Goal: Task Accomplishment & Management: Manage account settings

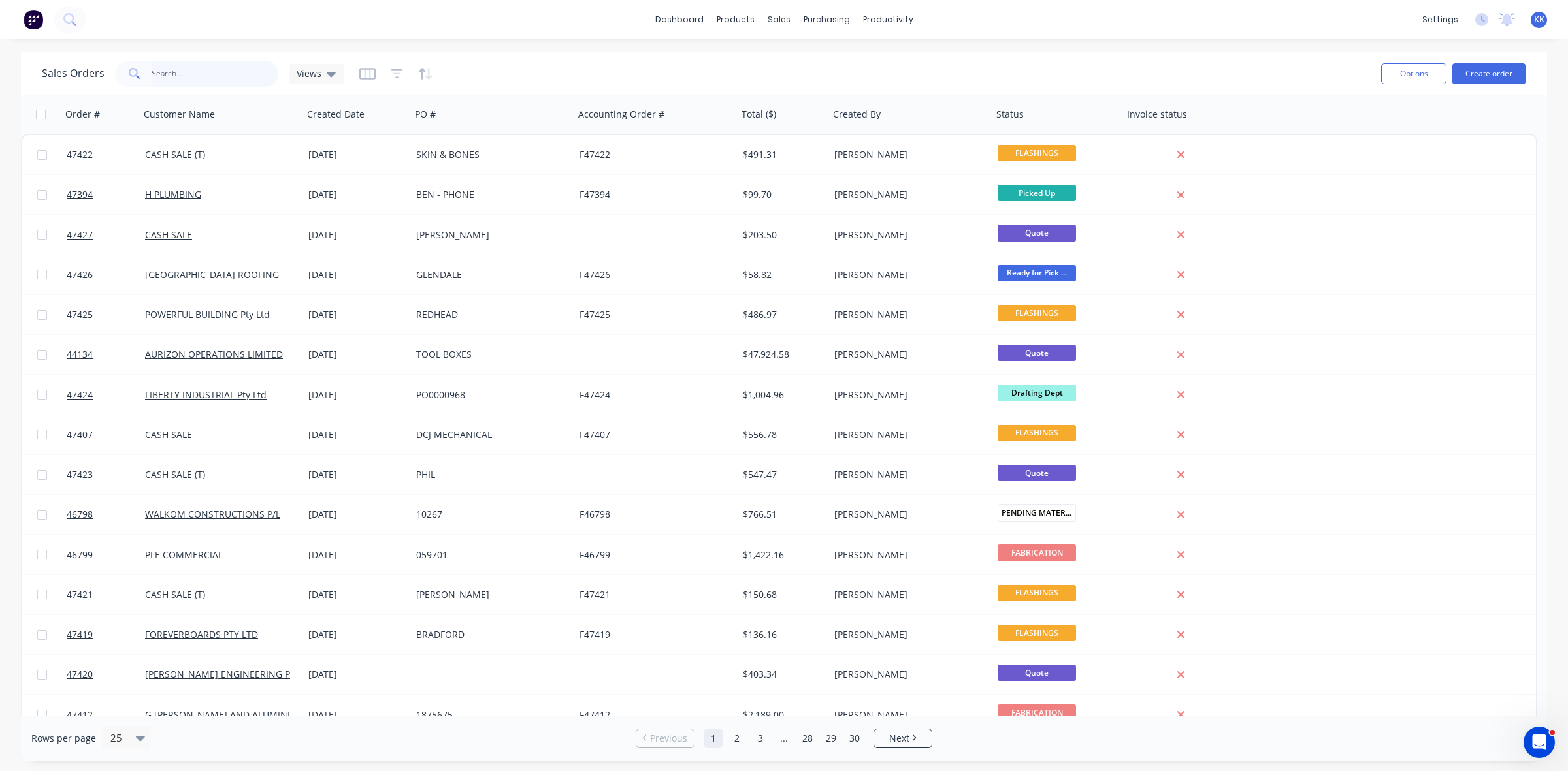
click at [161, 75] on input "text" at bounding box center [215, 74] width 127 height 26
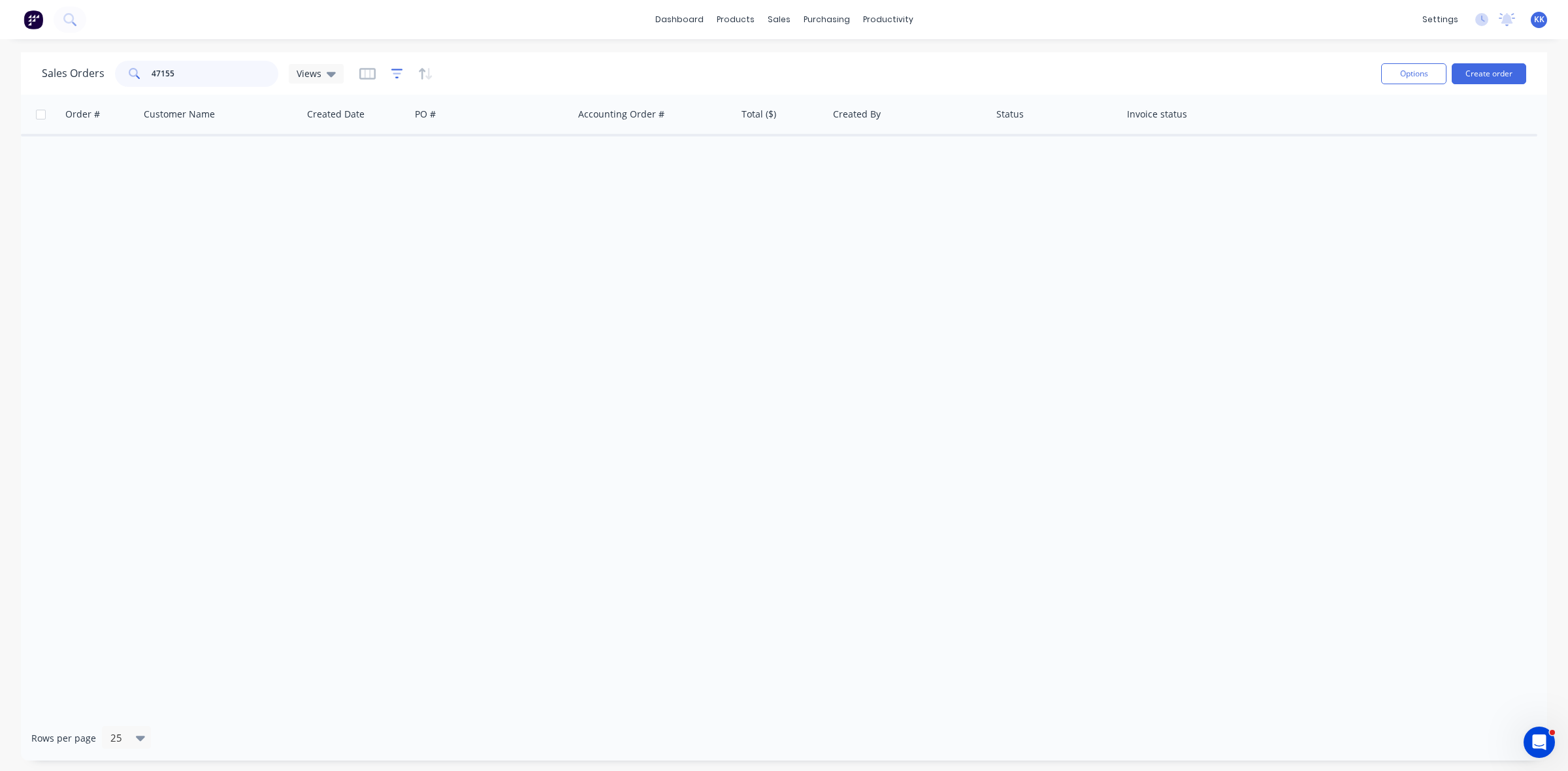
type input "47155"
click at [396, 72] on icon "button" at bounding box center [397, 74] width 12 height 13
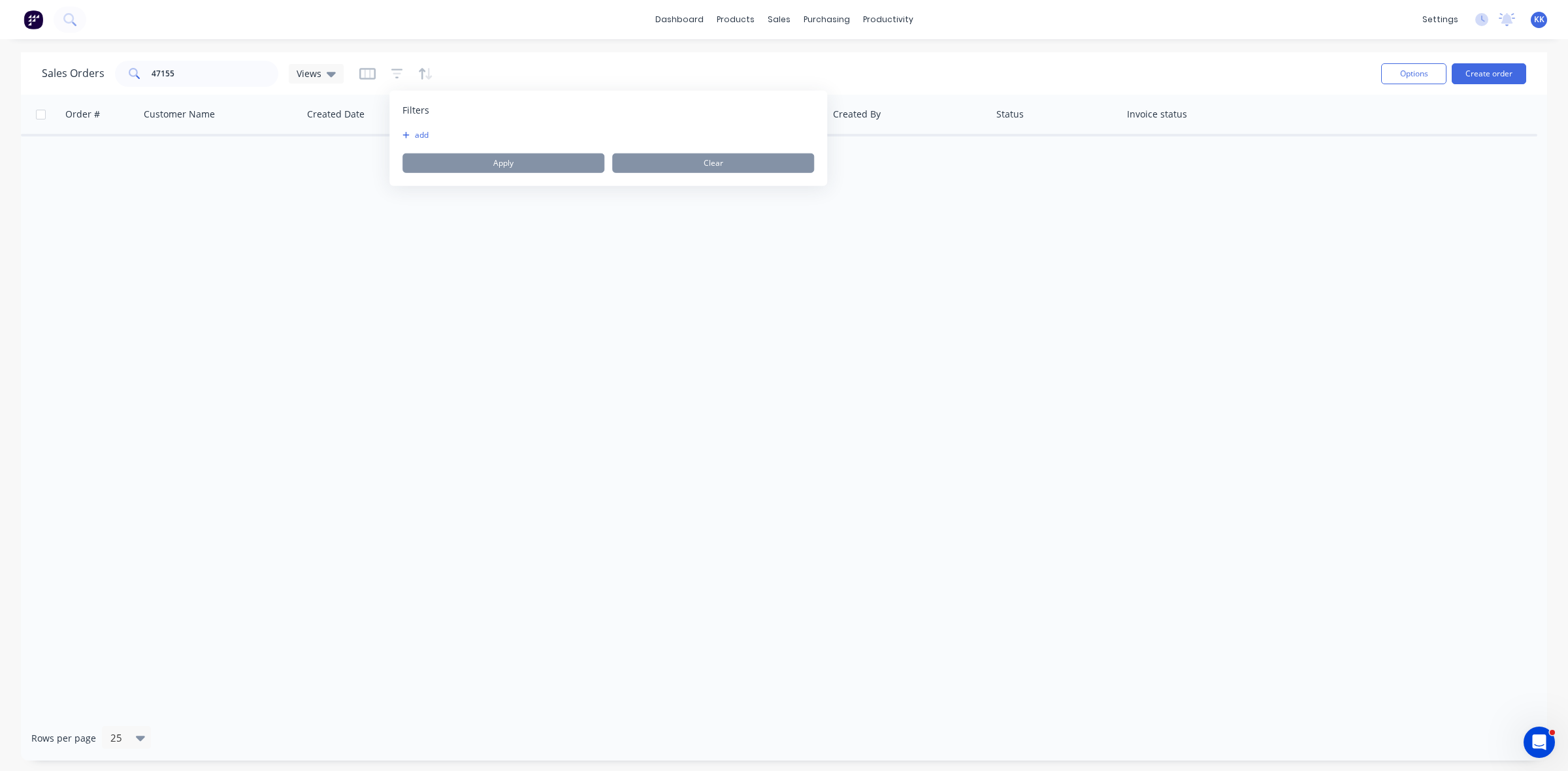
click at [420, 131] on button "add" at bounding box center [418, 135] width 32 height 10
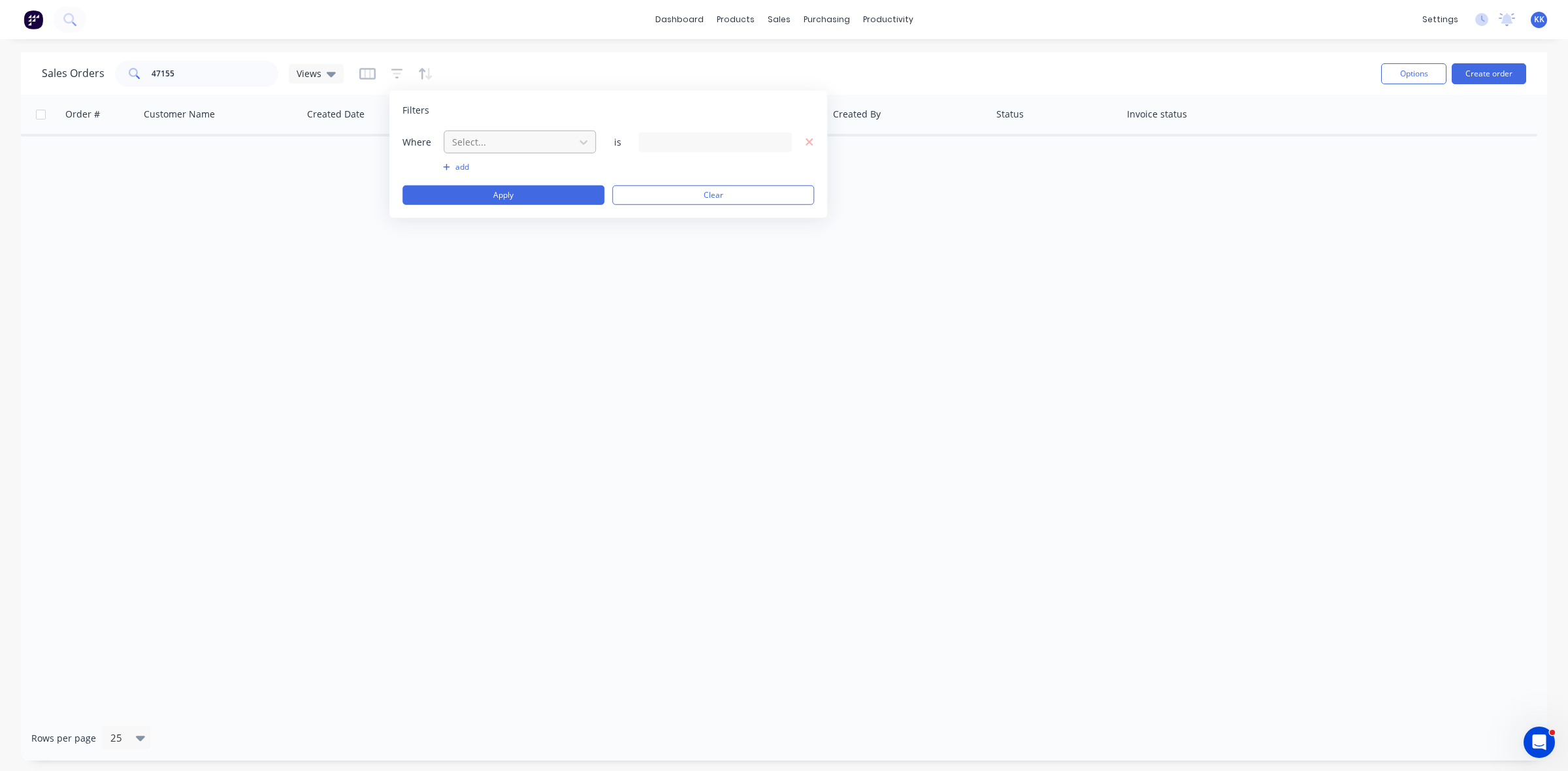
click at [458, 142] on div at bounding box center [509, 142] width 117 height 17
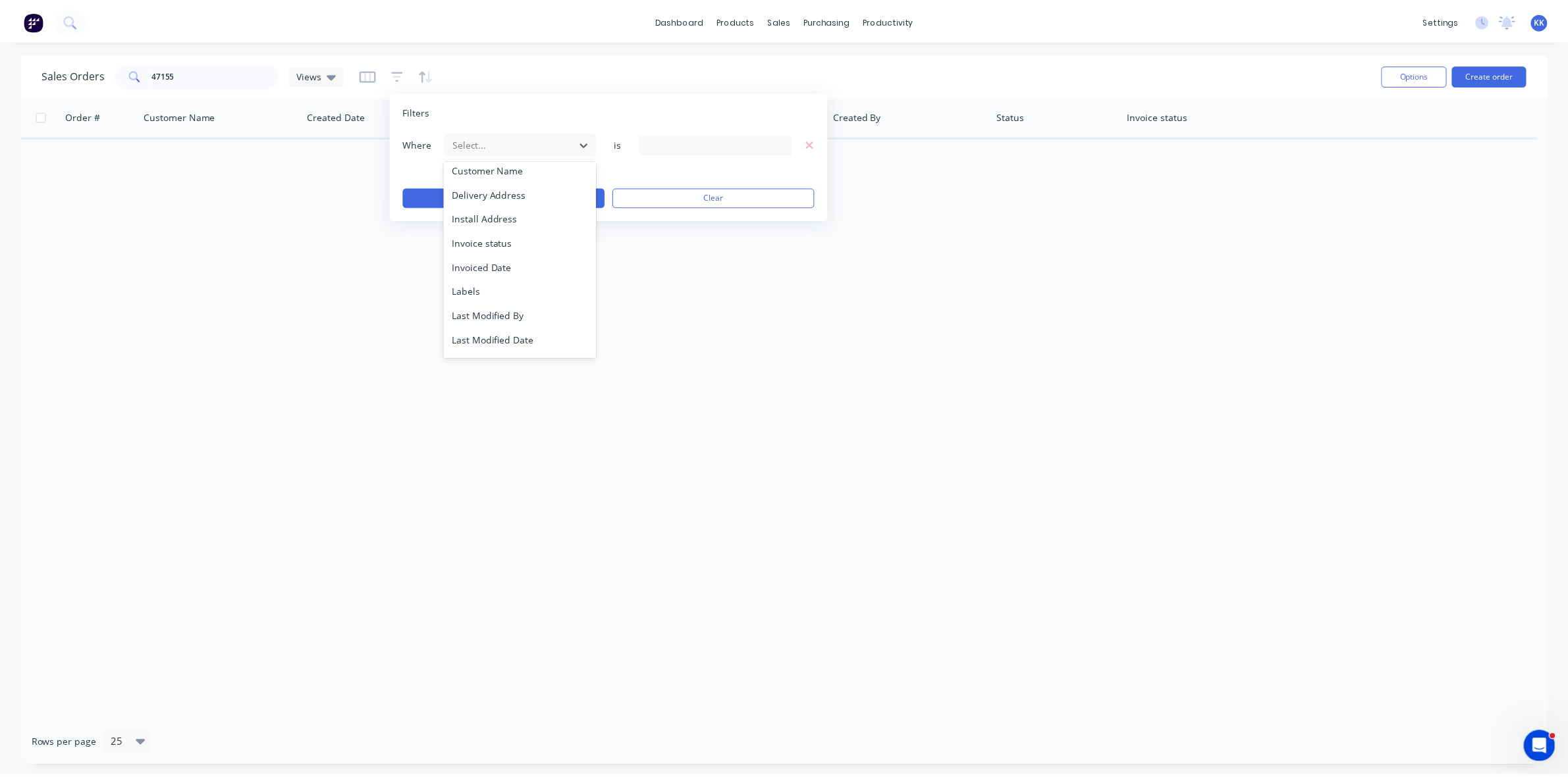
scroll to position [318, 0]
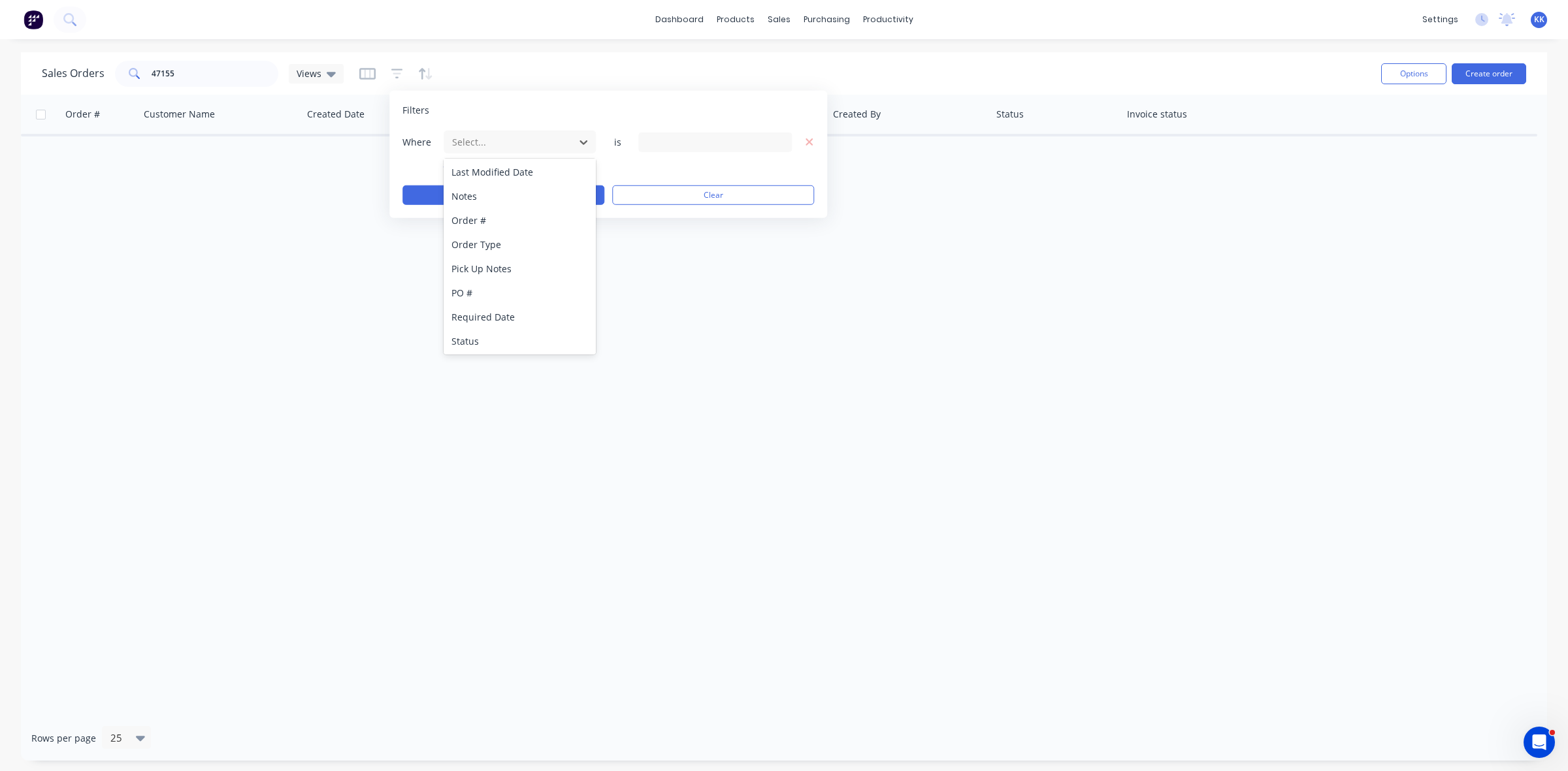
click at [508, 349] on div "Status" at bounding box center [519, 341] width 152 height 25
click at [667, 148] on div "13 Status selected" at bounding box center [704, 142] width 118 height 13
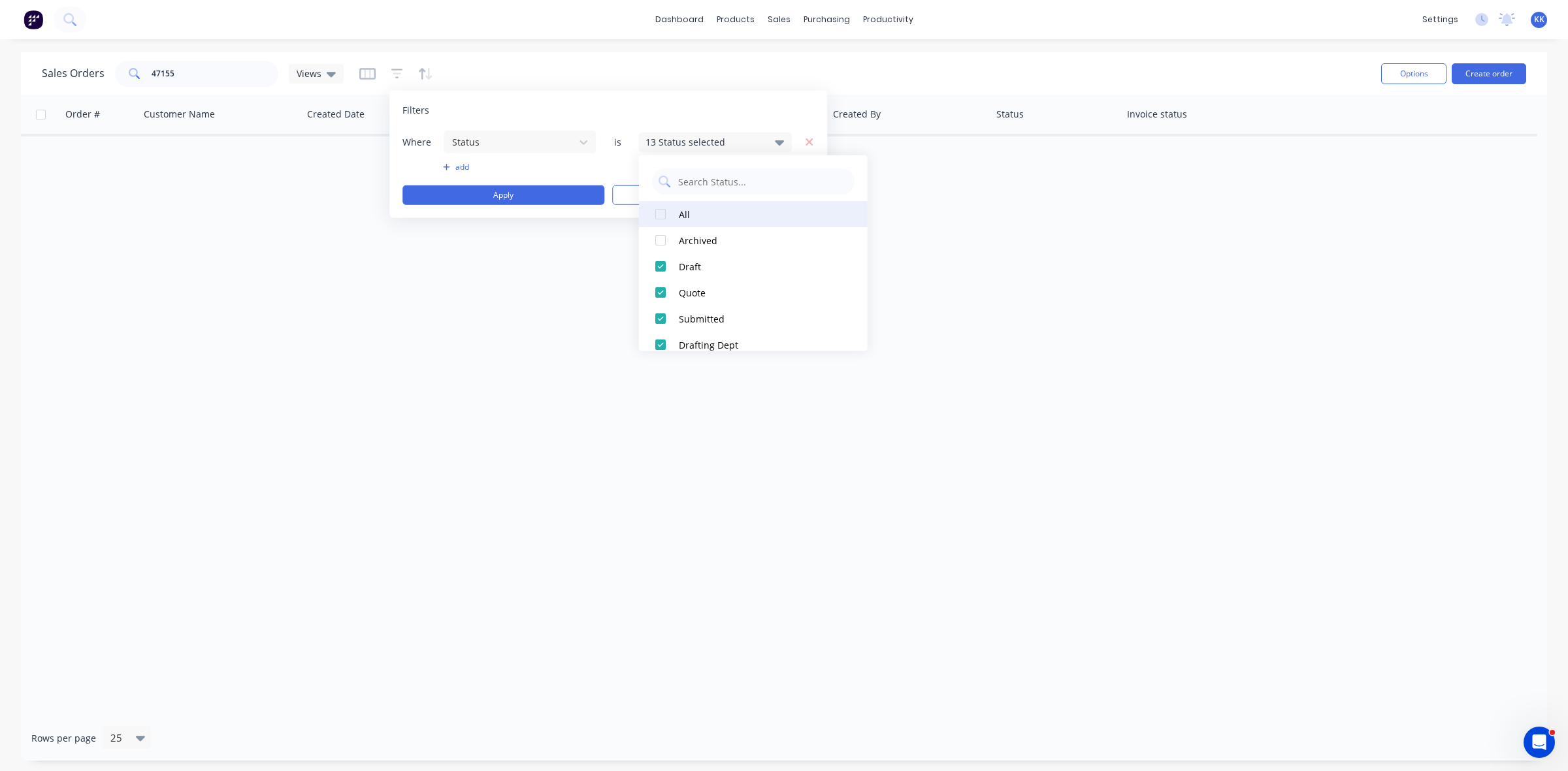
click at [683, 209] on div "All" at bounding box center [757, 214] width 157 height 13
click at [540, 195] on button "Apply" at bounding box center [503, 195] width 202 height 20
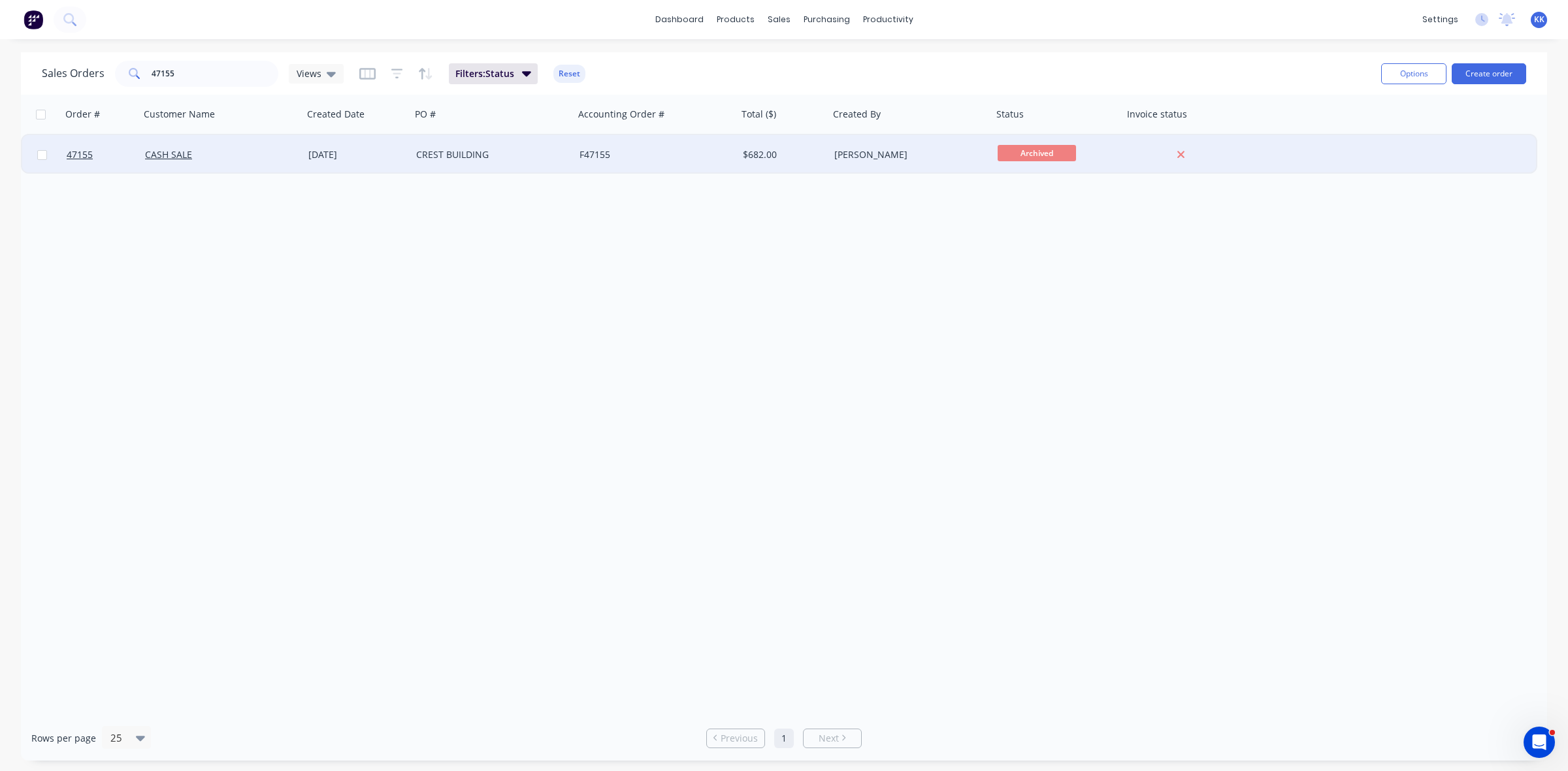
click at [706, 151] on div "F47155" at bounding box center [652, 154] width 145 height 13
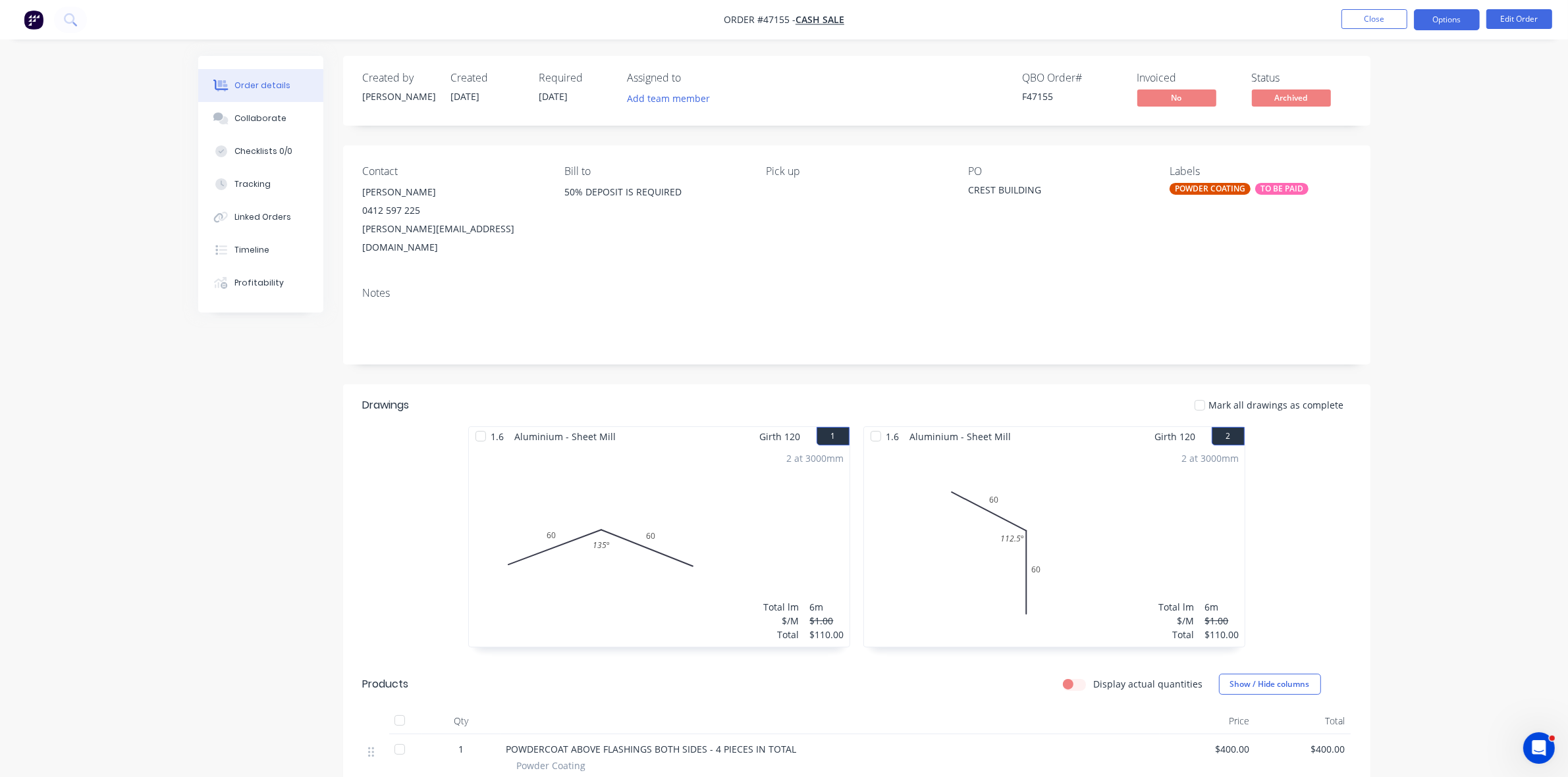
click at [1455, 25] on button "Options" at bounding box center [1446, 20] width 66 height 21
click at [1388, 323] on div "Duplicate" at bounding box center [1407, 317] width 121 height 19
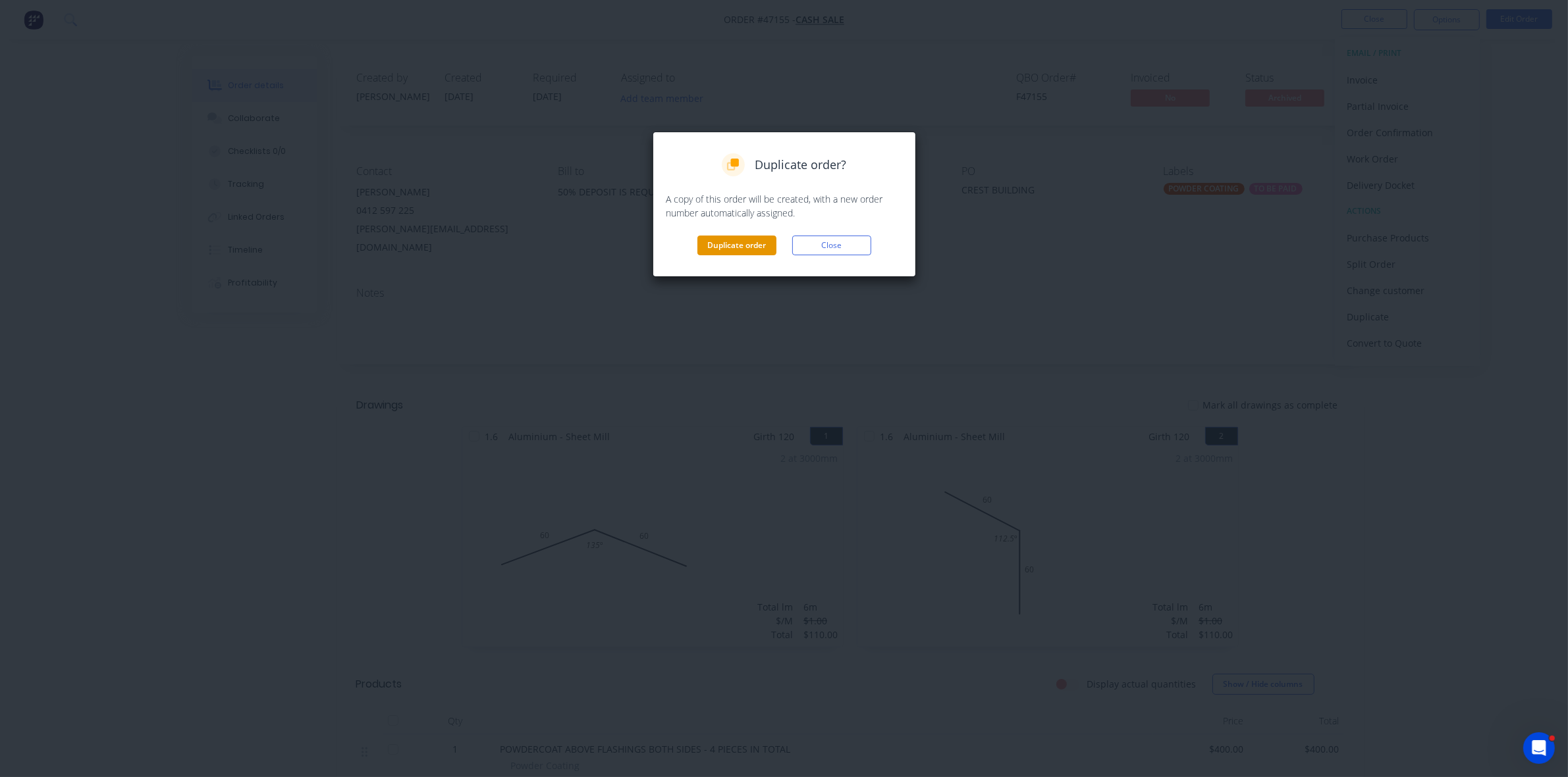
click at [733, 235] on button "Duplicate order" at bounding box center [737, 245] width 79 height 20
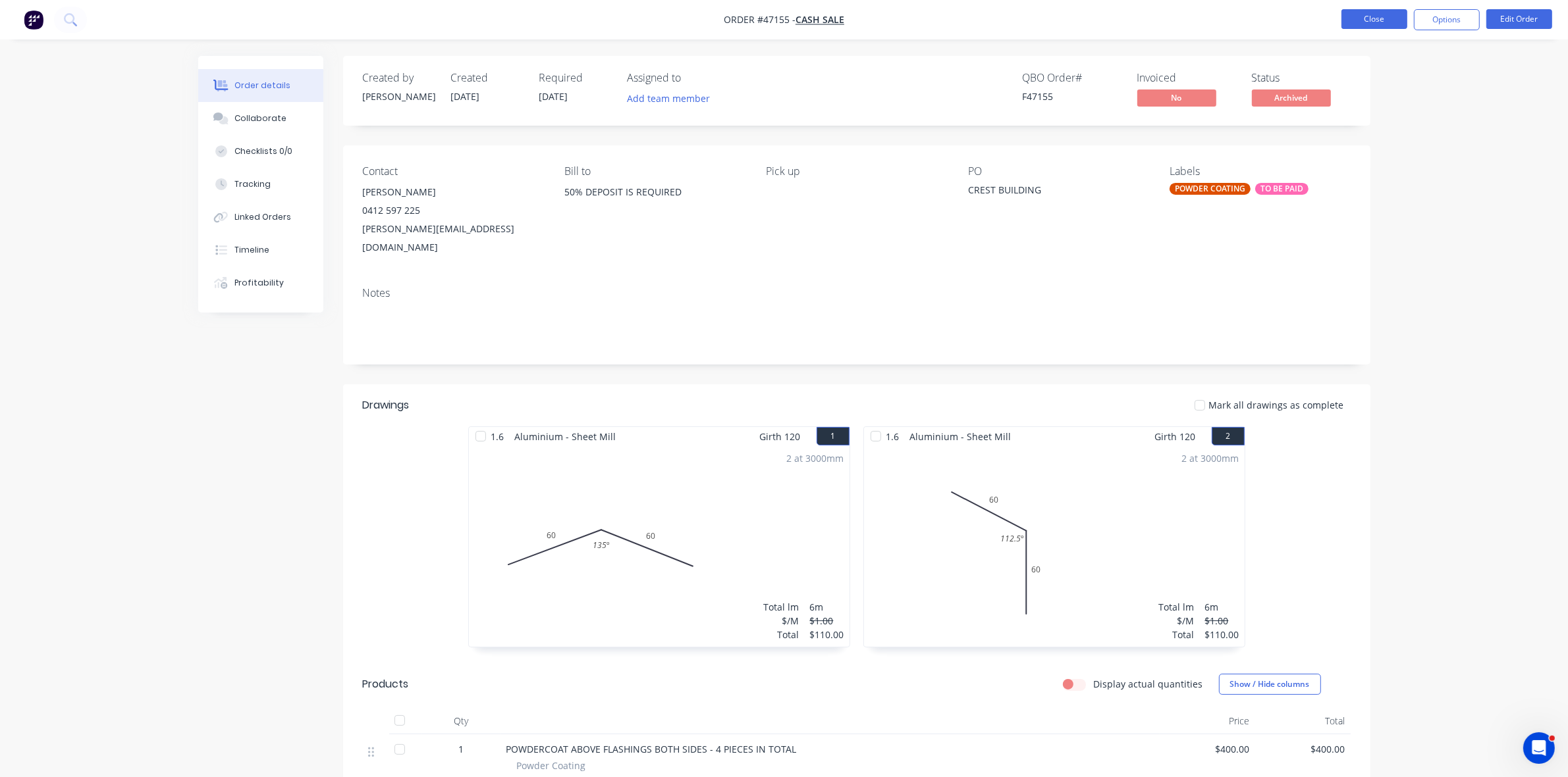
click at [1376, 21] on button "Close" at bounding box center [1374, 19] width 66 height 20
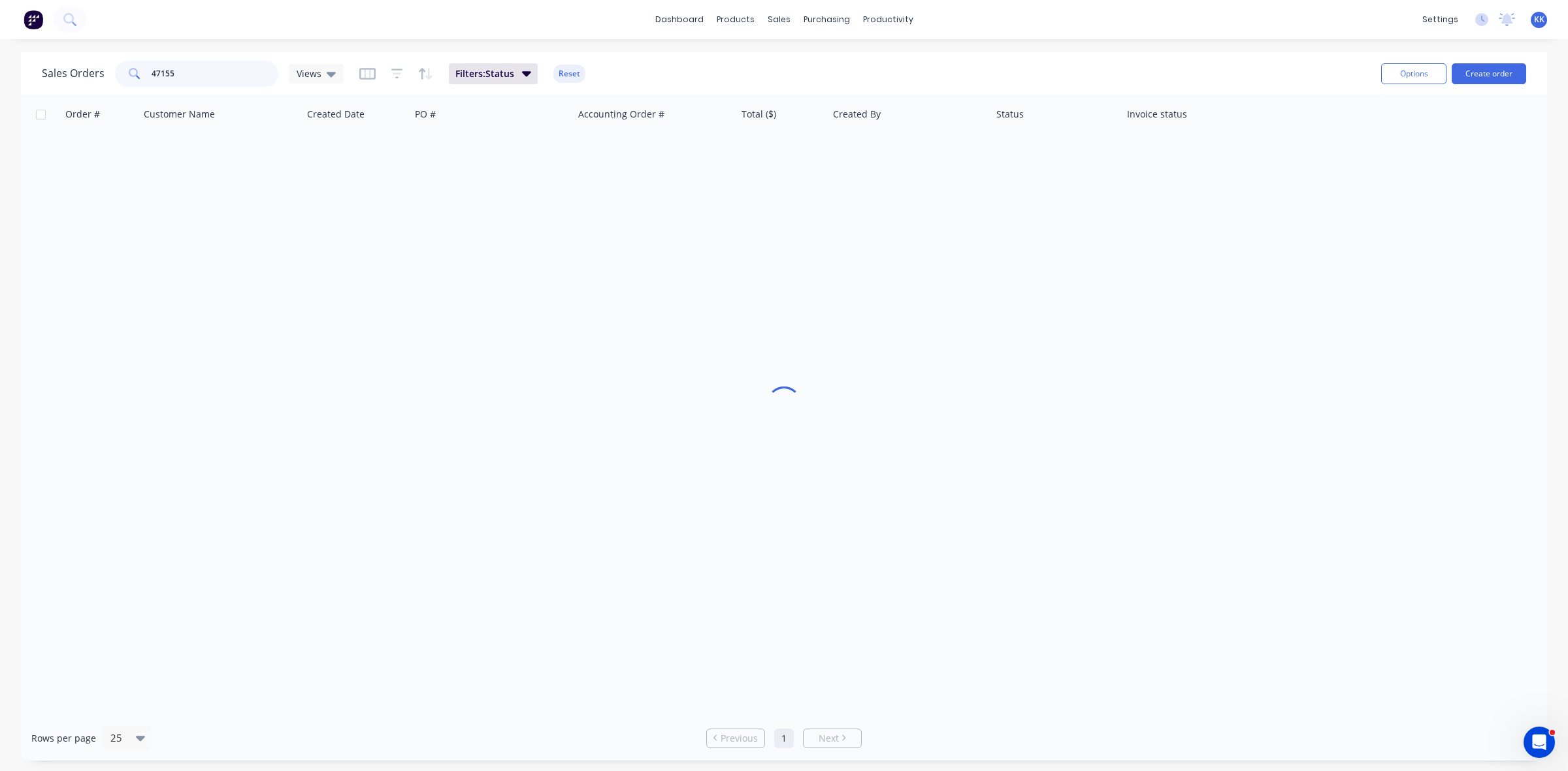
drag, startPoint x: 196, startPoint y: 74, endPoint x: 132, endPoint y: 72, distance: 64.0
click at [134, 72] on div "47155" at bounding box center [196, 74] width 163 height 26
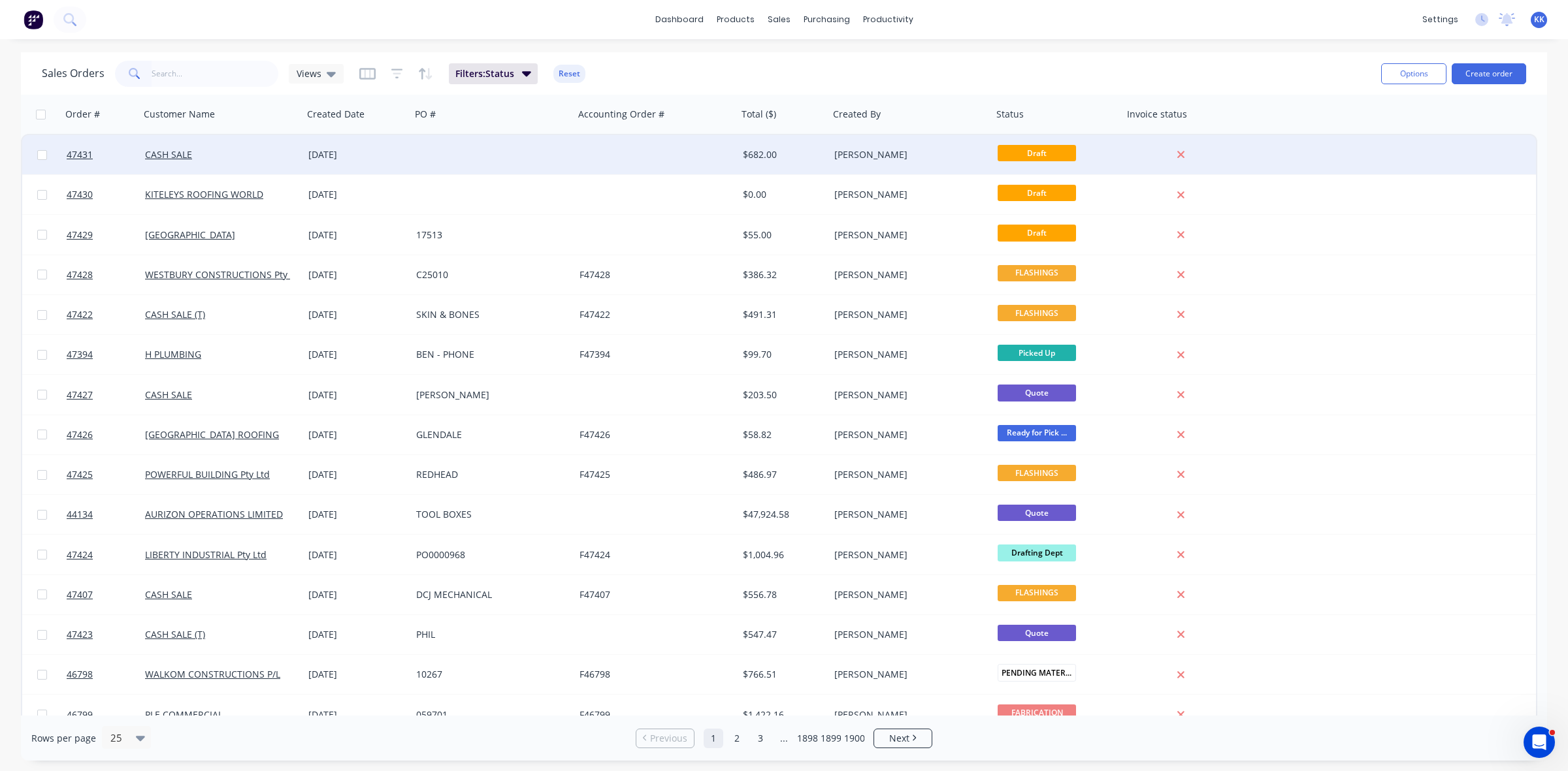
click at [421, 161] on div at bounding box center [493, 155] width 163 height 40
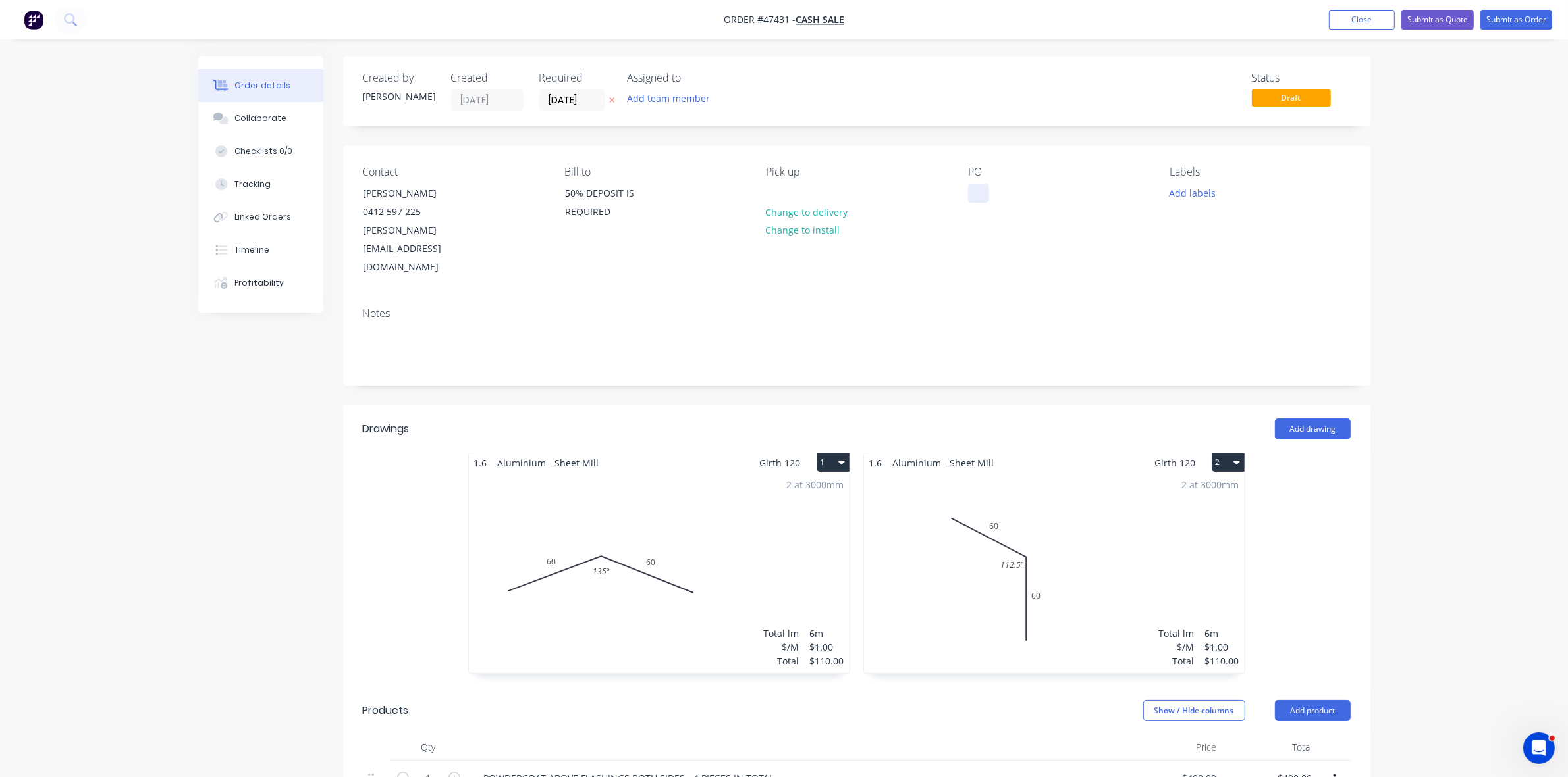
click at [980, 188] on div at bounding box center [978, 193] width 21 height 19
click at [578, 104] on input "[DATE]" at bounding box center [572, 100] width 65 height 20
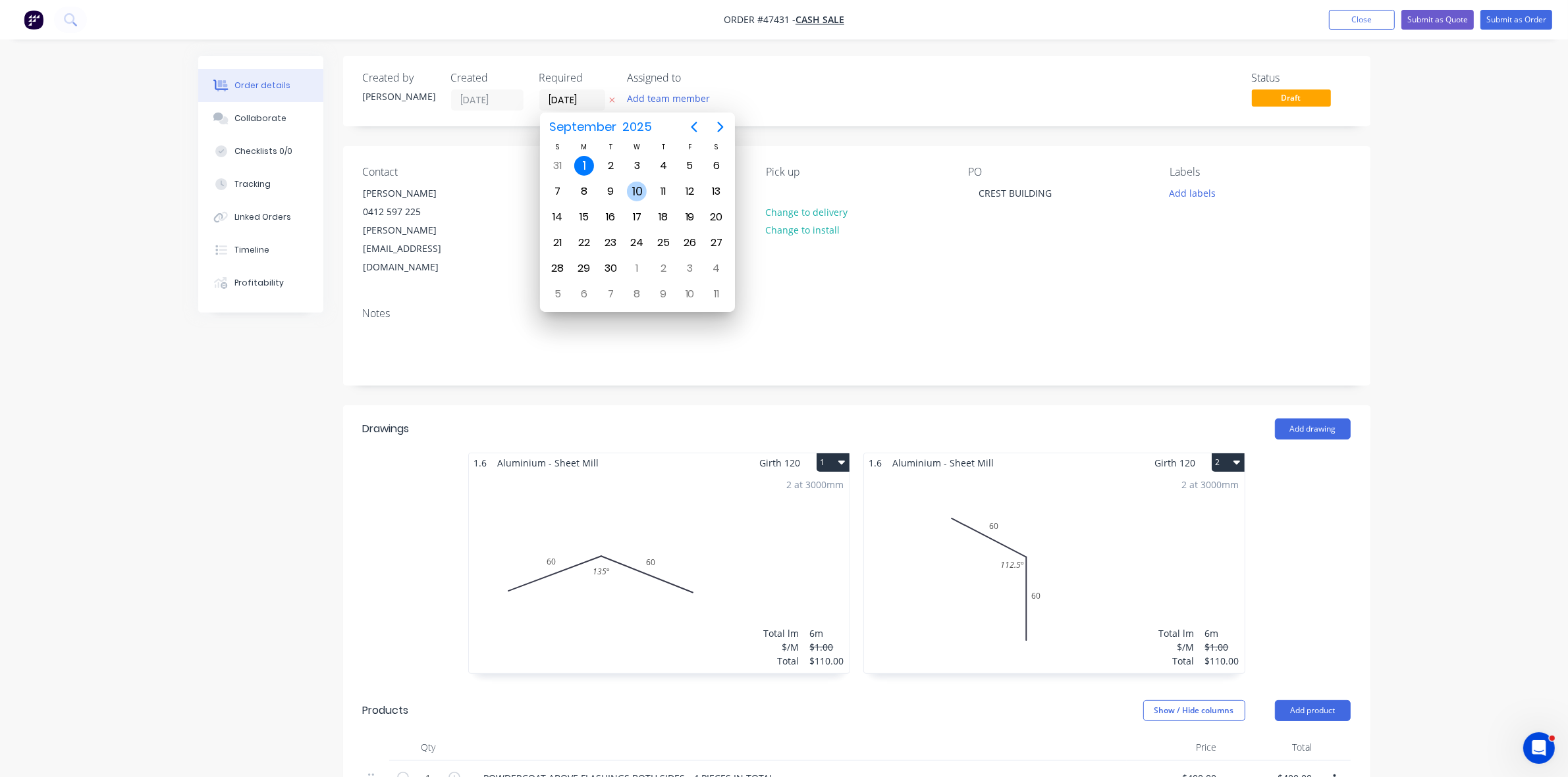
click at [638, 183] on div "10" at bounding box center [636, 191] width 20 height 20
type input "[DATE]"
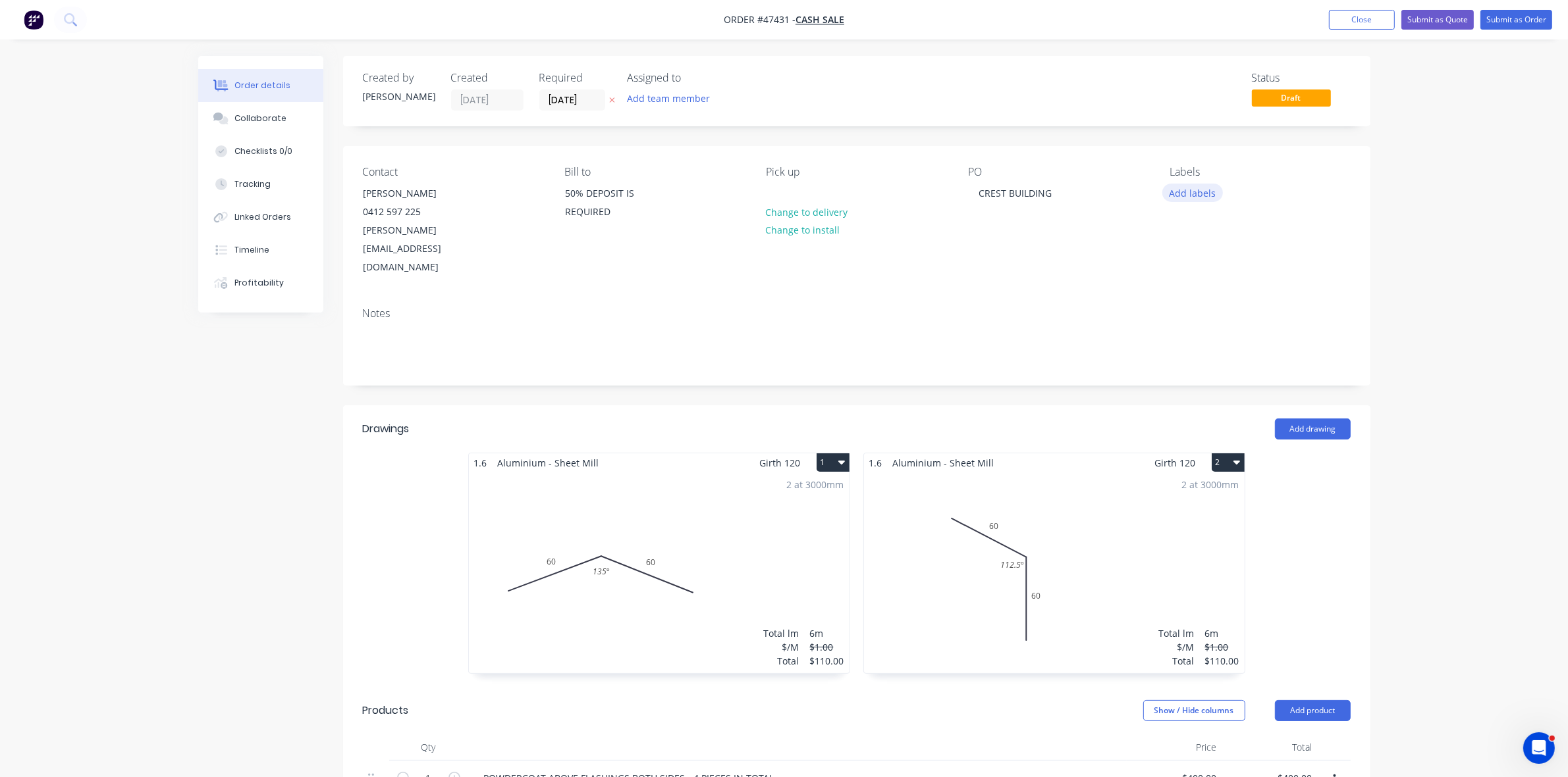
click at [1180, 192] on button "Add labels" at bounding box center [1192, 192] width 61 height 18
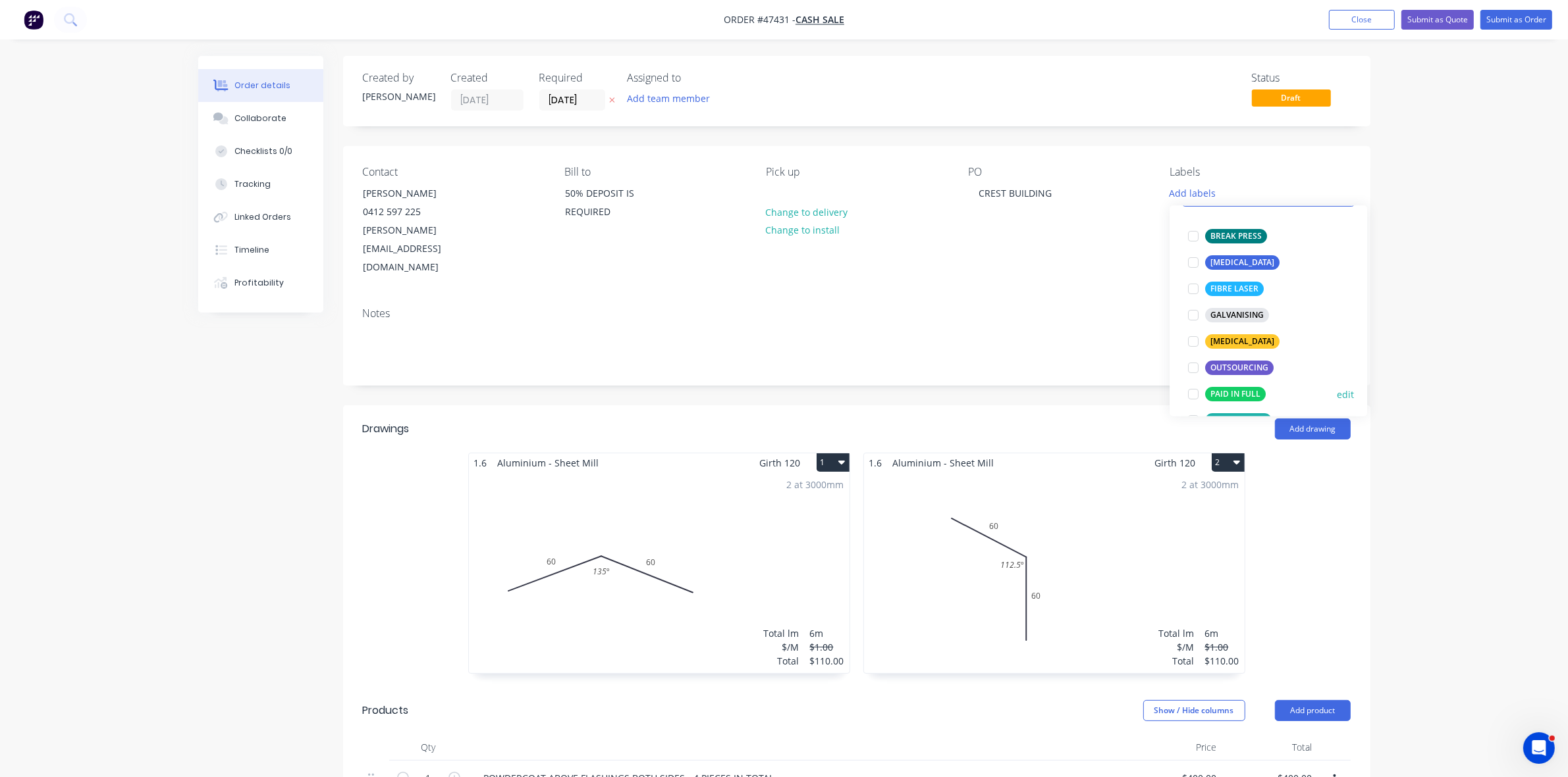
scroll to position [164, 0]
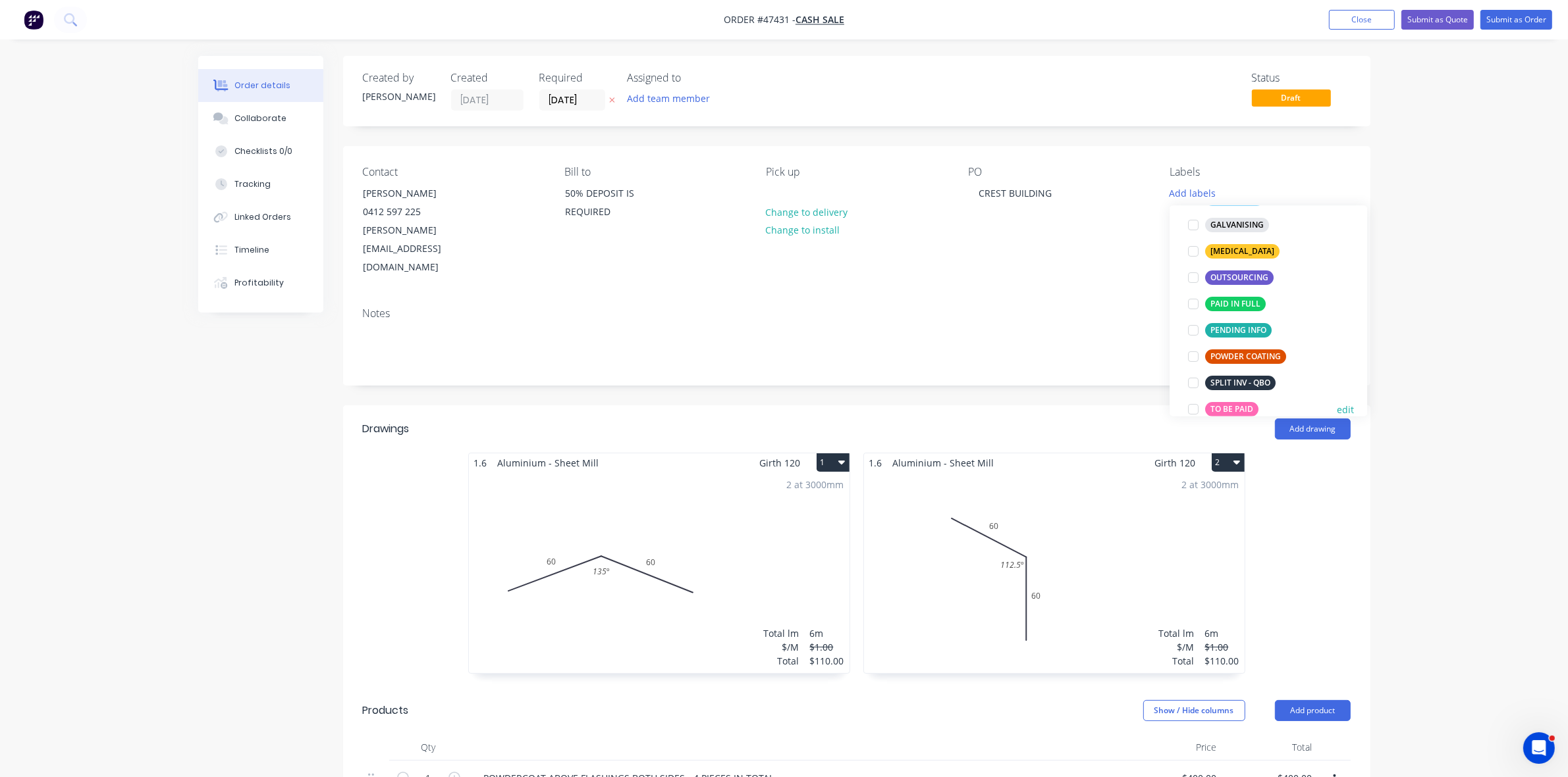
click at [1237, 408] on div "TO BE PAID" at bounding box center [1231, 410] width 53 height 14
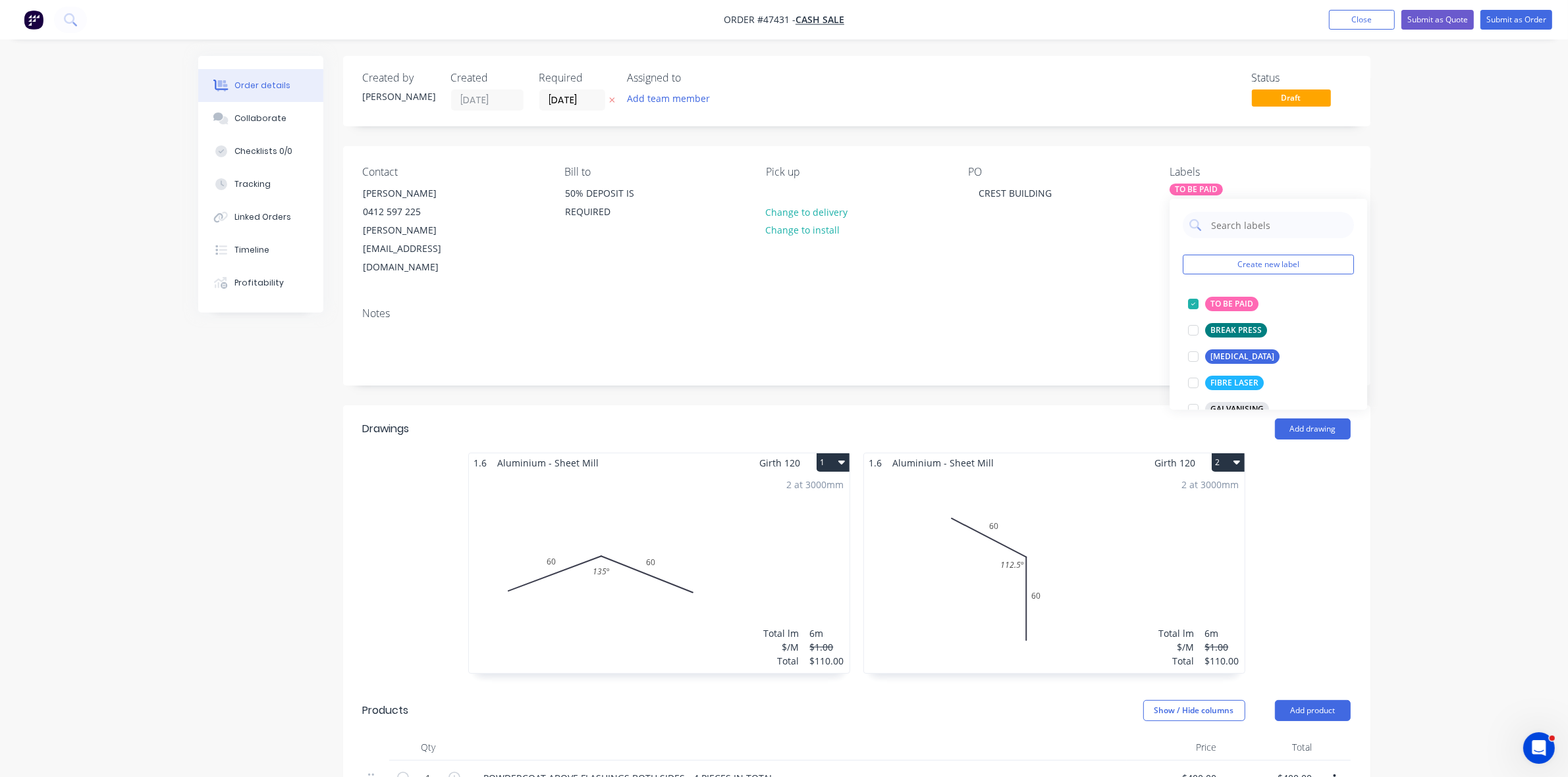
drag, startPoint x: 822, startPoint y: 423, endPoint x: 796, endPoint y: 436, distance: 29.1
click at [823, 453] on button "1" at bounding box center [832, 462] width 33 height 18
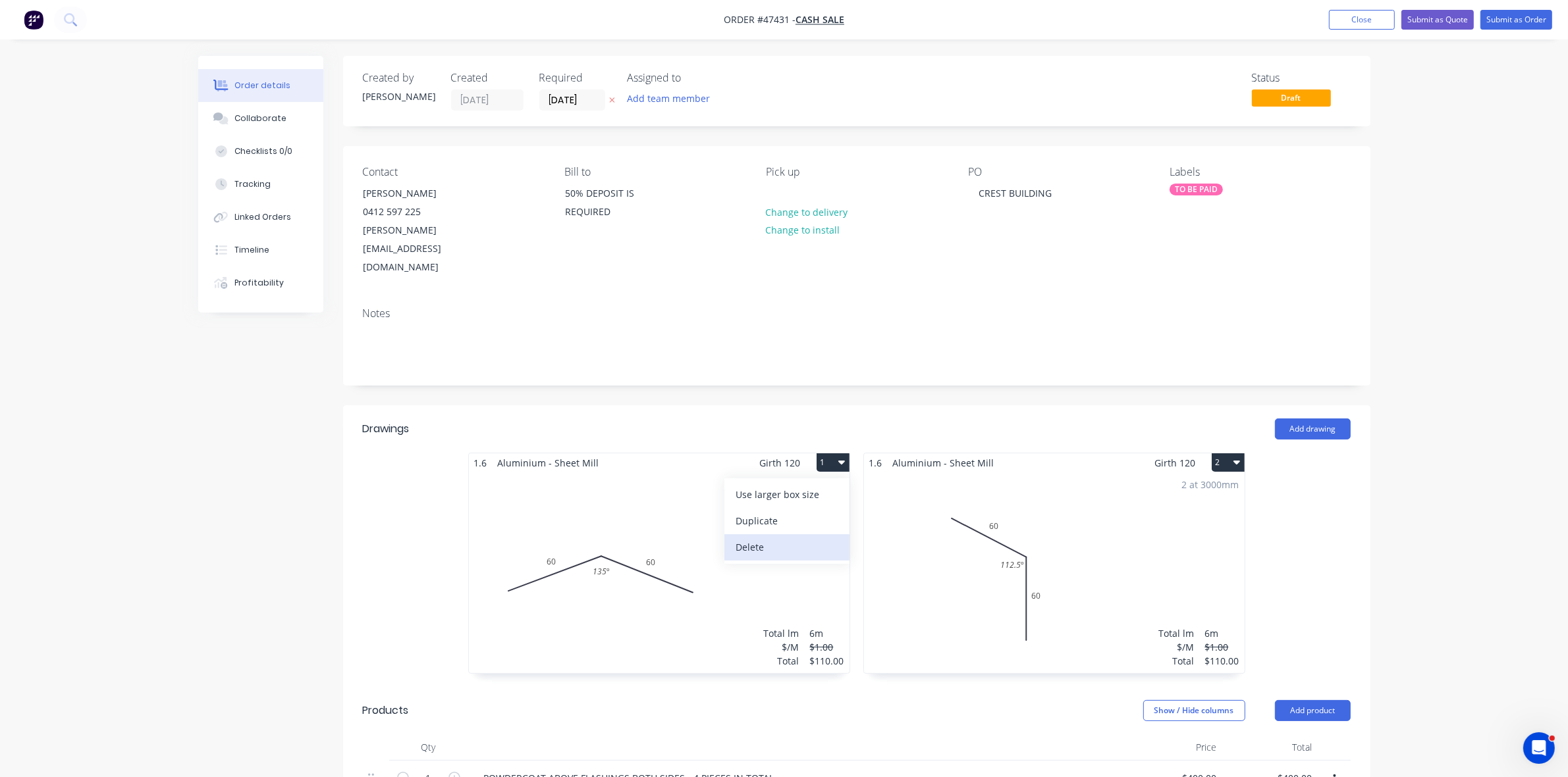
click at [751, 538] on div "Delete" at bounding box center [786, 547] width 101 height 19
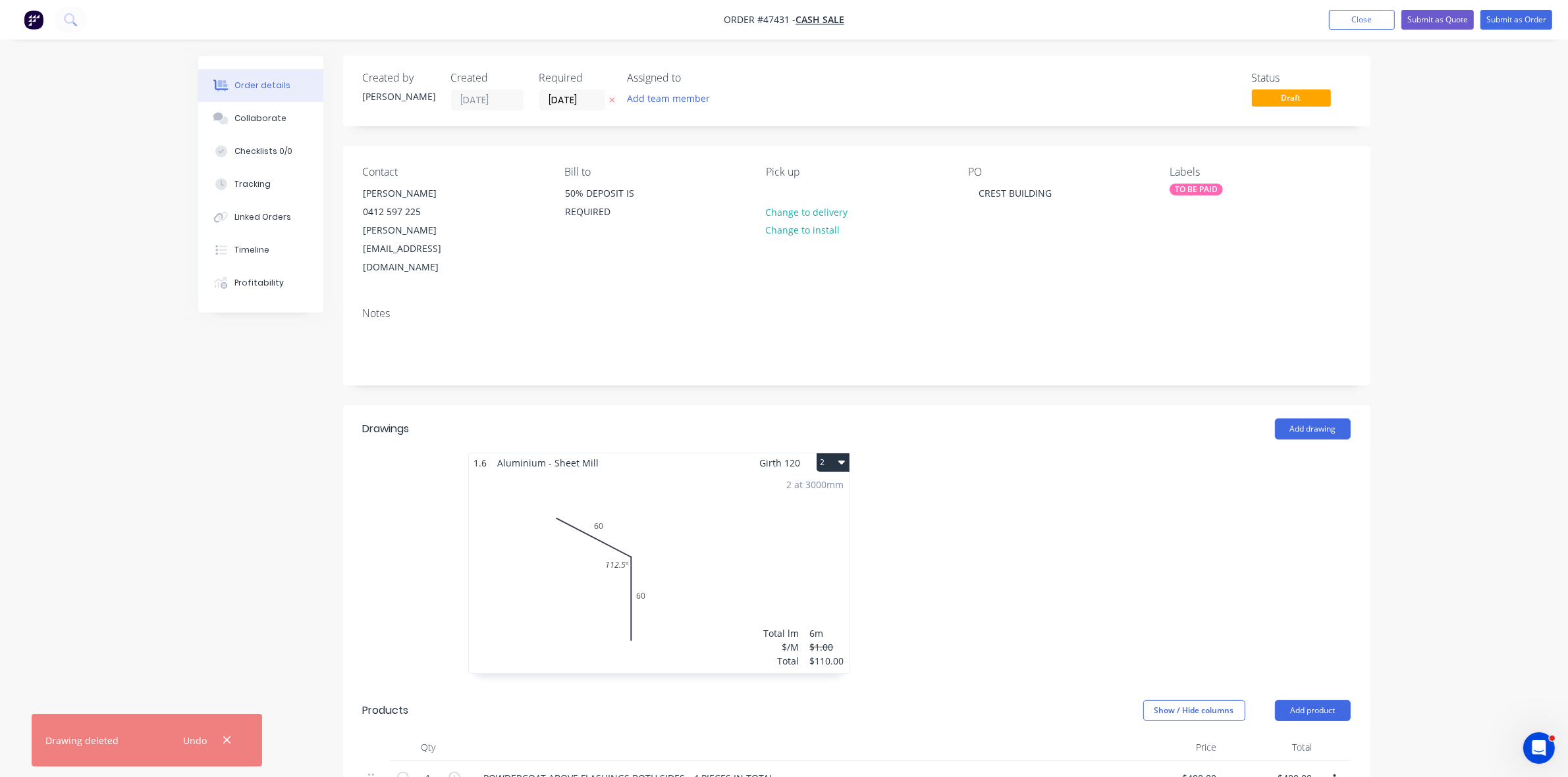
click at [741, 482] on div "2 at 3000mm Total lm $/M Total 6m $1.00 $110.00" at bounding box center [658, 573] width 381 height 201
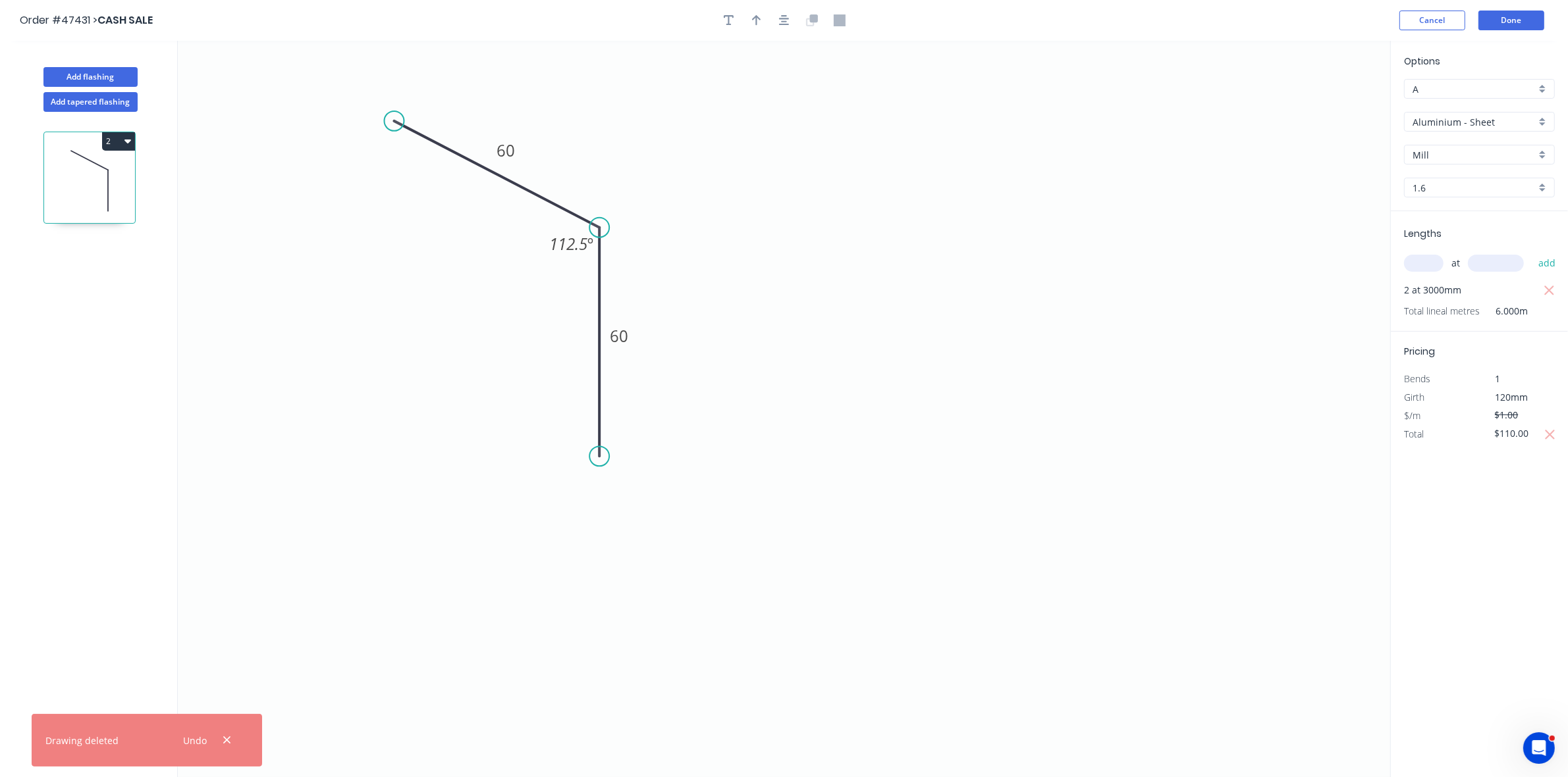
click at [1422, 265] on input "text" at bounding box center [1424, 262] width 40 height 17
type input "1"
type input "2400"
click at [1531, 252] on button "add" at bounding box center [1546, 263] width 31 height 22
click at [1550, 288] on icon "button" at bounding box center [1549, 290] width 10 height 10
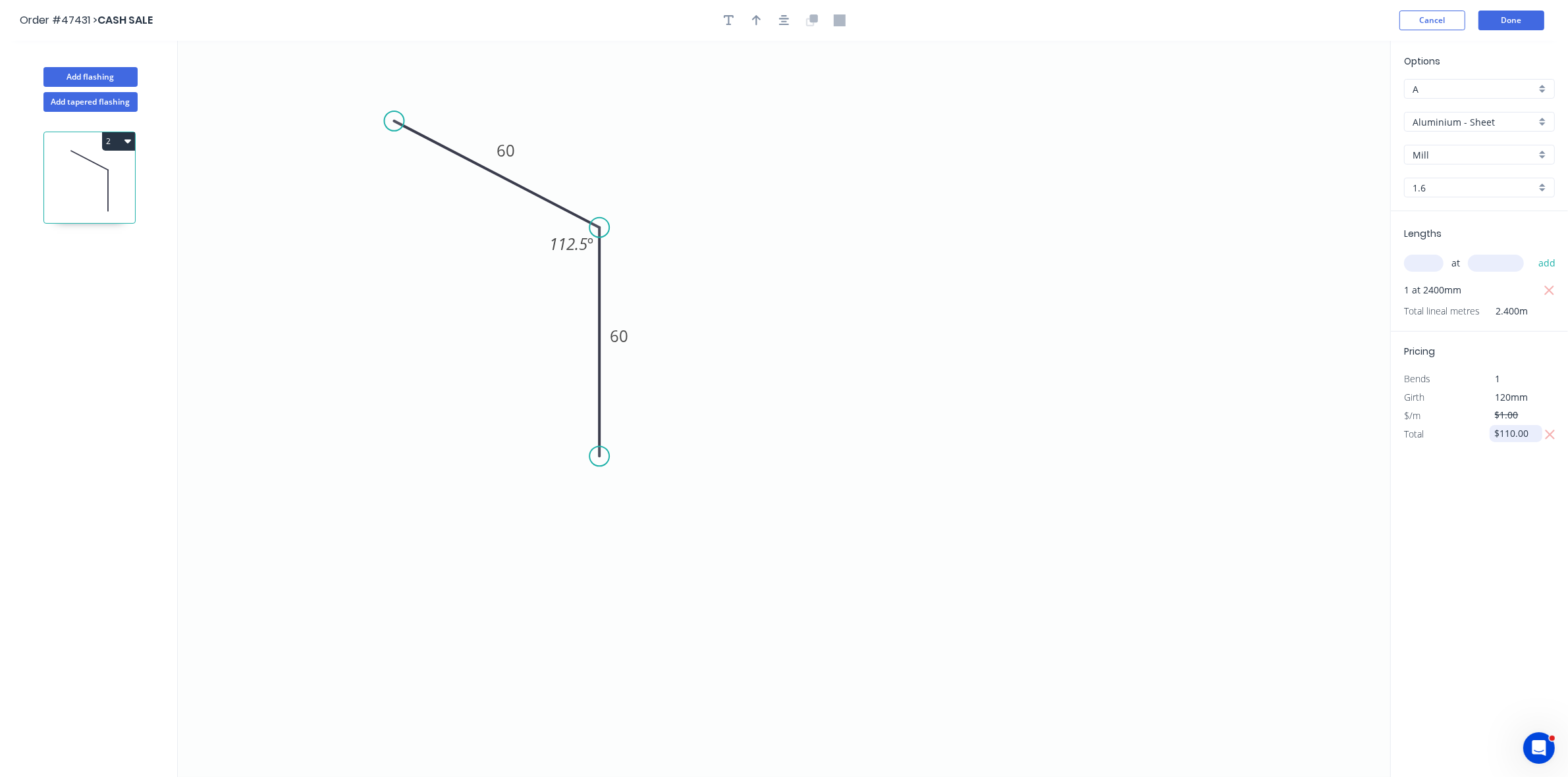
click at [1513, 436] on input "$110.00" at bounding box center [1517, 433] width 45 height 18
type input "$60.00"
click at [1511, 30] on button "Done" at bounding box center [1511, 20] width 66 height 20
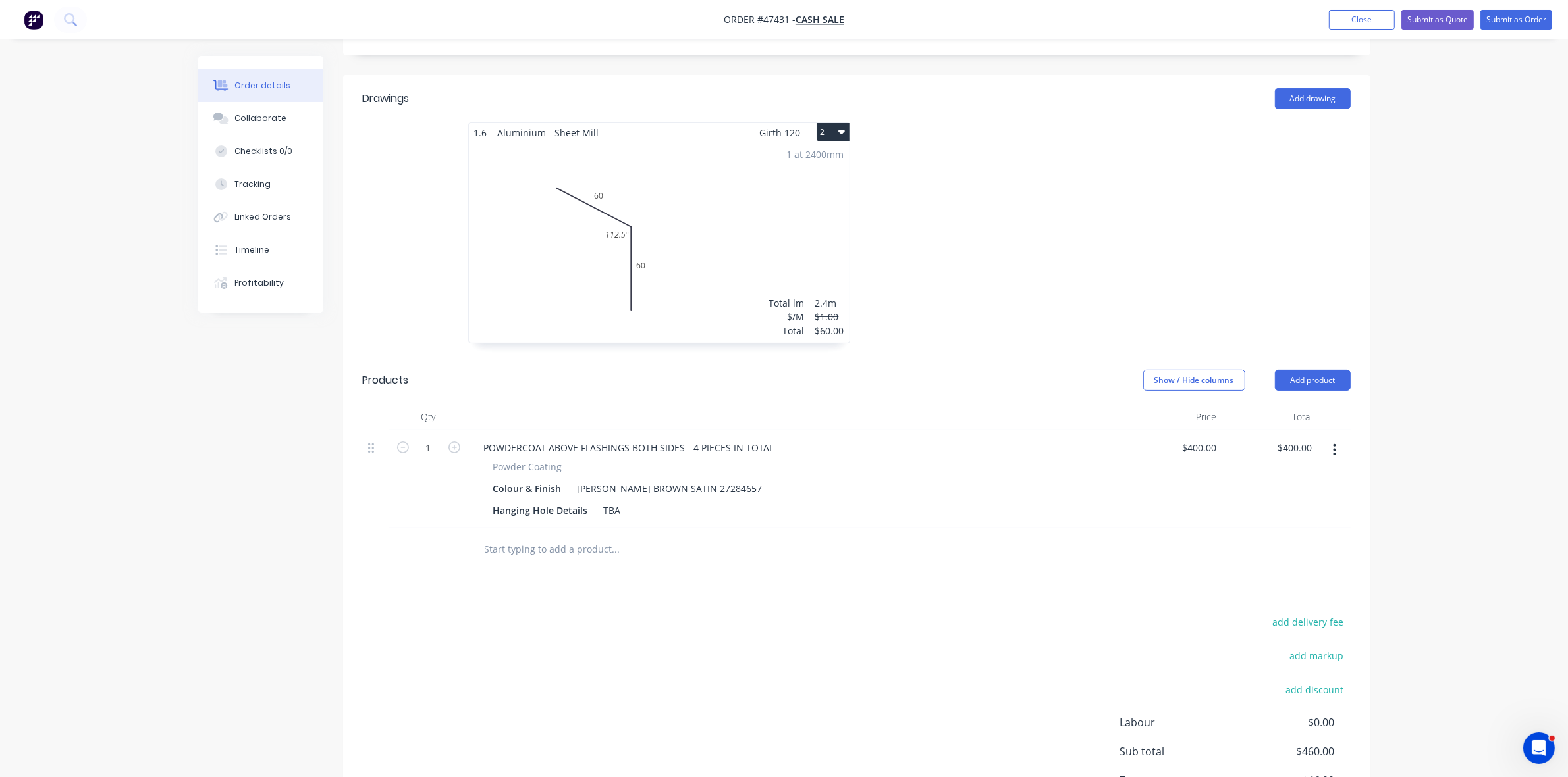
scroll to position [396, 0]
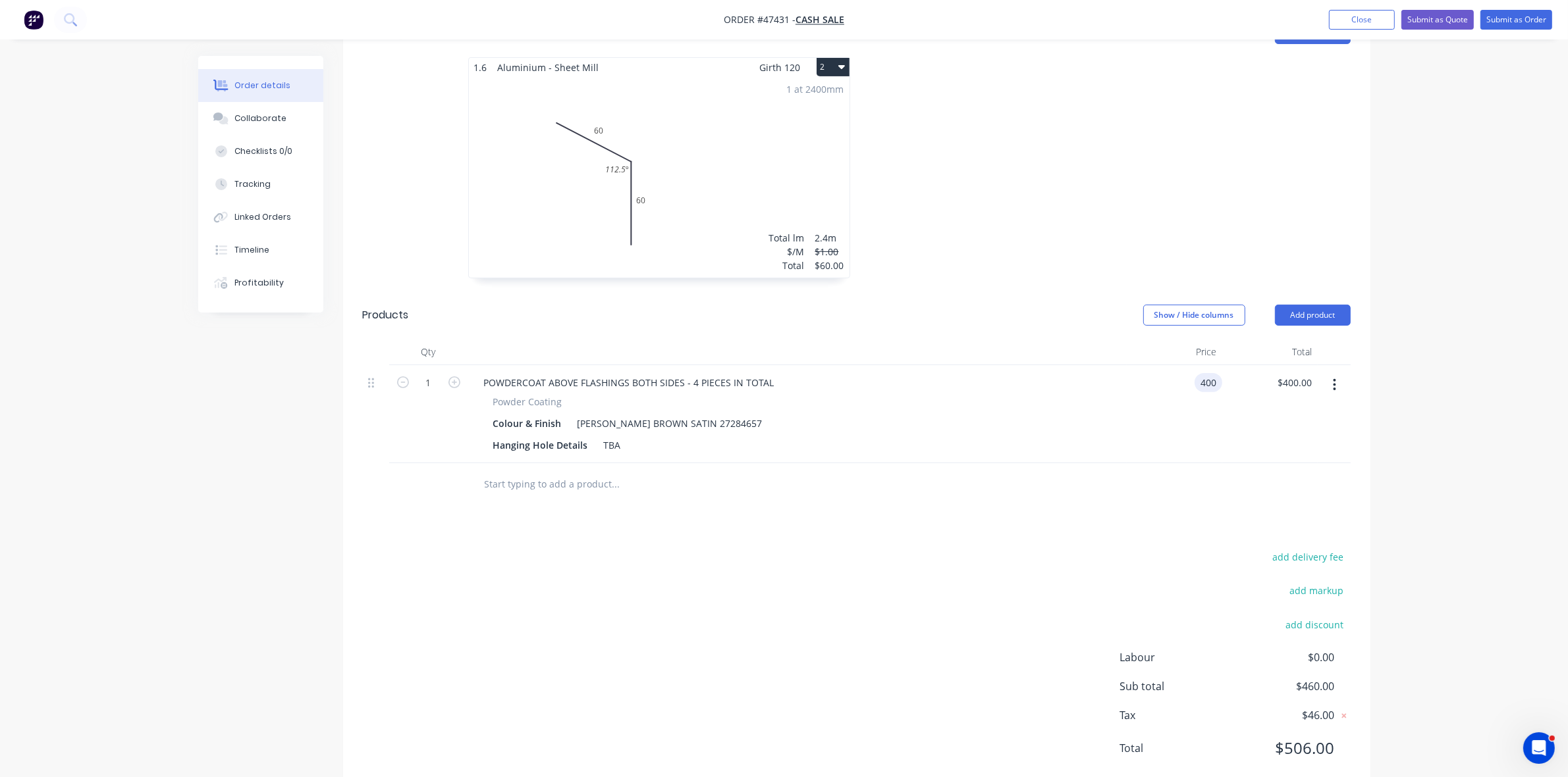
click at [1195, 373] on div "400 400" at bounding box center [1208, 383] width 28 height 19
type input "$200.00"
click at [607, 436] on div "TBA" at bounding box center [612, 445] width 28 height 19
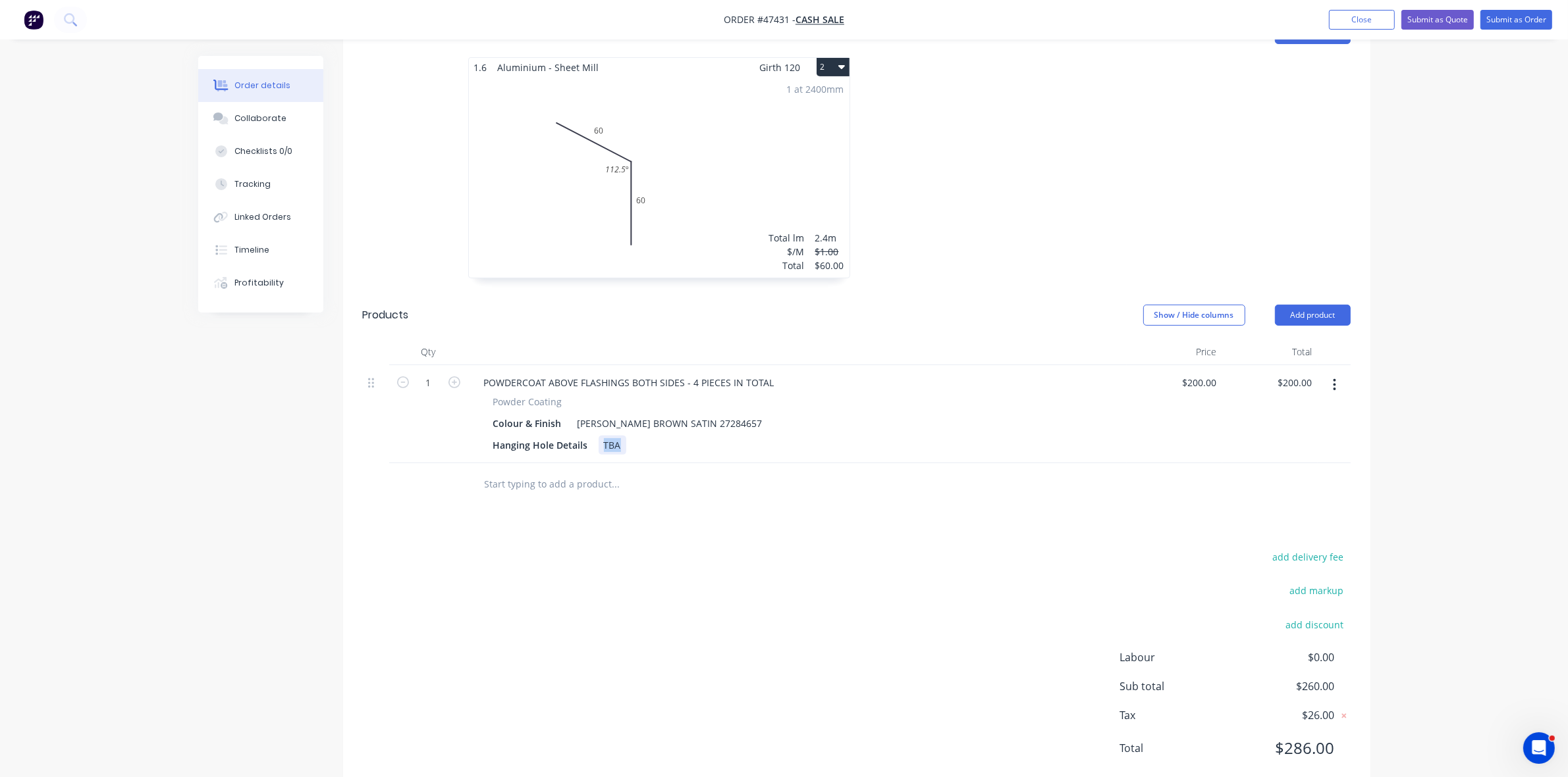
click at [604, 436] on div "TBA" at bounding box center [612, 445] width 28 height 19
click at [600, 436] on div "60mm SIDE" at bounding box center [629, 445] width 61 height 19
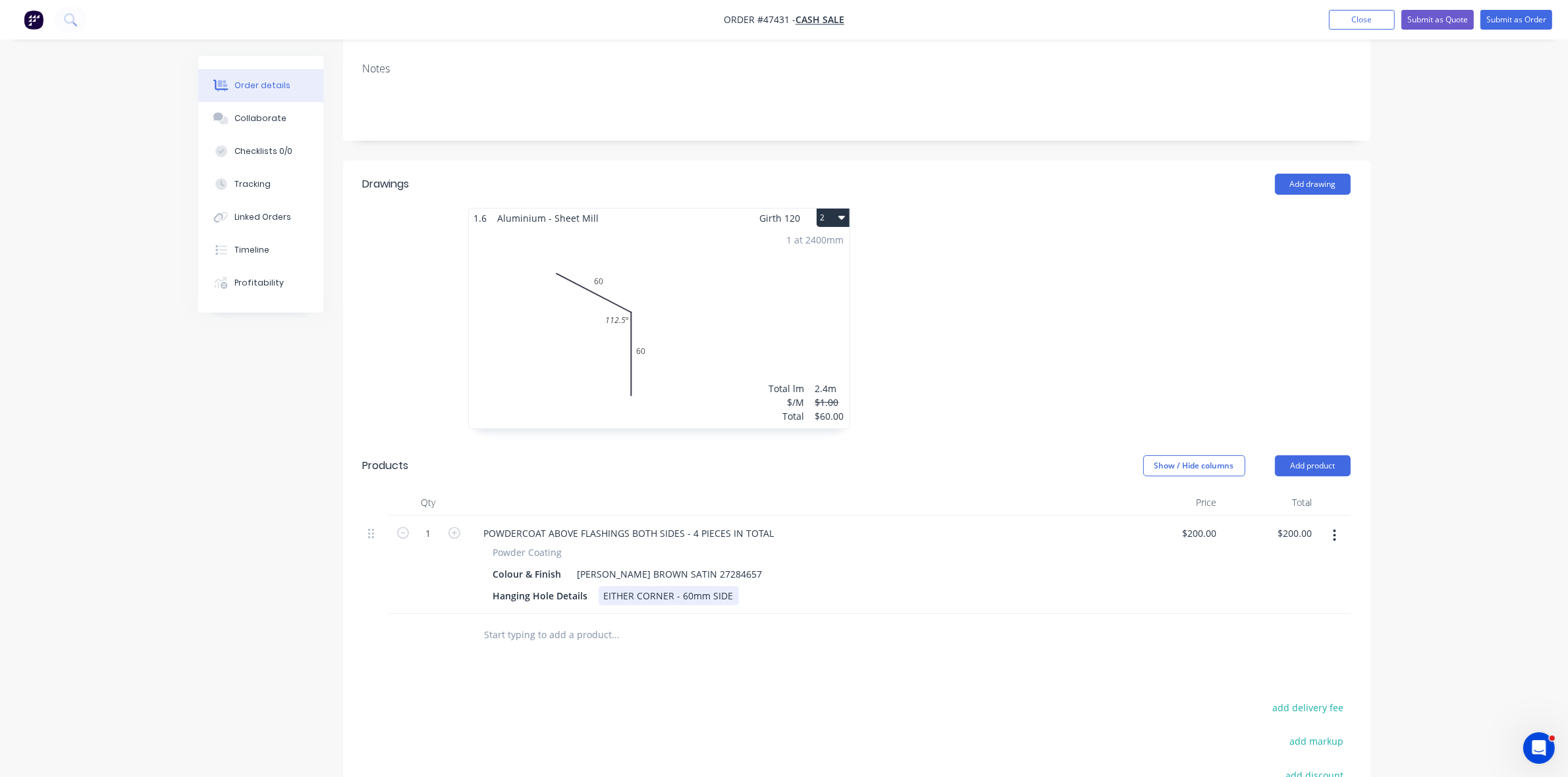
scroll to position [0, 0]
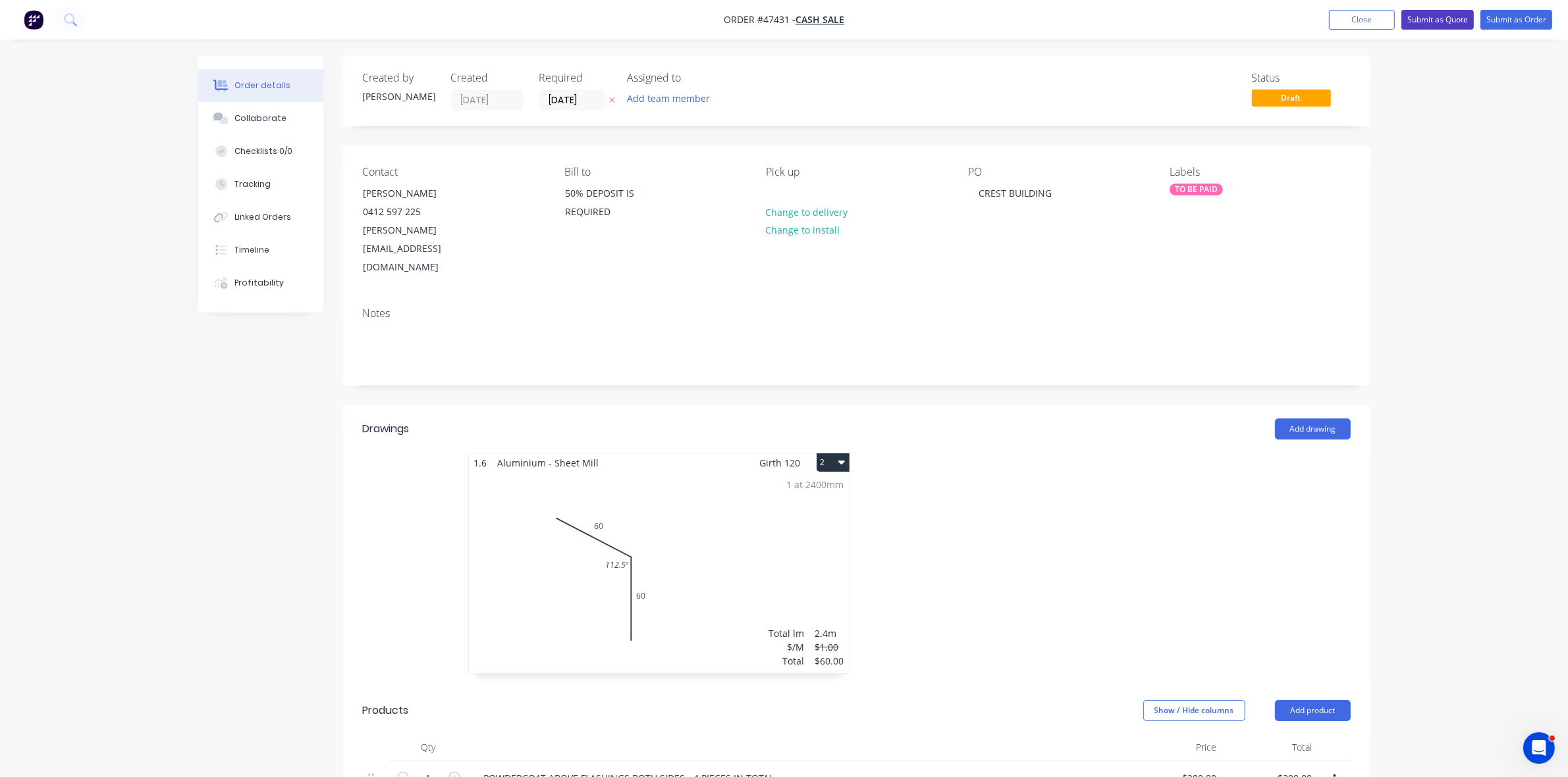
click at [1427, 21] on button "Submit as Quote" at bounding box center [1437, 19] width 73 height 20
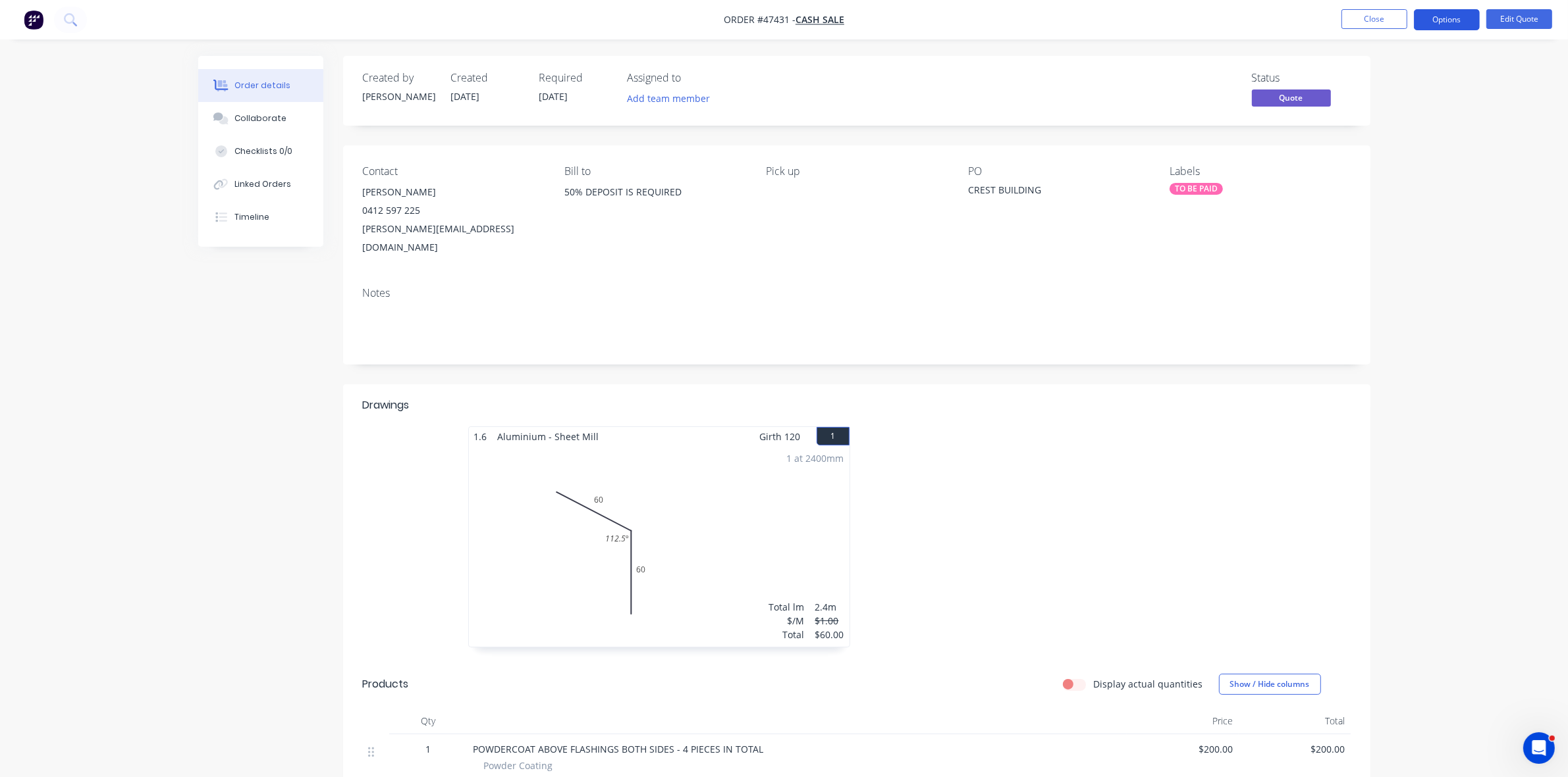
click at [1433, 21] on button "Options" at bounding box center [1446, 20] width 66 height 21
click at [1400, 81] on div "Quote" at bounding box center [1407, 80] width 121 height 19
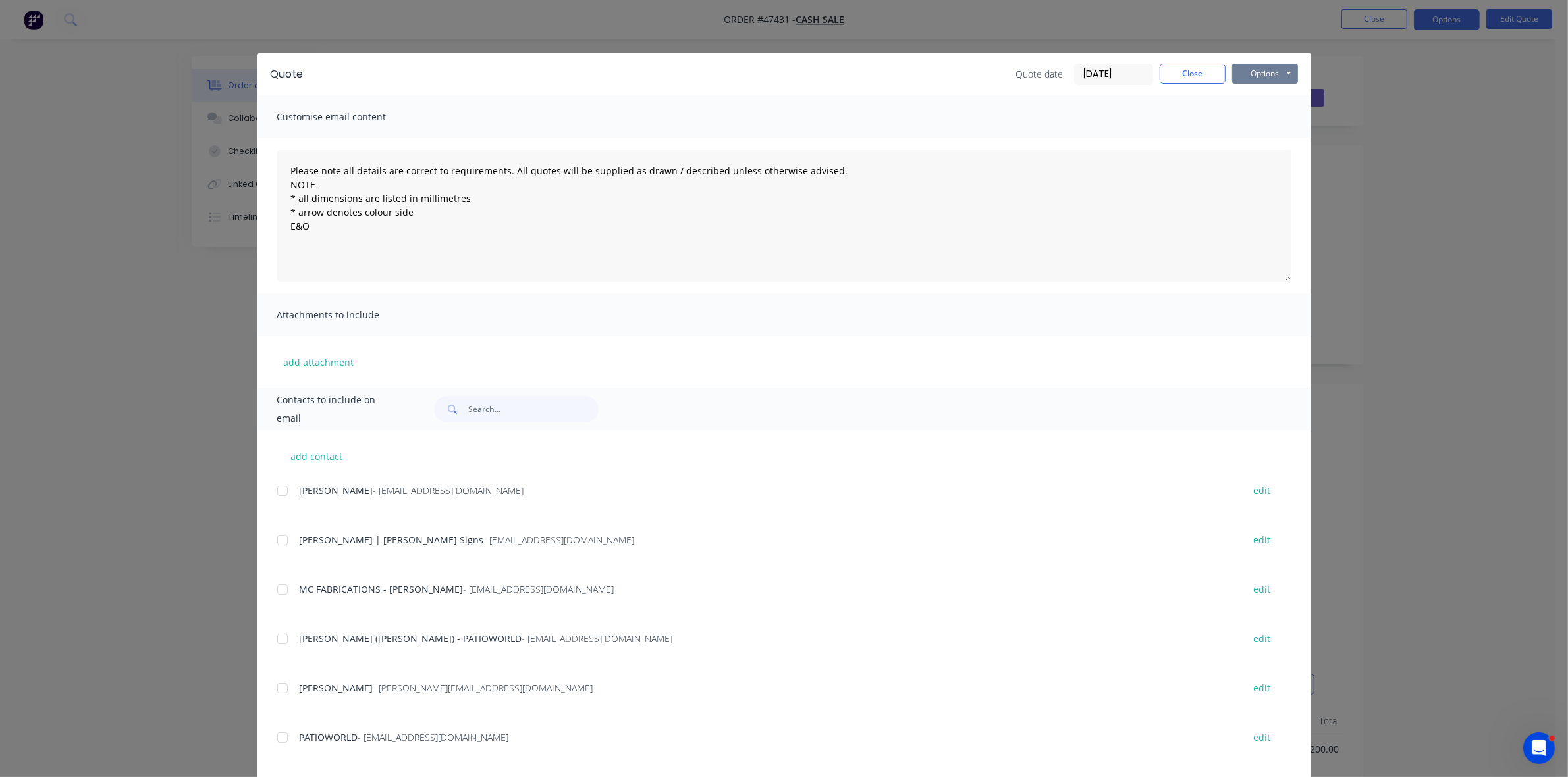
click at [1252, 69] on button "Options" at bounding box center [1265, 73] width 66 height 20
click at [1255, 117] on button "Print" at bounding box center [1274, 119] width 85 height 22
click at [1487, 44] on div "Quote Quote date [DATE] Close Options Preview Print Email Customise email conte…" at bounding box center [784, 388] width 1568 height 777
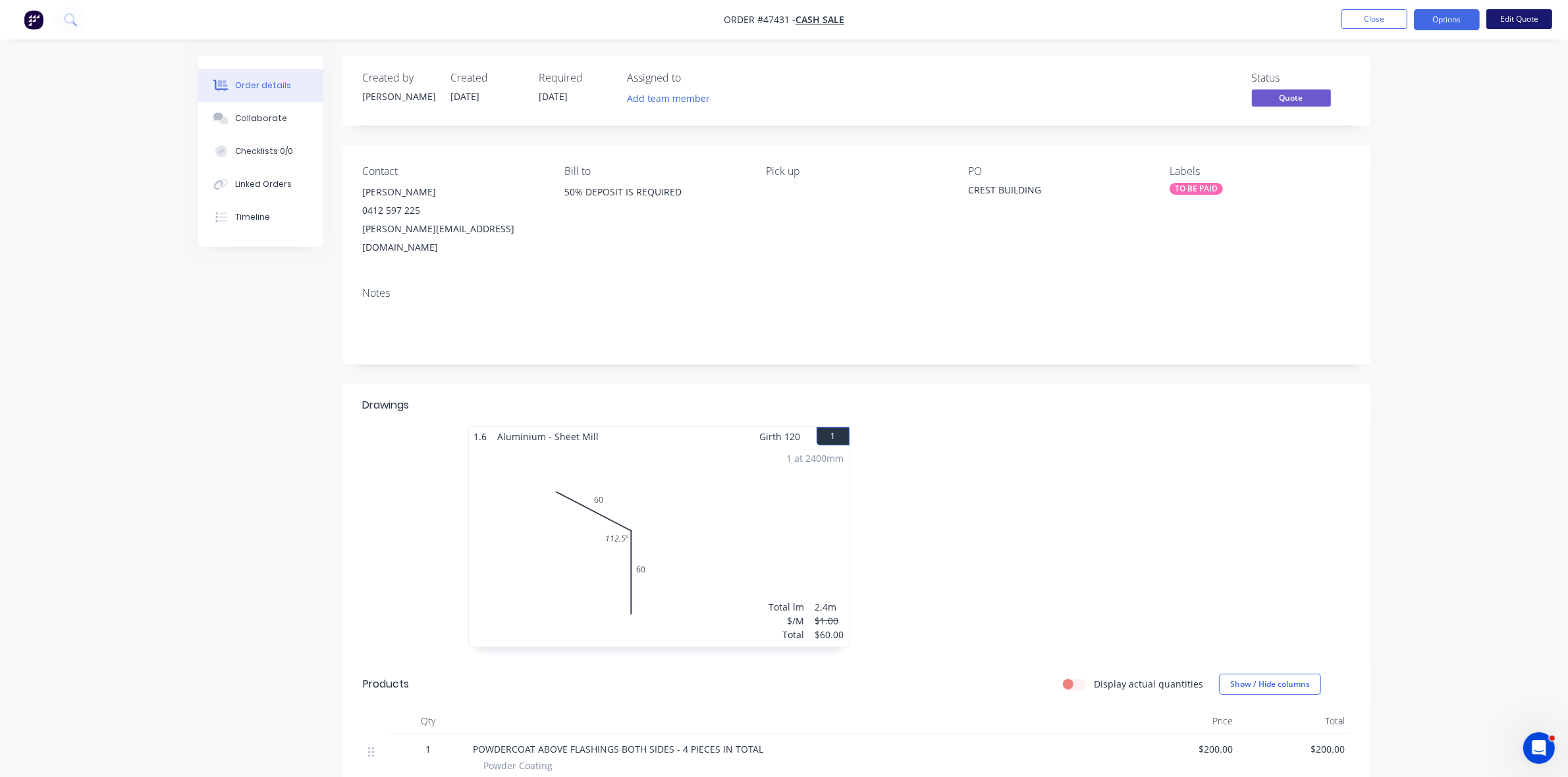
click at [1519, 20] on button "Edit Quote" at bounding box center [1519, 19] width 66 height 20
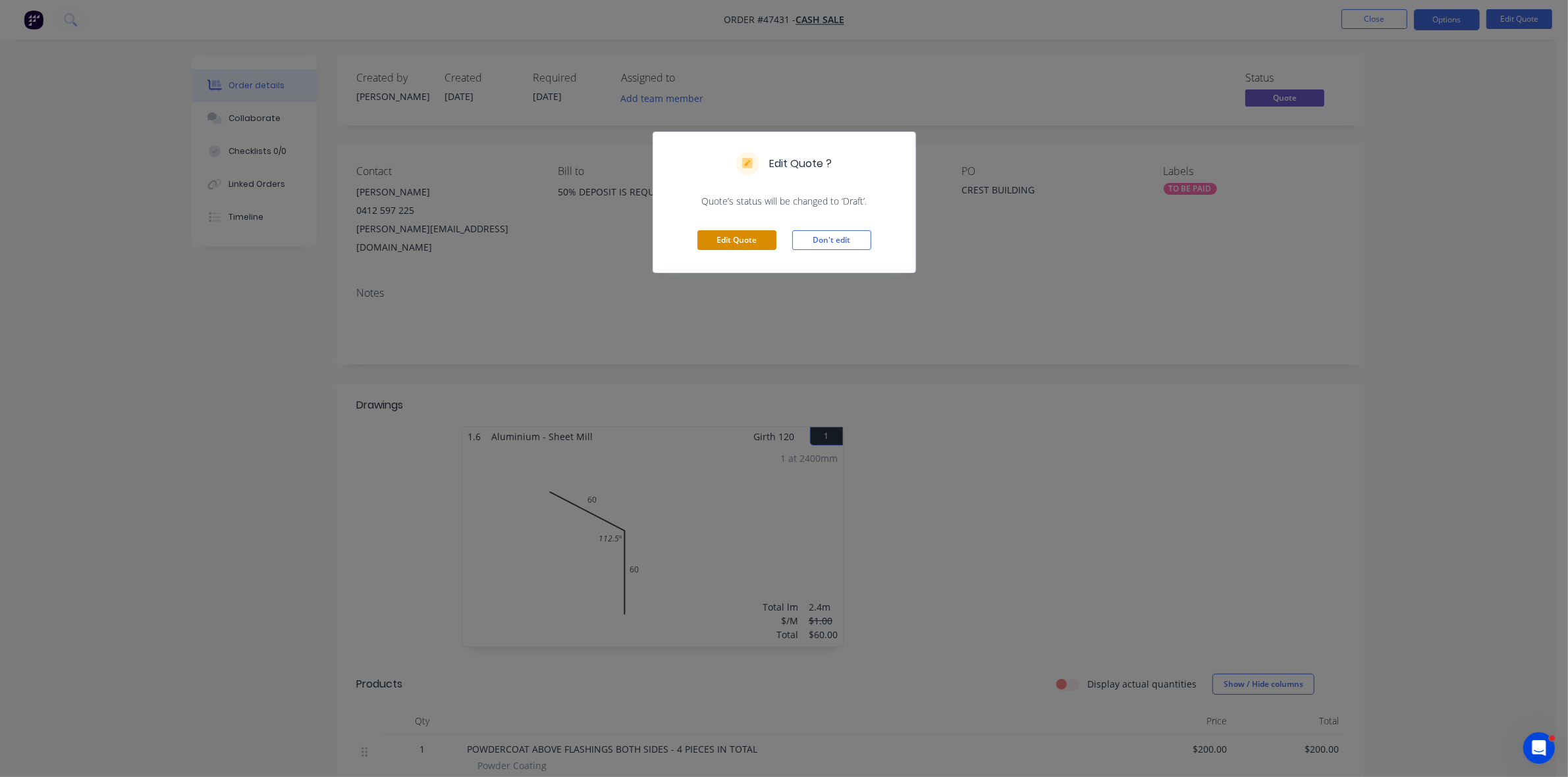
click at [714, 245] on button "Edit Quote" at bounding box center [737, 240] width 79 height 20
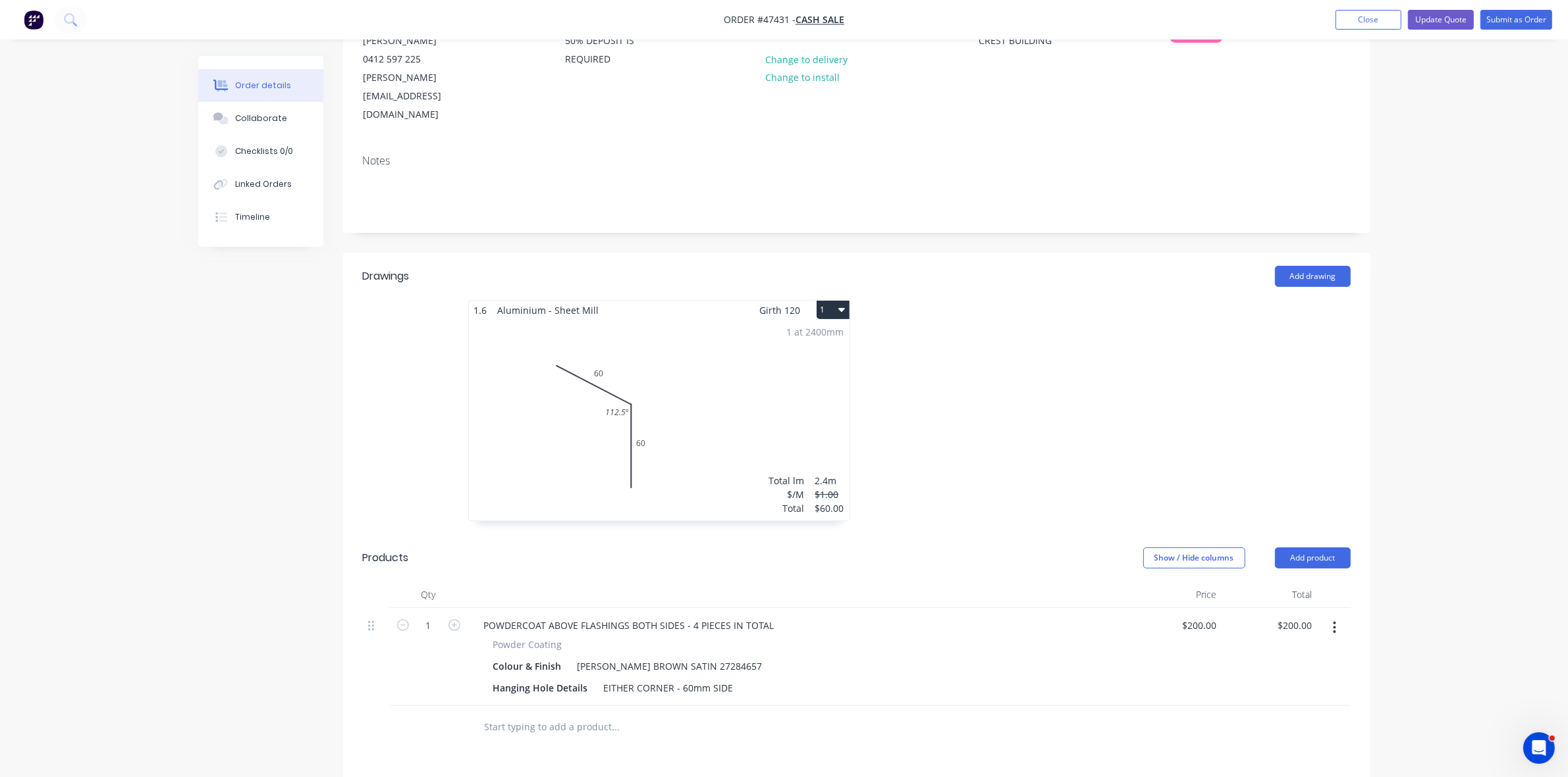
scroll to position [164, 0]
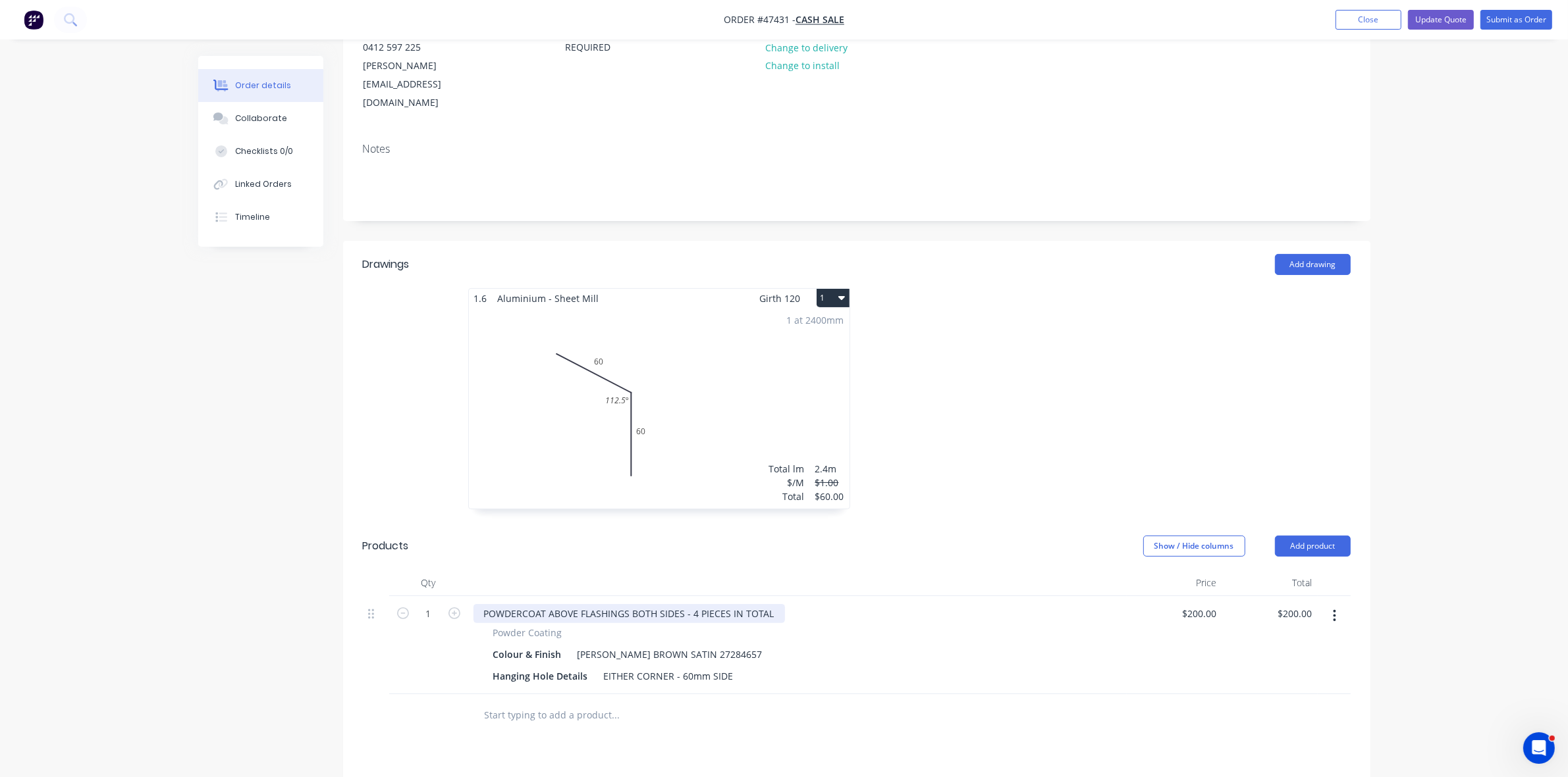
click at [725, 604] on div "POWDERCOAT ABOVE FLASHINGS BOTH SIDES - 4 PIECES IN TOTAL" at bounding box center [629, 613] width 311 height 19
drag, startPoint x: 682, startPoint y: 578, endPoint x: 790, endPoint y: 581, distance: 108.0
click at [790, 604] on div "POWDERCOAT ABOVE FLASHINGS BOTH SIDES - 4 PIECES IN TOTAL" at bounding box center [797, 613] width 648 height 19
click at [1455, 20] on button "Update Quote" at bounding box center [1440, 19] width 66 height 20
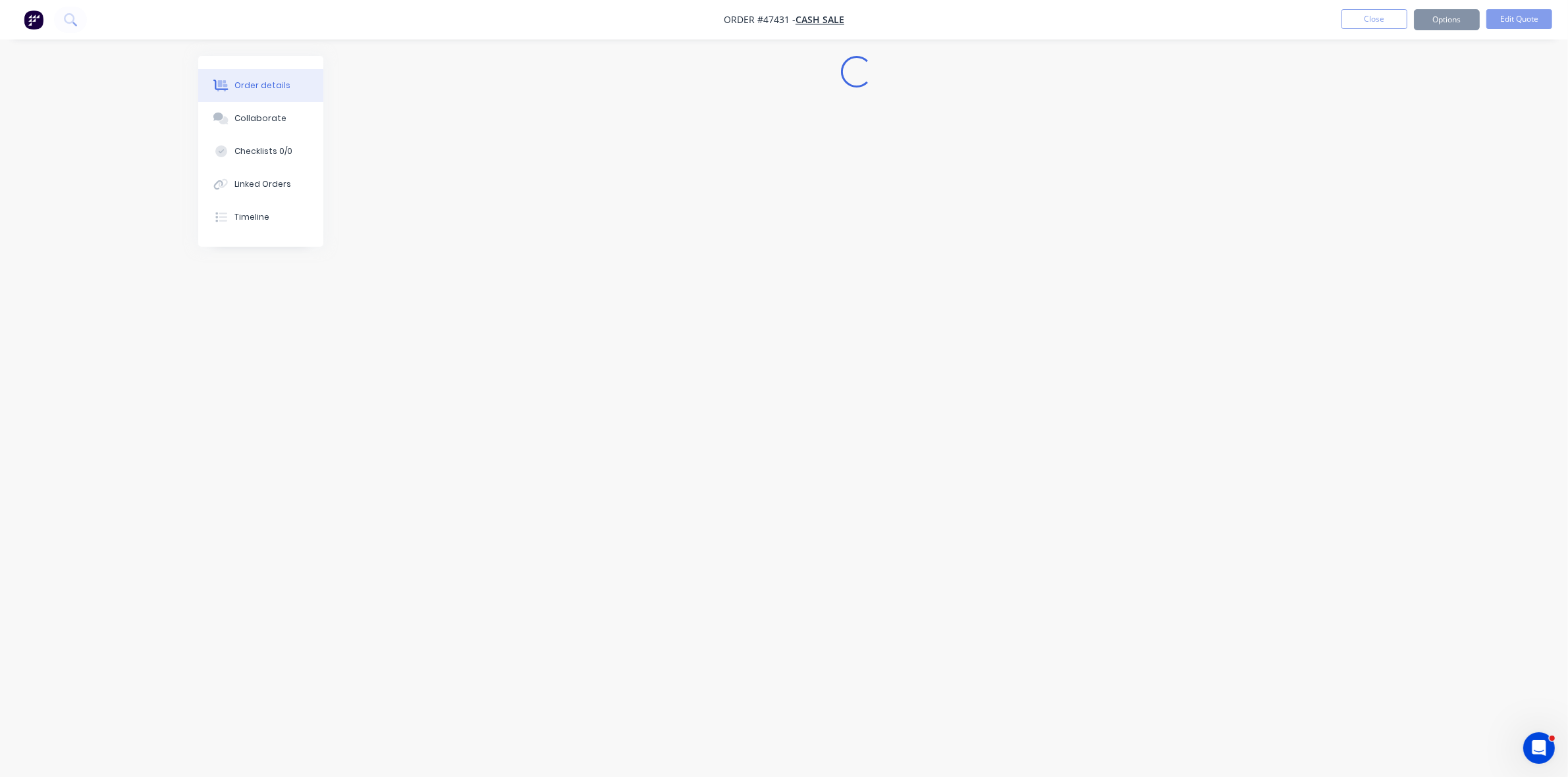
scroll to position [0, 0]
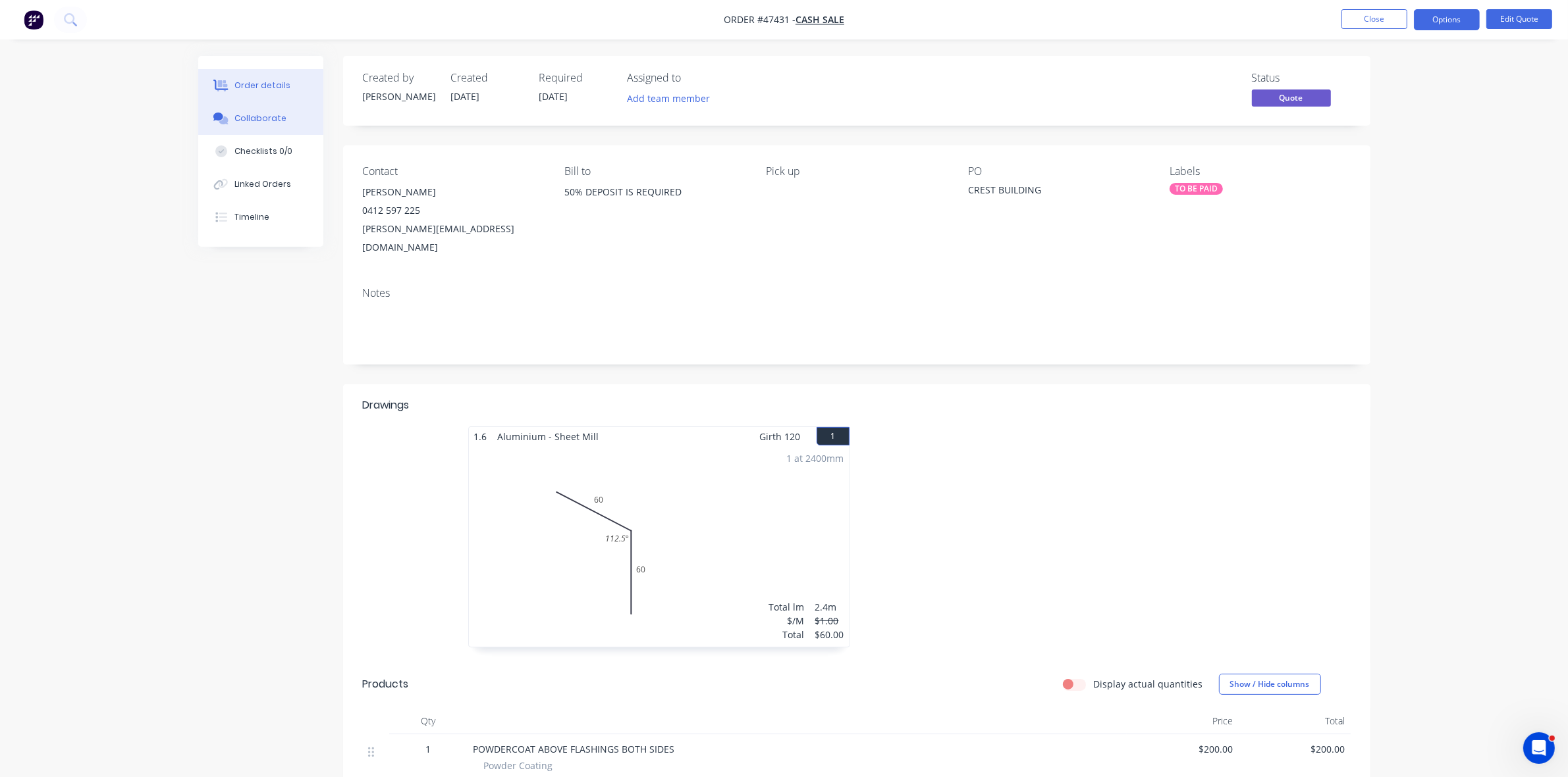
click at [310, 116] on button "Collaborate" at bounding box center [260, 118] width 125 height 33
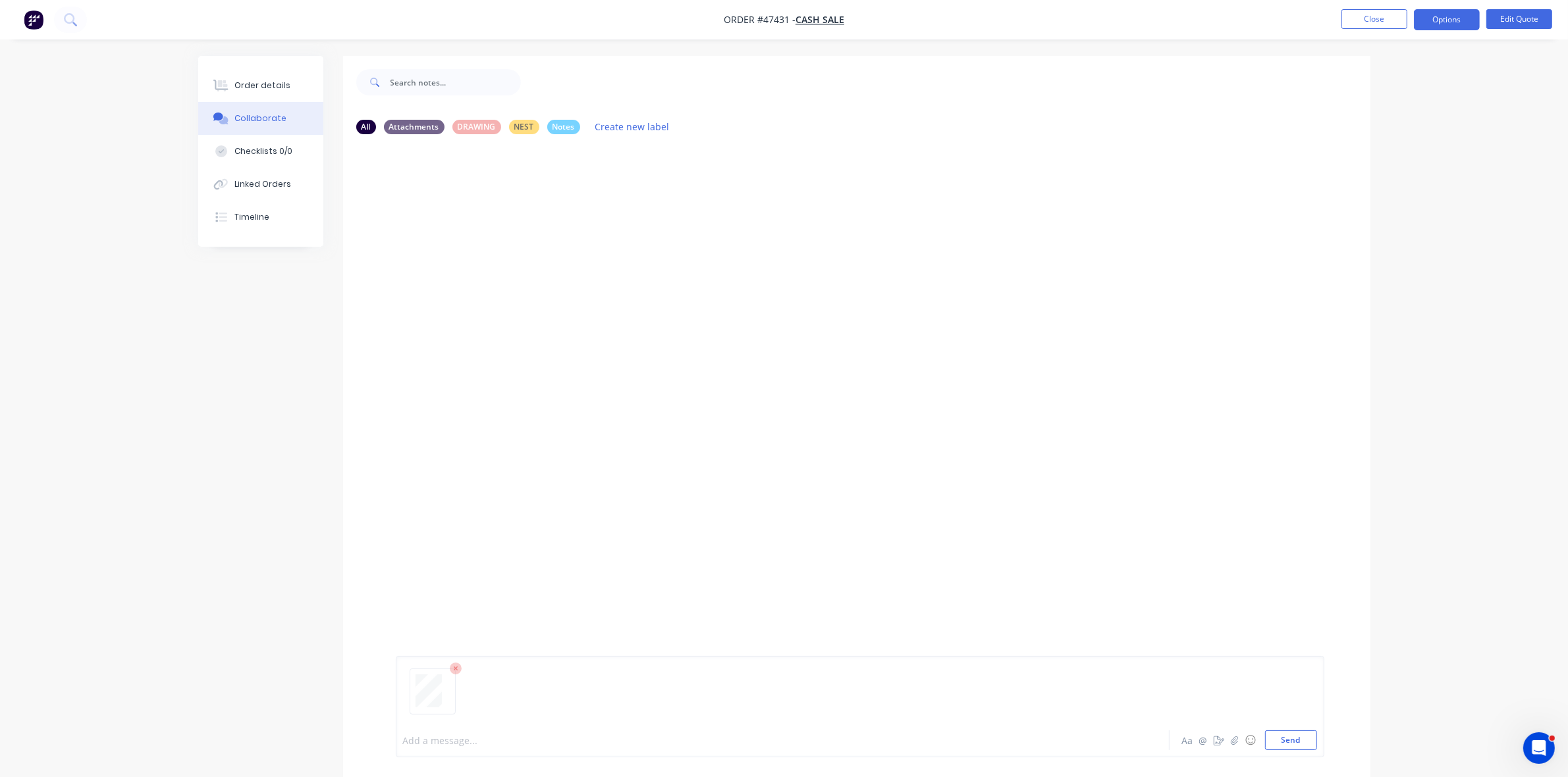
click at [425, 739] on div at bounding box center [746, 740] width 685 height 14
click at [262, 80] on div "Order details" at bounding box center [263, 85] width 56 height 12
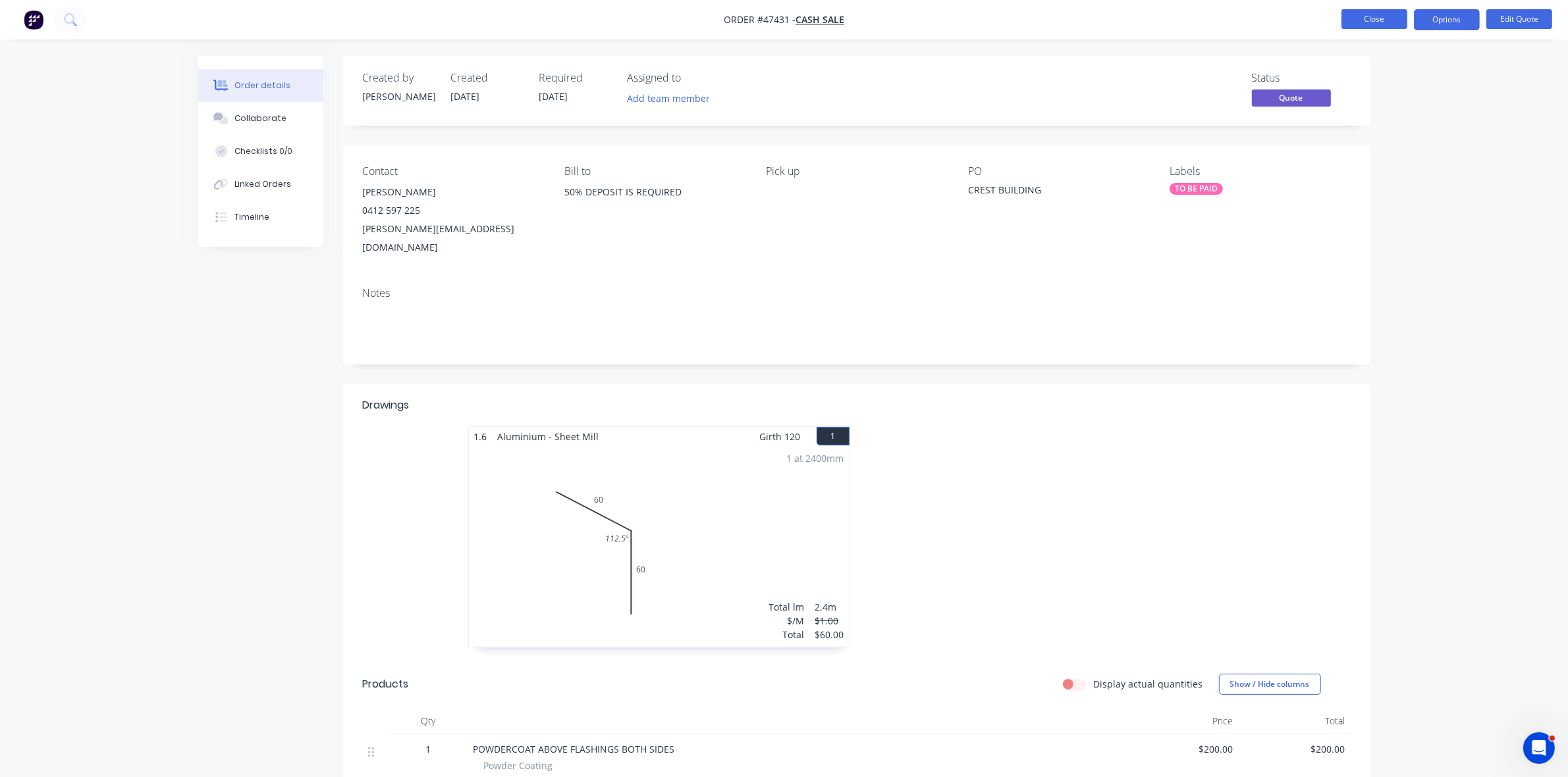
click at [1358, 23] on button "Close" at bounding box center [1374, 19] width 66 height 20
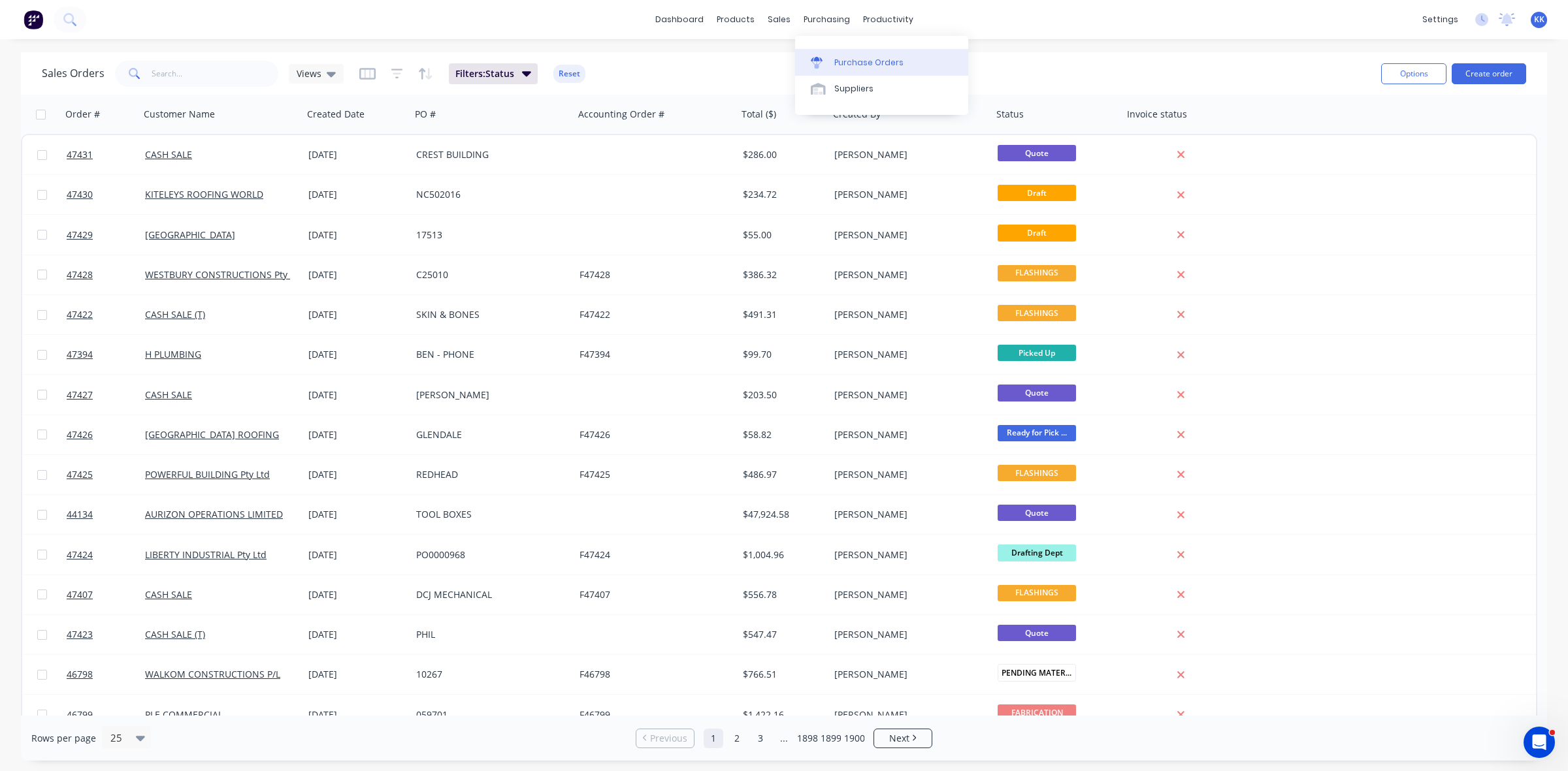
click at [843, 63] on div "Purchase Orders" at bounding box center [869, 63] width 69 height 12
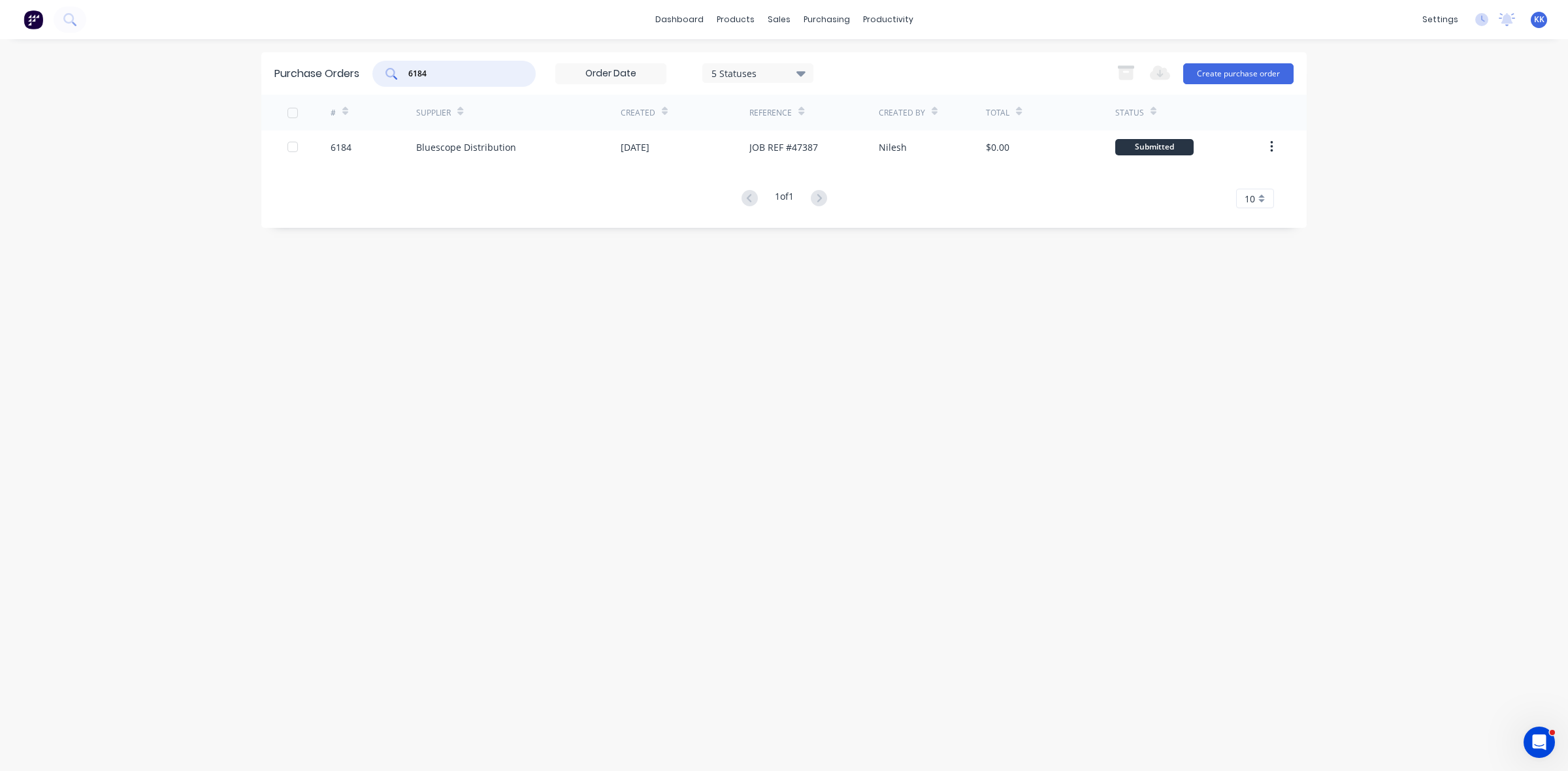
drag, startPoint x: 444, startPoint y: 77, endPoint x: 382, endPoint y: 77, distance: 62.0
click at [382, 77] on div "6184" at bounding box center [454, 74] width 163 height 26
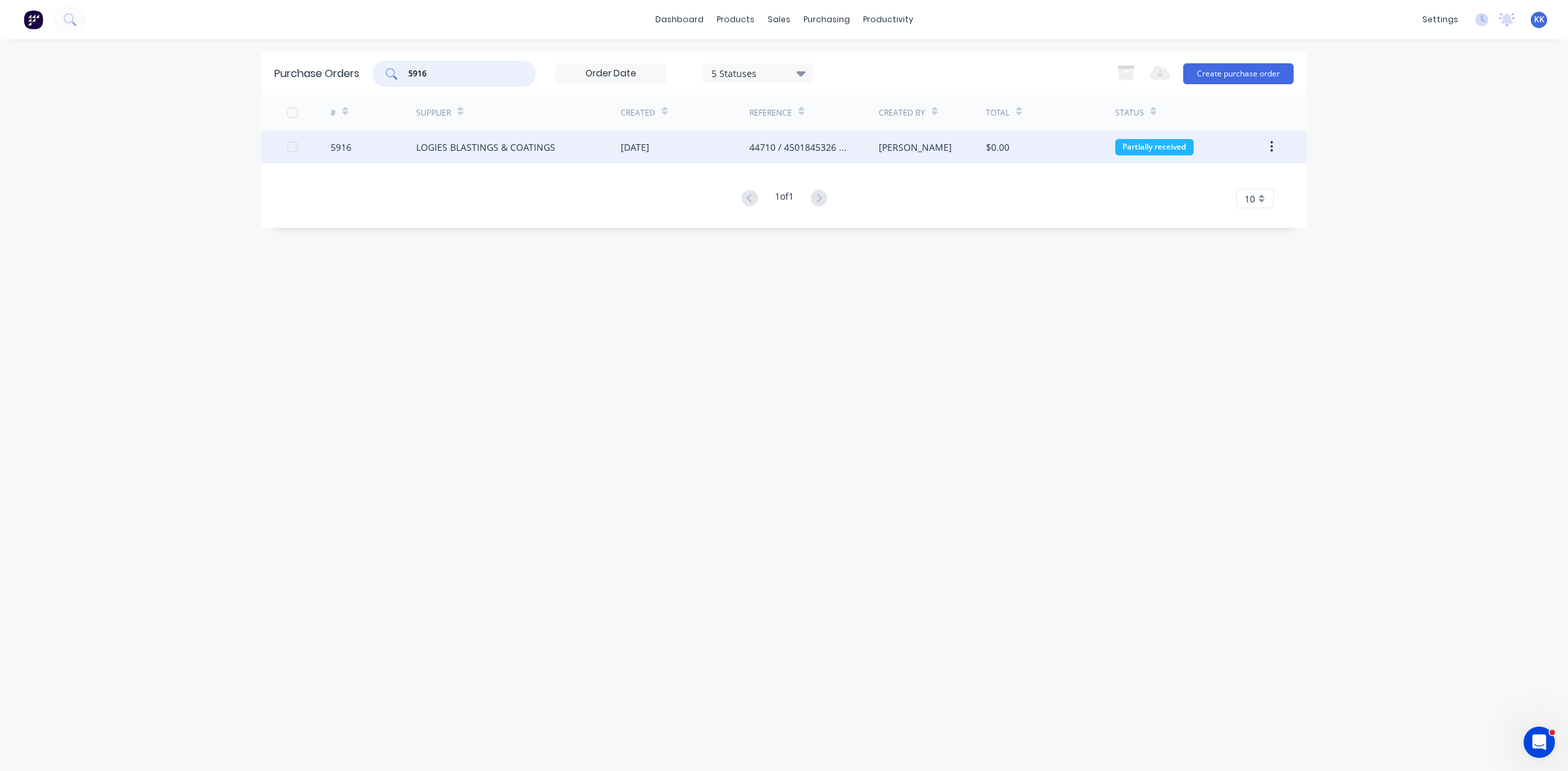
type input "5916"
click at [495, 154] on div "LOGIES BLASTINGS & COATINGS" at bounding box center [519, 146] width 204 height 32
type textarea "x"
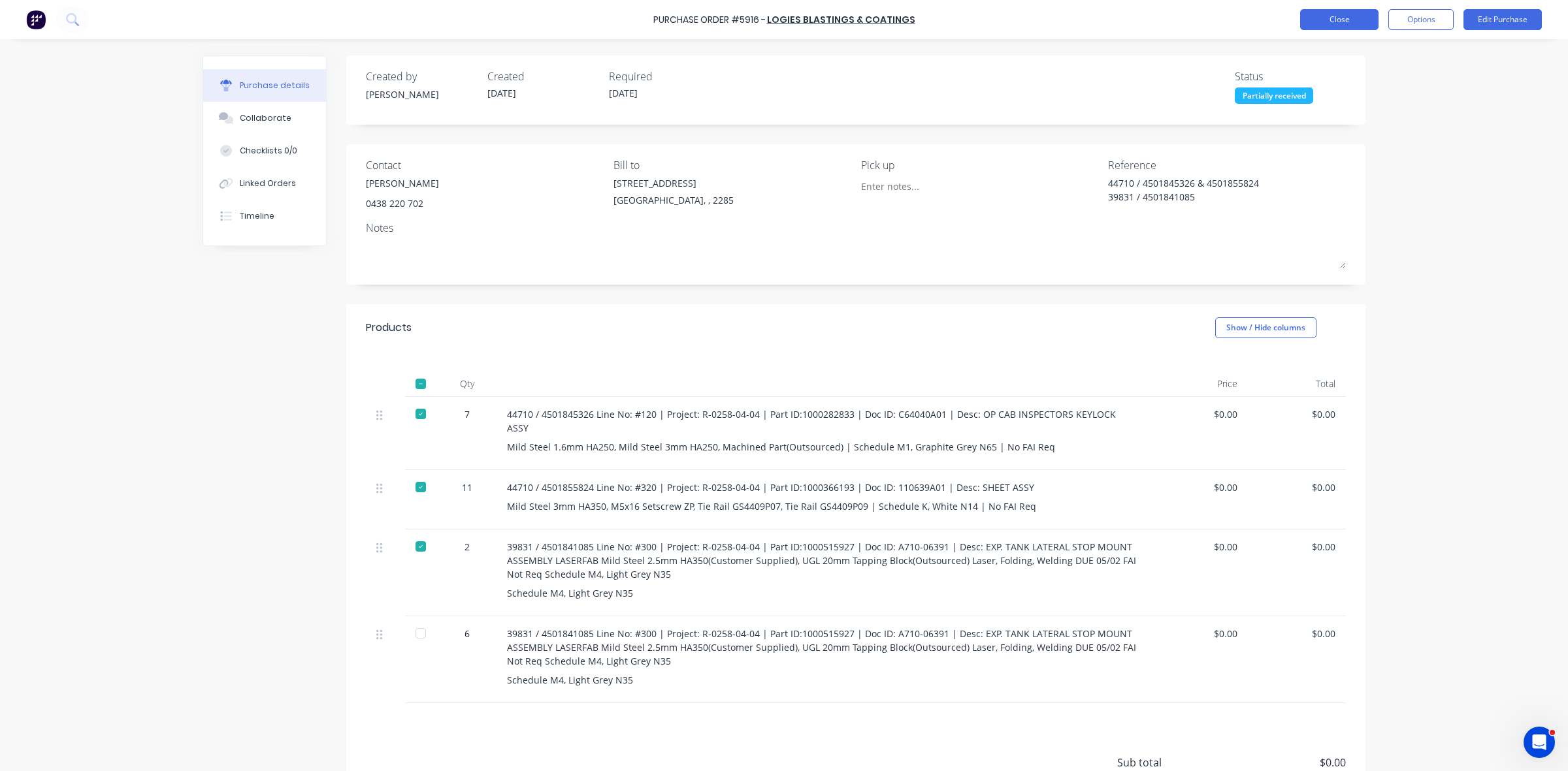
click at [1333, 21] on button "Close" at bounding box center [1339, 20] width 78 height 21
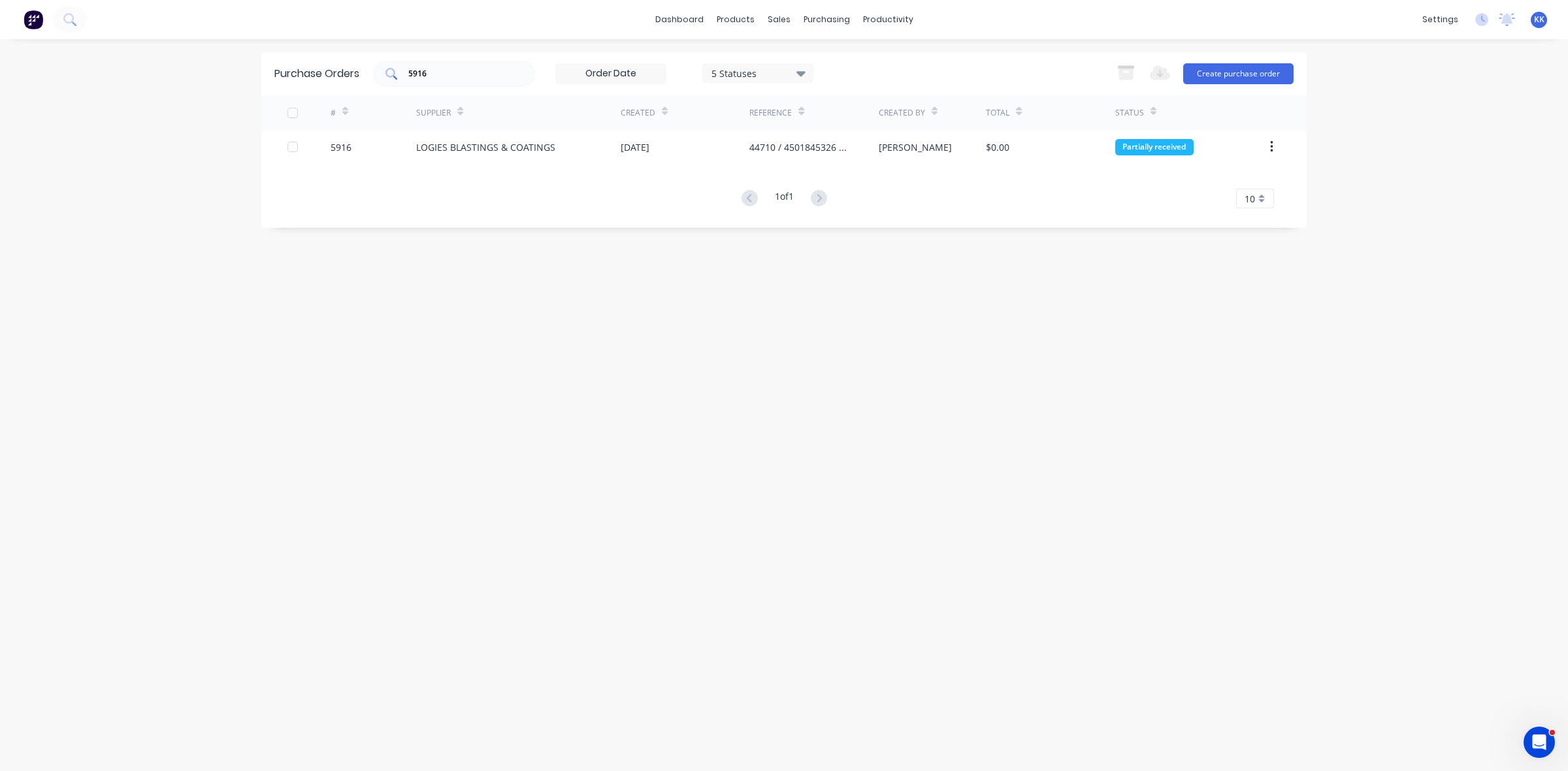
drag, startPoint x: 459, startPoint y: 80, endPoint x: 386, endPoint y: 75, distance: 73.2
click at [386, 75] on div "5916" at bounding box center [454, 74] width 163 height 26
type input "5910"
click at [801, 62] on div "Sales Orders" at bounding box center [828, 63] width 54 height 12
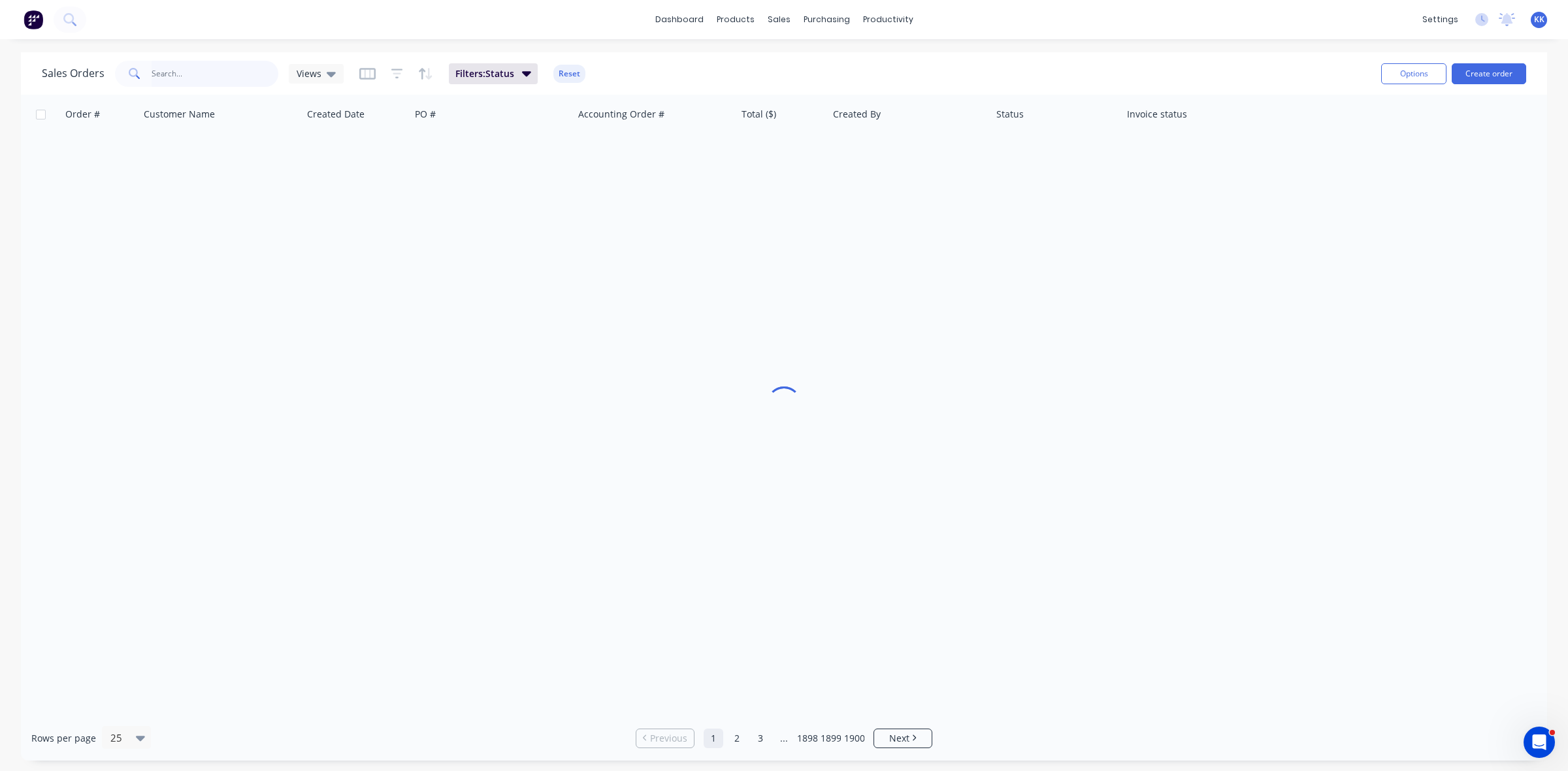
click at [215, 78] on input "text" at bounding box center [215, 74] width 127 height 26
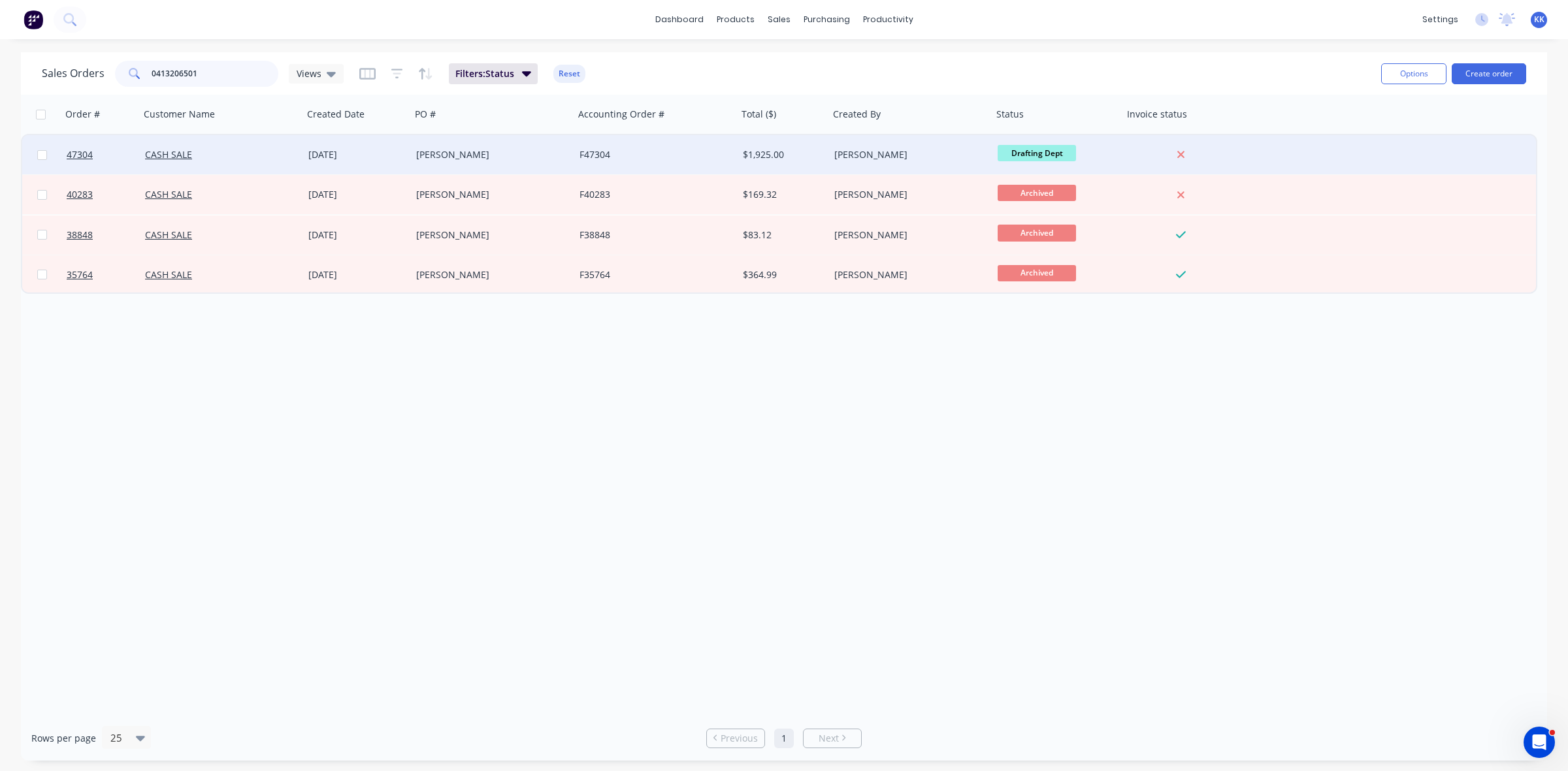
type input "0413206501"
click at [634, 151] on div "F47304" at bounding box center [652, 154] width 145 height 13
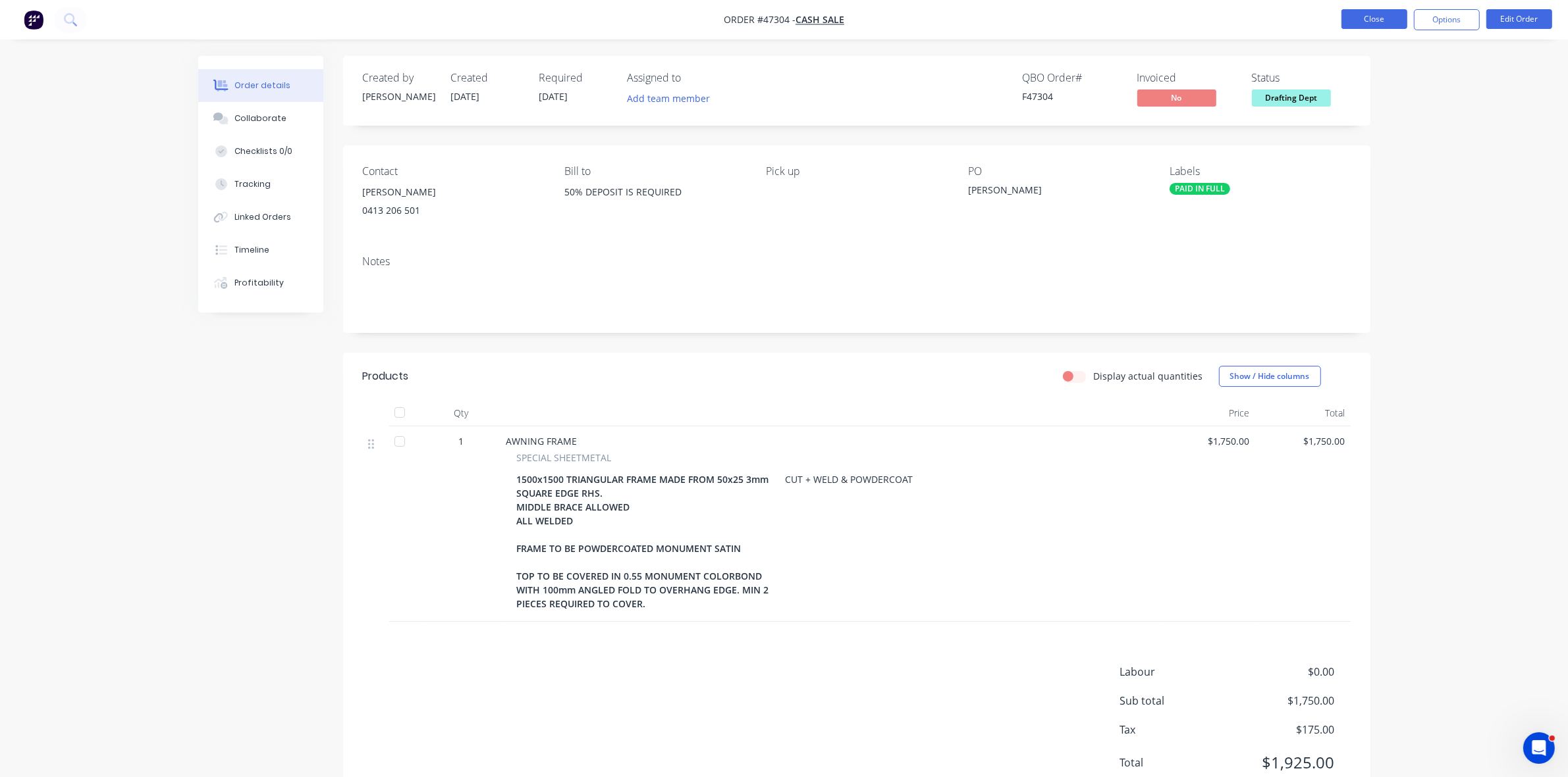
click at [1375, 14] on button "Close" at bounding box center [1374, 19] width 66 height 20
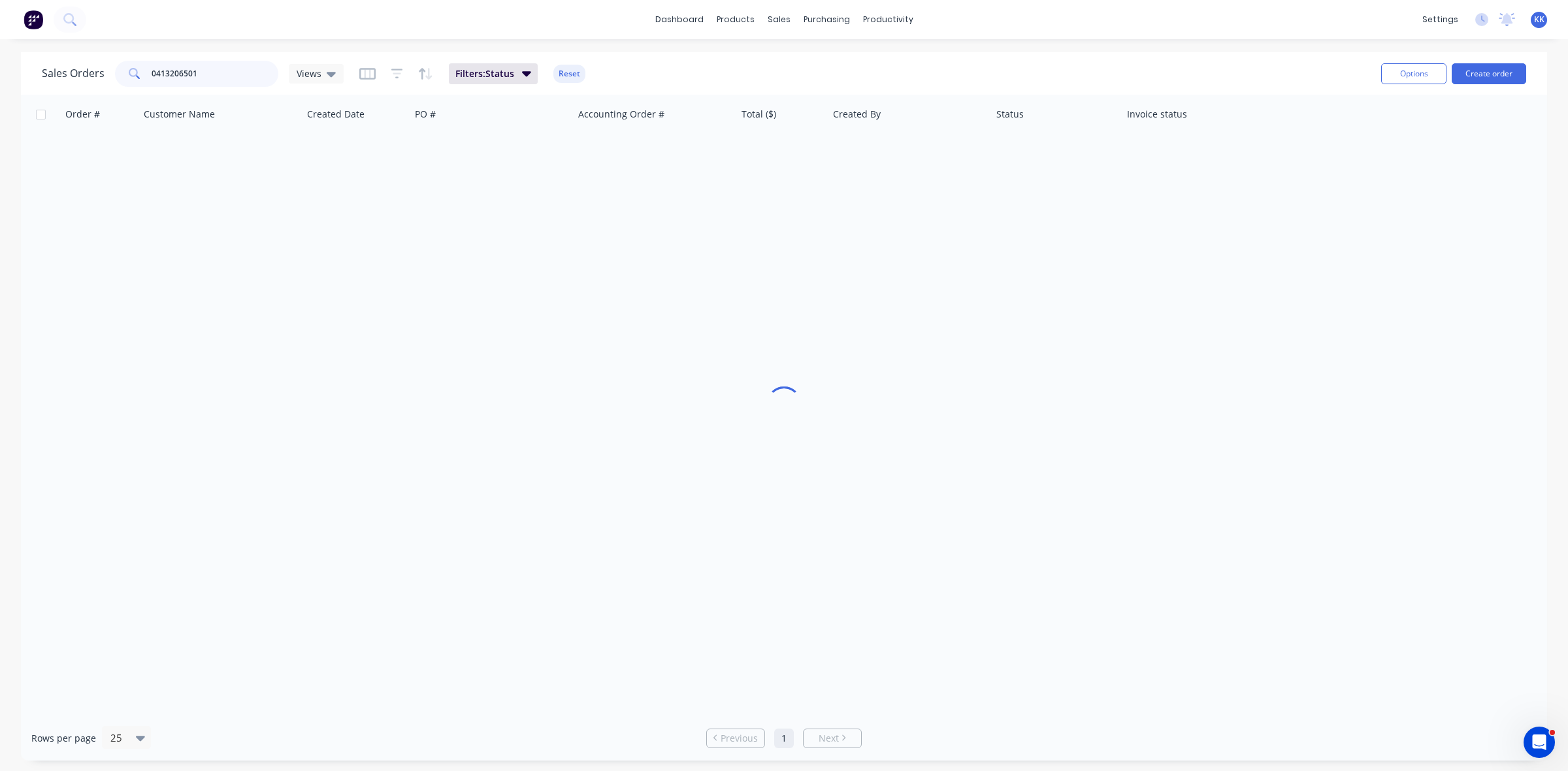
drag, startPoint x: 217, startPoint y: 70, endPoint x: 58, endPoint y: 73, distance: 159.0
click at [58, 73] on div "Sales Orders 0413206501 Views" at bounding box center [192, 74] width 302 height 26
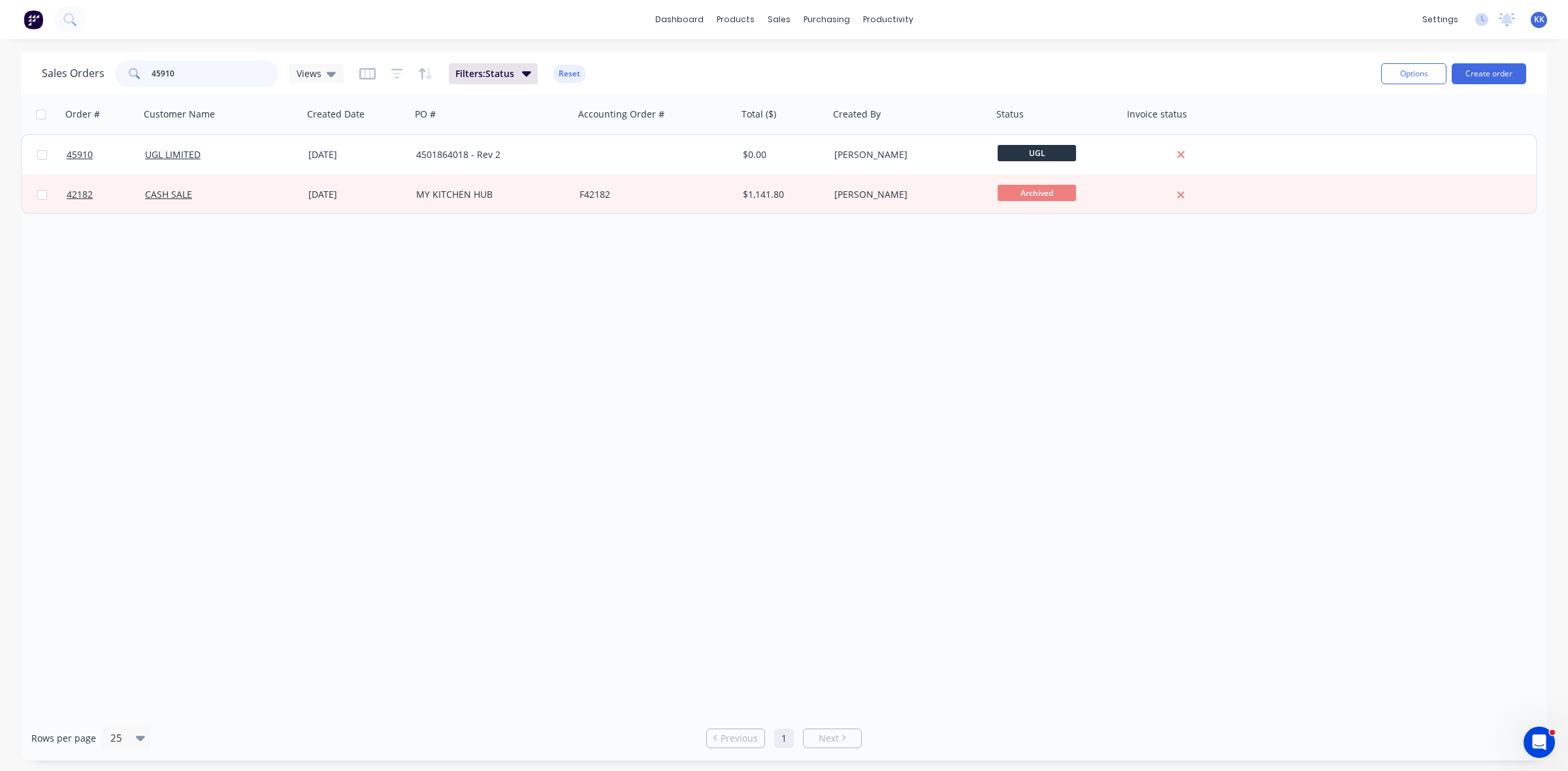
type input "45910"
click at [389, 151] on div "[DATE]" at bounding box center [356, 154] width 97 height 13
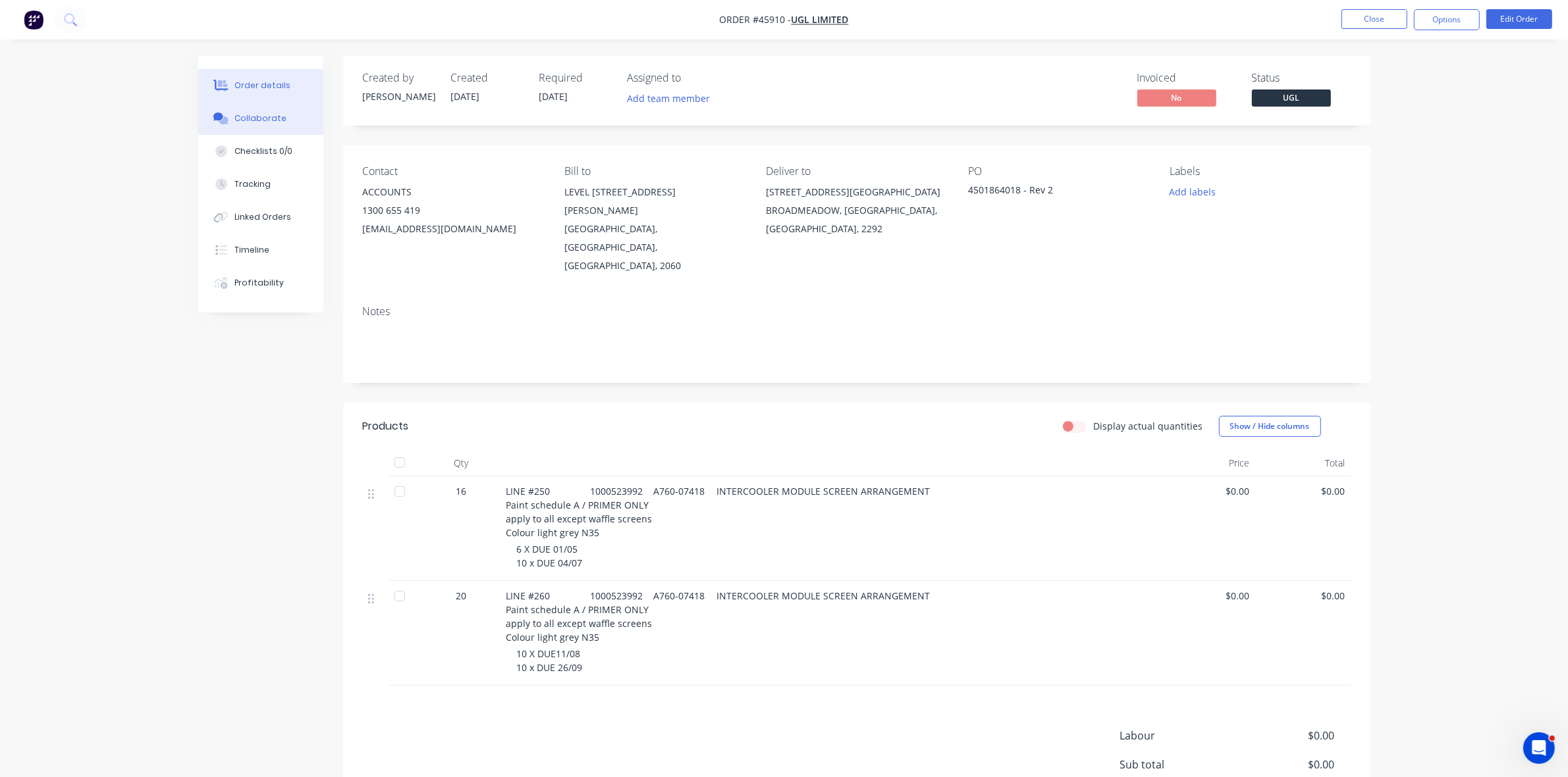
click at [249, 116] on div "Collaborate" at bounding box center [260, 118] width 52 height 12
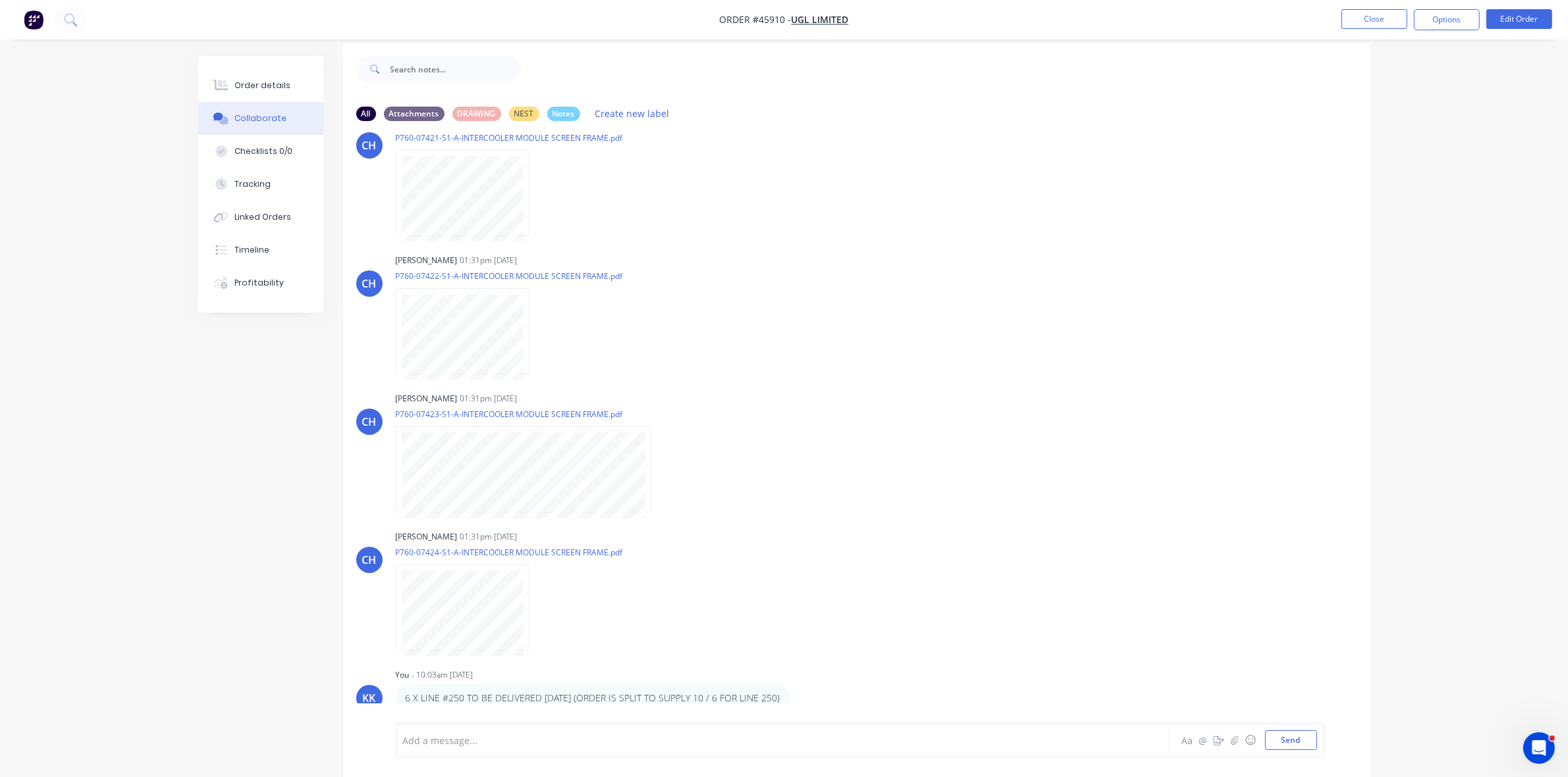
scroll to position [21, 0]
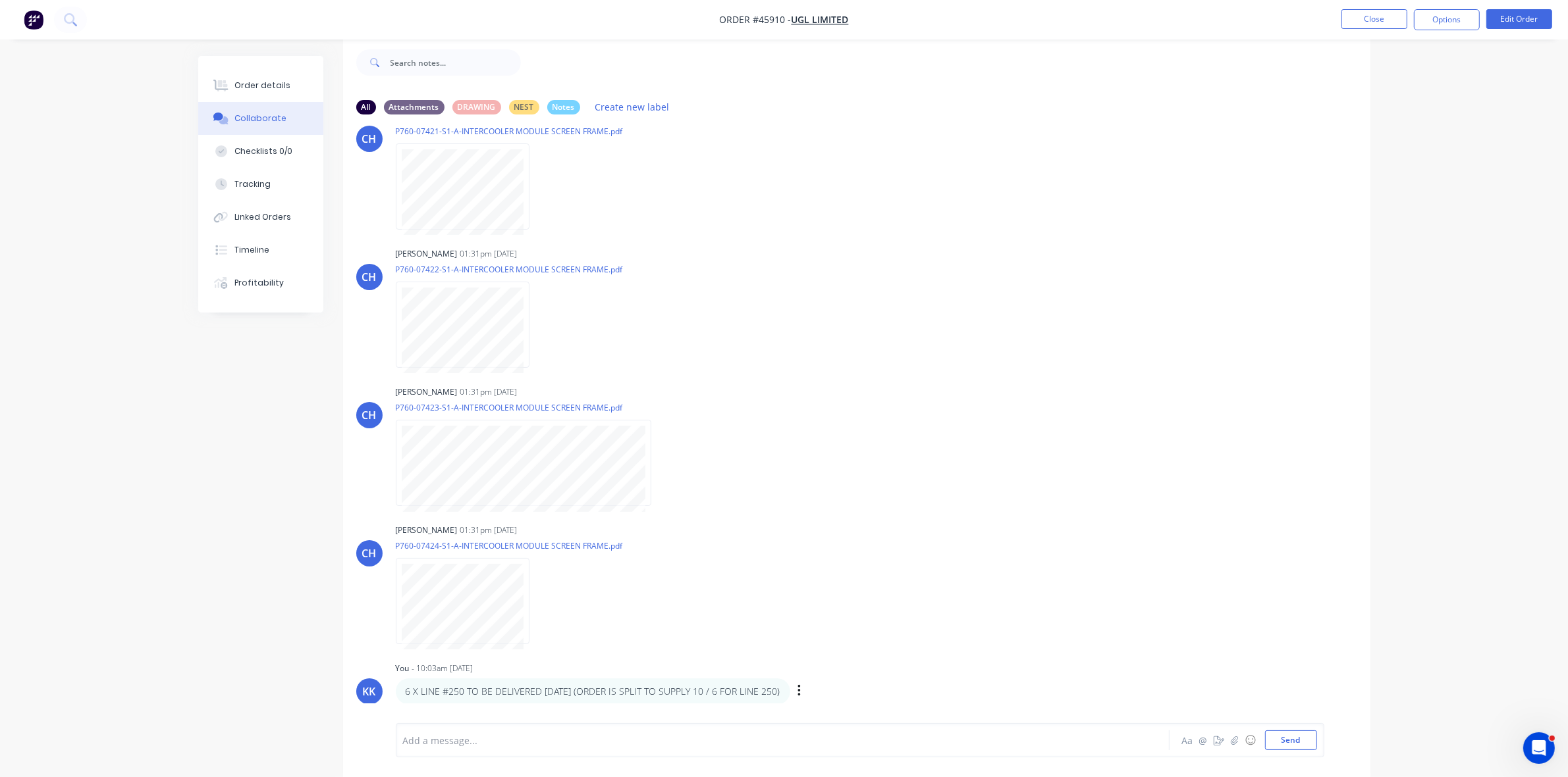
click at [798, 687] on div "Labels Edit Delete" at bounding box center [800, 692] width 8 height 19
click at [797, 689] on icon "button" at bounding box center [798, 691] width 2 height 12
click at [830, 665] on button "Edit" at bounding box center [847, 667] width 83 height 22
drag, startPoint x: 409, startPoint y: 734, endPoint x: 395, endPoint y: 736, distance: 14.1
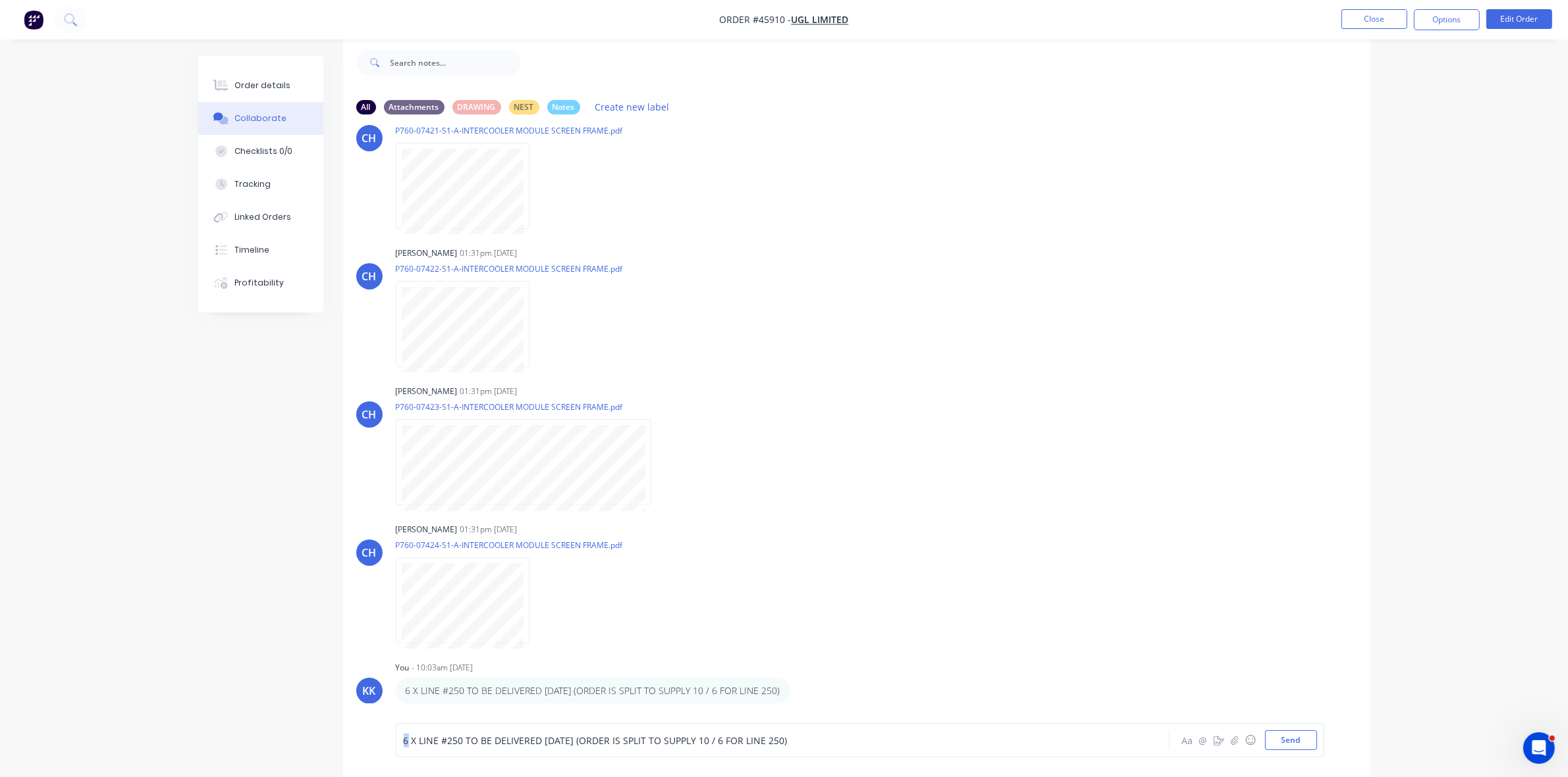
click at [396, 736] on div "6 X LINE #250 TO BE DELIVERED [DATE] (ORDER IS SPLIT TO SUPPLY 10 / 6 FOR LINE …" at bounding box center [859, 740] width 928 height 34
click at [261, 87] on div "Order details" at bounding box center [263, 85] width 56 height 12
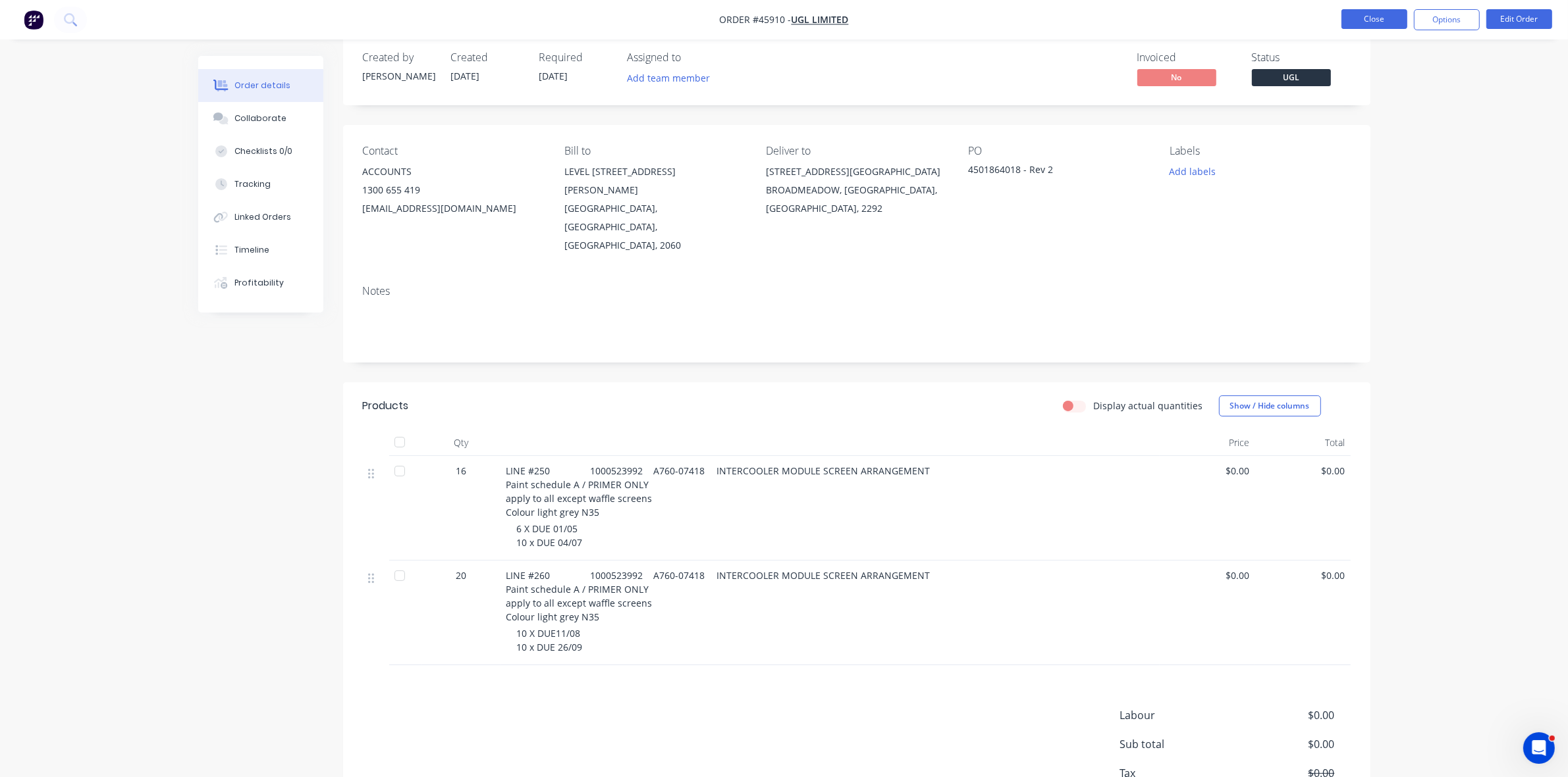
click at [1380, 11] on button "Close" at bounding box center [1374, 19] width 66 height 20
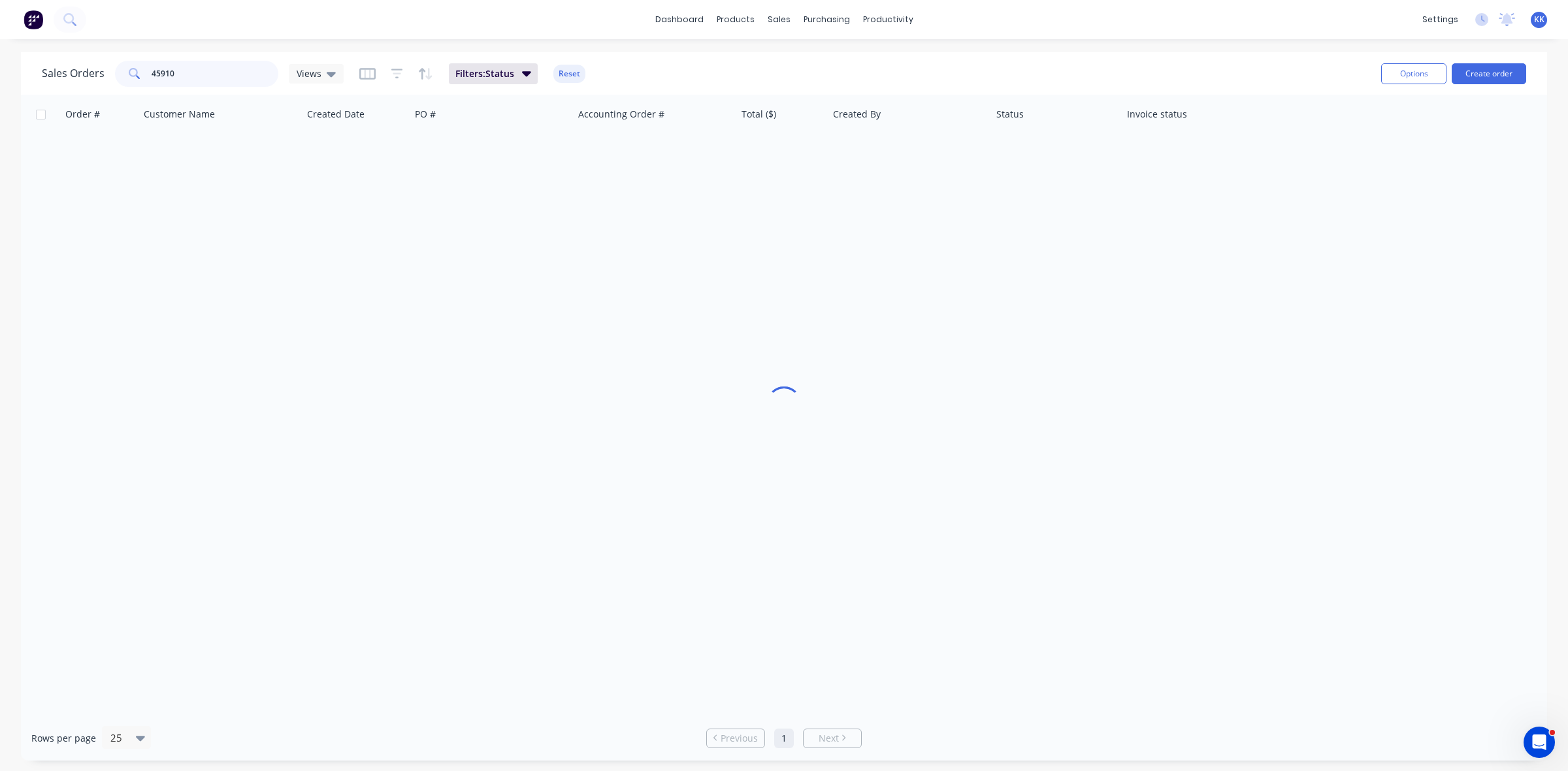
drag, startPoint x: 238, startPoint y: 76, endPoint x: 135, endPoint y: 76, distance: 103.0
click at [135, 76] on div "45910" at bounding box center [196, 74] width 163 height 26
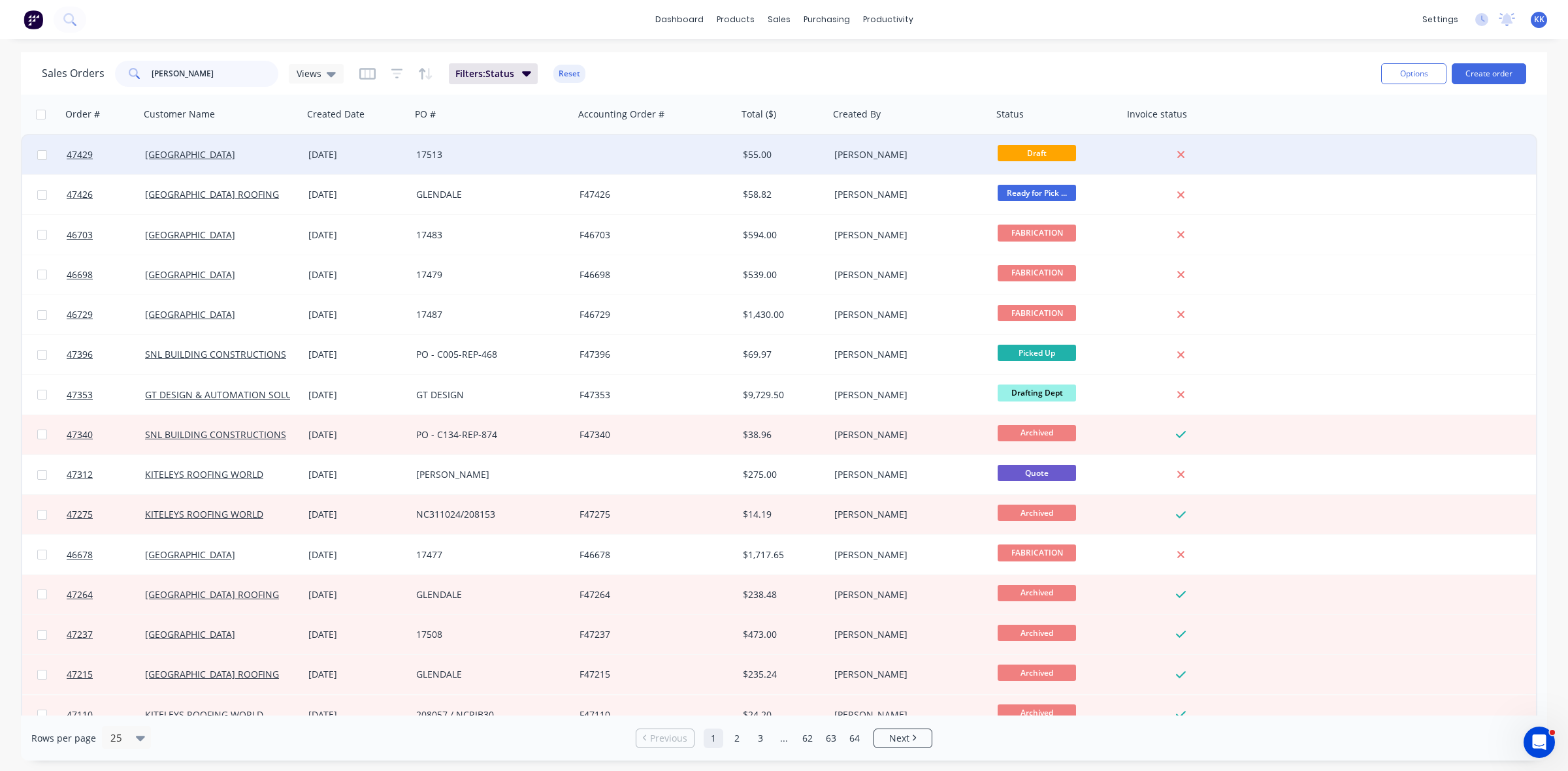
type input "[PERSON_NAME]"
click at [603, 154] on div at bounding box center [656, 155] width 163 height 40
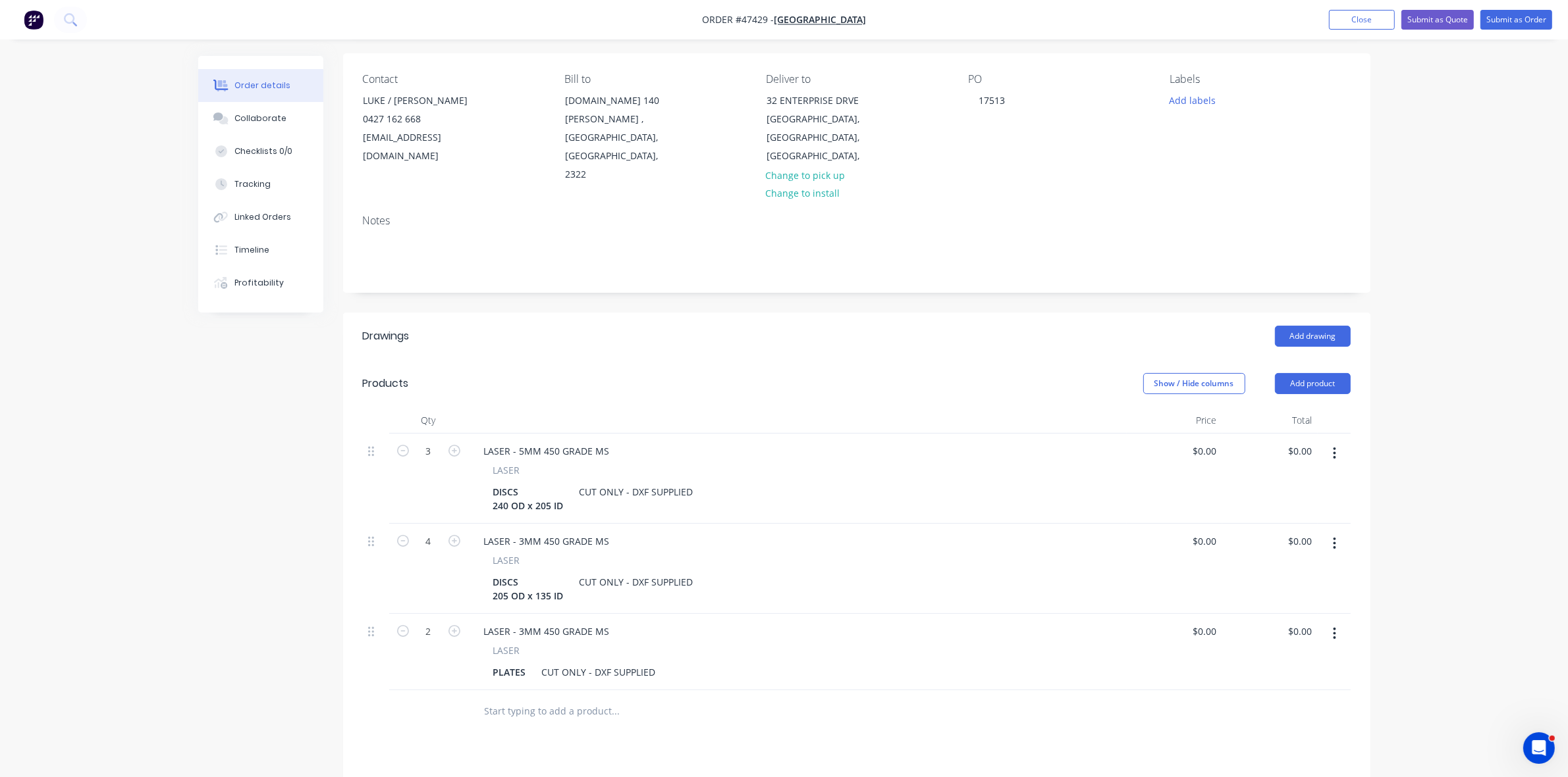
scroll to position [164, 0]
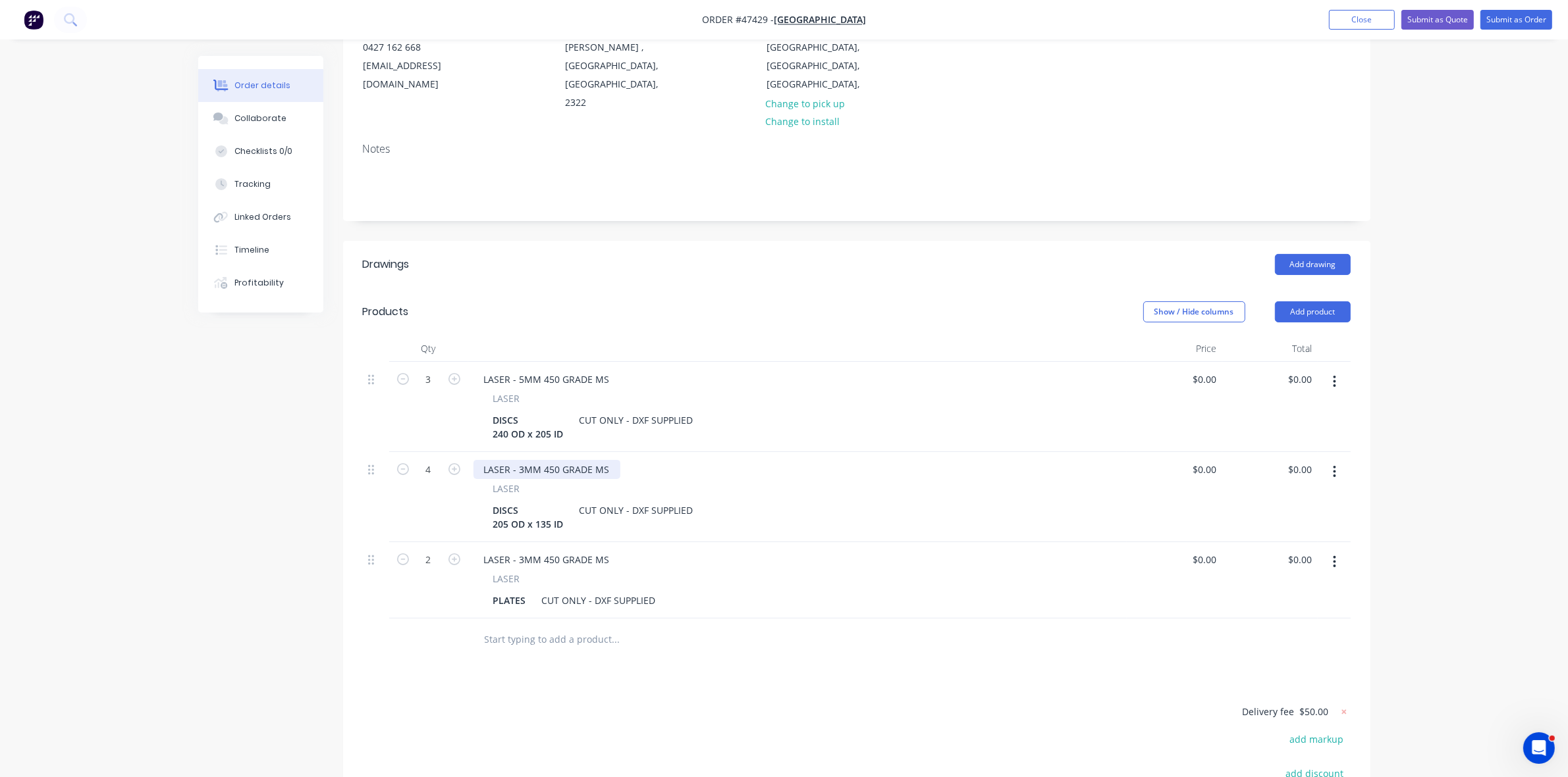
click at [547, 460] on div "LASER - 3MM 450 GRADE MS" at bounding box center [547, 470] width 147 height 19
click at [545, 370] on div "LASER - 5MM 450 GRADE MS" at bounding box center [547, 380] width 147 height 19
click at [547, 550] on div "LASER - 3MM 450 GRADE MS" at bounding box center [547, 560] width 147 height 19
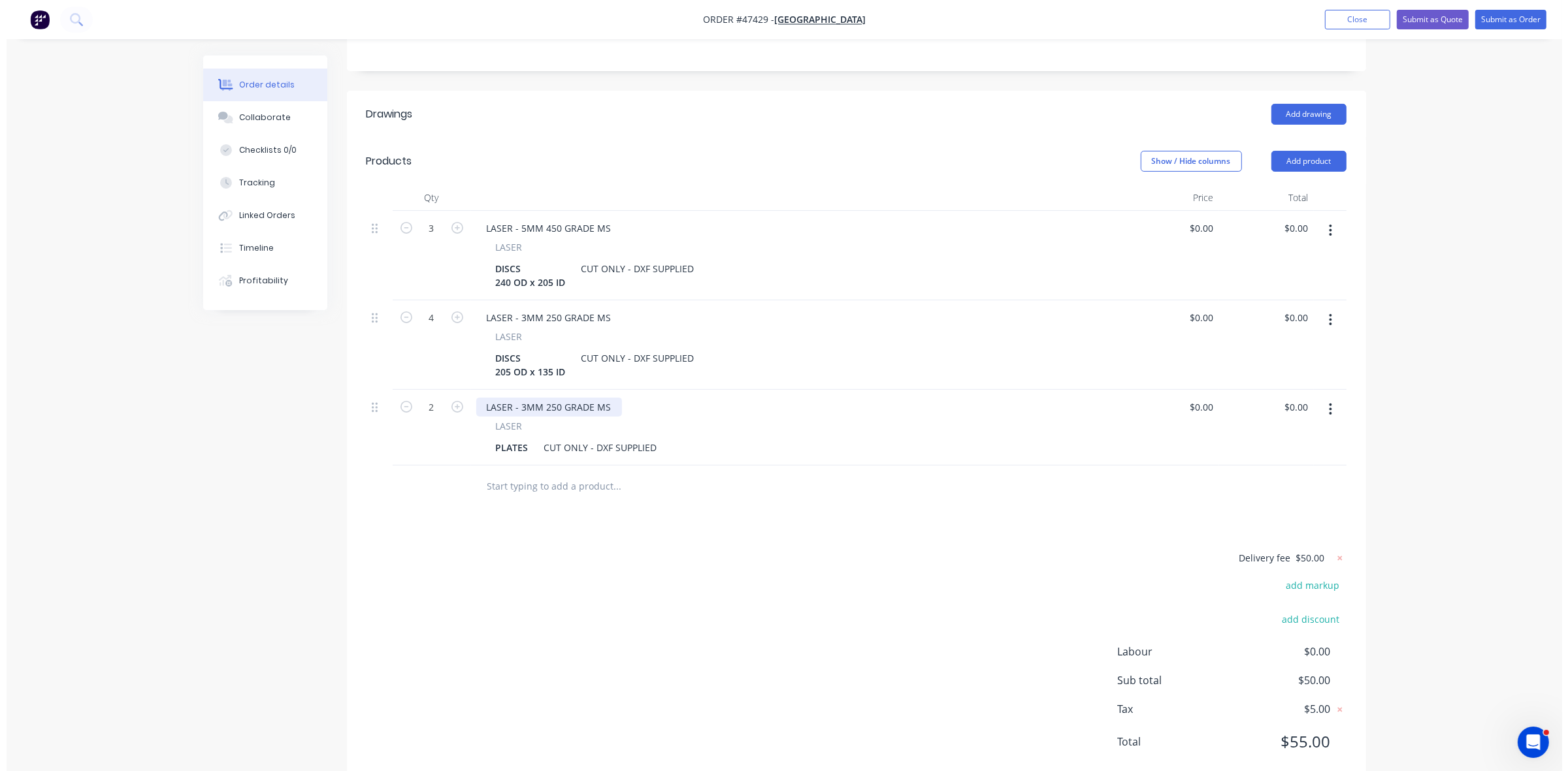
scroll to position [0, 0]
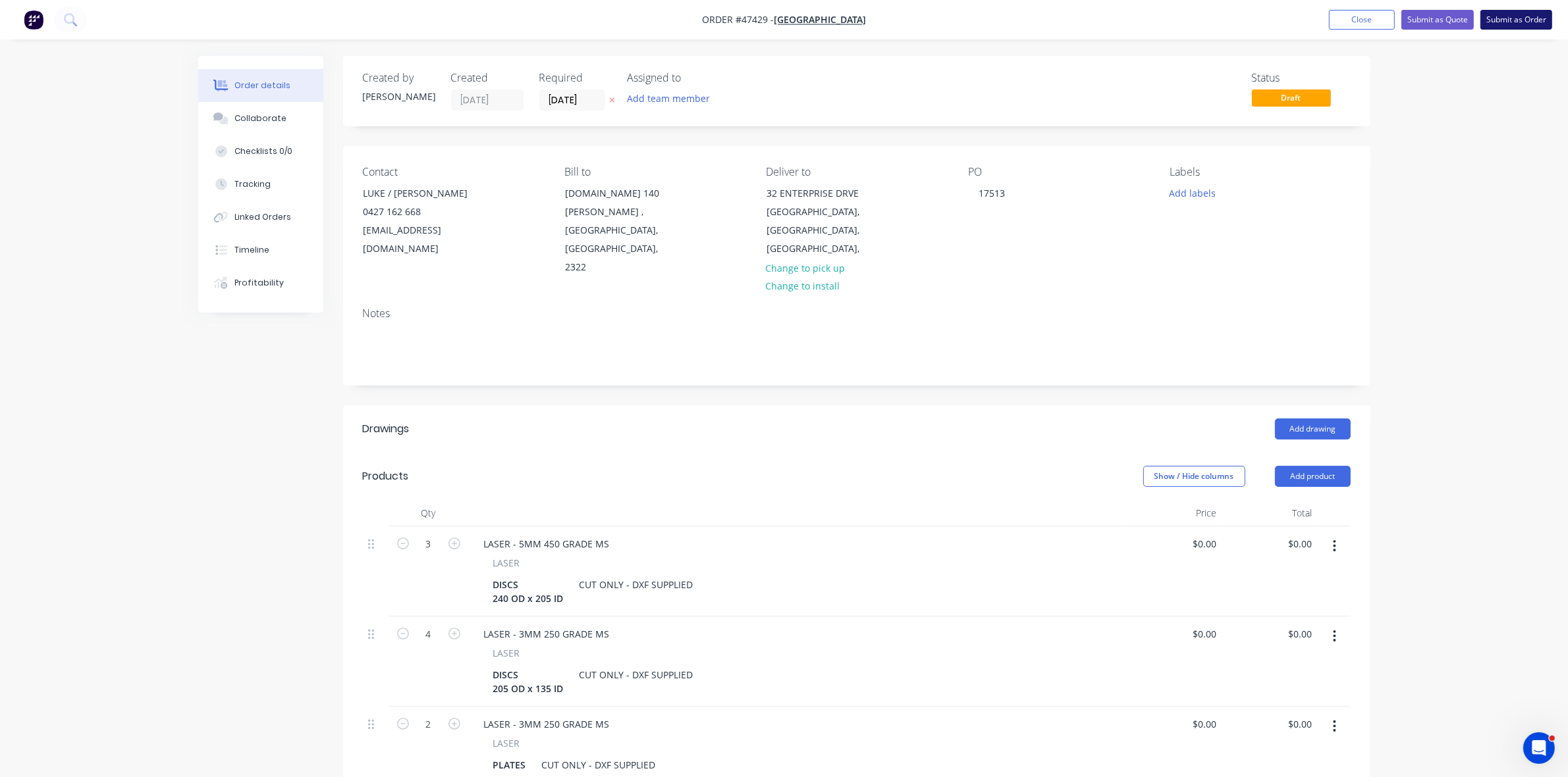
click at [1538, 14] on button "Submit as Order" at bounding box center [1516, 19] width 72 height 20
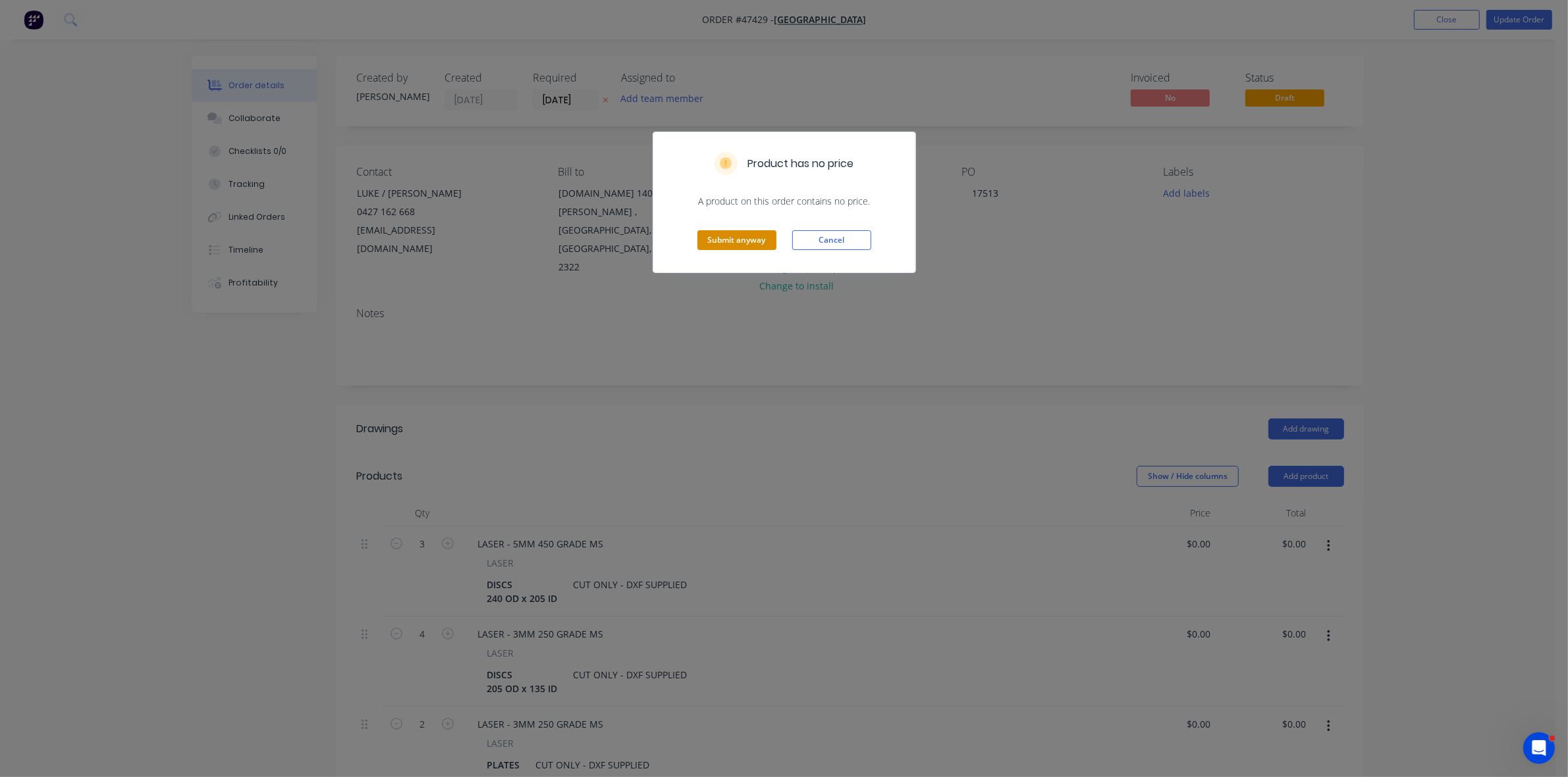
click at [747, 243] on button "Submit anyway" at bounding box center [737, 240] width 79 height 20
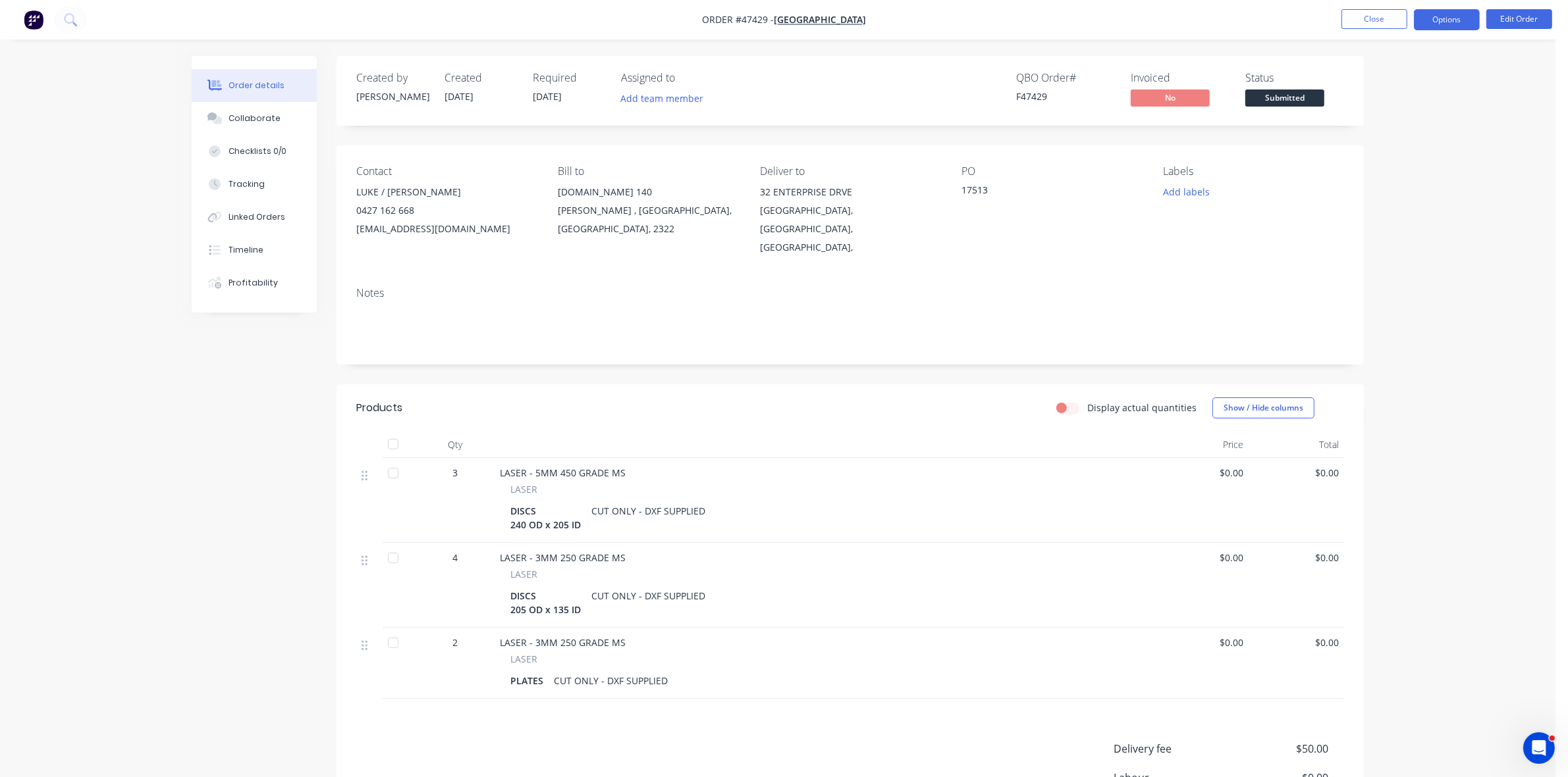
click at [1417, 25] on button "Options" at bounding box center [1446, 20] width 66 height 21
click at [1366, 155] on div "Work Order" at bounding box center [1407, 159] width 121 height 19
click at [1367, 136] on div "Without pricing" at bounding box center [1407, 132] width 121 height 19
click at [1396, 192] on div "Delivery Docket" at bounding box center [1407, 185] width 121 height 19
click at [1389, 123] on div "Without pricing" at bounding box center [1407, 132] width 121 height 19
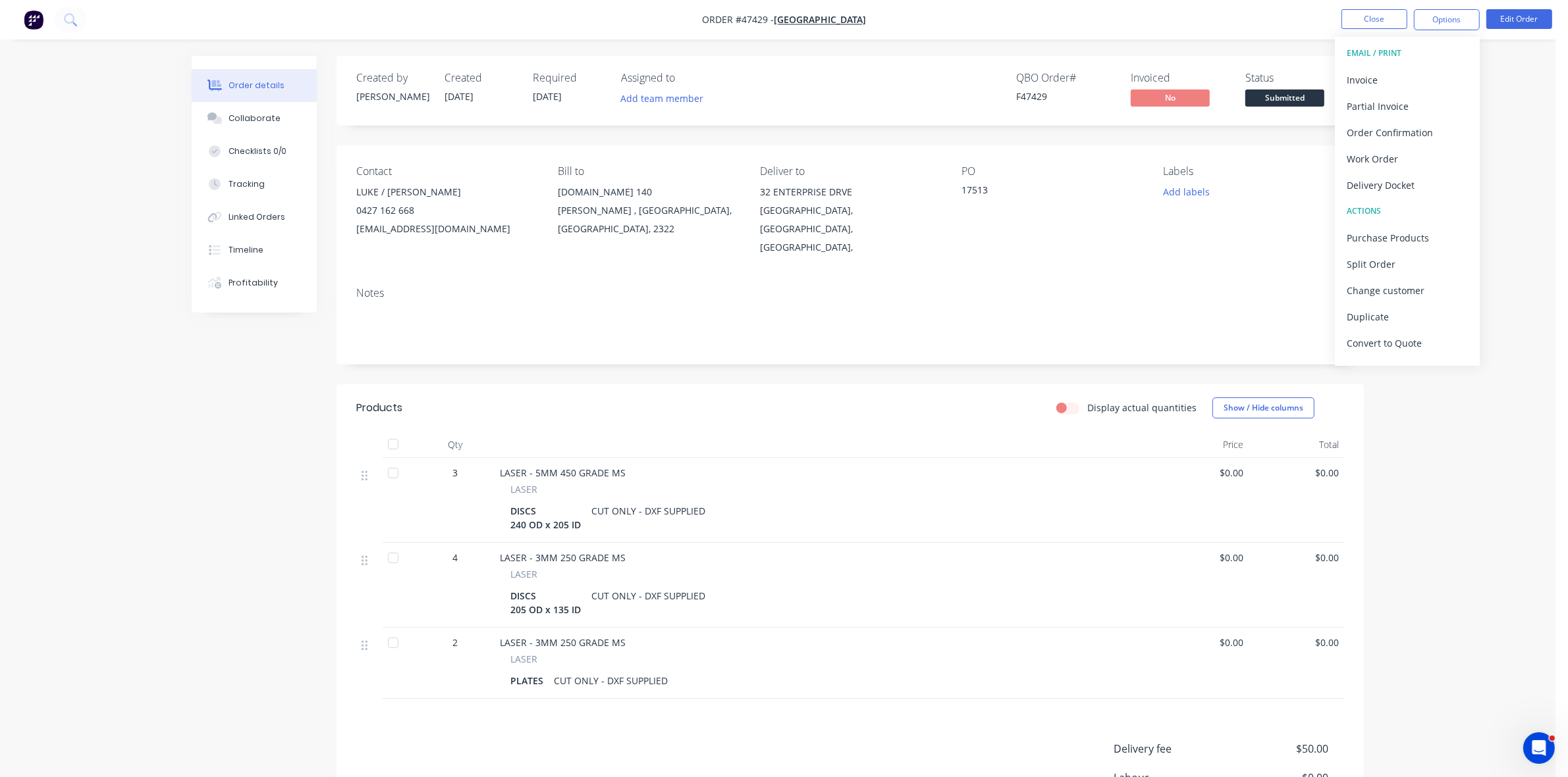
click at [1282, 96] on span "Submitted" at bounding box center [1284, 97] width 79 height 17
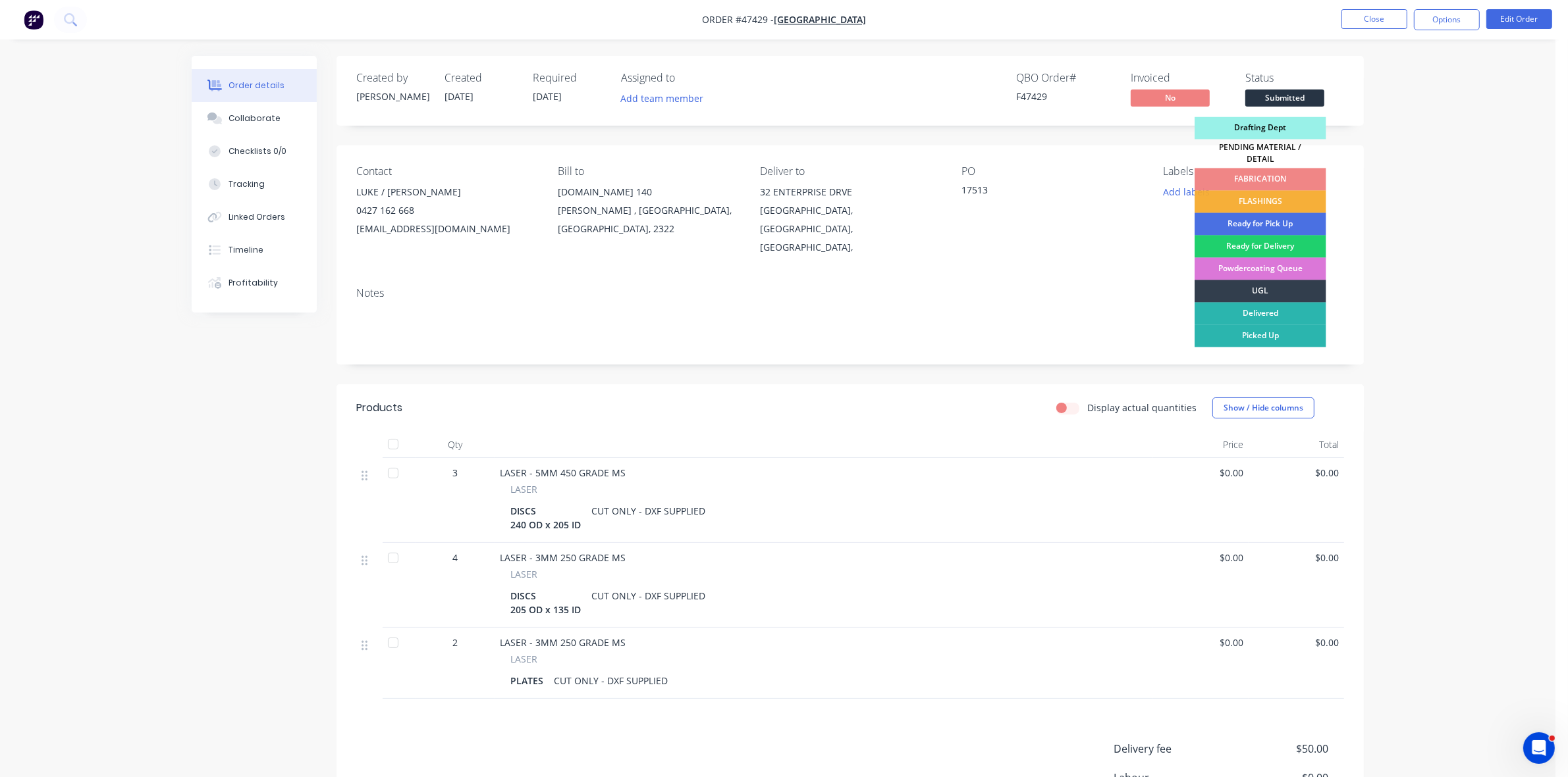
click at [1278, 130] on div "Drafting Dept" at bounding box center [1260, 128] width 132 height 22
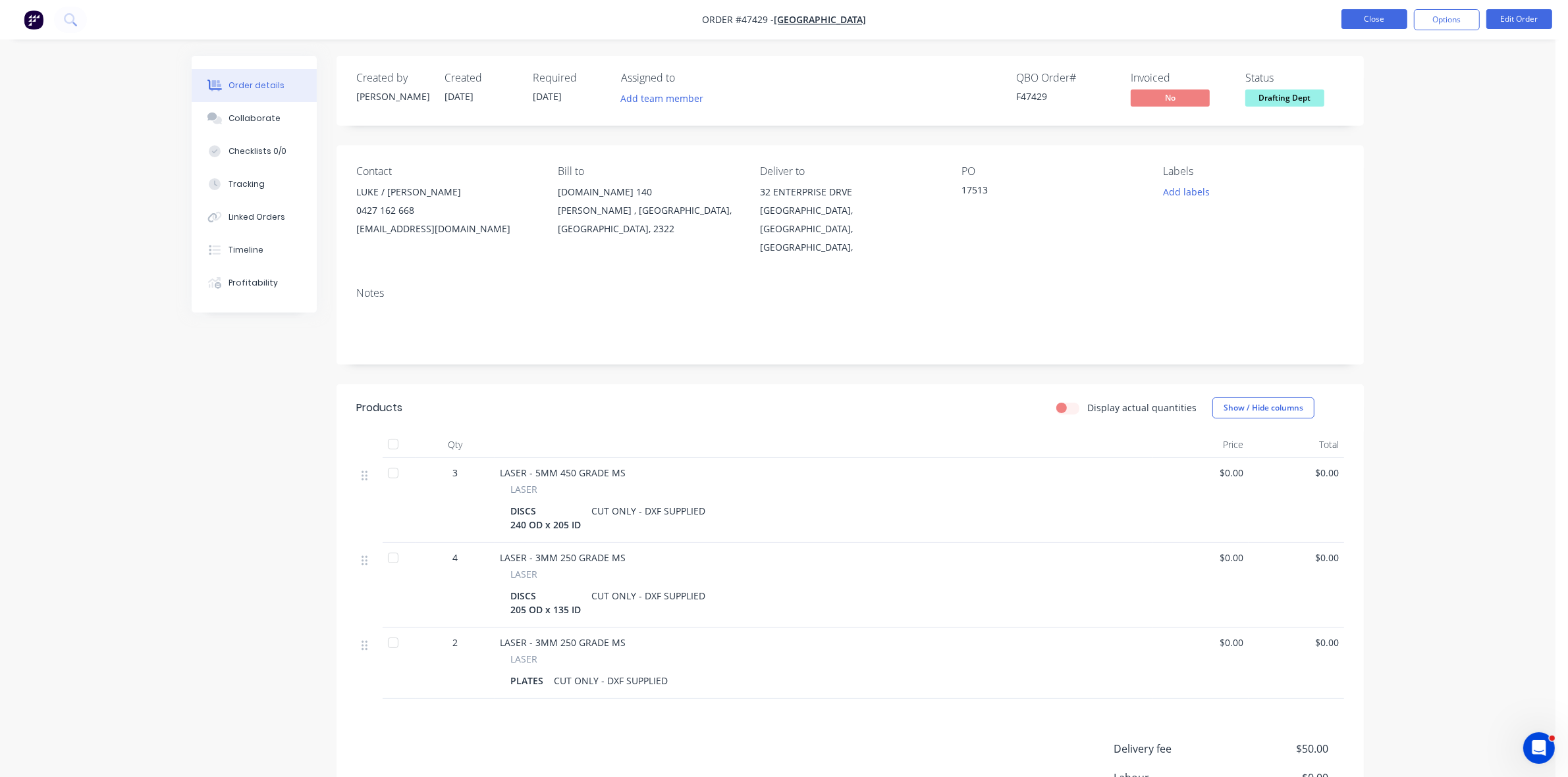
click at [1361, 21] on button "Close" at bounding box center [1374, 19] width 66 height 20
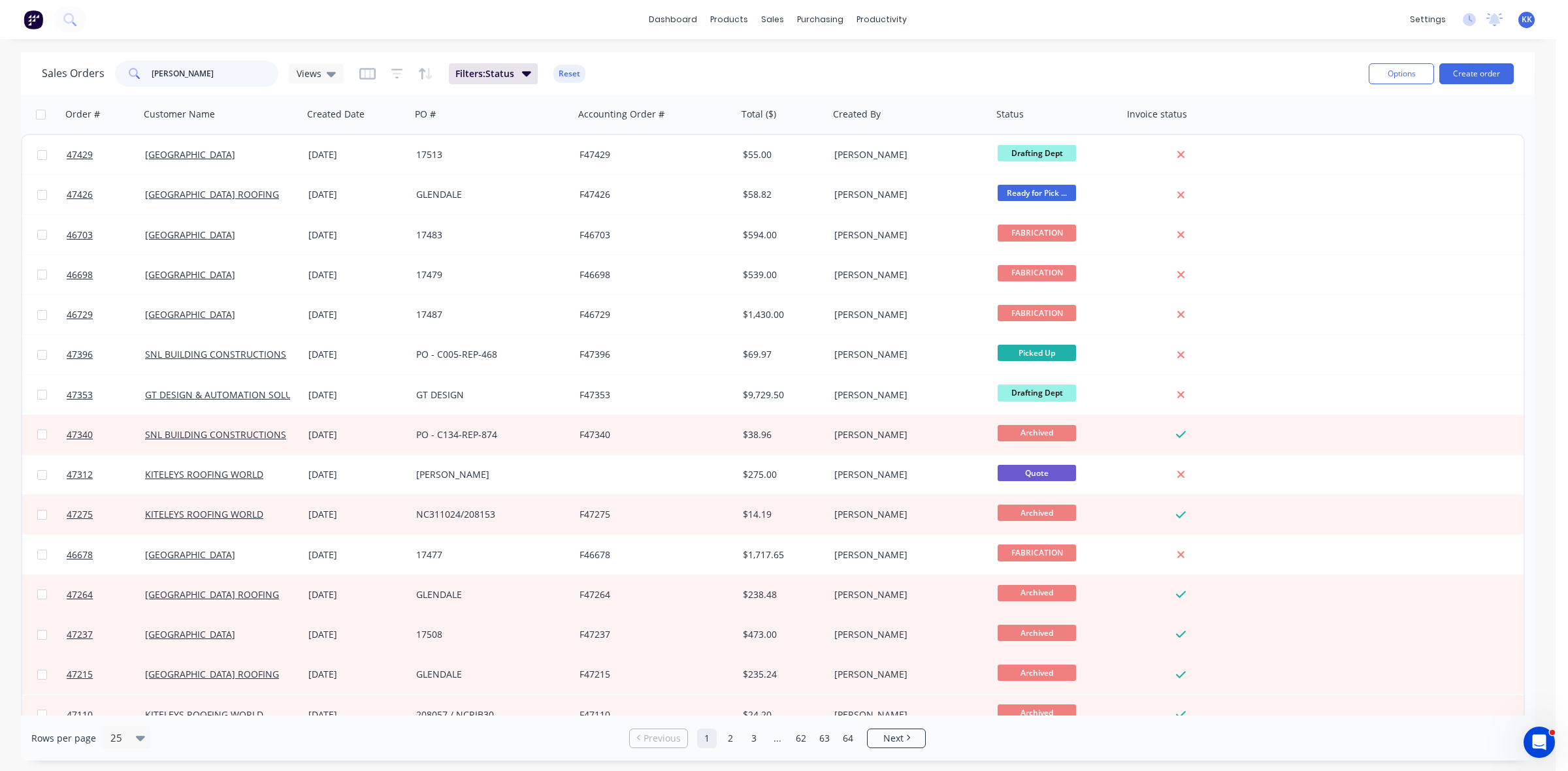
drag, startPoint x: 181, startPoint y: 72, endPoint x: 150, endPoint y: 73, distance: 31.0
click at [151, 73] on input "[PERSON_NAME]" at bounding box center [215, 74] width 127 height 26
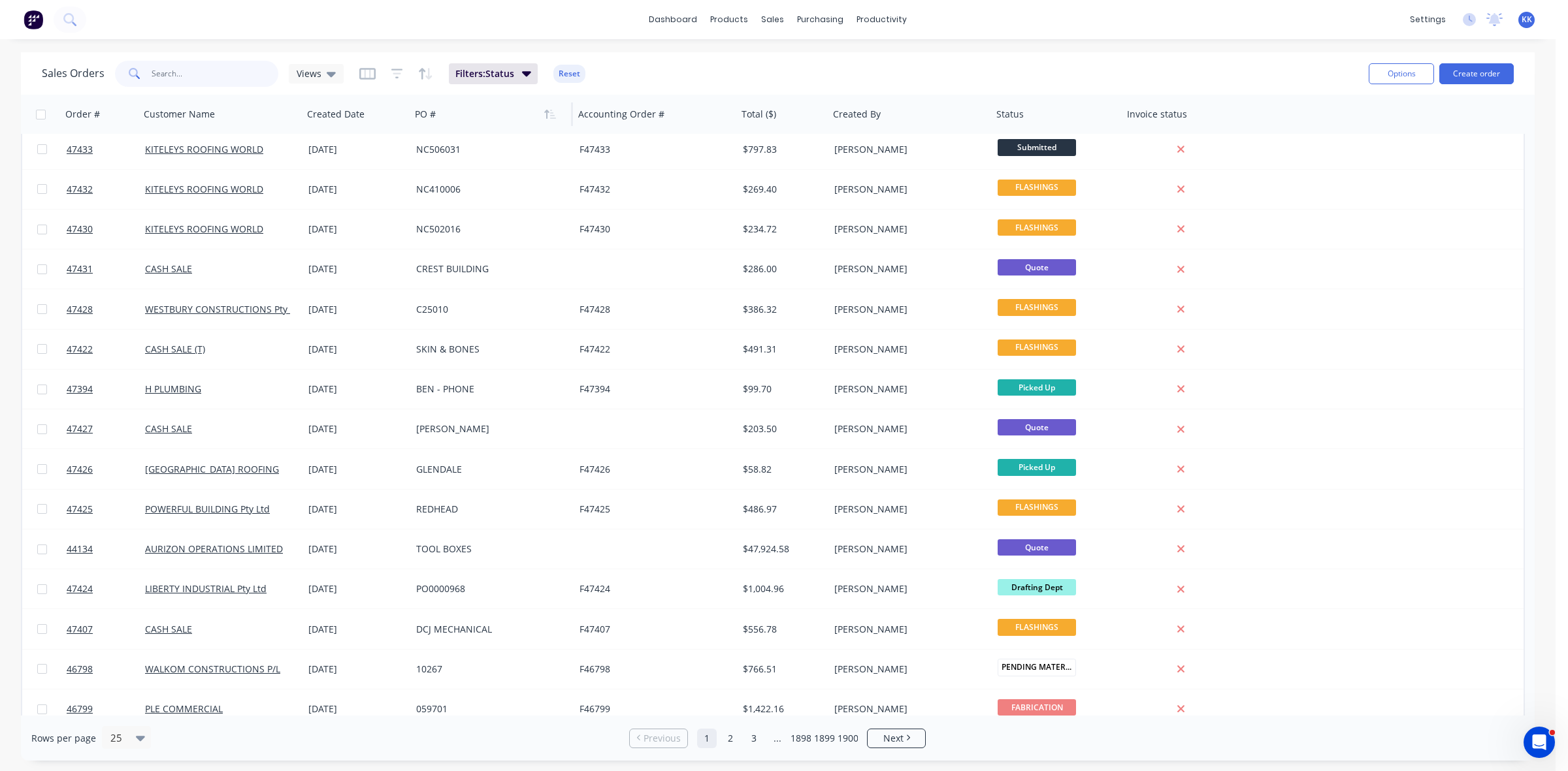
scroll to position [163, 0]
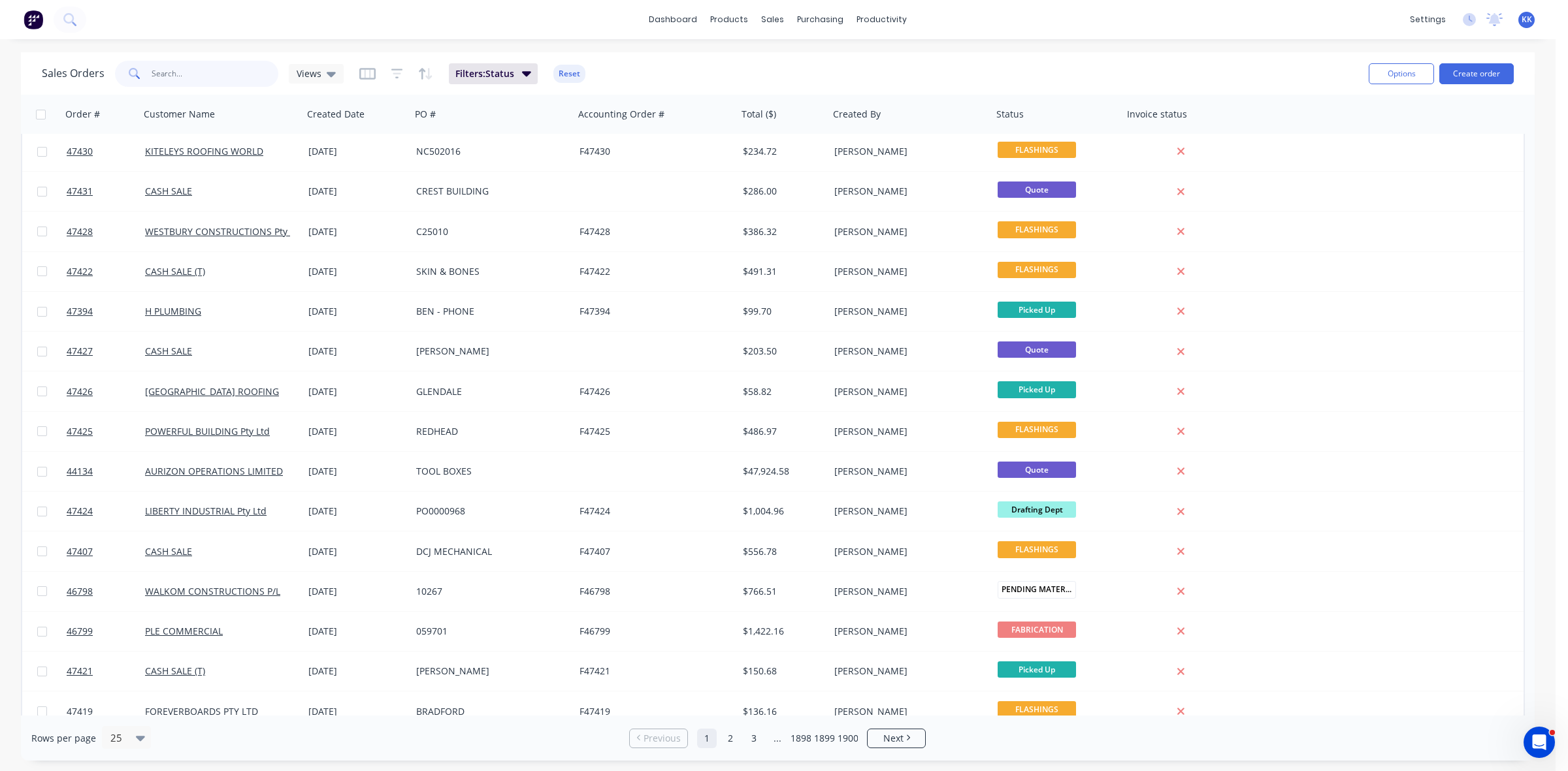
click at [204, 78] on input "text" at bounding box center [215, 74] width 127 height 26
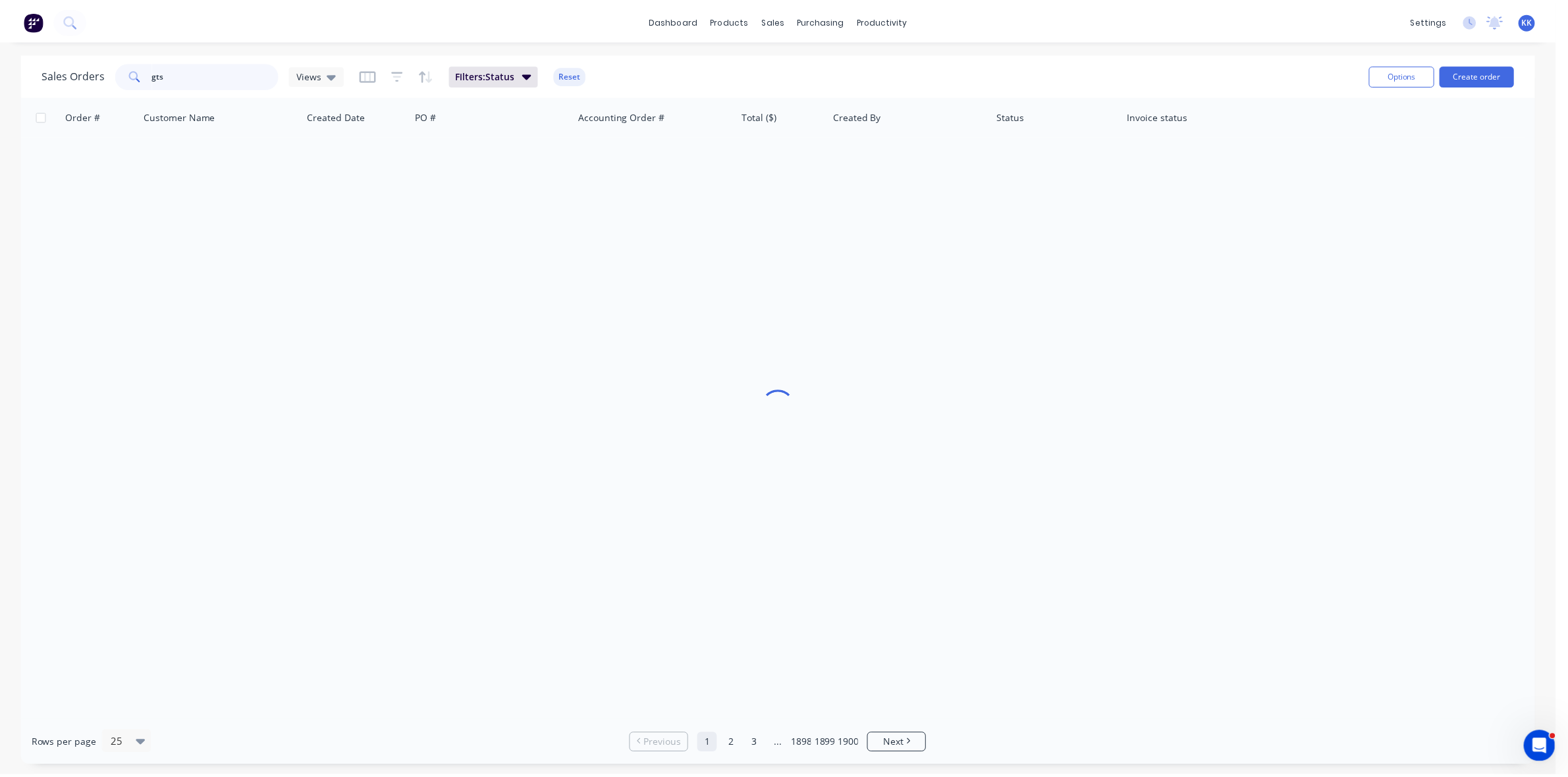
scroll to position [0, 0]
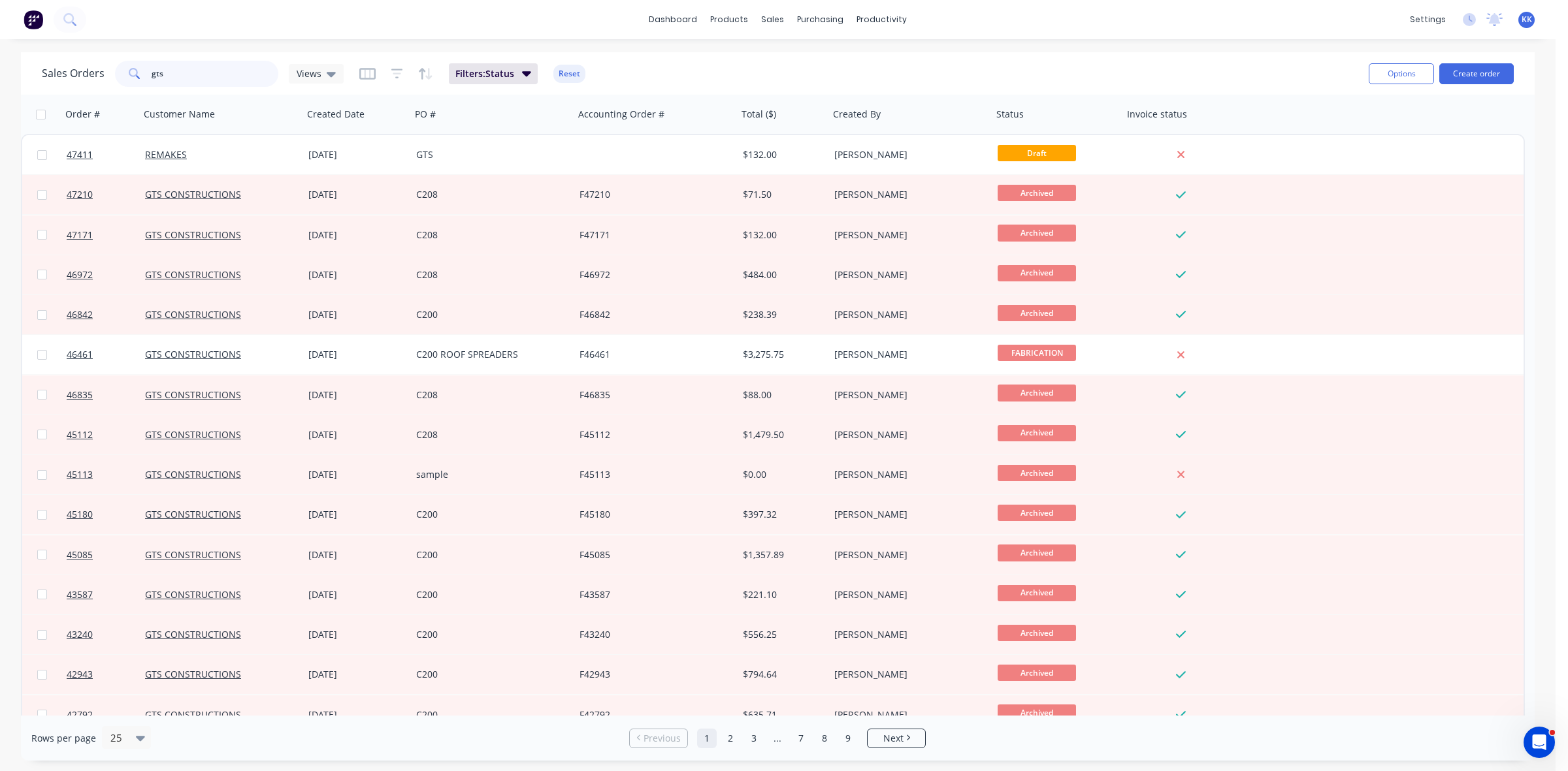
drag, startPoint x: 175, startPoint y: 84, endPoint x: 150, endPoint y: 83, distance: 25.0
click at [151, 83] on input "gts" at bounding box center [215, 74] width 127 height 26
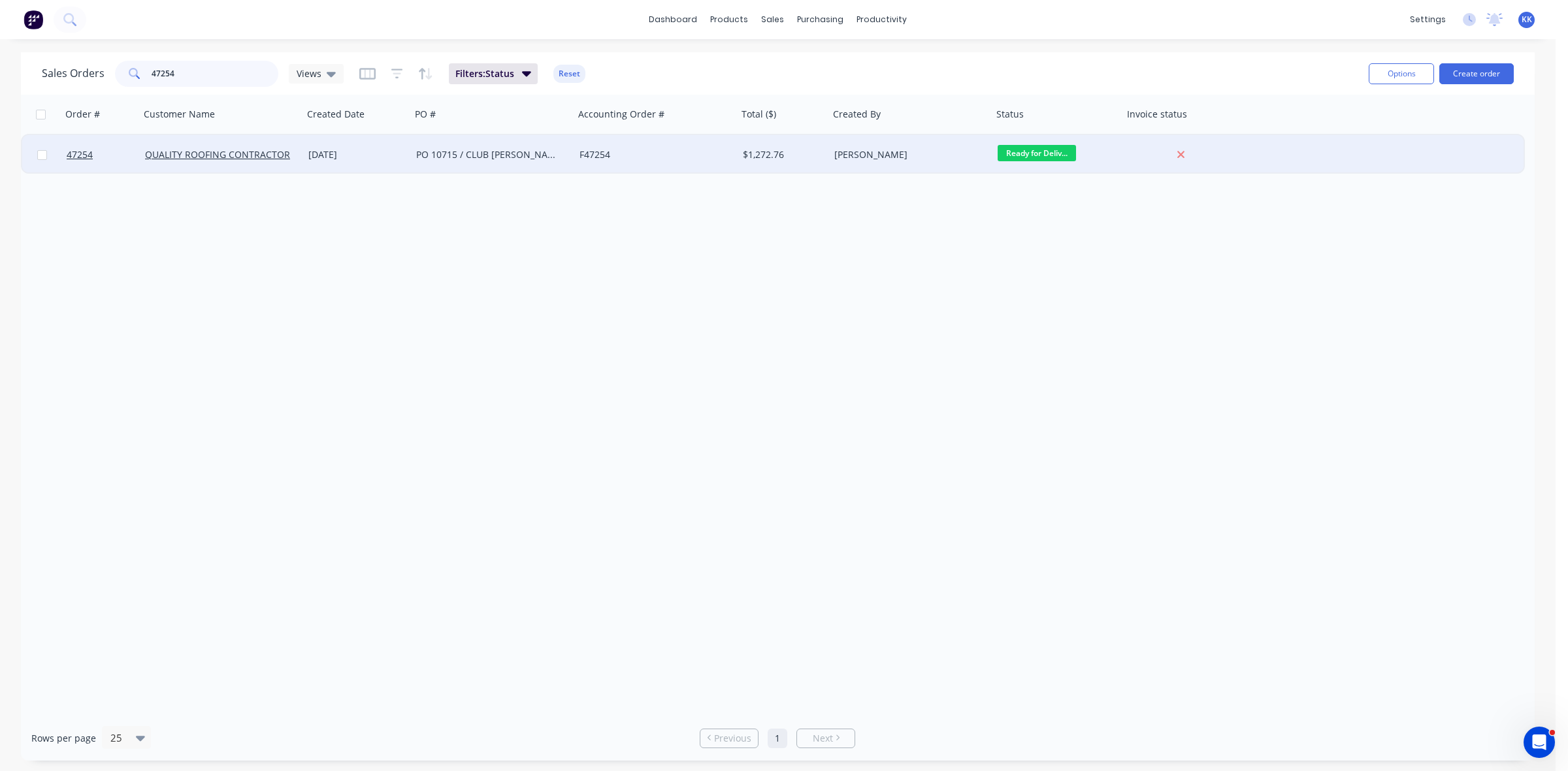
type input "47254"
click at [468, 161] on div "PO 10715 / CLUB [PERSON_NAME]" at bounding box center [493, 155] width 163 height 40
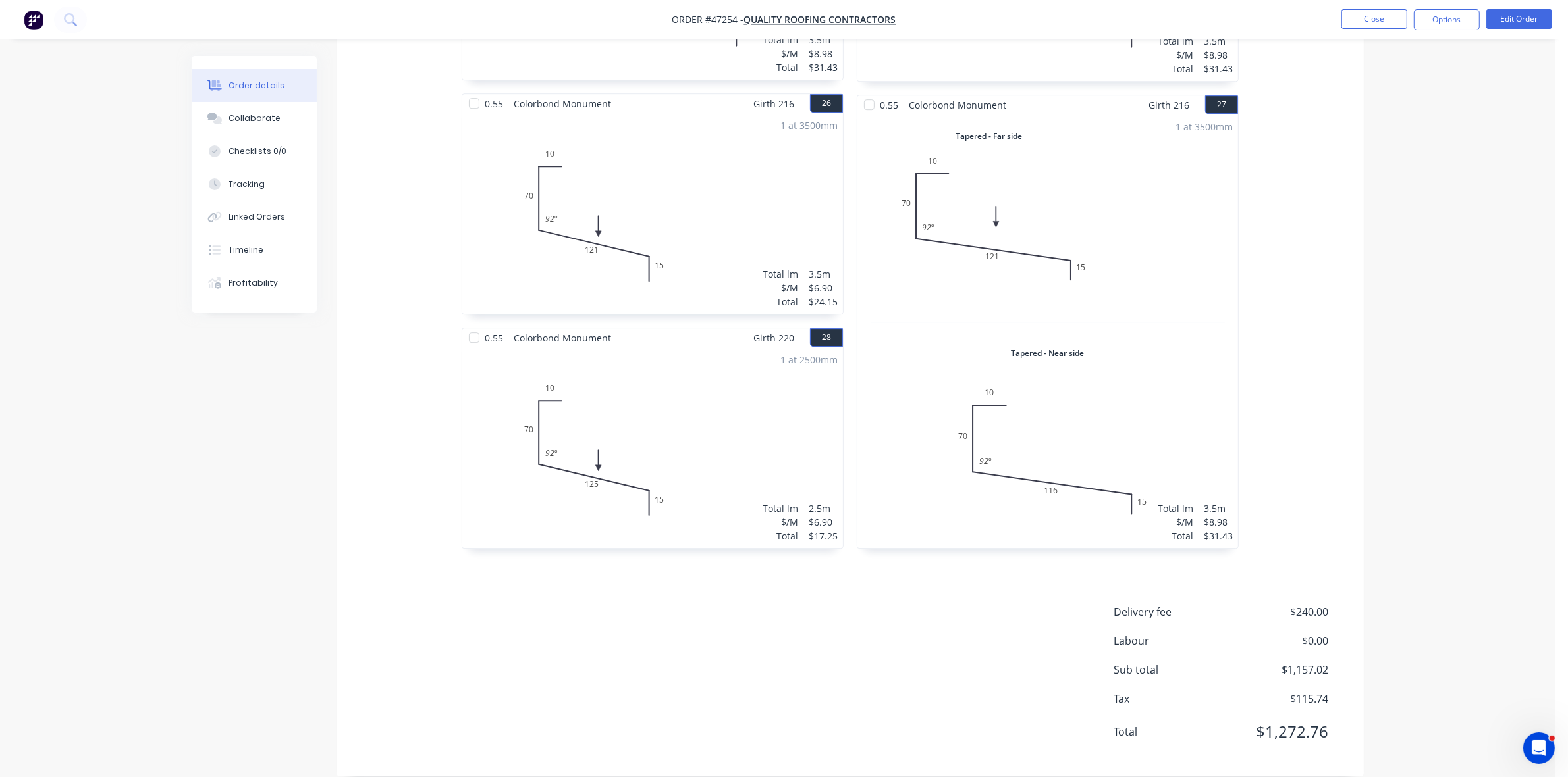
scroll to position [5015, 0]
click at [1462, 28] on button "Options" at bounding box center [1446, 20] width 66 height 21
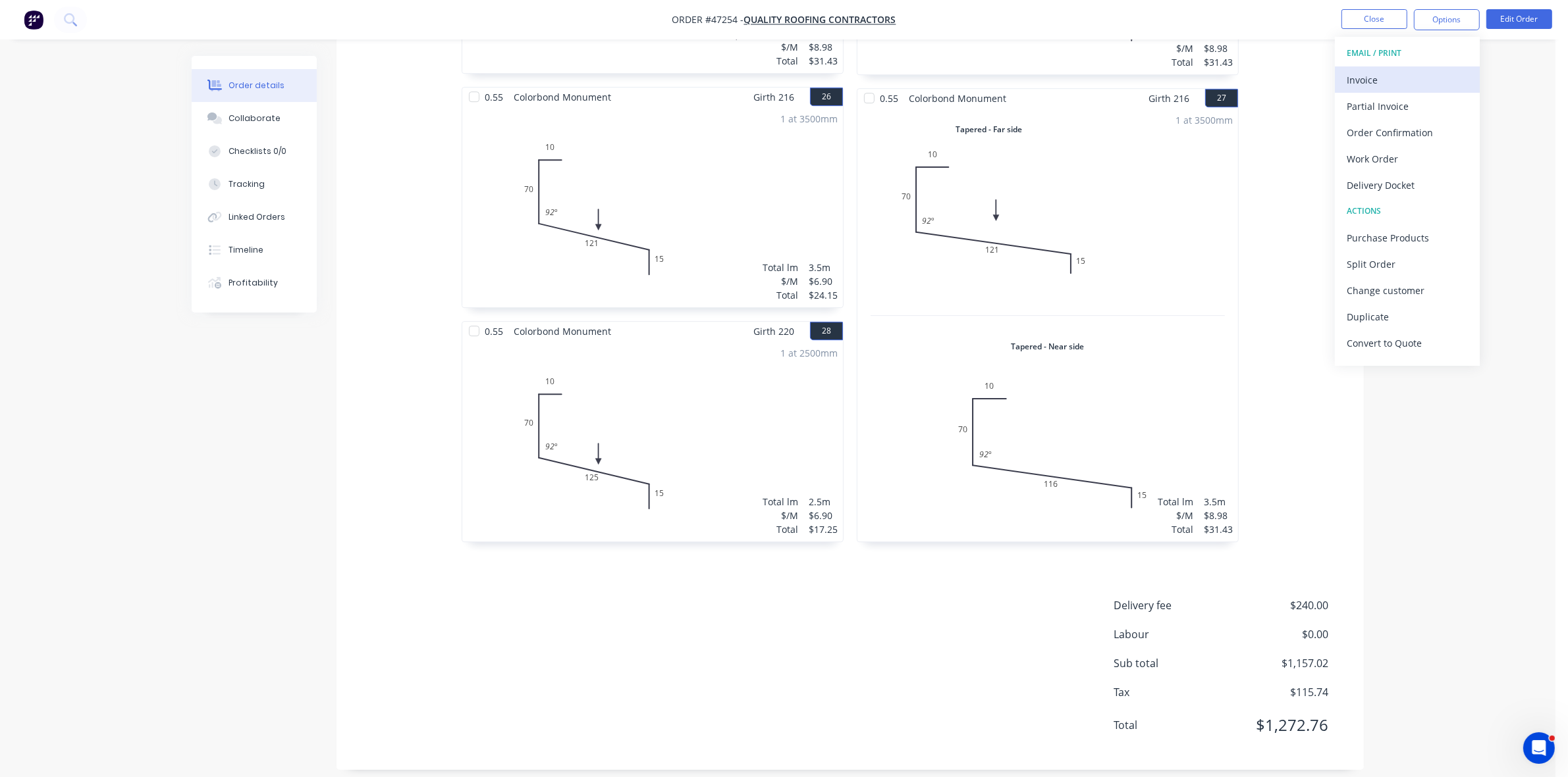
click at [1401, 76] on div "Invoice" at bounding box center [1407, 80] width 121 height 19
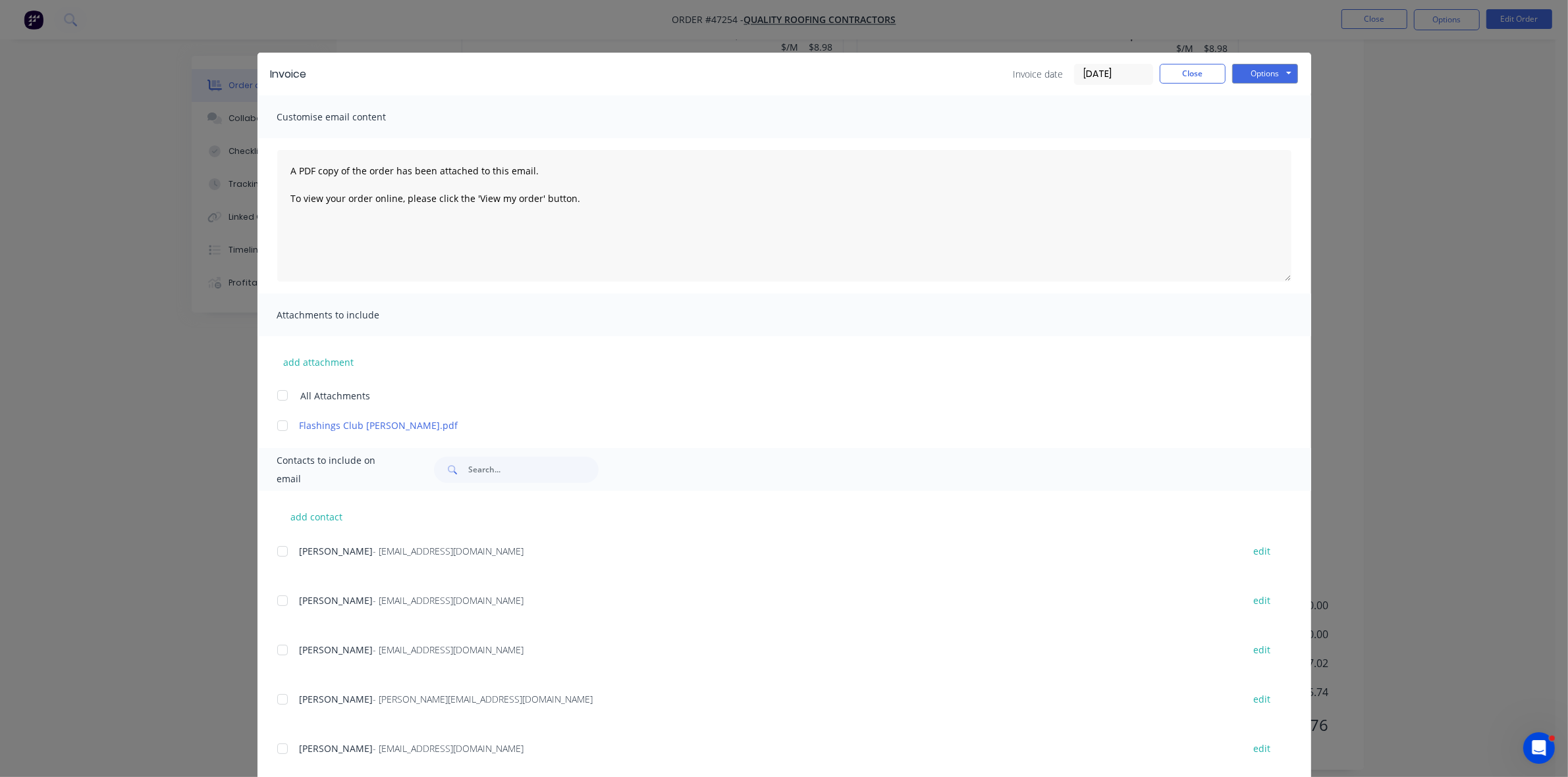
click at [275, 603] on div at bounding box center [282, 601] width 26 height 26
click at [1137, 77] on input "[DATE]" at bounding box center [1113, 74] width 77 height 20
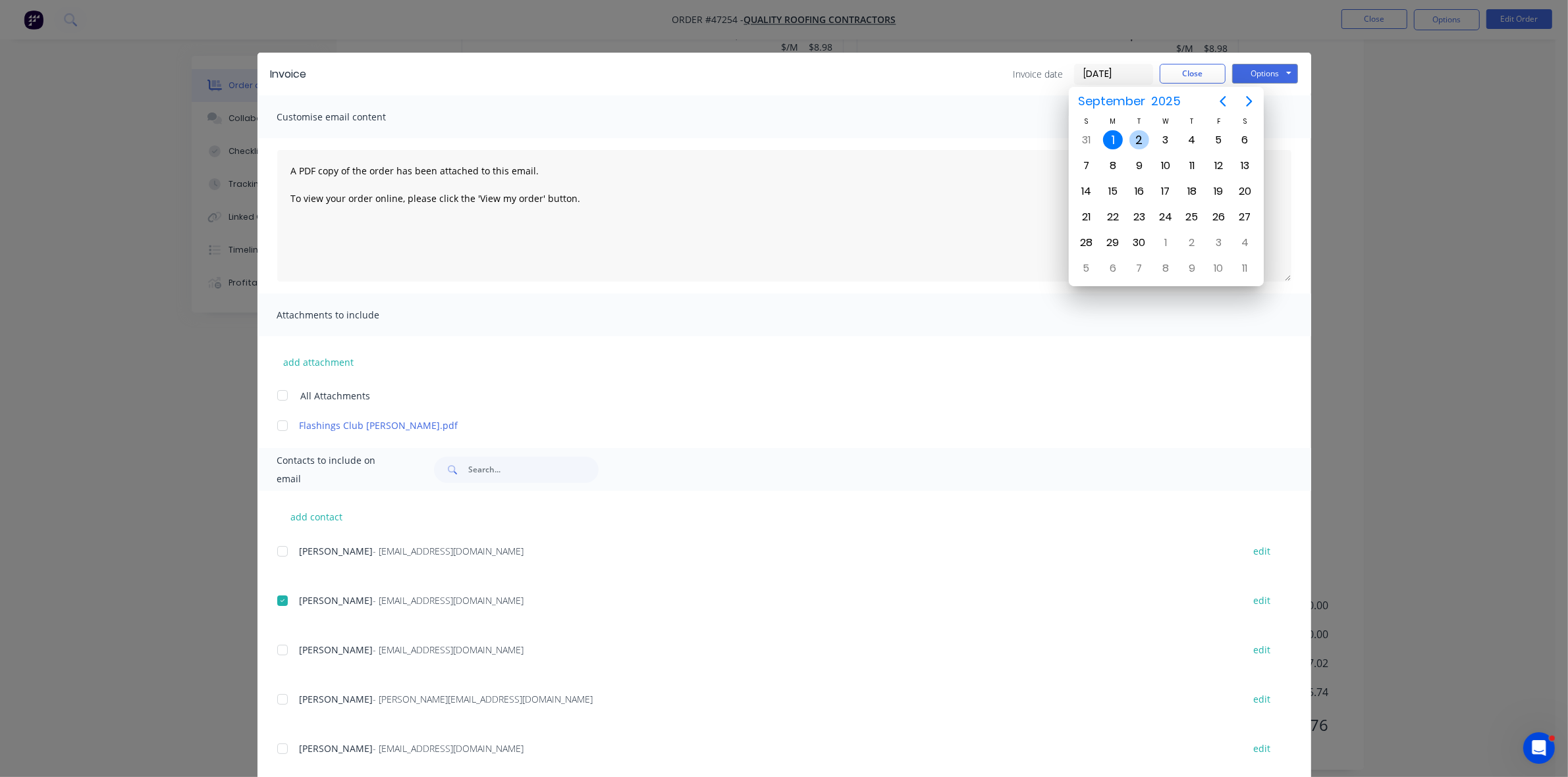
click at [1139, 144] on div "2" at bounding box center [1139, 140] width 20 height 20
type input "[DATE]"
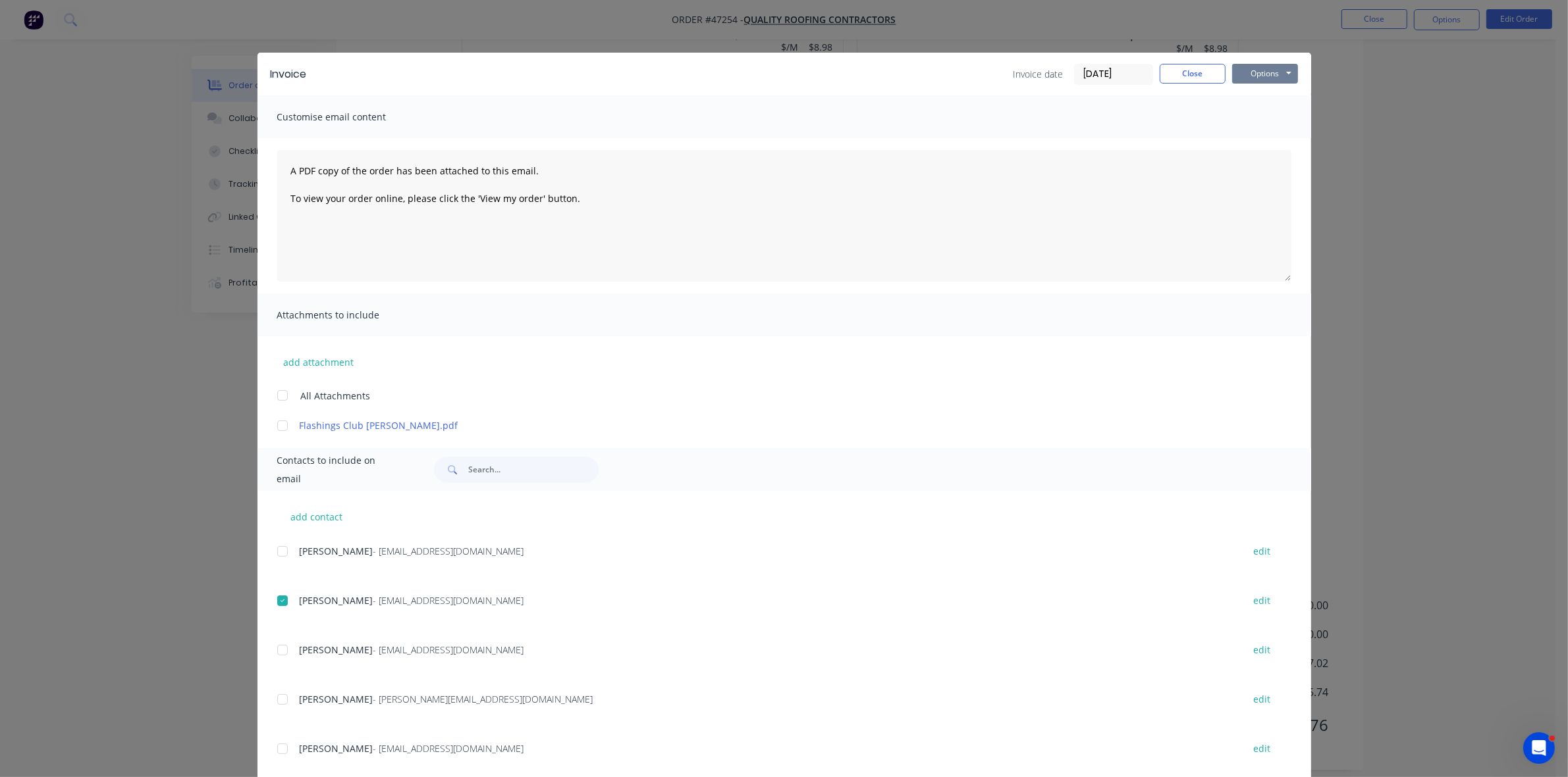
click at [1269, 77] on button "Options" at bounding box center [1265, 73] width 66 height 20
click at [1252, 139] on button "Email" at bounding box center [1274, 140] width 85 height 22
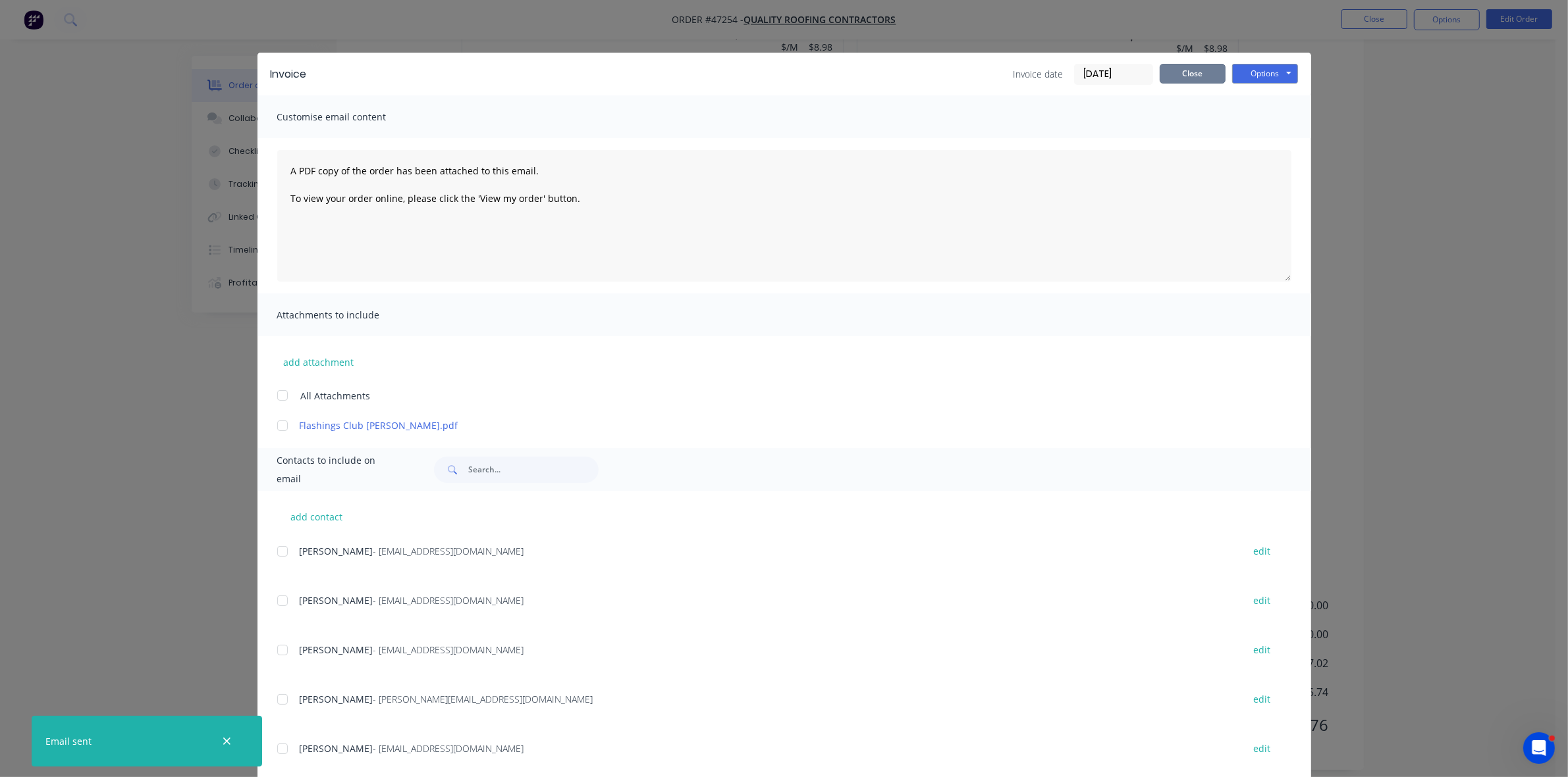
click at [1183, 76] on button "Close" at bounding box center [1192, 73] width 66 height 20
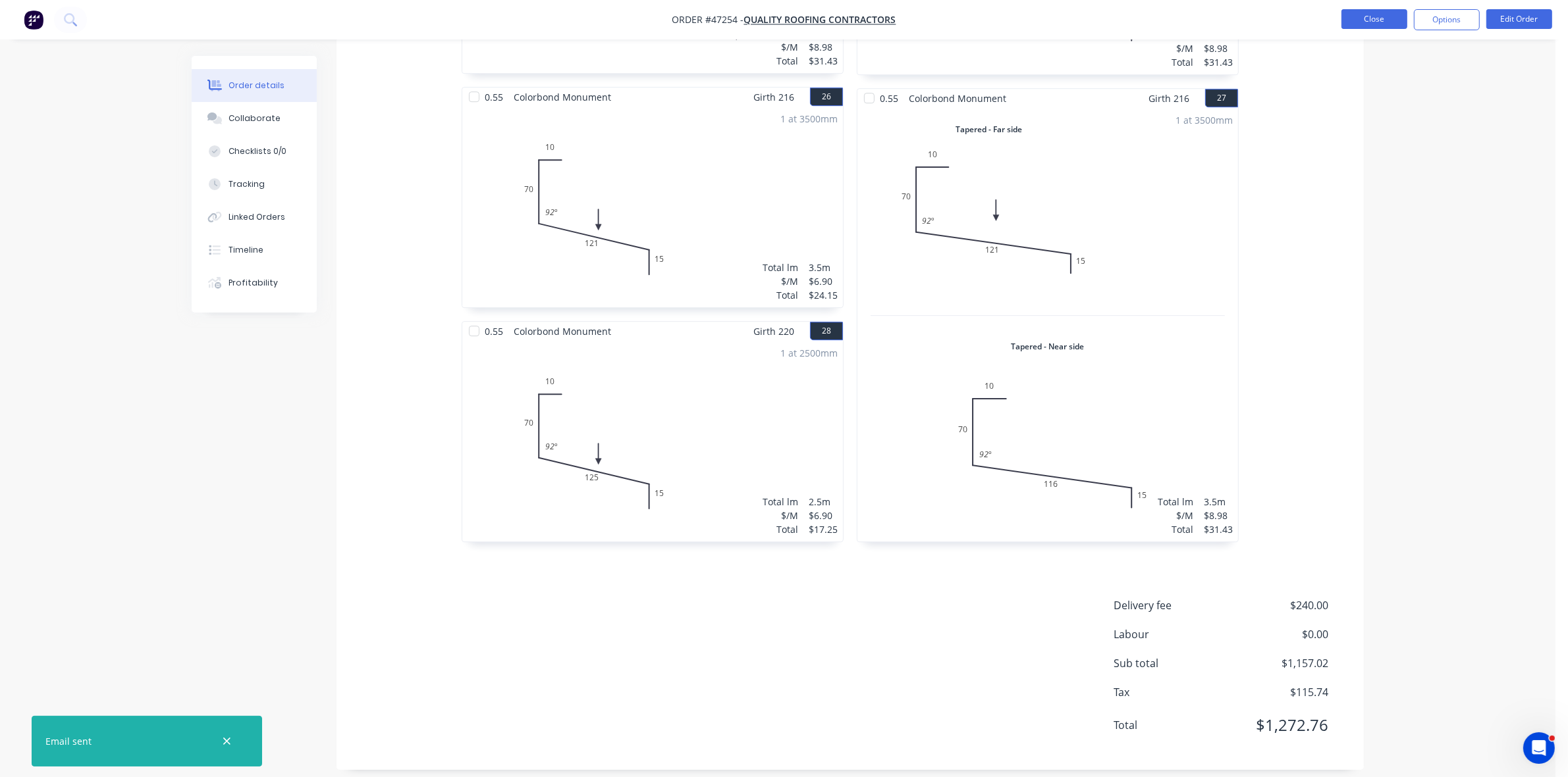
click at [1358, 25] on button "Close" at bounding box center [1374, 19] width 66 height 20
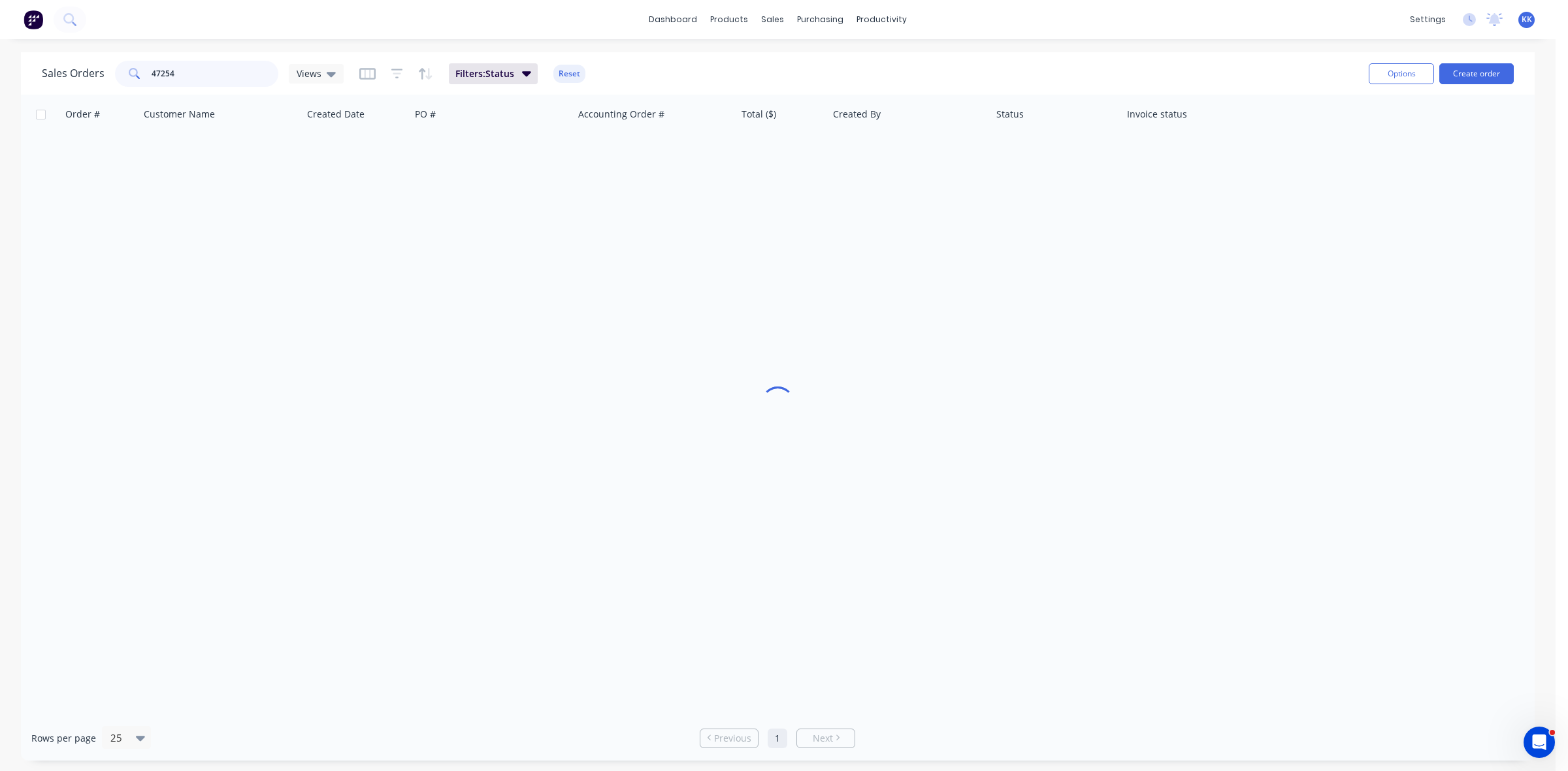
drag, startPoint x: 184, startPoint y: 79, endPoint x: 139, endPoint y: 73, distance: 45.4
click at [139, 73] on div "47254" at bounding box center [196, 74] width 163 height 26
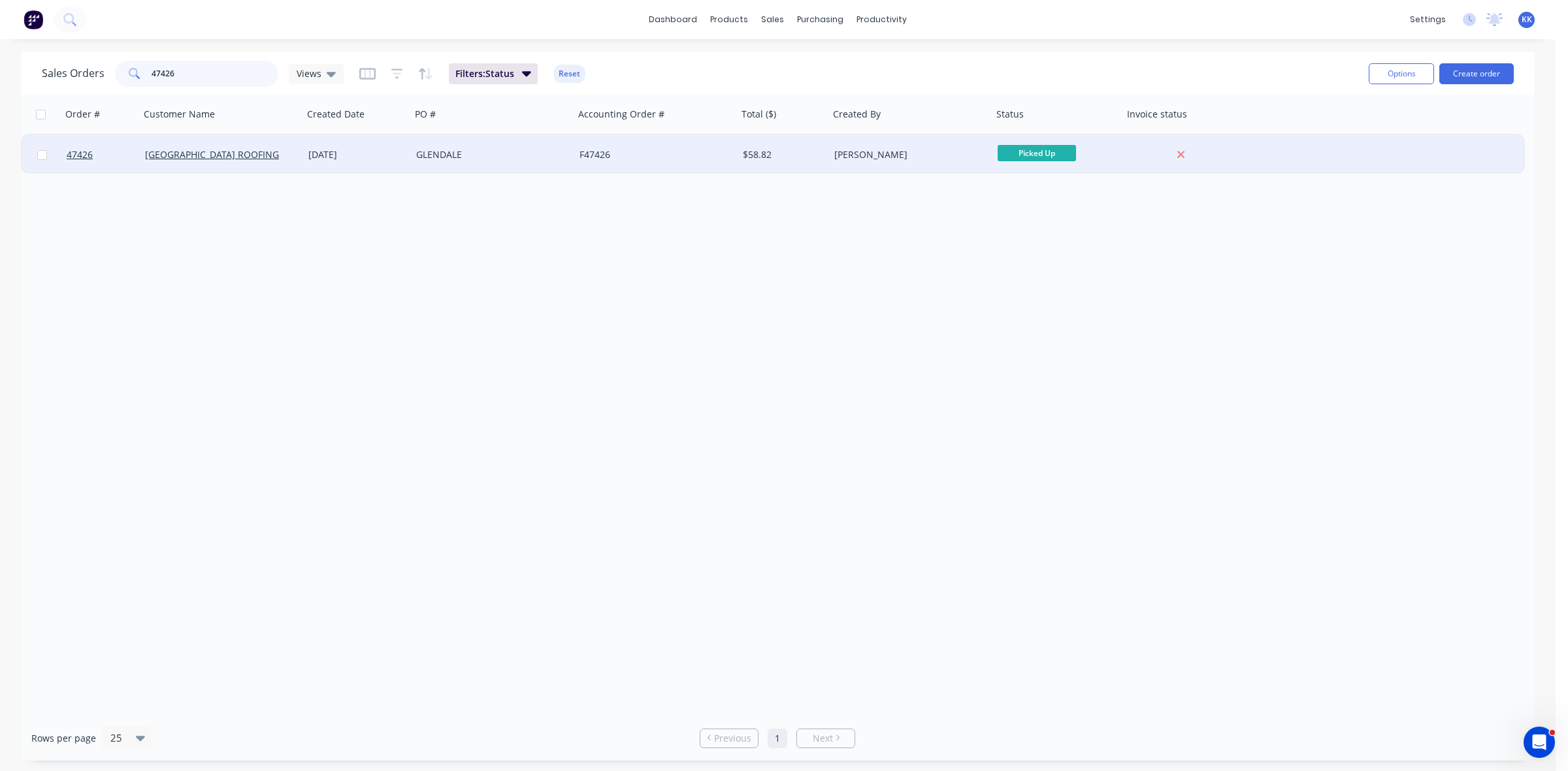
type input "47426"
click at [360, 155] on div "[DATE]" at bounding box center [356, 154] width 97 height 13
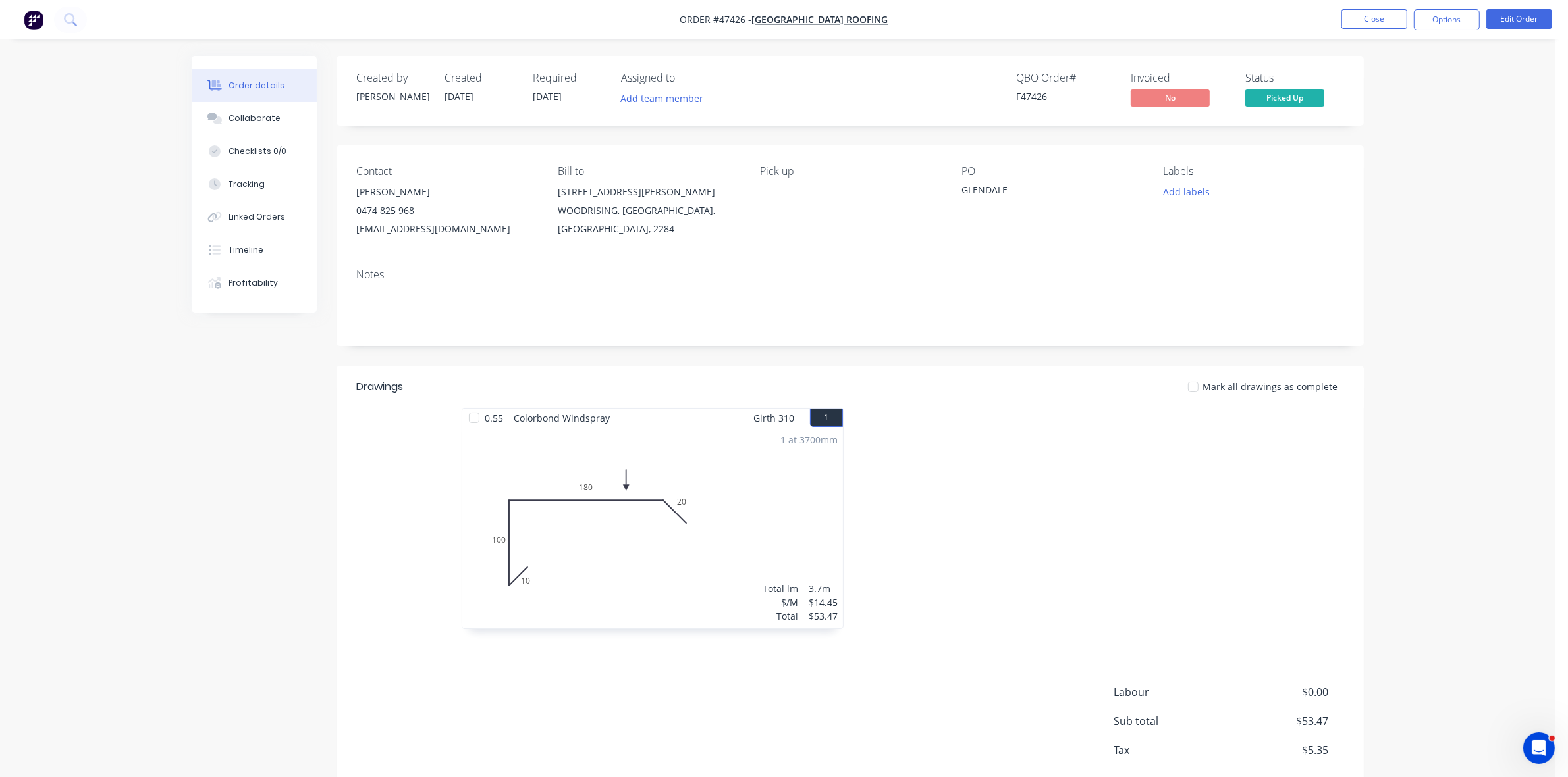
drag, startPoint x: 1459, startPoint y: 22, endPoint x: 1447, endPoint y: 34, distance: 17.0
click at [1457, 25] on button "Options" at bounding box center [1446, 20] width 66 height 21
drag, startPoint x: 1447, startPoint y: 34, endPoint x: 1401, endPoint y: 88, distance: 70.9
click at [1401, 88] on div "Invoice" at bounding box center [1407, 80] width 121 height 19
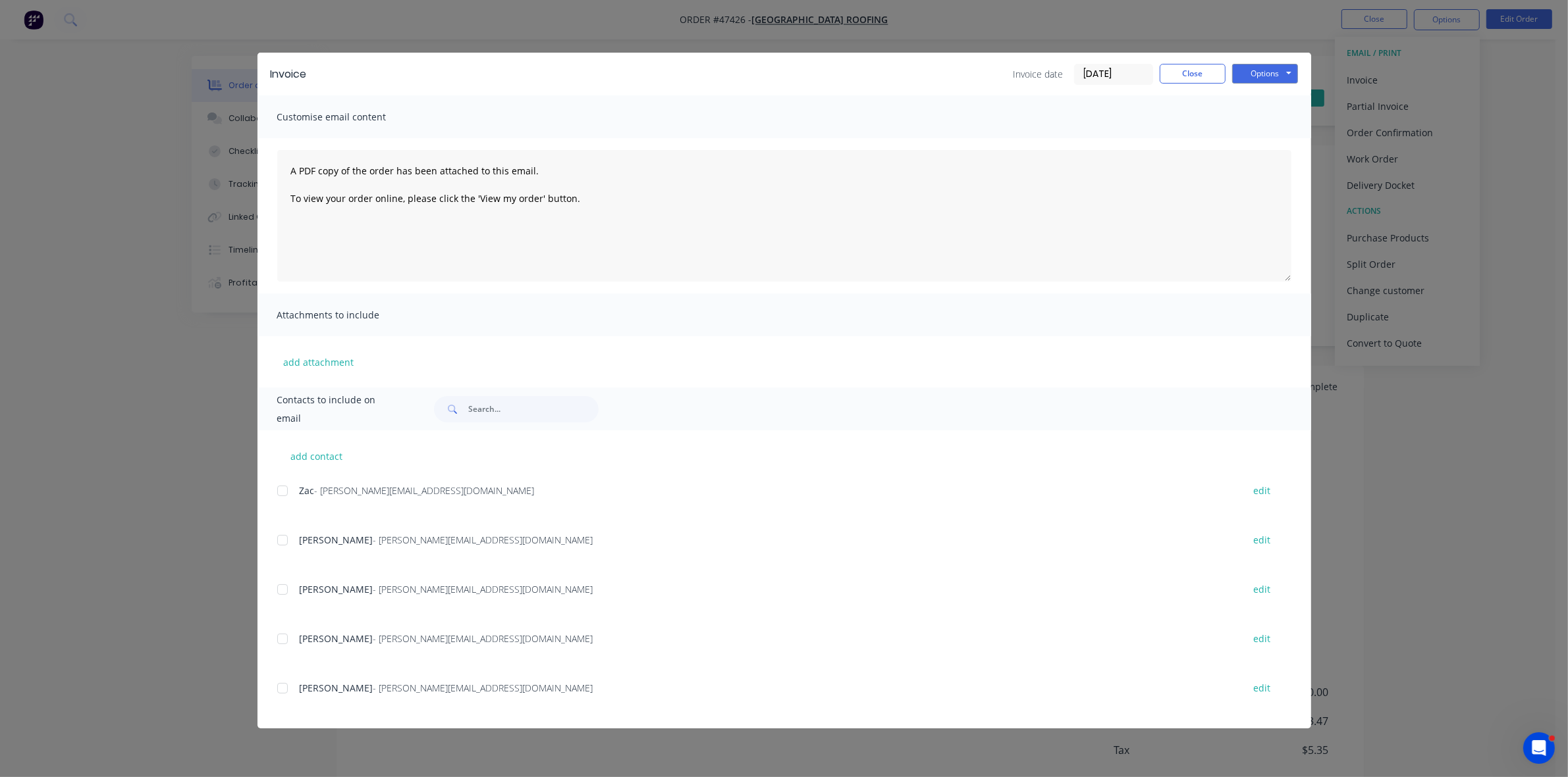
click at [280, 590] on div at bounding box center [282, 590] width 26 height 26
click at [1271, 74] on button "Options" at bounding box center [1265, 73] width 66 height 20
click at [1270, 133] on button "Email" at bounding box center [1274, 140] width 85 height 22
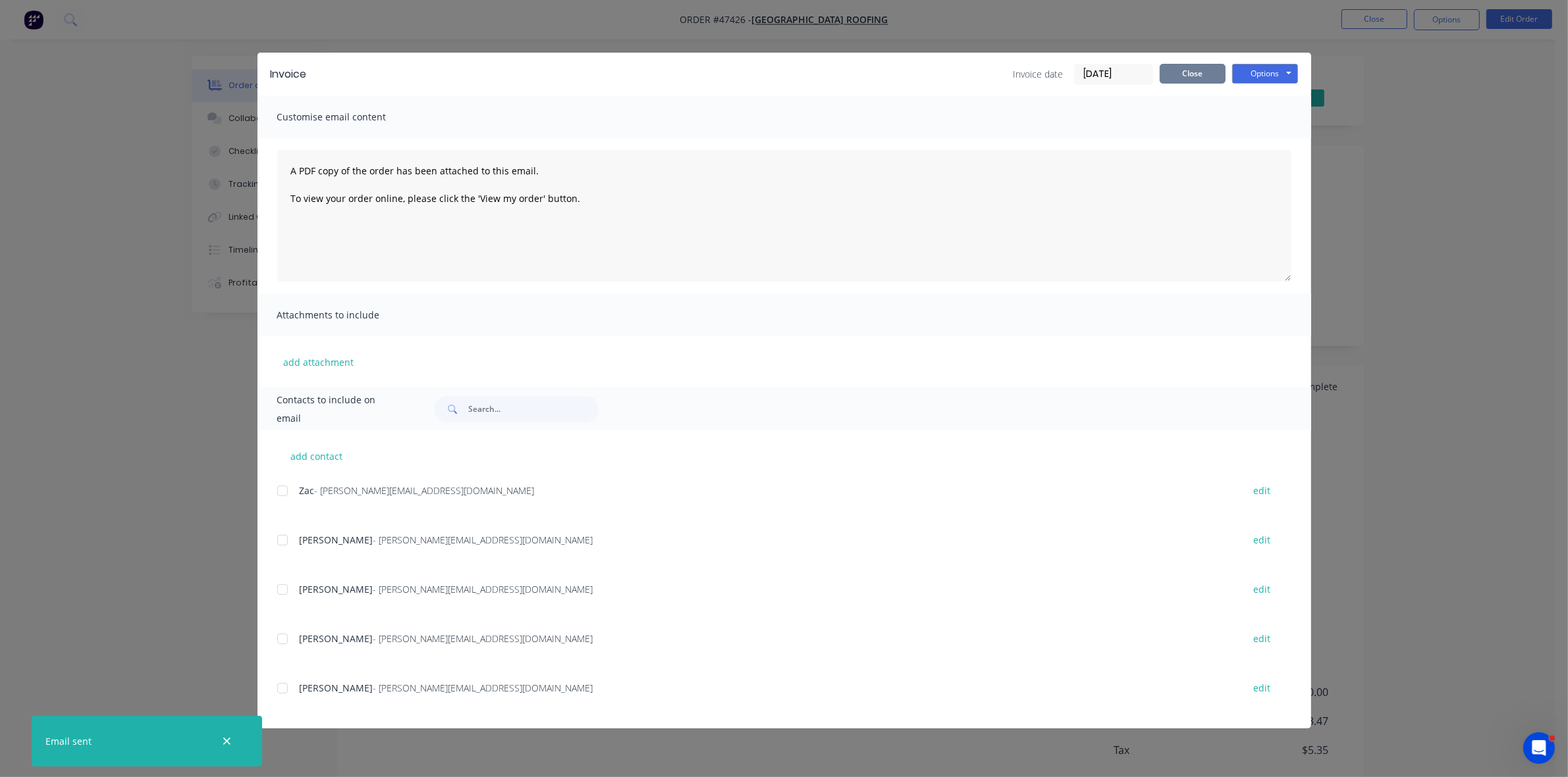
drag, startPoint x: 1220, startPoint y: 63, endPoint x: 1262, endPoint y: 43, distance: 46.5
click at [1220, 62] on div "Invoice Invoice date [DATE] Close Options Preview Print Email" at bounding box center [784, 74] width 1053 height 43
click at [1372, 14] on div "Invoice Invoice date [DATE] Close Options Preview Print Email Customise email c…" at bounding box center [784, 388] width 1568 height 777
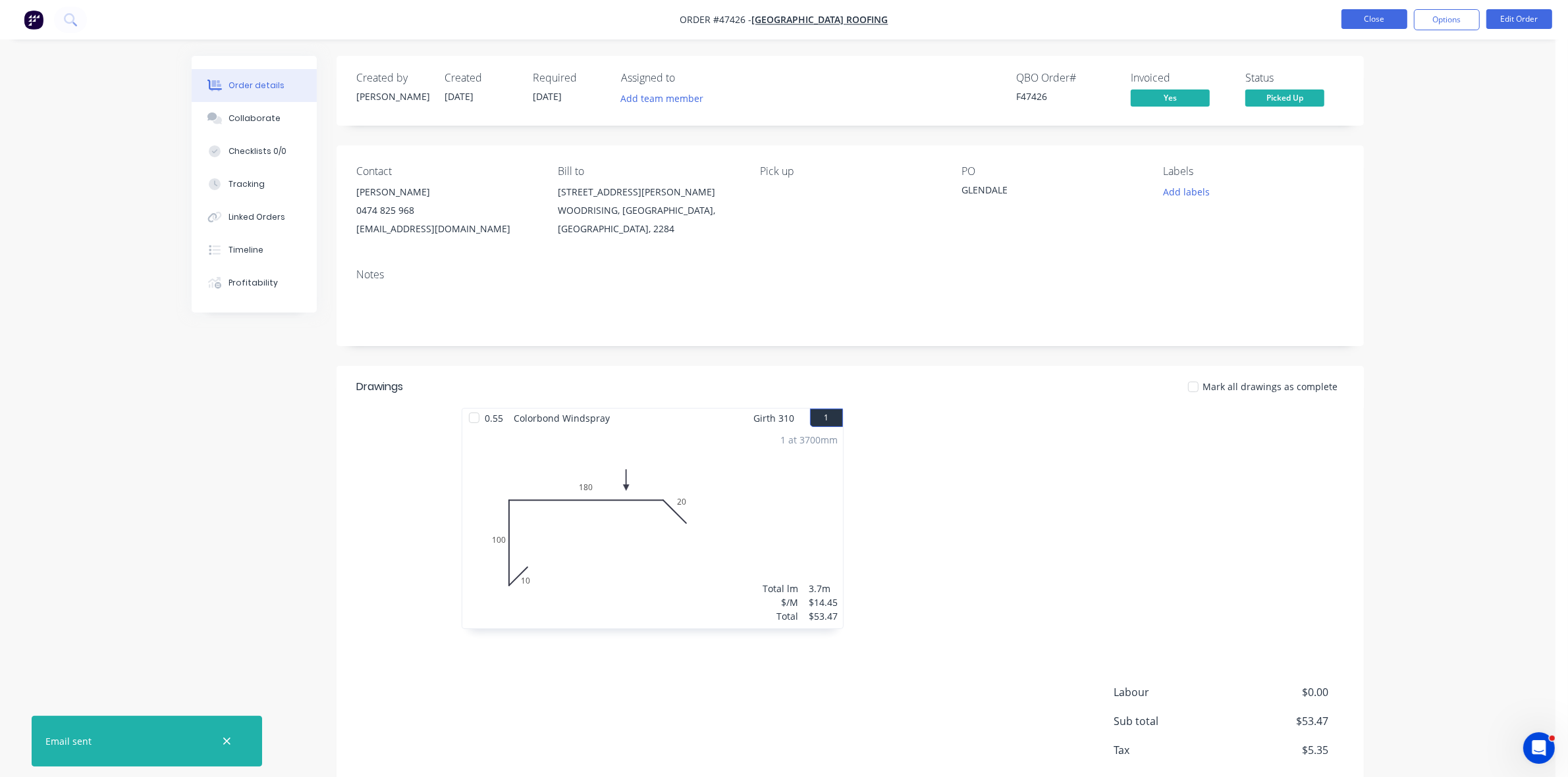
click at [1369, 14] on button "Close" at bounding box center [1374, 19] width 66 height 20
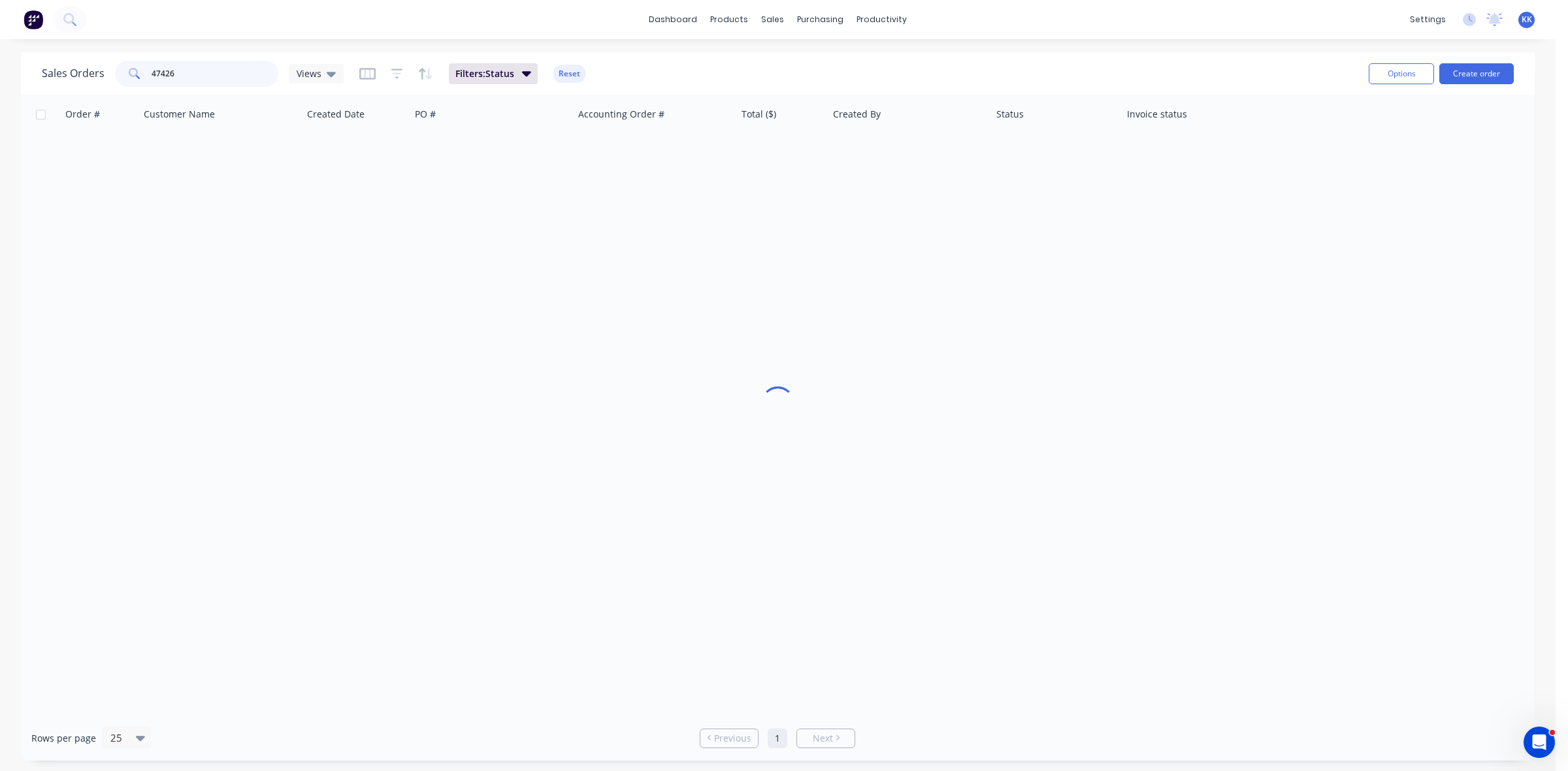
drag, startPoint x: 185, startPoint y: 73, endPoint x: 125, endPoint y: 69, distance: 60.1
click at [125, 69] on div "47426" at bounding box center [196, 74] width 163 height 26
click at [158, 66] on input "4718" at bounding box center [215, 74] width 127 height 26
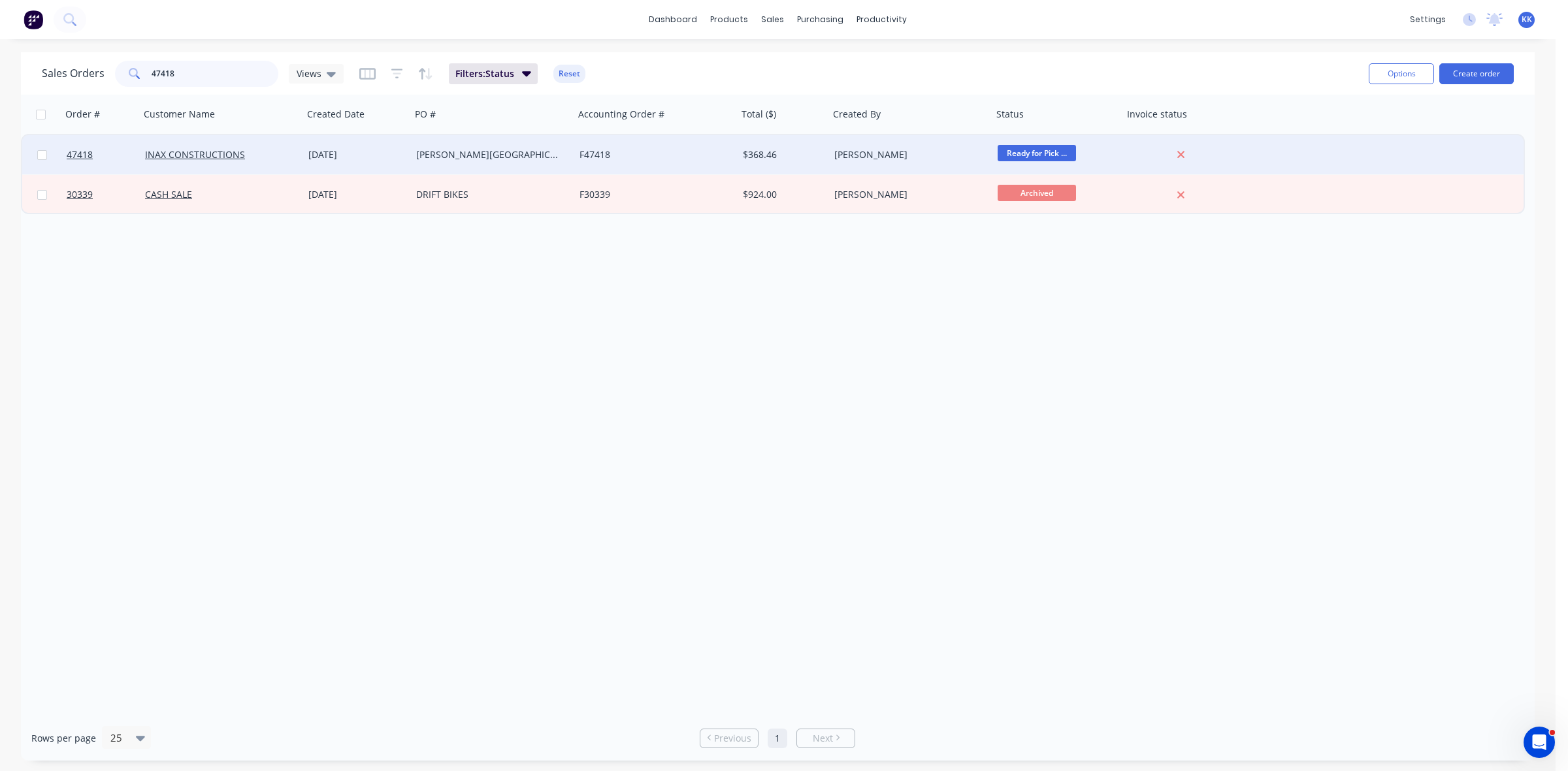
type input "47418"
click at [508, 151] on div "[PERSON_NAME][GEOGRAPHIC_DATA]" at bounding box center [489, 154] width 145 height 13
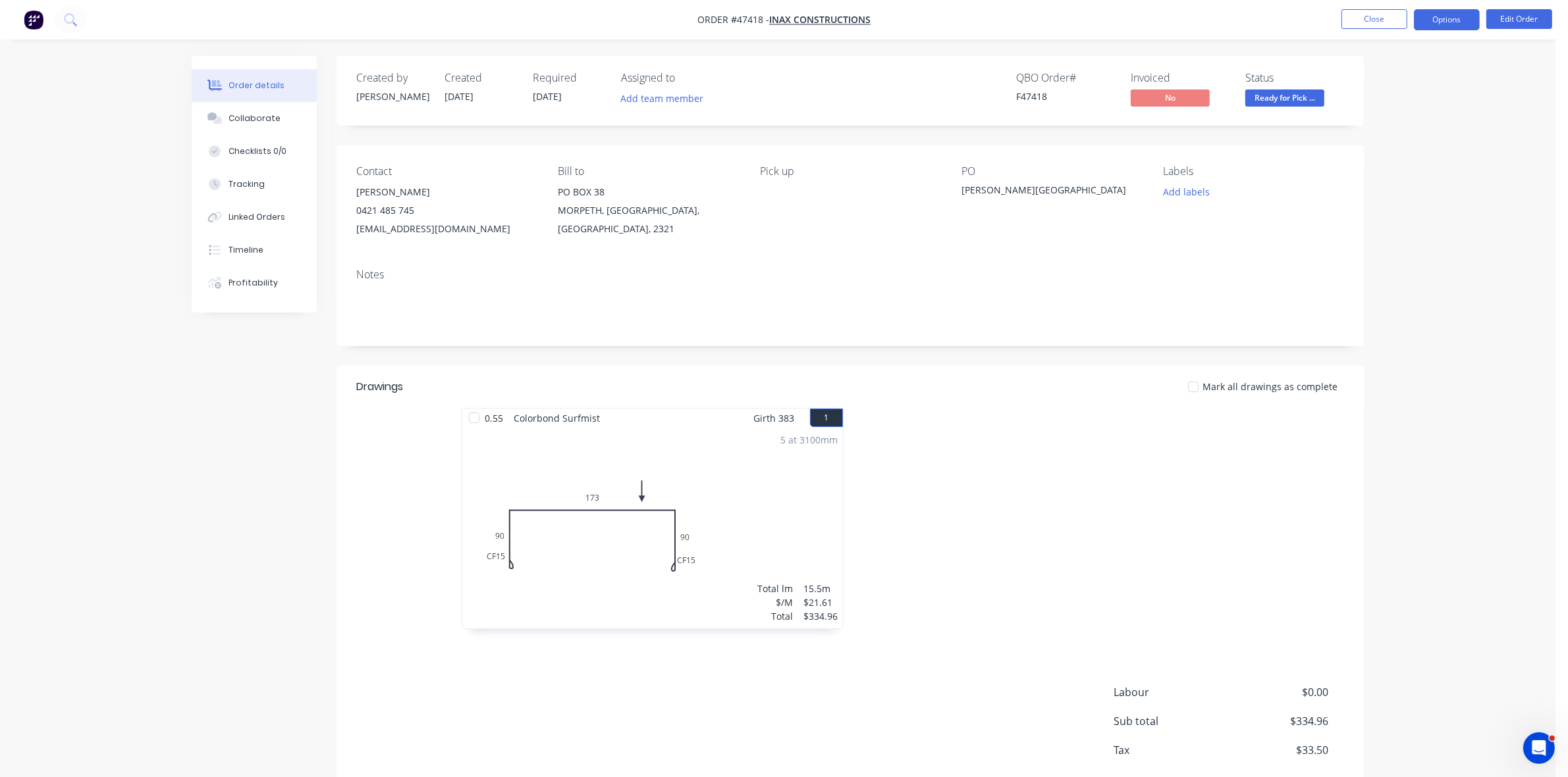
click at [1426, 26] on button "Options" at bounding box center [1446, 20] width 66 height 21
click at [1410, 70] on div "Invoice" at bounding box center [1407, 80] width 121 height 19
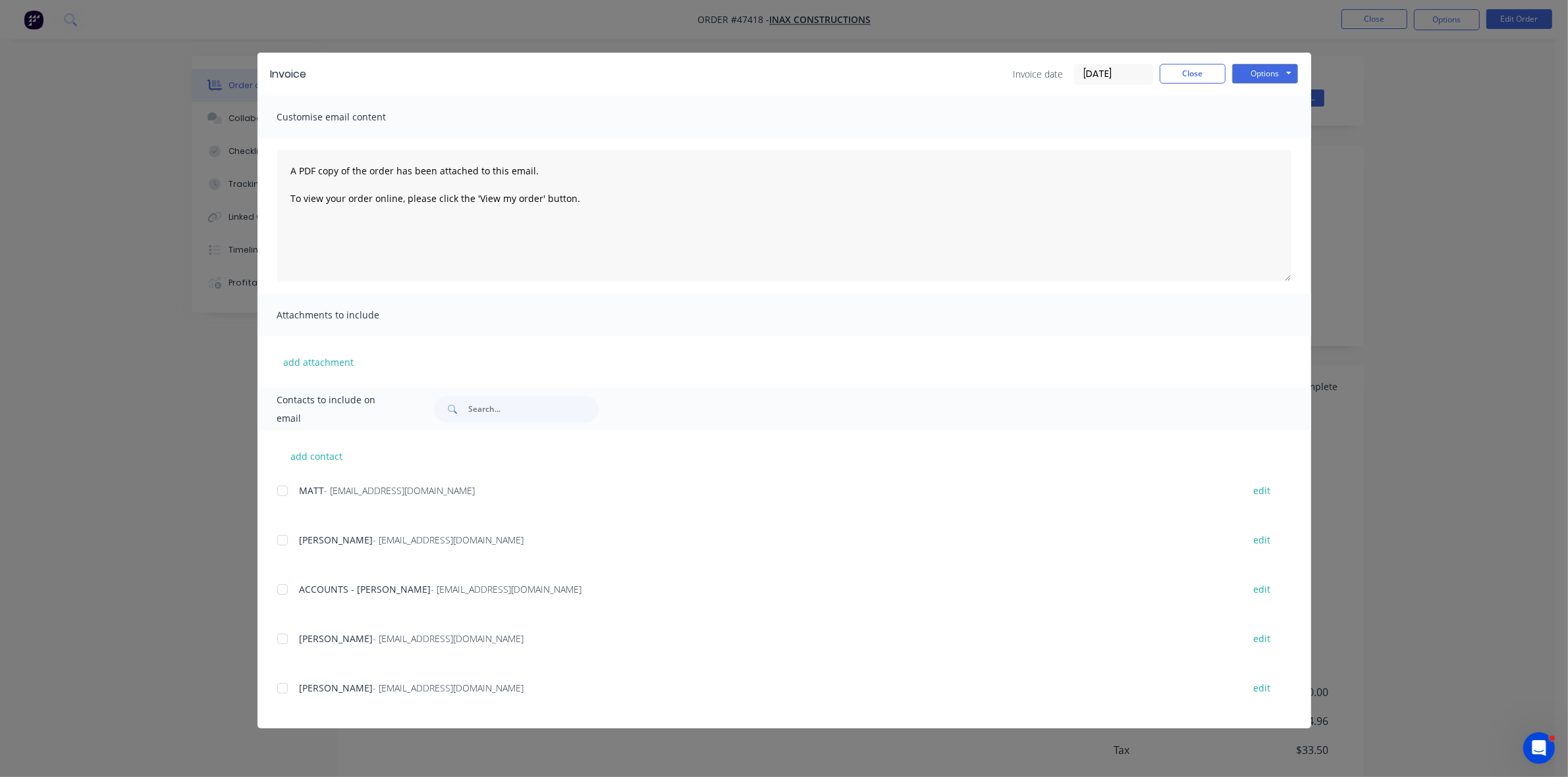
click at [283, 589] on div at bounding box center [282, 590] width 26 height 26
click at [1267, 77] on button "Options" at bounding box center [1265, 73] width 66 height 20
click at [1270, 137] on button "Email" at bounding box center [1274, 140] width 85 height 22
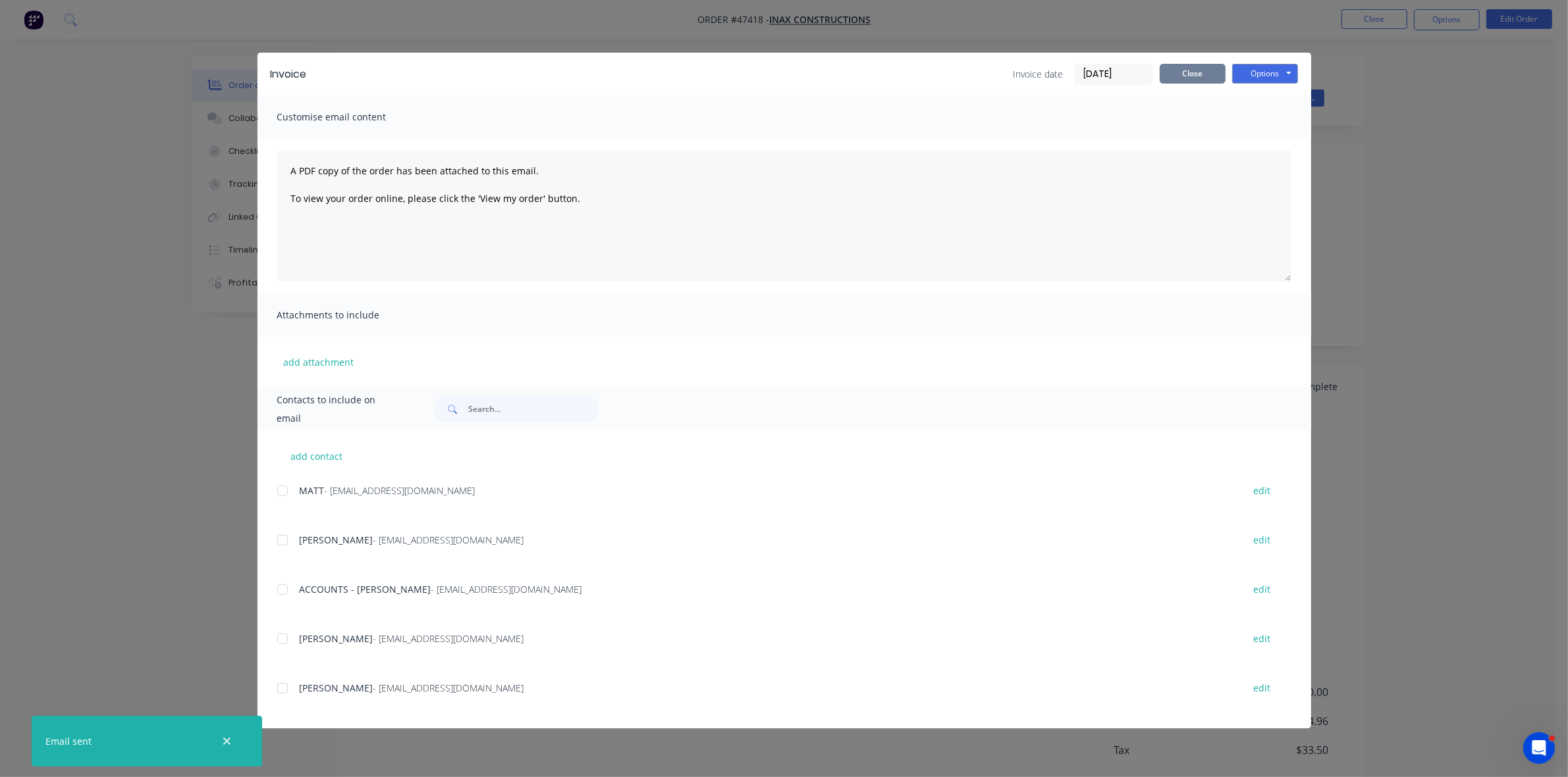
click at [1202, 74] on button "Close" at bounding box center [1192, 73] width 66 height 20
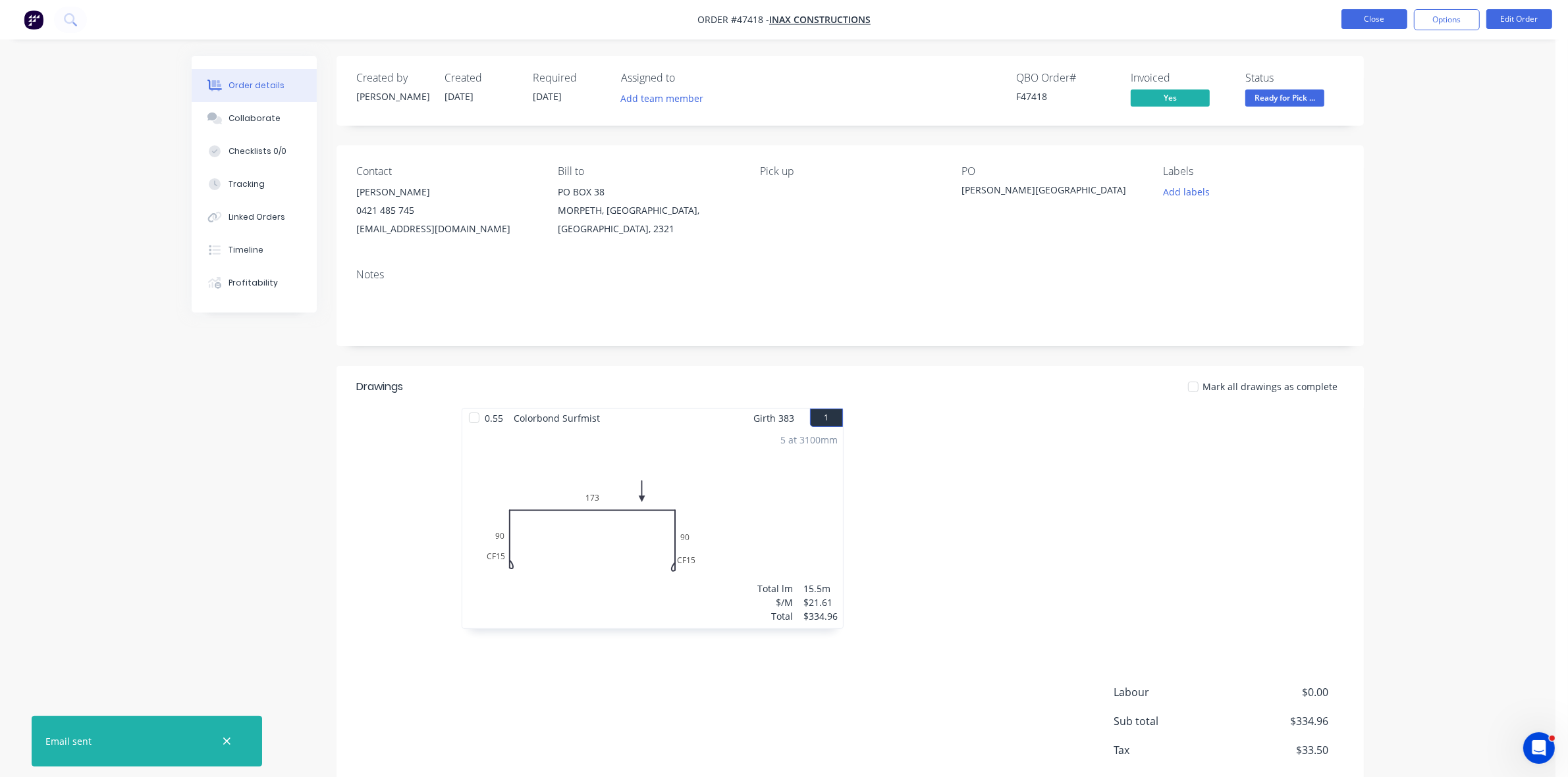
click at [1368, 17] on button "Close" at bounding box center [1374, 19] width 66 height 20
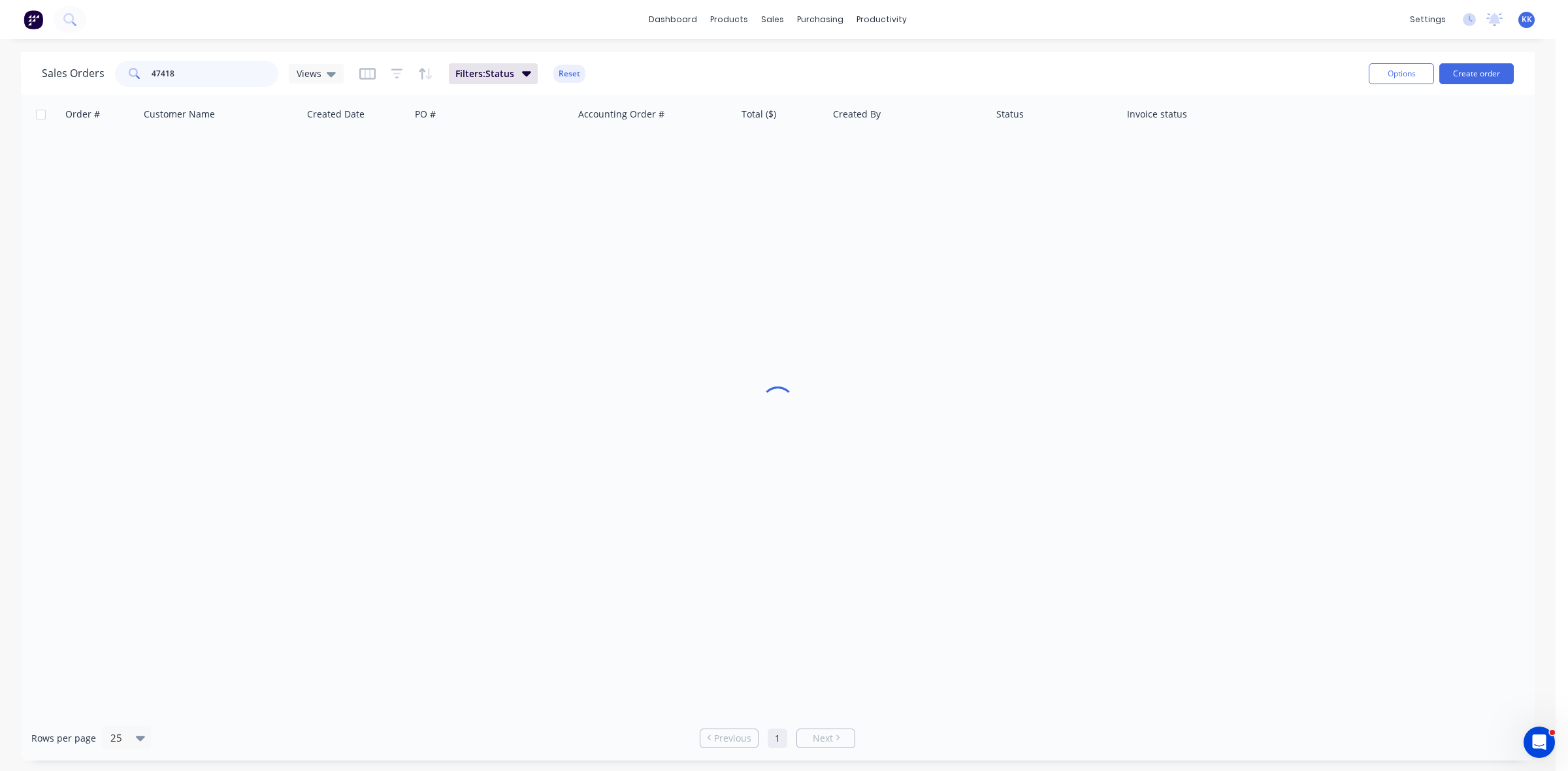
drag, startPoint x: 229, startPoint y: 70, endPoint x: 113, endPoint y: 79, distance: 116.3
click at [121, 73] on div "47418" at bounding box center [196, 74] width 163 height 26
type input "47410"
click at [424, 158] on div "PO-C566-S1-206" at bounding box center [489, 154] width 145 height 13
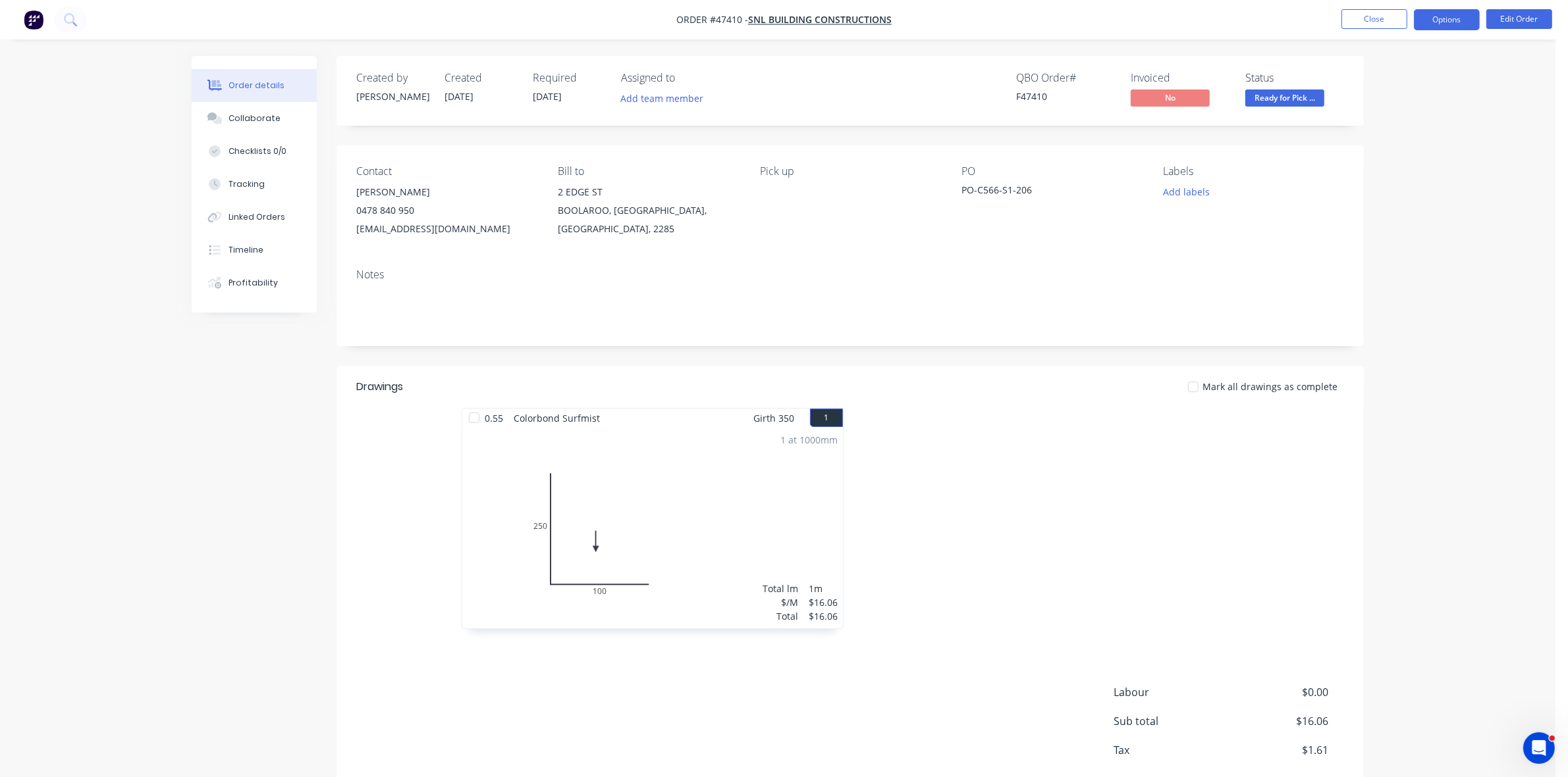
click at [1460, 18] on button "Options" at bounding box center [1446, 20] width 66 height 21
click at [1389, 84] on div "Invoice" at bounding box center [1407, 80] width 121 height 19
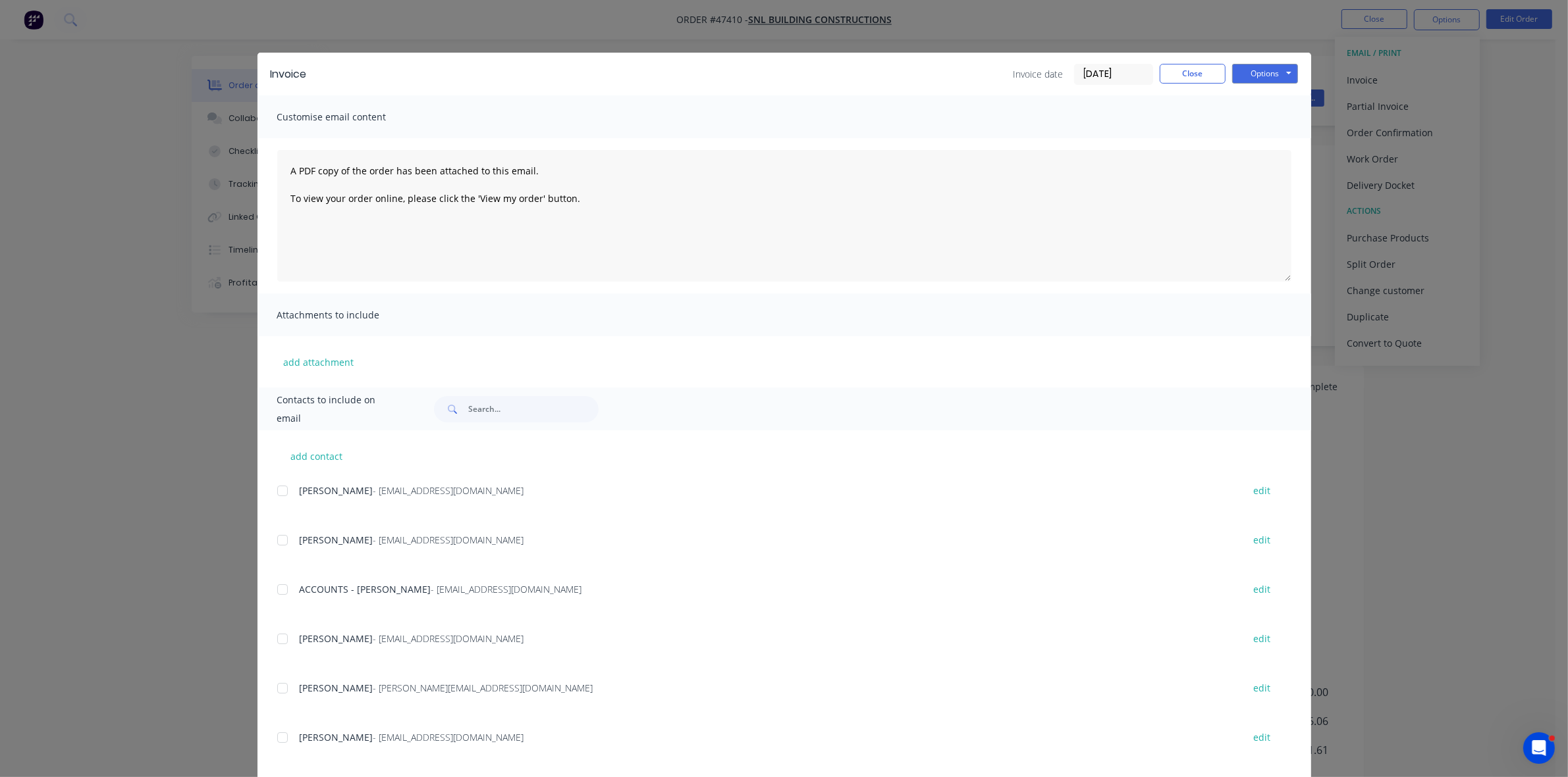
click at [277, 587] on div at bounding box center [282, 590] width 26 height 26
click at [1248, 74] on button "Options" at bounding box center [1265, 73] width 66 height 20
click at [1246, 137] on button "Email" at bounding box center [1274, 140] width 85 height 22
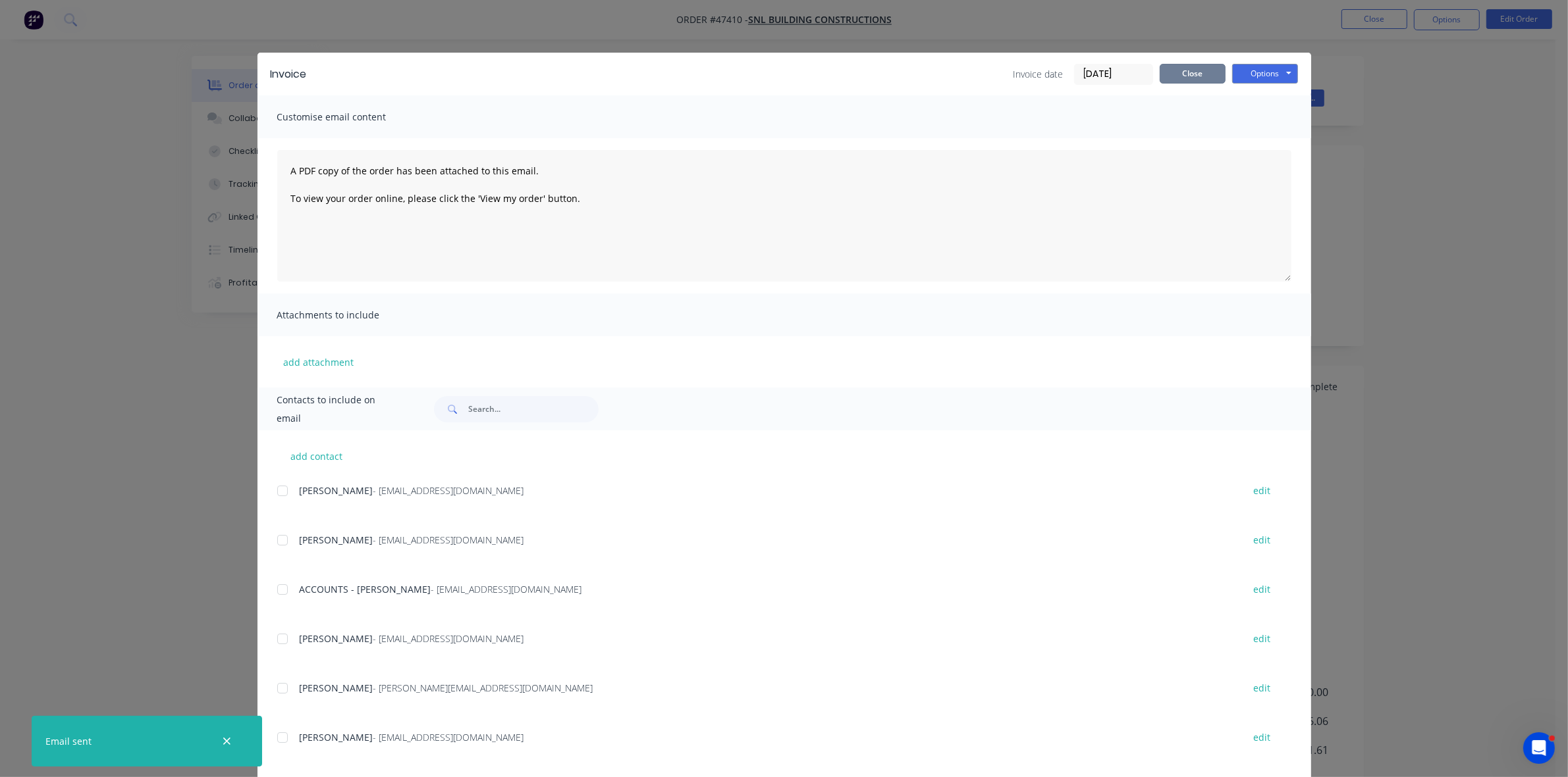
click at [1203, 76] on button "Close" at bounding box center [1192, 73] width 66 height 20
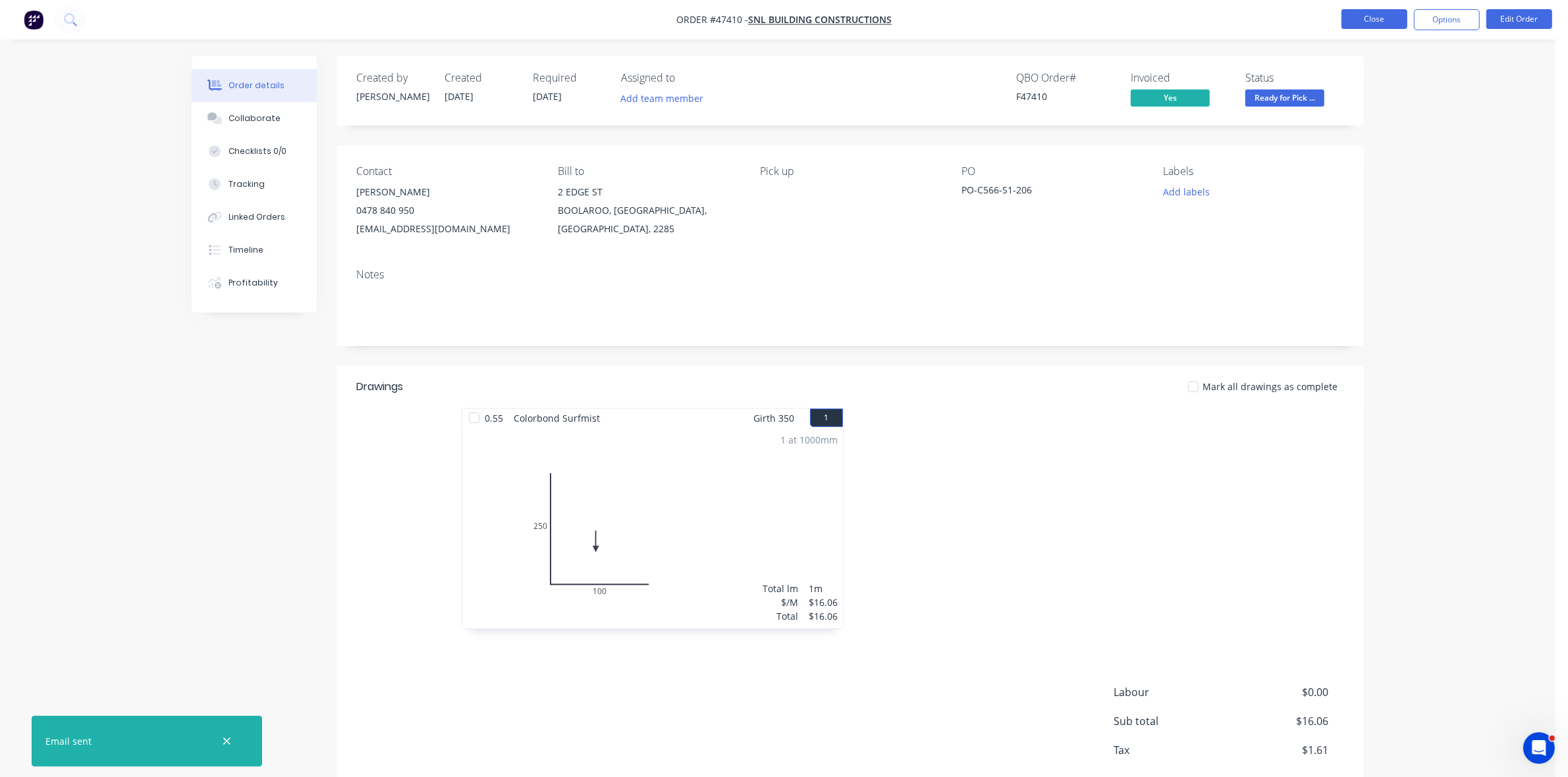
click at [1367, 18] on button "Close" at bounding box center [1374, 19] width 66 height 20
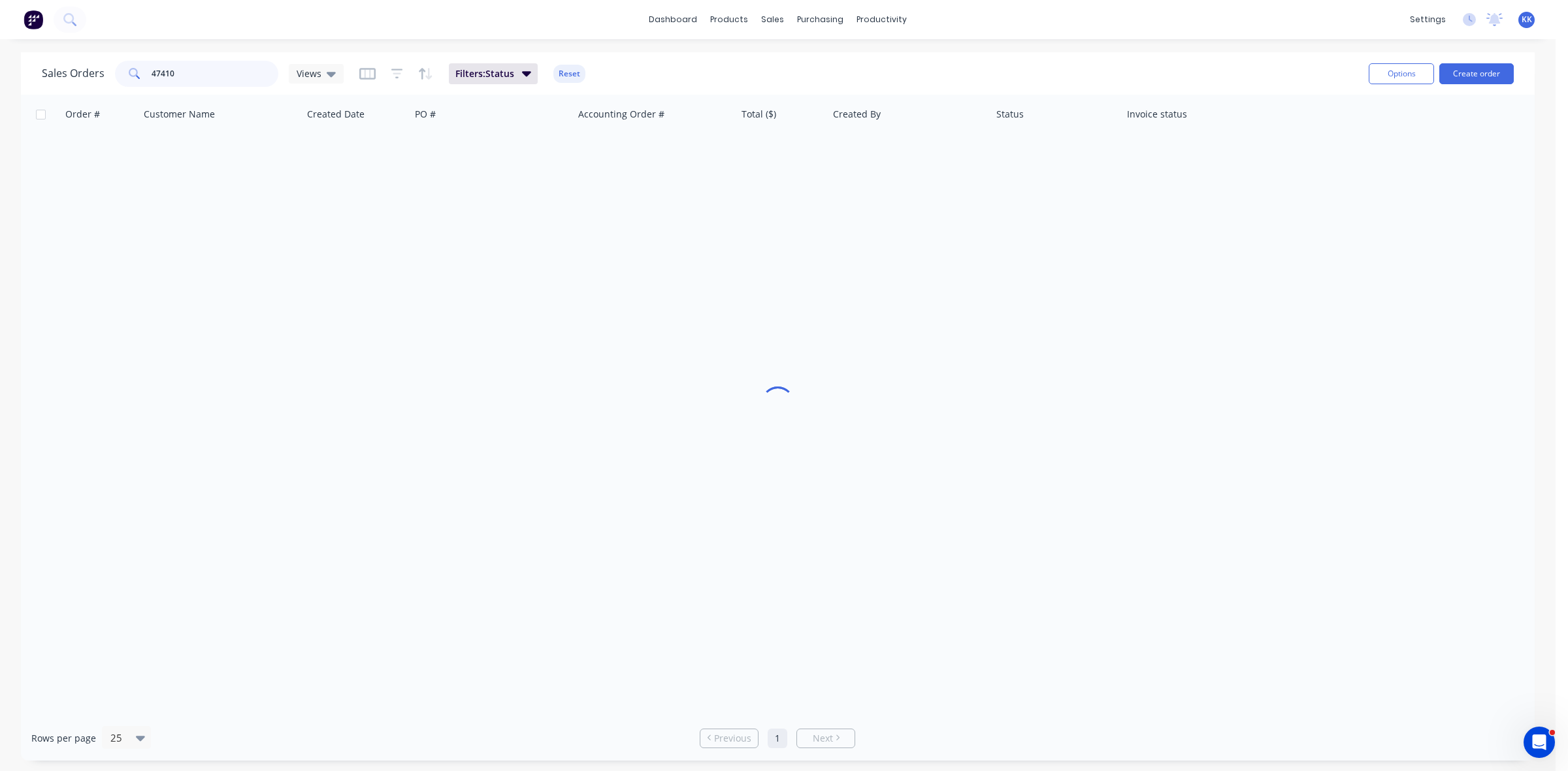
drag, startPoint x: 155, startPoint y: 78, endPoint x: 105, endPoint y: 82, distance: 50.2
click at [106, 79] on div "Sales Orders 47410 Views" at bounding box center [192, 74] width 302 height 26
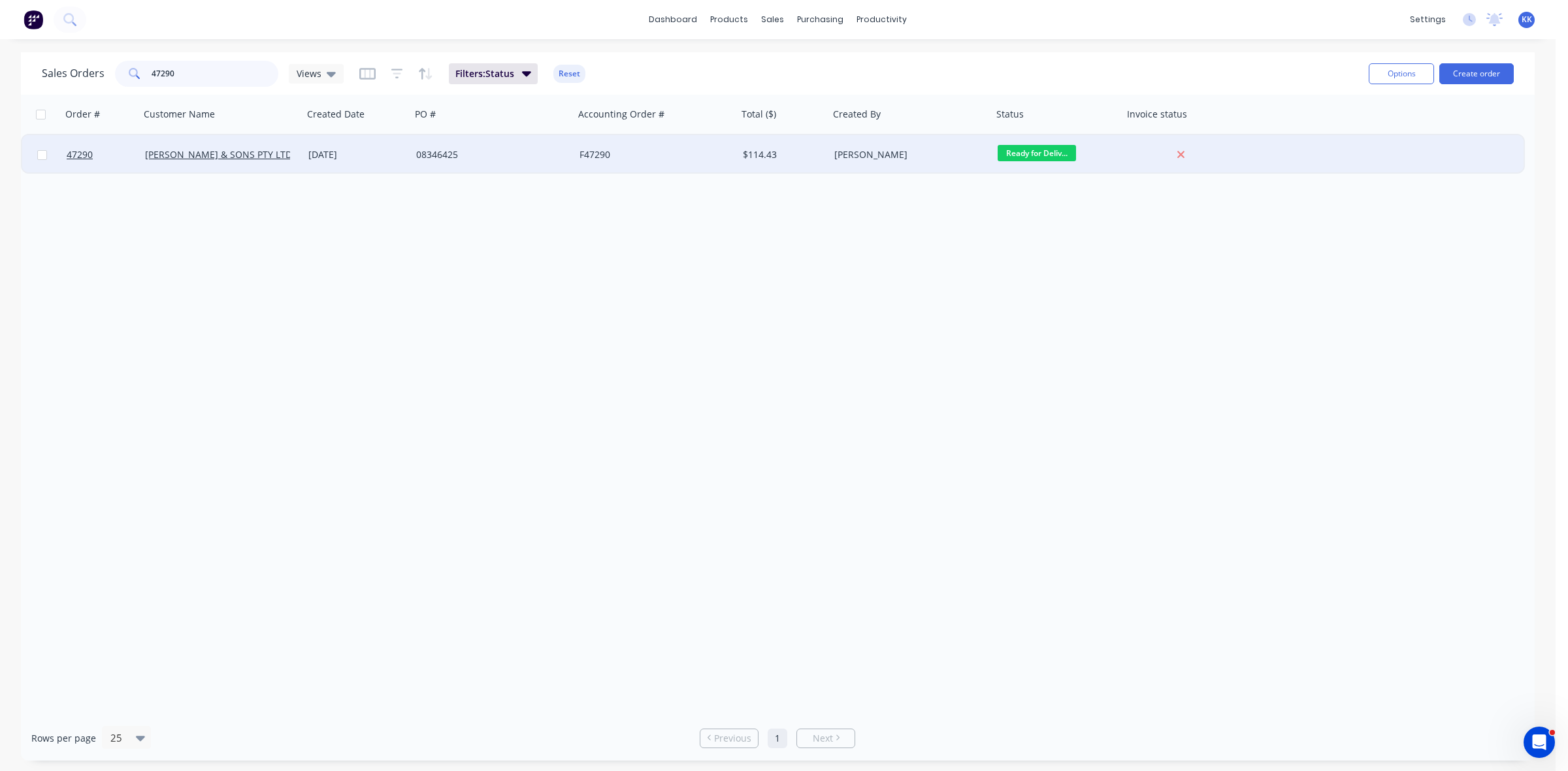
type input "47290"
click at [357, 157] on div "[DATE]" at bounding box center [356, 154] width 97 height 13
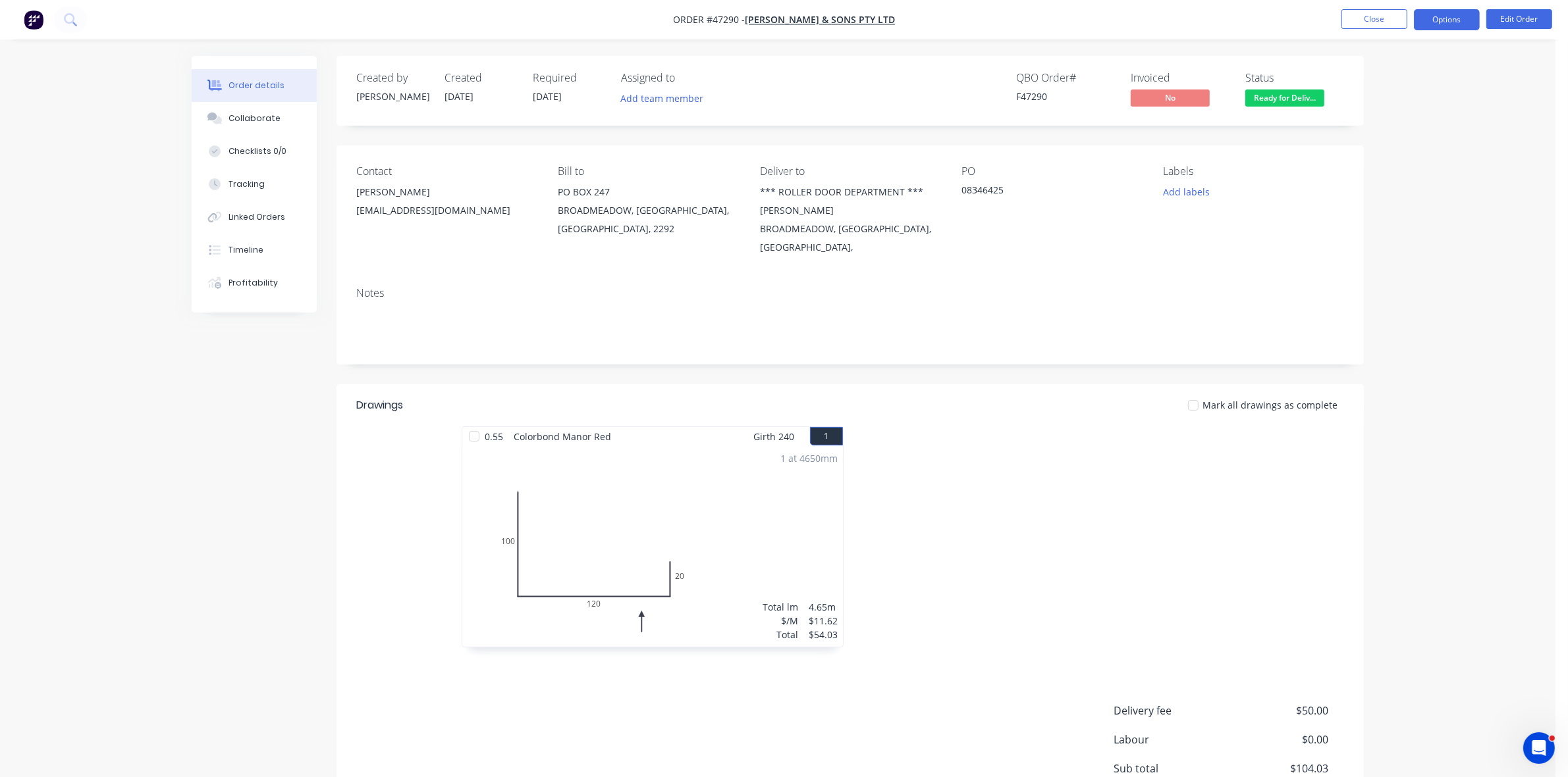
click at [1455, 14] on button "Options" at bounding box center [1446, 20] width 66 height 21
click at [1392, 77] on div "Invoice" at bounding box center [1407, 80] width 121 height 19
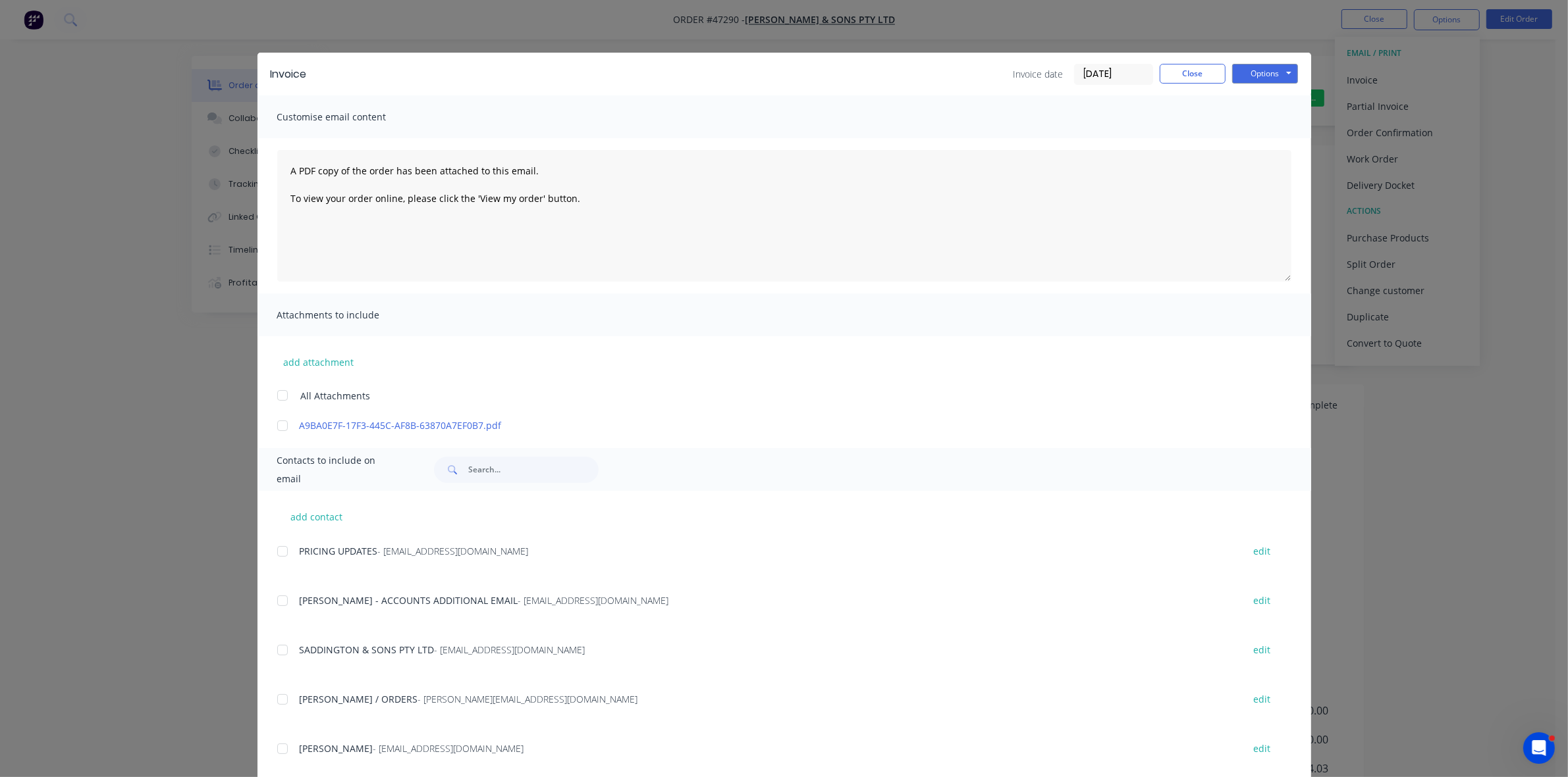
click at [277, 551] on div at bounding box center [282, 551] width 26 height 26
click at [275, 553] on div at bounding box center [282, 551] width 26 height 26
click at [275, 601] on div at bounding box center [282, 601] width 26 height 26
click at [275, 650] on div at bounding box center [282, 650] width 26 height 26
drag, startPoint x: 1273, startPoint y: 71, endPoint x: 1270, endPoint y: 77, distance: 6.7
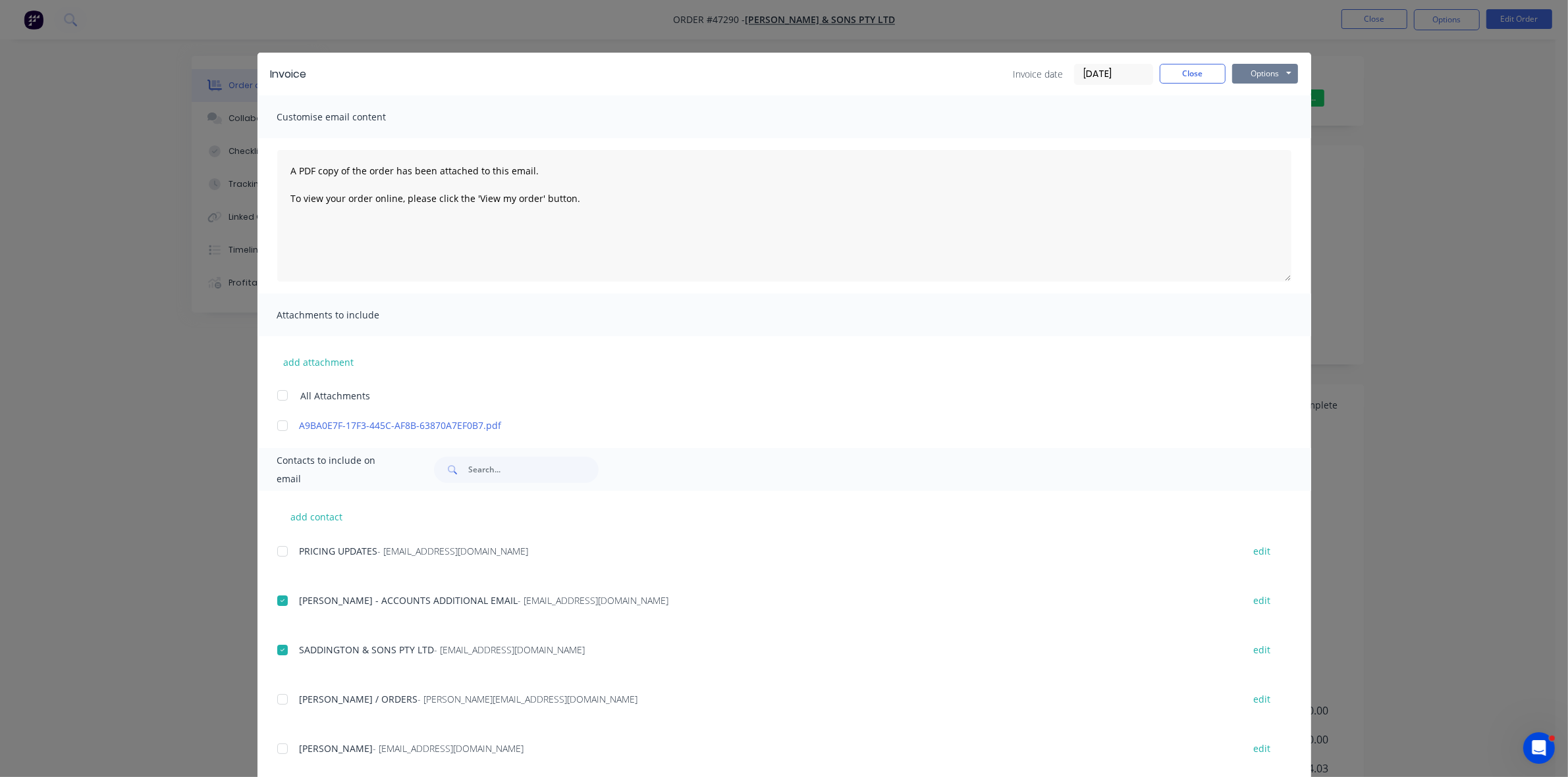
click at [1271, 70] on button "Options" at bounding box center [1265, 73] width 66 height 20
click at [1271, 136] on button "Email" at bounding box center [1274, 140] width 85 height 22
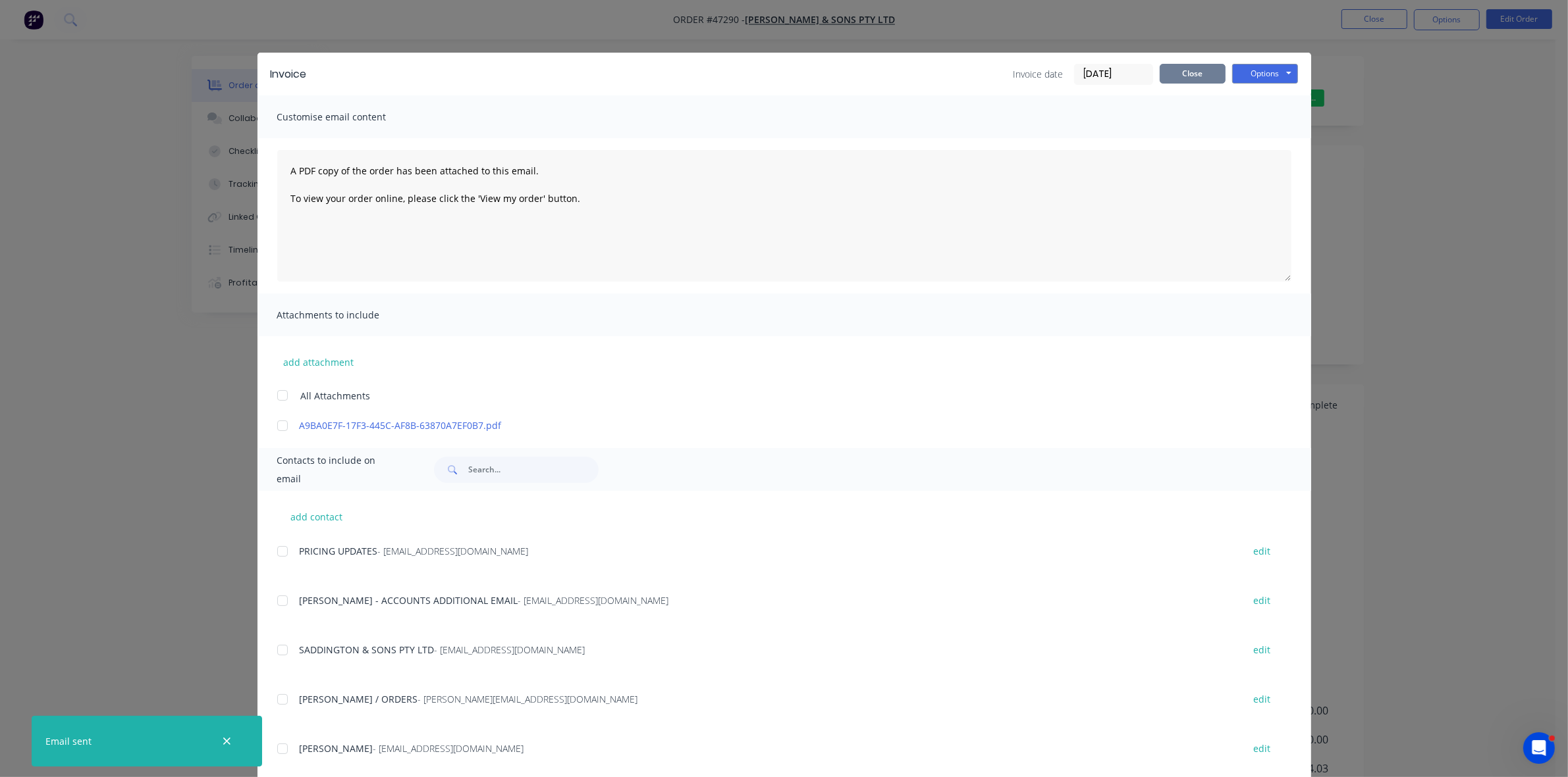
click at [1188, 74] on button "Close" at bounding box center [1192, 73] width 66 height 20
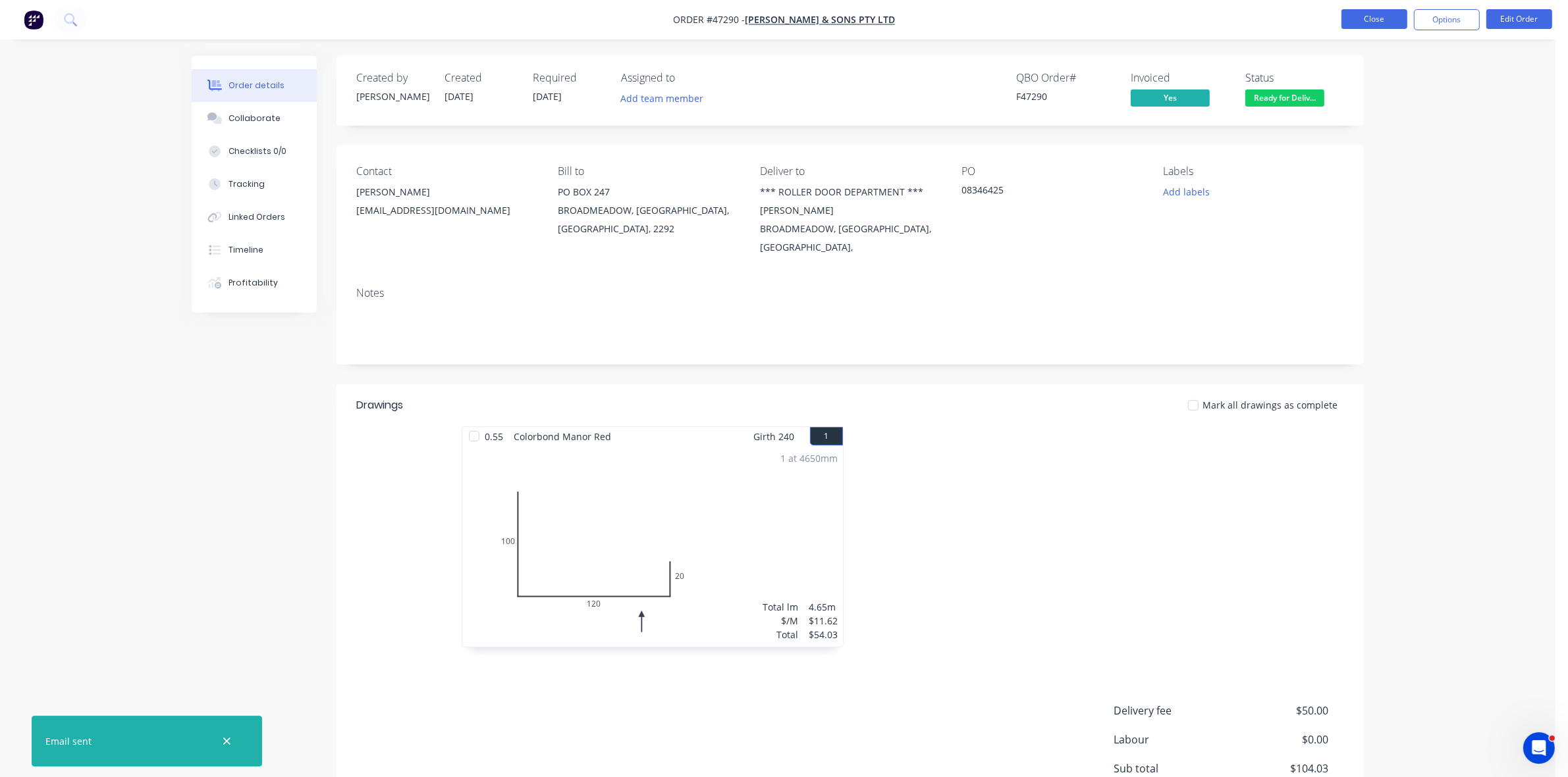
click at [1373, 25] on button "Close" at bounding box center [1374, 19] width 66 height 20
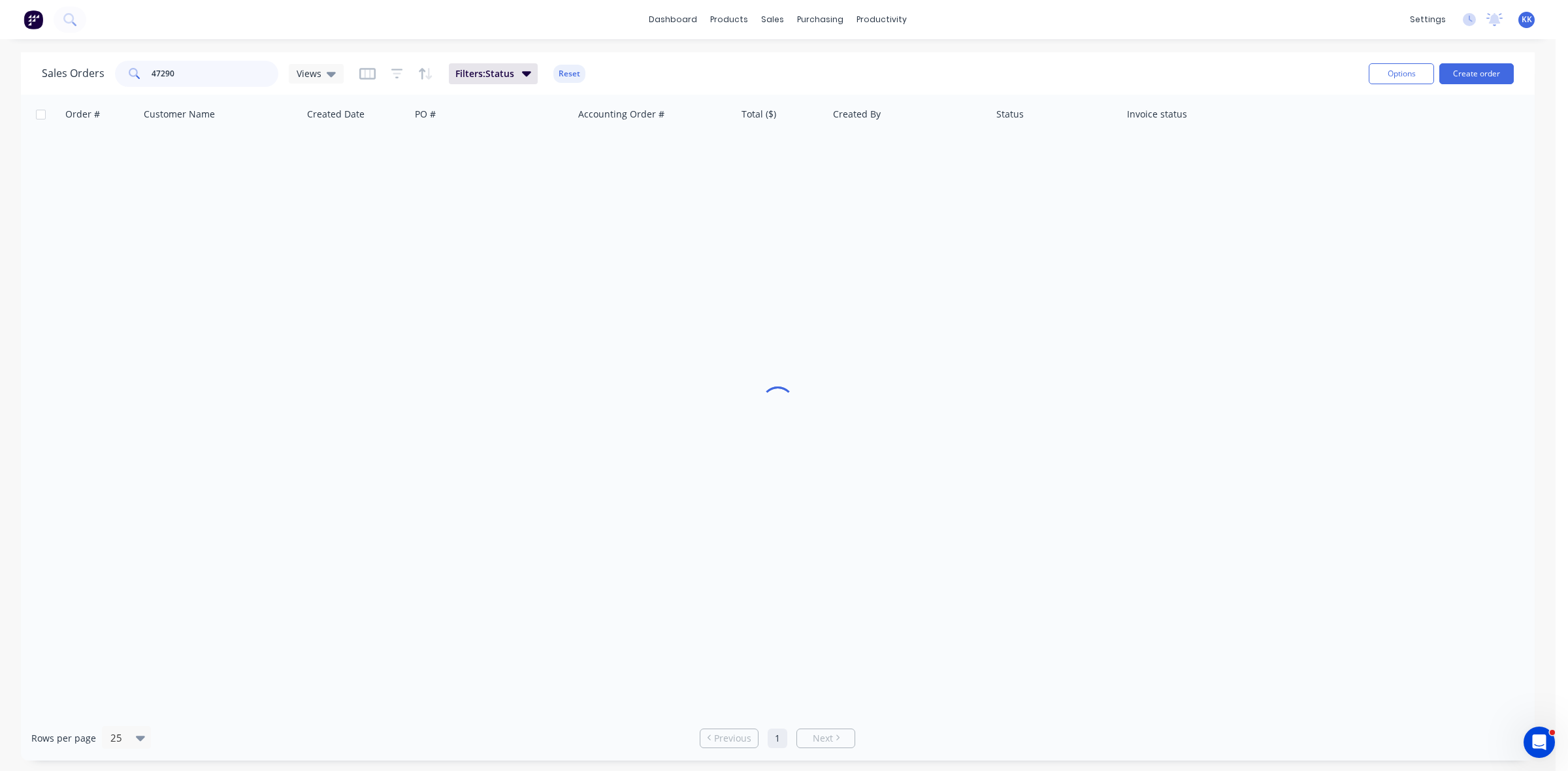
drag, startPoint x: 170, startPoint y: 73, endPoint x: 155, endPoint y: 70, distance: 15.3
click at [155, 70] on input "47290" at bounding box center [215, 74] width 127 height 26
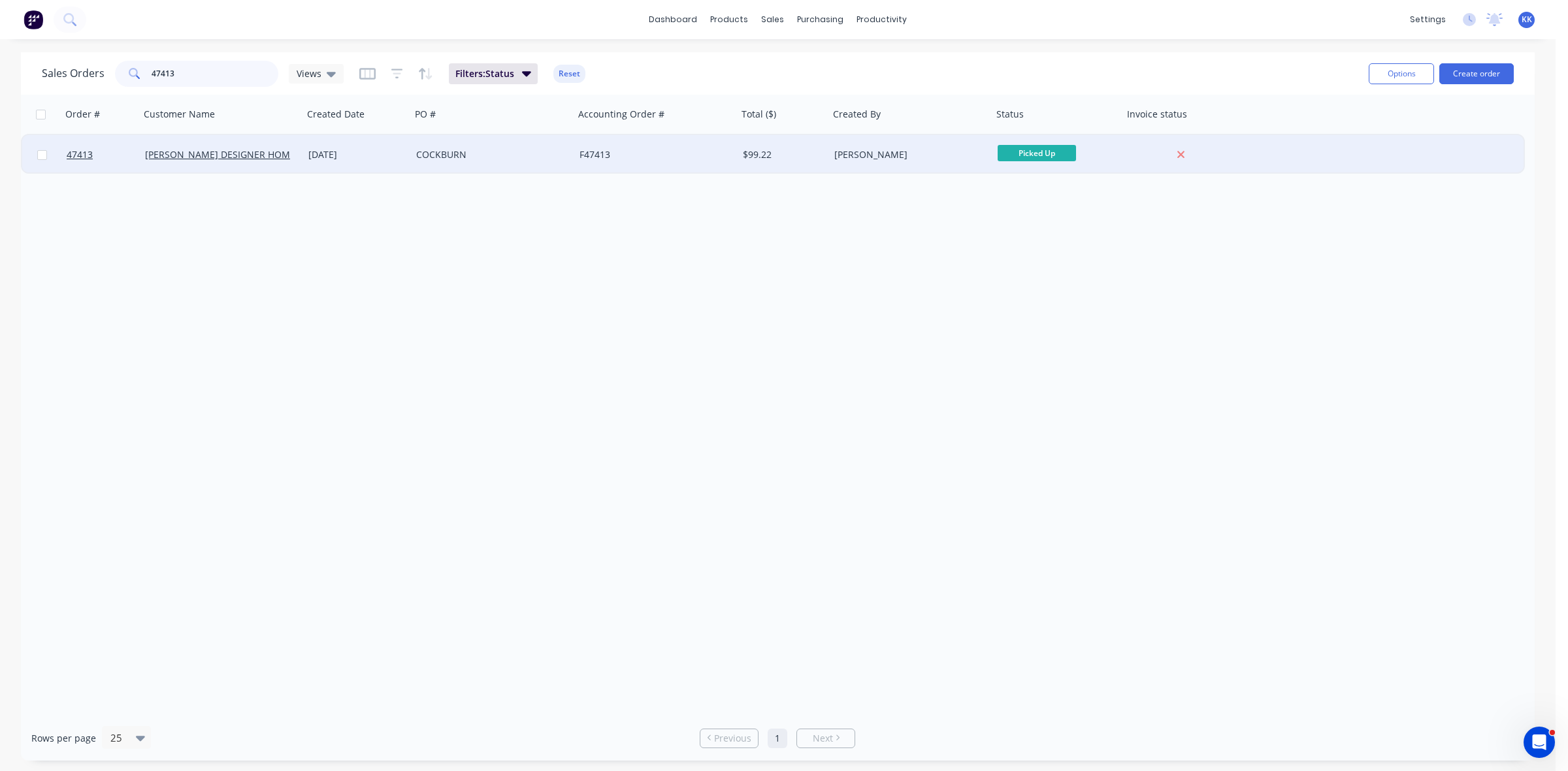
type input "47413"
click at [531, 145] on div "COCKBURN" at bounding box center [493, 155] width 163 height 40
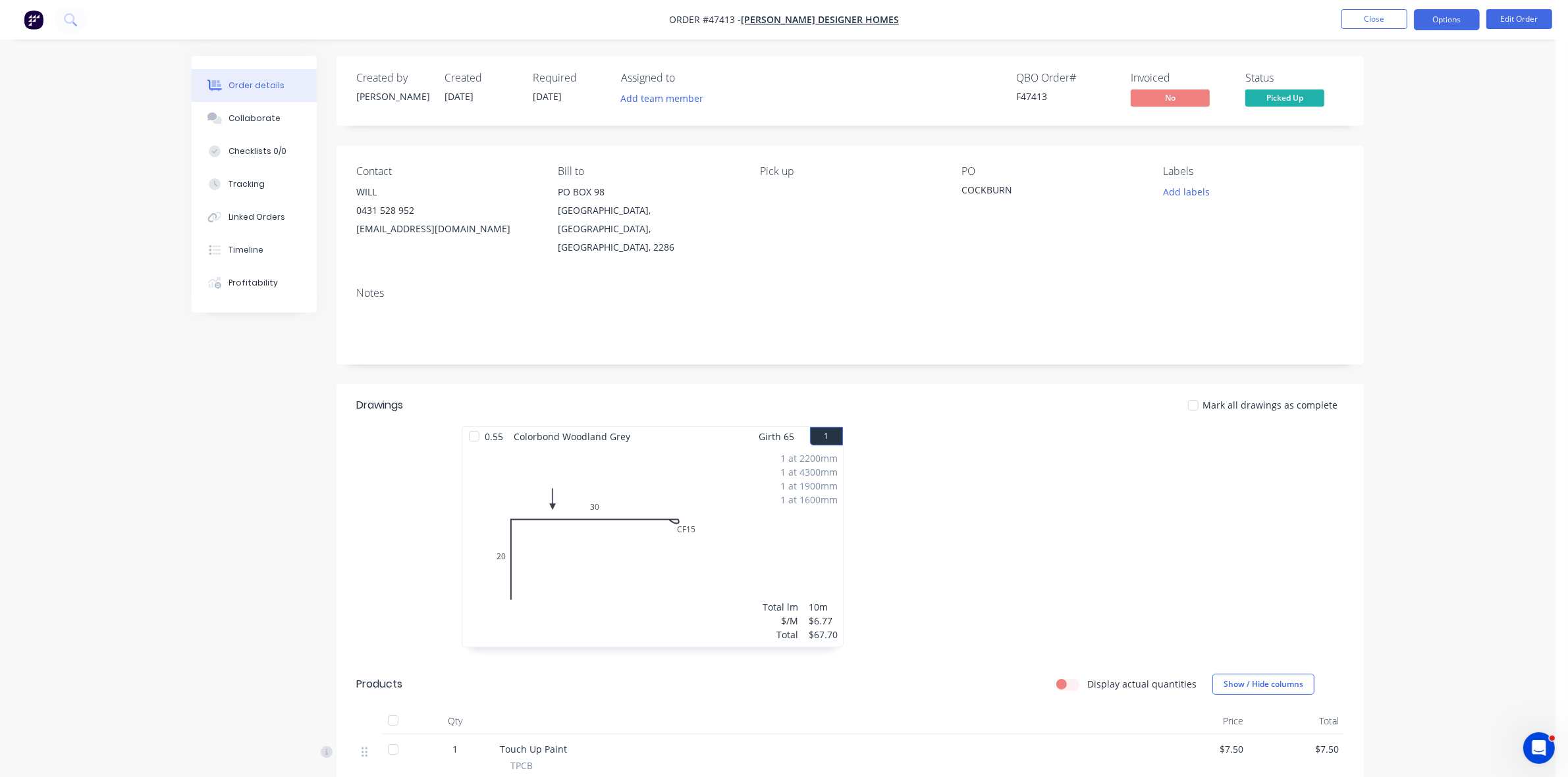
click at [1448, 21] on button "Options" at bounding box center [1446, 20] width 66 height 21
click at [1410, 71] on div "Invoice" at bounding box center [1407, 80] width 121 height 19
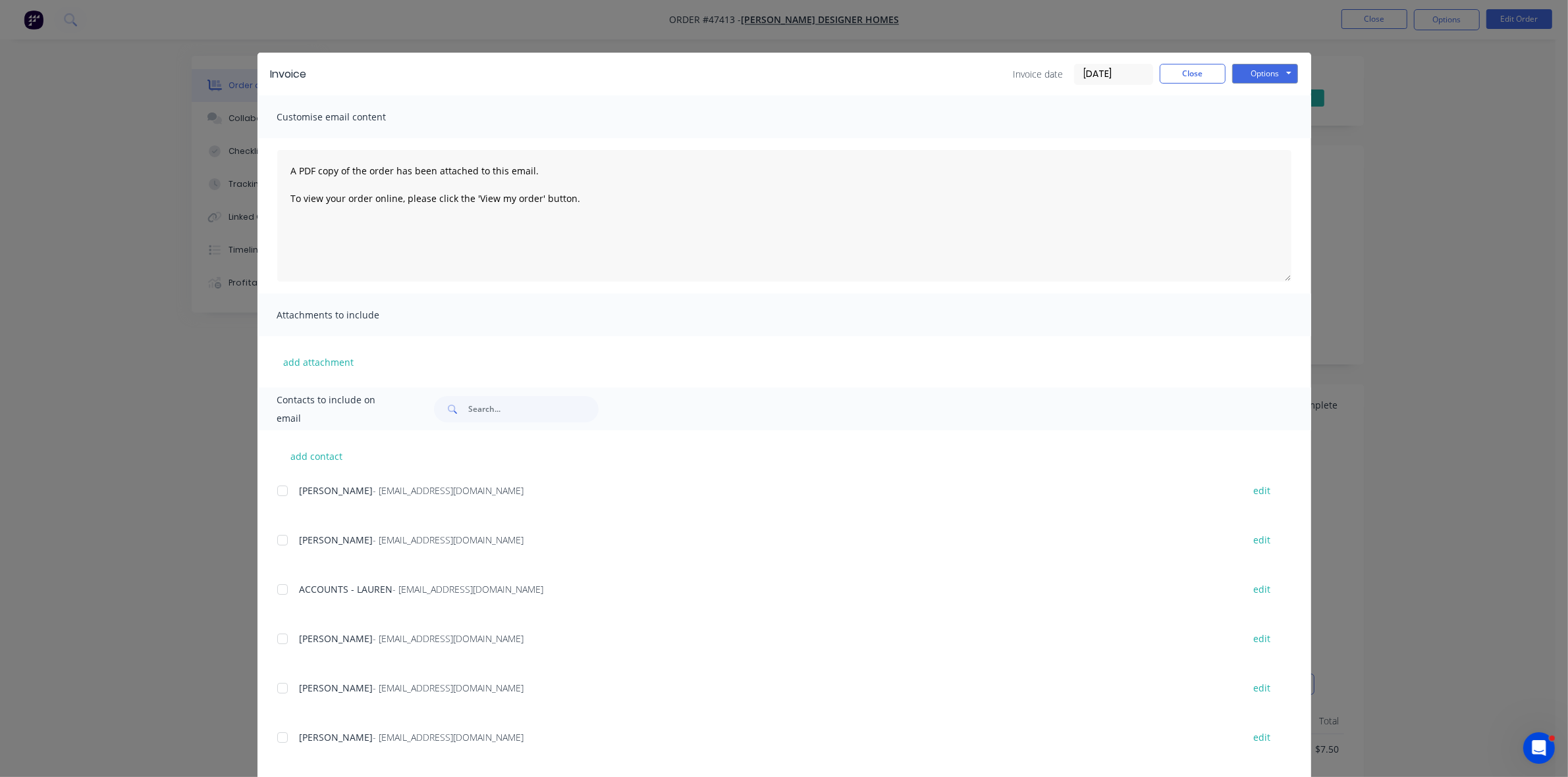
click at [277, 586] on div at bounding box center [282, 590] width 26 height 26
click at [1267, 66] on button "Options" at bounding box center [1265, 73] width 66 height 20
click at [1269, 137] on button "Email" at bounding box center [1274, 140] width 85 height 22
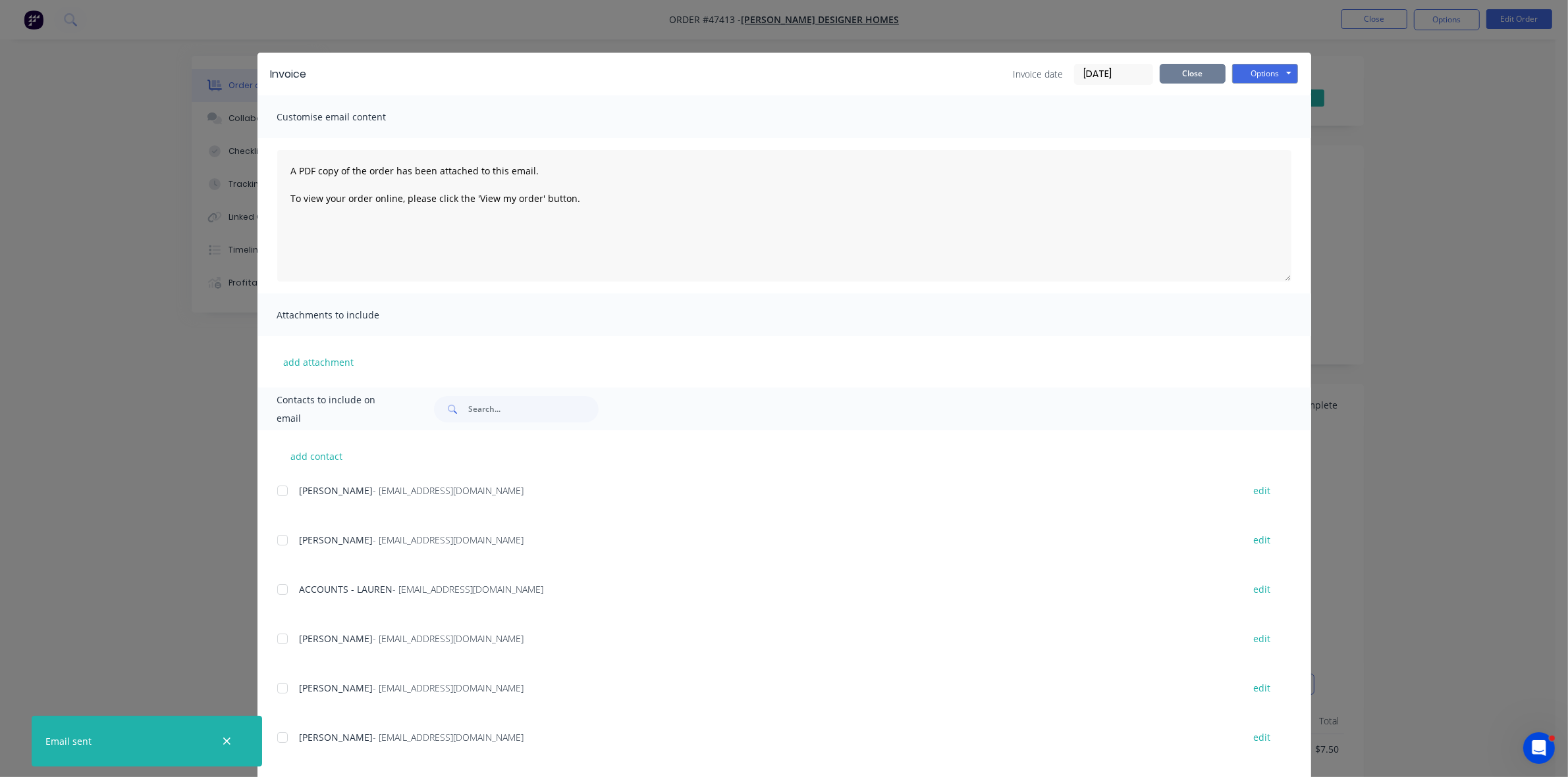
click at [1184, 69] on button "Close" at bounding box center [1192, 73] width 66 height 20
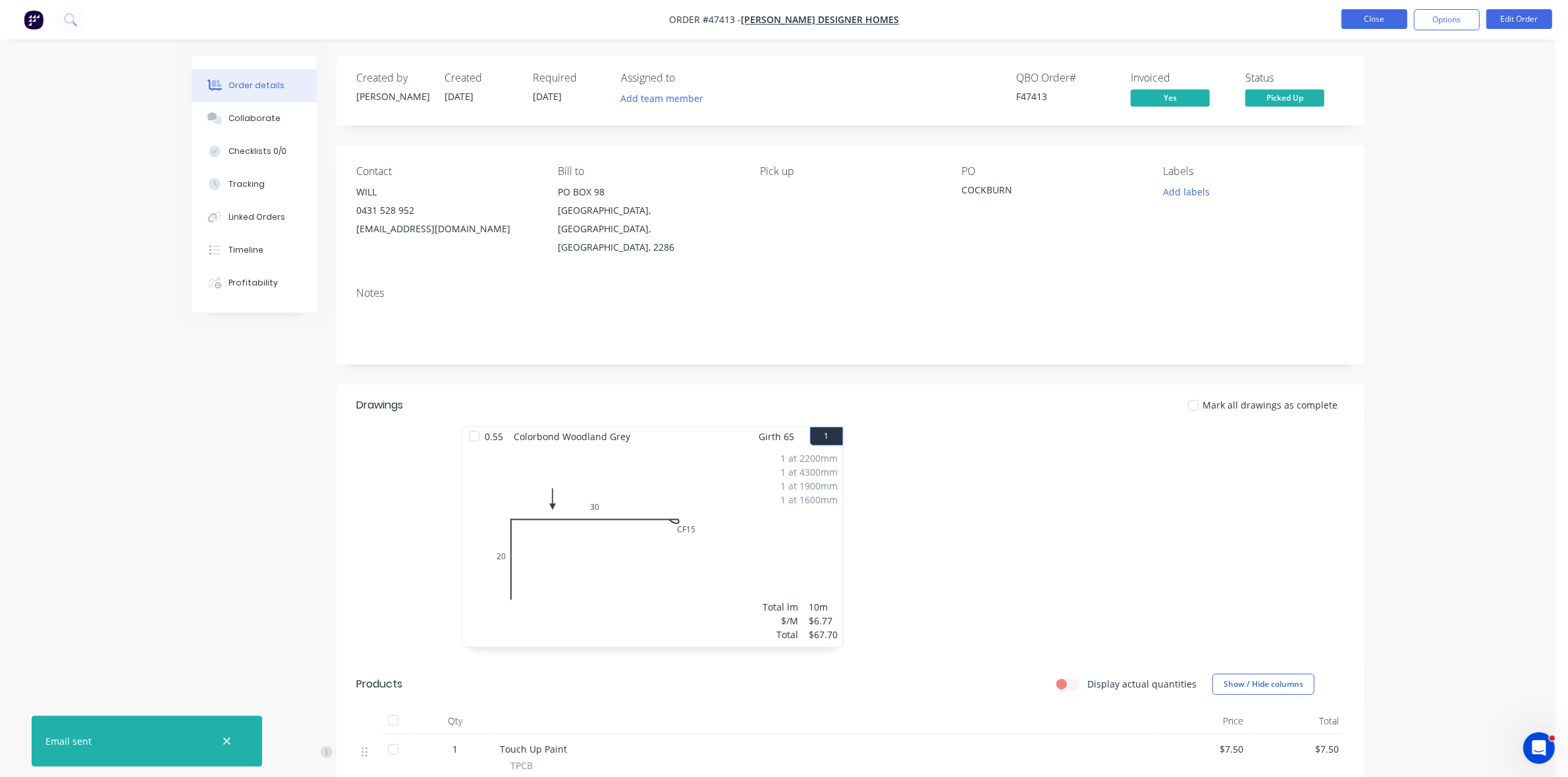
click at [1368, 18] on button "Close" at bounding box center [1374, 19] width 66 height 20
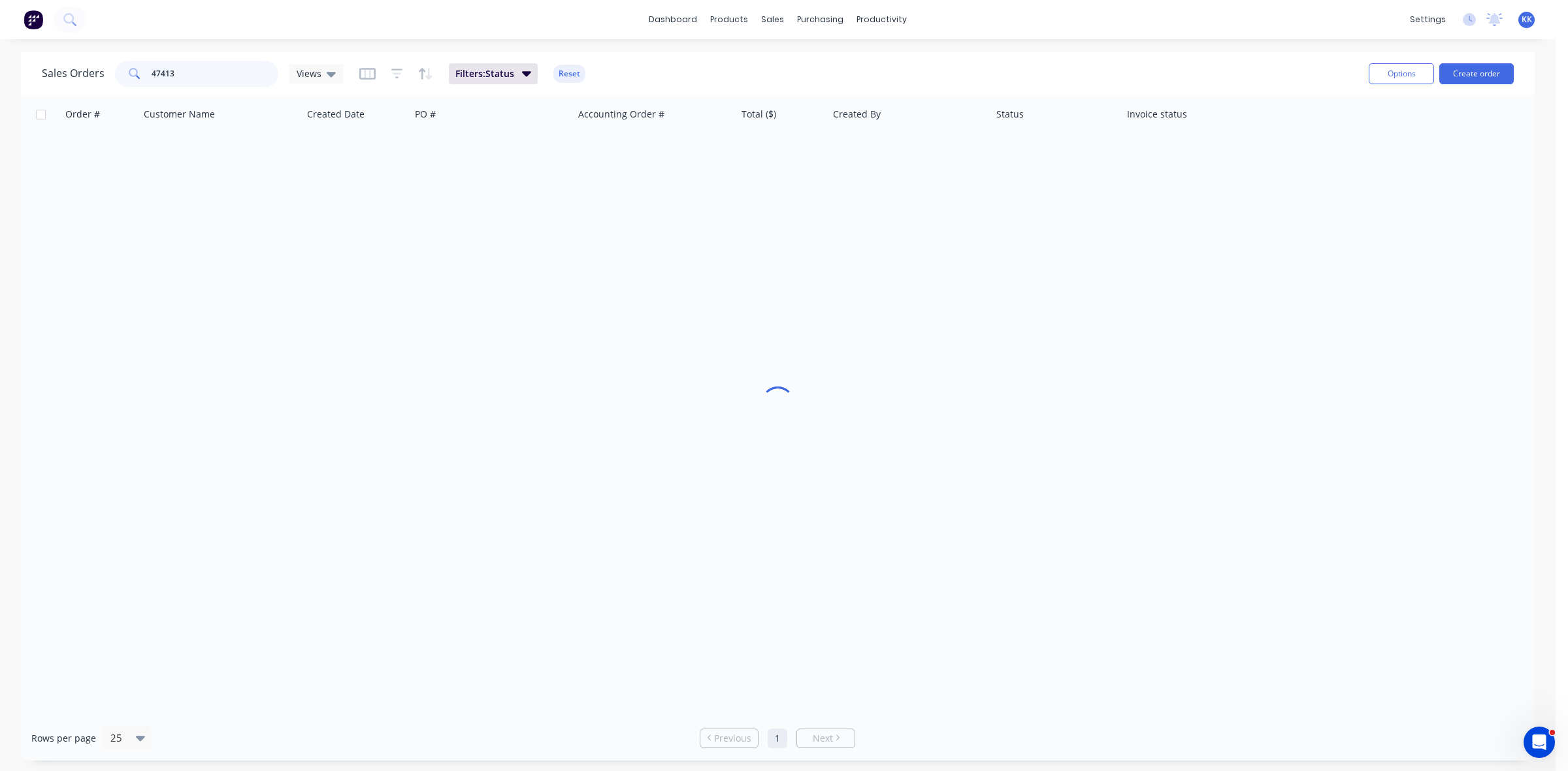
drag, startPoint x: 230, startPoint y: 66, endPoint x: 151, endPoint y: 66, distance: 79.0
click at [151, 66] on input "47413" at bounding box center [215, 74] width 127 height 26
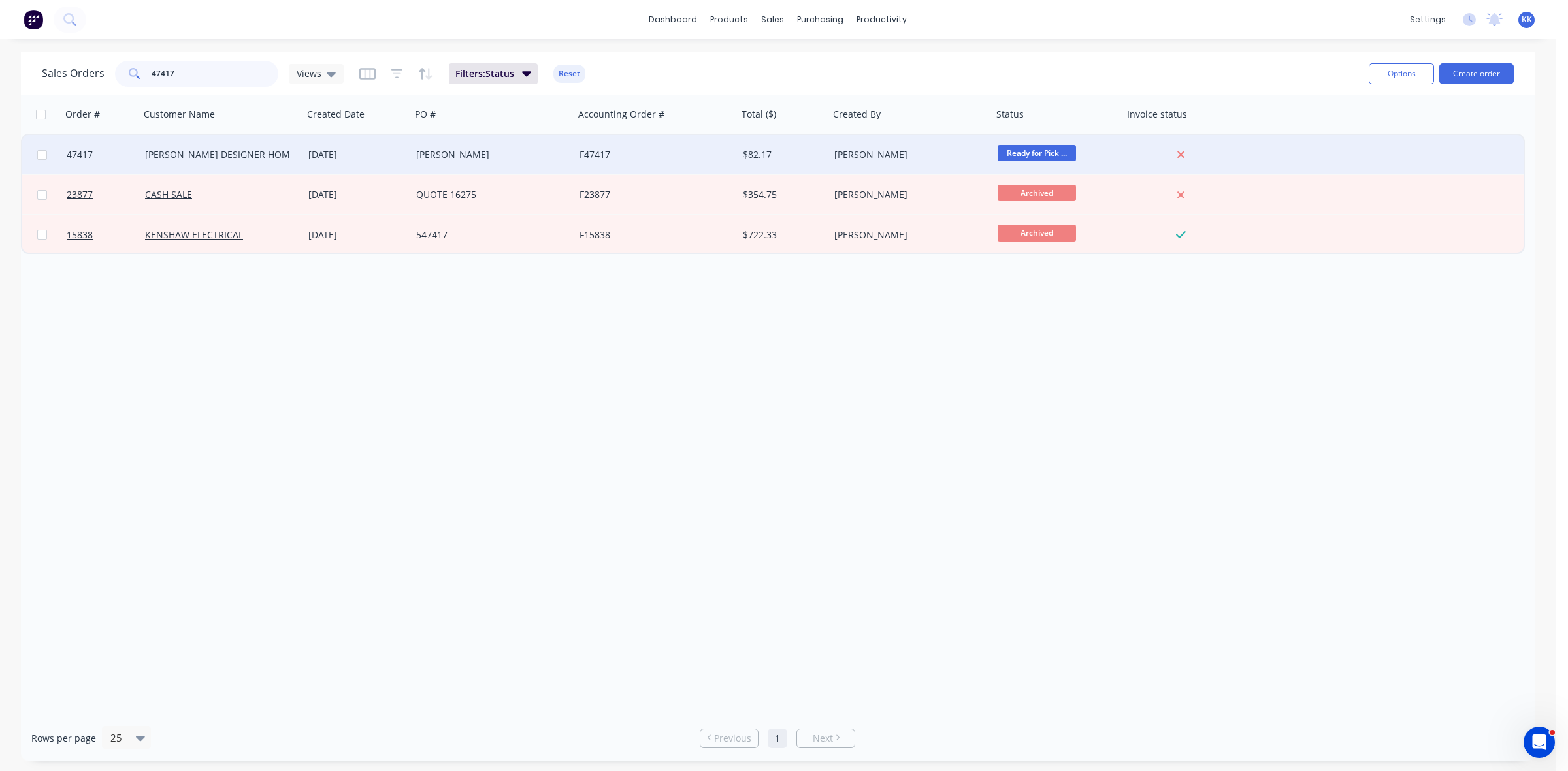
type input "47417"
click at [341, 152] on div "[DATE]" at bounding box center [356, 154] width 97 height 13
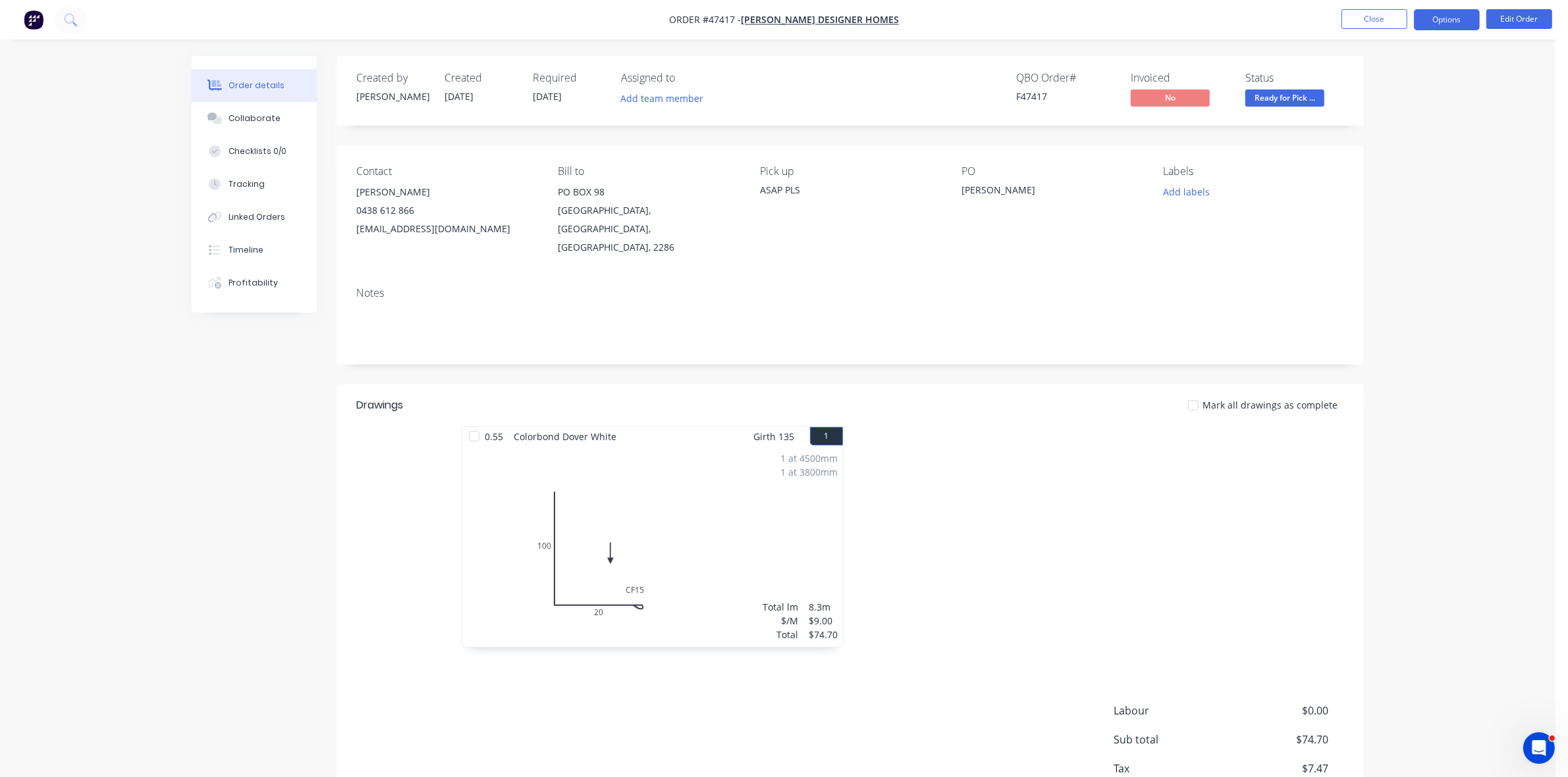
click at [1443, 18] on button "Options" at bounding box center [1446, 20] width 66 height 21
click at [1416, 77] on div "Invoice" at bounding box center [1407, 80] width 121 height 19
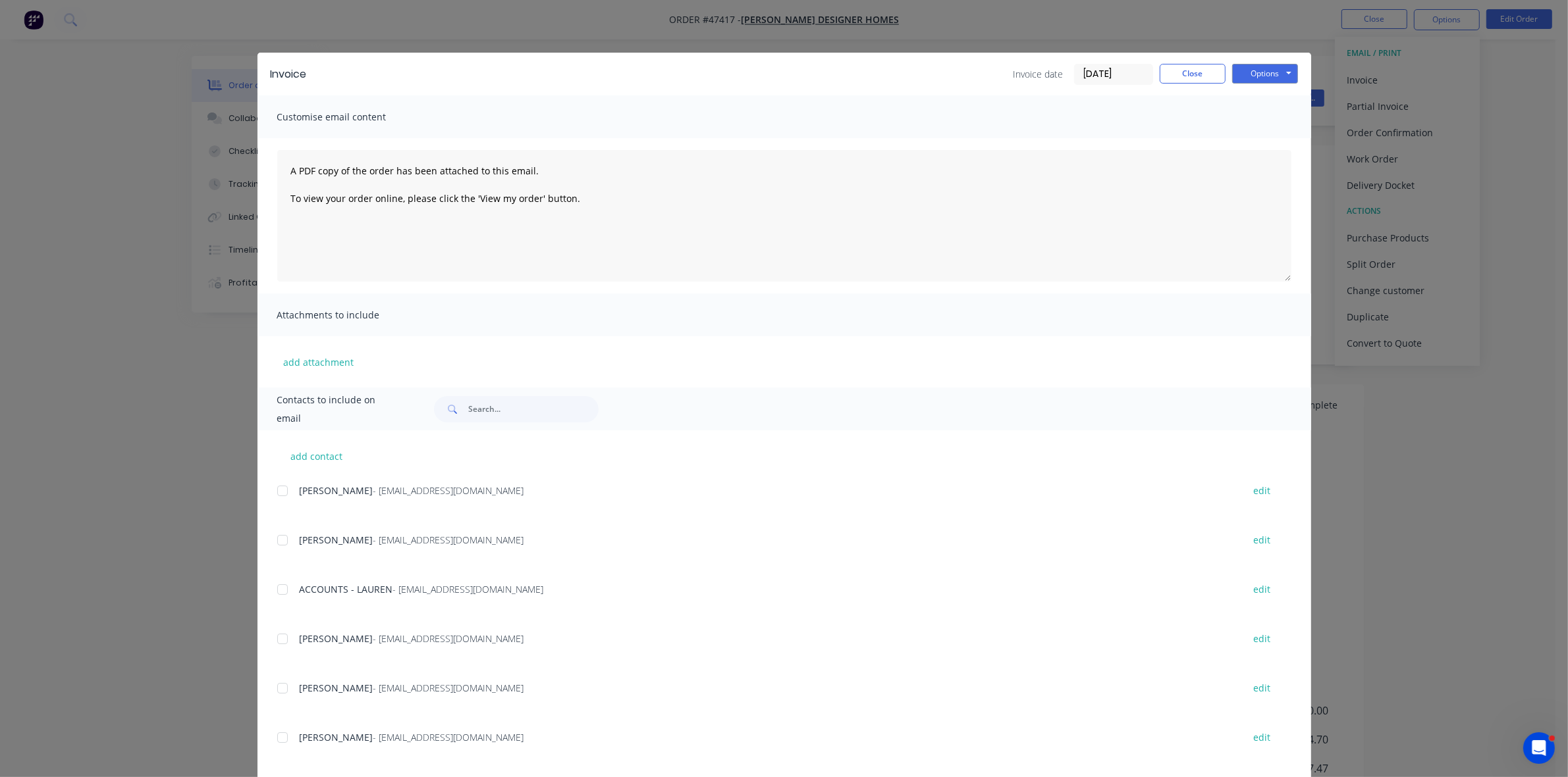
click at [273, 591] on div at bounding box center [282, 590] width 26 height 26
click at [1242, 69] on button "Options" at bounding box center [1265, 73] width 66 height 20
click at [1255, 133] on button "Email" at bounding box center [1274, 140] width 85 height 22
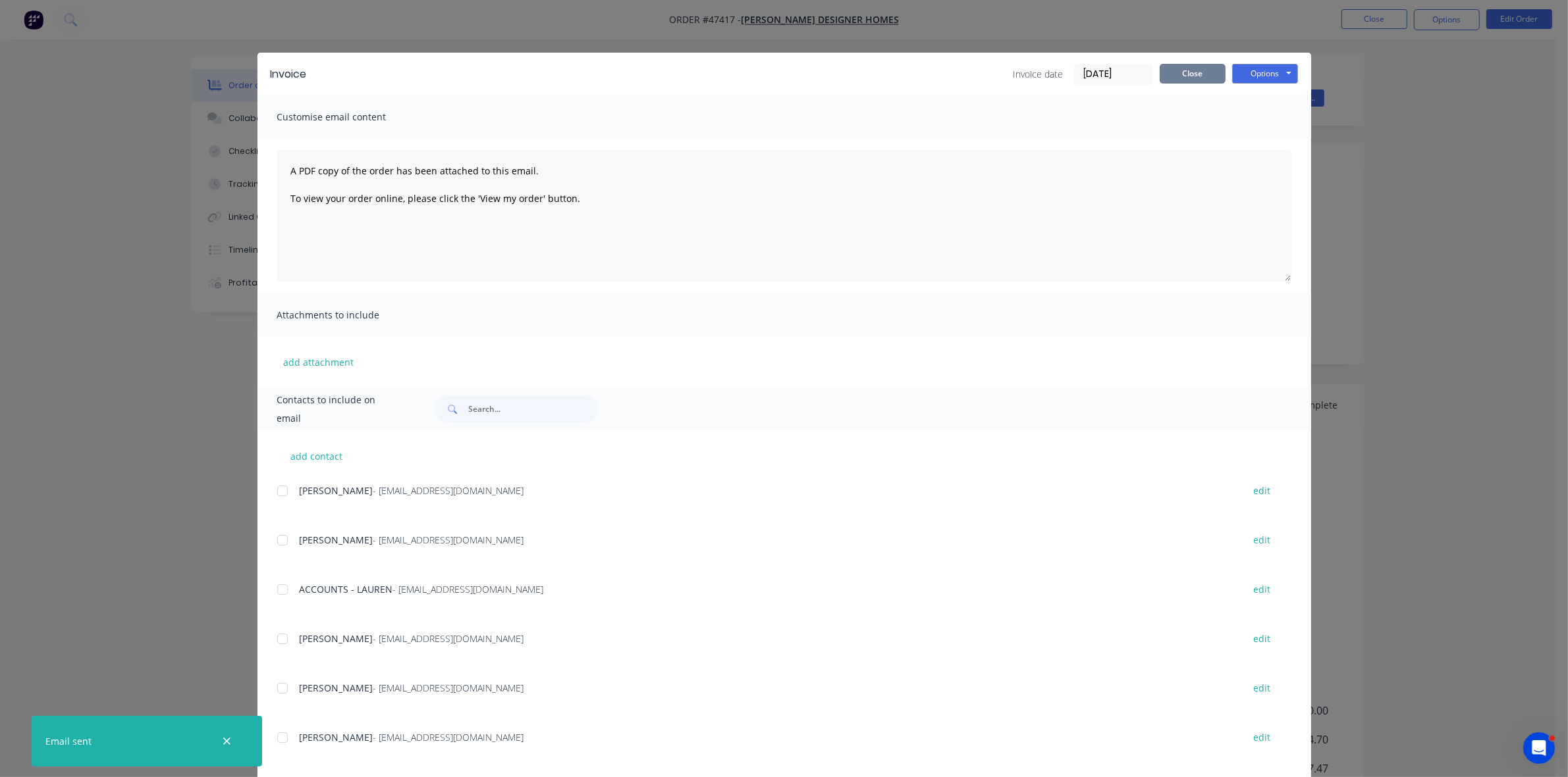
click at [1205, 71] on button "Close" at bounding box center [1192, 73] width 66 height 20
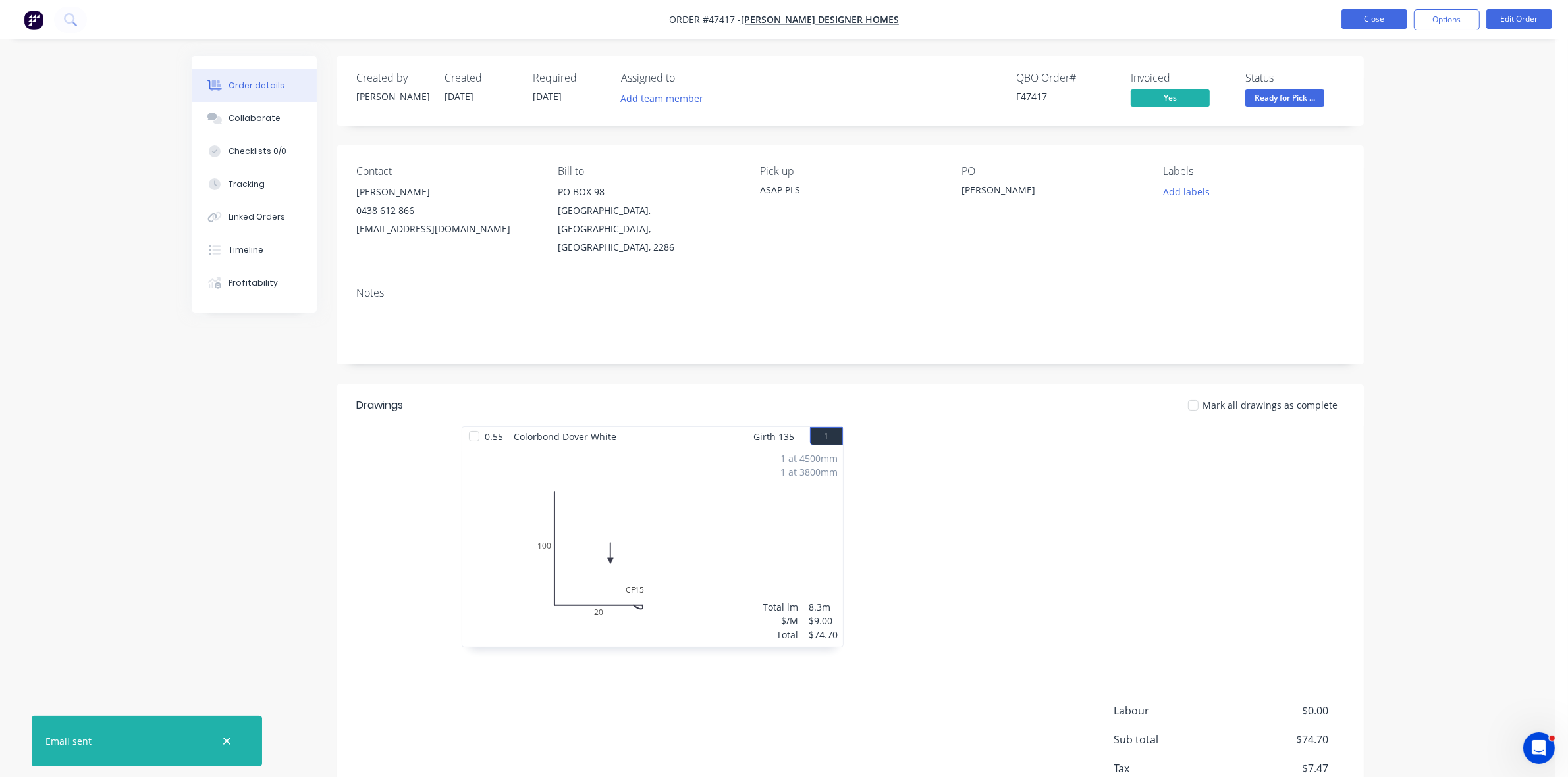
click at [1368, 14] on button "Close" at bounding box center [1374, 19] width 66 height 20
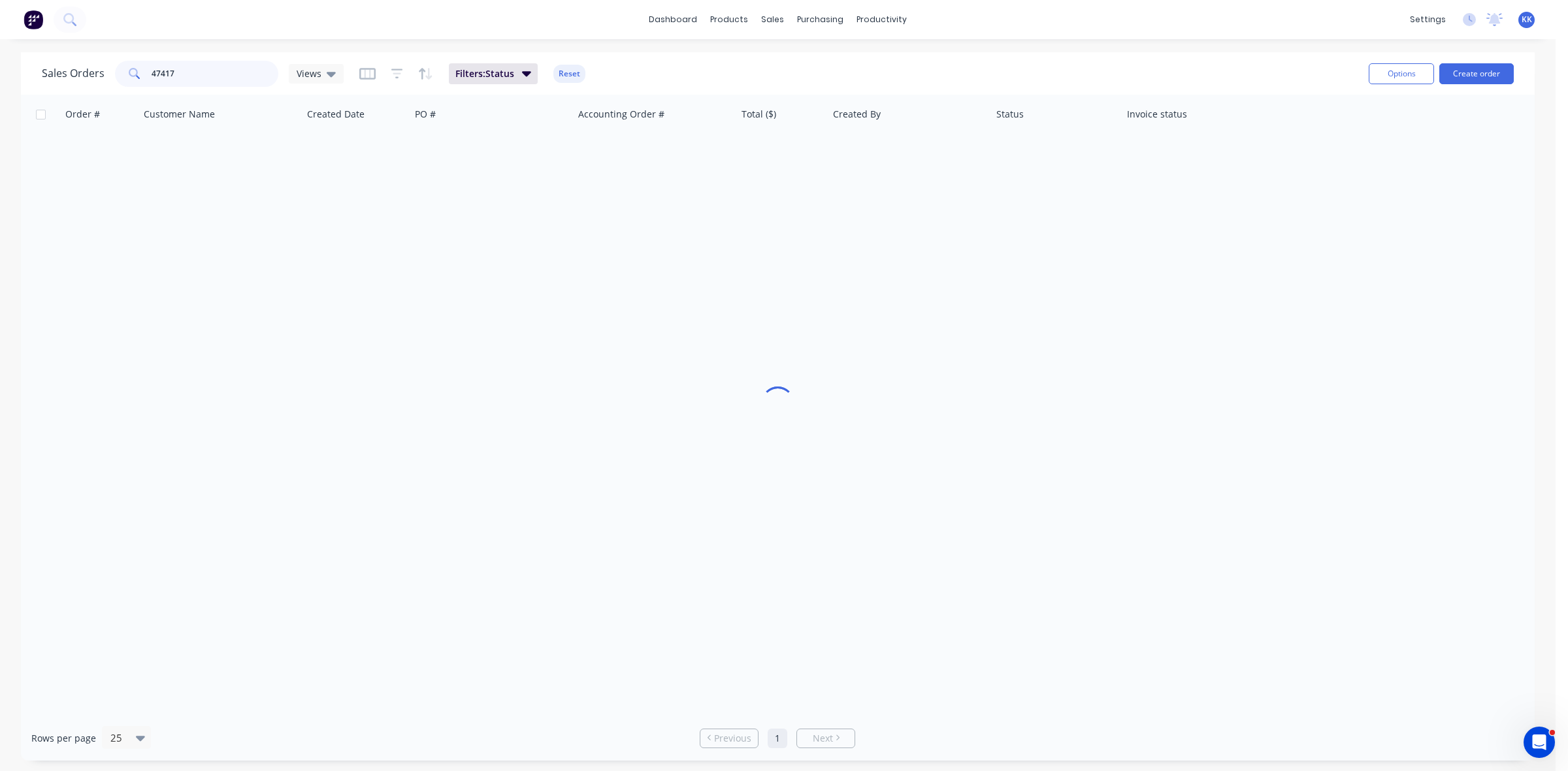
drag, startPoint x: 192, startPoint y: 80, endPoint x: 108, endPoint y: 70, distance: 84.6
click at [108, 70] on div "Sales Orders 47417 Views" at bounding box center [192, 74] width 302 height 26
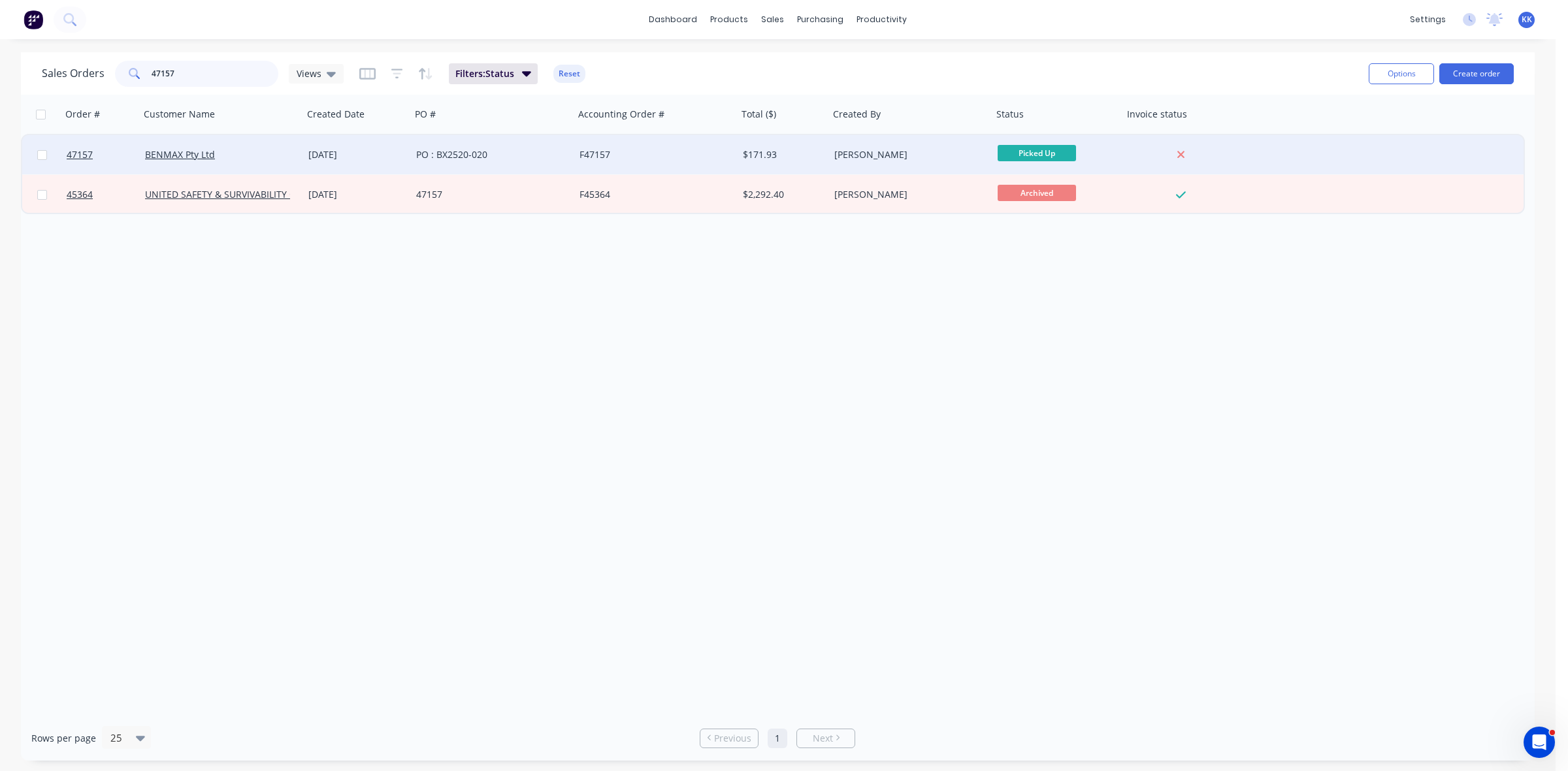
type input "47157"
click at [541, 154] on div "PO : BX2520-020" at bounding box center [489, 154] width 145 height 13
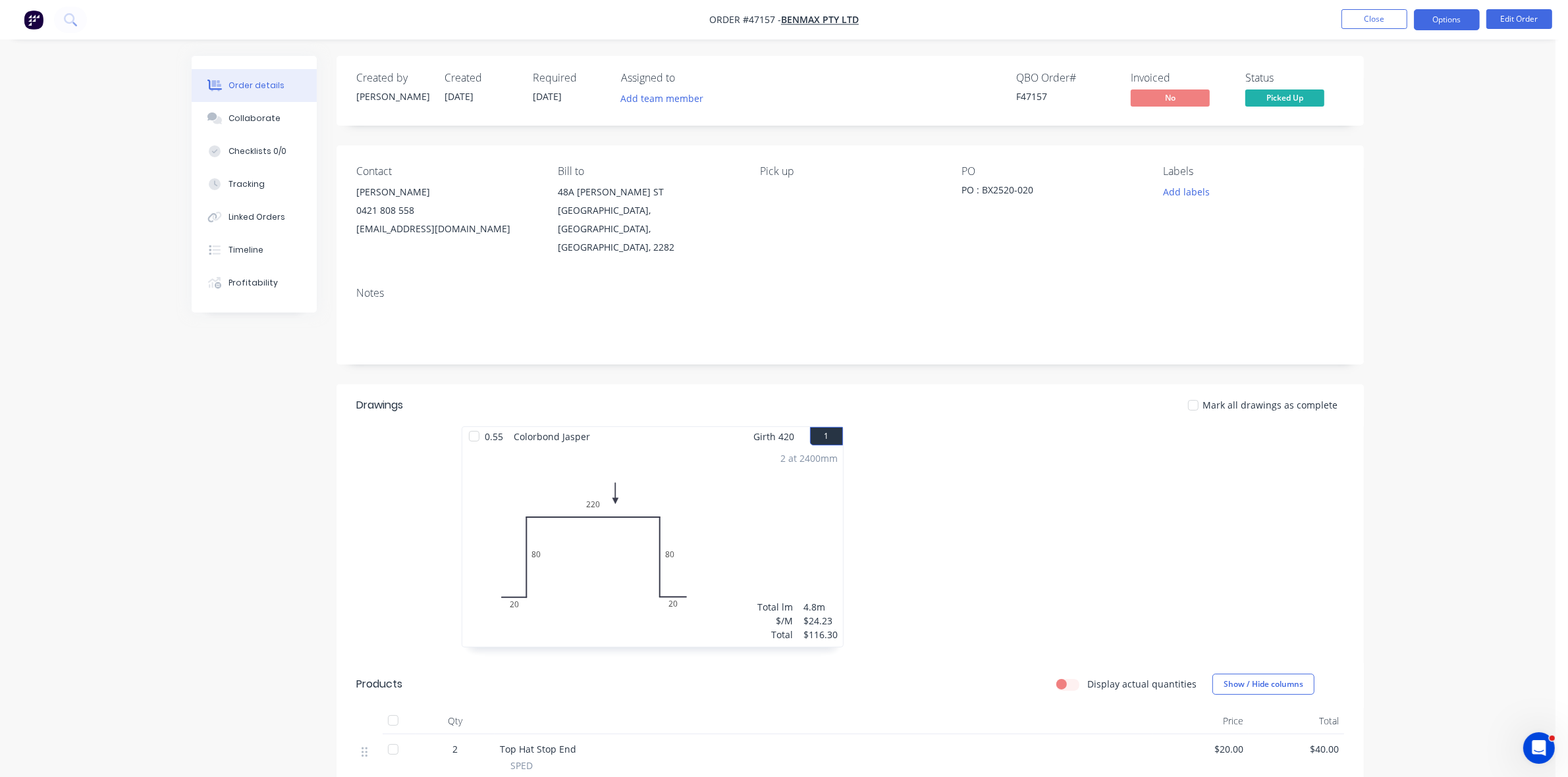
drag, startPoint x: 1473, startPoint y: 27, endPoint x: 1463, endPoint y: 26, distance: 10.0
click at [1472, 27] on button "Options" at bounding box center [1446, 20] width 66 height 21
click at [1421, 69] on button "Invoice" at bounding box center [1407, 79] width 145 height 26
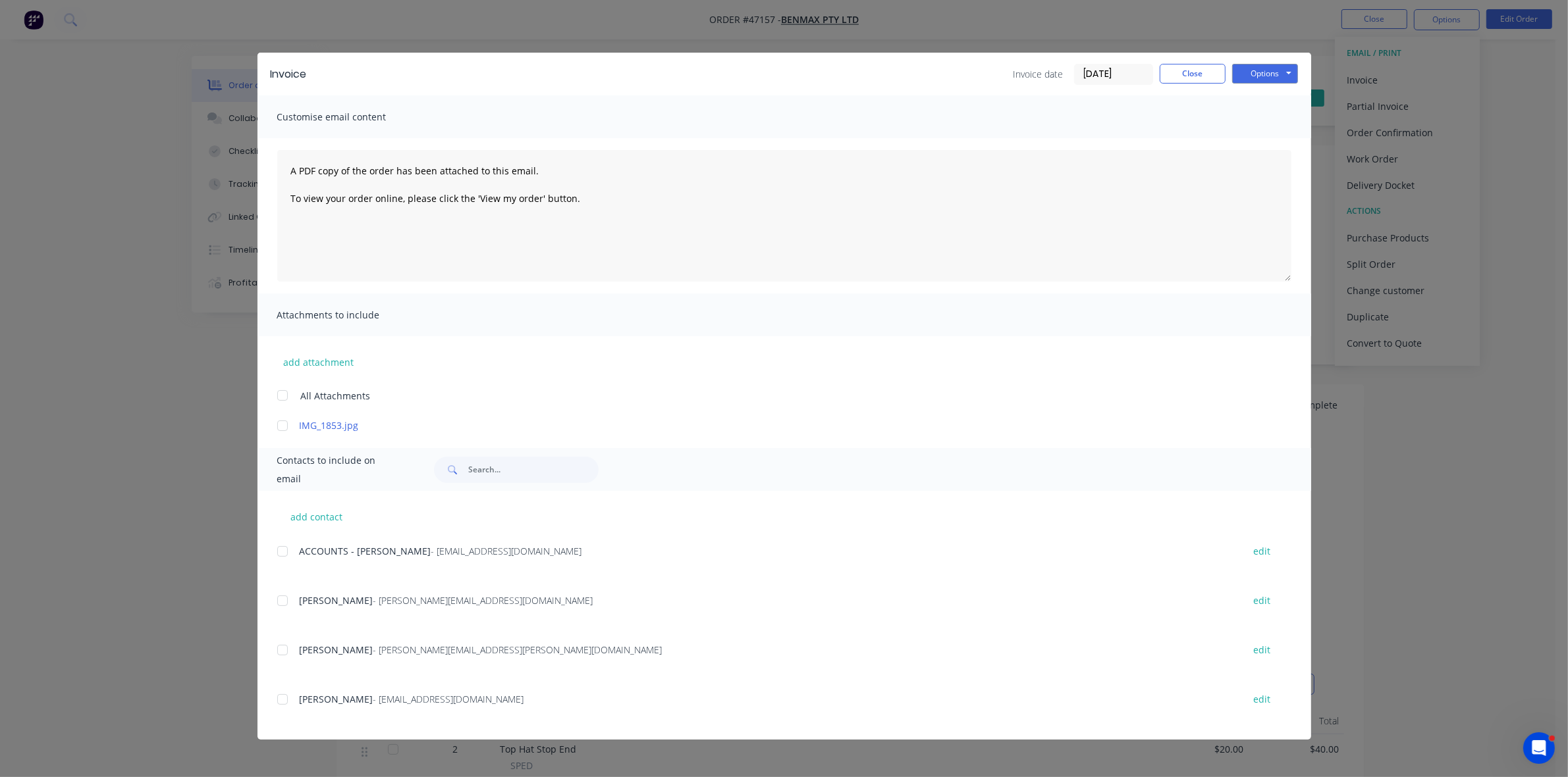
click at [283, 551] on div at bounding box center [282, 551] width 26 height 26
click at [1270, 77] on button "Options" at bounding box center [1265, 73] width 66 height 20
click at [1262, 133] on button "Email" at bounding box center [1274, 140] width 85 height 22
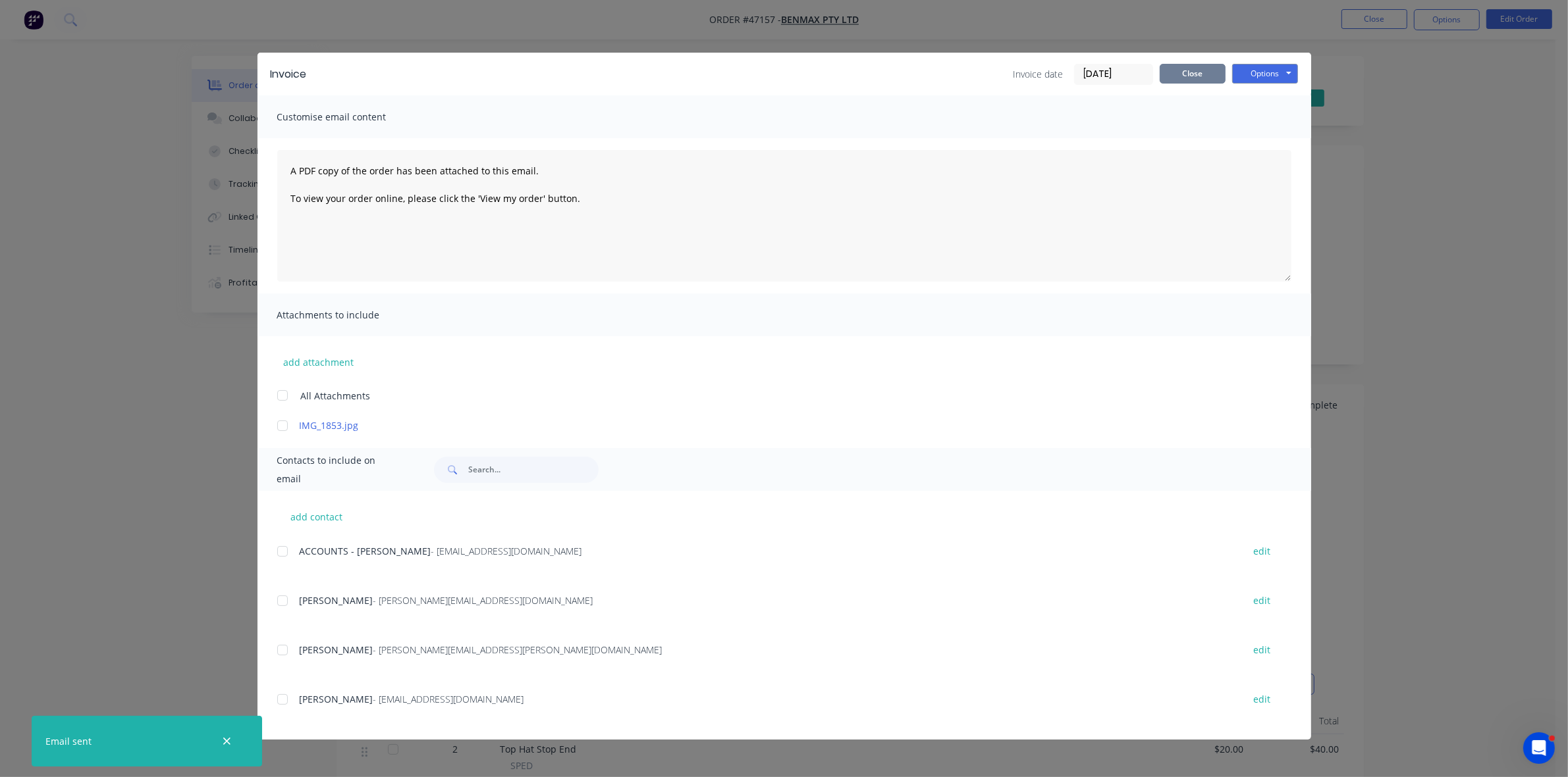
click at [1179, 77] on button "Close" at bounding box center [1192, 73] width 66 height 20
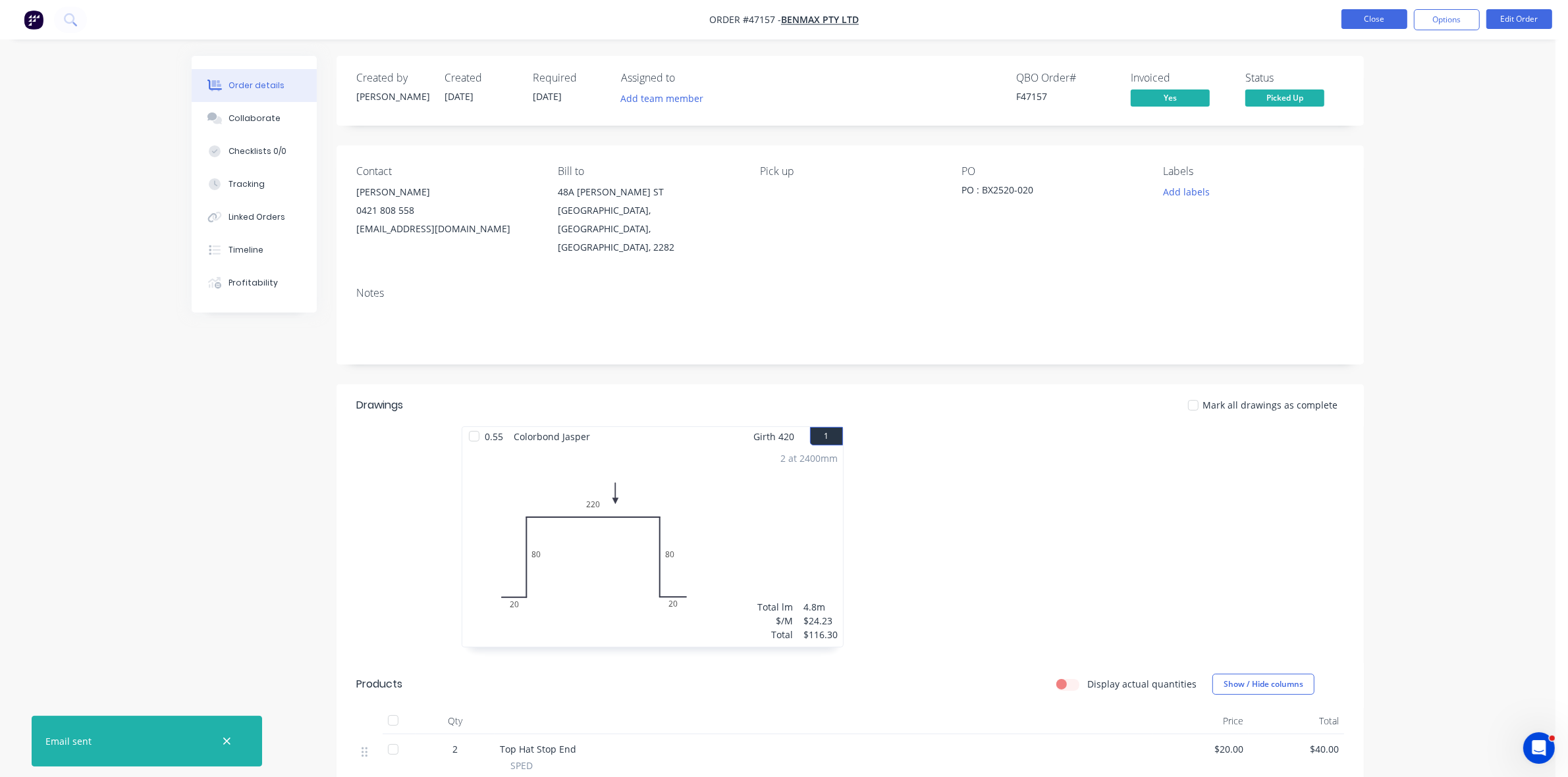
click at [1370, 18] on button "Close" at bounding box center [1374, 19] width 66 height 20
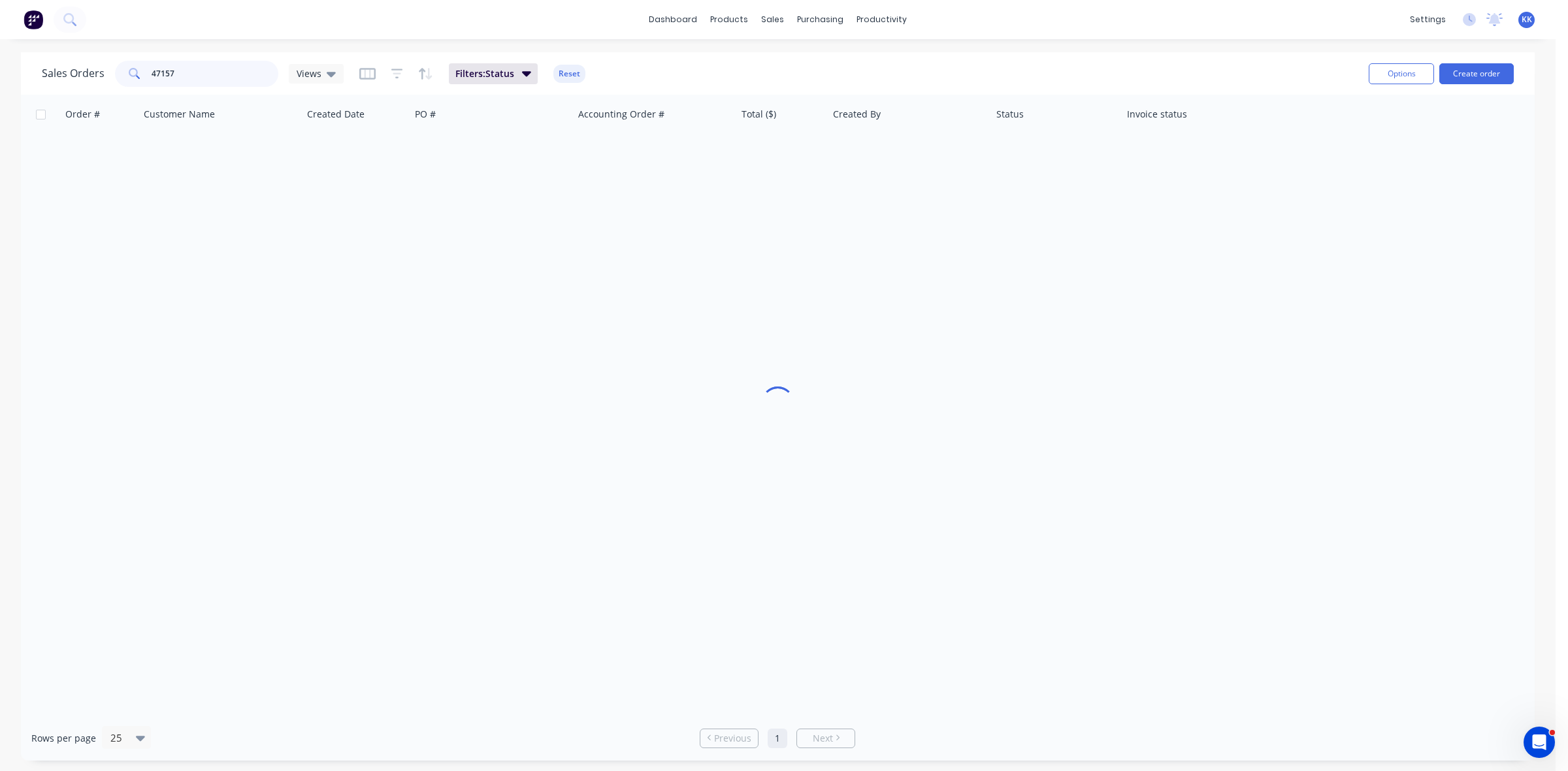
drag, startPoint x: 201, startPoint y: 66, endPoint x: 128, endPoint y: 70, distance: 73.1
click at [128, 70] on div "47157" at bounding box center [196, 74] width 163 height 26
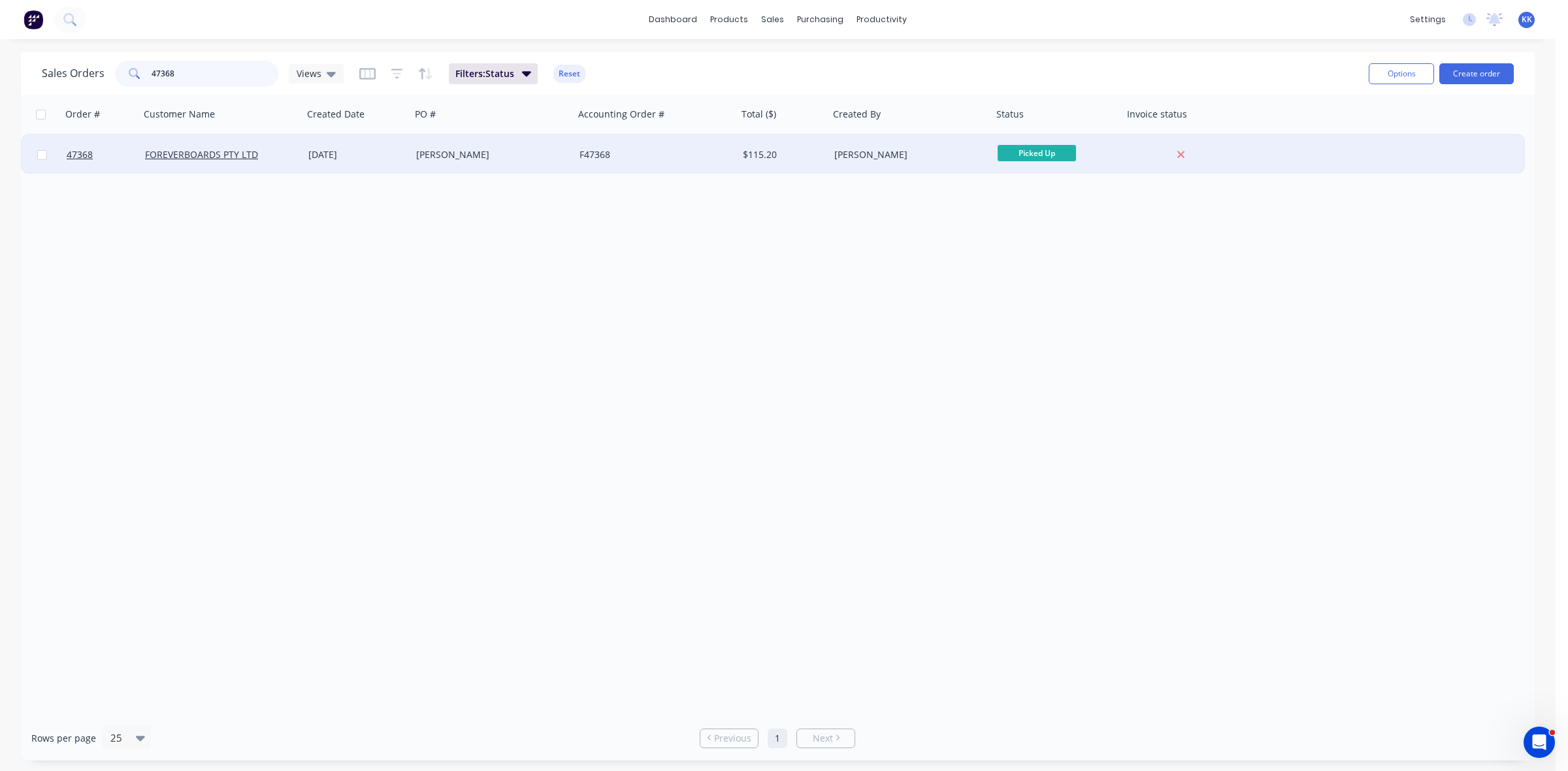
type input "47368"
click at [298, 147] on div "FOREVERBOARDS PTY LTD" at bounding box center [222, 155] width 163 height 40
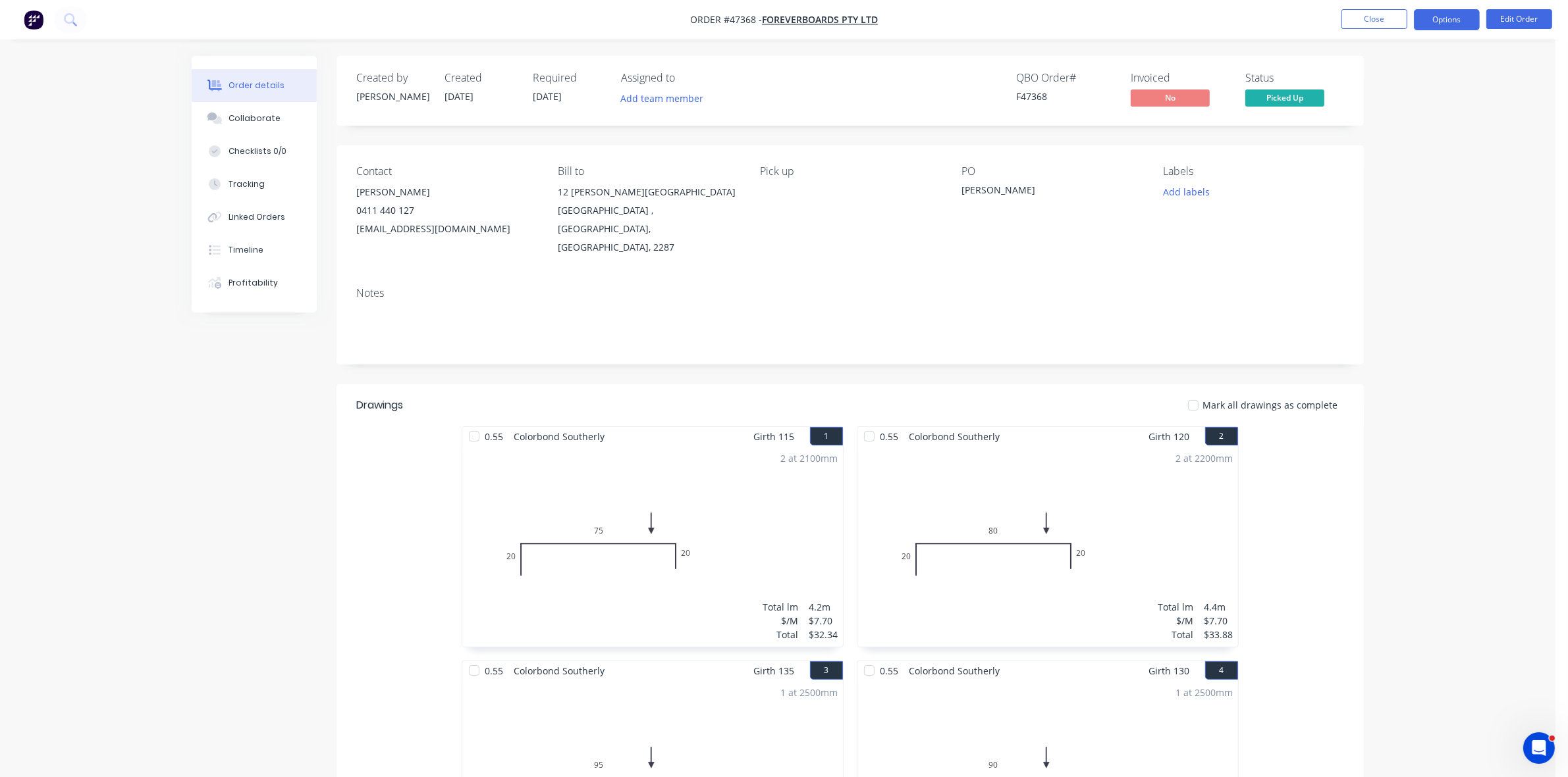
click at [1457, 14] on button "Options" at bounding box center [1446, 20] width 66 height 21
click at [1393, 73] on div "Invoice" at bounding box center [1407, 80] width 121 height 19
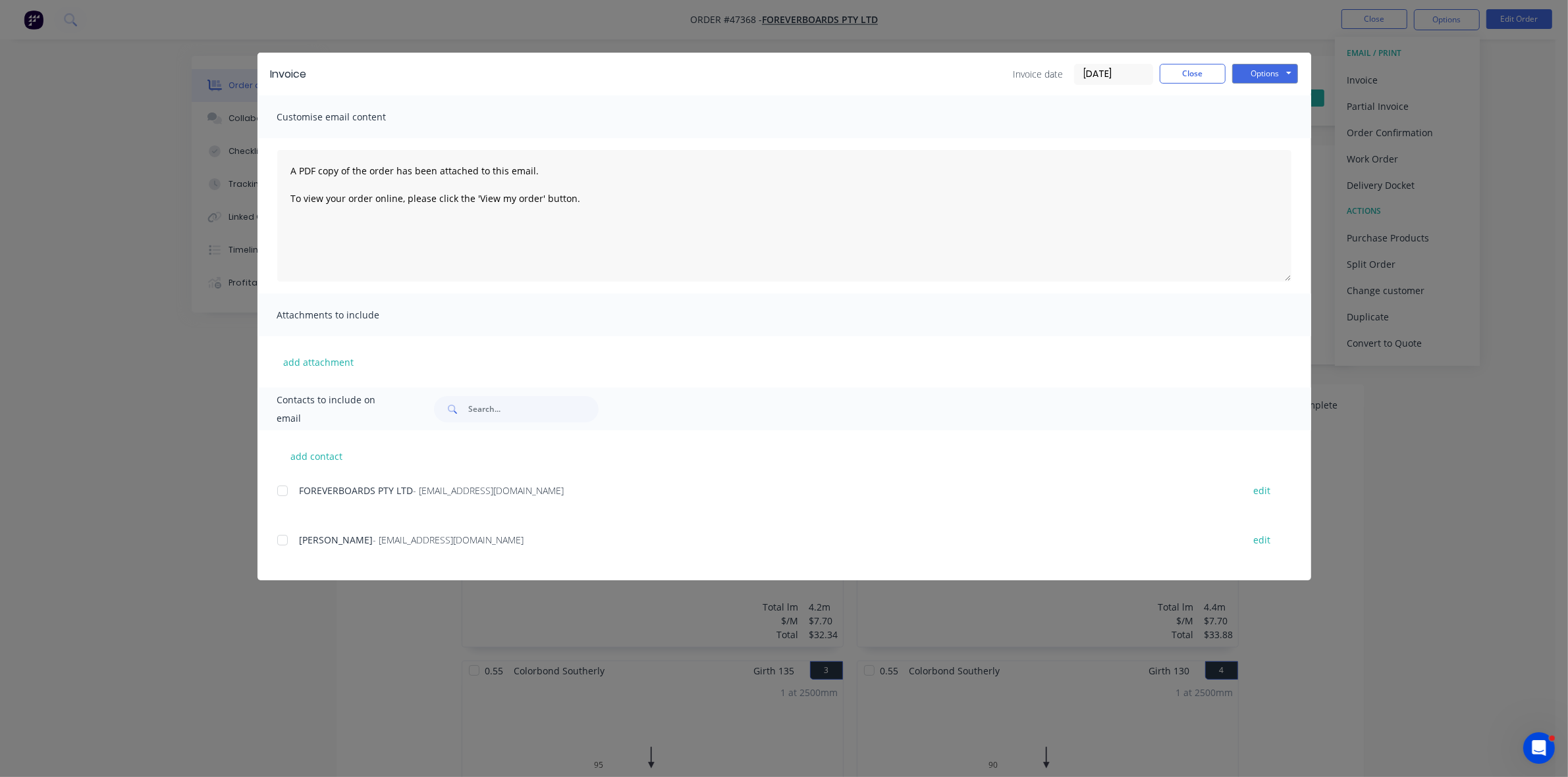
drag, startPoint x: 284, startPoint y: 491, endPoint x: 435, endPoint y: 471, distance: 152.3
click at [284, 491] on div at bounding box center [282, 491] width 26 height 26
click at [1270, 73] on button "Options" at bounding box center [1265, 73] width 66 height 20
click at [1274, 147] on button "Email" at bounding box center [1274, 140] width 85 height 22
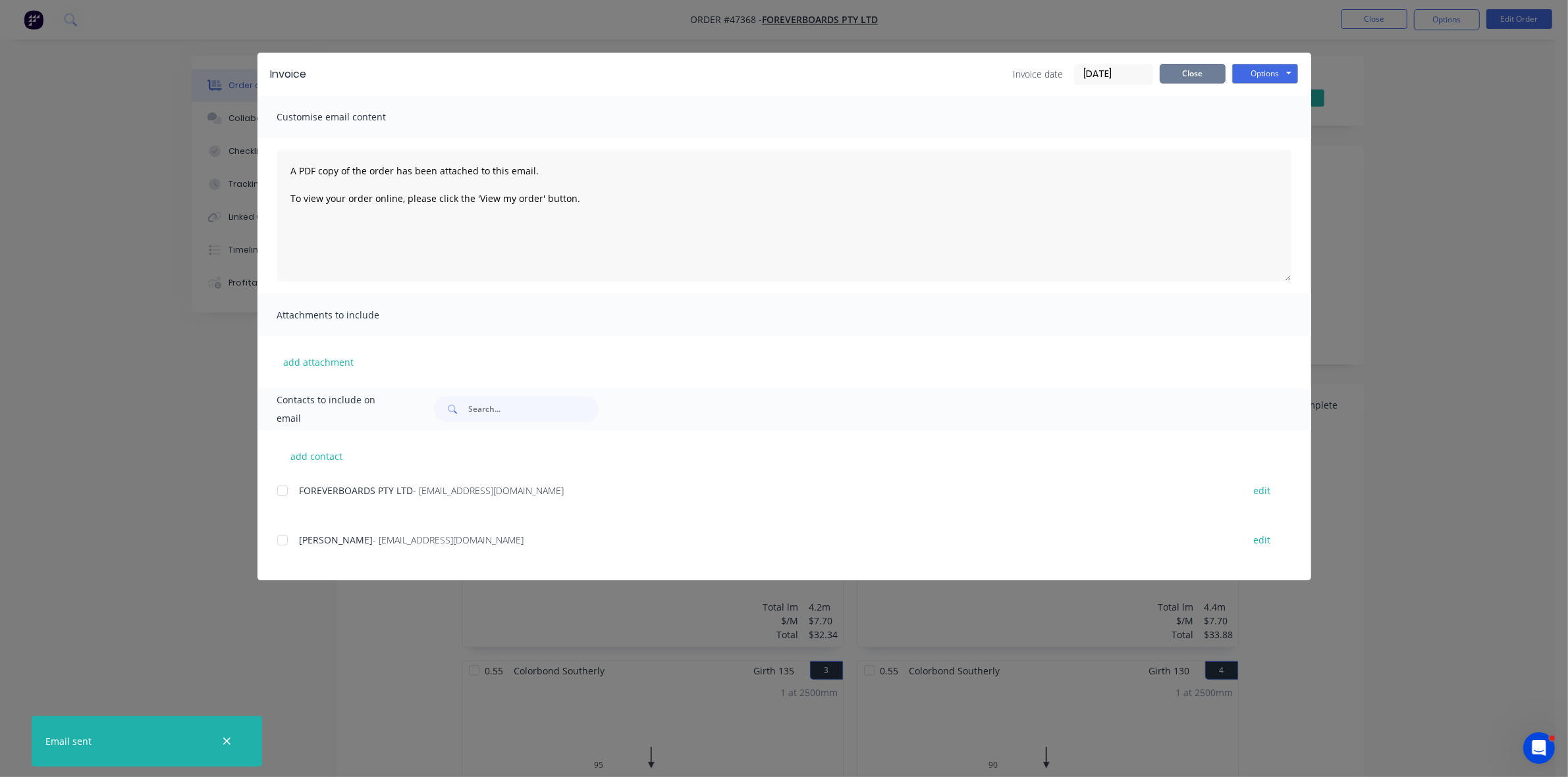
click at [1199, 71] on button "Close" at bounding box center [1192, 73] width 66 height 20
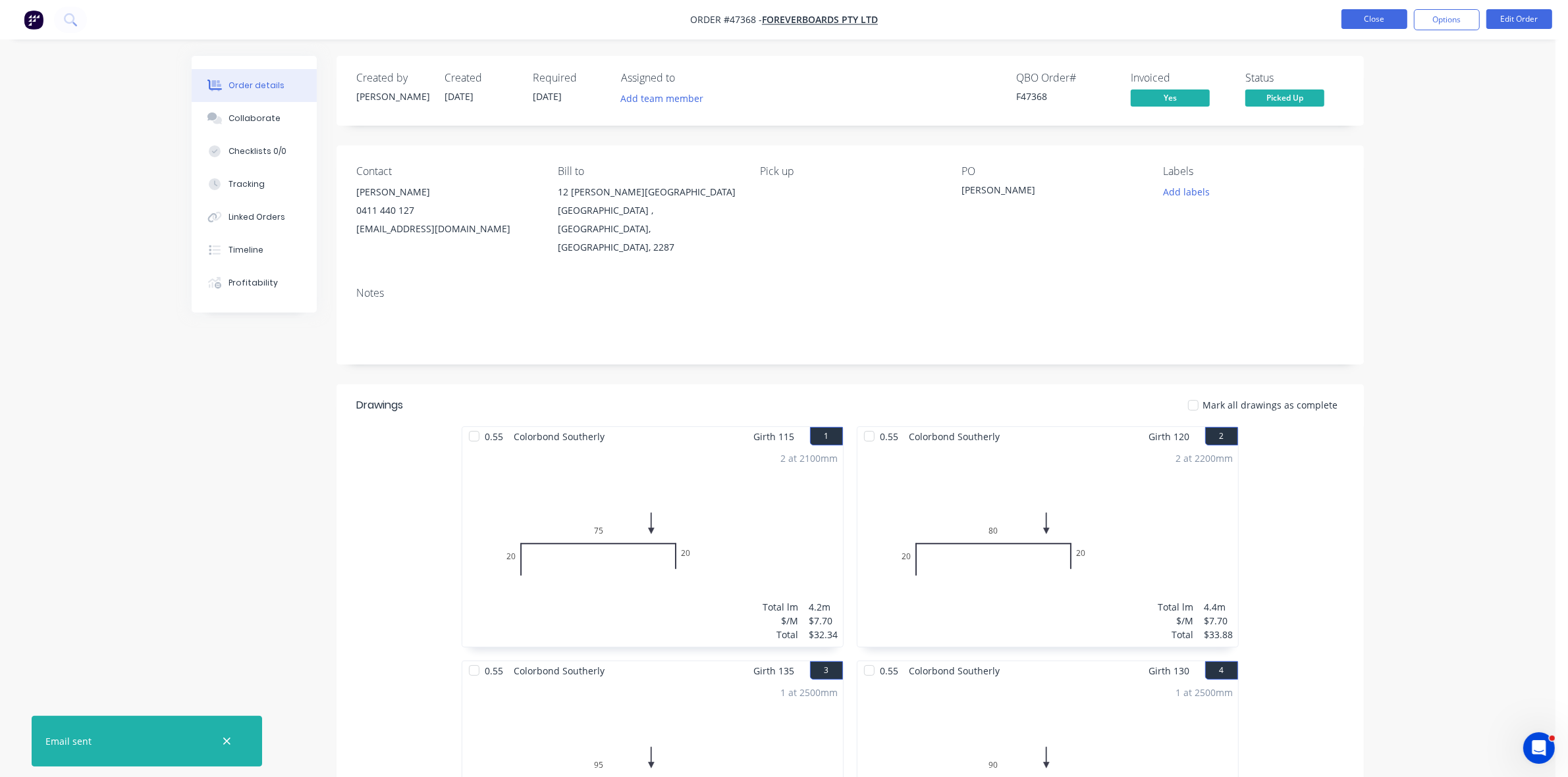
click at [1363, 21] on button "Close" at bounding box center [1374, 19] width 66 height 20
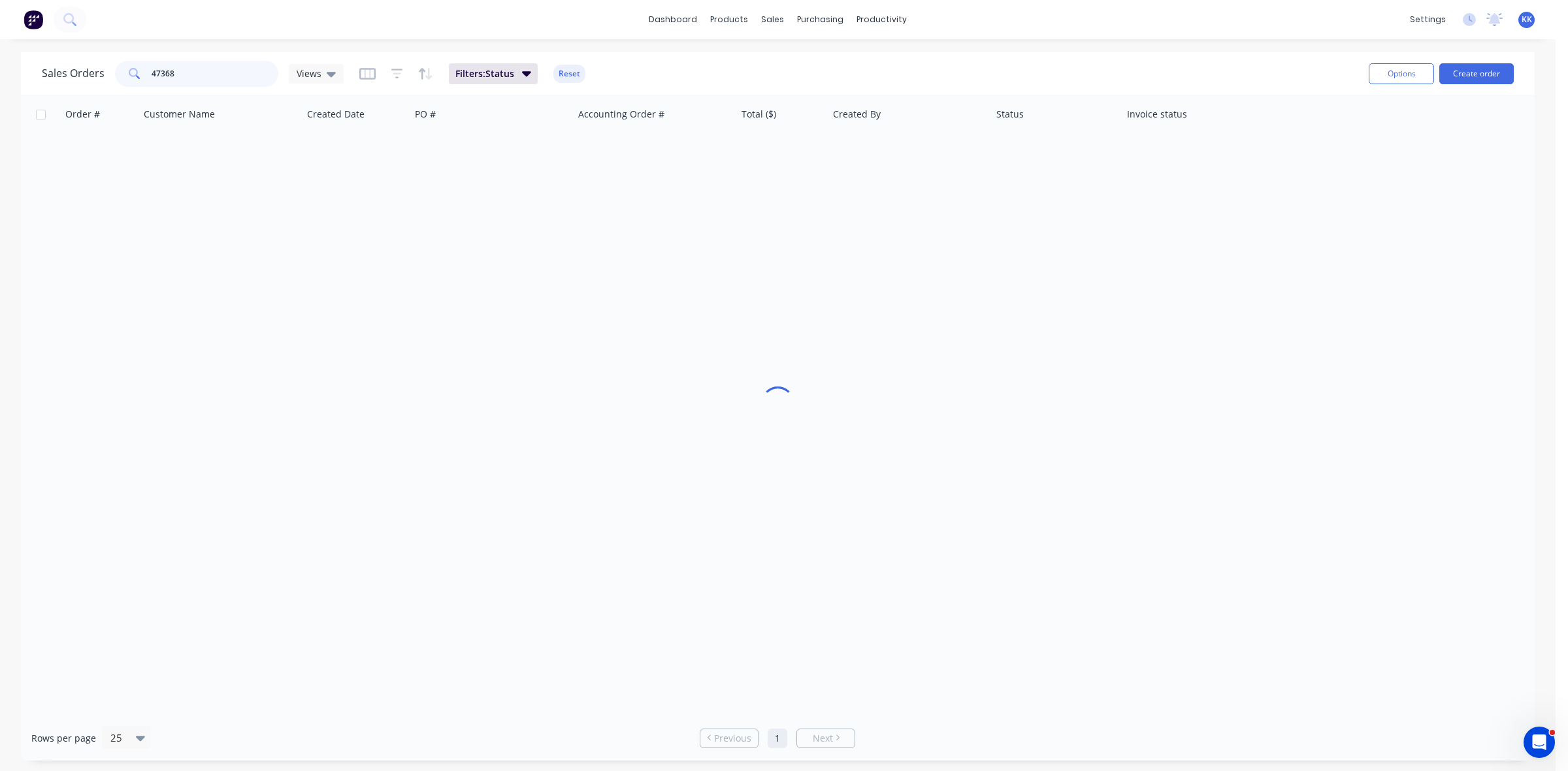
drag, startPoint x: 185, startPoint y: 76, endPoint x: 113, endPoint y: 77, distance: 72.0
click at [115, 77] on div "47368" at bounding box center [196, 74] width 163 height 26
type input "47388"
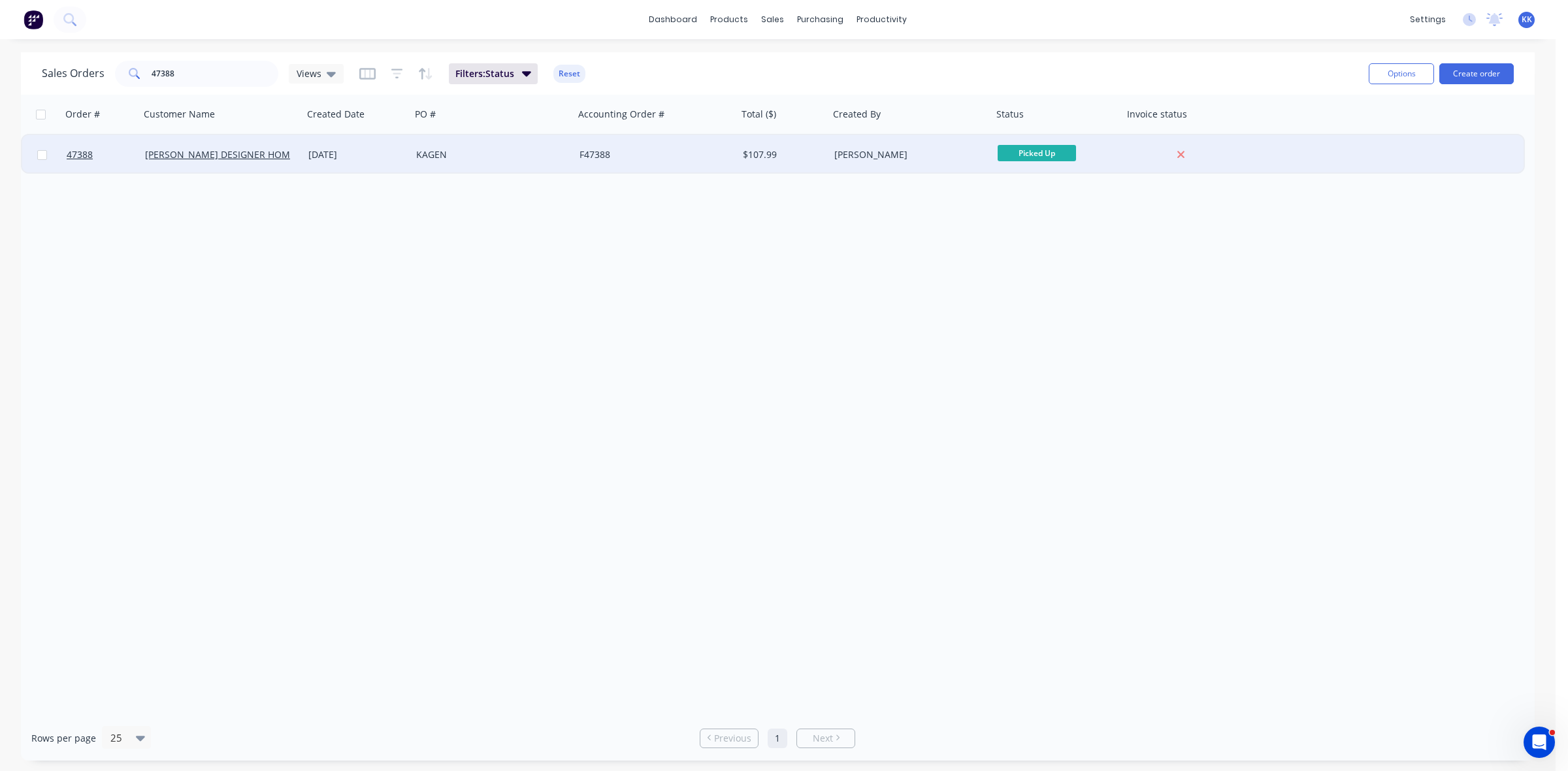
click at [634, 155] on div "F47388" at bounding box center [652, 154] width 145 height 13
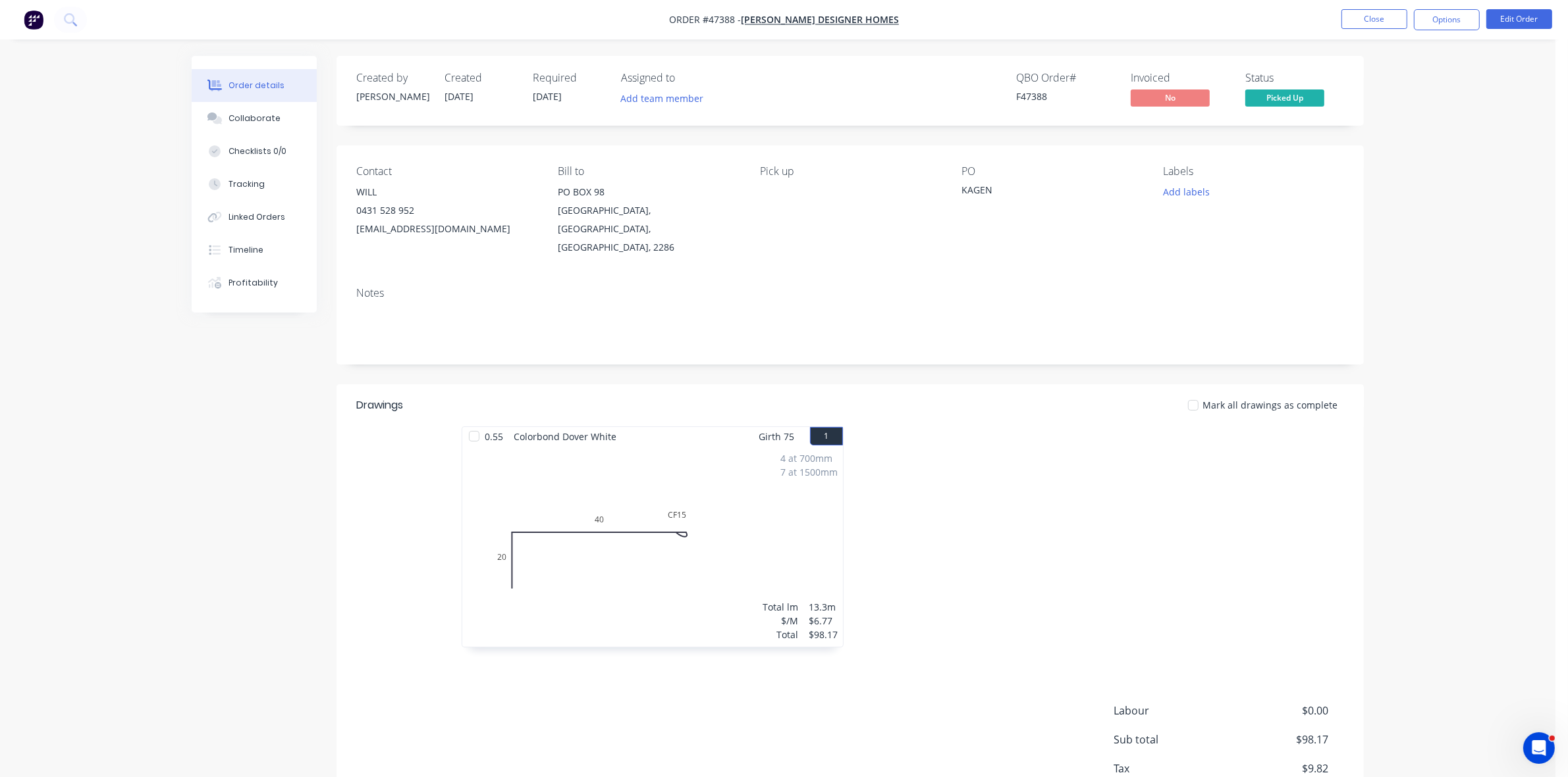
click at [1444, 8] on nav "Order #47388 - [PERSON_NAME] DESIGNER HOMES Close Options Edit Order" at bounding box center [784, 20] width 1568 height 40
click at [1432, 24] on button "Options" at bounding box center [1446, 20] width 66 height 21
click at [1416, 67] on button "Invoice" at bounding box center [1407, 79] width 145 height 26
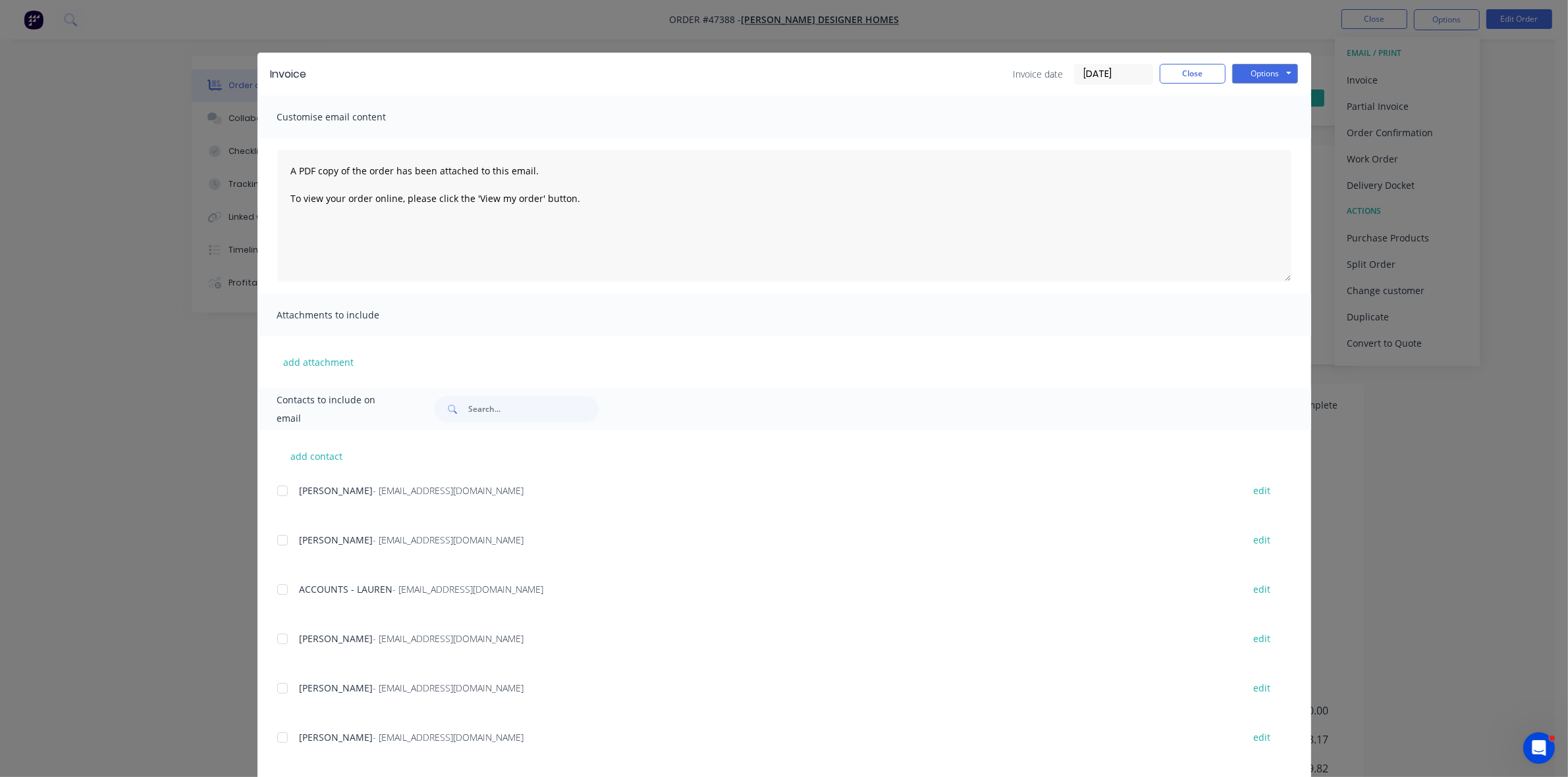
drag, startPoint x: 274, startPoint y: 583, endPoint x: 544, endPoint y: 515, distance: 278.4
click at [275, 583] on div at bounding box center [282, 590] width 26 height 26
click at [1258, 67] on button "Options" at bounding box center [1265, 73] width 66 height 20
click at [1256, 140] on button "Email" at bounding box center [1274, 140] width 85 height 22
click at [1175, 62] on div "Invoice Invoice date [DATE] Close Options Preview Print Email" at bounding box center [784, 74] width 1053 height 43
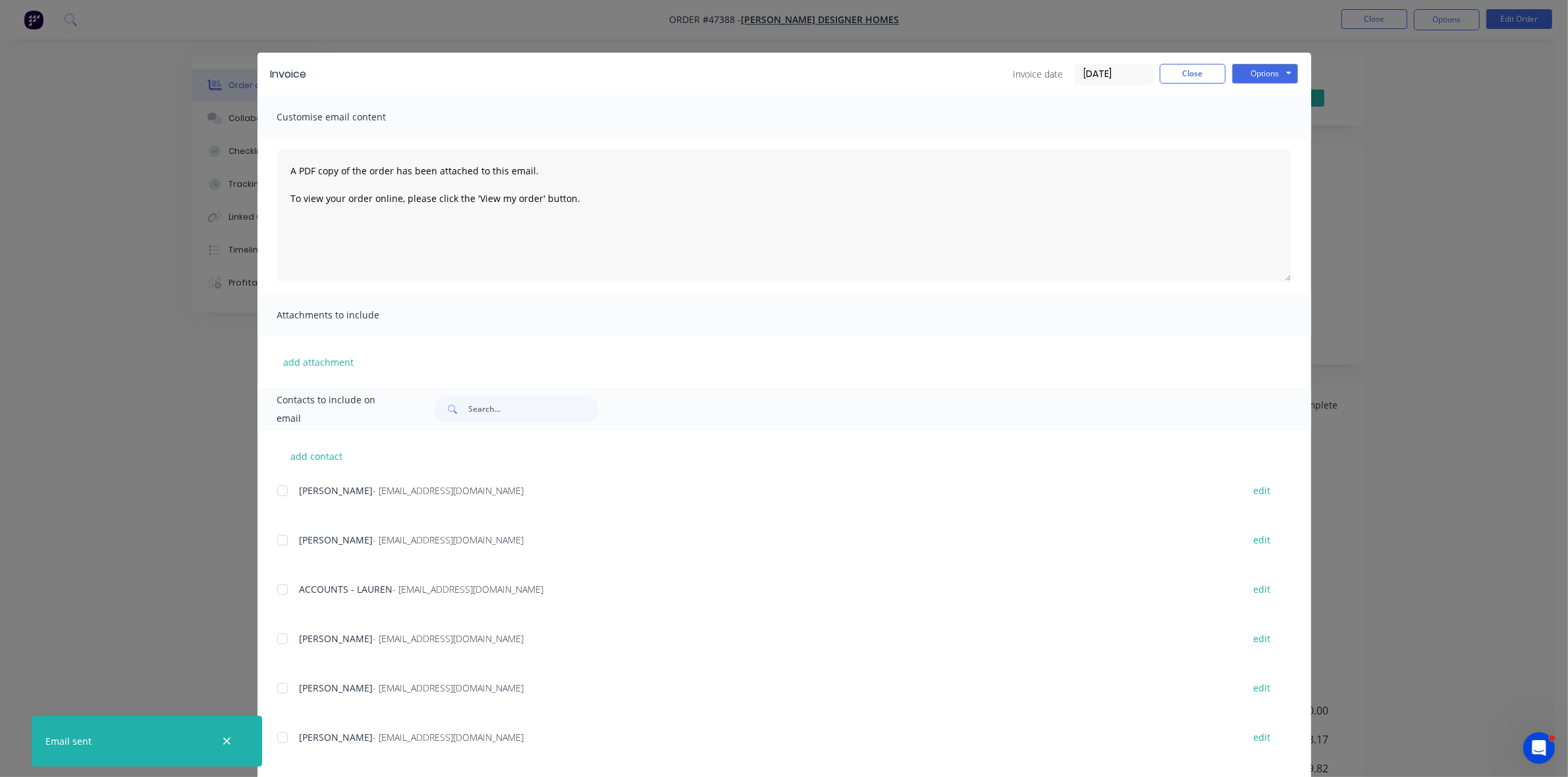
click at [1374, 20] on div "Invoice Invoice date [DATE] Close Options Preview Print Email Customise email c…" at bounding box center [784, 388] width 1568 height 777
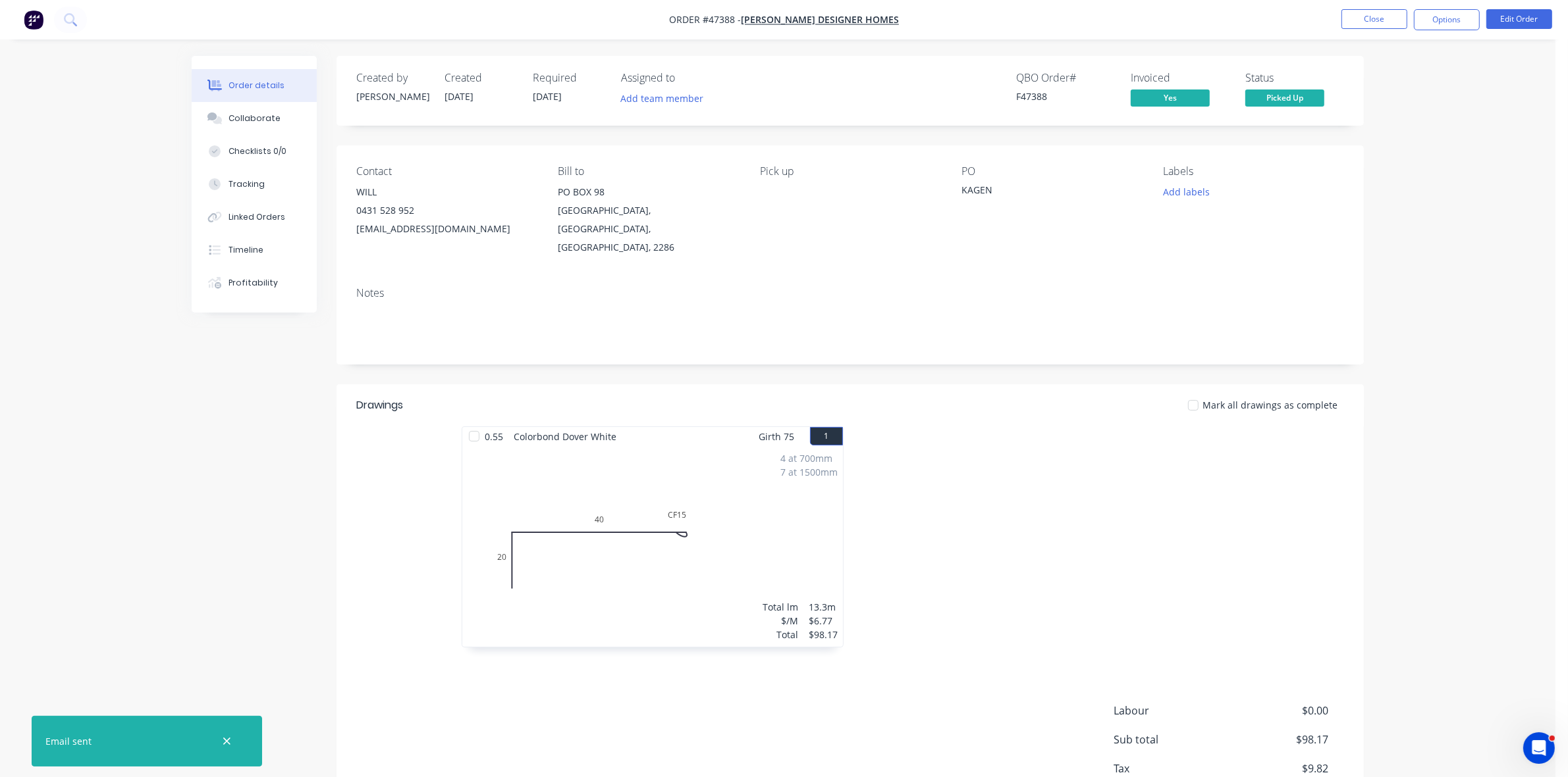
click at [1374, 20] on button "Close" at bounding box center [1374, 19] width 66 height 20
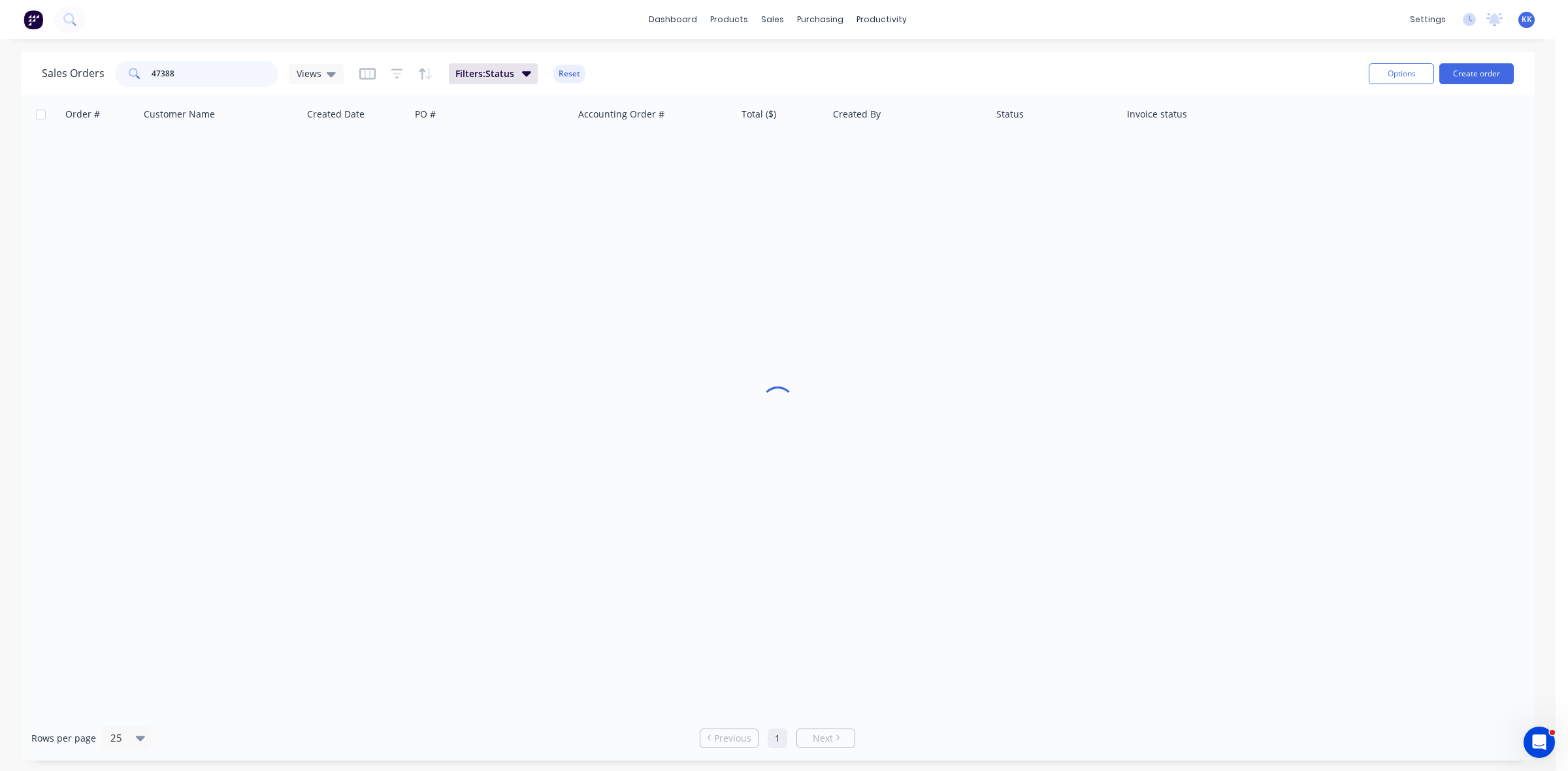
drag, startPoint x: 215, startPoint y: 73, endPoint x: 137, endPoint y: 66, distance: 78.3
click at [137, 66] on div "47388" at bounding box center [196, 74] width 163 height 26
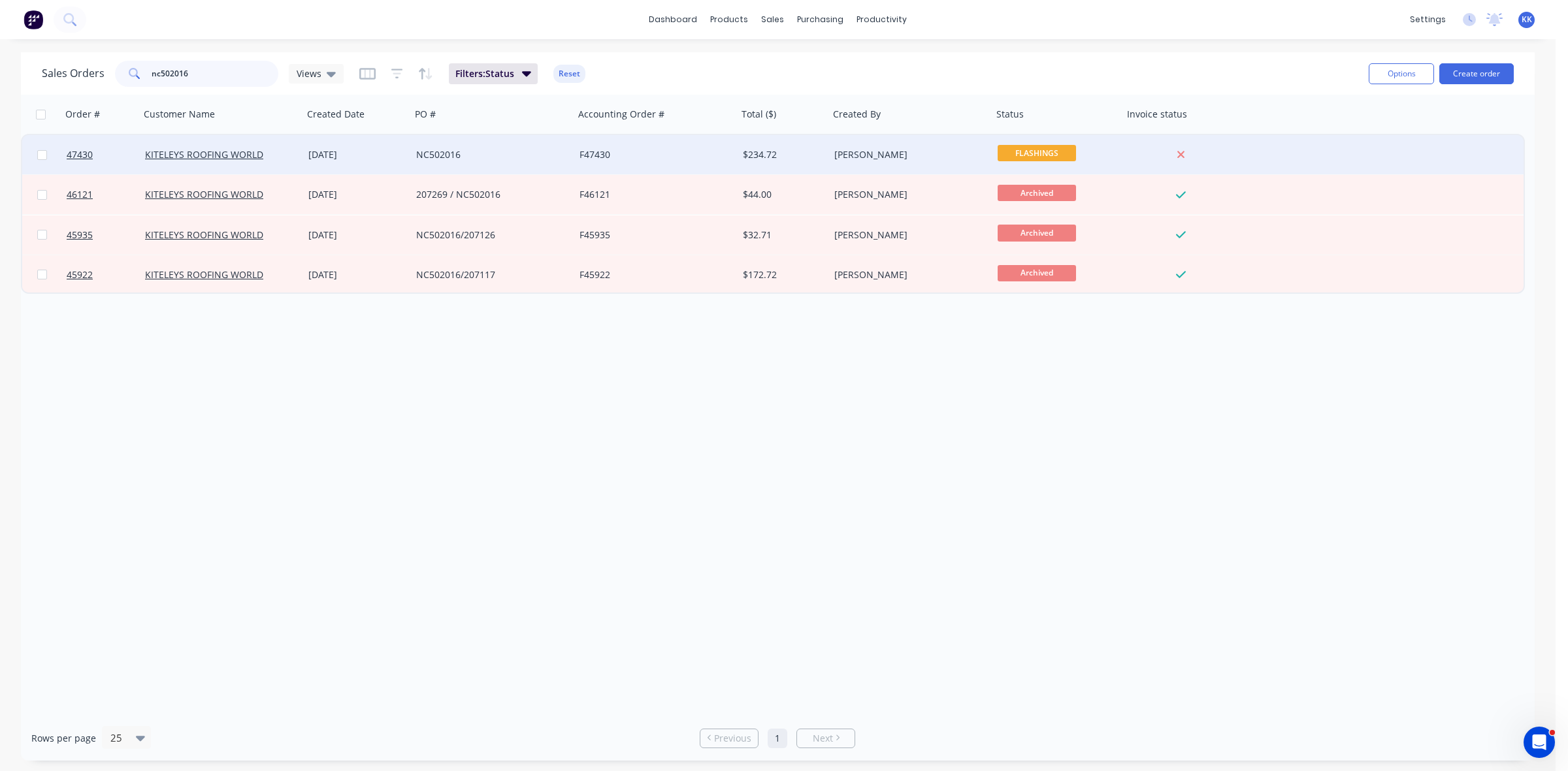
type input "nc502016"
click at [497, 165] on div "NC502016" at bounding box center [493, 155] width 163 height 40
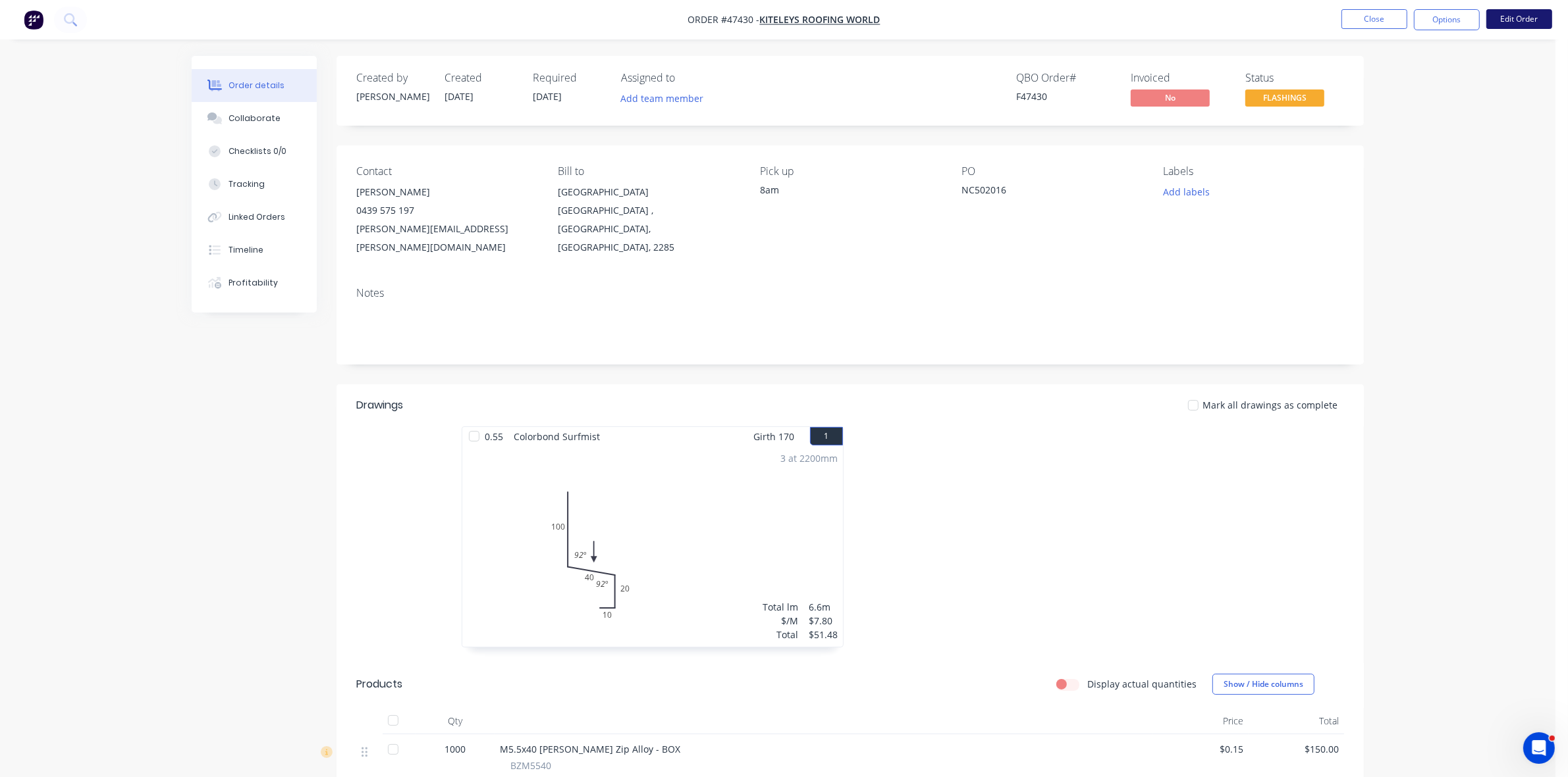
click at [1519, 22] on button "Edit Order" at bounding box center [1519, 19] width 66 height 20
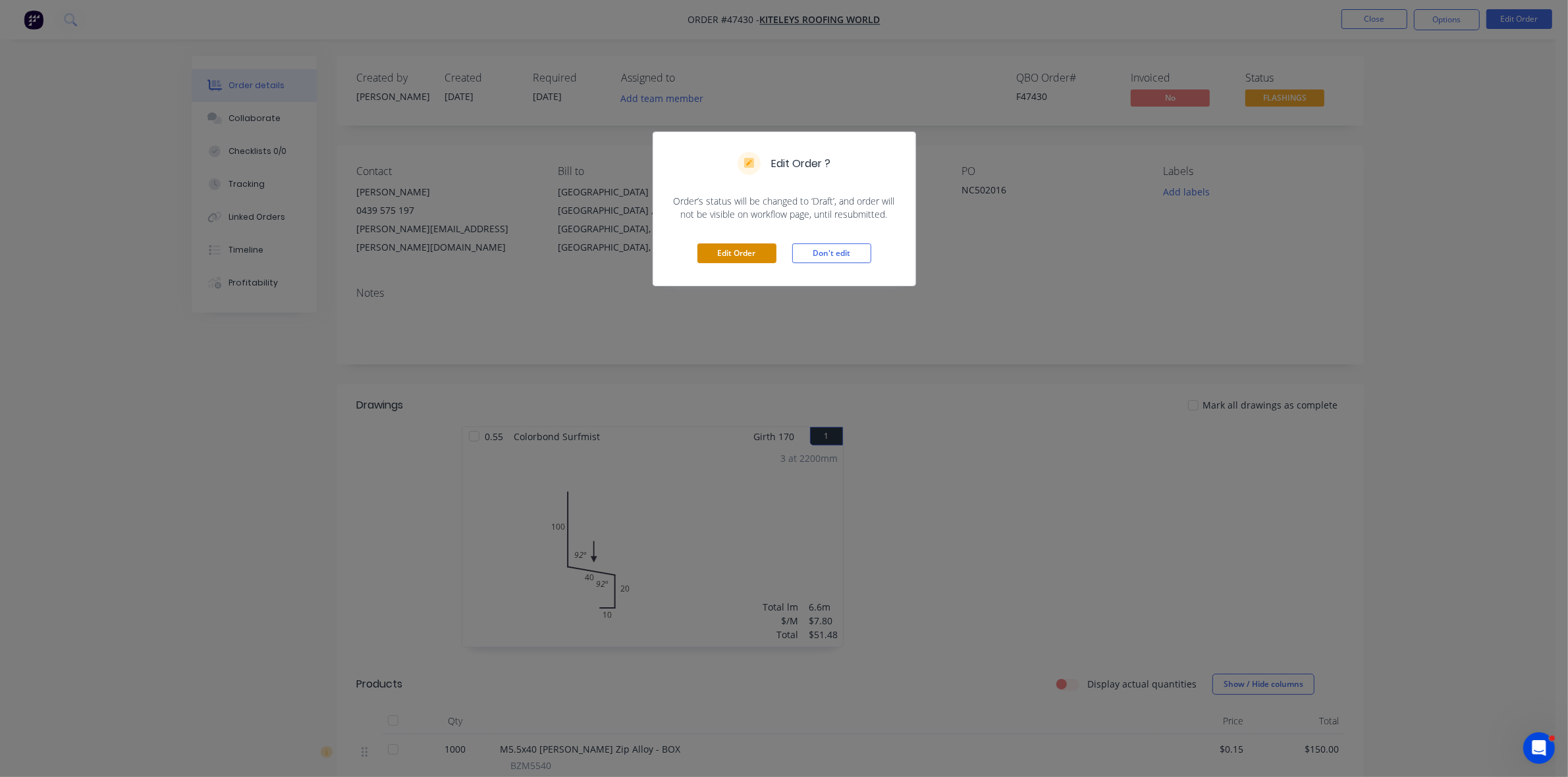
click at [734, 254] on button "Edit Order" at bounding box center [737, 253] width 79 height 20
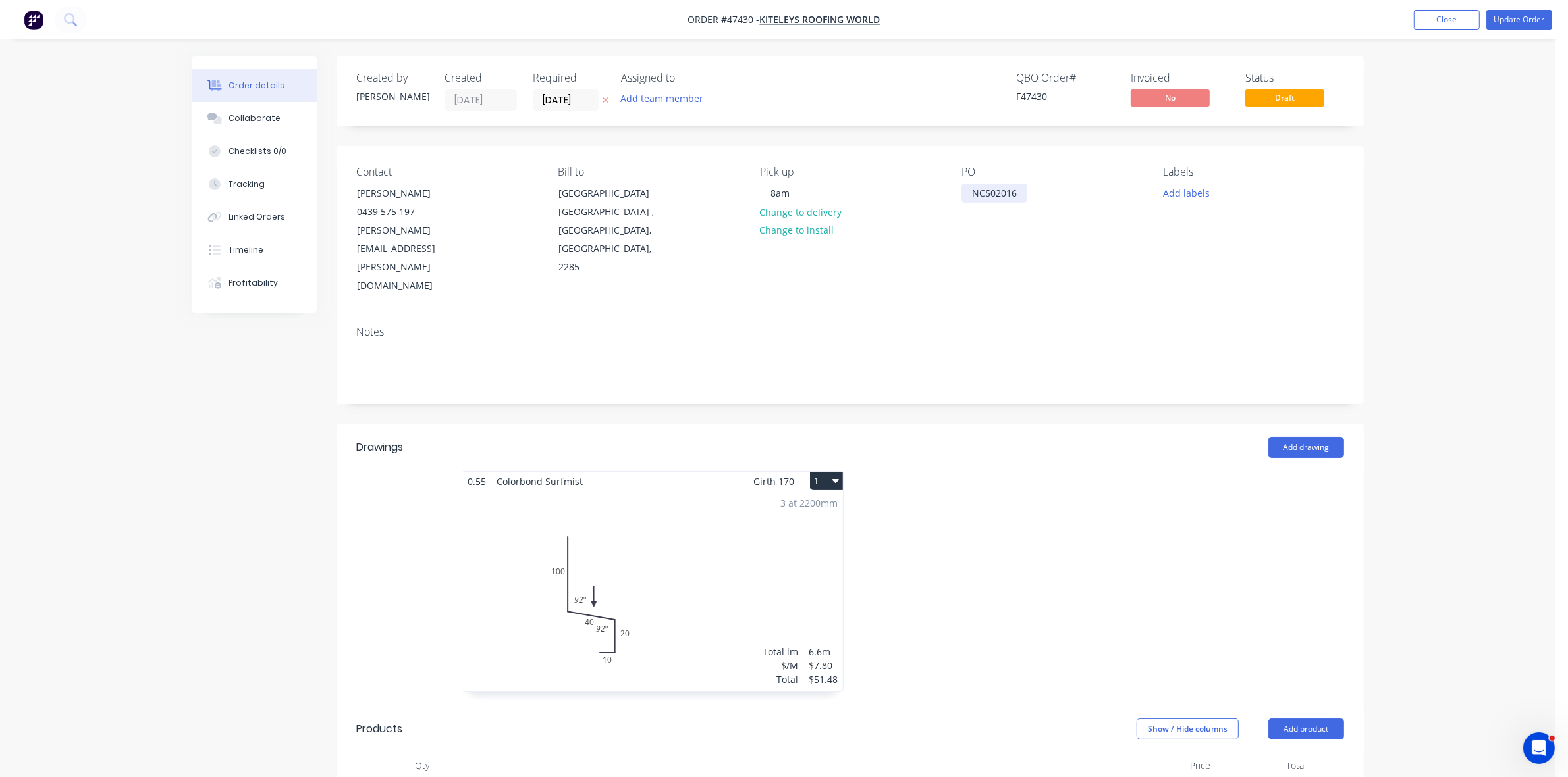
click at [973, 190] on div "NC502016" at bounding box center [994, 193] width 66 height 19
click at [1515, 15] on button "Update Order" at bounding box center [1519, 19] width 66 height 20
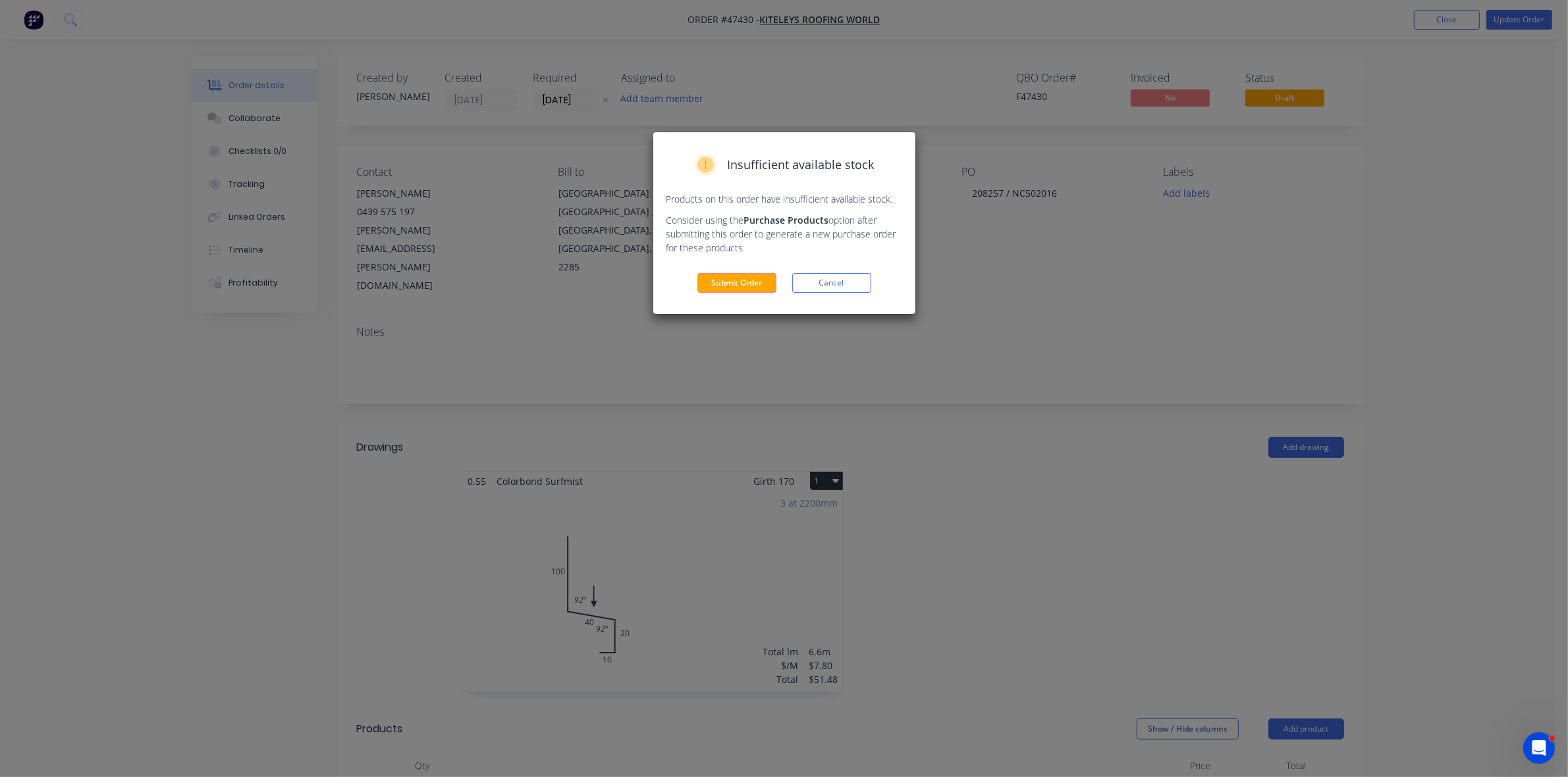
click at [716, 272] on div "Insufficient available stock Products on this order have insufficient available…" at bounding box center [784, 223] width 262 height 182
click at [717, 282] on button "Submit Order" at bounding box center [737, 282] width 79 height 20
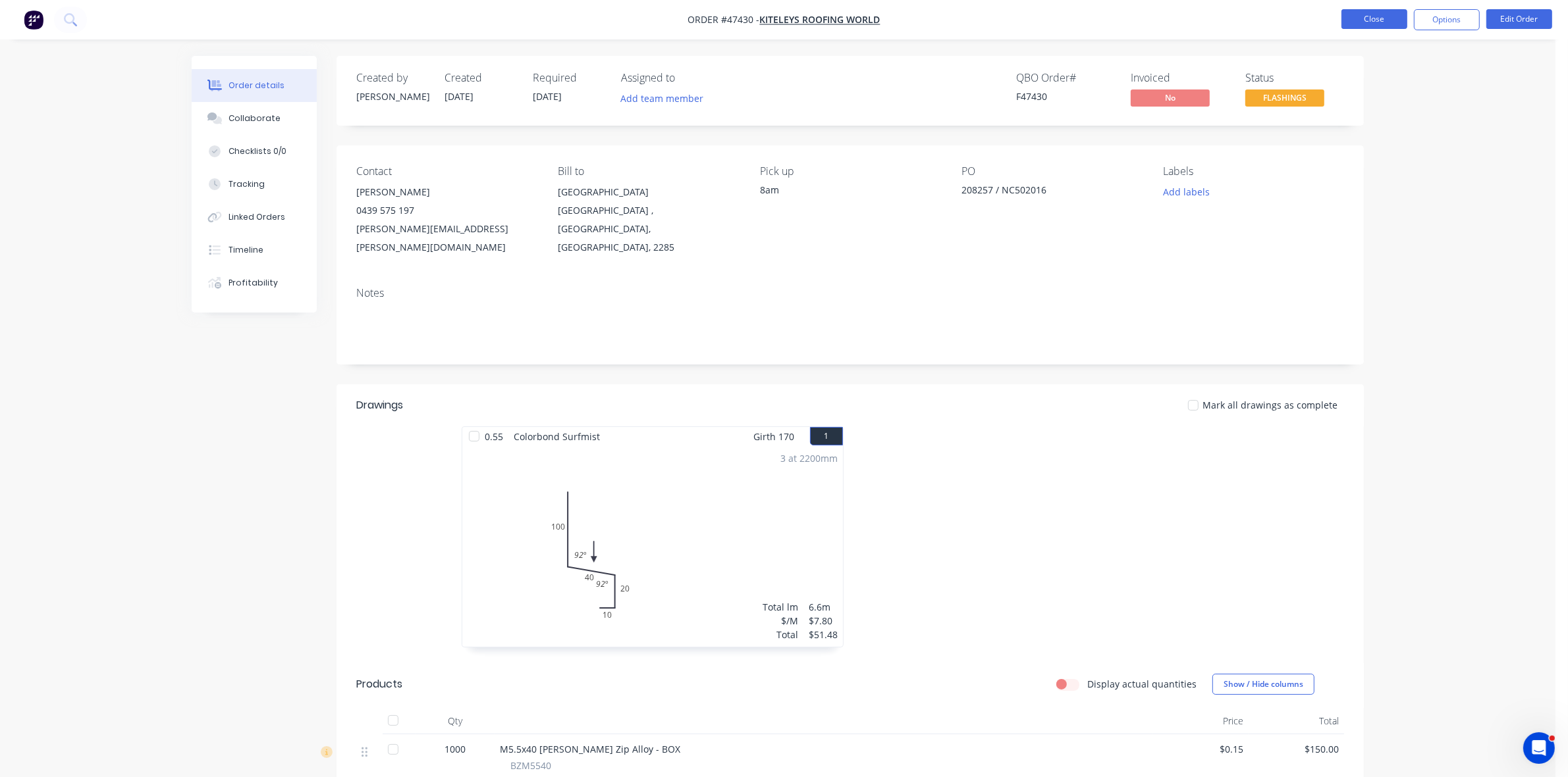
click at [1369, 17] on button "Close" at bounding box center [1374, 19] width 66 height 20
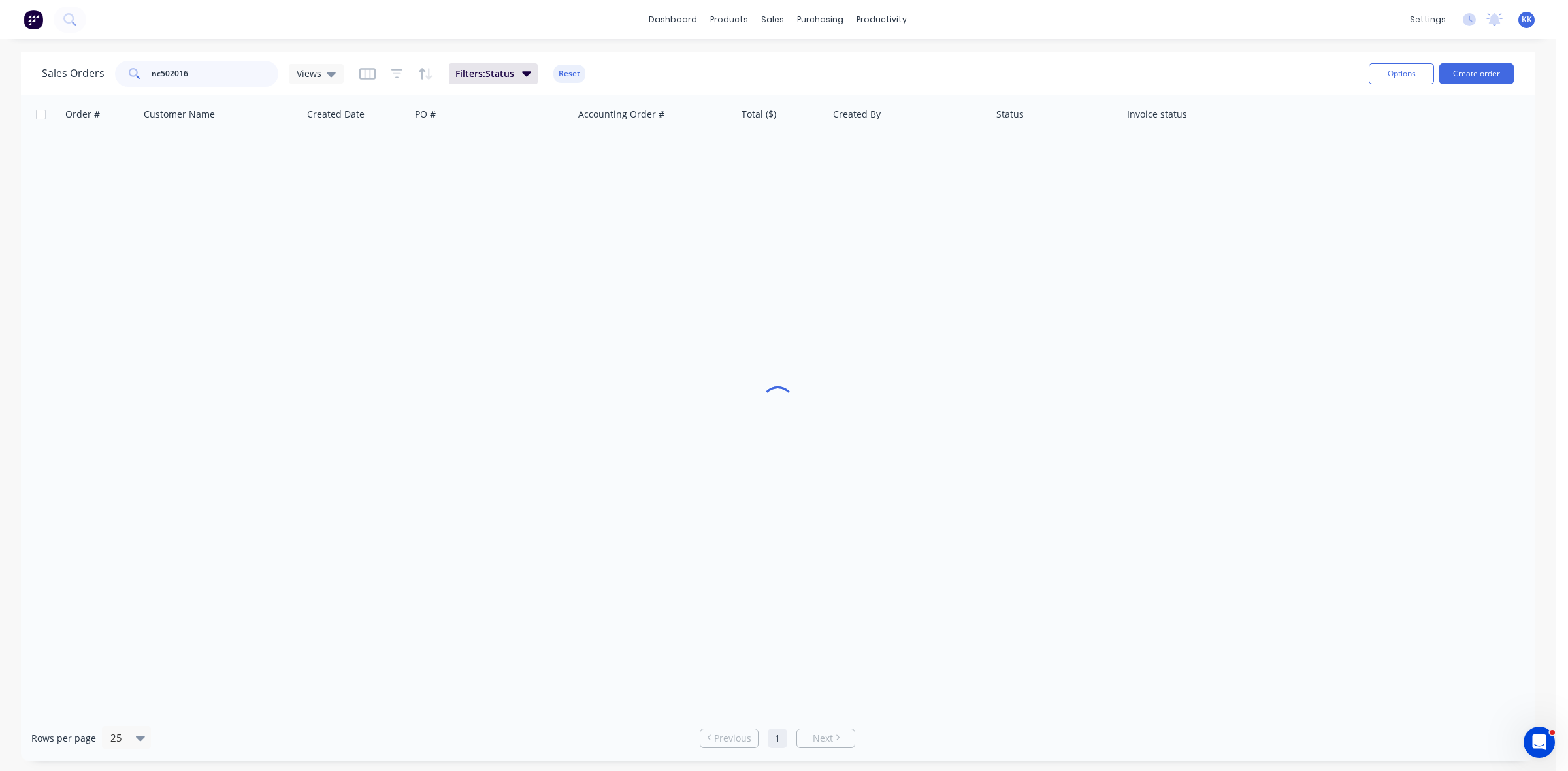
drag, startPoint x: 191, startPoint y: 78, endPoint x: 132, endPoint y: 79, distance: 59.0
click at [132, 79] on div "nc502016" at bounding box center [196, 74] width 163 height 26
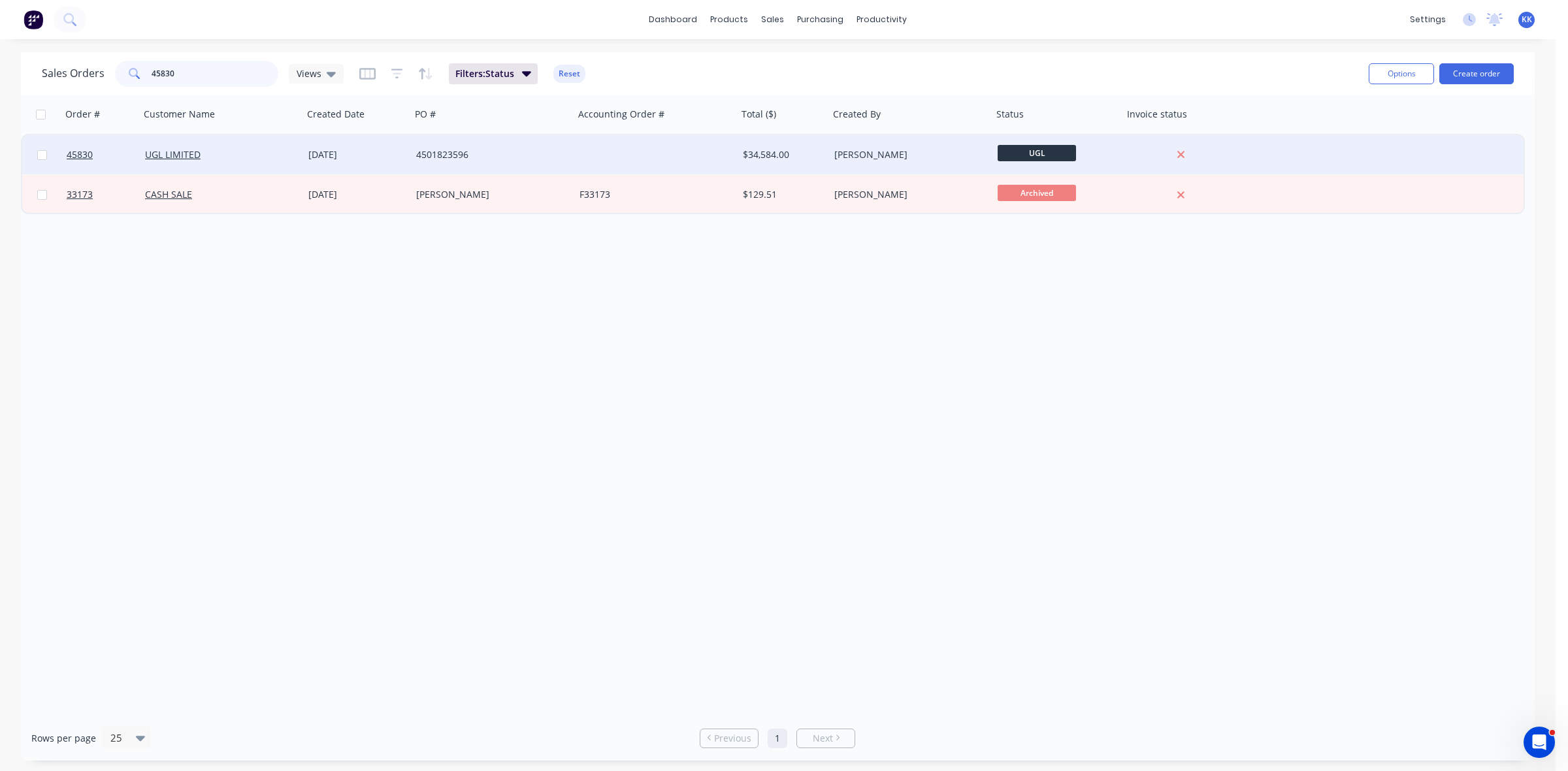
type input "45830"
click at [500, 149] on div "4501823596" at bounding box center [489, 154] width 145 height 13
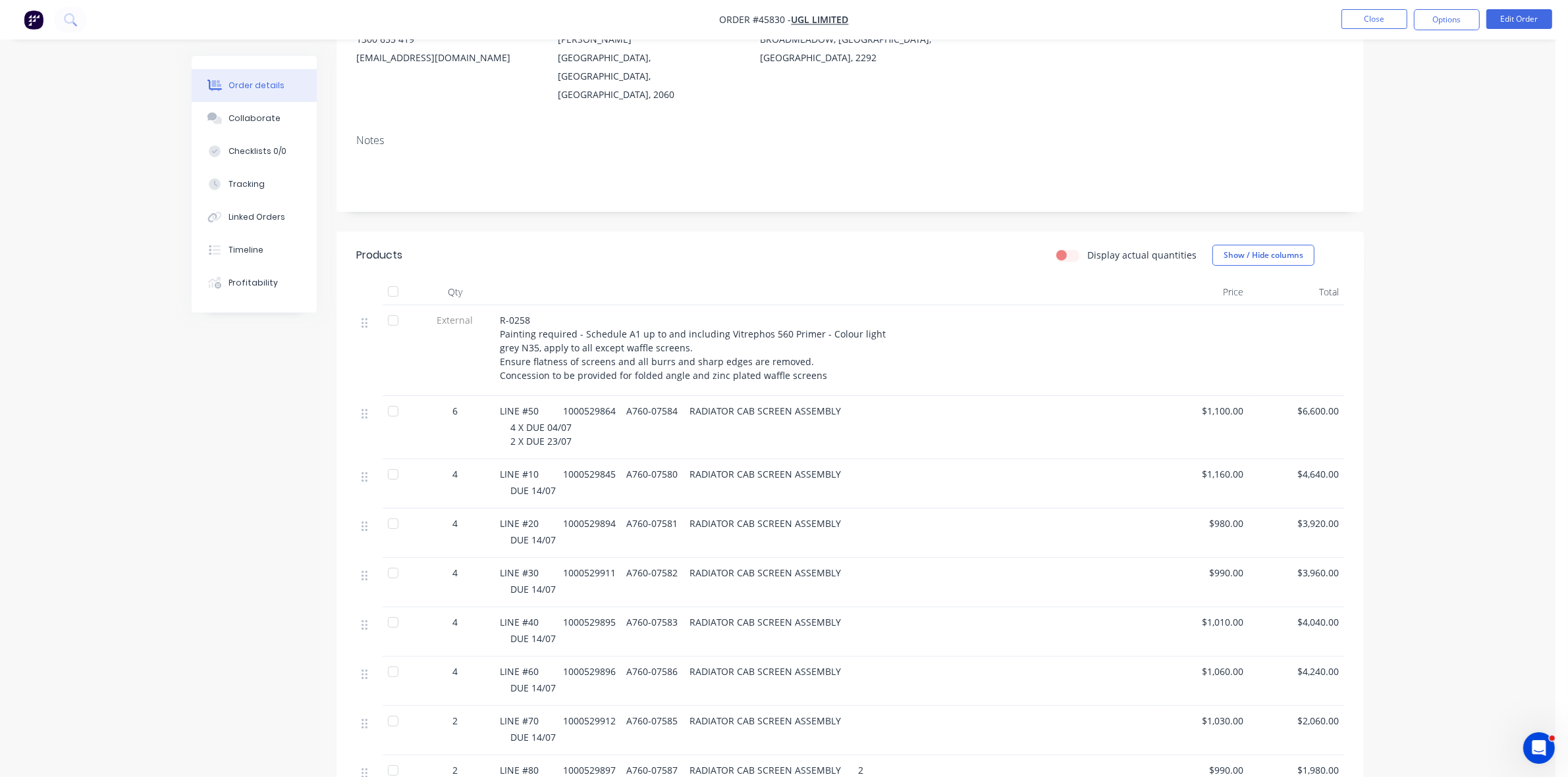
scroll to position [164, 0]
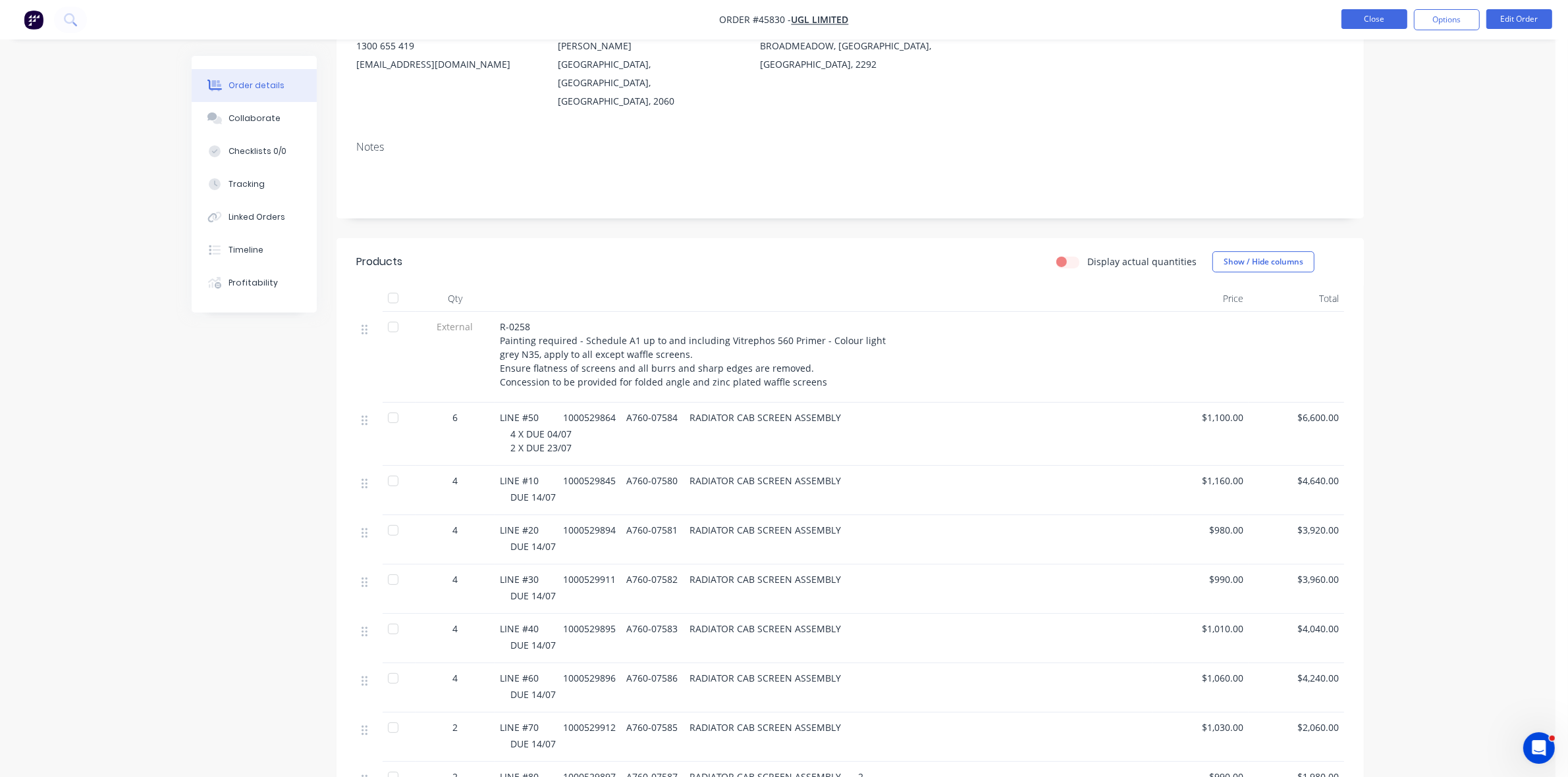
click at [1361, 24] on button "Close" at bounding box center [1374, 19] width 66 height 20
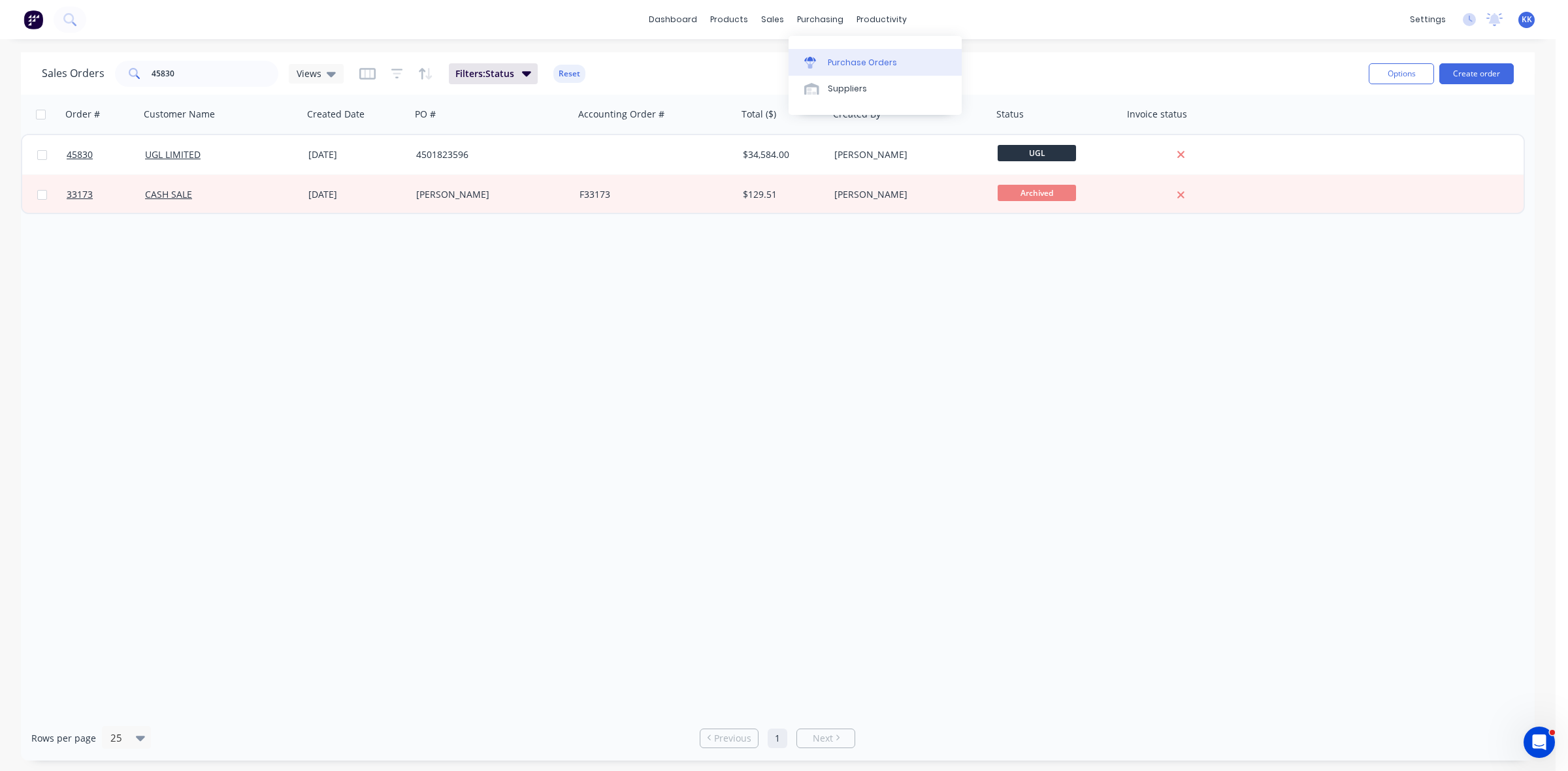
click at [840, 66] on div "Purchase Orders" at bounding box center [862, 63] width 69 height 12
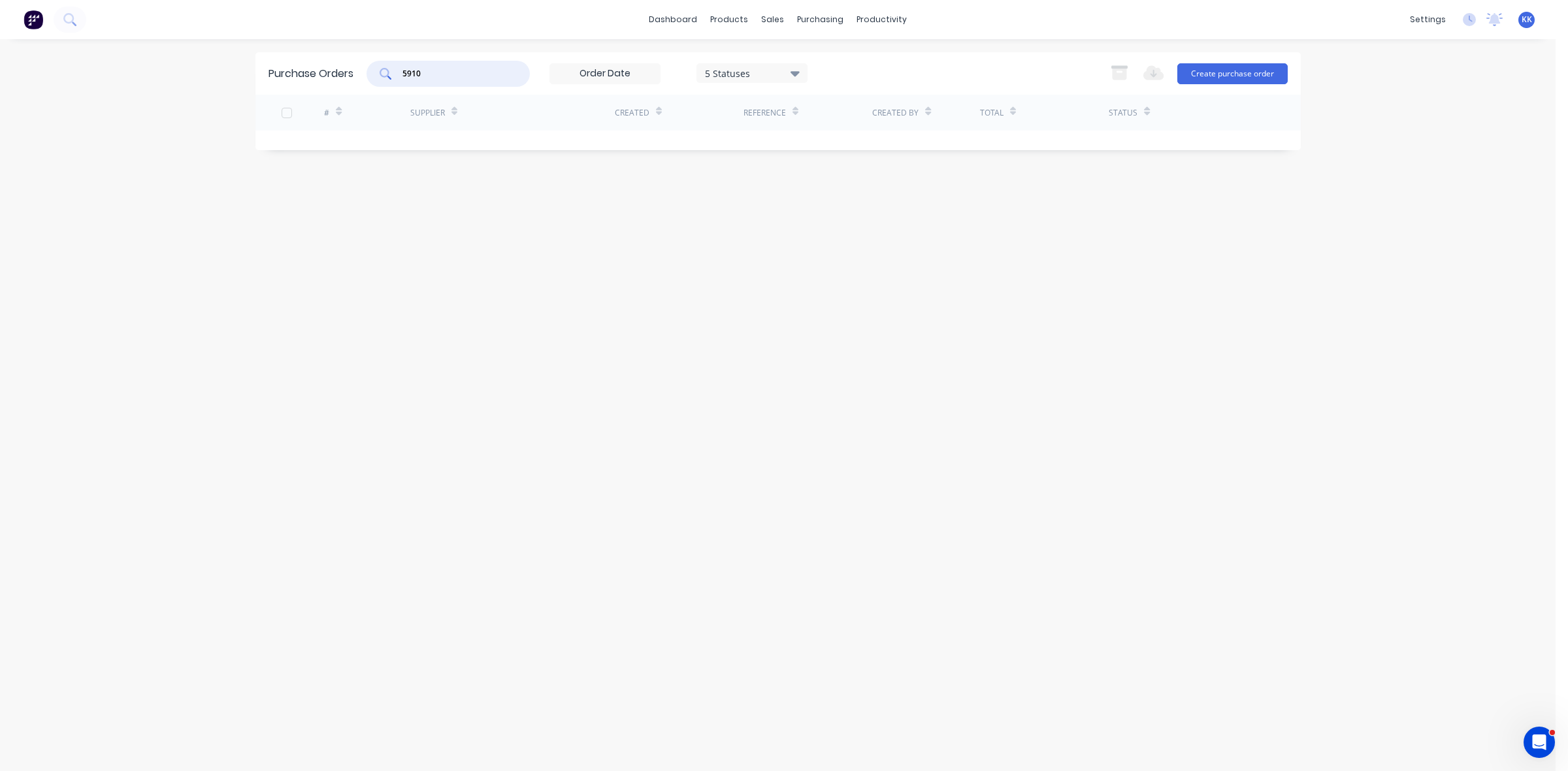
drag, startPoint x: 444, startPoint y: 76, endPoint x: 383, endPoint y: 66, distance: 61.8
click at [383, 66] on div "5910" at bounding box center [448, 74] width 163 height 26
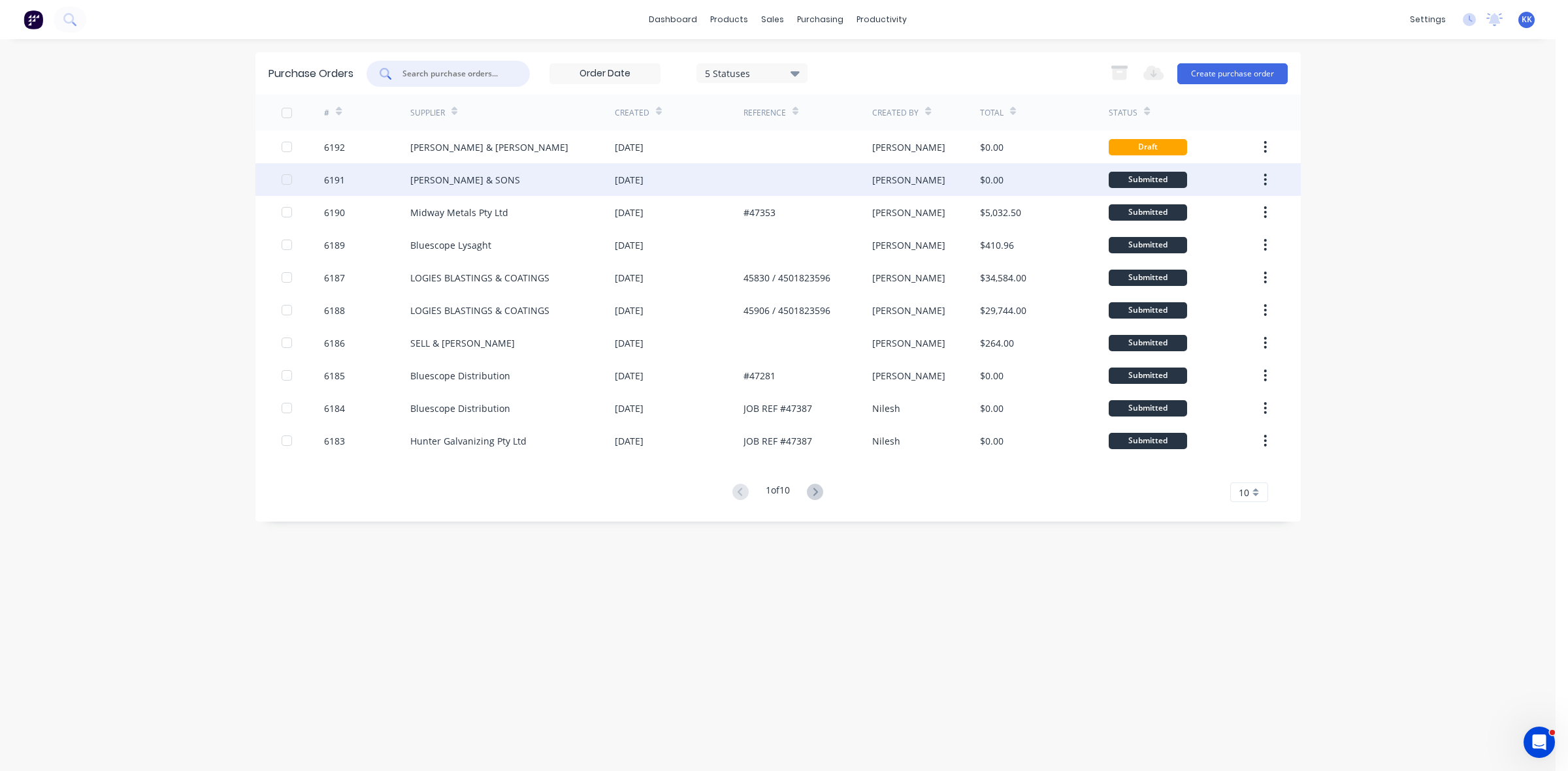
click at [611, 173] on div "[PERSON_NAME] & SONS" at bounding box center [512, 179] width 204 height 32
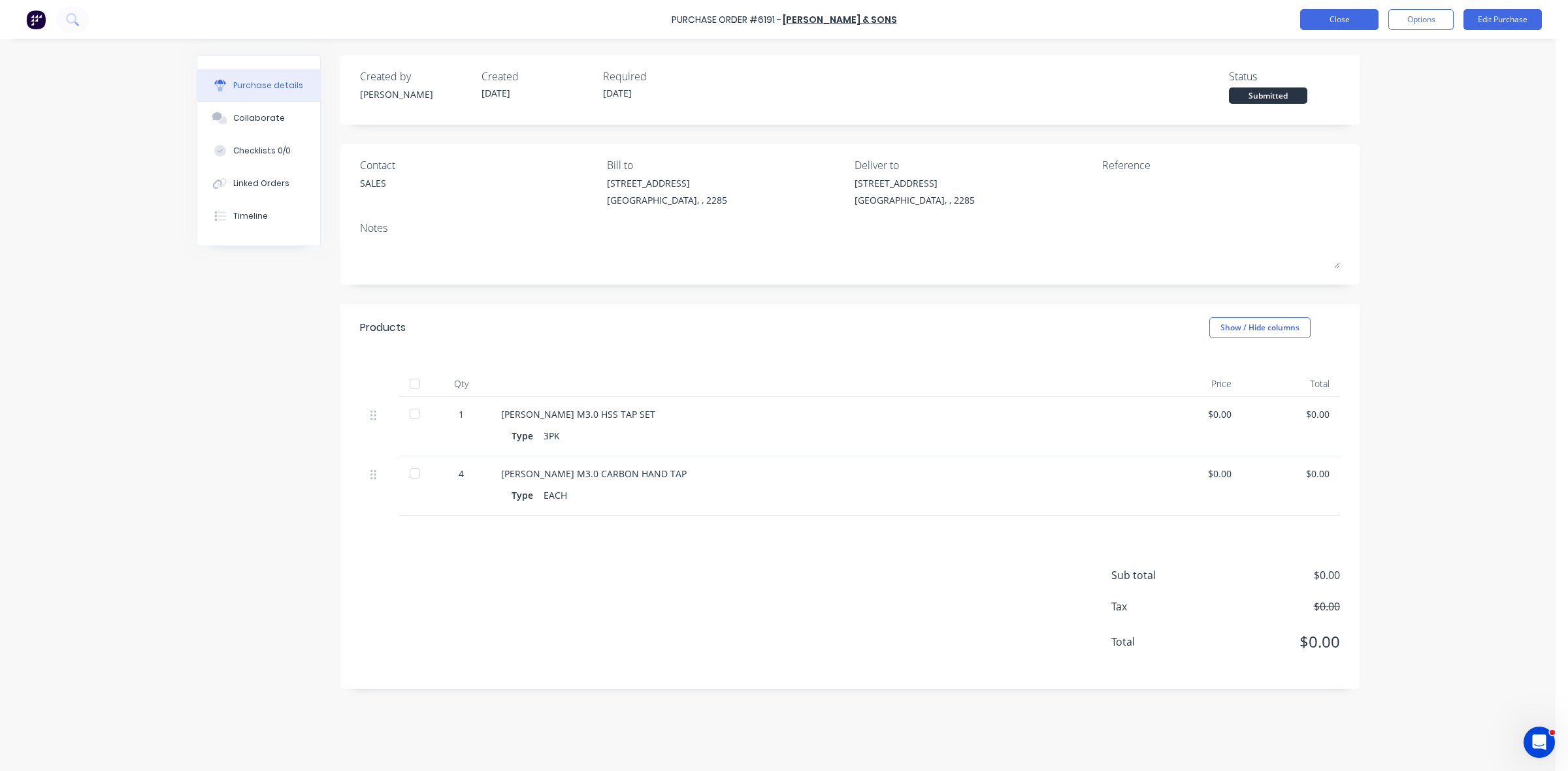
click at [1343, 12] on button "Close" at bounding box center [1339, 20] width 78 height 21
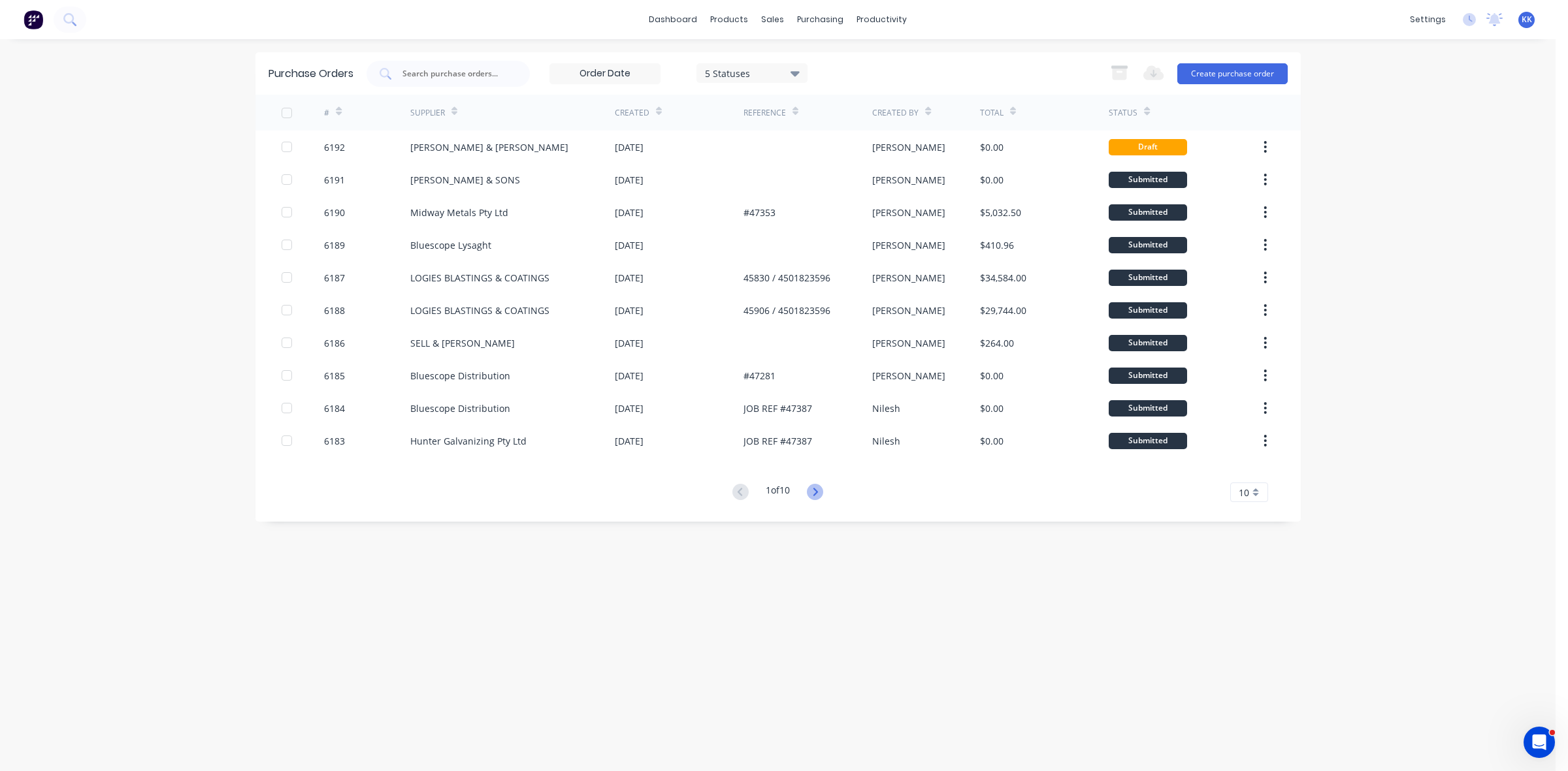
click at [820, 488] on icon at bounding box center [815, 492] width 17 height 17
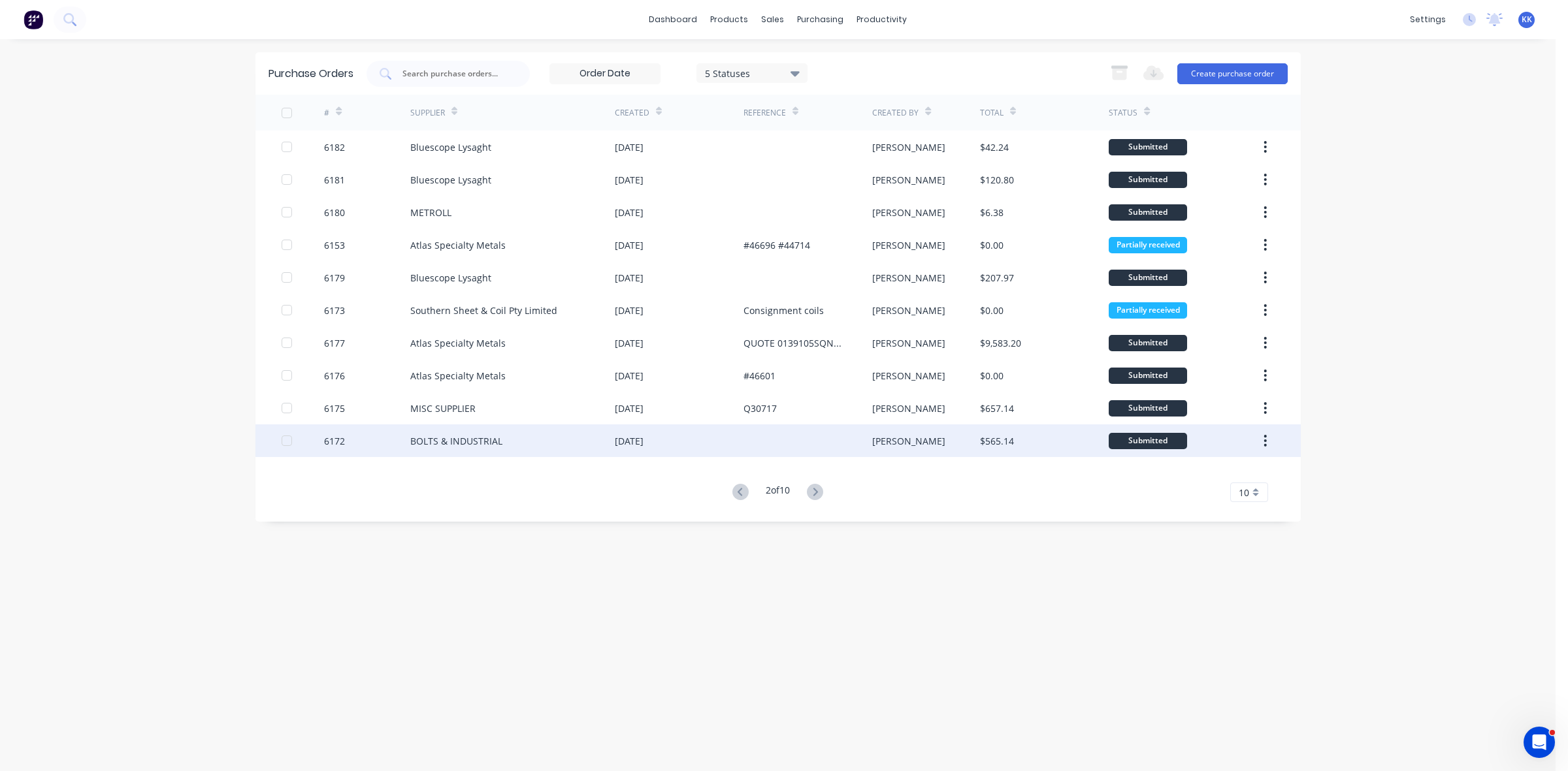
click at [538, 439] on div "BOLTS & INDUSTRIAL" at bounding box center [512, 440] width 204 height 32
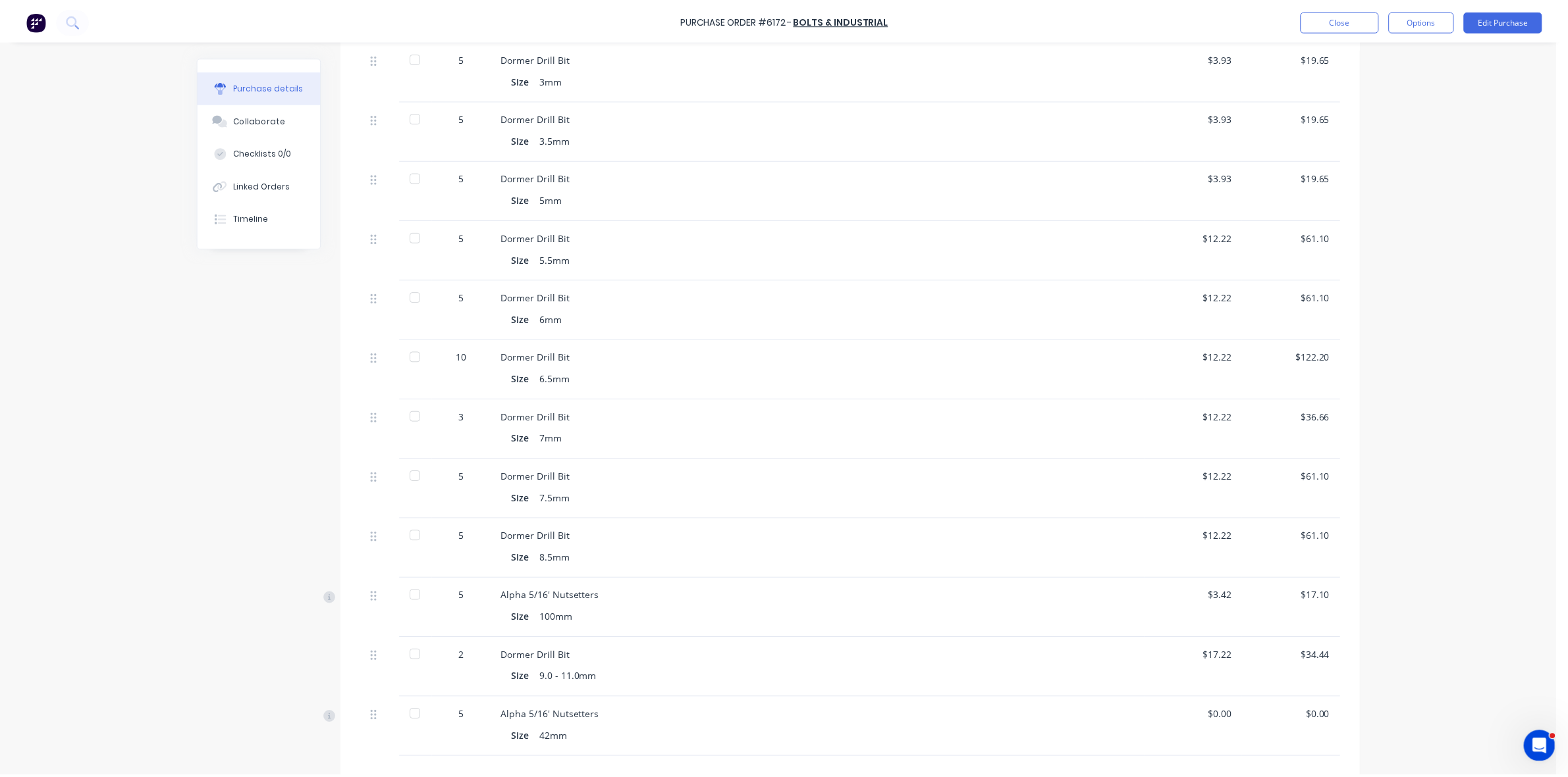
scroll to position [202, 0]
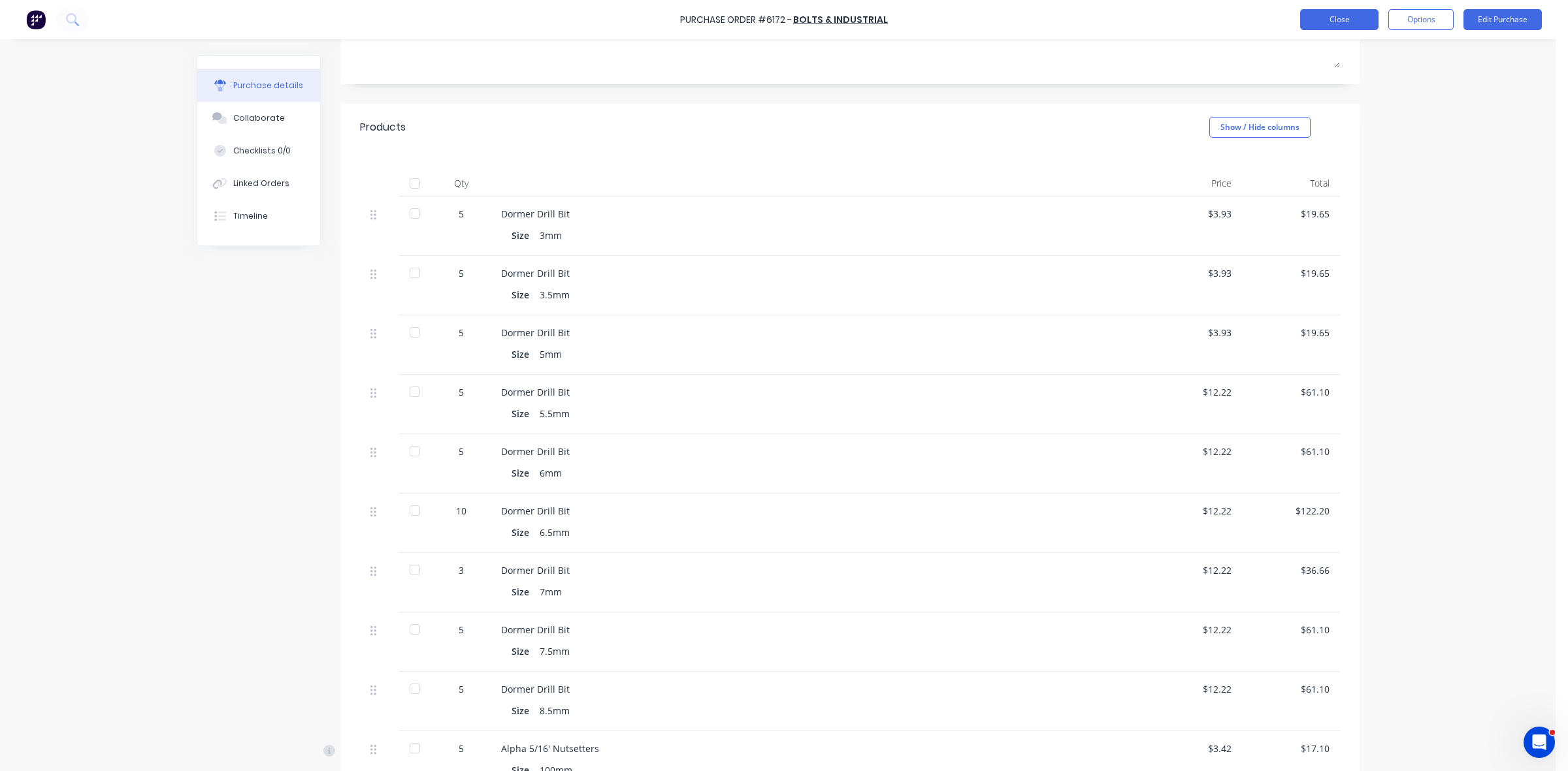
click at [1338, 18] on button "Close" at bounding box center [1339, 20] width 78 height 21
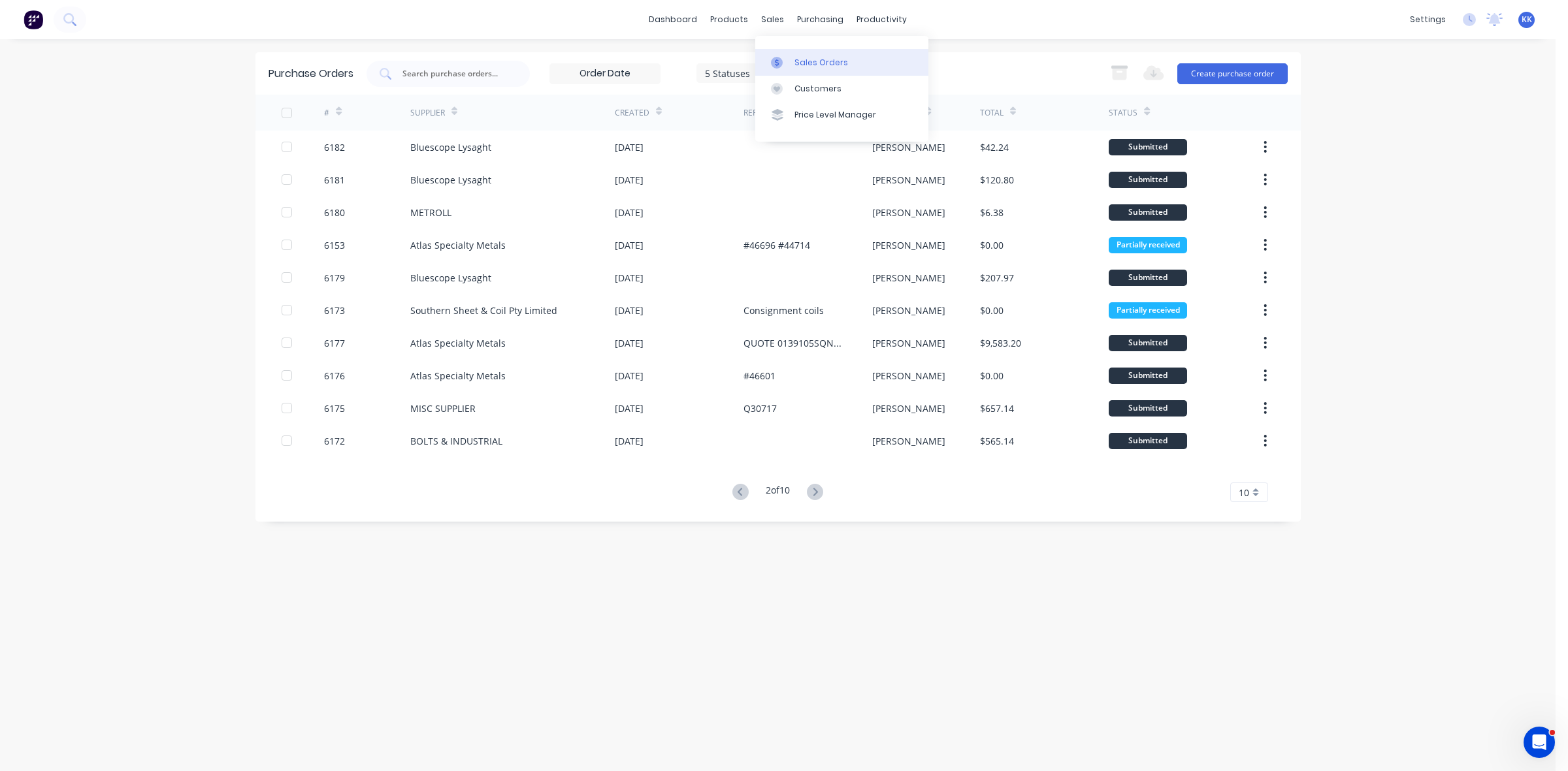
click at [792, 62] on link "Sales Orders" at bounding box center [842, 62] width 173 height 26
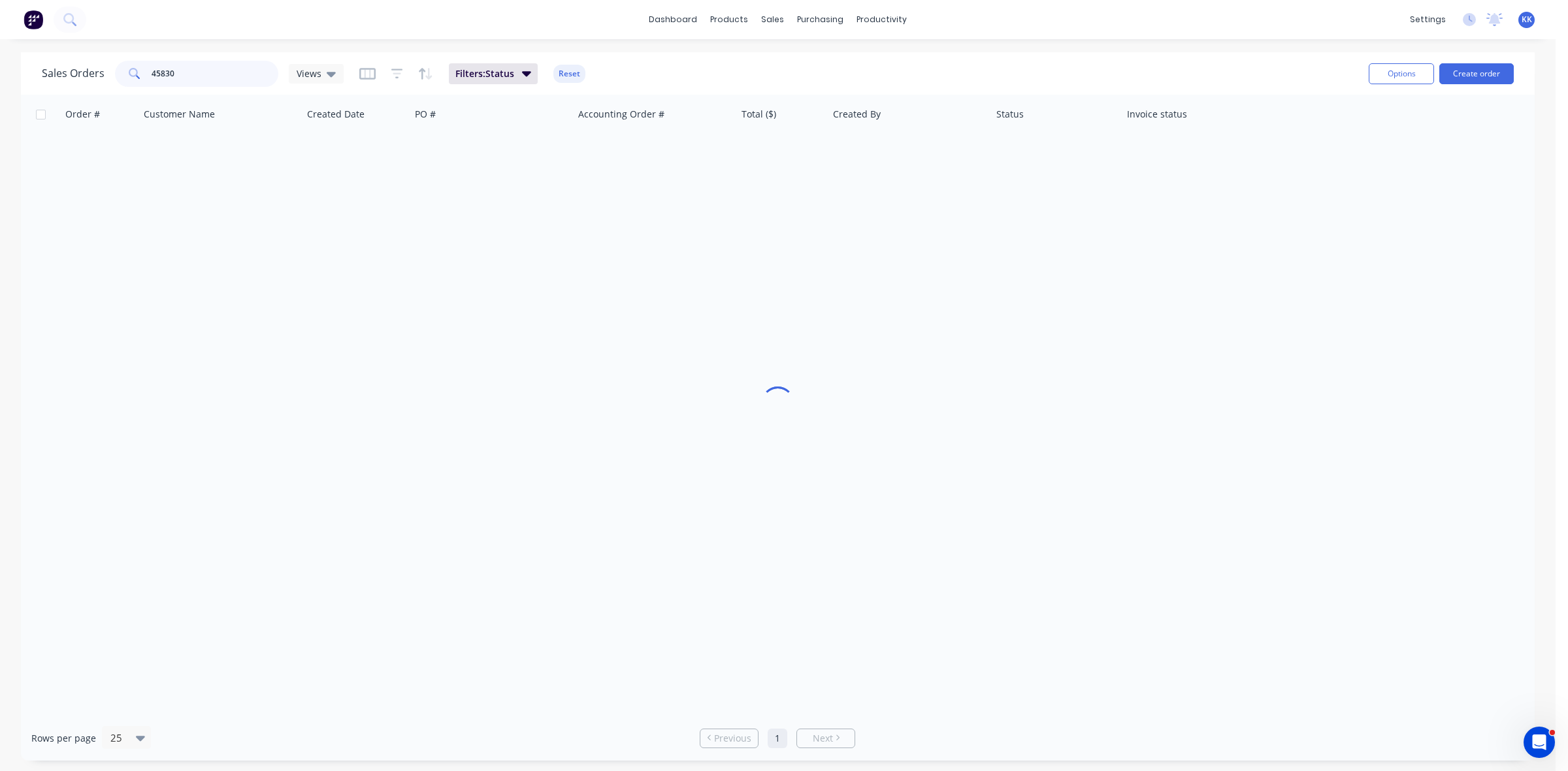
drag, startPoint x: 230, startPoint y: 70, endPoint x: 121, endPoint y: 70, distance: 109.0
click at [121, 70] on div "45830" at bounding box center [196, 74] width 163 height 26
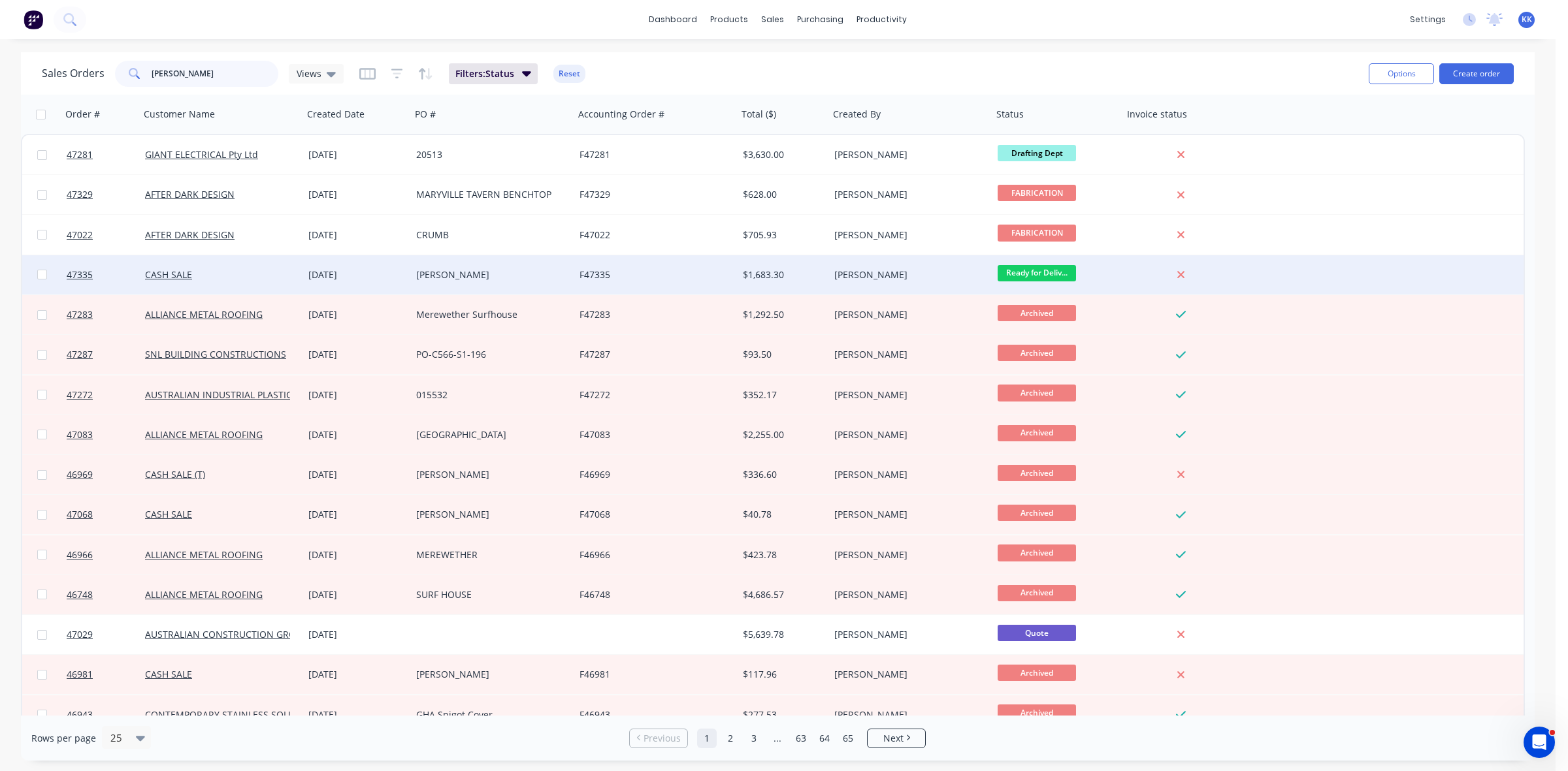
type input "[PERSON_NAME]"
click at [505, 275] on div "[PERSON_NAME]" at bounding box center [489, 275] width 145 height 13
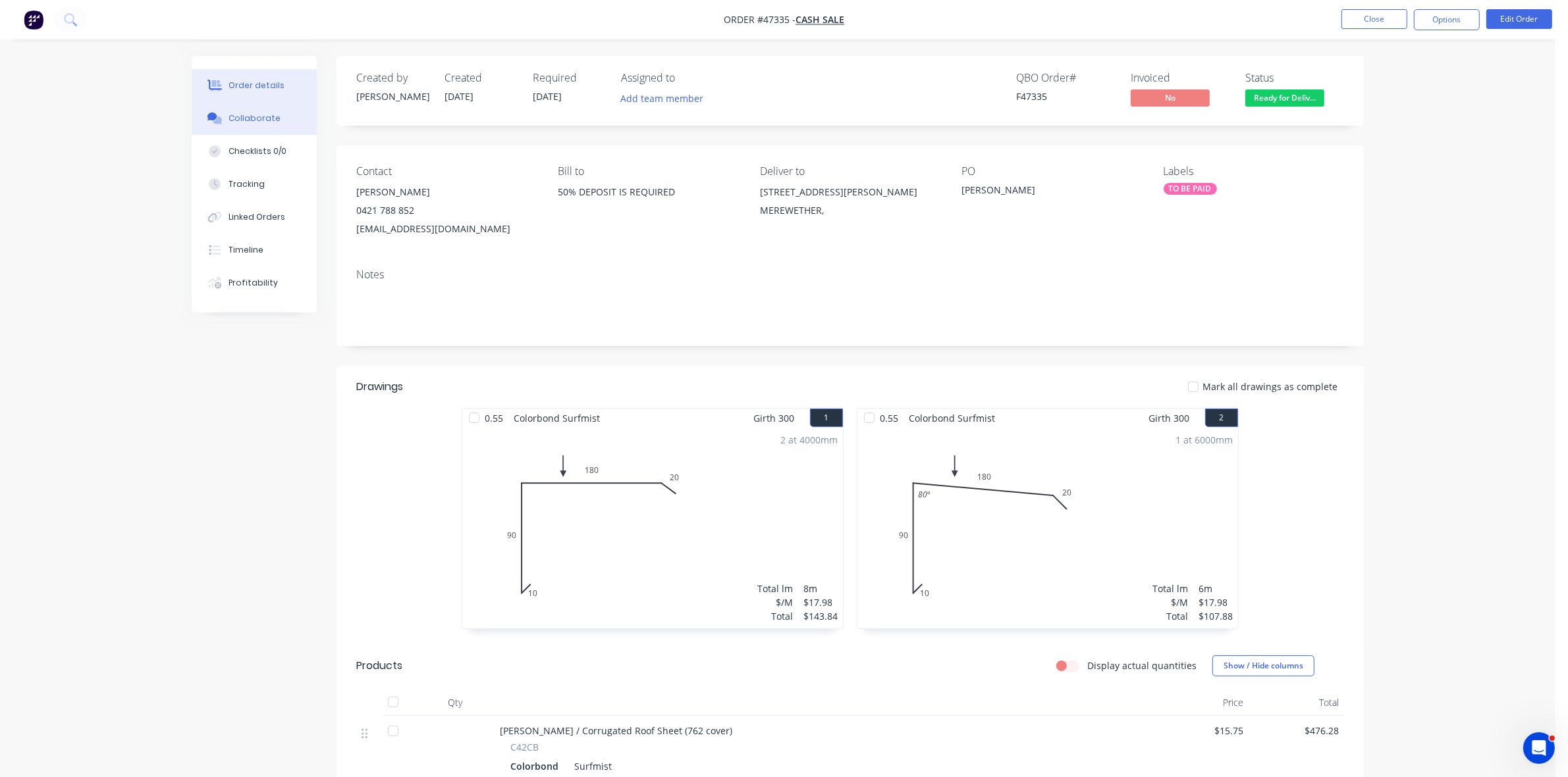
click at [290, 120] on button "Collaborate" at bounding box center [254, 118] width 125 height 33
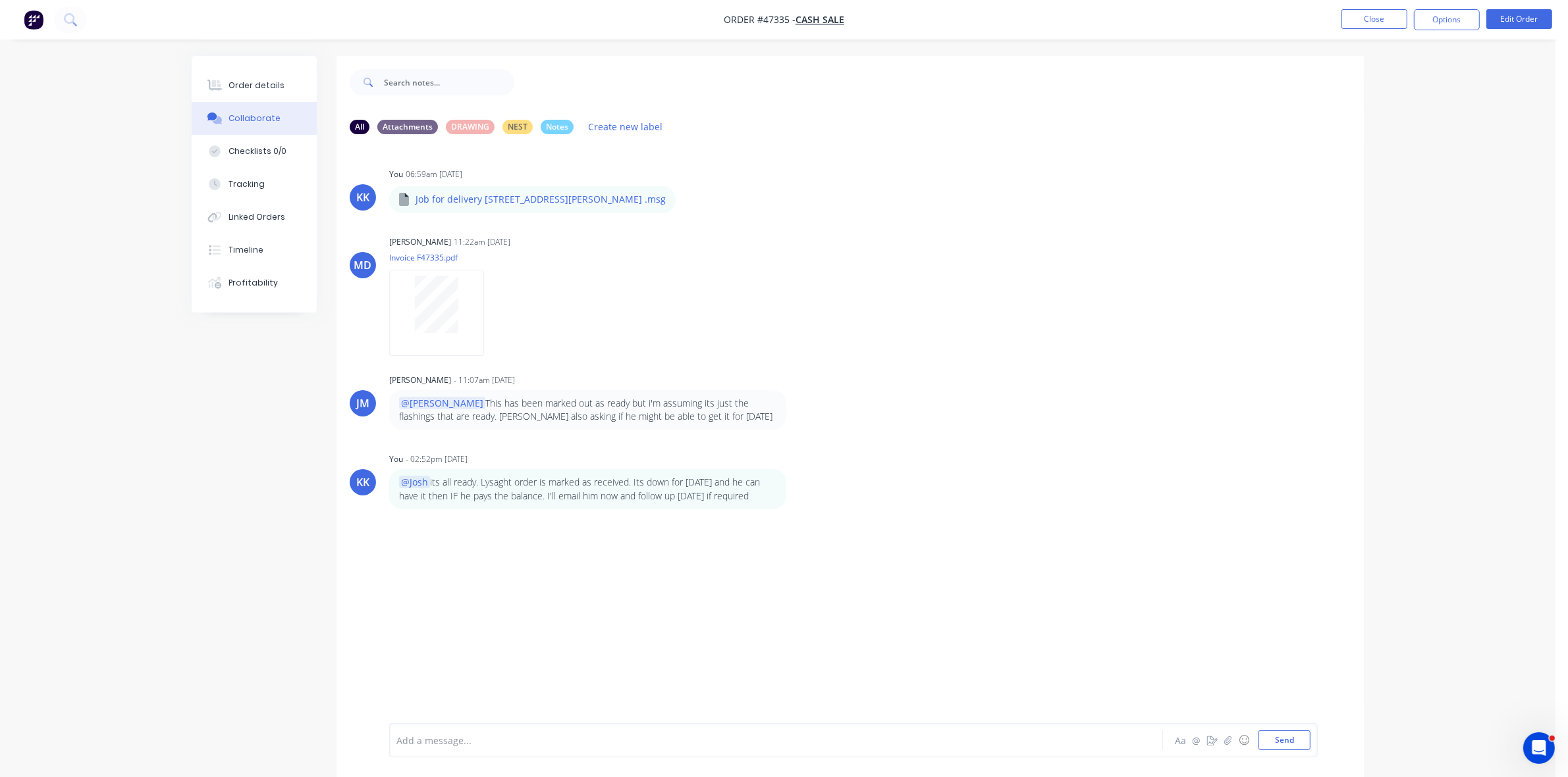
drag, startPoint x: 245, startPoint y: 77, endPoint x: 317, endPoint y: 113, distance: 80.5
click at [245, 77] on button "Order details" at bounding box center [254, 85] width 125 height 33
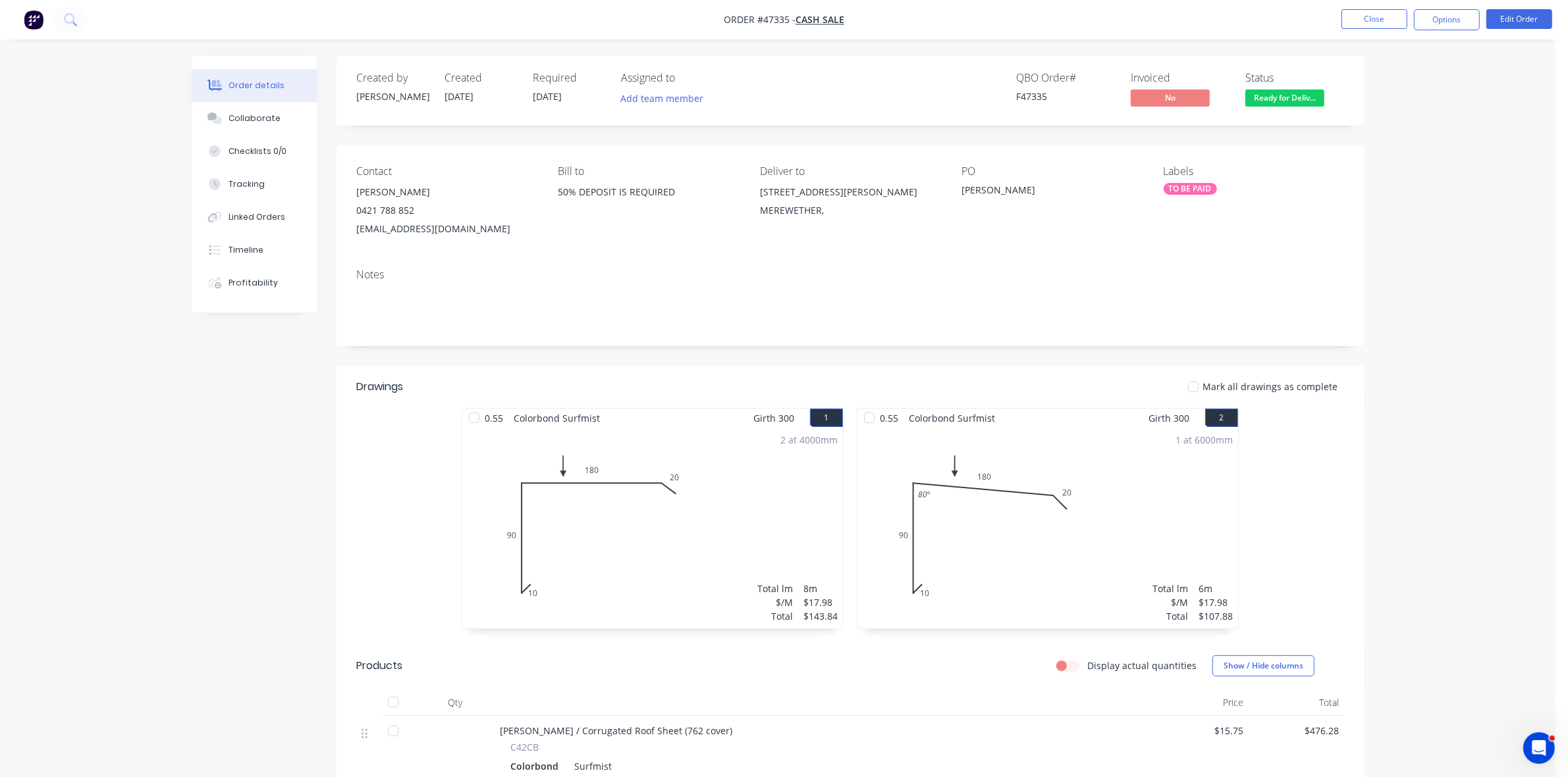
click at [1200, 189] on div "TO BE PAID" at bounding box center [1190, 188] width 53 height 12
click at [1228, 298] on div "TO BE PAID" at bounding box center [1225, 303] width 53 height 14
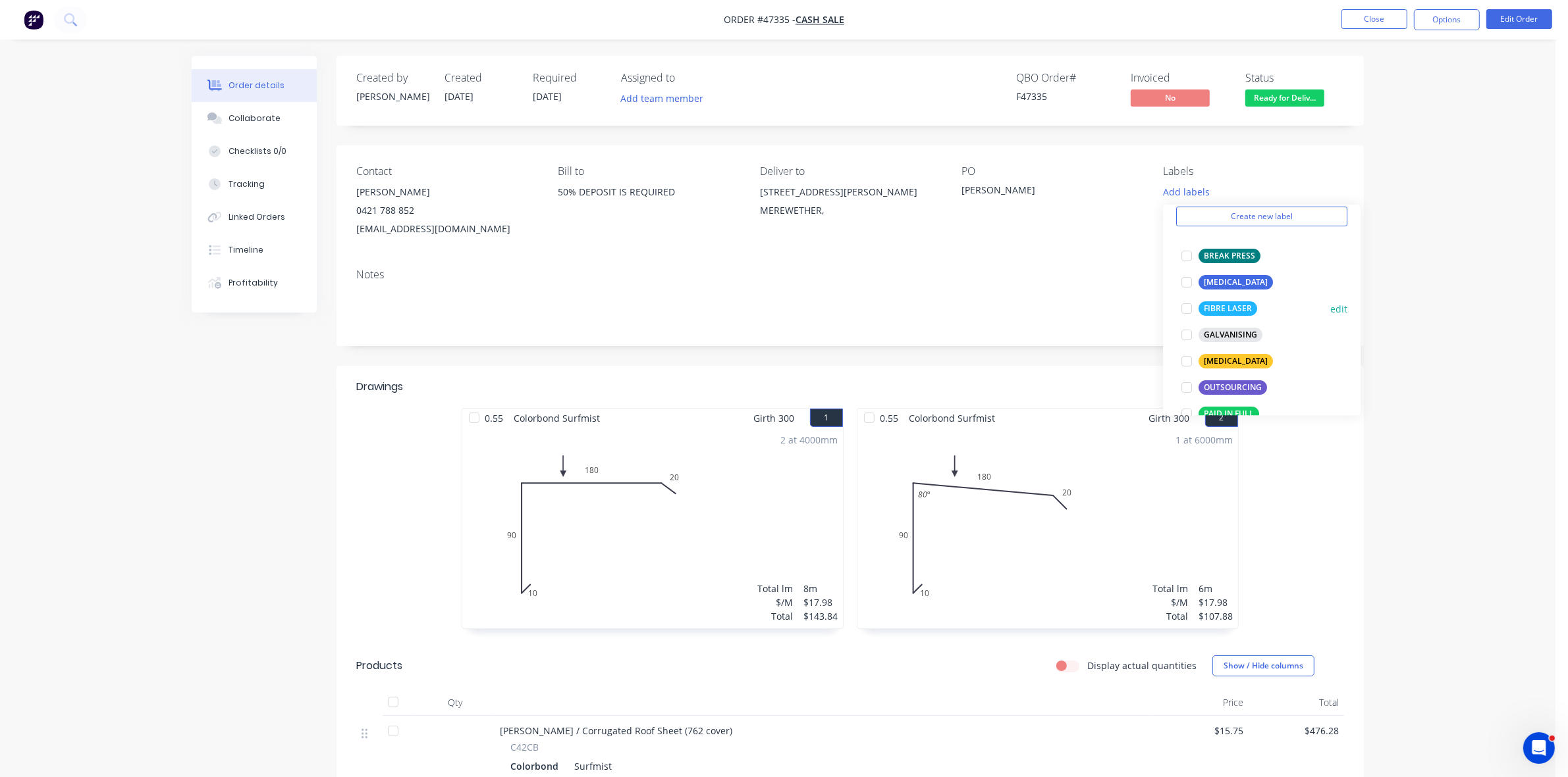
scroll to position [164, 0]
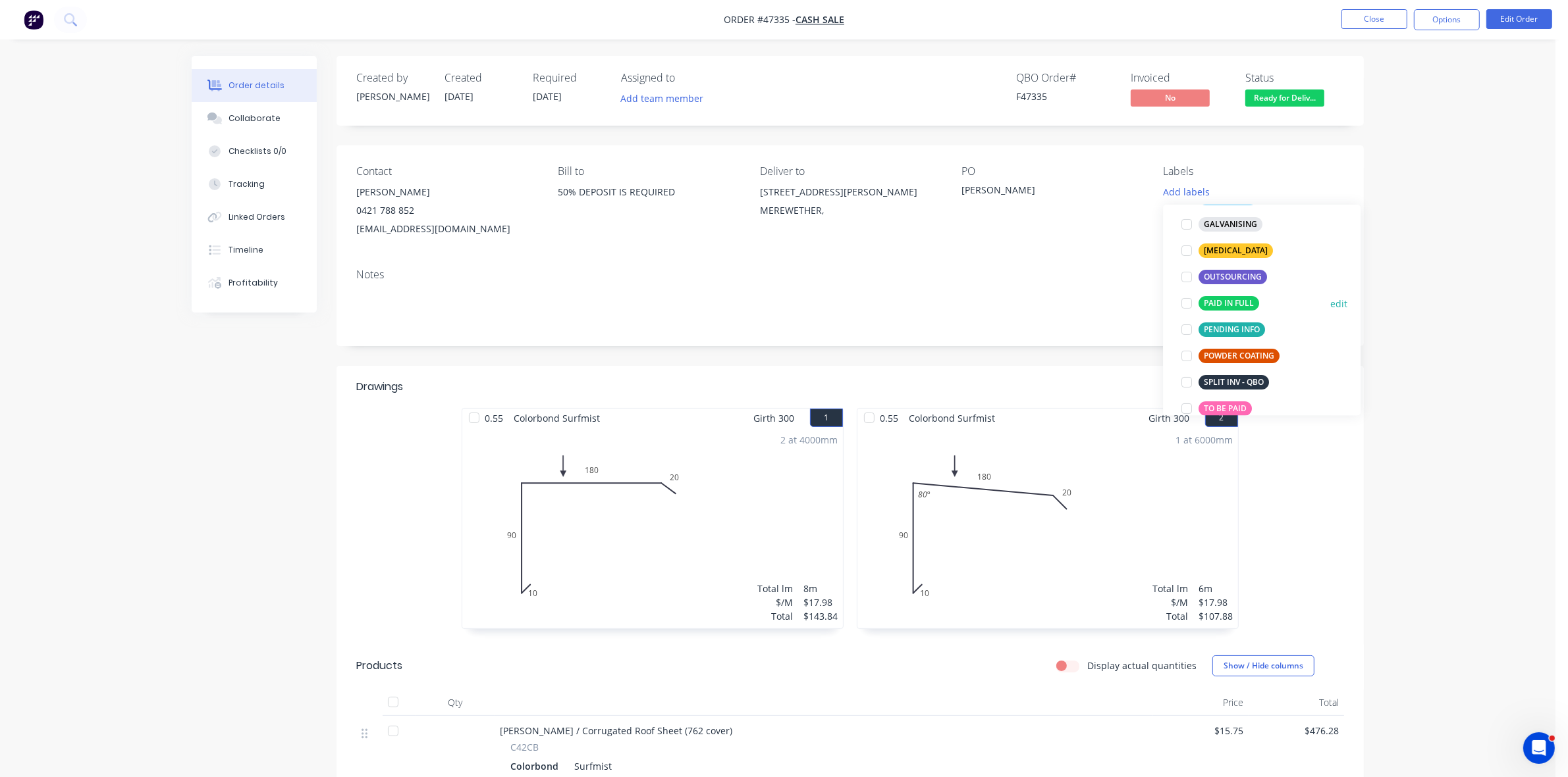
click at [1226, 304] on div "PAID IN FULL" at bounding box center [1229, 303] width 61 height 14
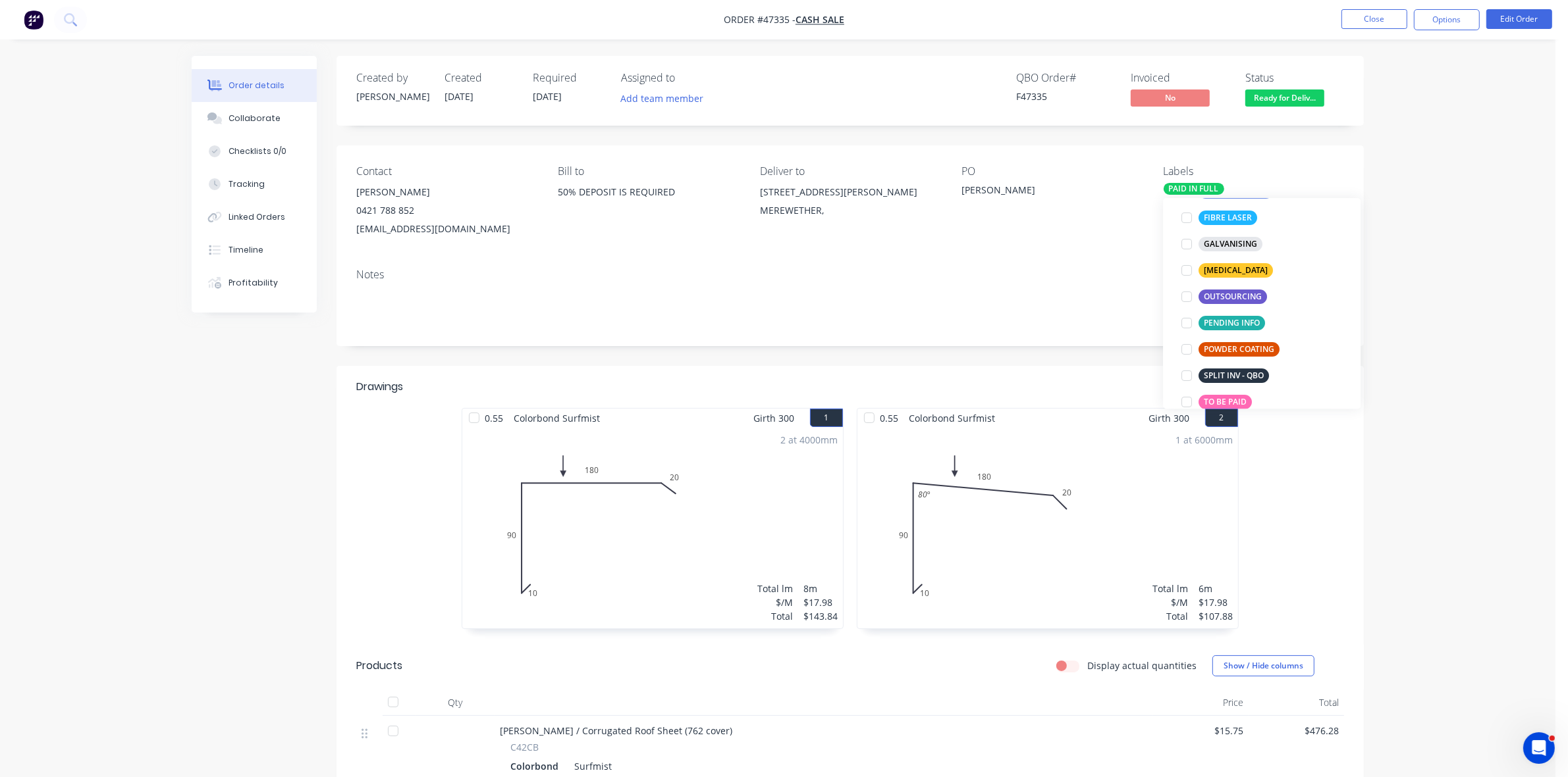
scroll to position [6, 0]
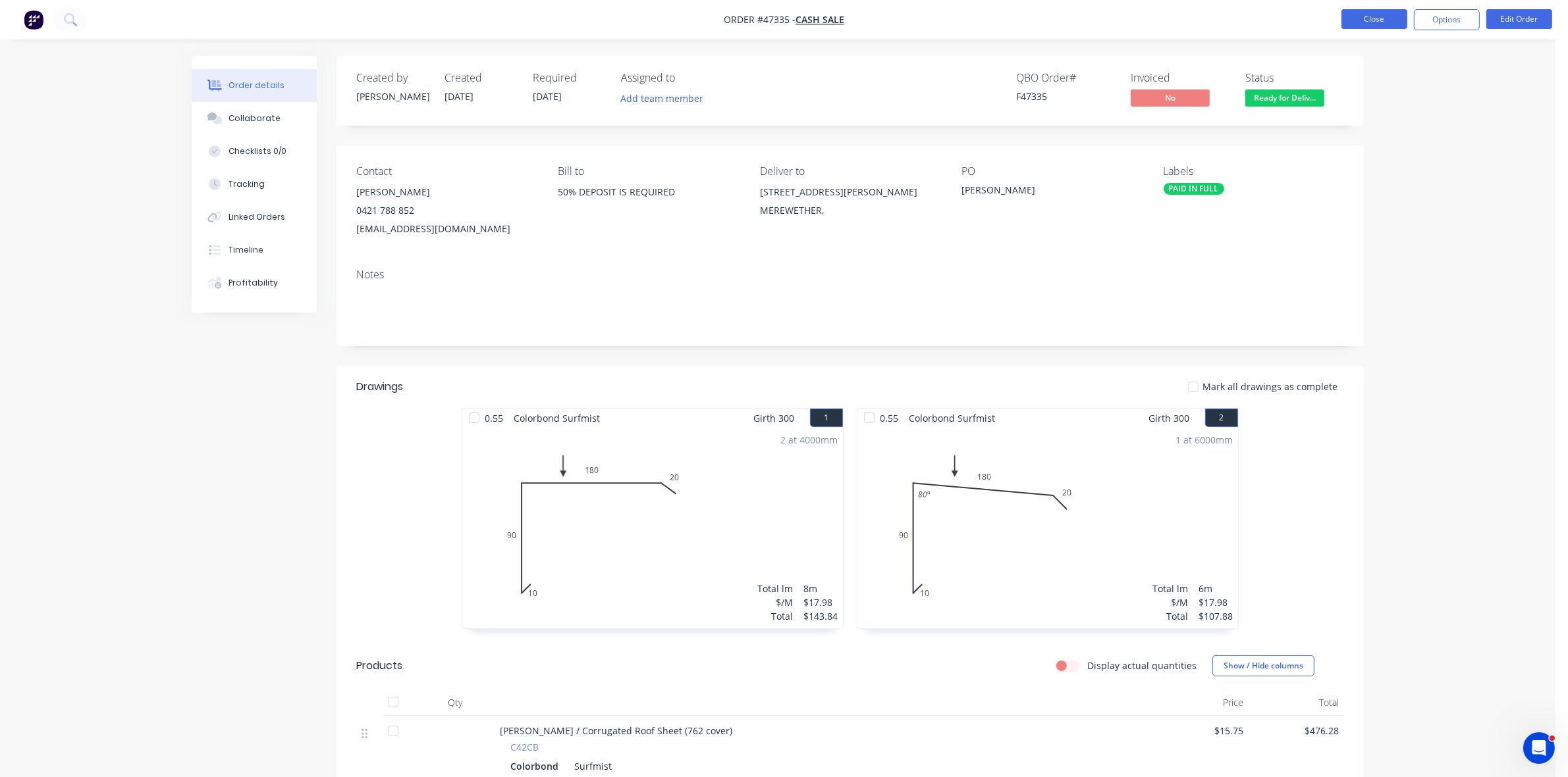
click at [1360, 14] on button "Close" at bounding box center [1374, 19] width 66 height 20
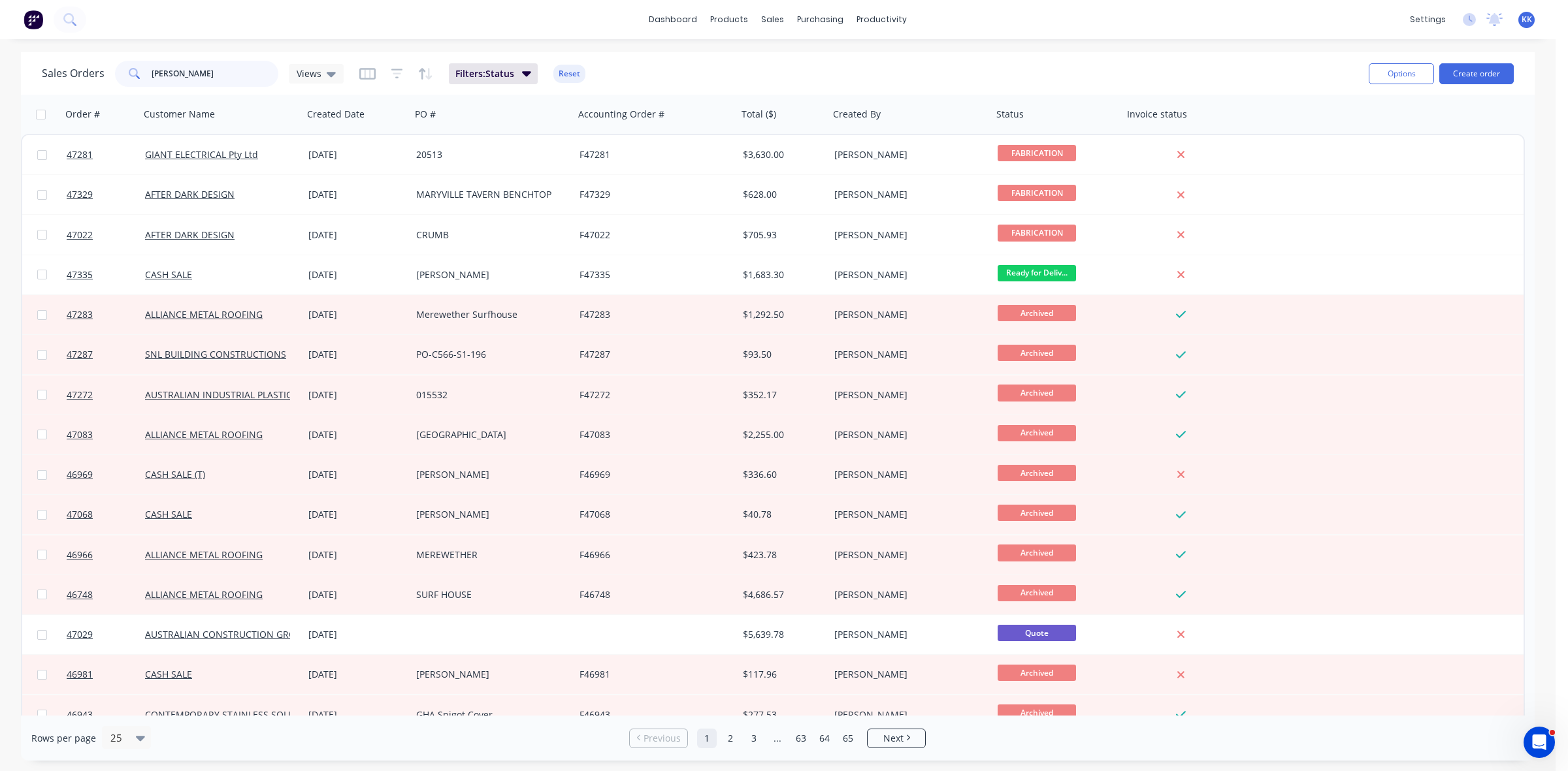
drag, startPoint x: 224, startPoint y: 67, endPoint x: 125, endPoint y: 66, distance: 99.0
click at [149, 70] on div "[PERSON_NAME]" at bounding box center [196, 74] width 163 height 26
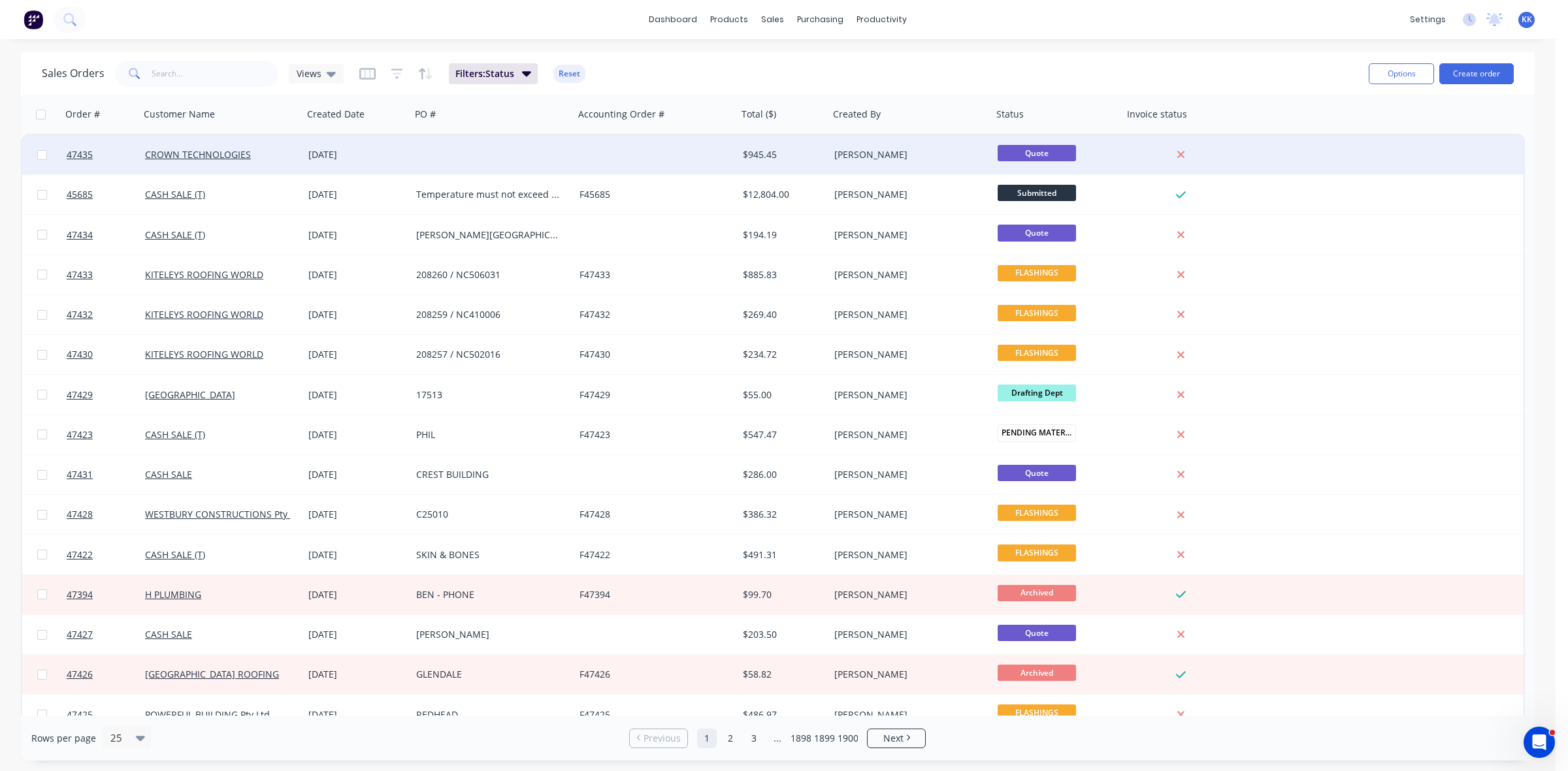
click at [396, 147] on div "[DATE]" at bounding box center [357, 155] width 108 height 40
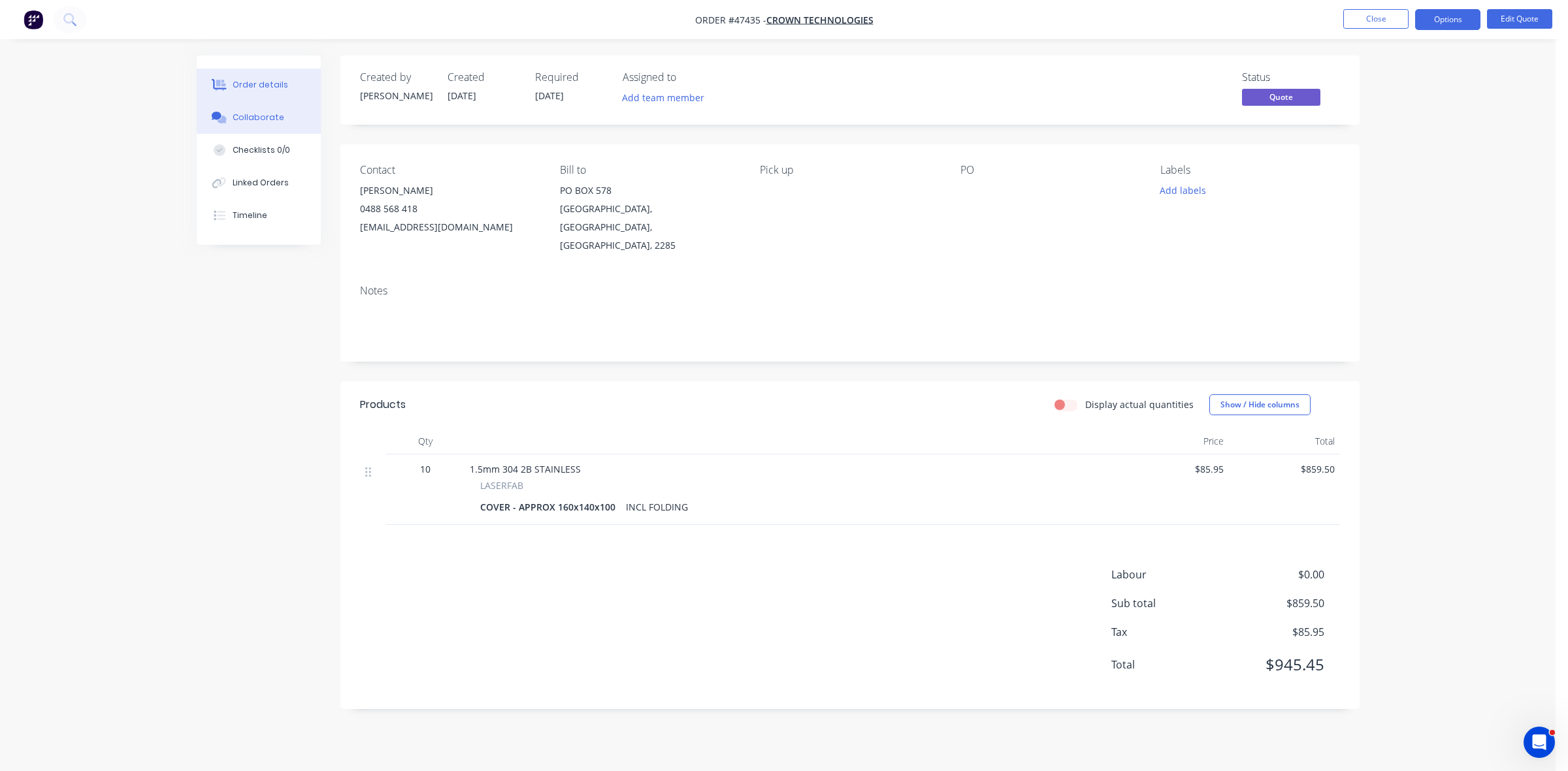
click at [249, 118] on div "Collaborate" at bounding box center [258, 117] width 51 height 12
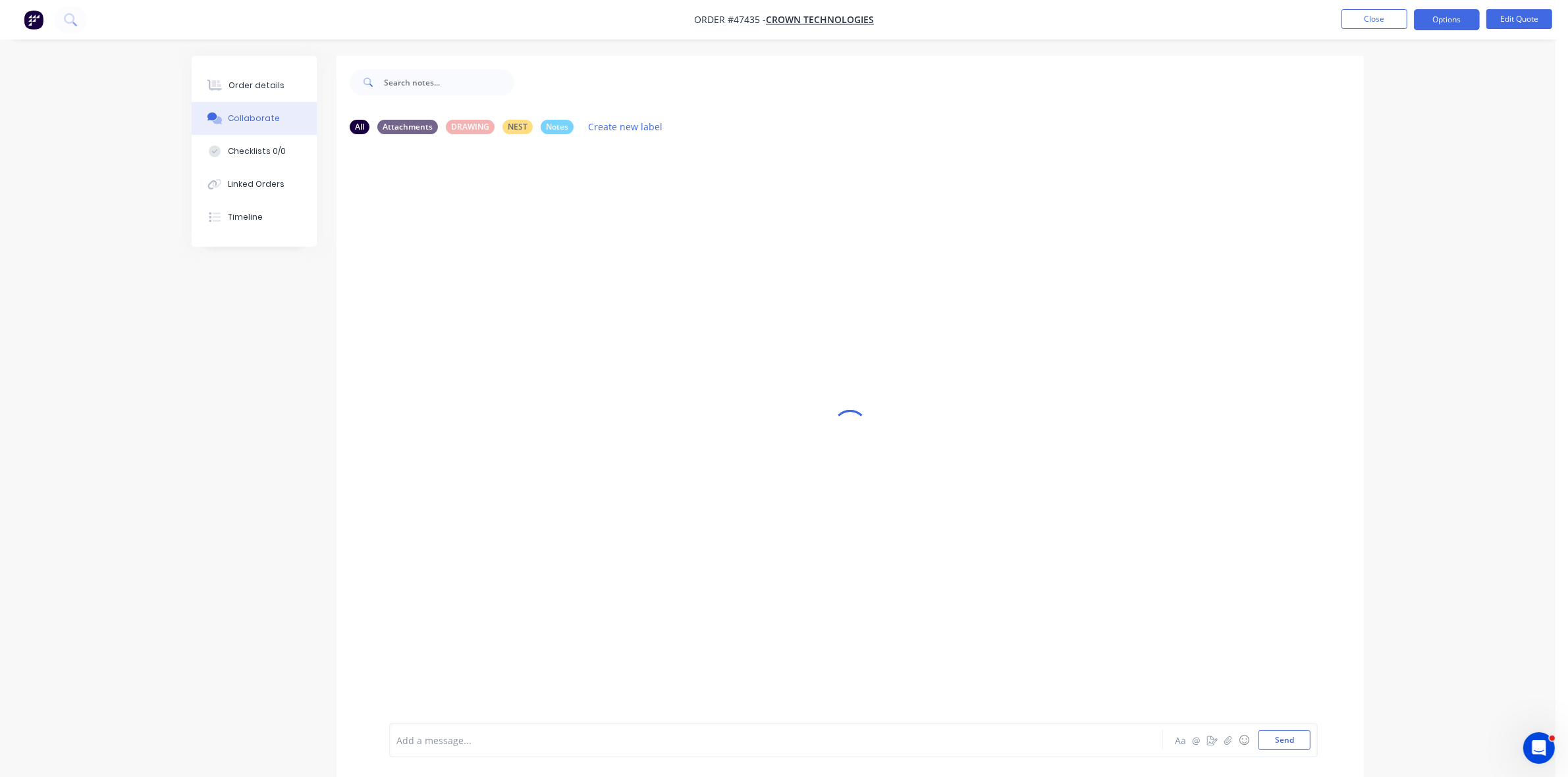
click at [423, 744] on div at bounding box center [740, 740] width 685 height 14
click at [244, 81] on div "Order details" at bounding box center [256, 85] width 56 height 12
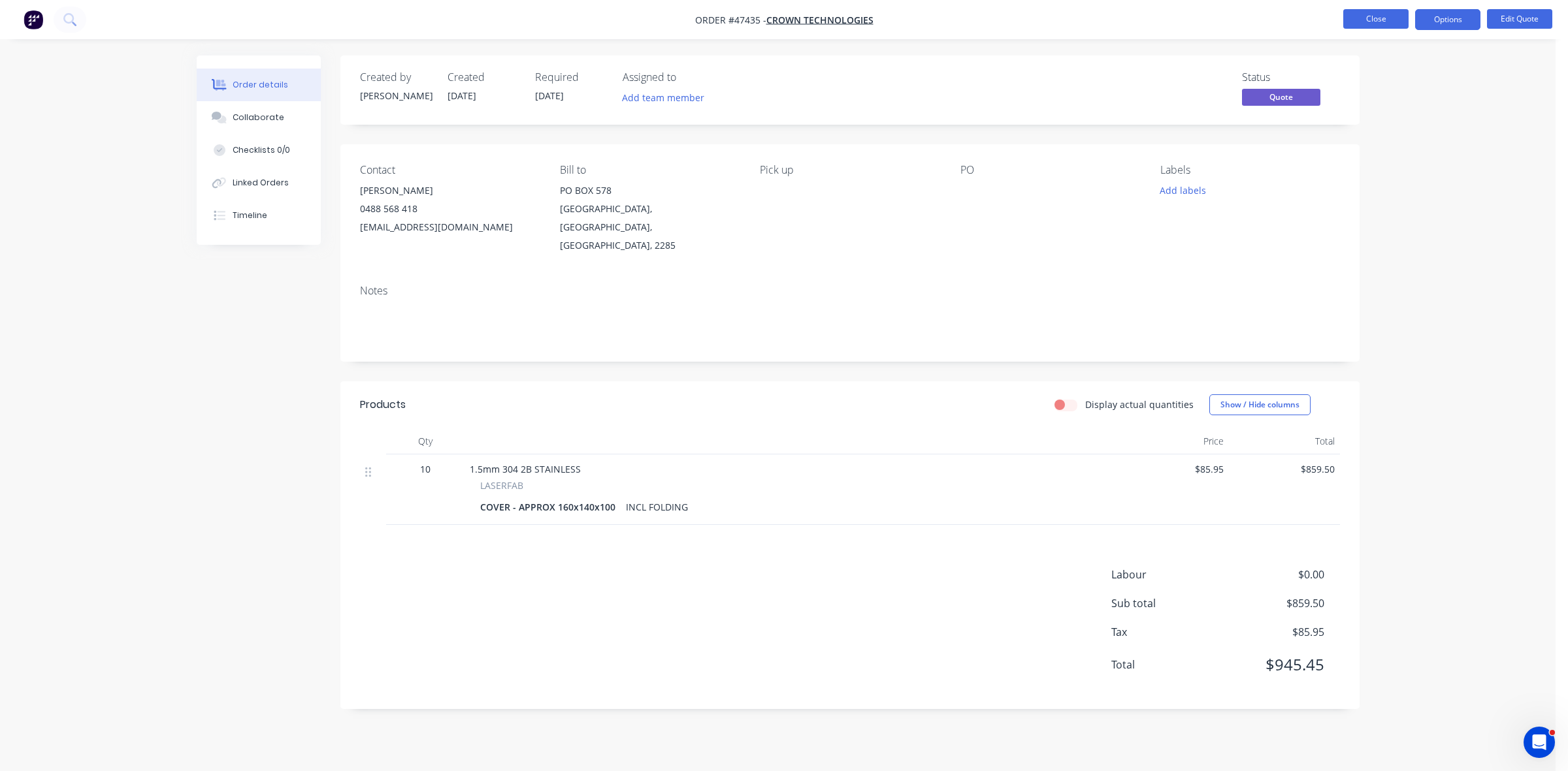
click at [1359, 21] on button "Close" at bounding box center [1376, 19] width 66 height 20
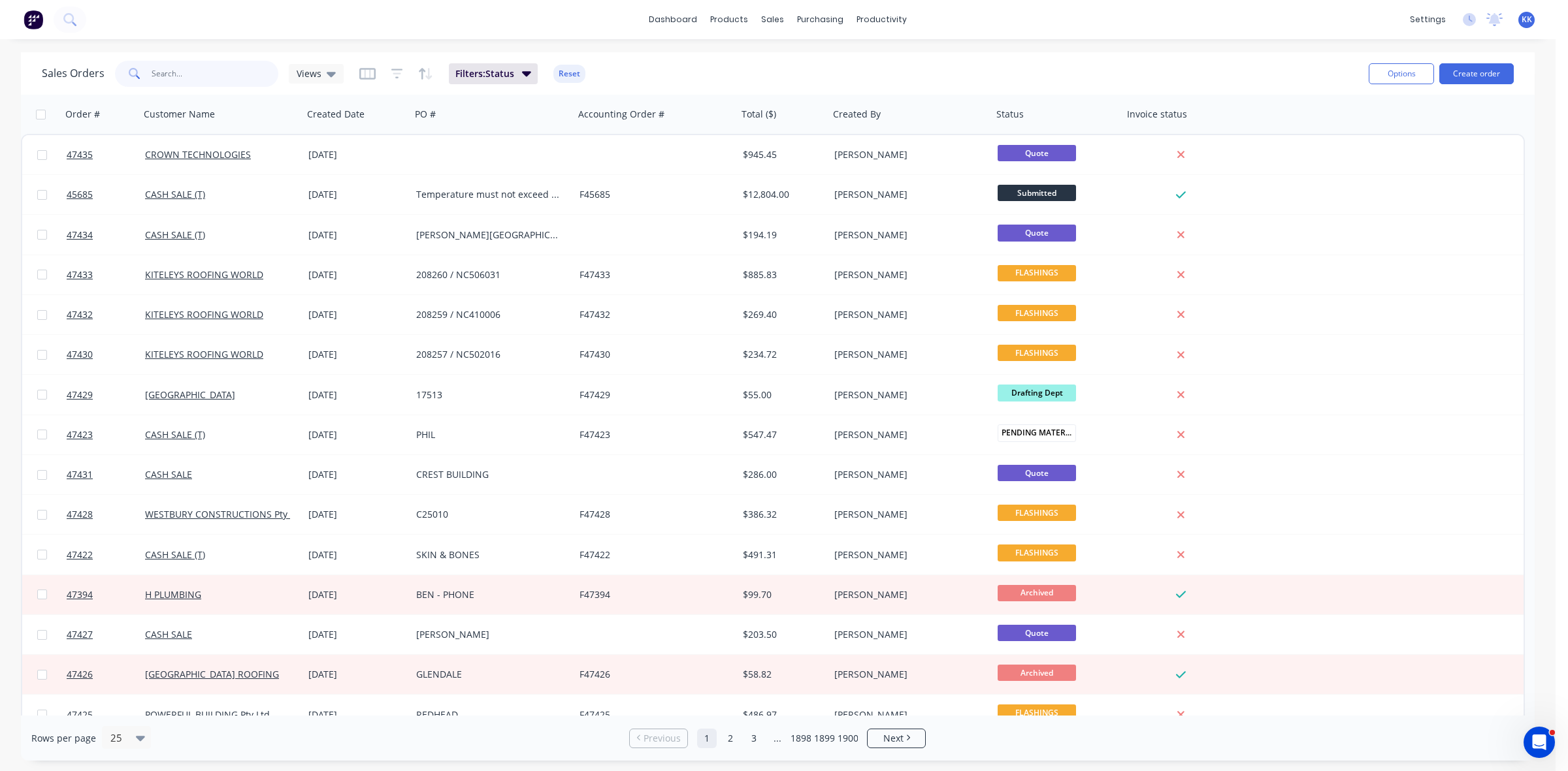
click at [158, 75] on input "text" at bounding box center [215, 74] width 127 height 26
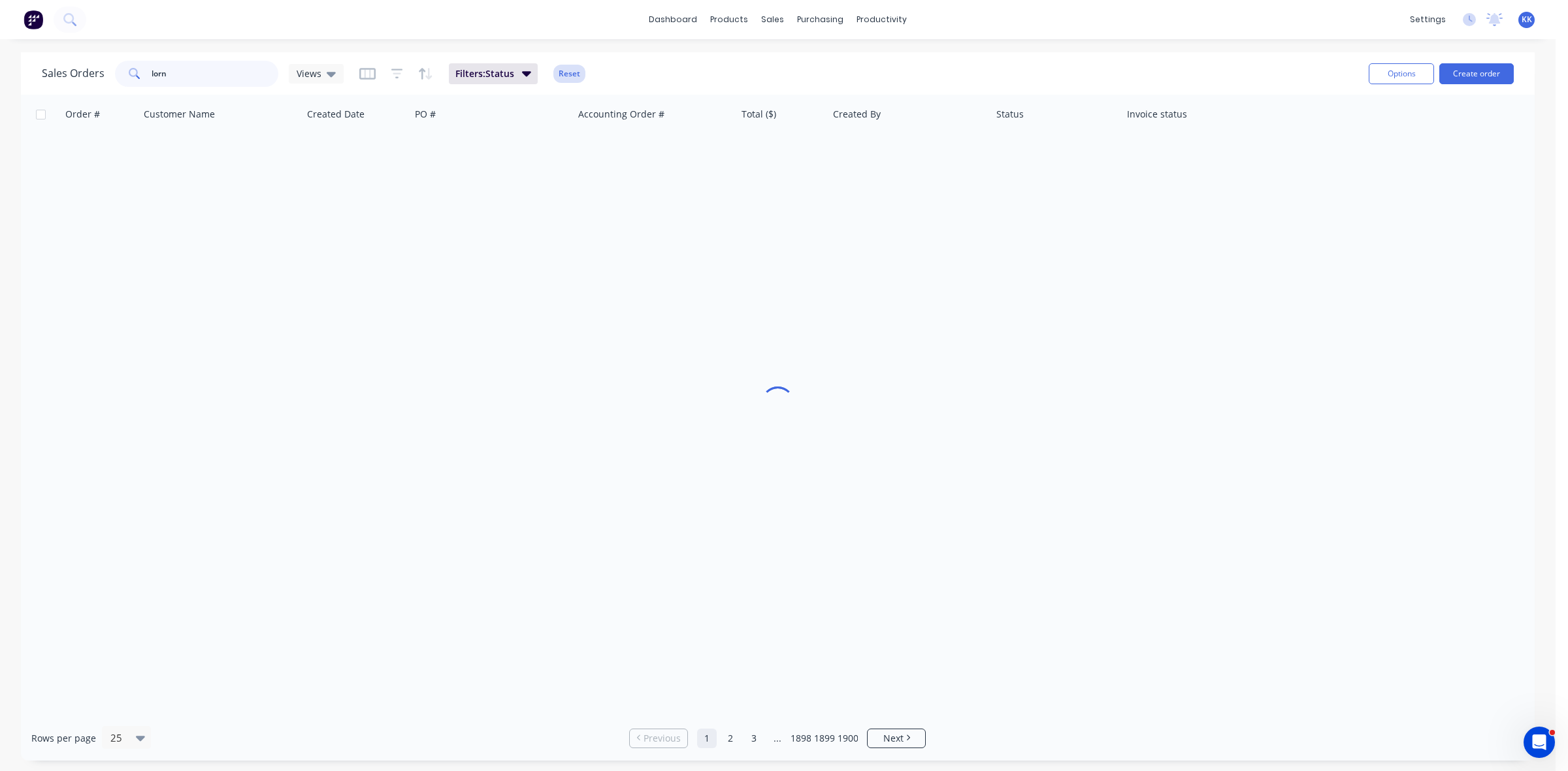
type input "lorn"
click at [573, 73] on button "Reset" at bounding box center [569, 74] width 32 height 18
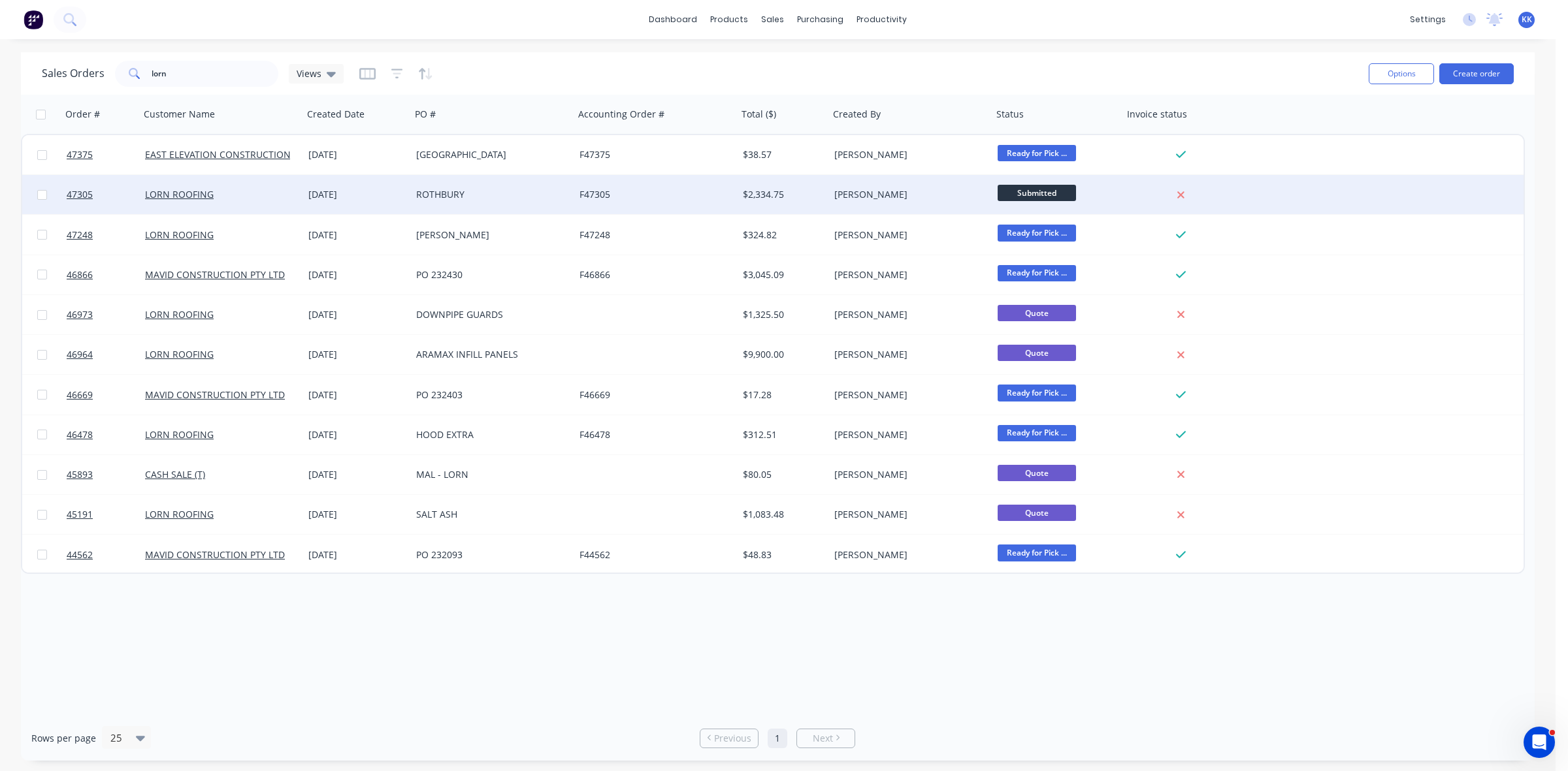
click at [498, 189] on div "ROTHBURY" at bounding box center [489, 195] width 145 height 13
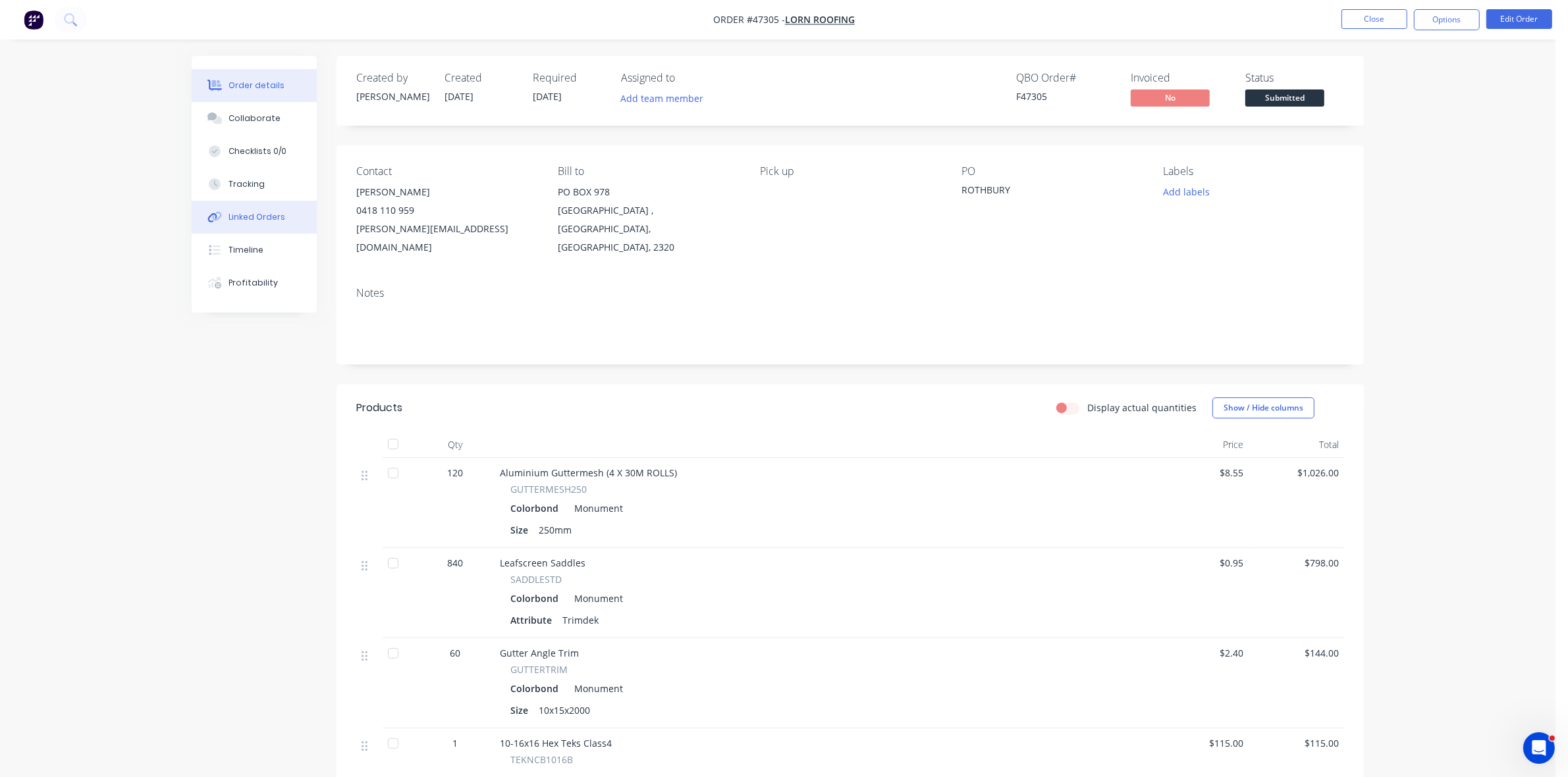
drag, startPoint x: 259, startPoint y: 212, endPoint x: 303, endPoint y: 213, distance: 44.0
click at [259, 213] on div "Linked Orders" at bounding box center [256, 217] width 57 height 12
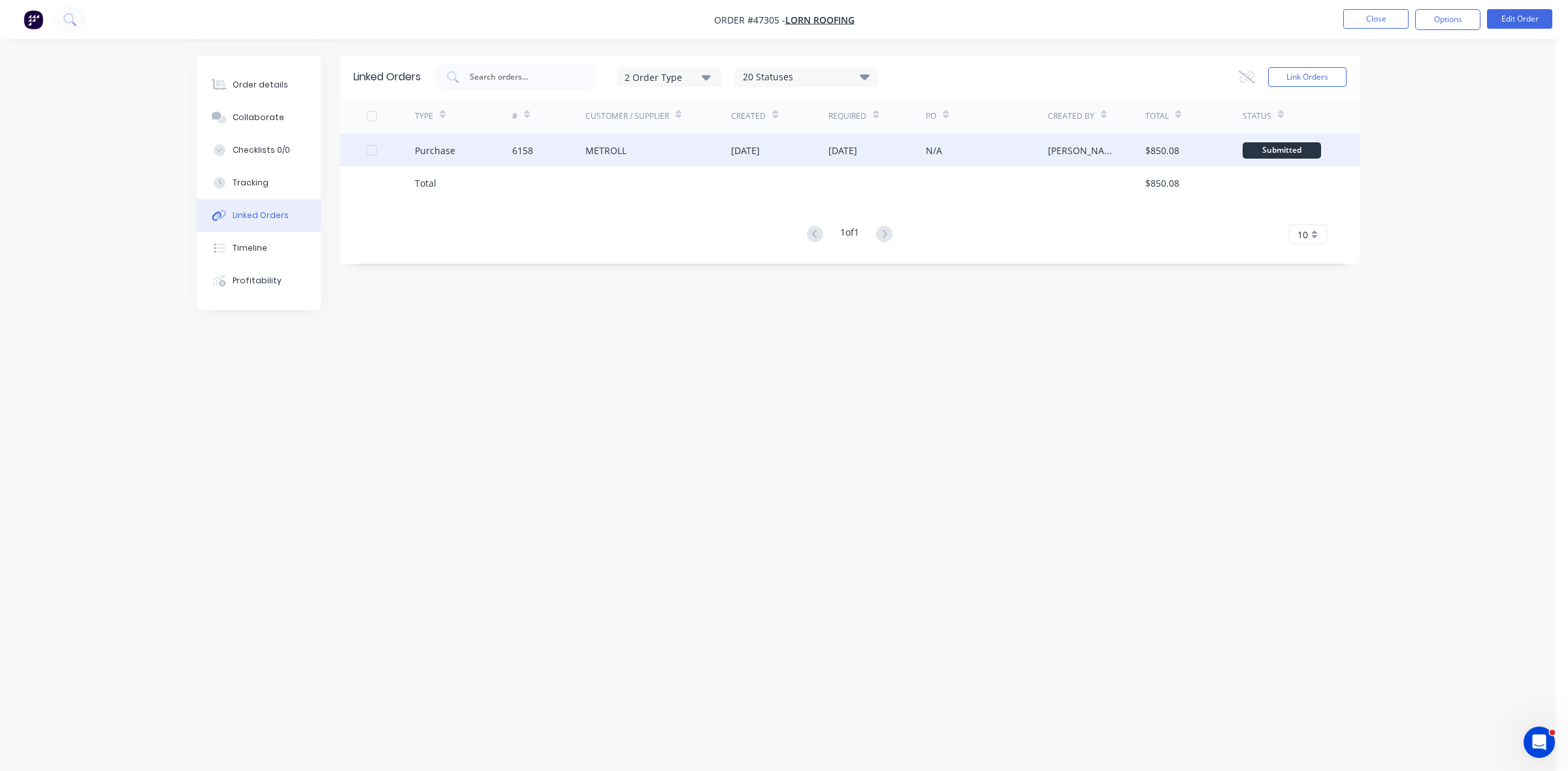
click at [760, 148] on div "[DATE]" at bounding box center [745, 150] width 29 height 13
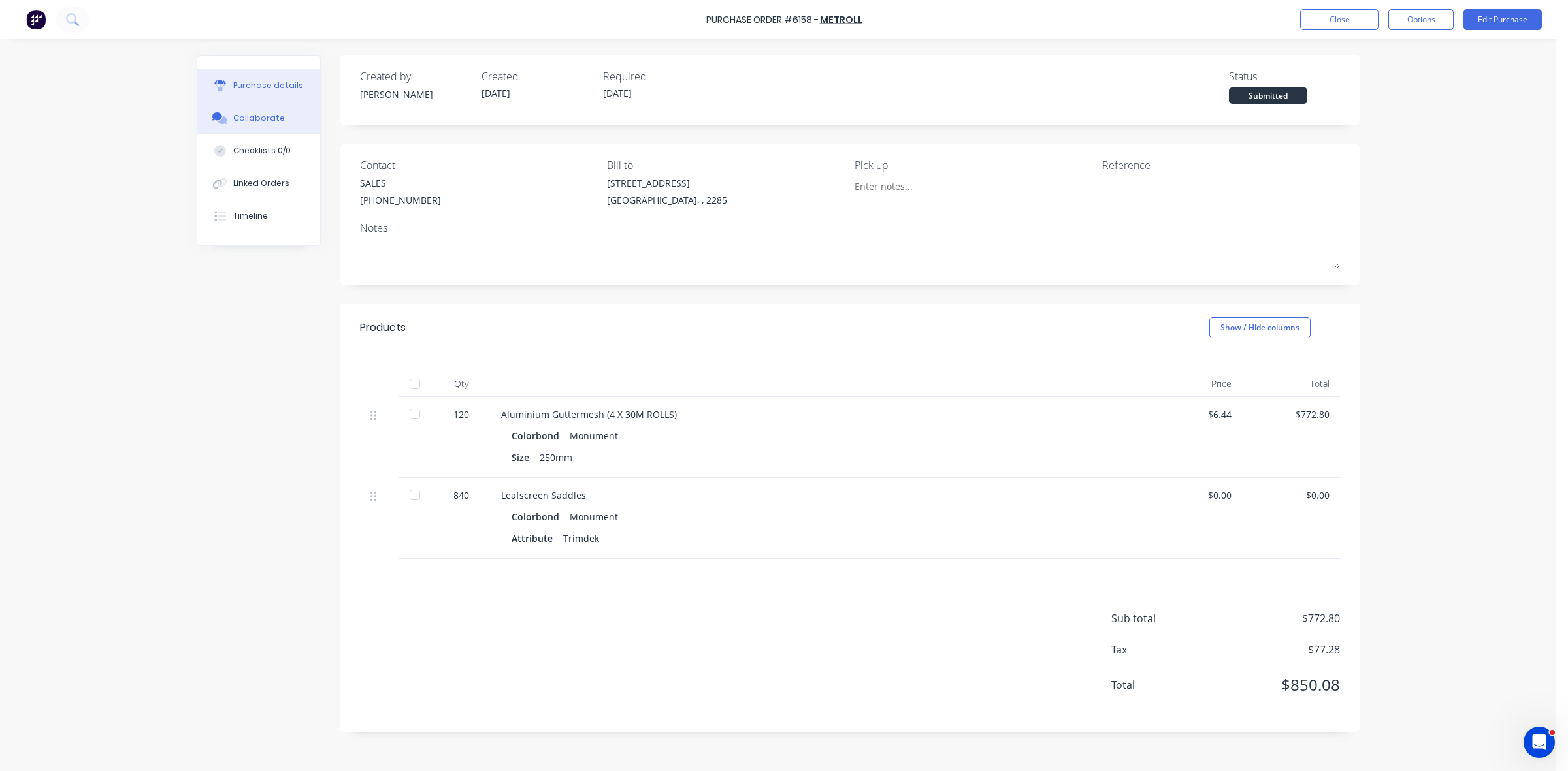
drag, startPoint x: 278, startPoint y: 114, endPoint x: 270, endPoint y: 98, distance: 17.9
click at [276, 114] on div "Collaborate" at bounding box center [259, 118] width 51 height 12
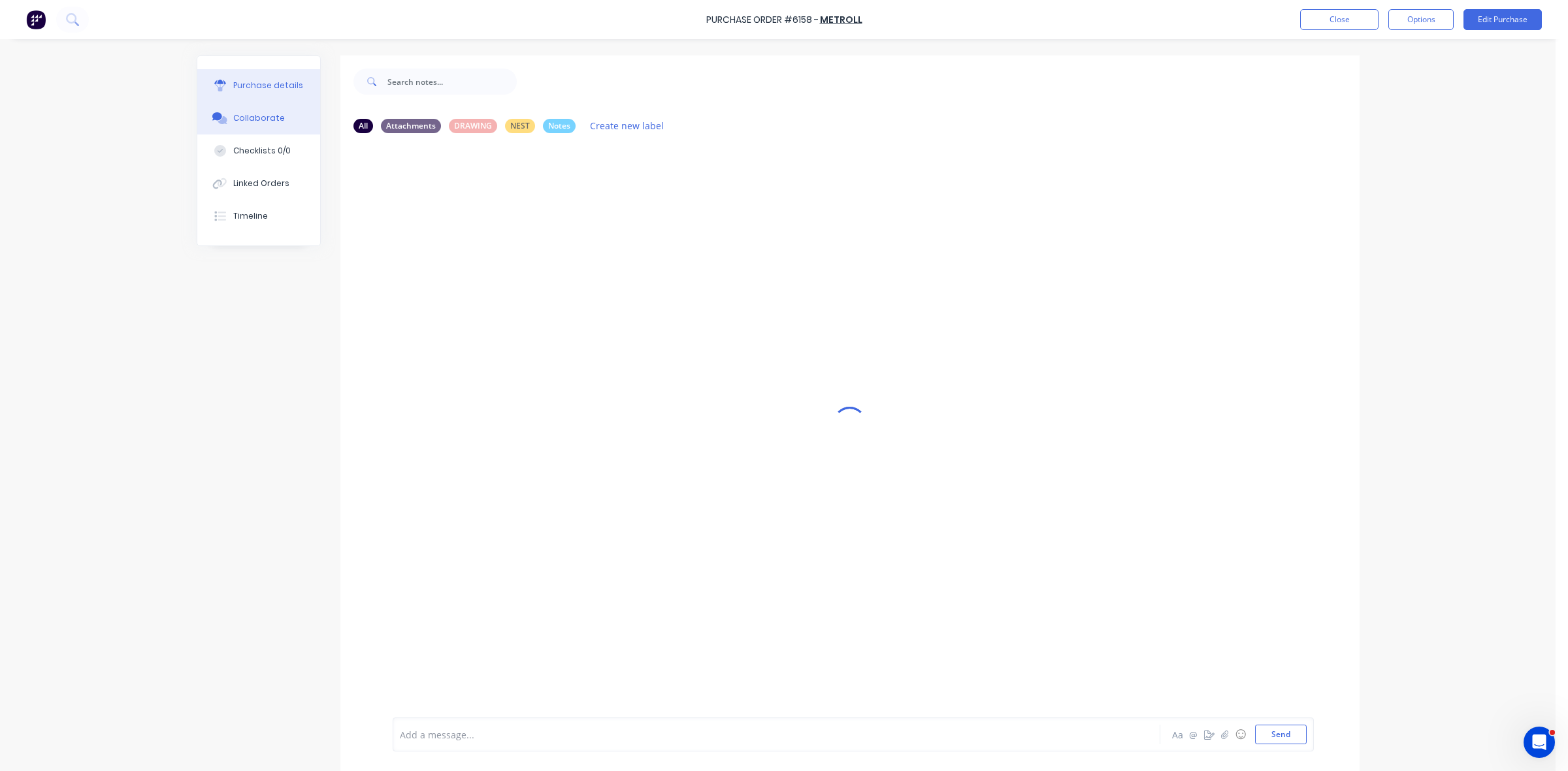
click at [266, 87] on div "Purchase details" at bounding box center [268, 85] width 70 height 12
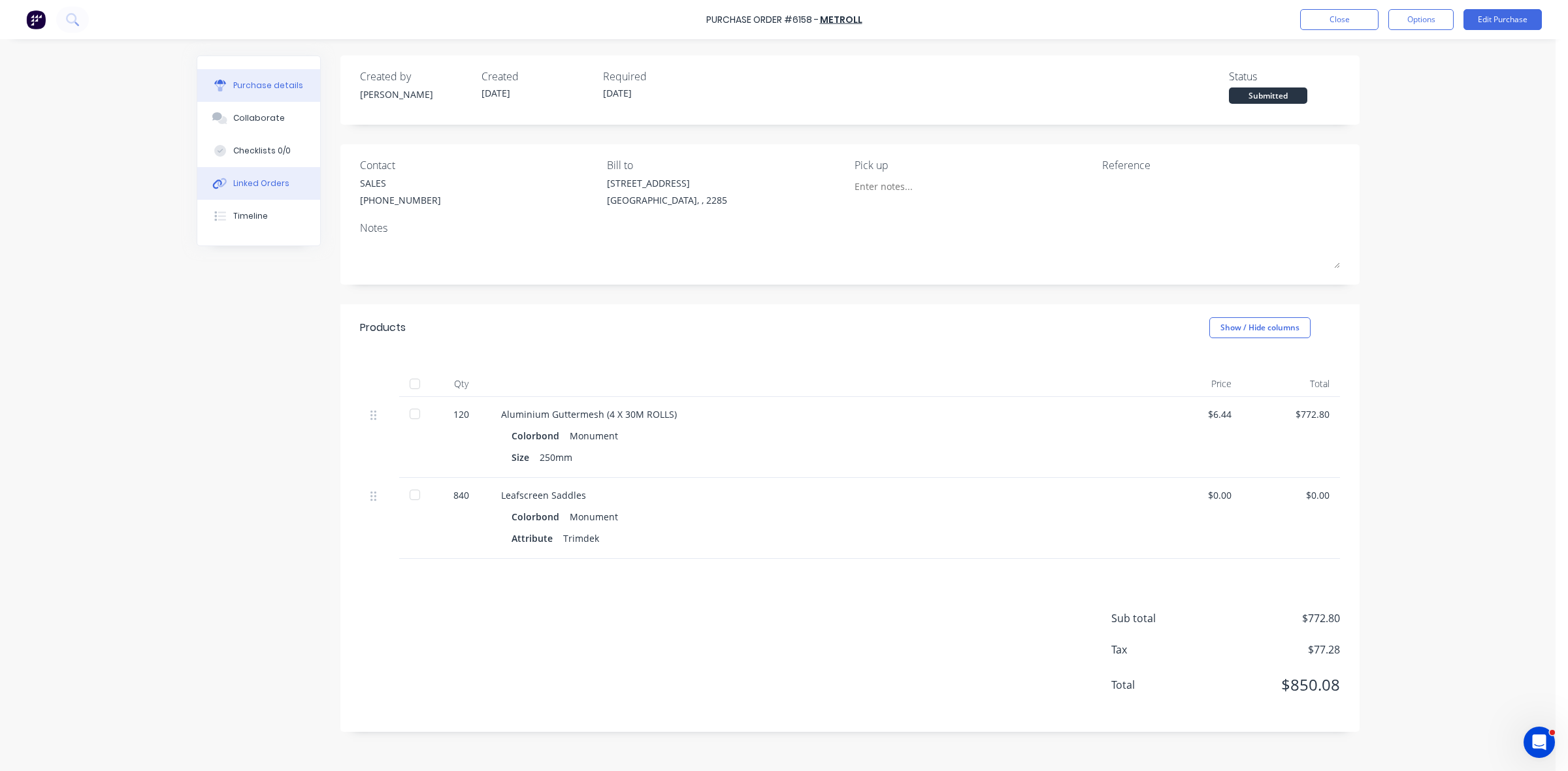
click at [272, 181] on div "Linked Orders" at bounding box center [261, 183] width 56 height 12
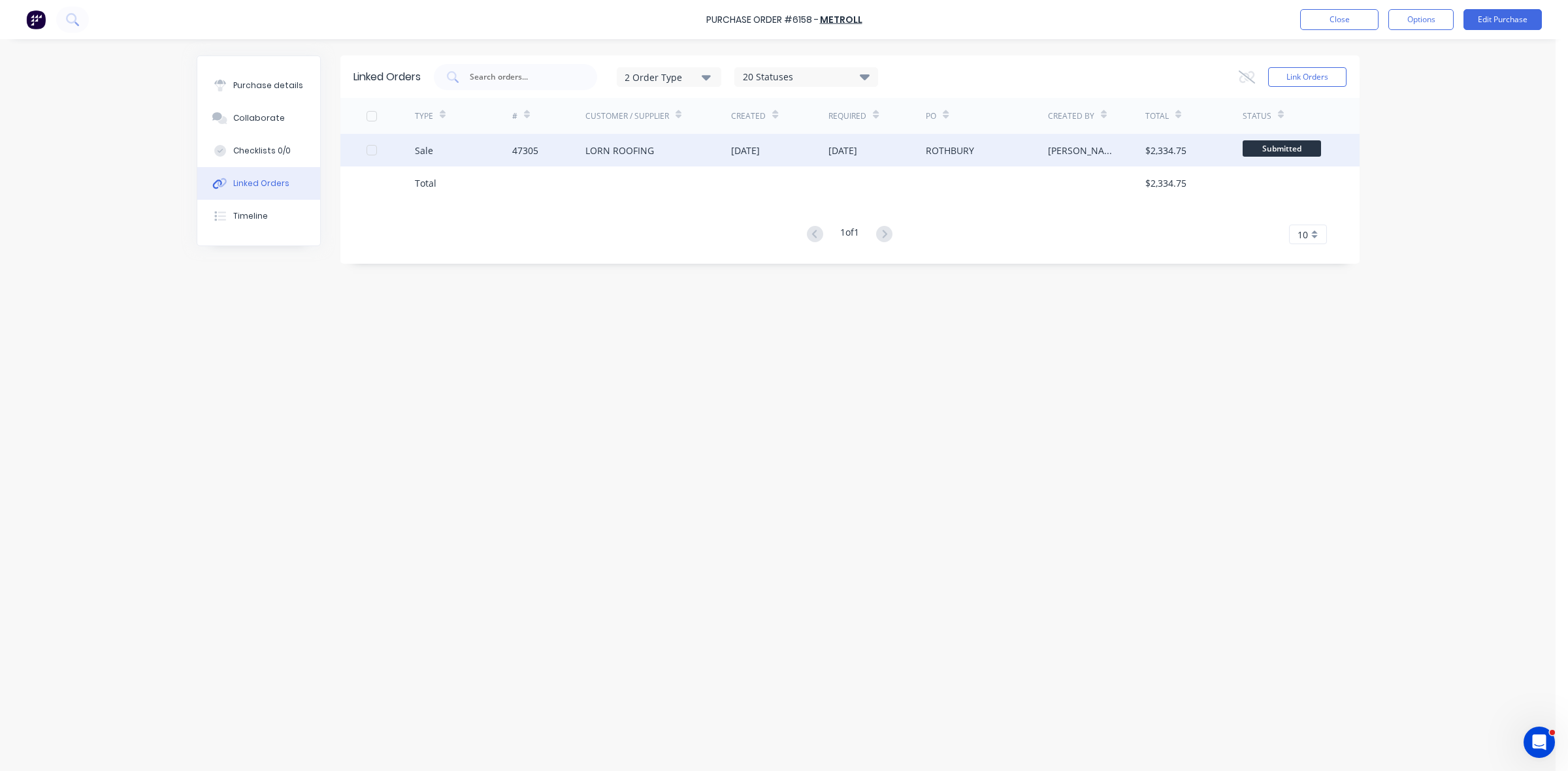
click at [628, 149] on div "LORN ROOFING" at bounding box center [619, 150] width 69 height 13
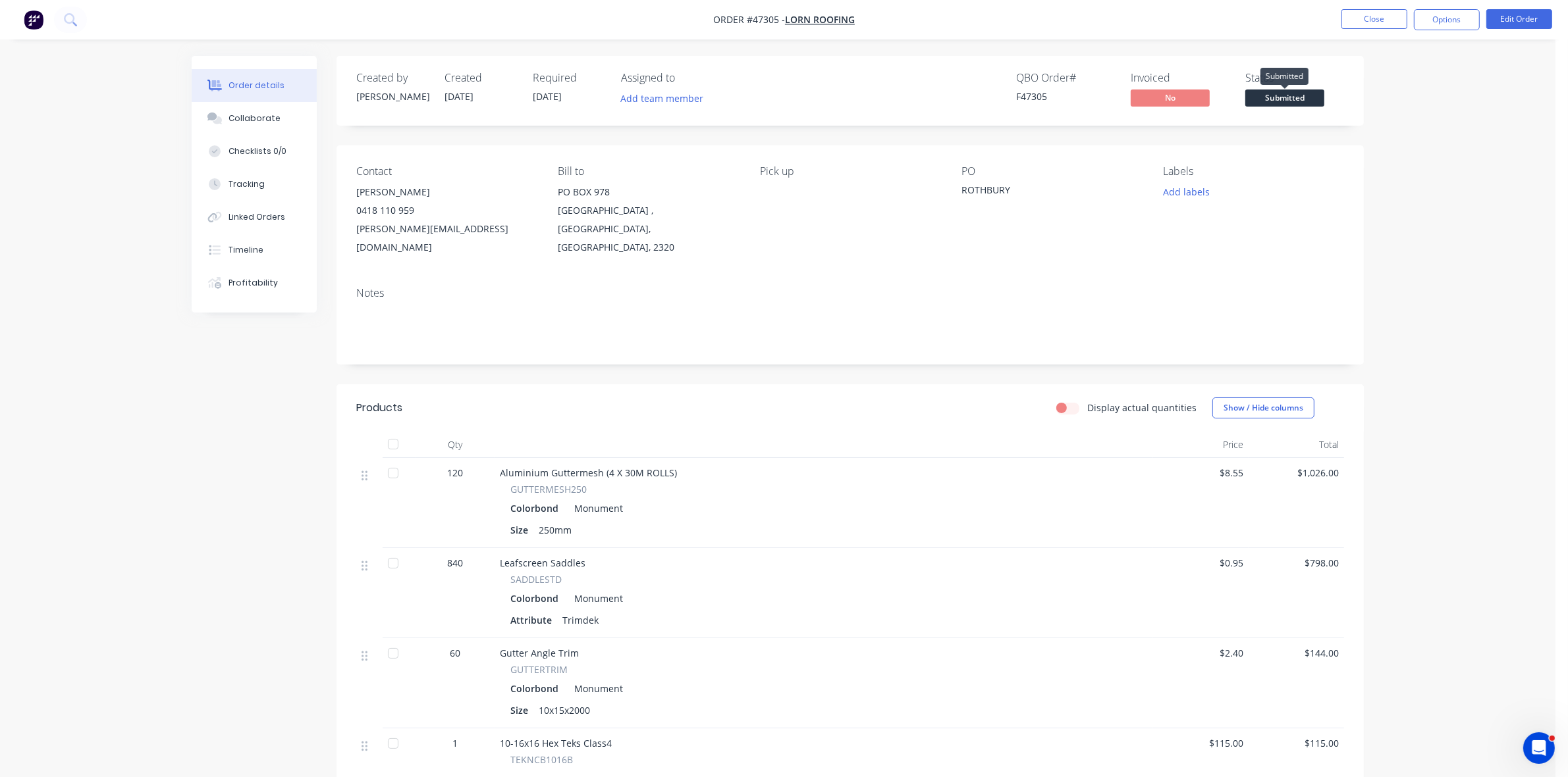
click at [1308, 96] on span "Submitted" at bounding box center [1284, 97] width 79 height 17
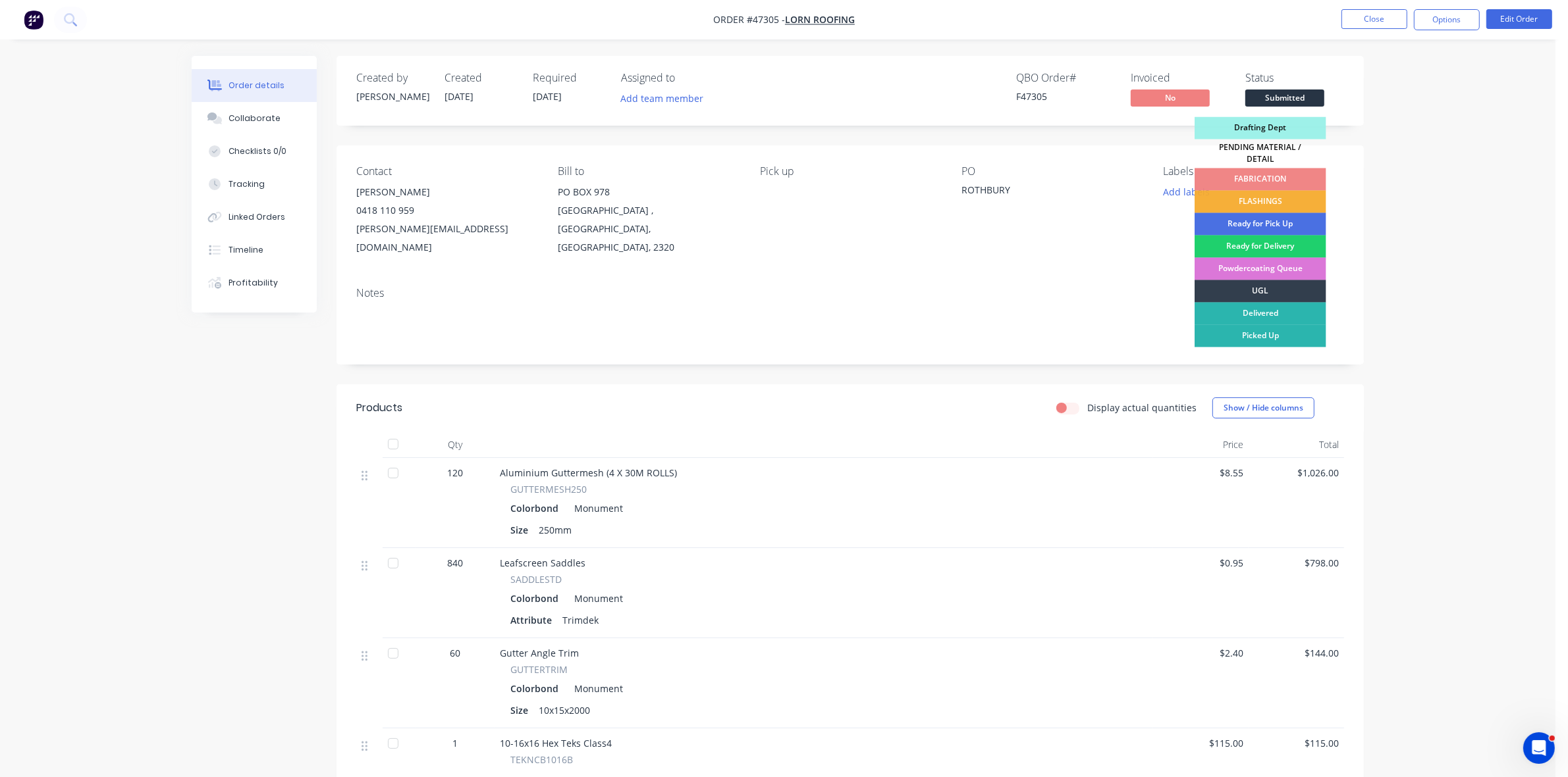
click at [1296, 152] on div "PENDING MATERIAL / DETAIL" at bounding box center [1260, 154] width 132 height 29
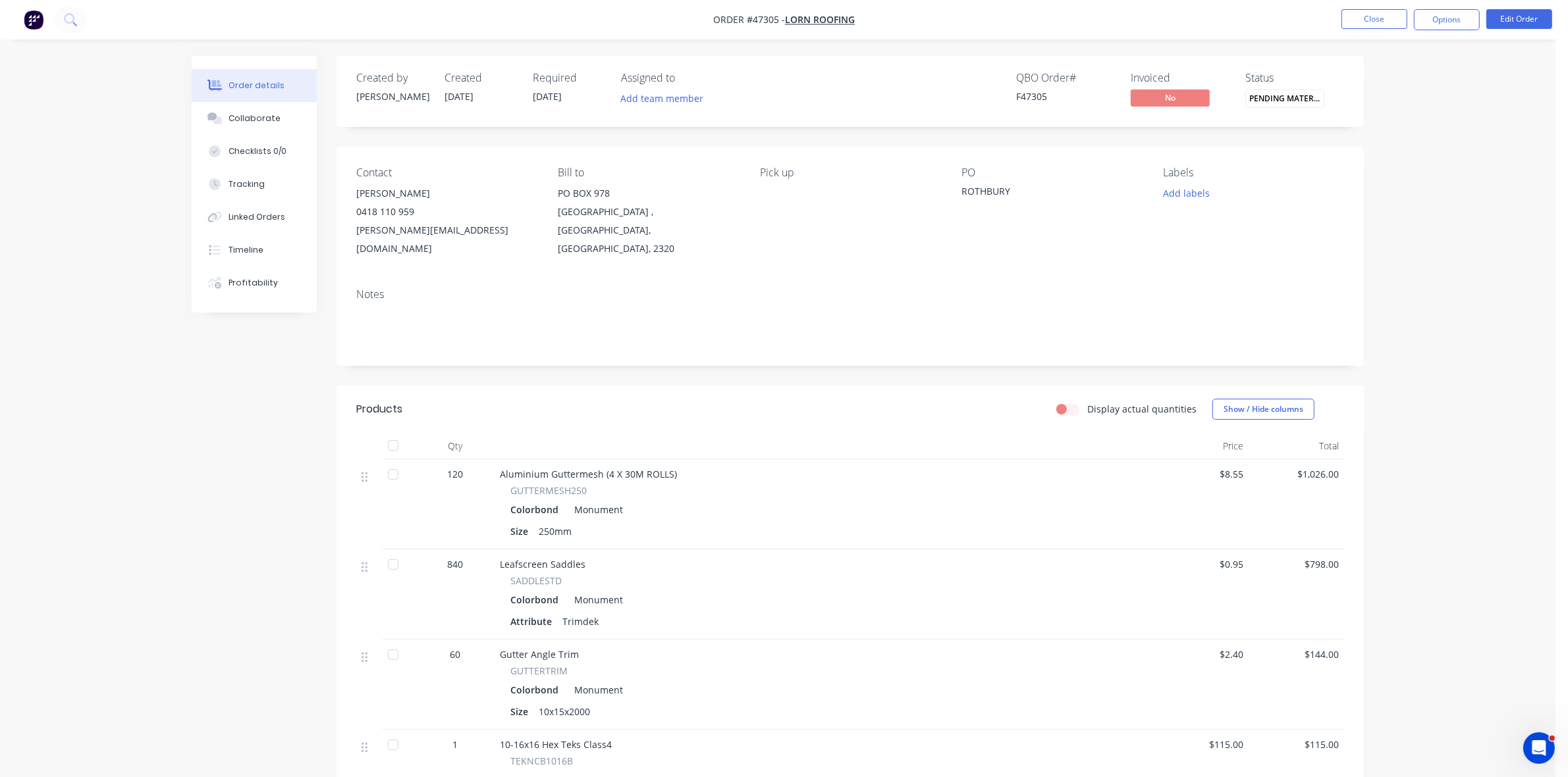
scroll to position [247, 0]
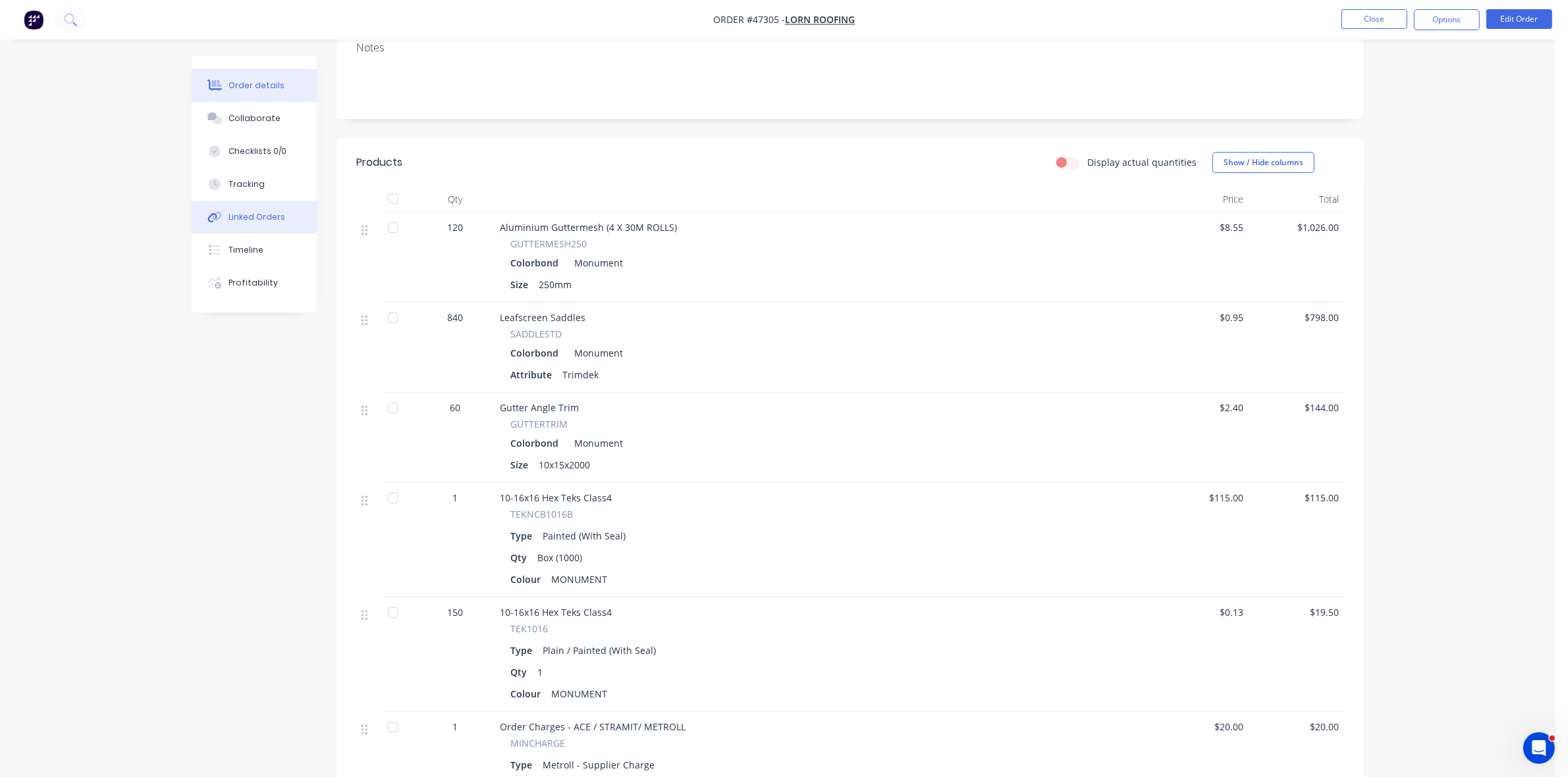
click at [267, 216] on div "Linked Orders" at bounding box center [256, 217] width 57 height 12
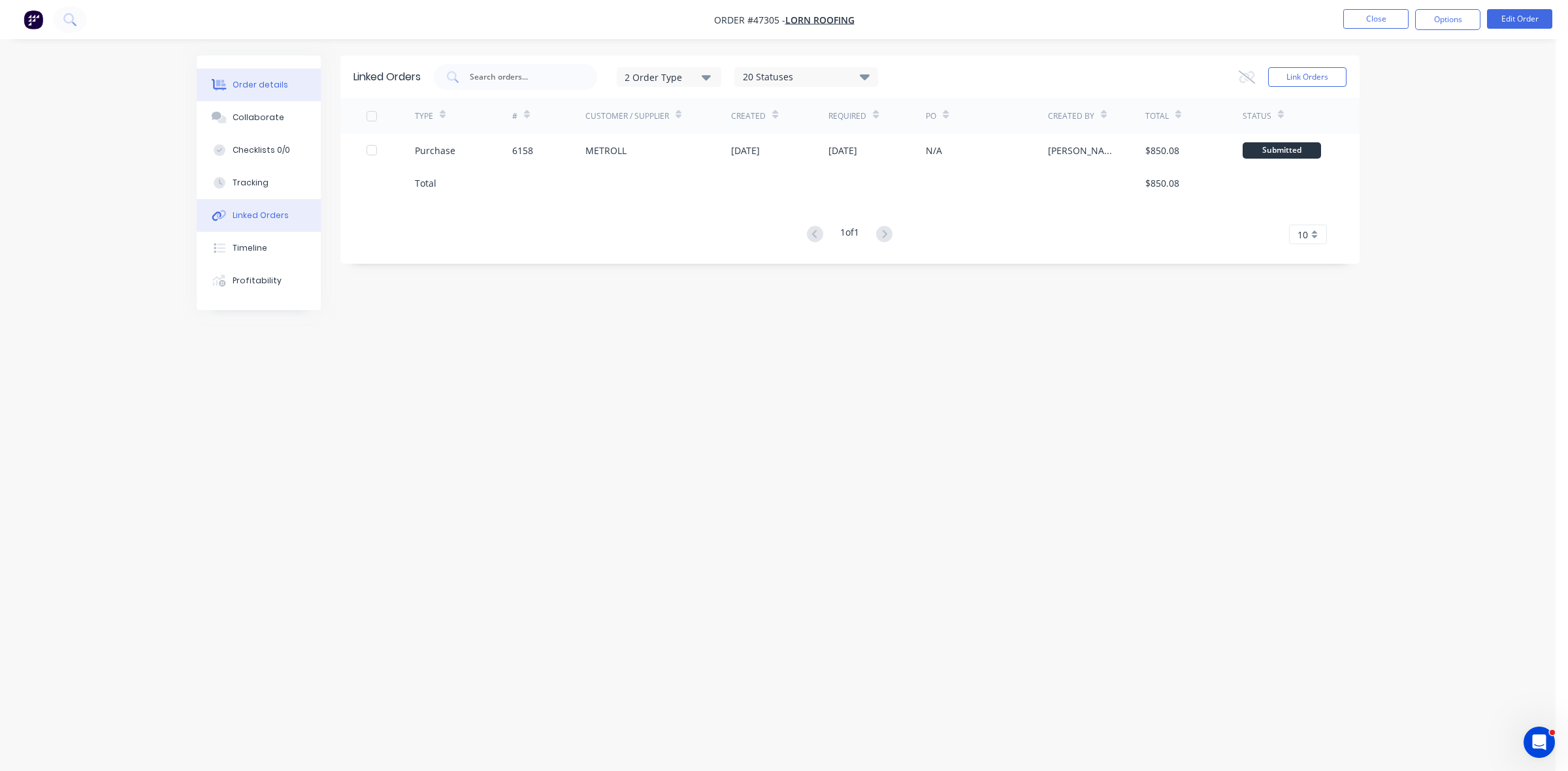
click at [270, 93] on button "Order details" at bounding box center [258, 85] width 124 height 32
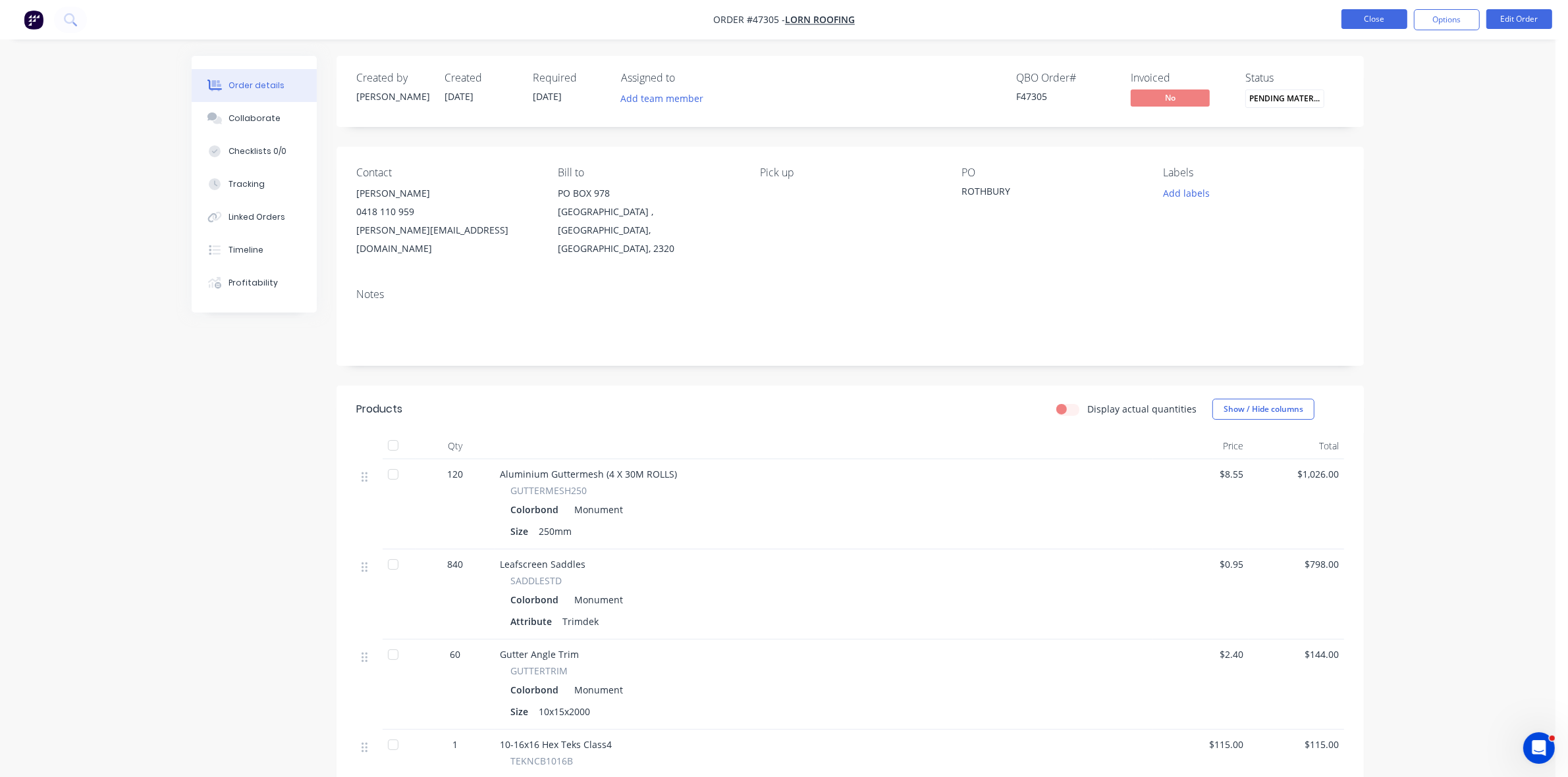
click at [1380, 14] on button "Close" at bounding box center [1374, 19] width 66 height 20
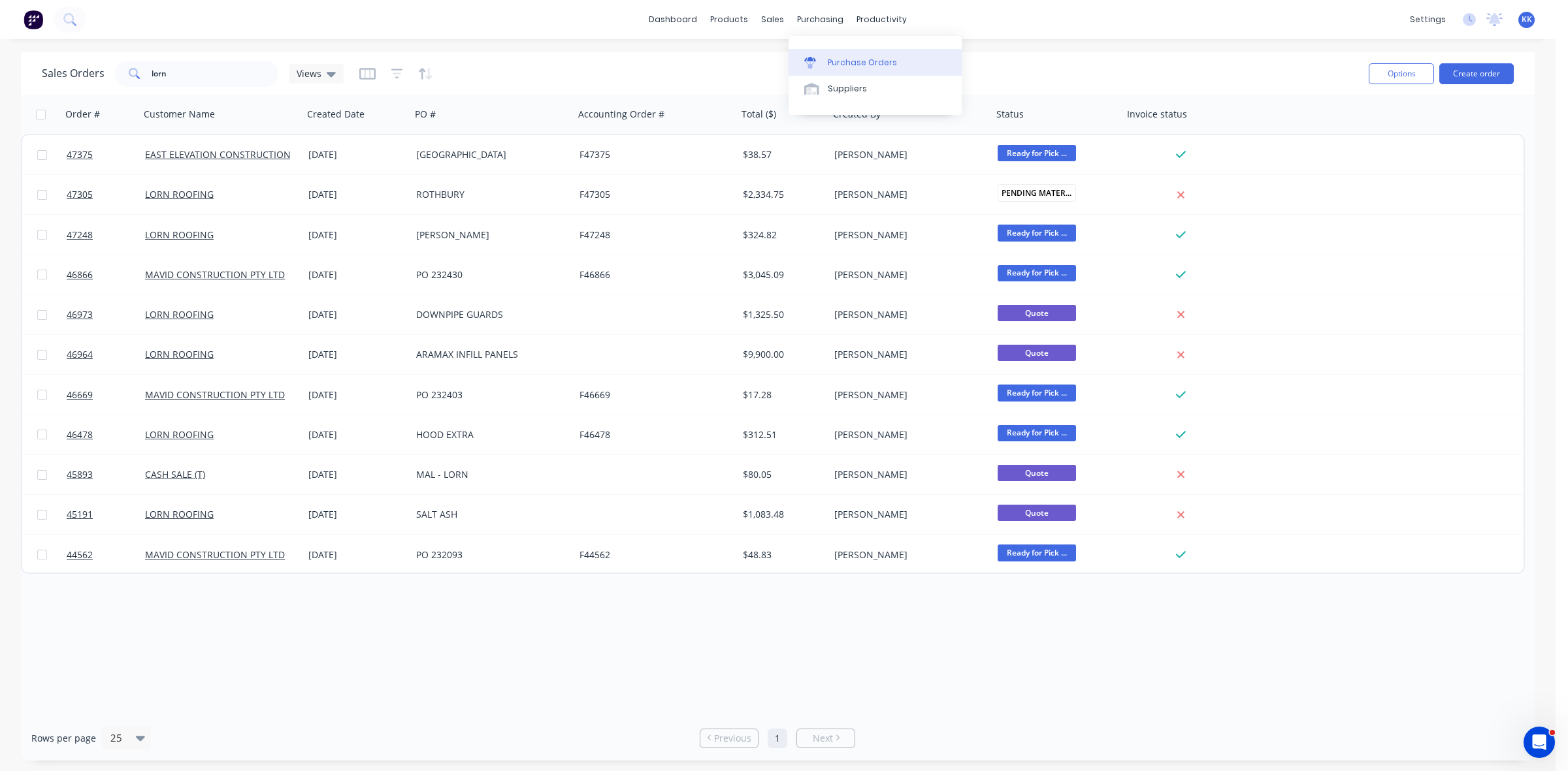
click at [834, 69] on link "Purchase Orders" at bounding box center [875, 62] width 173 height 26
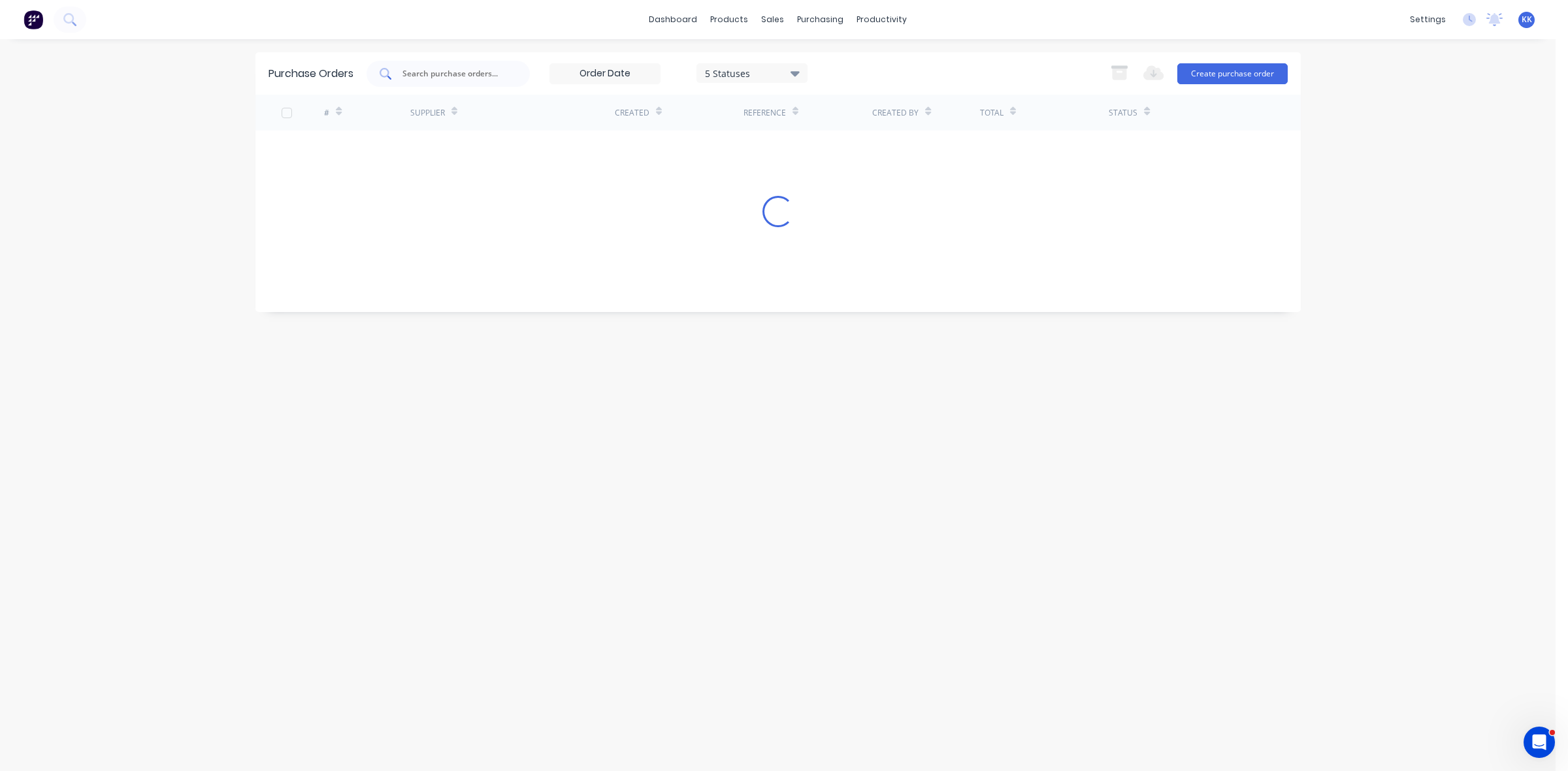
click at [477, 70] on input "text" at bounding box center [455, 74] width 108 height 13
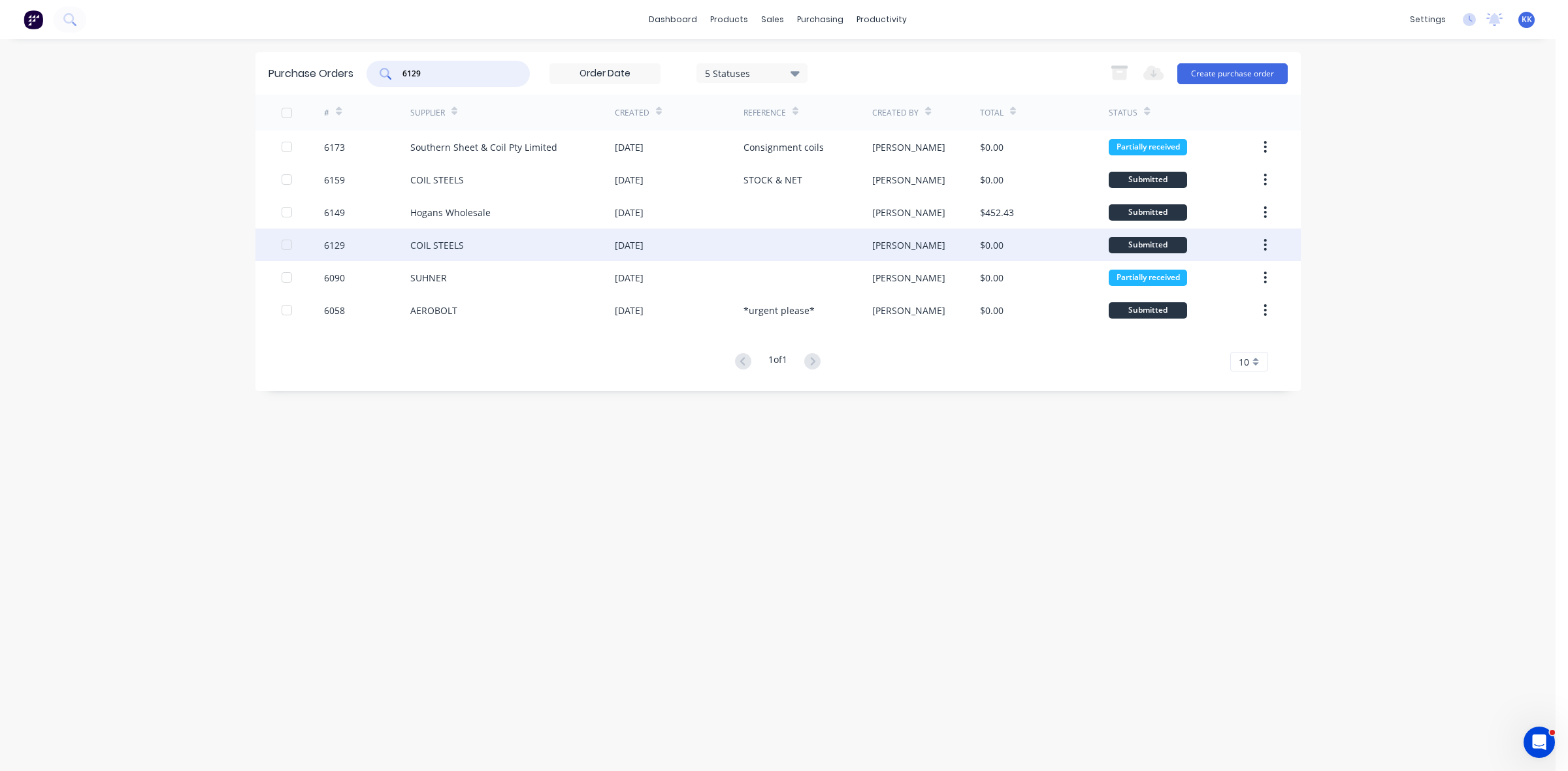
type input "6129"
click at [512, 249] on div "COIL STEELS" at bounding box center [512, 245] width 204 height 32
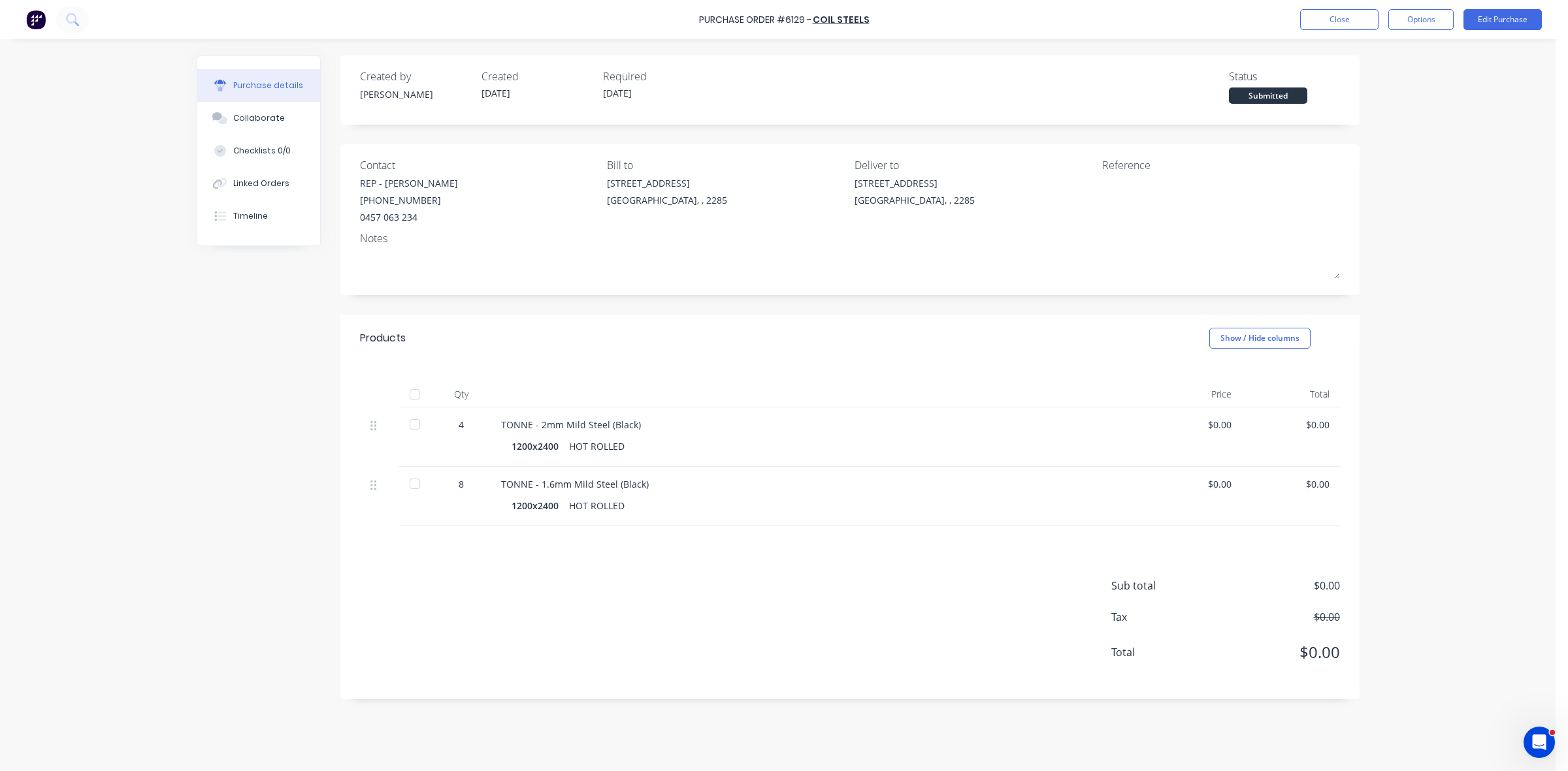
click at [410, 393] on div at bounding box center [414, 394] width 26 height 26
click at [1317, 30] on div "Purchase Order #6129 - COIL STEELS Close Options Edit Purchase" at bounding box center [784, 20] width 1568 height 40
click at [1312, 27] on button "Close" at bounding box center [1339, 20] width 78 height 21
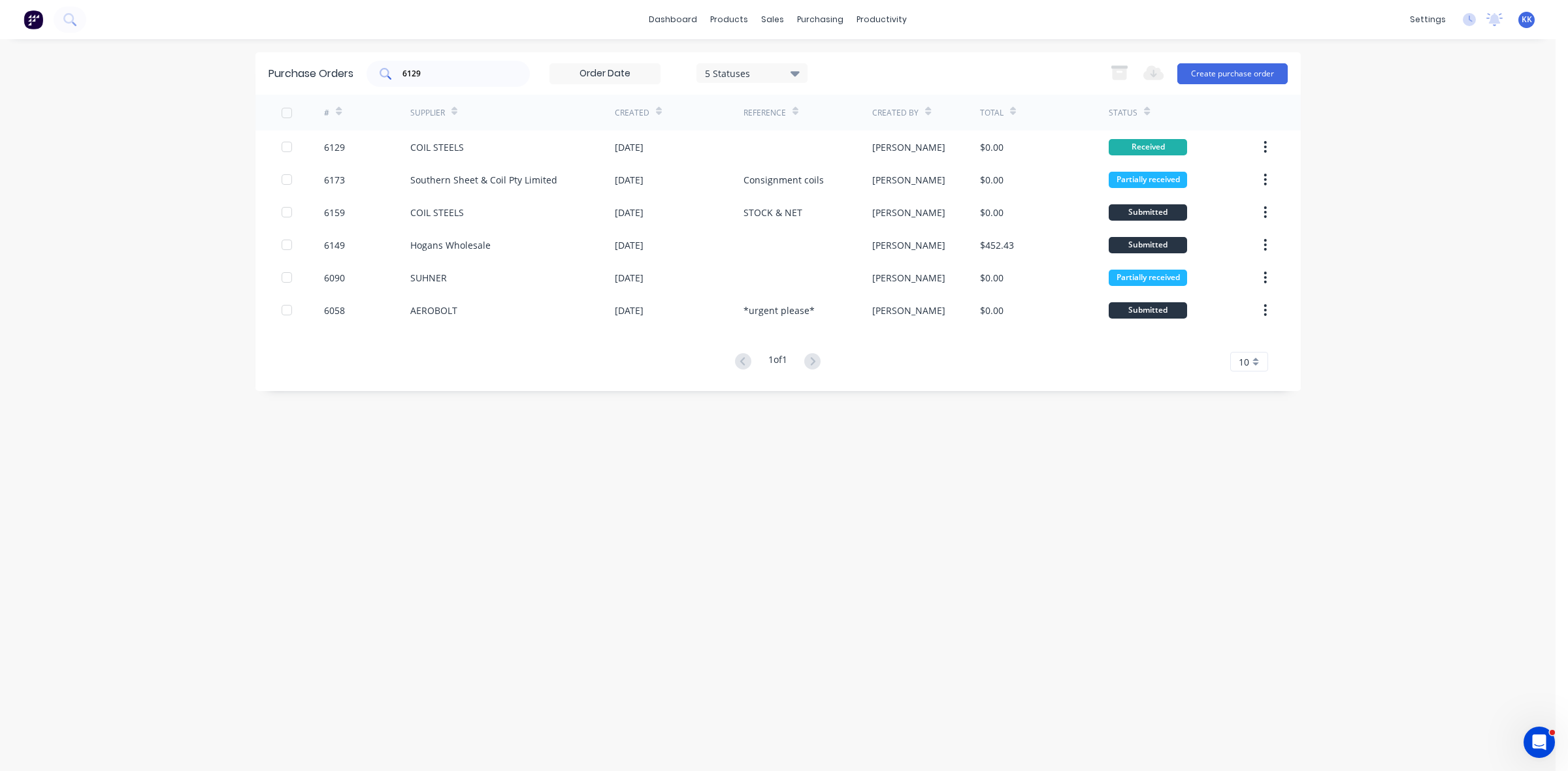
drag, startPoint x: 458, startPoint y: 63, endPoint x: 403, endPoint y: 64, distance: 55.0
click at [403, 64] on div "6129" at bounding box center [448, 74] width 163 height 26
type input "6"
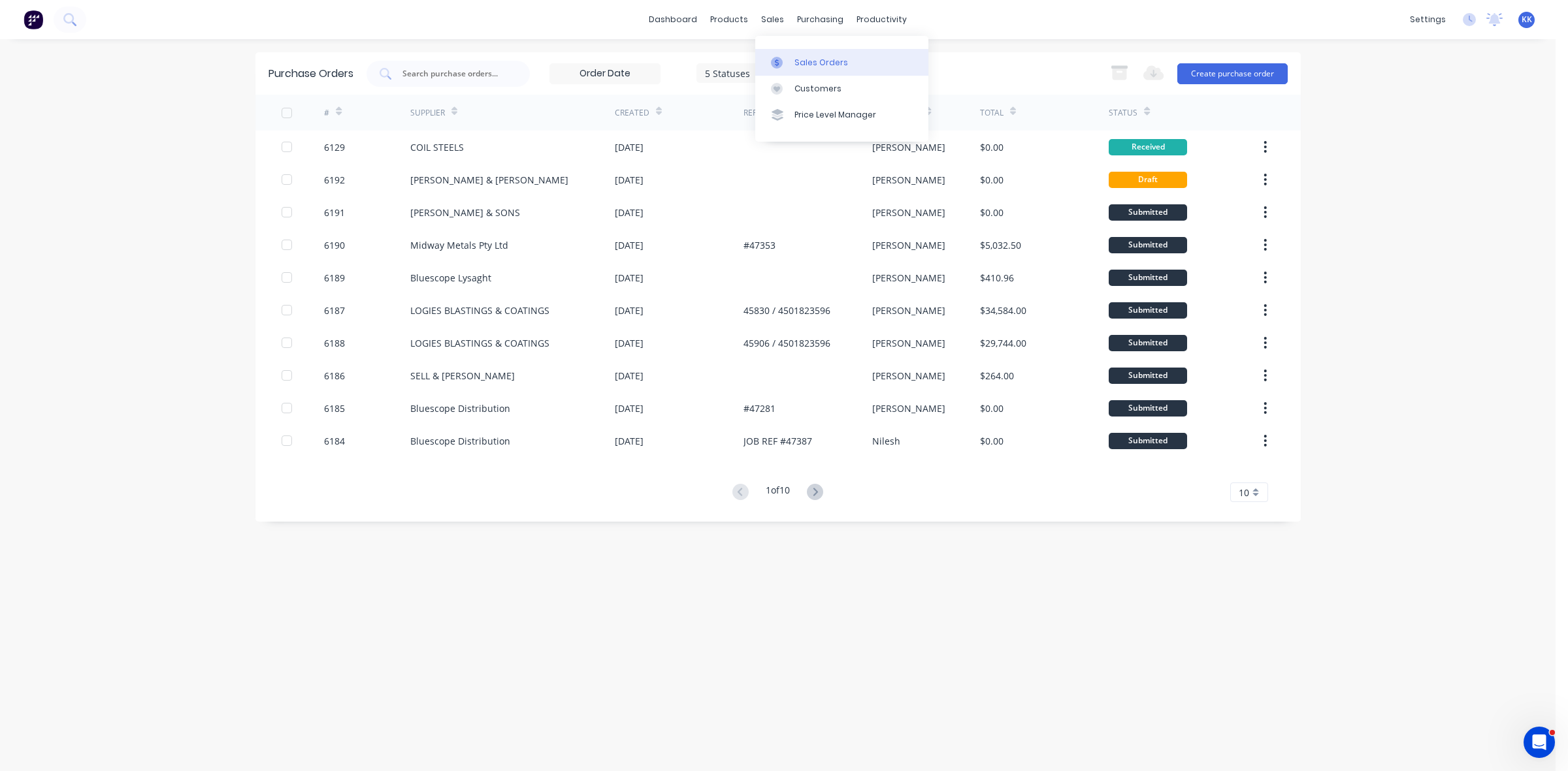
drag, startPoint x: 801, startPoint y: 40, endPoint x: 794, endPoint y: 50, distance: 12.2
click at [801, 41] on div "Sales Orders Customers Price Level Manager" at bounding box center [842, 88] width 173 height 105
click at [790, 60] on div at bounding box center [781, 63] width 20 height 12
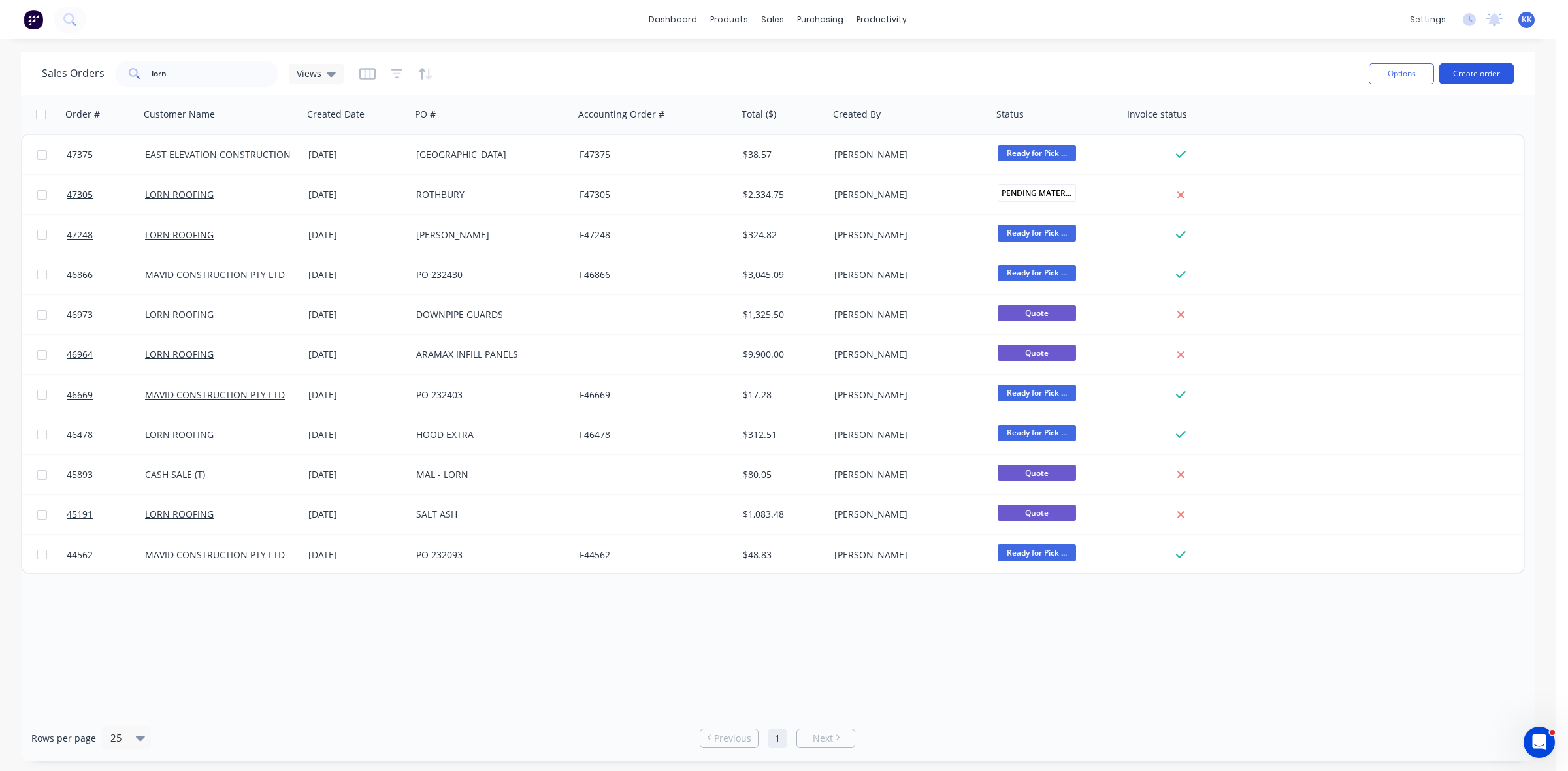
click at [1481, 79] on button "Create order" at bounding box center [1477, 74] width 74 height 21
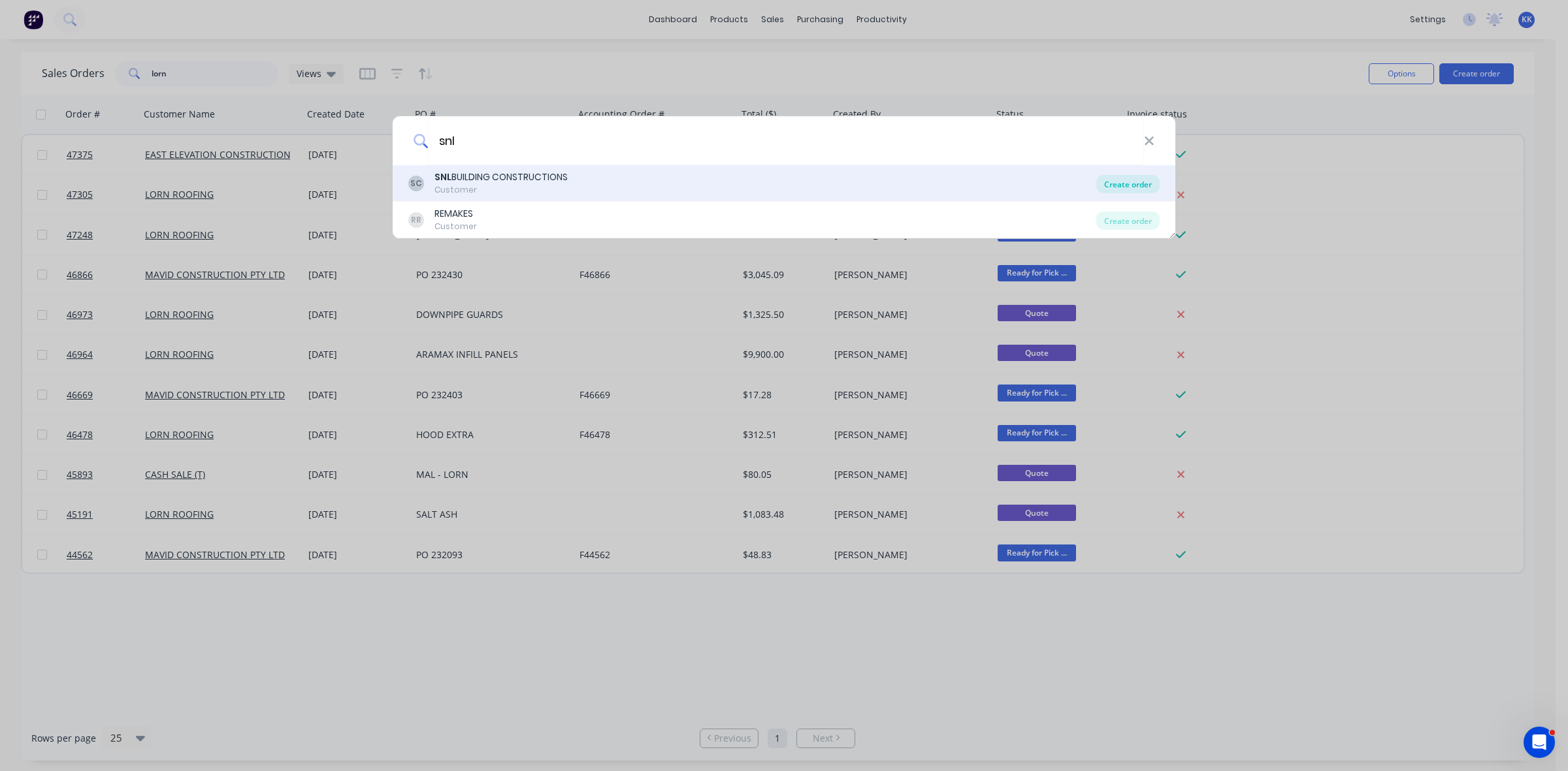
type input "snl"
click at [1154, 183] on div "Create order" at bounding box center [1128, 184] width 63 height 18
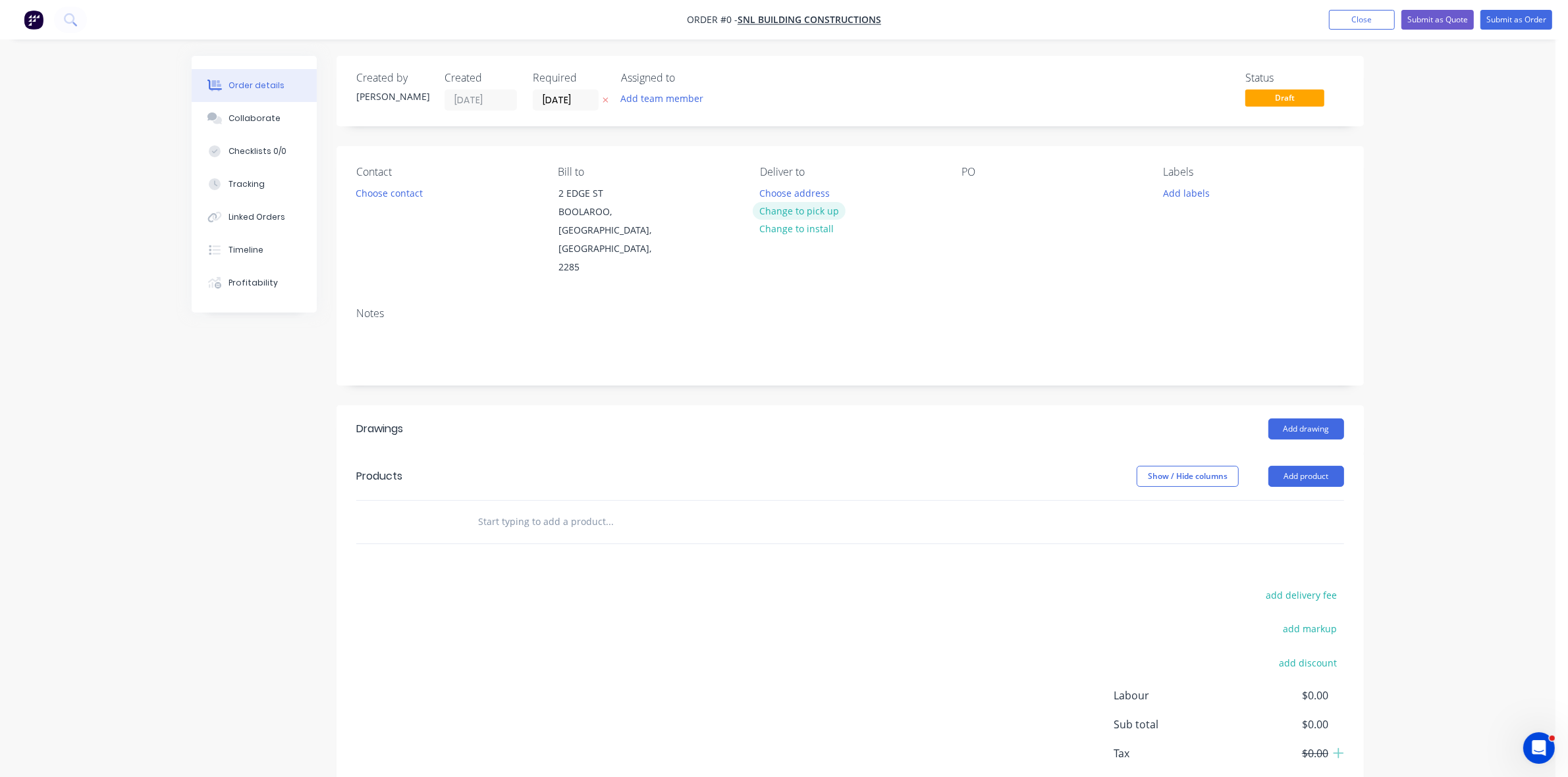
click at [819, 202] on button "Change to pick up" at bounding box center [799, 211] width 93 height 18
click at [401, 187] on button "Choose contact" at bounding box center [389, 192] width 81 height 18
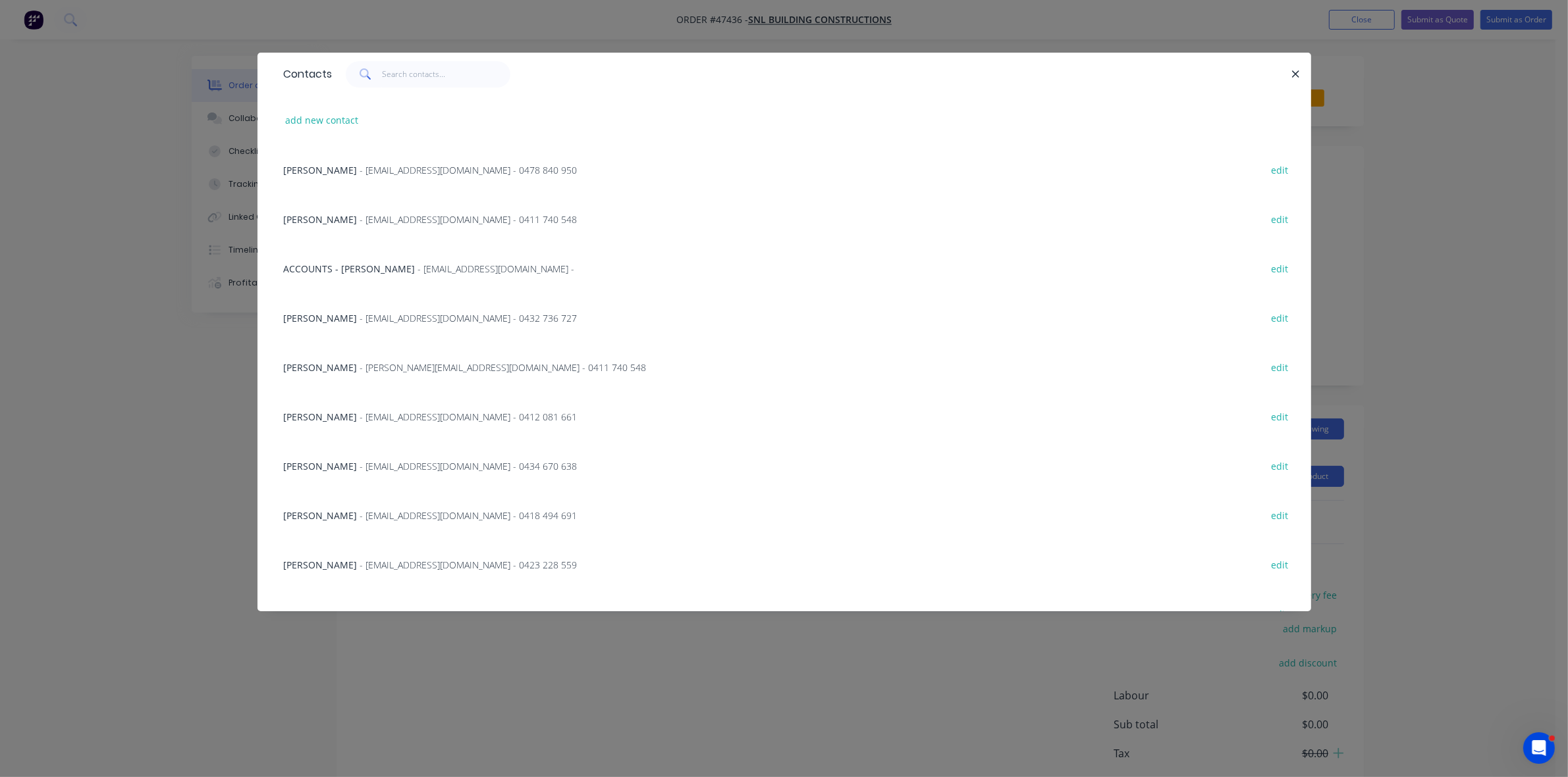
click at [384, 310] on div "[PERSON_NAME] - [EMAIL_ADDRESS][DOMAIN_NAME] - 0432 736 727 edit" at bounding box center [784, 318] width 1014 height 49
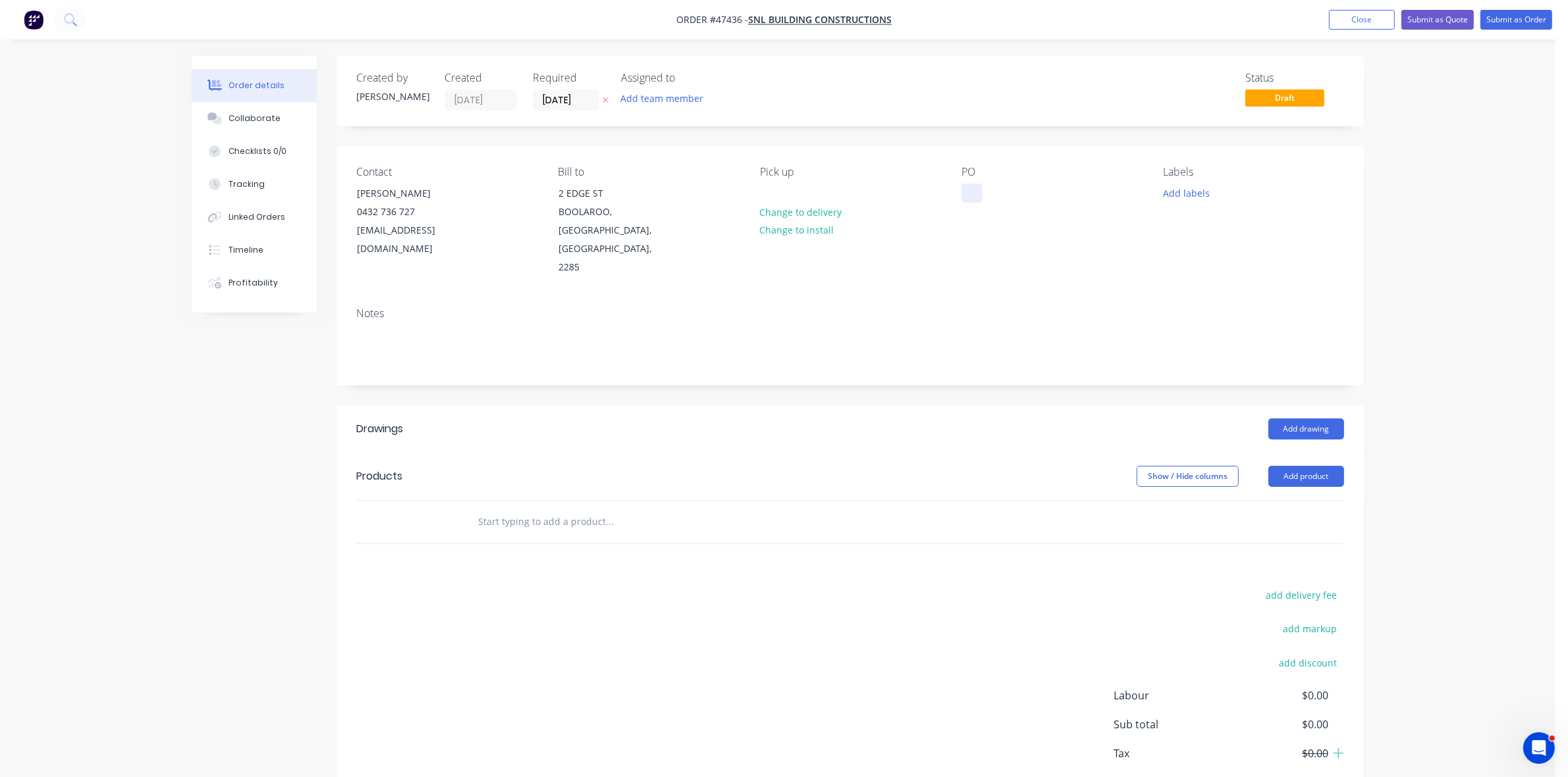
click at [972, 198] on div at bounding box center [972, 193] width 21 height 19
click at [564, 112] on div "Created by [PERSON_NAME] Created [DATE] Required [DATE] Assigned to Add team me…" at bounding box center [850, 91] width 1027 height 70
click at [559, 106] on input "[DATE]" at bounding box center [565, 100] width 65 height 20
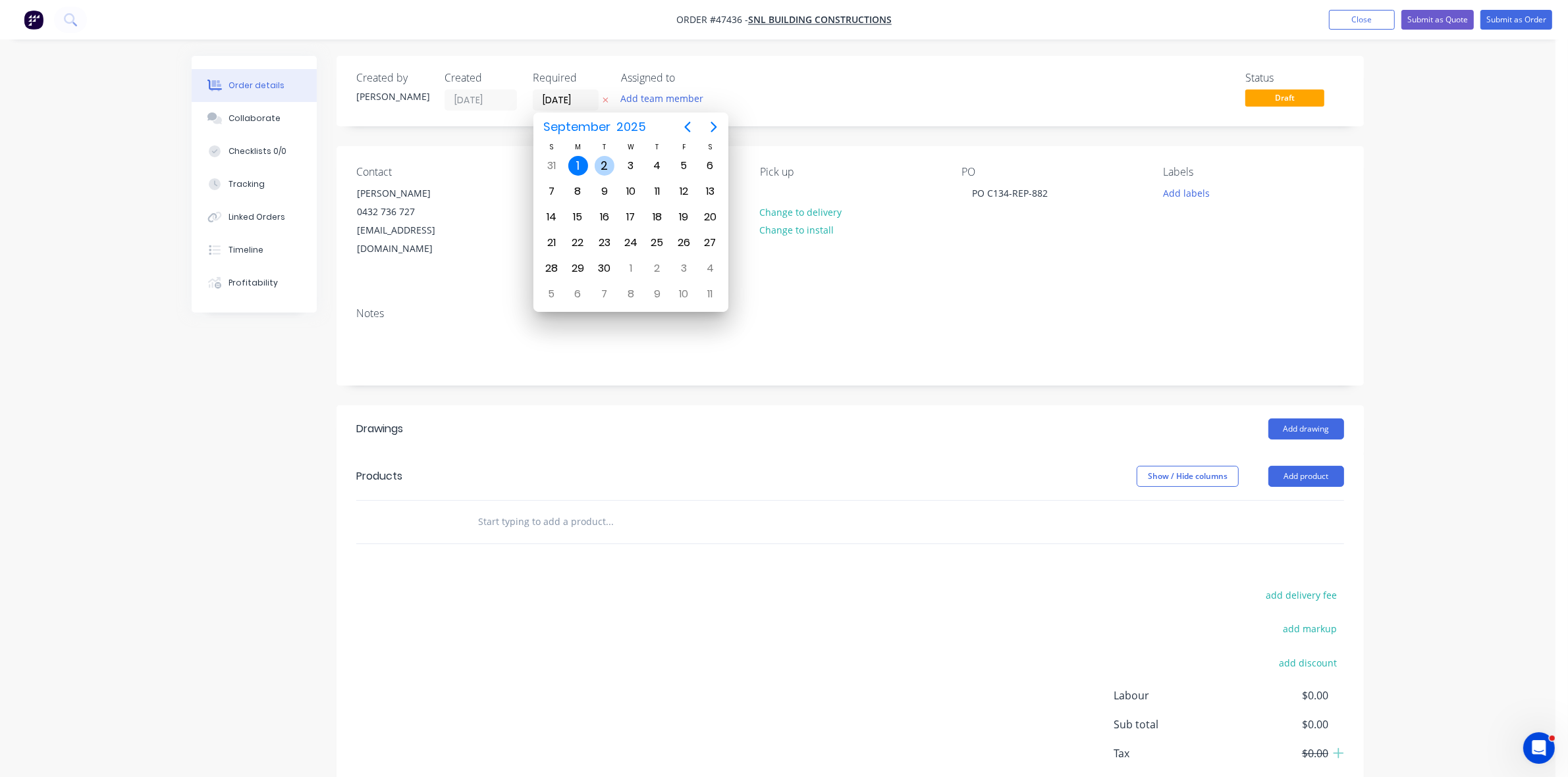
click at [607, 166] on div "2" at bounding box center [604, 166] width 20 height 20
type input "[DATE]"
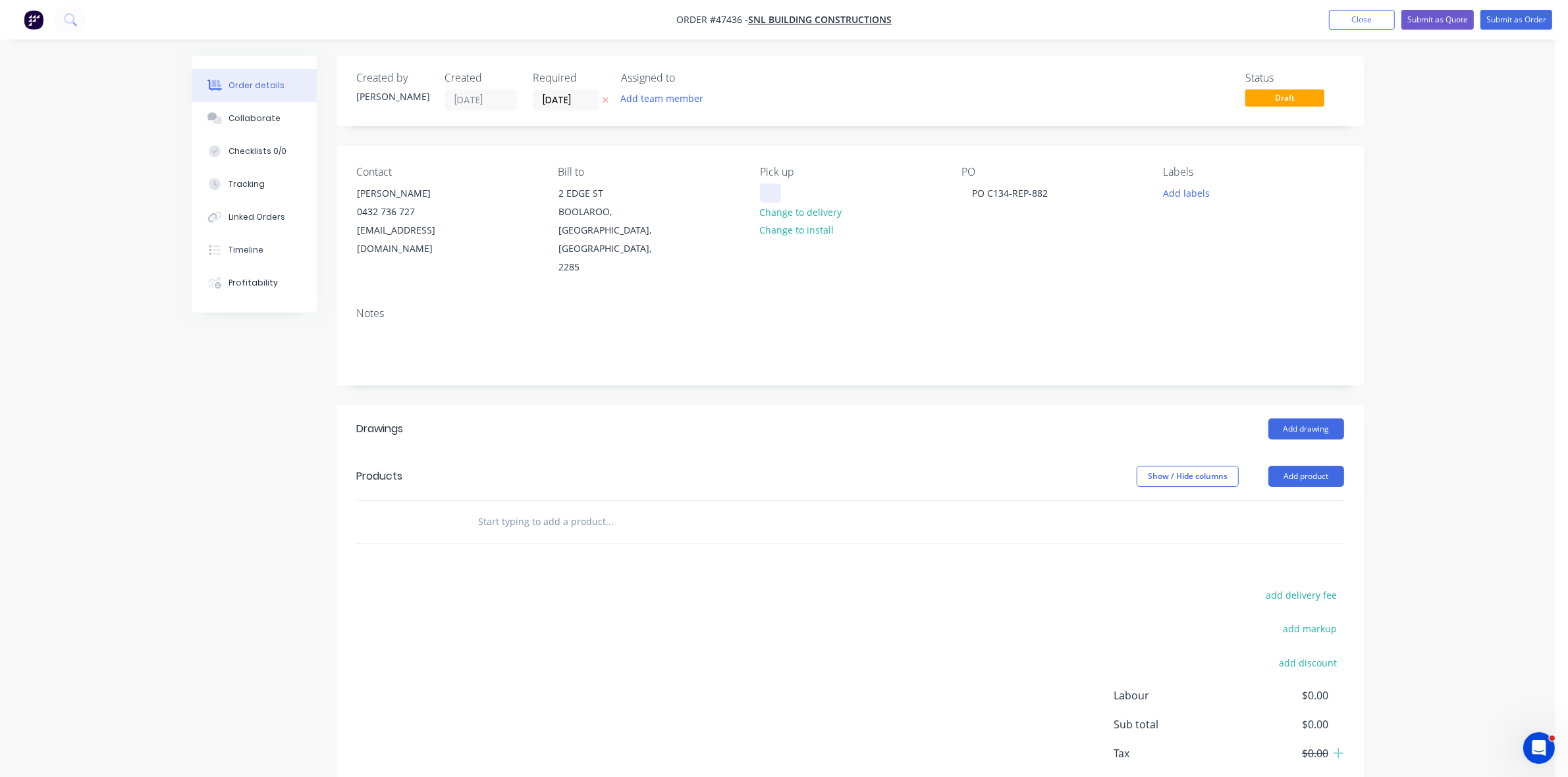
click at [776, 195] on div at bounding box center [770, 193] width 21 height 19
click at [1308, 419] on button "Add drawing" at bounding box center [1305, 429] width 76 height 21
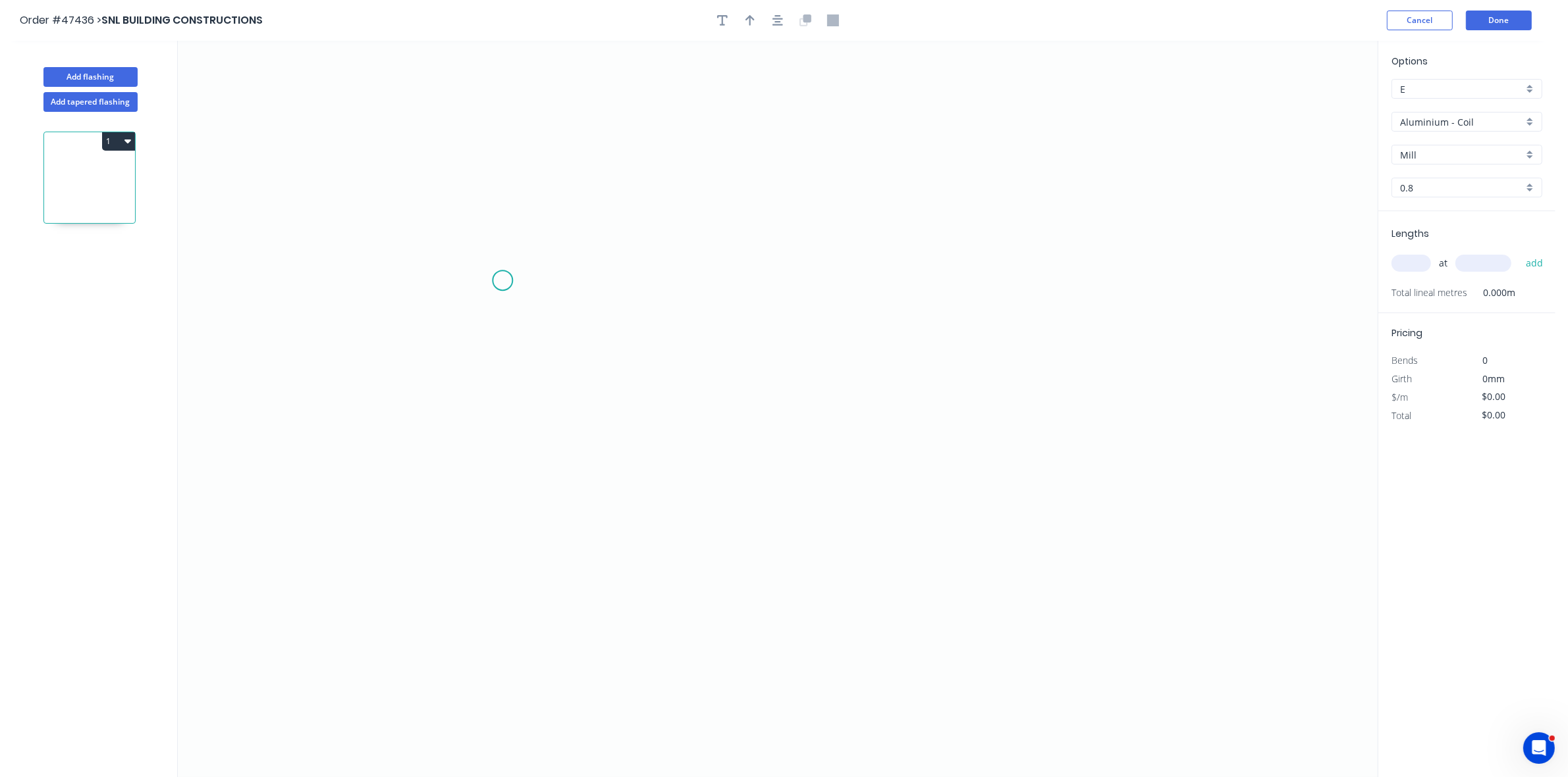
click at [477, 284] on icon "0" at bounding box center [777, 408] width 1199 height 736
click at [508, 254] on icon at bounding box center [492, 268] width 31 height 31
click at [825, 252] on icon "0 ?" at bounding box center [777, 408] width 1199 height 736
click at [831, 412] on icon "0 ? ?" at bounding box center [777, 408] width 1199 height 736
drag, startPoint x: 780, startPoint y: 412, endPoint x: 781, endPoint y: 445, distance: 33.0
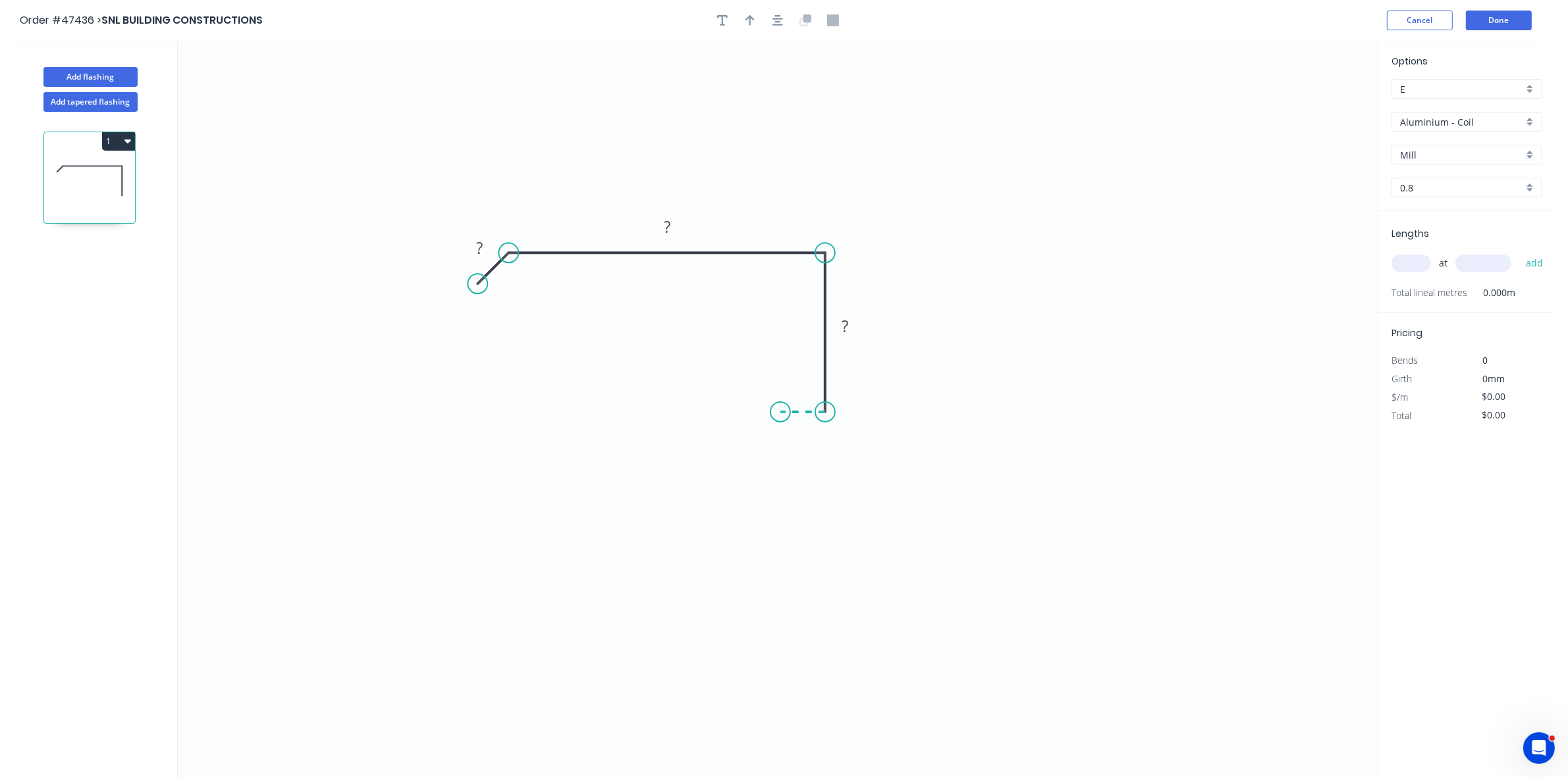
click at [780, 413] on icon "0 ? ? ?" at bounding box center [777, 408] width 1199 height 736
click at [781, 452] on icon "0 ? ? ? ?" at bounding box center [777, 408] width 1199 height 736
click at [751, 27] on button "button" at bounding box center [749, 20] width 20 height 20
drag, startPoint x: 1309, startPoint y: 104, endPoint x: 784, endPoint y: 224, distance: 538.5
click at [794, 210] on icon at bounding box center [800, 188] width 12 height 42
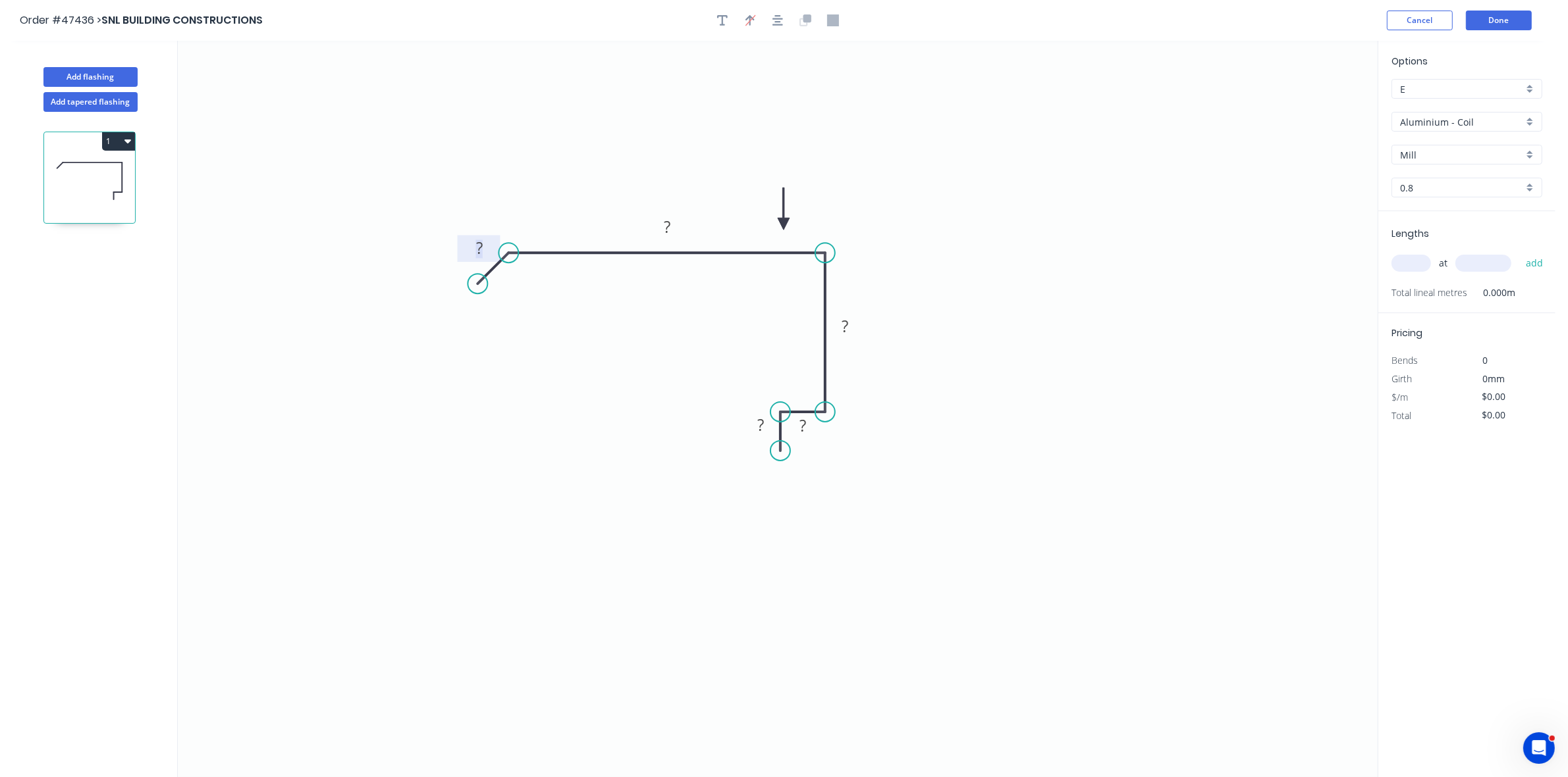
click at [488, 249] on rect at bounding box center [479, 249] width 26 height 18
type input "$27.09"
drag, startPoint x: 1410, startPoint y: 116, endPoint x: 1423, endPoint y: 125, distance: 15.8
click at [1411, 116] on input "Aluminium - Coil" at bounding box center [1461, 121] width 123 height 14
click at [1450, 219] on div "Colorbond" at bounding box center [1466, 216] width 149 height 23
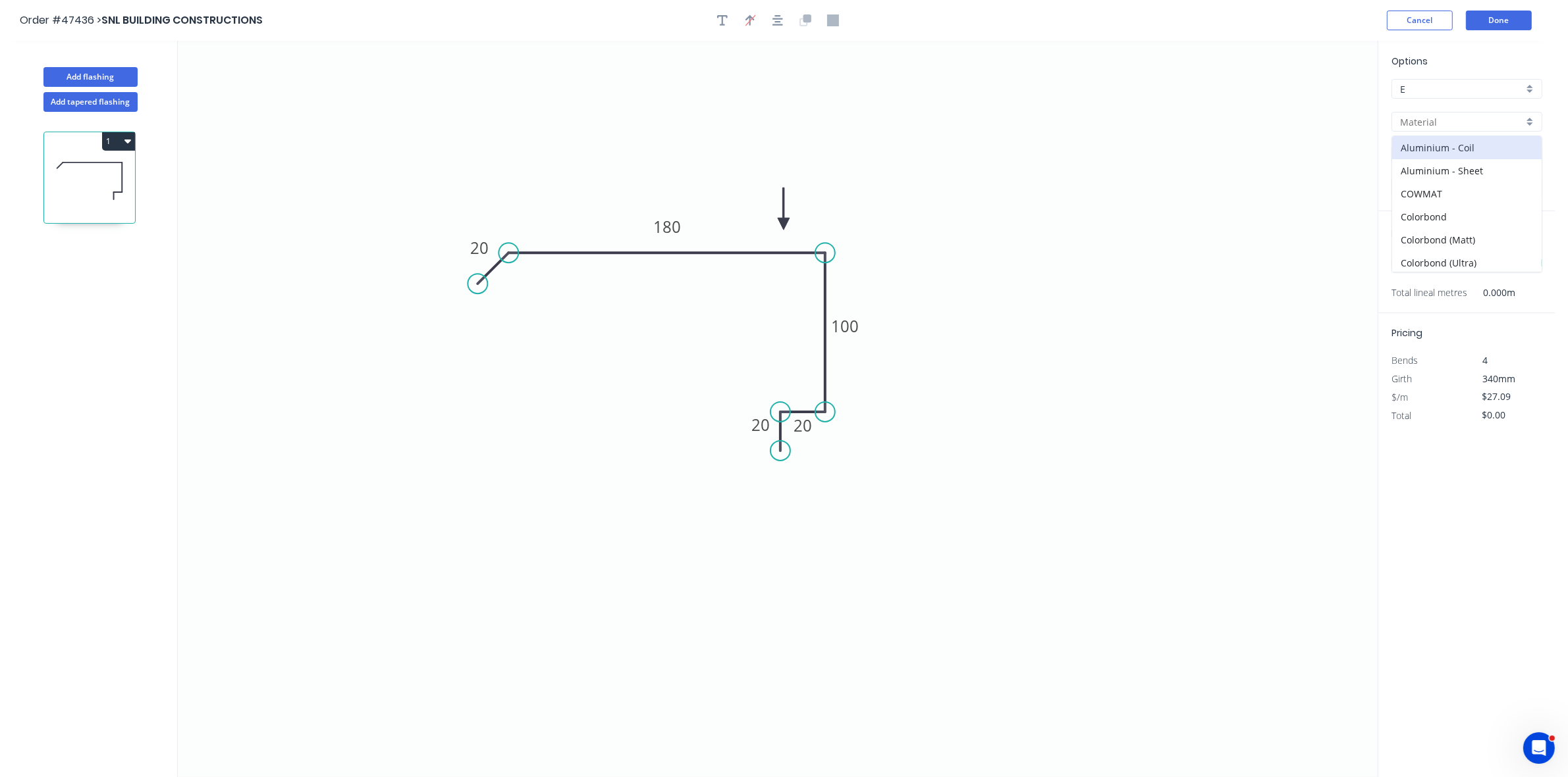
type input "Colorbond"
type input "Basalt"
type input "0.55"
type input "$18.17"
click at [1440, 152] on input "Basalt" at bounding box center [1461, 155] width 123 height 14
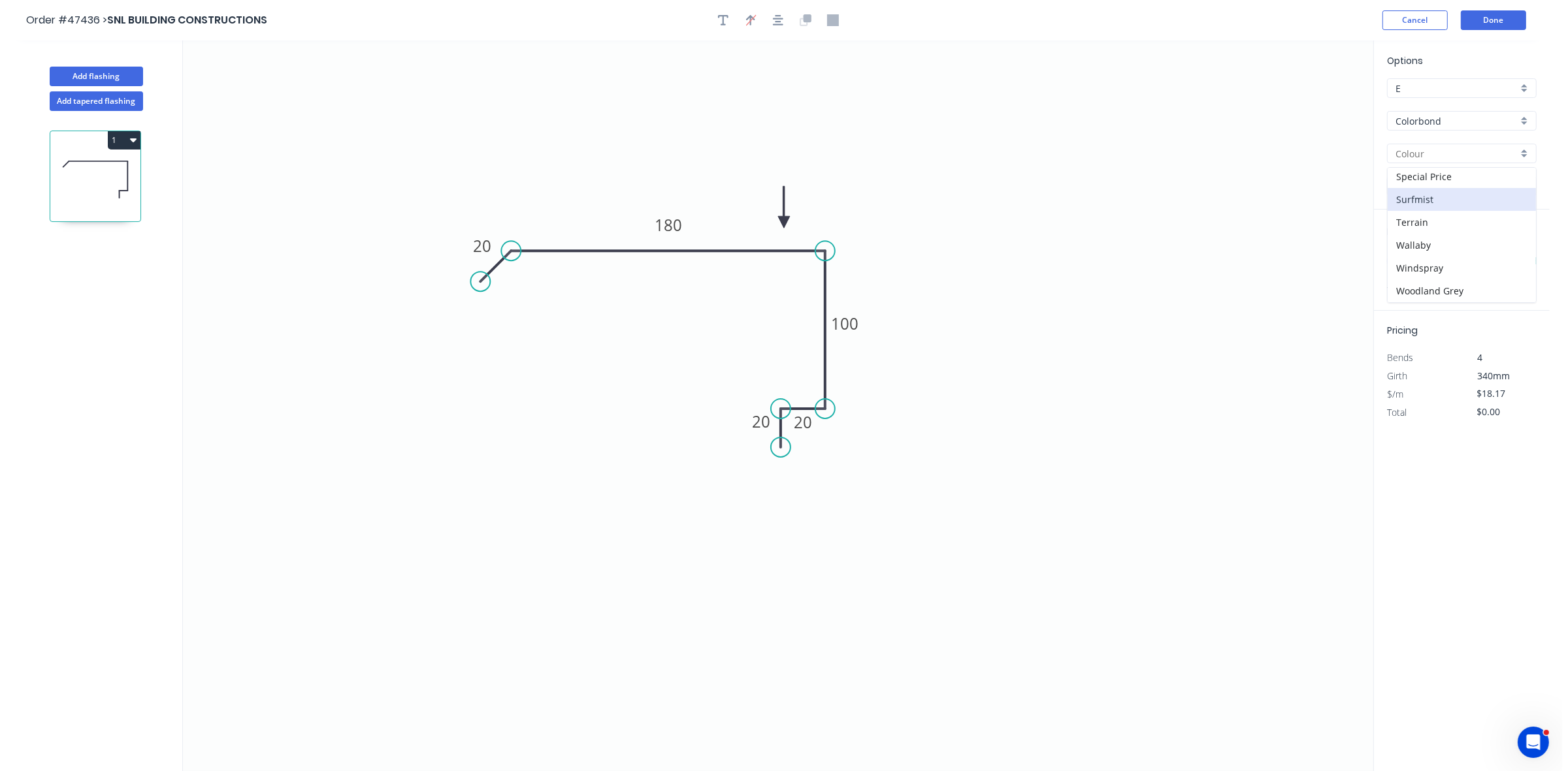
scroll to position [469, 0]
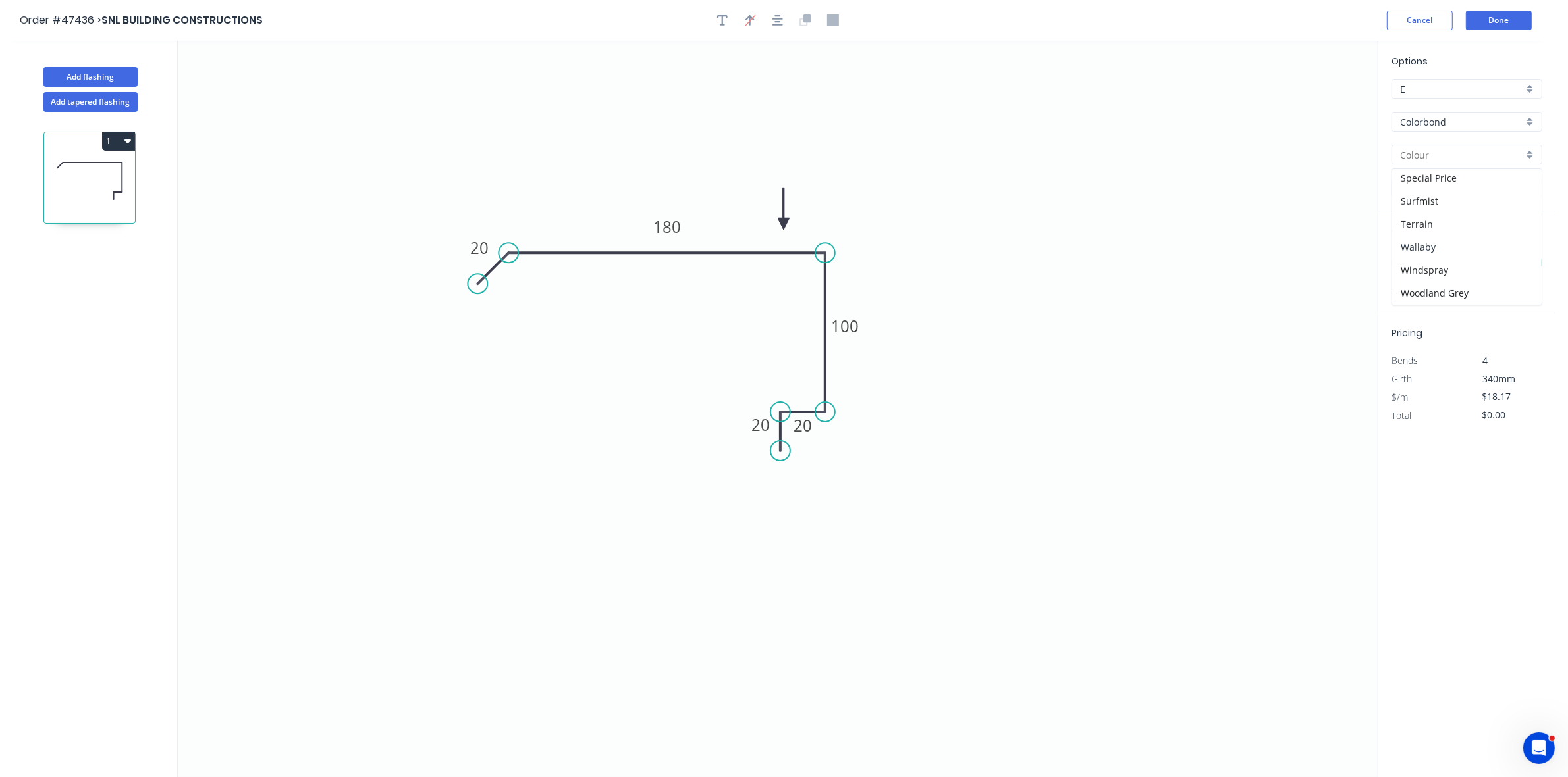
click at [1455, 244] on div "Wallaby" at bounding box center [1466, 247] width 149 height 23
type input "Wallaby"
click at [1420, 257] on input "text" at bounding box center [1411, 262] width 40 height 17
type input "1"
type input "2800"
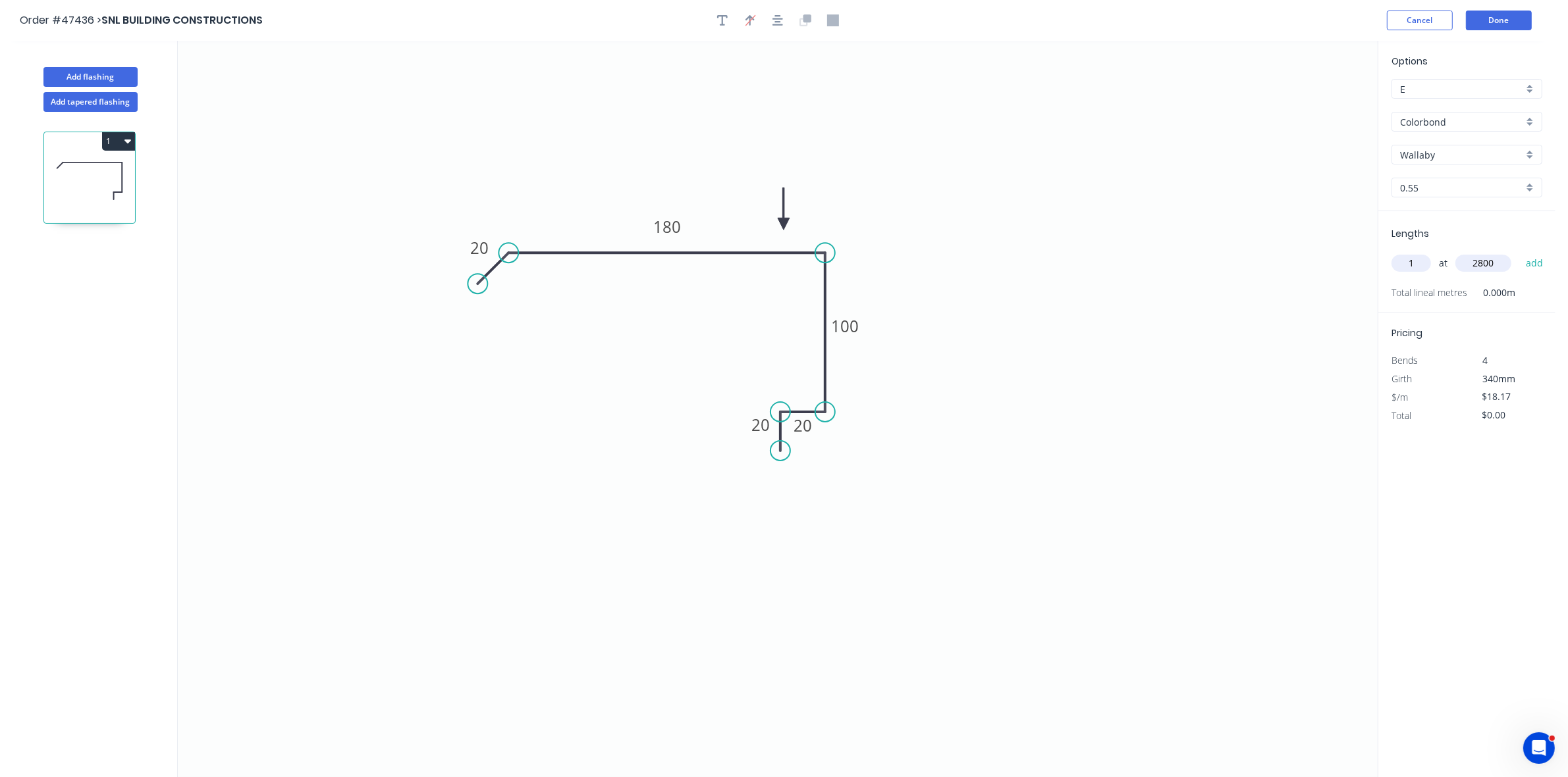
click at [1519, 252] on button "add" at bounding box center [1534, 263] width 31 height 22
type input "$50.88"
click at [1493, 20] on button "Done" at bounding box center [1499, 20] width 66 height 20
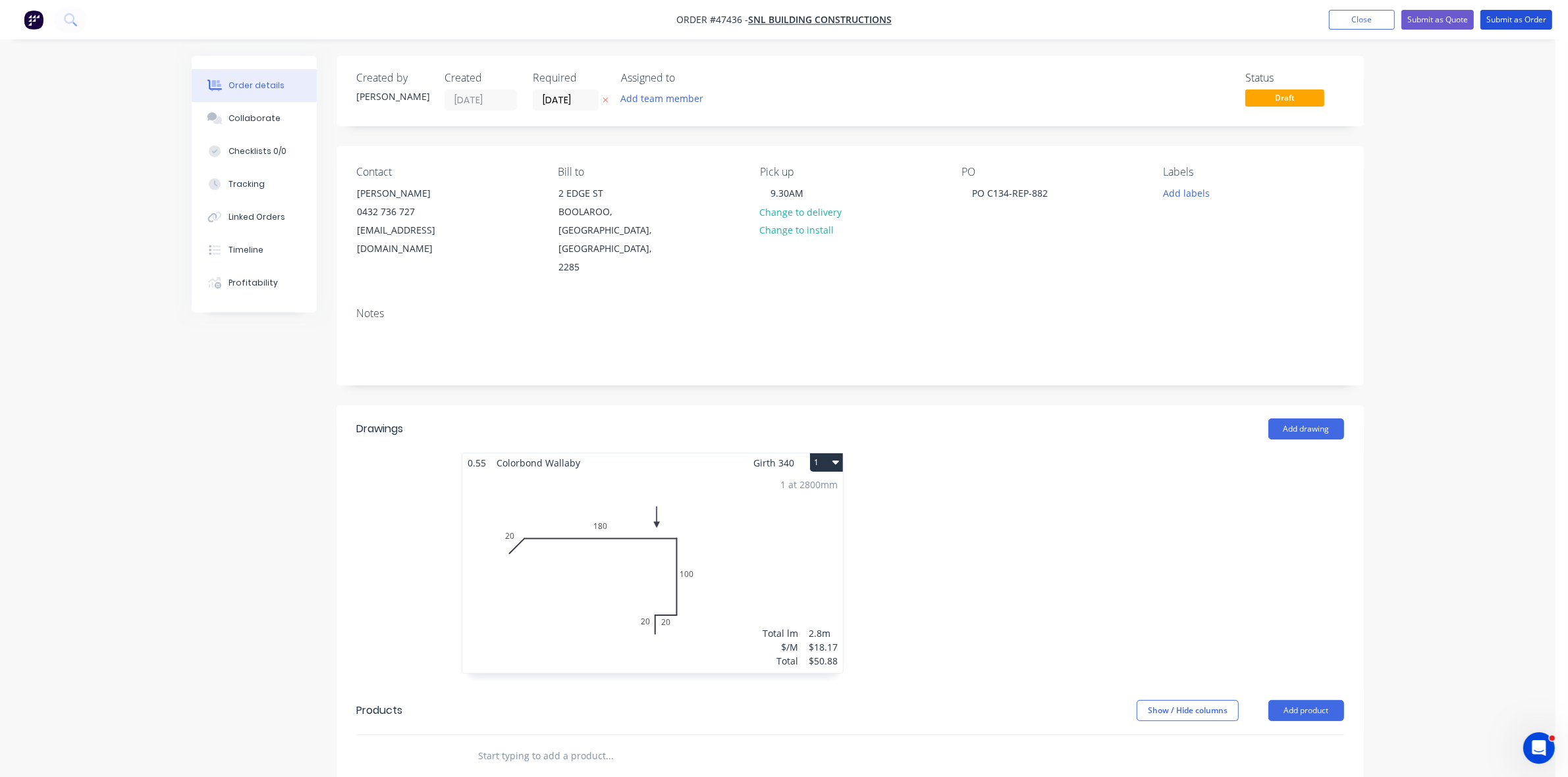
click at [1493, 20] on button "Submit as Order" at bounding box center [1516, 19] width 72 height 20
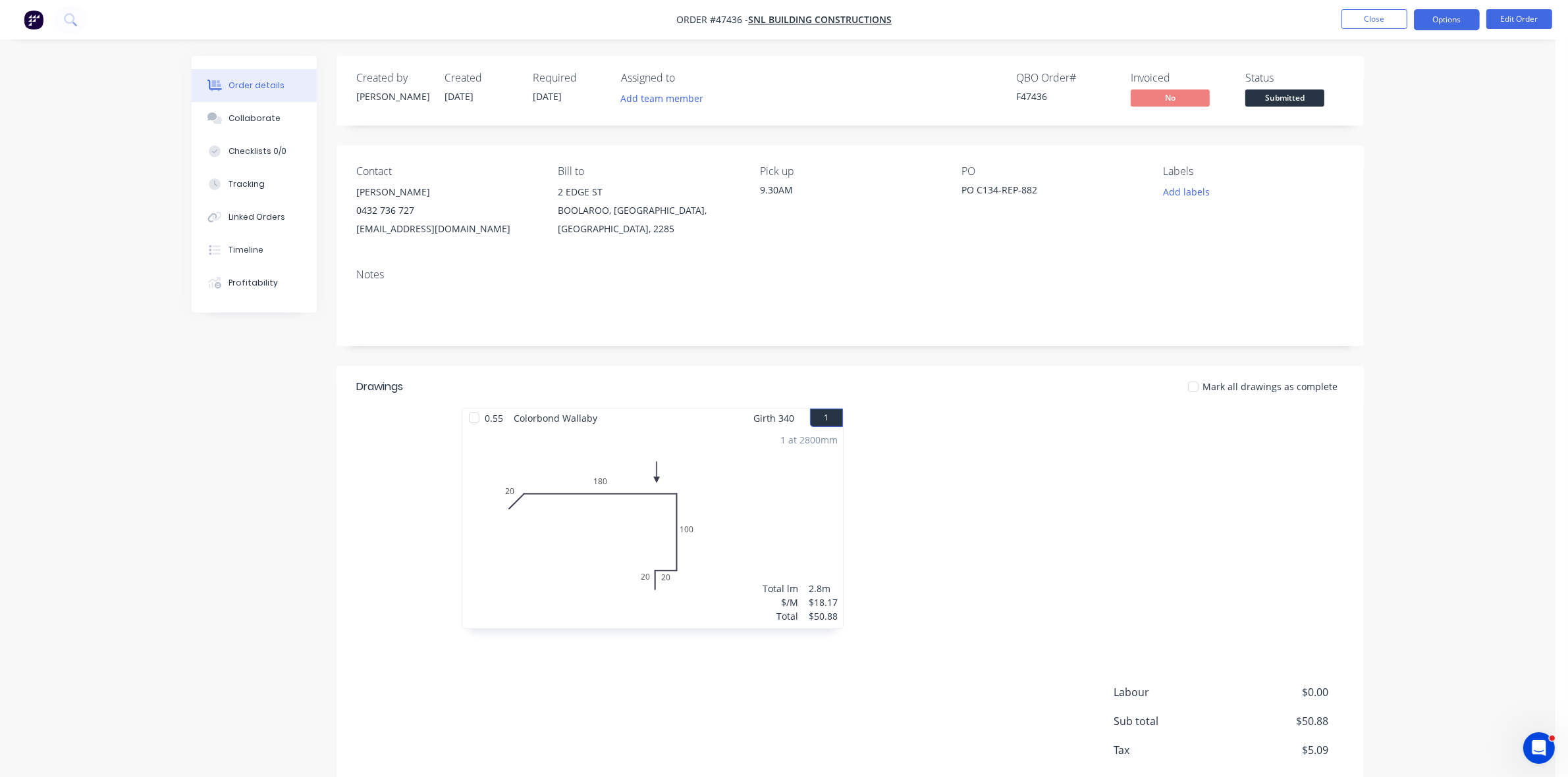
click at [1463, 17] on button "Options" at bounding box center [1446, 20] width 66 height 21
click at [1400, 153] on div "Work Order" at bounding box center [1407, 159] width 121 height 19
click at [1399, 133] on div "Without pricing" at bounding box center [1407, 132] width 121 height 19
click at [1272, 97] on span "Submitted" at bounding box center [1284, 97] width 79 height 17
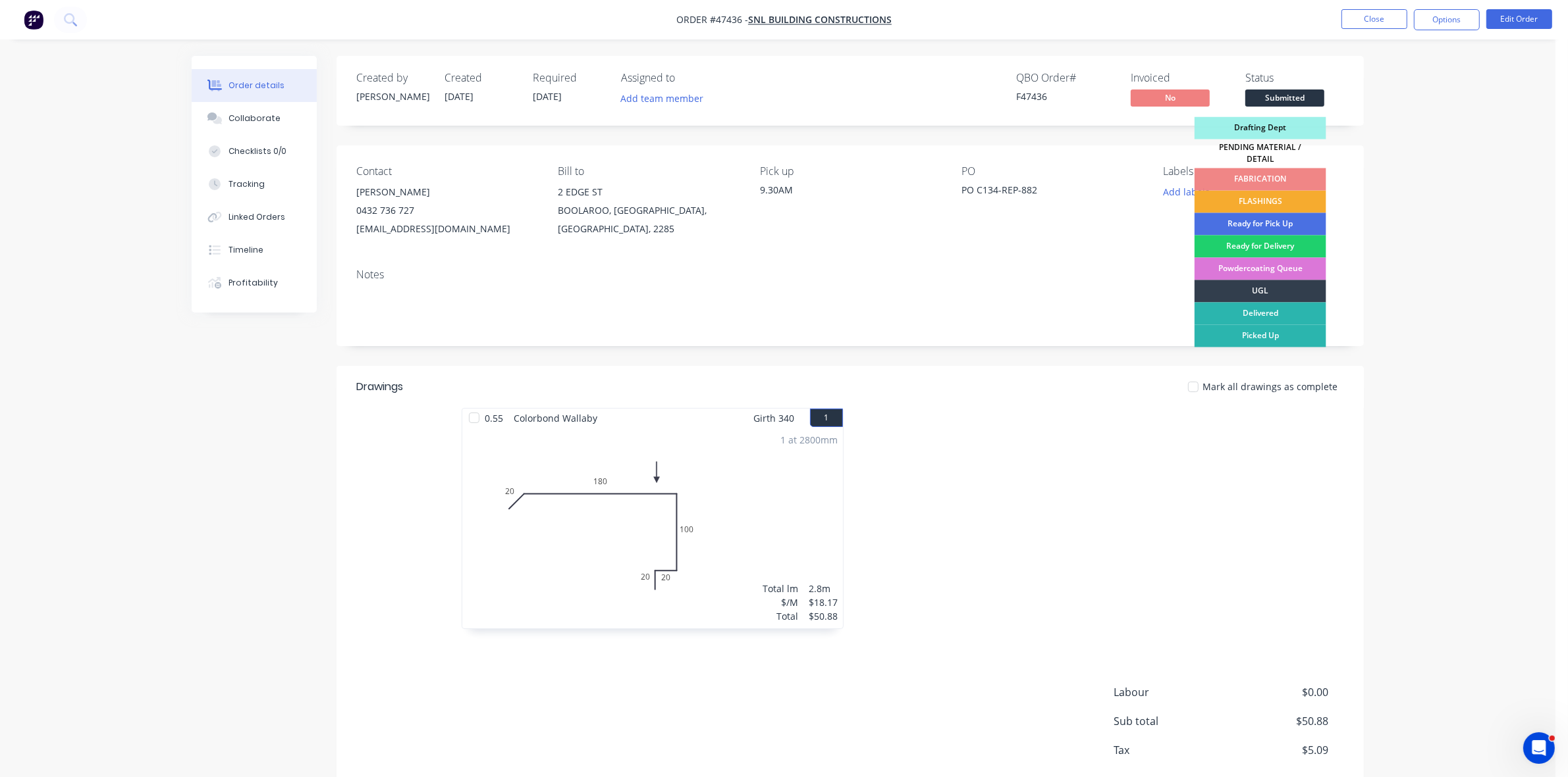
click at [1286, 194] on div "FLASHINGS" at bounding box center [1260, 202] width 132 height 22
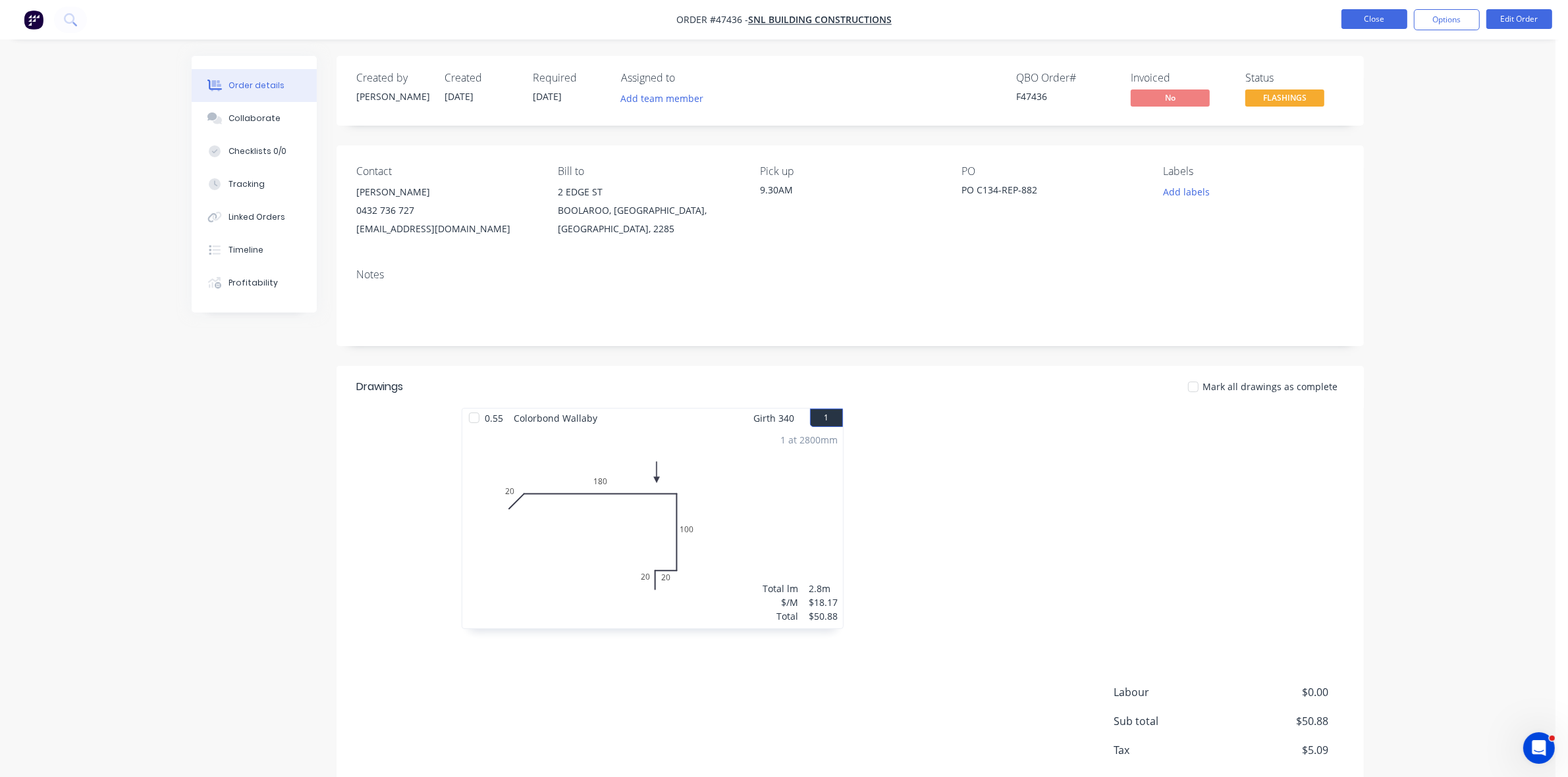
click at [1378, 21] on button "Close" at bounding box center [1374, 19] width 66 height 20
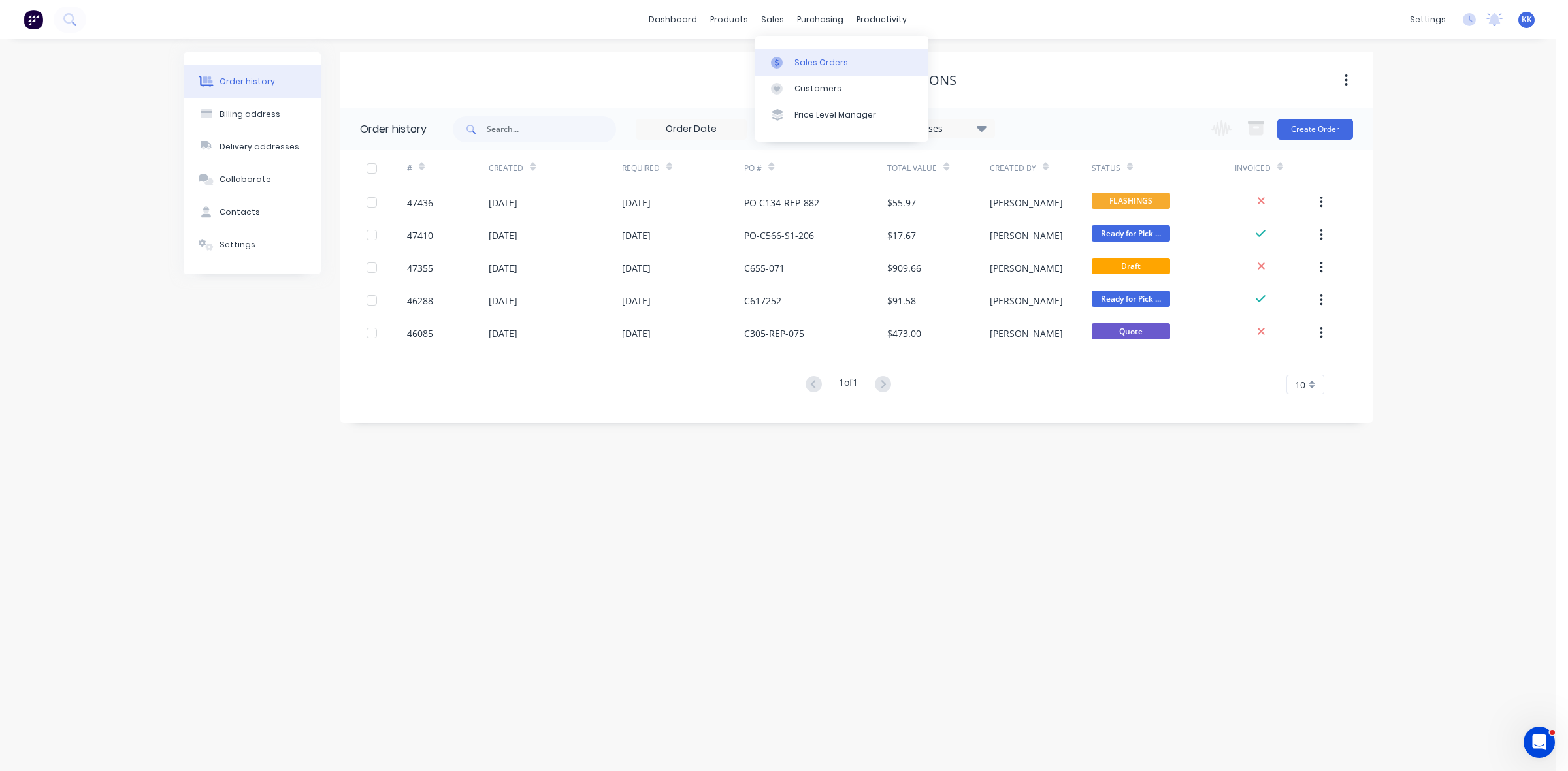
click at [797, 57] on div "Sales Orders" at bounding box center [821, 63] width 54 height 12
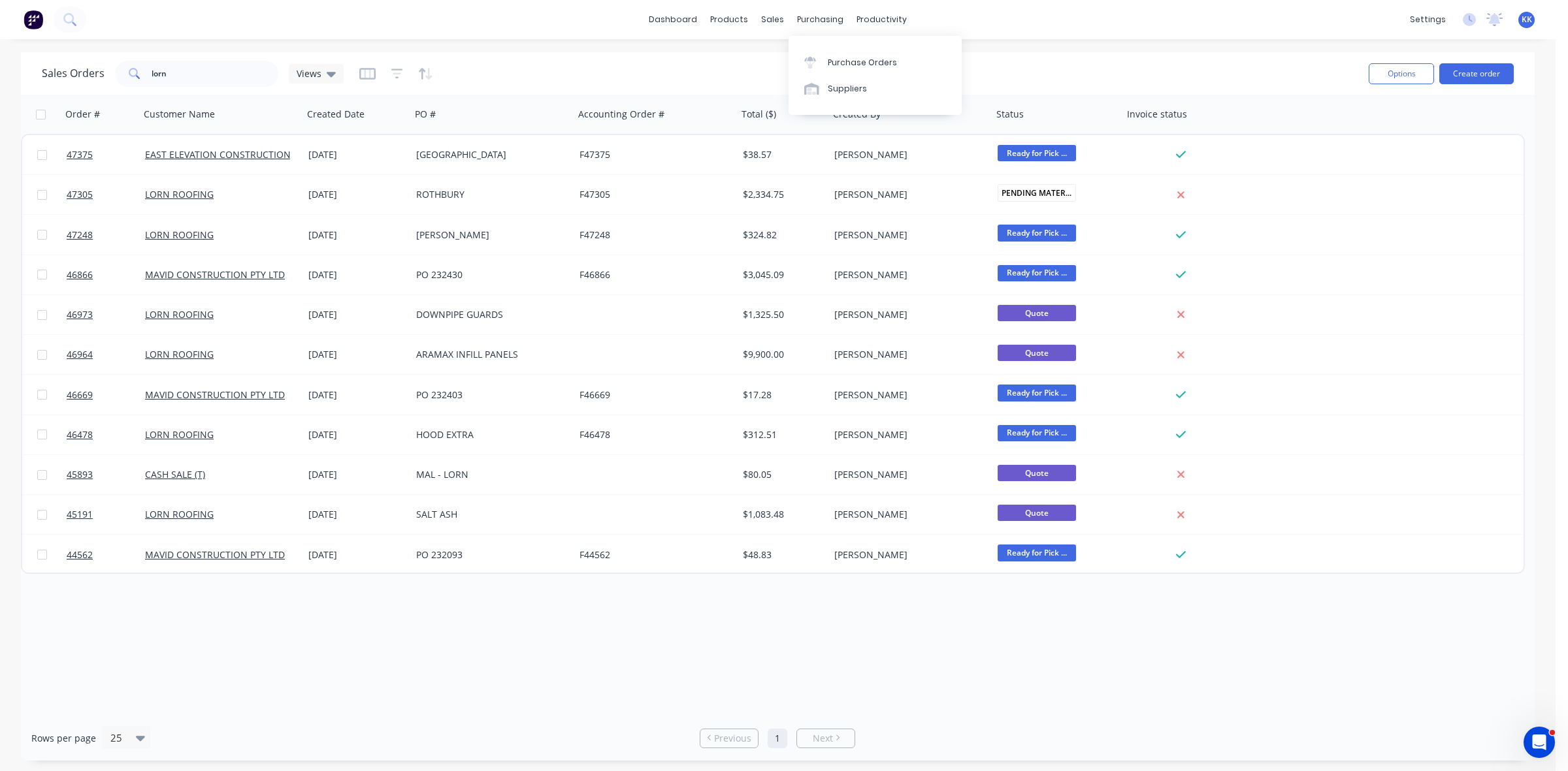
click at [828, 40] on div "Purchase Orders Suppliers" at bounding box center [875, 75] width 173 height 79
click at [839, 62] on div "Purchase Orders" at bounding box center [862, 63] width 69 height 12
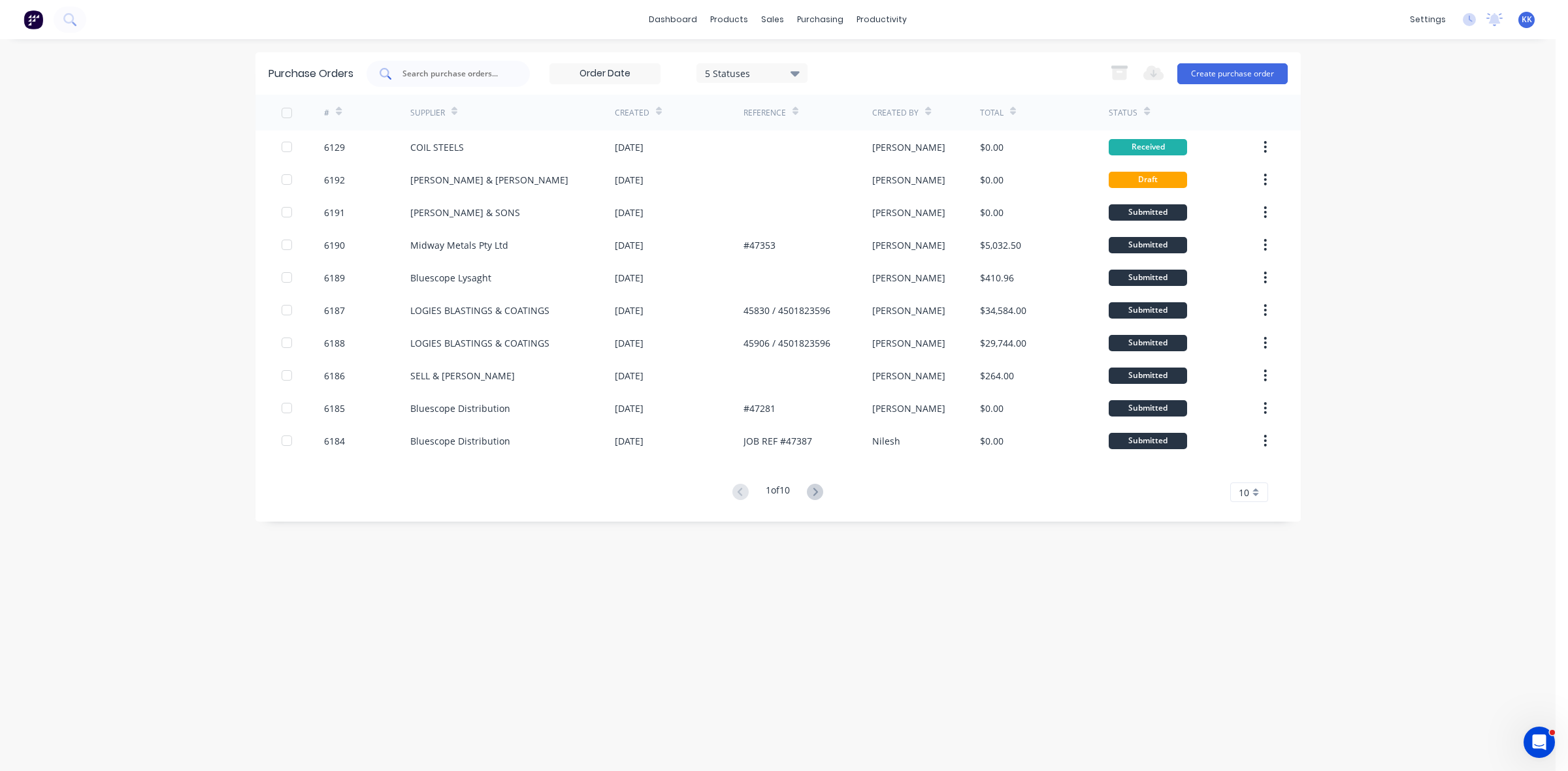
click at [462, 73] on input "text" at bounding box center [455, 74] width 108 height 13
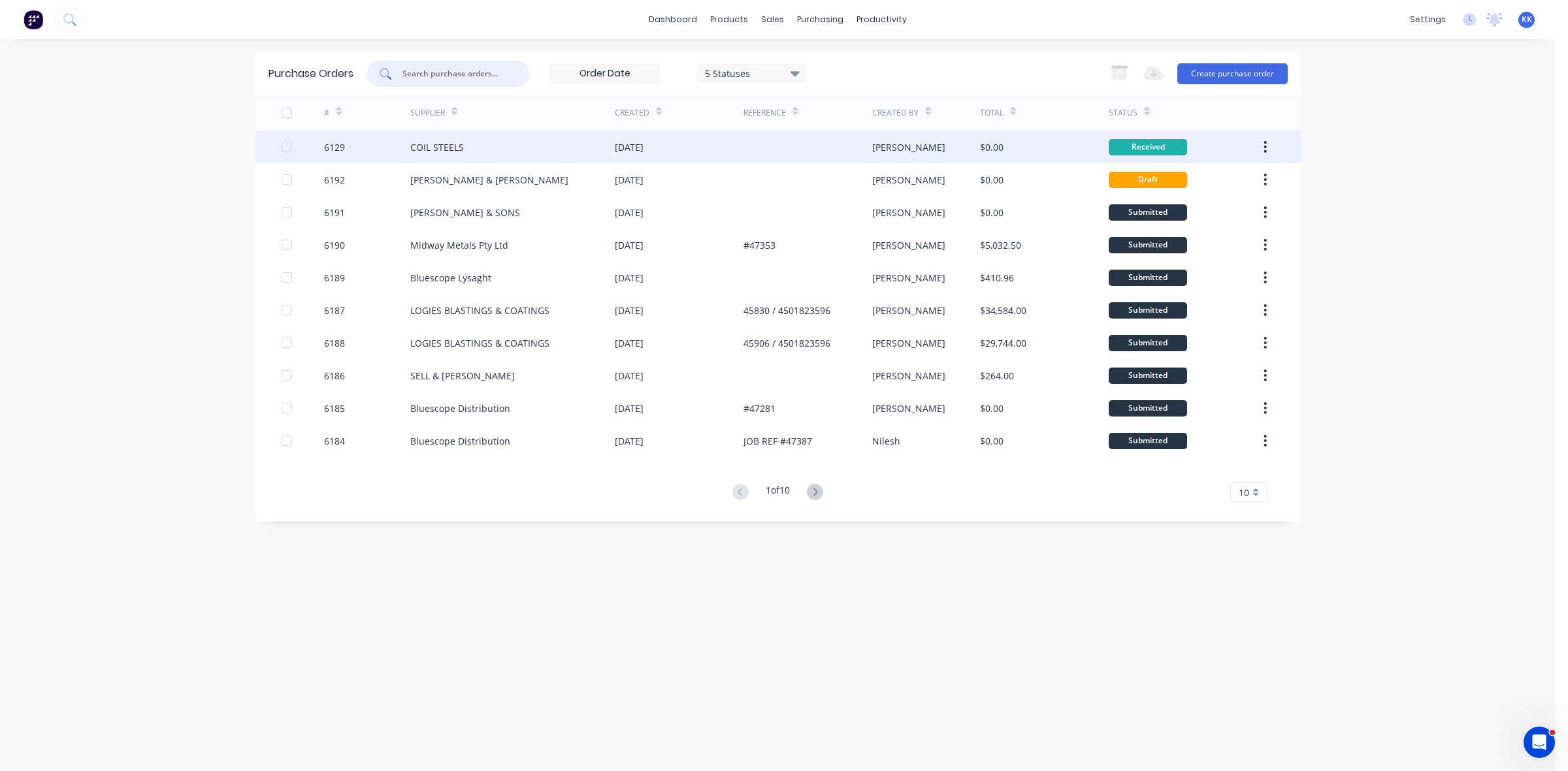
click at [282, 142] on div at bounding box center [287, 146] width 26 height 26
click at [1121, 72] on icon "button" at bounding box center [1119, 73] width 17 height 17
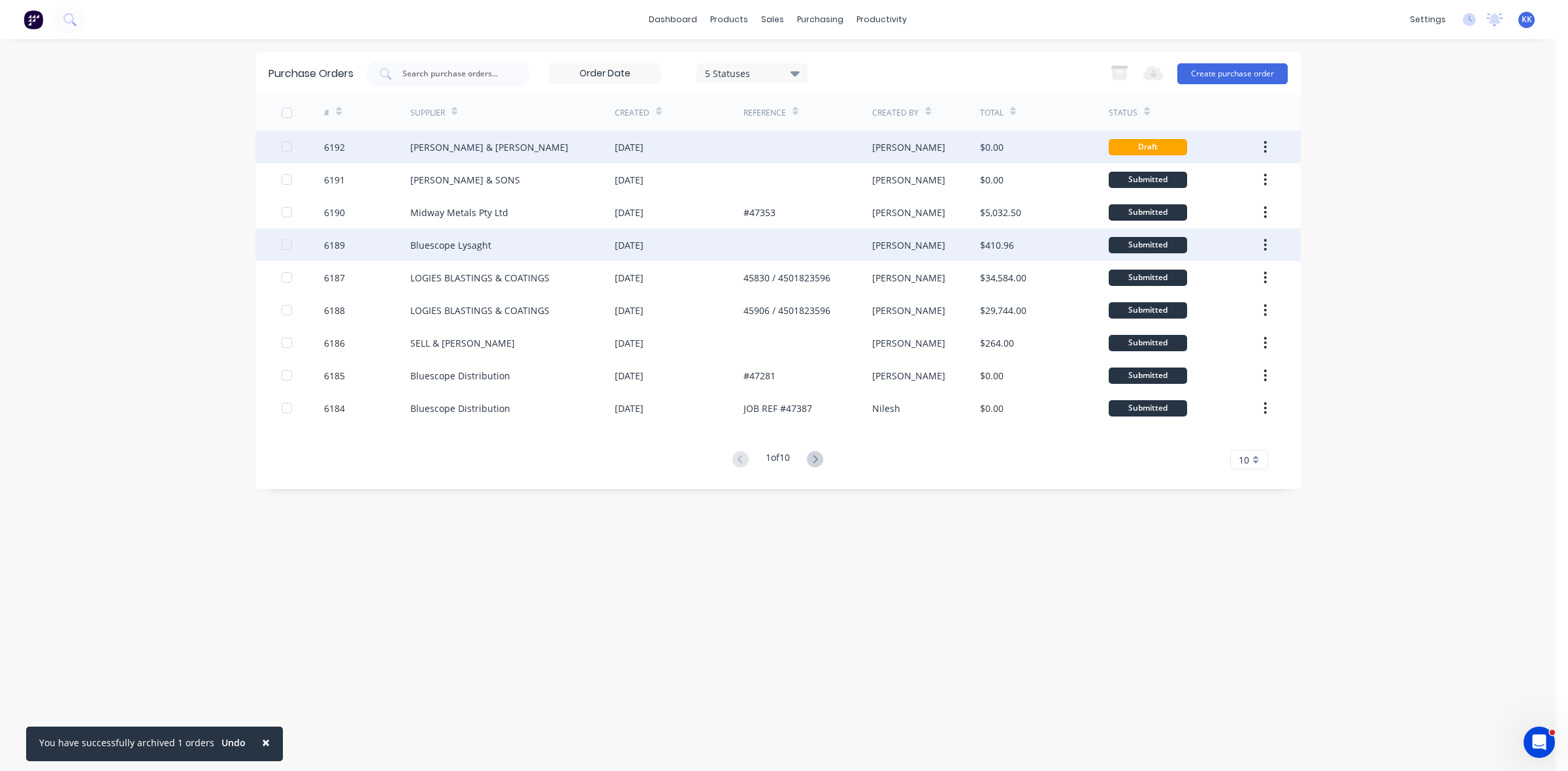
click at [474, 245] on div "Bluescope Lysaght" at bounding box center [451, 245] width 81 height 13
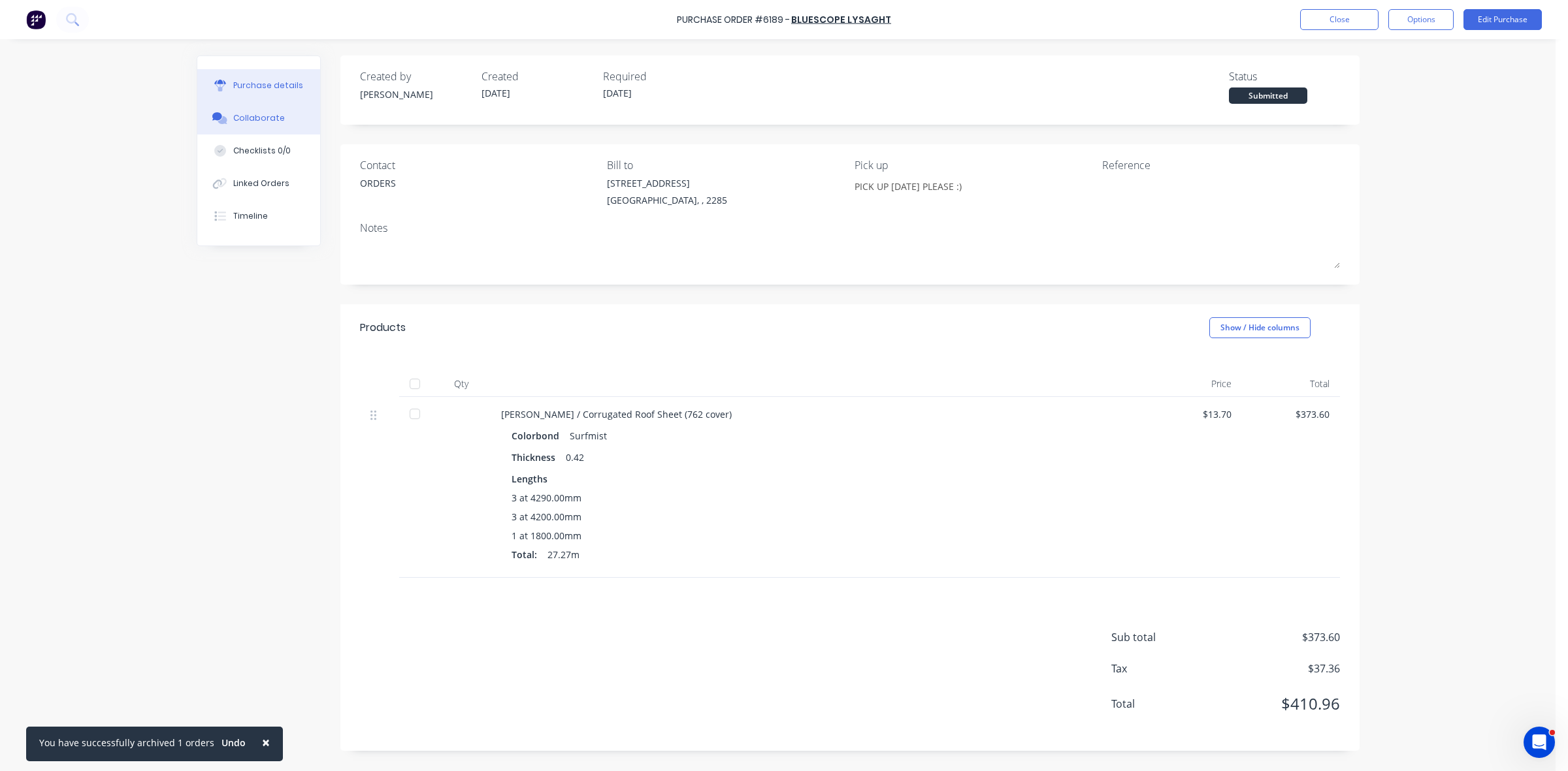
click at [262, 113] on div "Collaborate" at bounding box center [259, 118] width 51 height 12
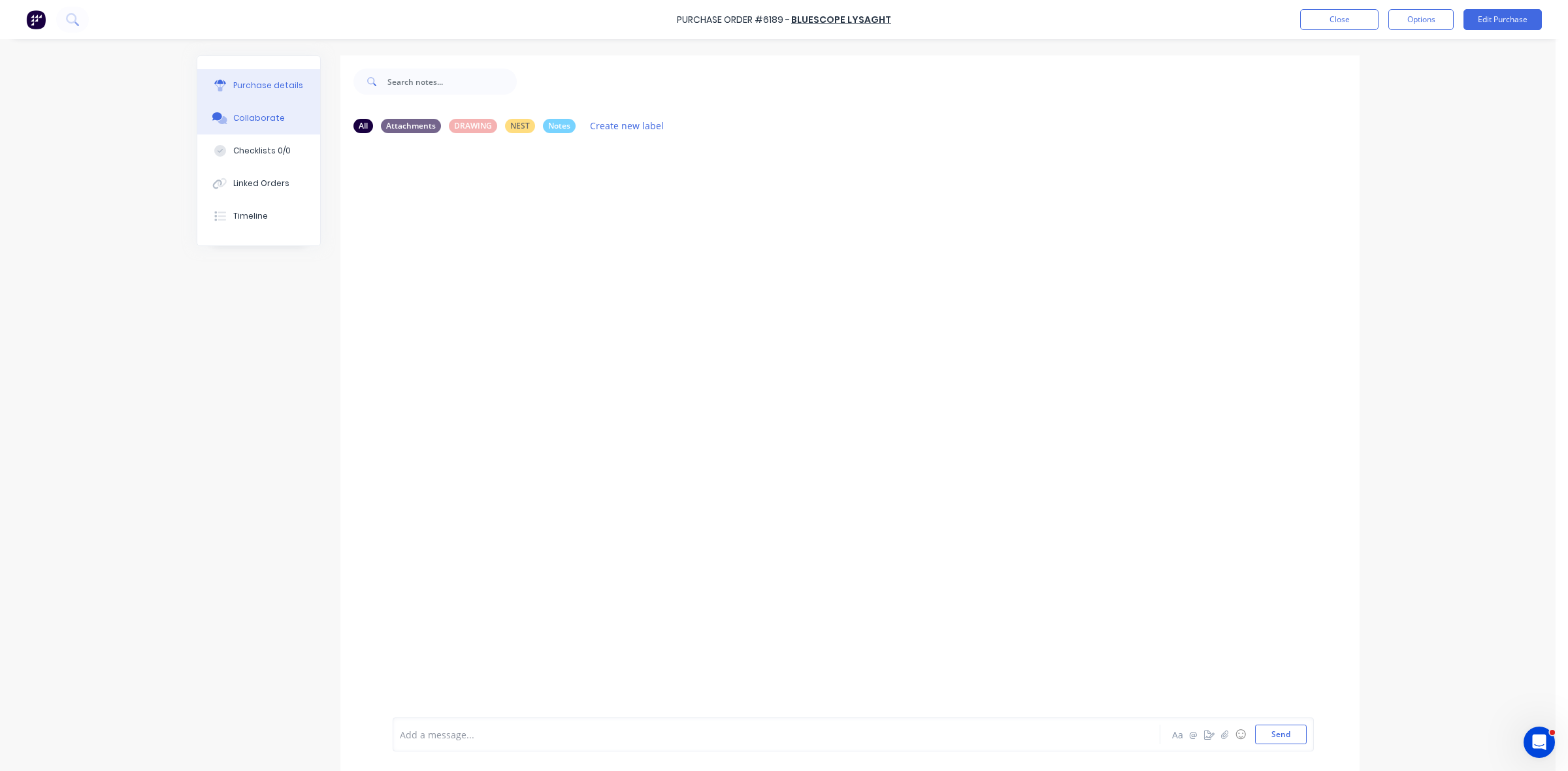
click at [240, 73] on button "Purchase details" at bounding box center [258, 85] width 123 height 32
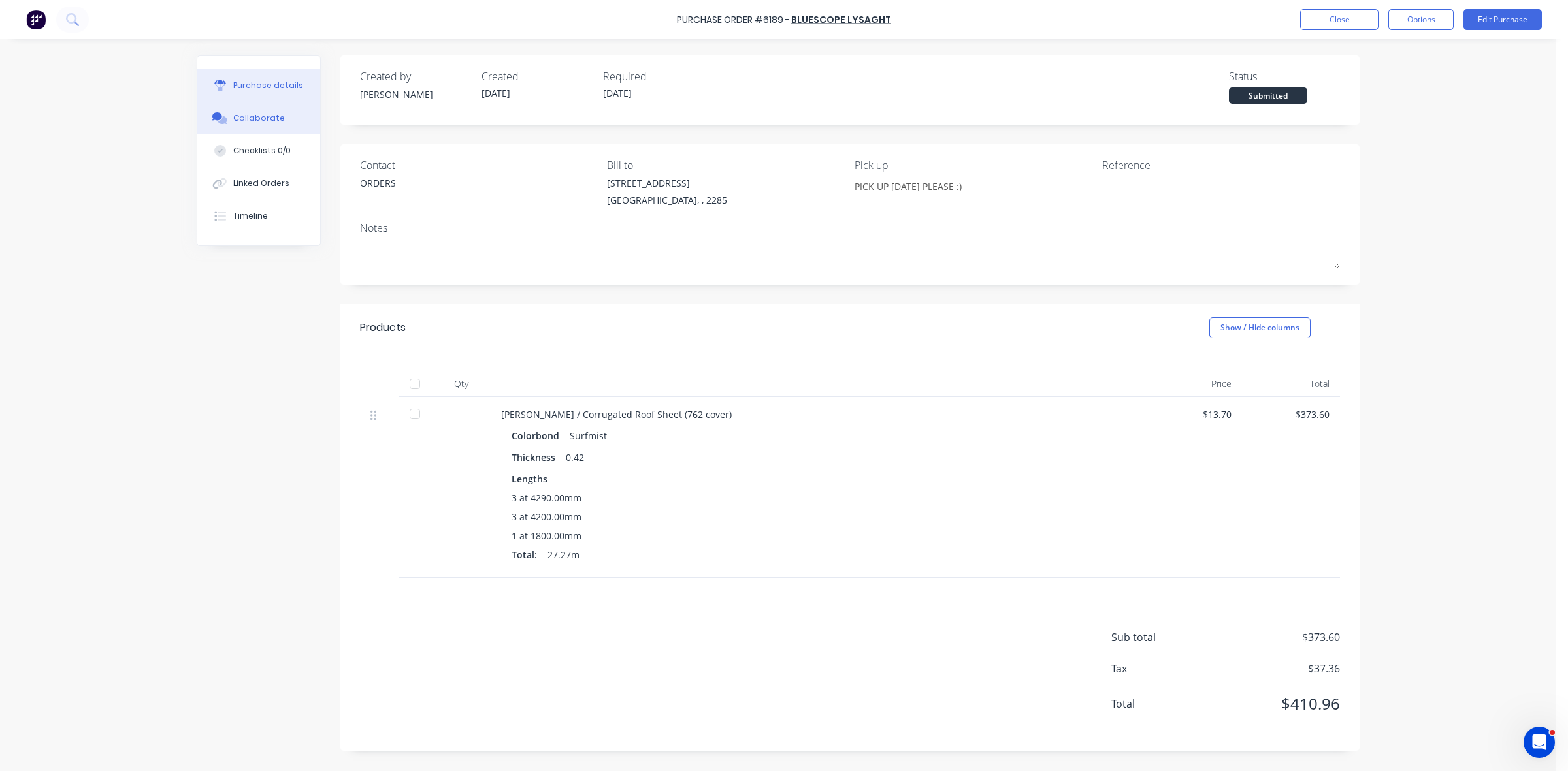
click at [246, 118] on div "Collaborate" at bounding box center [259, 118] width 51 height 12
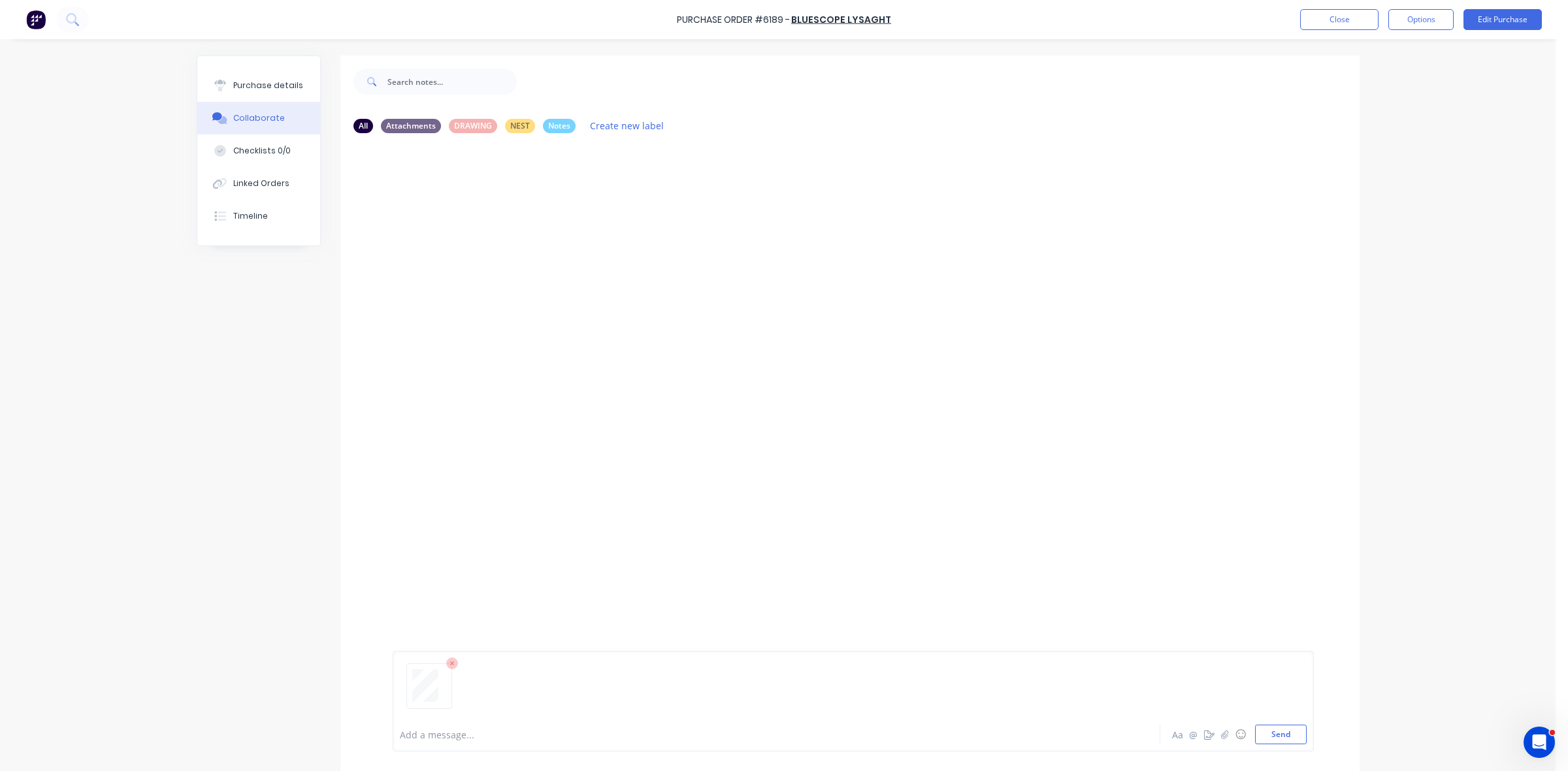
click at [425, 738] on div at bounding box center [740, 735] width 679 height 13
click at [1365, 18] on button "Close" at bounding box center [1339, 20] width 78 height 21
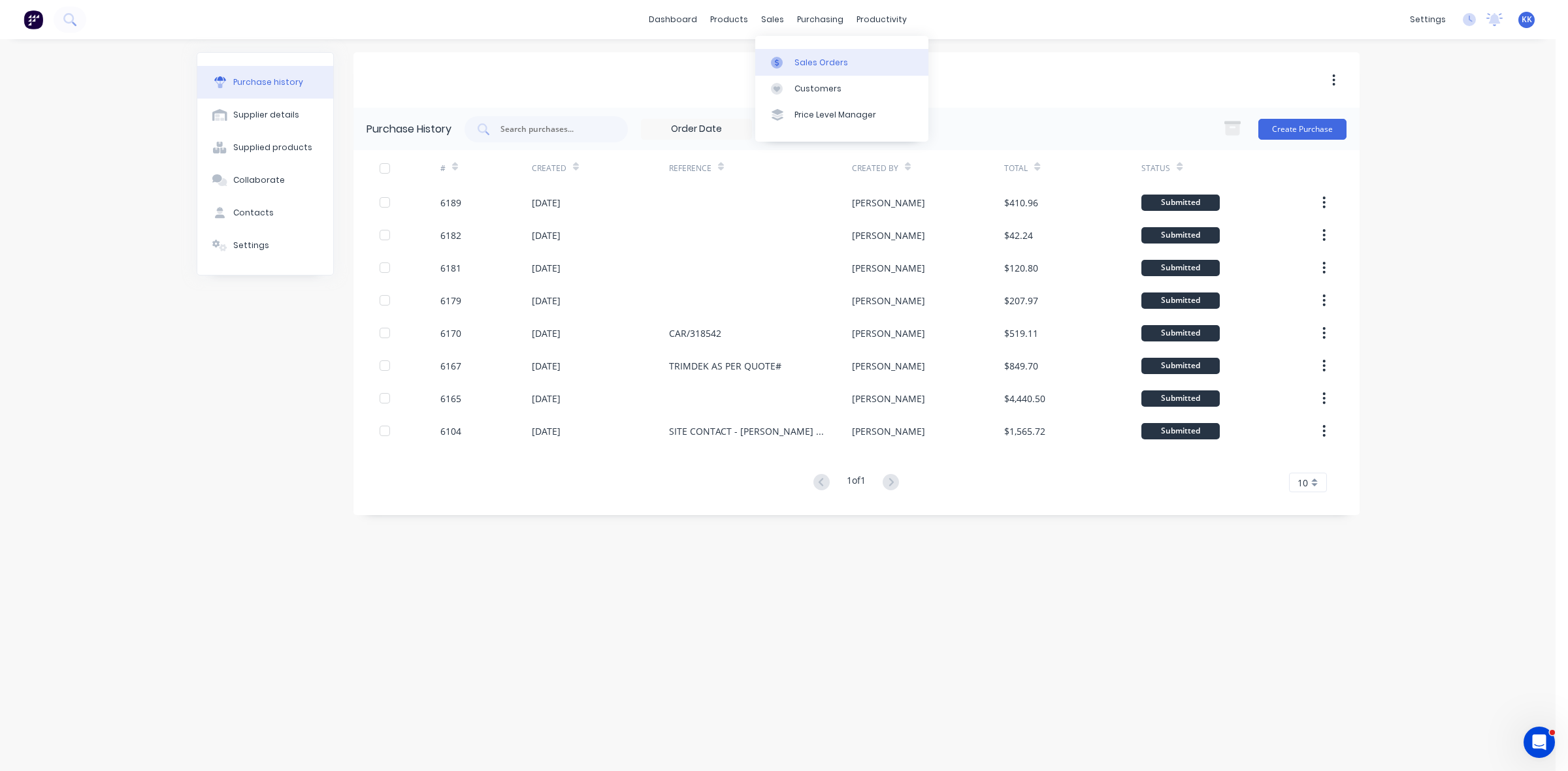
click at [809, 54] on link "Sales Orders" at bounding box center [842, 62] width 173 height 26
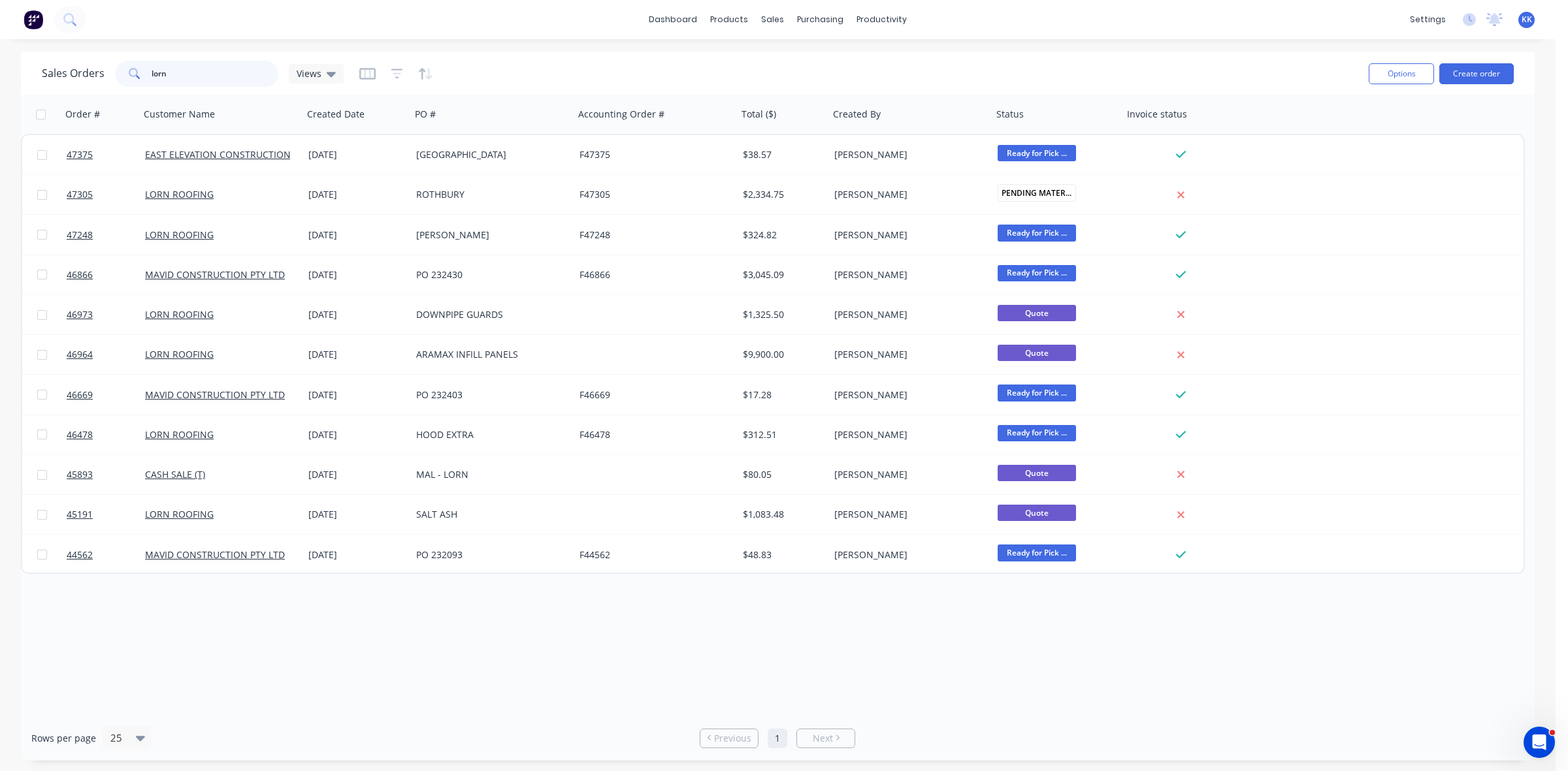
drag, startPoint x: 169, startPoint y: 76, endPoint x: 140, endPoint y: 77, distance: 29.0
click at [140, 77] on div "lorn" at bounding box center [196, 74] width 163 height 26
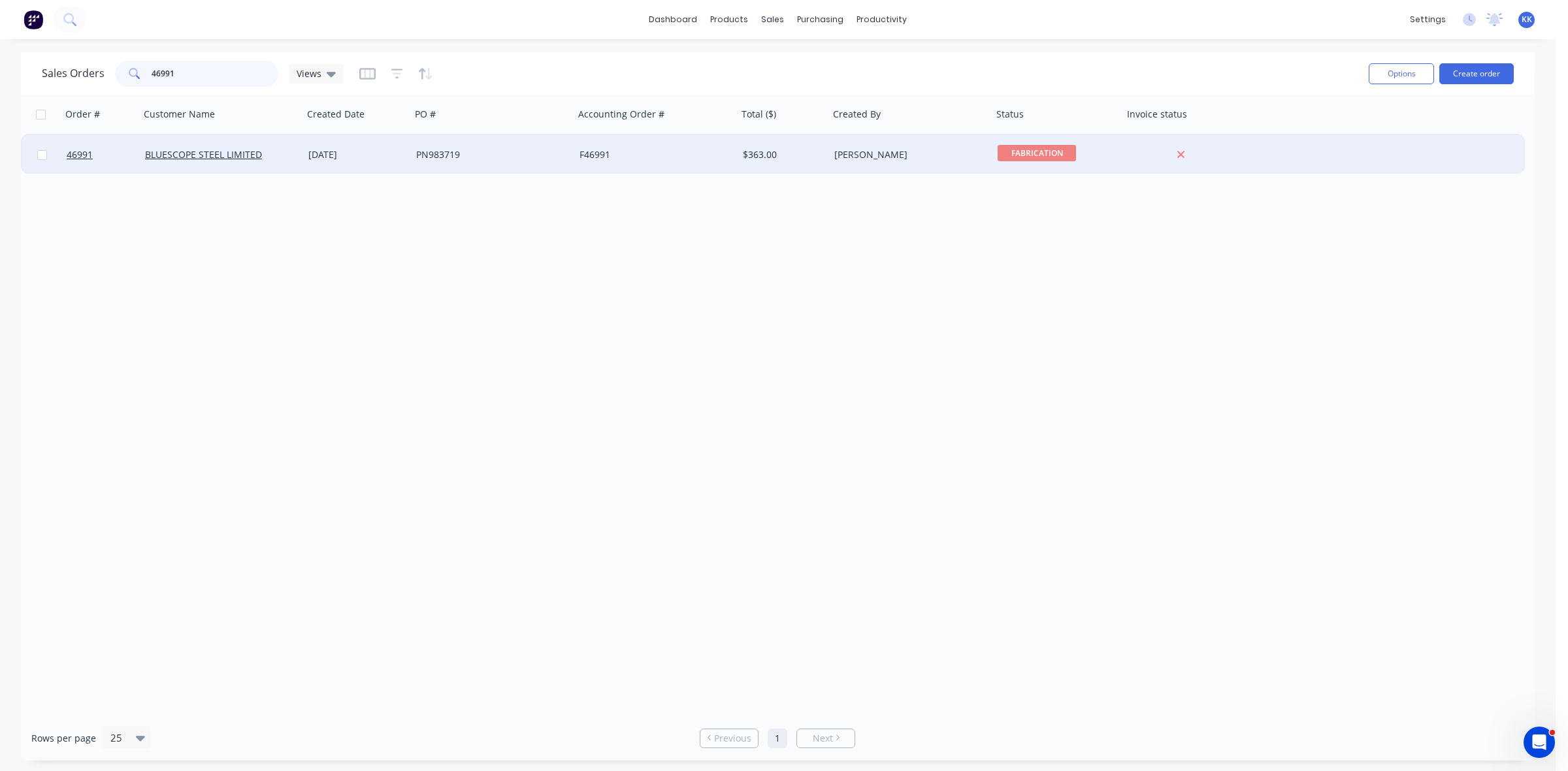
type input "46991"
click at [401, 167] on div "[DATE]" at bounding box center [357, 155] width 108 height 40
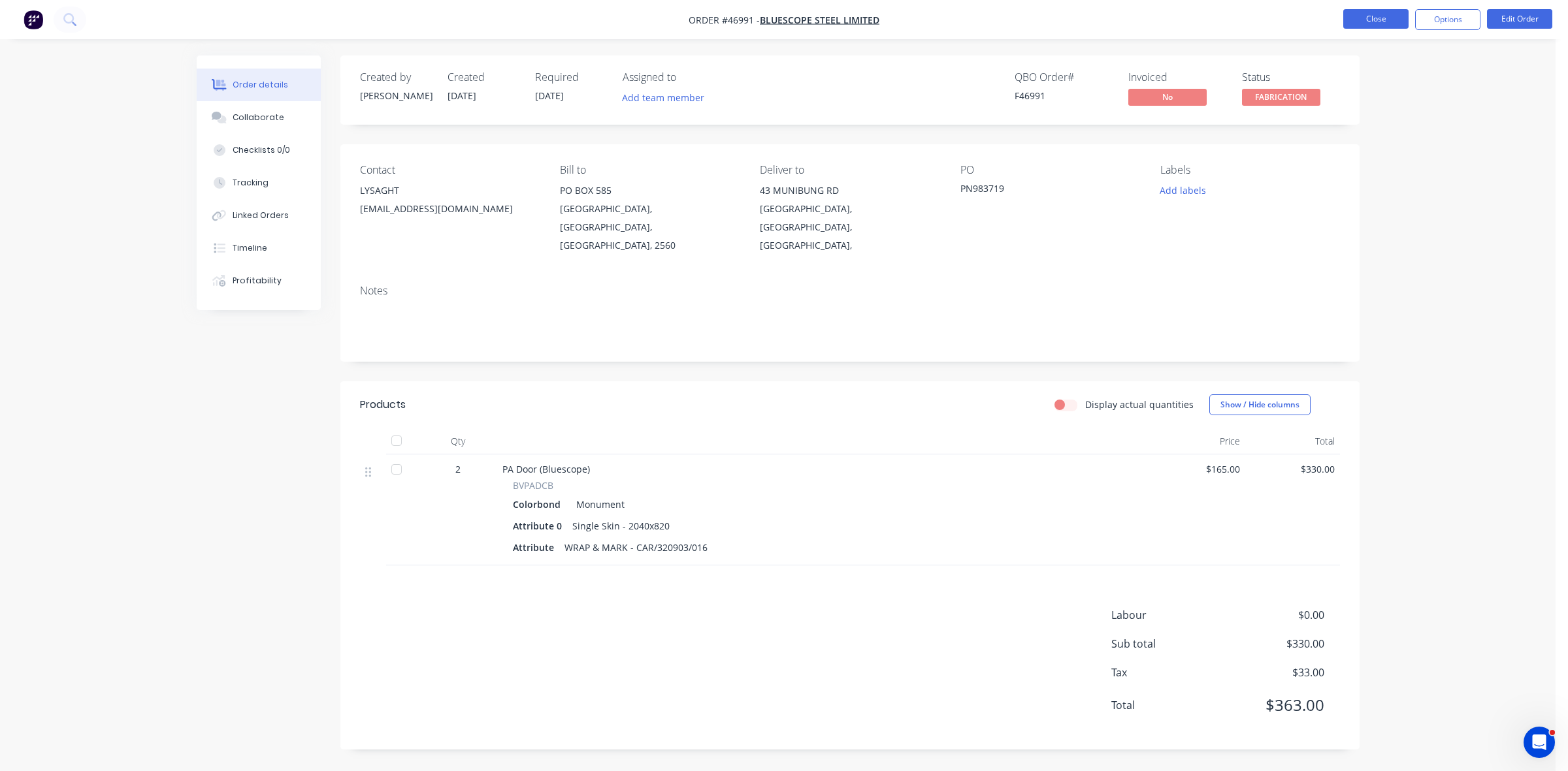
click at [1391, 14] on button "Close" at bounding box center [1376, 19] width 66 height 20
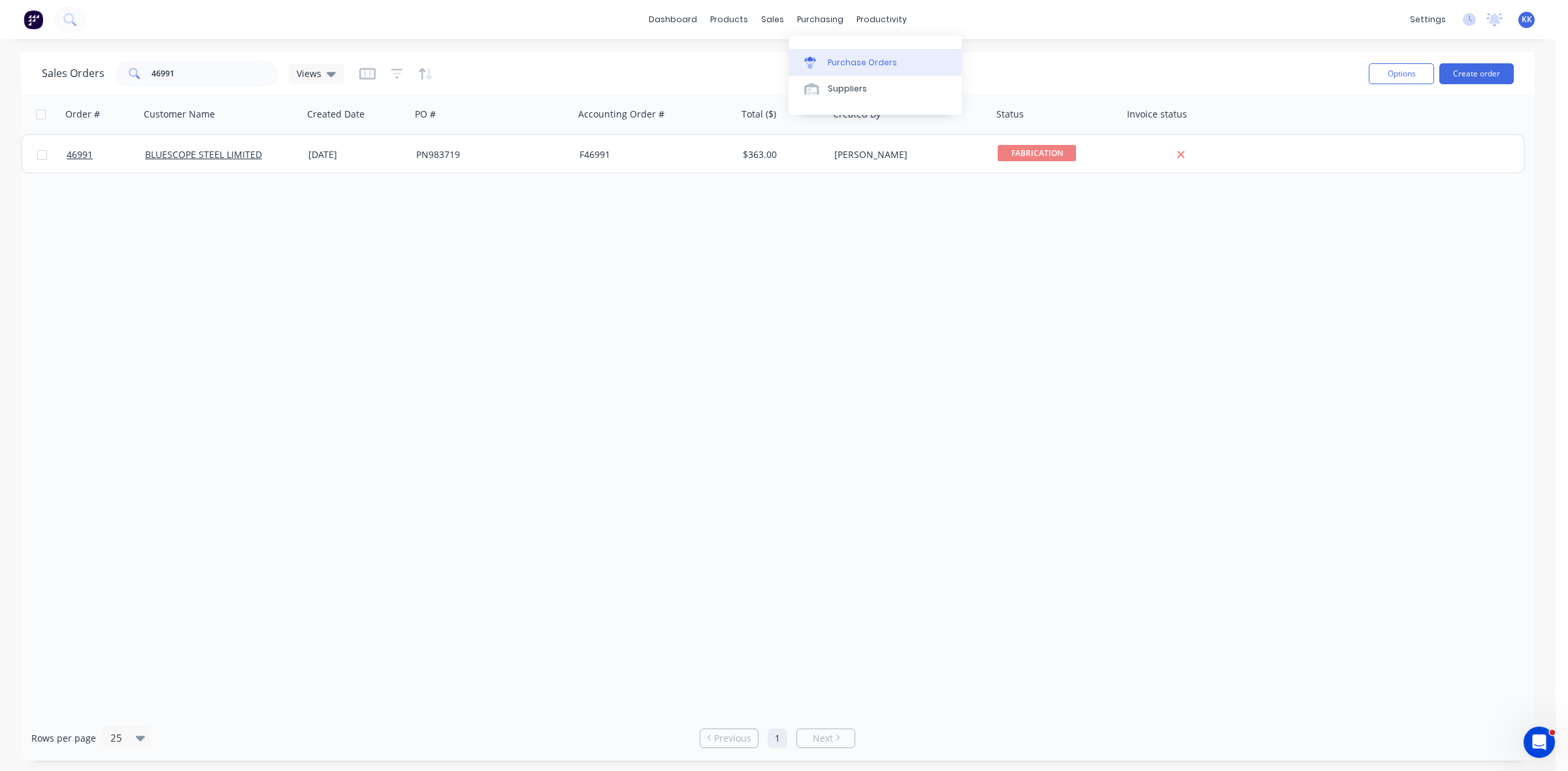
click at [848, 61] on div "Purchase Orders" at bounding box center [862, 63] width 69 height 12
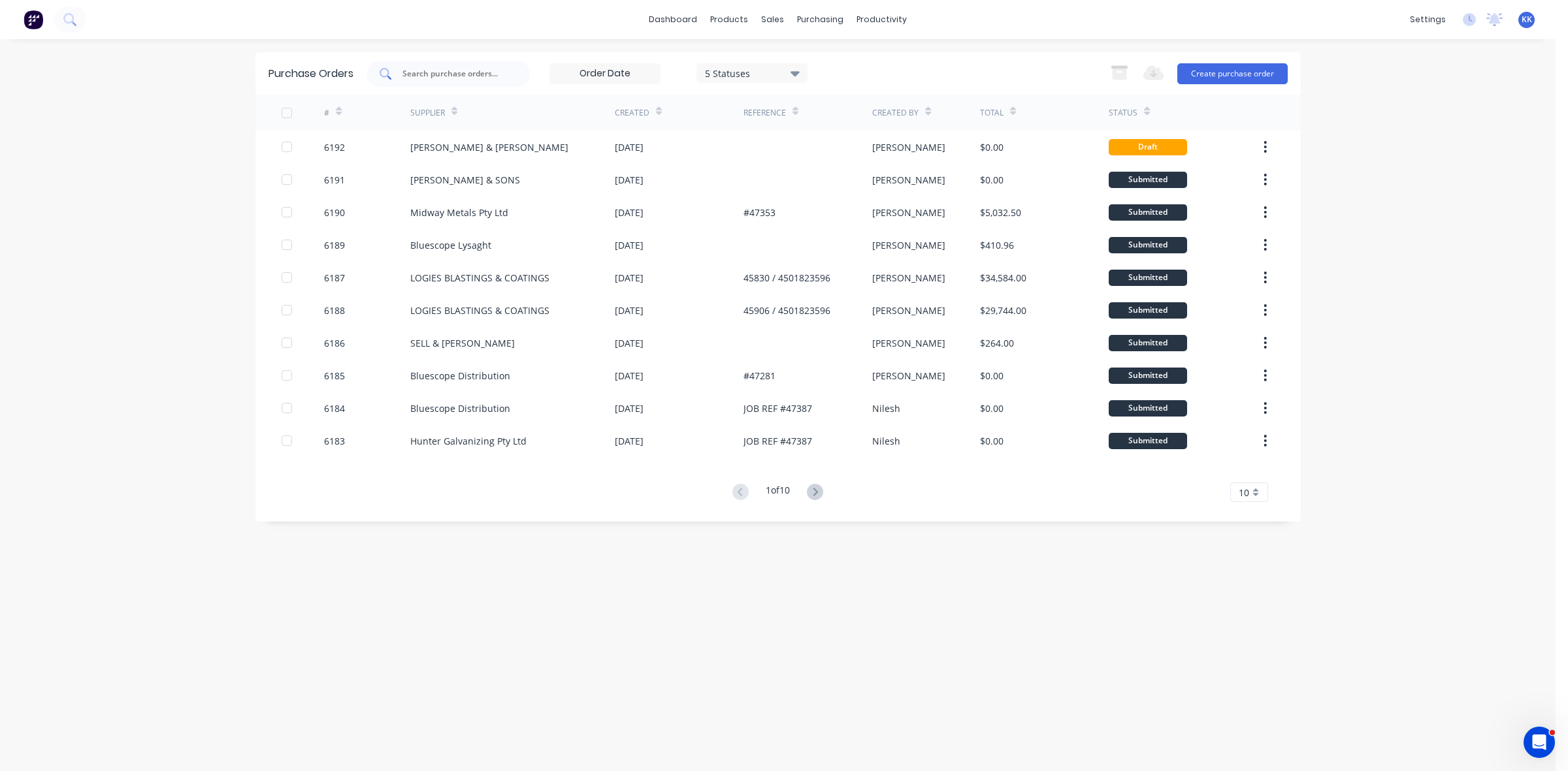
click at [475, 64] on div at bounding box center [448, 74] width 163 height 26
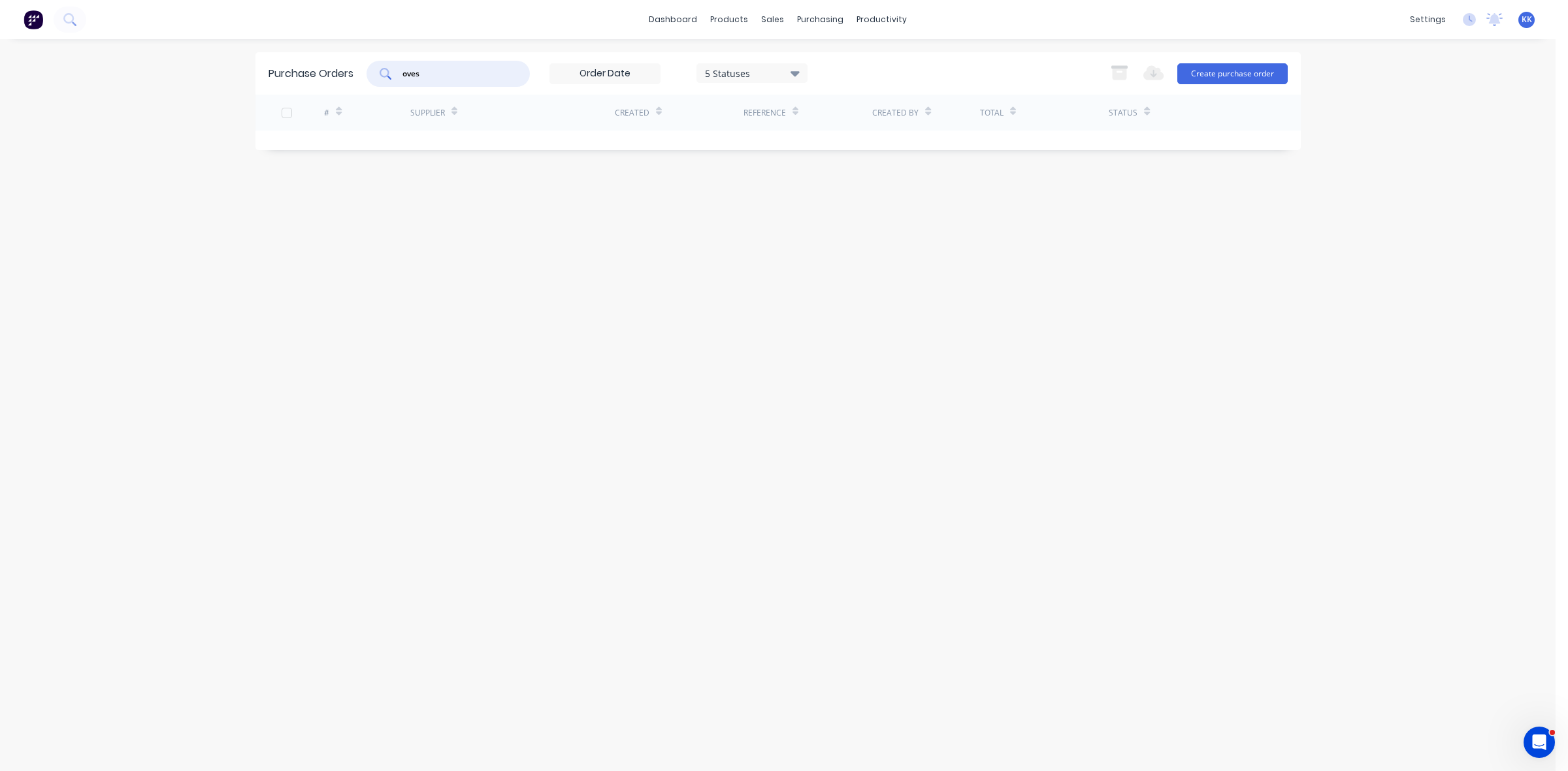
type input "oves"
click at [740, 73] on div "5 Statuses" at bounding box center [752, 72] width 93 height 13
drag, startPoint x: 840, startPoint y: 108, endPoint x: 793, endPoint y: 142, distance: 58.0
click at [840, 110] on div at bounding box center [840, 107] width 26 height 26
click at [488, 272] on div "Purchase Orders oves 7 Statuses 7 Statuses Export to Excel (XLSX) Create purcha…" at bounding box center [778, 405] width 1045 height 706
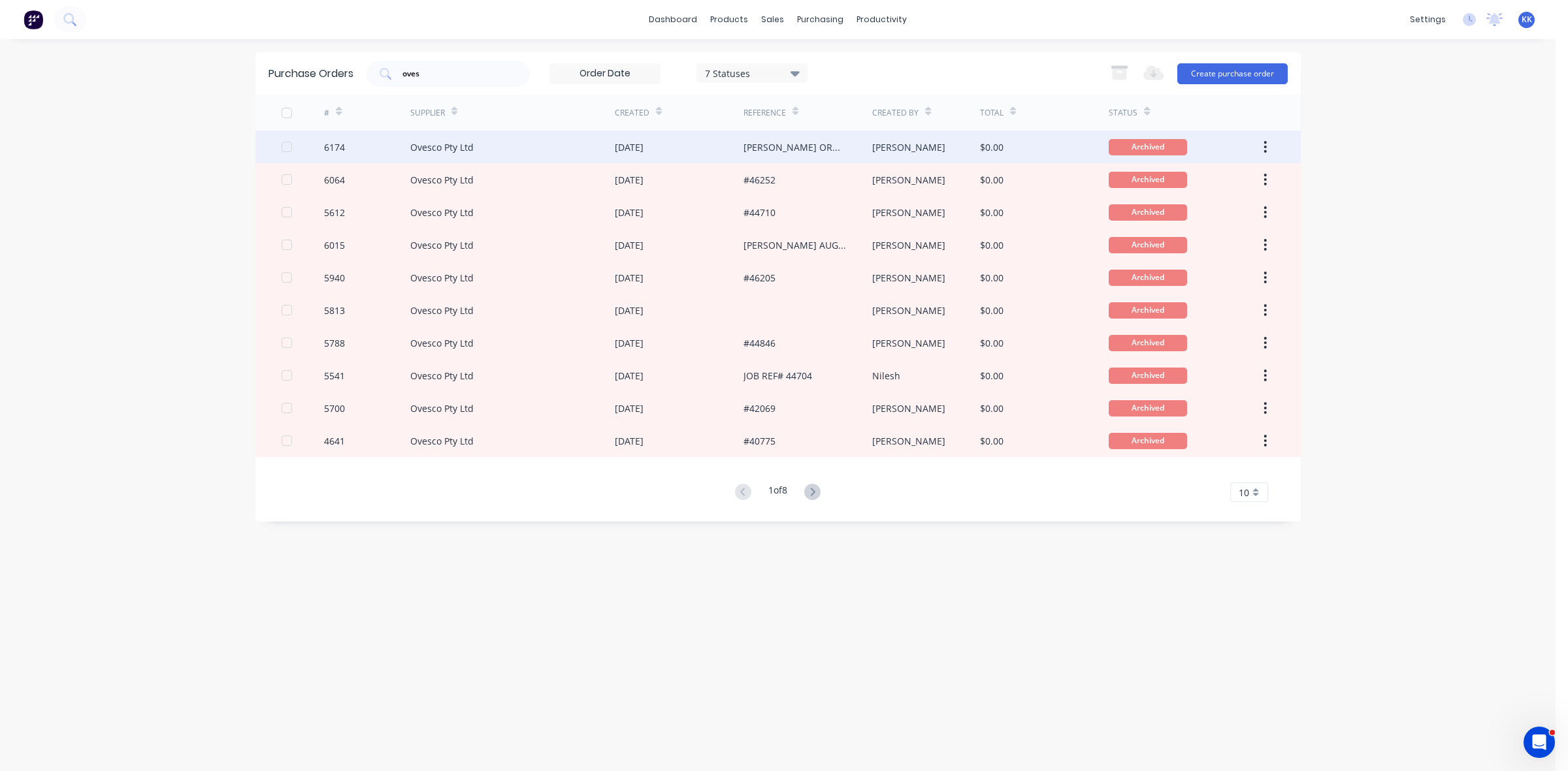
click at [455, 151] on div "Ovesco Pty Ltd" at bounding box center [442, 146] width 63 height 13
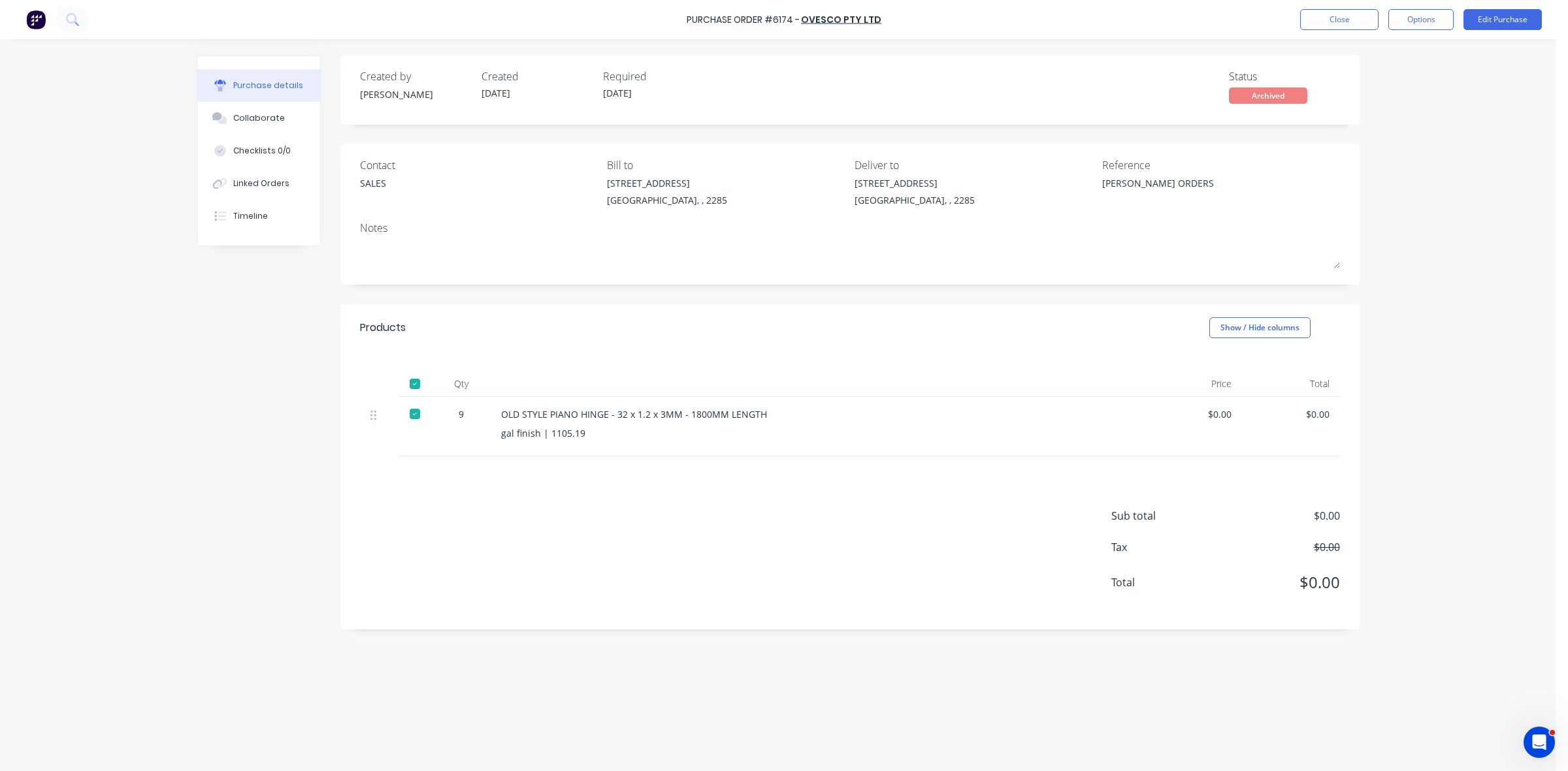
click at [1330, 31] on div "Purchase Order #6174 - Ovesco Pty Ltd Close Options Edit Purchase" at bounding box center [784, 20] width 1568 height 40
click at [1325, 28] on button "Close" at bounding box center [1339, 20] width 78 height 21
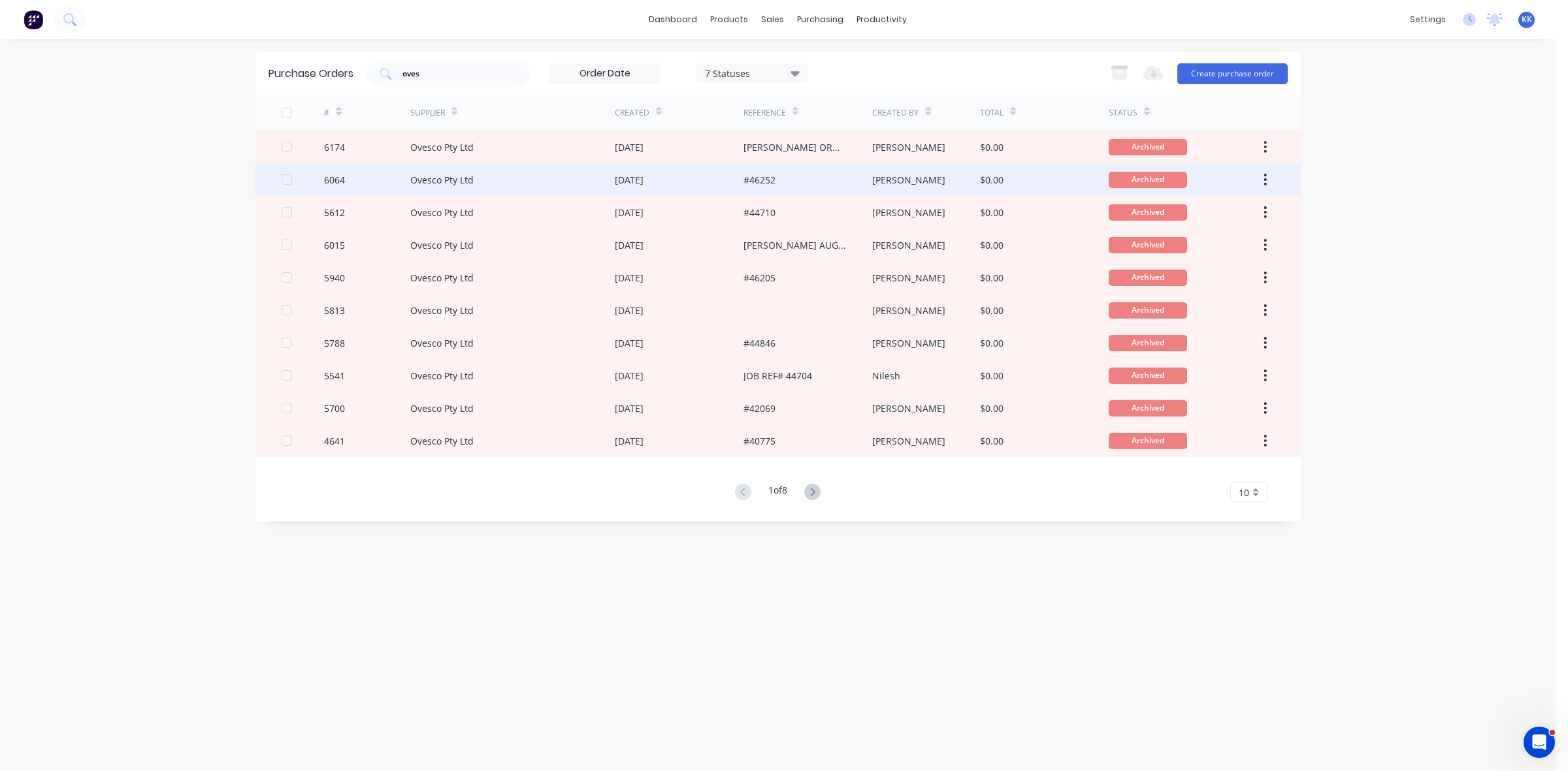
click at [706, 181] on div "[DATE]" at bounding box center [679, 179] width 129 height 32
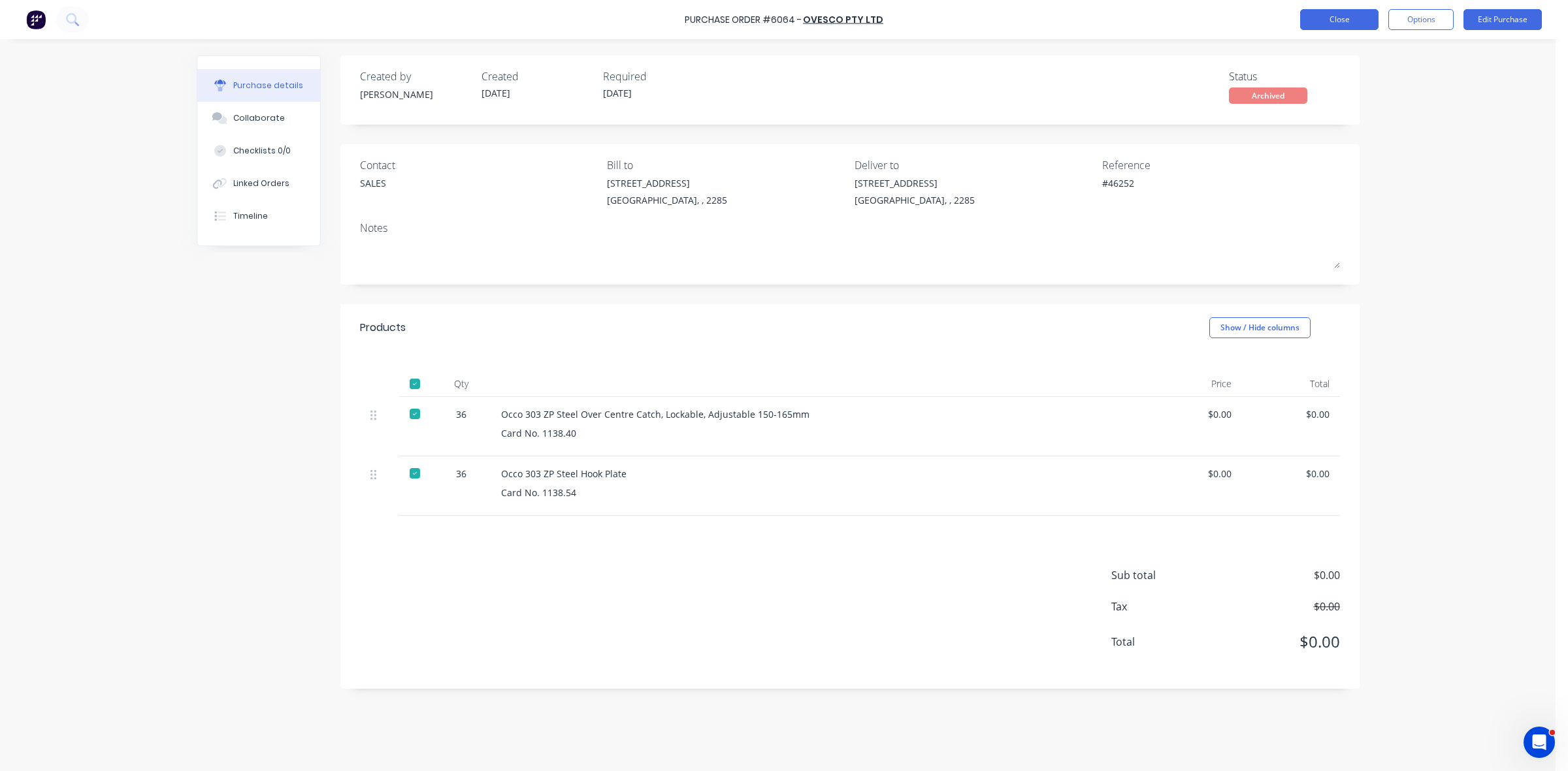
click at [1331, 12] on button "Close" at bounding box center [1339, 20] width 78 height 21
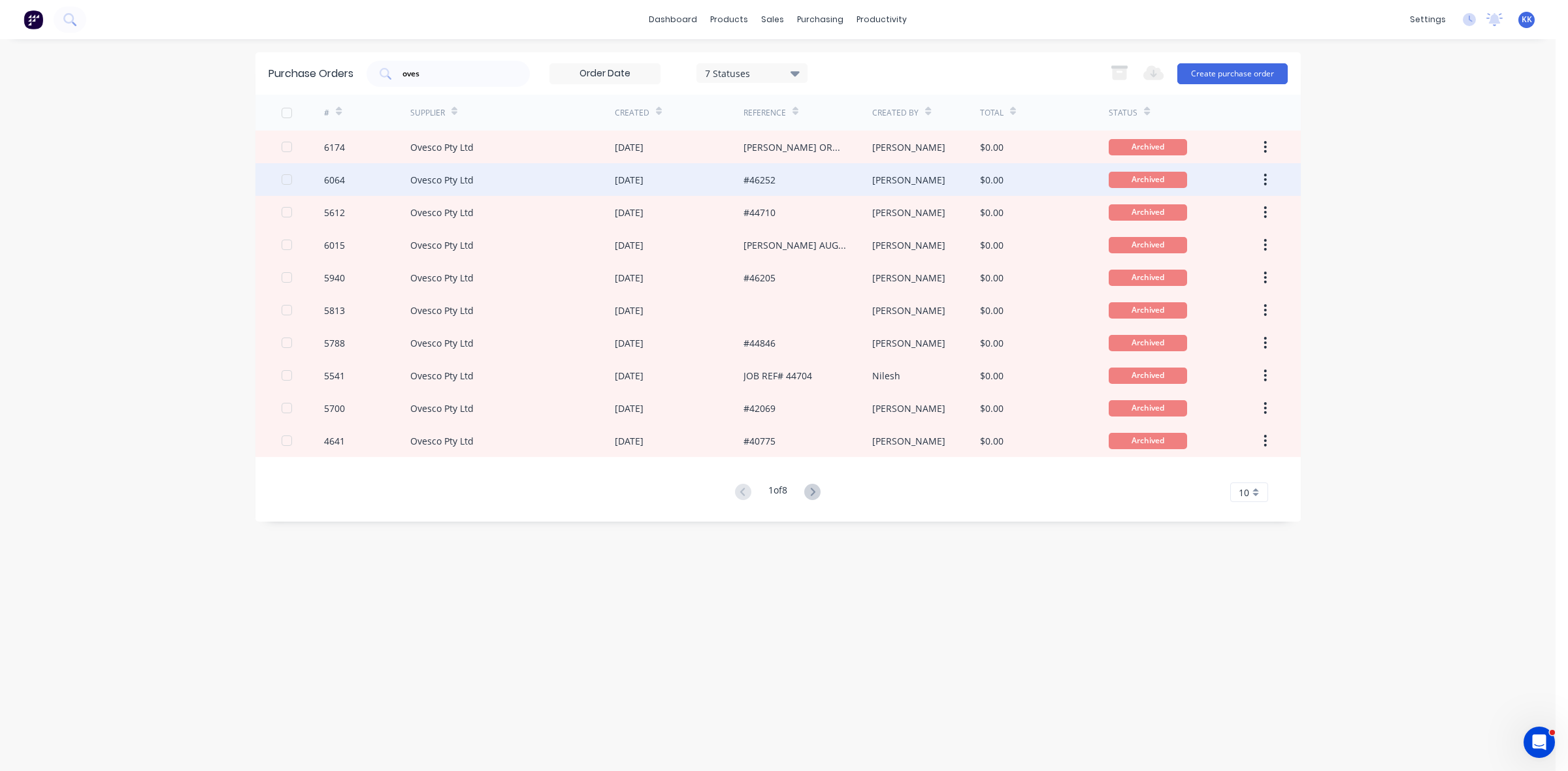
click at [602, 191] on div "Ovesco Pty Ltd" at bounding box center [512, 179] width 204 height 32
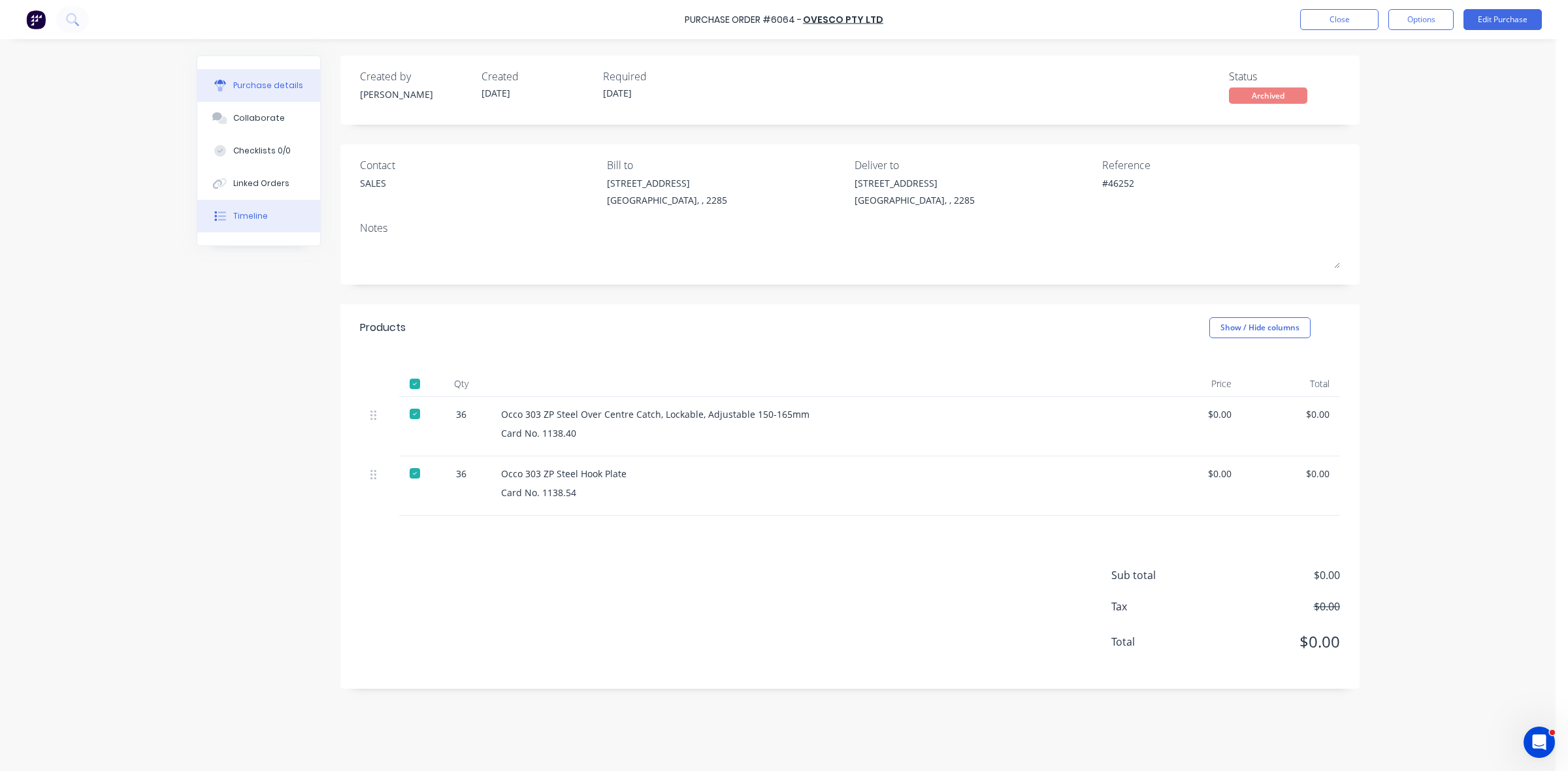
click at [223, 217] on icon at bounding box center [220, 216] width 12 height 12
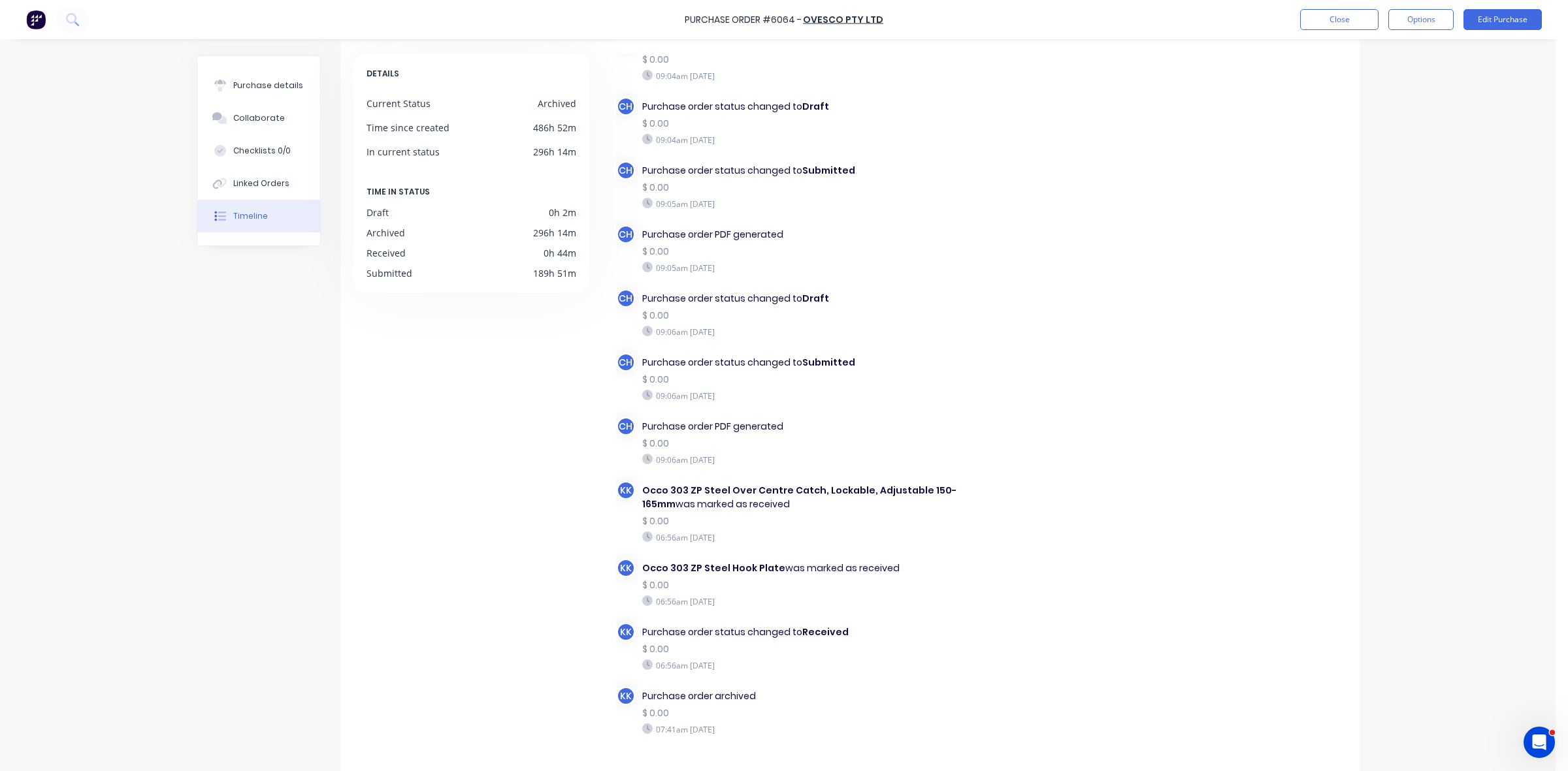
scroll to position [105, 0]
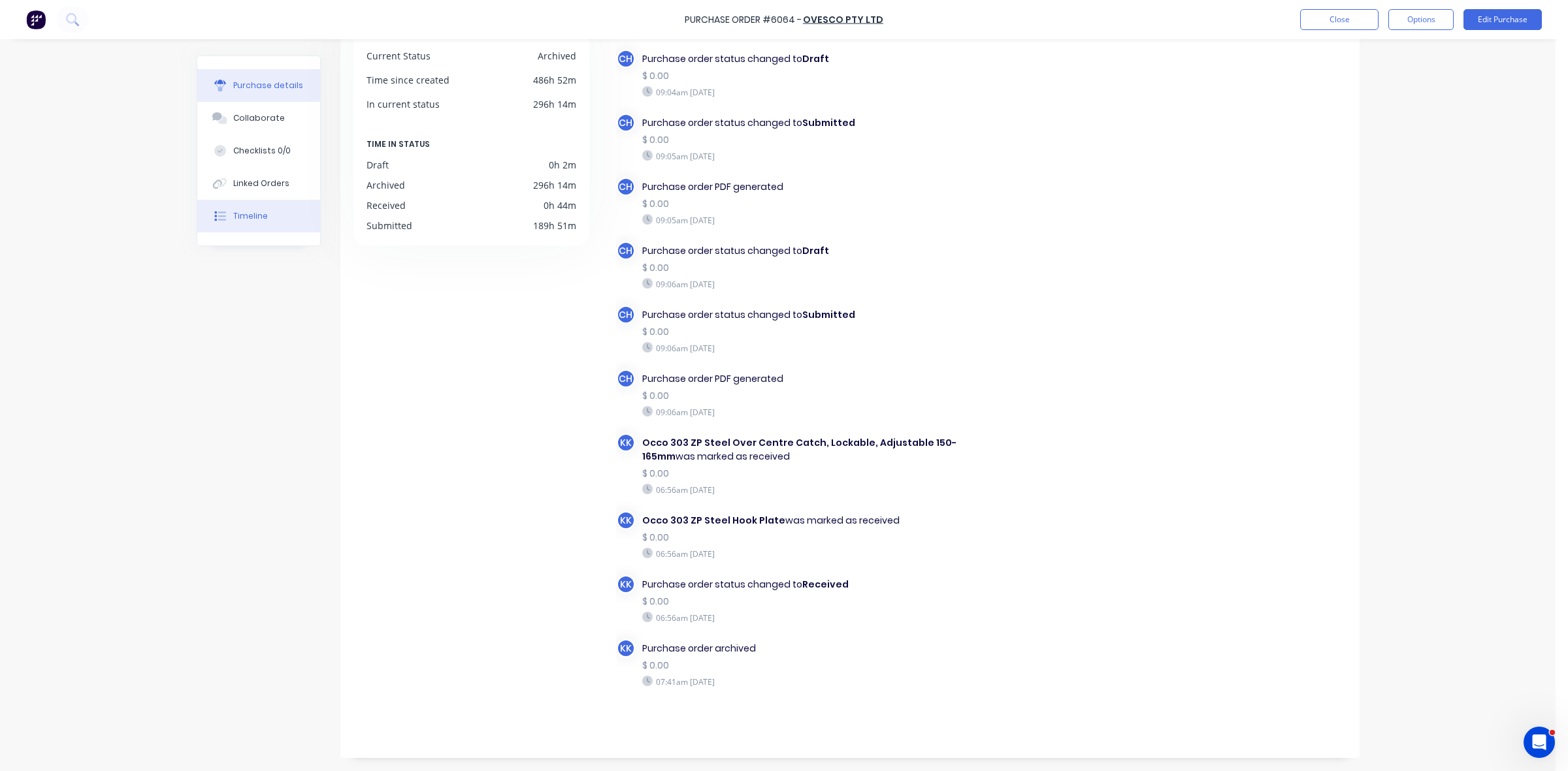
drag, startPoint x: 259, startPoint y: 86, endPoint x: 293, endPoint y: 87, distance: 34.0
click at [259, 85] on div "Purchase details" at bounding box center [268, 85] width 70 height 12
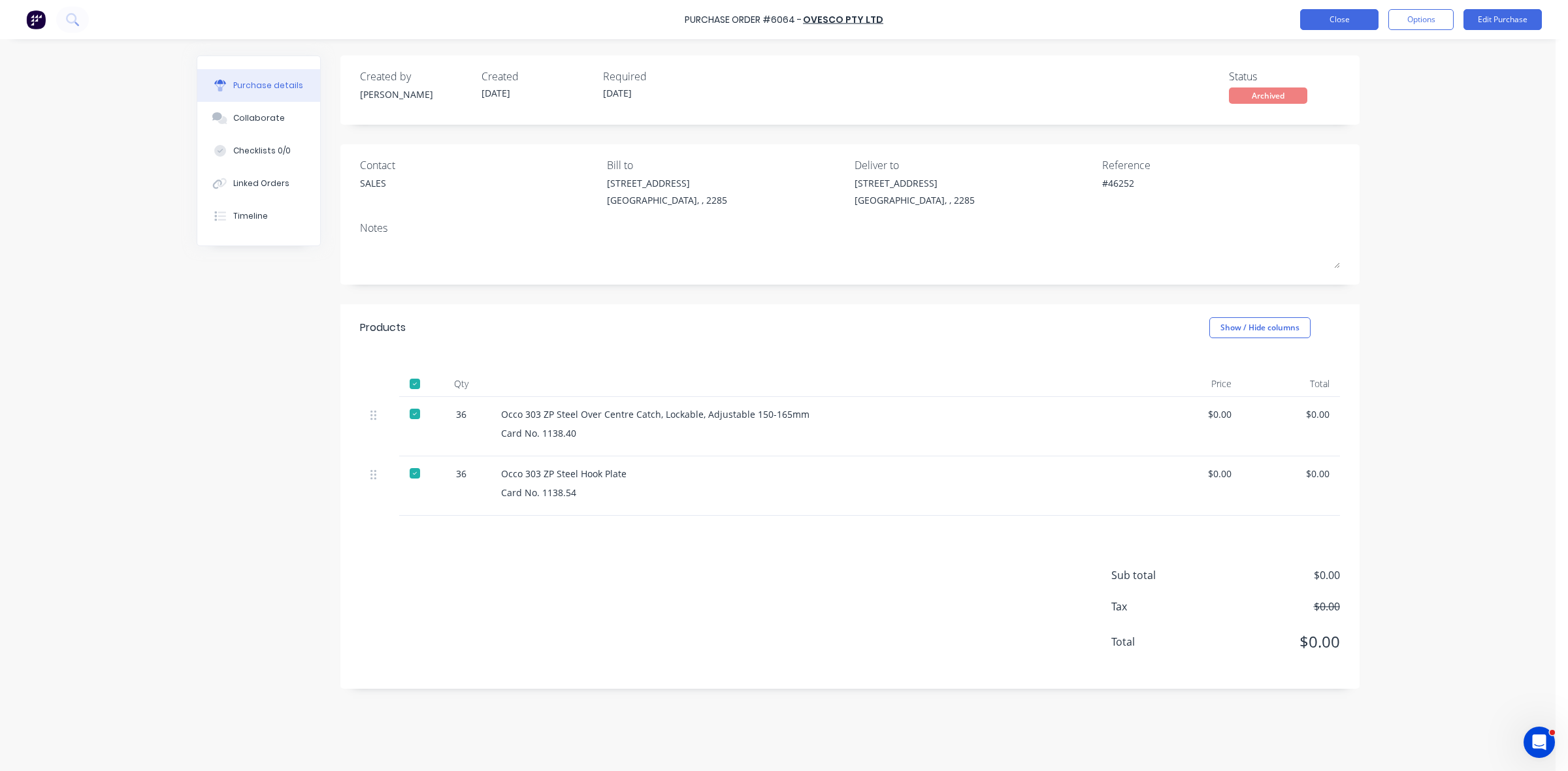
click at [1334, 17] on button "Close" at bounding box center [1339, 20] width 78 height 21
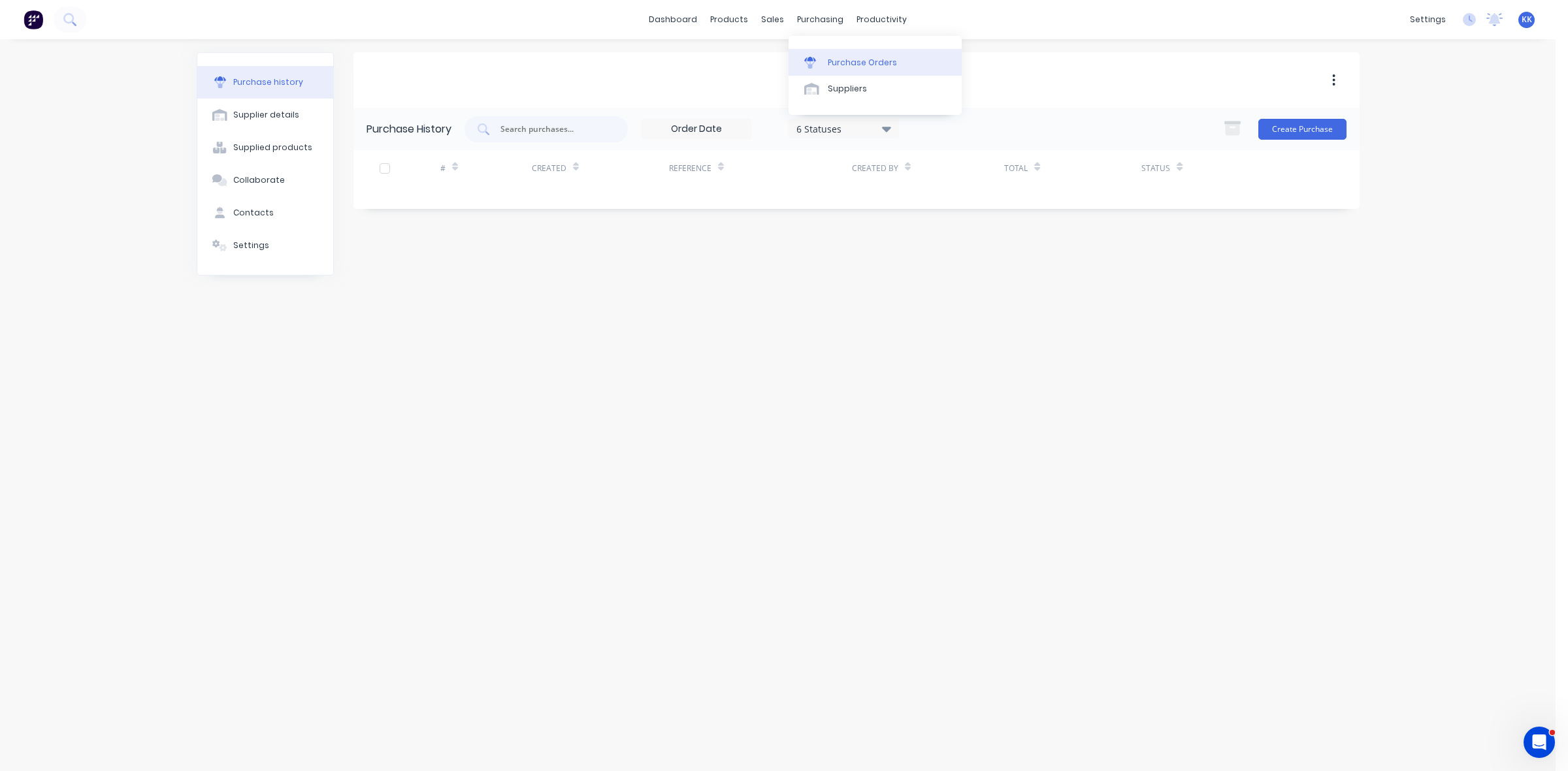
click at [868, 53] on link "Purchase Orders" at bounding box center [875, 62] width 173 height 26
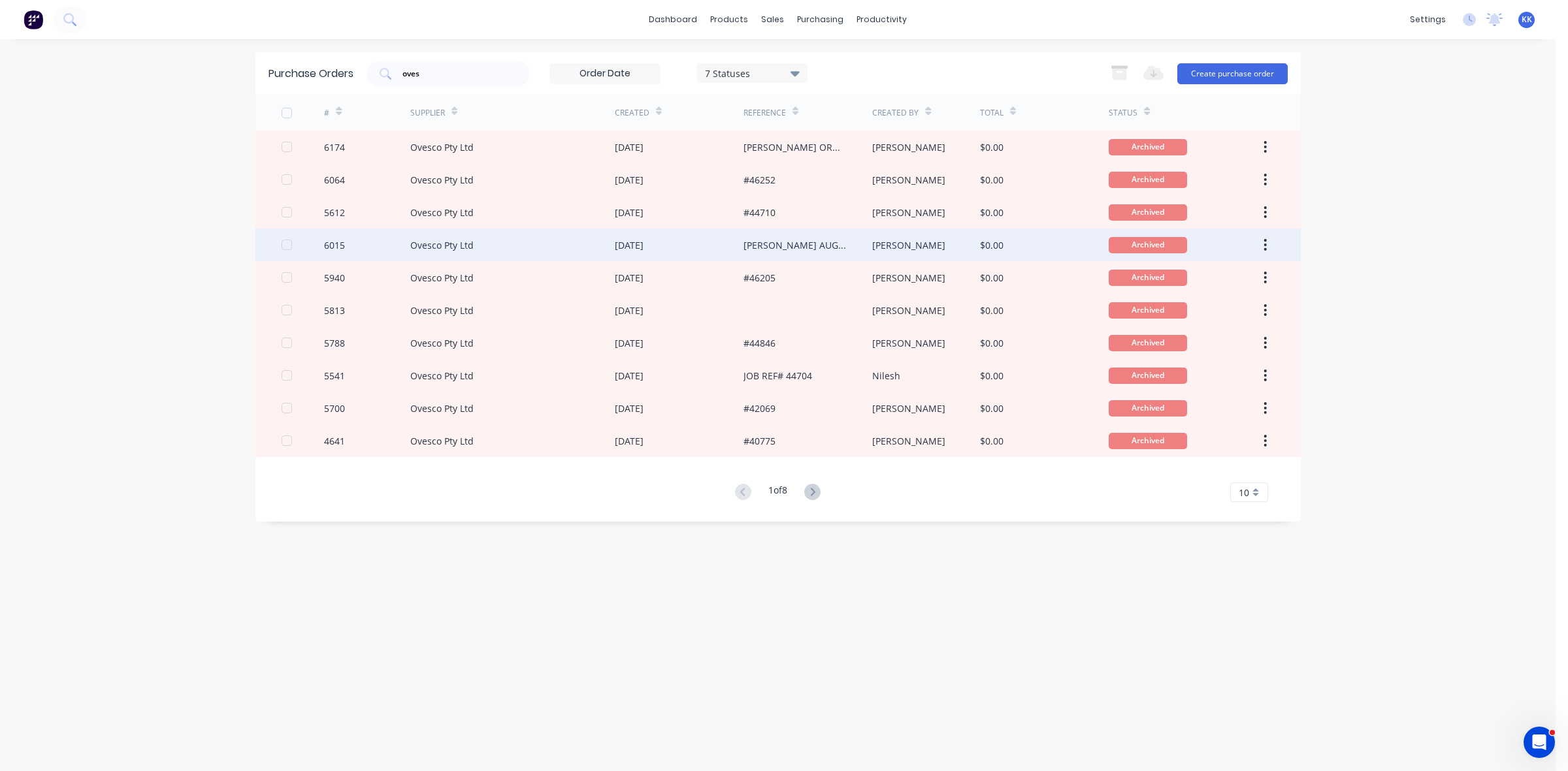
click at [720, 249] on div "[DATE]" at bounding box center [679, 245] width 129 height 32
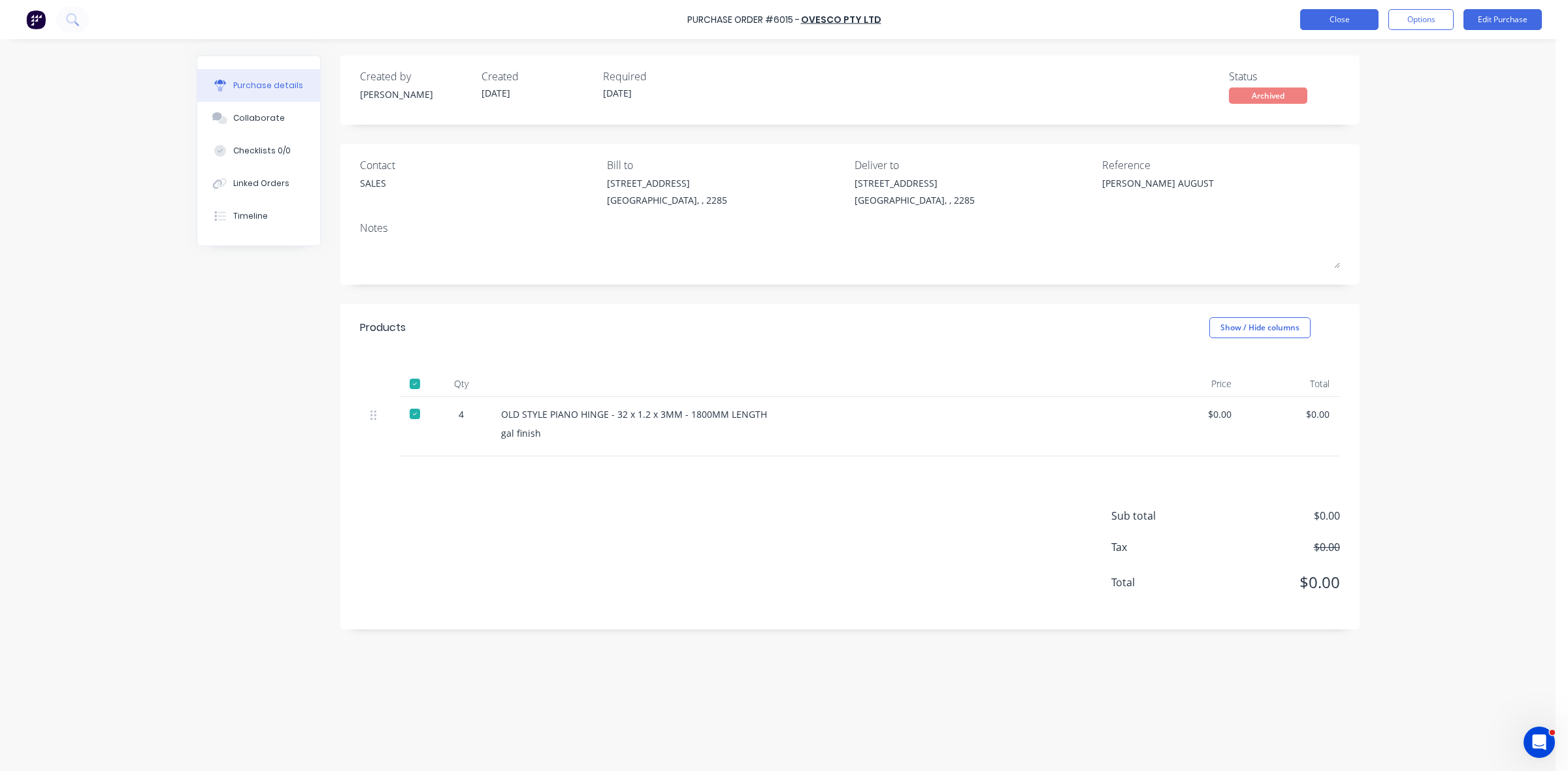
click at [1332, 13] on button "Close" at bounding box center [1339, 20] width 78 height 21
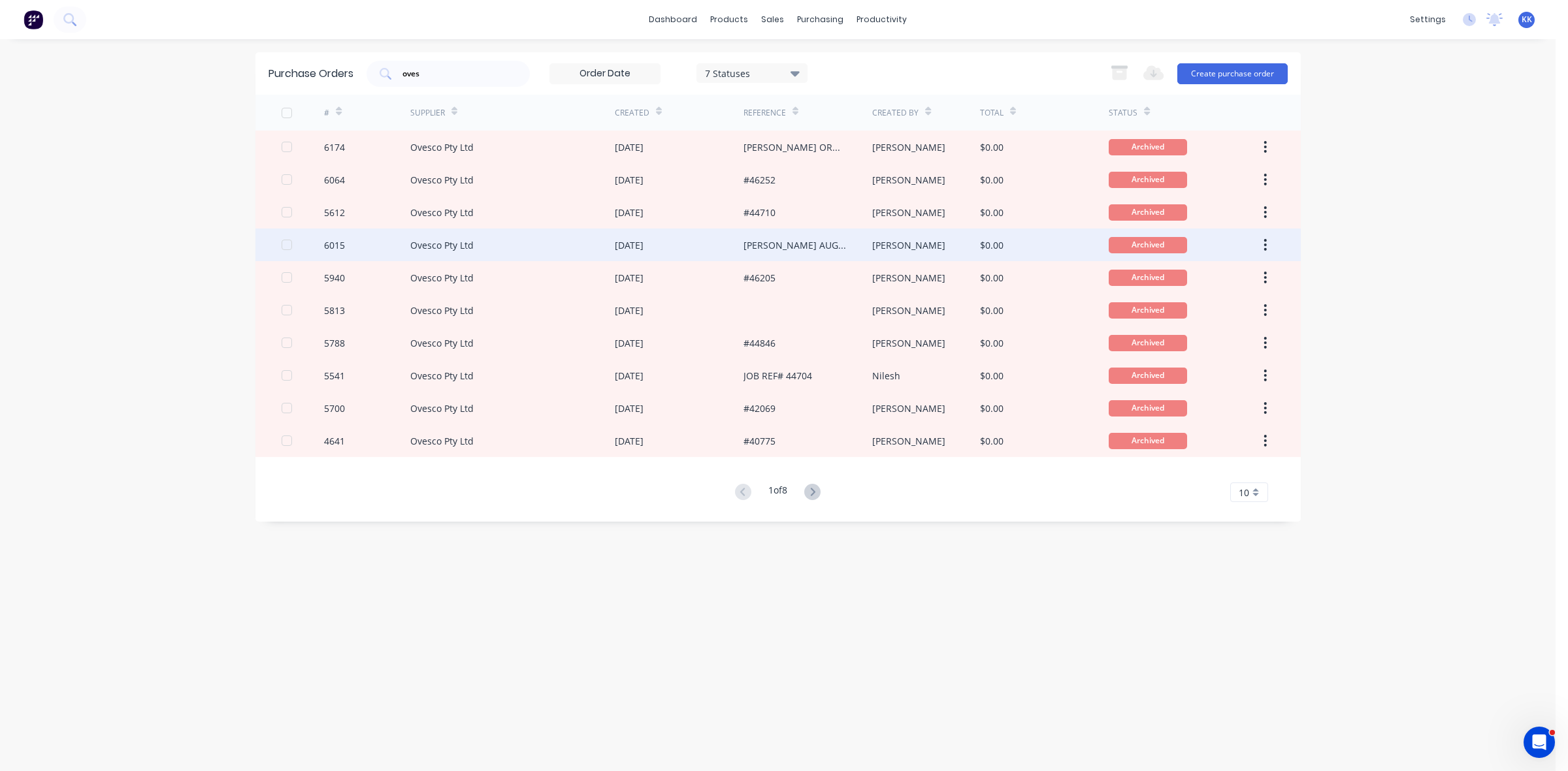
click at [786, 241] on div "[PERSON_NAME] AUGUST" at bounding box center [795, 245] width 103 height 13
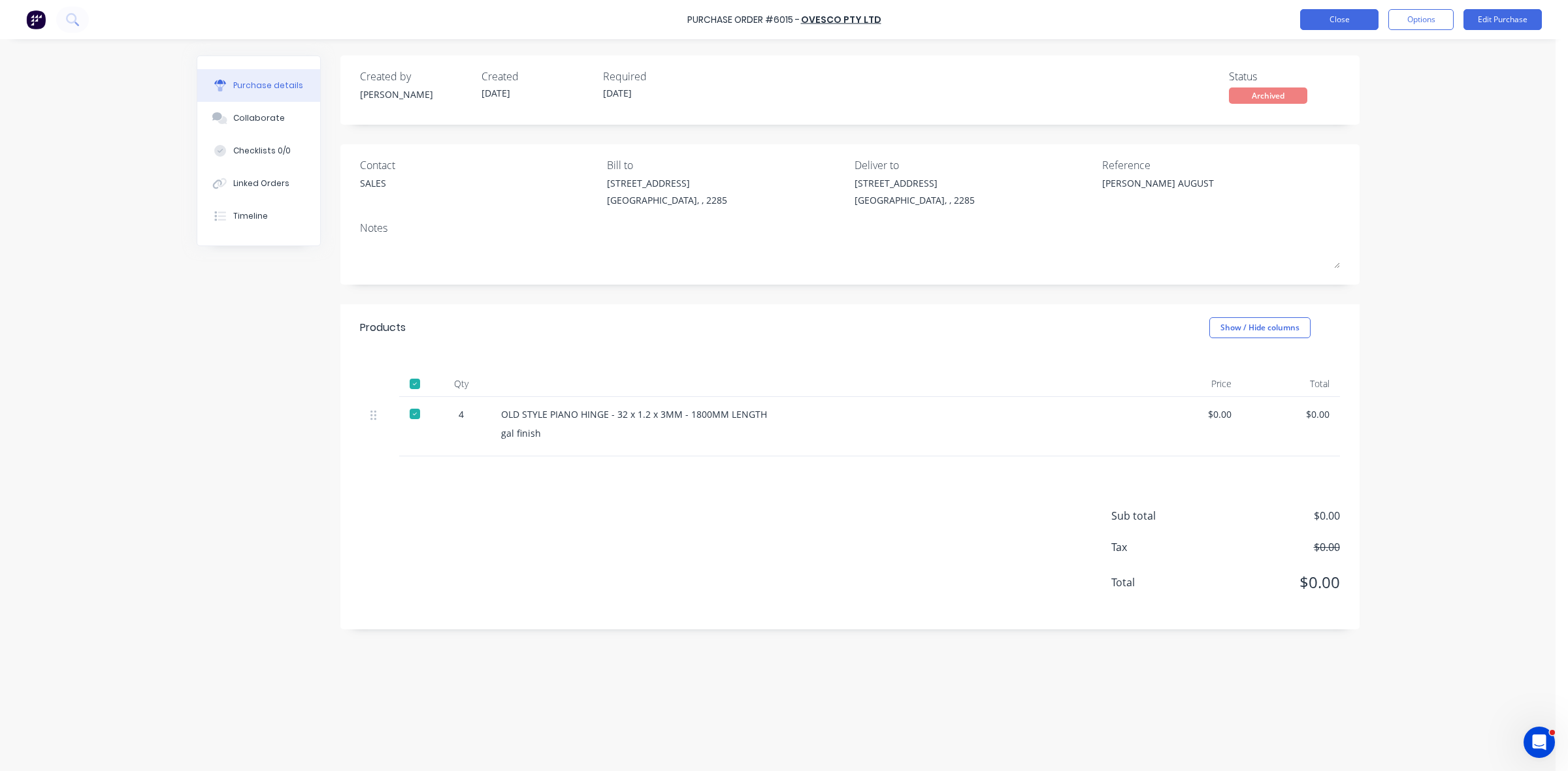
click at [1432, 12] on button "Options" at bounding box center [1421, 20] width 66 height 21
click at [1315, 17] on button "Close" at bounding box center [1339, 20] width 78 height 21
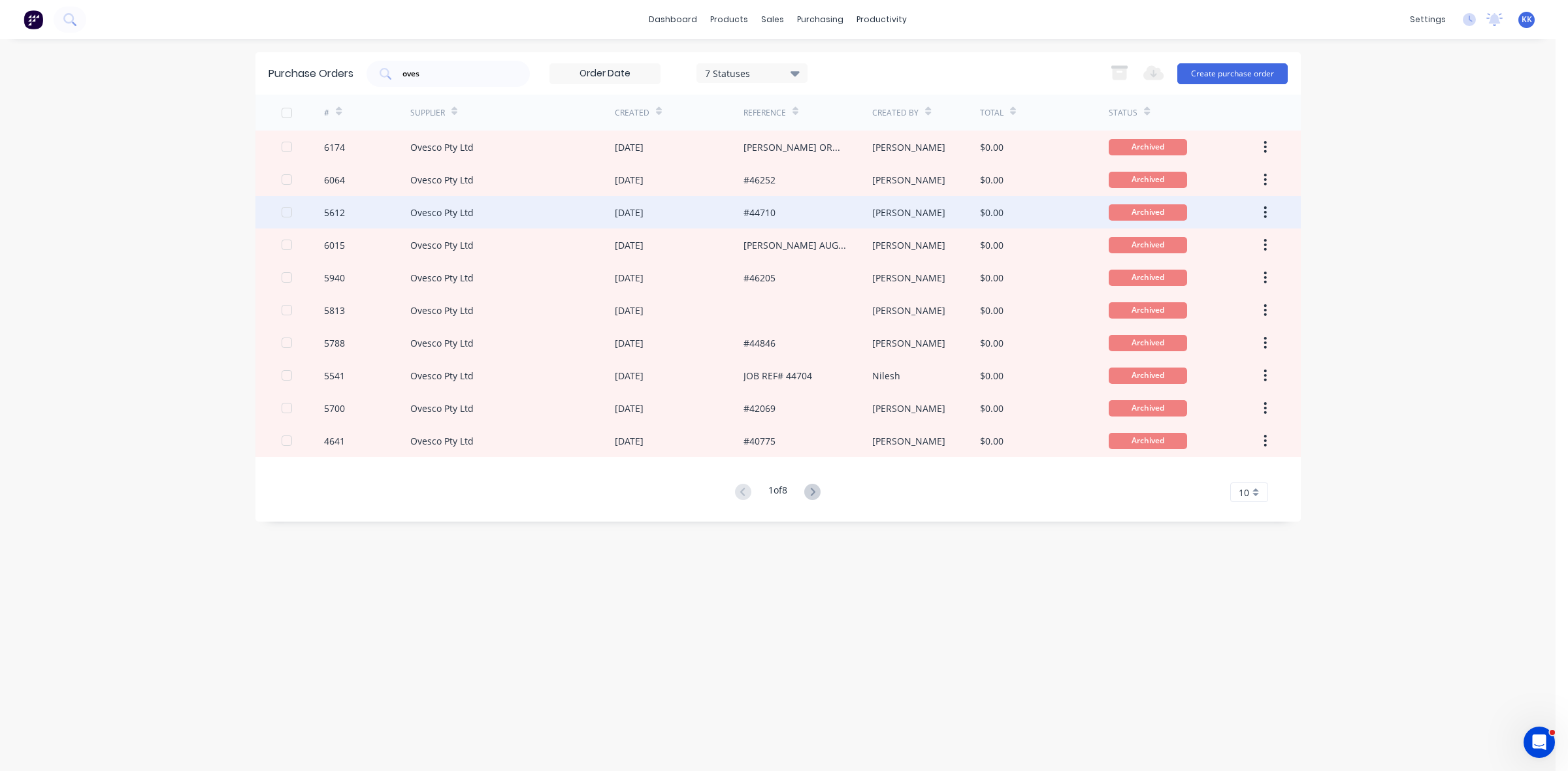
click at [749, 211] on div "#44710" at bounding box center [759, 212] width 32 height 13
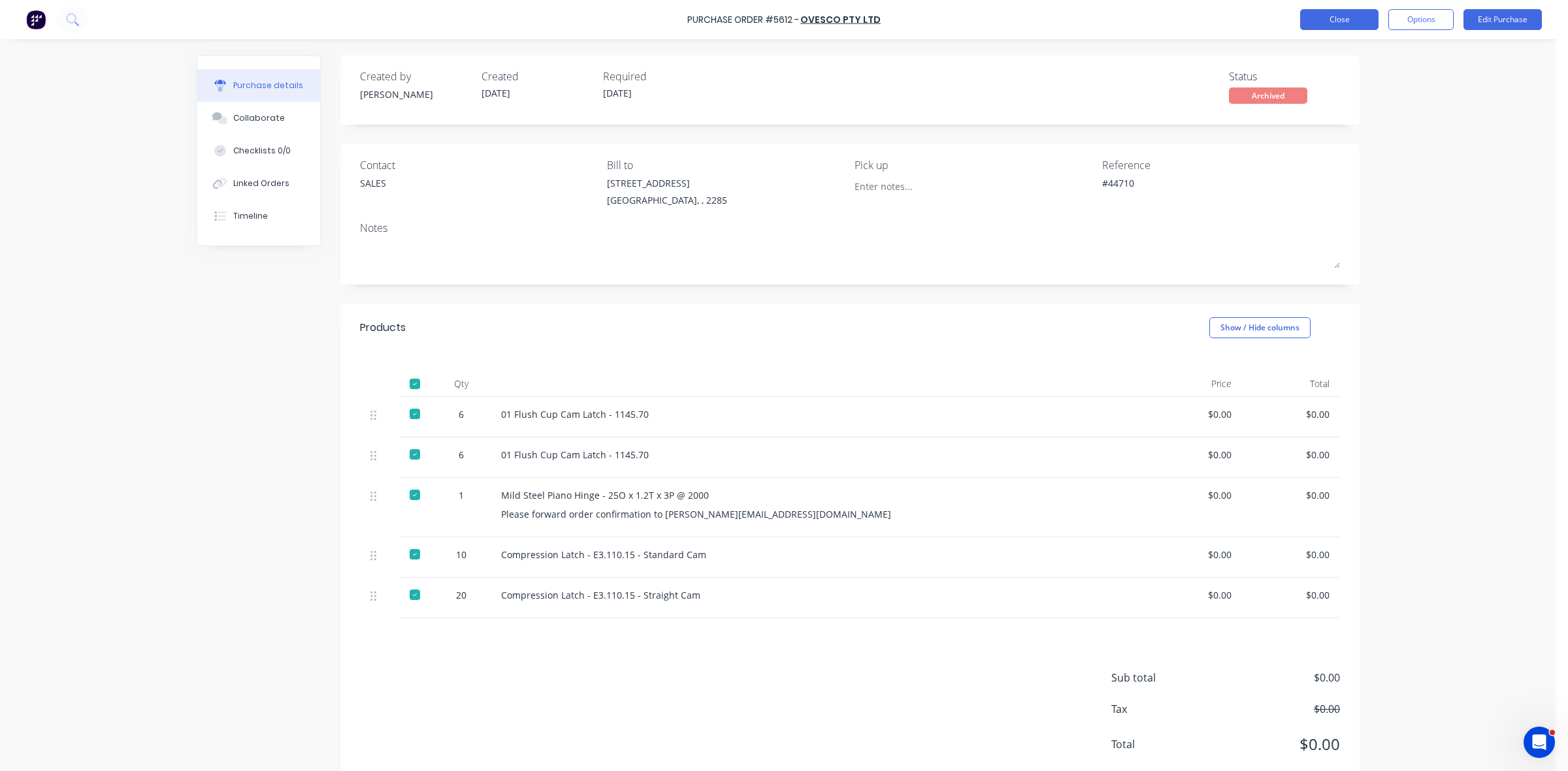
click at [1364, 20] on button "Close" at bounding box center [1339, 20] width 78 height 21
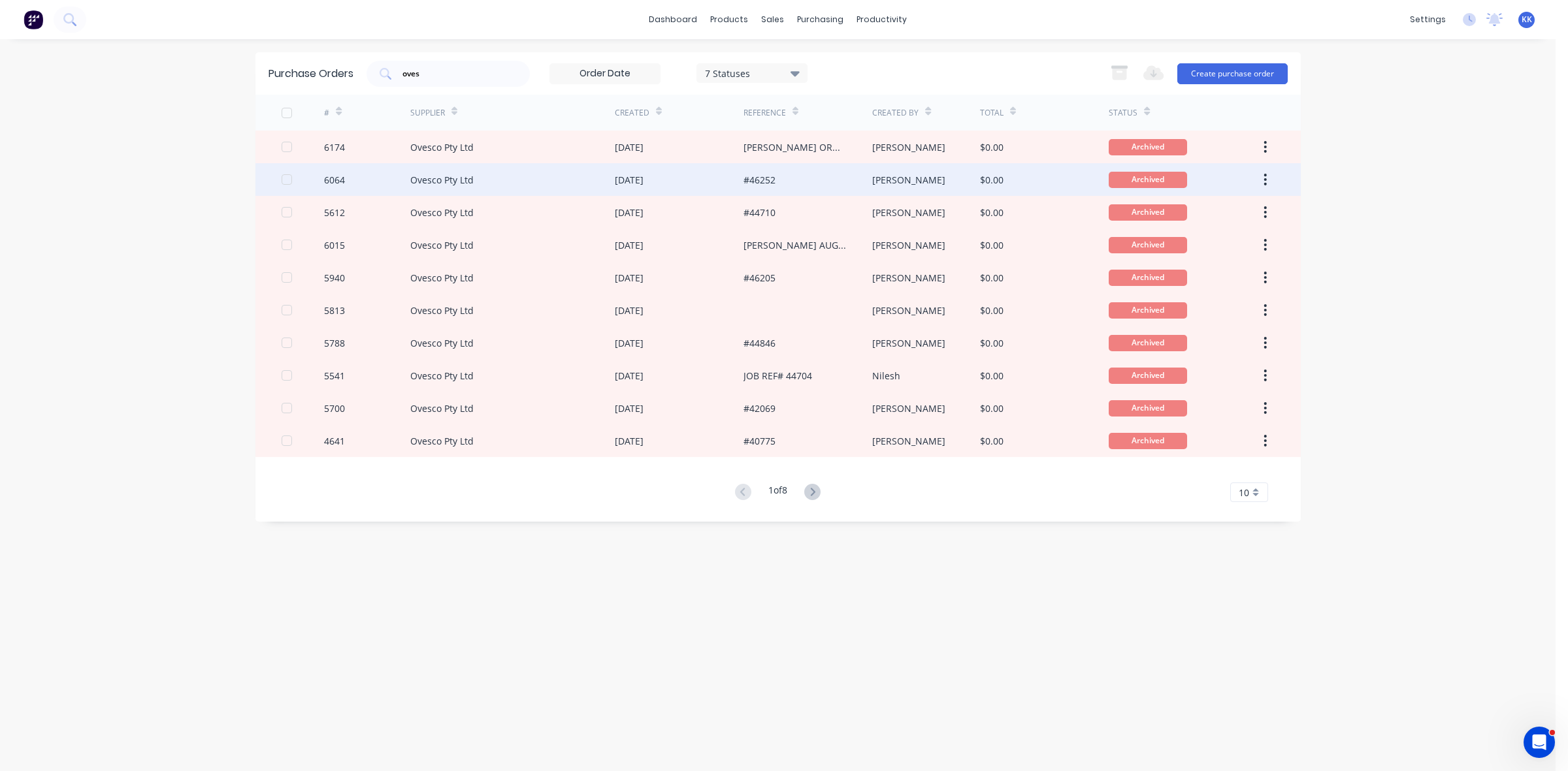
click at [734, 191] on div "[DATE]" at bounding box center [679, 179] width 129 height 32
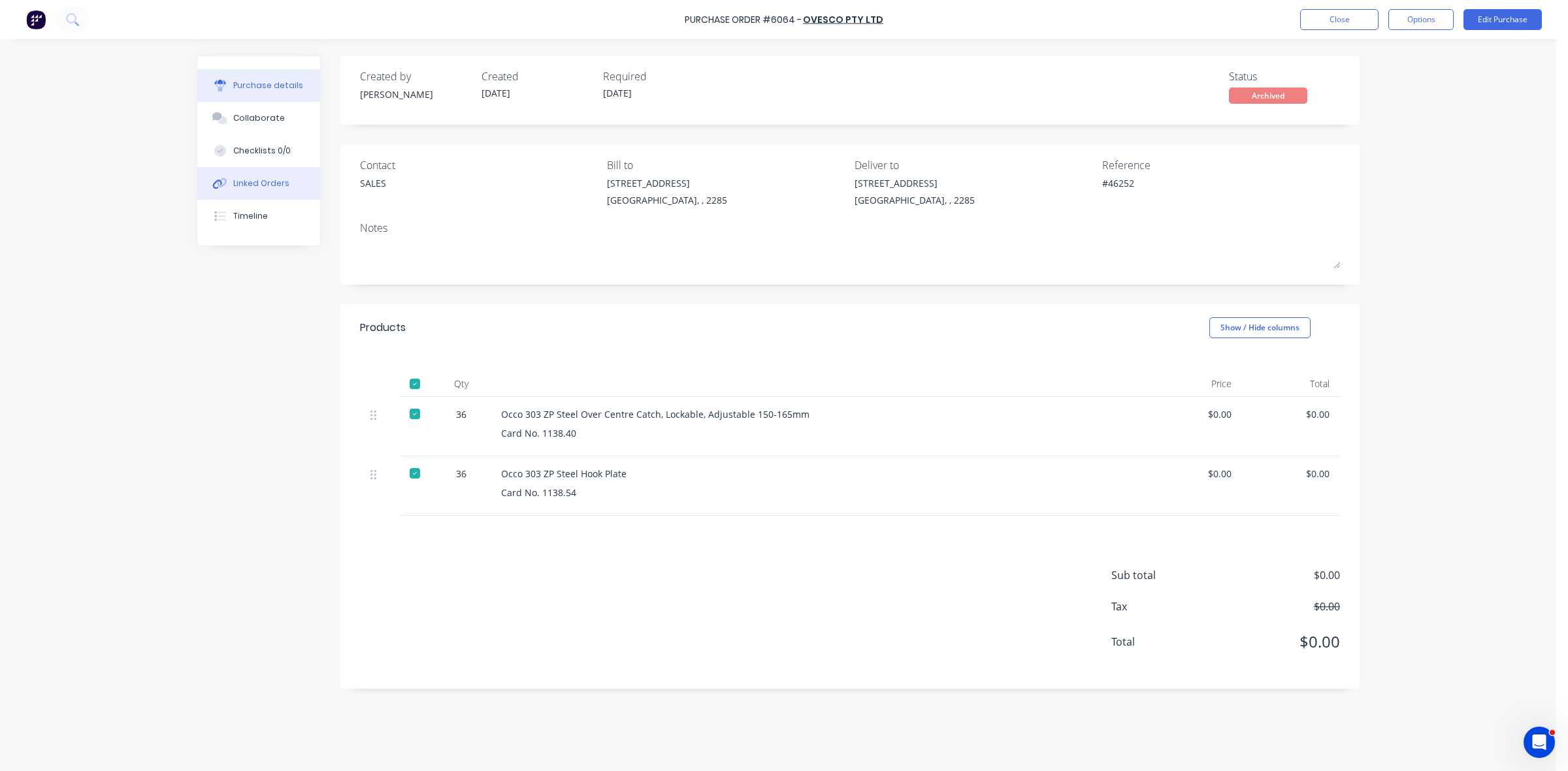
click at [272, 185] on div "Linked Orders" at bounding box center [261, 183] width 56 height 12
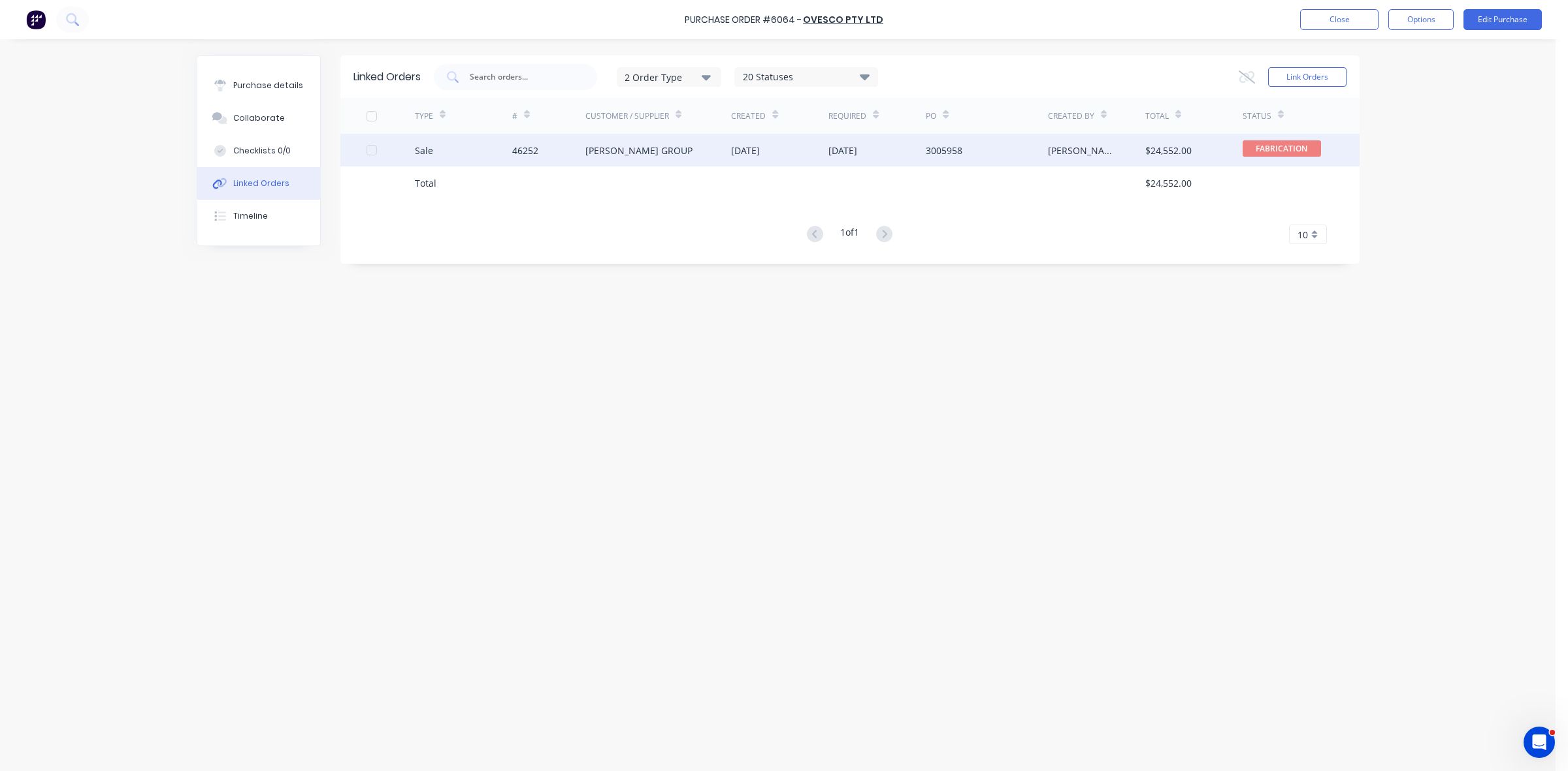
click at [615, 150] on div "[PERSON_NAME] GROUP" at bounding box center [638, 150] width 107 height 13
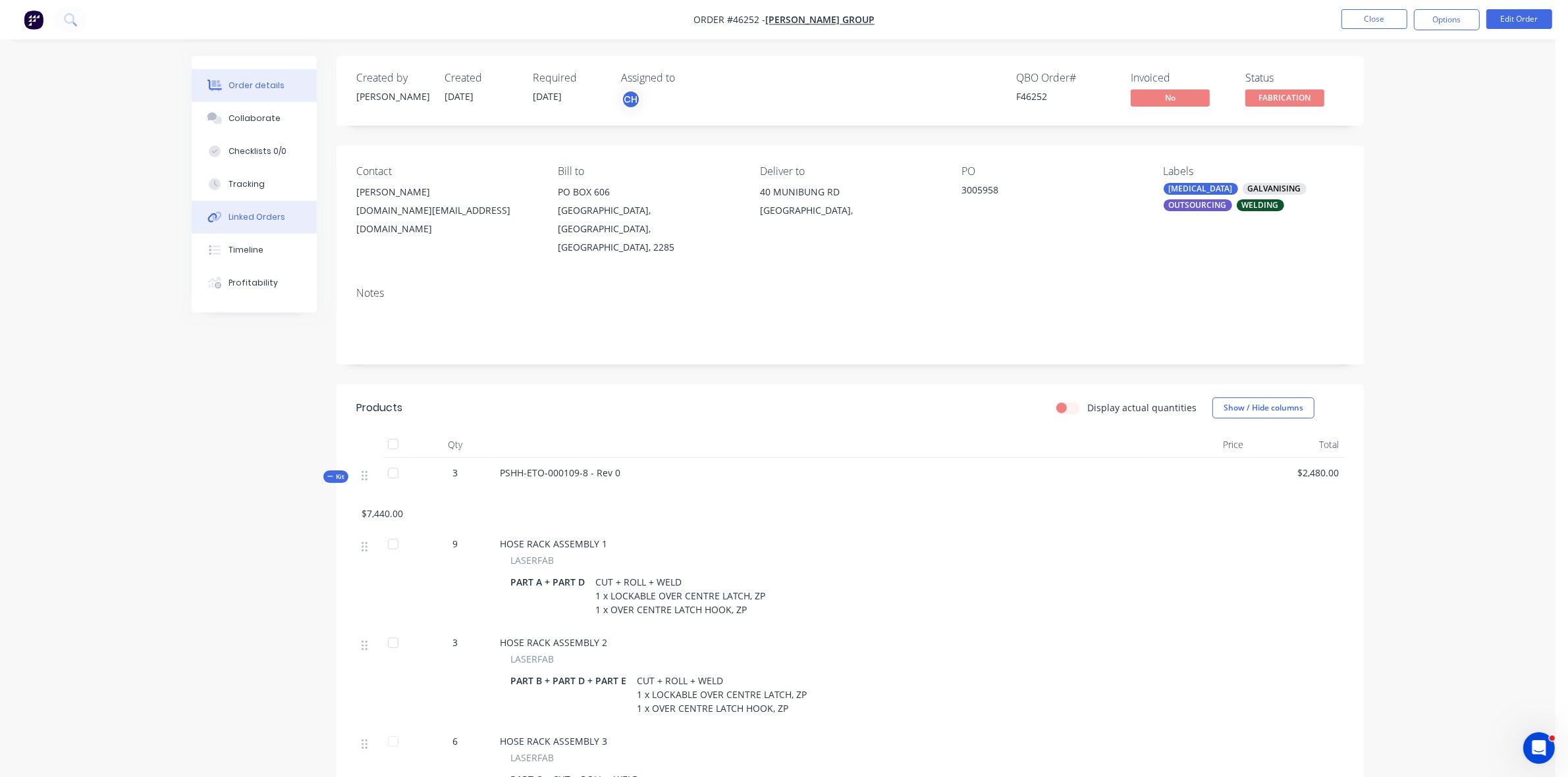
click at [277, 226] on button "Linked Orders" at bounding box center [254, 217] width 125 height 33
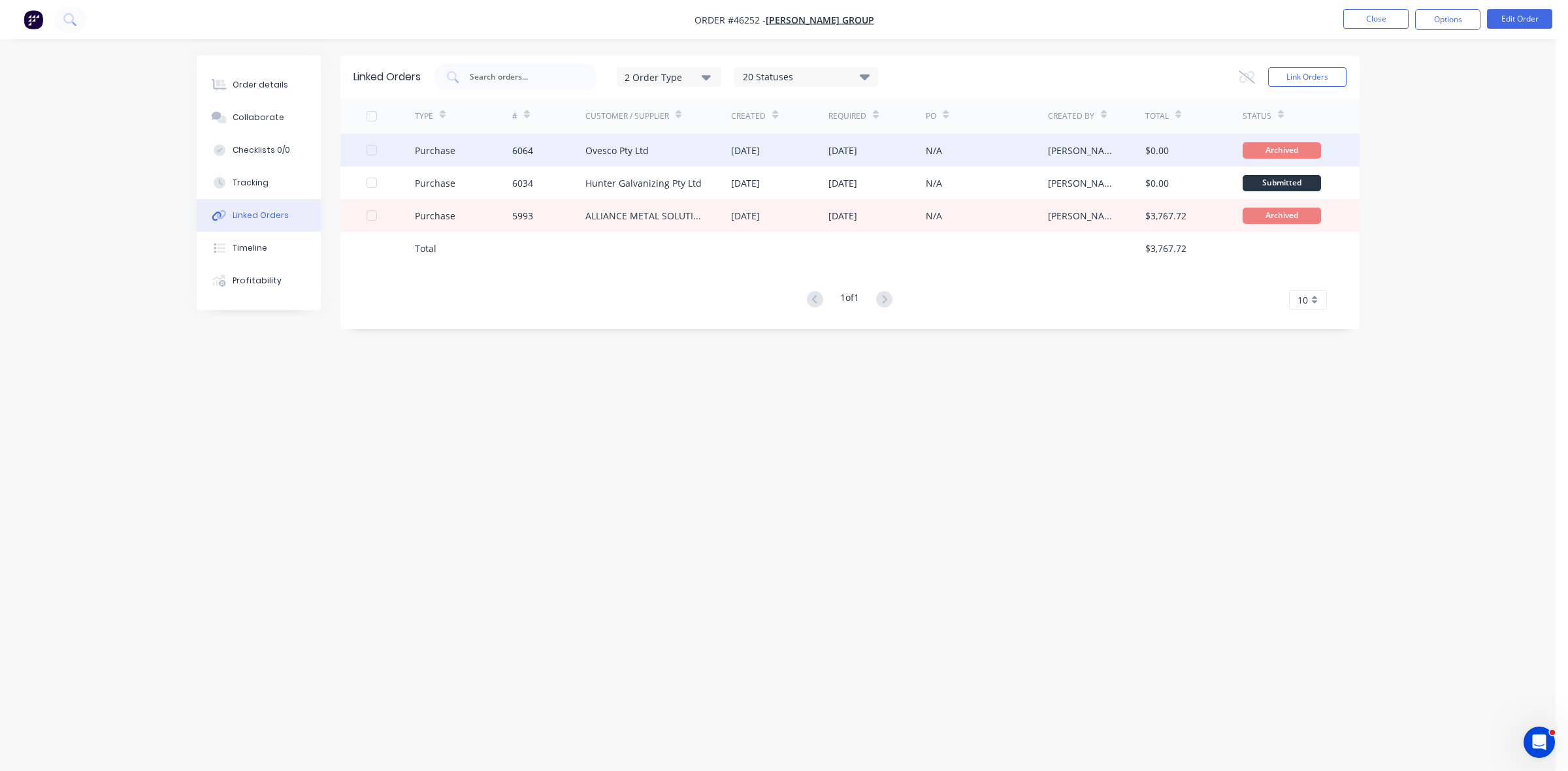
click at [717, 148] on div "Ovesco Pty Ltd" at bounding box center [658, 150] width 147 height 32
type textarea "x"
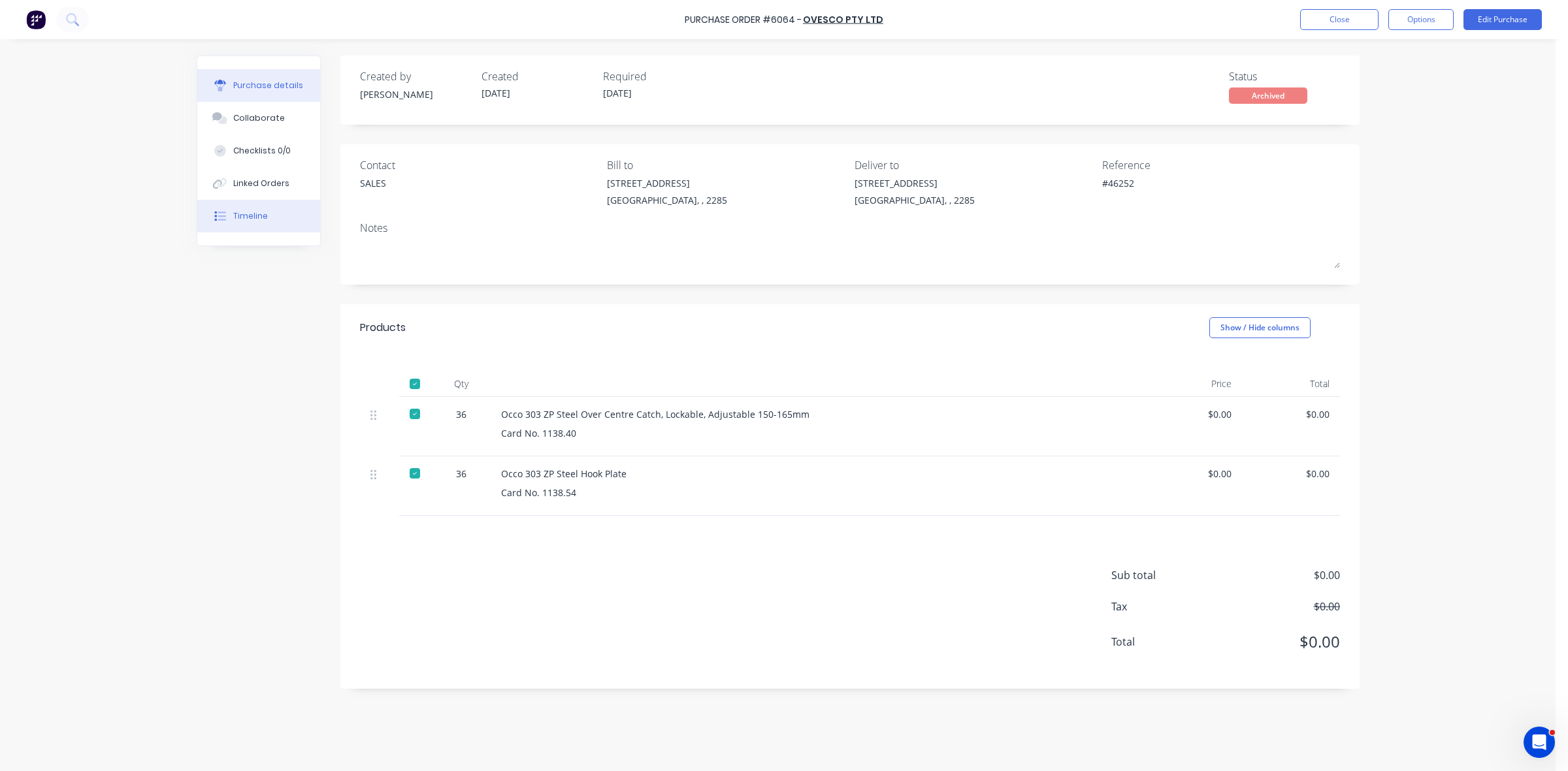
click at [244, 207] on button "Timeline" at bounding box center [258, 215] width 123 height 32
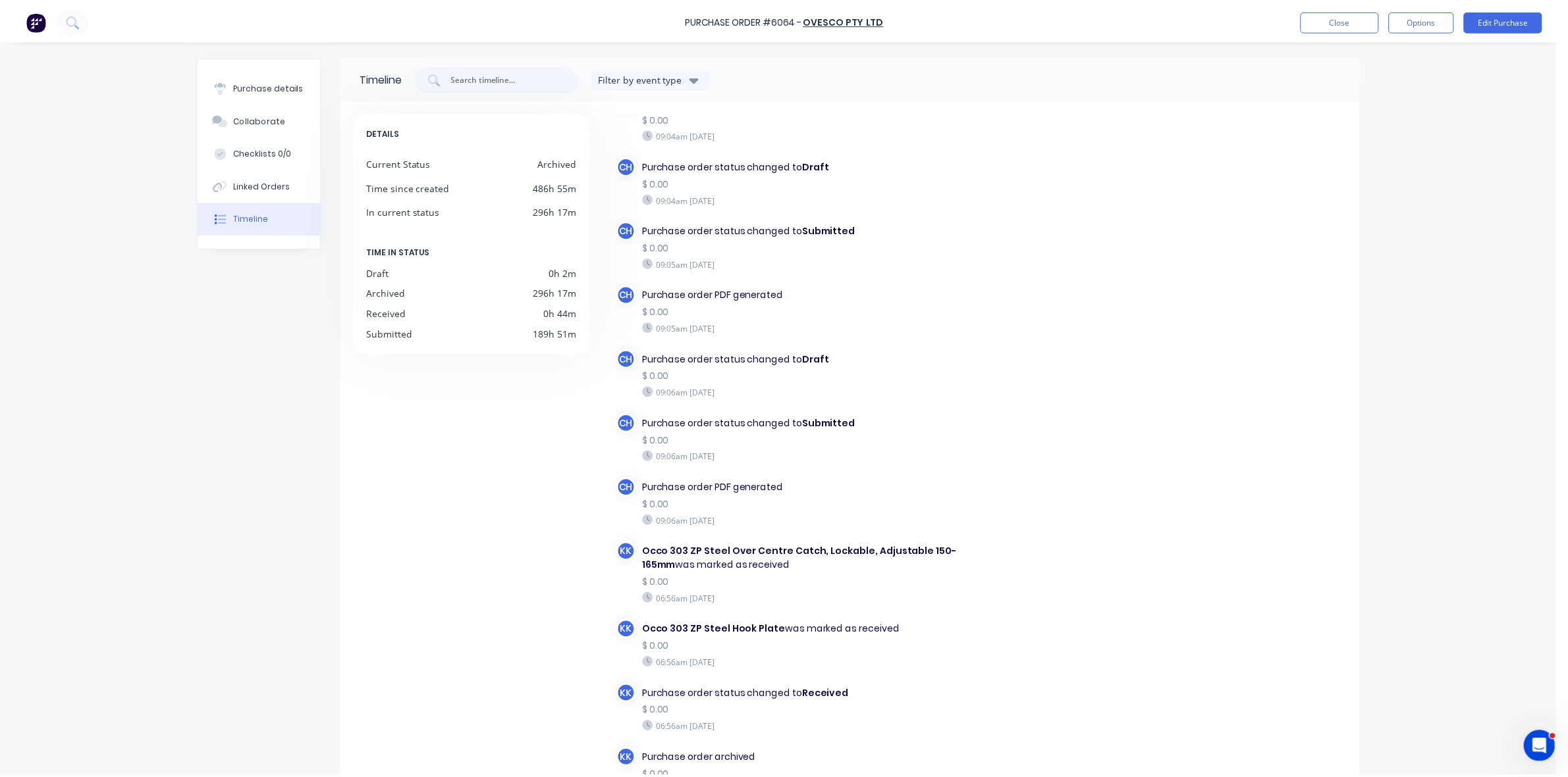
scroll to position [106, 0]
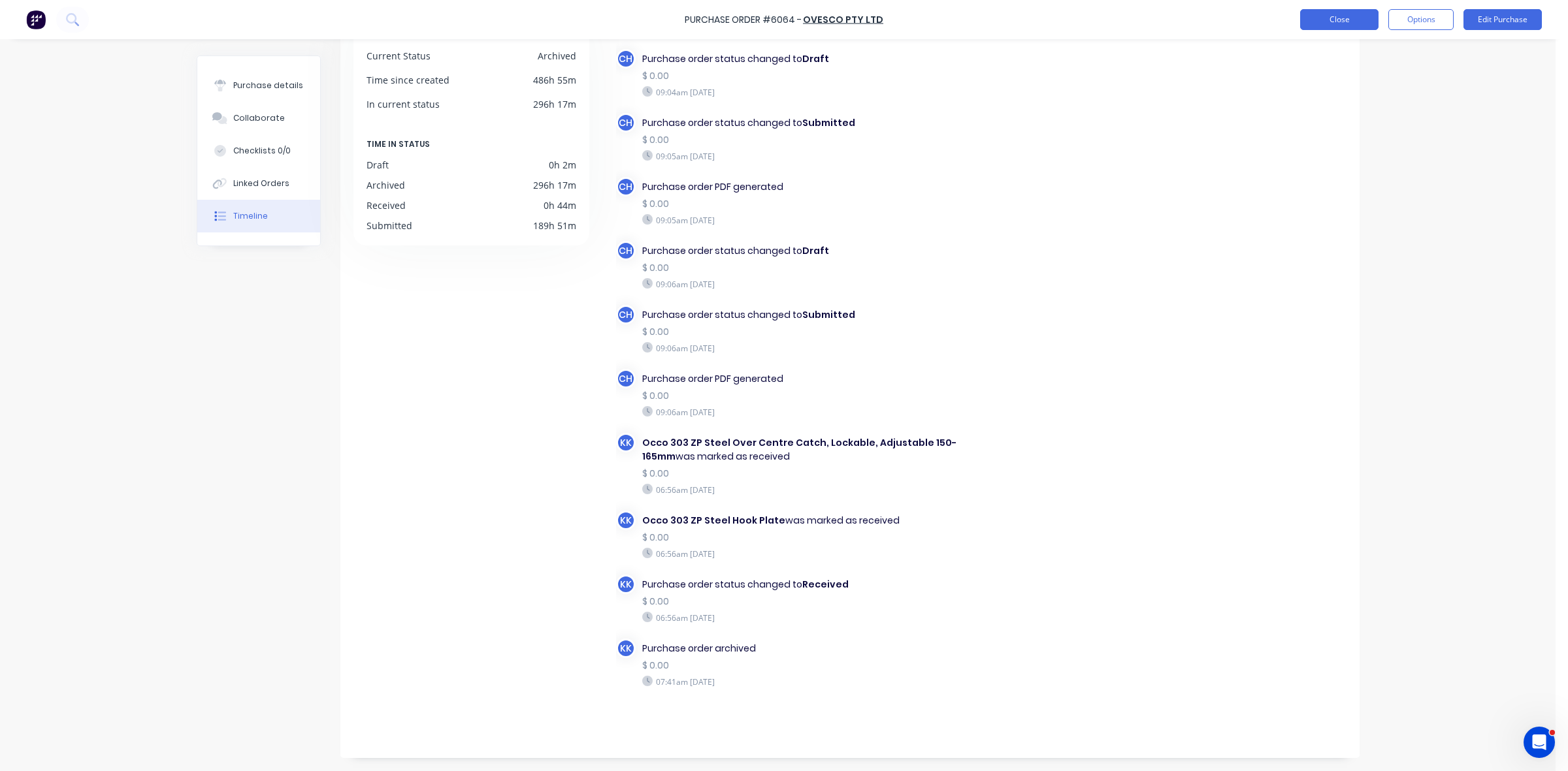
click at [1334, 21] on button "Close" at bounding box center [1339, 20] width 78 height 21
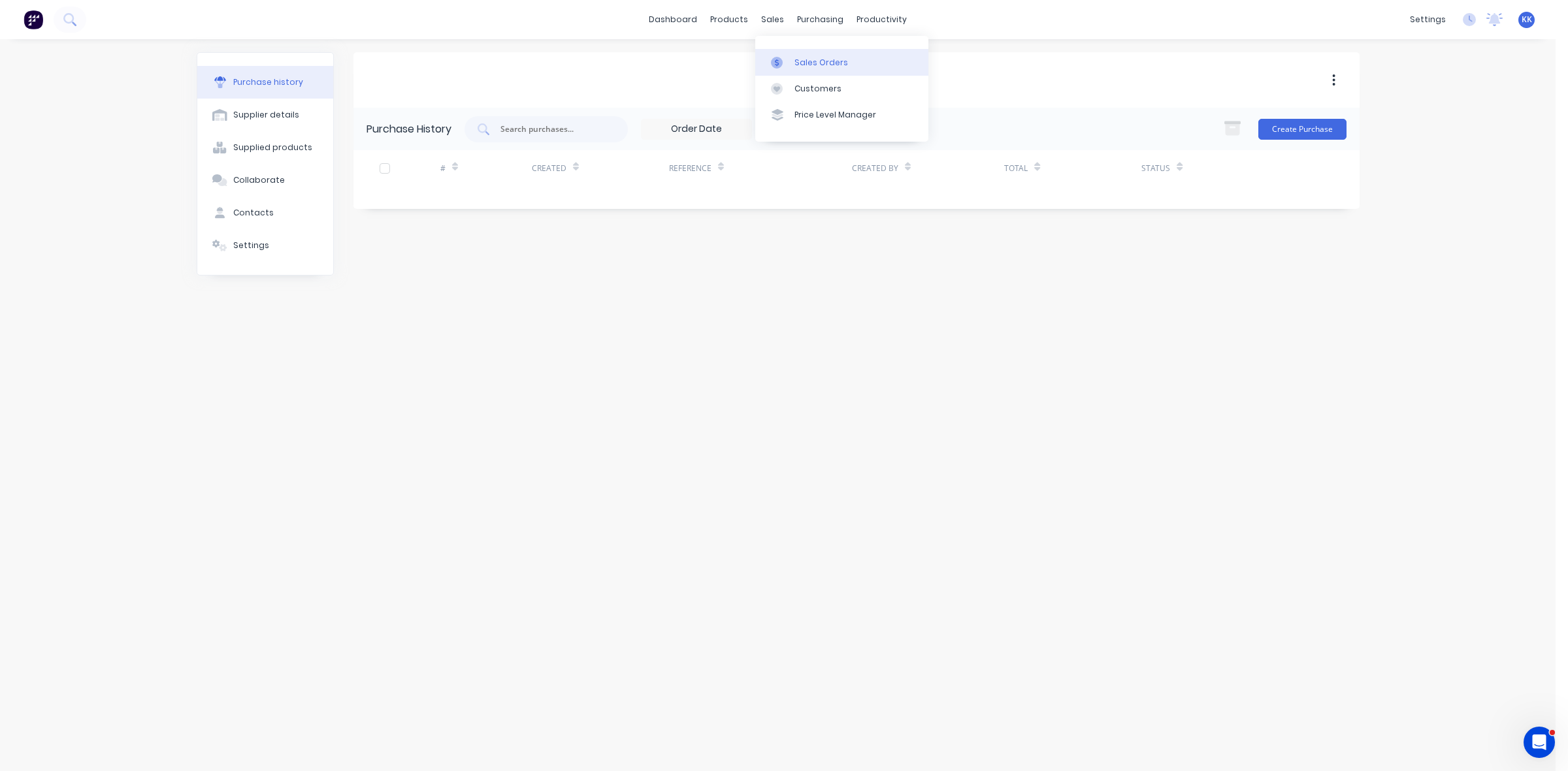
click at [816, 58] on div "Sales Orders" at bounding box center [821, 63] width 54 height 12
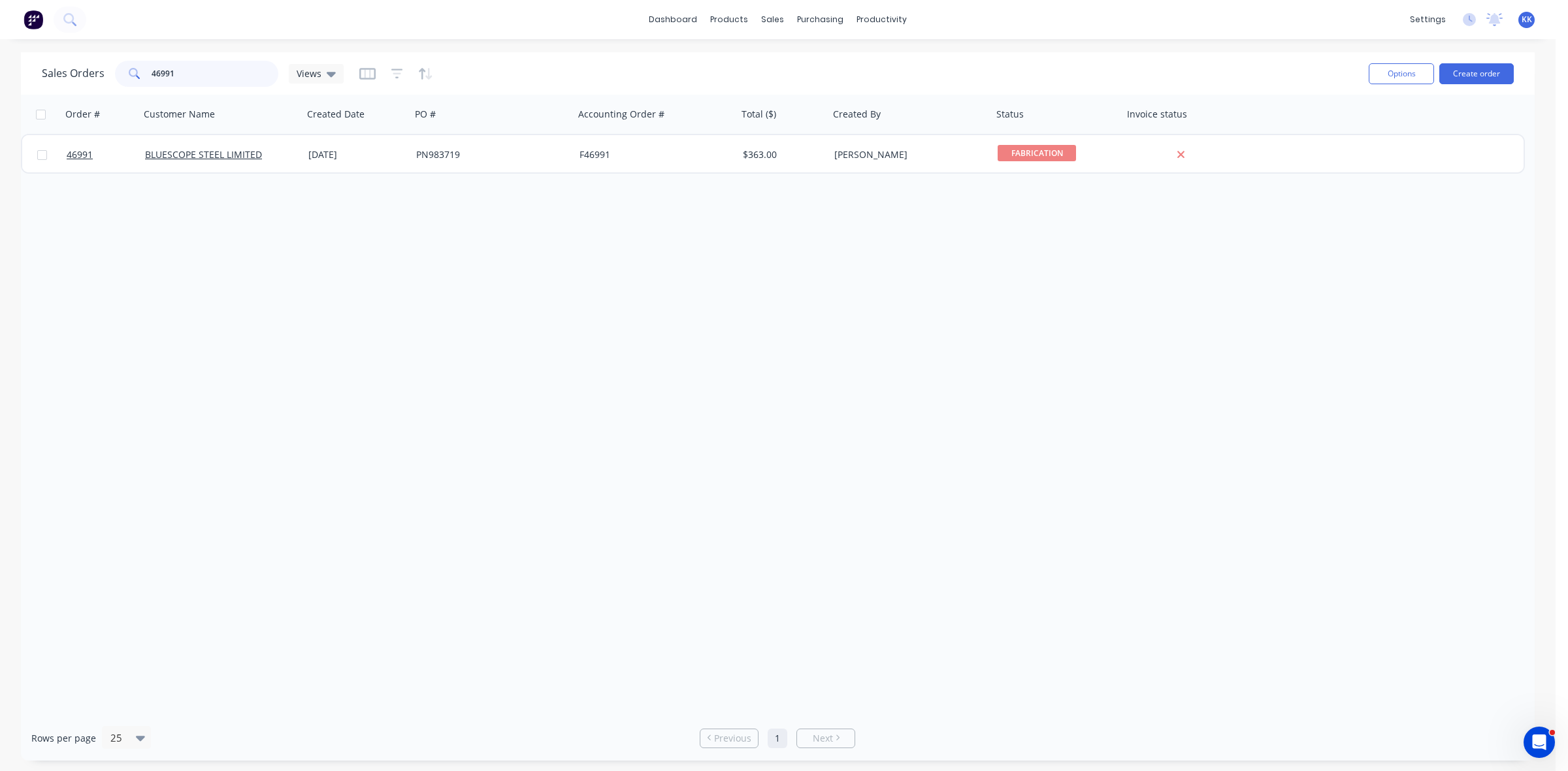
drag, startPoint x: 135, startPoint y: 72, endPoint x: 72, endPoint y: 75, distance: 63.1
click at [72, 75] on div "Sales Orders 46991 Views" at bounding box center [192, 74] width 302 height 26
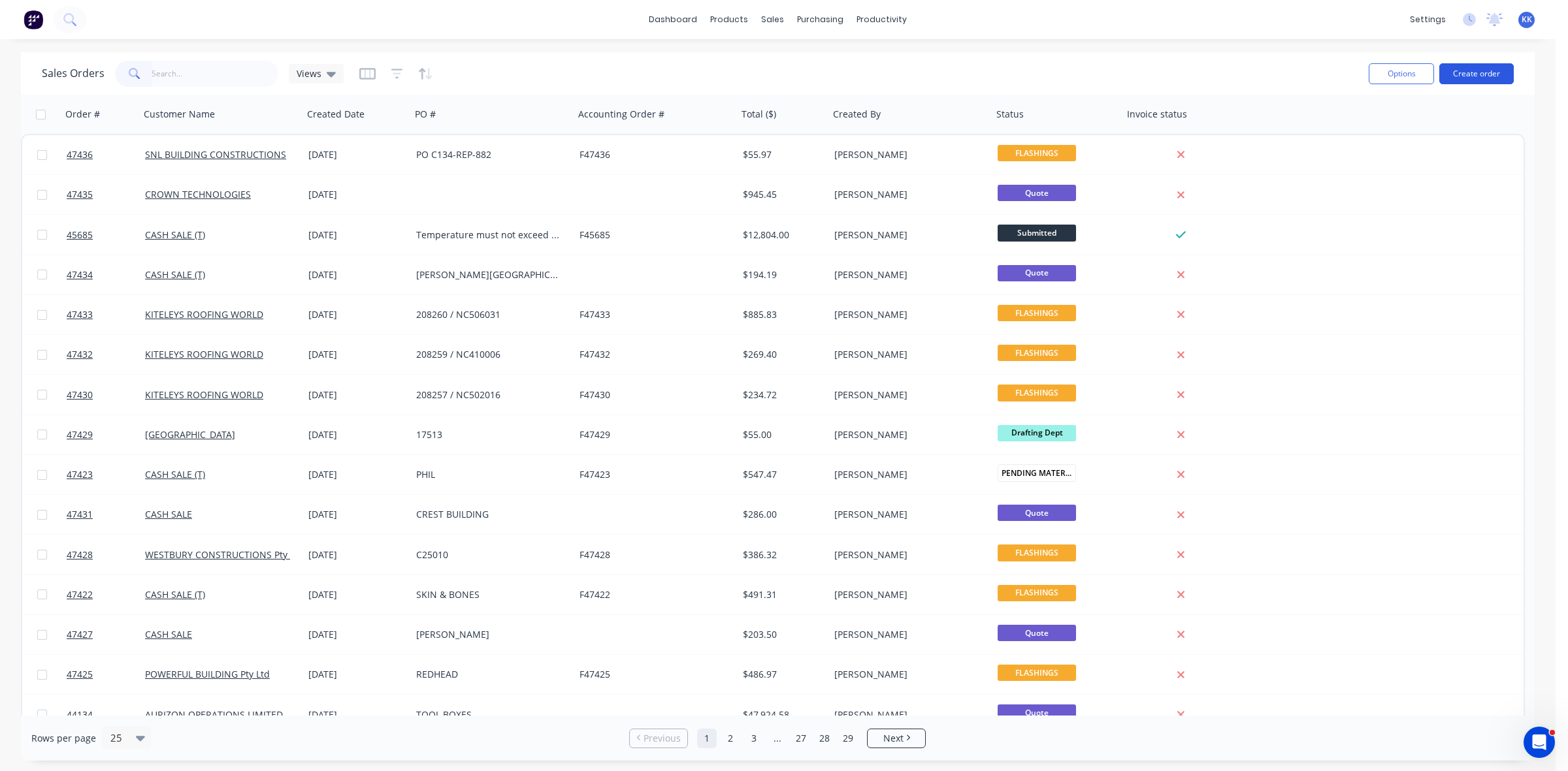
click at [1474, 75] on button "Create order" at bounding box center [1477, 74] width 74 height 21
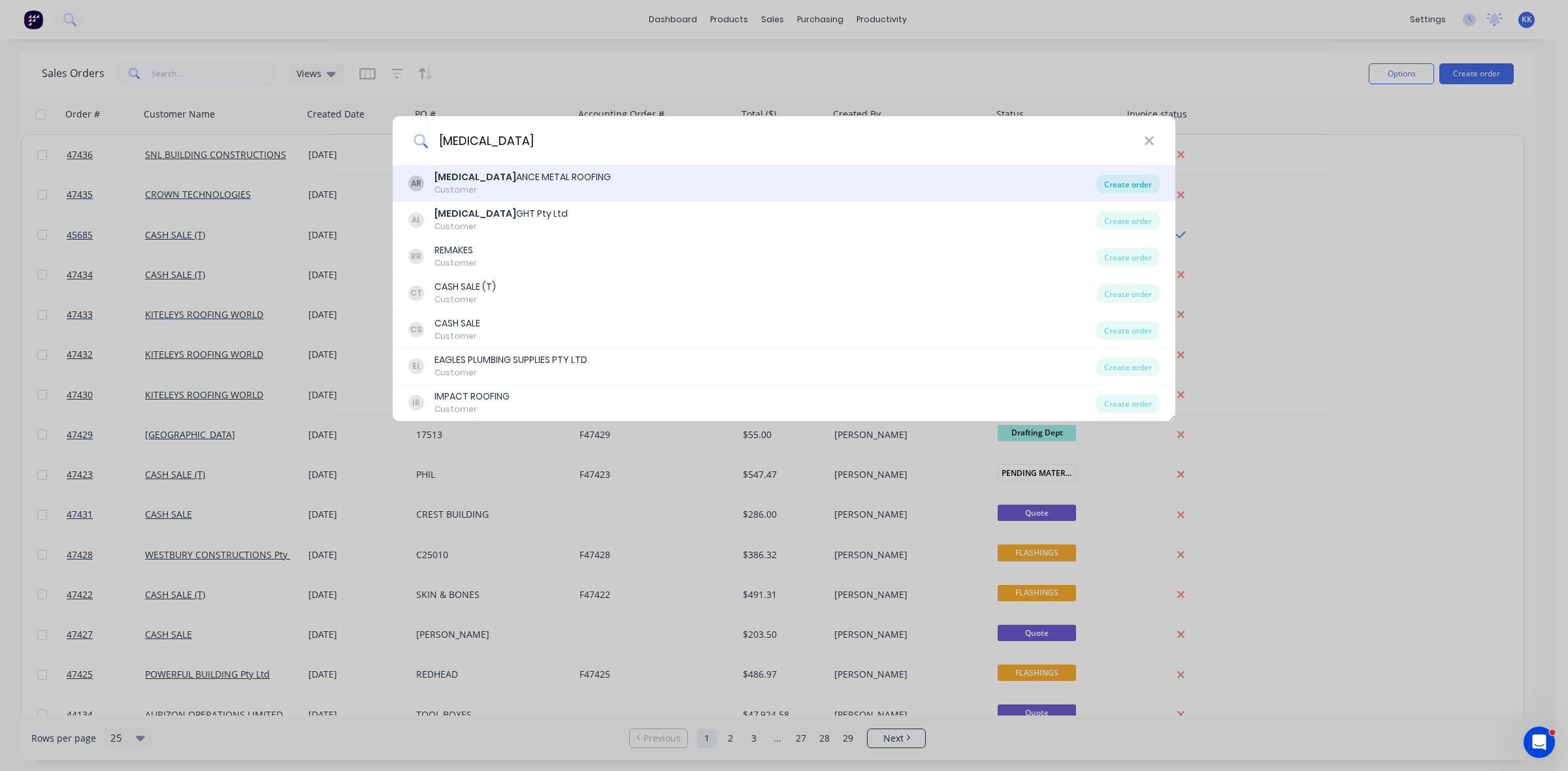
type input "[MEDICAL_DATA]"
click at [1127, 183] on div "Create order" at bounding box center [1128, 184] width 63 height 18
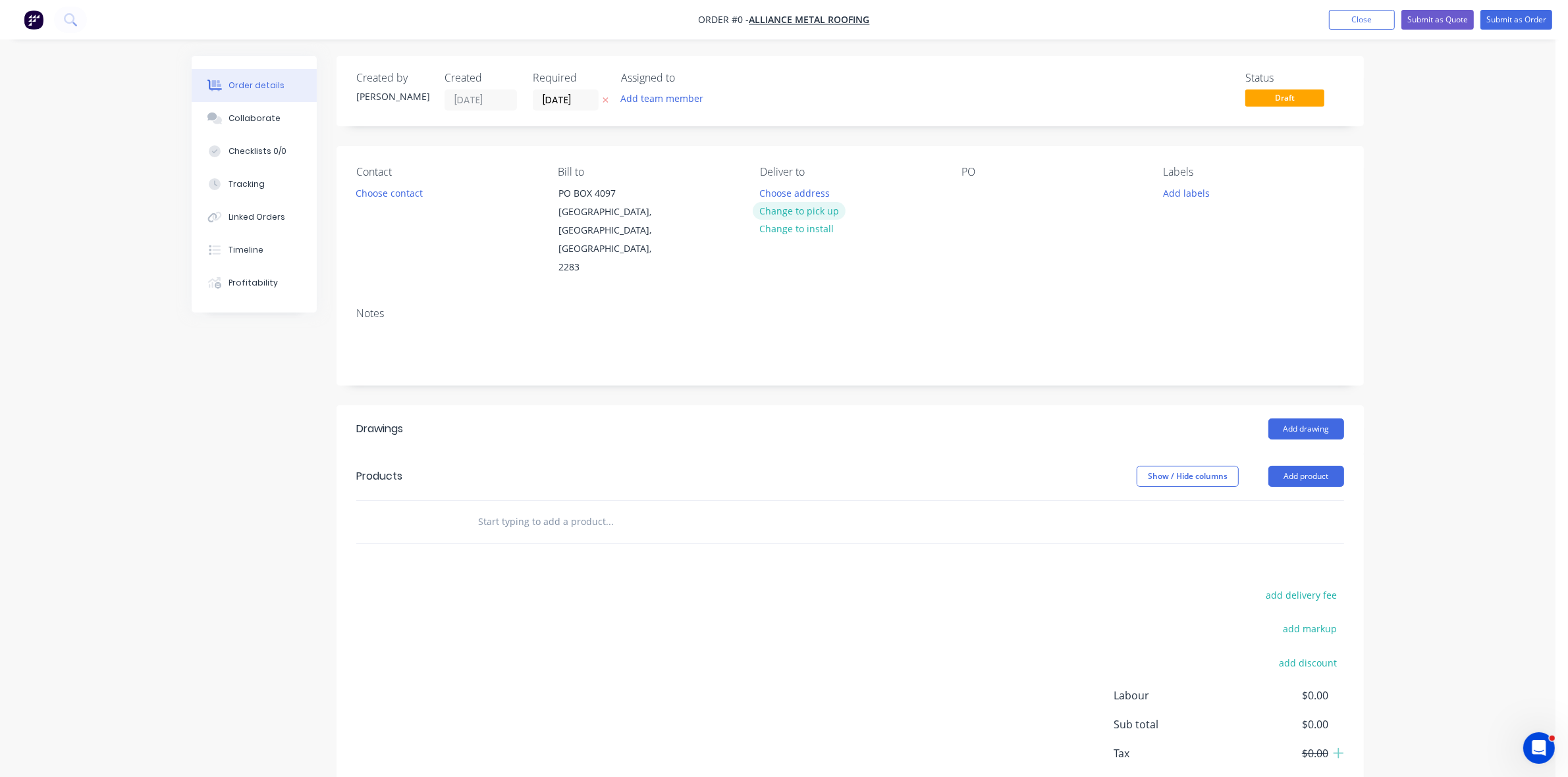
click at [808, 208] on button "Change to pick up" at bounding box center [799, 211] width 93 height 18
click at [383, 193] on button "Choose contact" at bounding box center [389, 192] width 81 height 18
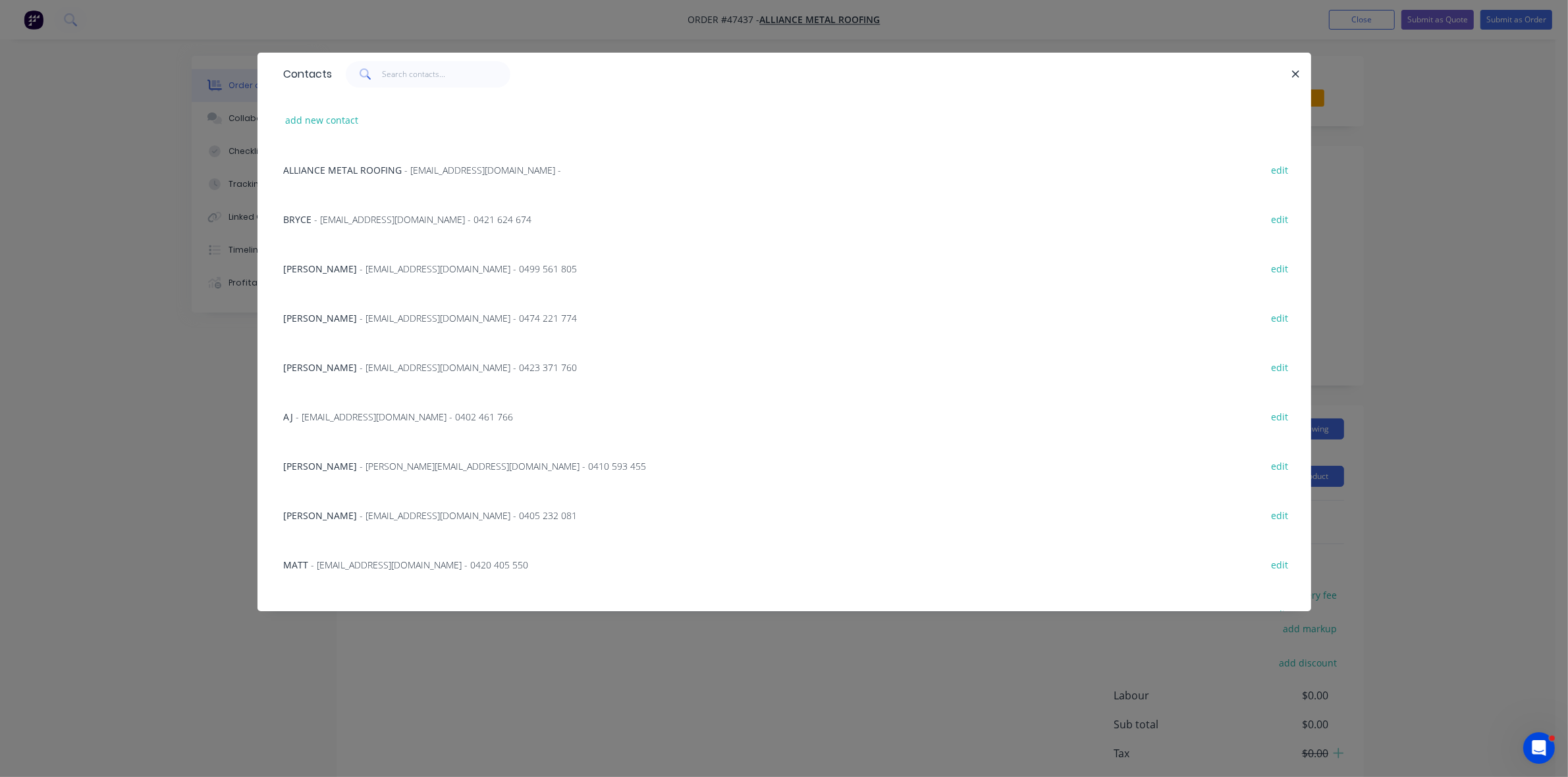
click at [360, 468] on span "- [PERSON_NAME][EMAIL_ADDRESS][DOMAIN_NAME] - 0410 593 455" at bounding box center [503, 467] width 286 height 13
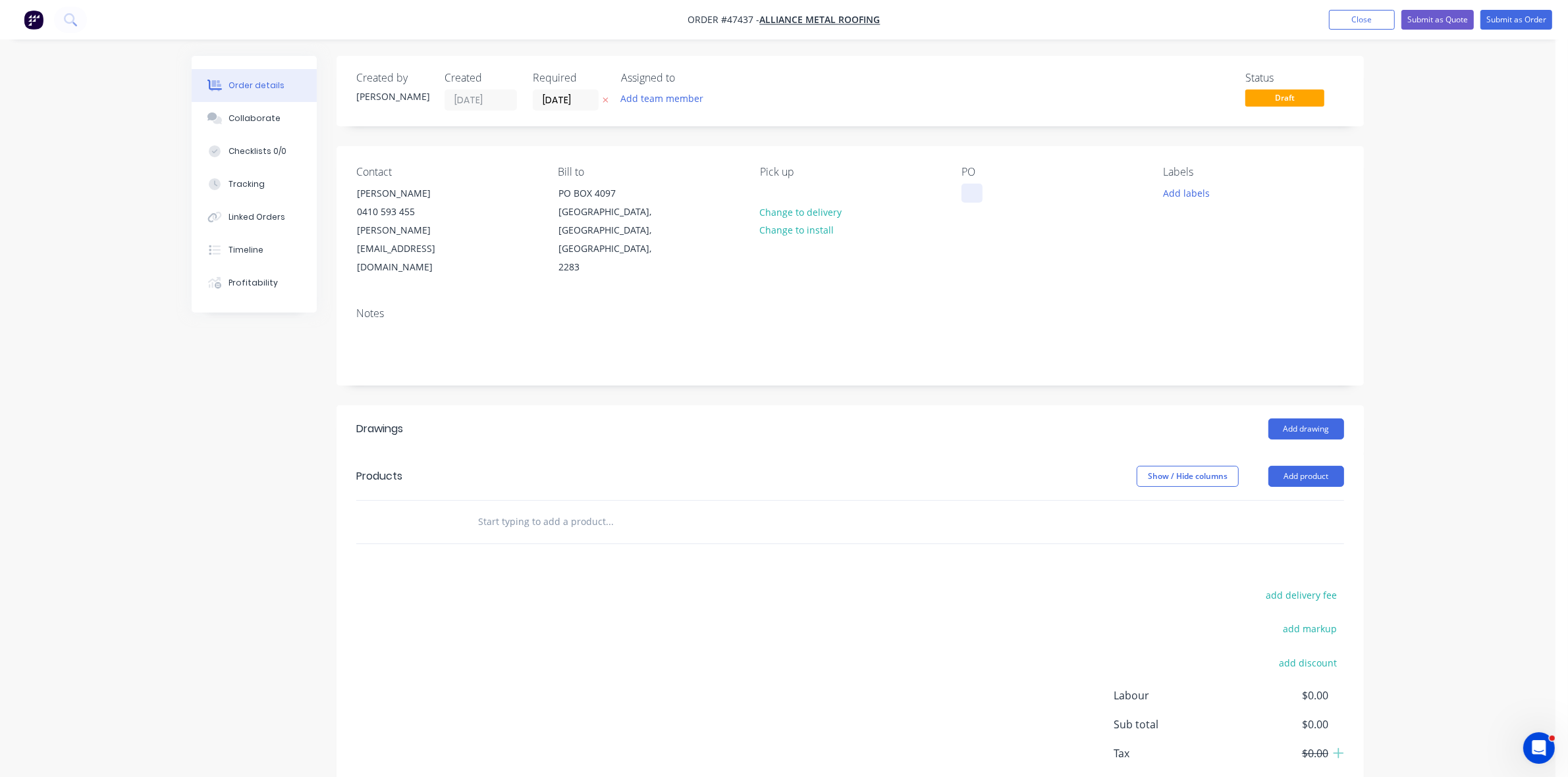
click at [971, 194] on div at bounding box center [972, 193] width 21 height 19
click at [568, 89] on label "[DATE]" at bounding box center [566, 100] width 66 height 21
click at [568, 90] on input "[DATE]" at bounding box center [565, 100] width 65 height 20
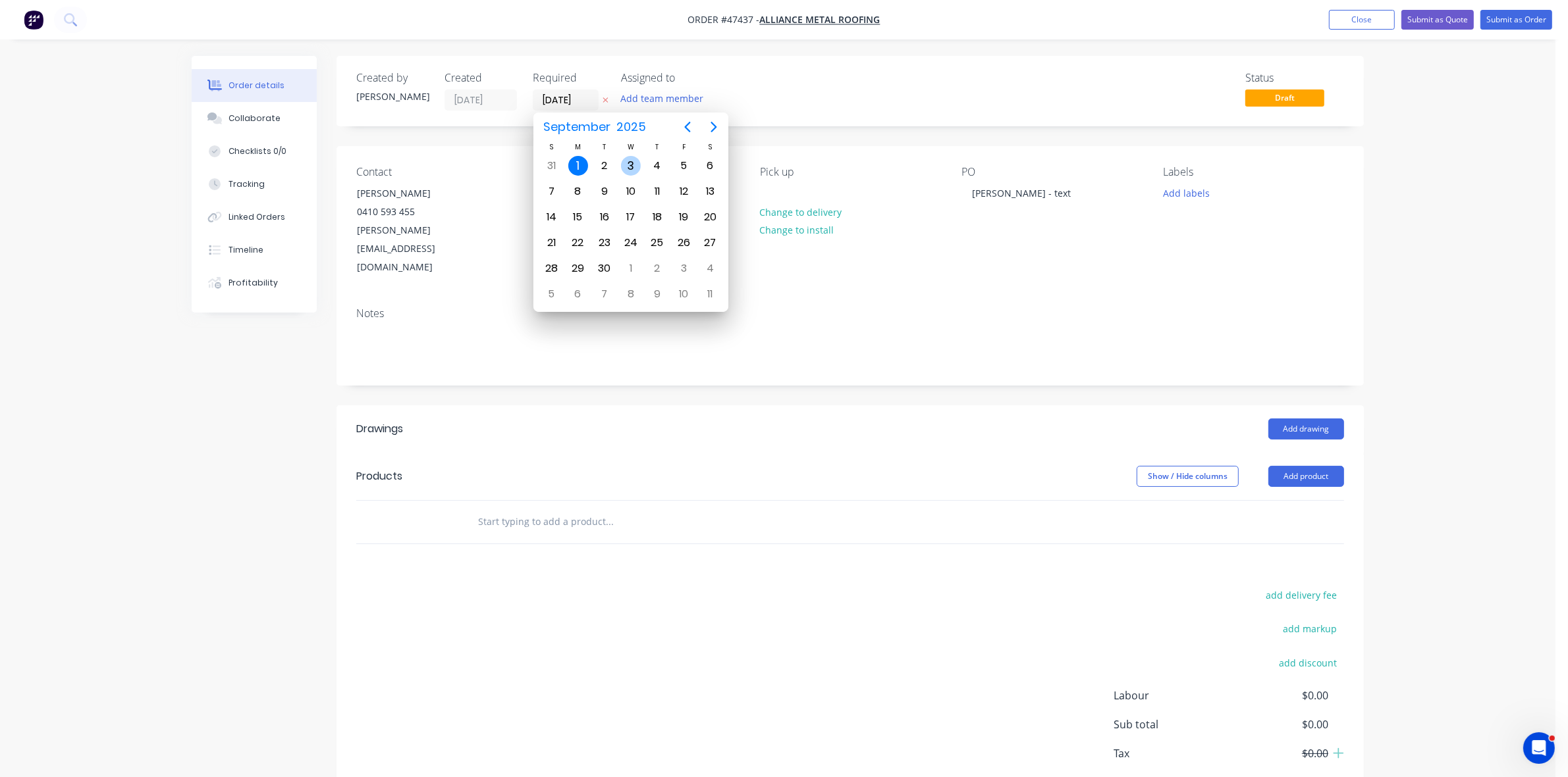
click at [630, 168] on div "3" at bounding box center [630, 166] width 20 height 20
type input "[DATE]"
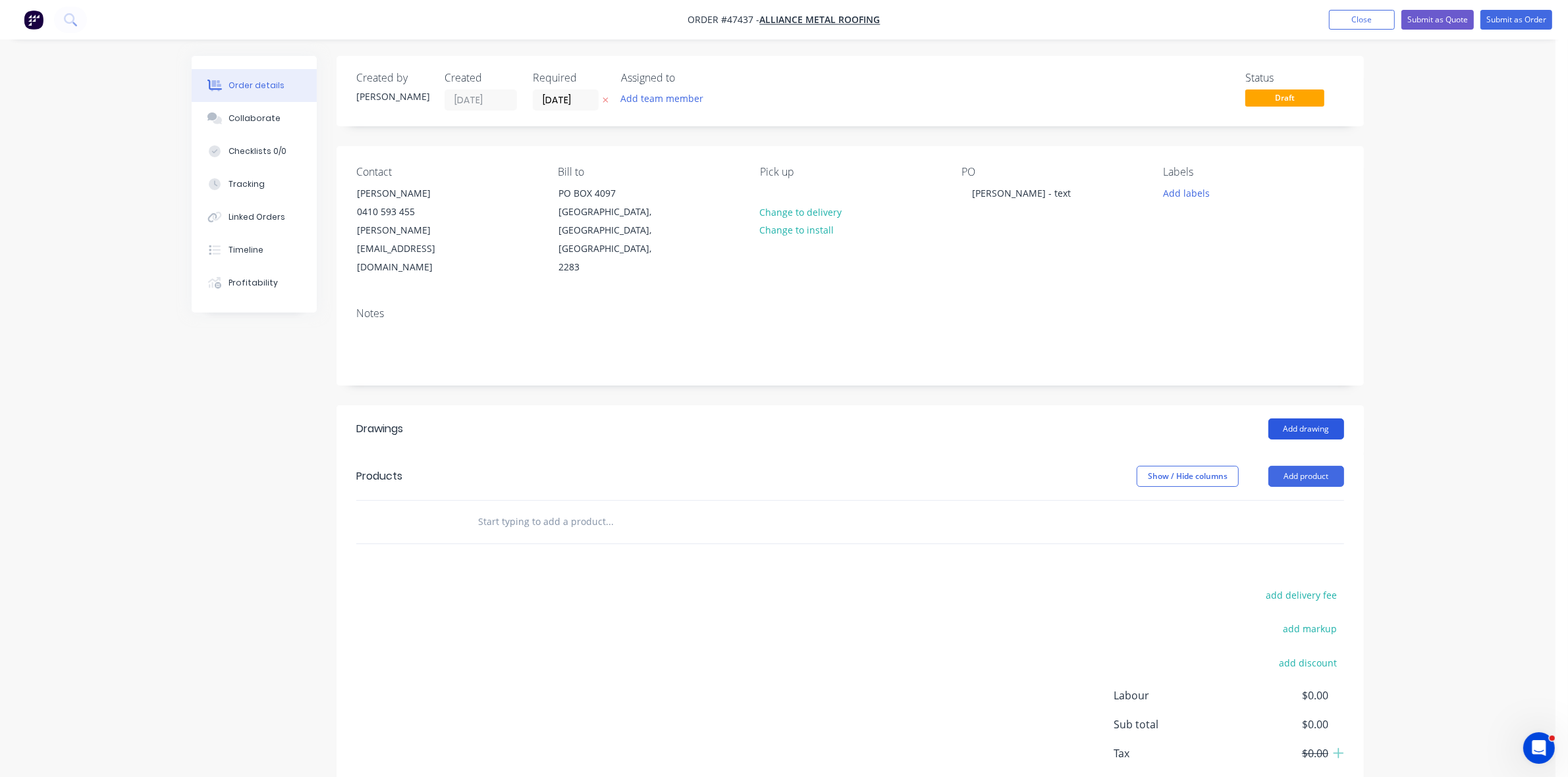
click at [1319, 419] on button "Add drawing" at bounding box center [1305, 429] width 76 height 21
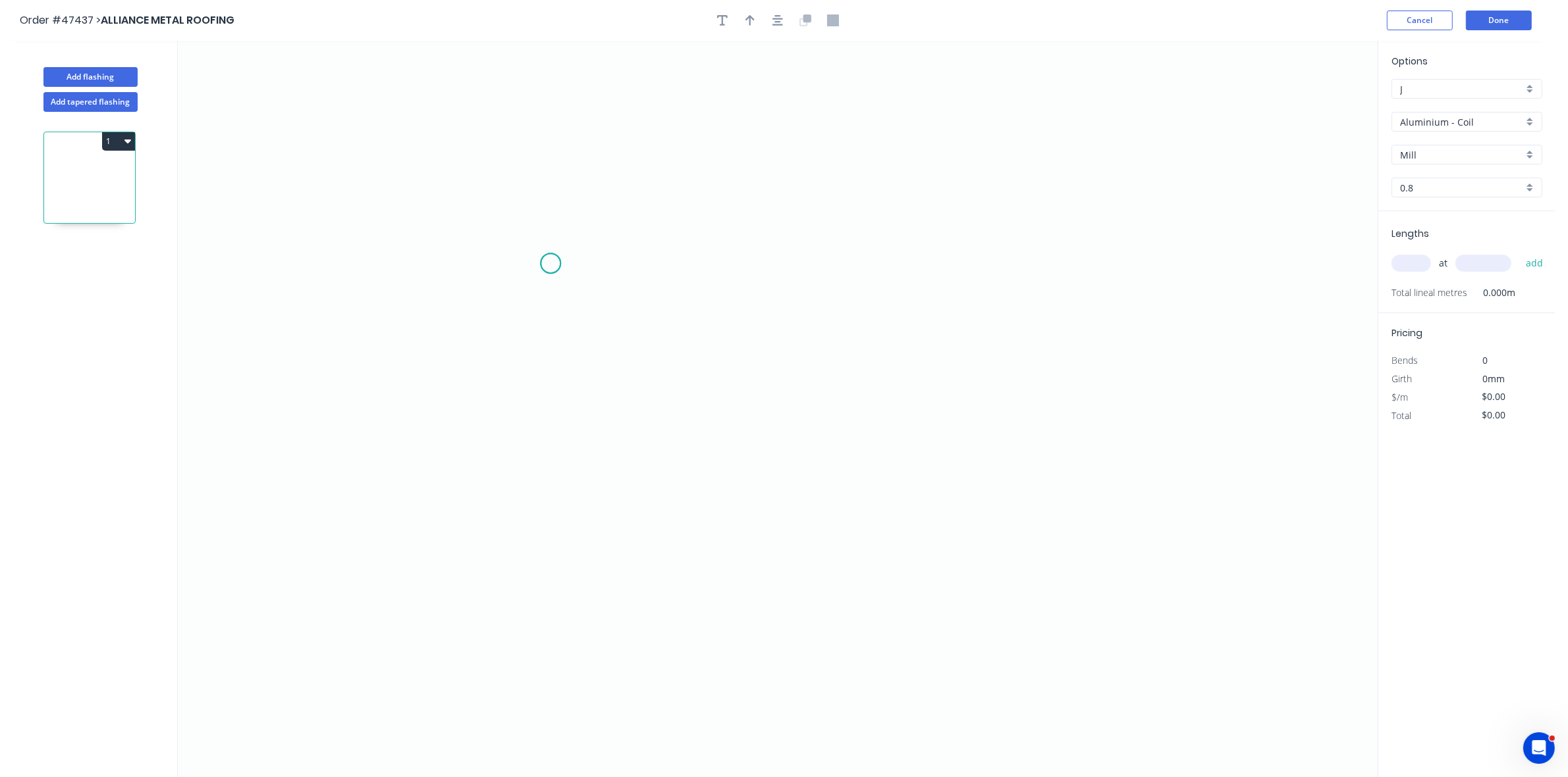
click at [551, 264] on icon "0" at bounding box center [777, 408] width 1199 height 736
drag, startPoint x: 554, startPoint y: 337, endPoint x: 675, endPoint y: 339, distance: 121.0
click at [554, 339] on icon "0" at bounding box center [777, 408] width 1199 height 736
click at [954, 346] on icon "0 ?" at bounding box center [777, 408] width 1199 height 736
click at [946, 266] on icon "0 ? ?" at bounding box center [777, 408] width 1199 height 736
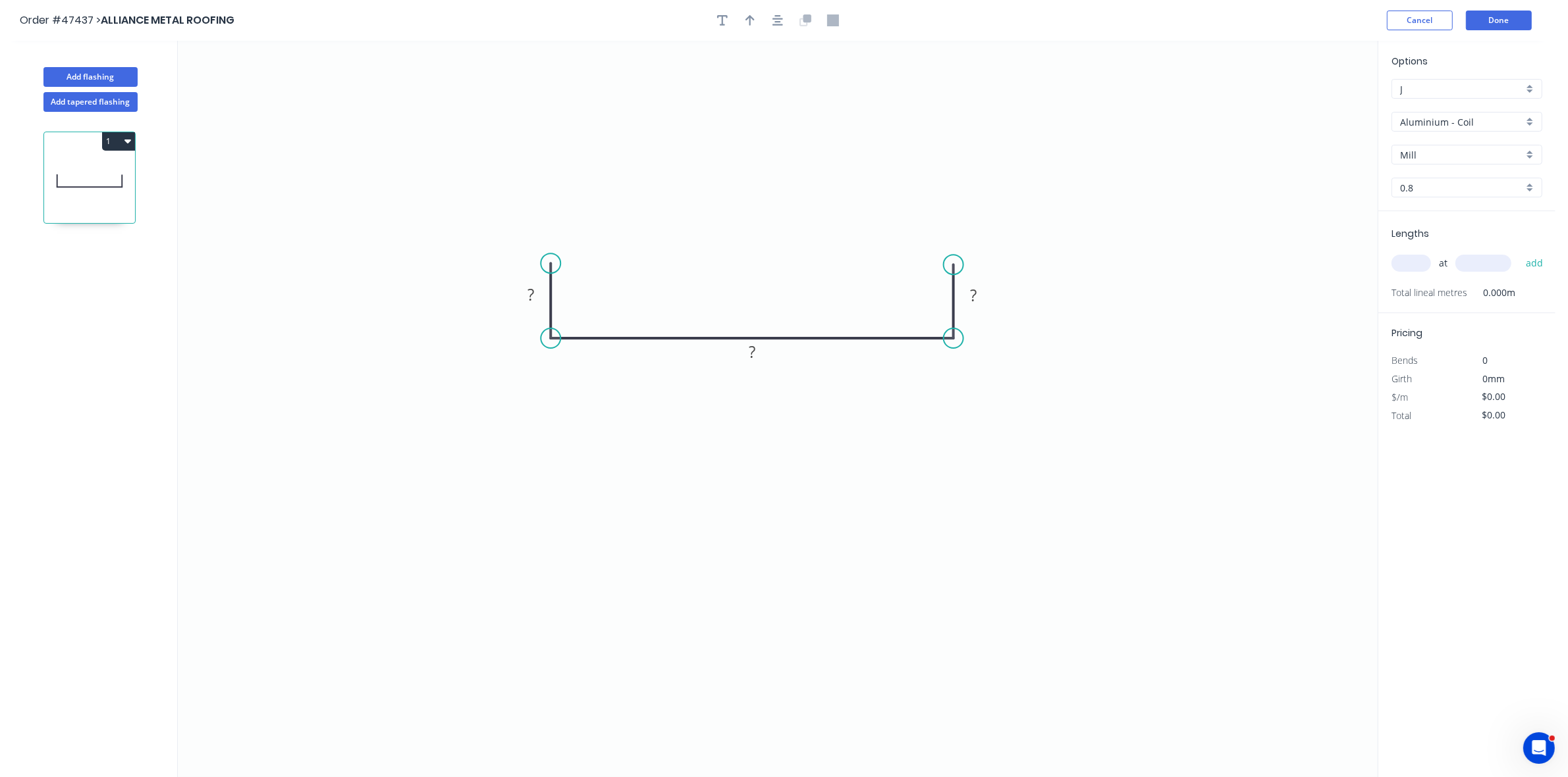
click at [953, 266] on circle at bounding box center [953, 264] width 20 height 20
click at [530, 295] on tspan "?" at bounding box center [531, 294] width 6 height 22
type input "$18.70"
click at [1402, 255] on input "text" at bounding box center [1411, 262] width 40 height 17
type input "1"
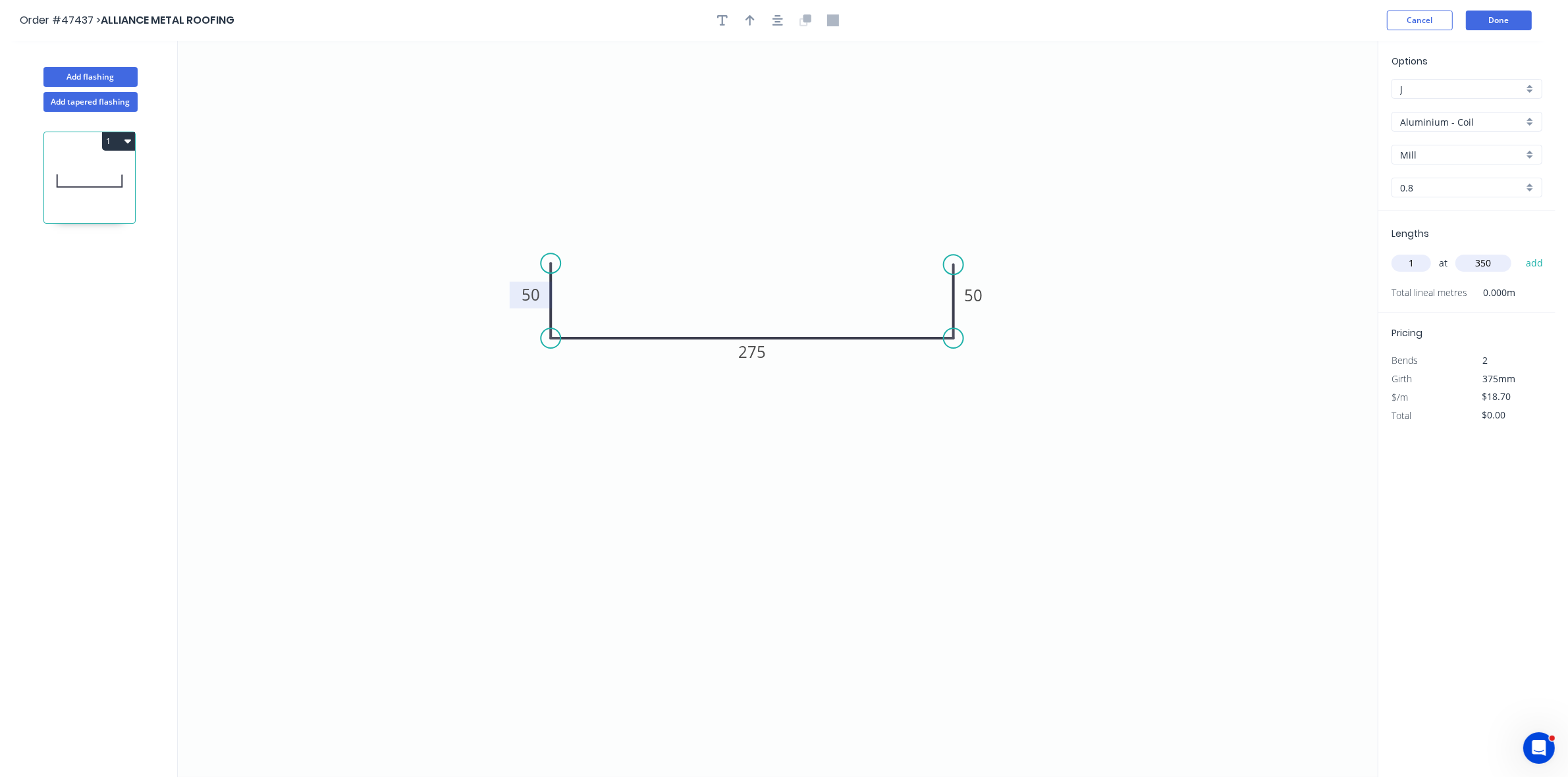
type input "350"
click at [1519, 252] on button "add" at bounding box center [1534, 263] width 31 height 22
type input "$18.70"
click at [1456, 124] on input "Aluminium - Coil" at bounding box center [1461, 121] width 123 height 14
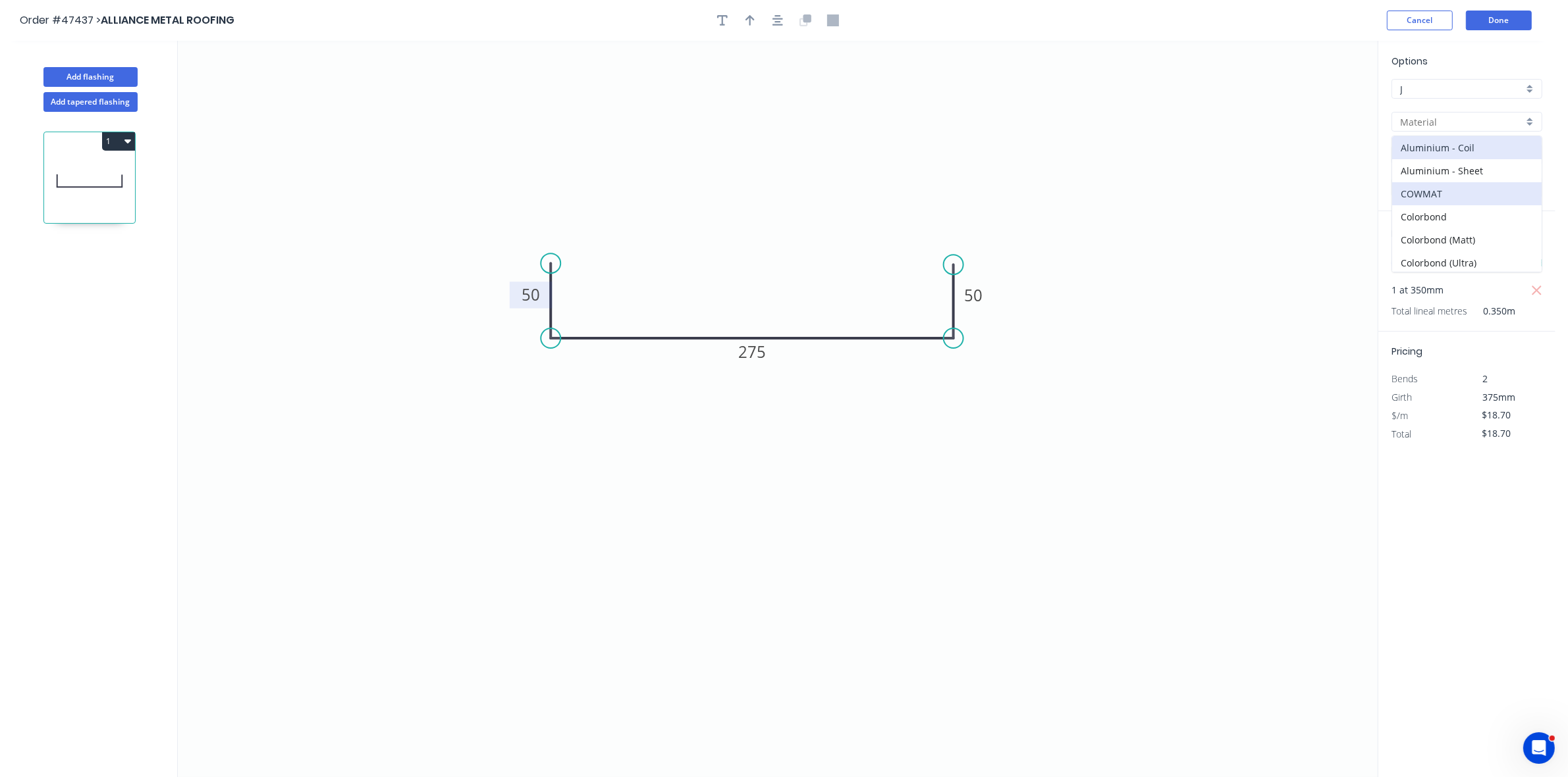
scroll to position [82, 0]
click at [1444, 229] on div "Gal - Sheet" at bounding box center [1466, 227] width 149 height 23
type input "Gal - Sheet"
type input "Galvanised"
type input "1.2"
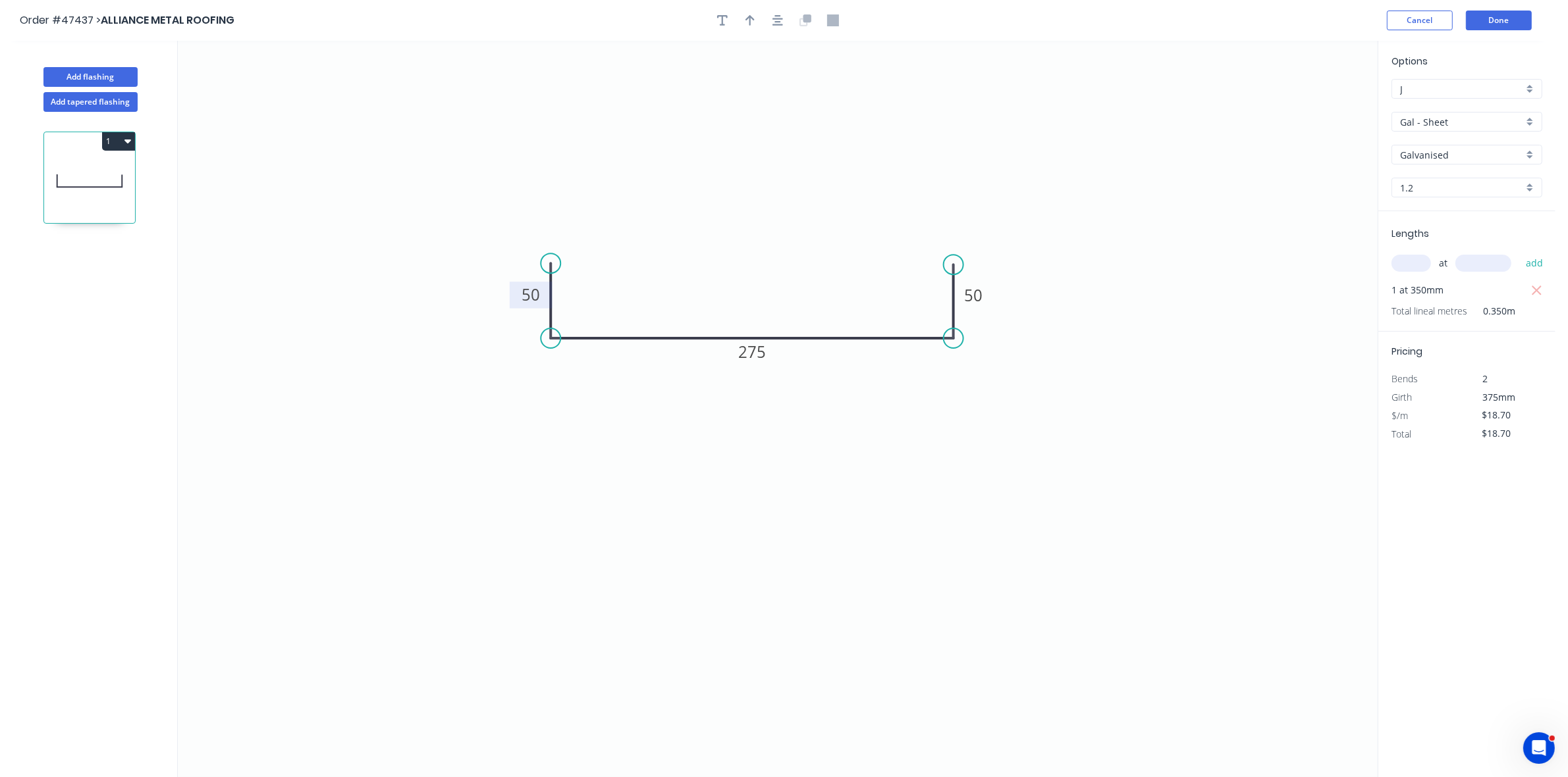
type input "$1.00"
drag, startPoint x: 1432, startPoint y: 181, endPoint x: 1431, endPoint y: 187, distance: 6.1
click at [1432, 182] on input "1.2" at bounding box center [1461, 187] width 123 height 14
click at [1426, 304] on div "3.0" at bounding box center [1466, 306] width 149 height 23
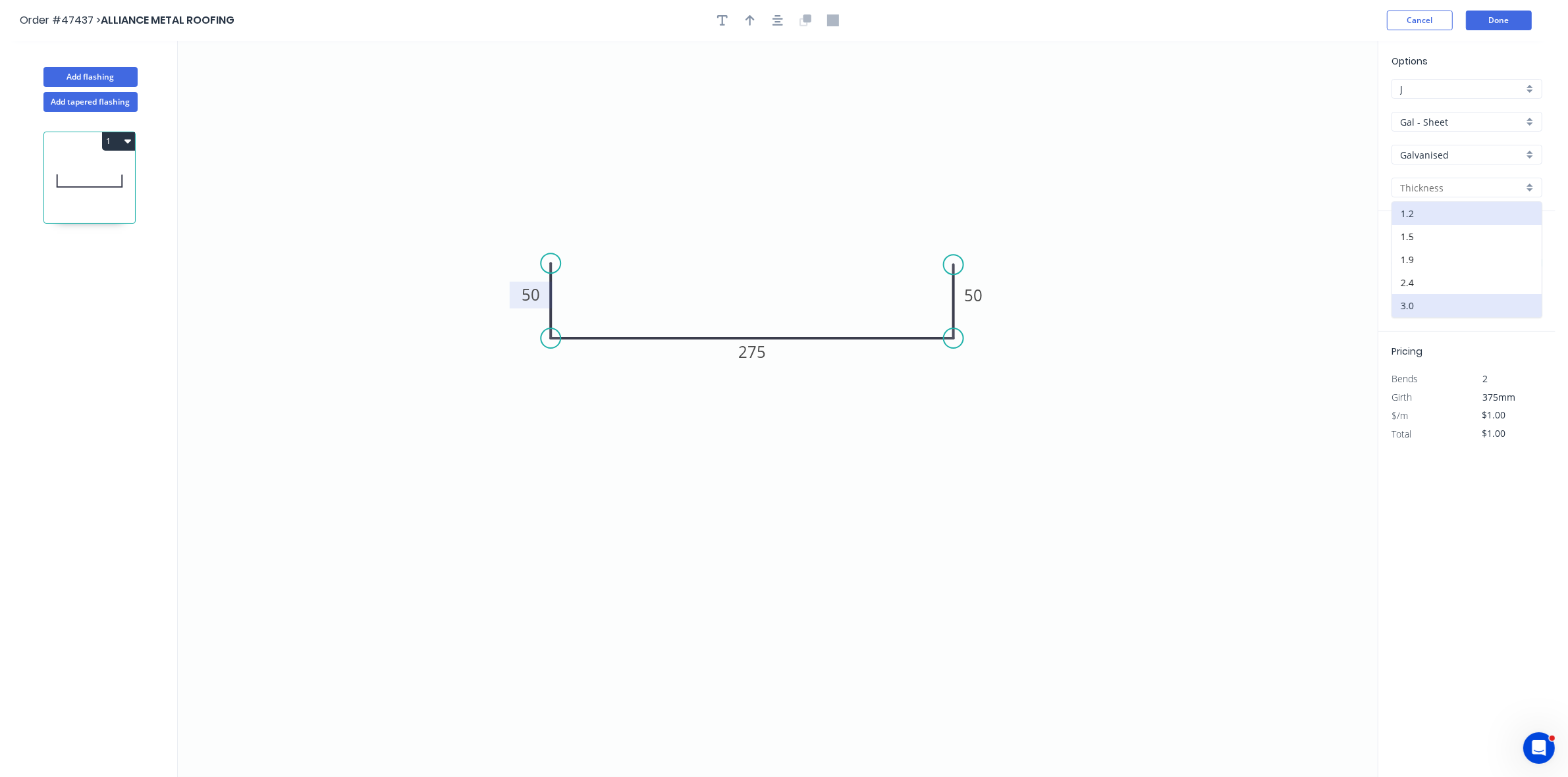
type input "3.0"
click at [1496, 438] on input "$1.00" at bounding box center [1504, 433] width 45 height 18
type input "$0.00"
click at [107, 145] on button "1" at bounding box center [118, 141] width 33 height 18
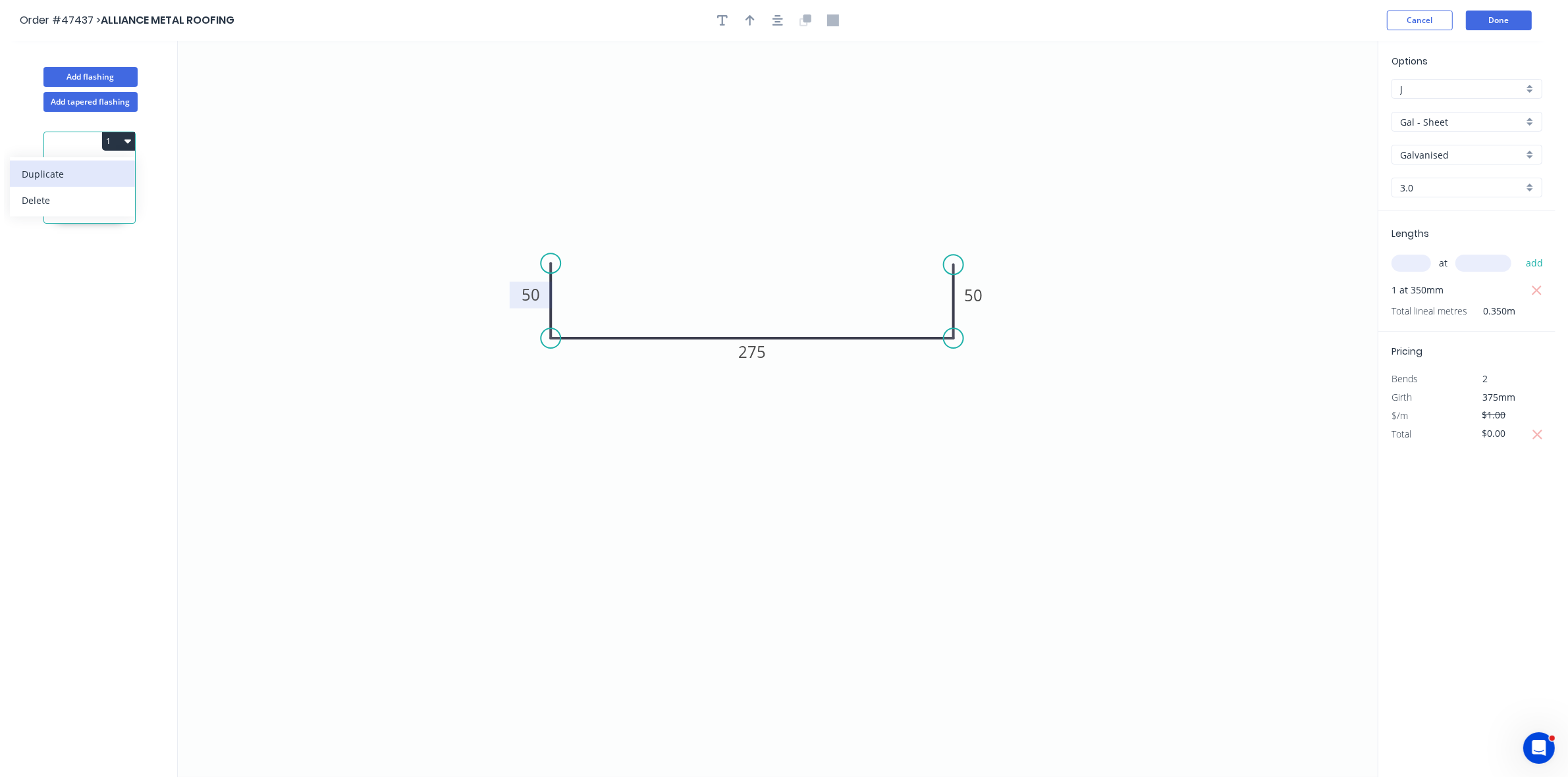
click at [94, 170] on div "Duplicate" at bounding box center [72, 174] width 101 height 19
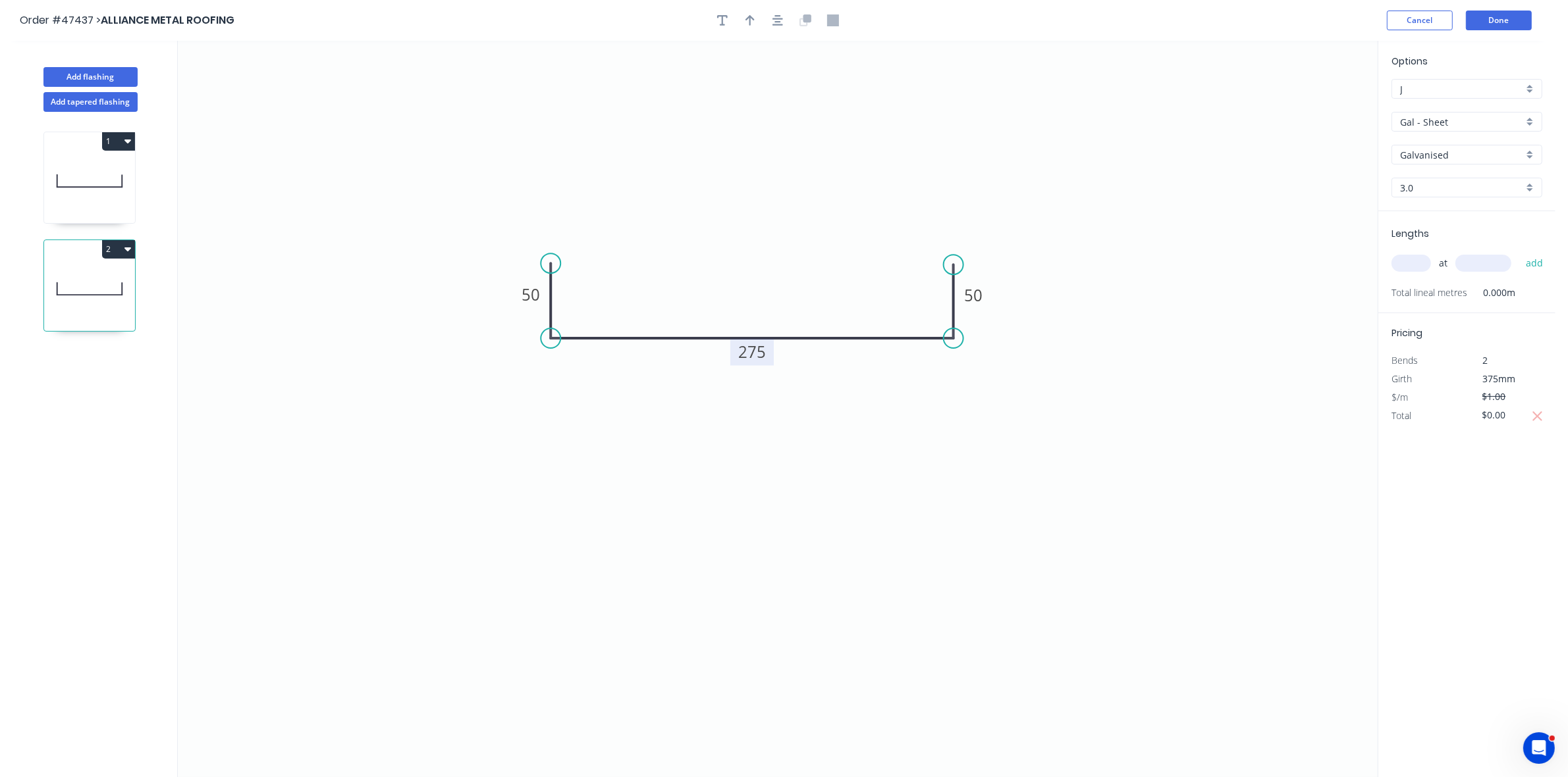
click at [751, 353] on tspan "275" at bounding box center [752, 351] width 28 height 22
click at [1410, 263] on input "text" at bounding box center [1411, 262] width 40 height 17
type input "1"
type input "350"
click at [1519, 252] on button "add" at bounding box center [1534, 263] width 31 height 22
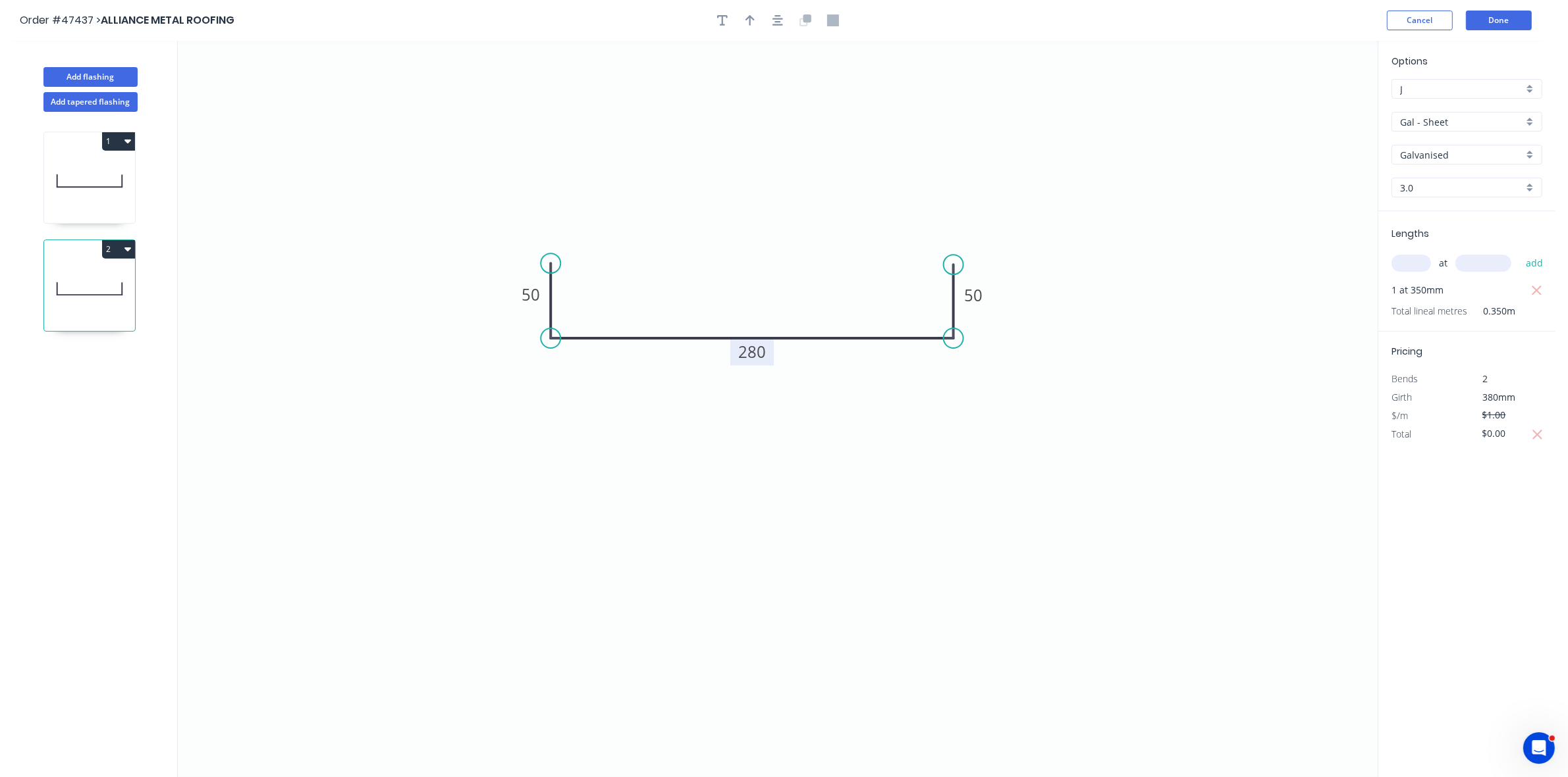
click at [120, 251] on button "2" at bounding box center [118, 249] width 33 height 18
drag, startPoint x: 97, startPoint y: 280, endPoint x: 119, endPoint y: 281, distance: 22.0
click at [97, 280] on div "Duplicate" at bounding box center [72, 282] width 101 height 19
click at [551, 257] on circle at bounding box center [550, 263] width 20 height 20
click at [591, 262] on icon "0 50 280 50" at bounding box center [777, 408] width 1199 height 736
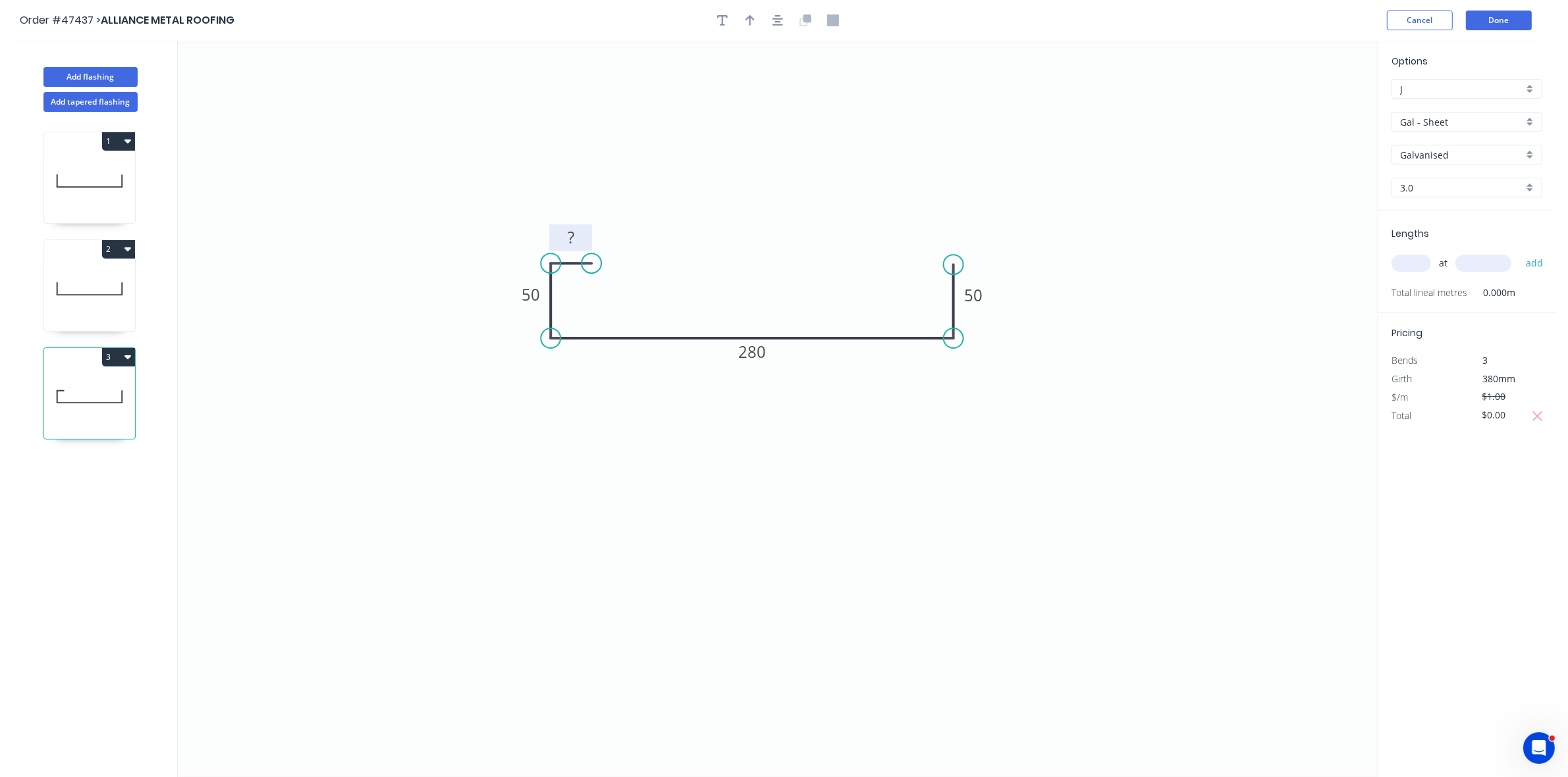
click at [573, 243] on tspan "?" at bounding box center [571, 237] width 6 height 22
drag, startPoint x: 951, startPoint y: 266, endPoint x: 954, endPoint y: 191, distance: 75.1
click at [954, 191] on circle at bounding box center [953, 190] width 20 height 20
click at [1406, 266] on input "text" at bounding box center [1411, 262] width 40 height 17
type input "2"
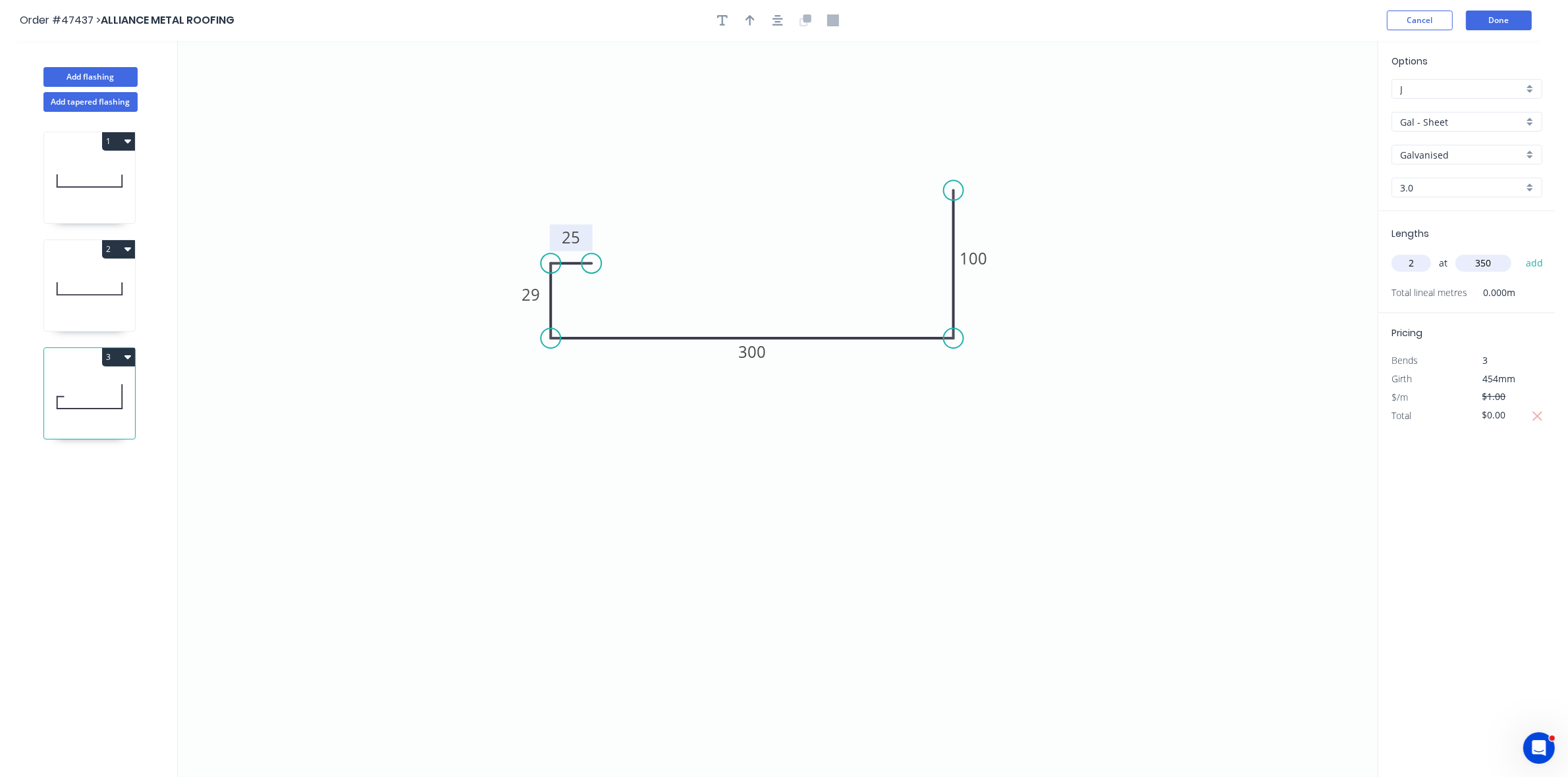
type input "350"
click at [1503, 270] on input "350" at bounding box center [1483, 262] width 56 height 17
click at [1519, 252] on button "add" at bounding box center [1534, 263] width 31 height 22
click at [114, 73] on button "Add flashing" at bounding box center [90, 77] width 94 height 20
type input "$0.00"
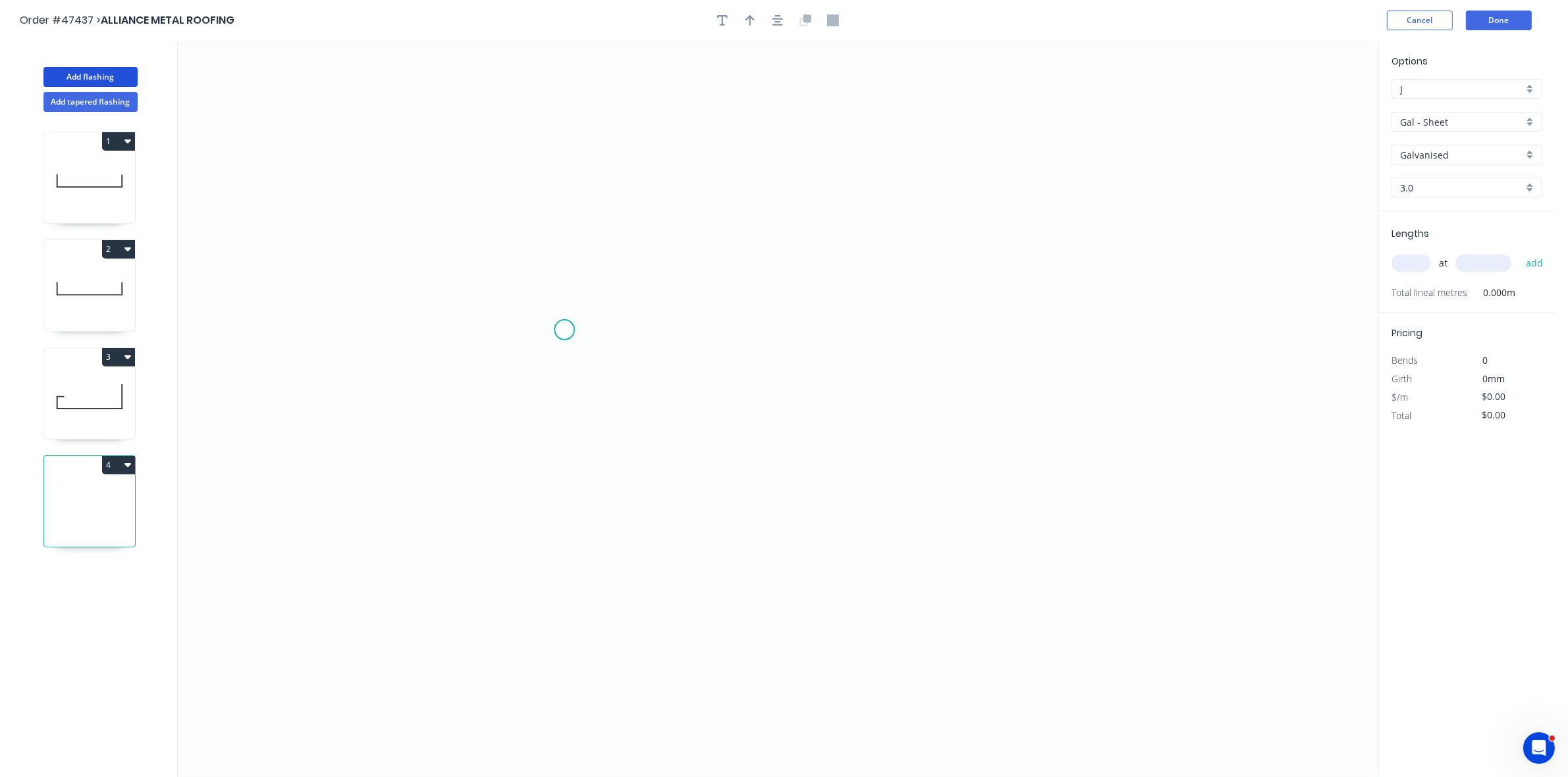
click at [561, 323] on icon "0" at bounding box center [777, 408] width 1199 height 736
click at [887, 334] on icon "0" at bounding box center [777, 408] width 1199 height 736
click at [739, 342] on rect at bounding box center [724, 337] width 43 height 27
click at [733, 337] on rect at bounding box center [724, 337] width 26 height 18
click at [1417, 264] on input "text" at bounding box center [1411, 262] width 40 height 17
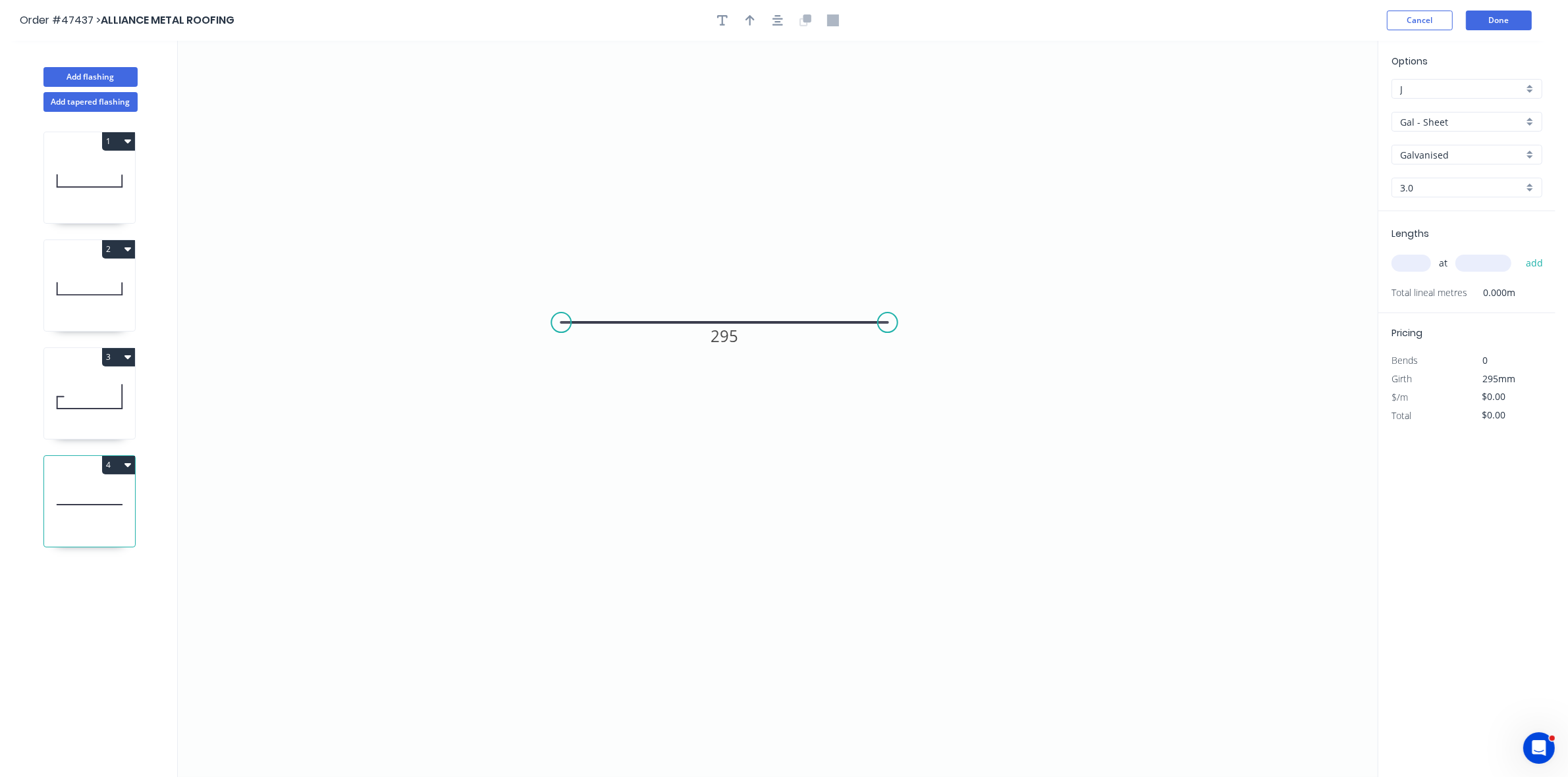
type input "$1.00"
type input "2"
type input "660"
click at [1519, 252] on button "add" at bounding box center [1534, 263] width 31 height 22
type input "$2.00"
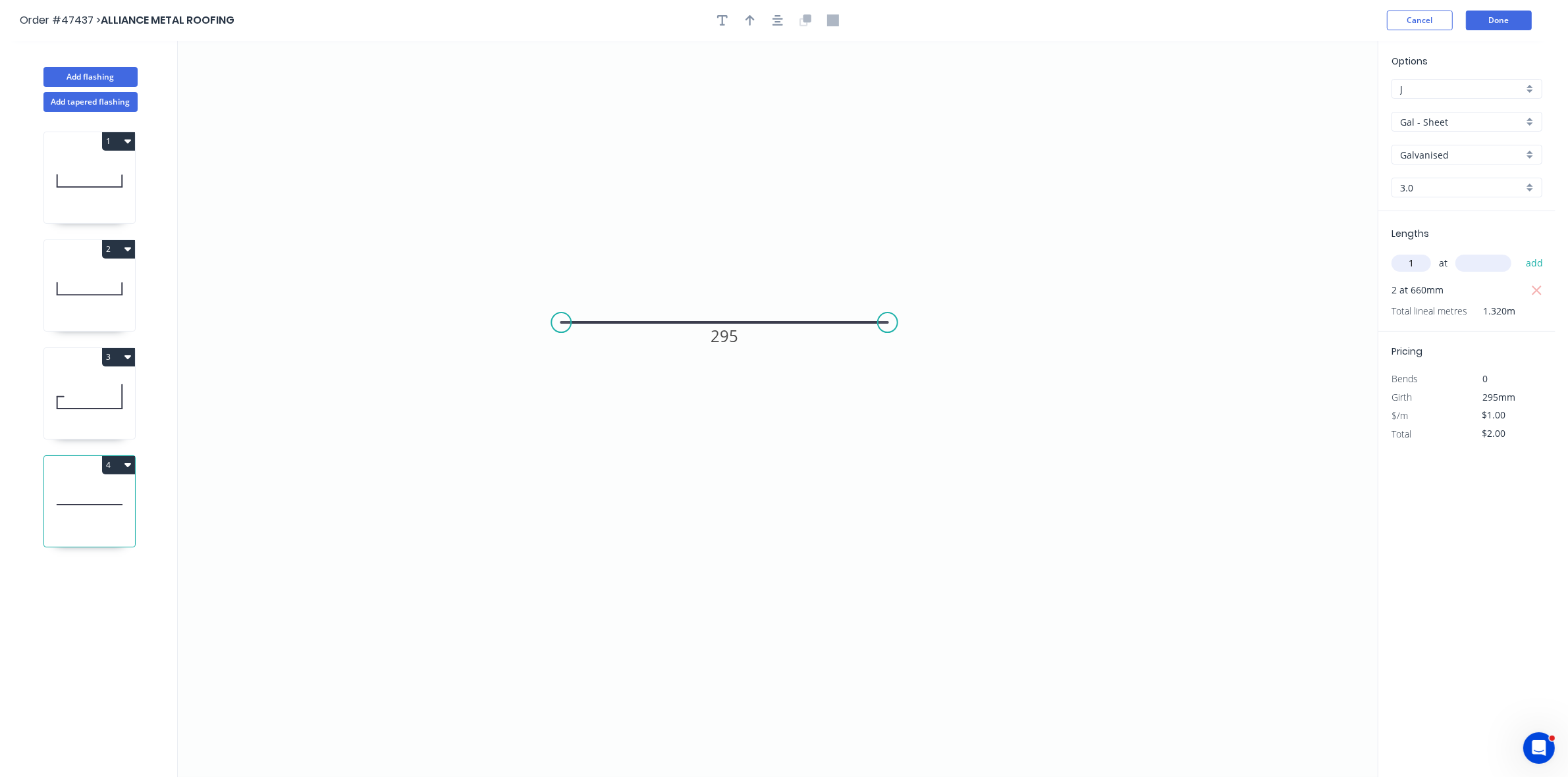
type input "1"
type input "635"
click at [1519, 252] on button "add" at bounding box center [1534, 263] width 31 height 22
click at [1499, 451] on input "$3.00" at bounding box center [1504, 452] width 45 height 18
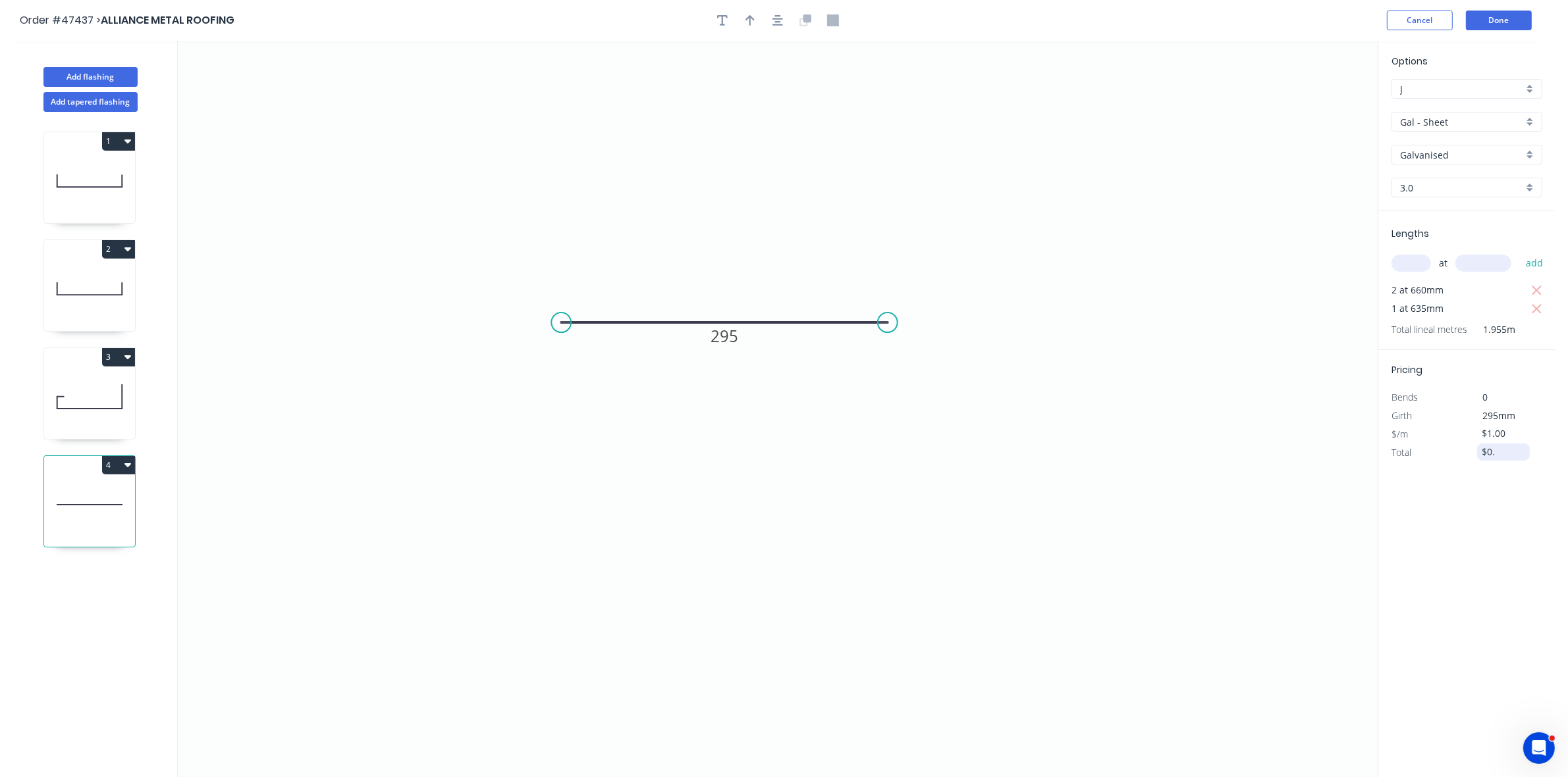
type input "$0.00"
click at [115, 467] on button "4" at bounding box center [118, 465] width 33 height 18
click at [85, 525] on div "Delete" at bounding box center [72, 524] width 101 height 19
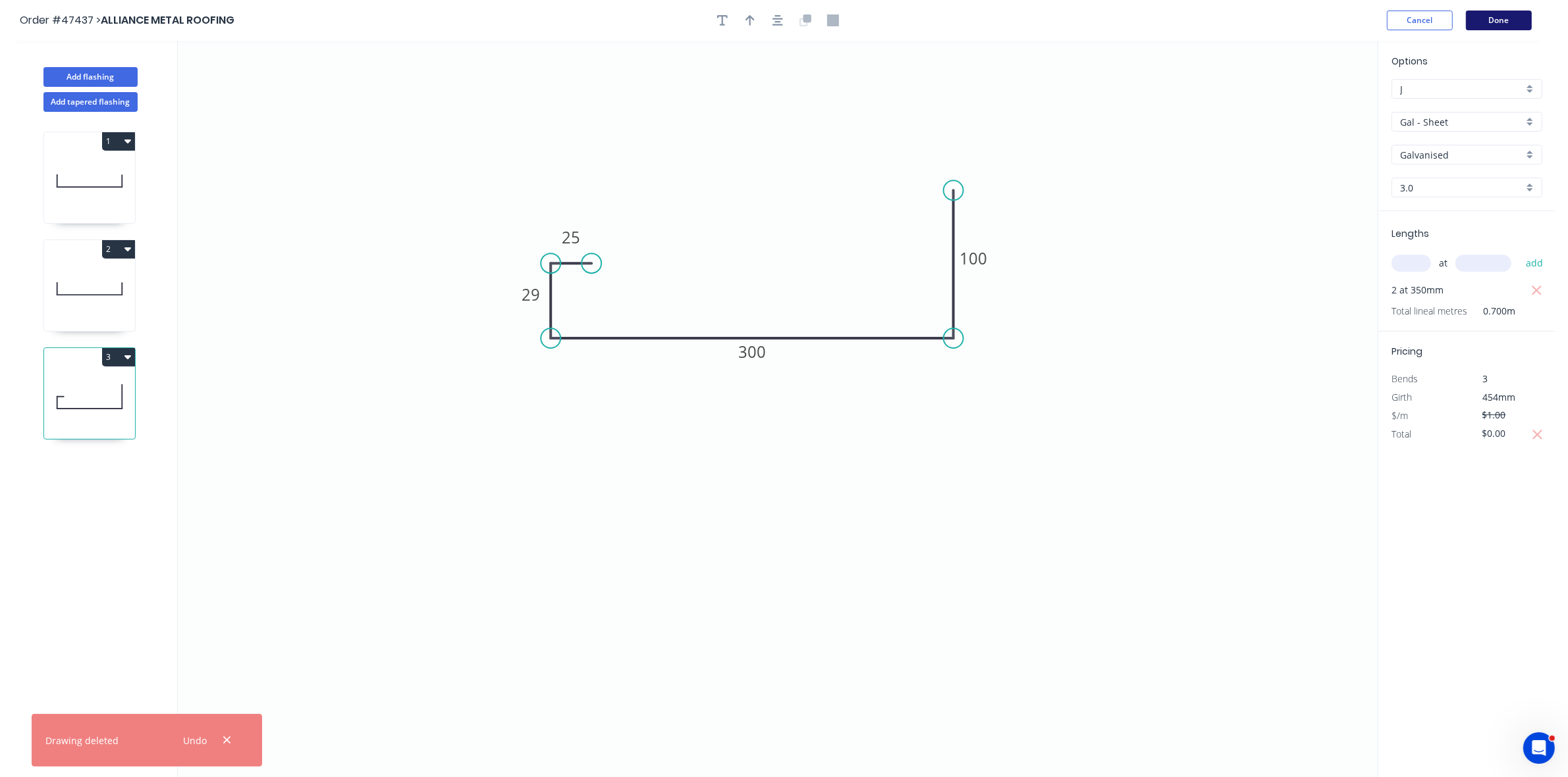
click at [1507, 24] on button "Done" at bounding box center [1499, 20] width 66 height 20
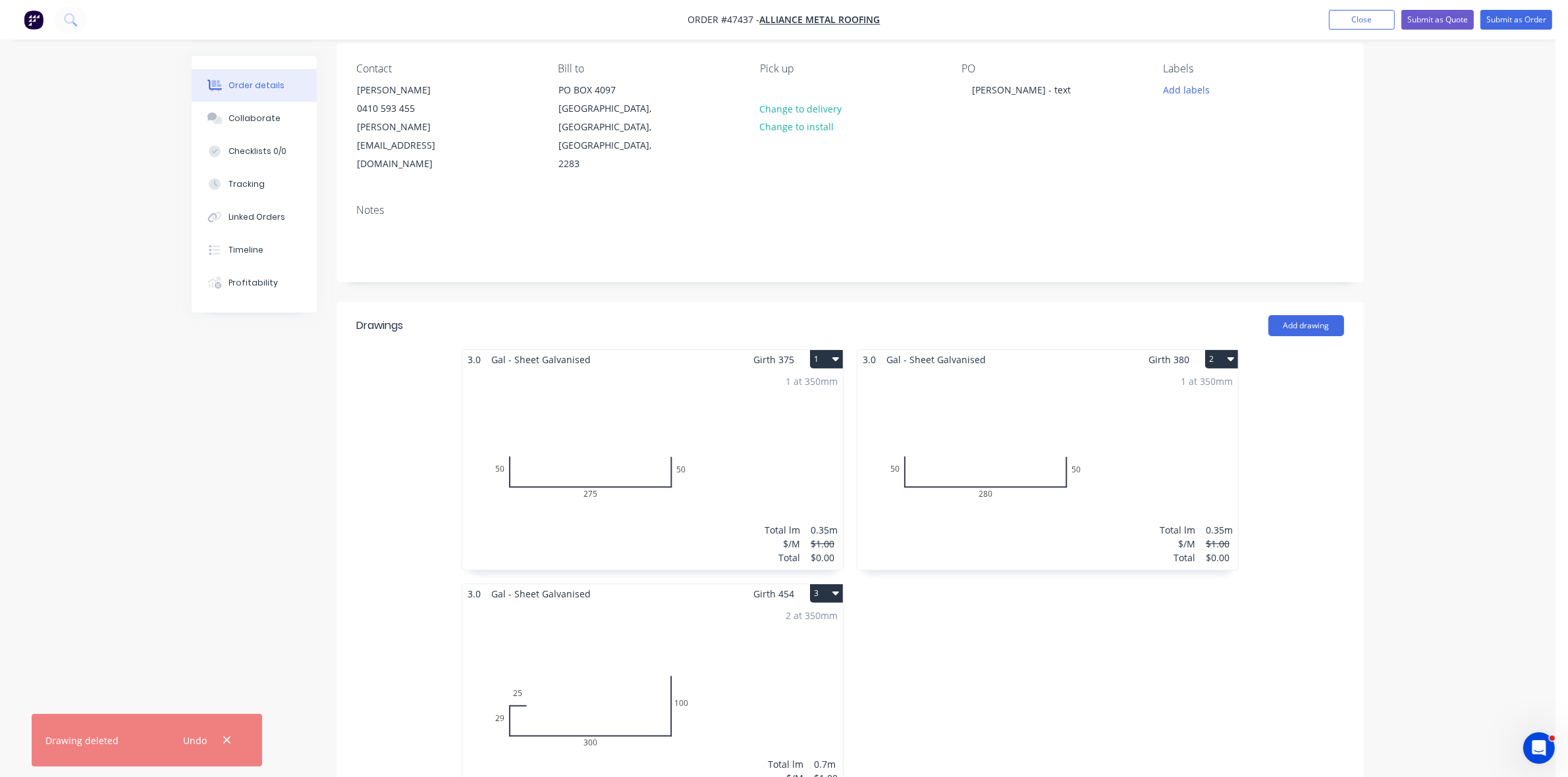
scroll to position [329, 0]
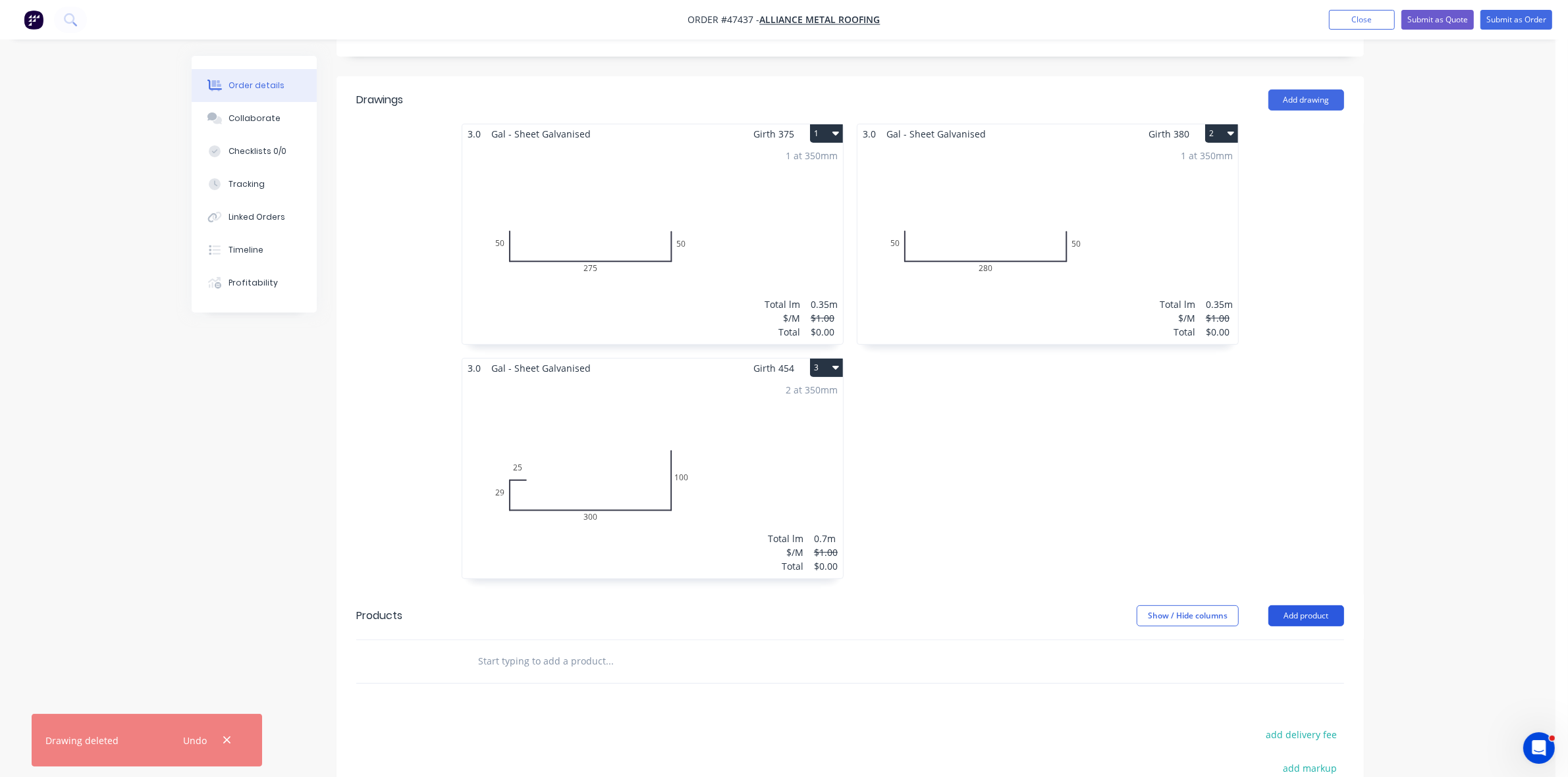
click at [1304, 605] on button "Add product" at bounding box center [1305, 616] width 76 height 21
click at [1274, 640] on div "Product catalogue" at bounding box center [1281, 649] width 101 height 19
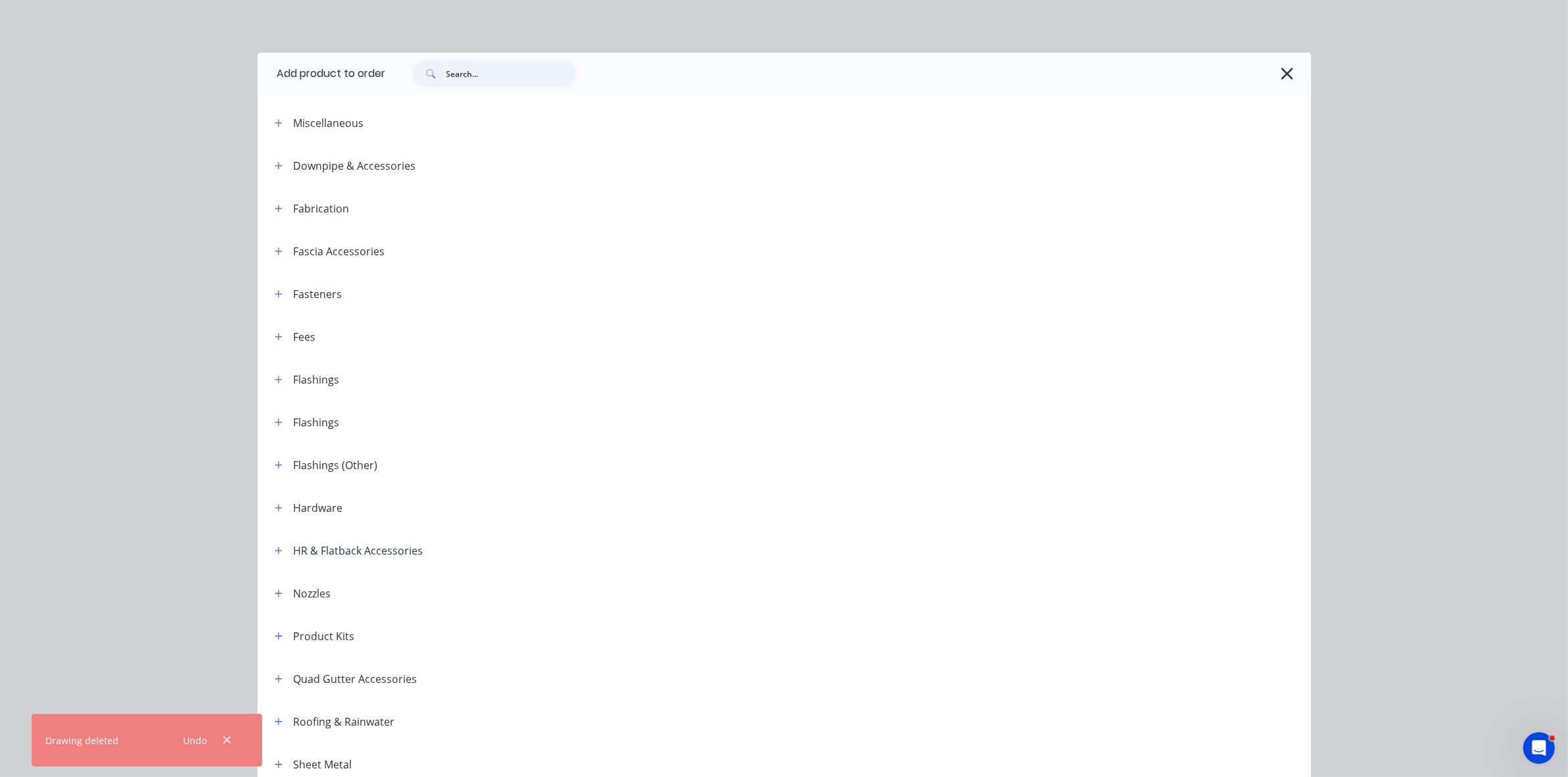
click at [504, 73] on input "text" at bounding box center [511, 73] width 130 height 26
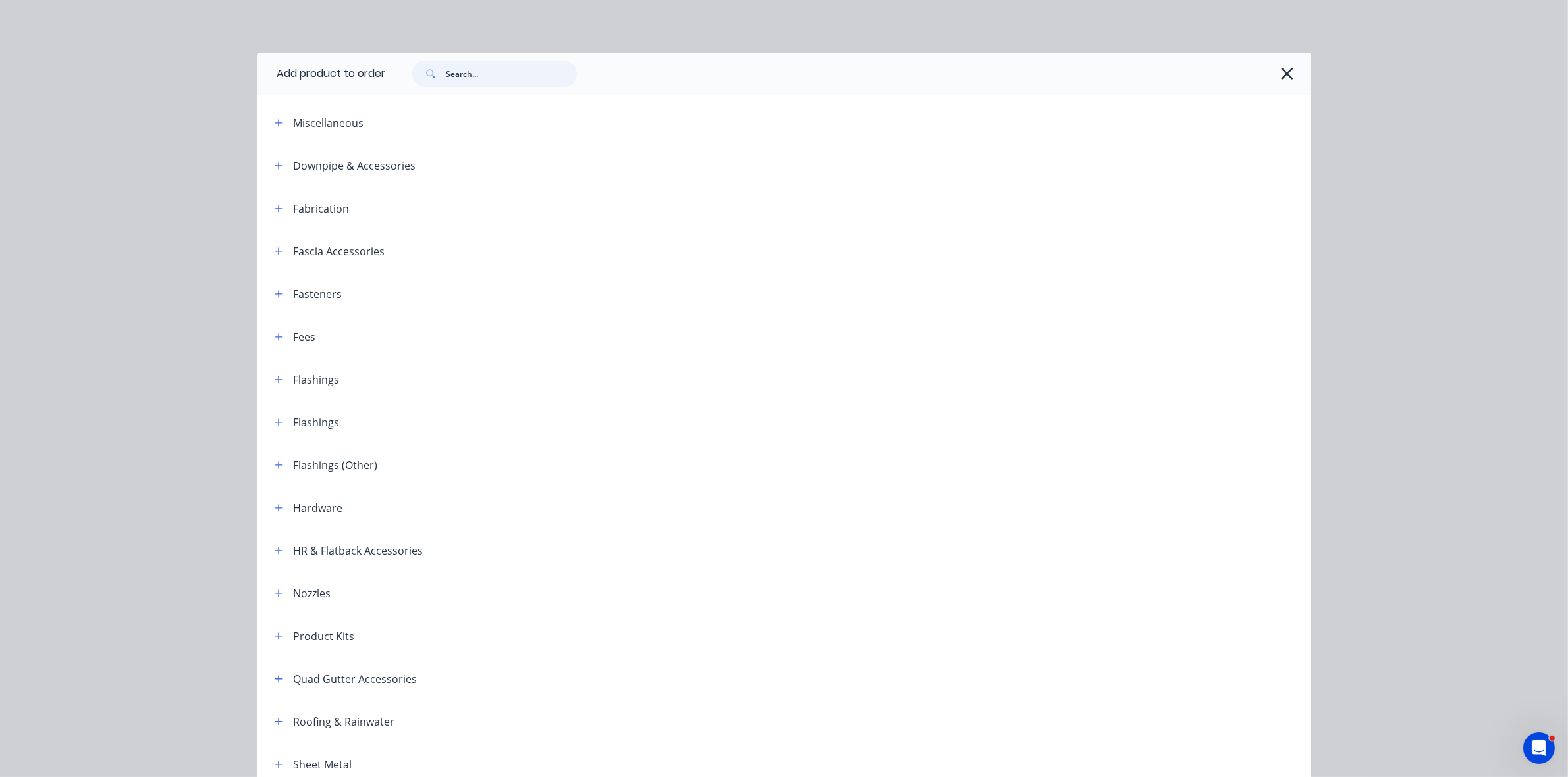
type input ";"
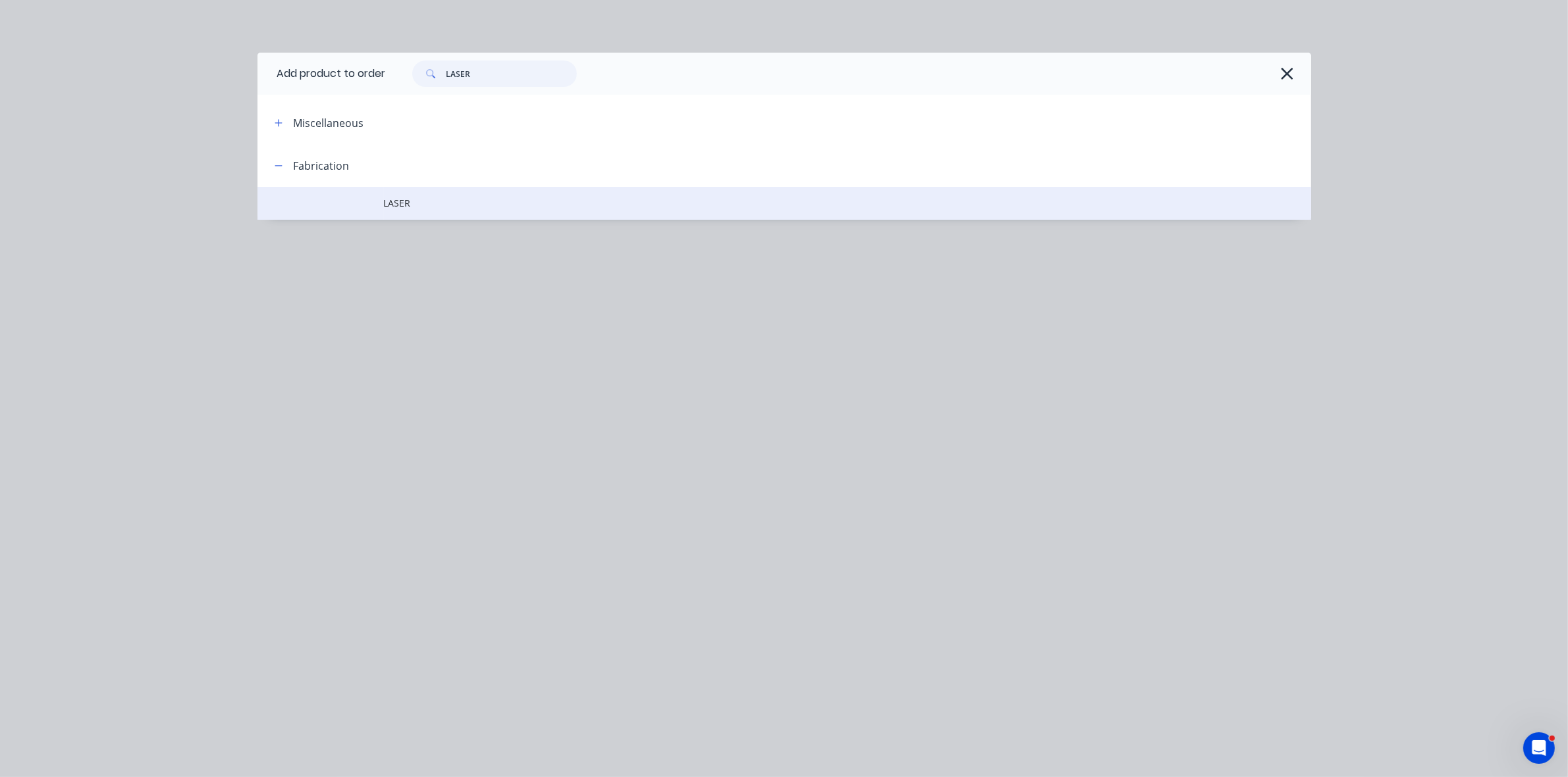
type input "LASER"
click at [442, 214] on td "LASER" at bounding box center [847, 203] width 927 height 33
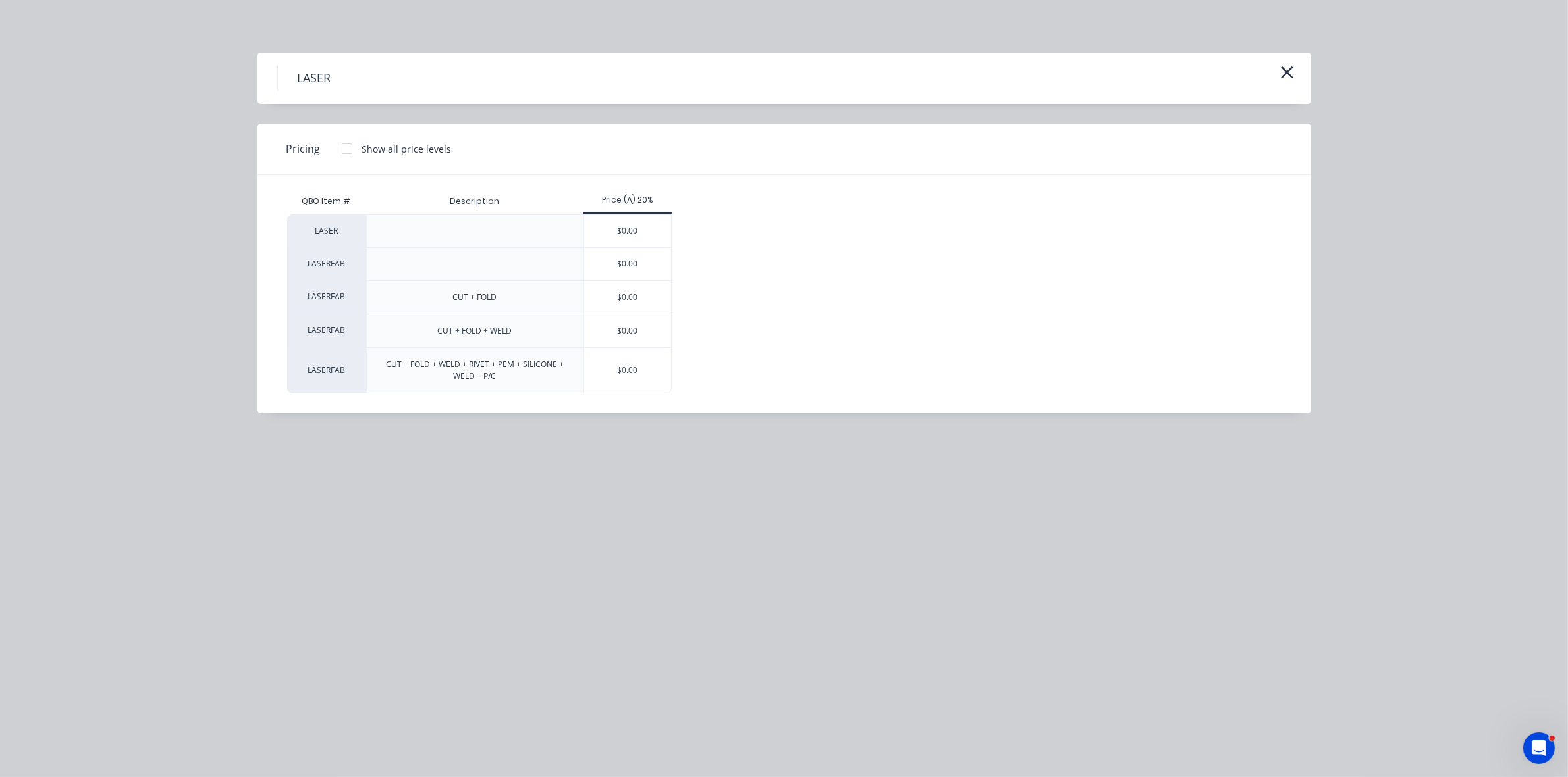
drag, startPoint x: 608, startPoint y: 287, endPoint x: 630, endPoint y: 314, distance: 34.8
click at [609, 287] on div "$0.00" at bounding box center [628, 297] width 88 height 33
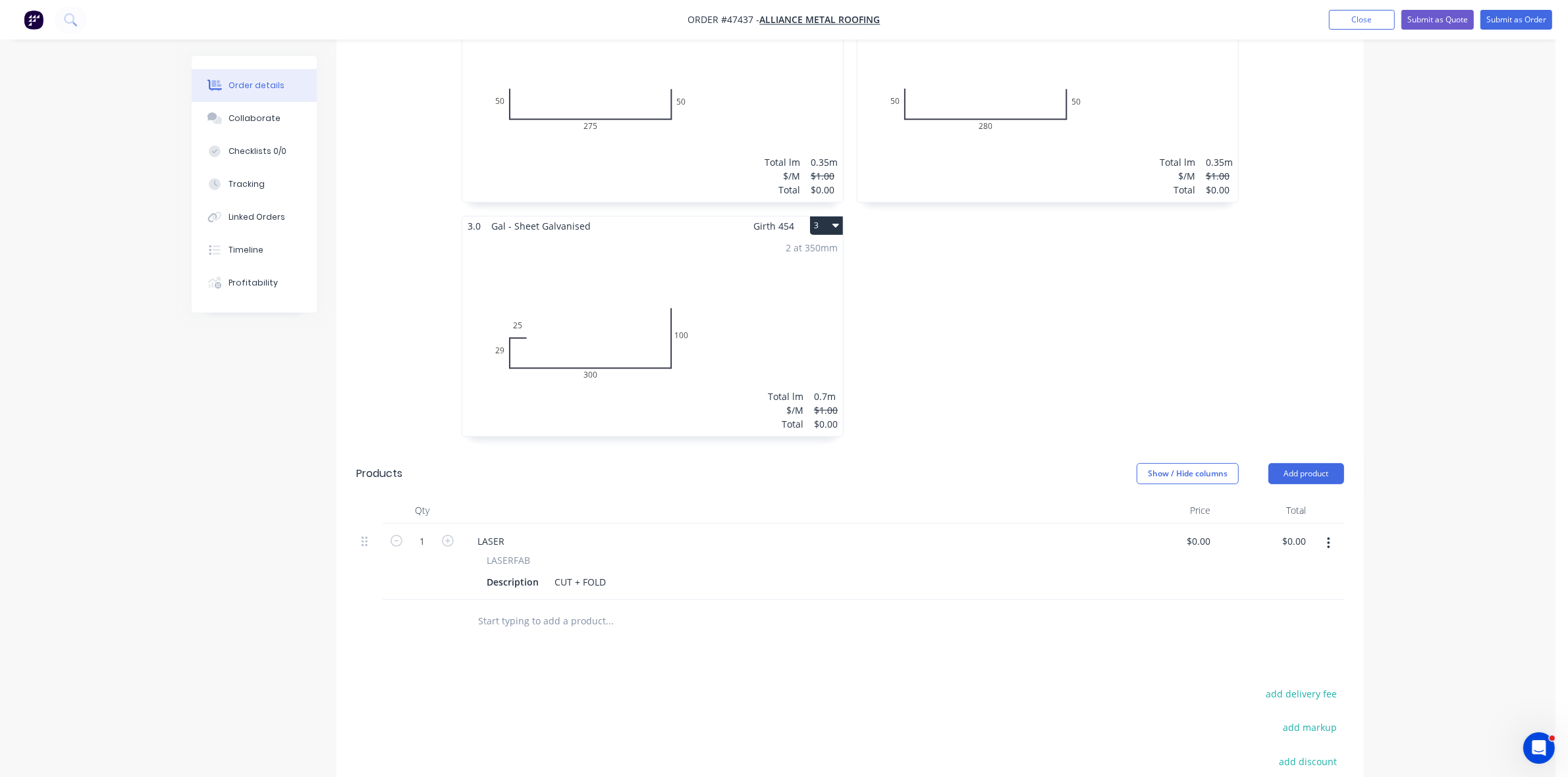
scroll to position [576, 0]
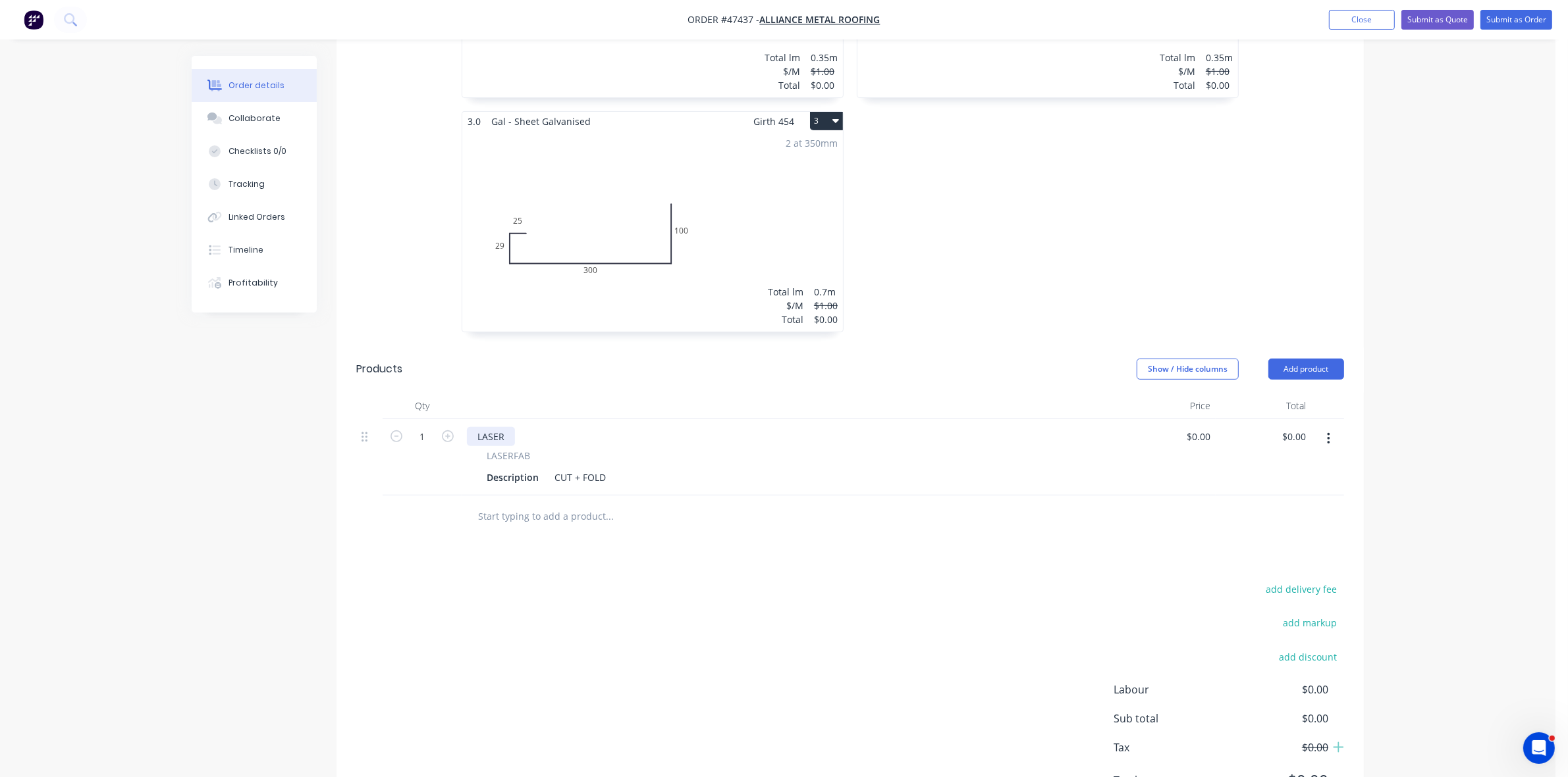
click at [508, 427] on div "LASER" at bounding box center [491, 436] width 48 height 19
click at [511, 468] on div "Description" at bounding box center [512, 478] width 62 height 19
click at [509, 468] on div "Description" at bounding box center [512, 478] width 62 height 19
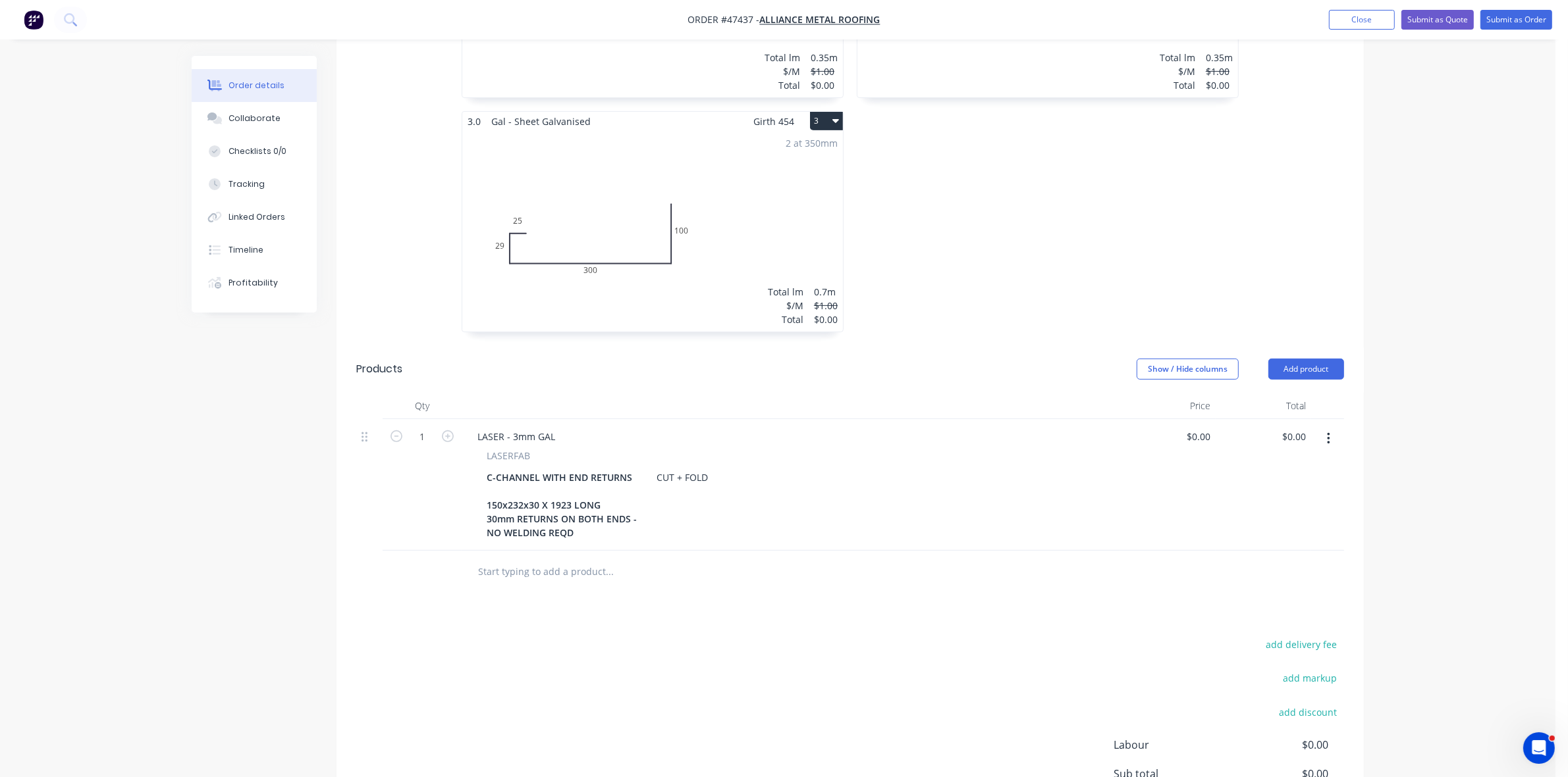
click at [1331, 427] on button "button" at bounding box center [1328, 439] width 31 height 24
click at [1268, 491] on div "Duplicate" at bounding box center [1281, 500] width 101 height 19
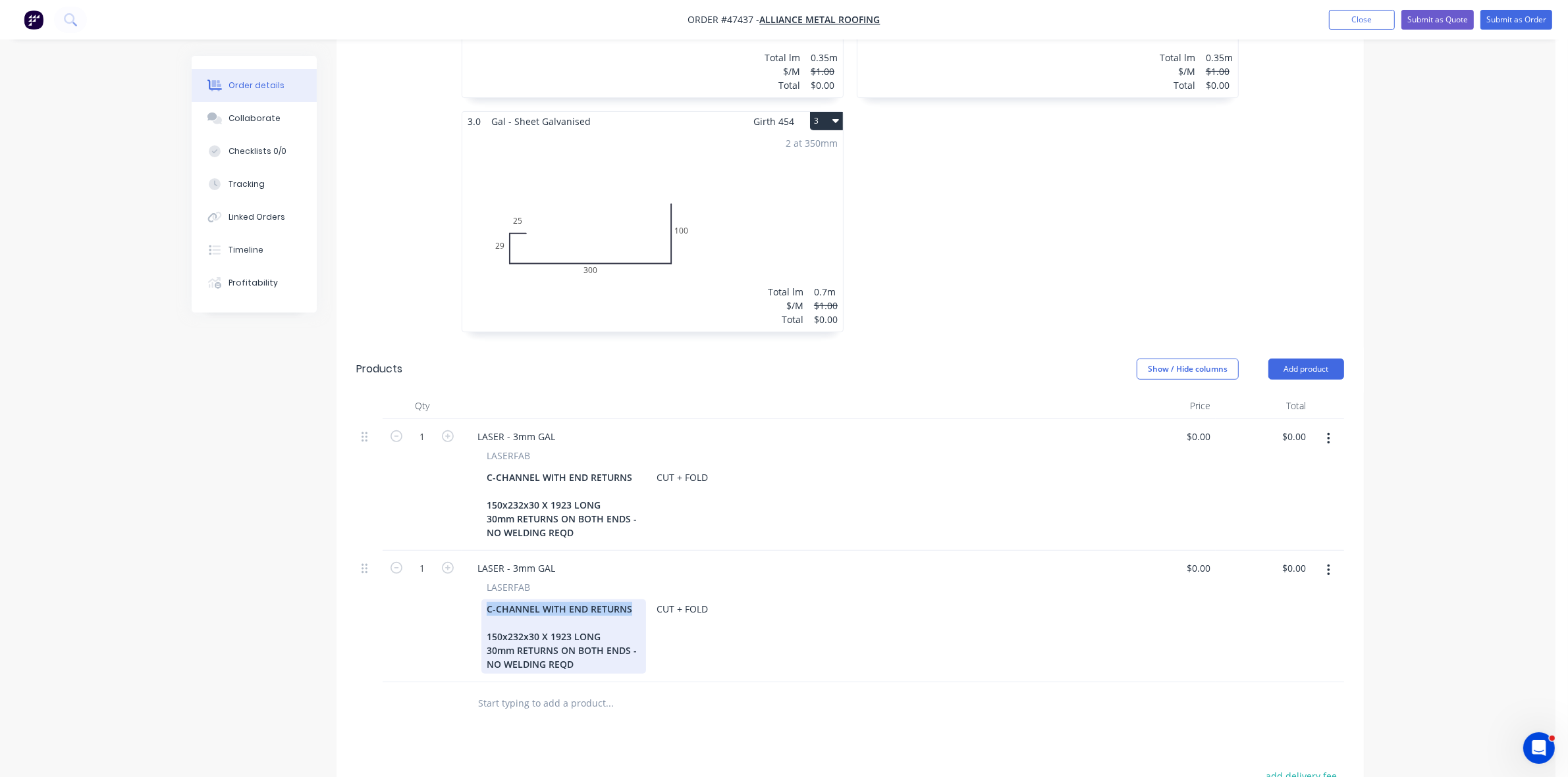
drag, startPoint x: 633, startPoint y: 574, endPoint x: 485, endPoint y: 566, distance: 148.2
click at [485, 600] on div "C-CHANNEL WITH END RETURNS 150x232x30 X 1923 LONG 30mm RETURNS ON BOTH ENDS - N…" at bounding box center [563, 637] width 164 height 74
drag, startPoint x: 606, startPoint y: 601, endPoint x: 488, endPoint y: 596, distance: 118.1
click at [488, 600] on div "TRAY 150x232x30 X 1923 LONG 30mm RETURNS ON BOTH ENDS - NO WELDING REQD" at bounding box center [563, 637] width 164 height 74
click at [492, 617] on div "TRAY 295x660 30mm RETURNS ON BOTH ENDS - NO WELDING REQD" at bounding box center [563, 637] width 164 height 74
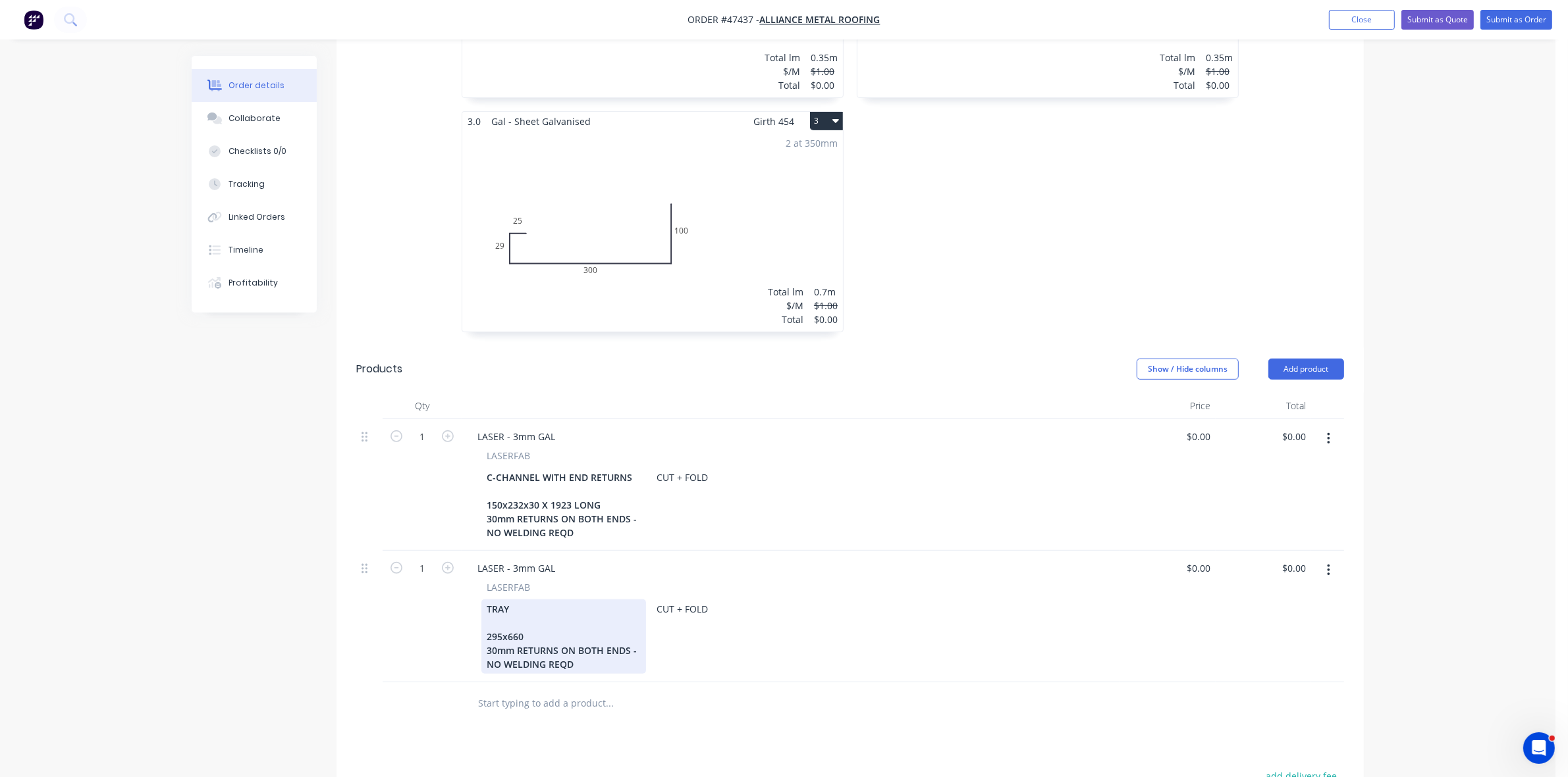
click at [498, 617] on div "TRAY 295x660 30mm RETURNS ON BOTH ENDS - NO WELDING REQD" at bounding box center [563, 637] width 164 height 74
click at [616, 613] on div "TRAY 295x660 30 x 20mm RETURNS ON BOTH ENDS - NO WELDING REQD" at bounding box center [563, 637] width 164 height 74
click at [533, 629] on div "TRAY 295x660 30 x 20mm RETURNS ON ALL SIDESENDS - NO WELDING REQD" at bounding box center [563, 637] width 164 height 74
click at [444, 562] on icon "button" at bounding box center [448, 568] width 12 height 12
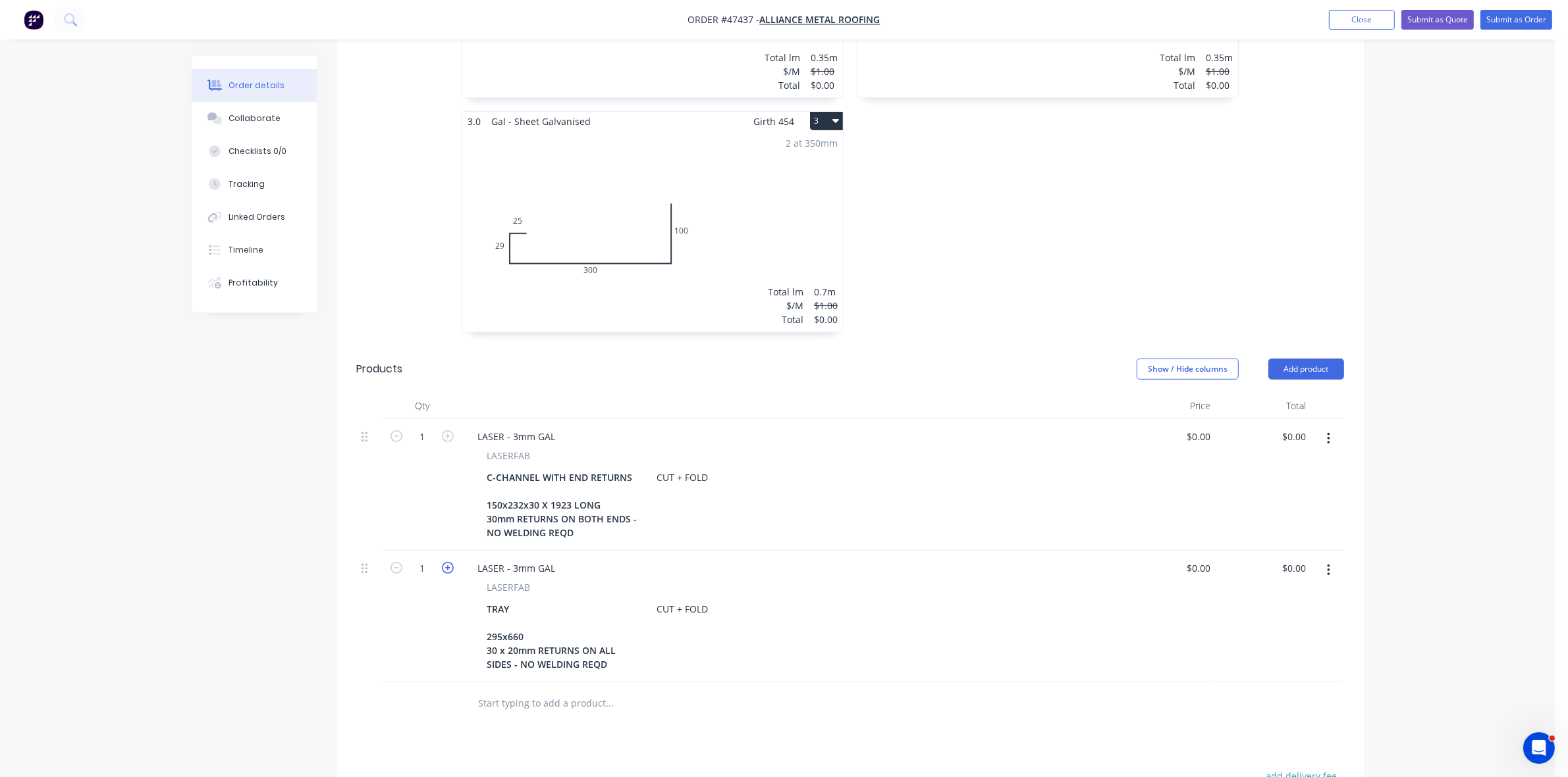
type input "2"
click at [1328, 565] on icon "button" at bounding box center [1328, 570] width 2 height 12
drag, startPoint x: 1248, startPoint y: 599, endPoint x: 1208, endPoint y: 601, distance: 40.0
click at [1248, 622] on div "Duplicate" at bounding box center [1281, 632] width 101 height 19
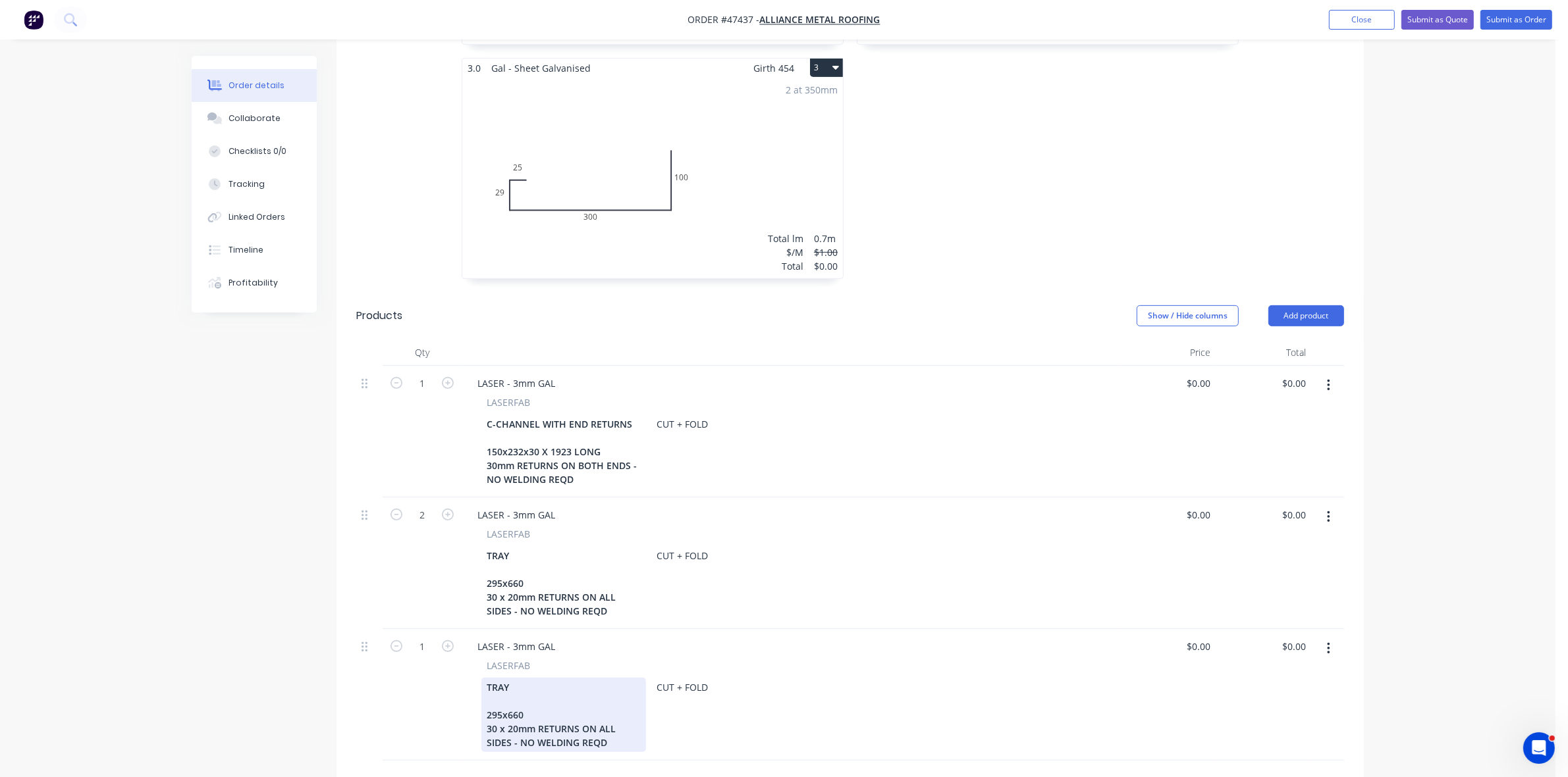
scroll to position [658, 0]
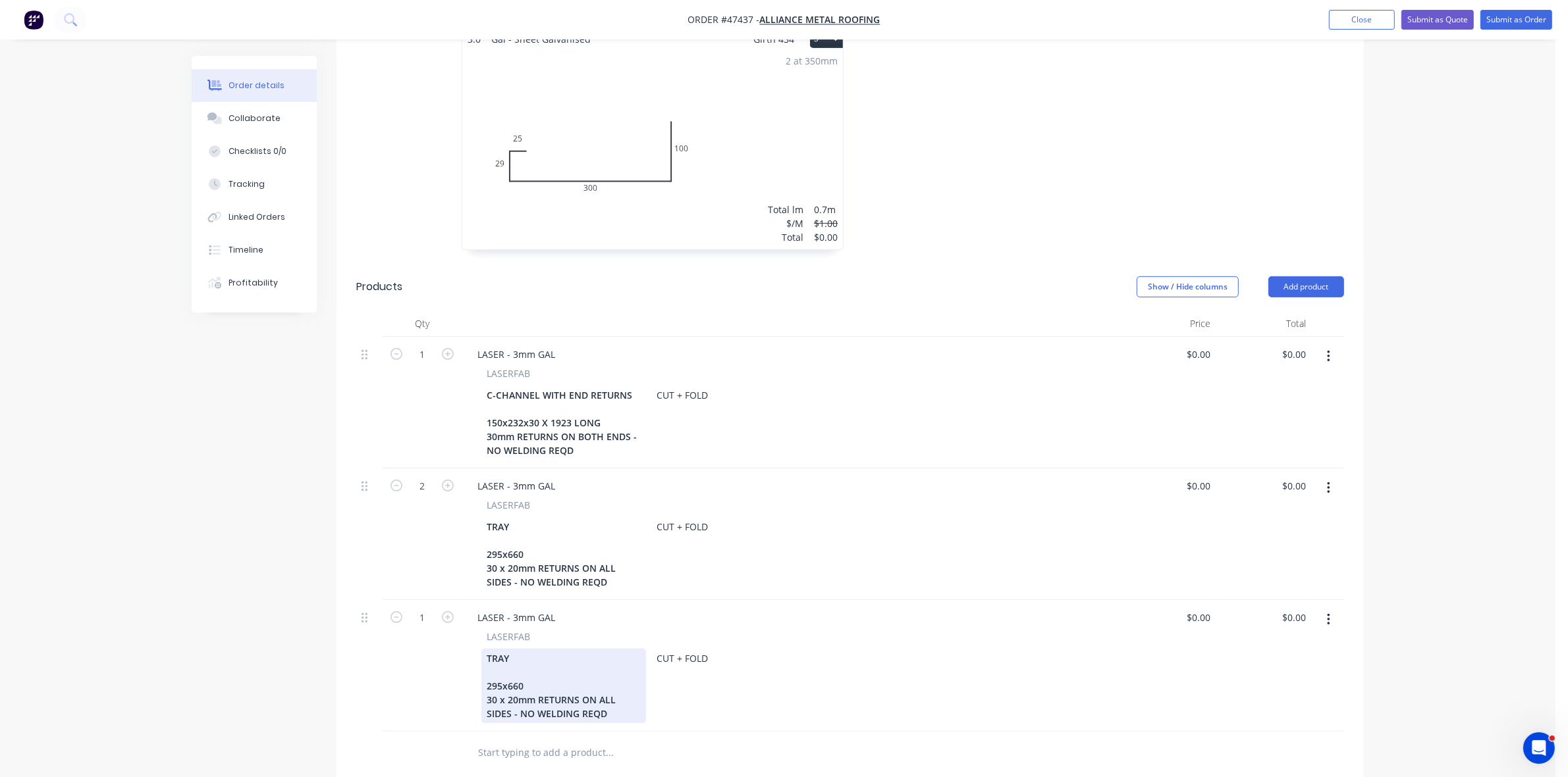
click at [524, 650] on div "TRAY 295x660 30 x 20mm RETURNS ON ALL SIDES - NO WELDING REQD" at bounding box center [563, 686] width 164 height 74
click at [518, 649] on div "TRAY 295x660 30 x 20mm RETURNS ON ALL SIDES - NO WELDING REQD" at bounding box center [563, 686] width 164 height 74
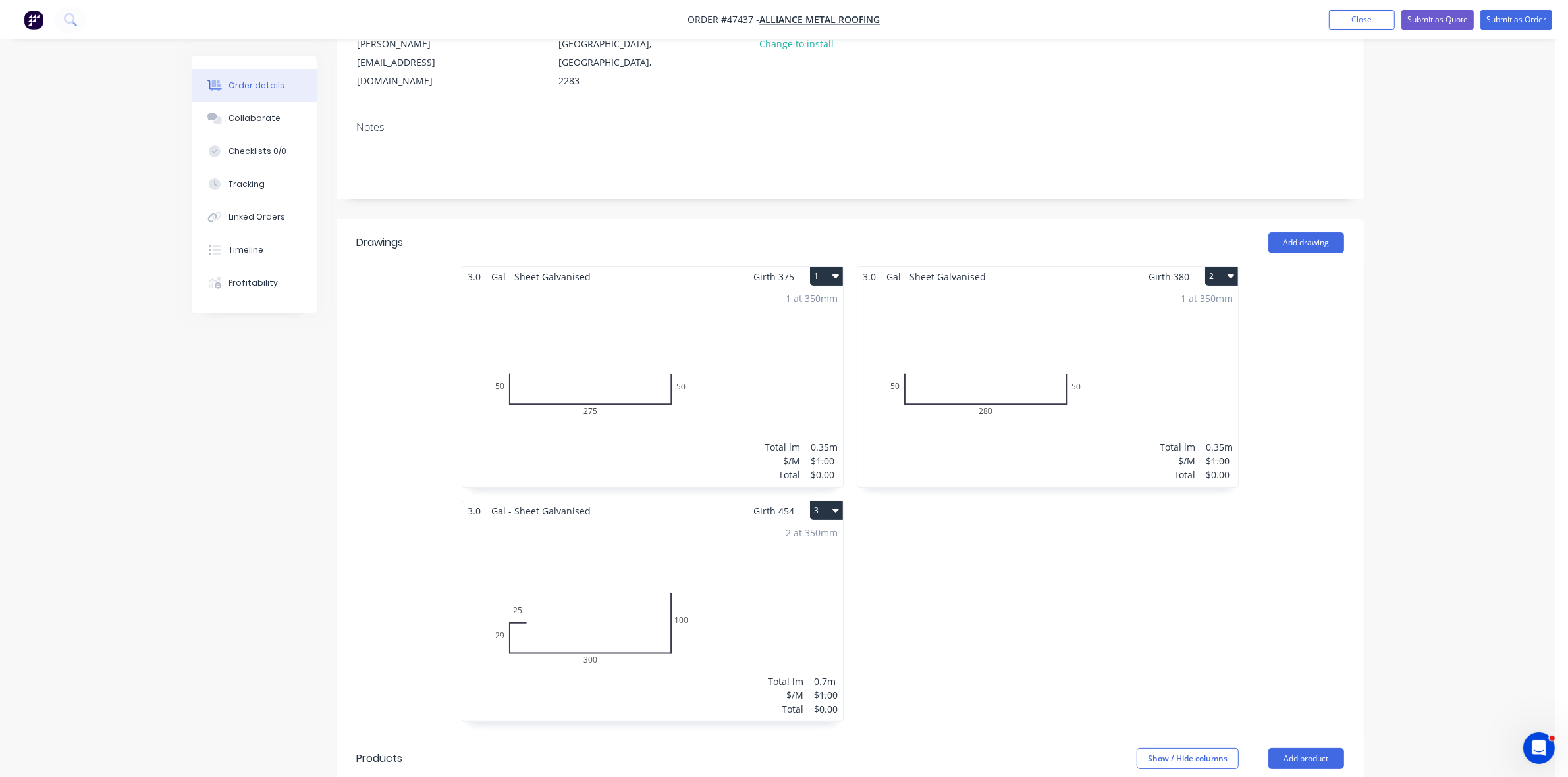
scroll to position [0, 0]
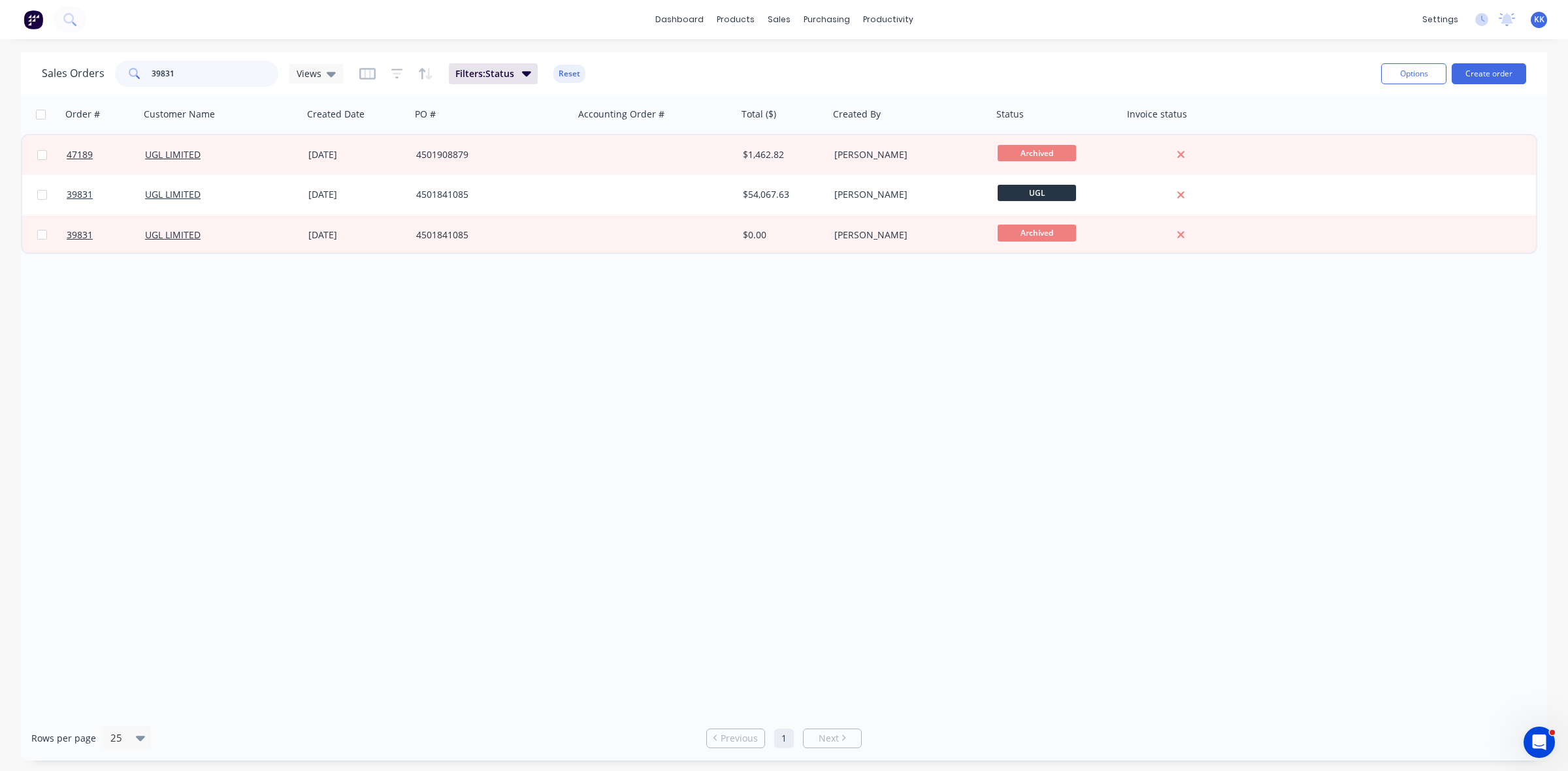
drag, startPoint x: 151, startPoint y: 70, endPoint x: 125, endPoint y: 72, distance: 26.1
click at [125, 72] on div "39831" at bounding box center [196, 74] width 163 height 26
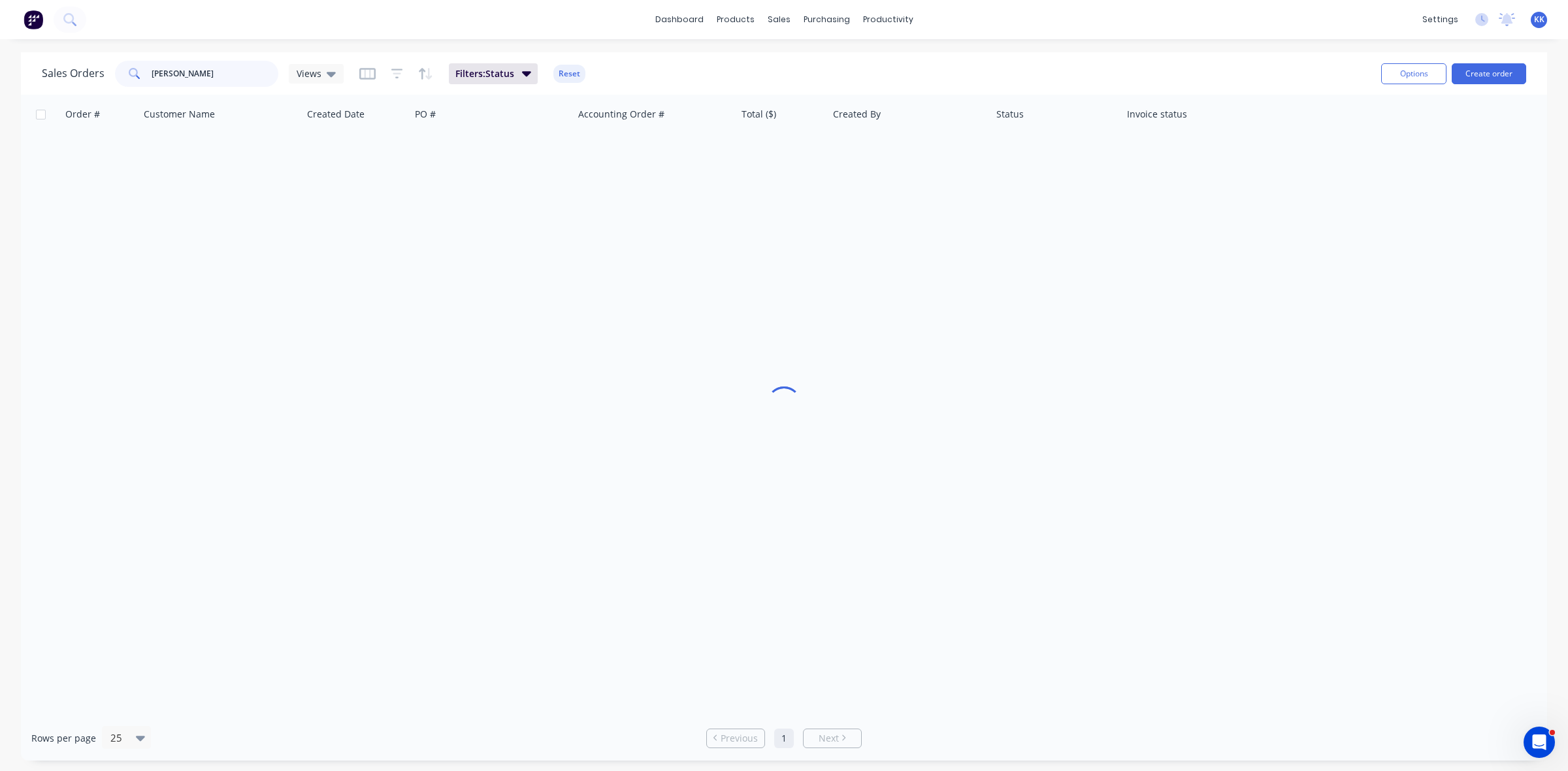
type input "curtis"
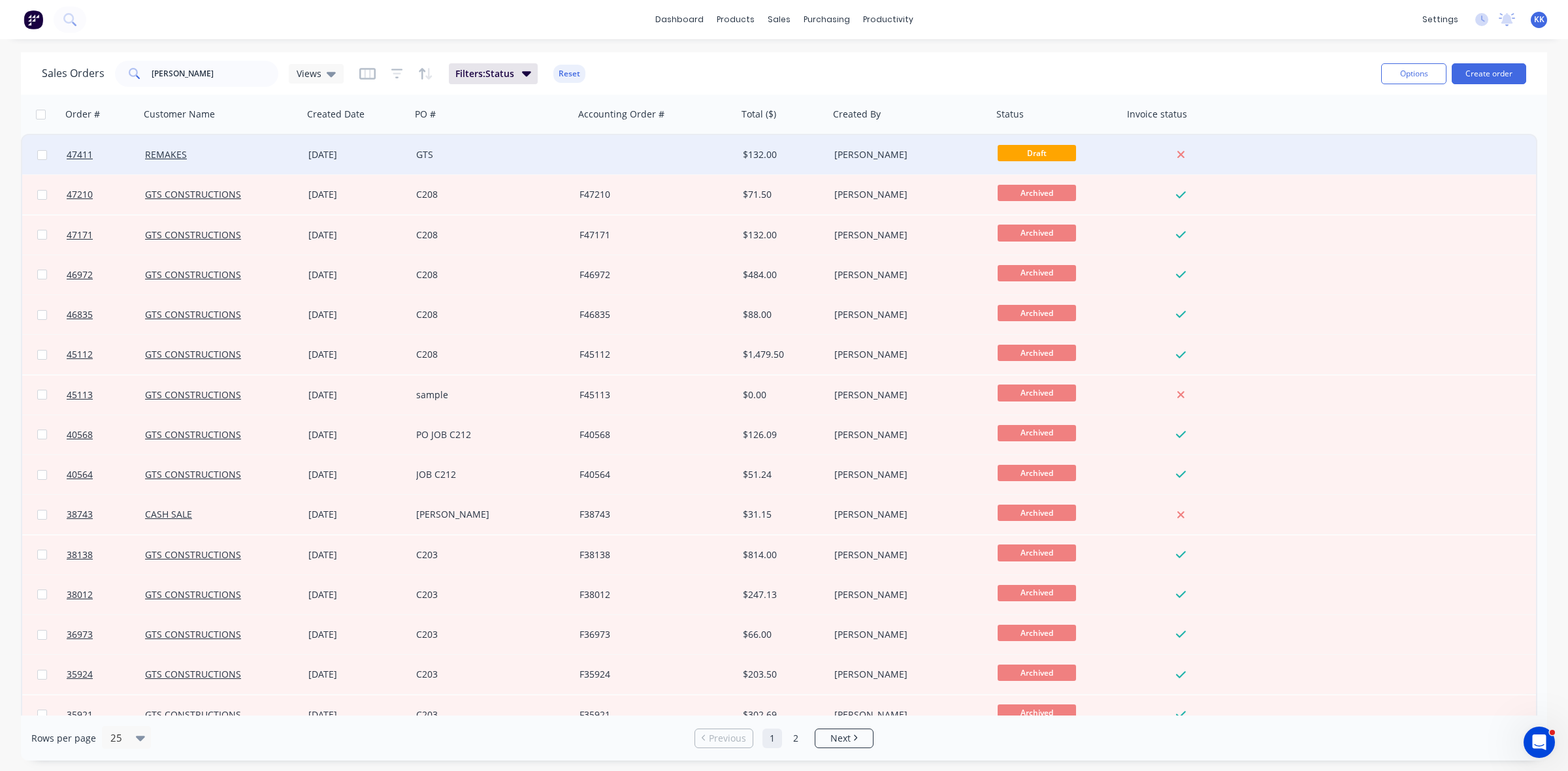
click at [573, 154] on div "GTS" at bounding box center [493, 155] width 163 height 40
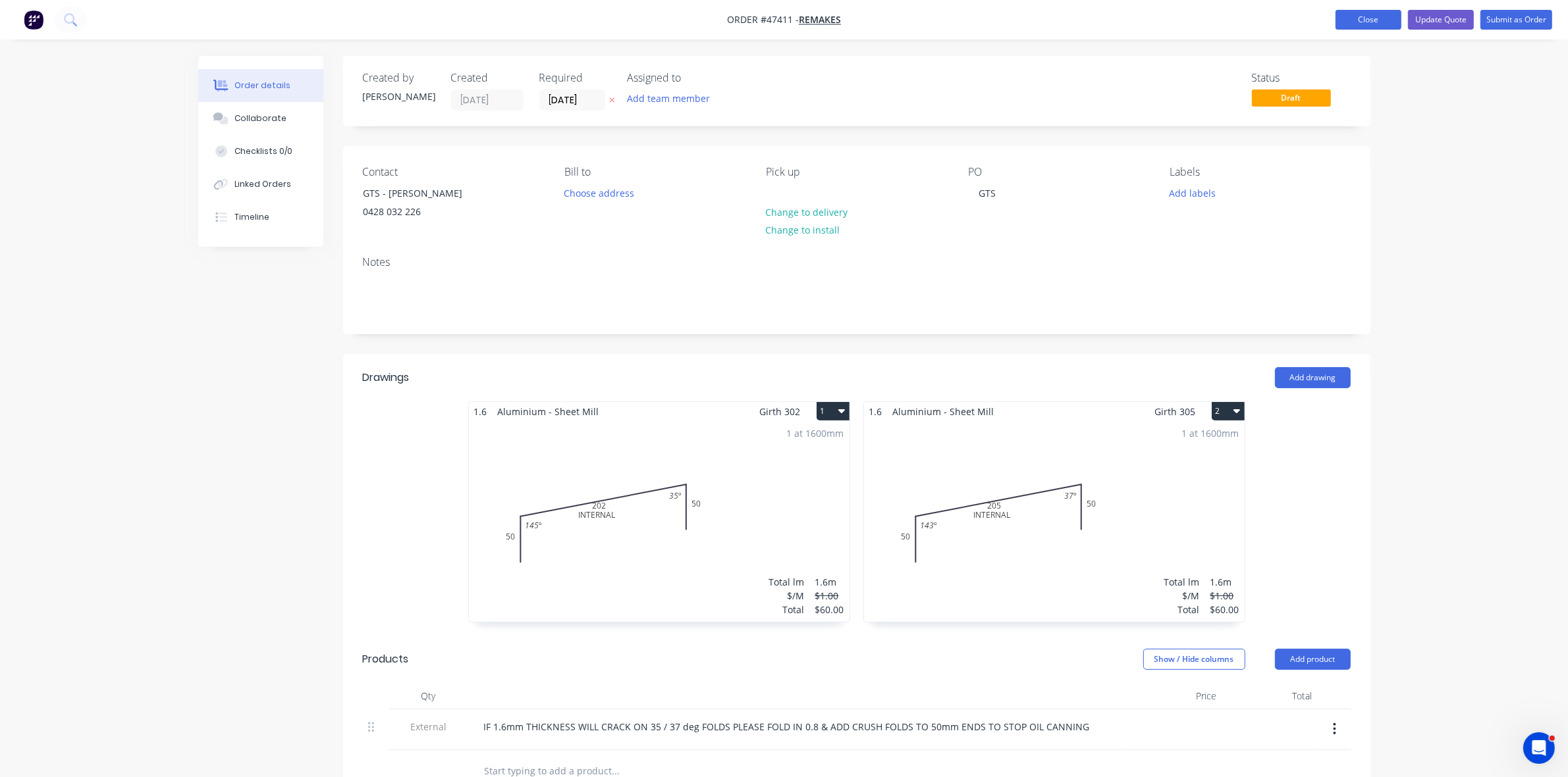
click at [1369, 24] on button "Close" at bounding box center [1368, 19] width 66 height 20
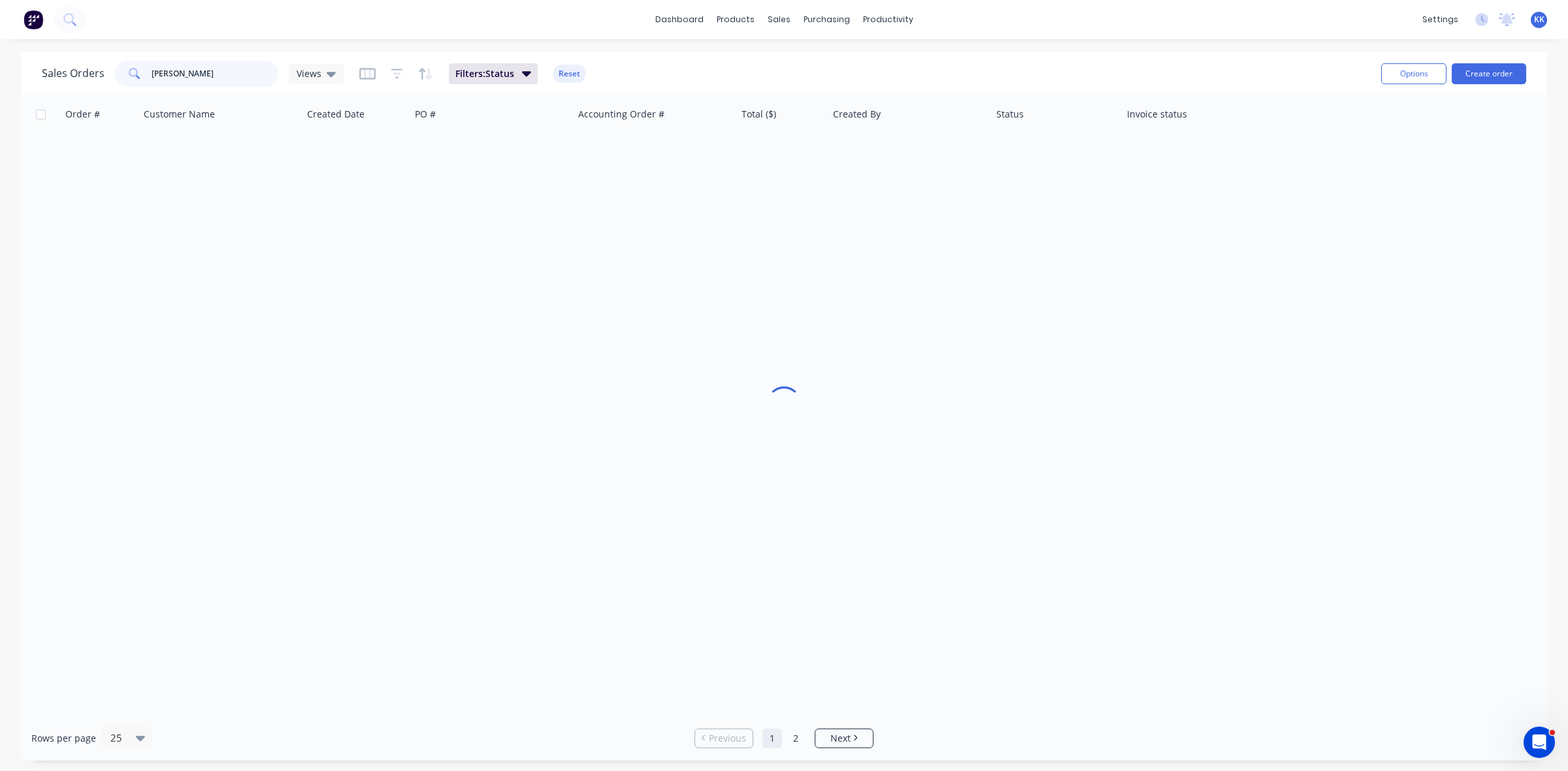
drag, startPoint x: 177, startPoint y: 66, endPoint x: 106, endPoint y: 66, distance: 71.0
click at [106, 66] on div "Sales Orders curtis Views" at bounding box center [192, 74] width 302 height 26
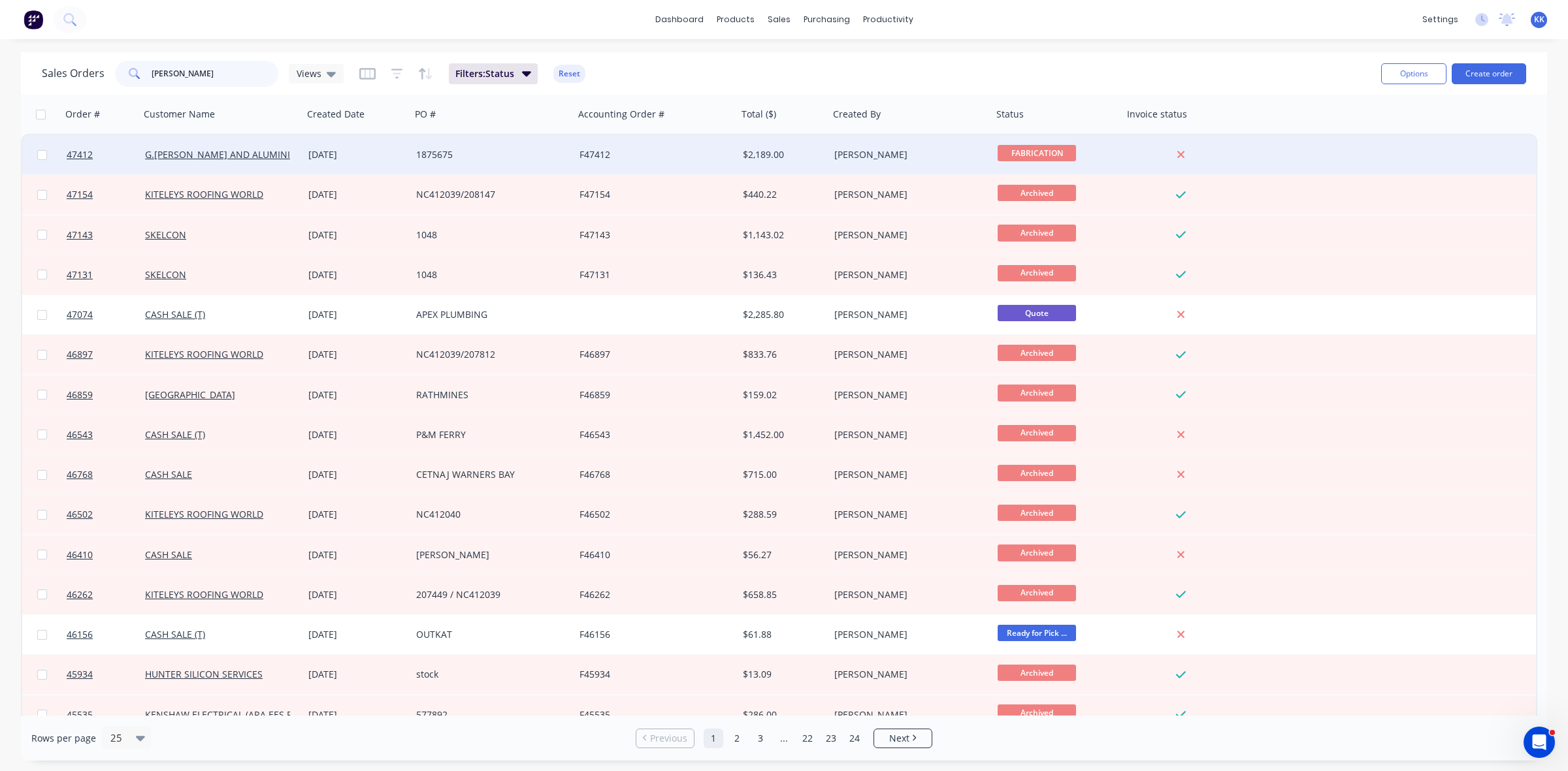
type input "JAMES"
click at [572, 149] on div "1875675" at bounding box center [493, 155] width 163 height 40
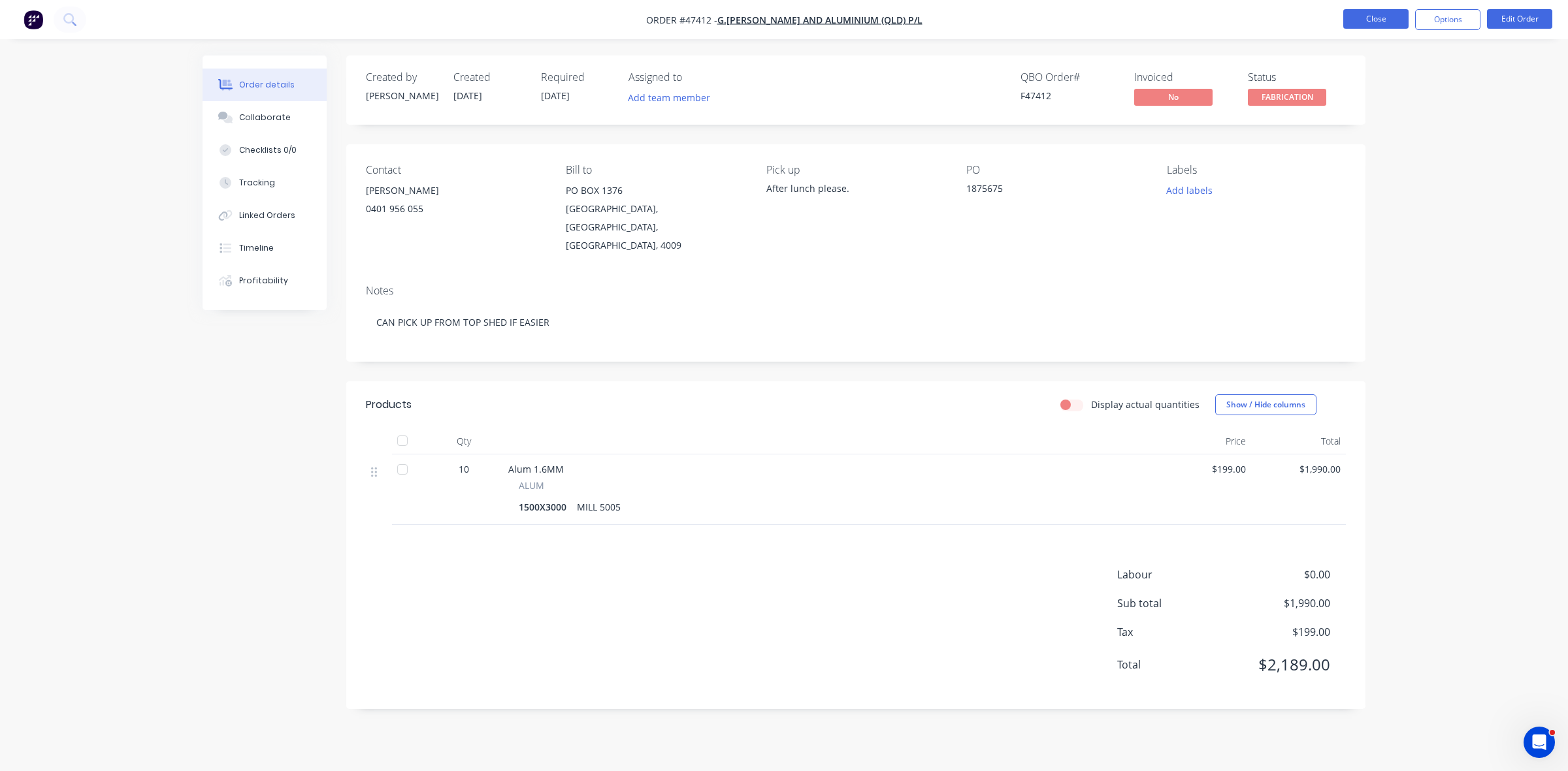
click at [1376, 21] on button "Close" at bounding box center [1376, 19] width 66 height 20
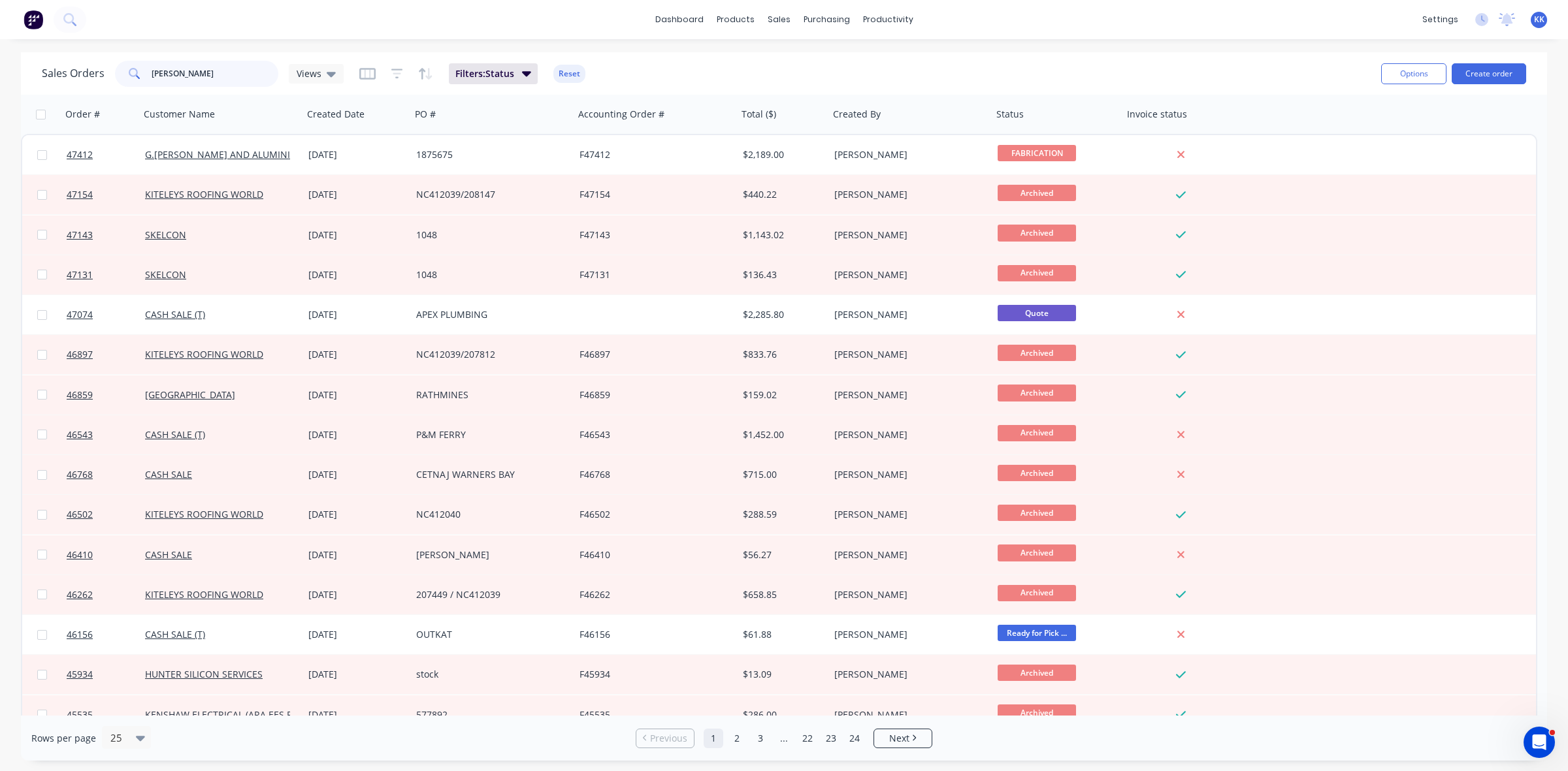
drag, startPoint x: 209, startPoint y: 76, endPoint x: 129, endPoint y: 73, distance: 80.1
click at [129, 73] on div "JAMES" at bounding box center [196, 74] width 163 height 26
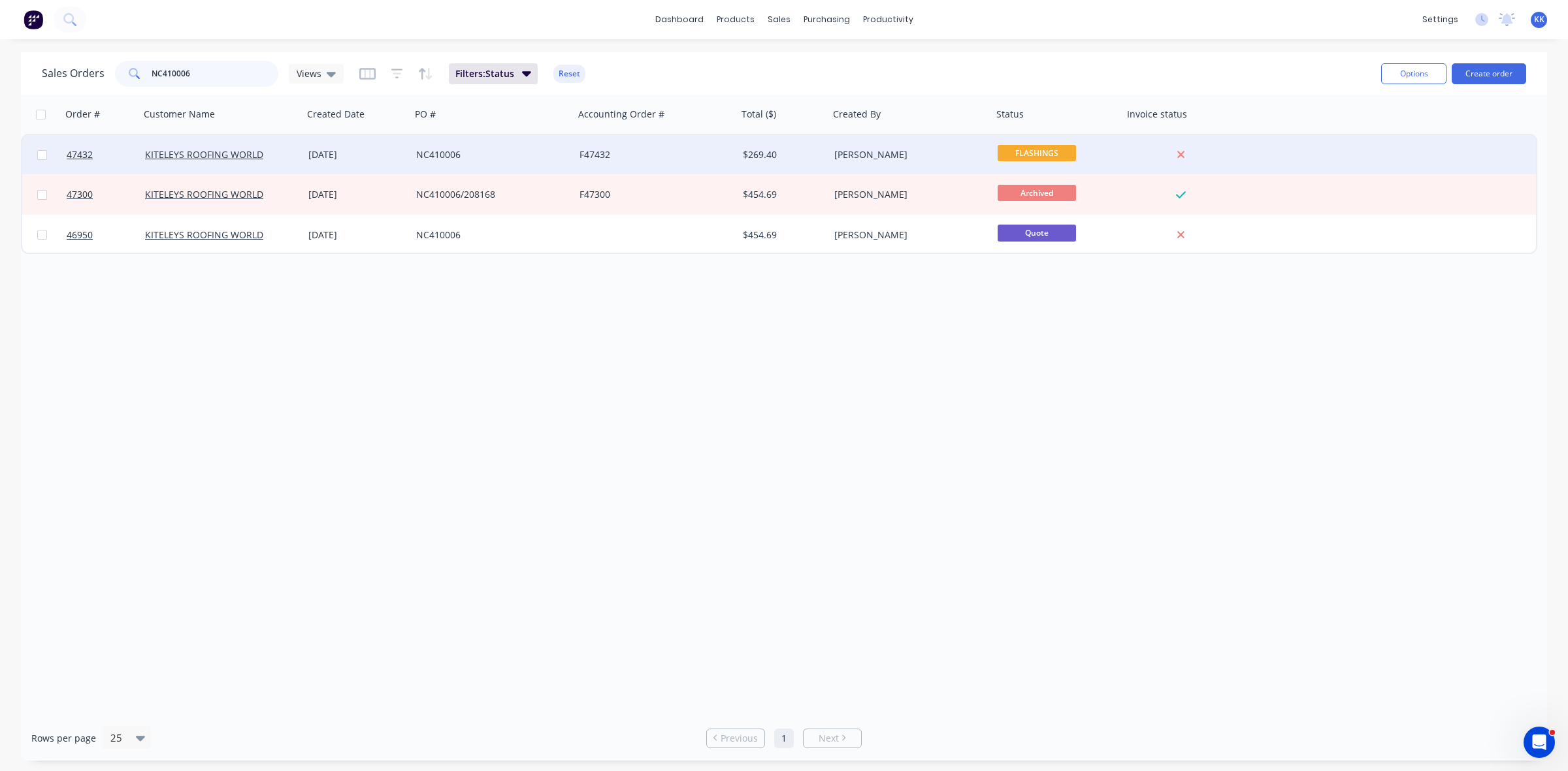
type input "NC410006"
click at [478, 155] on div "NC410006" at bounding box center [489, 154] width 145 height 13
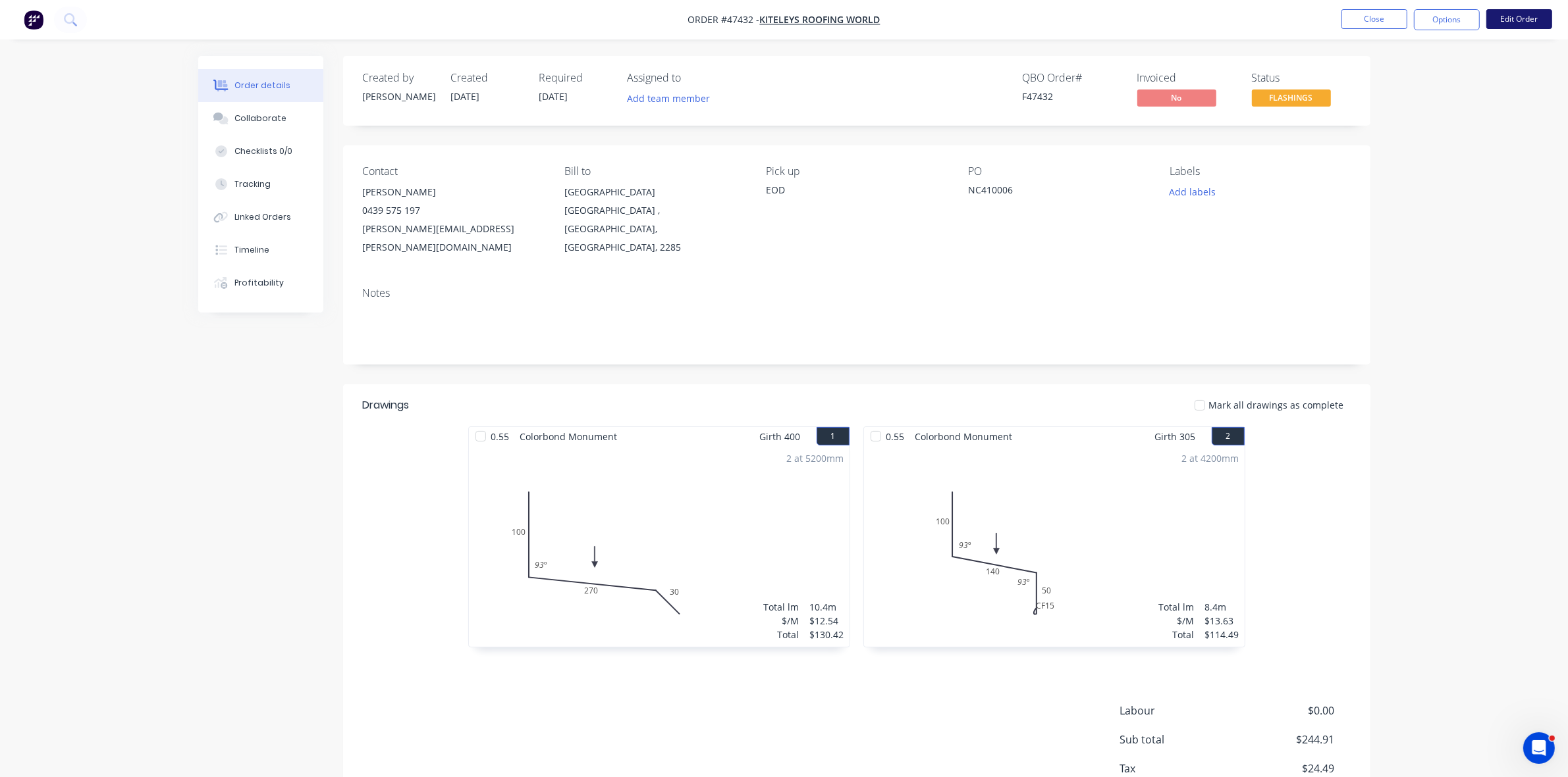
click at [1512, 25] on button "Edit Order" at bounding box center [1519, 19] width 66 height 20
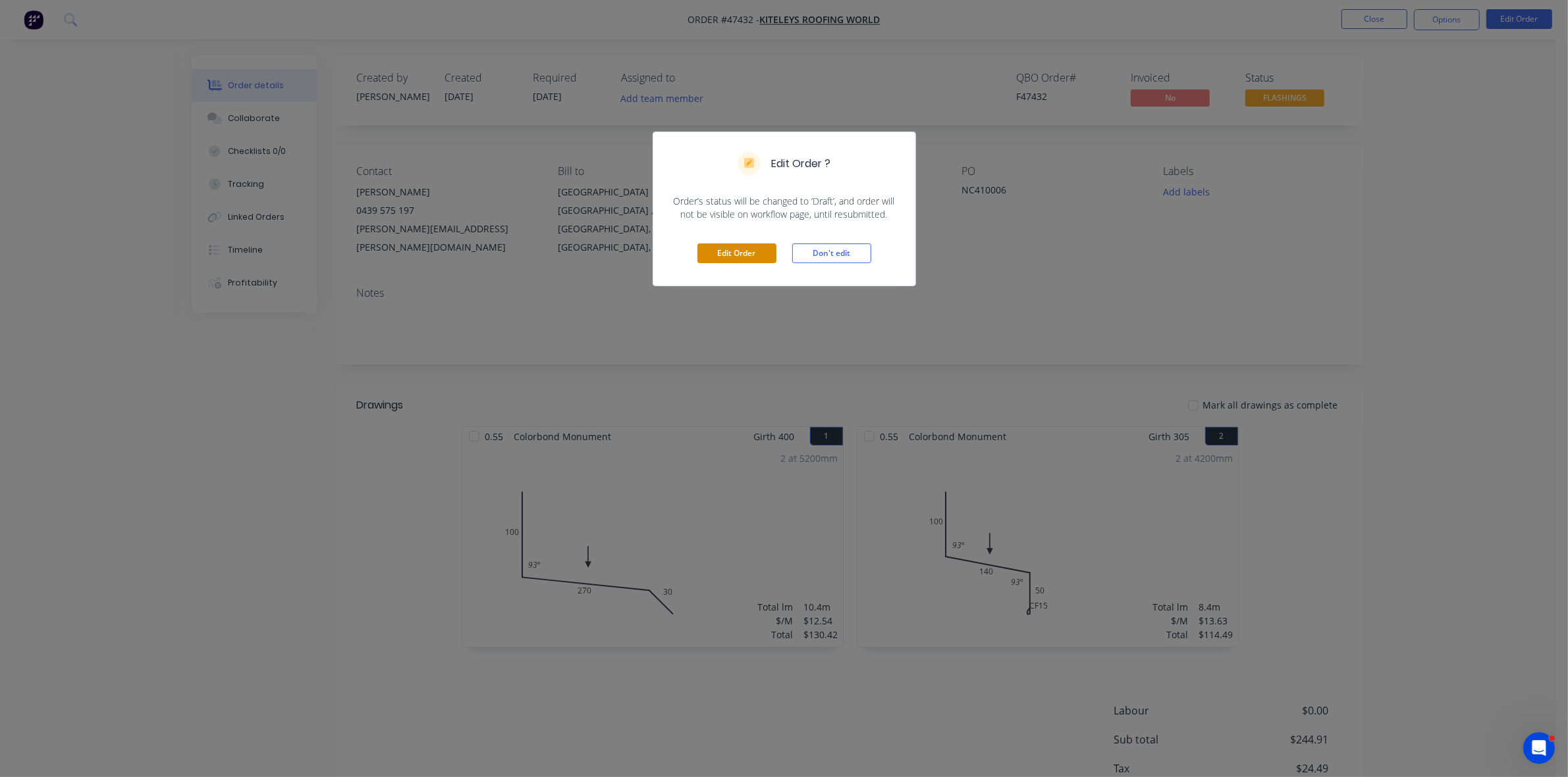
click at [759, 247] on button "Edit Order" at bounding box center [737, 253] width 79 height 20
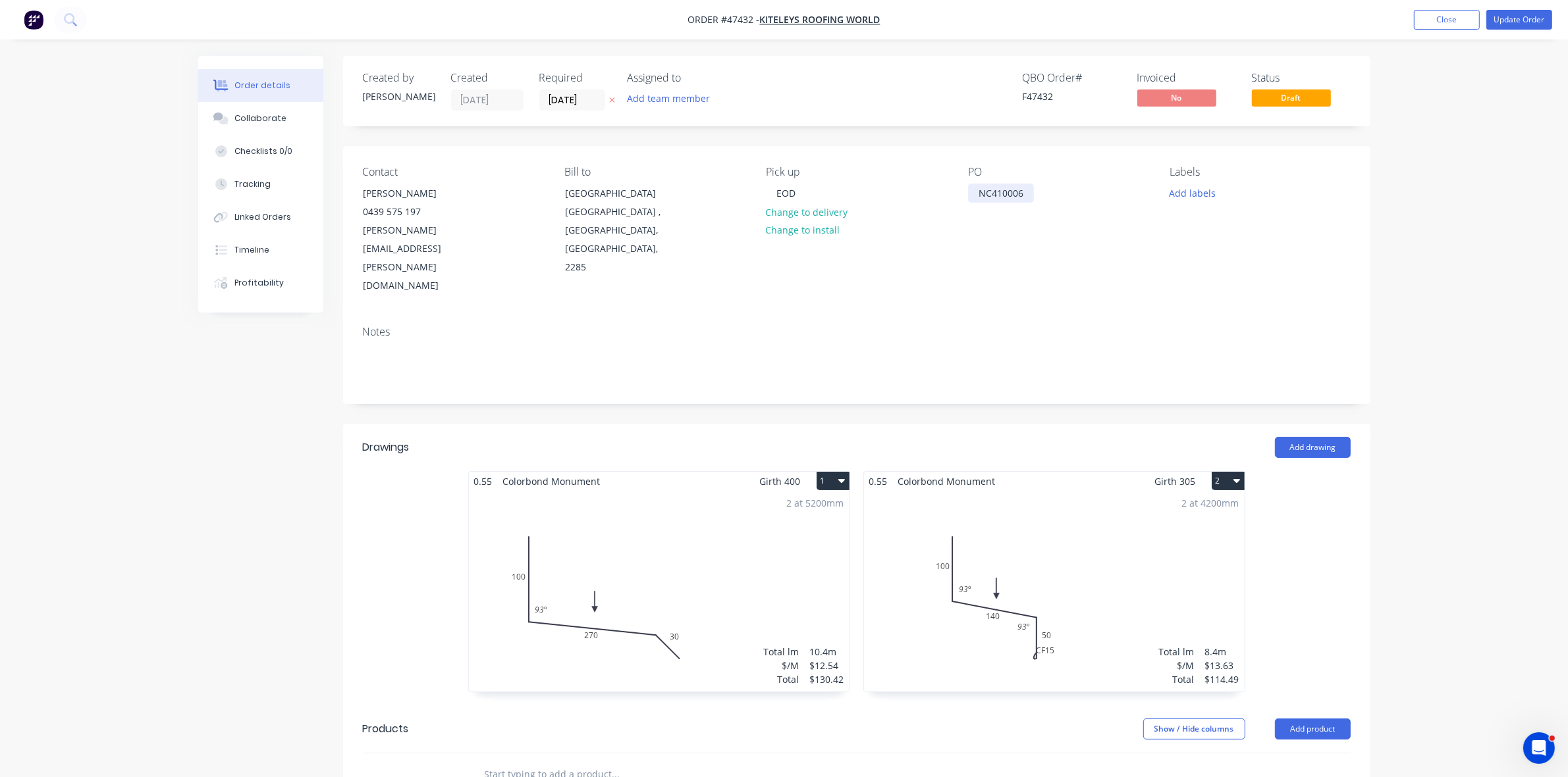
click at [978, 192] on div "NC410006" at bounding box center [1001, 193] width 66 height 19
click at [1532, 18] on button "Update Order" at bounding box center [1519, 19] width 66 height 20
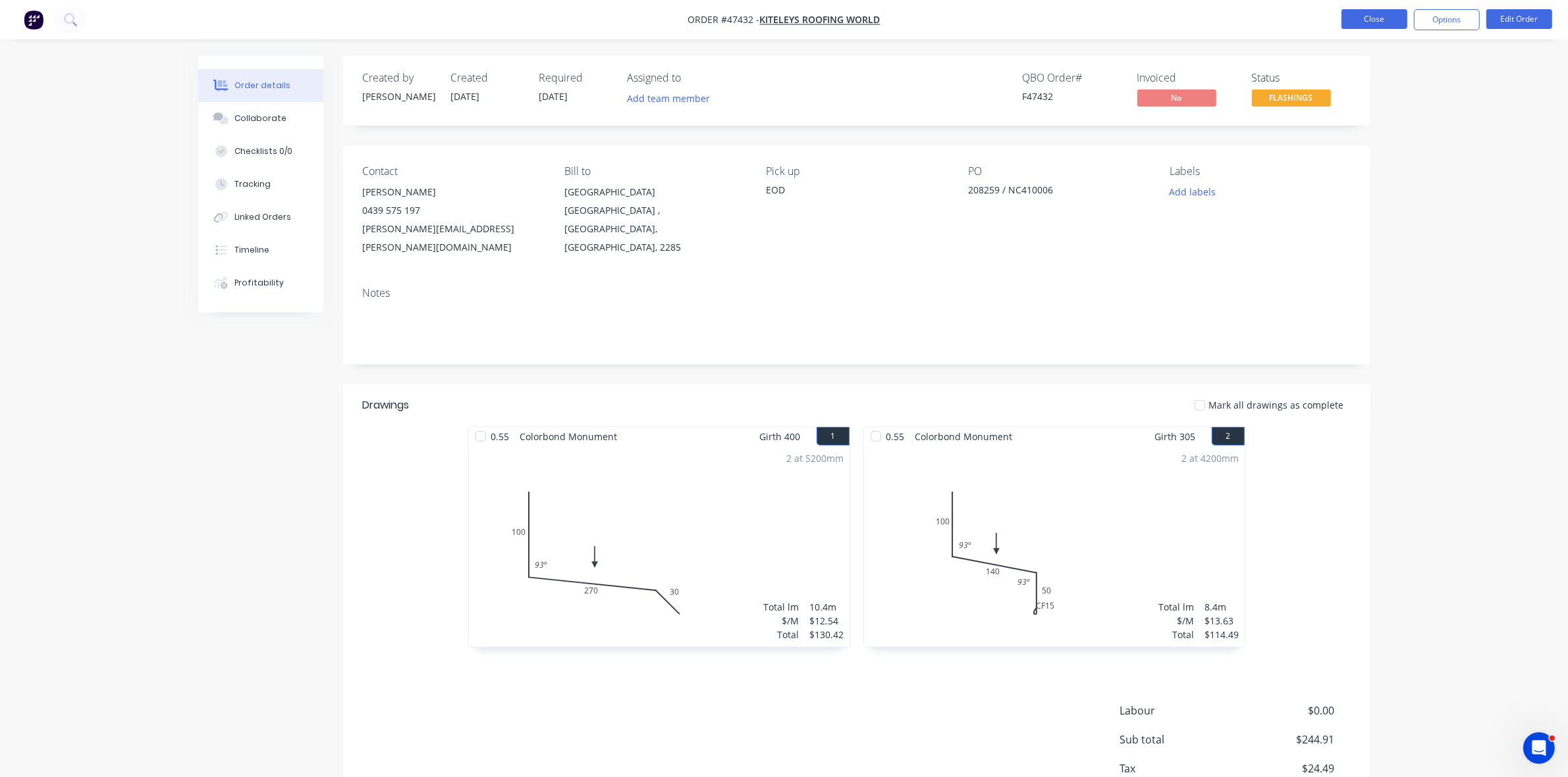
click at [1384, 10] on button "Close" at bounding box center [1374, 19] width 66 height 20
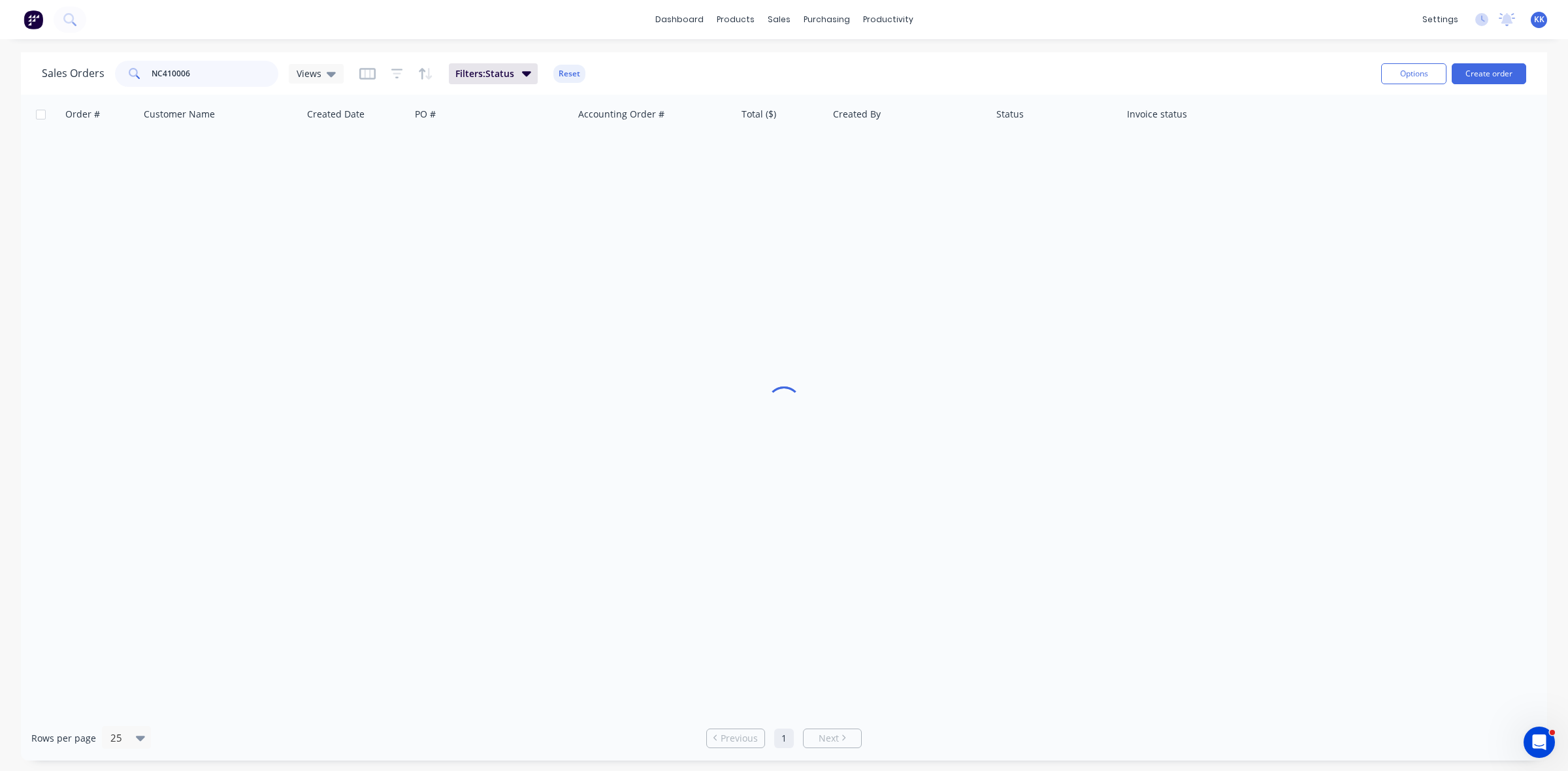
drag, startPoint x: 216, startPoint y: 80, endPoint x: 169, endPoint y: 70, distance: 48.1
click at [169, 70] on input "NC410006" at bounding box center [215, 74] width 127 height 26
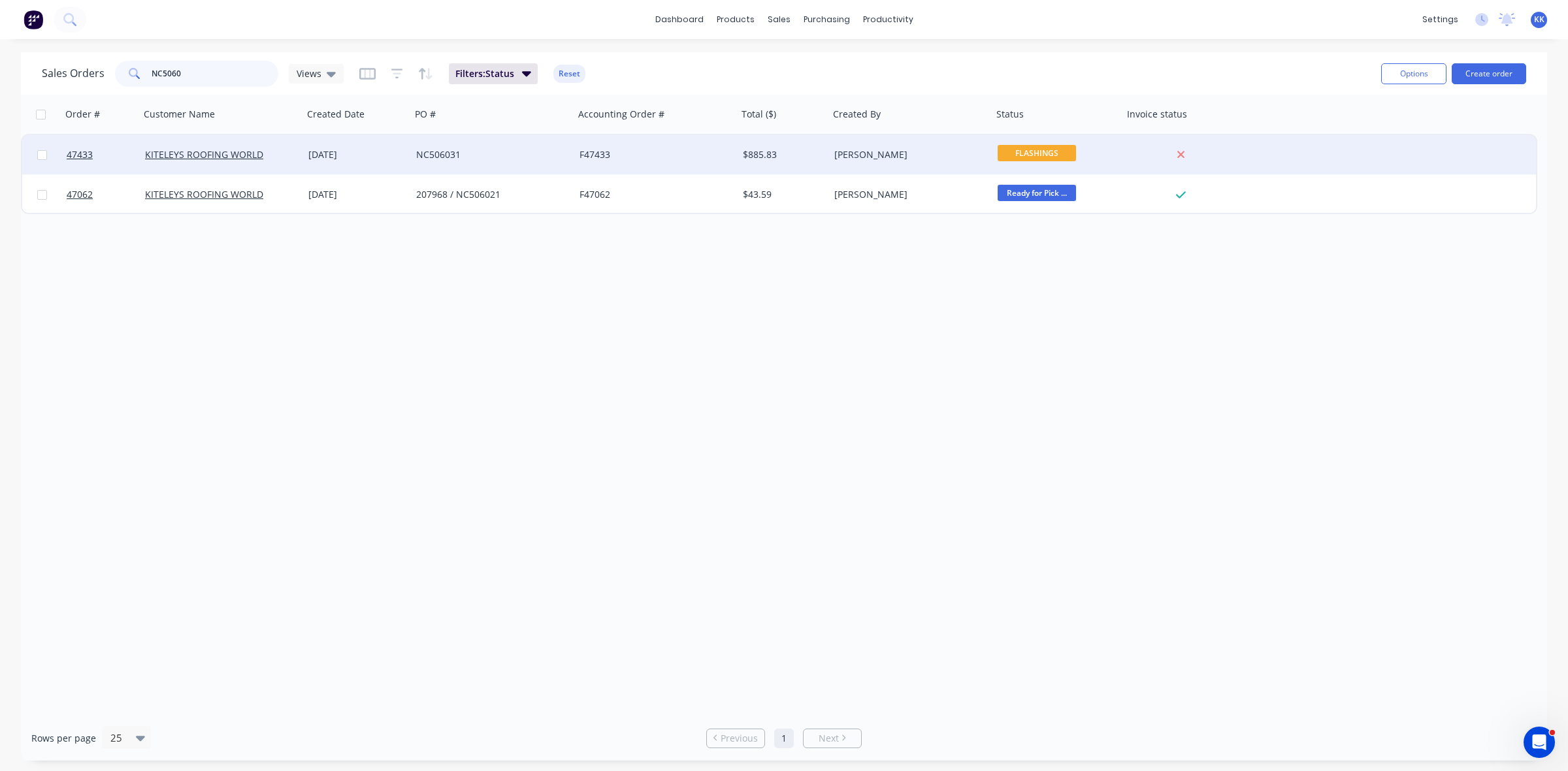
type input "NC5060"
click at [484, 149] on div "NC506031" at bounding box center [489, 154] width 145 height 13
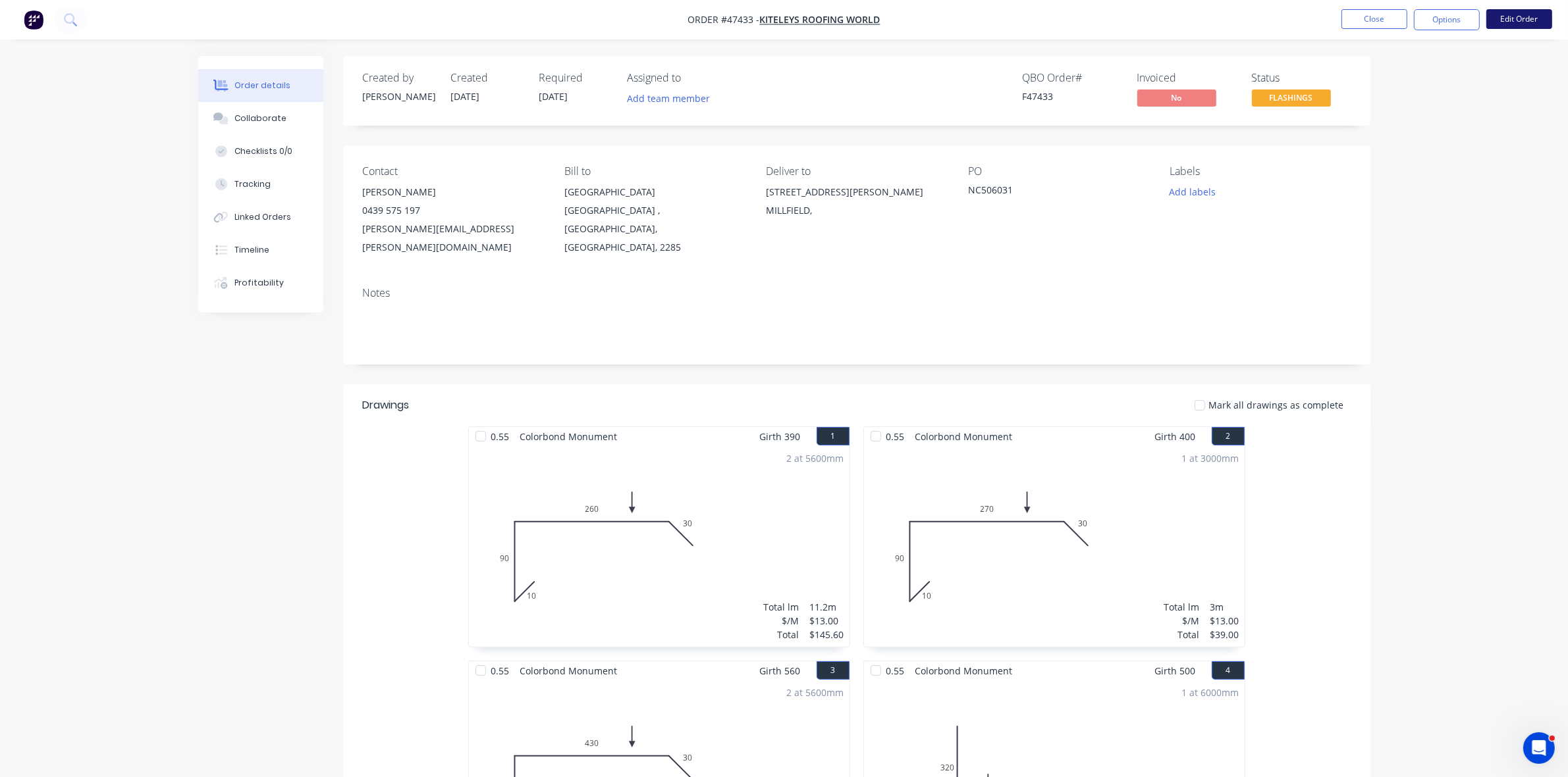
click at [1536, 21] on button "Edit Order" at bounding box center [1519, 19] width 66 height 20
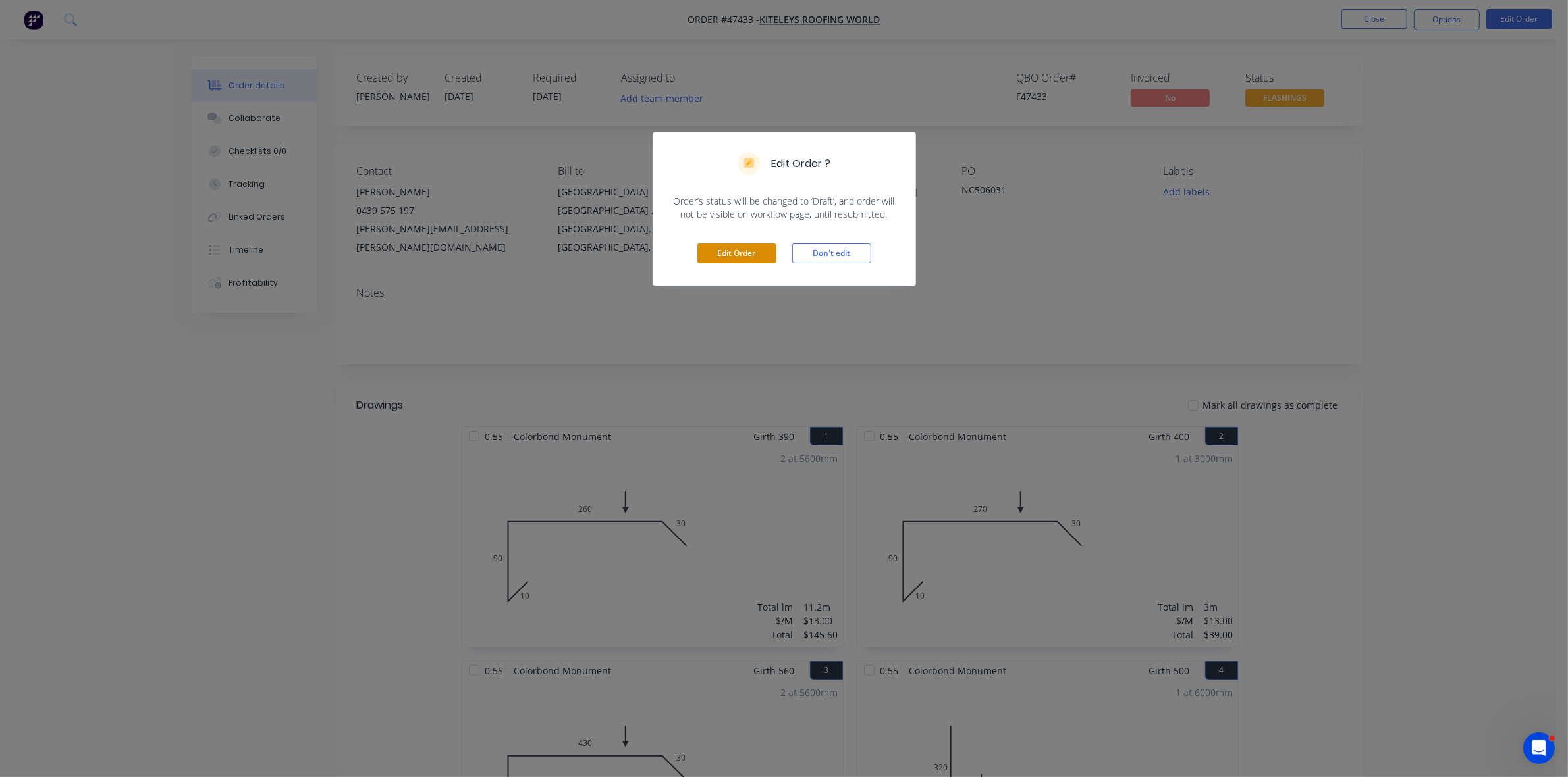
drag, startPoint x: 741, startPoint y: 257, endPoint x: 768, endPoint y: 250, distance: 27.9
click at [741, 257] on button "Edit Order" at bounding box center [737, 253] width 79 height 20
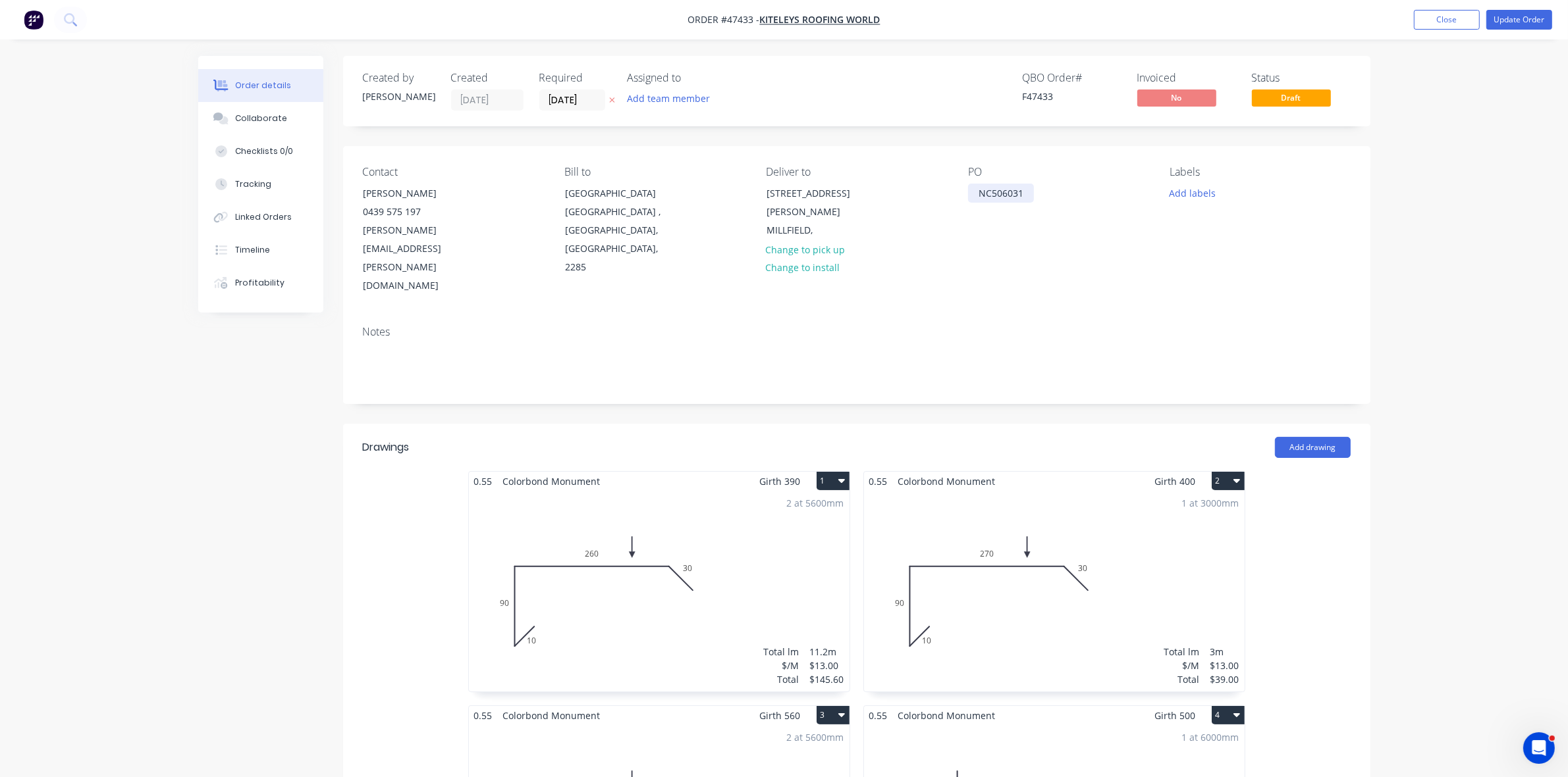
click at [980, 191] on div "NC506031" at bounding box center [1001, 193] width 66 height 19
click at [1499, 18] on button "Update Order" at bounding box center [1519, 19] width 66 height 20
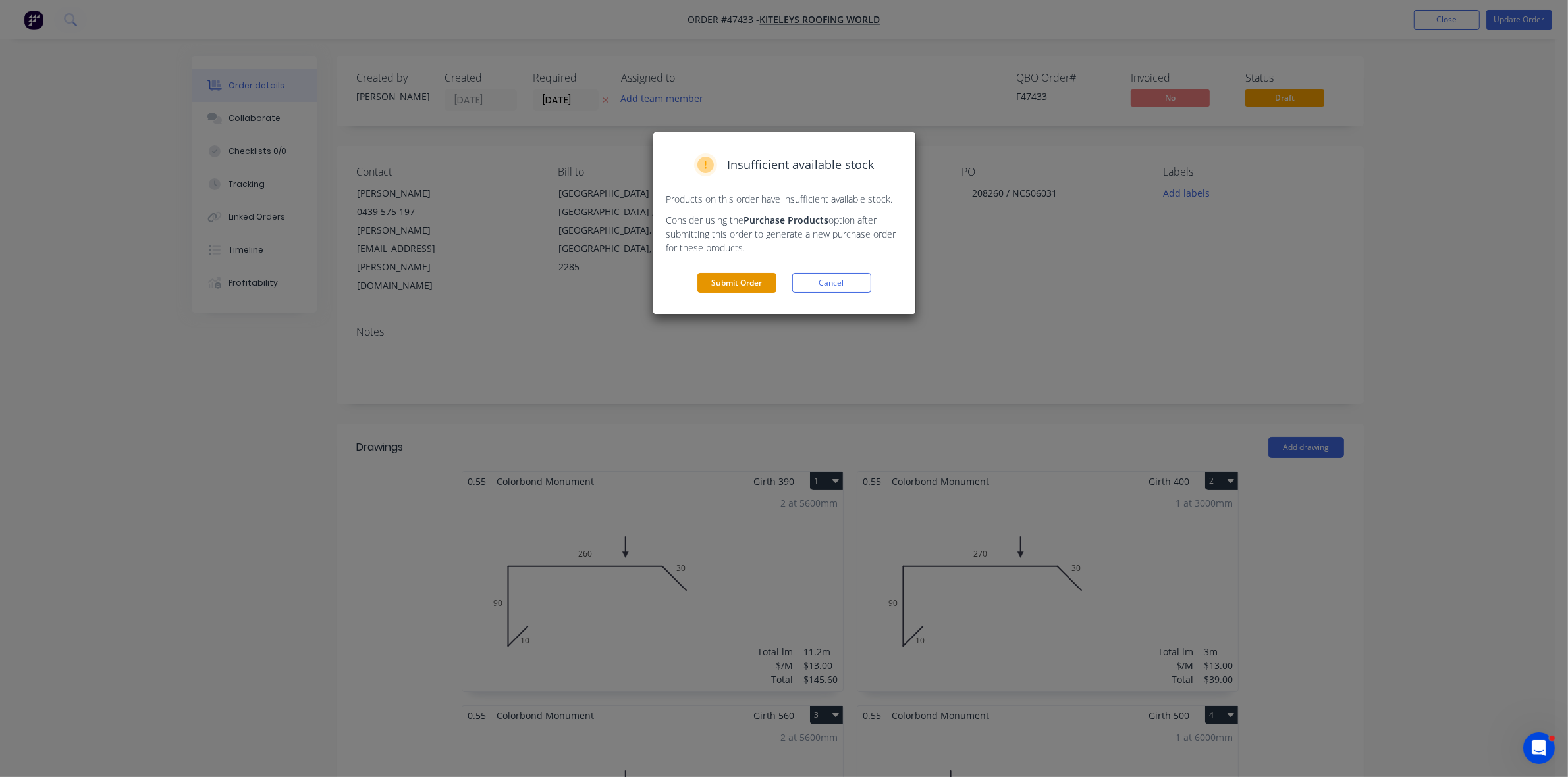
click at [739, 283] on button "Submit Order" at bounding box center [737, 282] width 79 height 20
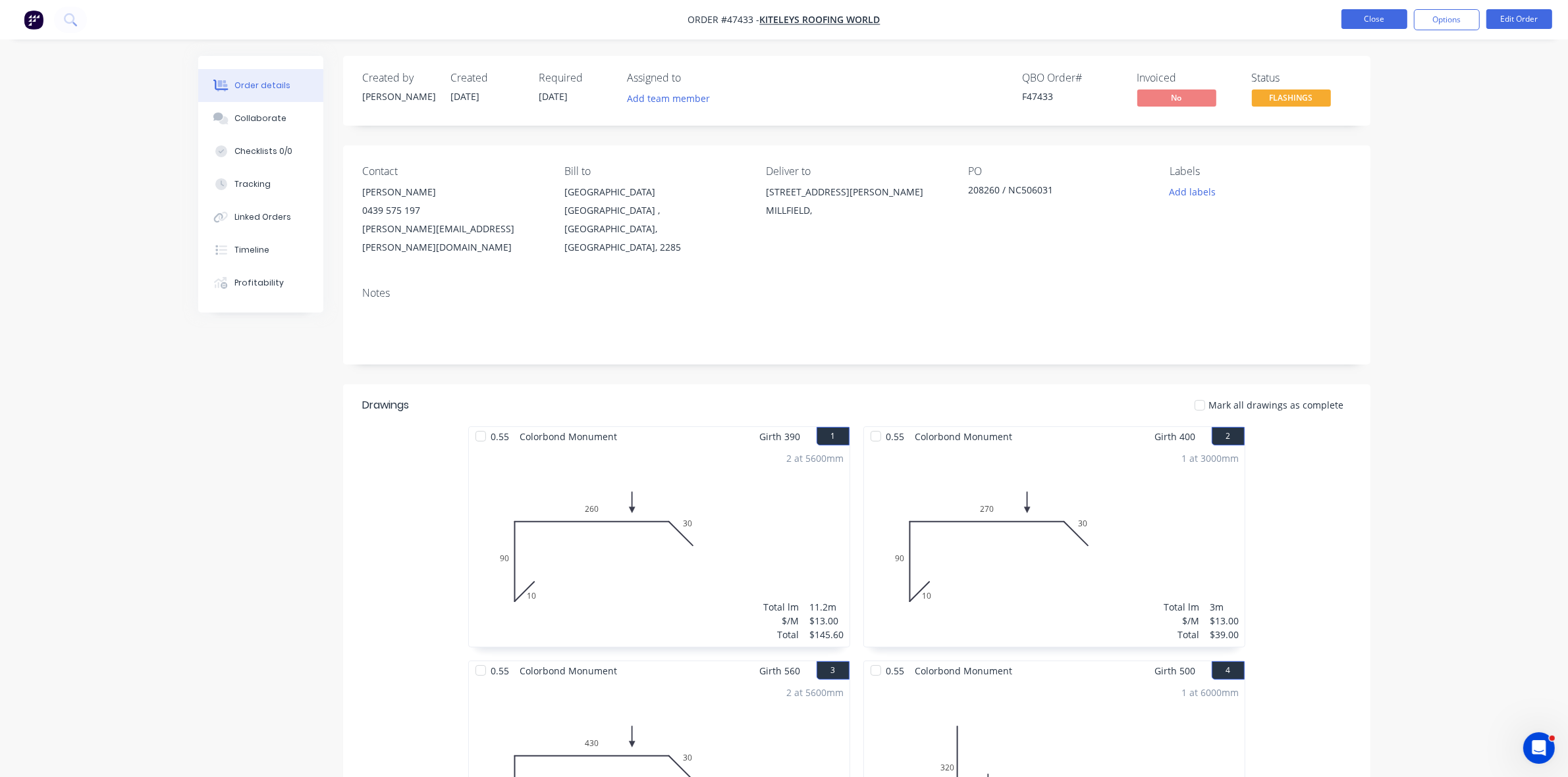
click at [1360, 17] on button "Close" at bounding box center [1374, 19] width 66 height 20
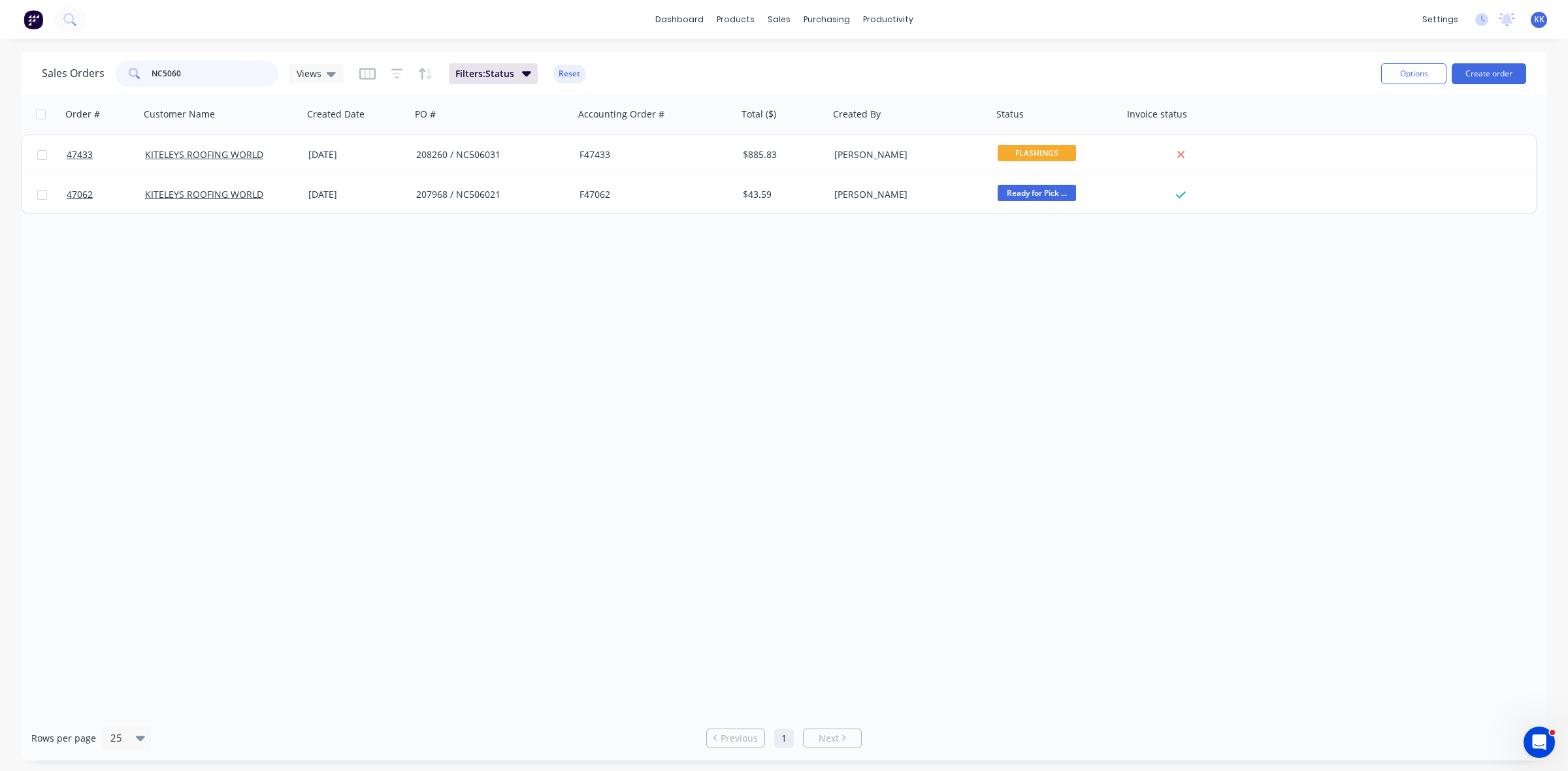
drag, startPoint x: 230, startPoint y: 76, endPoint x: 126, endPoint y: 70, distance: 104.2
click at [126, 70] on div "NC5060" at bounding box center [196, 74] width 163 height 26
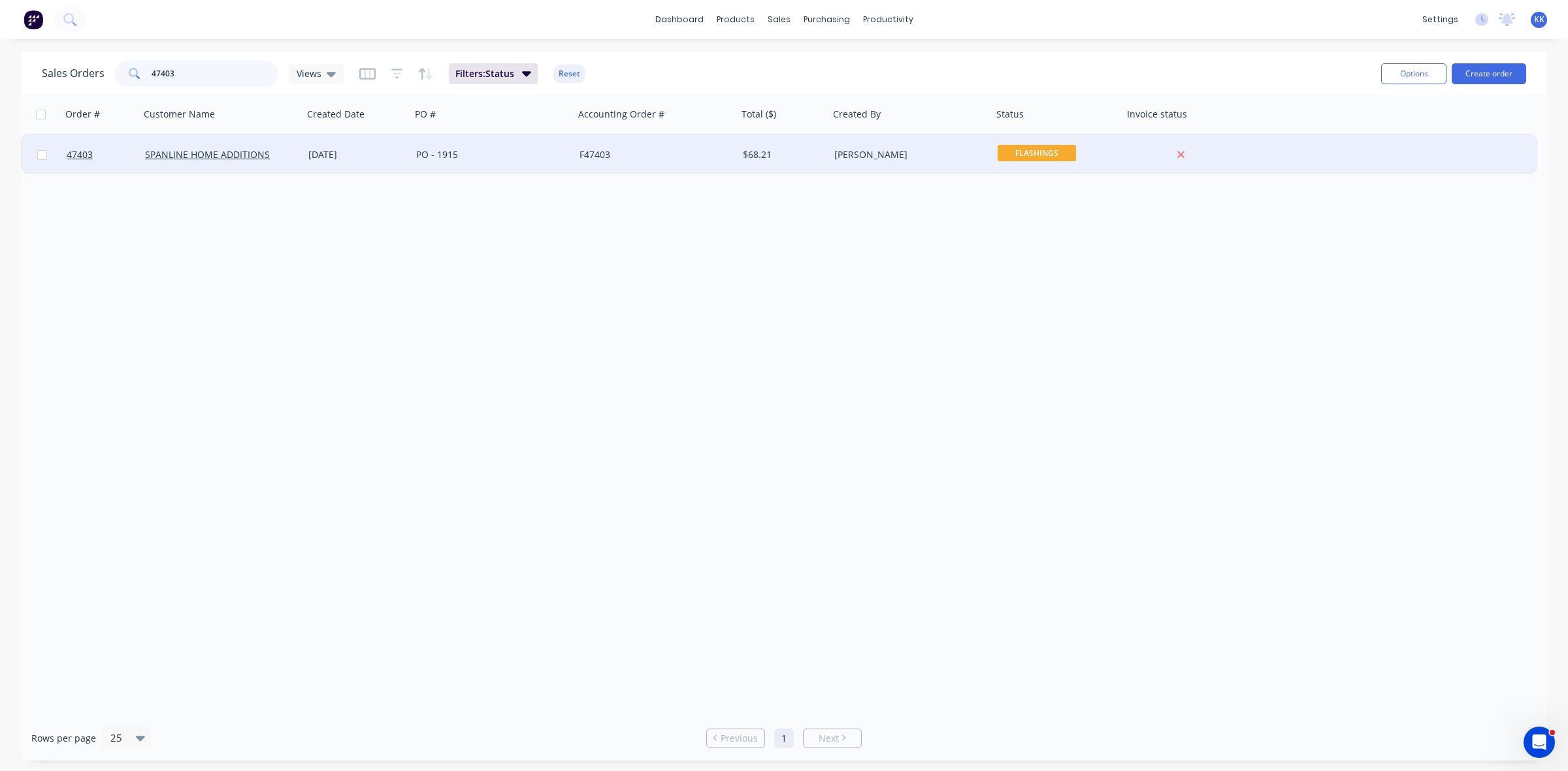
type input "47403"
click at [637, 149] on div "F47403" at bounding box center [652, 154] width 145 height 13
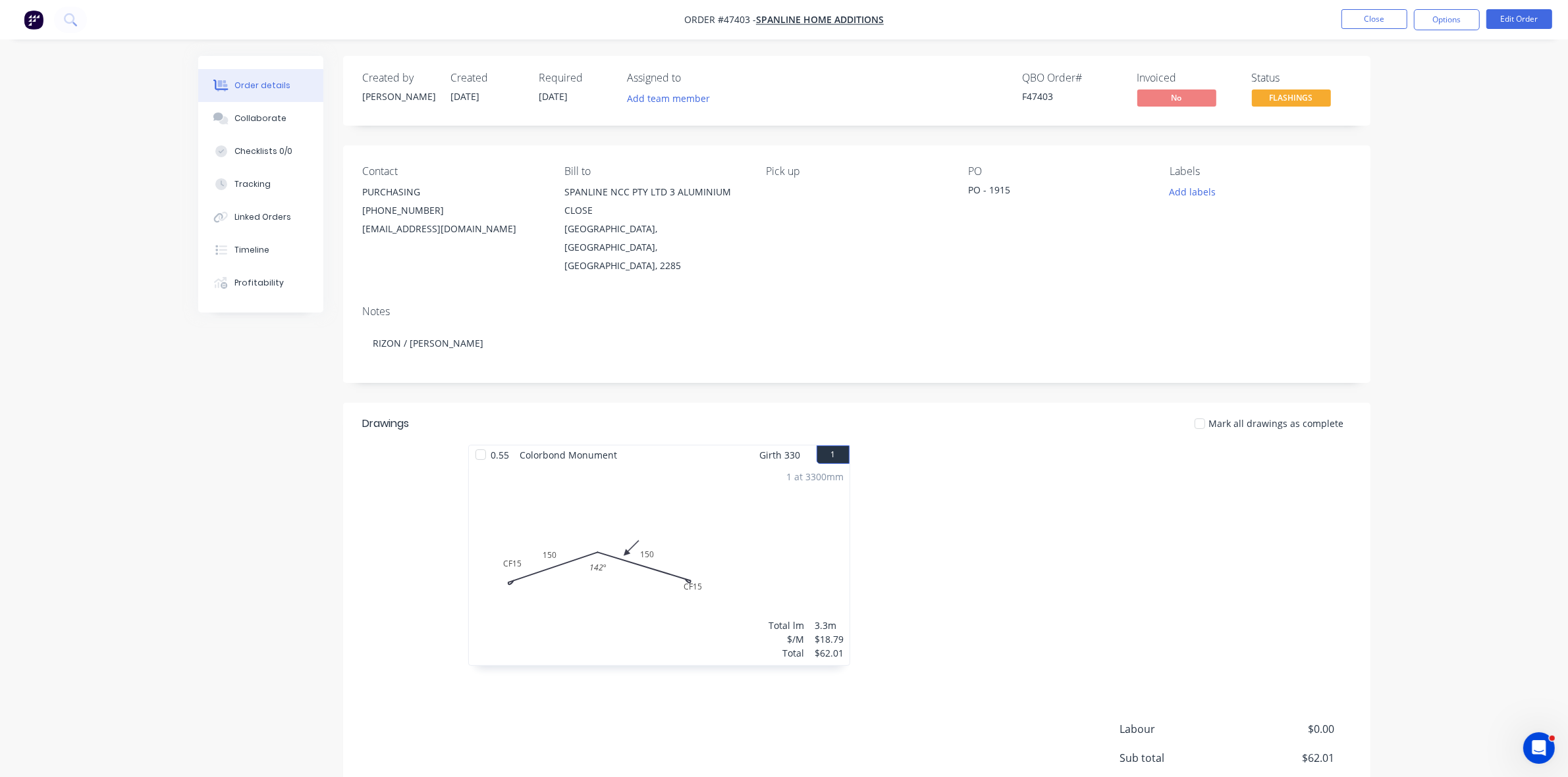
click at [1313, 102] on span "FLASHINGS" at bounding box center [1291, 97] width 79 height 17
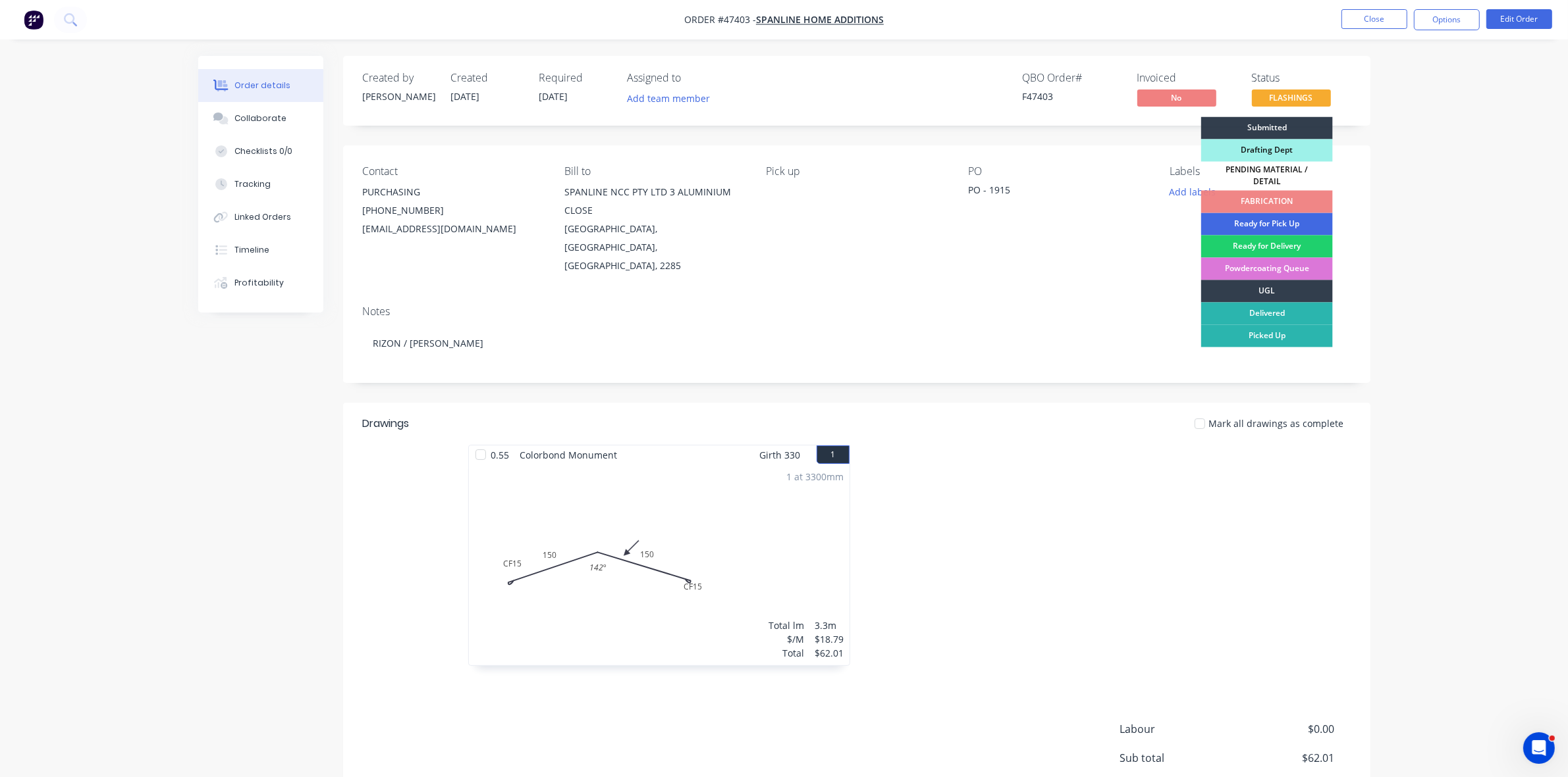
click at [1294, 220] on div "Ready for Pick Up" at bounding box center [1266, 224] width 132 height 22
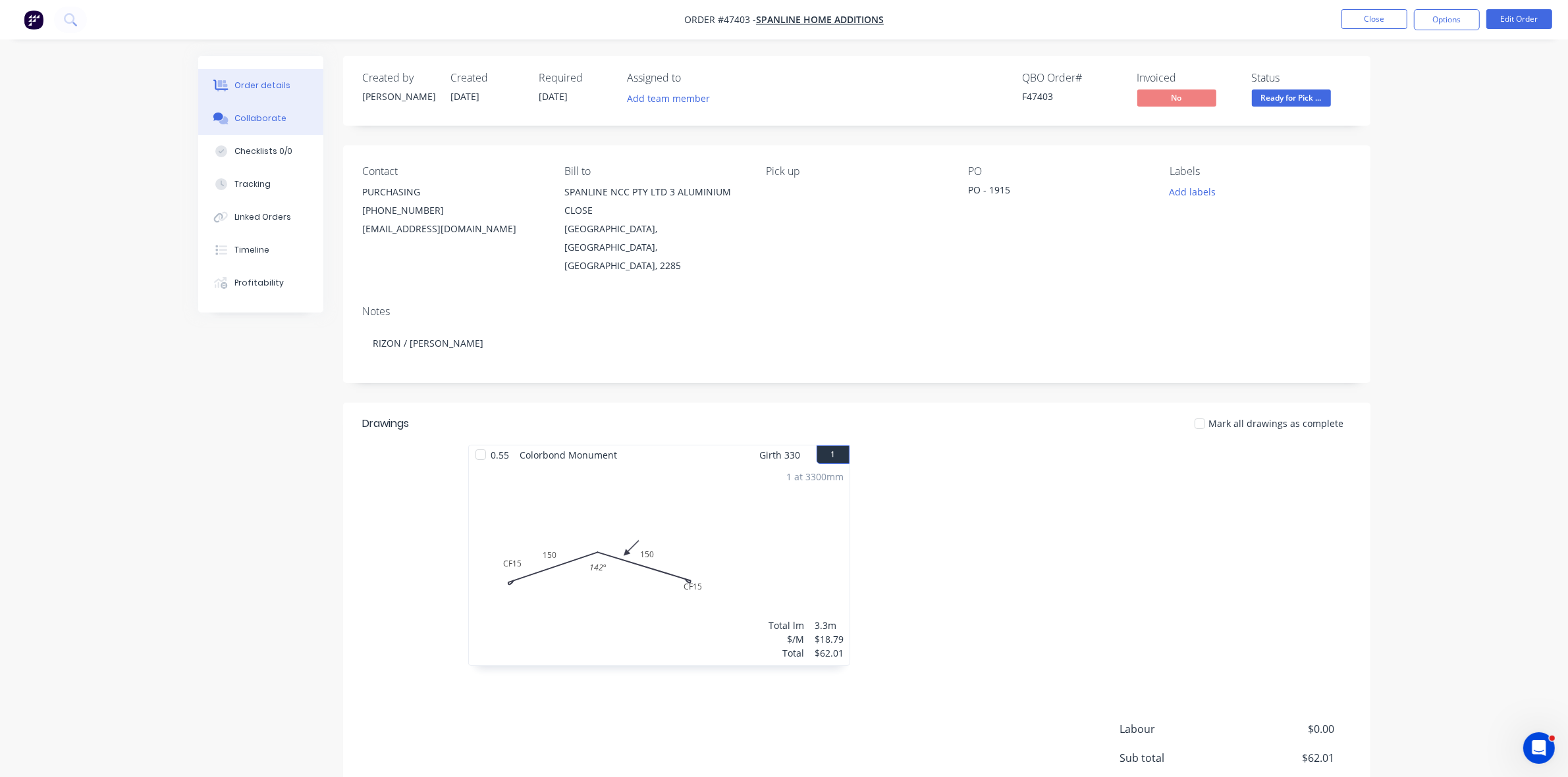
click at [263, 127] on button "Collaborate" at bounding box center [260, 118] width 125 height 33
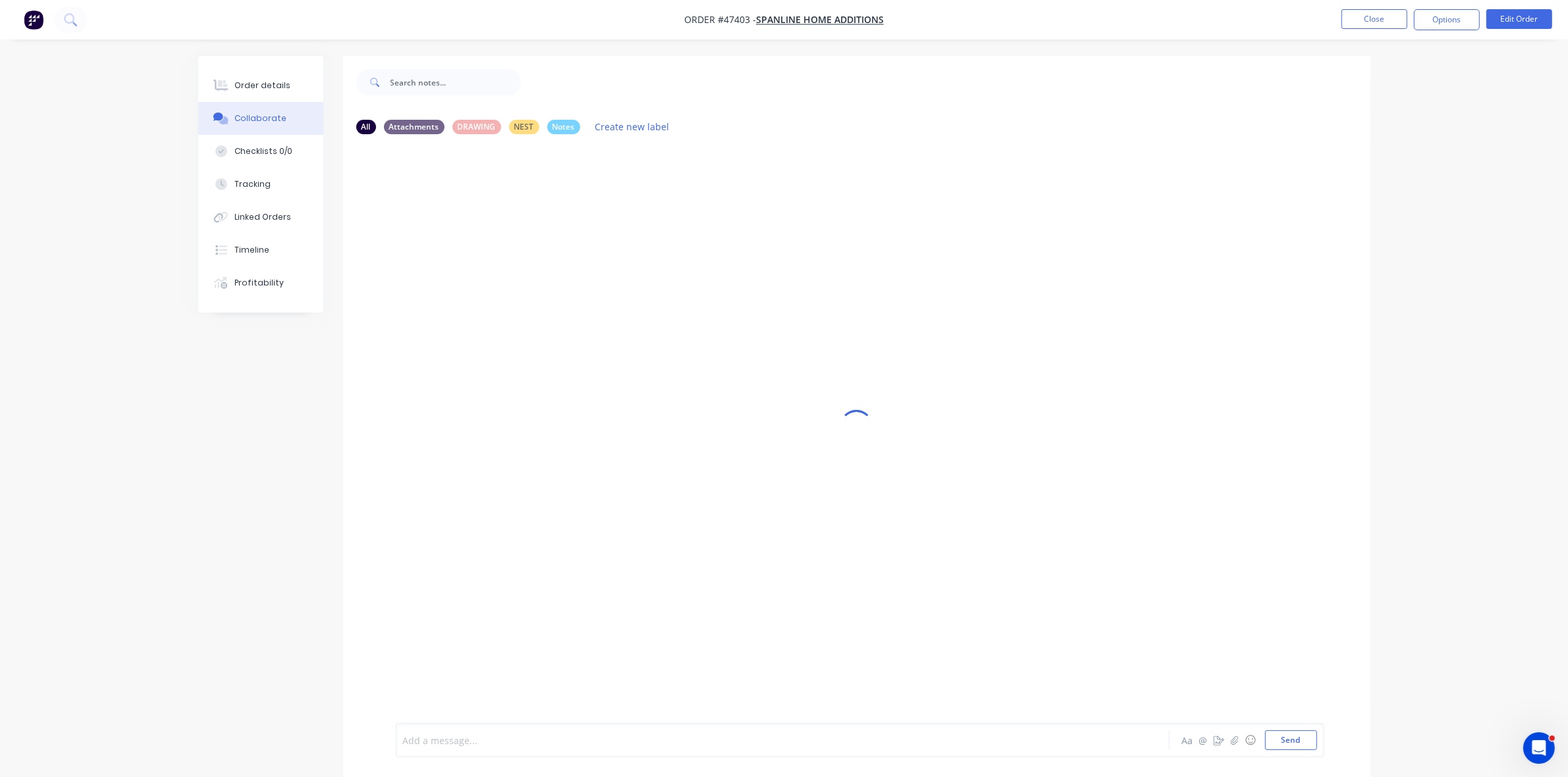
click at [435, 737] on div at bounding box center [746, 740] width 685 height 14
drag, startPoint x: 285, startPoint y: 87, endPoint x: 317, endPoint y: 90, distance: 32.1
click at [286, 87] on button "Order details" at bounding box center [260, 85] width 125 height 33
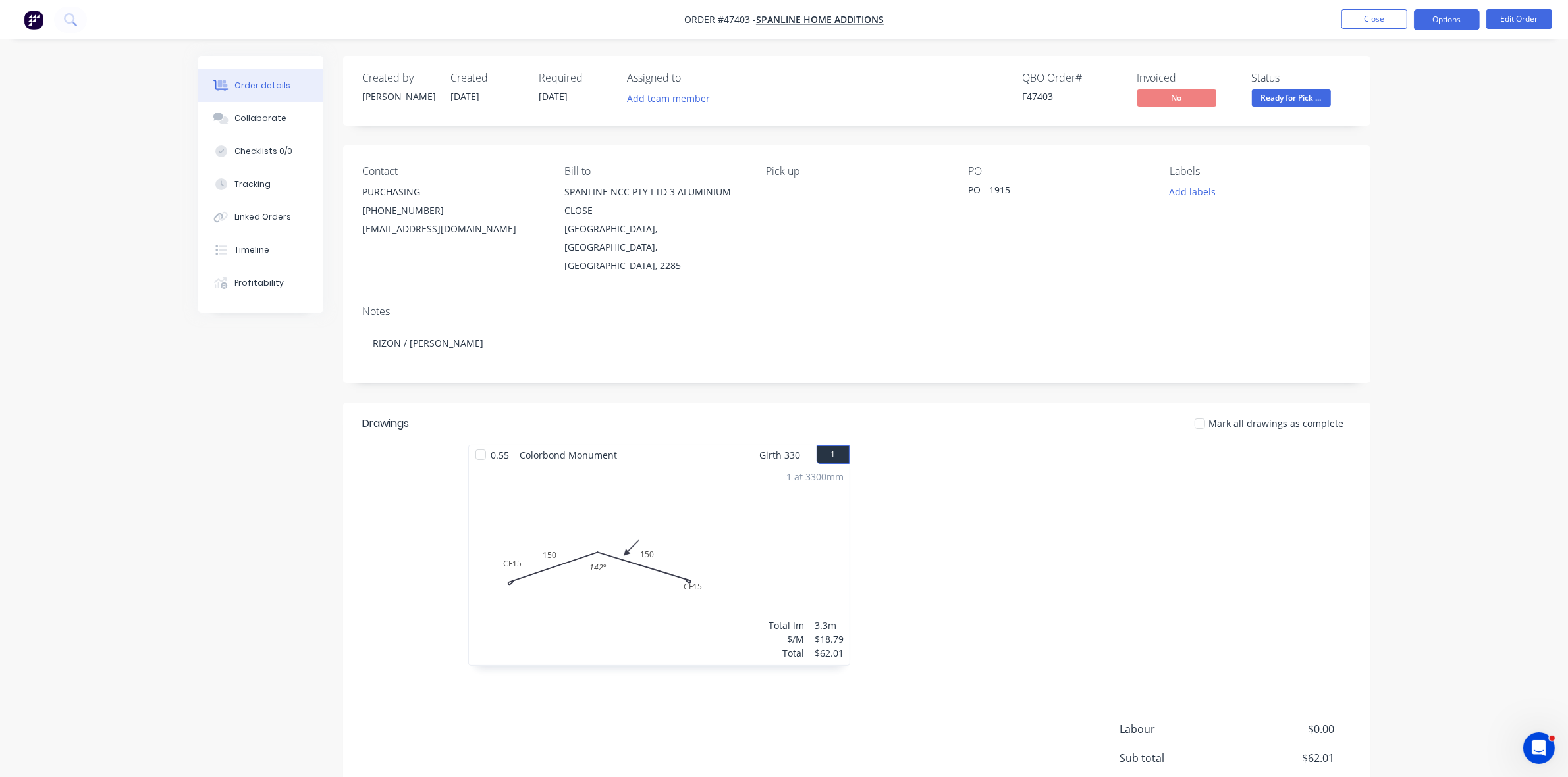
click at [1428, 30] on button "Options" at bounding box center [1446, 20] width 66 height 21
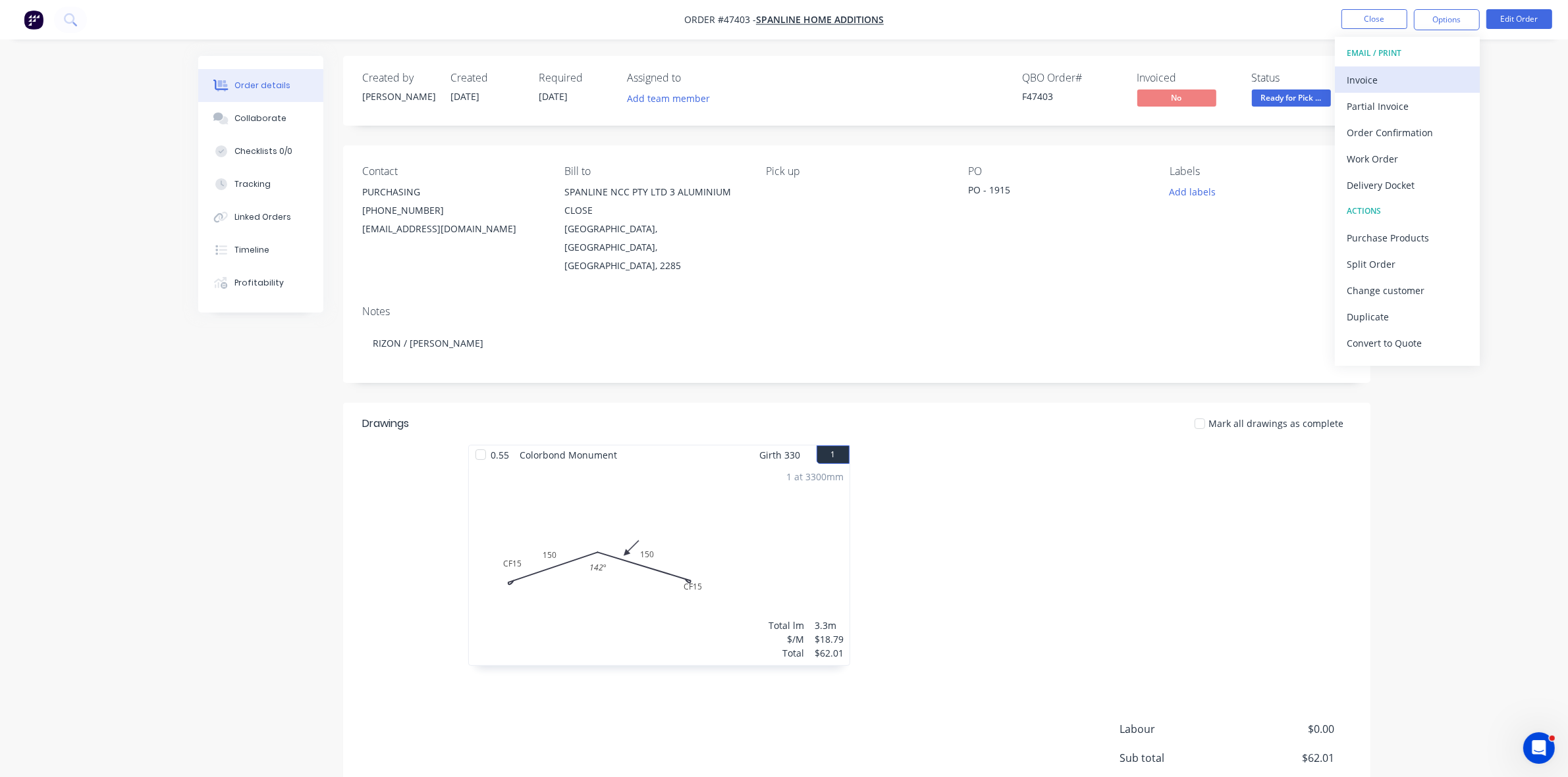
click at [1388, 73] on div "Invoice" at bounding box center [1407, 80] width 121 height 19
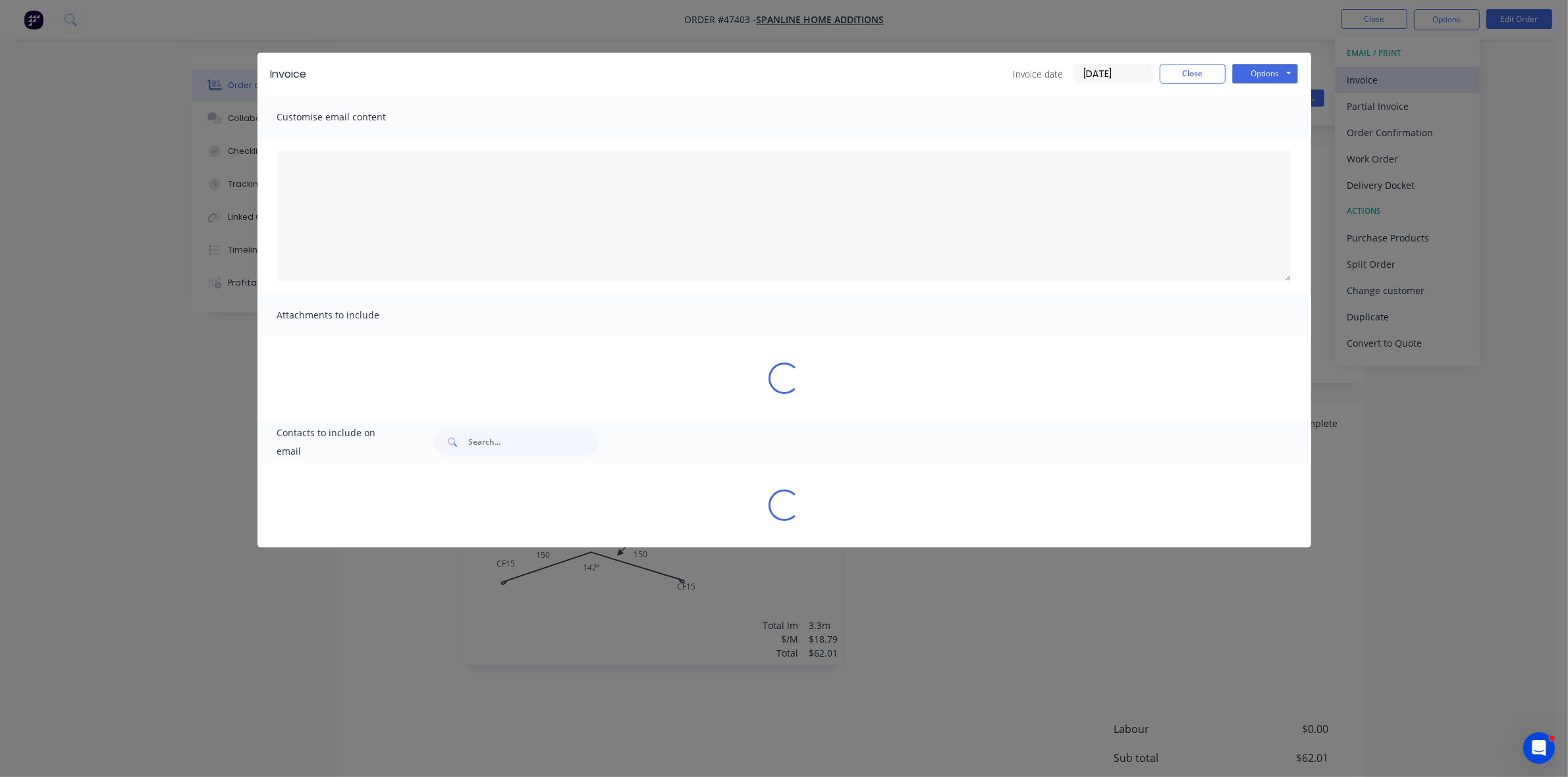
type textarea "A PDF copy of the order has been attached to this email. To view your order onl…"
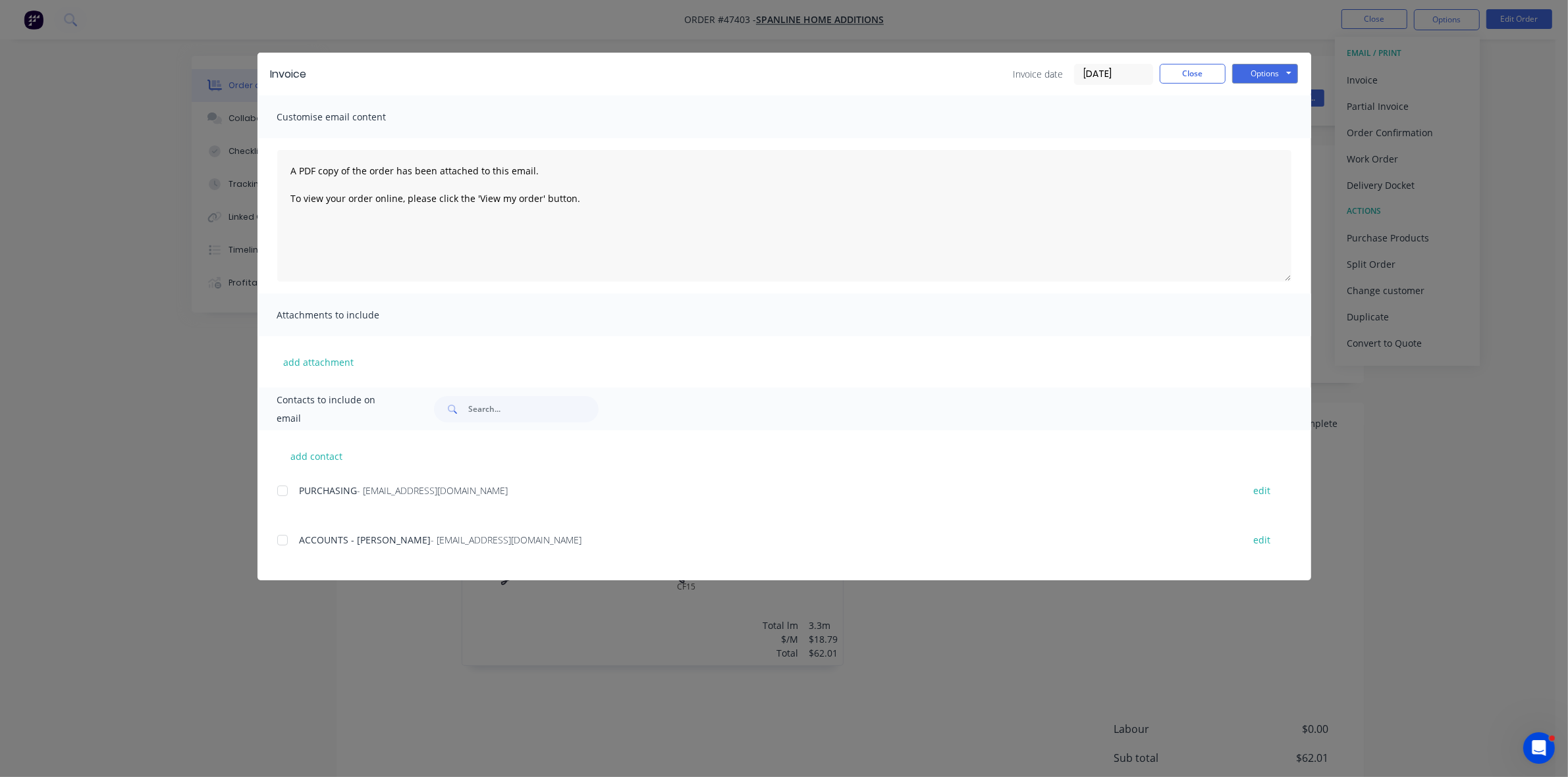
click at [284, 535] on div at bounding box center [282, 540] width 26 height 26
click at [1250, 70] on button "Options" at bounding box center [1265, 73] width 66 height 20
click at [1265, 138] on button "Email" at bounding box center [1274, 140] width 85 height 22
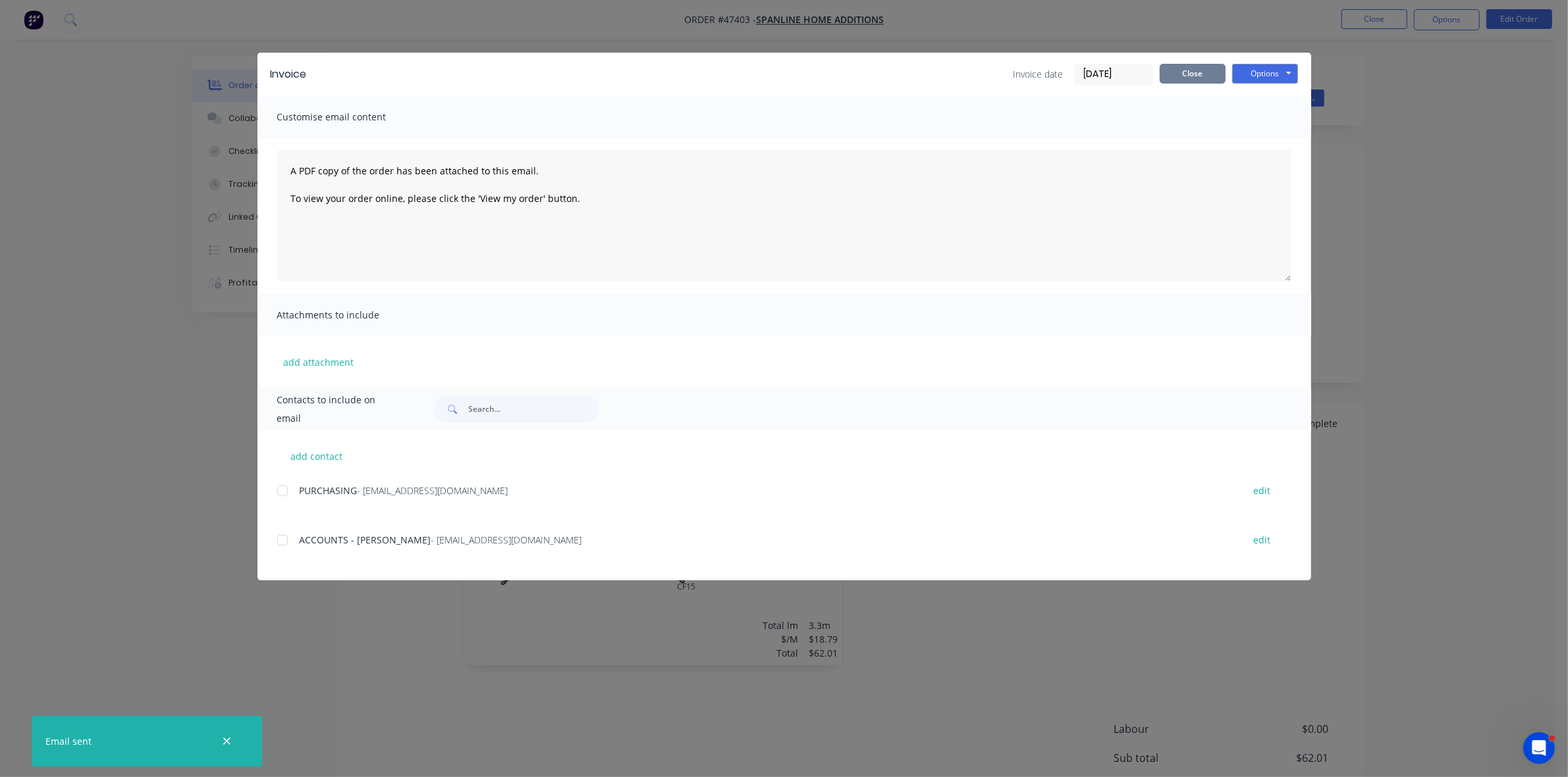
click at [1194, 77] on button "Close" at bounding box center [1192, 73] width 66 height 20
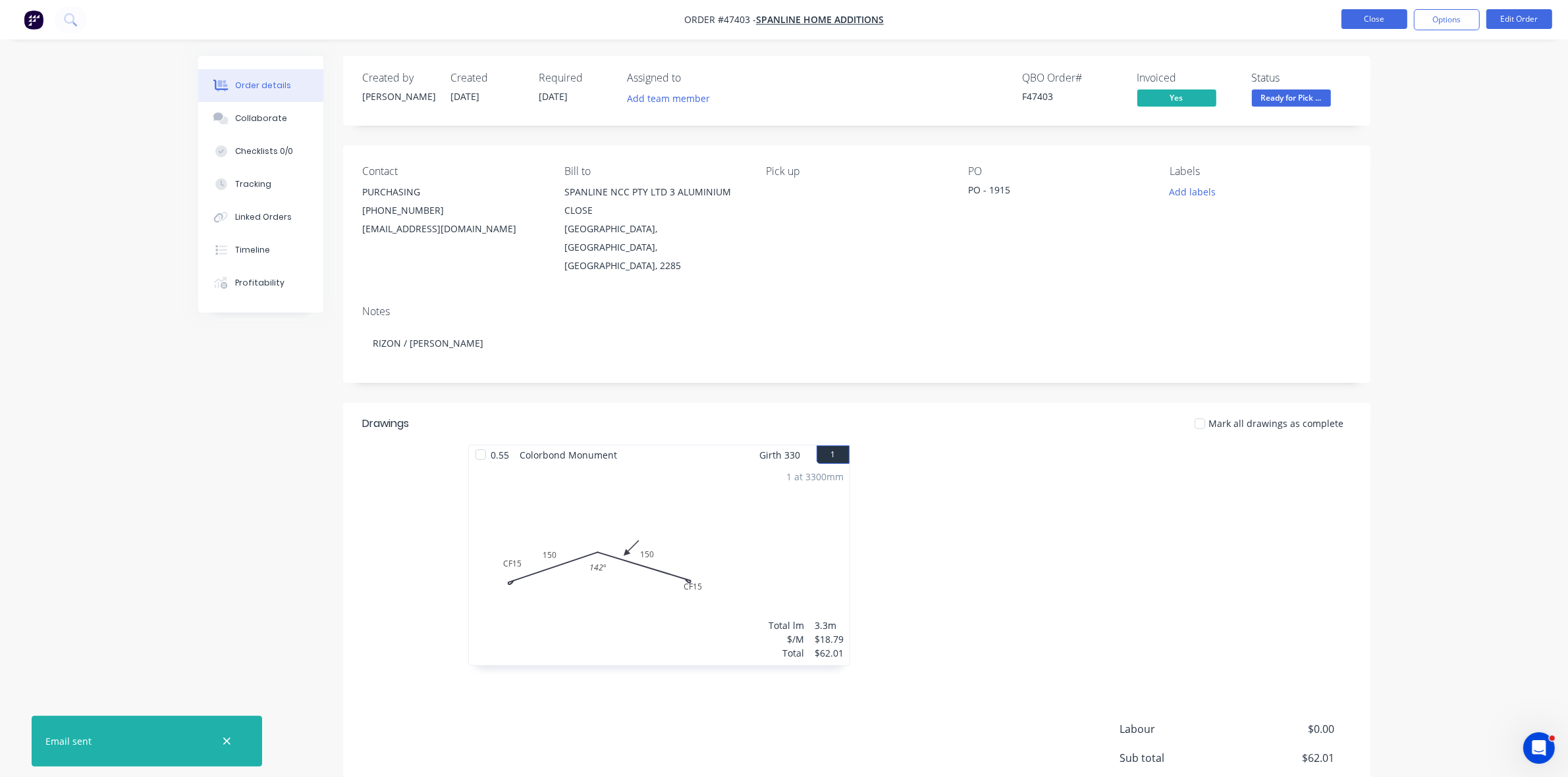
click at [1364, 21] on button "Close" at bounding box center [1374, 19] width 66 height 20
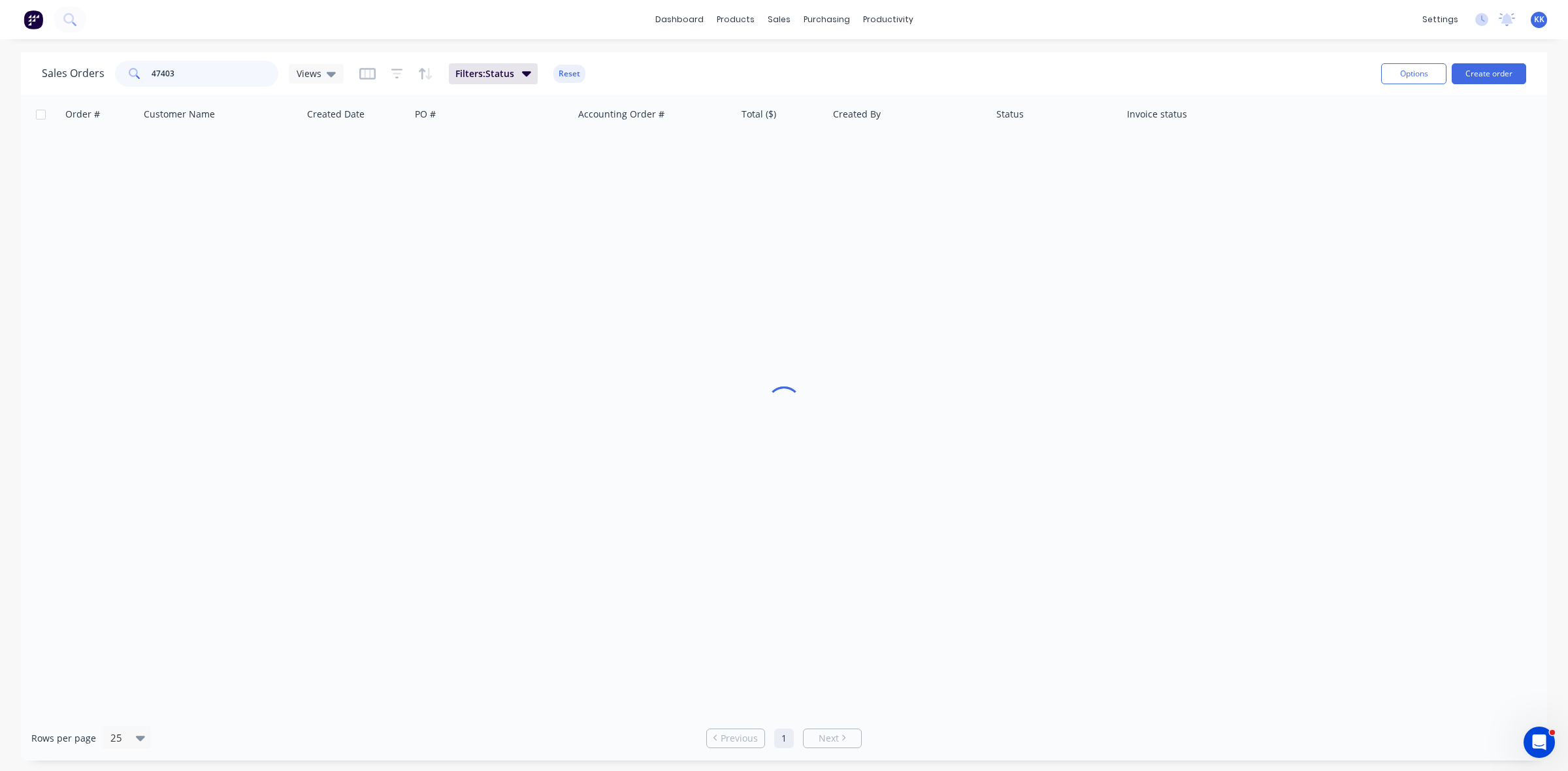
drag, startPoint x: 185, startPoint y: 78, endPoint x: 148, endPoint y: 73, distance: 37.3
click at [149, 73] on div "47403" at bounding box center [196, 74] width 163 height 26
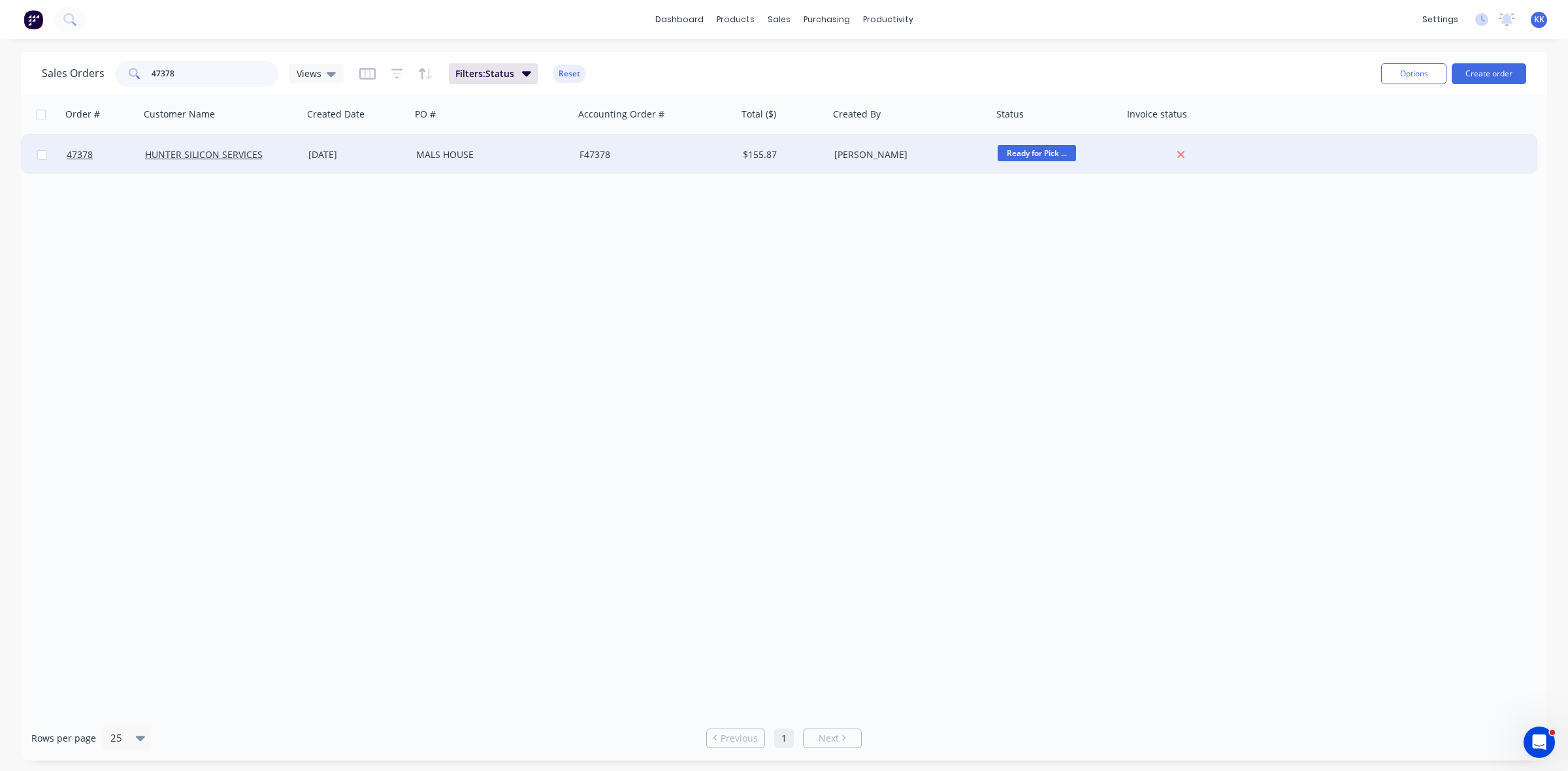
type input "47378"
click at [809, 144] on div "$155.87" at bounding box center [784, 155] width 92 height 40
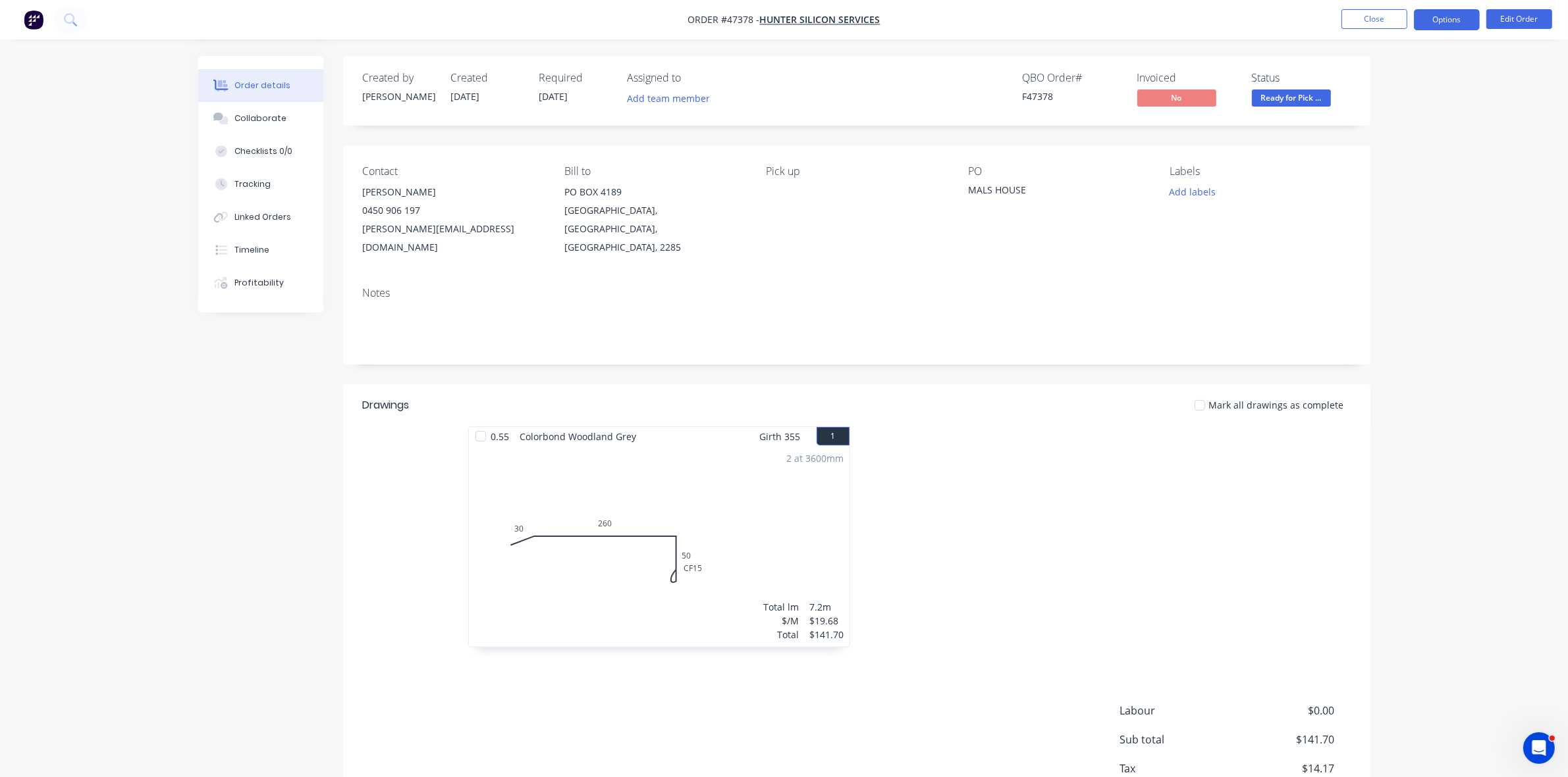
click at [1459, 17] on button "Options" at bounding box center [1446, 20] width 66 height 21
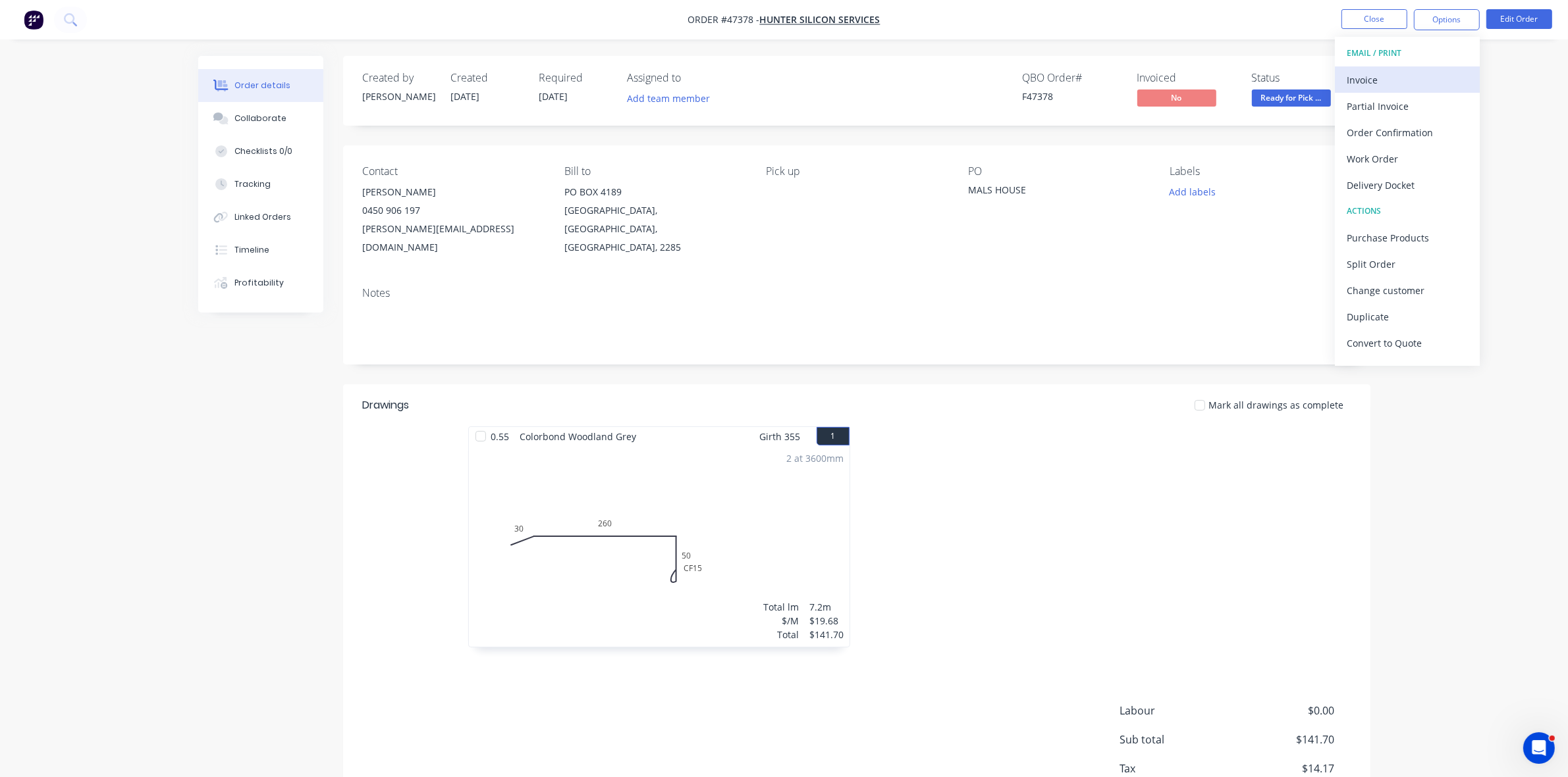
click at [1426, 73] on div "Invoice" at bounding box center [1407, 80] width 121 height 19
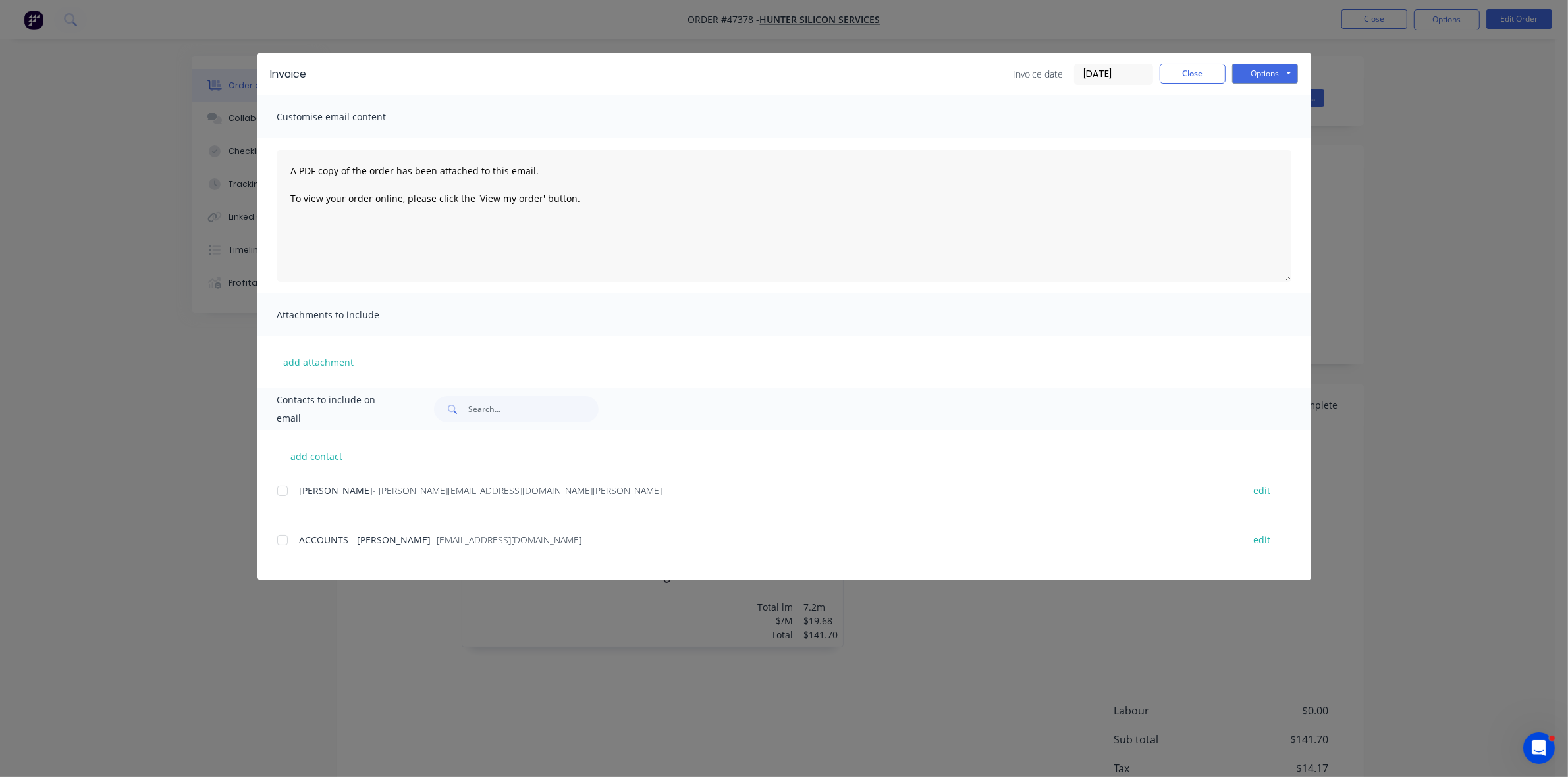
drag, startPoint x: 278, startPoint y: 542, endPoint x: 288, endPoint y: 541, distance: 10.0
click at [281, 542] on div at bounding box center [282, 540] width 26 height 26
click at [1255, 69] on button "Options" at bounding box center [1265, 73] width 66 height 20
click at [1264, 130] on button "Email" at bounding box center [1274, 140] width 85 height 22
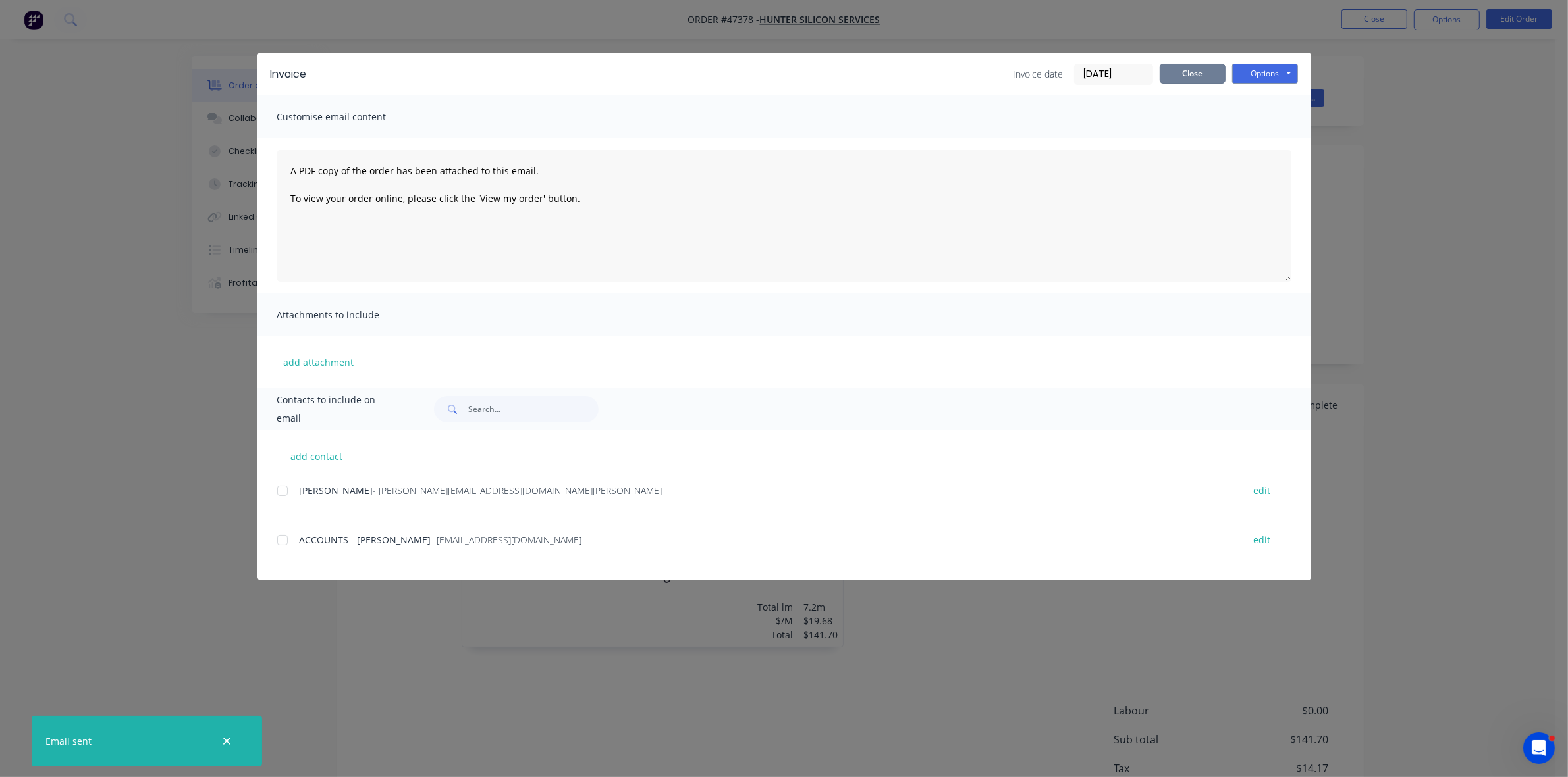
click at [1209, 73] on button "Close" at bounding box center [1192, 73] width 66 height 20
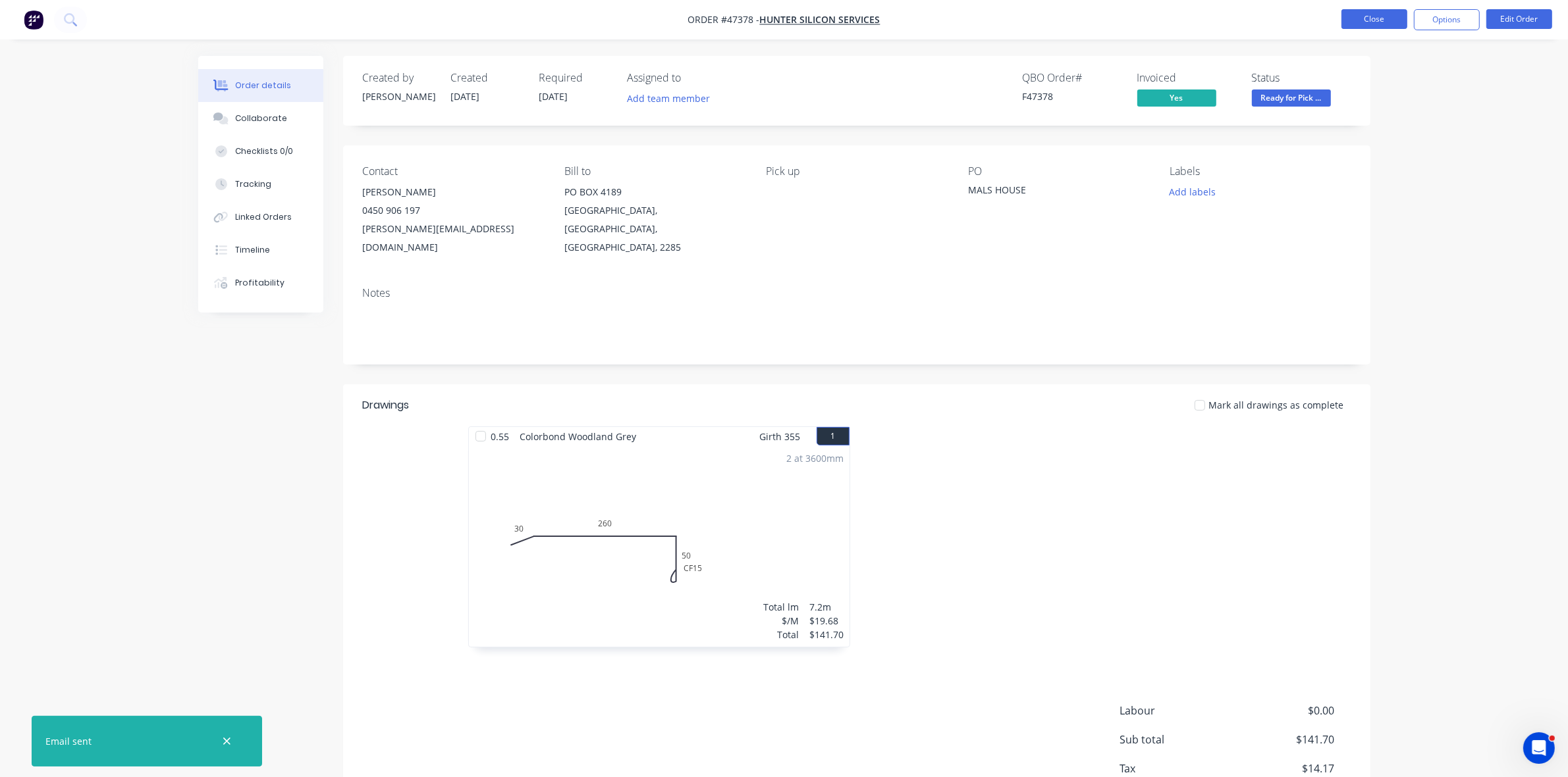
drag, startPoint x: 1357, startPoint y: 17, endPoint x: 1350, endPoint y: 18, distance: 7.1
click at [1350, 18] on button "Close" at bounding box center [1374, 19] width 66 height 20
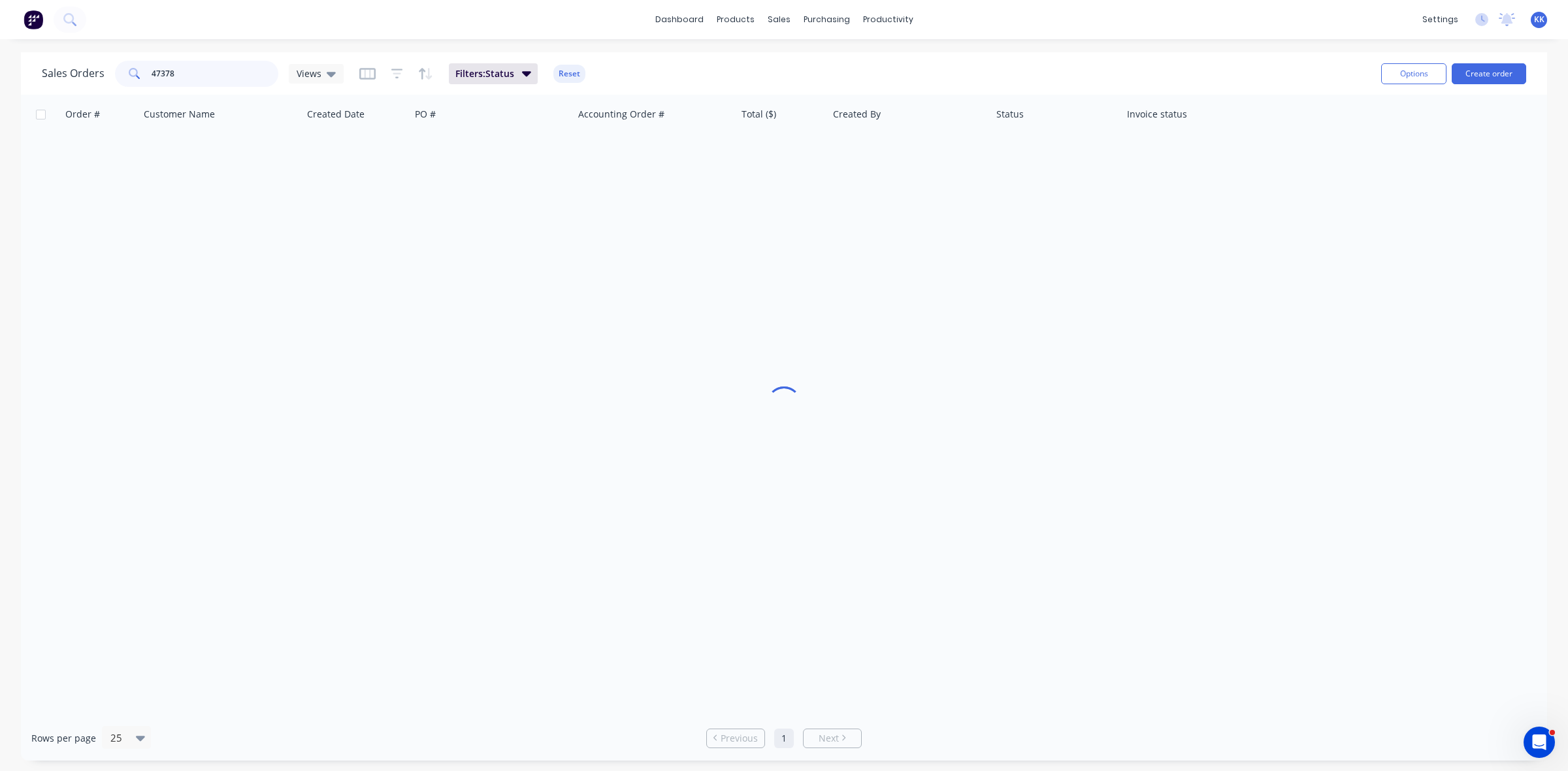
drag, startPoint x: 207, startPoint y: 76, endPoint x: 125, endPoint y: 73, distance: 82.1
click at [125, 73] on div "47378" at bounding box center [196, 74] width 163 height 26
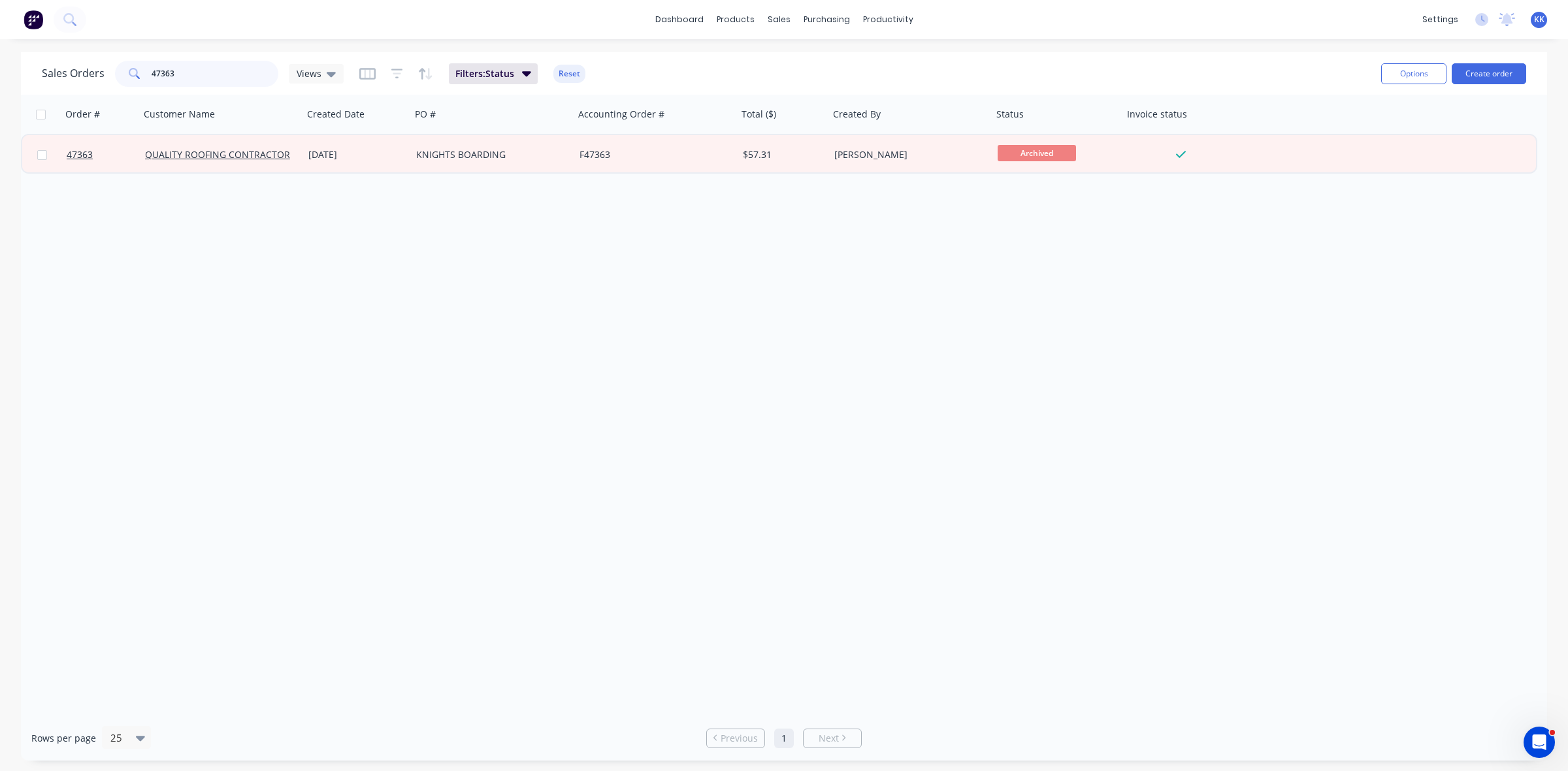
drag, startPoint x: 166, startPoint y: 75, endPoint x: 190, endPoint y: 75, distance: 24.0
click at [189, 75] on input "47363" at bounding box center [215, 74] width 127 height 26
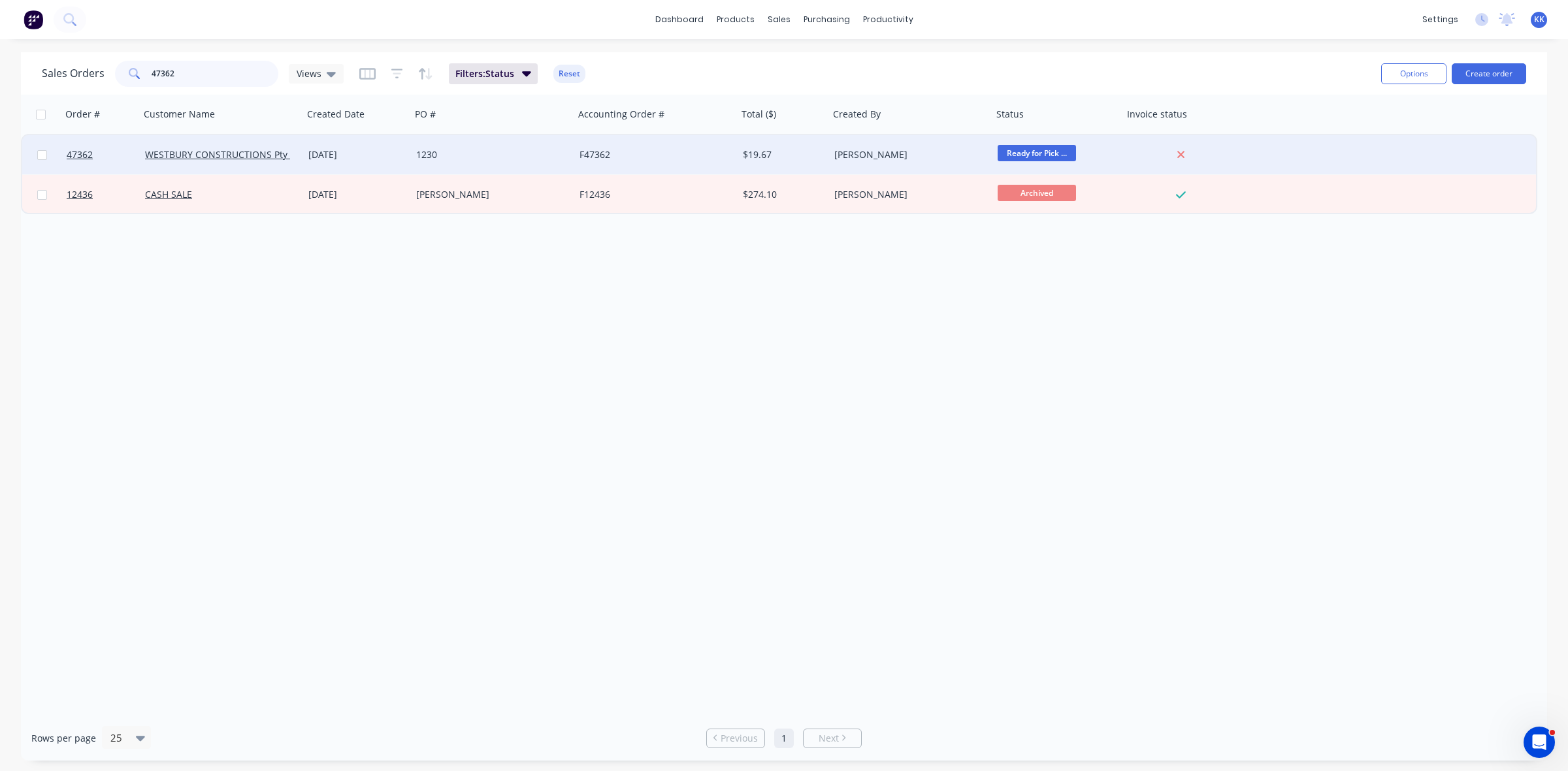
type input "47362"
click at [572, 154] on div "1230" at bounding box center [493, 155] width 163 height 40
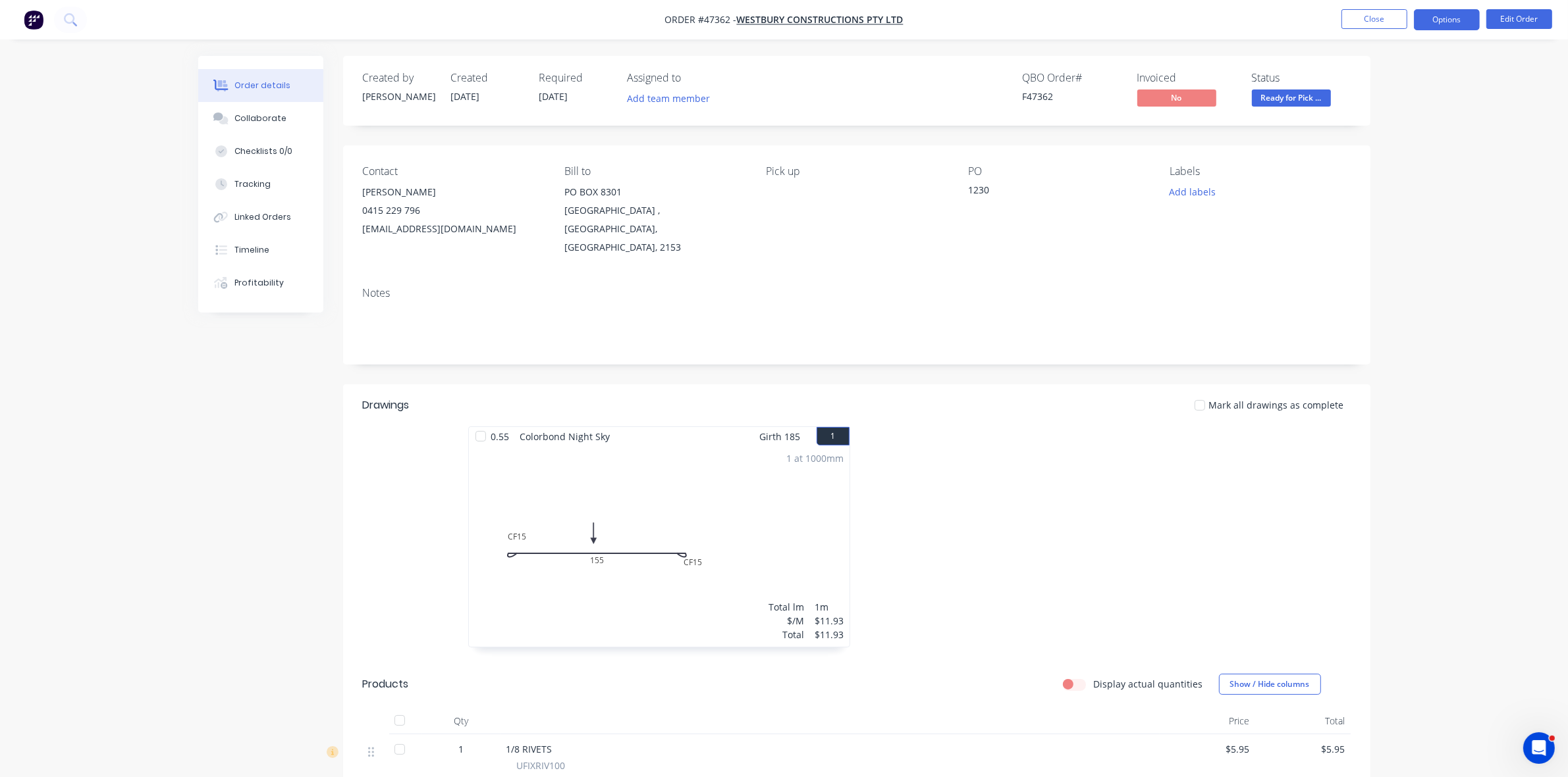
click at [1442, 25] on button "Options" at bounding box center [1446, 20] width 66 height 21
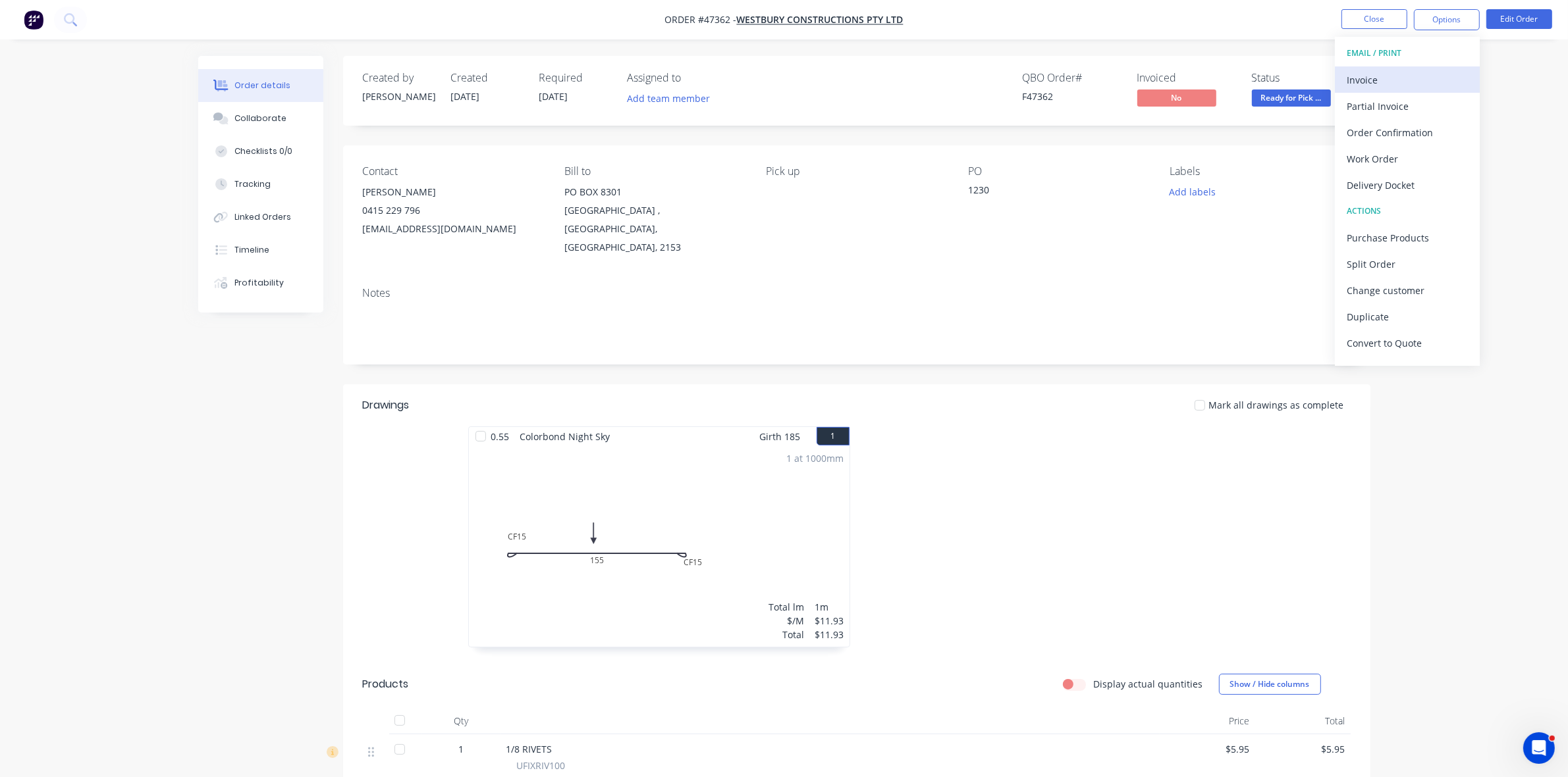
click at [1420, 73] on div "Invoice" at bounding box center [1407, 80] width 121 height 19
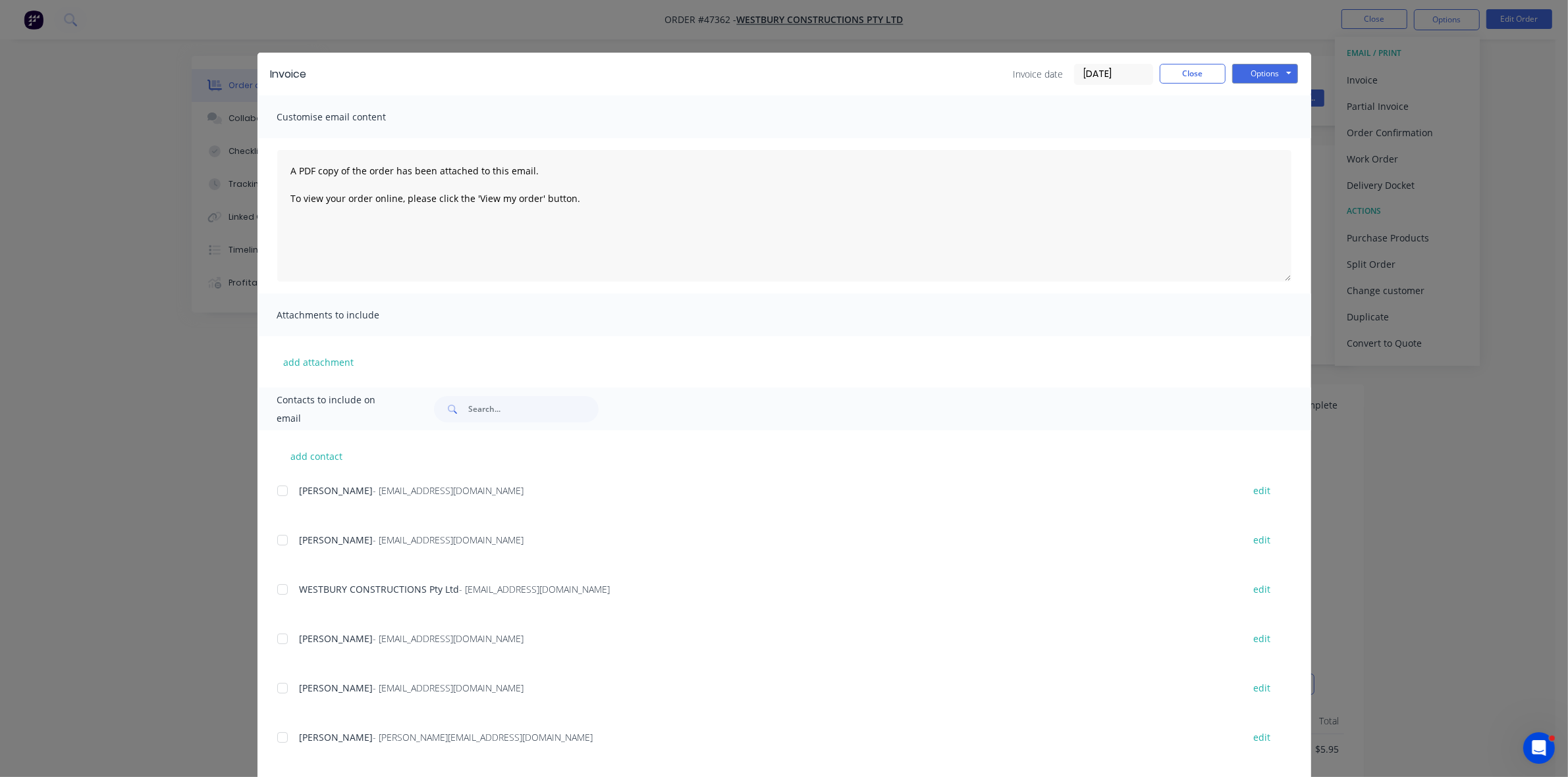
click at [282, 593] on div at bounding box center [282, 590] width 26 height 26
drag, startPoint x: 1246, startPoint y: 77, endPoint x: 1243, endPoint y: 85, distance: 8.5
click at [1246, 79] on button "Options" at bounding box center [1265, 73] width 66 height 20
click at [1252, 136] on button "Email" at bounding box center [1274, 140] width 85 height 22
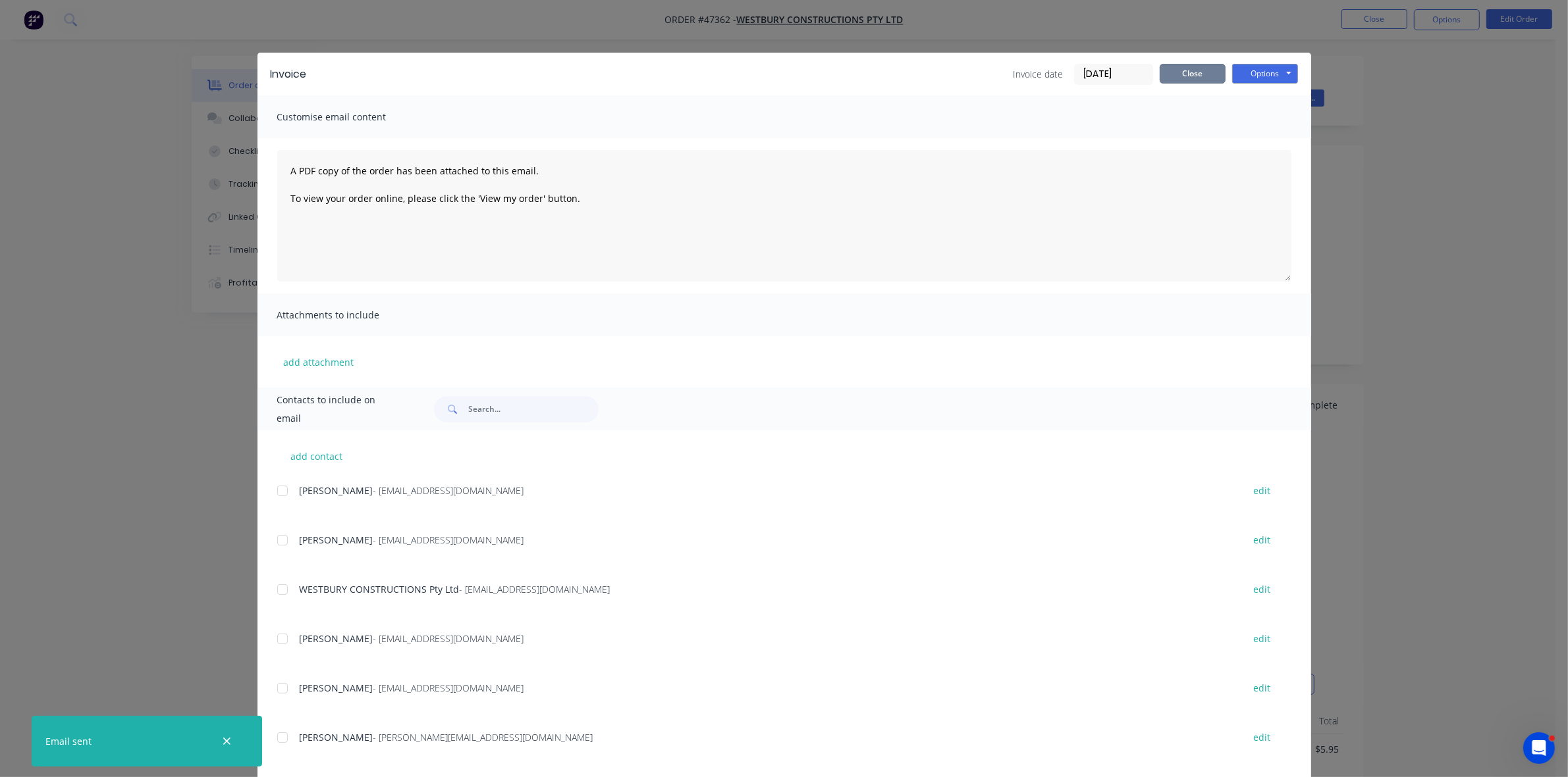
click at [1196, 68] on button "Close" at bounding box center [1192, 73] width 66 height 20
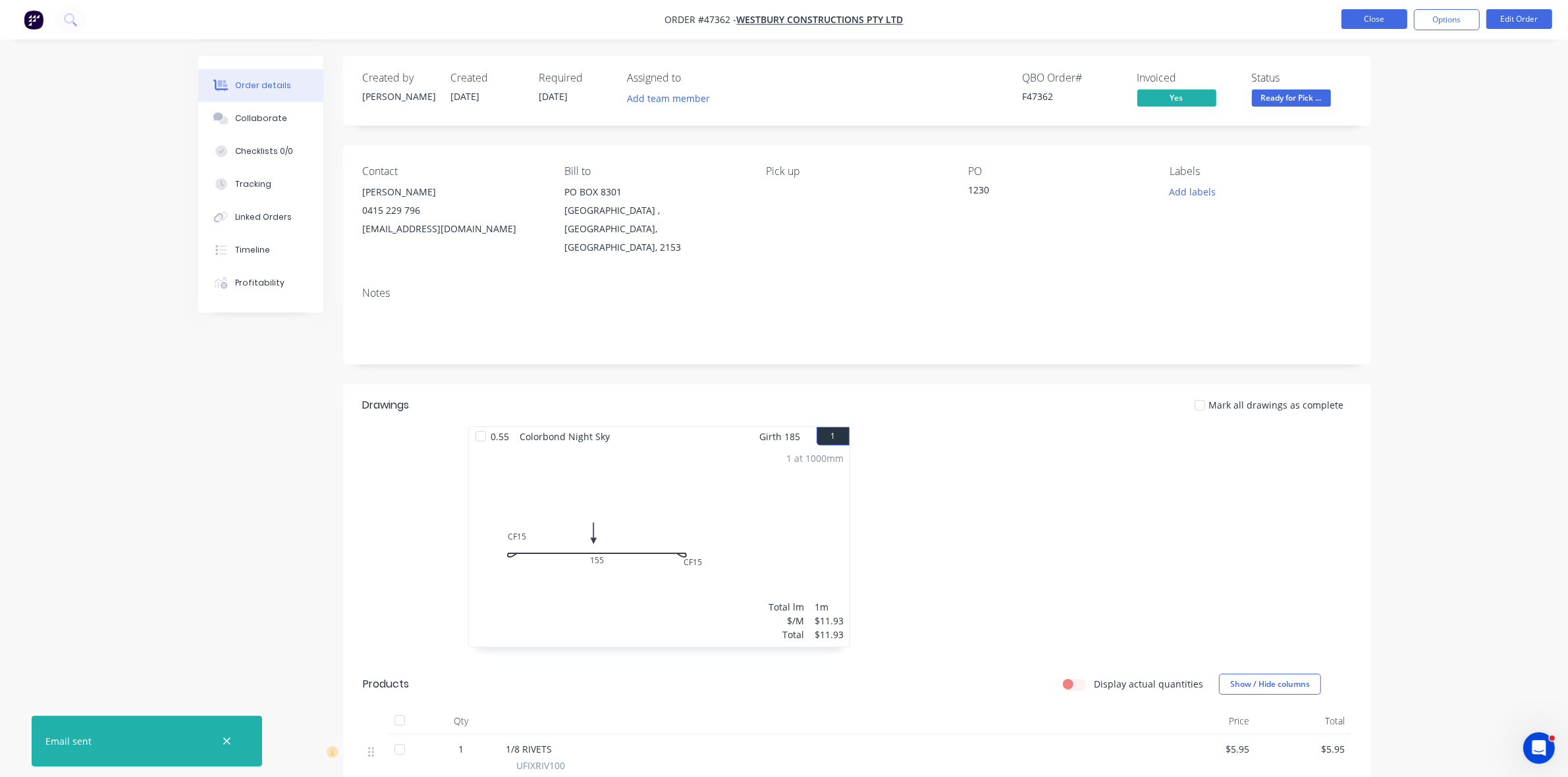
click at [1372, 24] on button "Close" at bounding box center [1374, 19] width 66 height 20
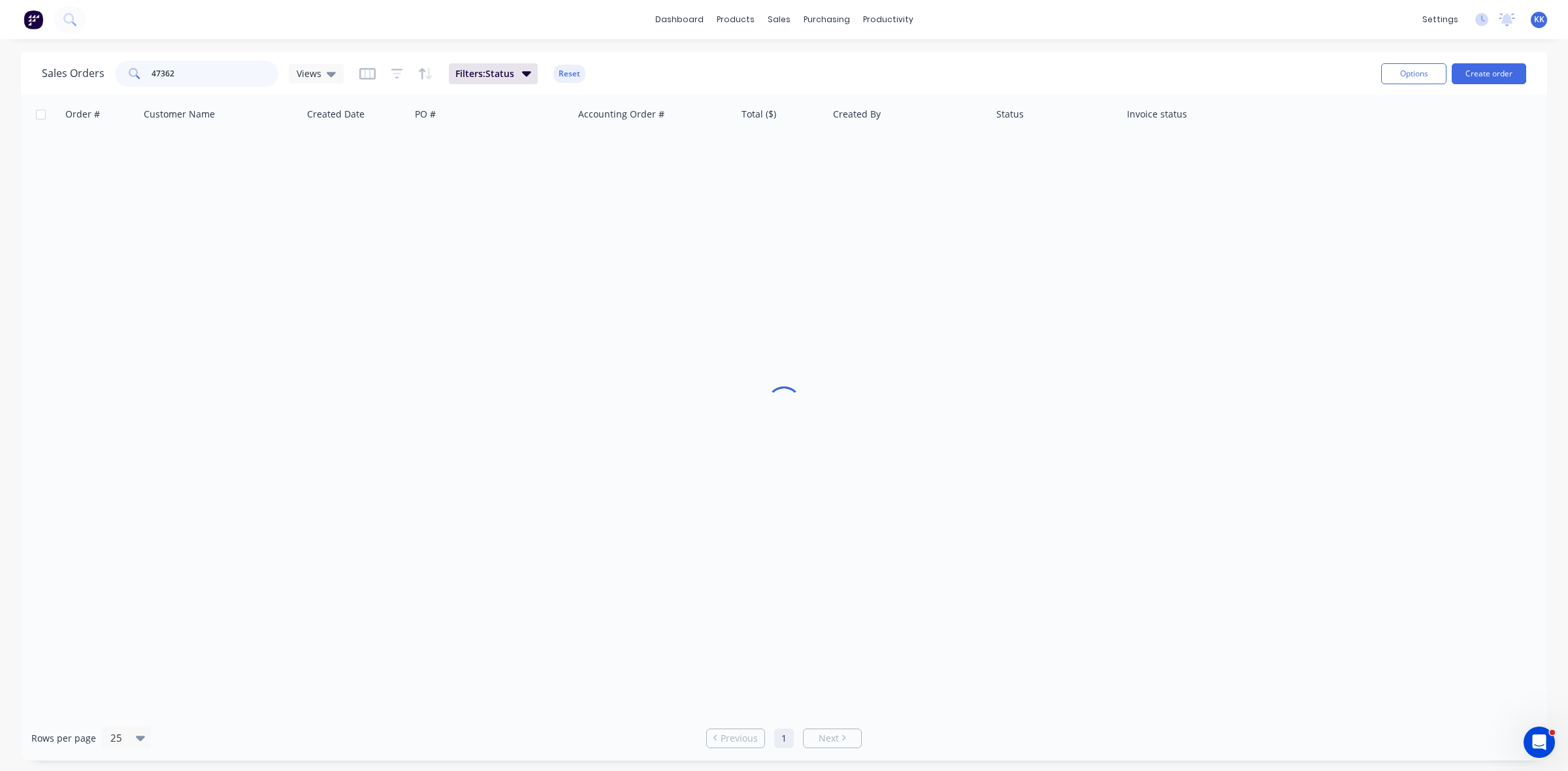
drag, startPoint x: 252, startPoint y: 67, endPoint x: 129, endPoint y: 77, distance: 123.4
click at [131, 74] on div "47362" at bounding box center [196, 74] width 163 height 26
type input "47396"
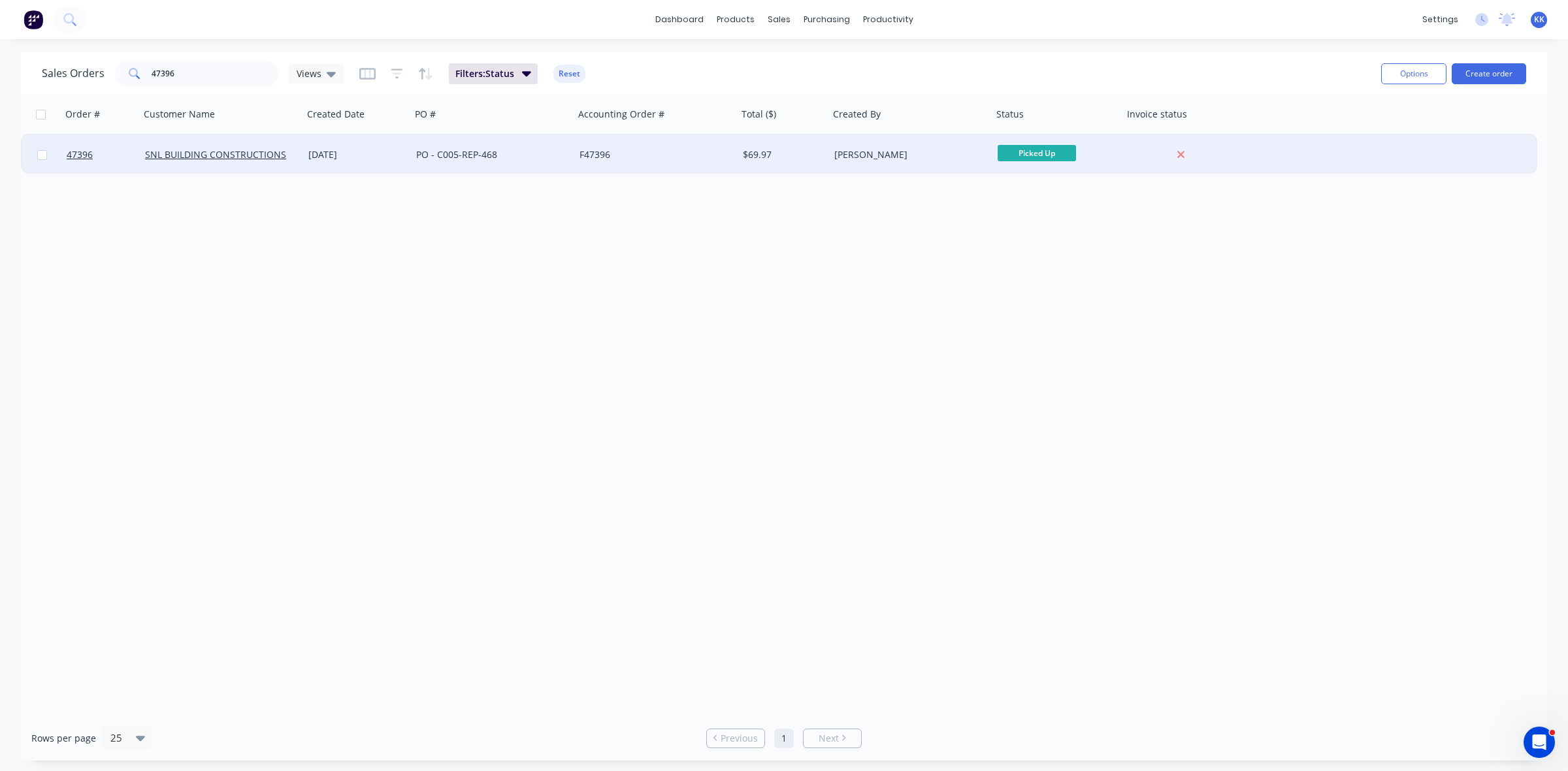
click at [390, 150] on div "[DATE]" at bounding box center [356, 154] width 97 height 13
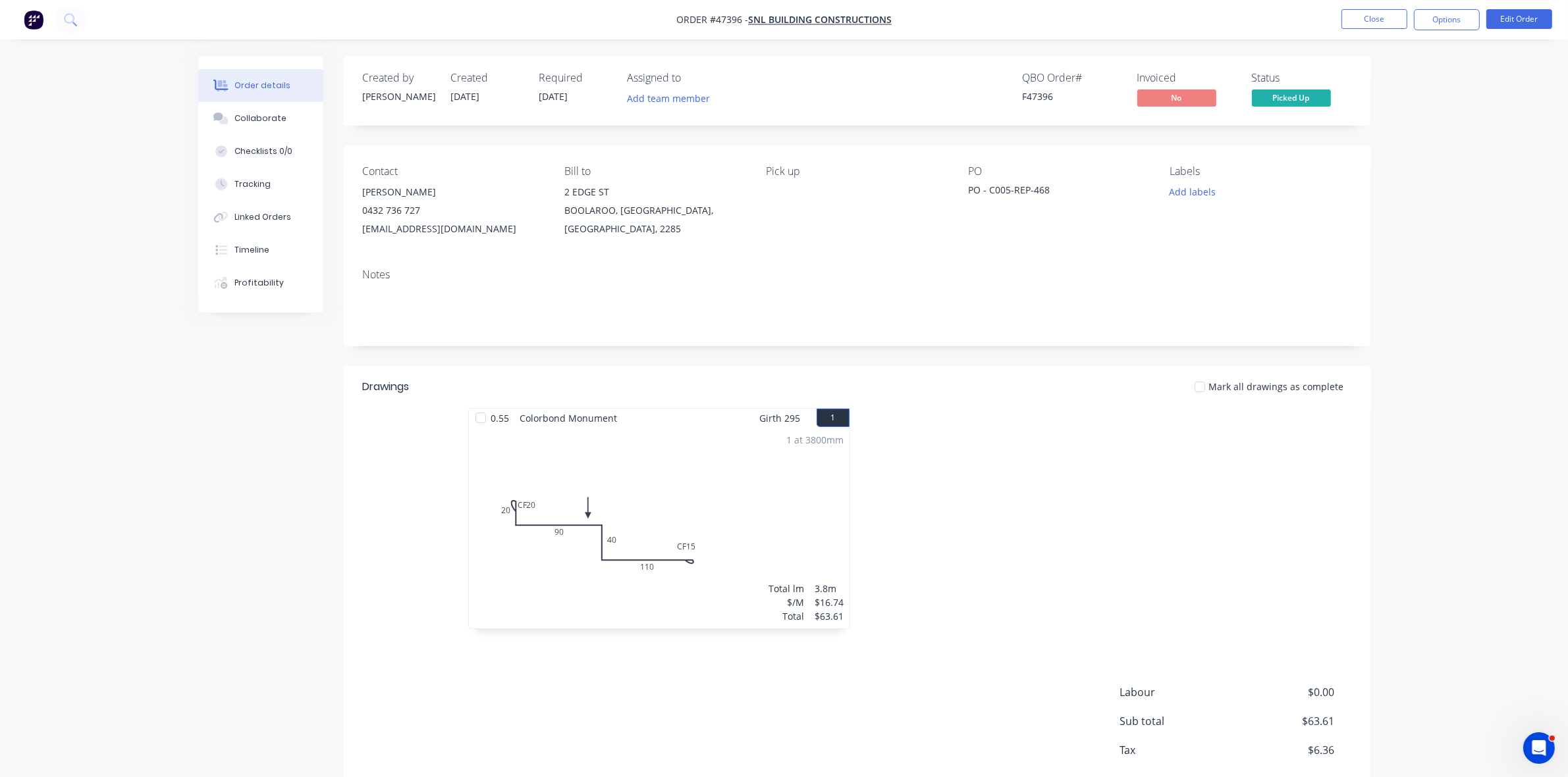
drag, startPoint x: 1463, startPoint y: 17, endPoint x: 1450, endPoint y: 31, distance: 19.1
click at [1463, 17] on button "Options" at bounding box center [1446, 20] width 66 height 21
click at [1427, 73] on div "Invoice" at bounding box center [1407, 80] width 121 height 19
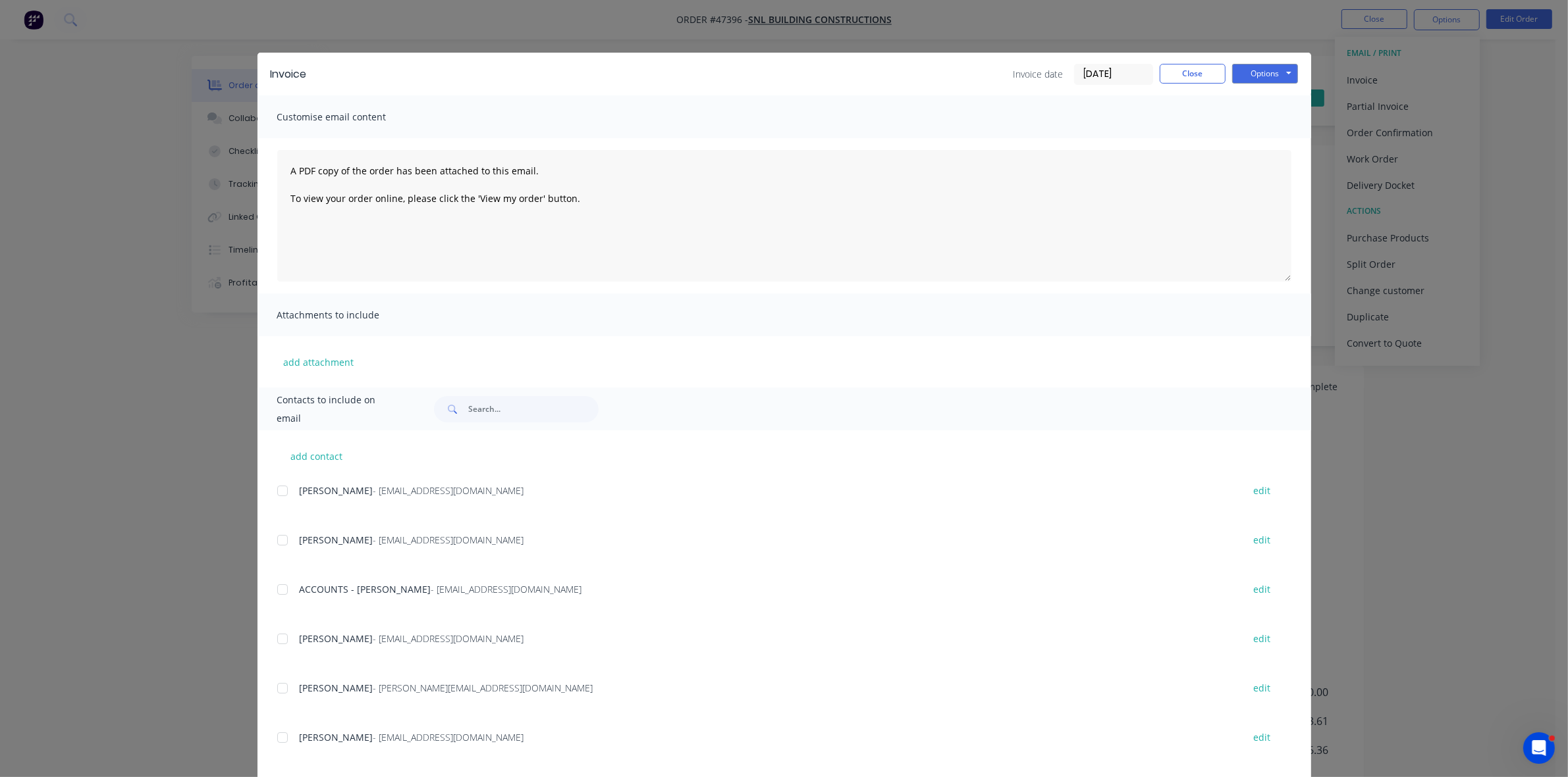
click at [275, 588] on div at bounding box center [282, 590] width 26 height 26
click at [1261, 73] on button "Options" at bounding box center [1265, 73] width 66 height 20
click at [1262, 132] on button "Email" at bounding box center [1274, 140] width 85 height 22
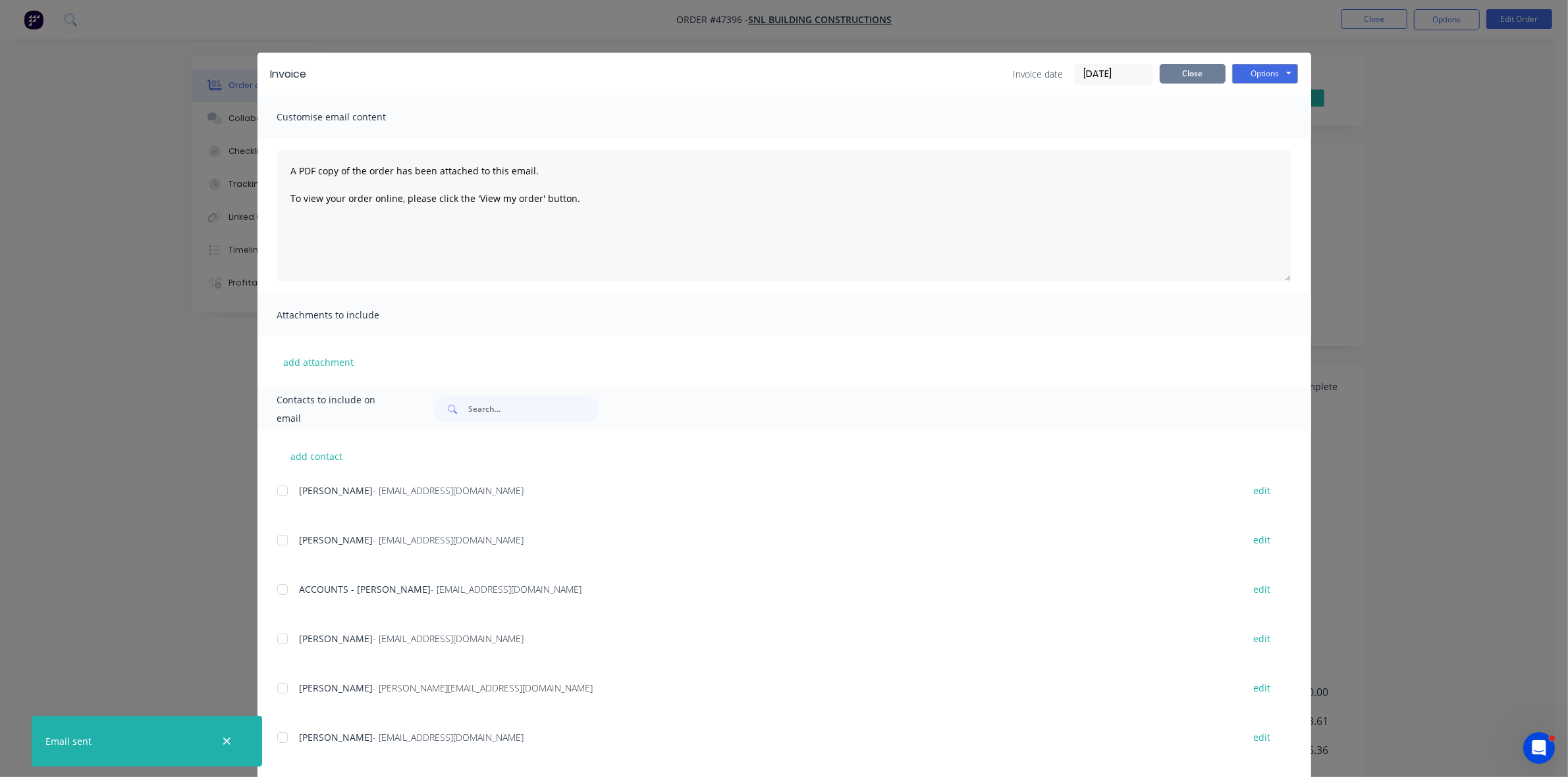
click at [1175, 73] on button "Close" at bounding box center [1192, 73] width 66 height 20
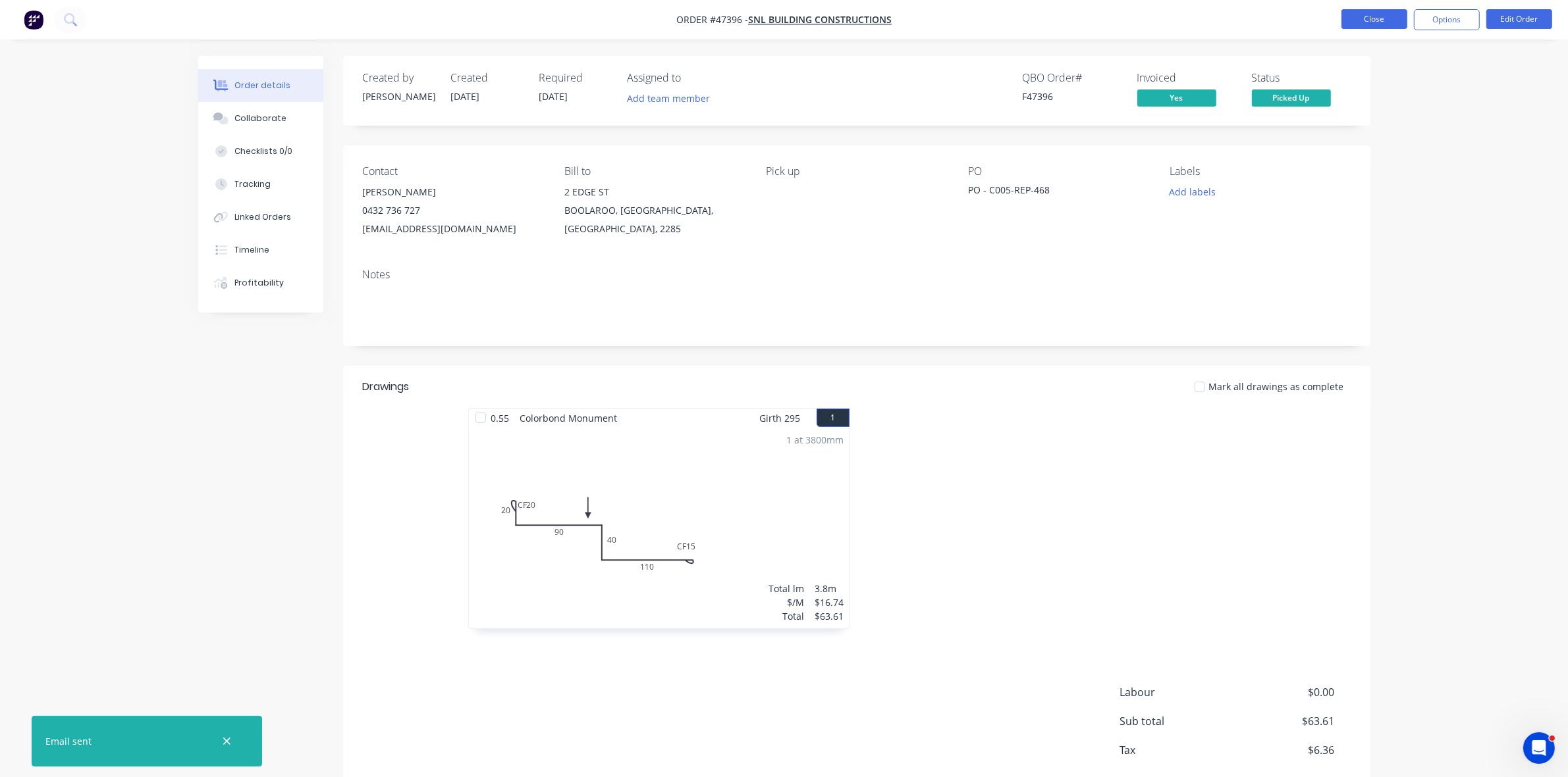
click at [1370, 18] on button "Close" at bounding box center [1374, 19] width 66 height 20
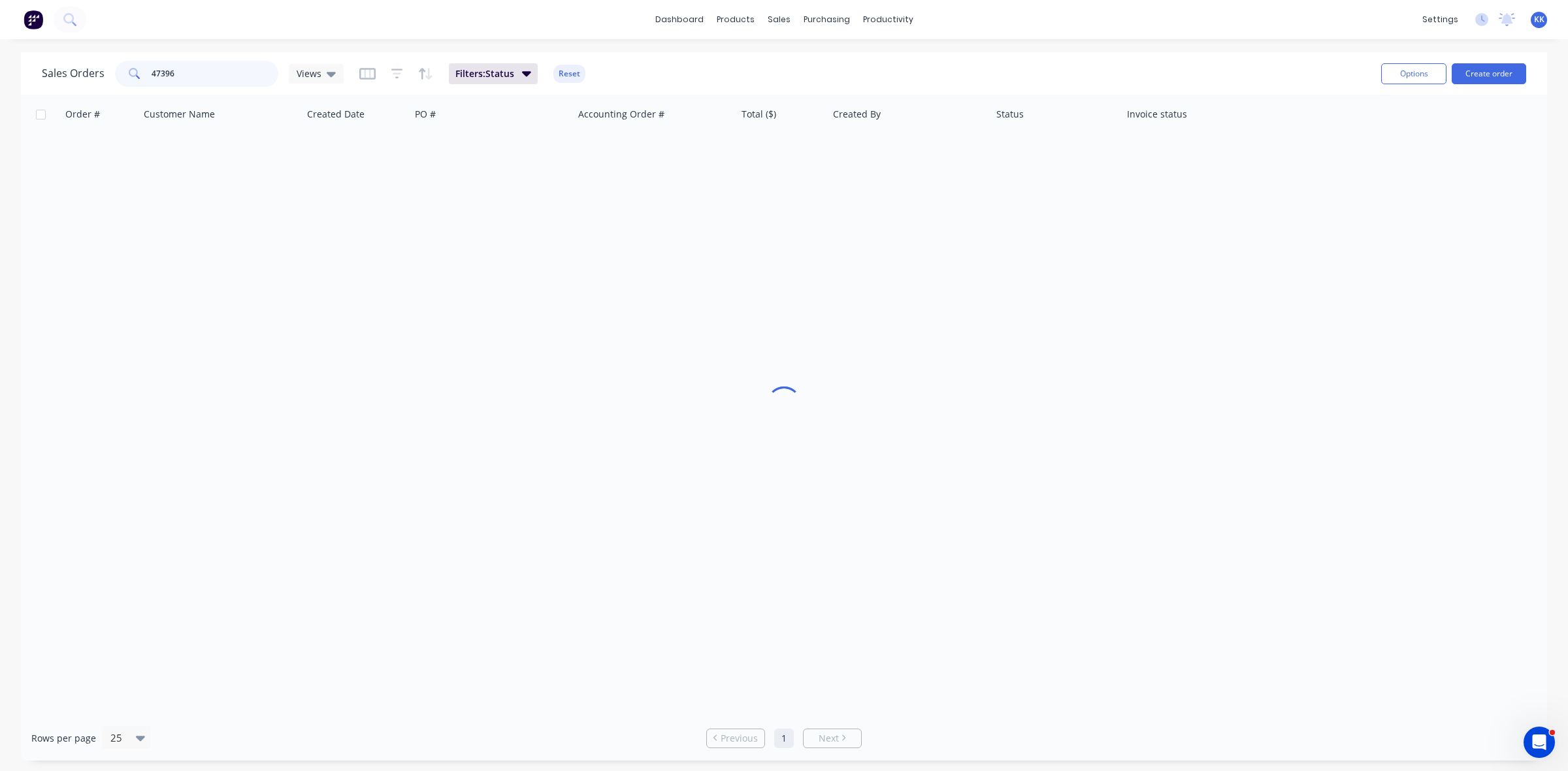
click at [137, 70] on div "47396" at bounding box center [196, 74] width 163 height 26
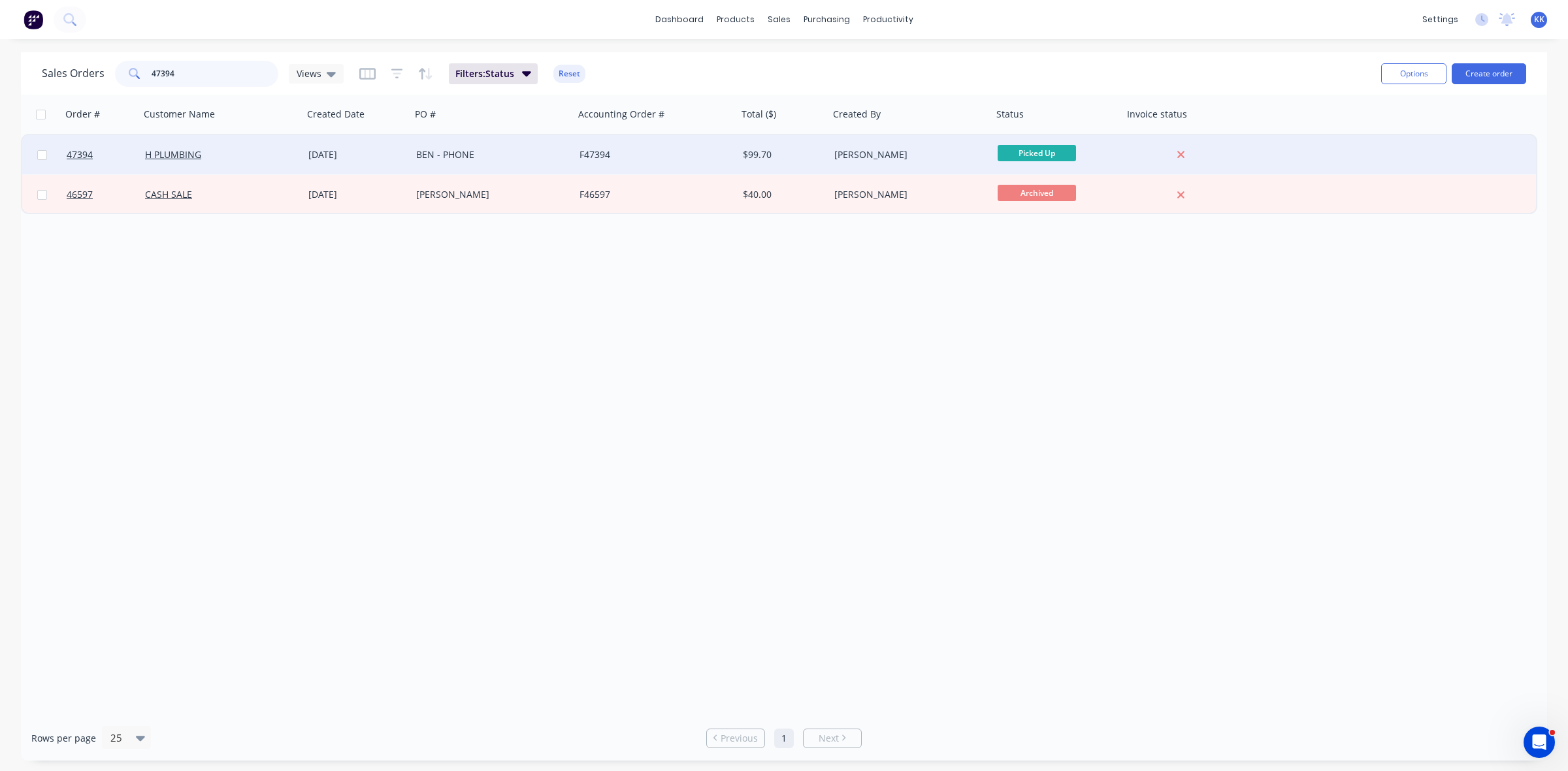
type input "47394"
click at [684, 162] on div "F47394" at bounding box center [656, 155] width 163 height 40
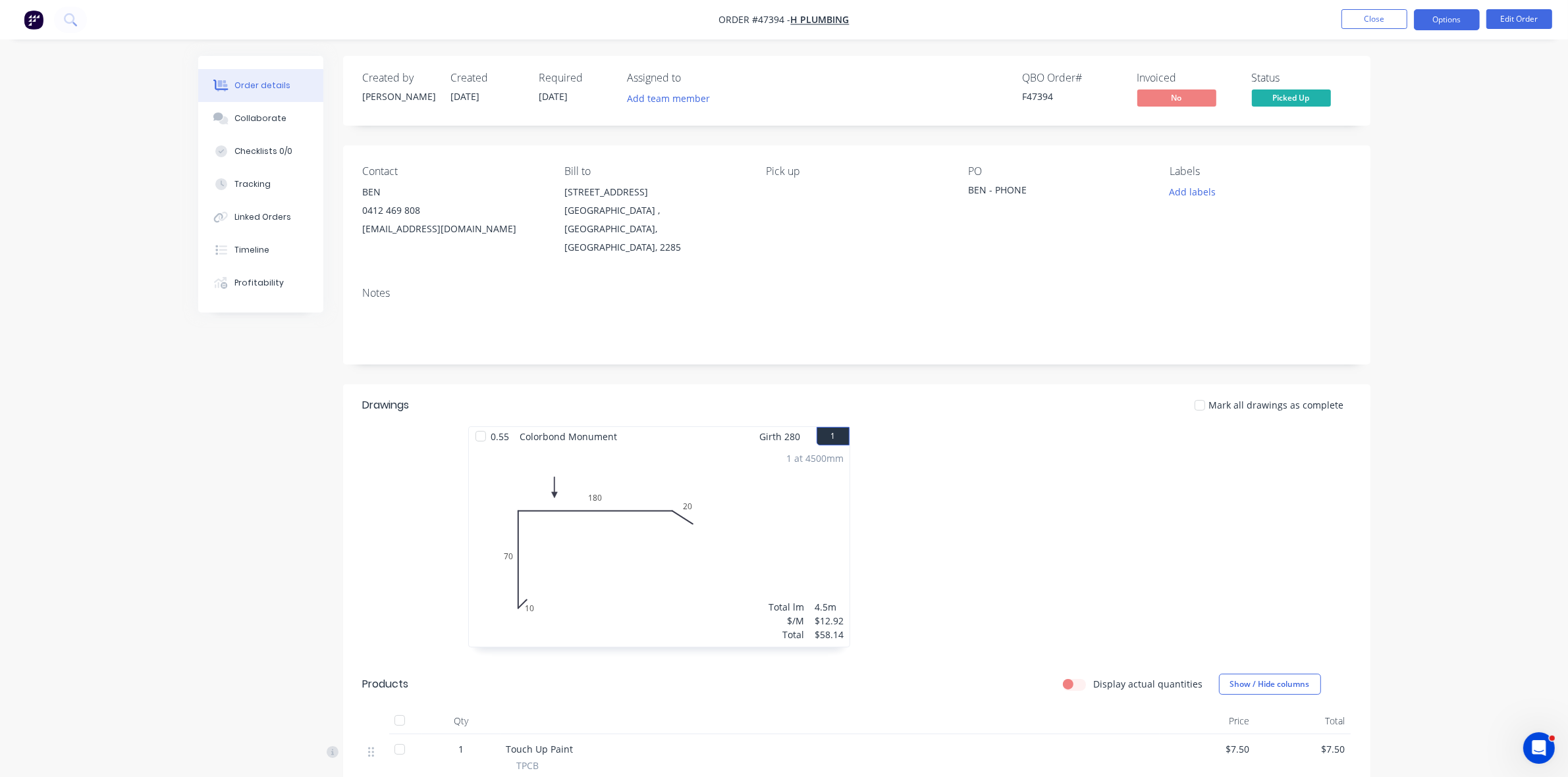
click at [1463, 18] on button "Options" at bounding box center [1446, 20] width 66 height 21
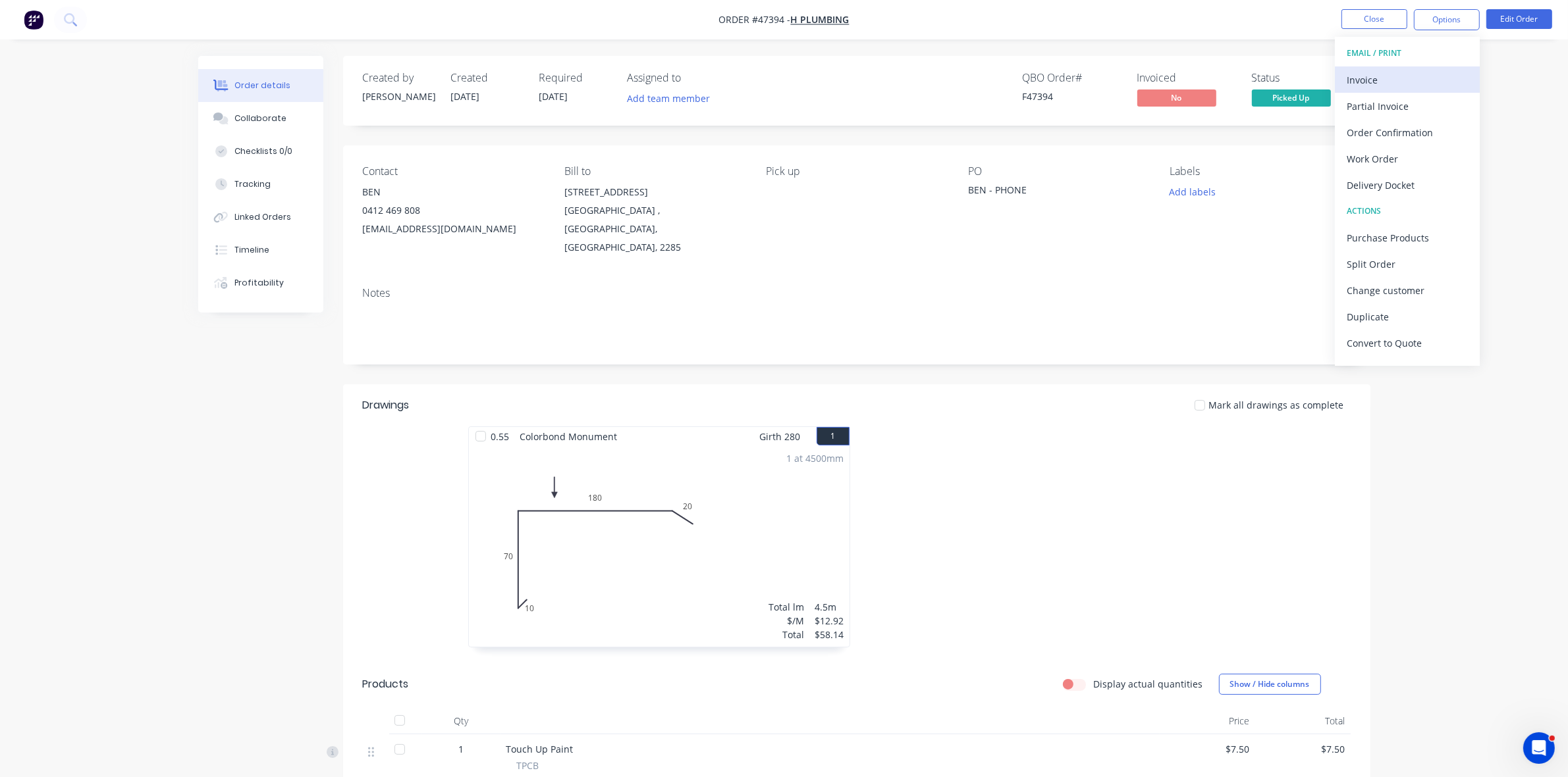
click at [1401, 77] on div "Invoice" at bounding box center [1407, 80] width 121 height 19
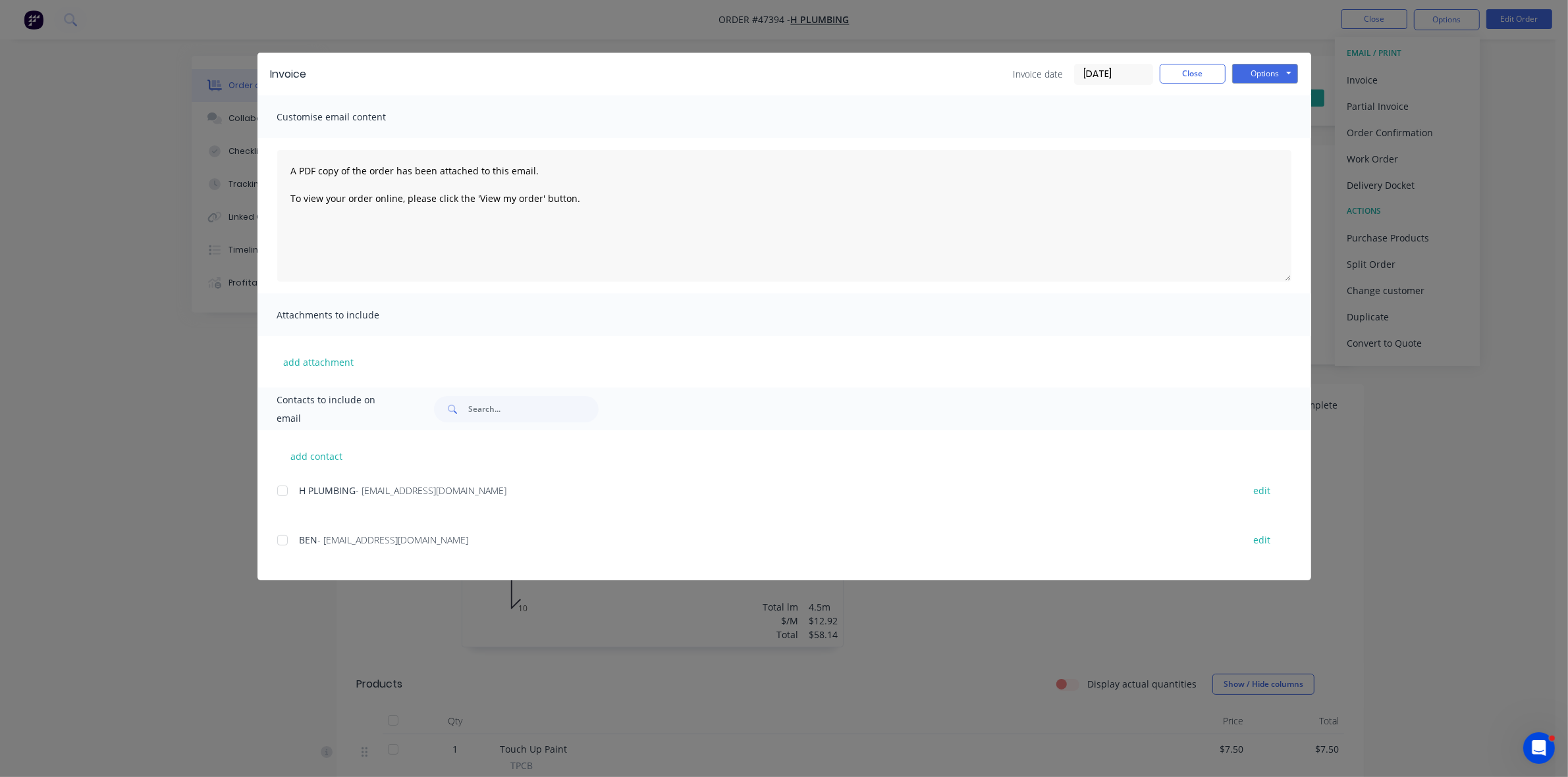
click at [282, 495] on div at bounding box center [282, 491] width 26 height 26
click at [1270, 69] on button "Options" at bounding box center [1265, 73] width 66 height 20
click at [1290, 140] on button "Email" at bounding box center [1274, 140] width 85 height 22
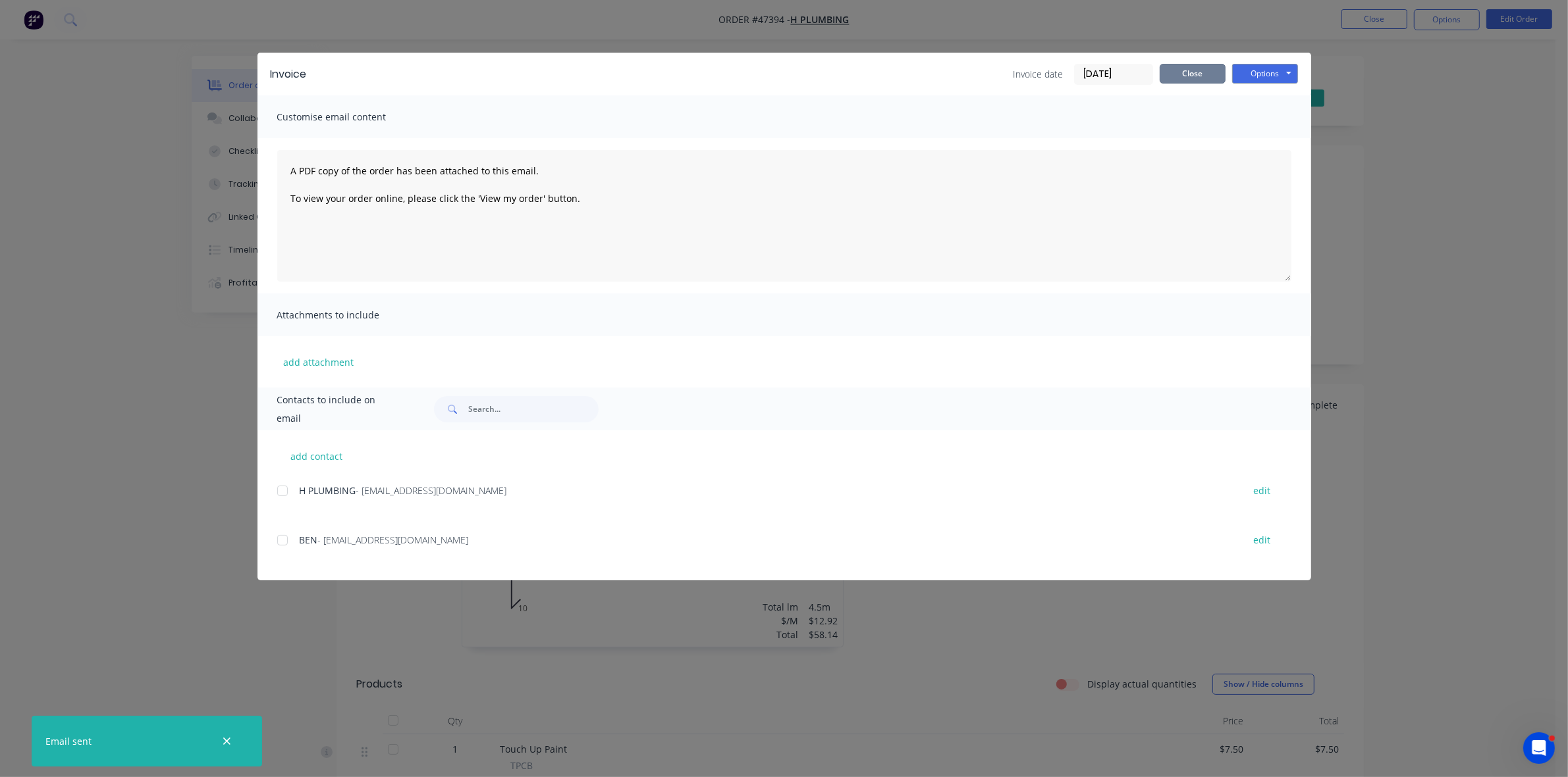
click at [1184, 70] on button "Close" at bounding box center [1192, 73] width 66 height 20
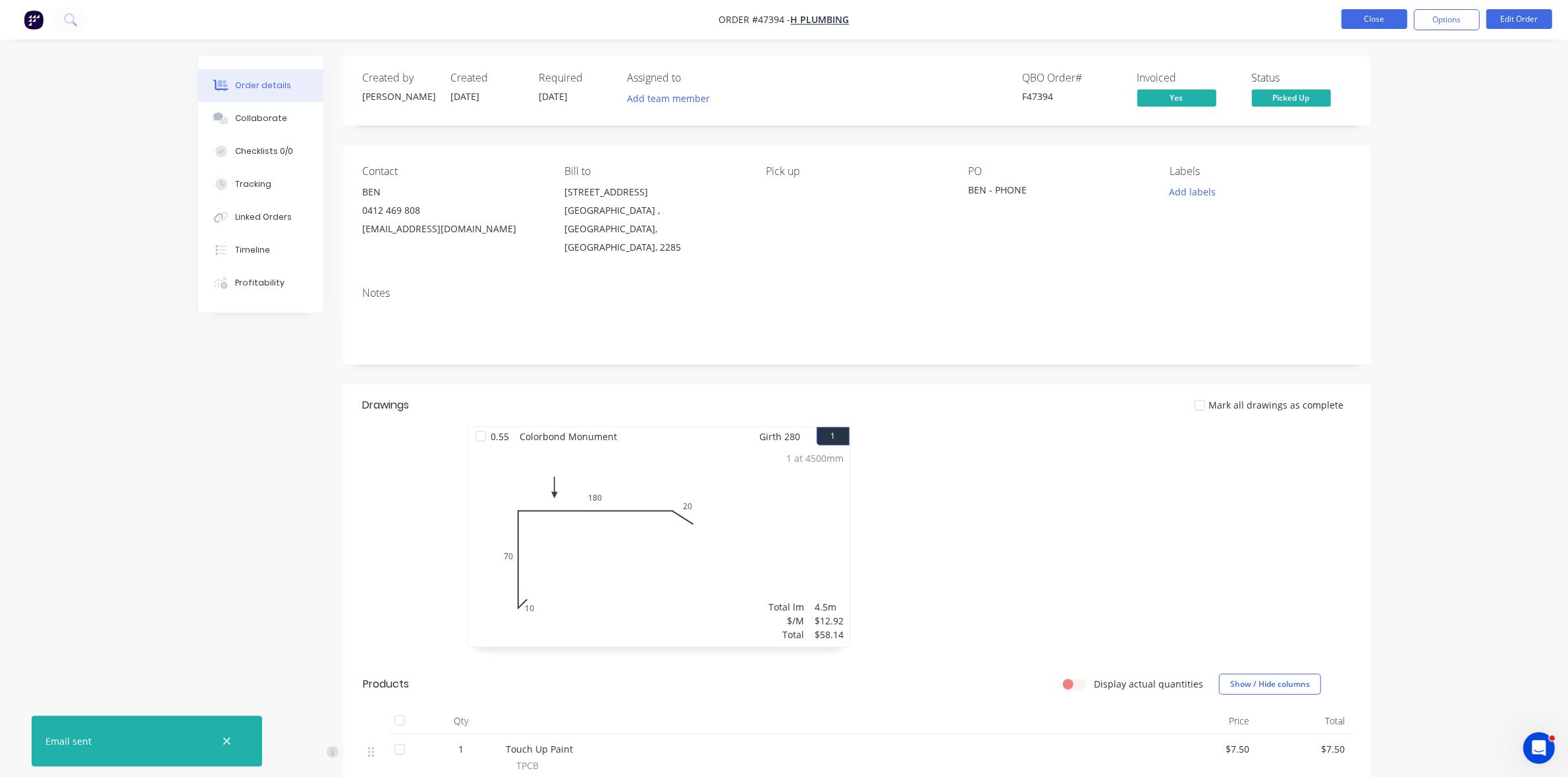
click at [1376, 25] on button "Close" at bounding box center [1374, 19] width 66 height 20
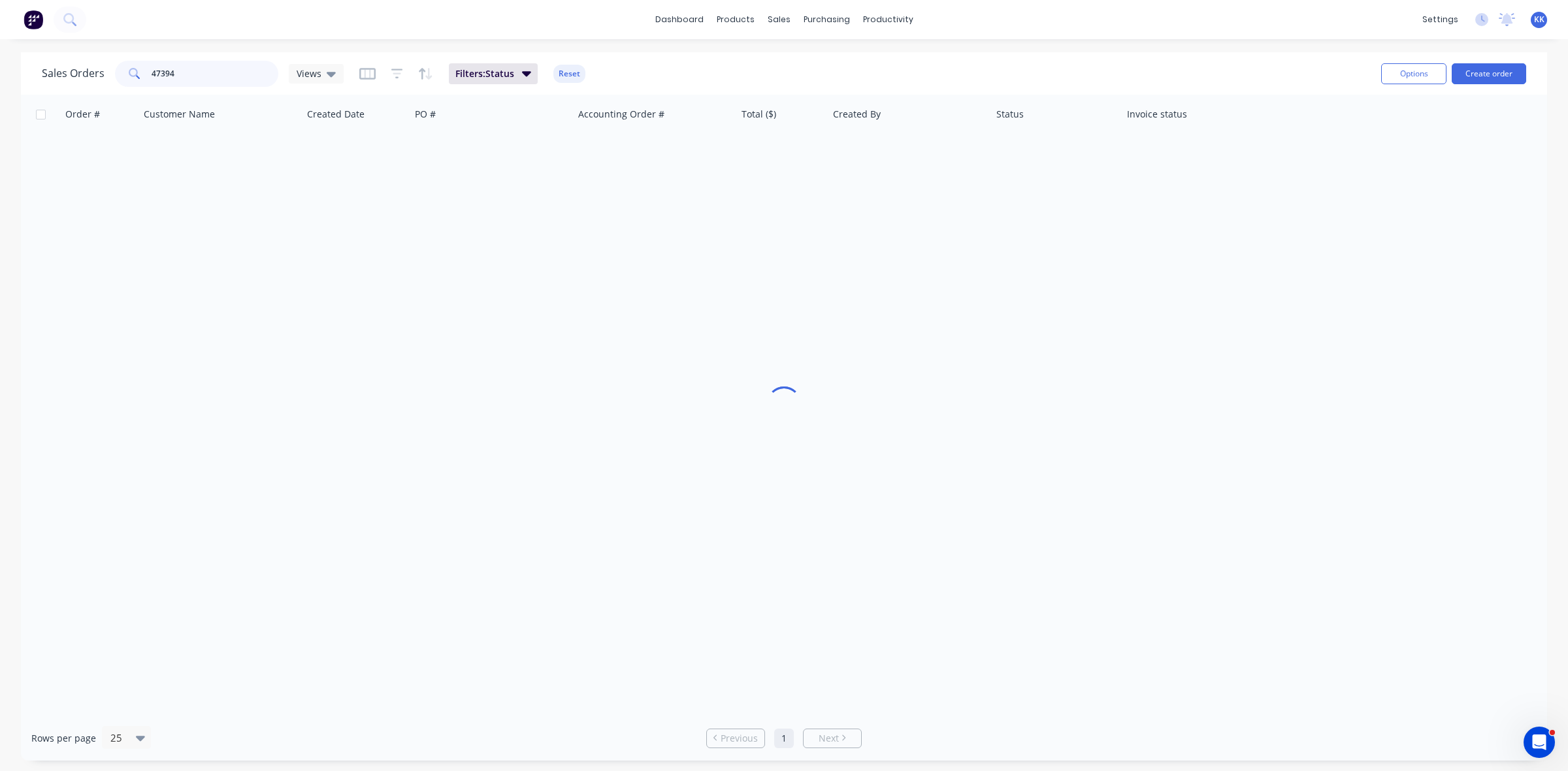
drag, startPoint x: 226, startPoint y: 73, endPoint x: 139, endPoint y: 70, distance: 87.1
click at [139, 70] on div "47394" at bounding box center [196, 74] width 163 height 26
type input "47377"
click at [618, 177] on div "Order # Customer Name Created Date PO # Accounting Order # Total ($) Created By…" at bounding box center [783, 405] width 1526 height 621
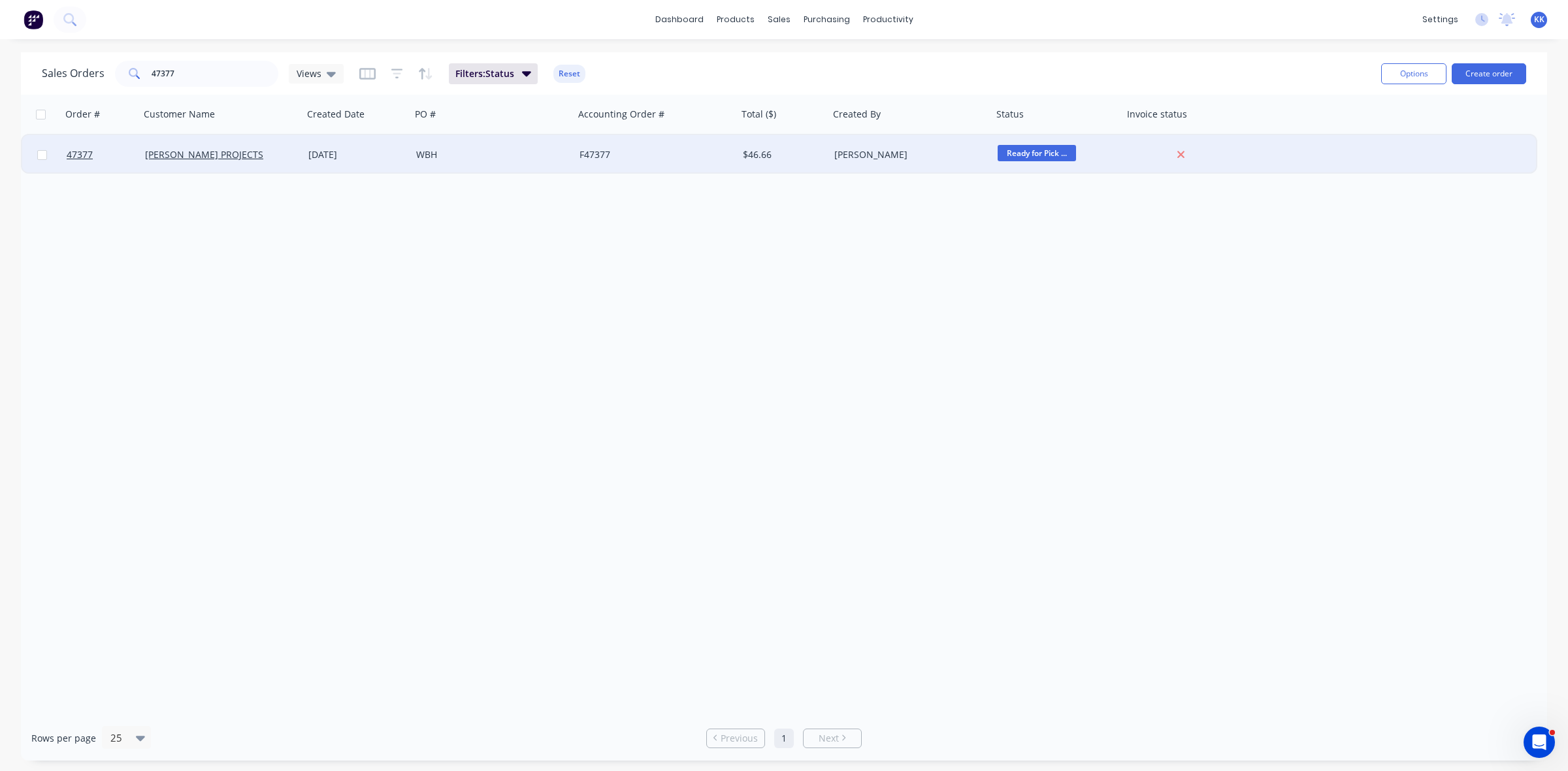
click at [618, 161] on div "F47377" at bounding box center [656, 155] width 163 height 40
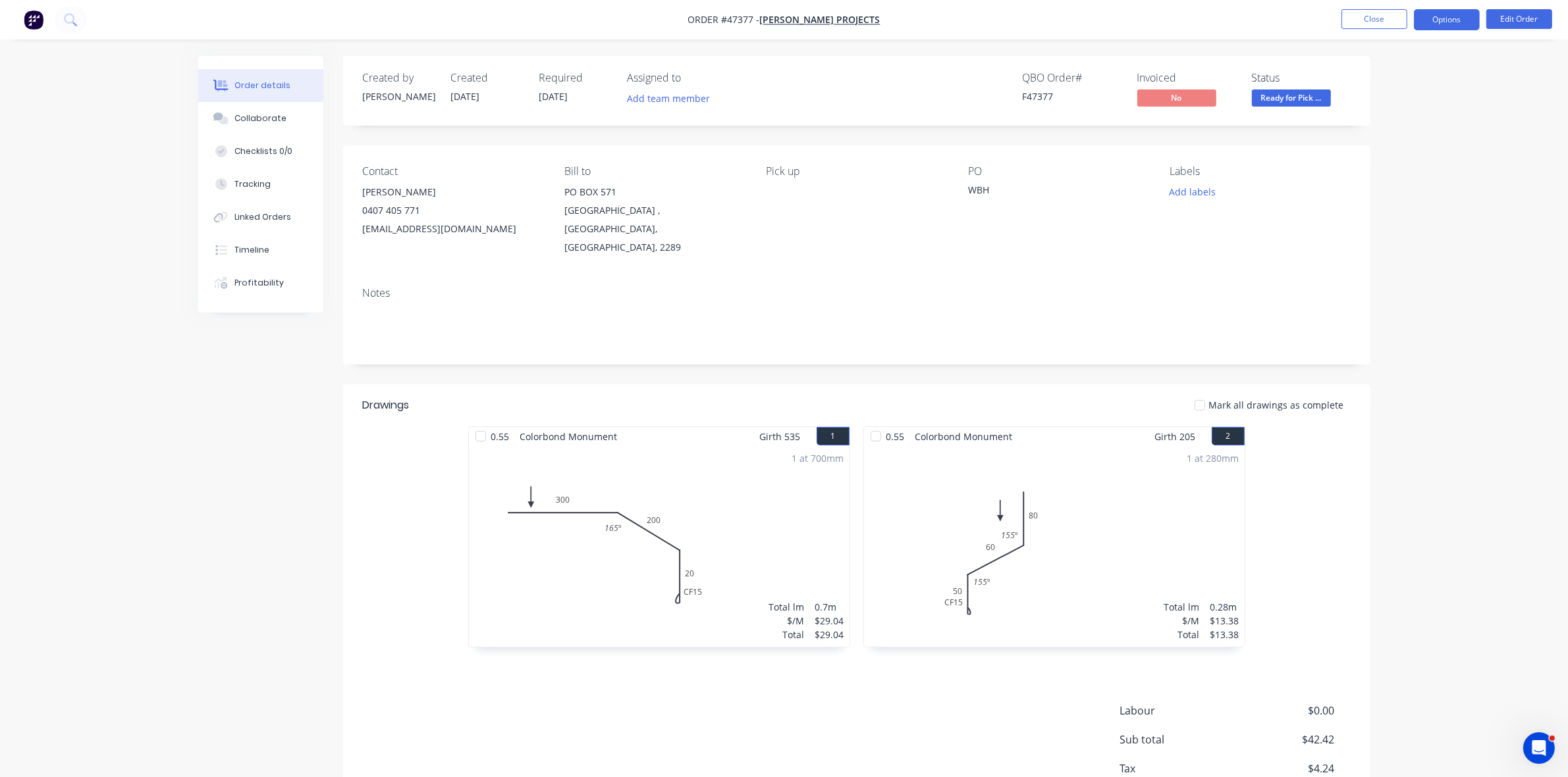
drag, startPoint x: 1471, startPoint y: 18, endPoint x: 1459, endPoint y: 23, distance: 13.0
click at [1470, 18] on button "Options" at bounding box center [1446, 20] width 66 height 21
click at [1375, 89] on div "Invoice" at bounding box center [1407, 80] width 121 height 19
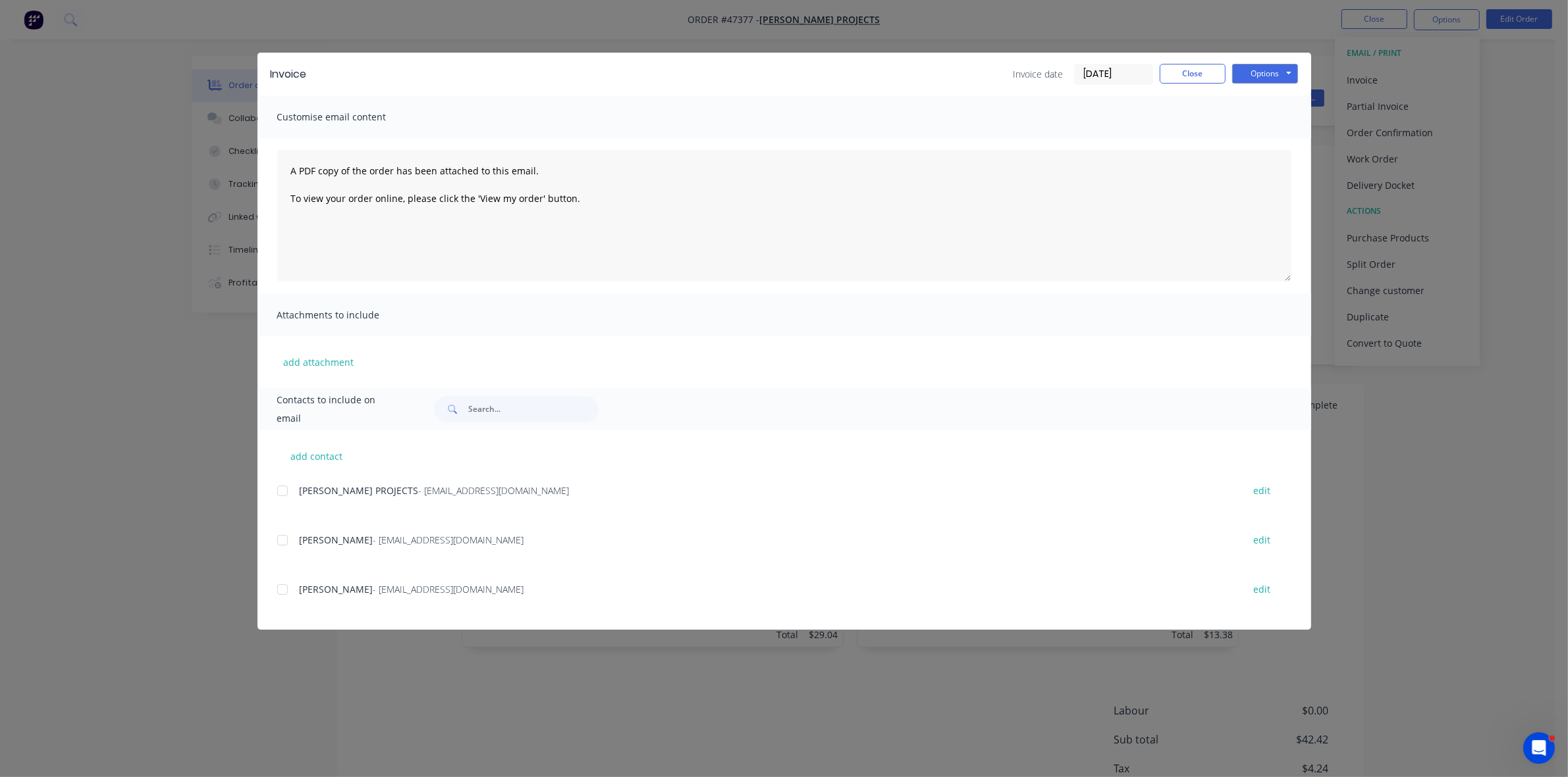
click at [281, 491] on div at bounding box center [282, 491] width 26 height 26
drag, startPoint x: 1261, startPoint y: 71, endPoint x: 1254, endPoint y: 81, distance: 12.2
click at [1259, 71] on button "Options" at bounding box center [1265, 73] width 66 height 20
click at [1249, 135] on button "Email" at bounding box center [1274, 140] width 85 height 22
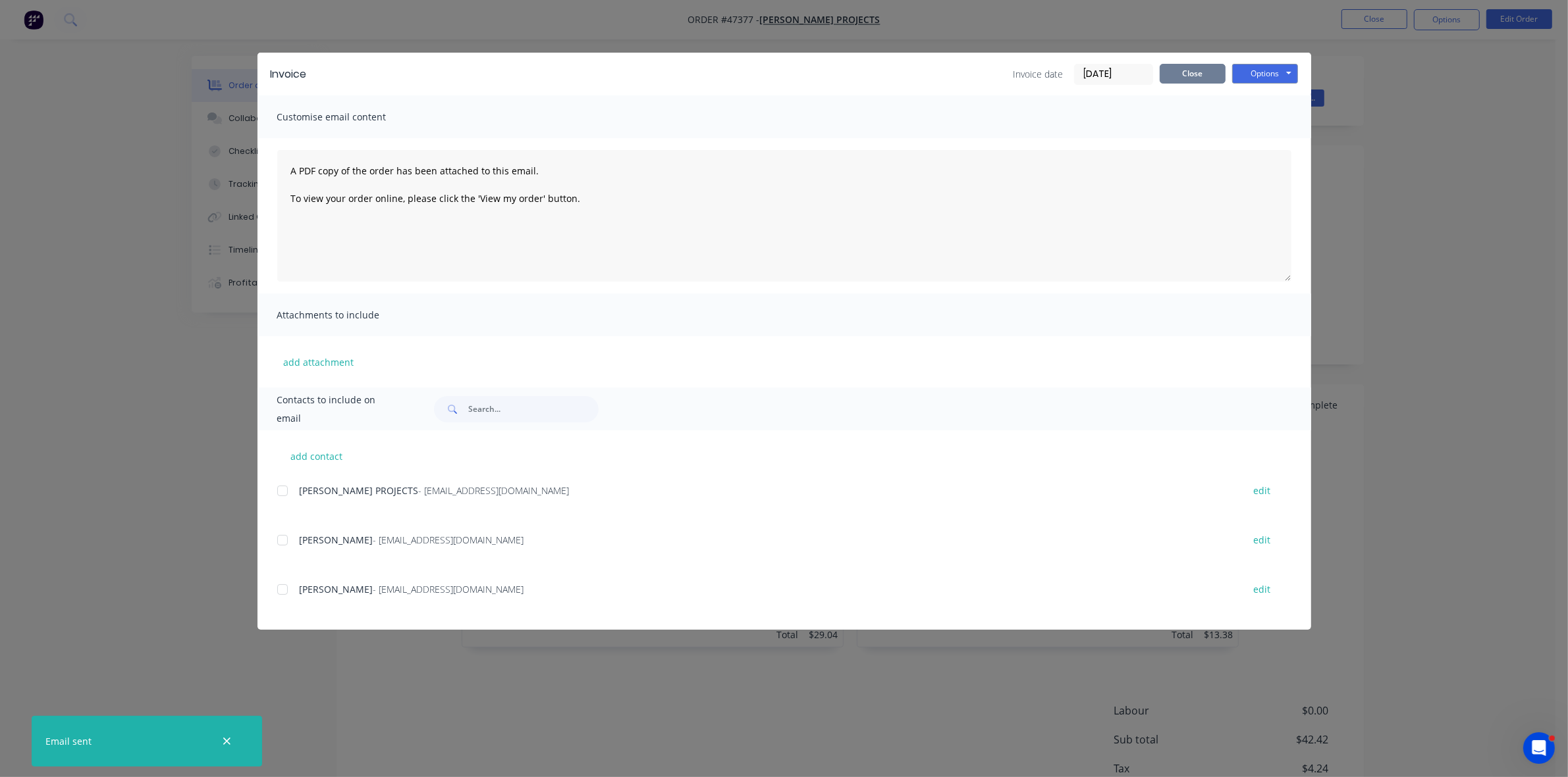
drag, startPoint x: 1205, startPoint y: 77, endPoint x: 1289, endPoint y: 57, distance: 86.3
click at [1207, 79] on button "Close" at bounding box center [1192, 73] width 66 height 20
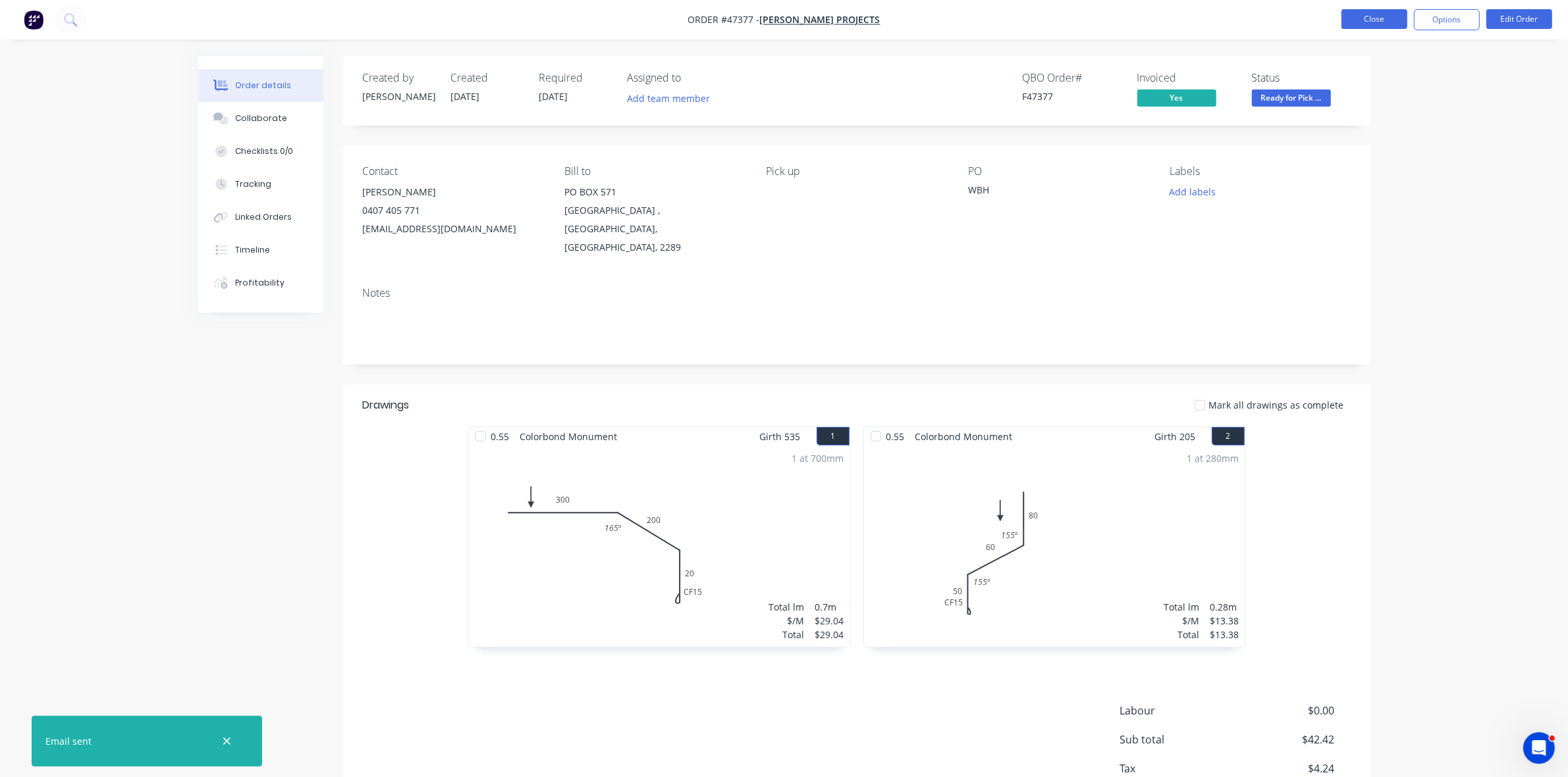
click at [1374, 21] on button "Close" at bounding box center [1374, 19] width 66 height 20
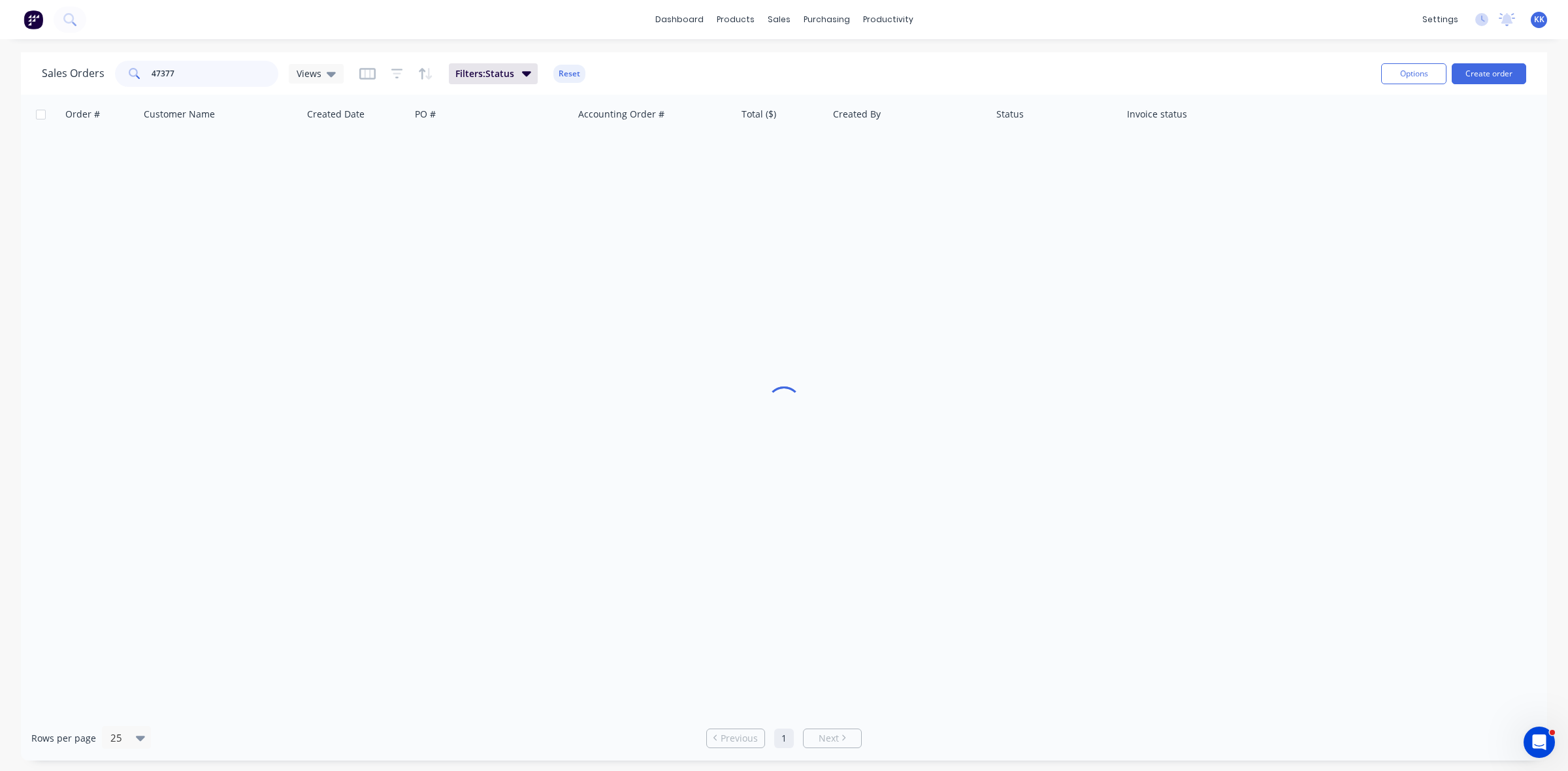
drag, startPoint x: 177, startPoint y: 70, endPoint x: 125, endPoint y: 70, distance: 52.0
click at [125, 70] on div "47377" at bounding box center [196, 74] width 163 height 26
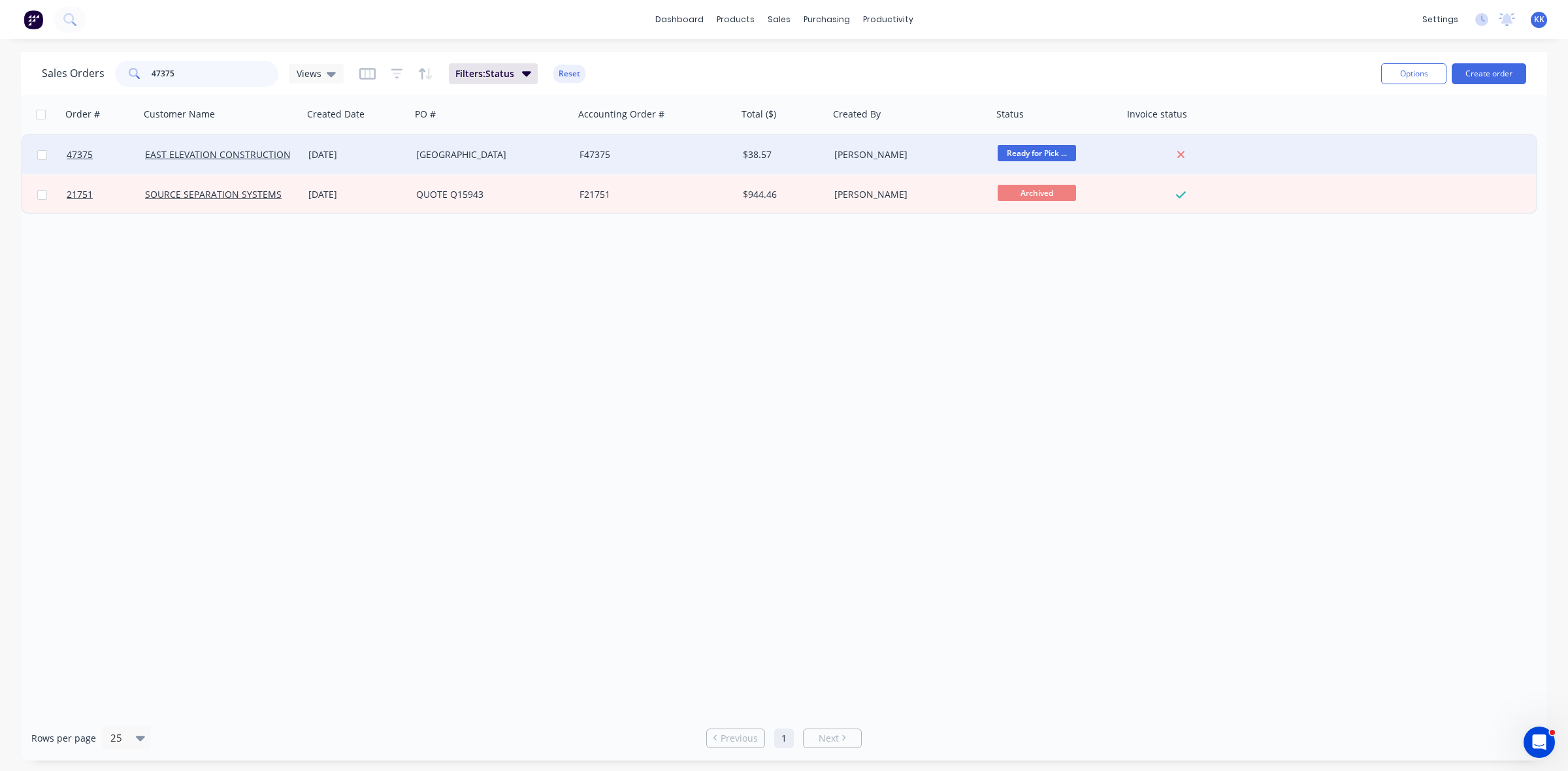
type input "47375"
click at [585, 161] on div "F47375" at bounding box center [656, 155] width 163 height 40
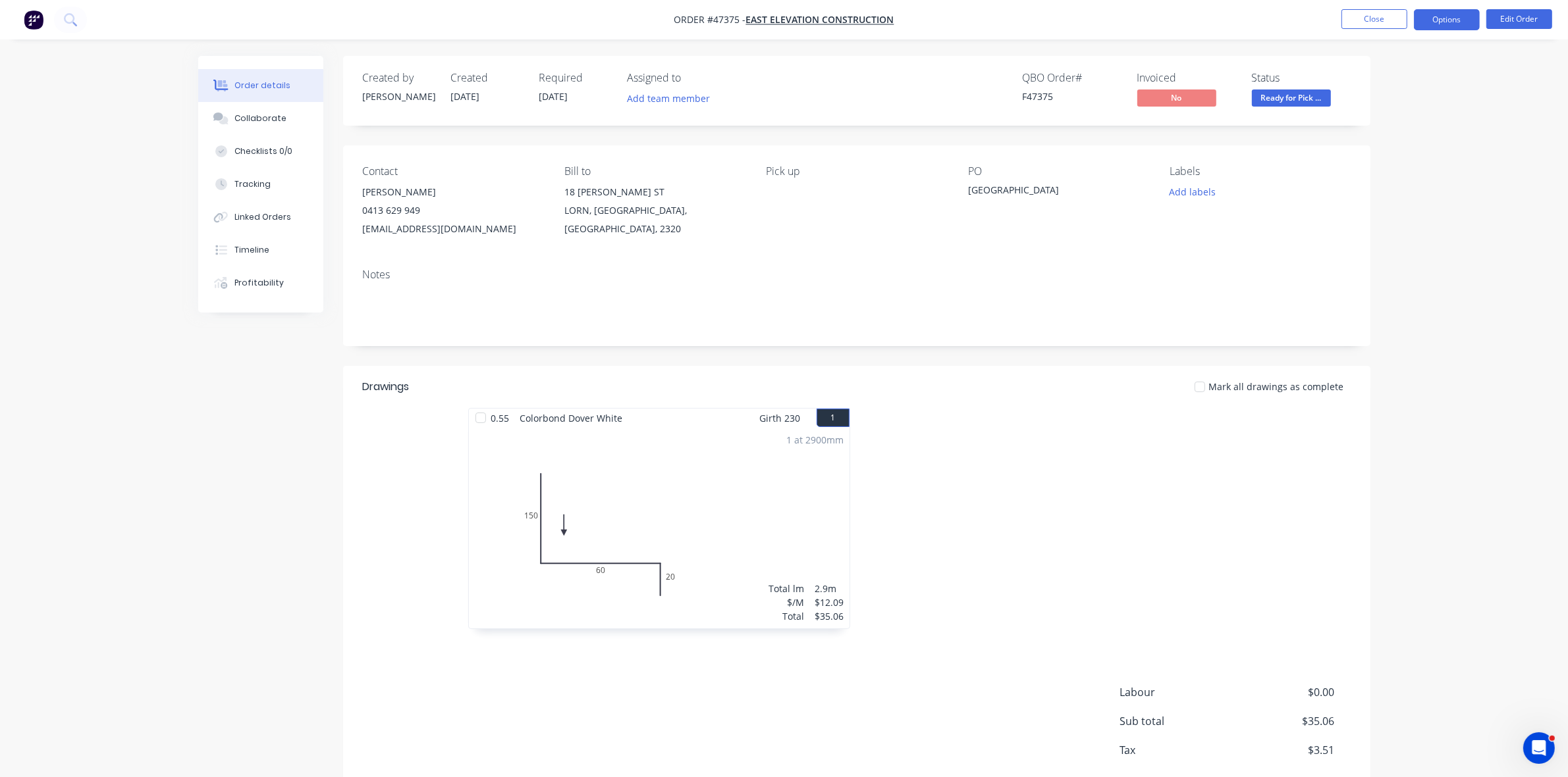
click at [1454, 26] on button "Options" at bounding box center [1446, 20] width 66 height 21
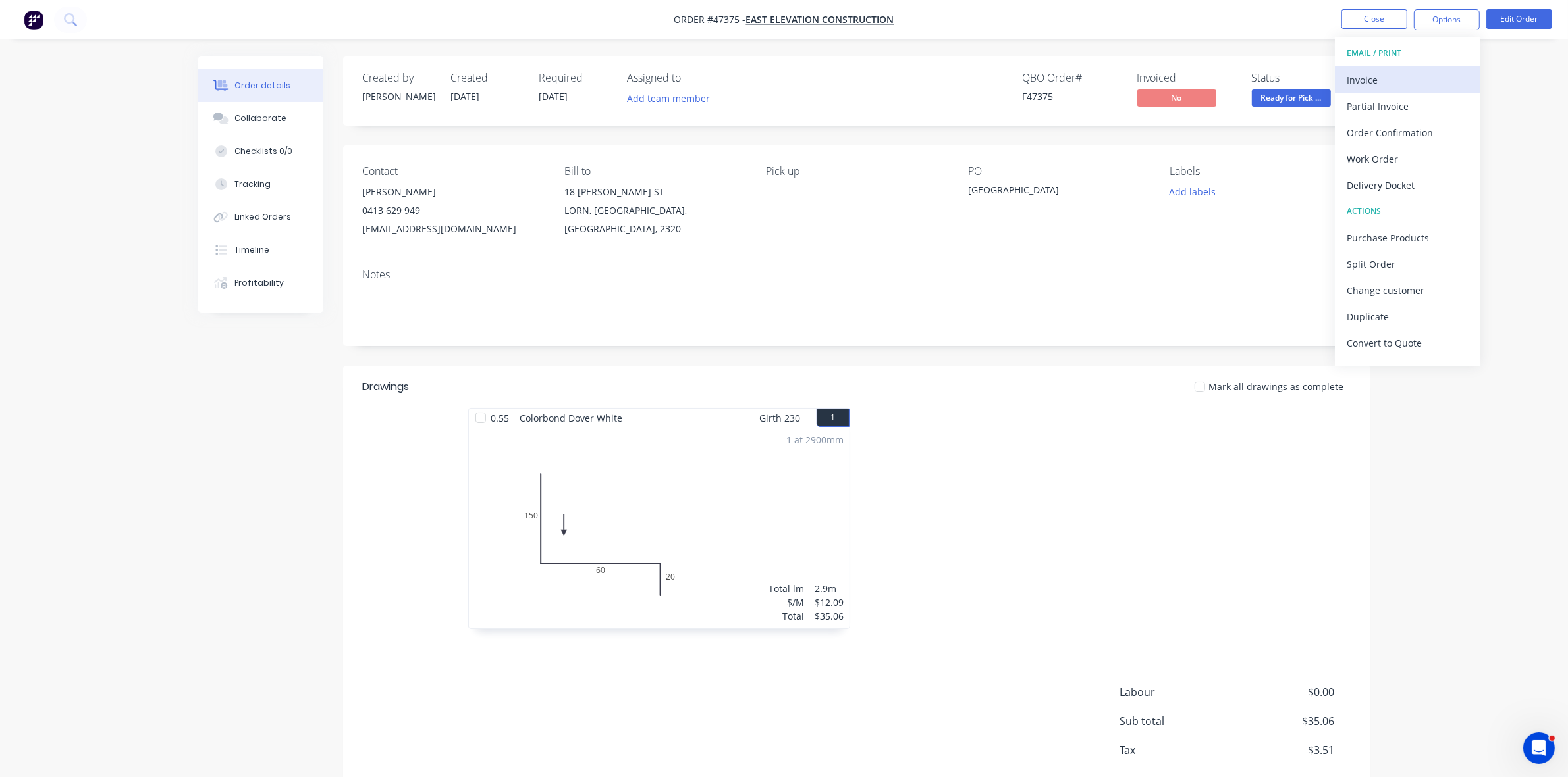
click at [1384, 73] on div "Invoice" at bounding box center [1407, 80] width 121 height 19
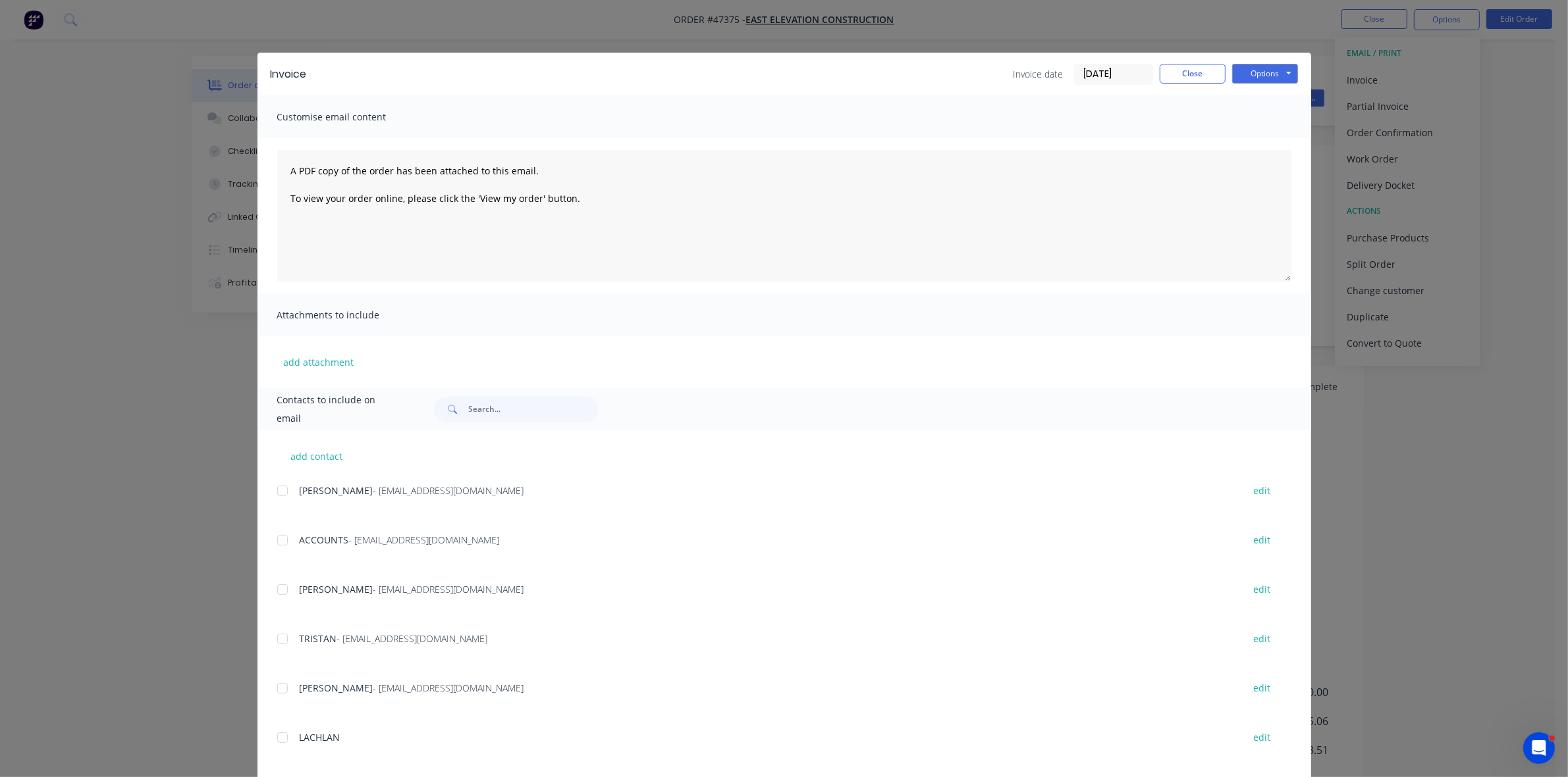
click at [1137, 68] on input "[DATE]" at bounding box center [1113, 74] width 77 height 20
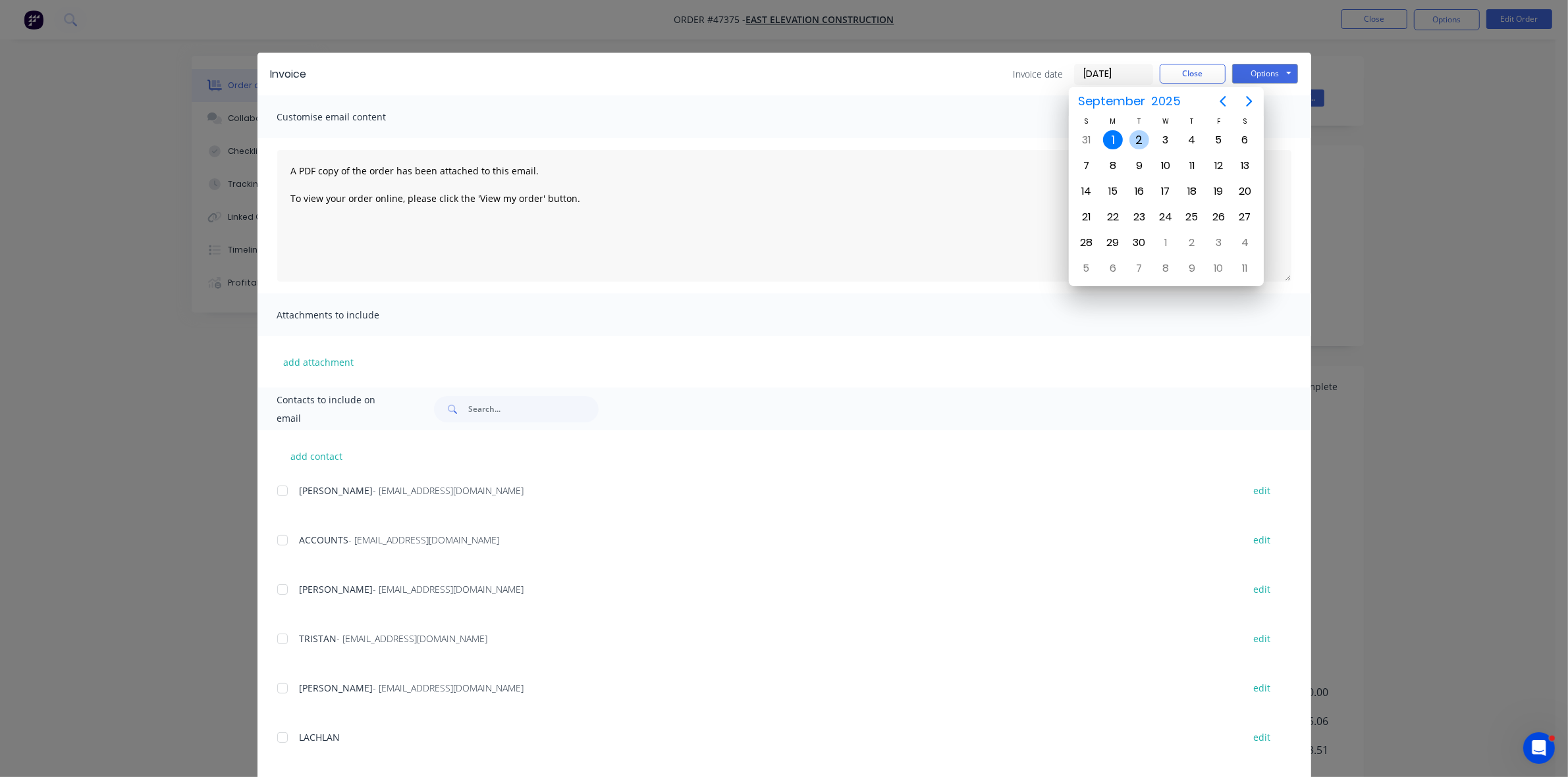
click at [1139, 136] on div "2" at bounding box center [1139, 140] width 20 height 20
type input "[DATE]"
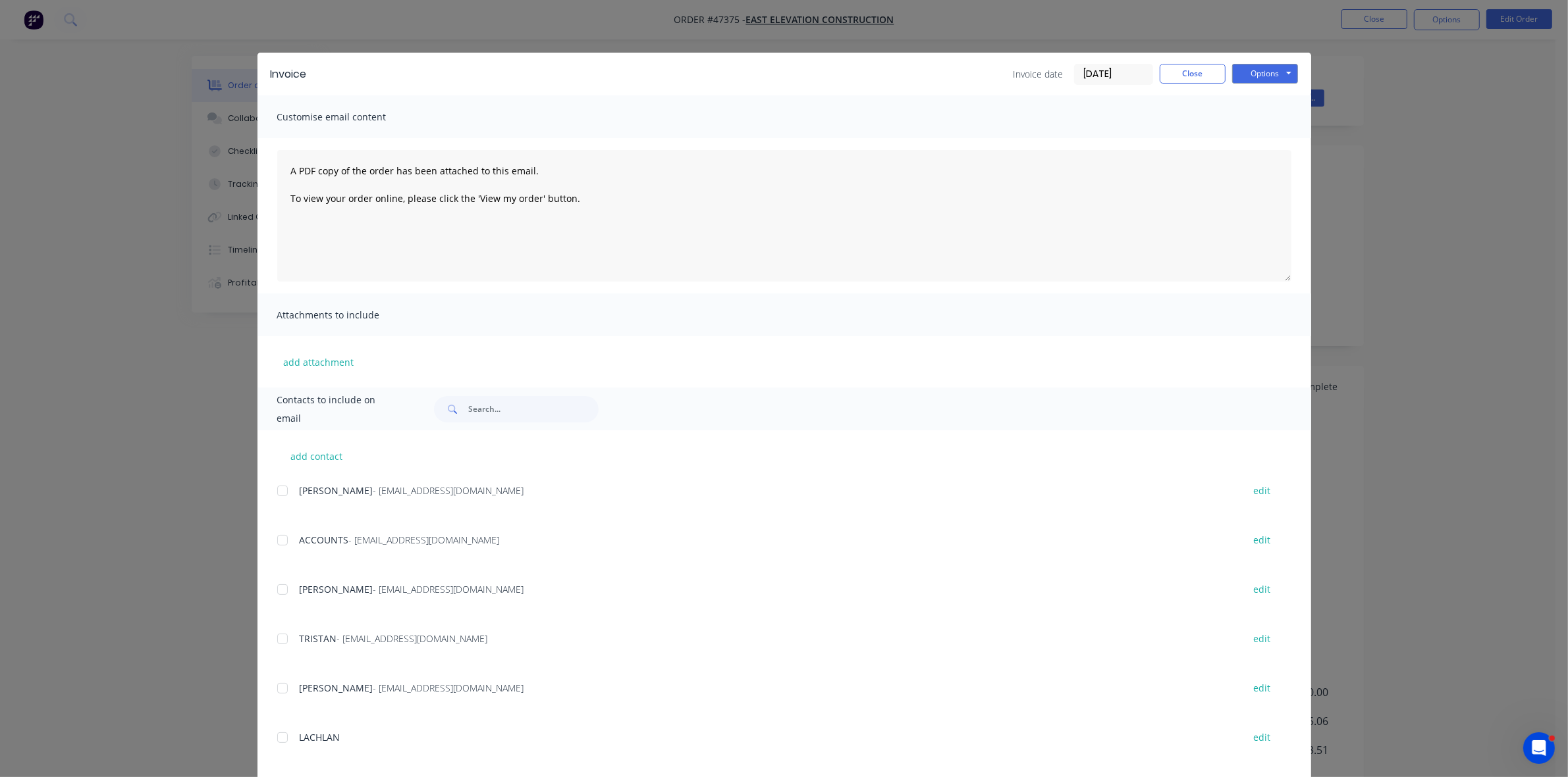
click at [277, 541] on div at bounding box center [282, 540] width 26 height 26
drag, startPoint x: 1262, startPoint y: 74, endPoint x: 1258, endPoint y: 85, distance: 11.7
click at [1262, 74] on button "Options" at bounding box center [1265, 73] width 66 height 20
click at [1259, 133] on button "Email" at bounding box center [1274, 140] width 85 height 22
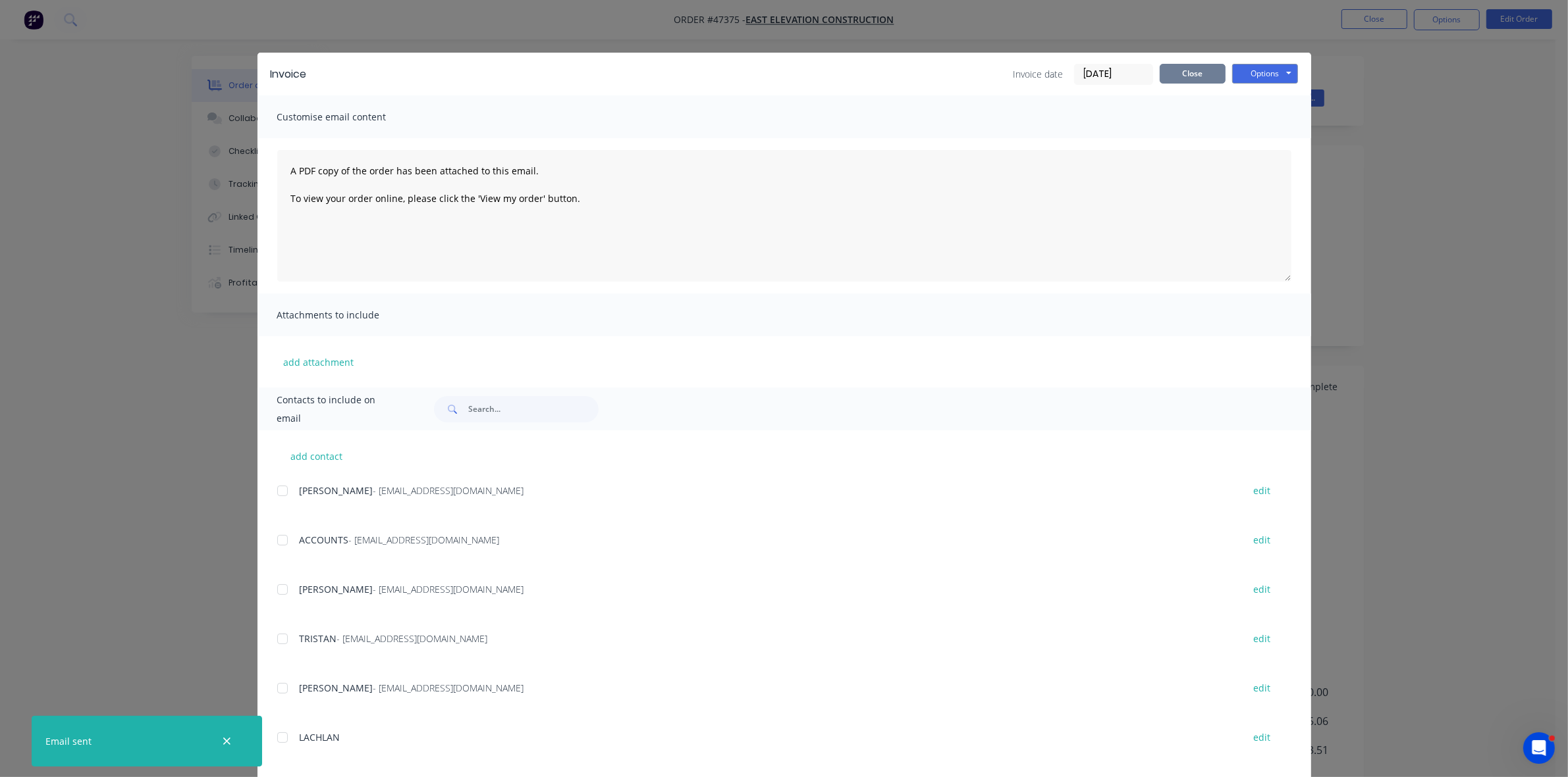
click at [1179, 69] on button "Close" at bounding box center [1192, 73] width 66 height 20
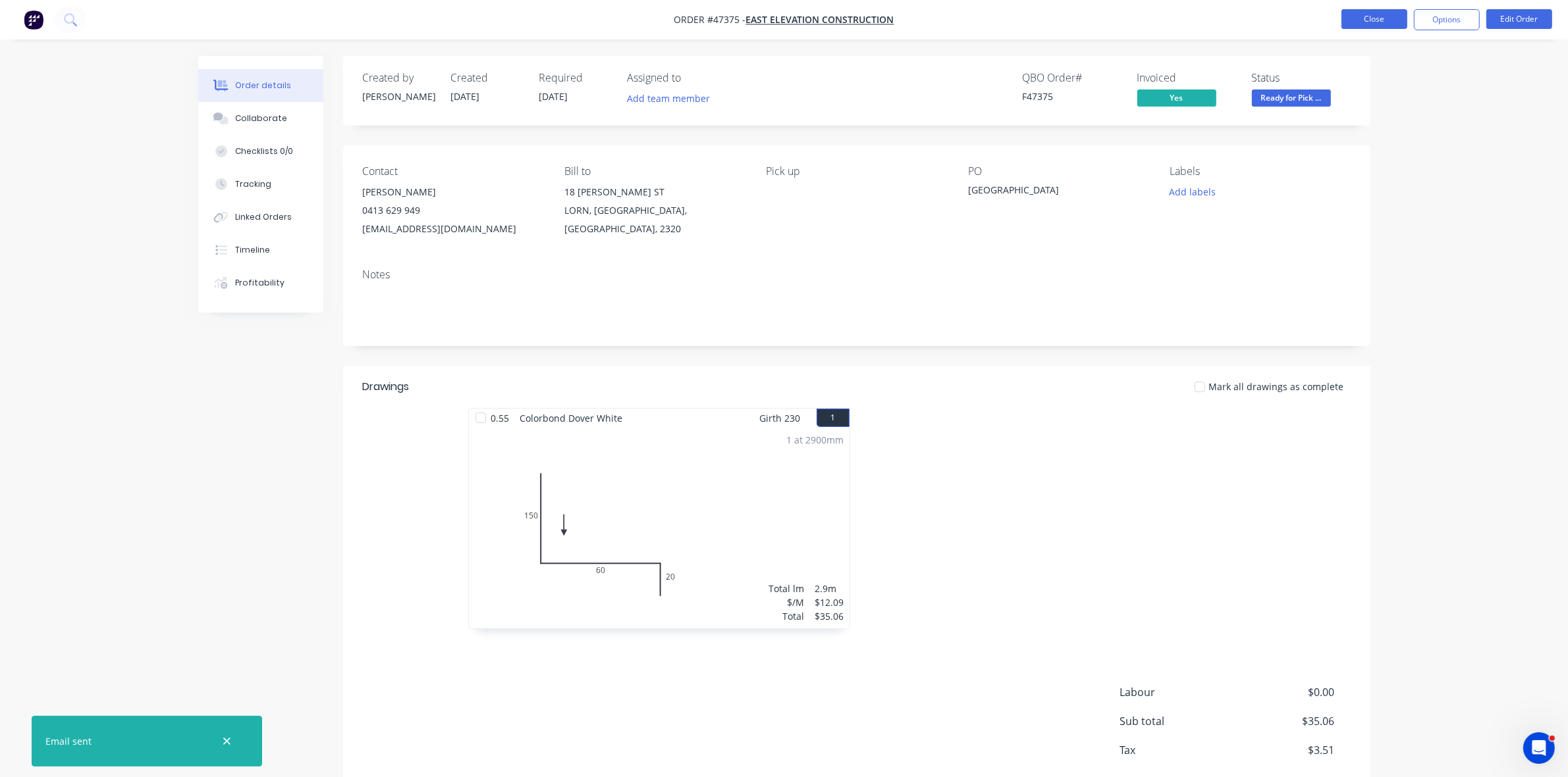
click at [1363, 18] on button "Close" at bounding box center [1374, 19] width 66 height 20
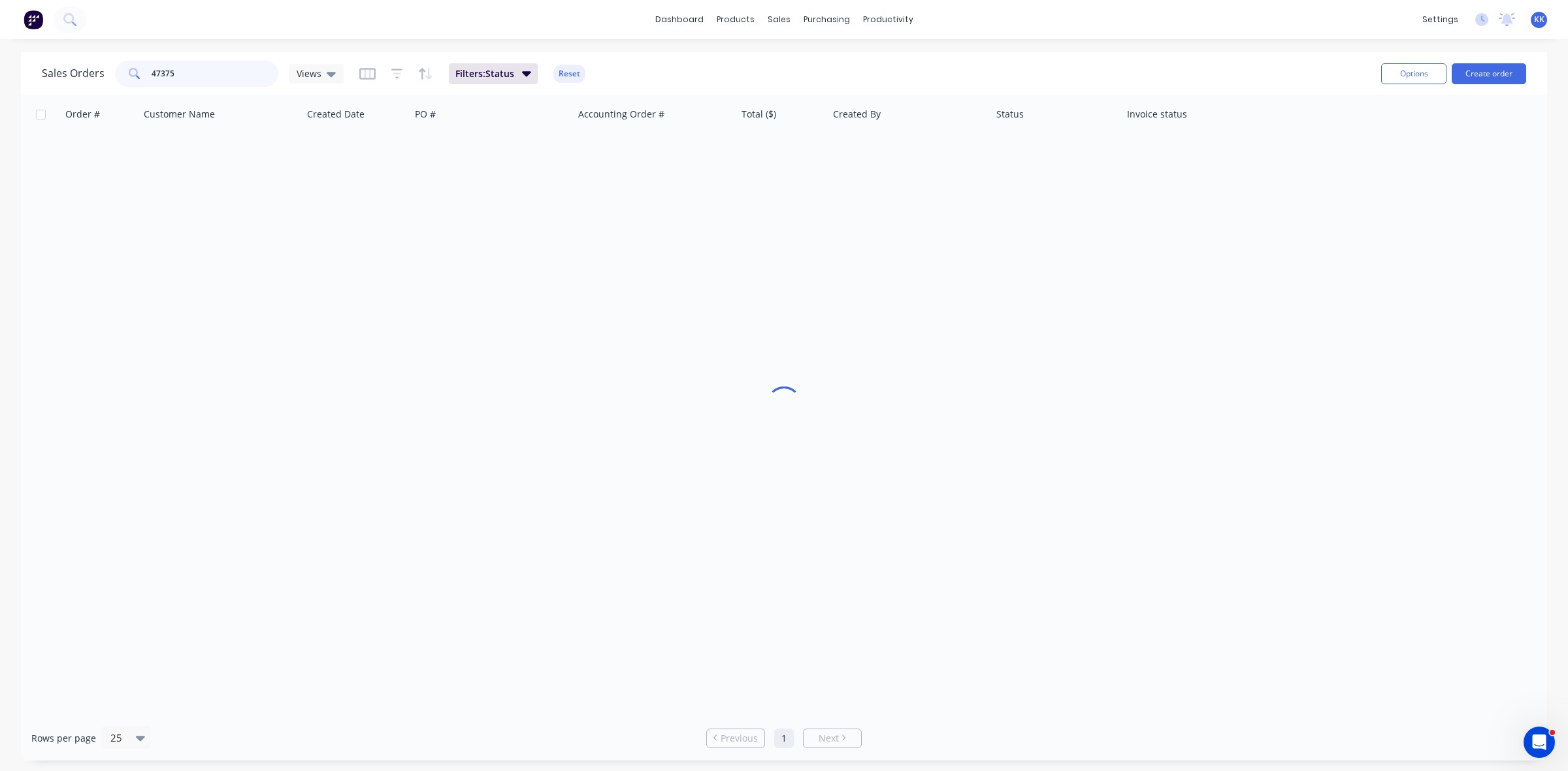
drag, startPoint x: 190, startPoint y: 72, endPoint x: 137, endPoint y: 69, distance: 53.1
click at [137, 69] on div "47375" at bounding box center [196, 74] width 163 height 26
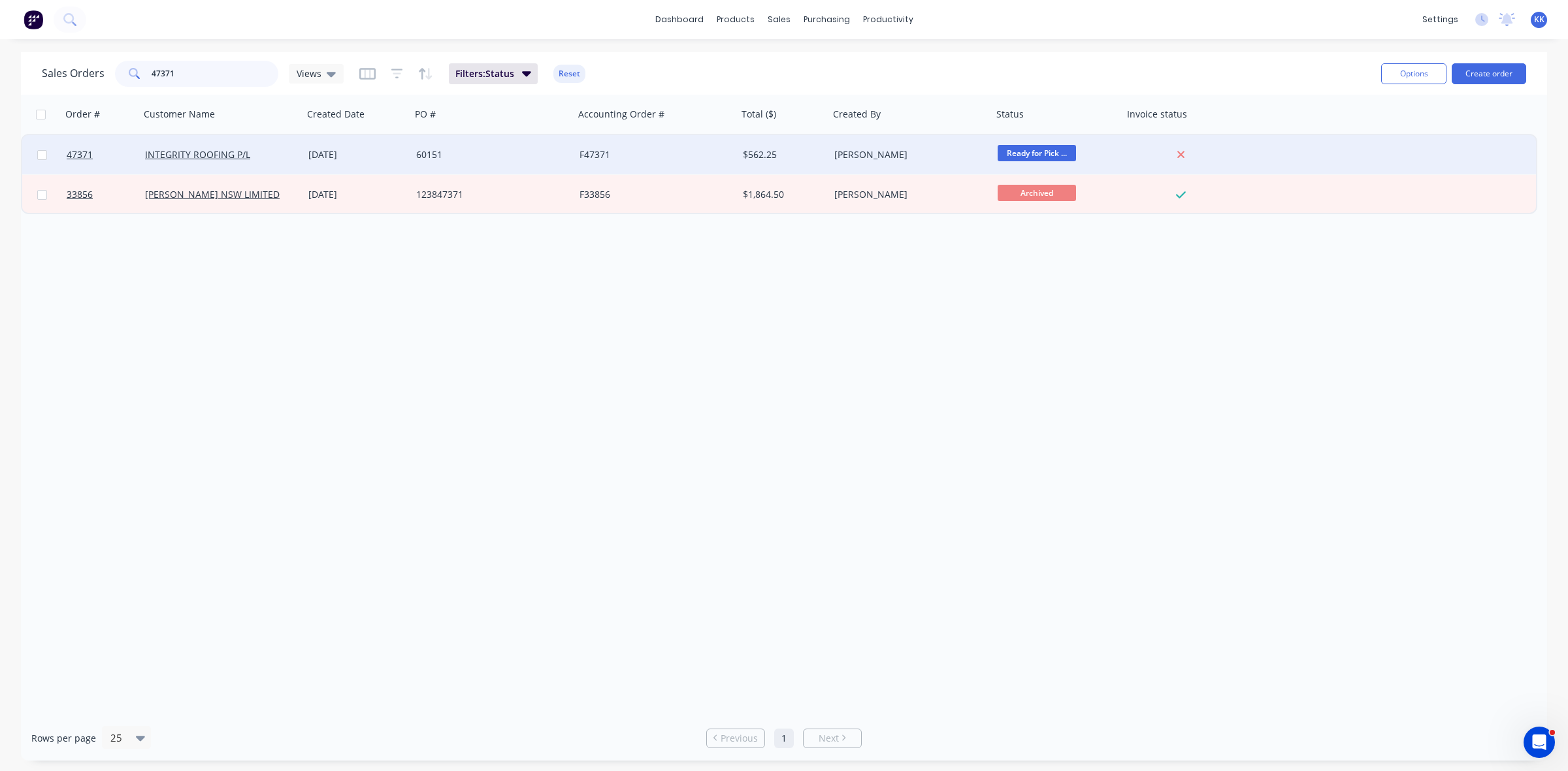
type input "47371"
click at [327, 139] on div "[DATE]" at bounding box center [357, 155] width 108 height 40
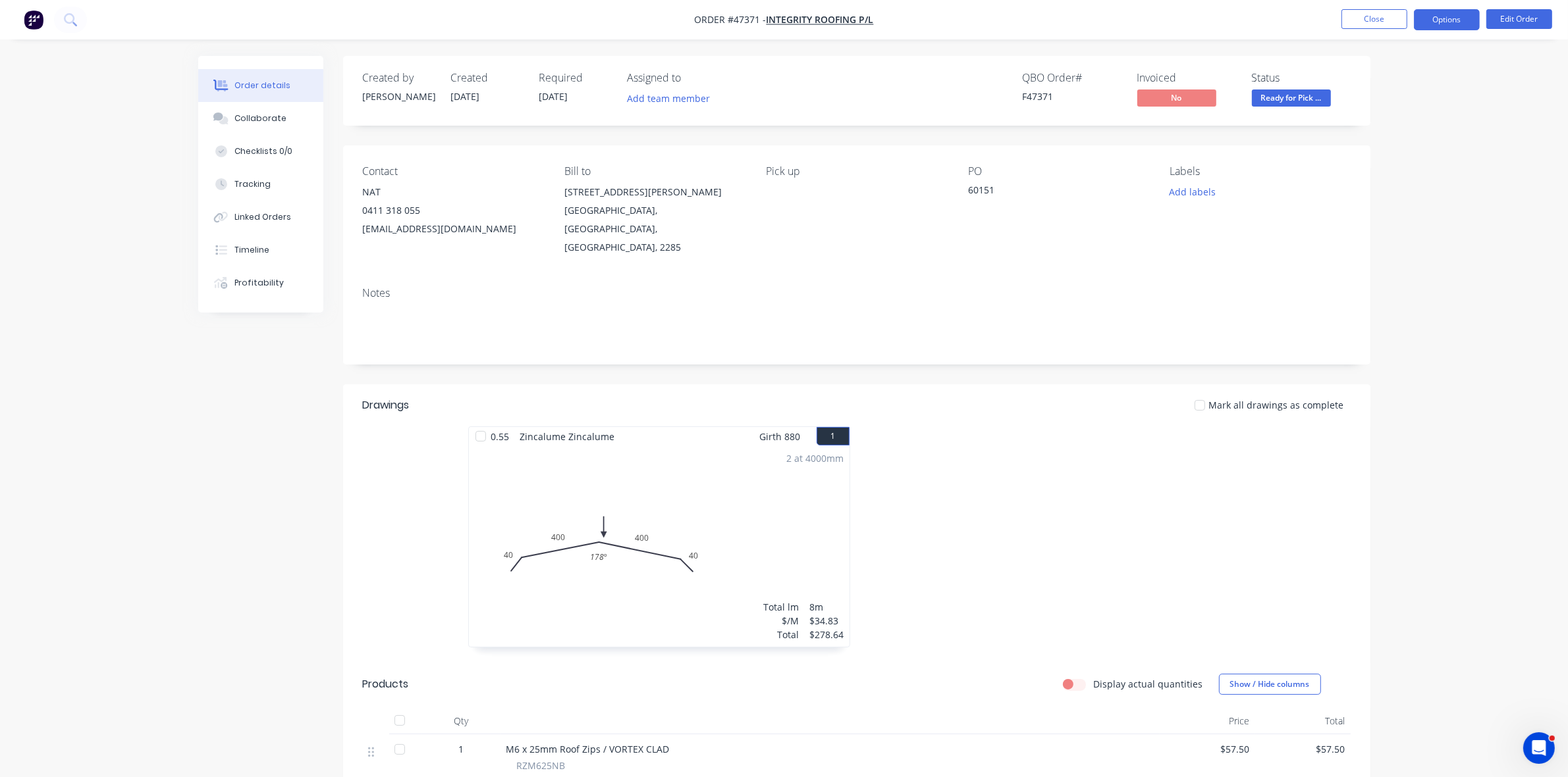
click at [1466, 21] on button "Options" at bounding box center [1446, 20] width 66 height 21
drag, startPoint x: 1459, startPoint y: 26, endPoint x: 1412, endPoint y: 73, distance: 66.5
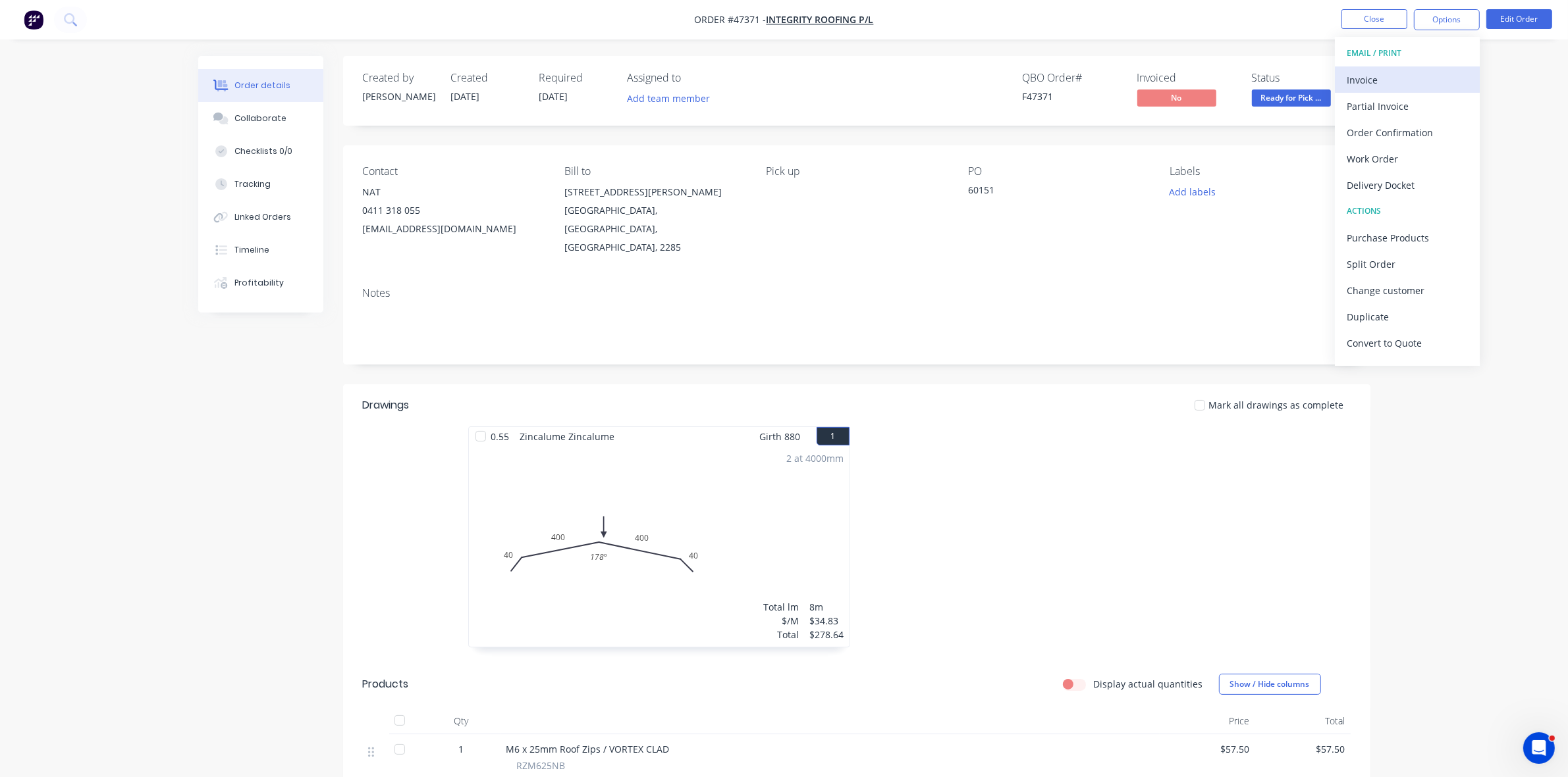
click at [1412, 73] on div "Invoice" at bounding box center [1407, 80] width 121 height 19
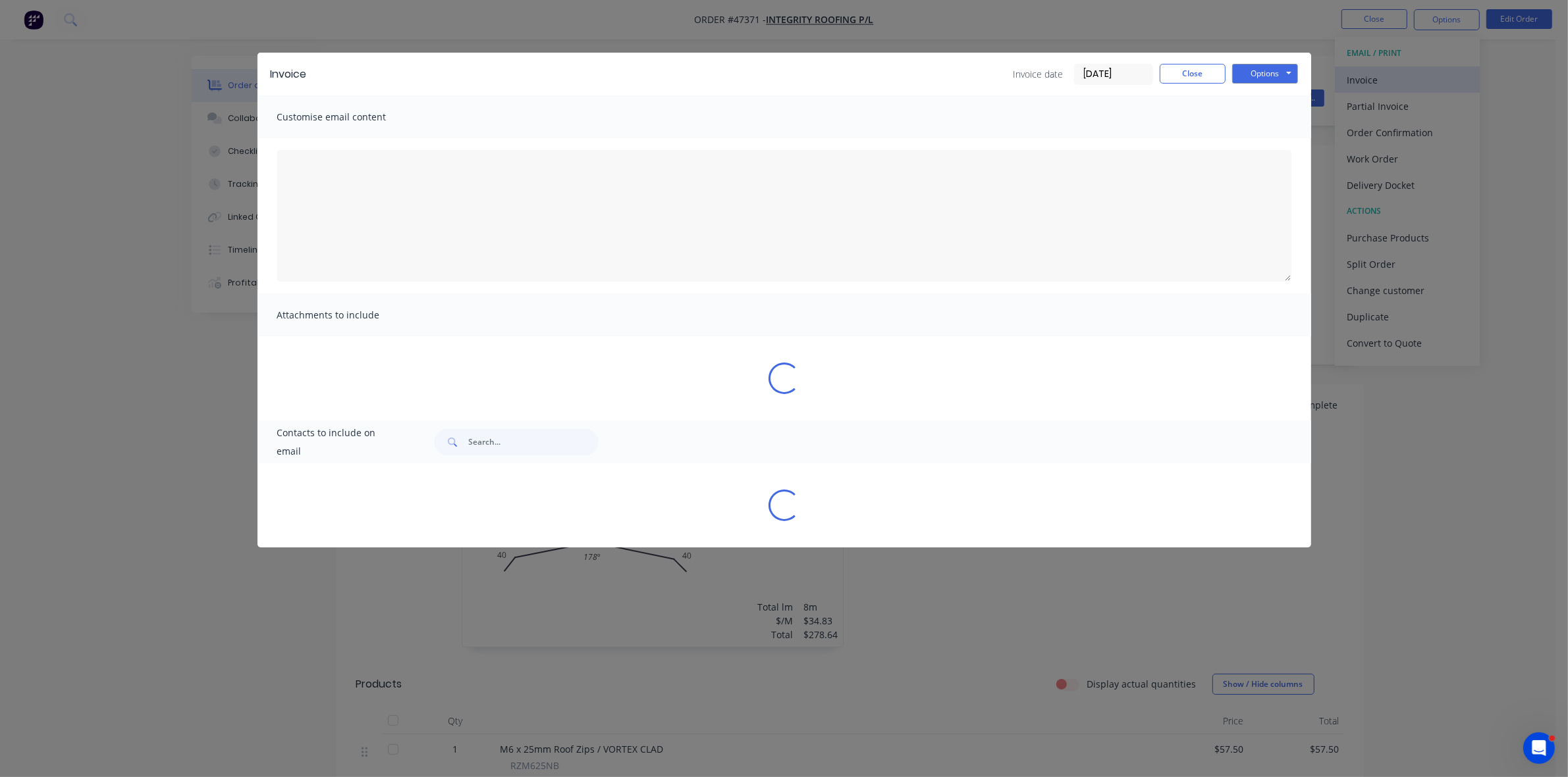
type textarea "A PDF copy of the order has been attached to this email. To view your order onl…"
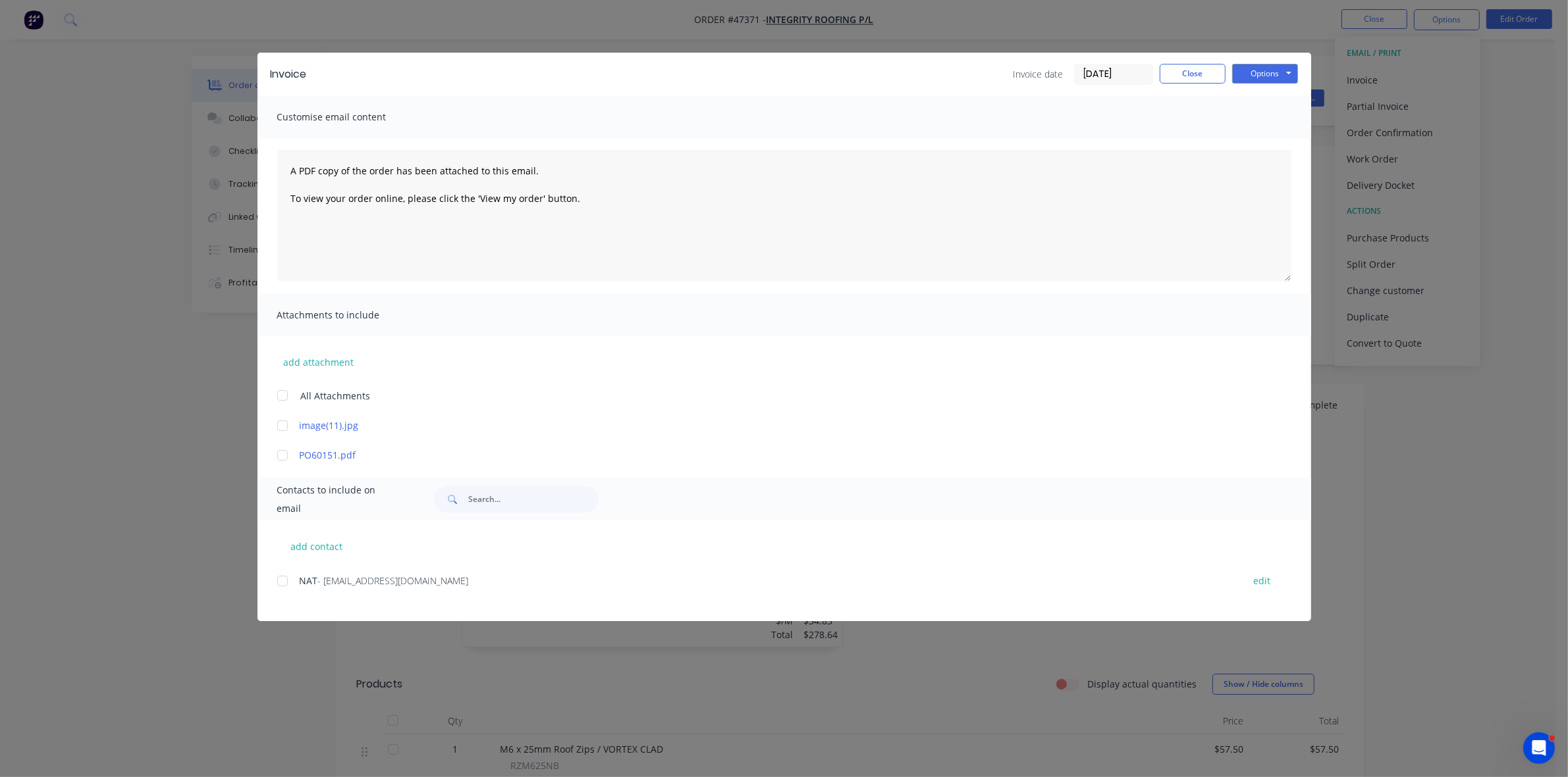
click at [281, 581] on div at bounding box center [282, 581] width 26 height 26
click at [1127, 74] on input "[DATE]" at bounding box center [1113, 74] width 77 height 20
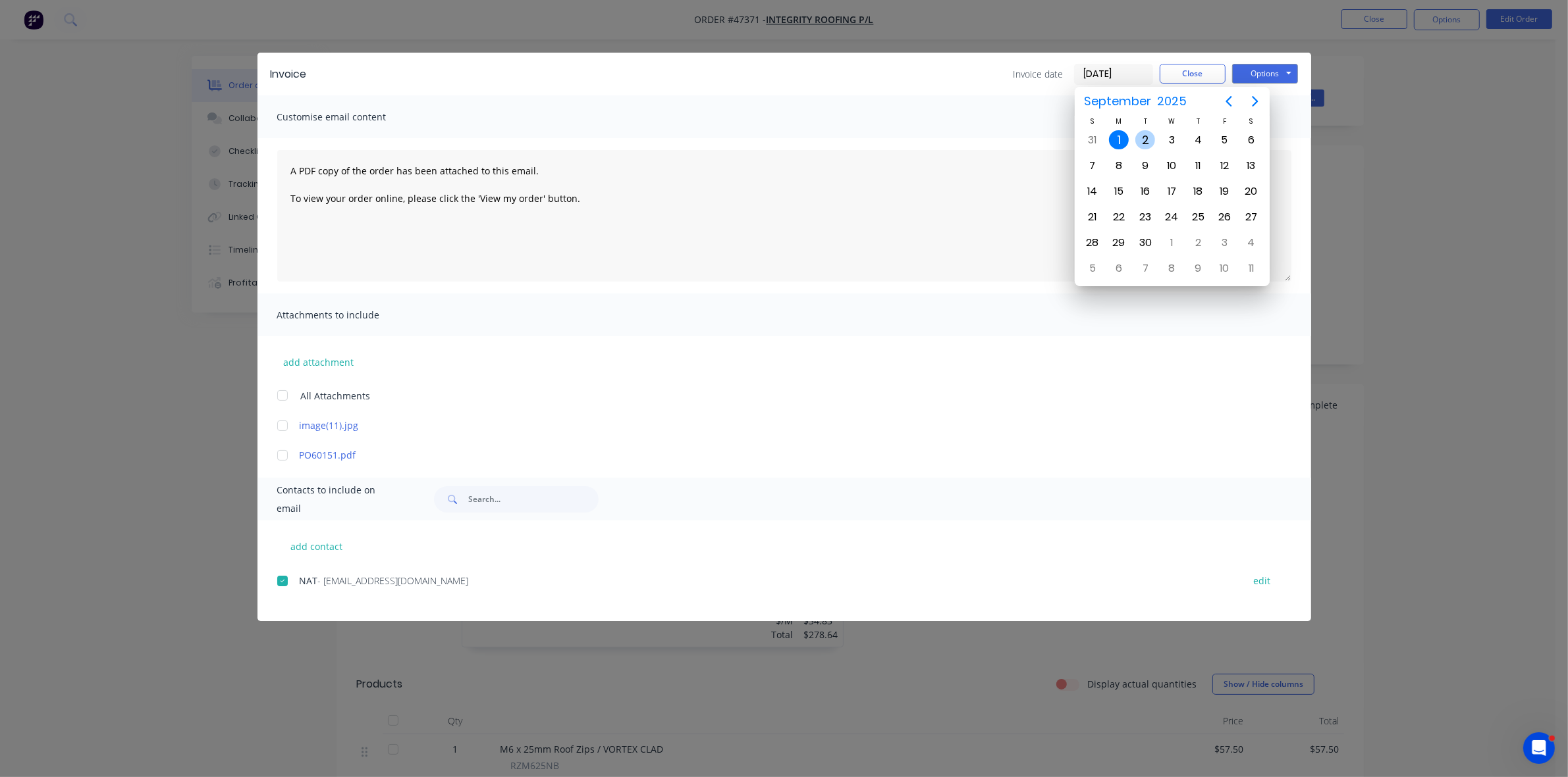
click at [1140, 142] on div "2" at bounding box center [1144, 140] width 20 height 20
type input "[DATE]"
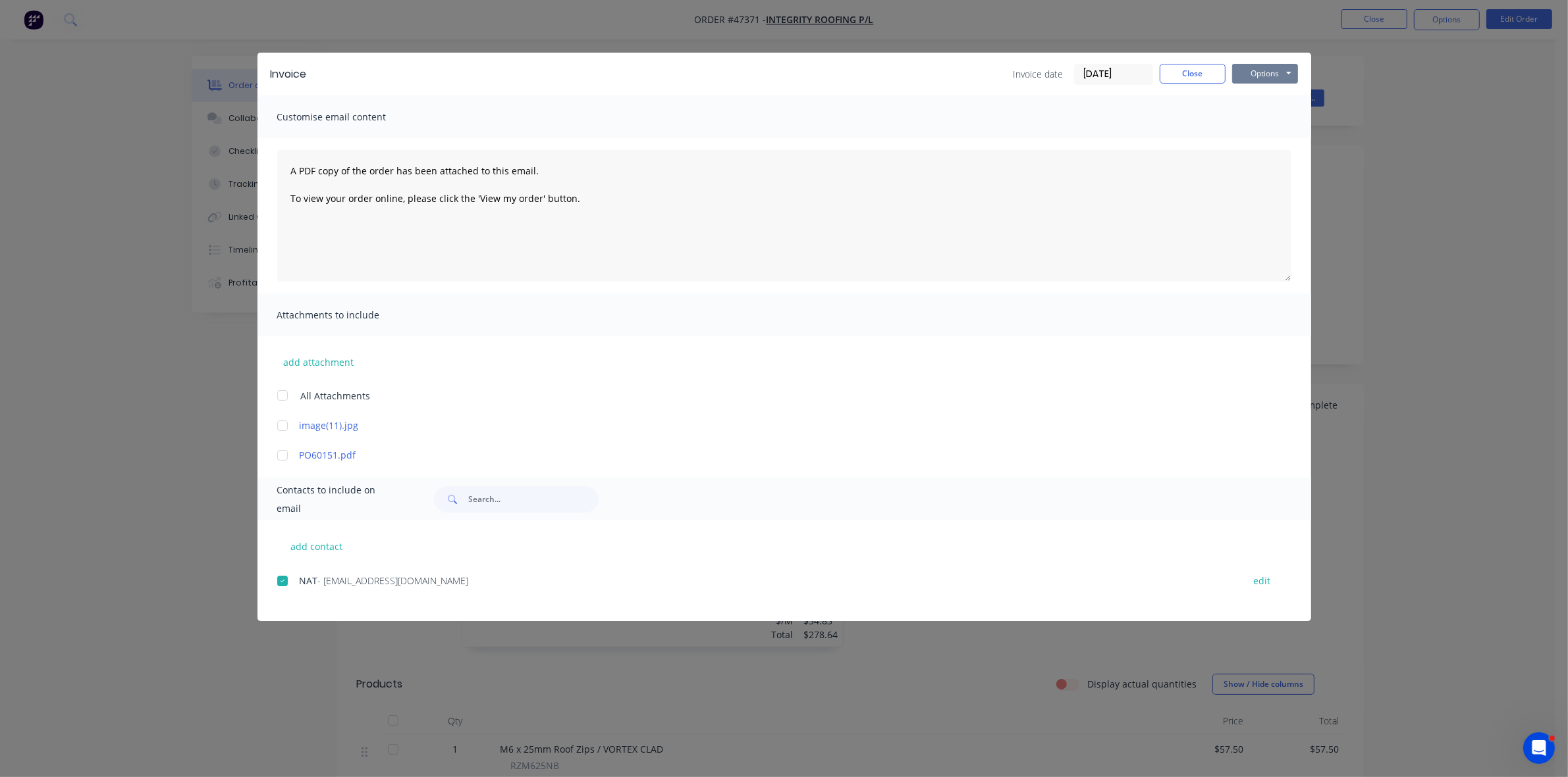
click at [1248, 77] on button "Options" at bounding box center [1265, 73] width 66 height 20
click at [1252, 135] on button "Email" at bounding box center [1274, 140] width 85 height 22
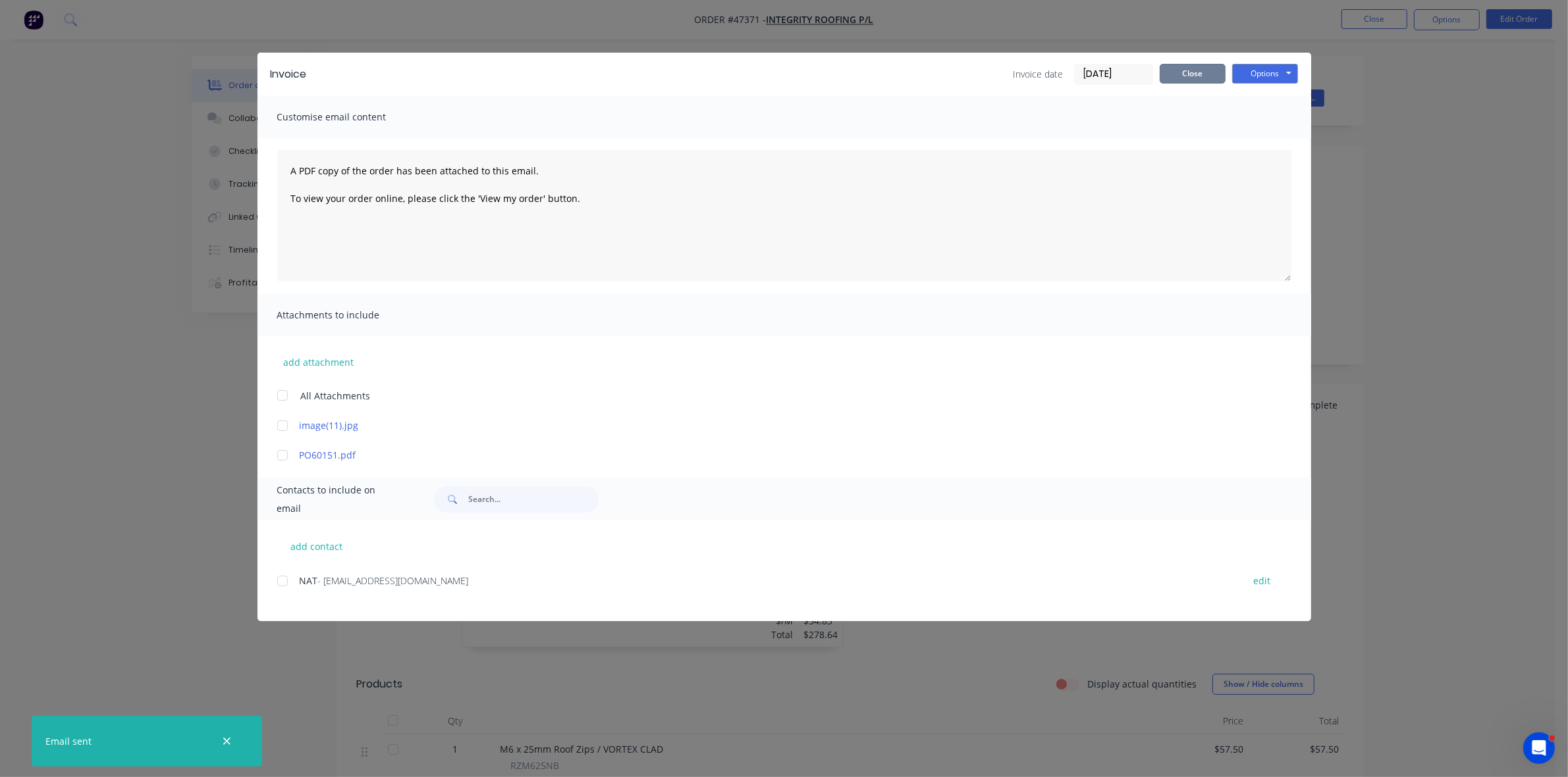
click at [1208, 64] on button "Close" at bounding box center [1192, 73] width 66 height 20
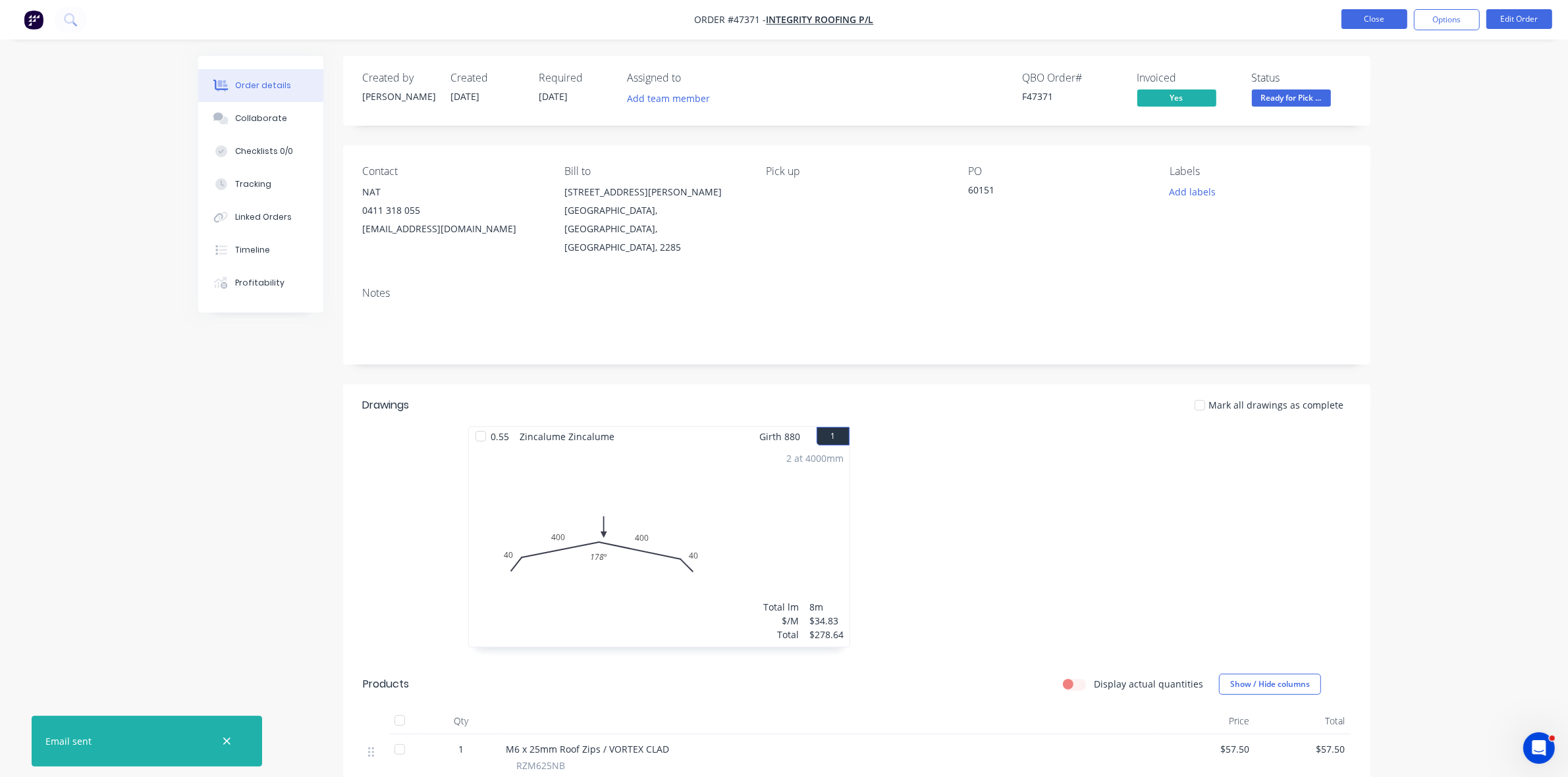
click at [1365, 20] on button "Close" at bounding box center [1374, 19] width 66 height 20
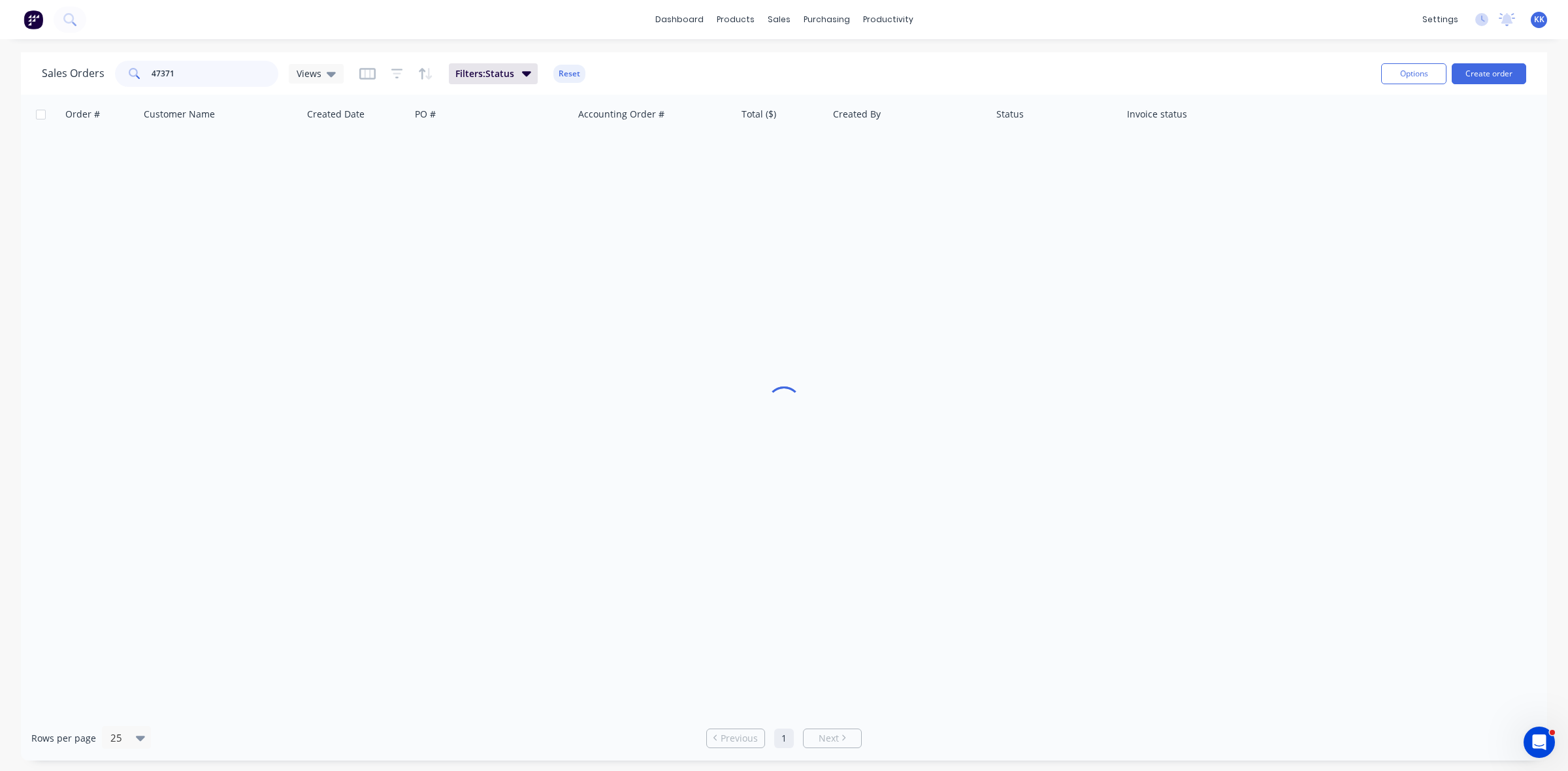
drag, startPoint x: 207, startPoint y: 79, endPoint x: 149, endPoint y: 78, distance: 58.0
click at [149, 78] on div "47371" at bounding box center [196, 74] width 163 height 26
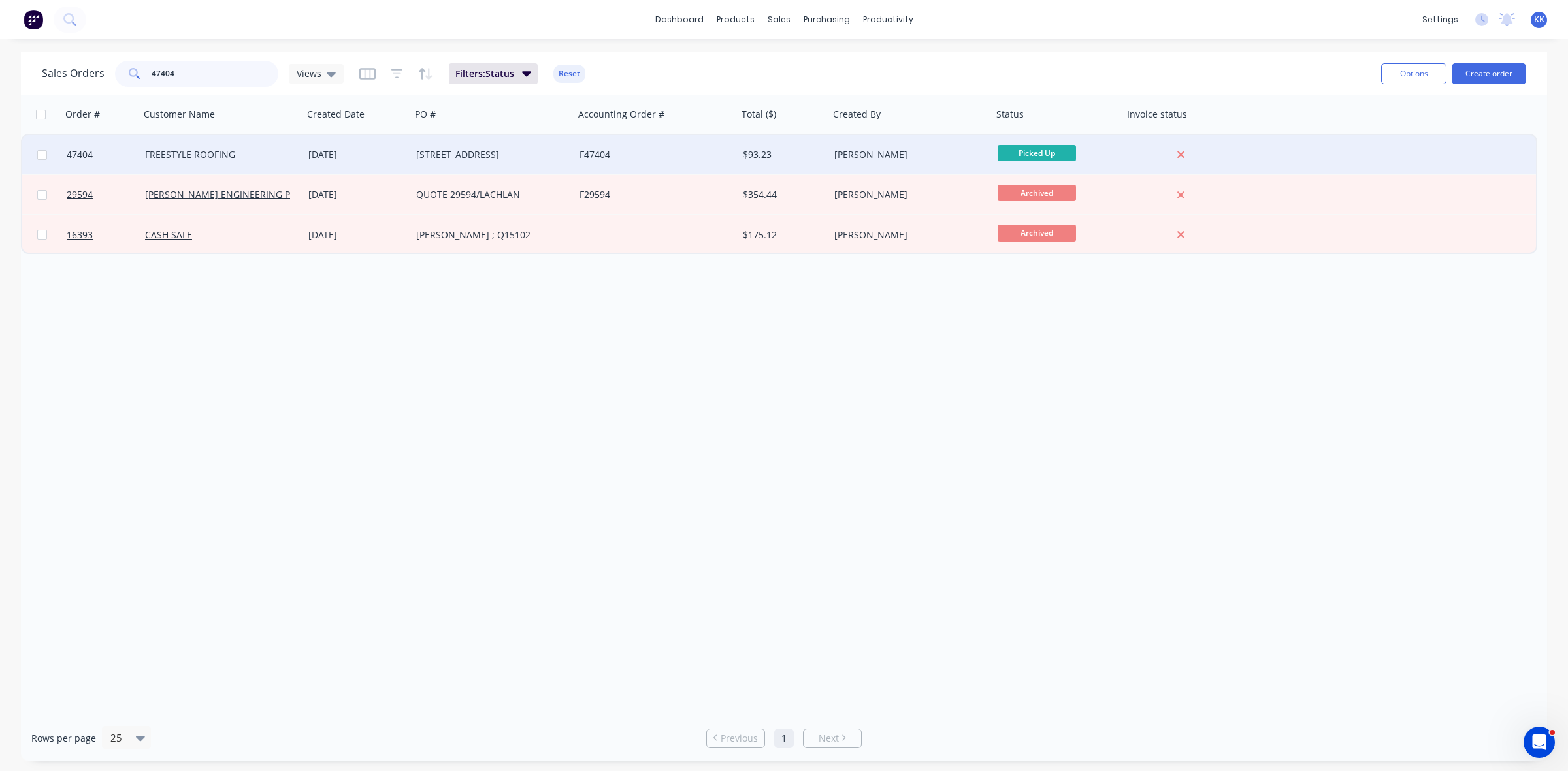
type input "47404"
click at [575, 152] on div "F47404" at bounding box center [656, 155] width 163 height 40
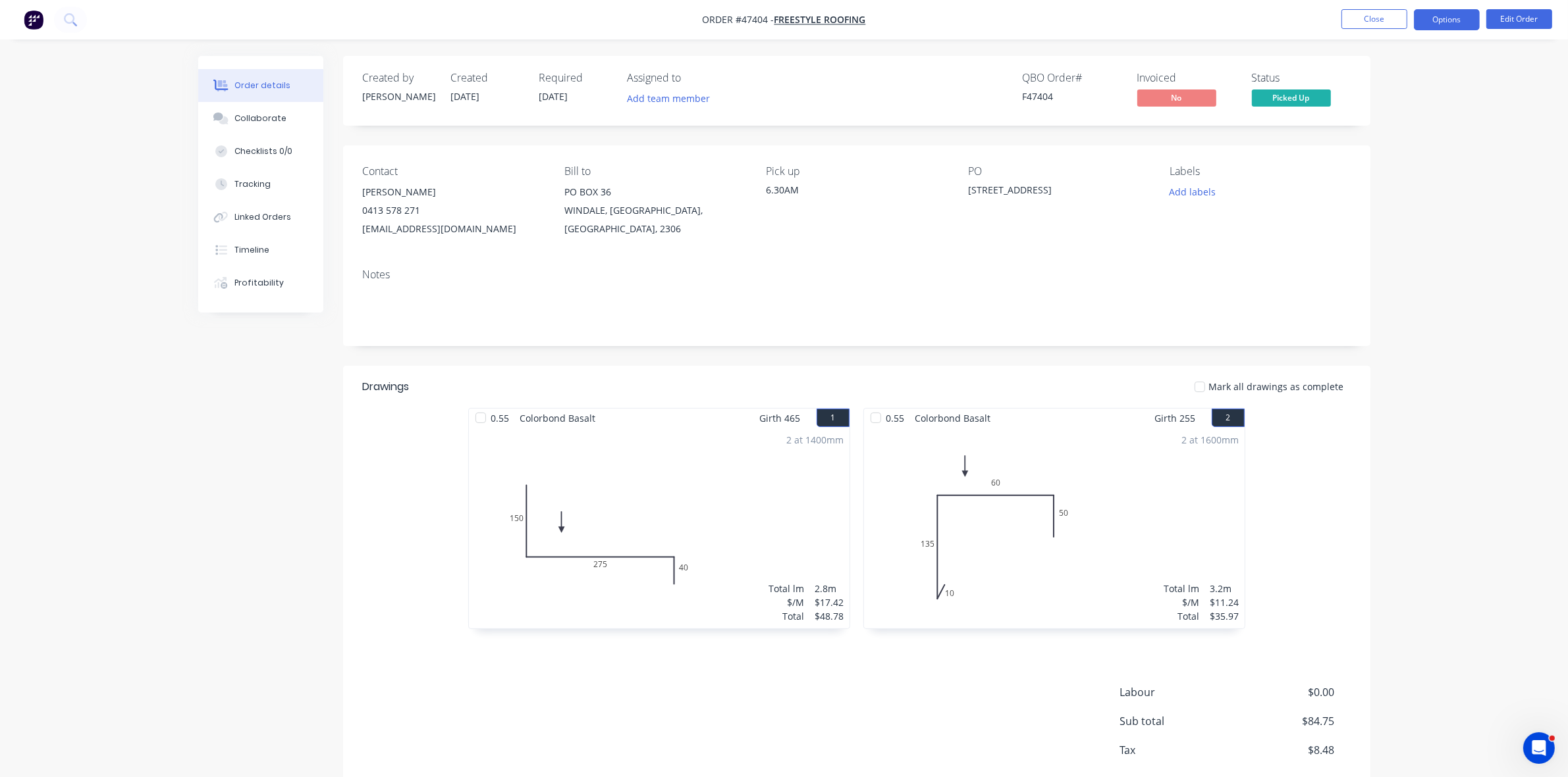
click at [1443, 23] on button "Options" at bounding box center [1446, 20] width 66 height 21
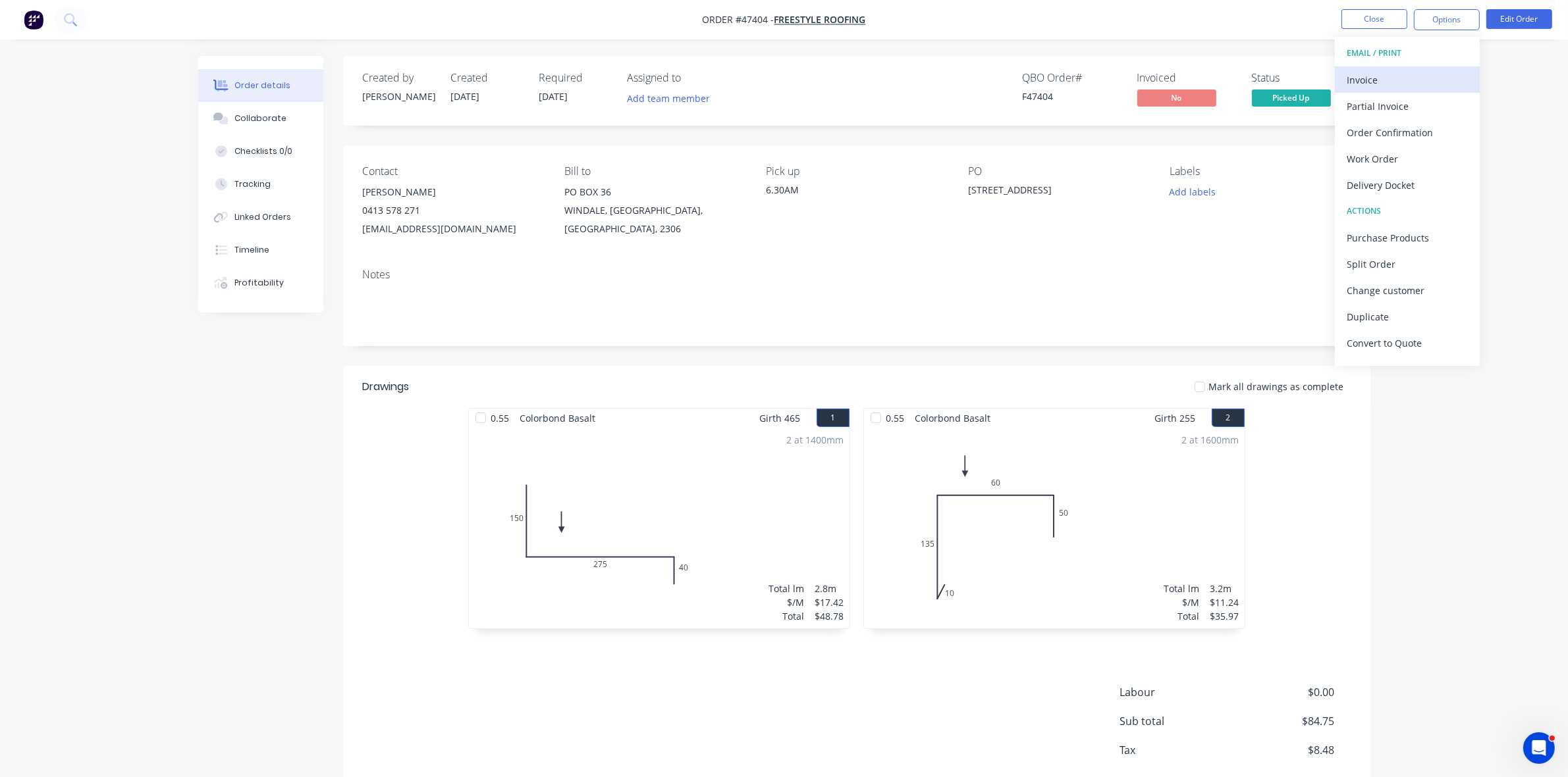
click at [1402, 70] on div "Invoice" at bounding box center [1407, 80] width 121 height 19
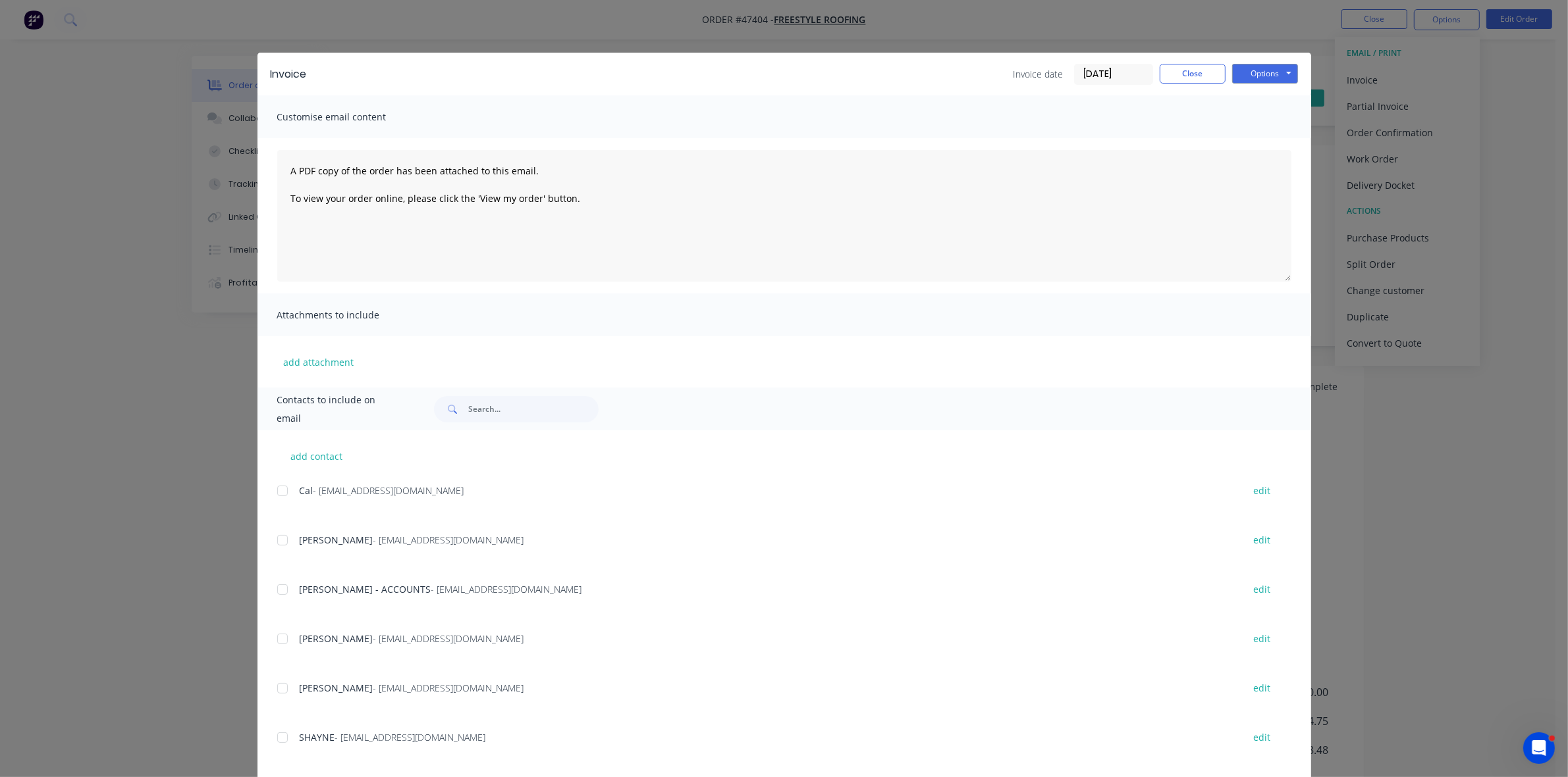
click at [277, 589] on div at bounding box center [282, 590] width 26 height 26
click at [1242, 77] on button "Options" at bounding box center [1265, 73] width 66 height 20
click at [1267, 140] on button "Email" at bounding box center [1274, 140] width 85 height 22
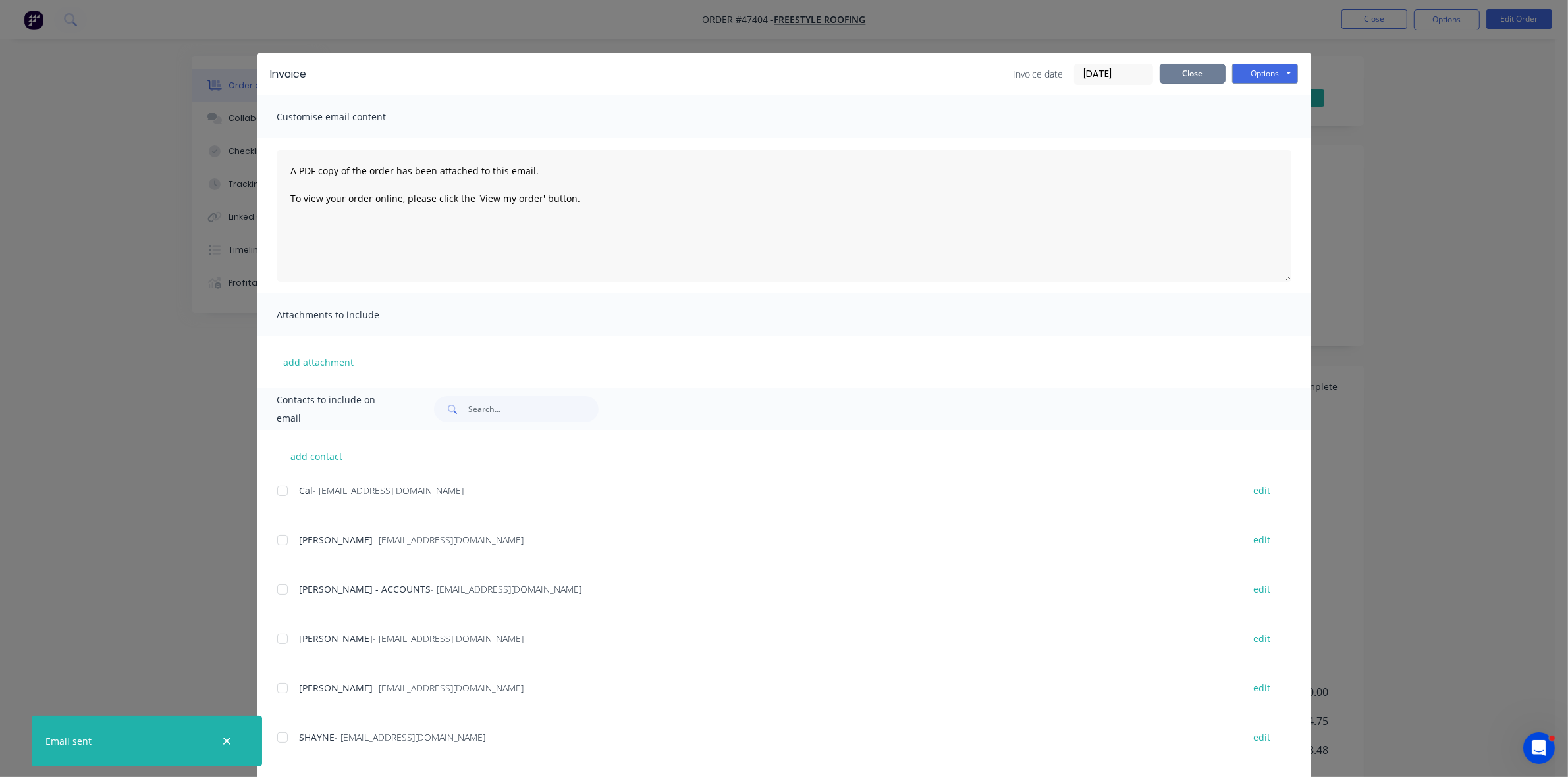
click at [1184, 73] on button "Close" at bounding box center [1192, 73] width 66 height 20
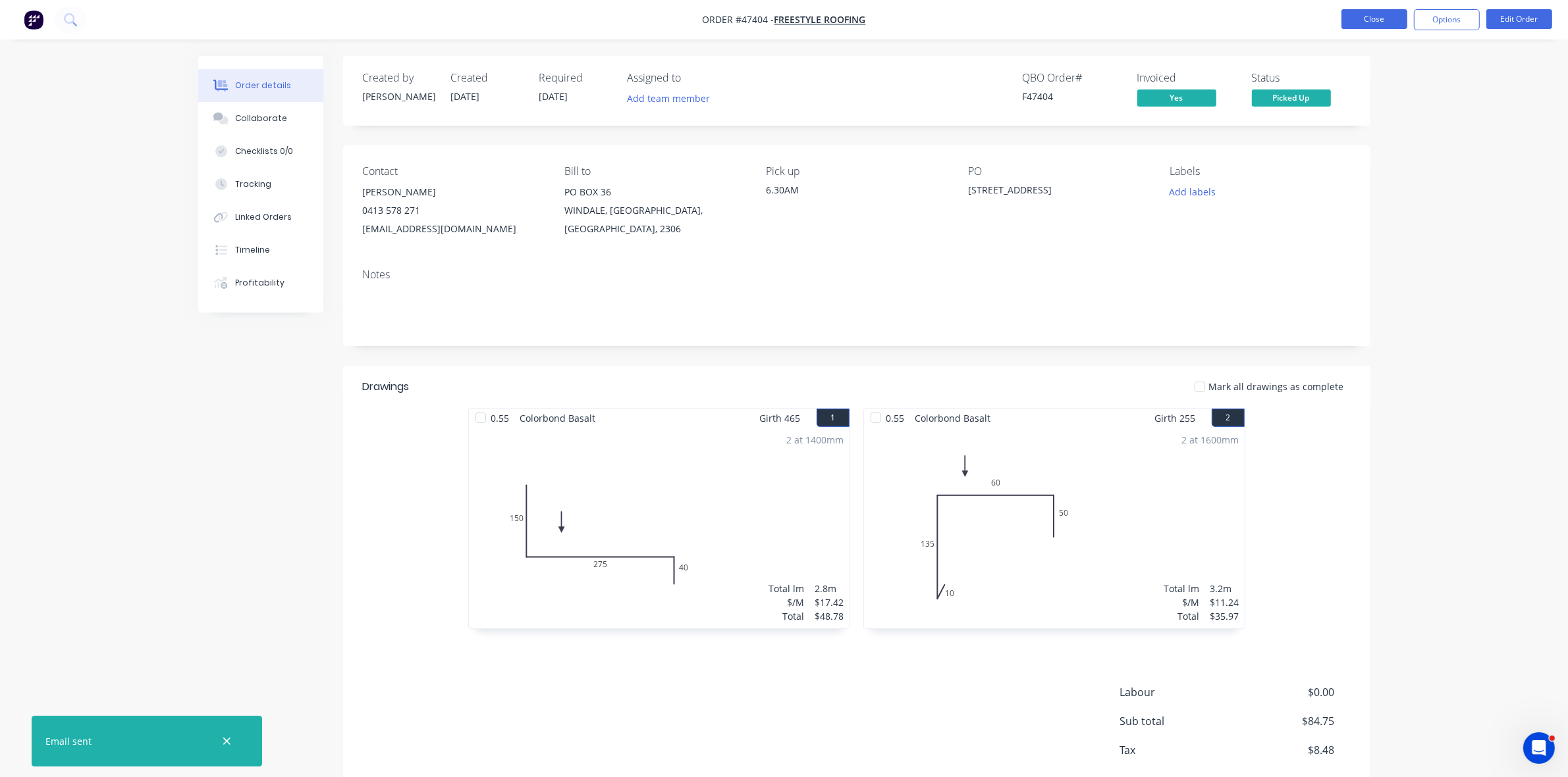
click at [1351, 18] on button "Close" at bounding box center [1374, 19] width 66 height 20
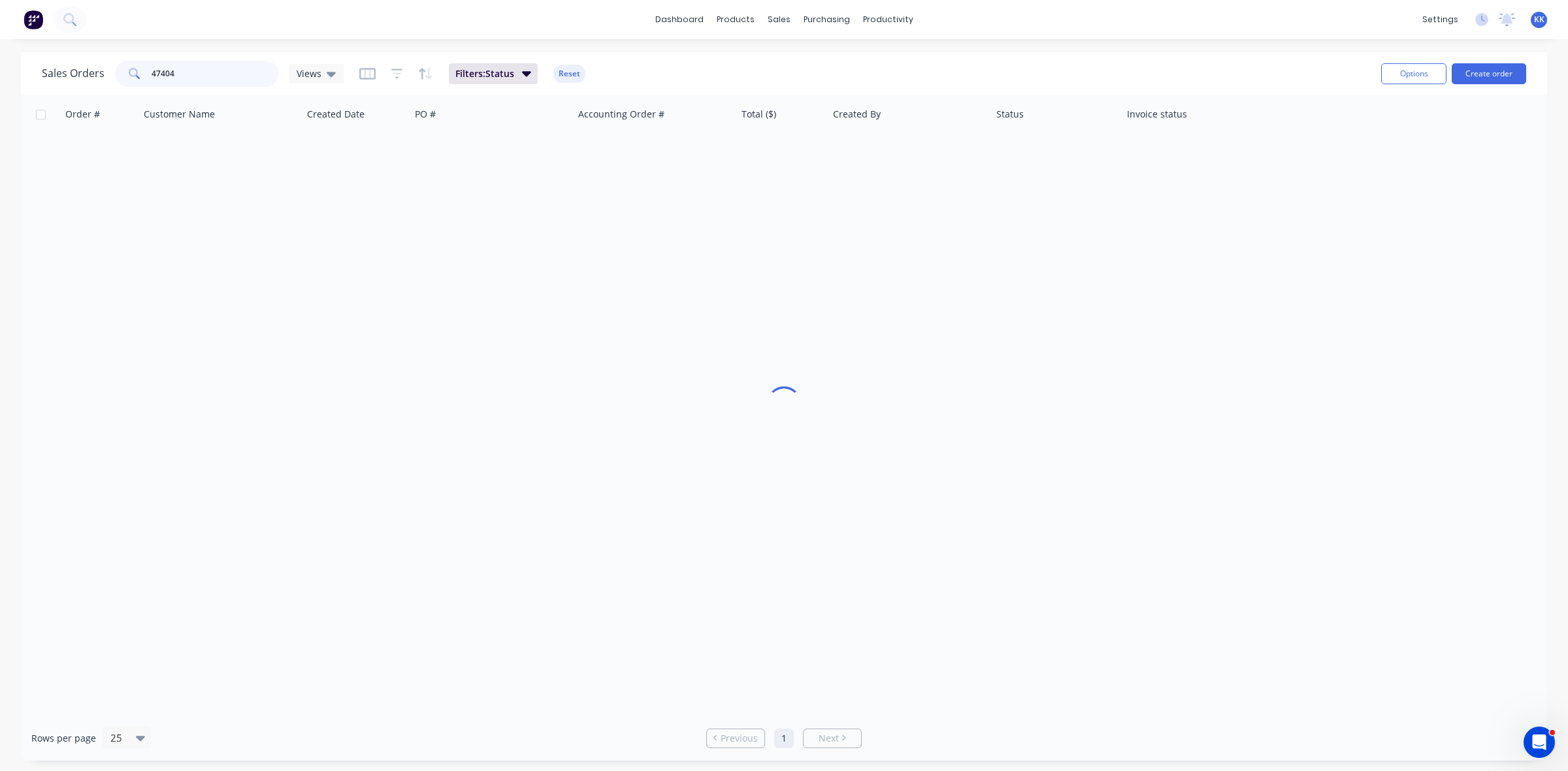
drag, startPoint x: 219, startPoint y: 70, endPoint x: 137, endPoint y: 77, distance: 82.3
click at [135, 76] on div "47404" at bounding box center [196, 74] width 163 height 26
click at [322, 72] on div "Views" at bounding box center [317, 74] width 40 height 12
click at [330, 212] on button "clear cash sales" at bounding box center [367, 211] width 149 height 15
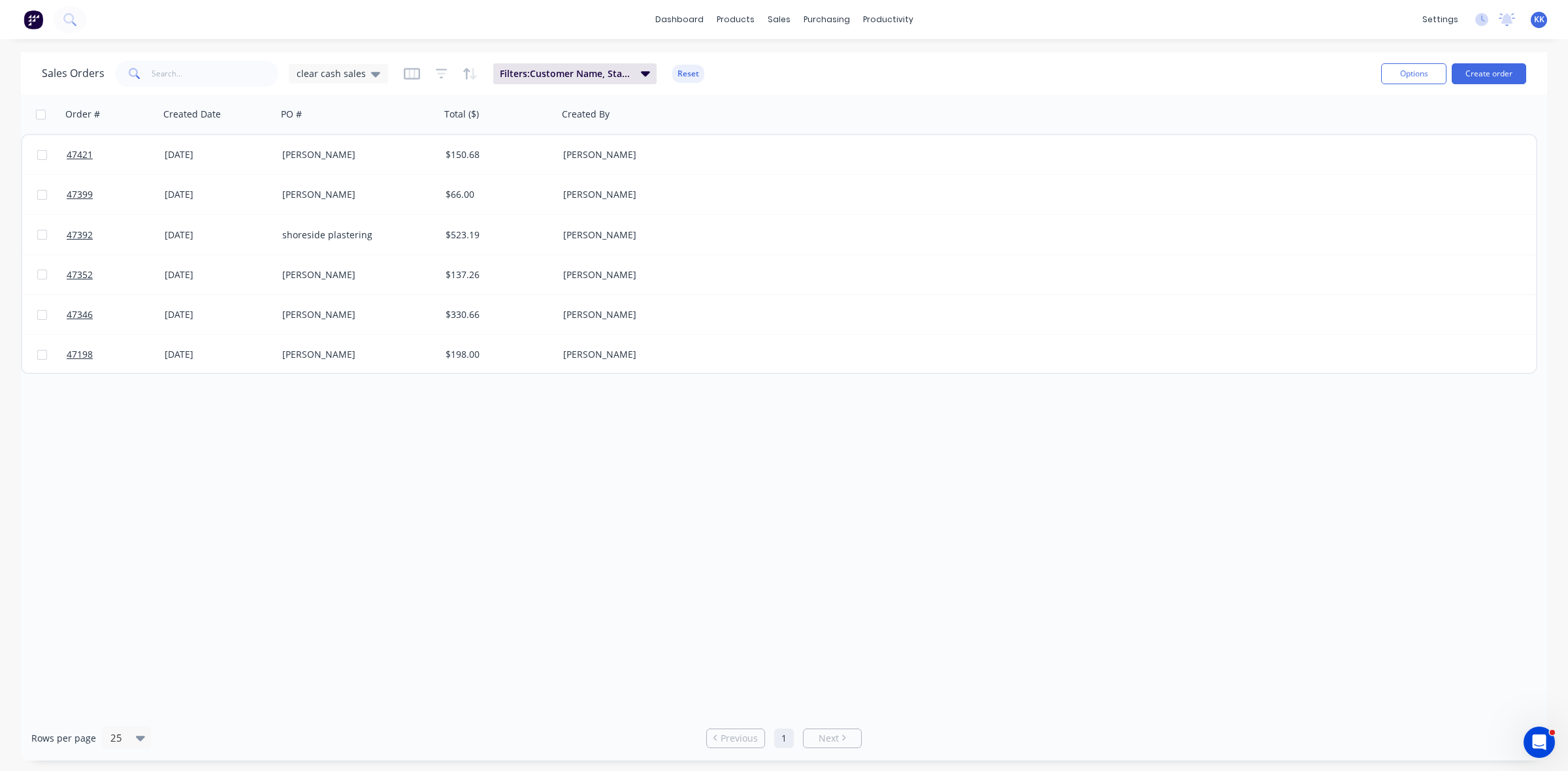
drag, startPoint x: 40, startPoint y: 116, endPoint x: 46, endPoint y: 119, distance: 6.7
click at [38, 115] on input "checkbox" at bounding box center [40, 115] width 10 height 9
checkbox input "true"
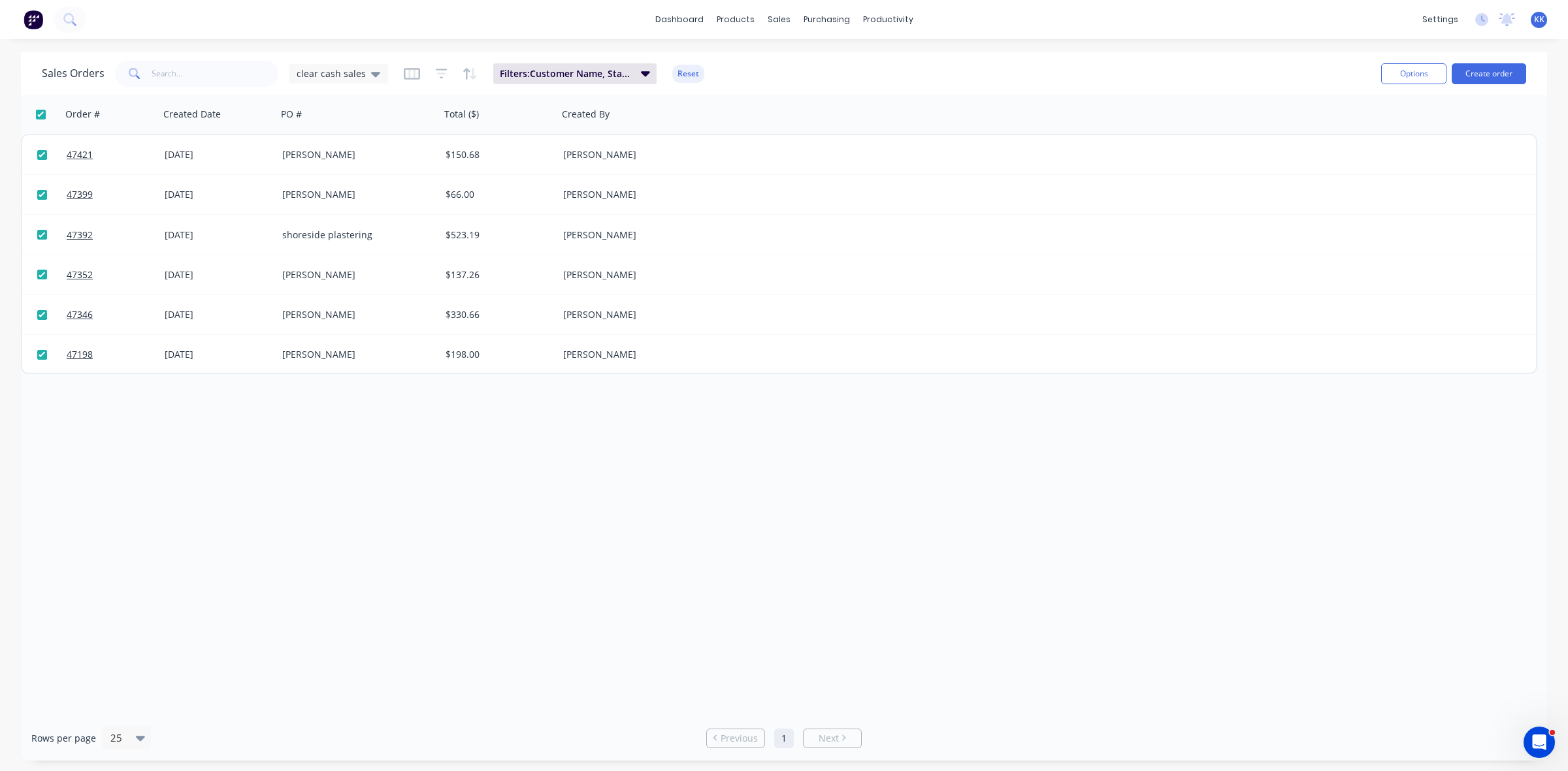
checkbox input "true"
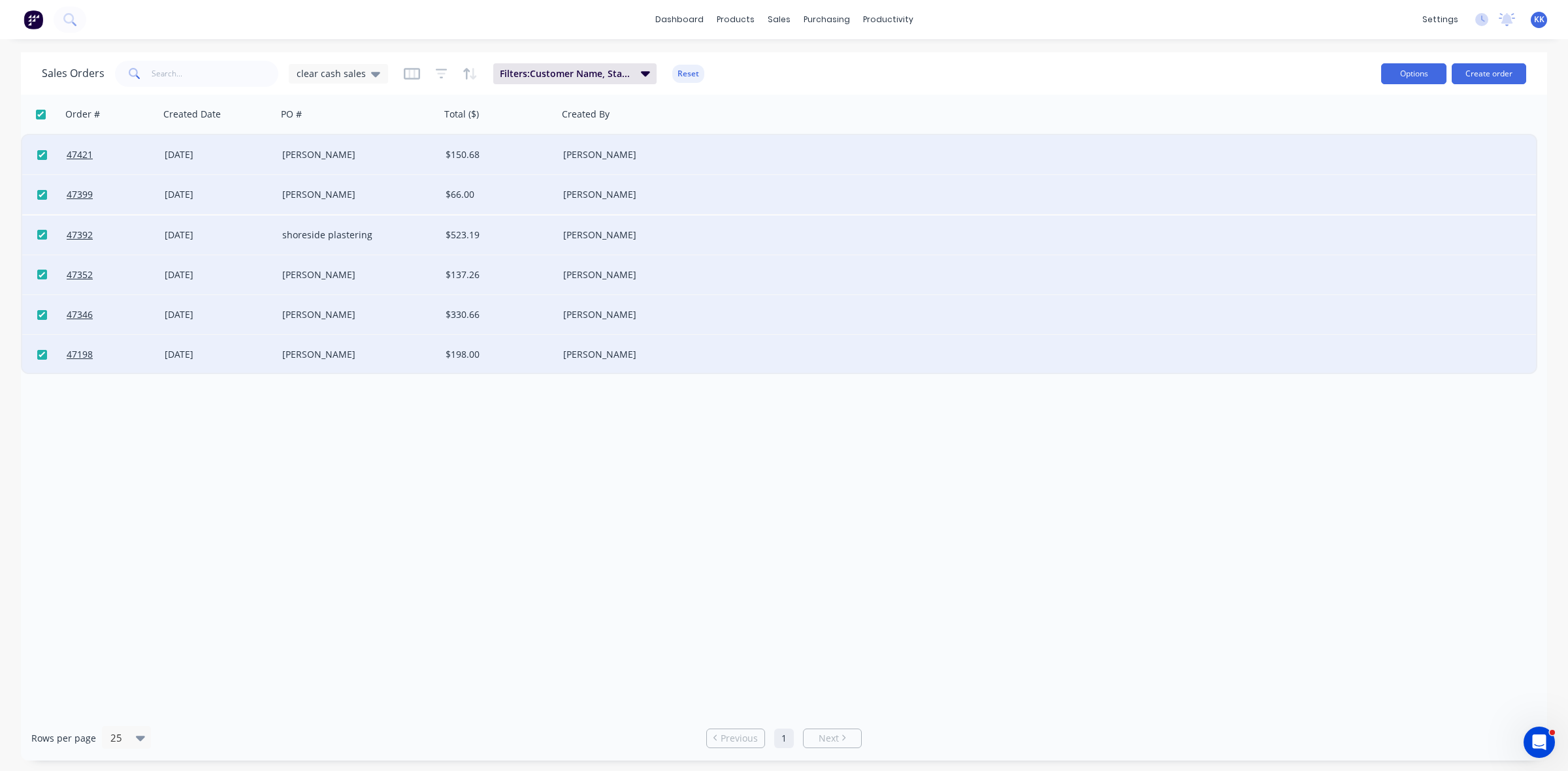
click at [1387, 77] on button "Options" at bounding box center [1414, 74] width 66 height 21
click at [1364, 132] on div "Archive" at bounding box center [1375, 133] width 120 height 19
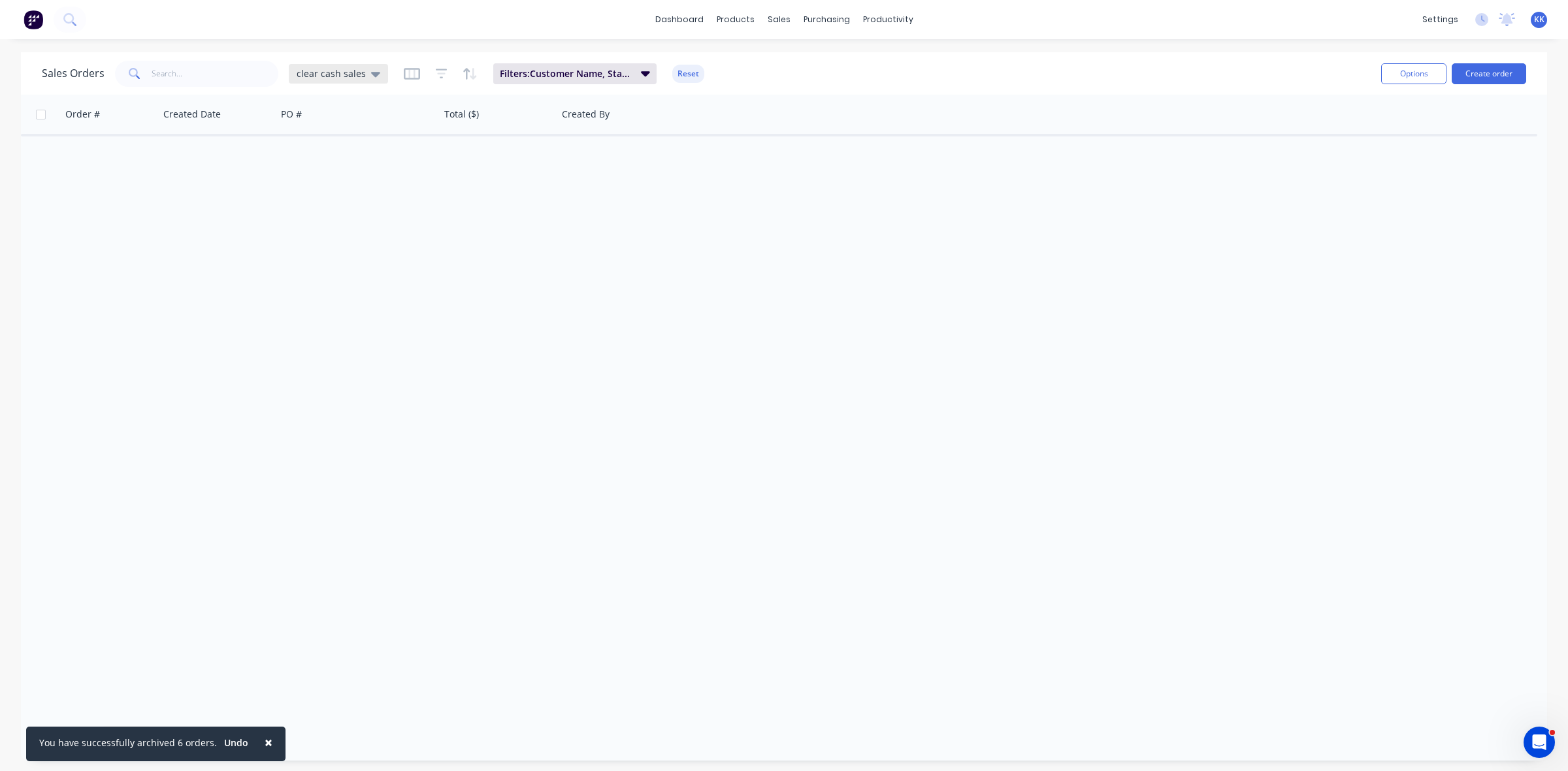
click at [353, 78] on span "clear cash sales" at bounding box center [331, 73] width 69 height 13
click at [318, 232] on button "clear invoiced" at bounding box center [367, 237] width 149 height 15
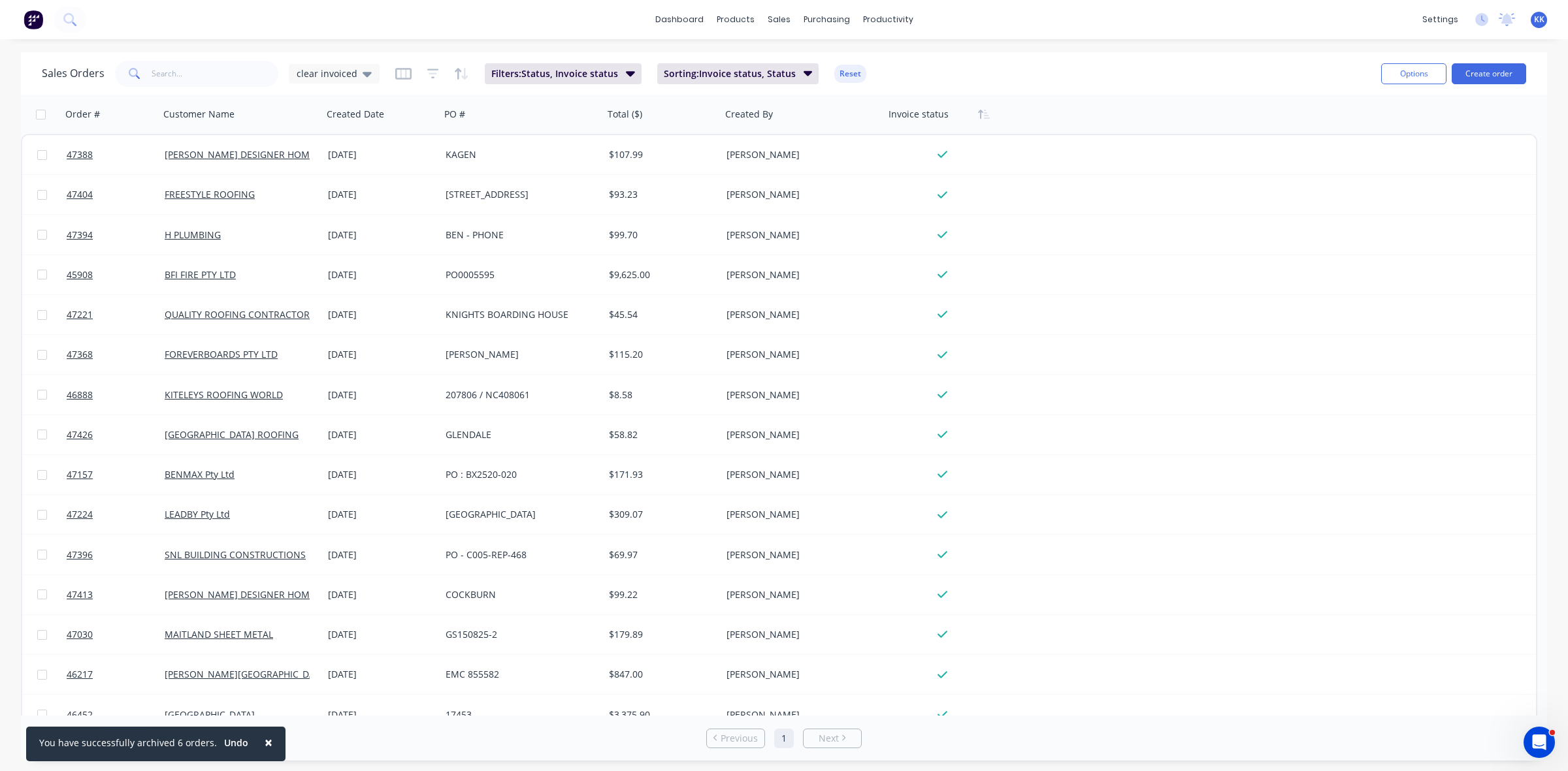
click at [40, 114] on input "checkbox" at bounding box center [40, 115] width 10 height 9
checkbox input "true"
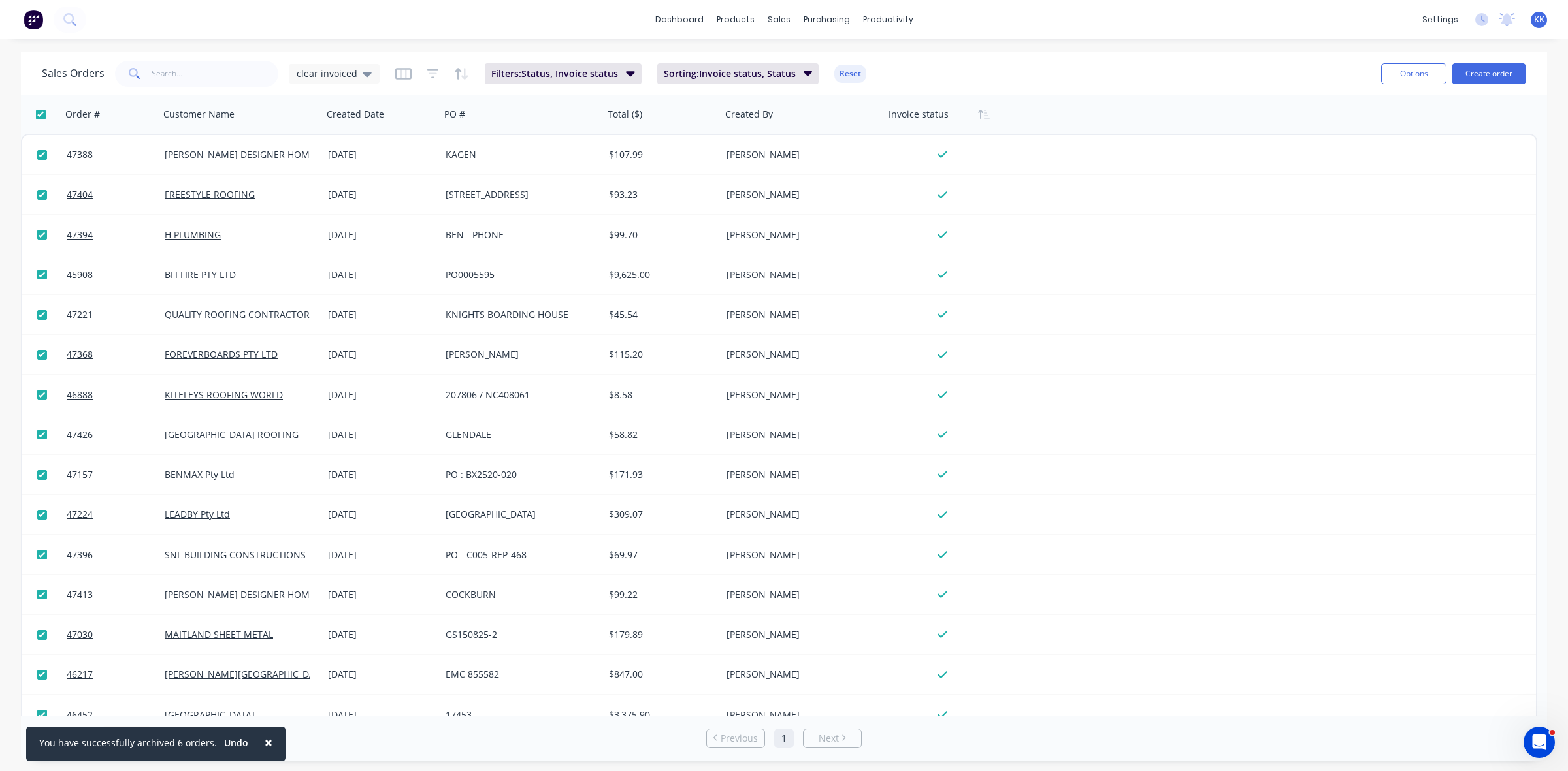
checkbox input "true"
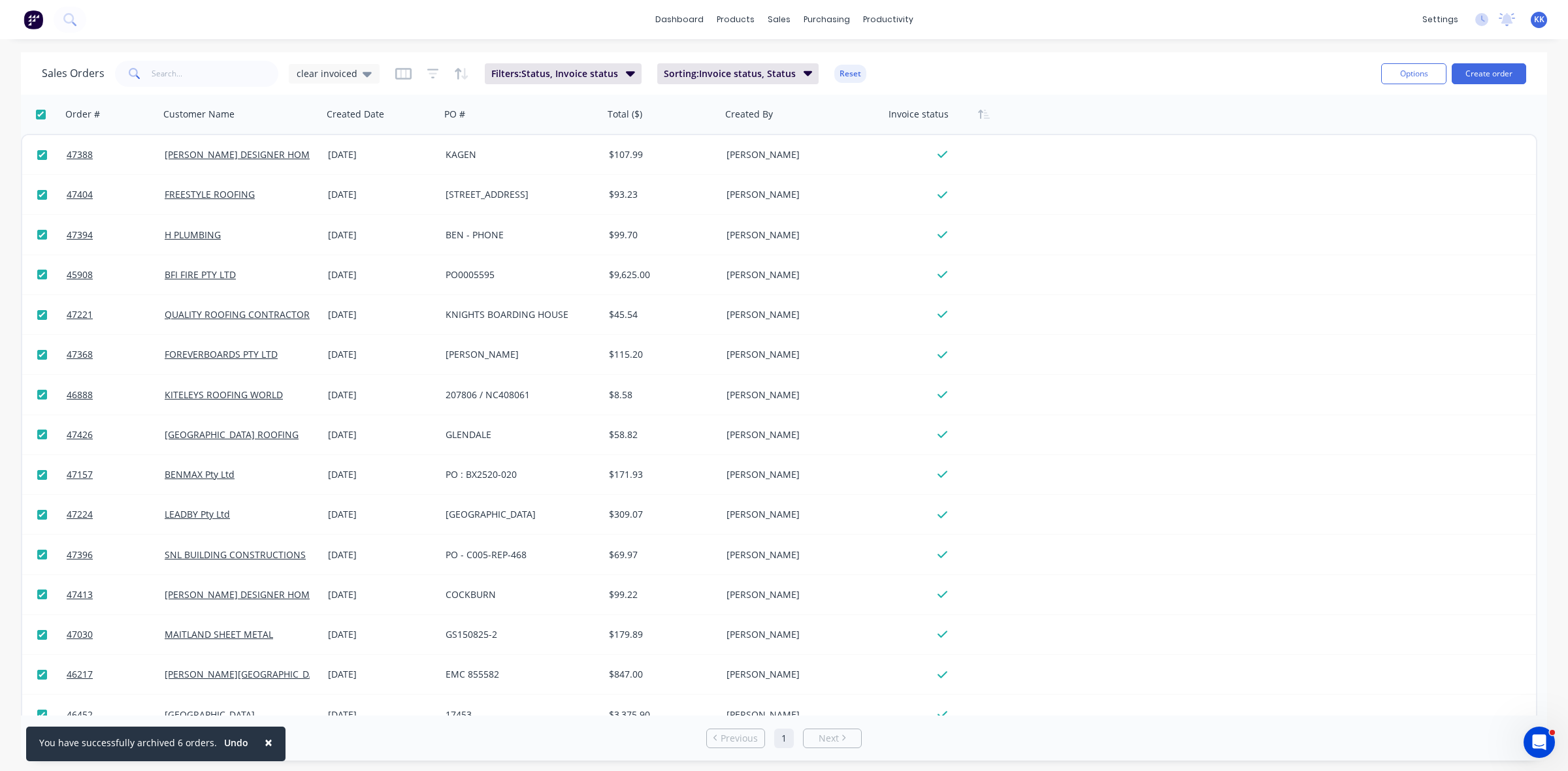
checkbox input "true"
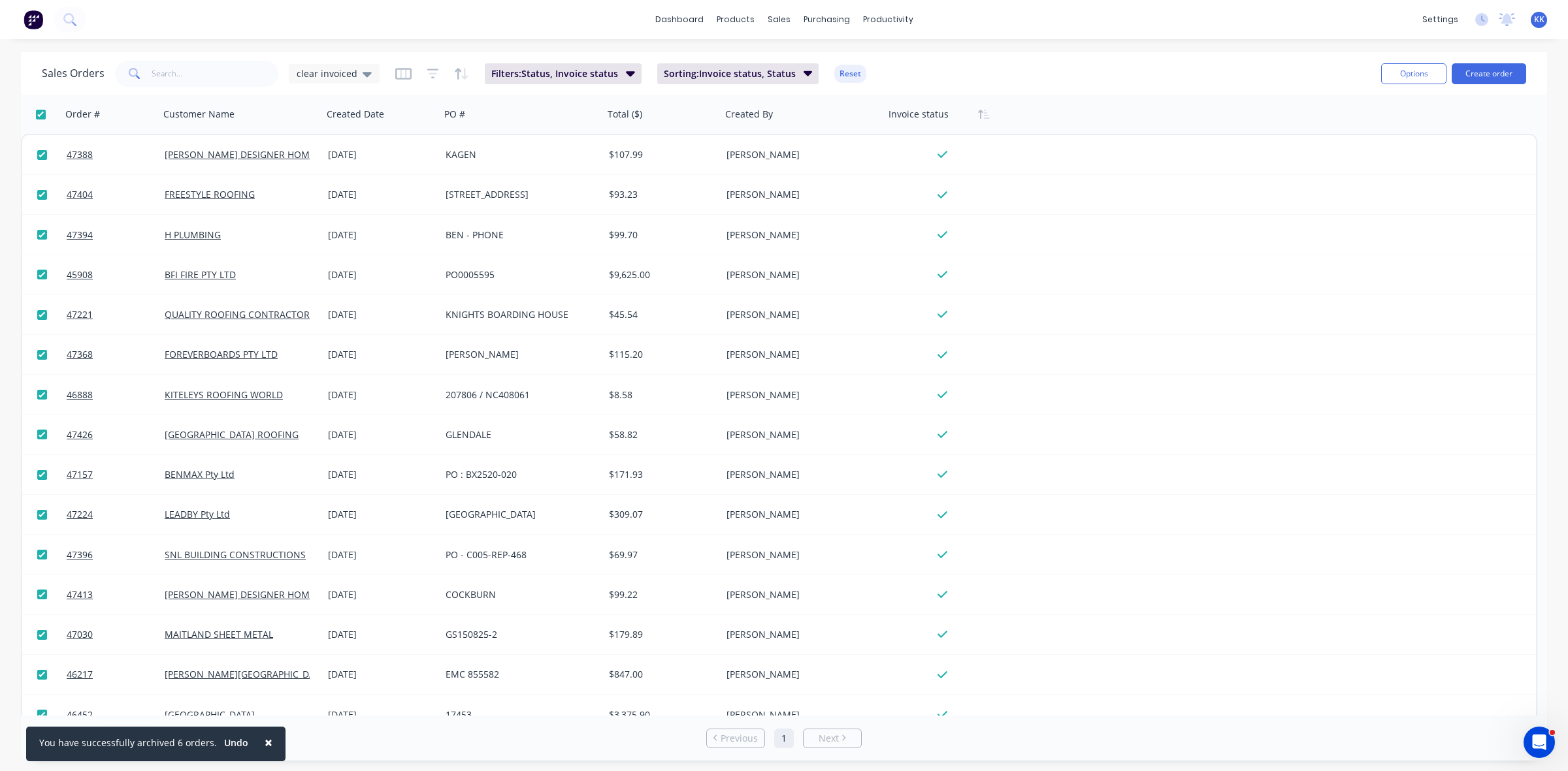
checkbox input "true"
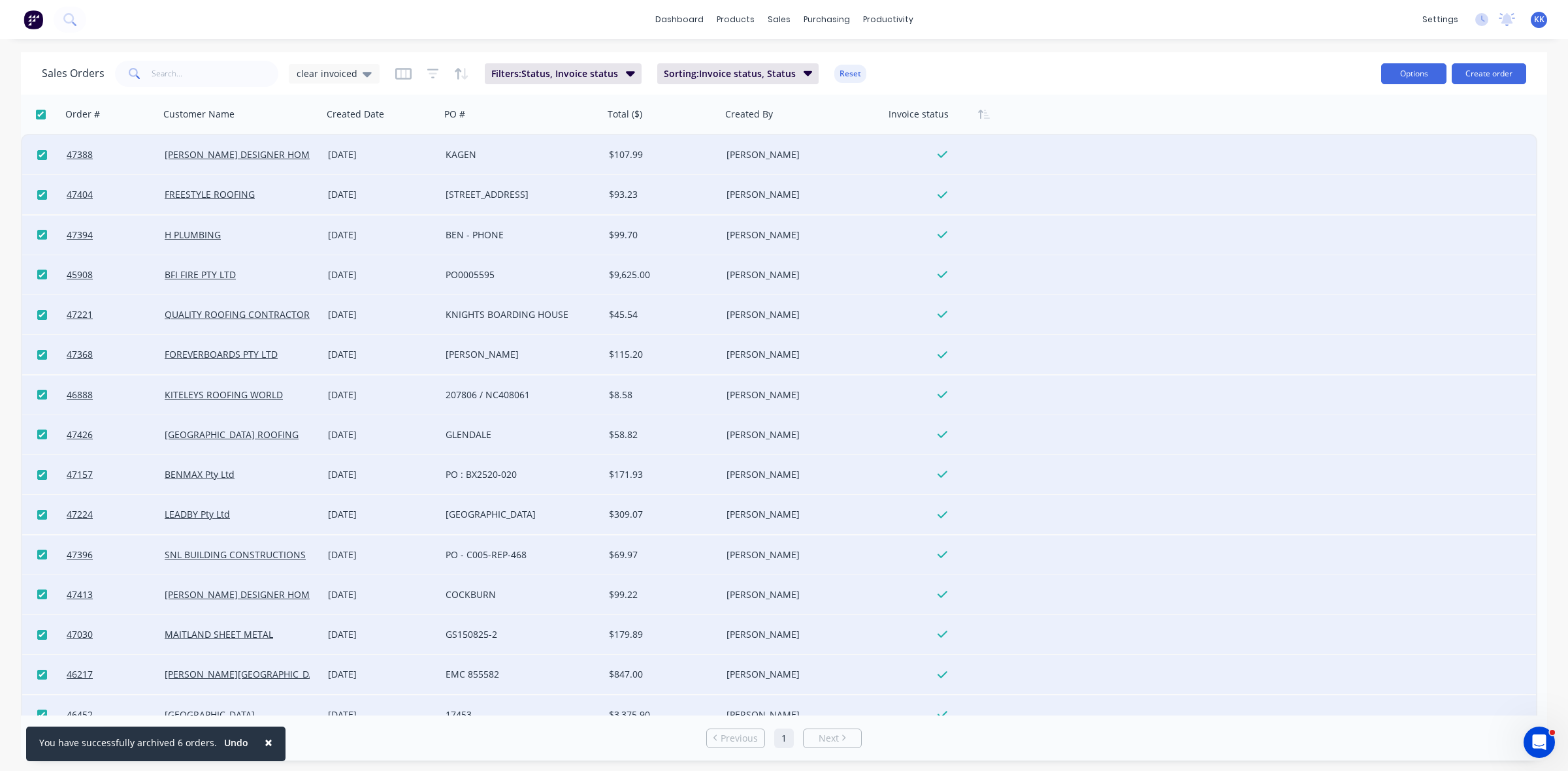
click at [1385, 79] on button "Options" at bounding box center [1414, 74] width 66 height 21
click at [1383, 128] on div "Archive" at bounding box center [1375, 133] width 120 height 19
checkbox input "false"
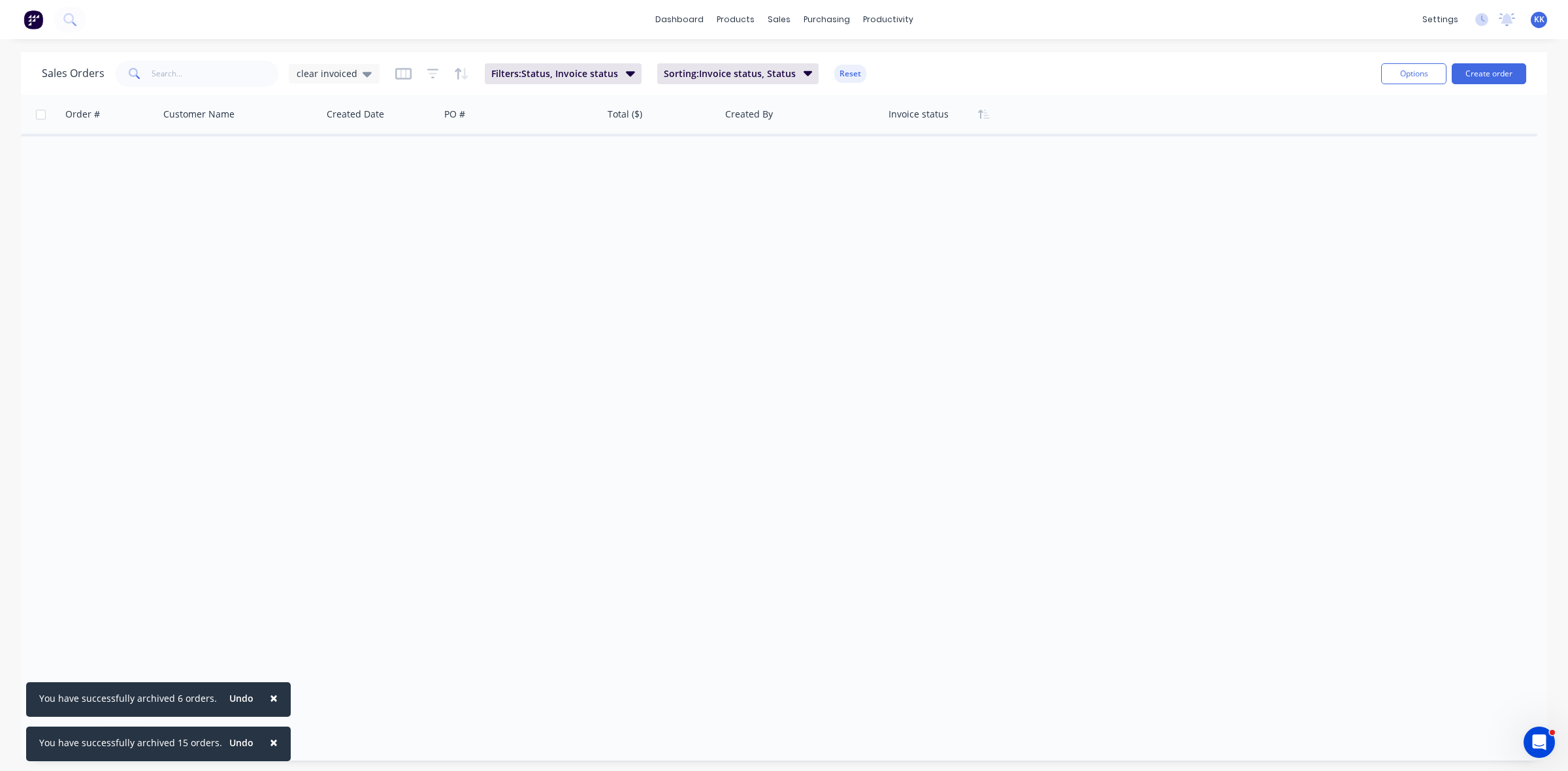
click at [847, 66] on button "Reset" at bounding box center [851, 74] width 32 height 18
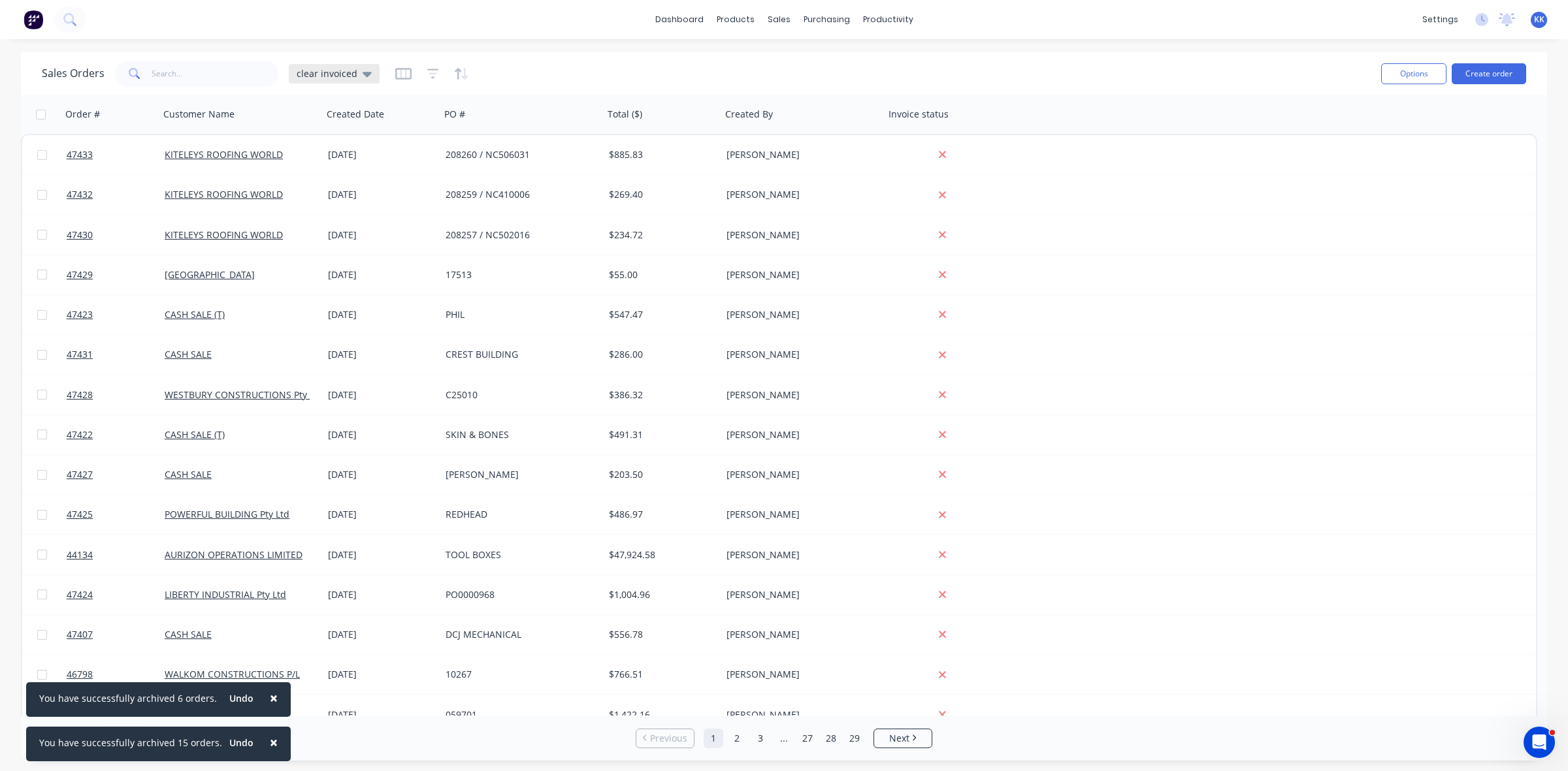
click at [363, 75] on icon at bounding box center [367, 74] width 10 height 6
click at [333, 180] on button "None (Default)" at bounding box center [367, 184] width 149 height 15
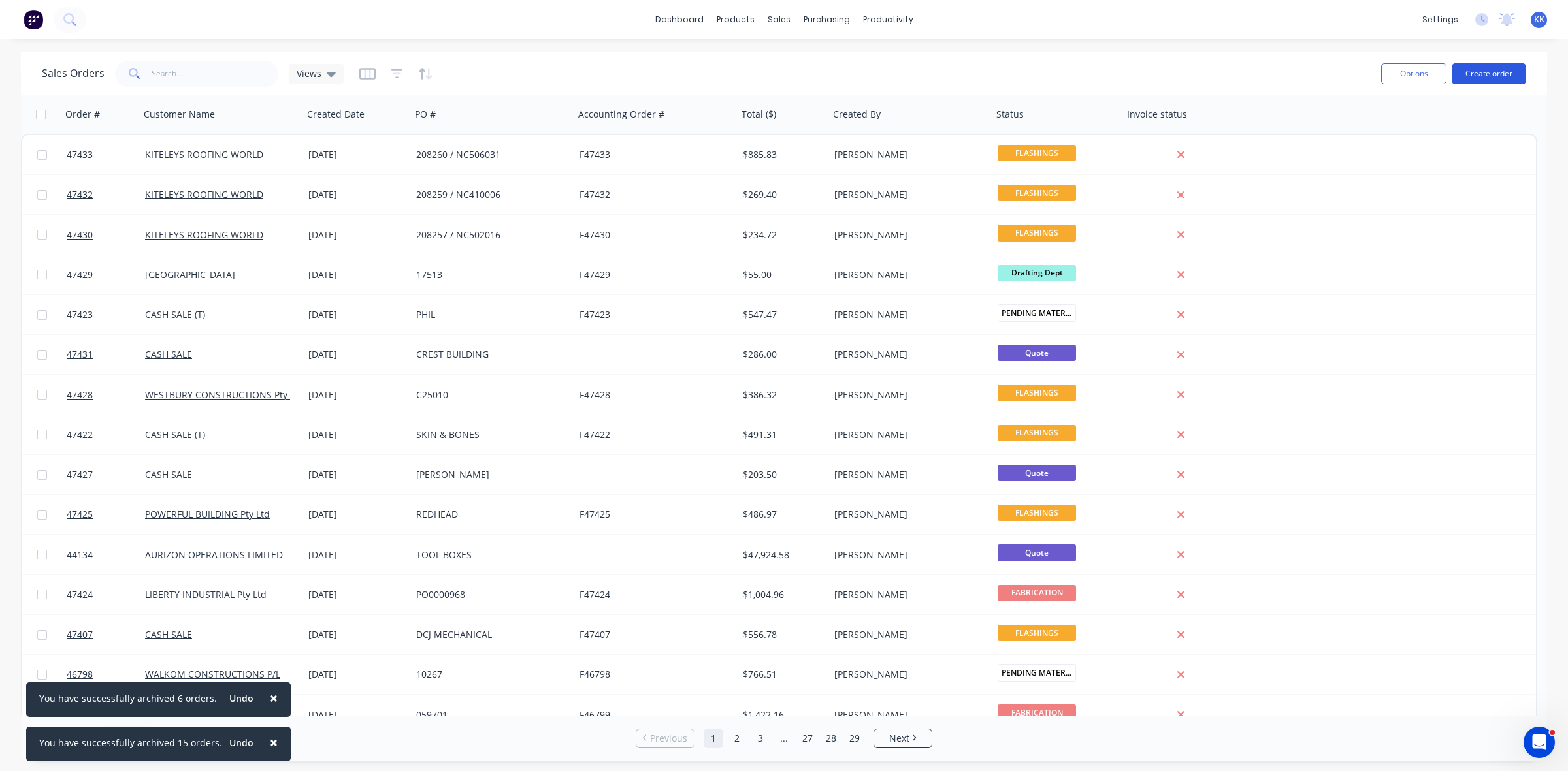
click at [1475, 78] on button "Create order" at bounding box center [1489, 74] width 74 height 21
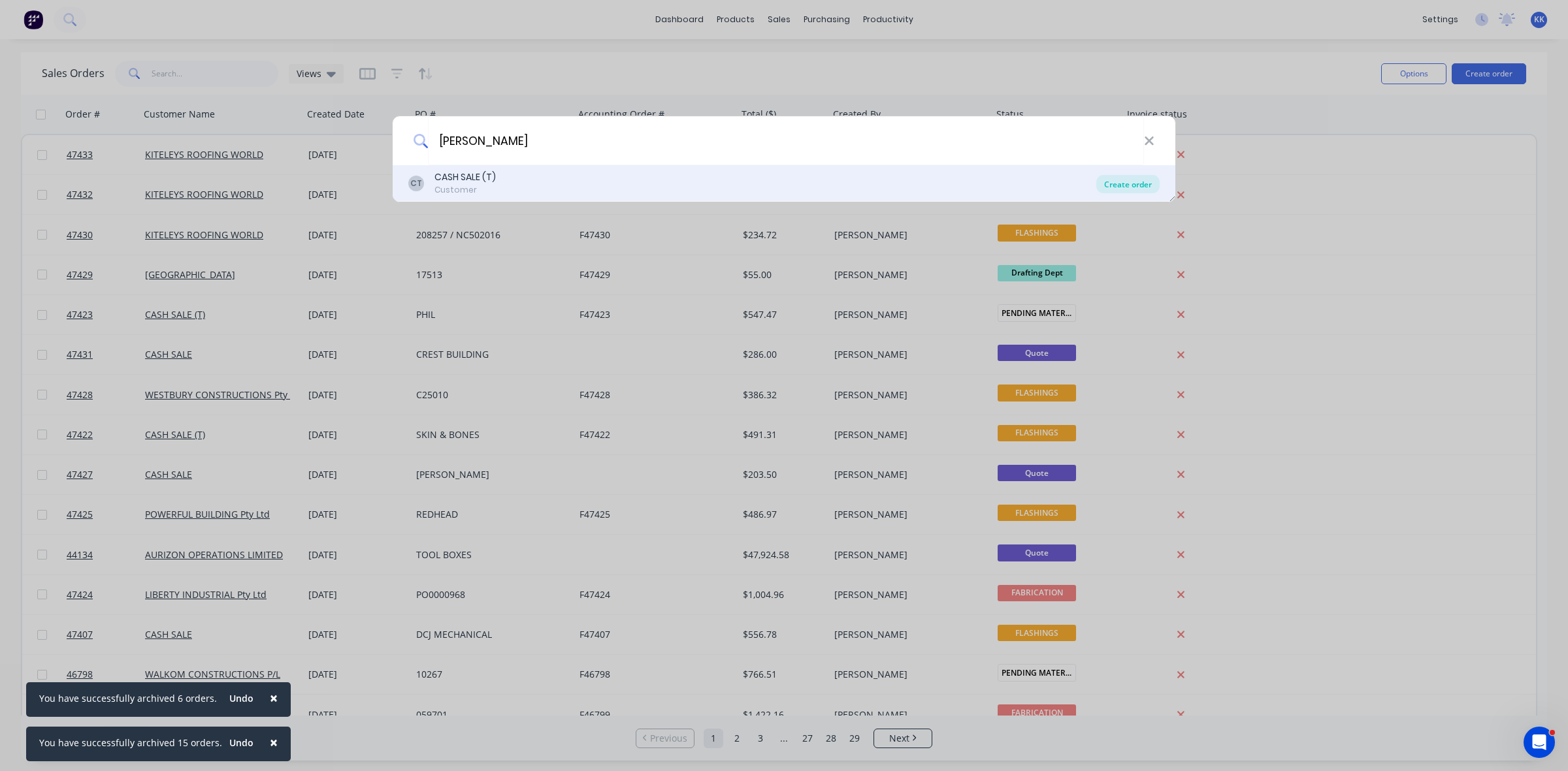
type input "john mud"
click at [1103, 186] on div "Create order" at bounding box center [1128, 184] width 63 height 18
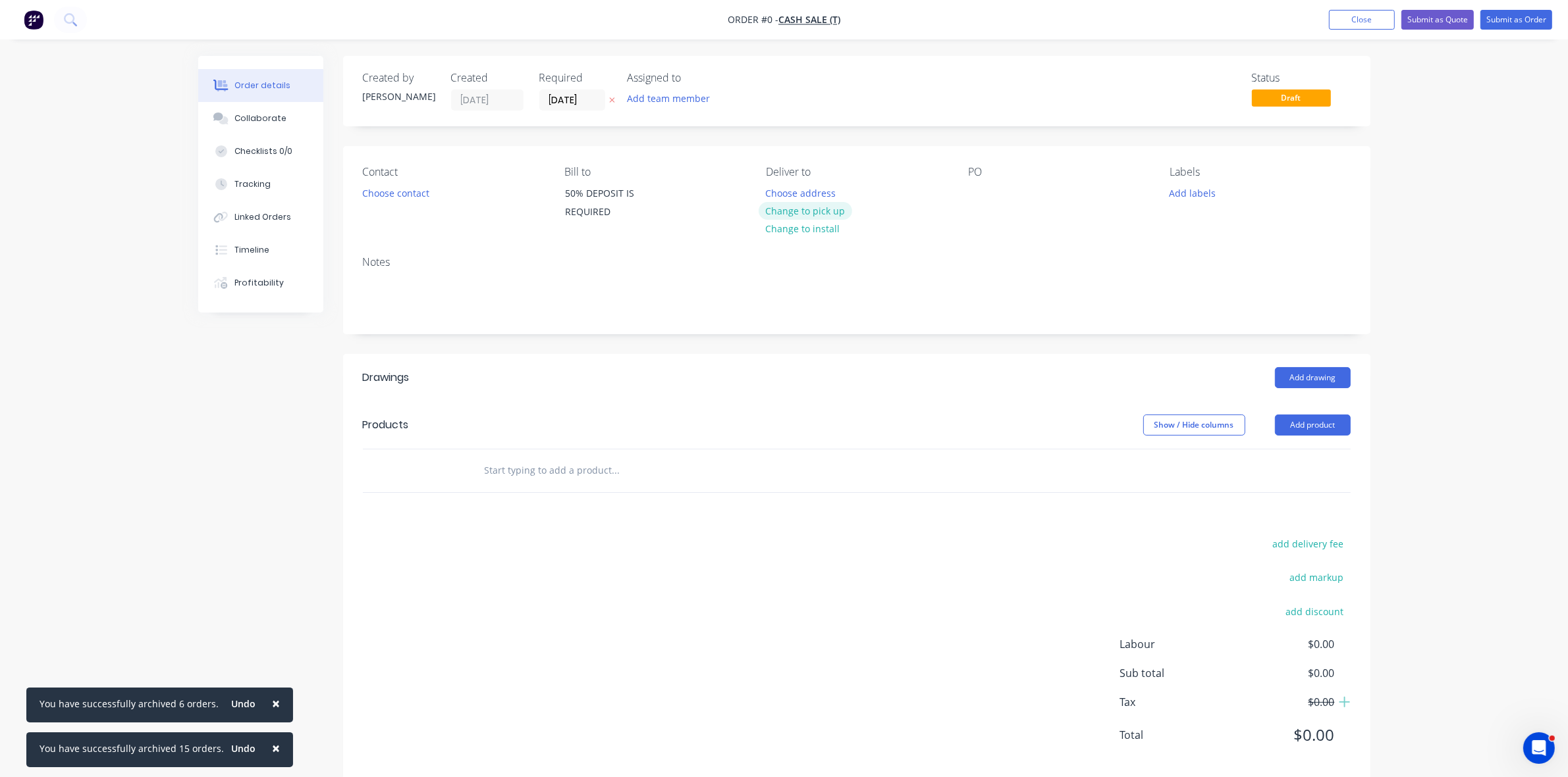
click at [817, 204] on button "Change to pick up" at bounding box center [805, 211] width 93 height 18
click at [370, 207] on div "Contact Choose contact" at bounding box center [453, 195] width 180 height 60
click at [376, 198] on button "Choose contact" at bounding box center [395, 192] width 81 height 18
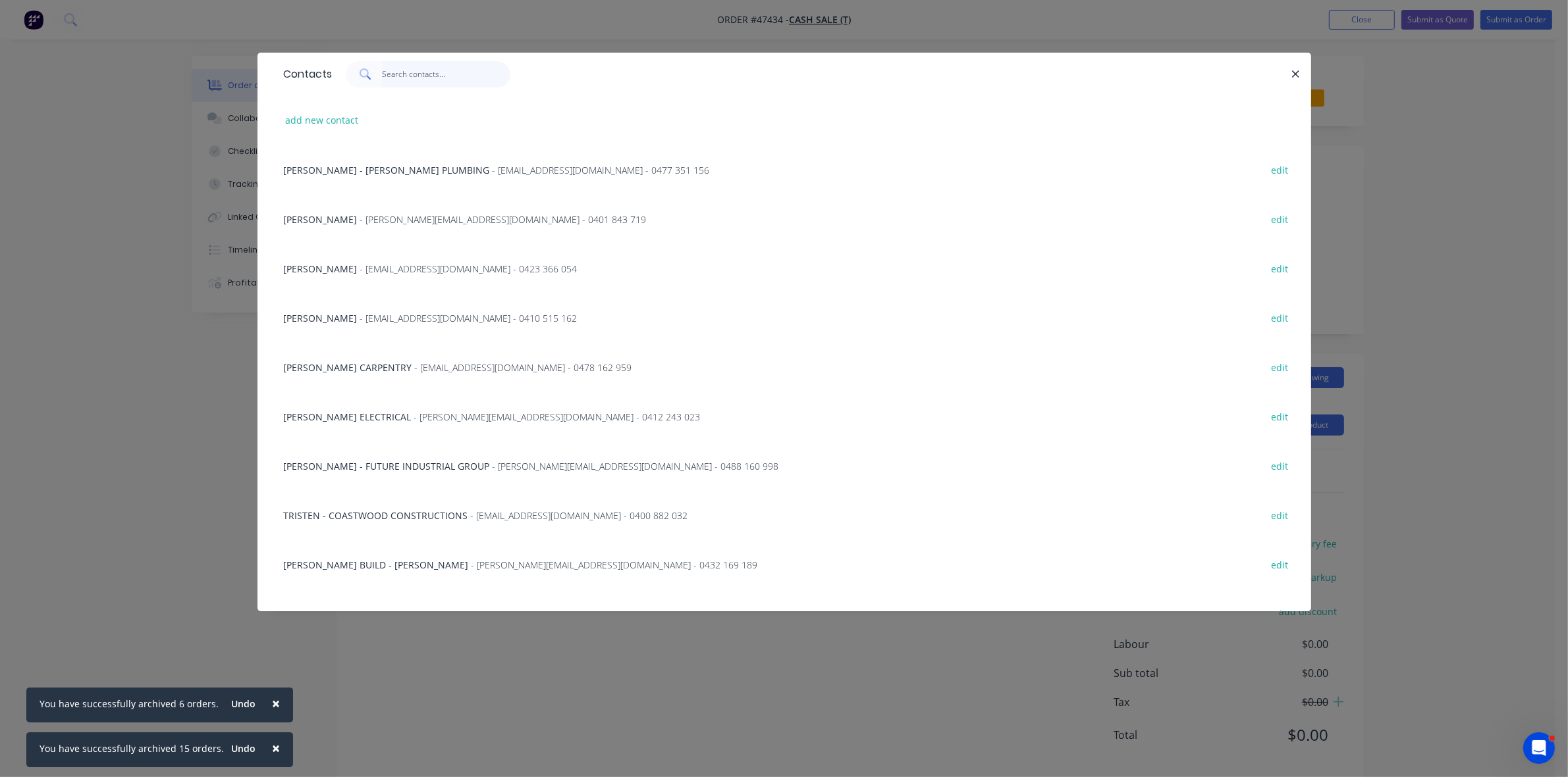
click at [422, 73] on input "text" at bounding box center [446, 74] width 128 height 26
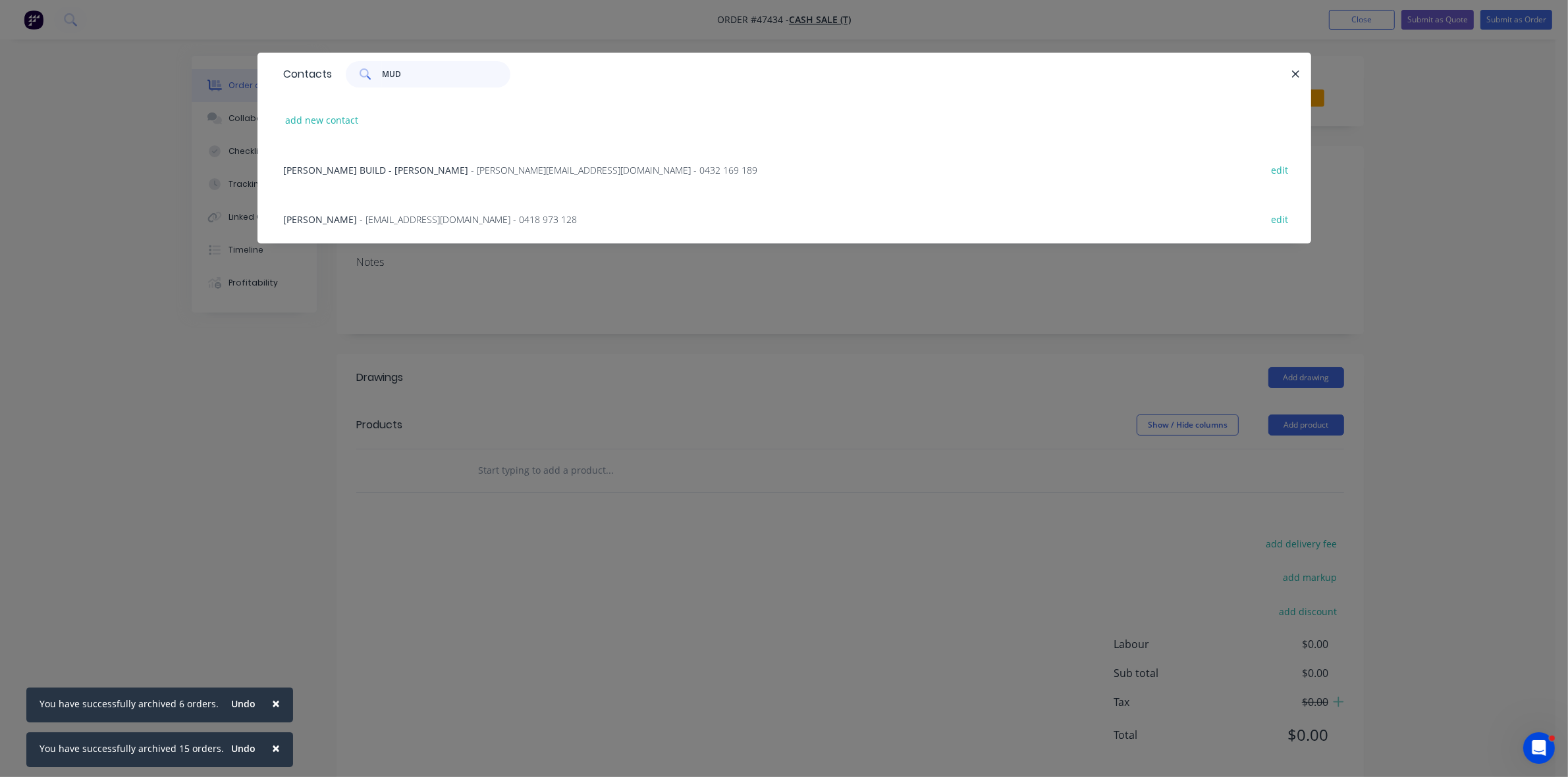
type input "MUD"
click at [446, 206] on div "JOHN MUDIE - contactus@nelsonbaybuilding.com - 0418 973 128 edit" at bounding box center [784, 219] width 1014 height 49
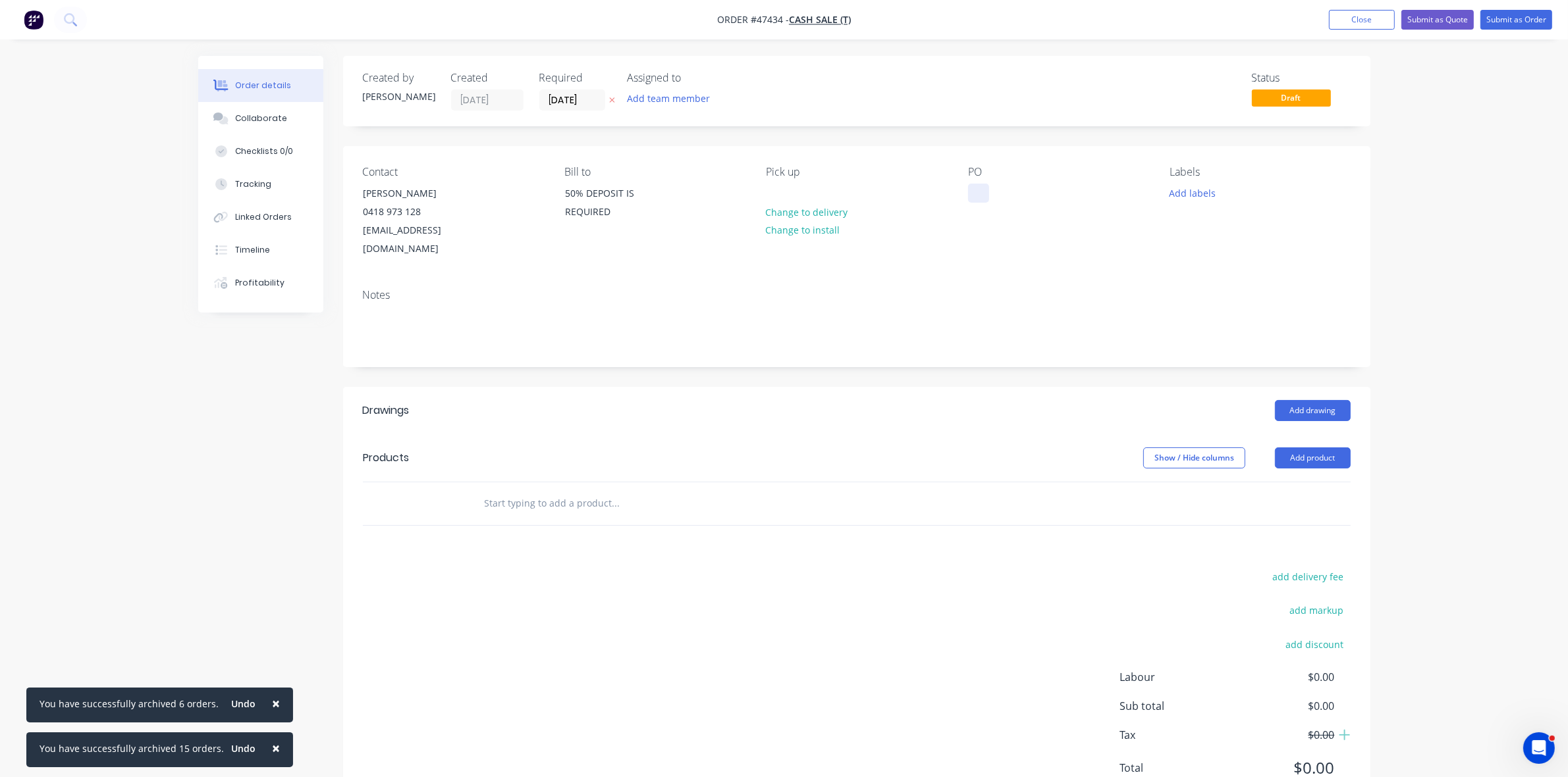
click at [976, 198] on div at bounding box center [978, 193] width 21 height 19
click at [548, 88] on div "Required 01/09/25" at bounding box center [575, 91] width 73 height 39
click at [555, 96] on input "[DATE]" at bounding box center [572, 100] width 65 height 20
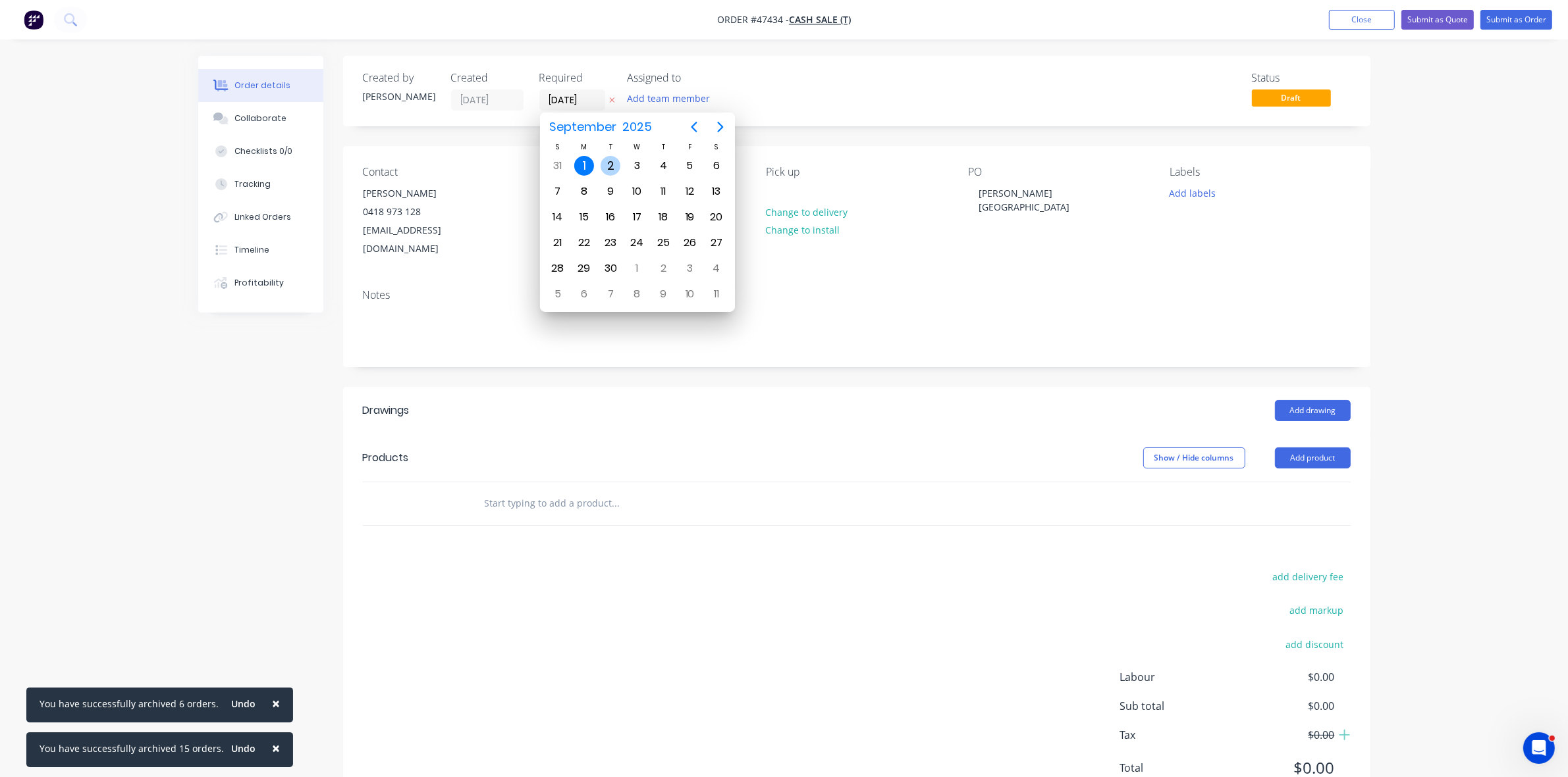
click at [606, 167] on div "2" at bounding box center [610, 166] width 20 height 20
type input "[DATE]"
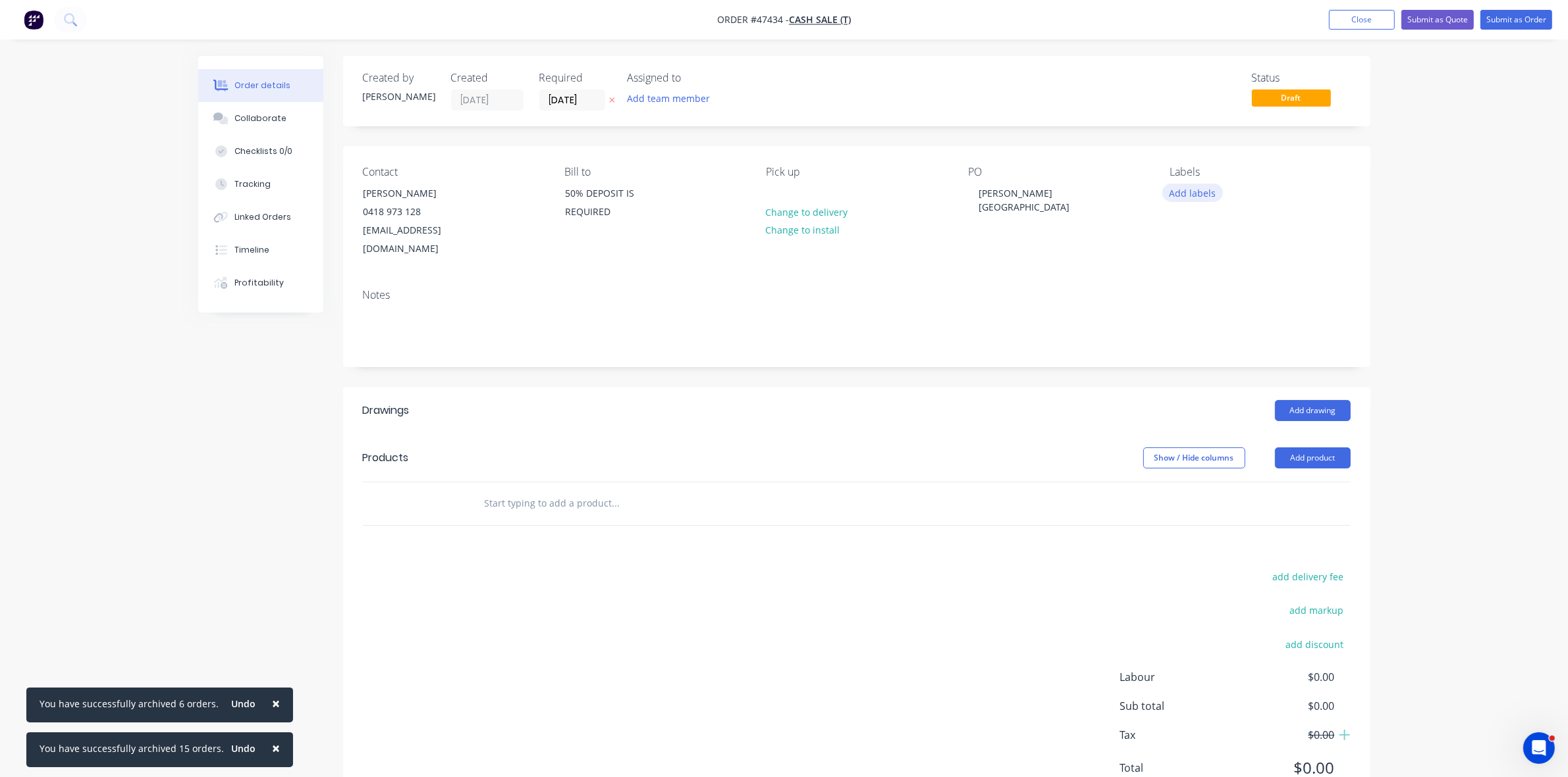
click at [1196, 191] on button "Add labels" at bounding box center [1192, 192] width 61 height 18
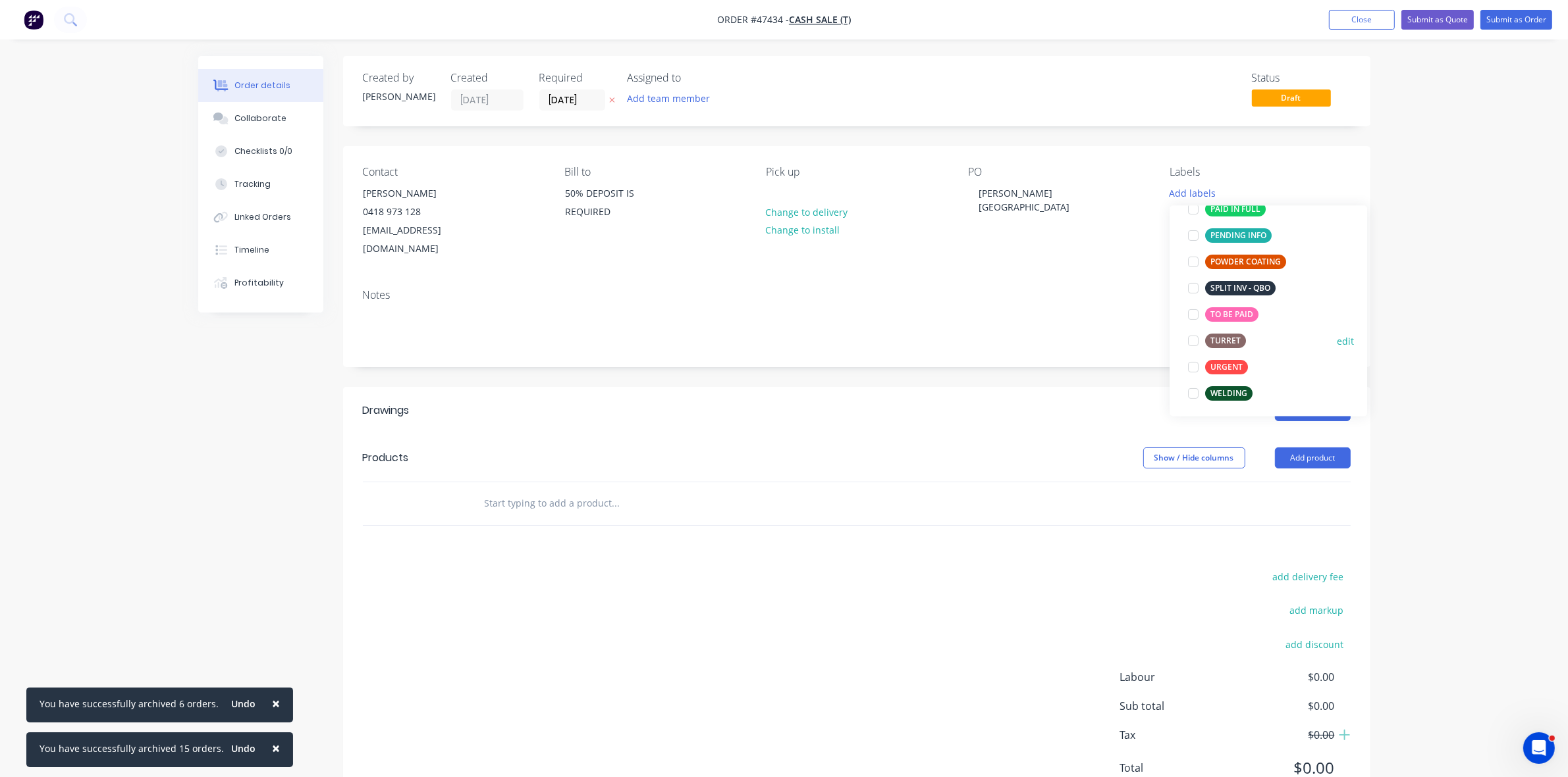
scroll to position [263, 0]
click at [1216, 310] on div "TO BE PAID" at bounding box center [1231, 311] width 53 height 14
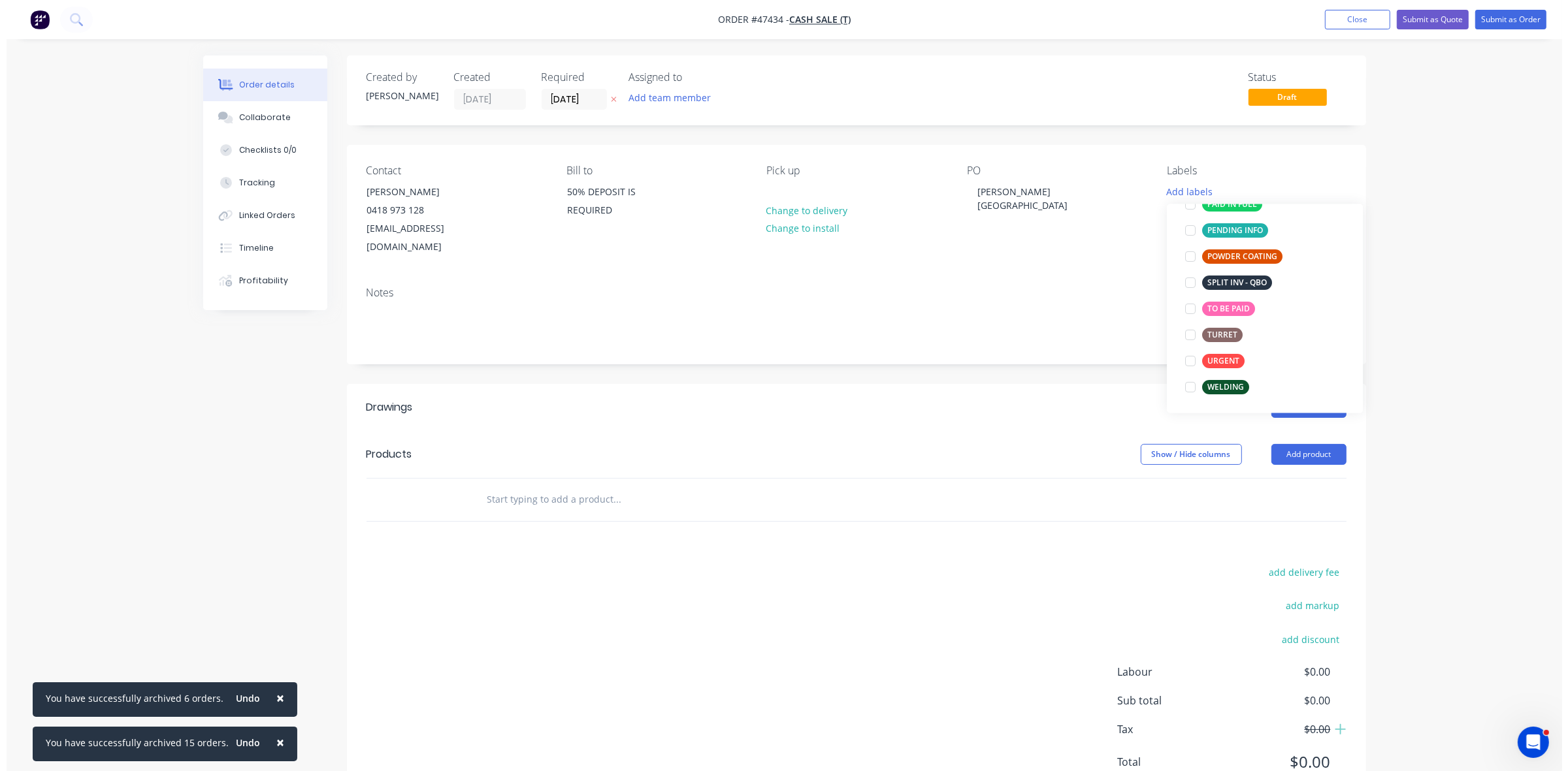
scroll to position [0, 0]
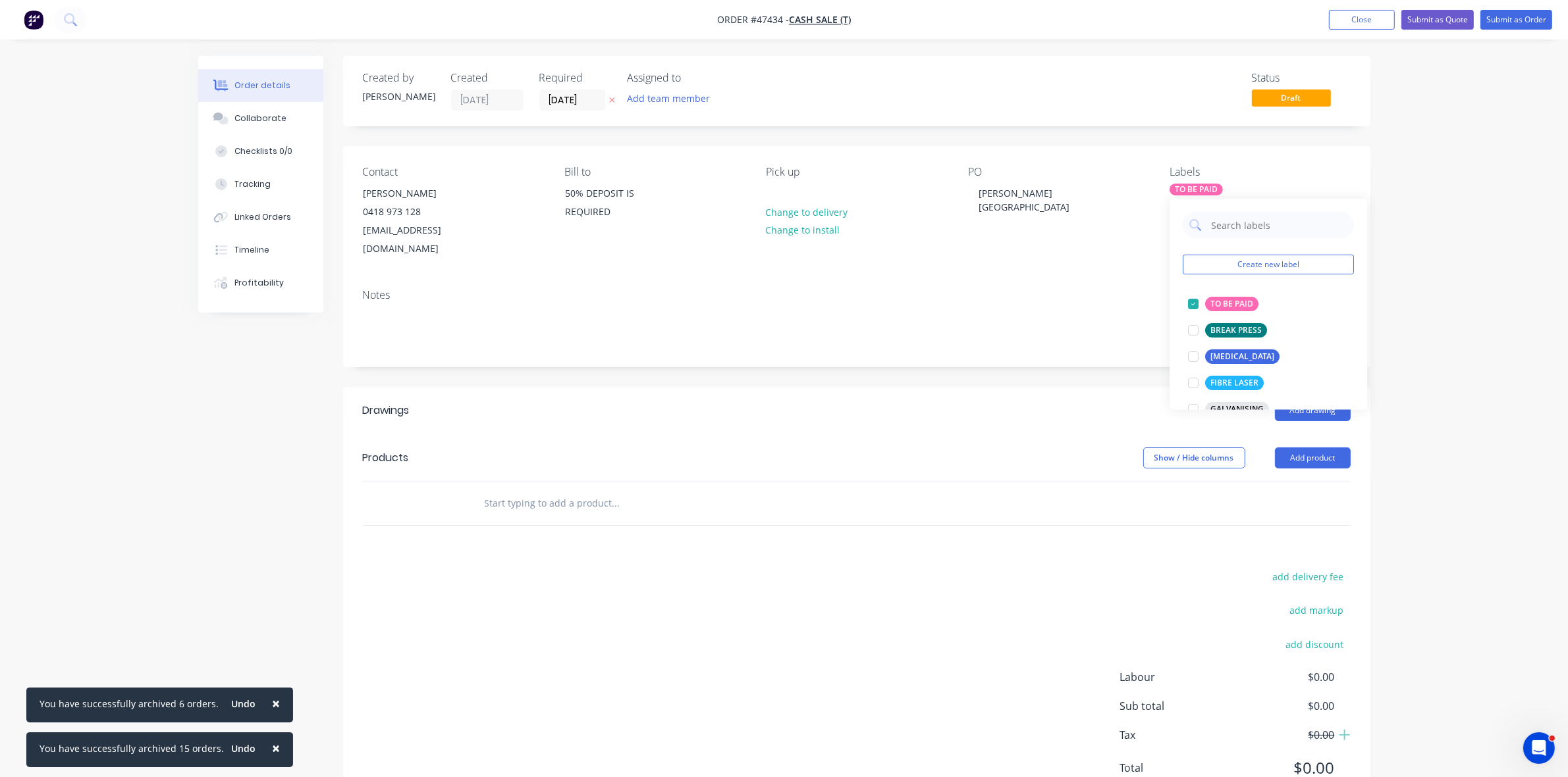
click at [1258, 483] on div at bounding box center [857, 504] width 988 height 43
click at [1310, 400] on button "Add drawing" at bounding box center [1312, 411] width 76 height 21
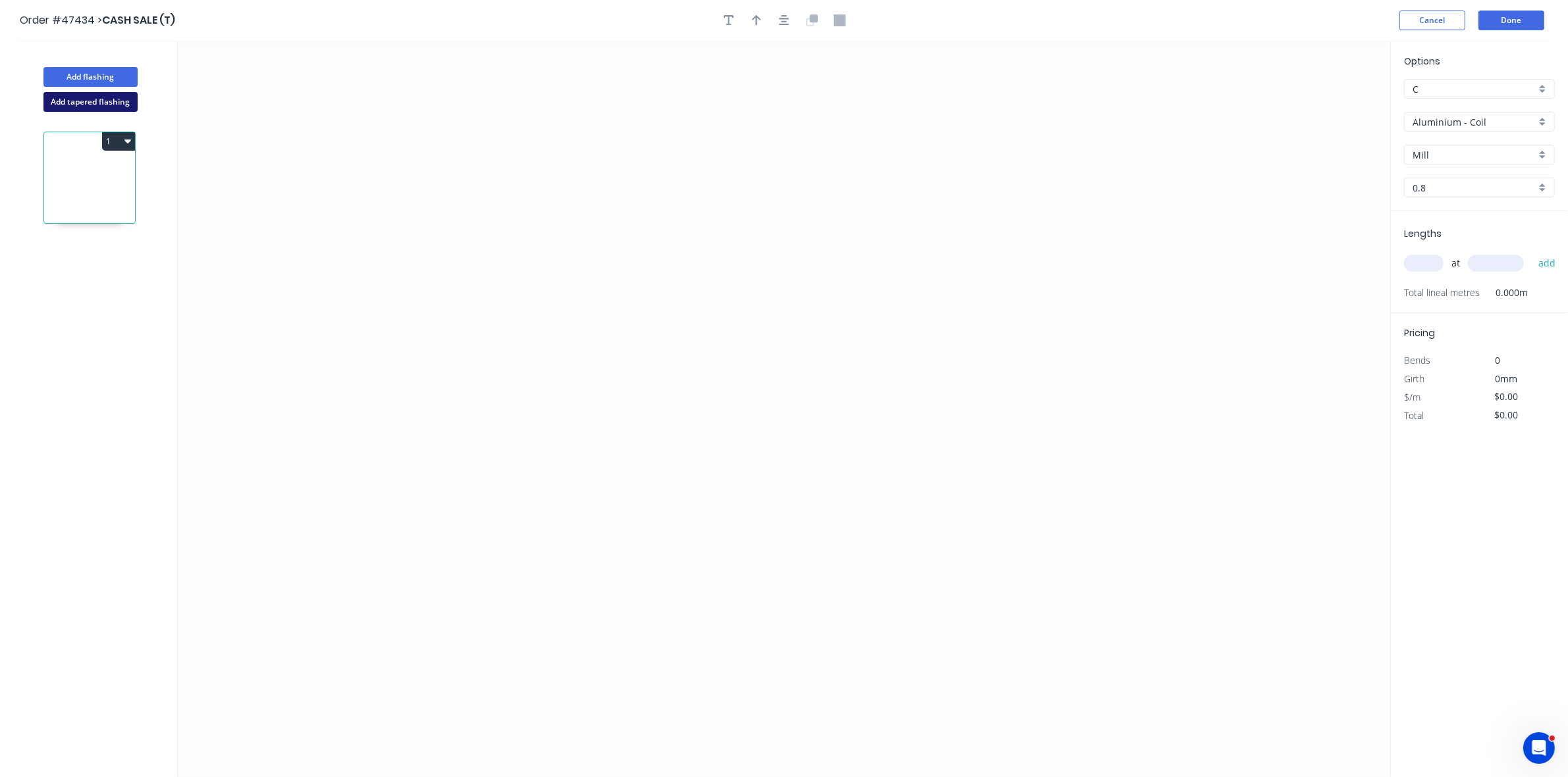
click at [68, 106] on button "Add tapered flashing" at bounding box center [90, 102] width 94 height 20
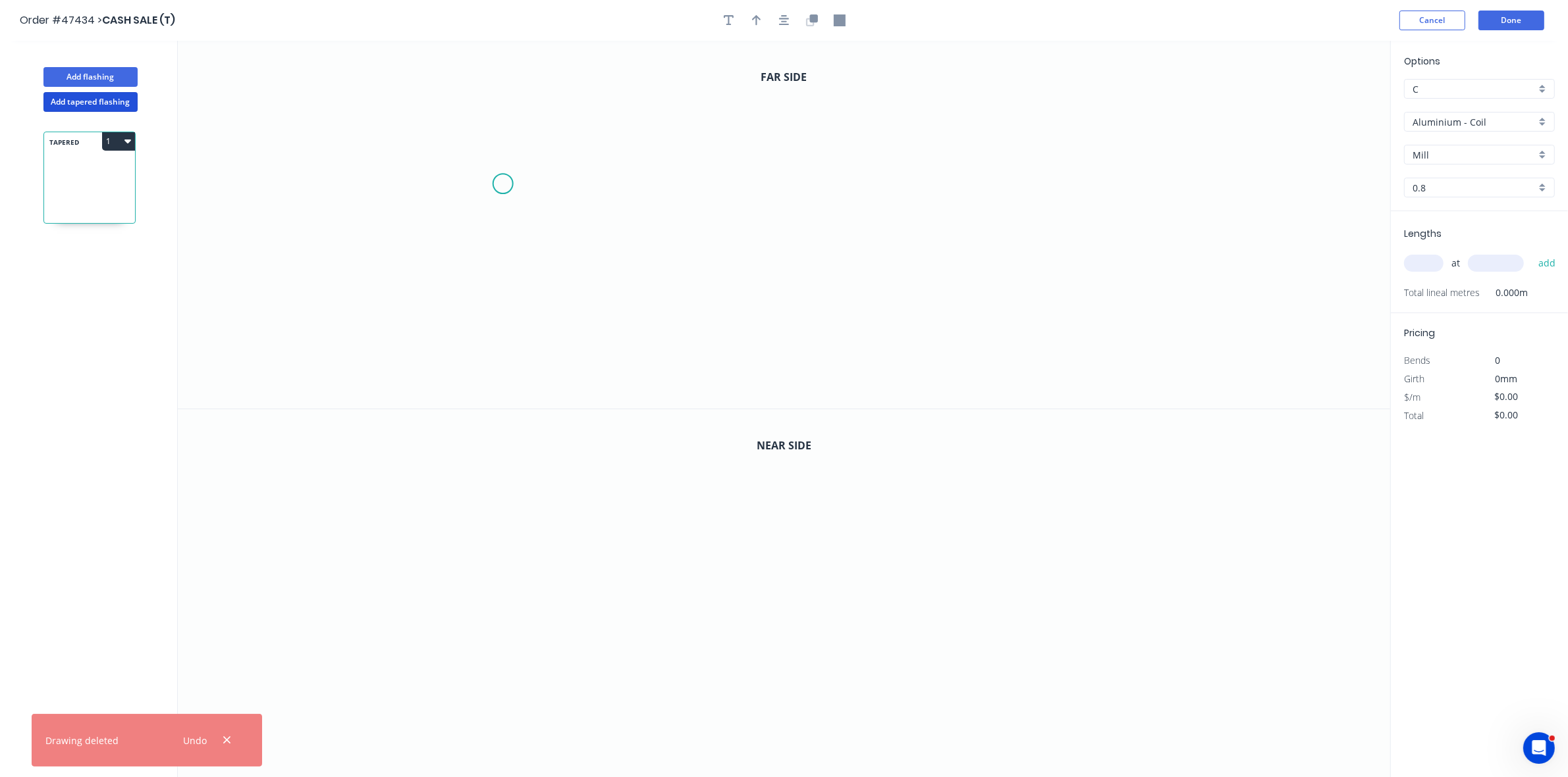
click at [503, 184] on icon "0" at bounding box center [784, 224] width 1212 height 368
click at [515, 165] on icon "0" at bounding box center [784, 224] width 1212 height 368
click at [717, 170] on icon "0 ?" at bounding box center [784, 224] width 1212 height 368
click at [711, 294] on icon "0 ? ? ? º" at bounding box center [784, 224] width 1212 height 368
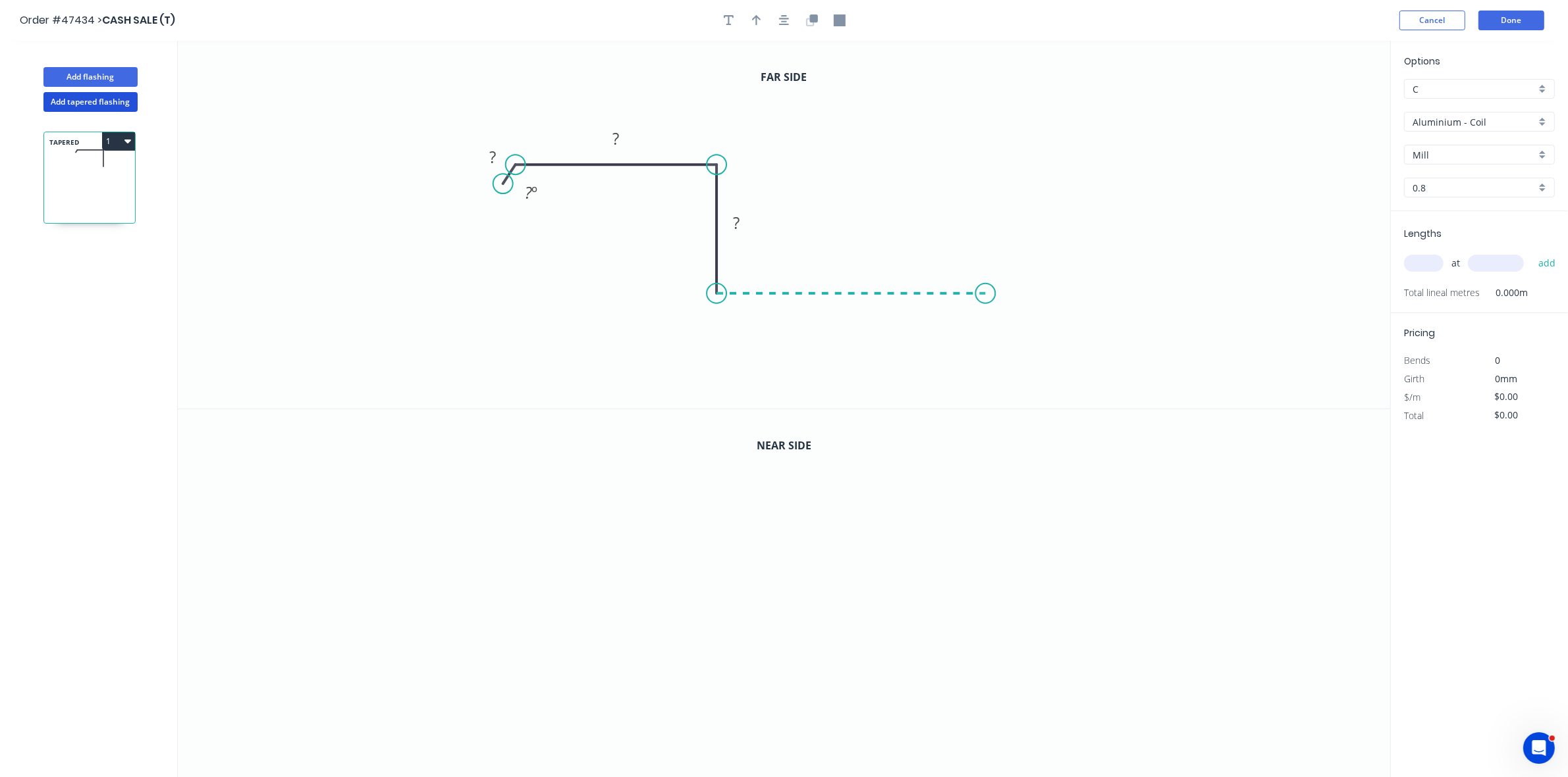
click at [989, 285] on icon "0 ? ? ? ? º" at bounding box center [784, 224] width 1212 height 368
click at [1008, 310] on icon "0 ? ? ? ? ? º" at bounding box center [784, 224] width 1212 height 368
drag, startPoint x: 515, startPoint y: 164, endPoint x: 515, endPoint y: 186, distance: 22.0
click at [515, 186] on circle at bounding box center [515, 184] width 20 height 20
drag, startPoint x: 500, startPoint y: 183, endPoint x: 491, endPoint y: 209, distance: 27.5
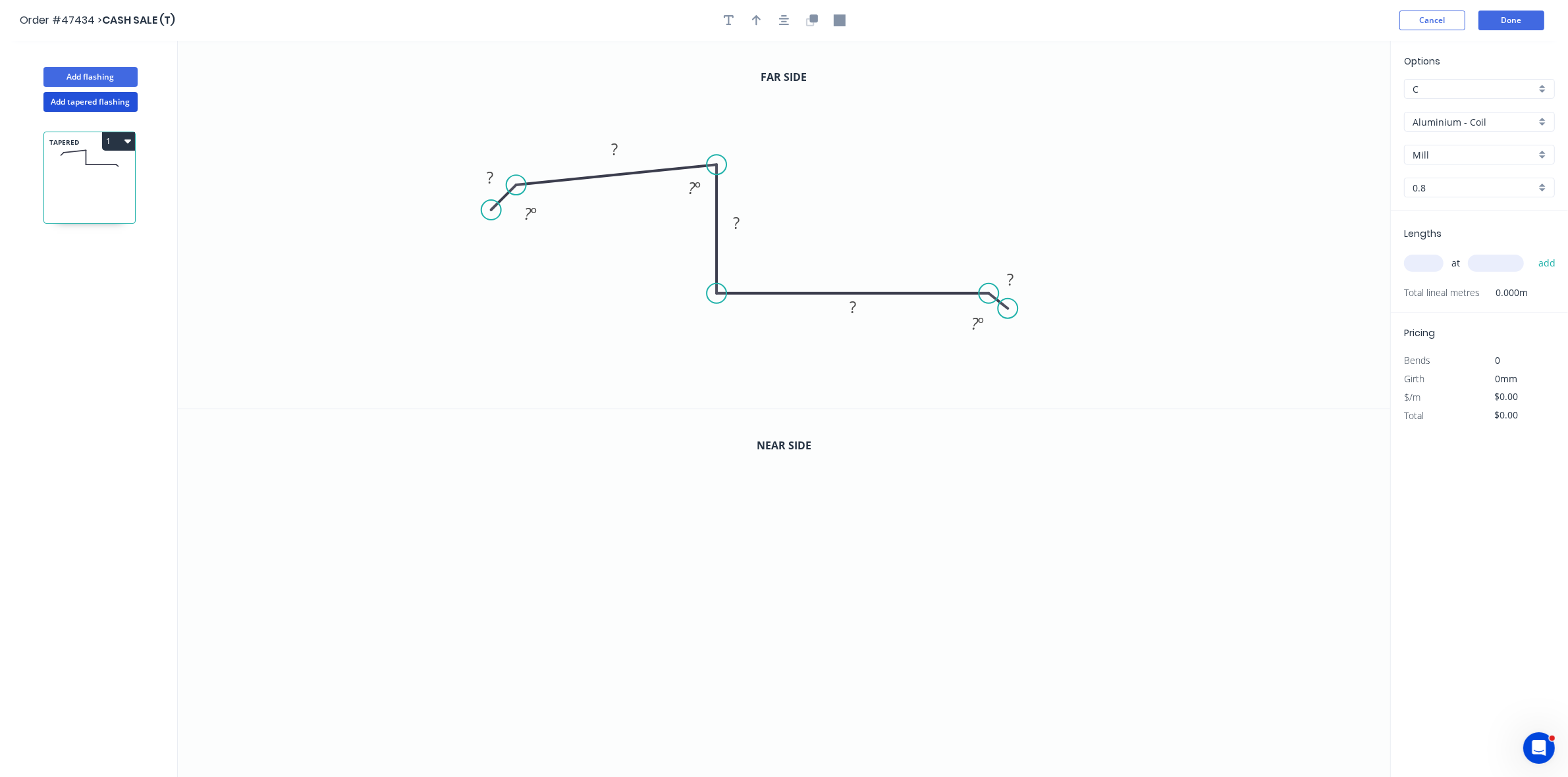
click at [491, 209] on circle at bounding box center [491, 210] width 20 height 20
click at [498, 175] on rect at bounding box center [489, 178] width 26 height 18
click at [761, 12] on button "button" at bounding box center [756, 20] width 20 height 20
drag, startPoint x: 1111, startPoint y: 148, endPoint x: 937, endPoint y: 192, distance: 179.5
click at [847, 212] on icon "0 40 200 55 150 40 45 º 86 º 45 º" at bounding box center [784, 224] width 1212 height 368
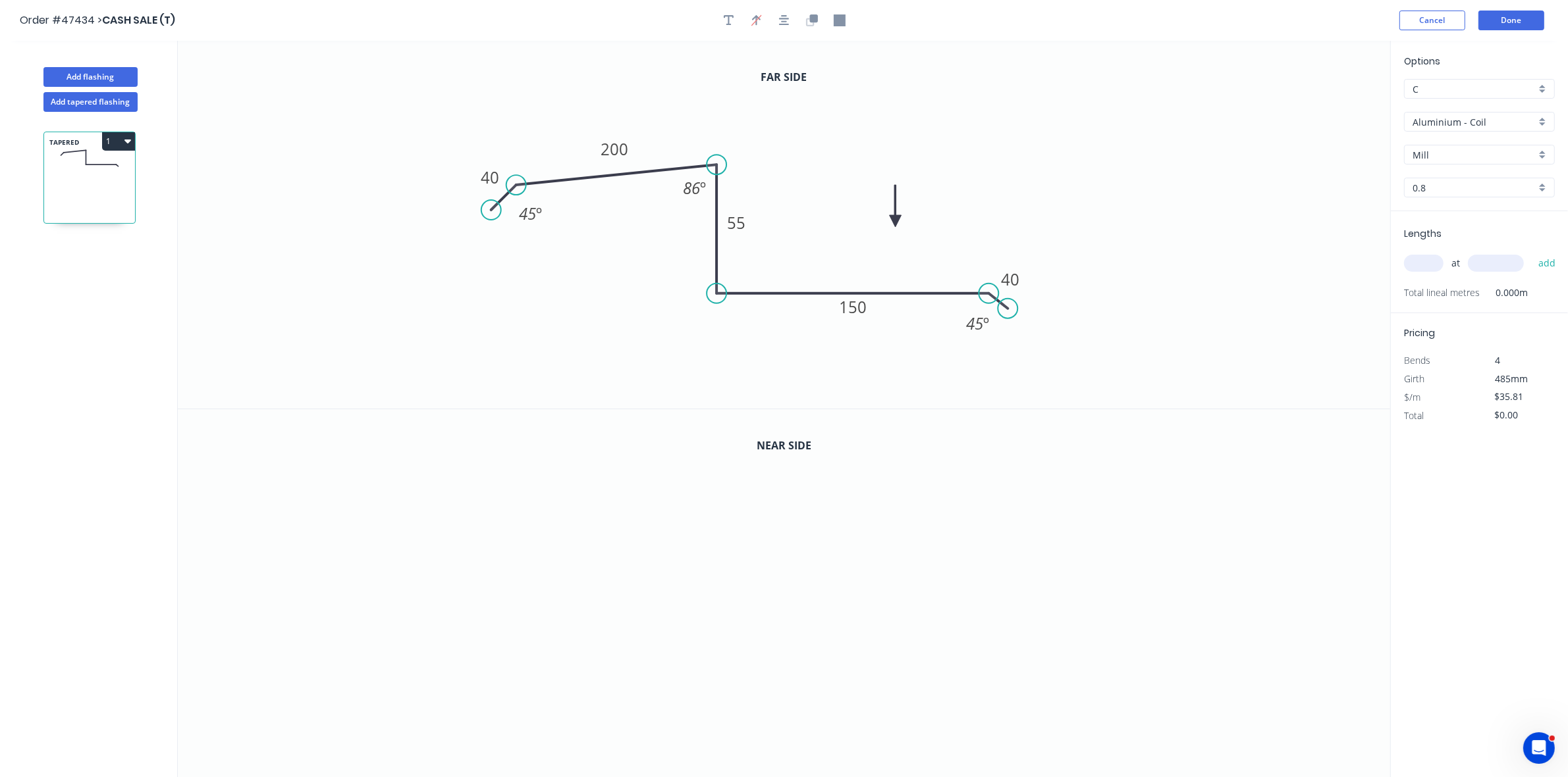
drag, startPoint x: 1325, startPoint y: 104, endPoint x: 883, endPoint y: 258, distance: 468.1
click at [890, 227] on icon at bounding box center [895, 206] width 12 height 42
click at [814, 17] on icon "button" at bounding box center [813, 18] width 8 height 8
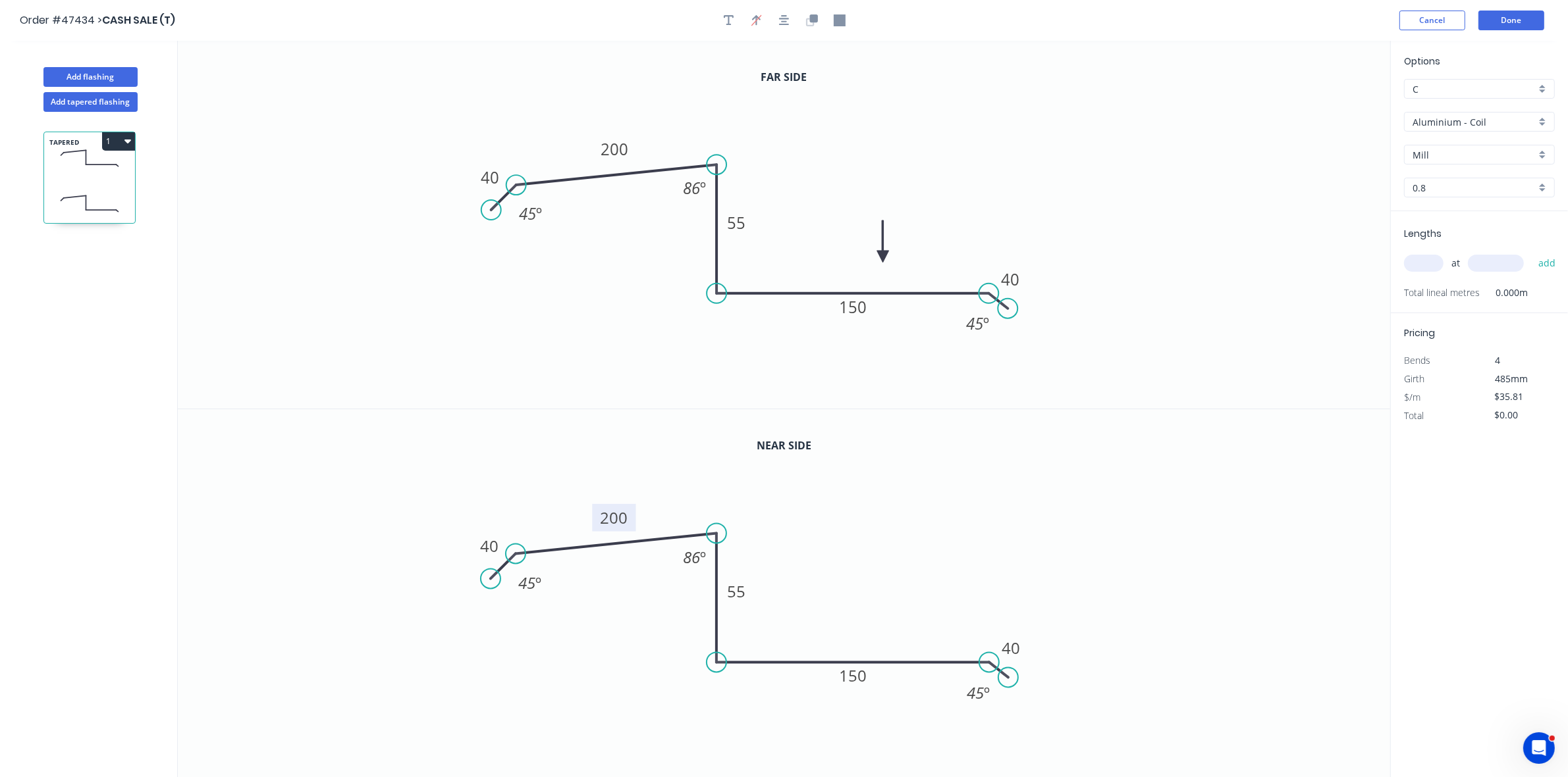
click at [615, 515] on tspan "200" at bounding box center [614, 517] width 28 height 22
type input "$51.66"
click at [1426, 267] on input "text" at bounding box center [1424, 262] width 40 height 17
type input "1"
type input "4800"
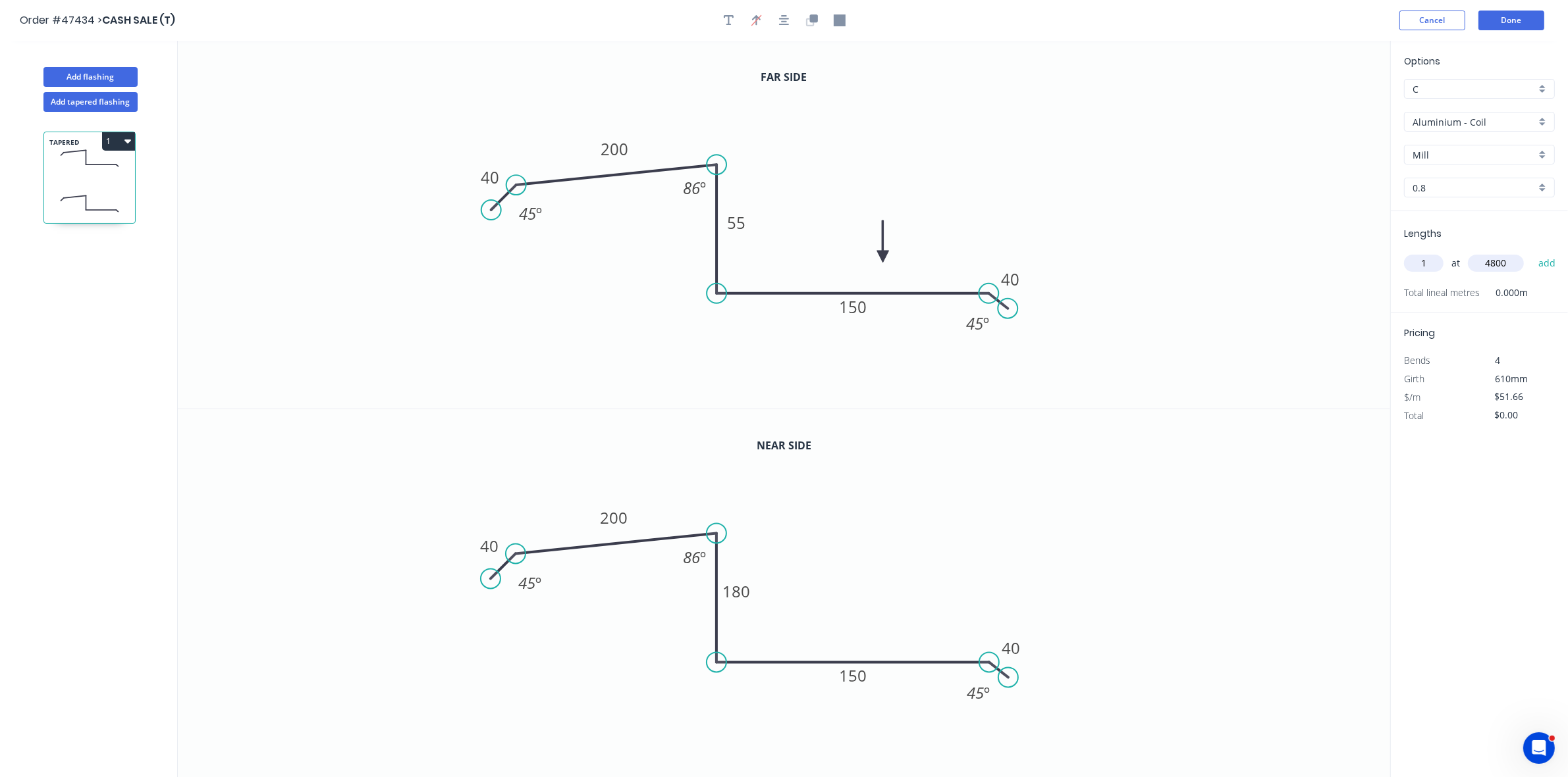
click at [1531, 252] on button "add" at bounding box center [1546, 263] width 31 height 22
type input "$247.97"
click at [1436, 113] on div "Aluminium - Coil" at bounding box center [1479, 121] width 151 height 20
click at [1474, 205] on div "Colorbond" at bounding box center [1479, 216] width 149 height 23
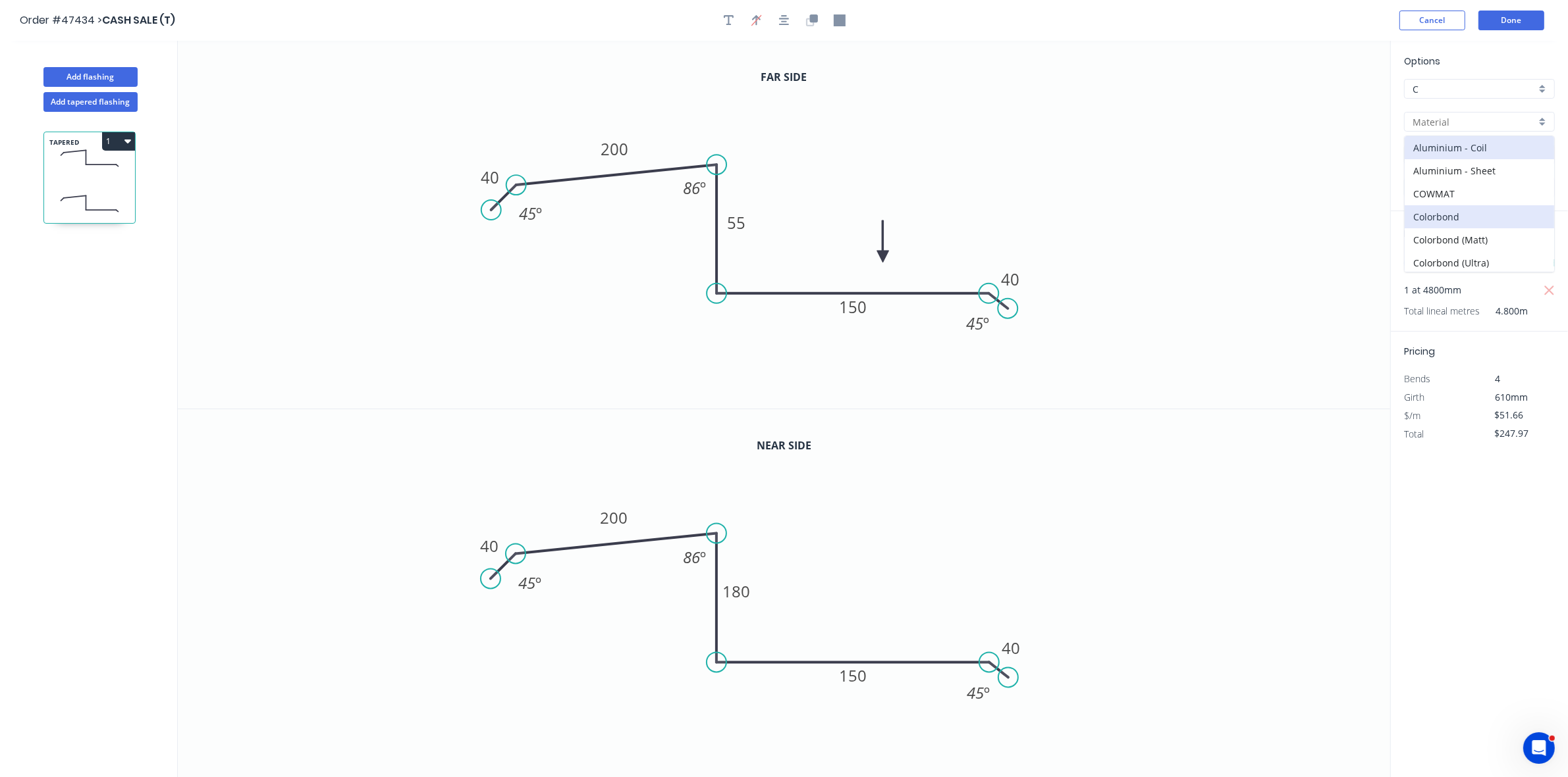
type input "Colorbond"
type input "Basalt"
type input "0.55"
type input "$36.78"
type input "$176.54"
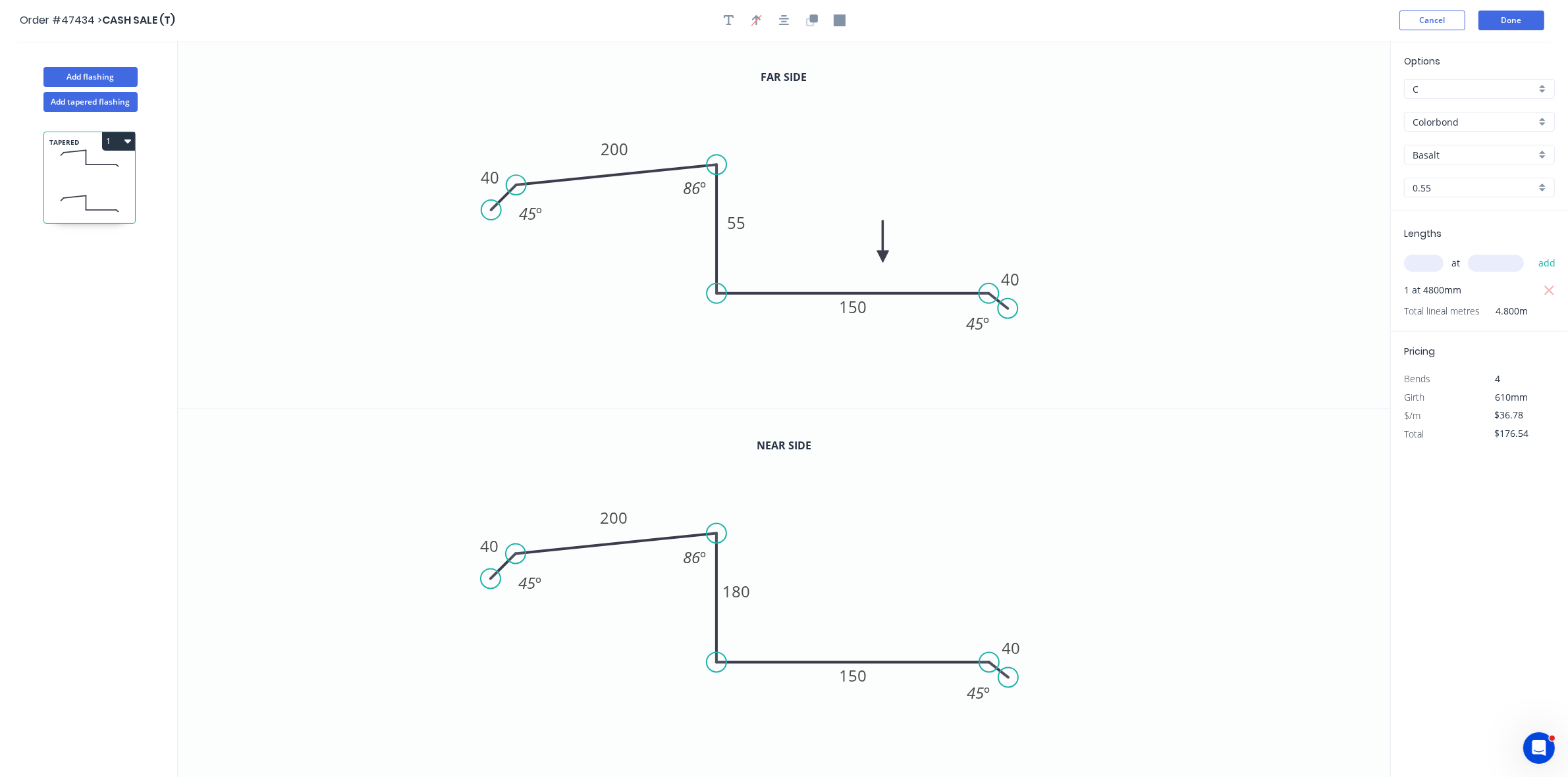
click at [1468, 153] on input "Basalt" at bounding box center [1474, 155] width 123 height 14
click at [1451, 182] on div "Monument" at bounding box center [1479, 180] width 149 height 23
type input "Monument"
click at [1510, 18] on button "Done" at bounding box center [1511, 20] width 66 height 20
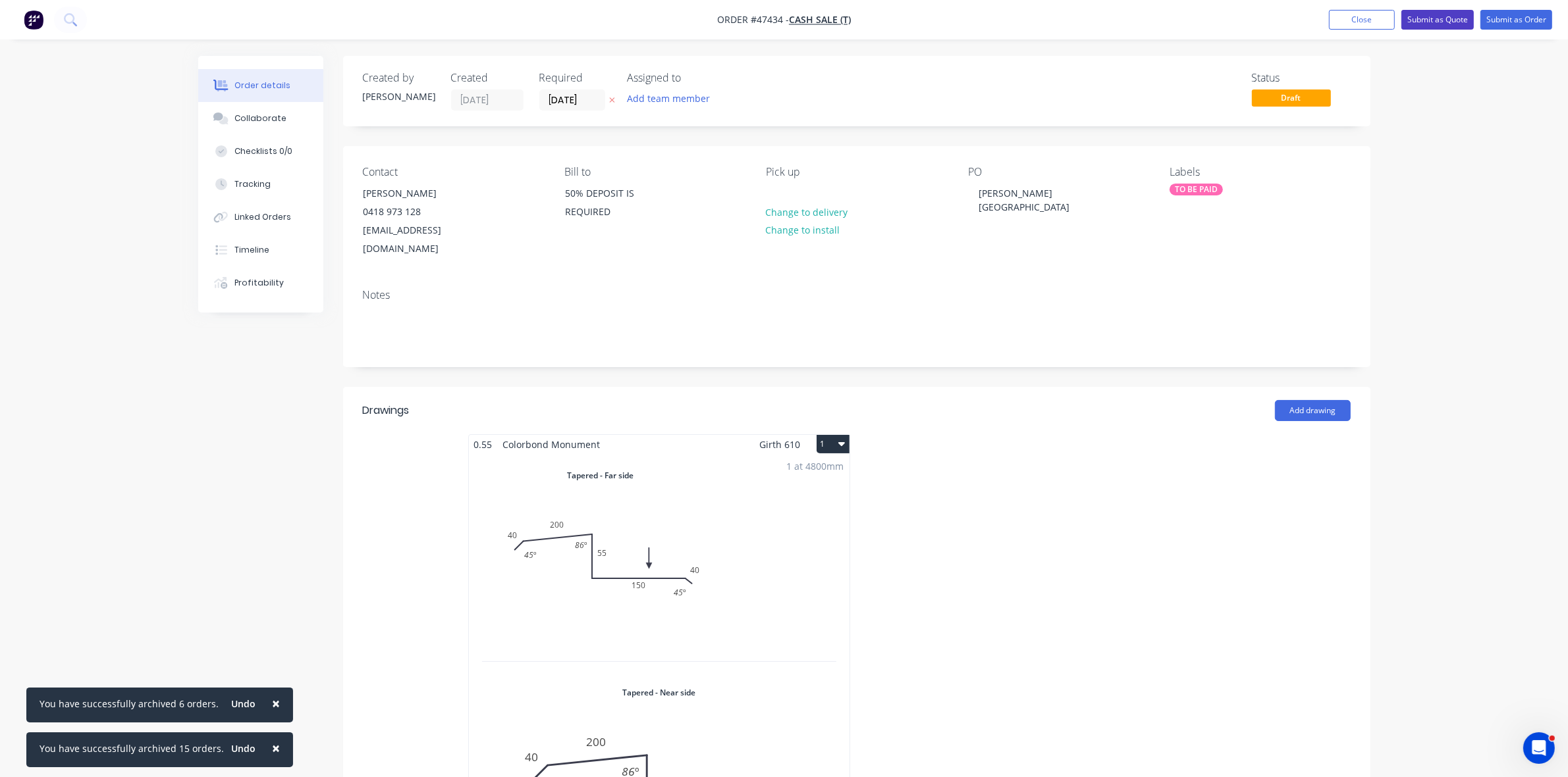
click at [1448, 25] on button "Submit as Quote" at bounding box center [1437, 19] width 73 height 20
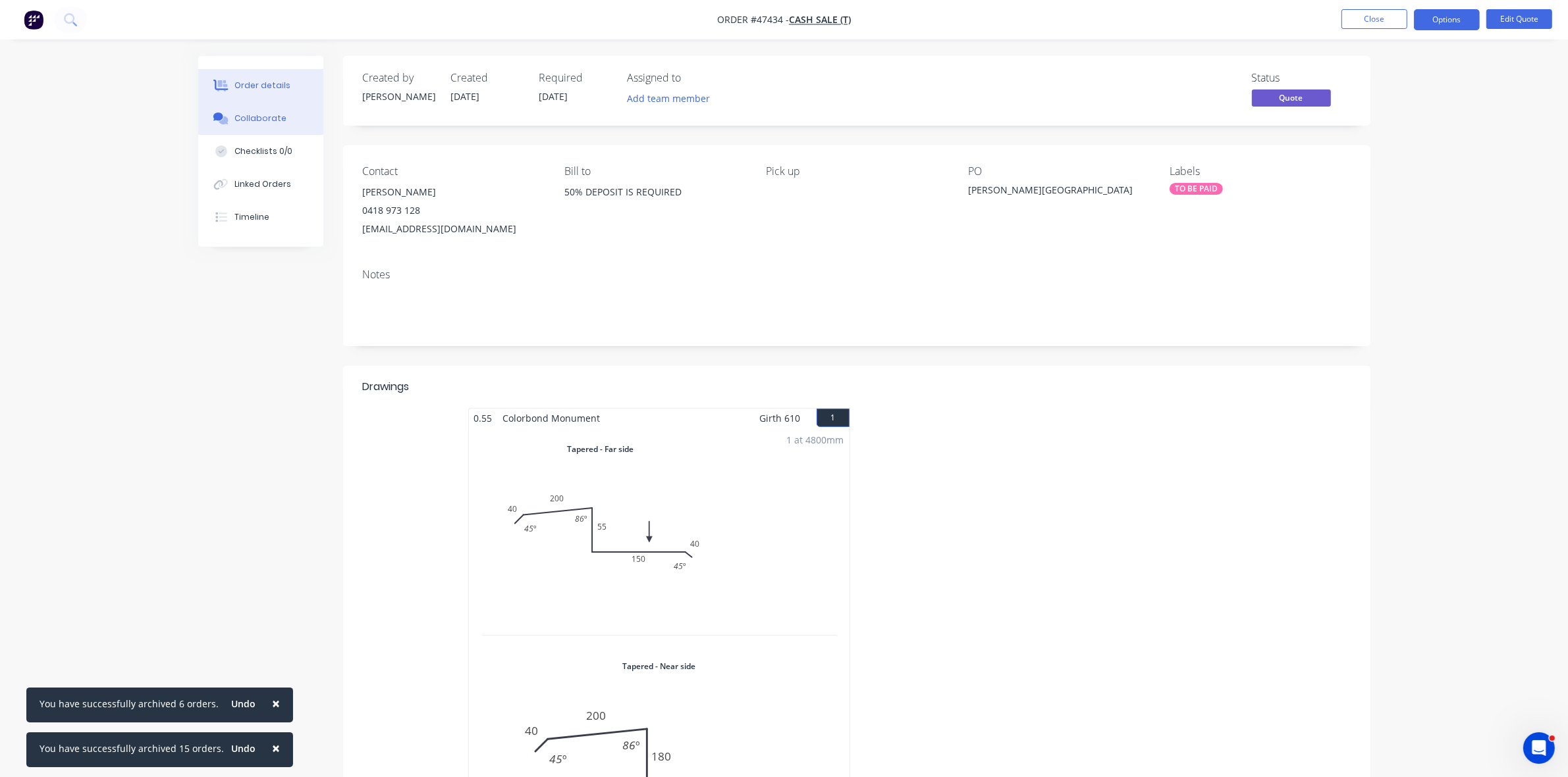
drag, startPoint x: 285, startPoint y: 119, endPoint x: 269, endPoint y: 112, distance: 17.5
click at [283, 119] on button "Collaborate" at bounding box center [260, 118] width 125 height 33
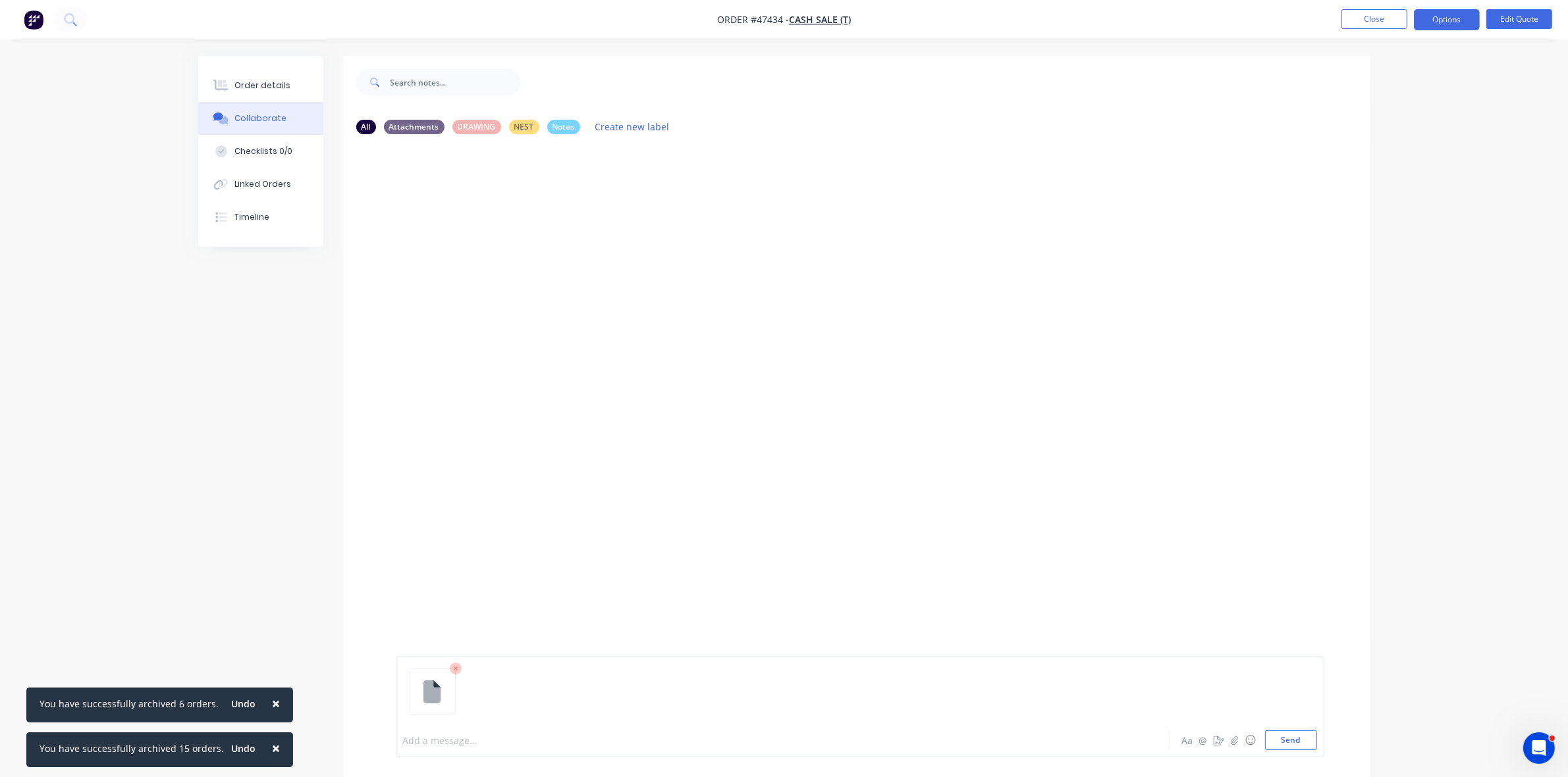
click at [452, 740] on div at bounding box center [746, 740] width 685 height 14
click at [273, 90] on div "Order details" at bounding box center [263, 85] width 56 height 12
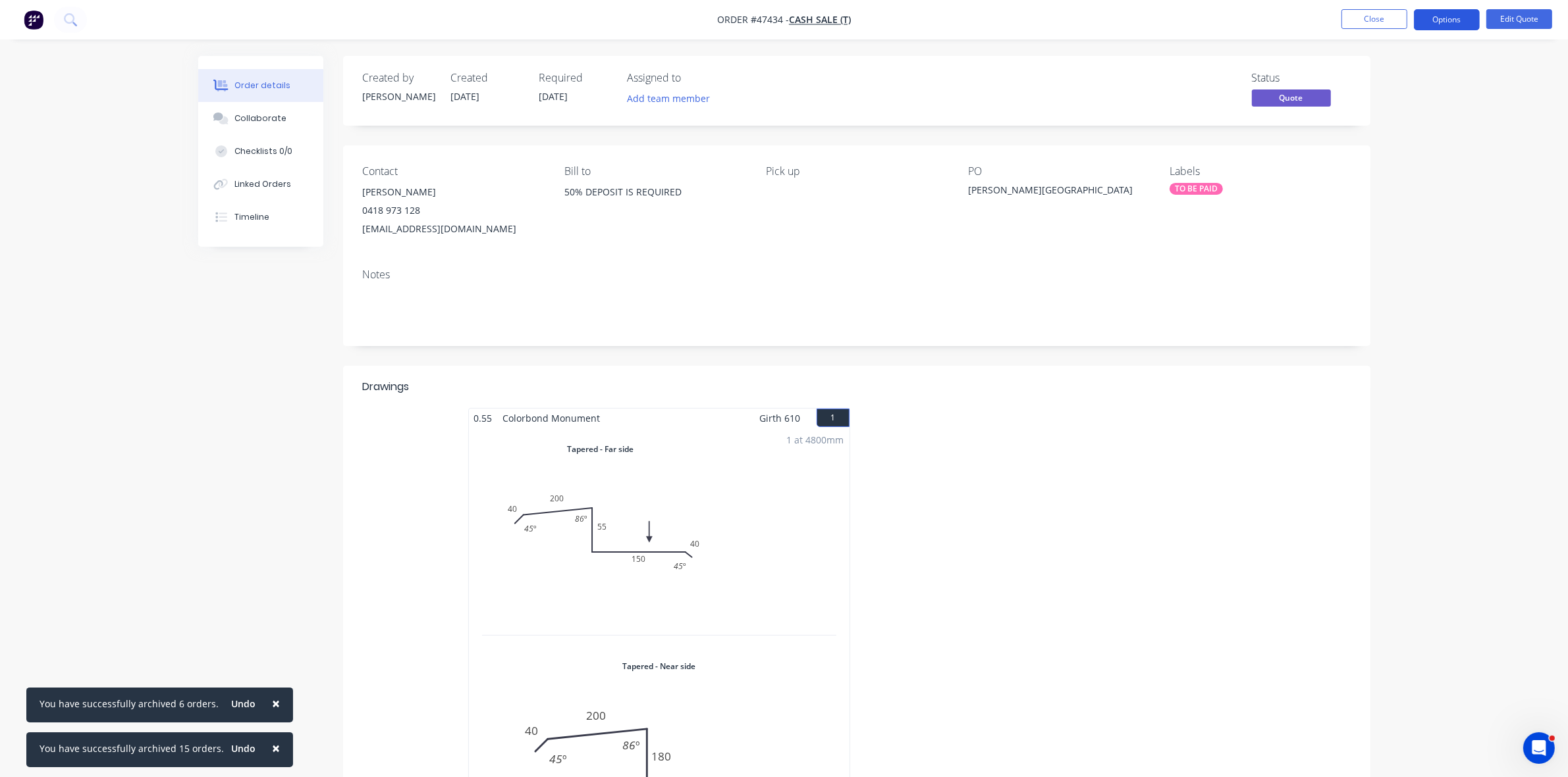
click at [1432, 21] on button "Options" at bounding box center [1446, 20] width 66 height 21
click at [1348, 81] on div "Quote" at bounding box center [1407, 80] width 121 height 19
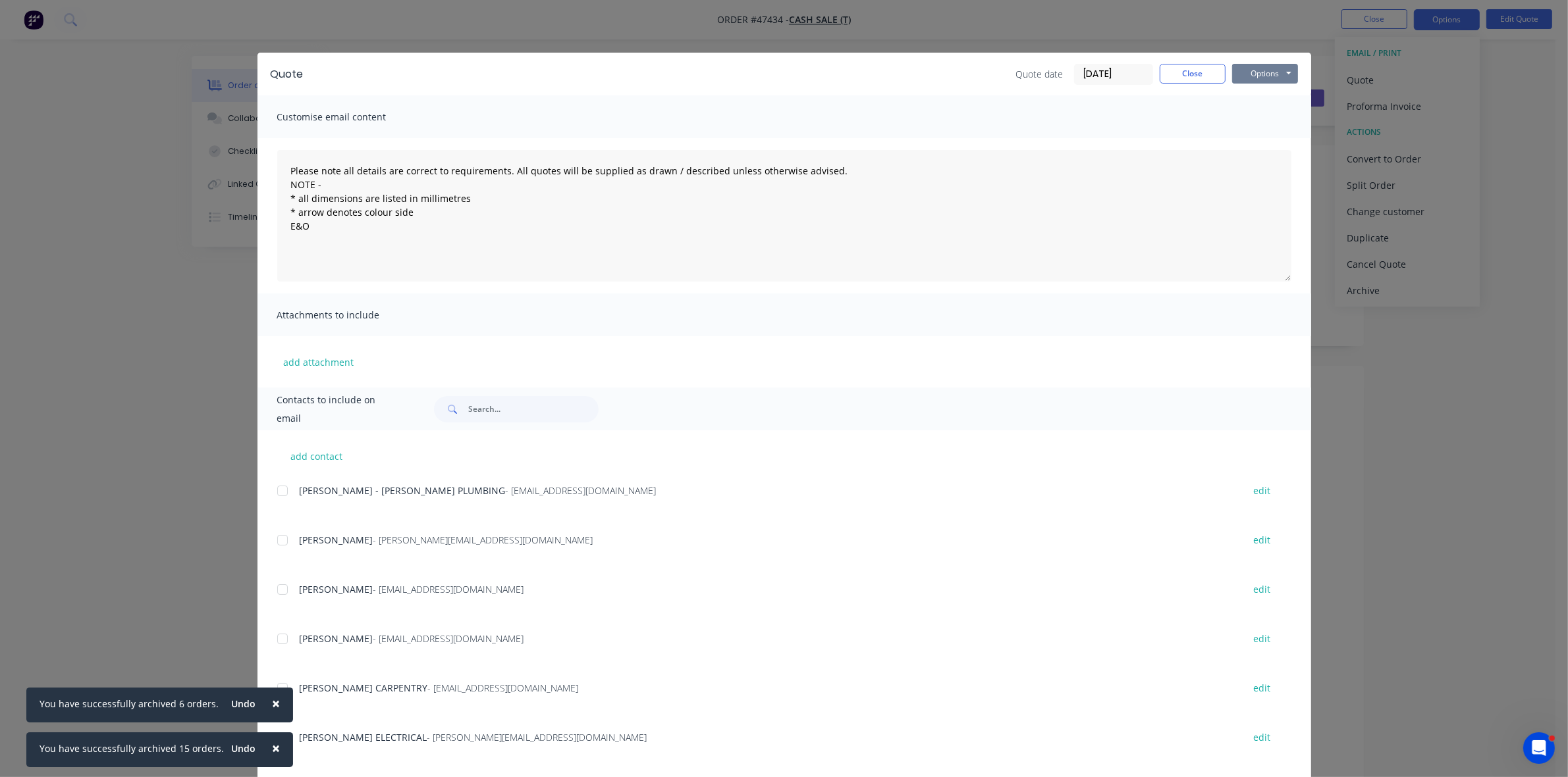
click at [1265, 74] on button "Options" at bounding box center [1265, 73] width 66 height 20
click at [1246, 125] on button "Print" at bounding box center [1274, 119] width 85 height 22
click at [1192, 74] on button "Close" at bounding box center [1192, 73] width 66 height 20
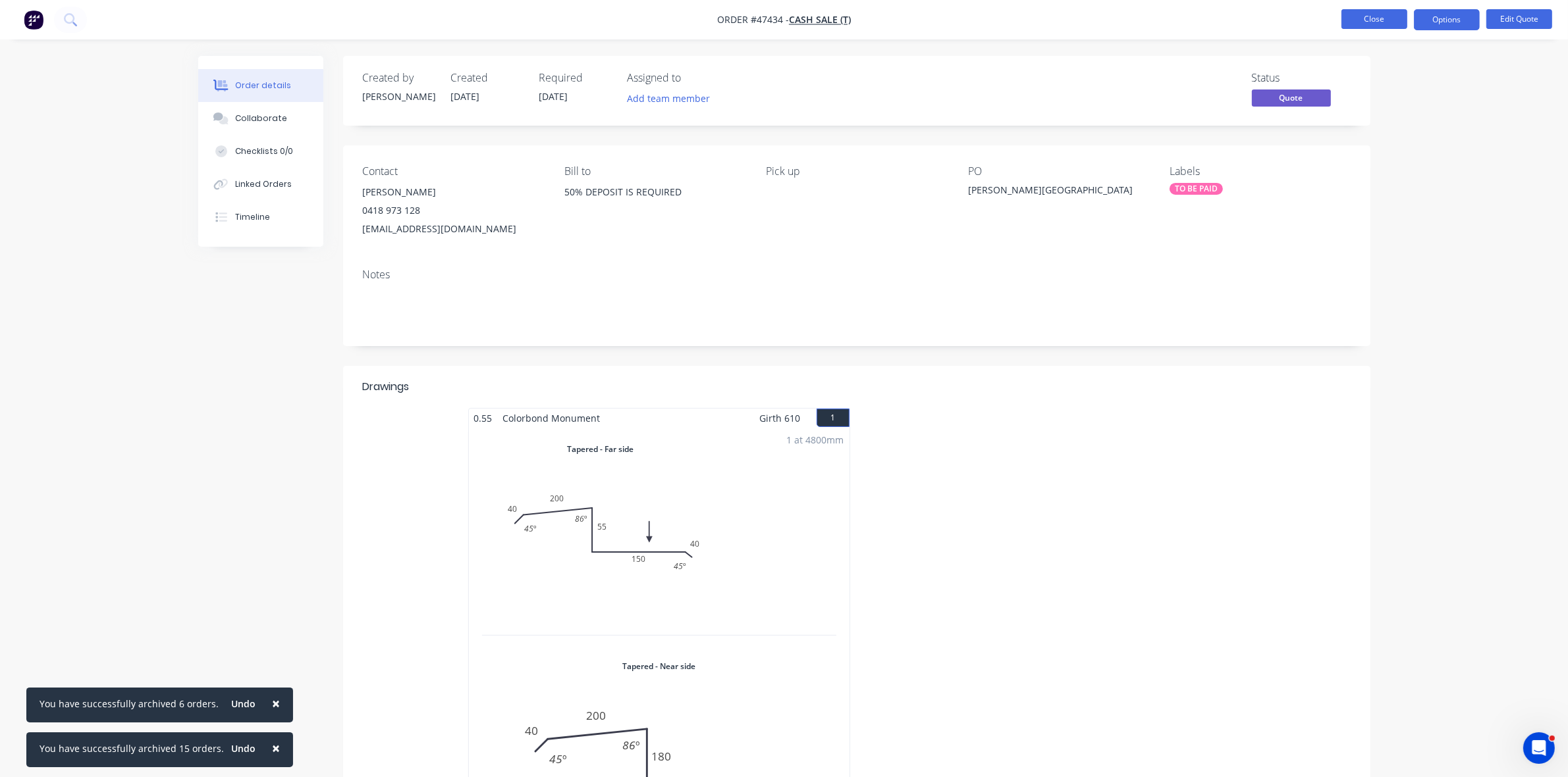
click at [1360, 25] on button "Close" at bounding box center [1374, 19] width 66 height 20
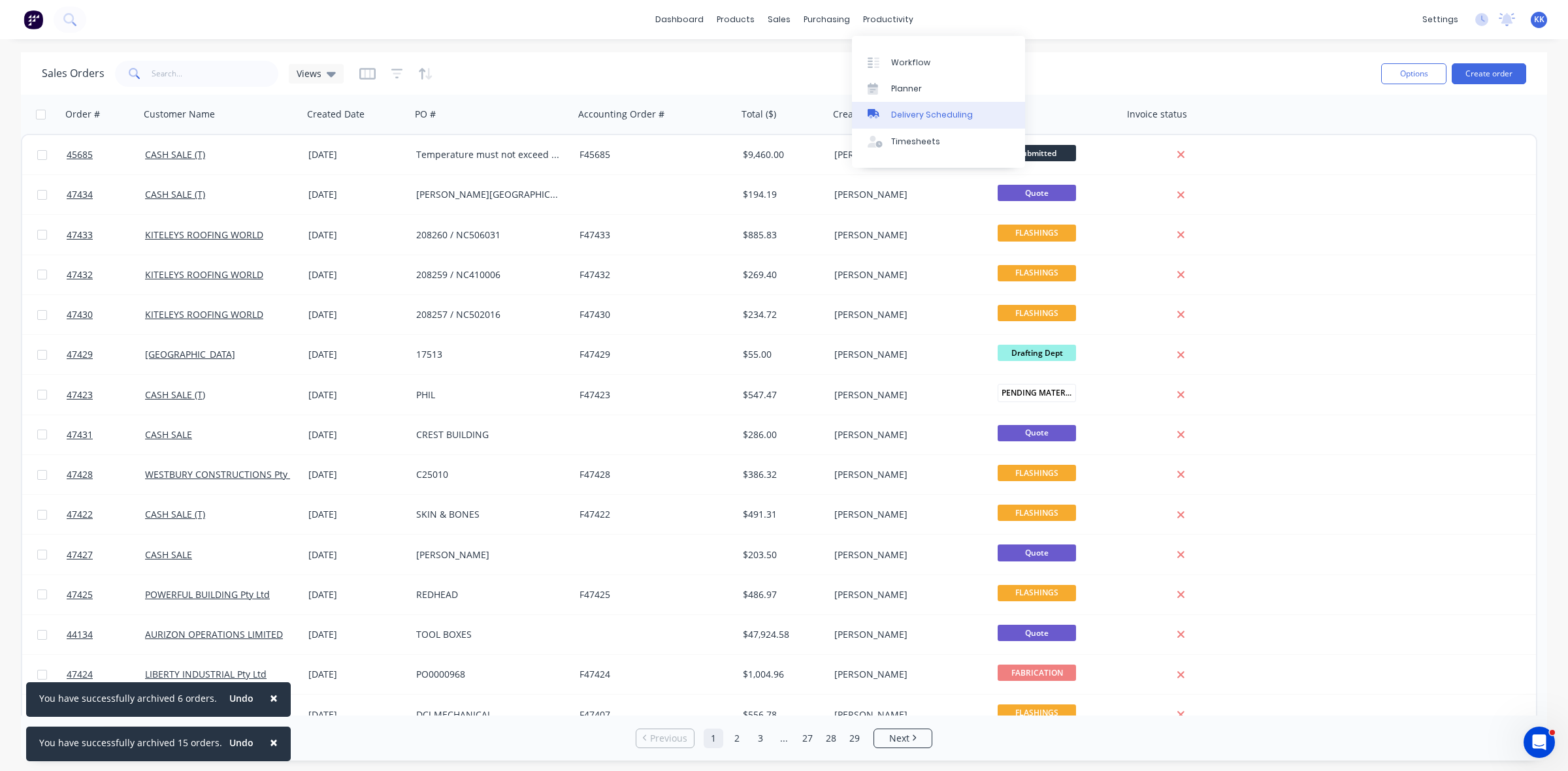
click at [942, 110] on div "Delivery Scheduling" at bounding box center [931, 115] width 82 height 12
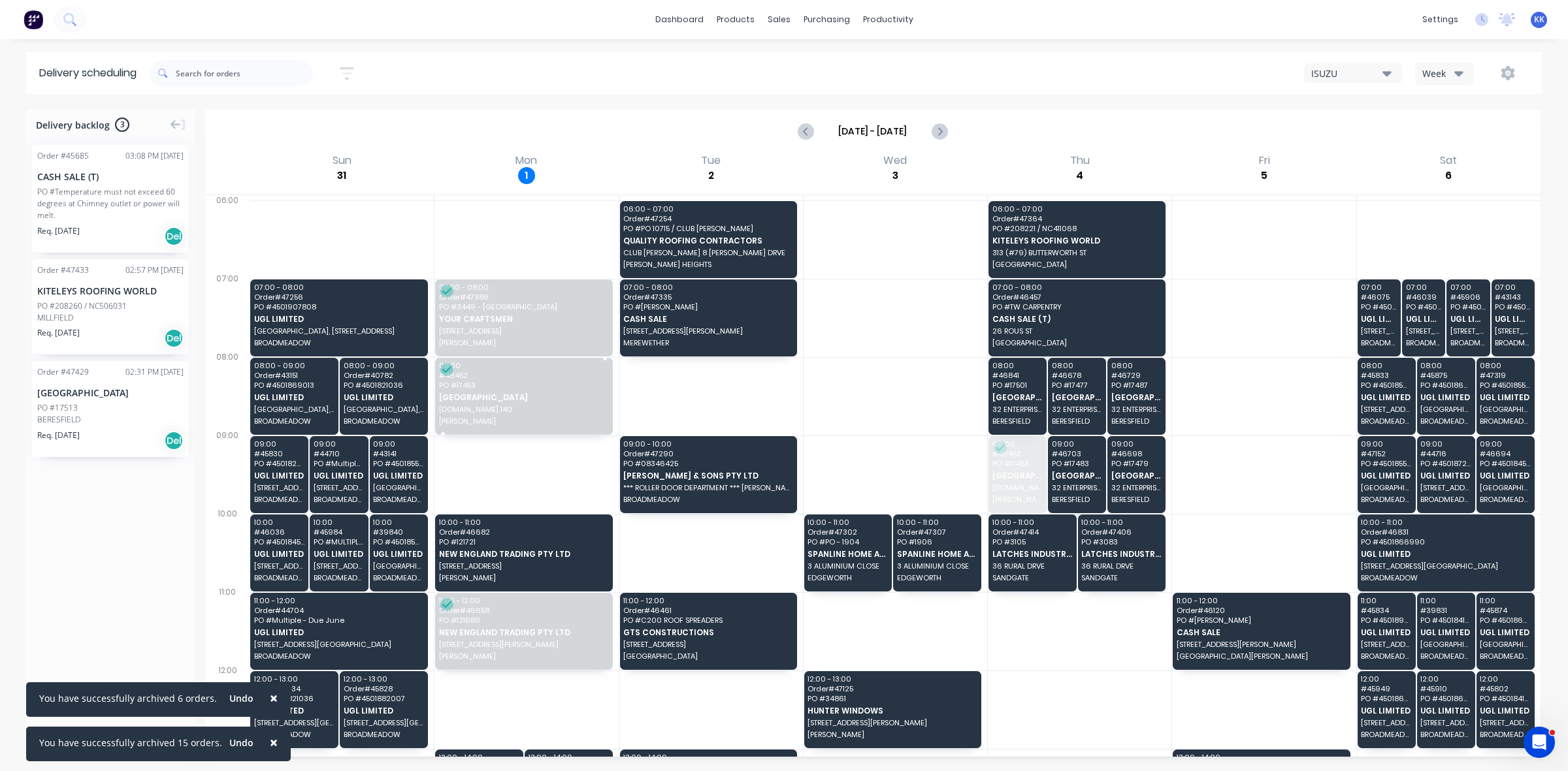
drag, startPoint x: 1005, startPoint y: 474, endPoint x: 523, endPoint y: 397, distance: 488.1
drag, startPoint x: 83, startPoint y: 393, endPoint x: 1052, endPoint y: 461, distance: 971.4
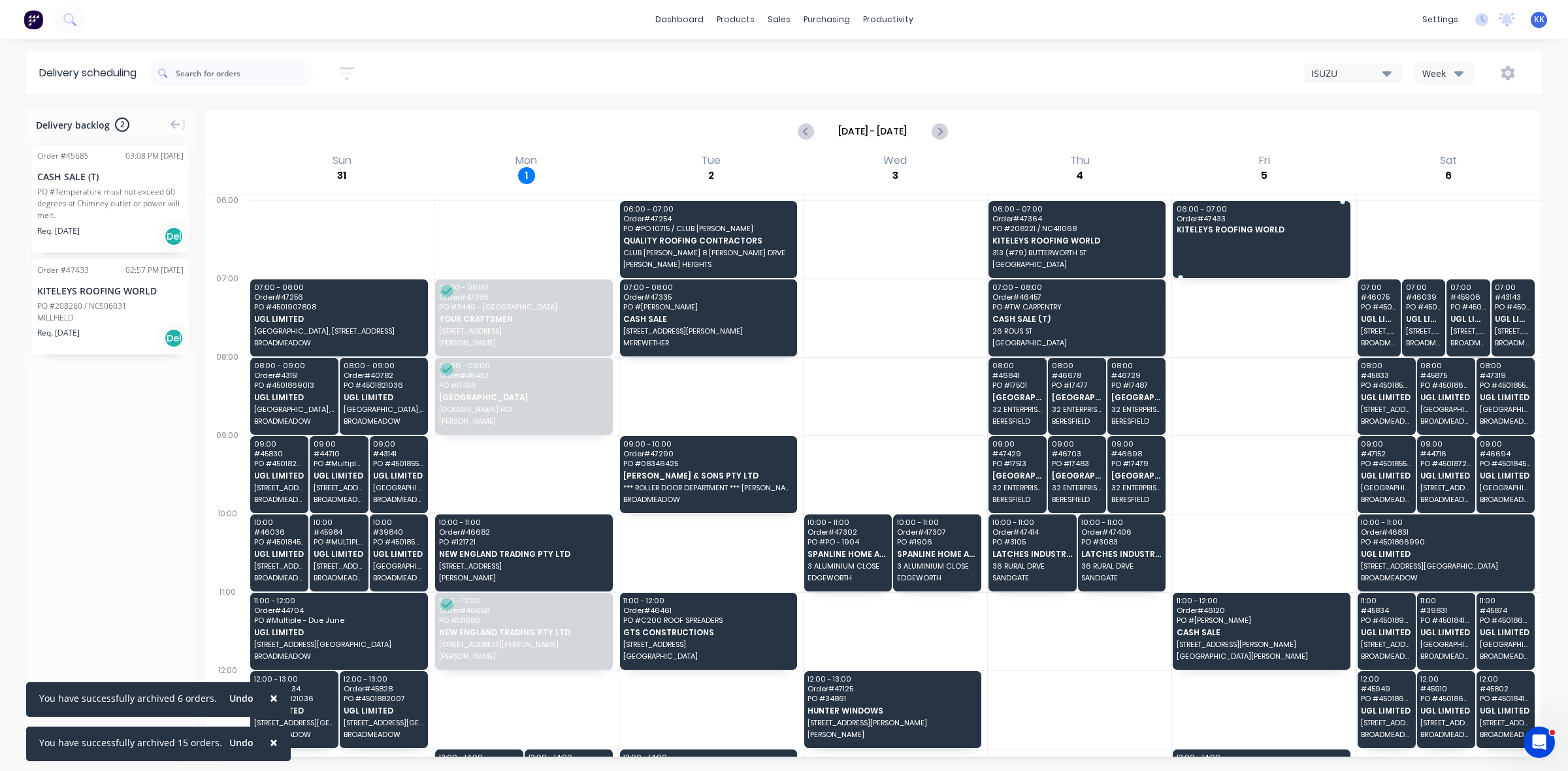
drag, startPoint x: 98, startPoint y: 304, endPoint x: 1197, endPoint y: 232, distance: 1101.4
click at [59, 215] on div "PO #Temperature must not exceed 60 degrees at Chimney outlet or power will melt." at bounding box center [110, 203] width 147 height 36
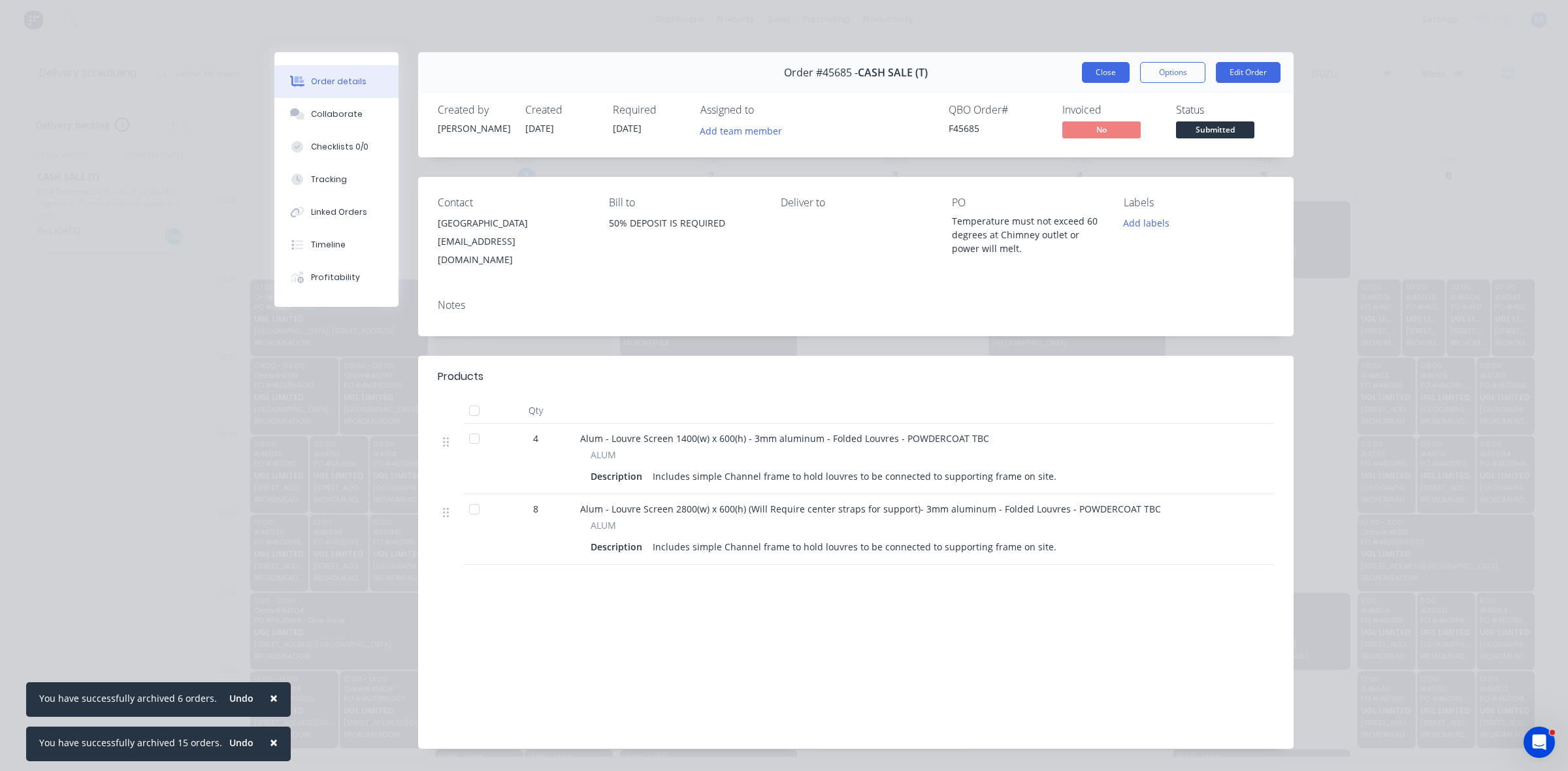
click at [1098, 70] on button "Close" at bounding box center [1106, 72] width 48 height 21
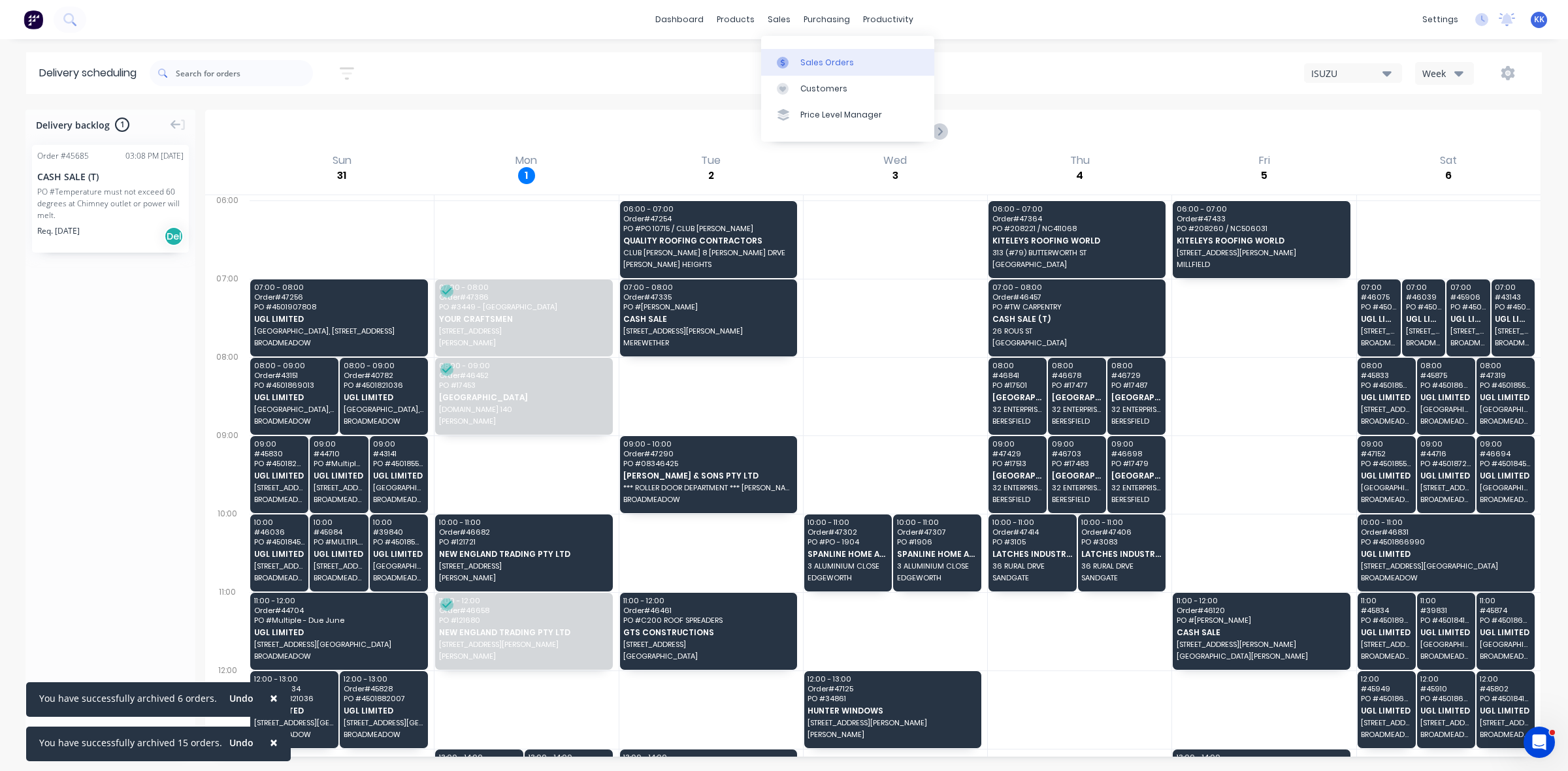
click at [805, 63] on div "Sales Orders" at bounding box center [828, 63] width 54 height 12
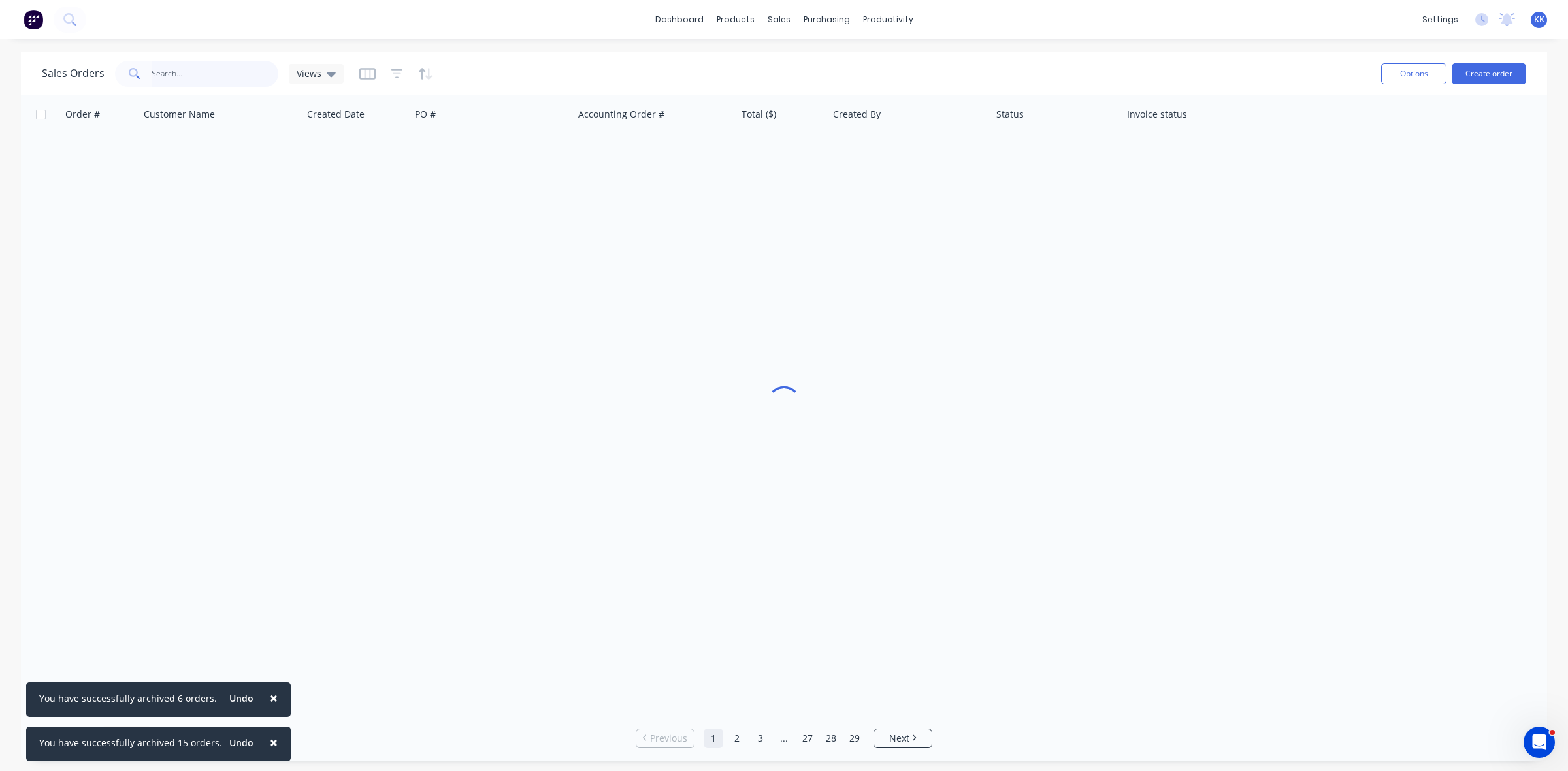
click at [224, 75] on input "text" at bounding box center [215, 74] width 127 height 26
type input "sahil"
drag, startPoint x: 218, startPoint y: 70, endPoint x: 147, endPoint y: 66, distance: 71.1
click at [147, 66] on div "sahil" at bounding box center [196, 74] width 163 height 26
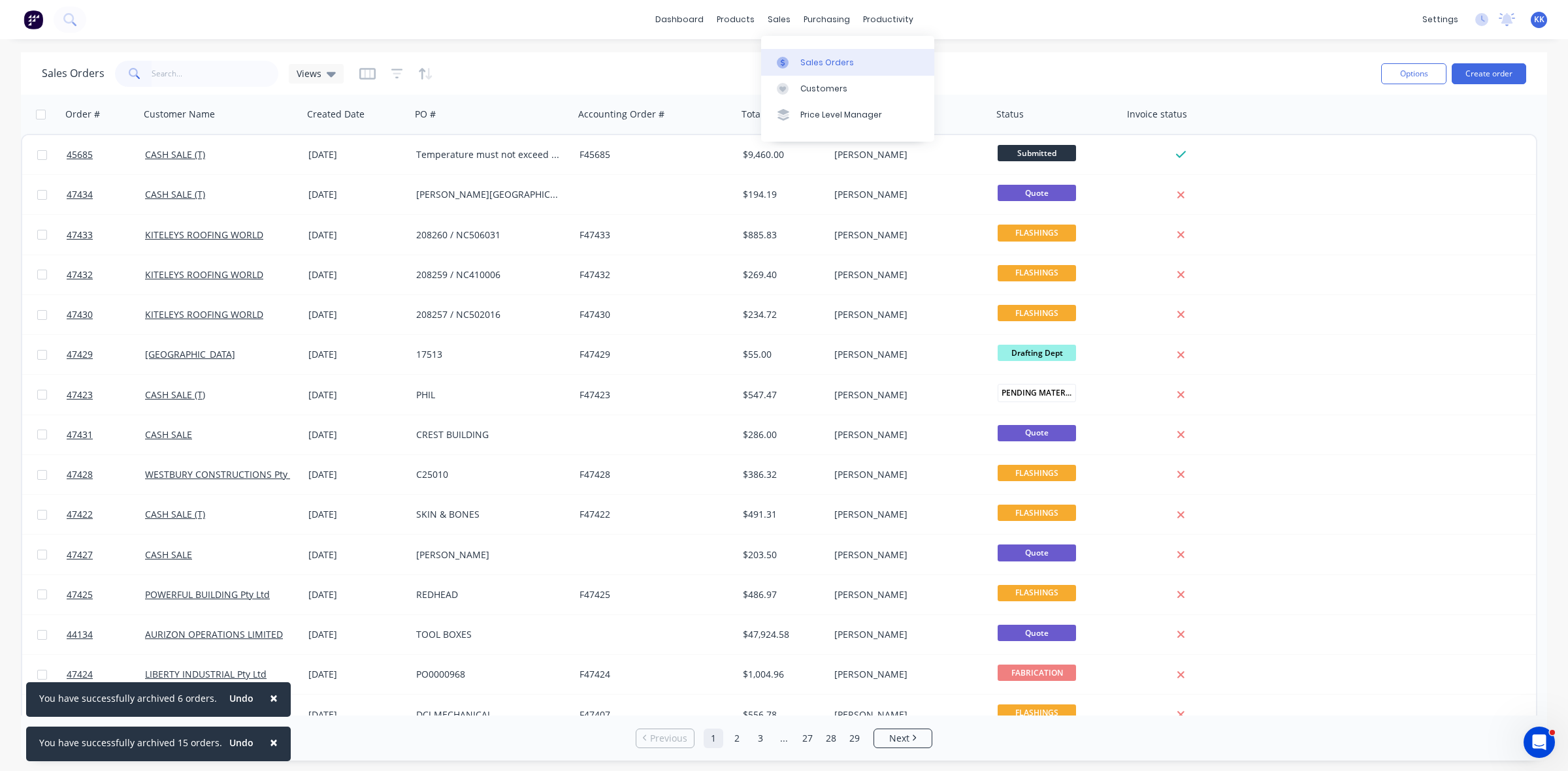
click at [798, 58] on link "Sales Orders" at bounding box center [847, 62] width 173 height 26
click at [192, 80] on input "text" at bounding box center [215, 74] width 127 height 26
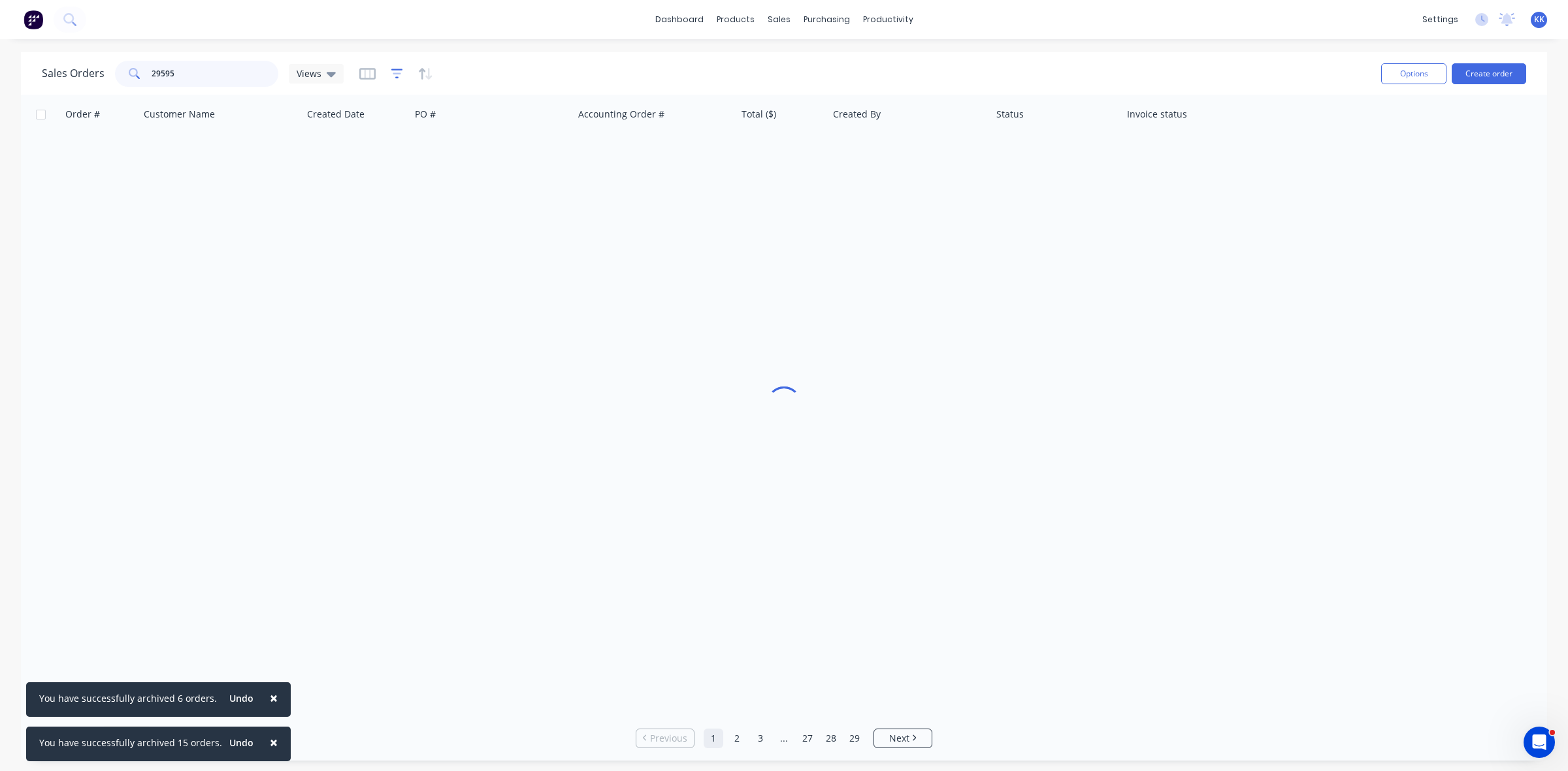
type input "29595"
click at [394, 69] on icon "button" at bounding box center [397, 74] width 12 height 9
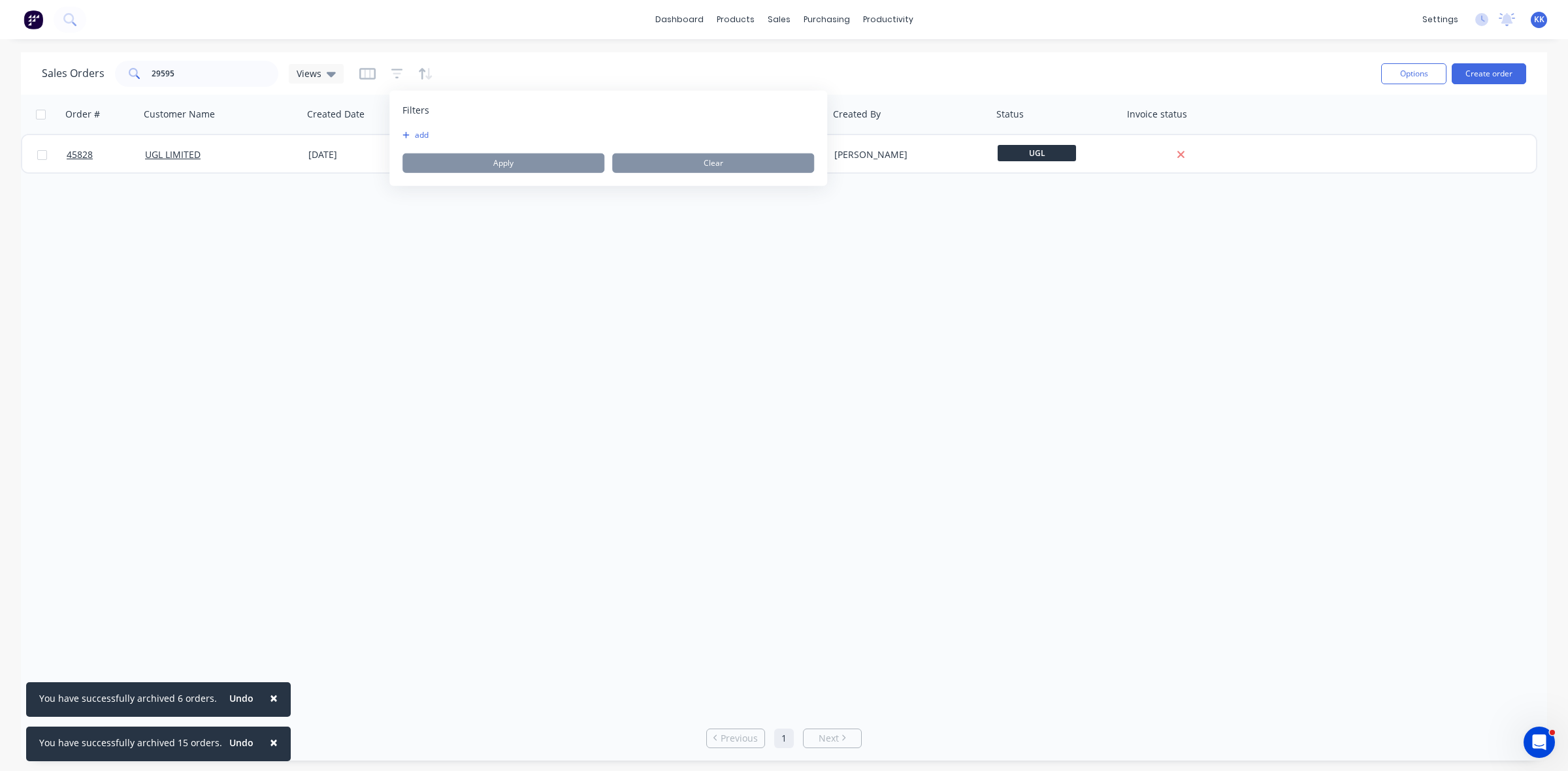
click at [413, 131] on button "add" at bounding box center [418, 135] width 32 height 10
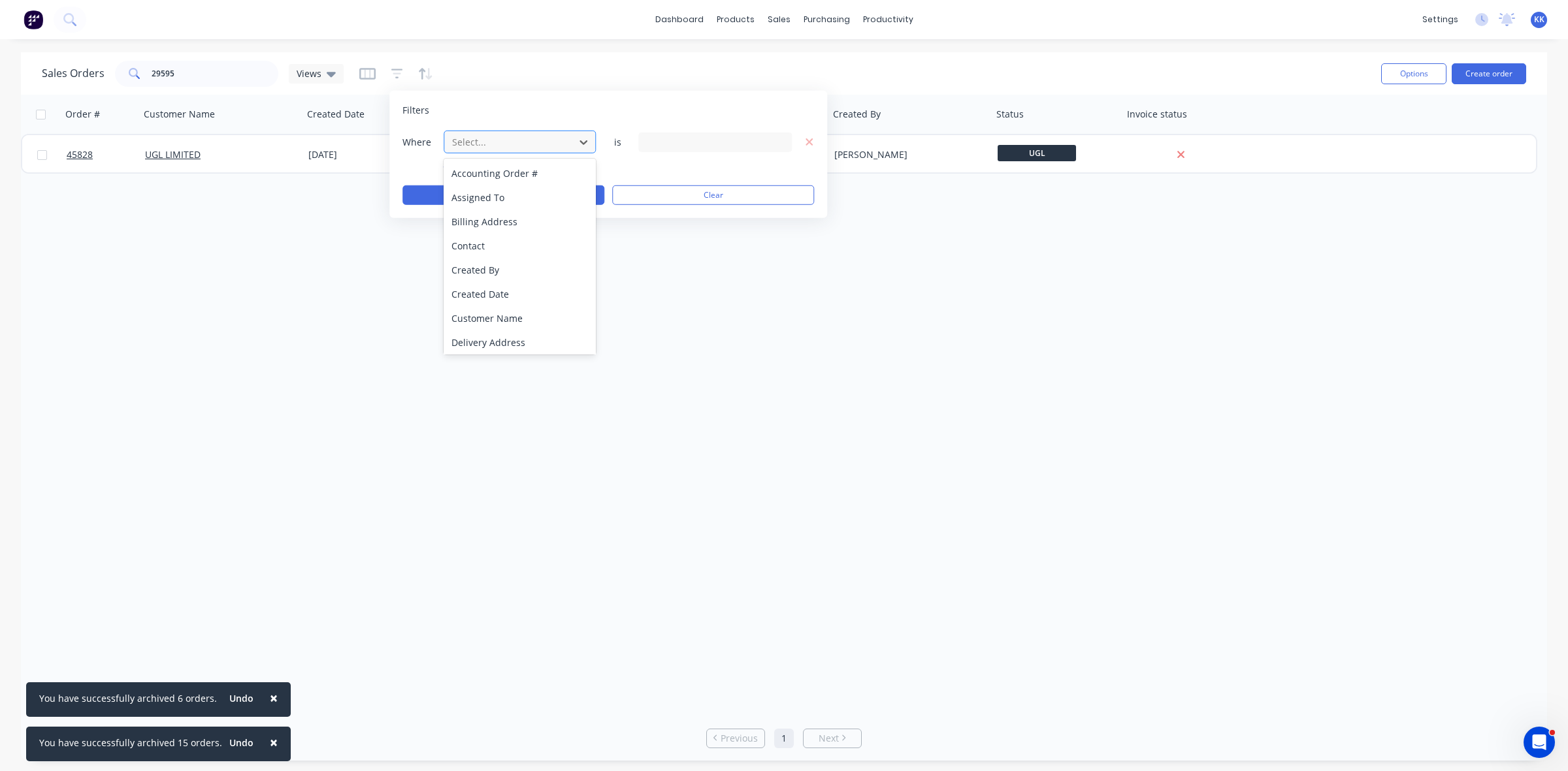
click at [458, 132] on div "Select..." at bounding box center [509, 142] width 125 height 21
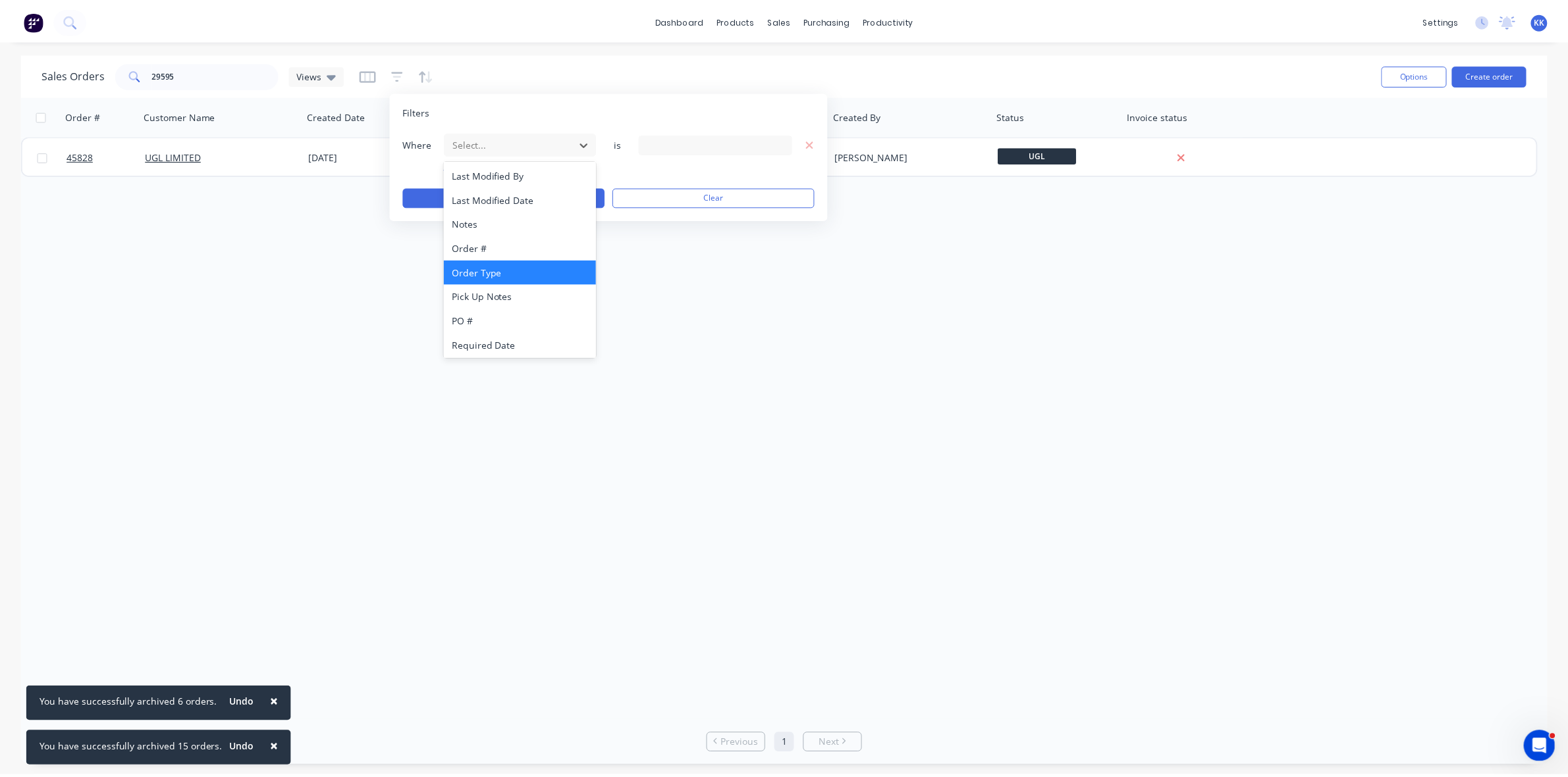
scroll to position [318, 0]
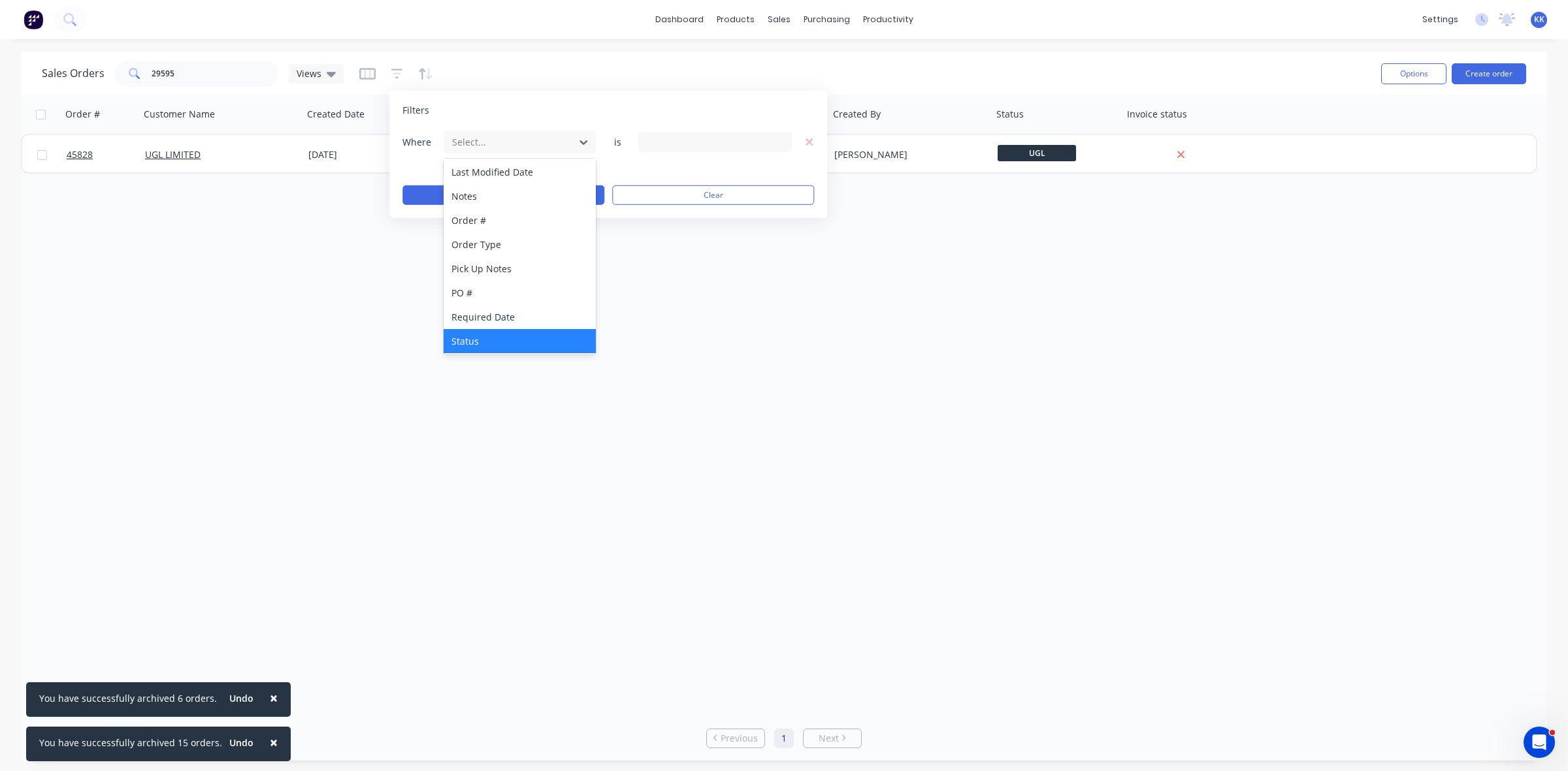
click at [484, 335] on div "Status" at bounding box center [519, 341] width 152 height 25
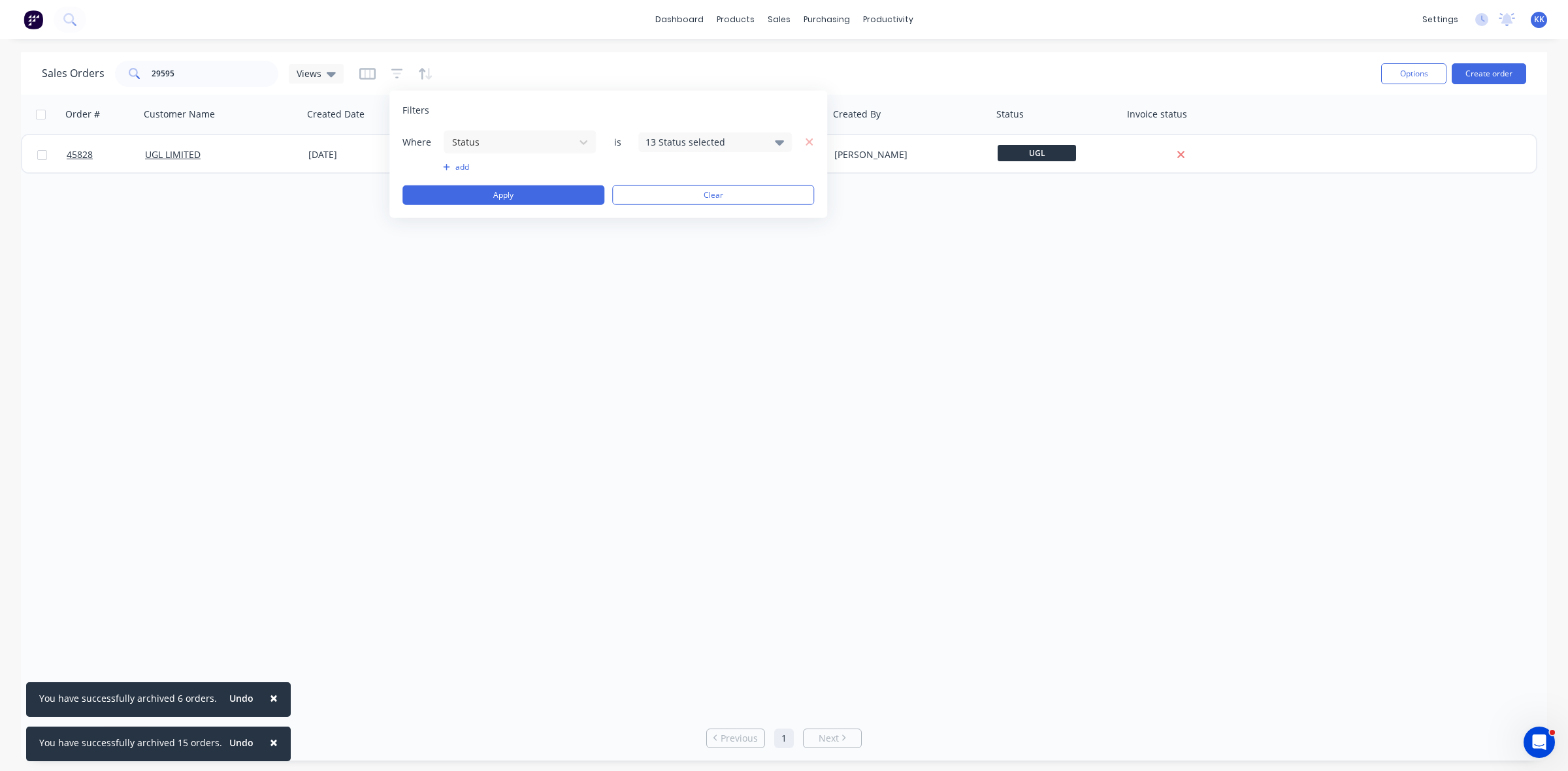
click at [679, 131] on div "Where Status is 13 Status selected" at bounding box center [608, 142] width 412 height 25
click at [682, 138] on div "13 Status selected" at bounding box center [704, 142] width 118 height 13
click at [684, 210] on div "All" at bounding box center [757, 214] width 157 height 13
click at [520, 200] on button "Apply" at bounding box center [503, 195] width 202 height 20
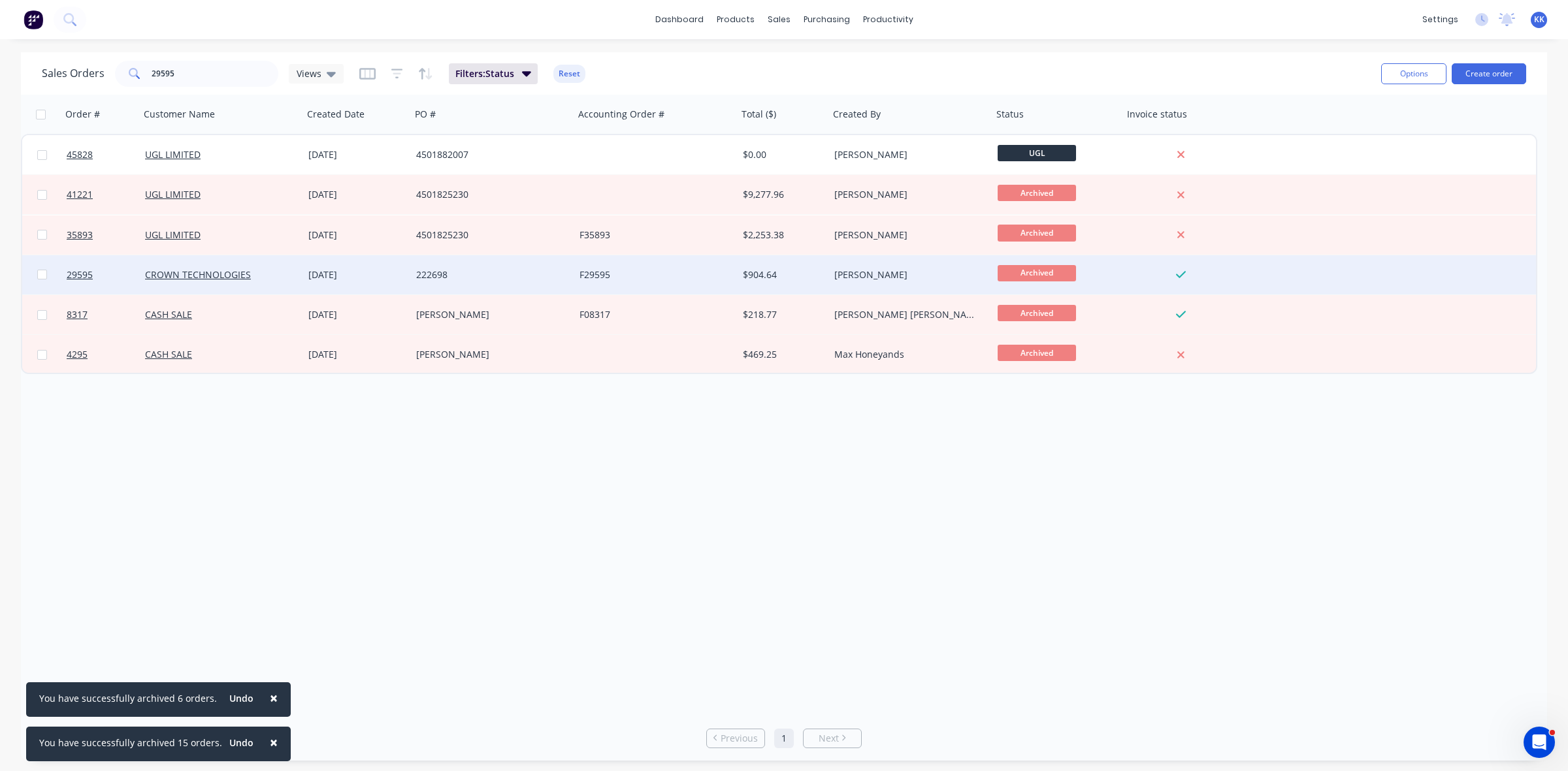
click at [551, 282] on div "222698" at bounding box center [493, 275] width 163 height 40
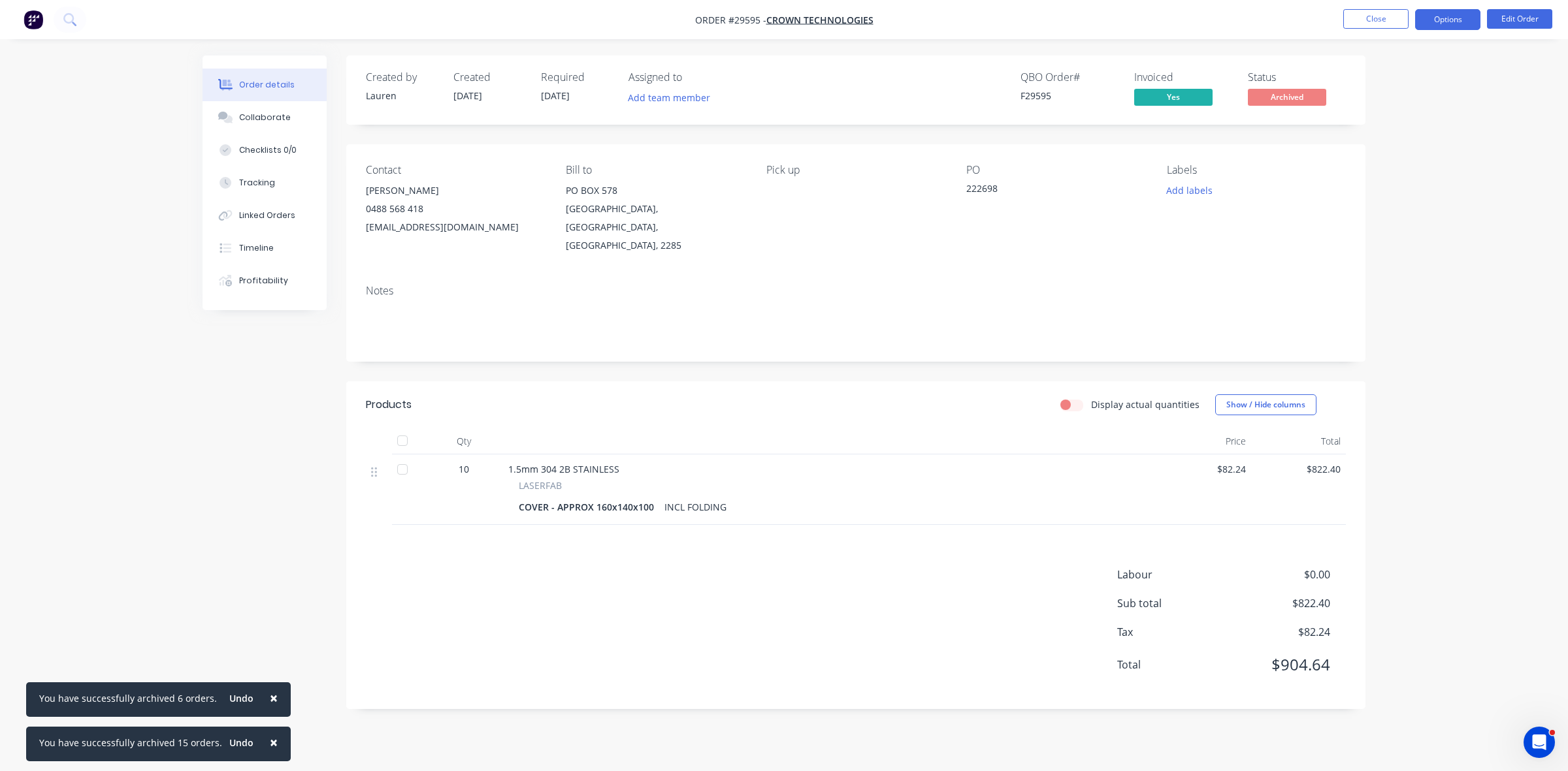
click at [1437, 23] on button "Options" at bounding box center [1448, 20] width 66 height 21
click at [1383, 317] on div "Duplicate" at bounding box center [1409, 314] width 120 height 19
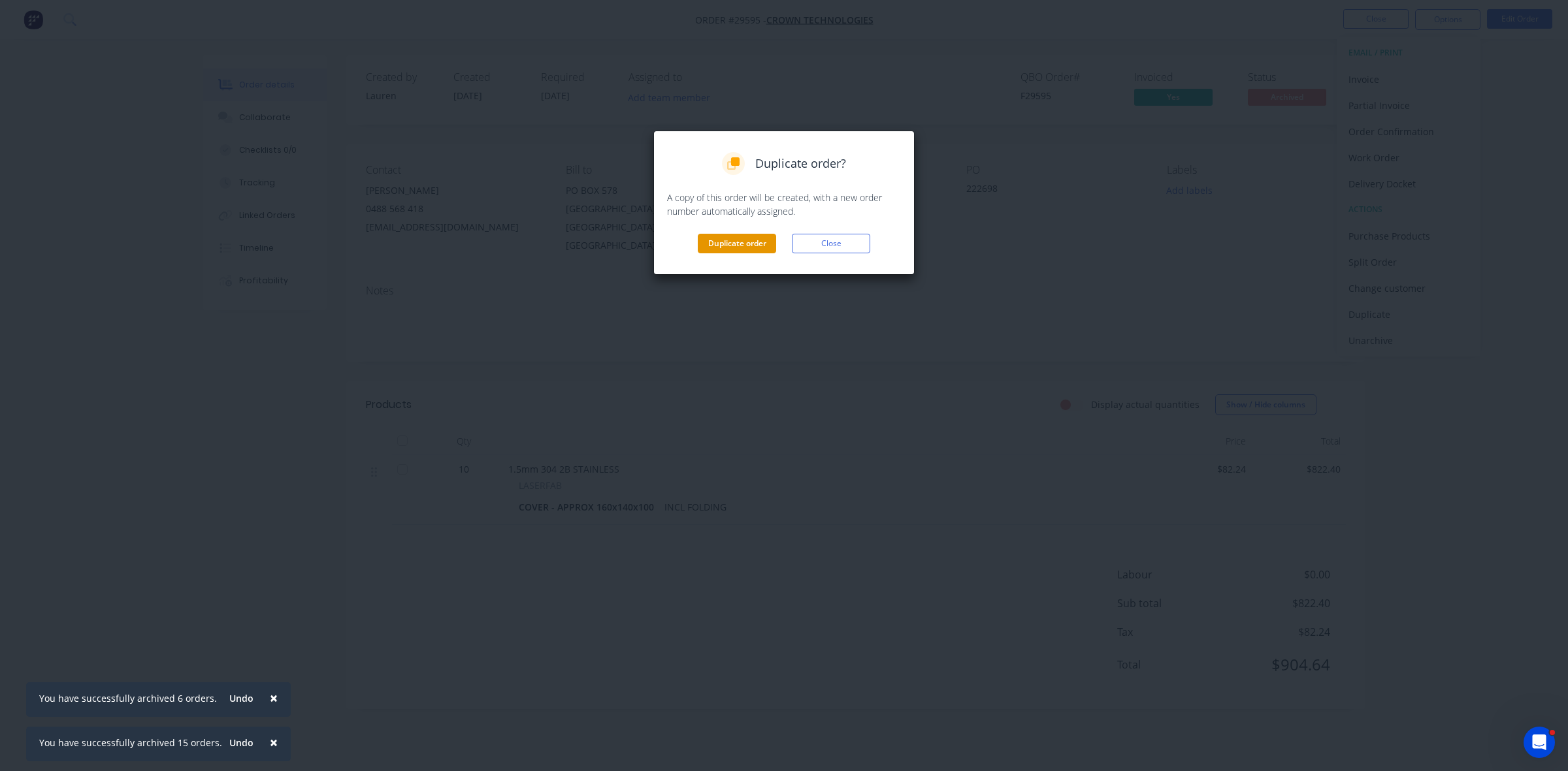
click at [712, 246] on button "Duplicate order" at bounding box center [736, 243] width 78 height 20
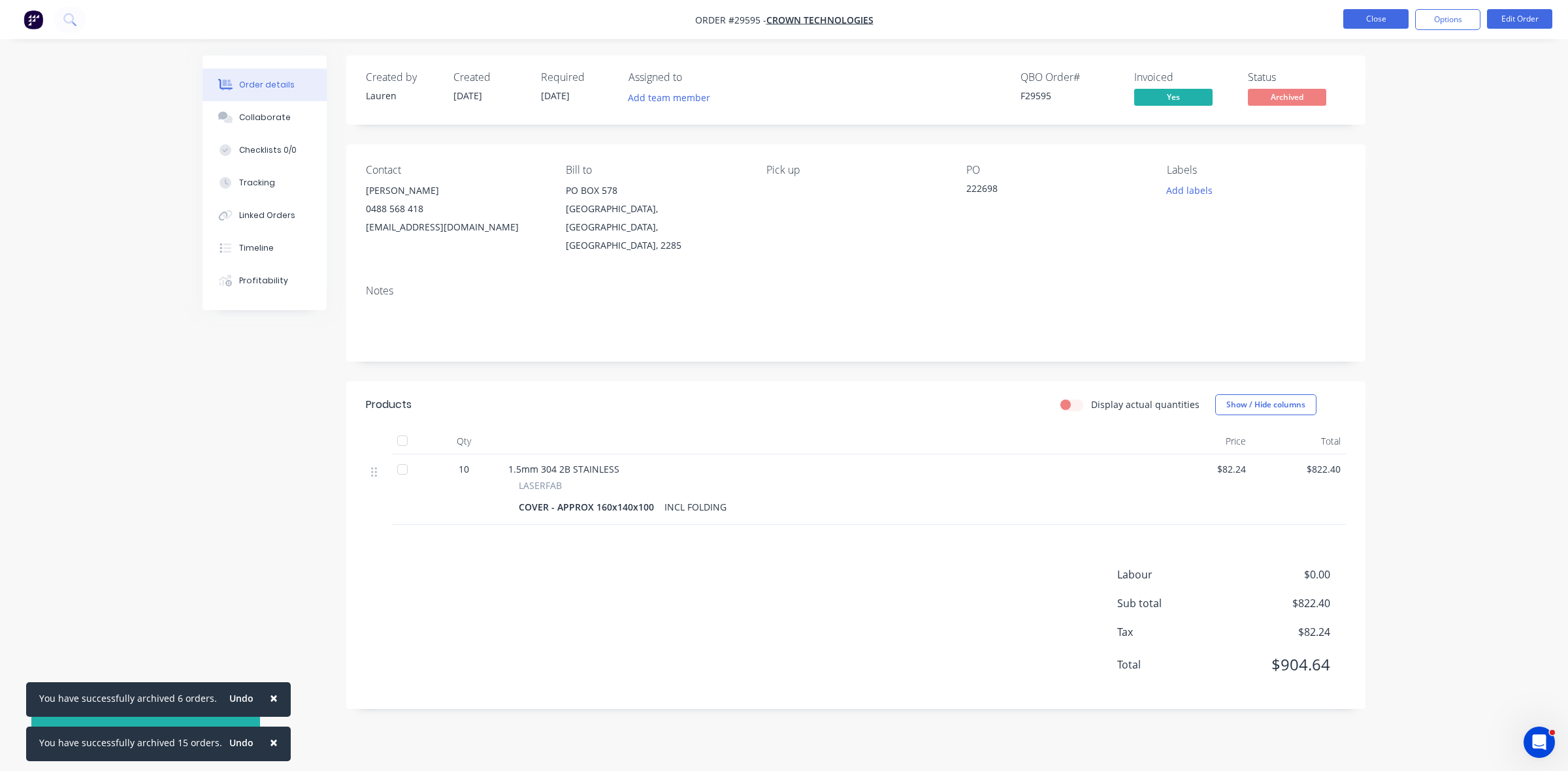
click at [1374, 17] on button "Close" at bounding box center [1376, 19] width 66 height 20
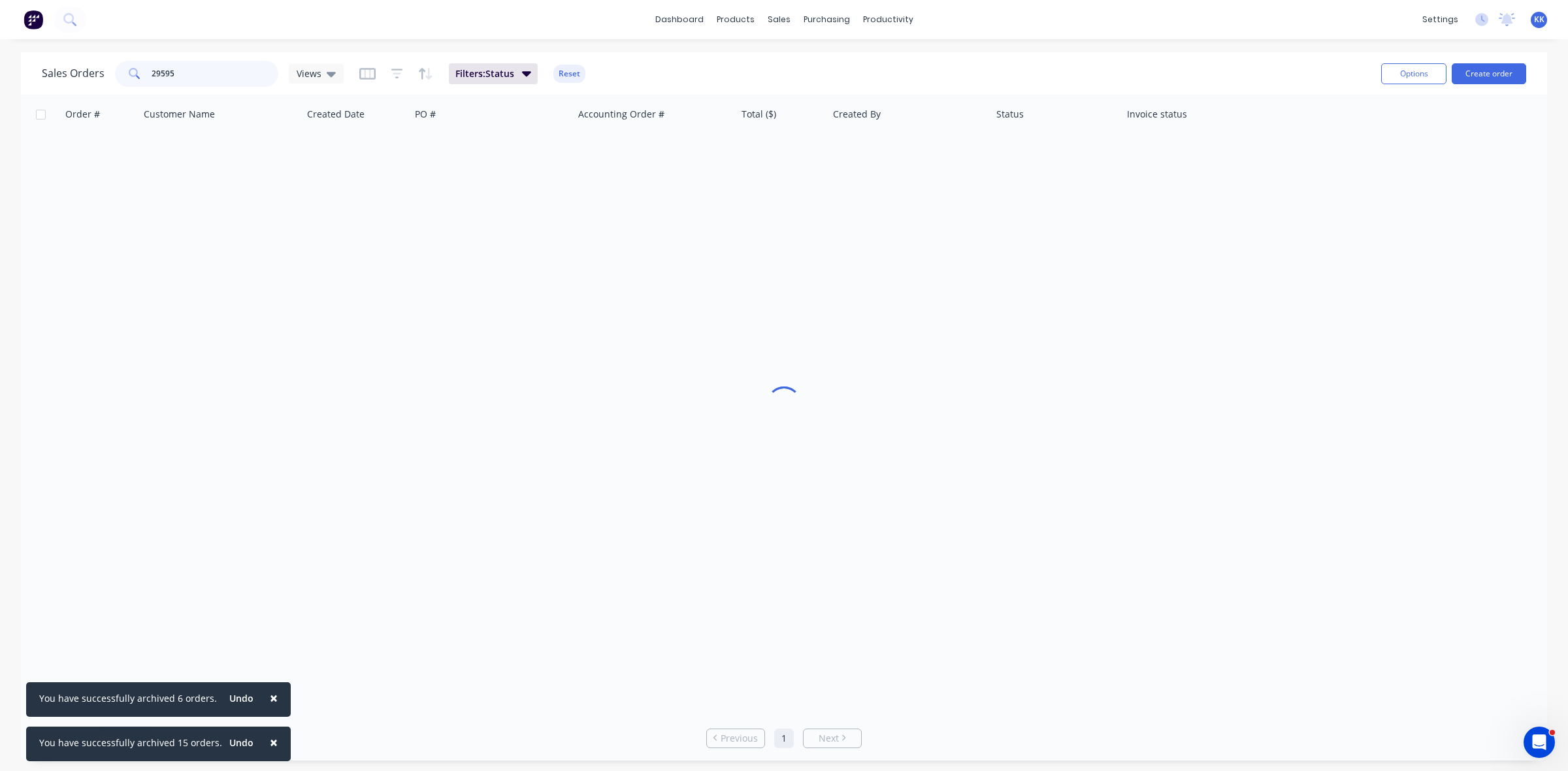
drag, startPoint x: 125, startPoint y: 73, endPoint x: 106, endPoint y: 73, distance: 19.0
click at [106, 73] on div "Sales Orders 29595 Views" at bounding box center [192, 74] width 302 height 26
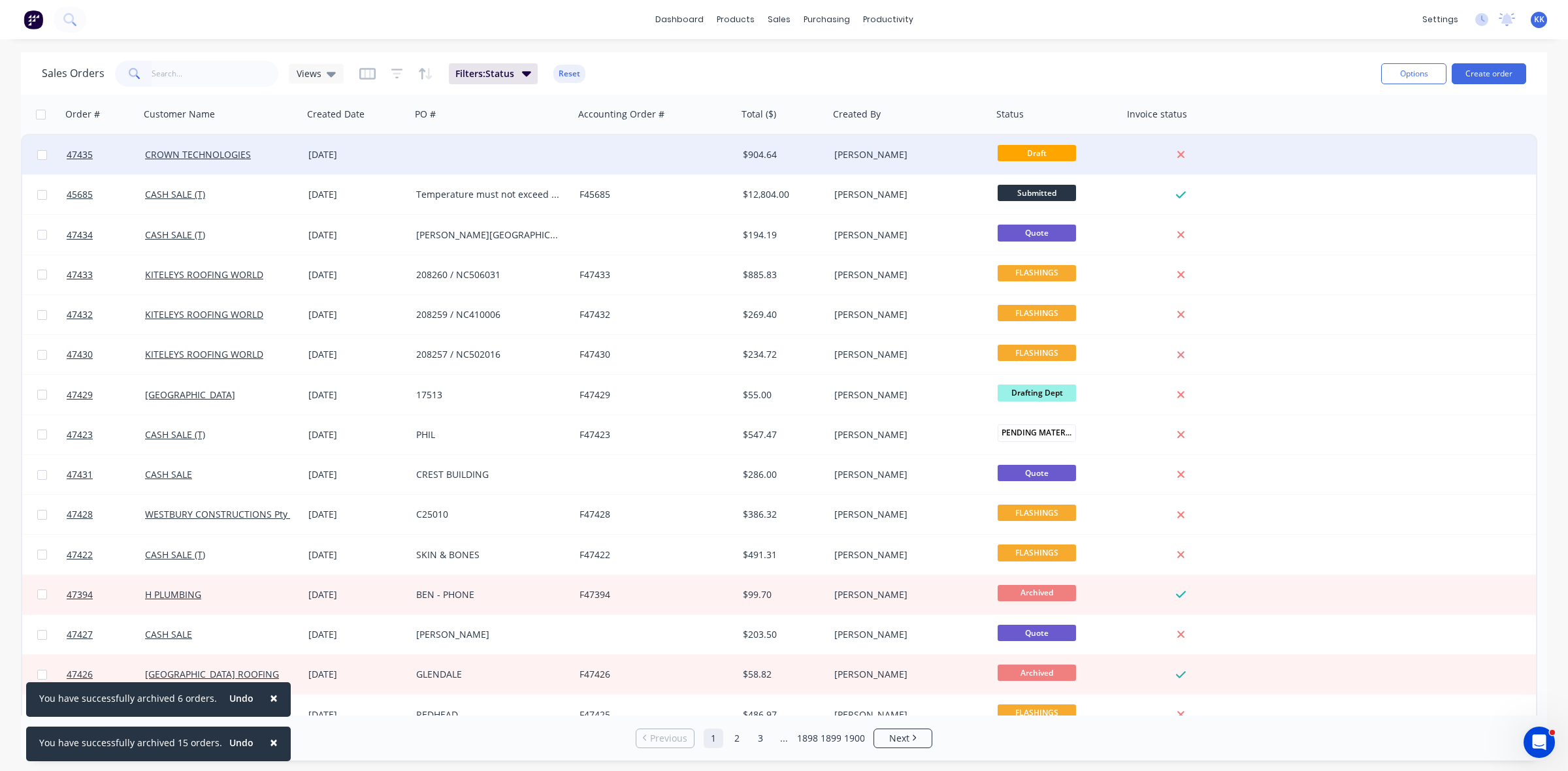
click at [576, 158] on div "47435 CROWN TECHNOLOGIES 01 Sep 2025 $904.64 Kristie Kelleher Draft" at bounding box center [779, 155] width 1514 height 40
click at [822, 150] on div "$904.64" at bounding box center [783, 154] width 81 height 13
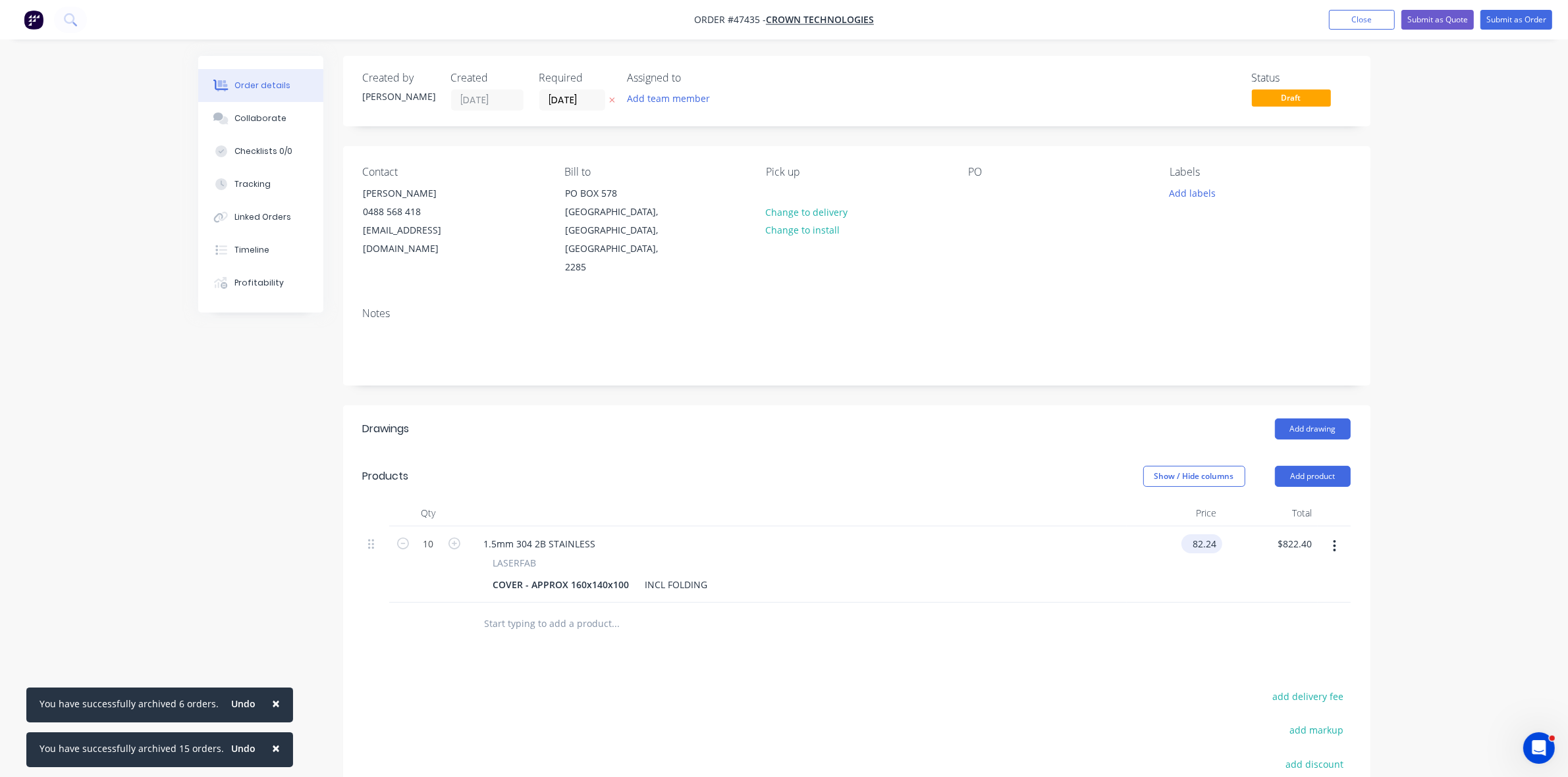
click at [1209, 534] on input "82.24" at bounding box center [1204, 544] width 36 height 19
type input "$85.95"
type input "$859.50"
click at [895, 611] on div at bounding box center [705, 624] width 464 height 26
click at [1455, 18] on button "Submit as Quote" at bounding box center [1437, 19] width 73 height 20
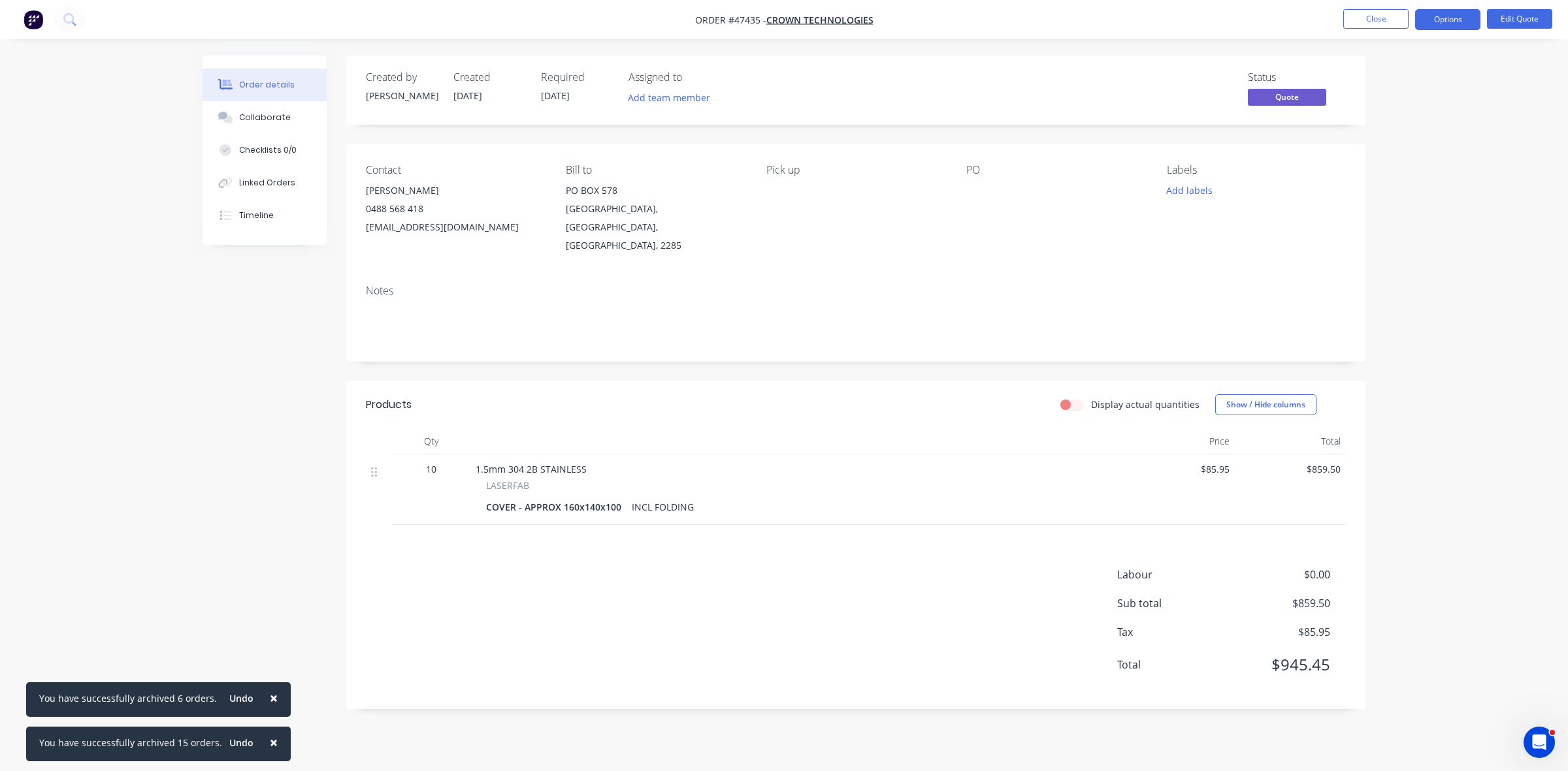
click at [1444, 18] on button "Options" at bounding box center [1448, 20] width 66 height 21
click at [1383, 86] on div "Quote" at bounding box center [1409, 79] width 120 height 19
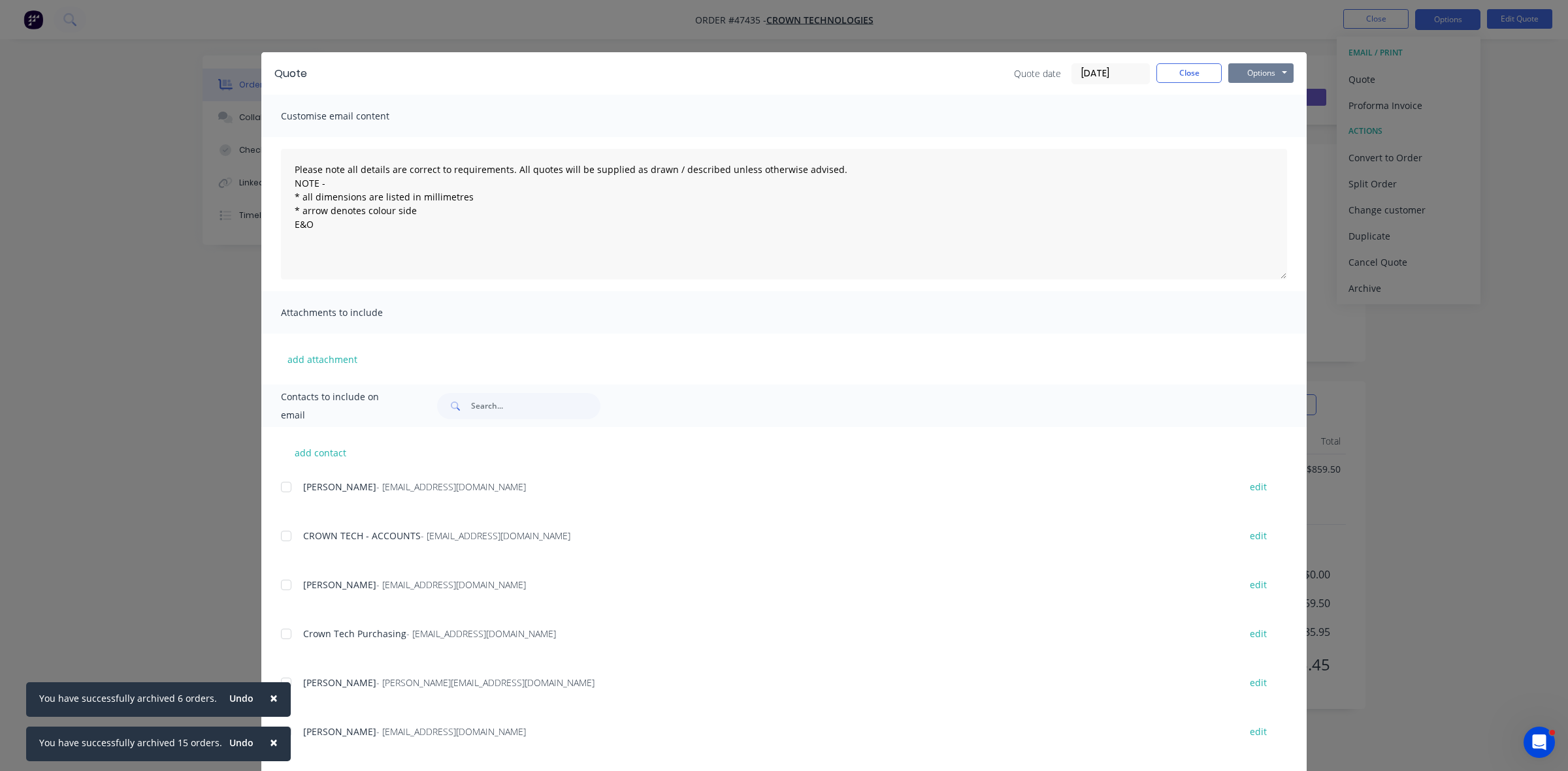
click at [1265, 74] on button "Options" at bounding box center [1261, 73] width 66 height 20
click at [1265, 112] on button "Print" at bounding box center [1270, 118] width 84 height 21
click at [1186, 70] on button "Close" at bounding box center [1189, 73] width 66 height 20
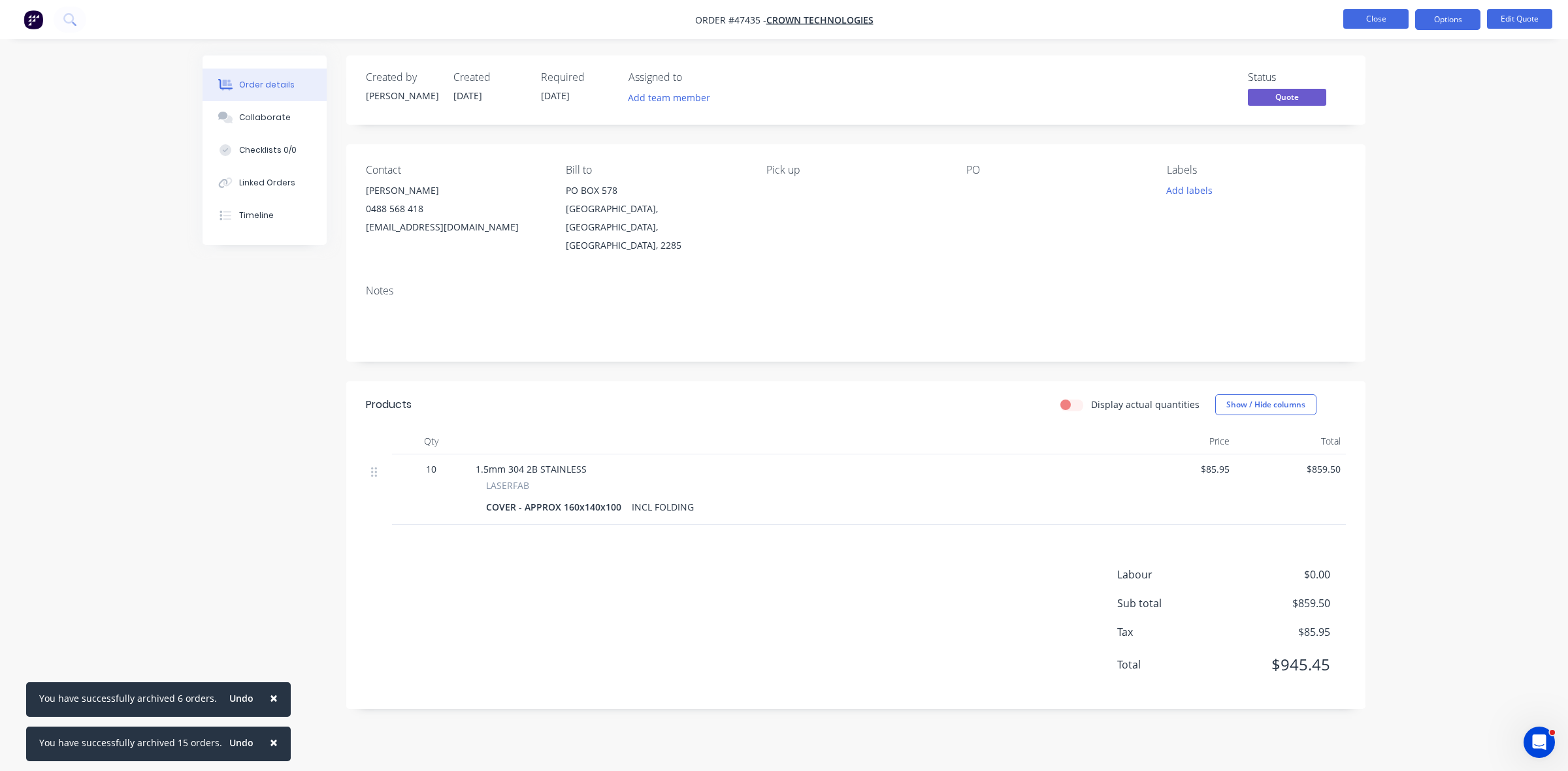
click at [1354, 17] on button "Close" at bounding box center [1376, 19] width 66 height 20
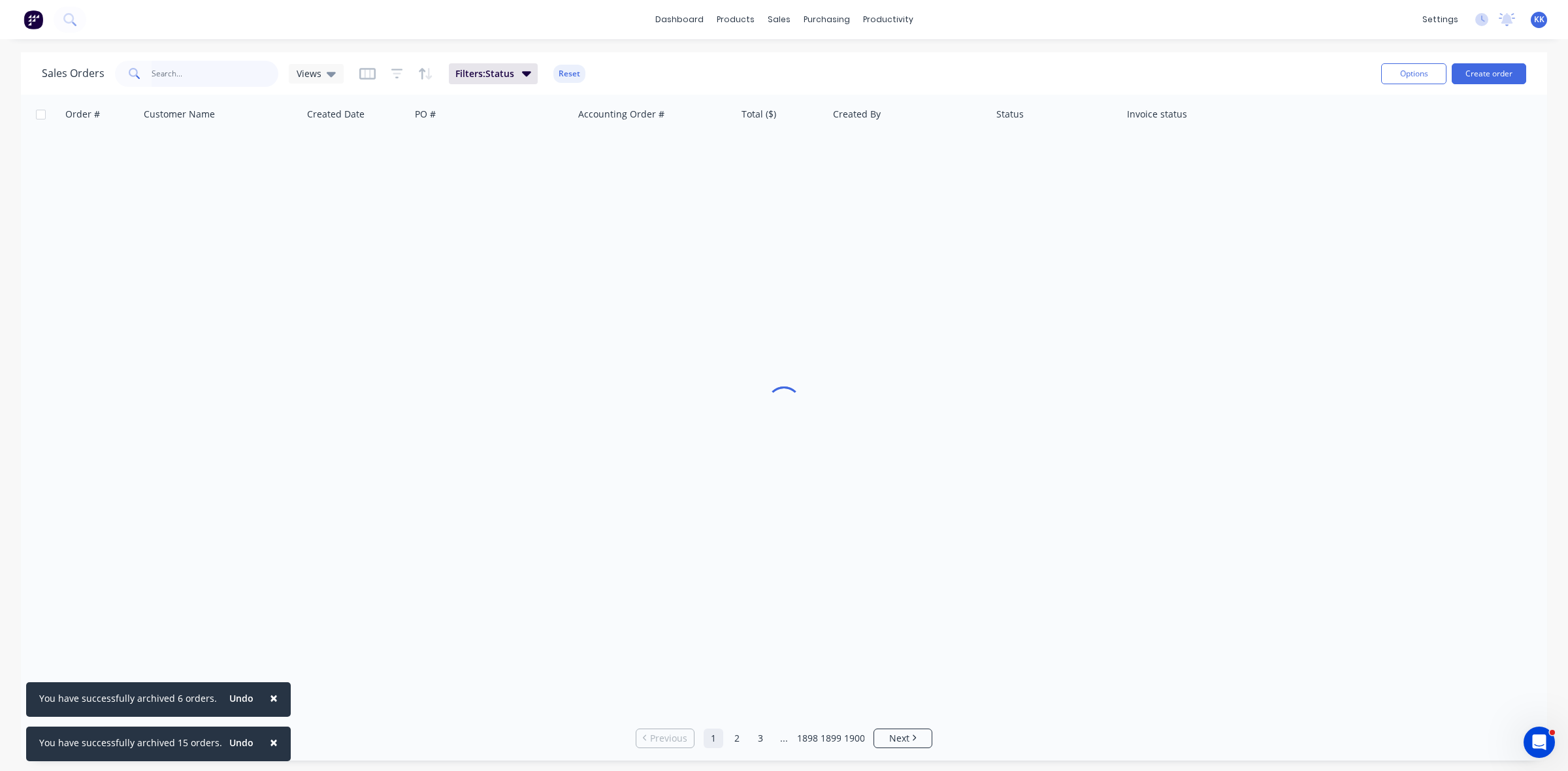
click at [158, 78] on input "text" at bounding box center [215, 74] width 127 height 26
type input "lorn"
click at [270, 740] on span "×" at bounding box center [274, 743] width 8 height 18
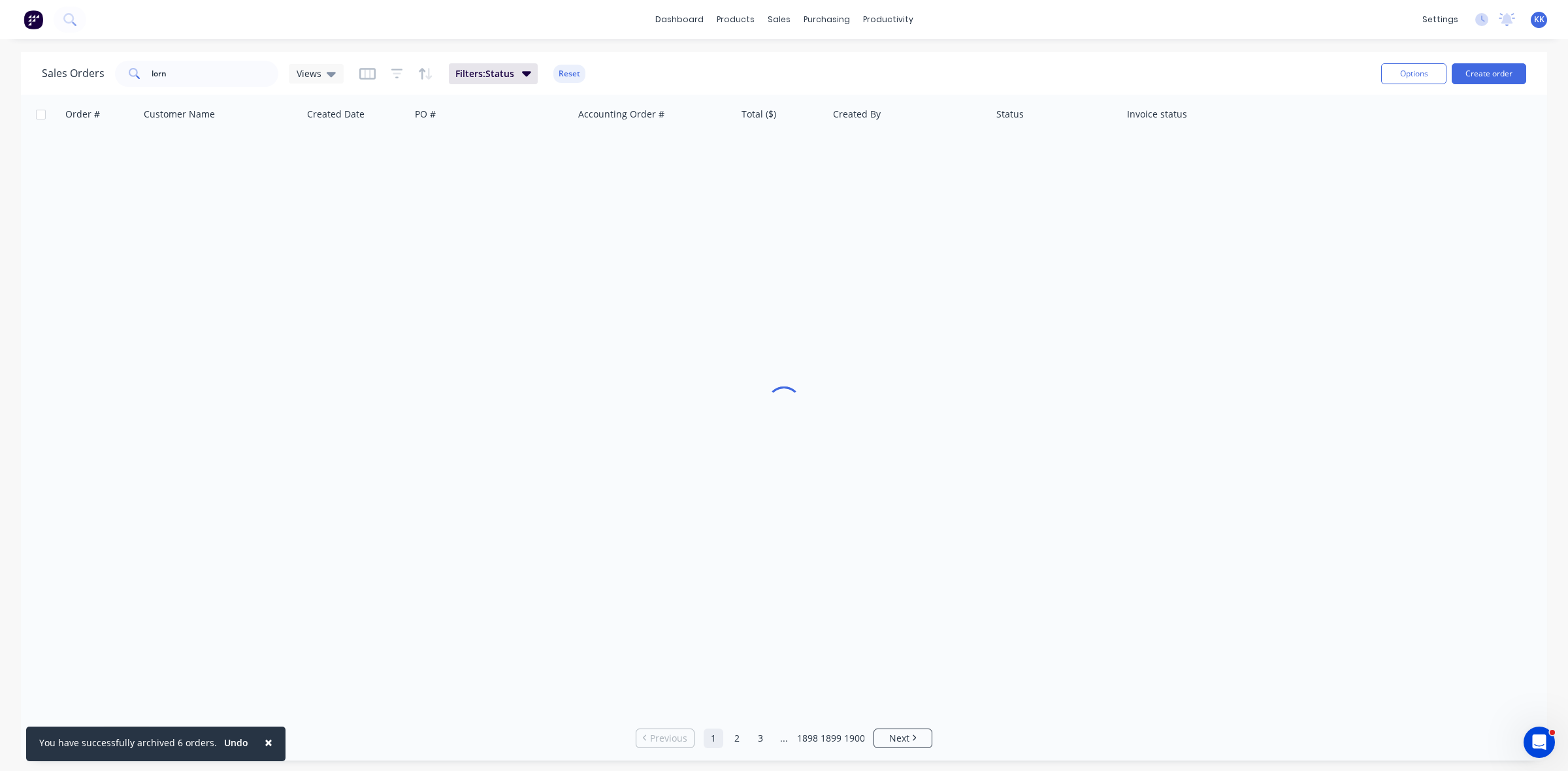
click at [265, 739] on span "×" at bounding box center [268, 743] width 8 height 18
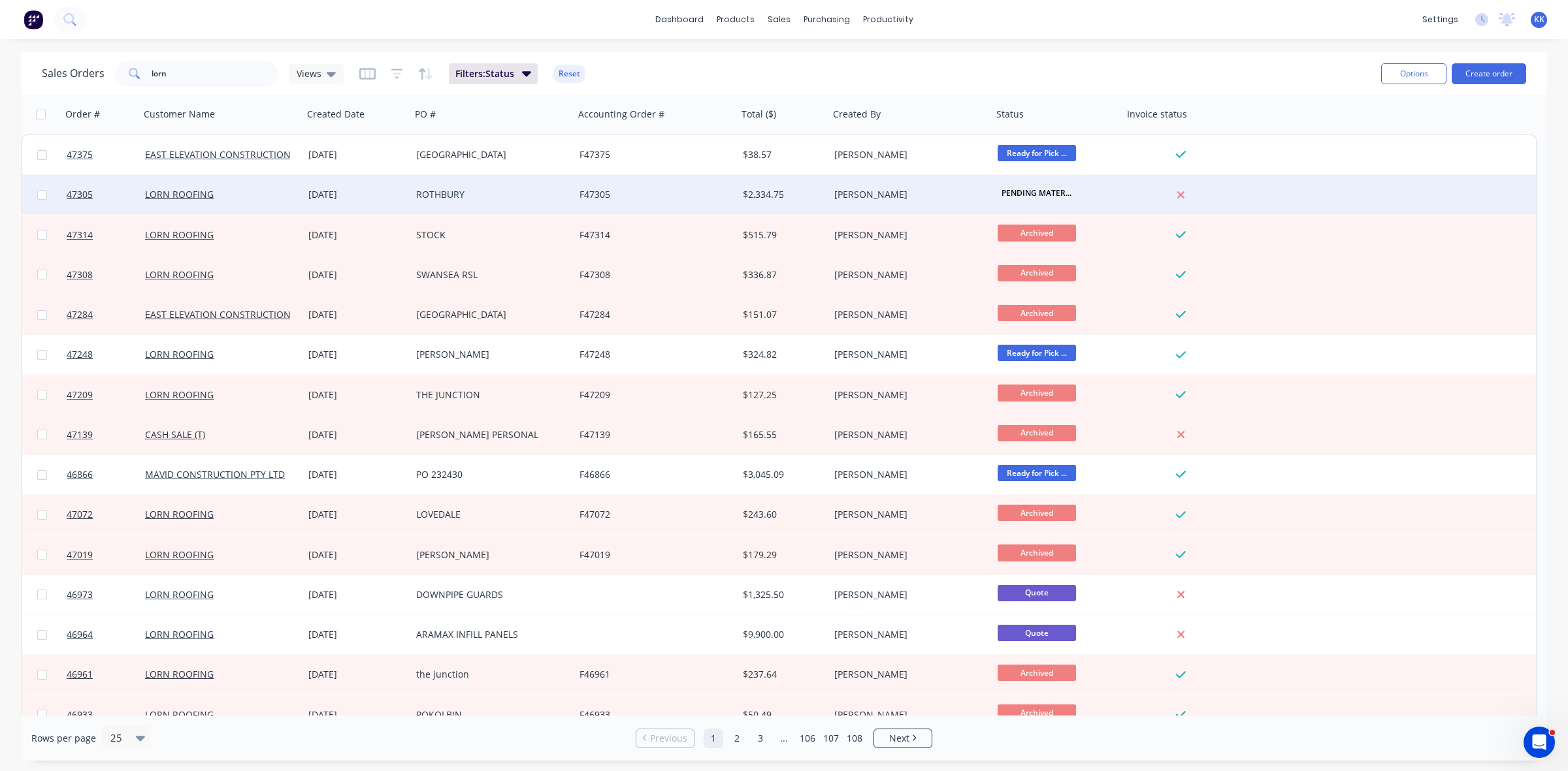
click at [490, 196] on div "ROTHBURY" at bounding box center [489, 195] width 145 height 13
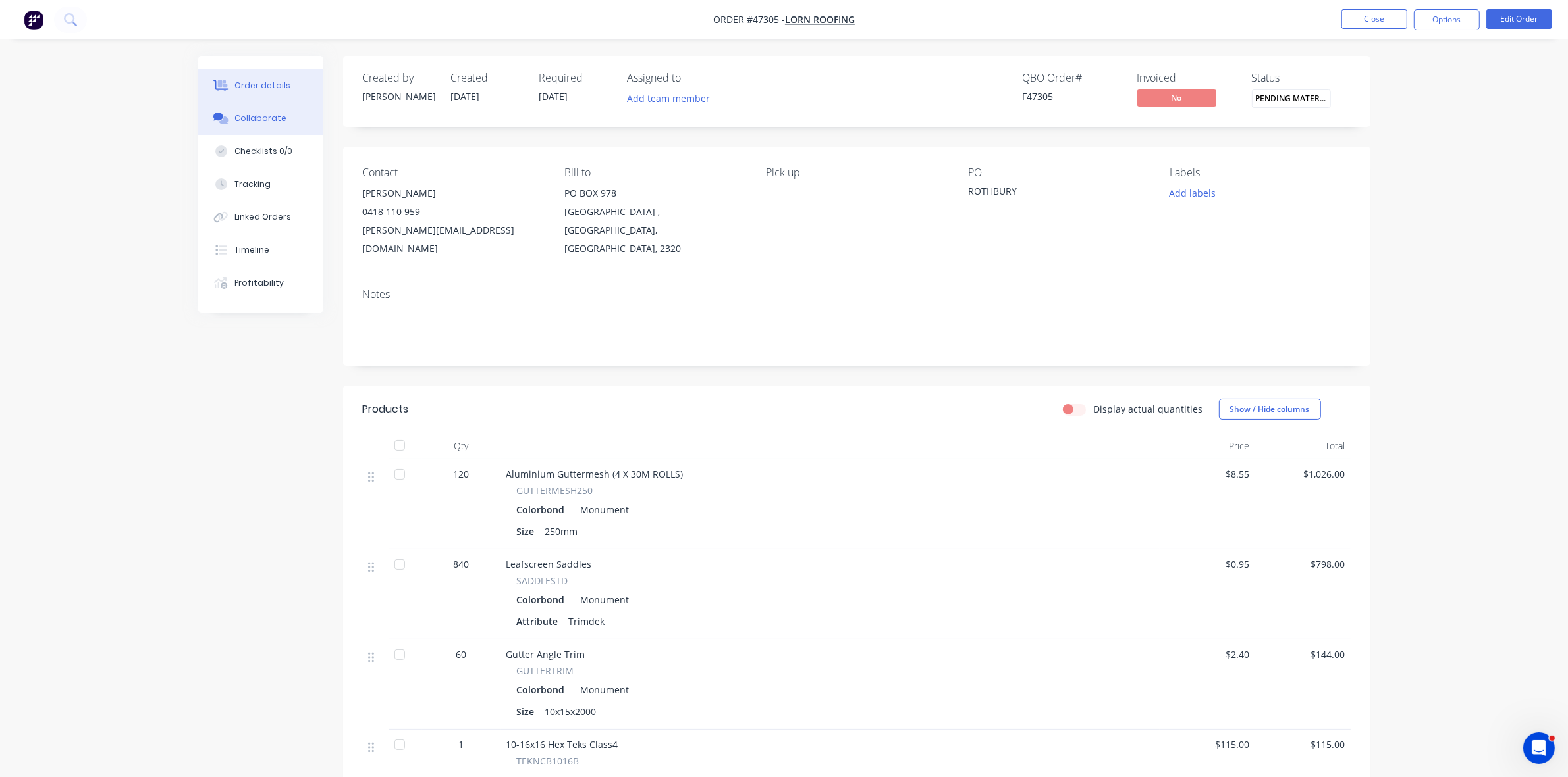
click at [247, 120] on div "Collaborate" at bounding box center [260, 118] width 52 height 12
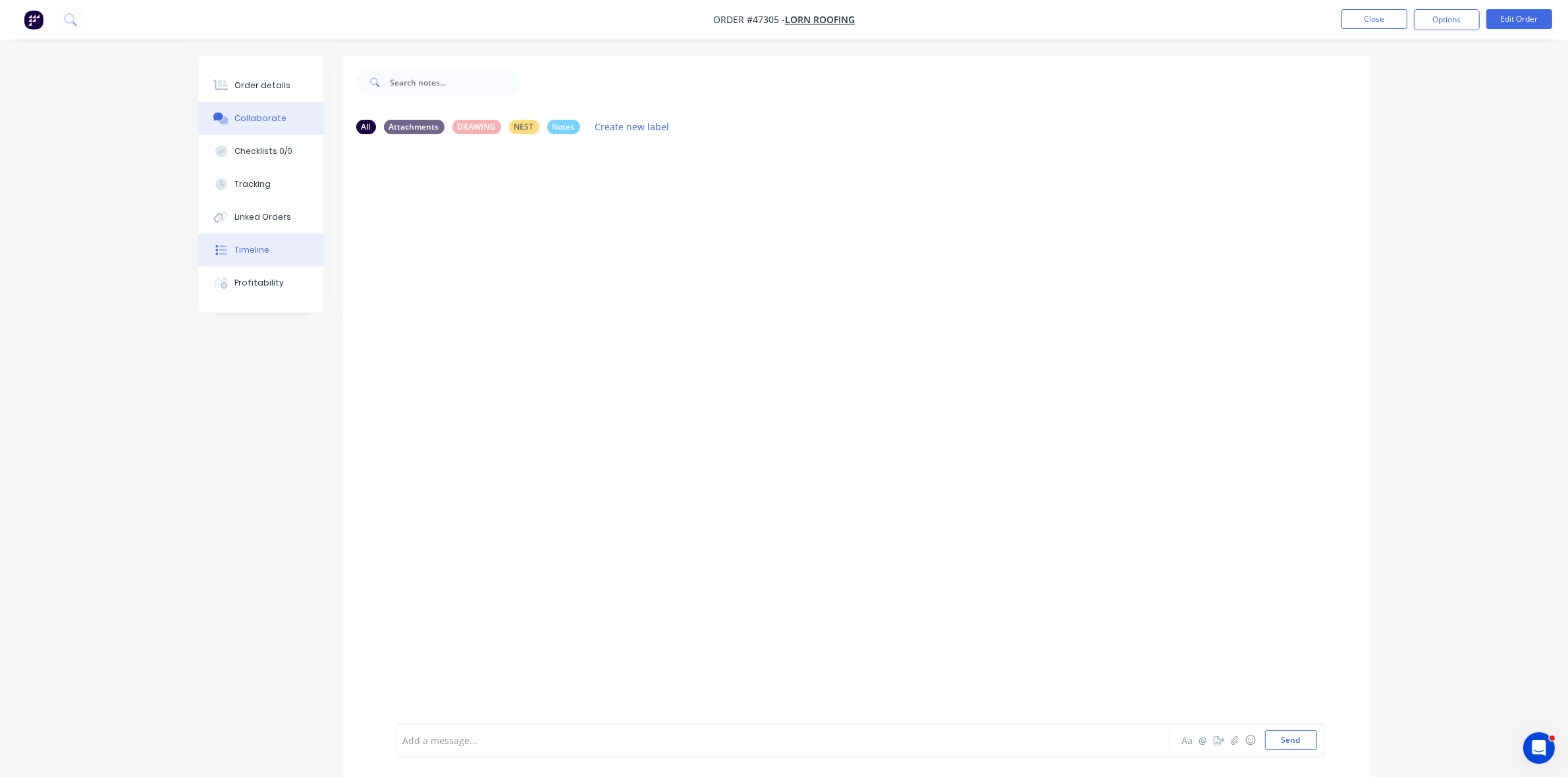
click at [267, 242] on button "Timeline" at bounding box center [260, 250] width 125 height 33
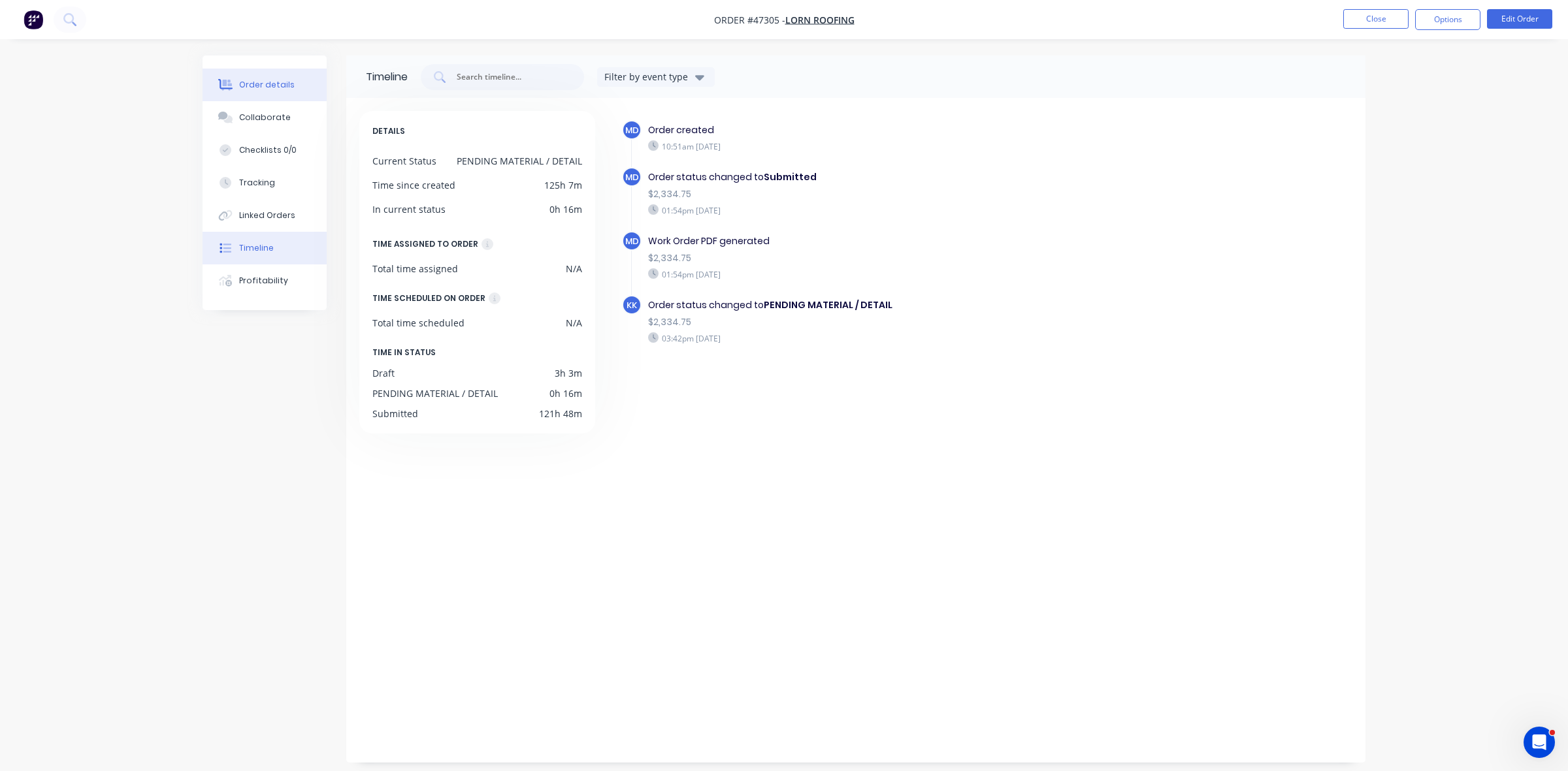
click at [263, 80] on div "Order details" at bounding box center [267, 85] width 55 height 12
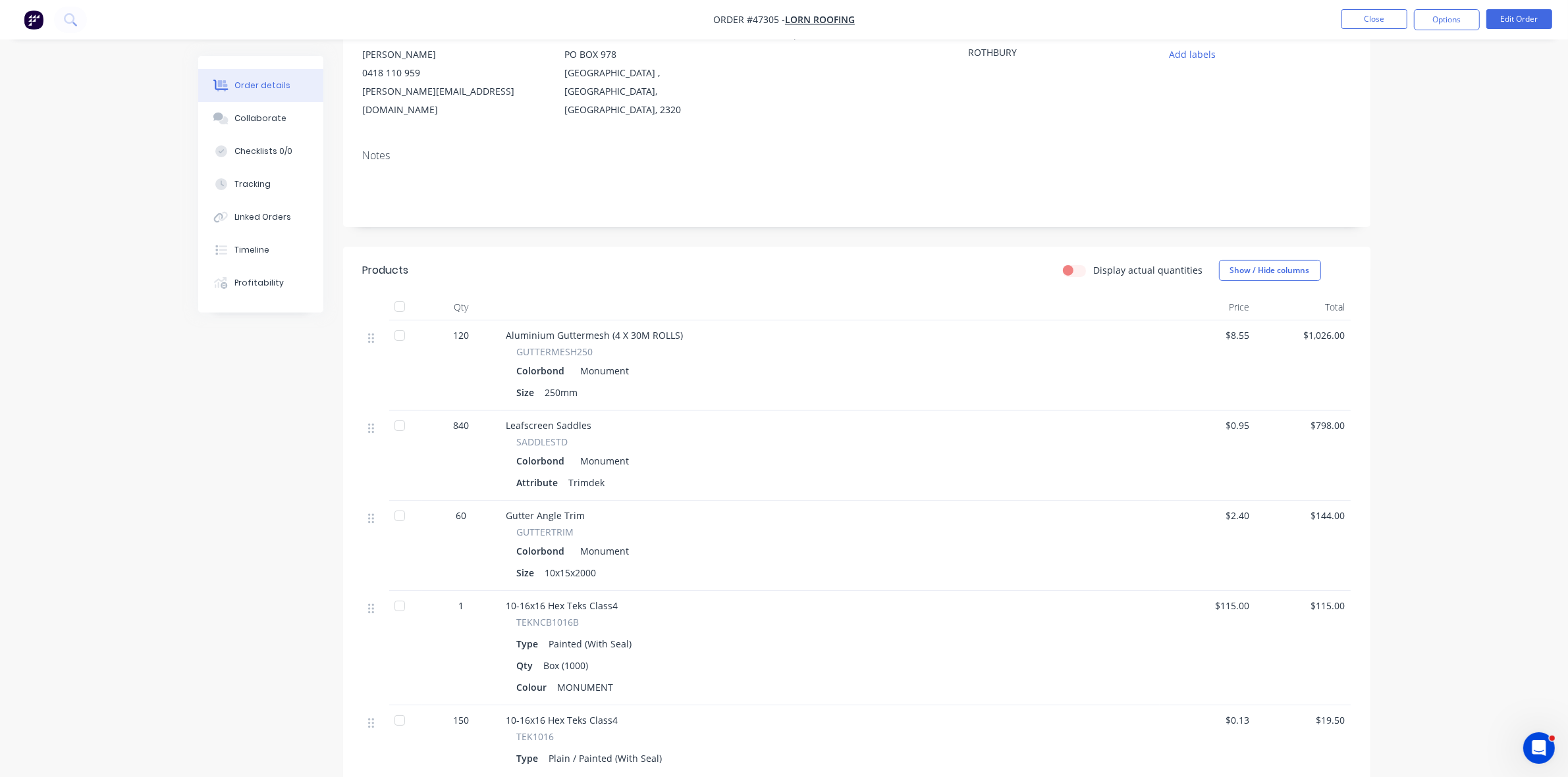
scroll to position [329, 0]
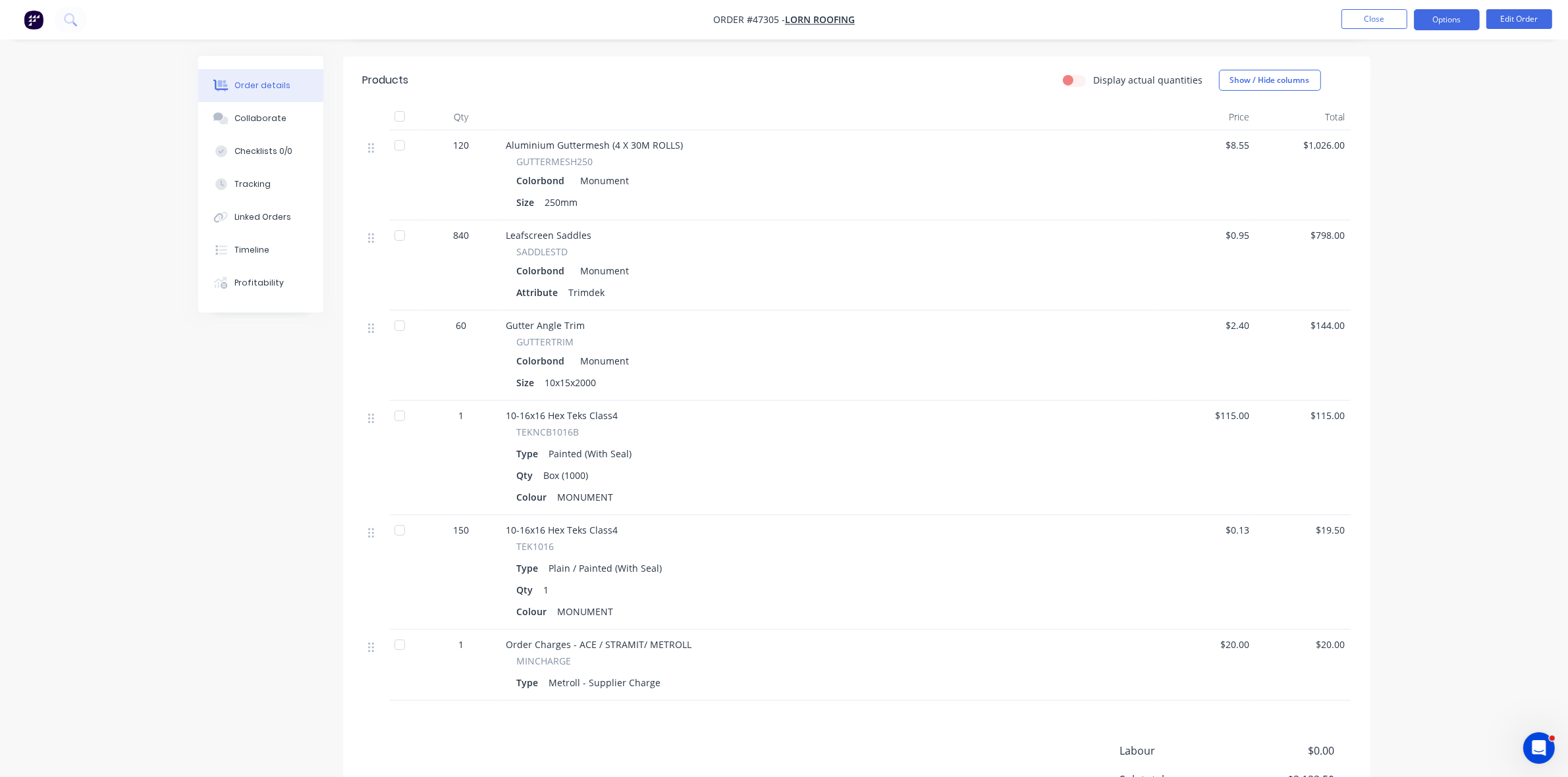
click at [1454, 18] on button "Options" at bounding box center [1446, 20] width 66 height 21
click at [1391, 150] on div "Work Order" at bounding box center [1407, 159] width 121 height 19
click at [1384, 132] on div "Without pricing" at bounding box center [1407, 132] width 121 height 19
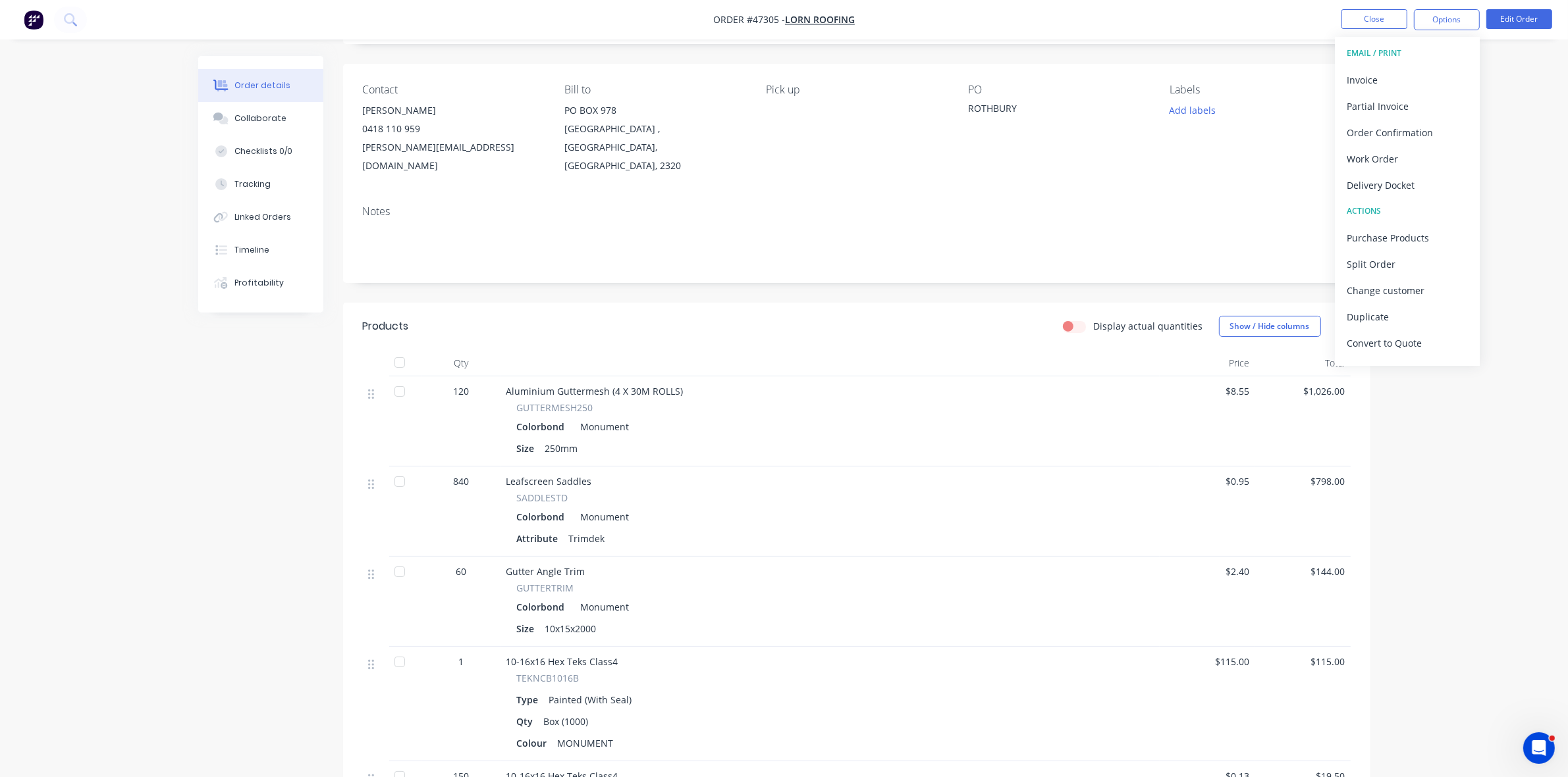
scroll to position [82, 0]
click at [1341, 22] on button "Close" at bounding box center [1374, 19] width 66 height 20
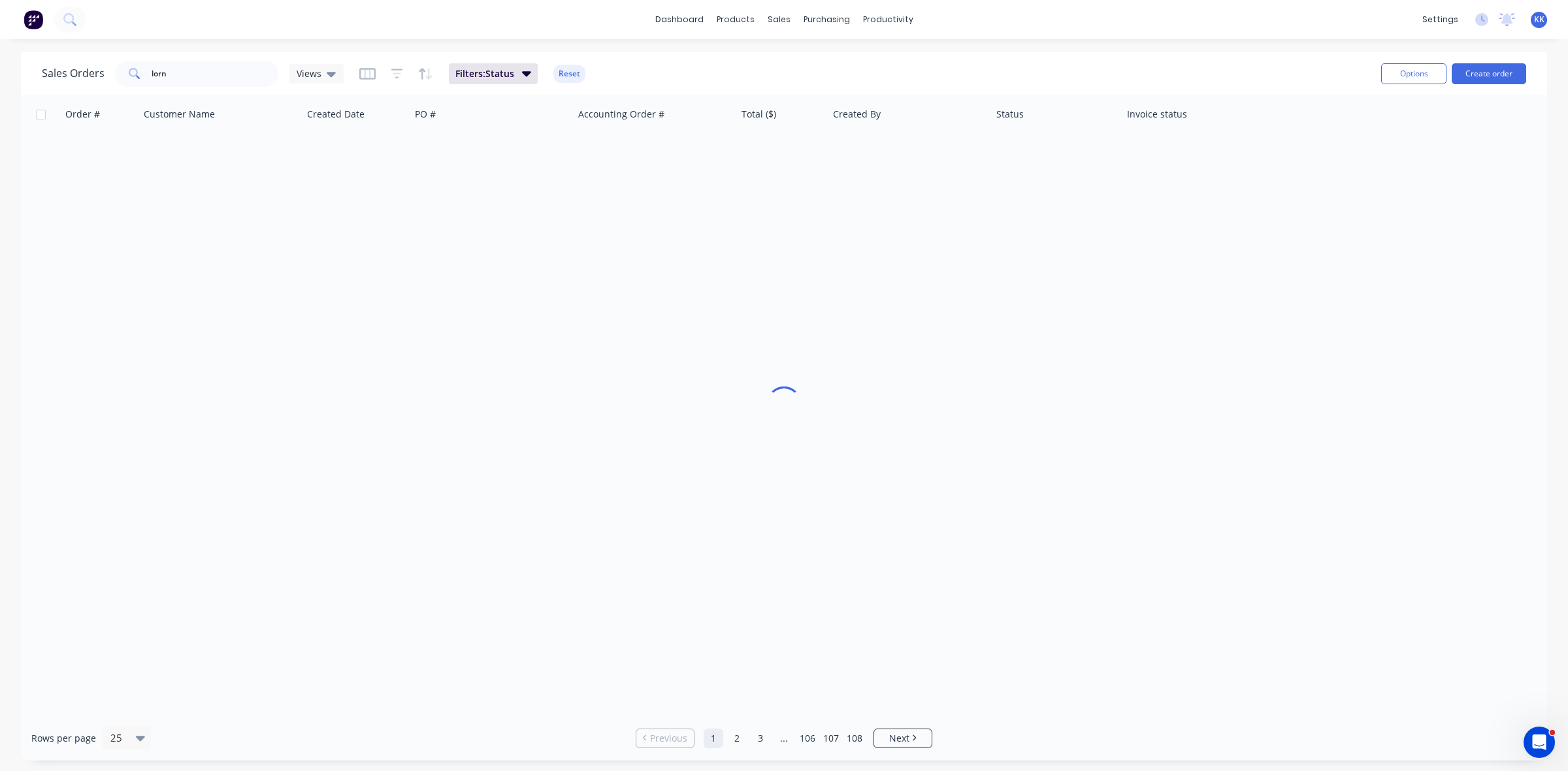
click at [1347, 21] on div "dashboard products sales purchasing productivity dashboard products Product Cat…" at bounding box center [784, 20] width 1568 height 40
click at [1485, 79] on button "Create order" at bounding box center [1489, 74] width 74 height 21
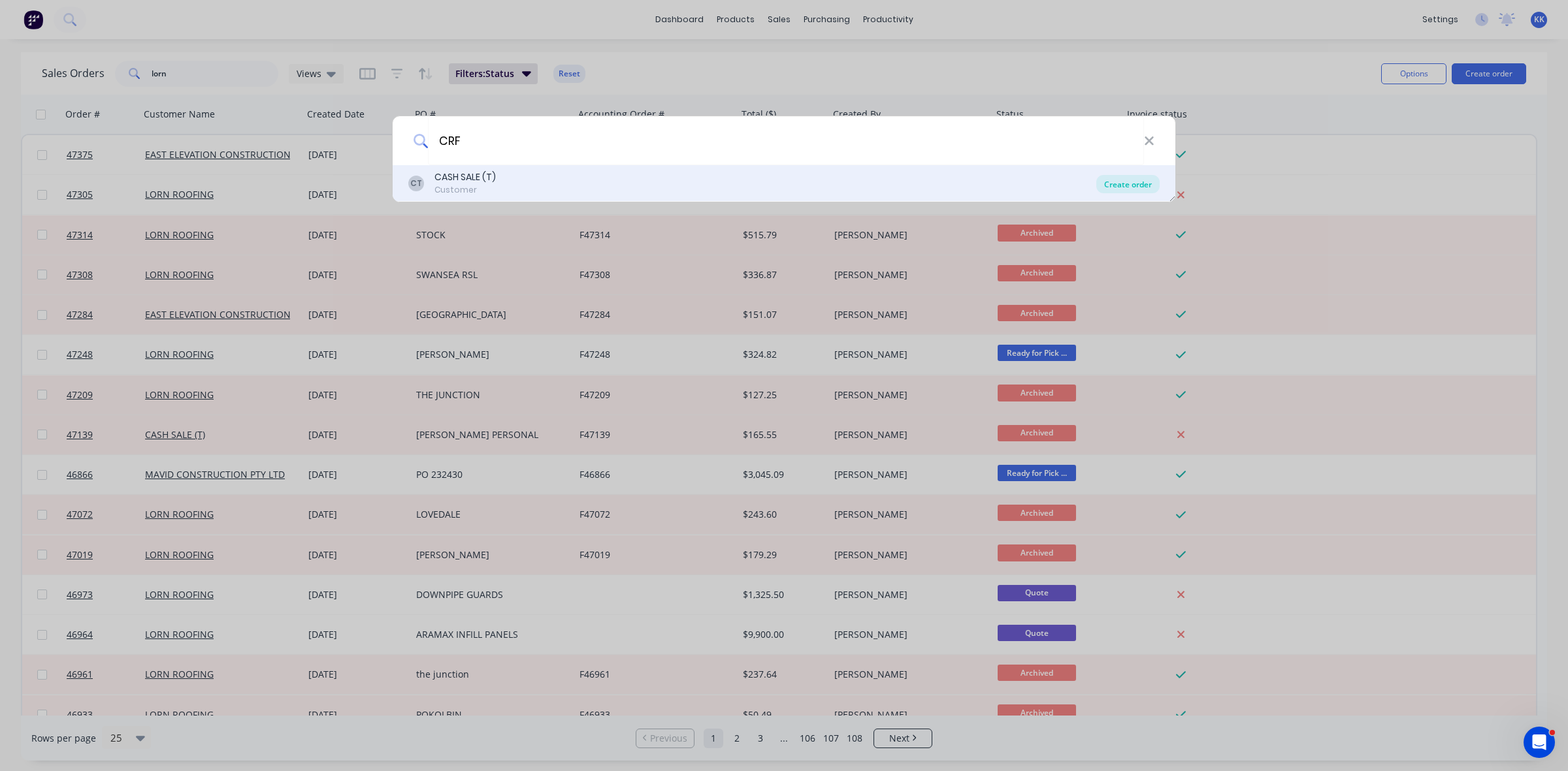
type input "CRF"
click at [1141, 190] on div "Create order" at bounding box center [1128, 184] width 63 height 18
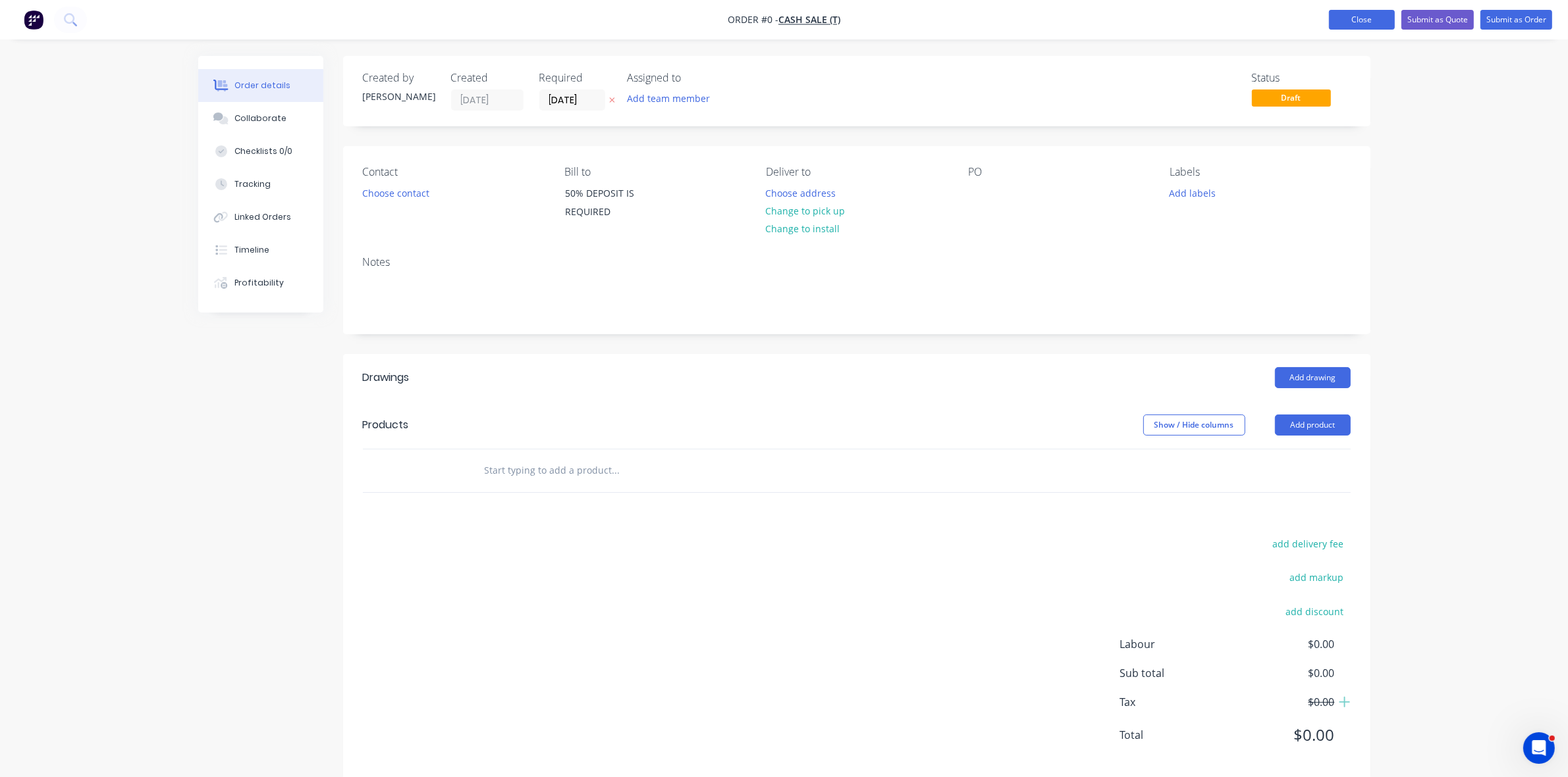
click at [1353, 22] on button "Close" at bounding box center [1361, 19] width 66 height 20
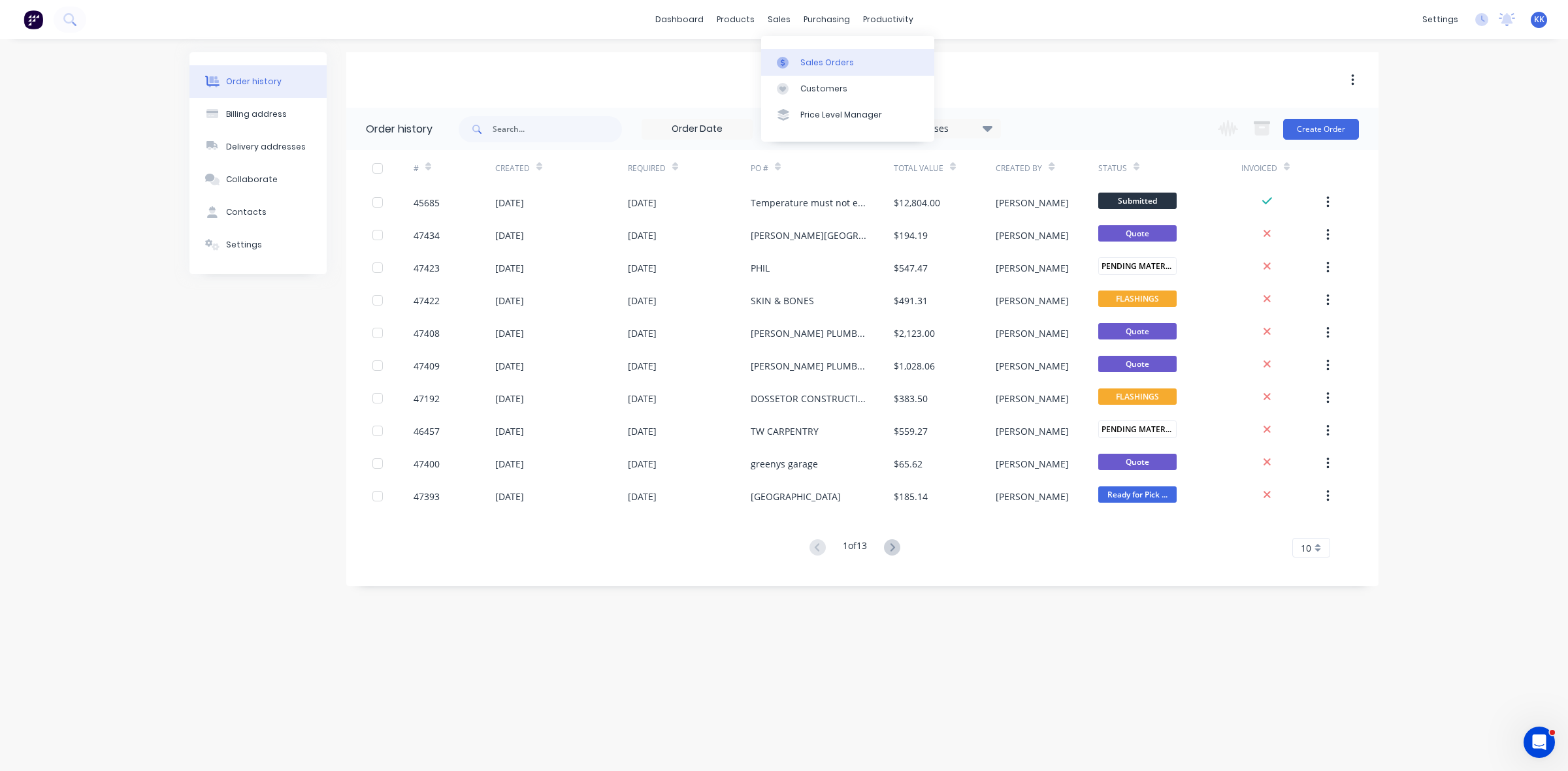
click at [801, 66] on div "Sales Orders" at bounding box center [828, 63] width 54 height 12
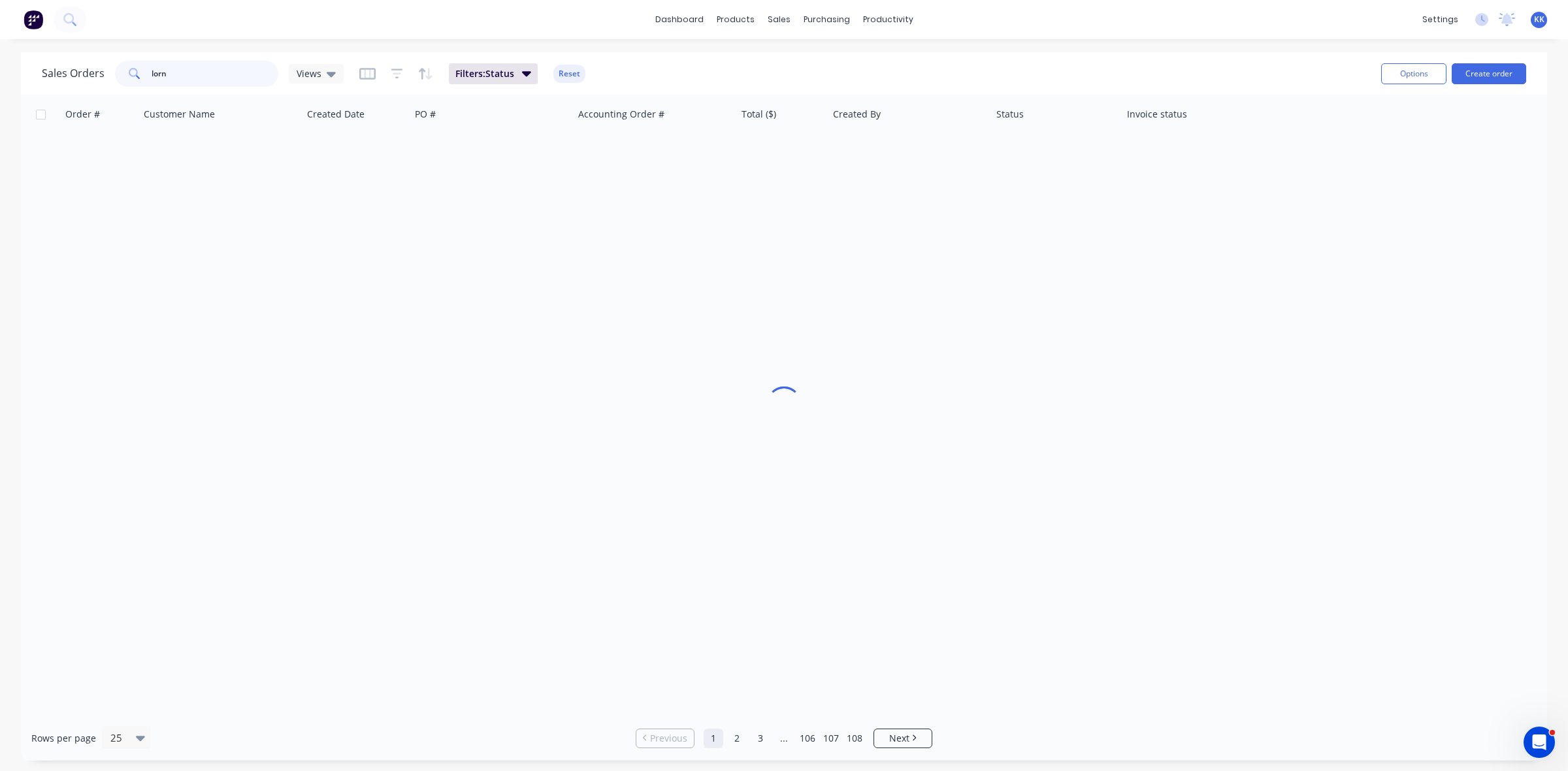
drag, startPoint x: 204, startPoint y: 77, endPoint x: 44, endPoint y: 78, distance: 160.0
click at [44, 78] on div "Sales Orders lorn Views" at bounding box center [192, 74] width 302 height 26
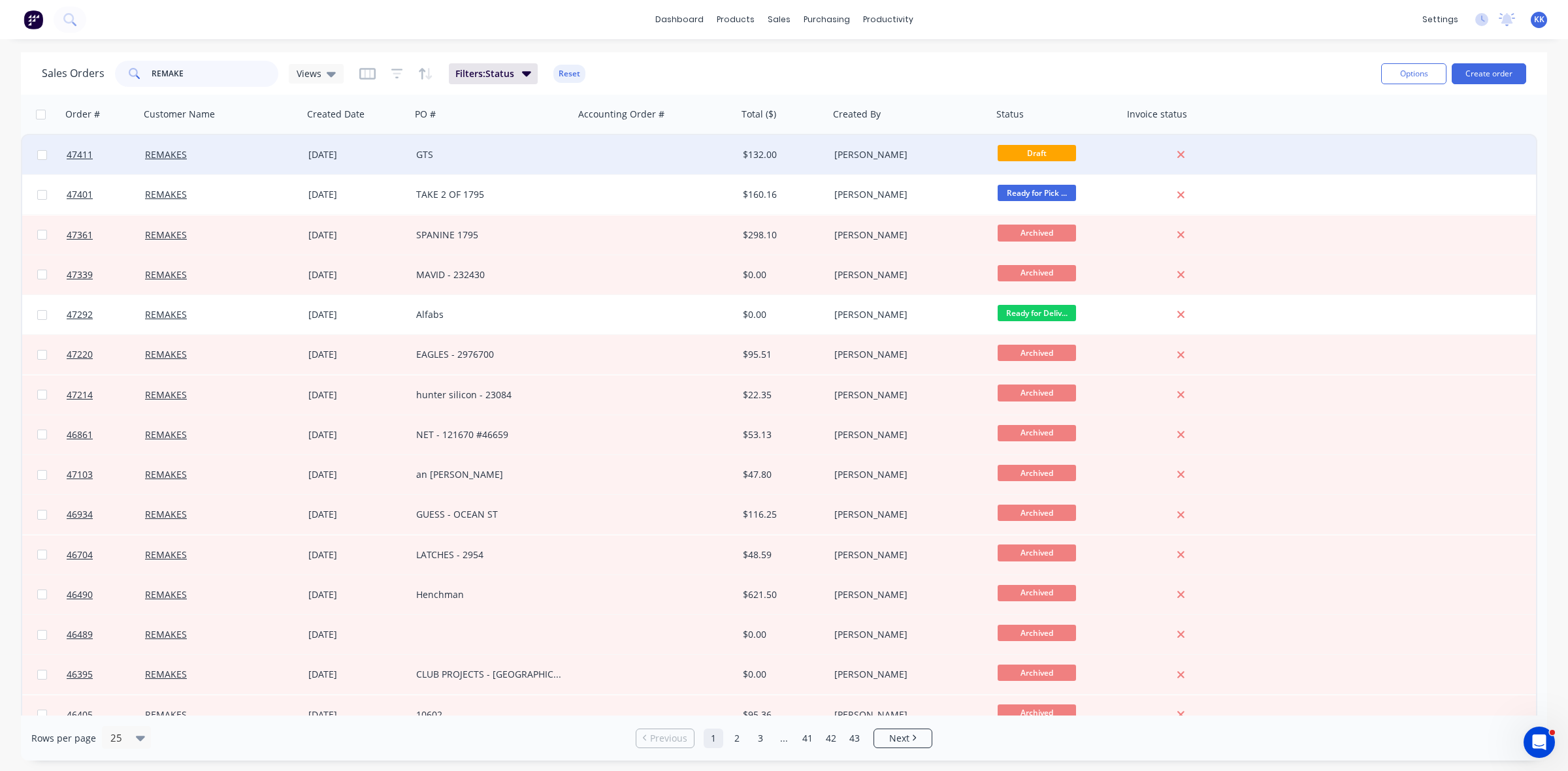
type input "REMAKE"
click at [450, 150] on div "GTS" at bounding box center [489, 154] width 145 height 13
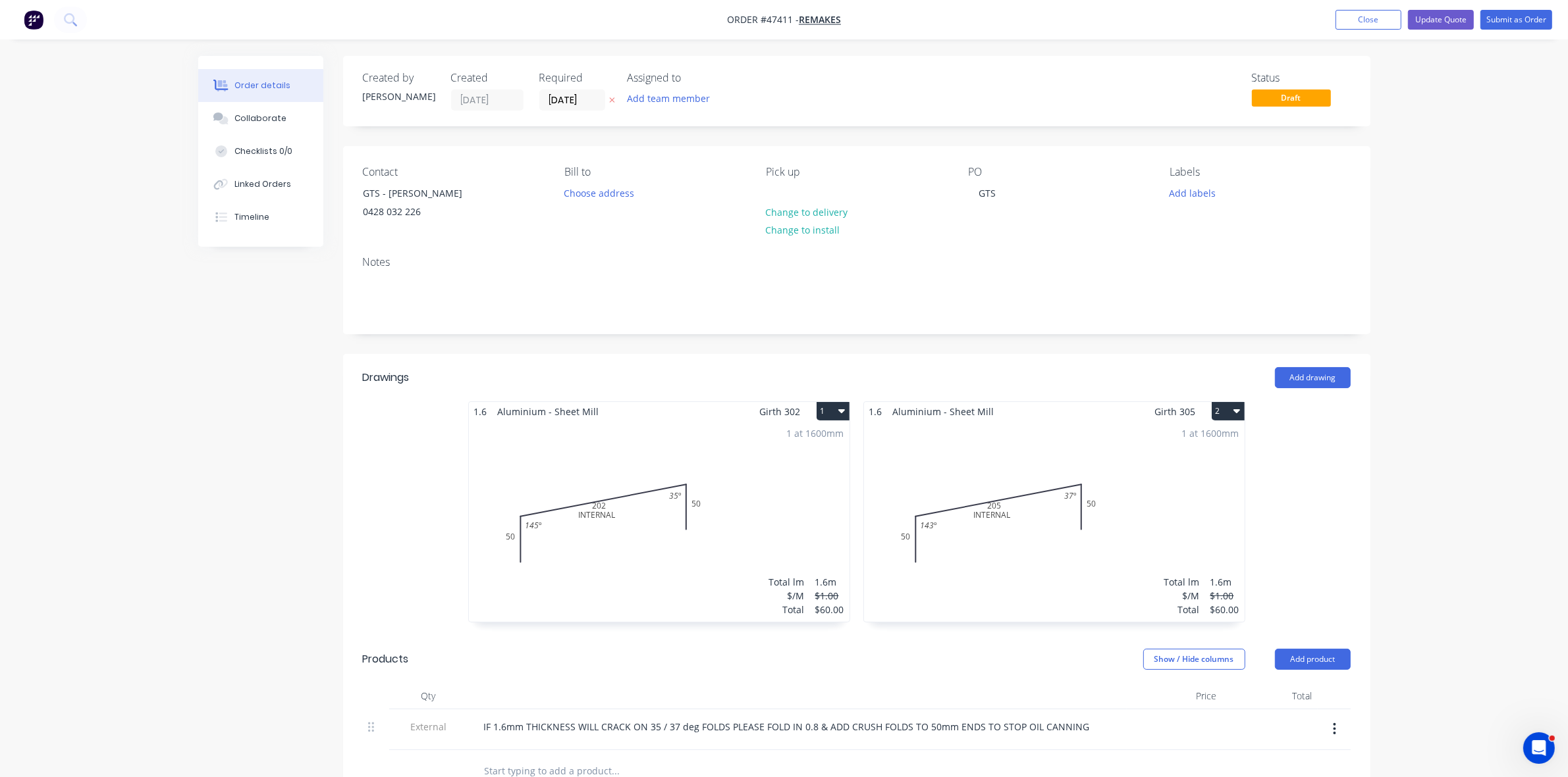
scroll to position [82, 0]
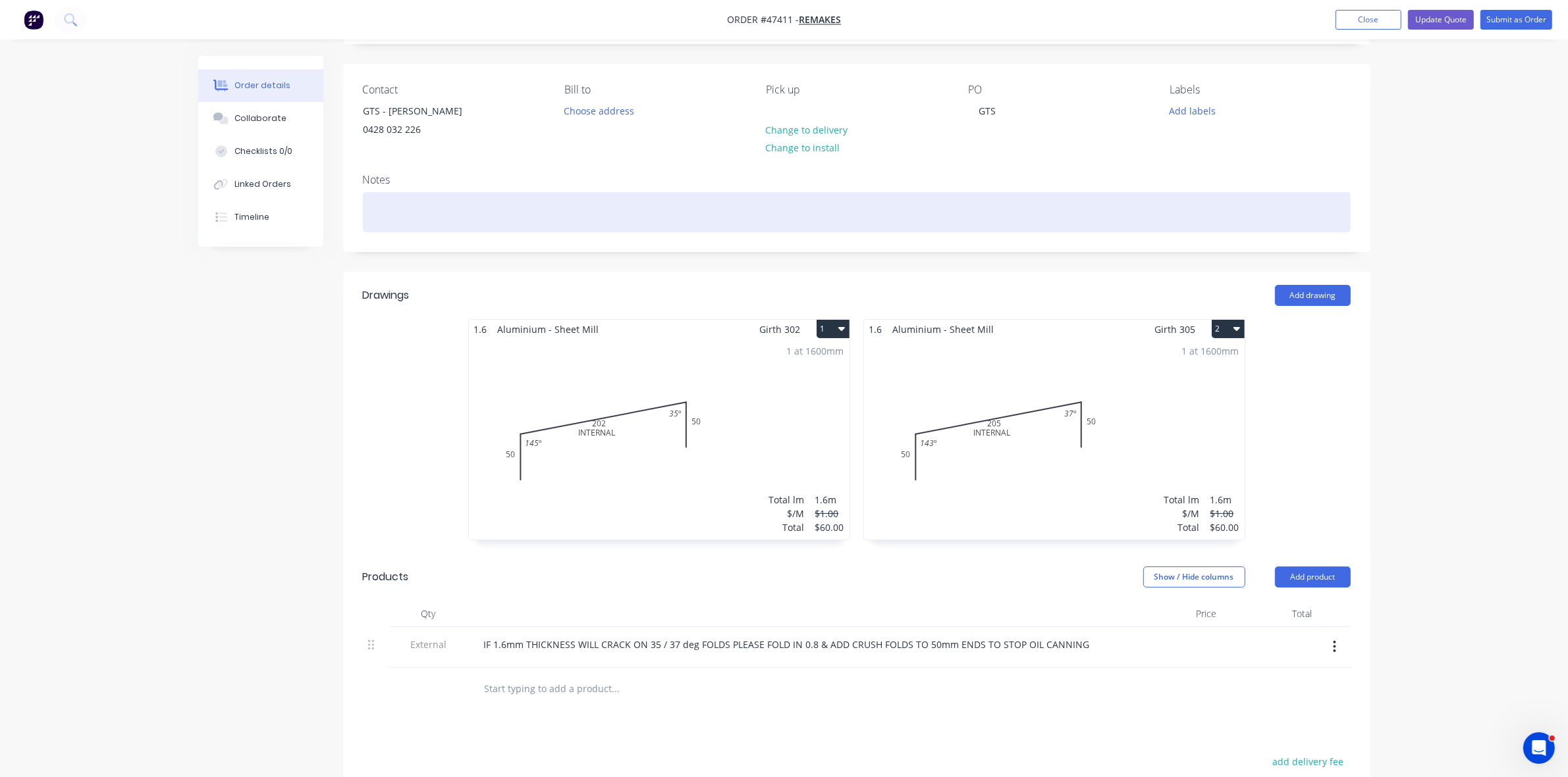
click at [401, 217] on div at bounding box center [857, 212] width 988 height 40
drag, startPoint x: 606, startPoint y: 205, endPoint x: 597, endPoint y: 213, distance: 12.0
click at [599, 213] on div "ONE HAS A RIPPLE / BOTH HAVE INCORRECT DIEMSNIONS" at bounding box center [857, 212] width 988 height 40
click at [578, 206] on div "ONE HAS A RIPPLE / BOTH HAVE INCORRECT DIEMSNIONS" at bounding box center [857, 212] width 988 height 40
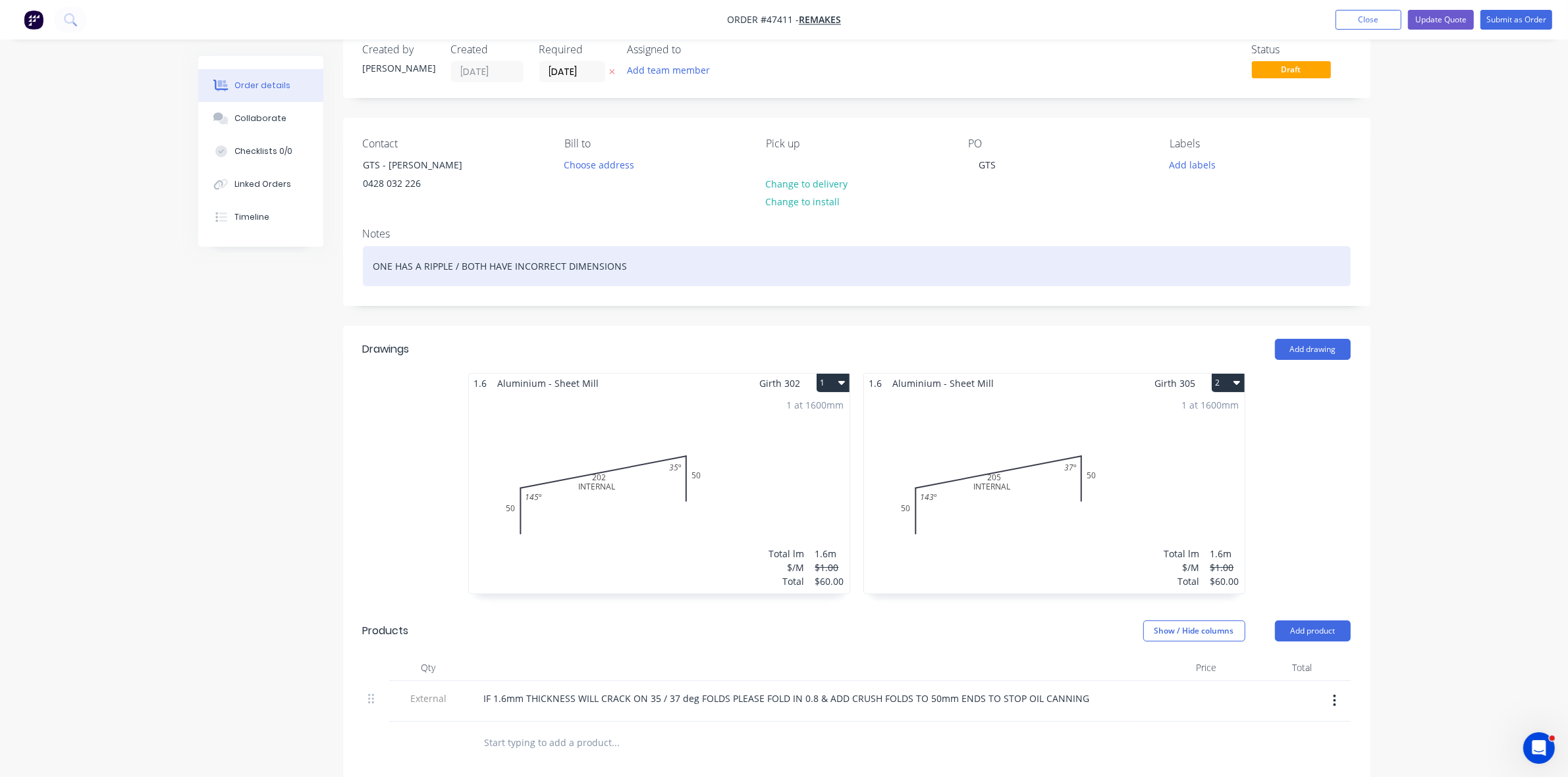
scroll to position [0, 0]
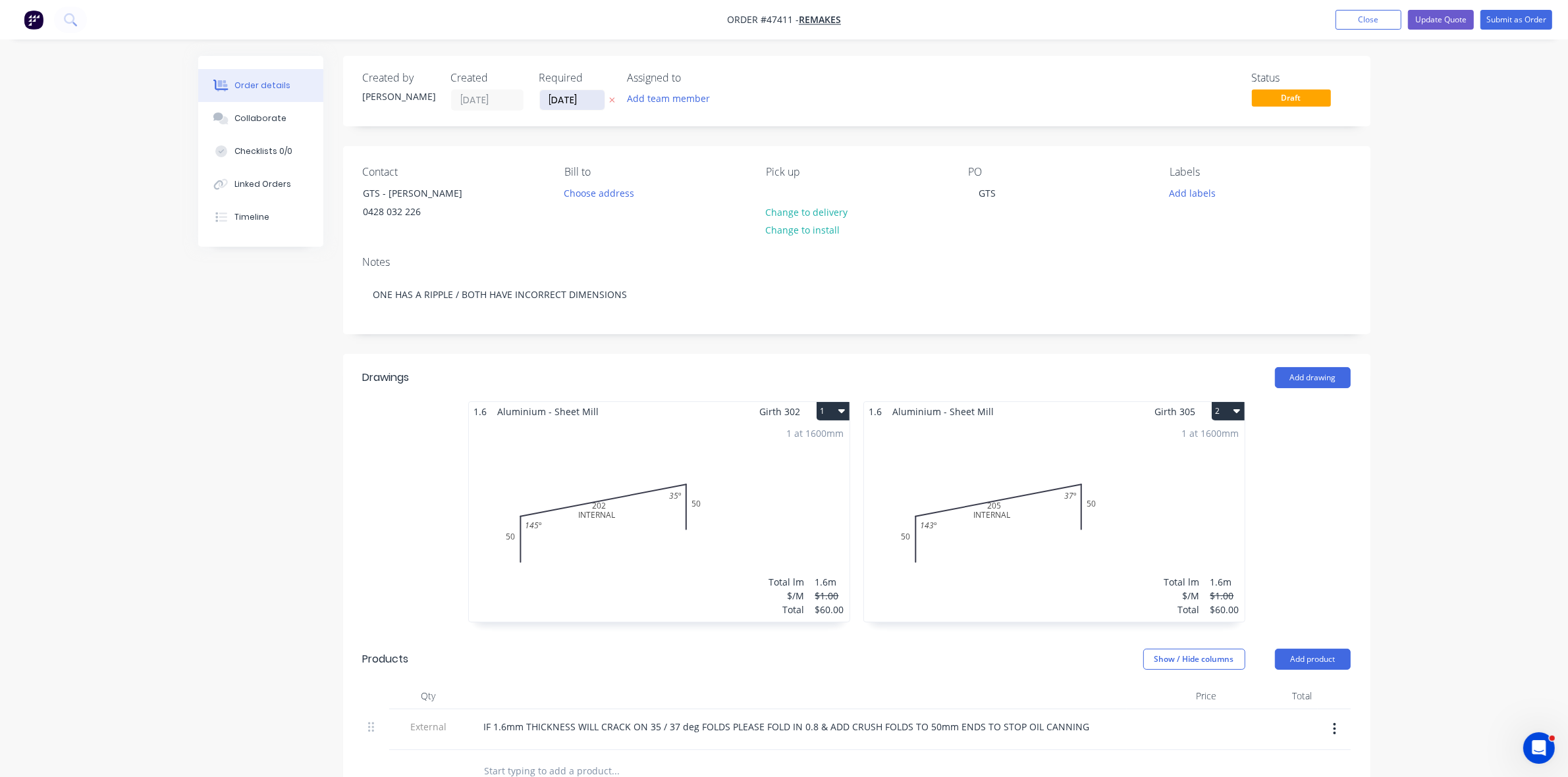
click at [557, 94] on input "[DATE]" at bounding box center [572, 100] width 65 height 20
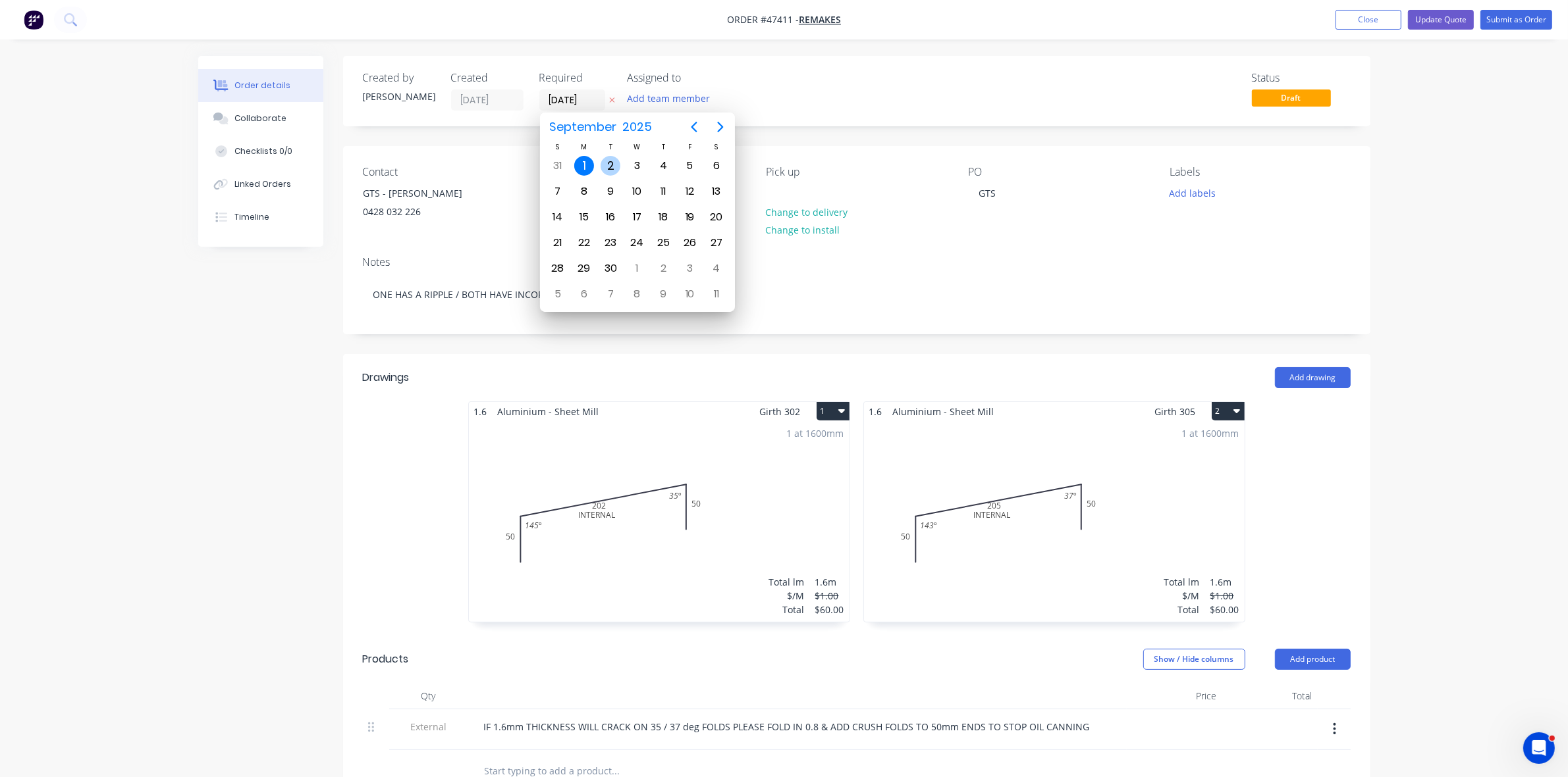
click at [613, 162] on div "2" at bounding box center [610, 166] width 20 height 20
type input "[DATE]"
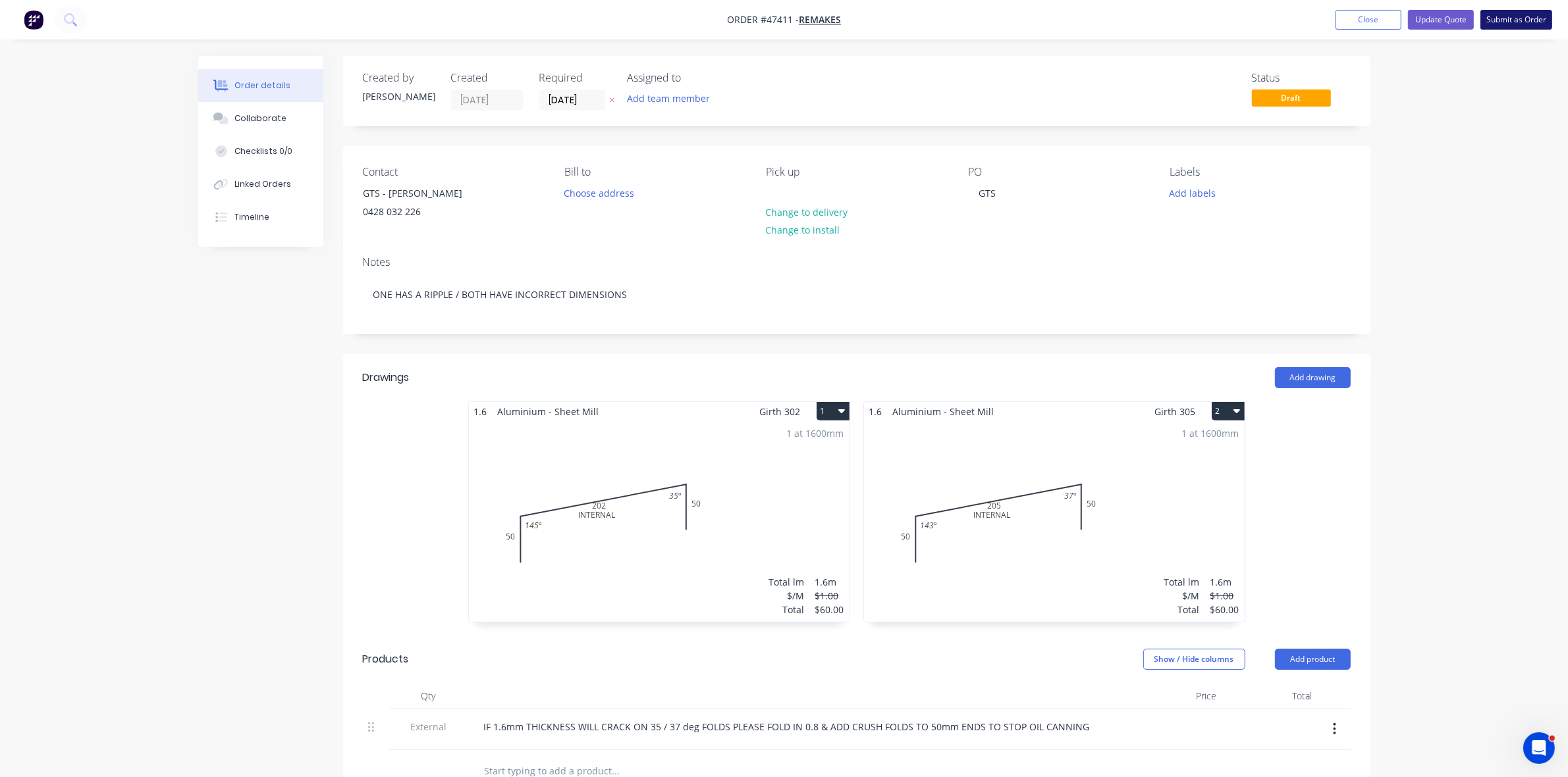
click at [1528, 14] on button "Submit as Order" at bounding box center [1516, 19] width 72 height 20
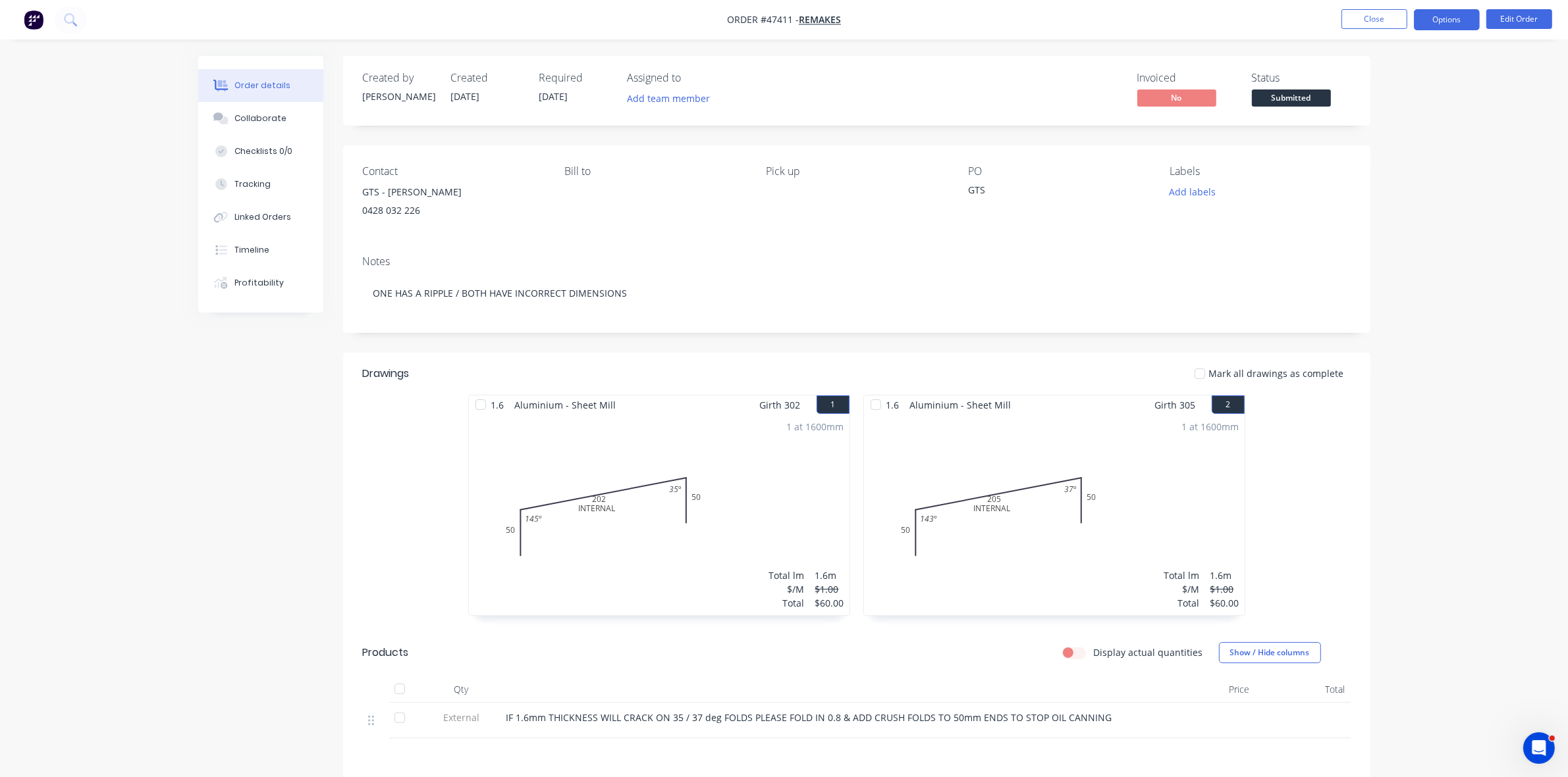
click at [1457, 17] on button "Options" at bounding box center [1446, 20] width 66 height 21
click at [1391, 73] on div "Invoice" at bounding box center [1407, 80] width 121 height 19
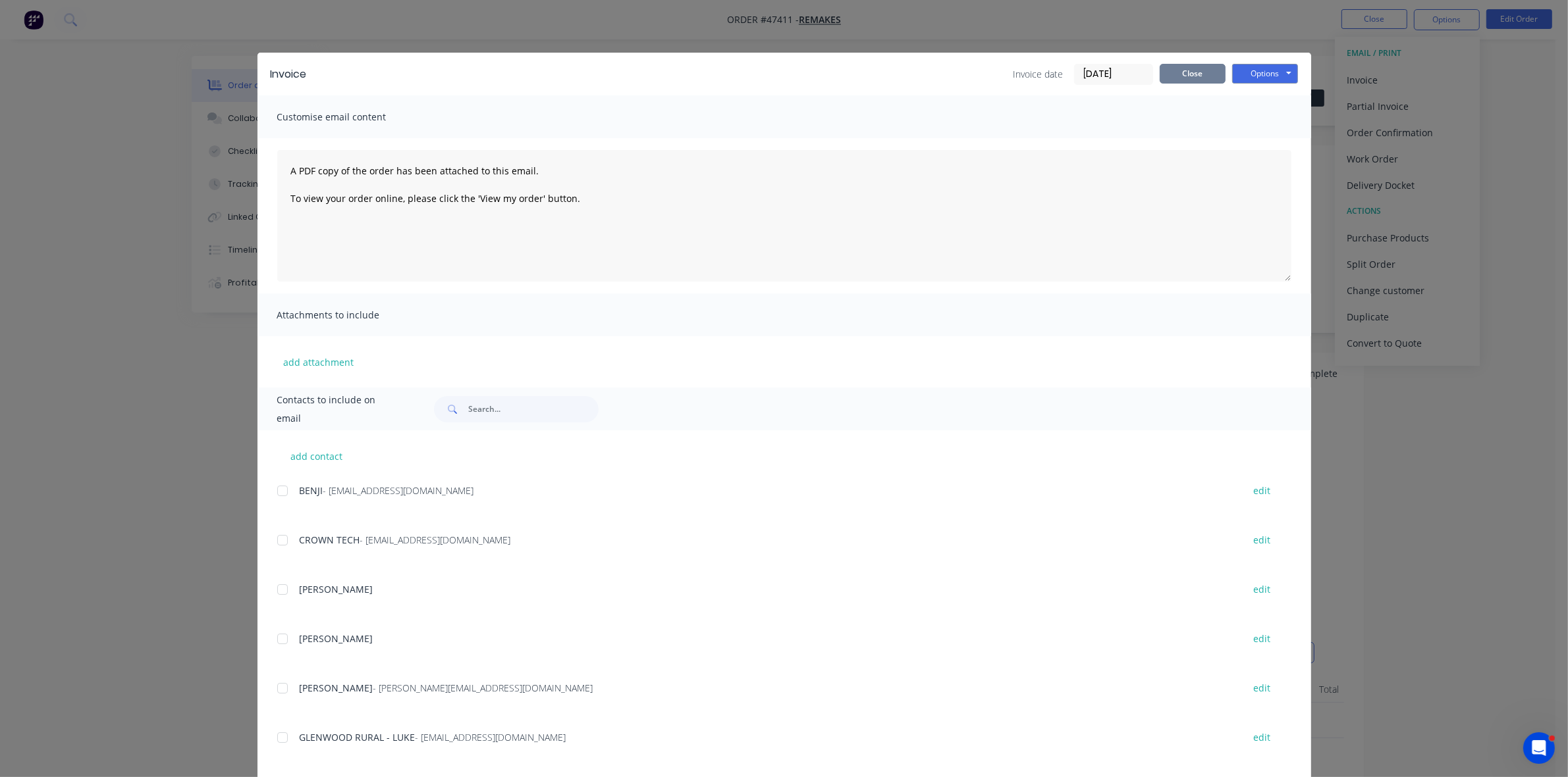
click at [1202, 66] on button "Close" at bounding box center [1192, 73] width 66 height 20
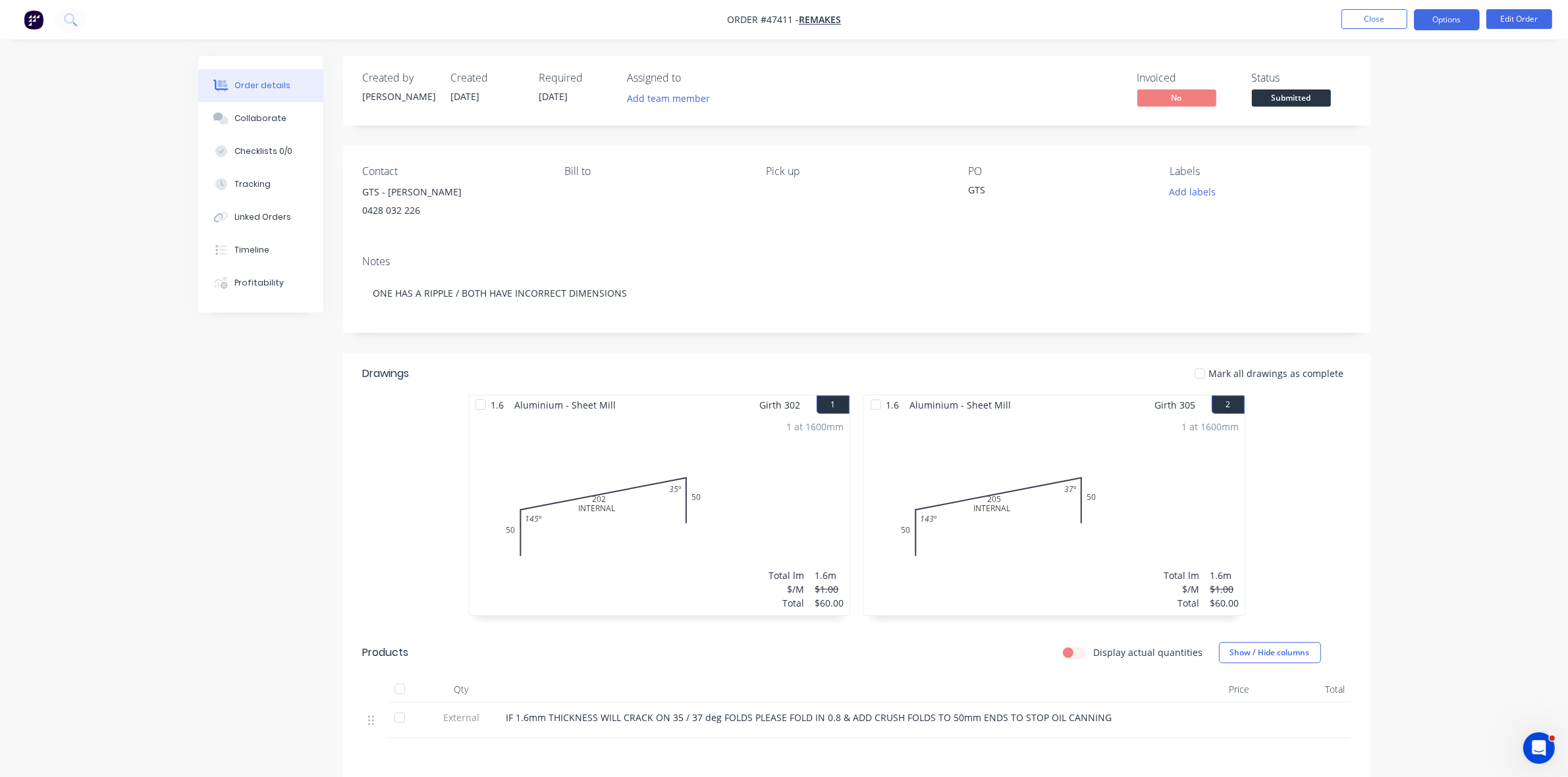
drag, startPoint x: 1468, startPoint y: 18, endPoint x: 1460, endPoint y: 18, distance: 8.0
click at [1467, 18] on button "Options" at bounding box center [1446, 20] width 66 height 21
click at [1395, 152] on div "Work Order" at bounding box center [1407, 159] width 121 height 19
click at [1390, 137] on div "Without pricing" at bounding box center [1407, 132] width 121 height 19
click at [1312, 96] on span "Submitted" at bounding box center [1291, 97] width 79 height 17
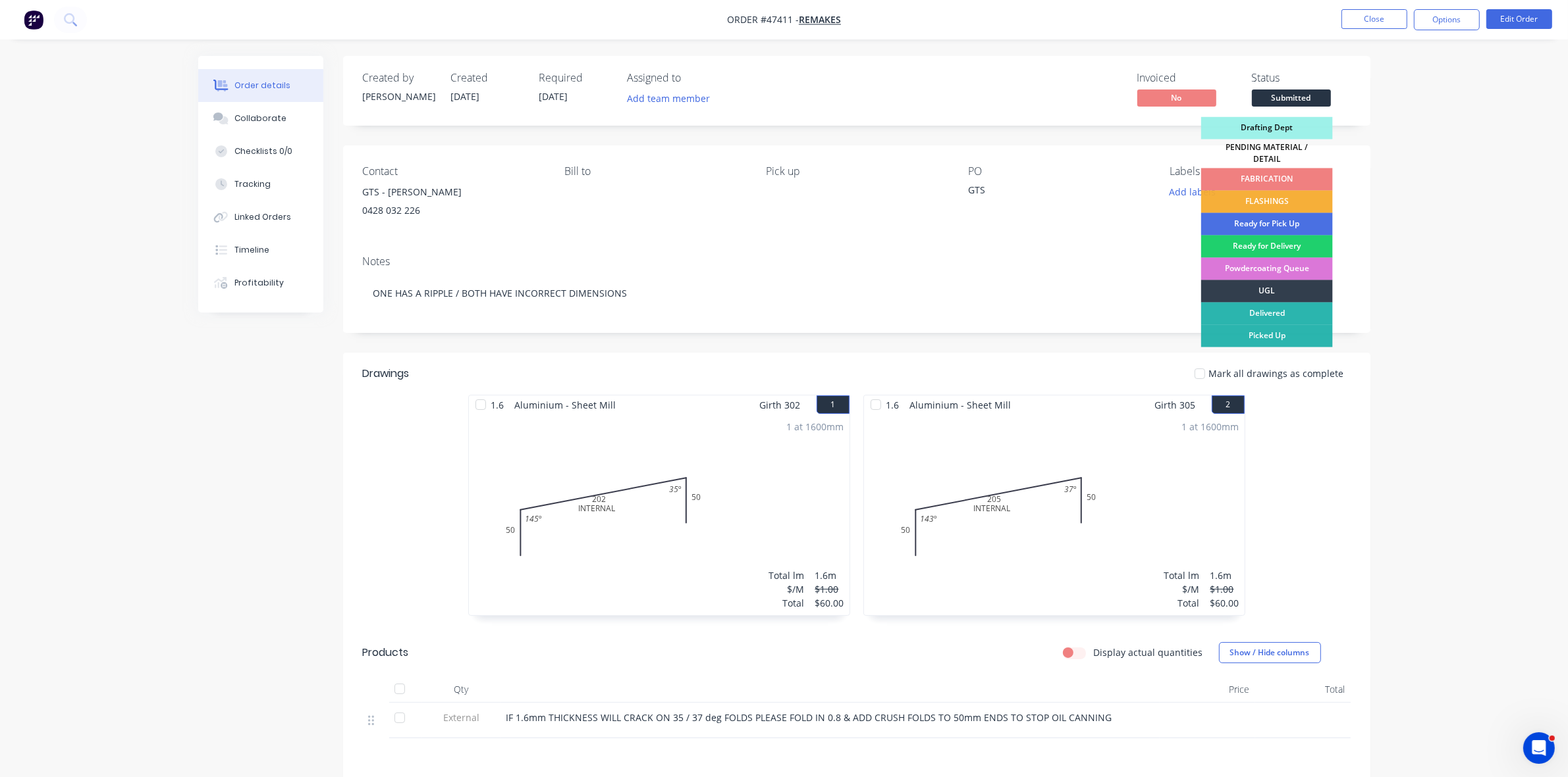
click at [1253, 173] on div "FABRICATION" at bounding box center [1266, 179] width 132 height 22
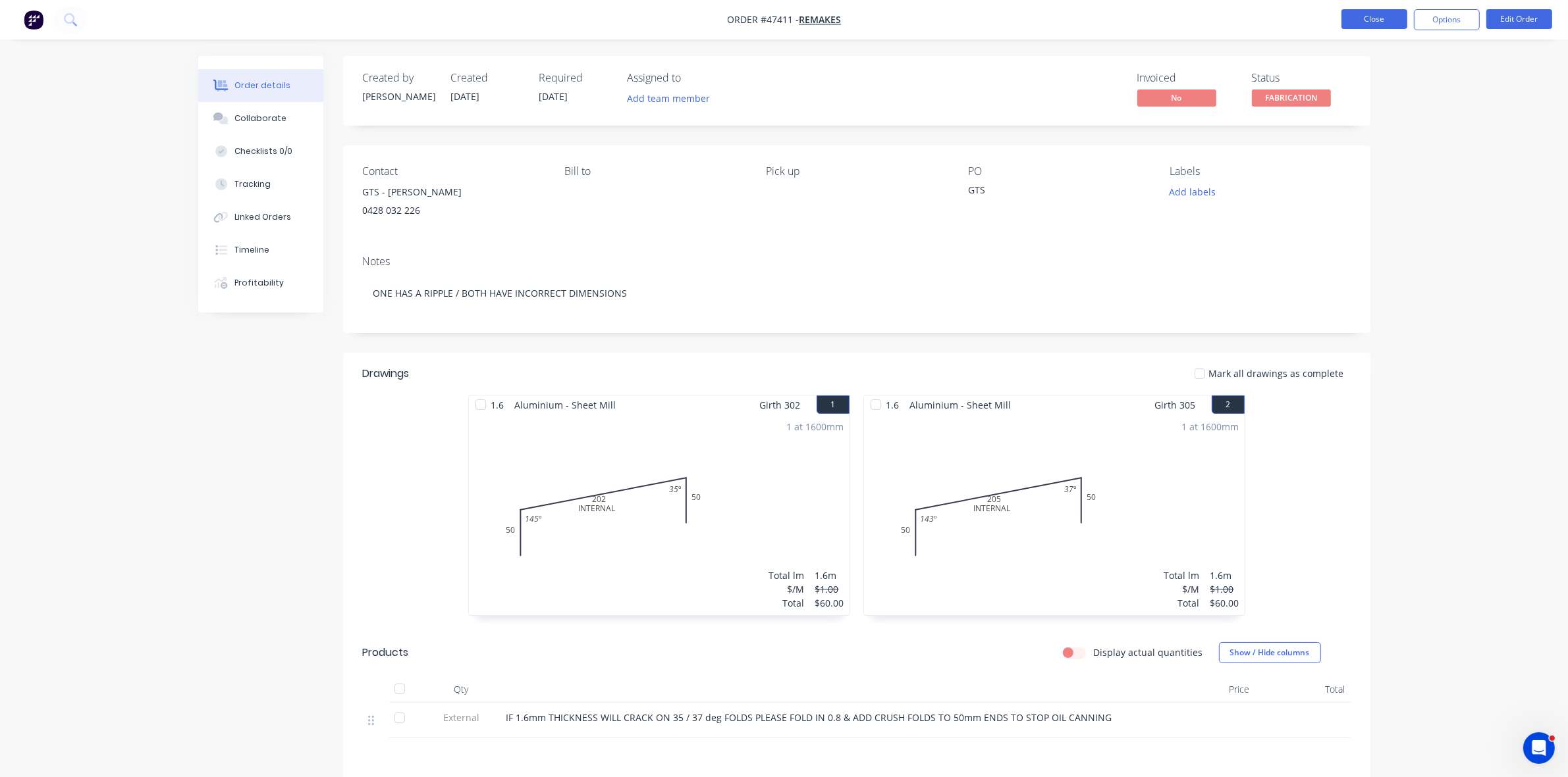
click at [1369, 21] on button "Close" at bounding box center [1374, 19] width 66 height 20
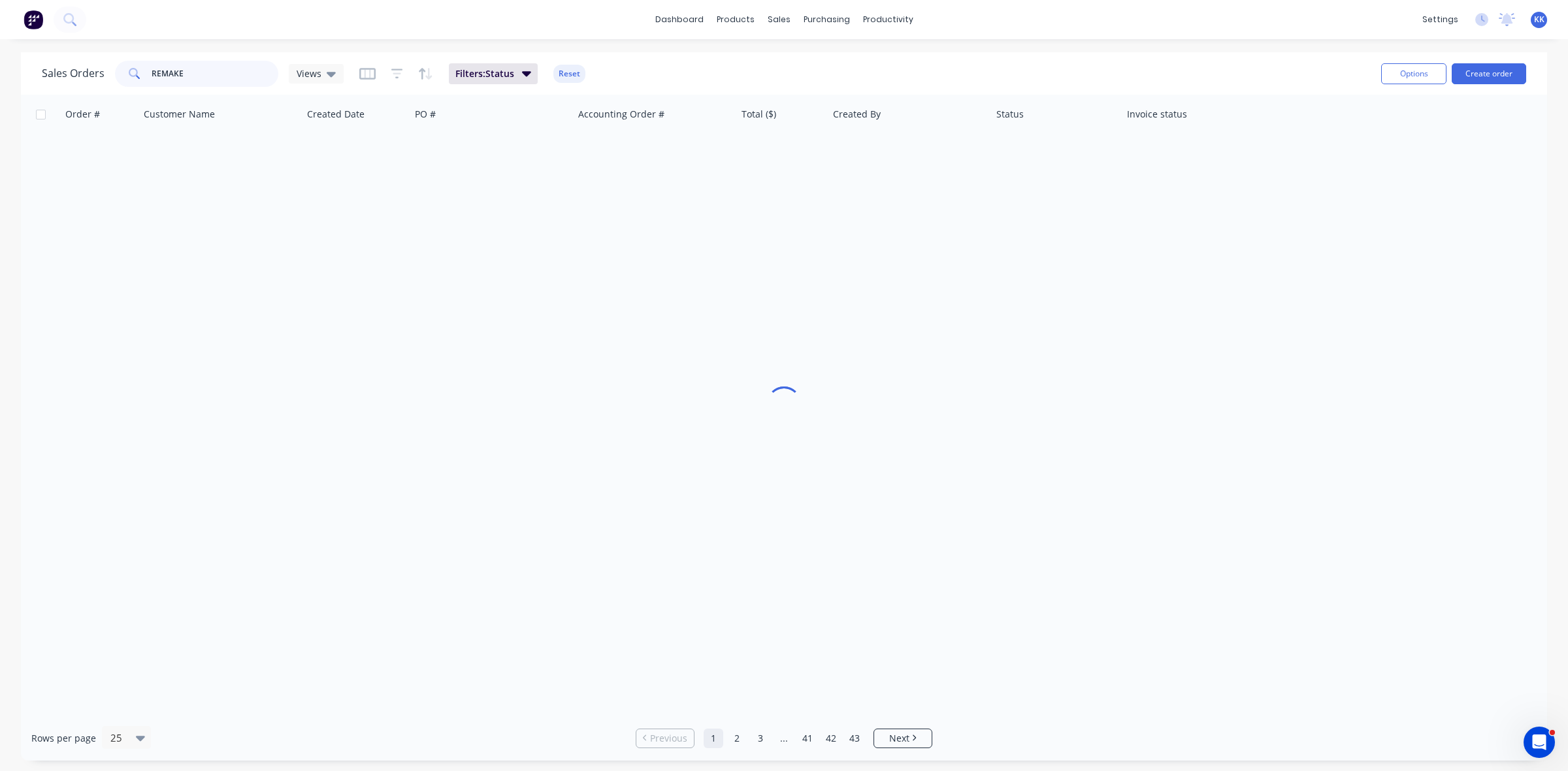
drag, startPoint x: 160, startPoint y: 78, endPoint x: 124, endPoint y: 80, distance: 36.1
click at [125, 78] on div "REMAKE" at bounding box center [196, 74] width 163 height 26
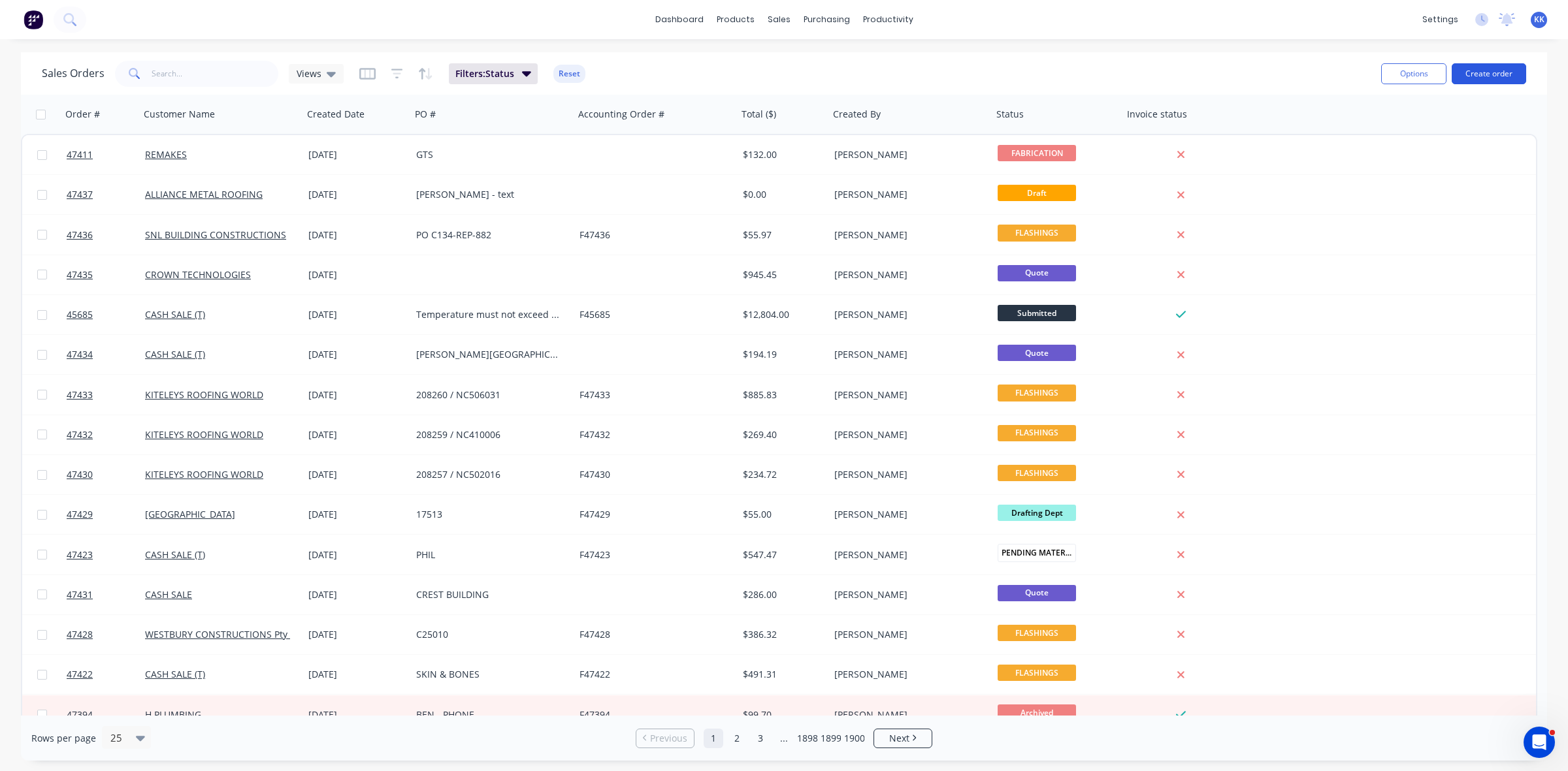
click at [1498, 72] on button "Create order" at bounding box center [1489, 74] width 74 height 21
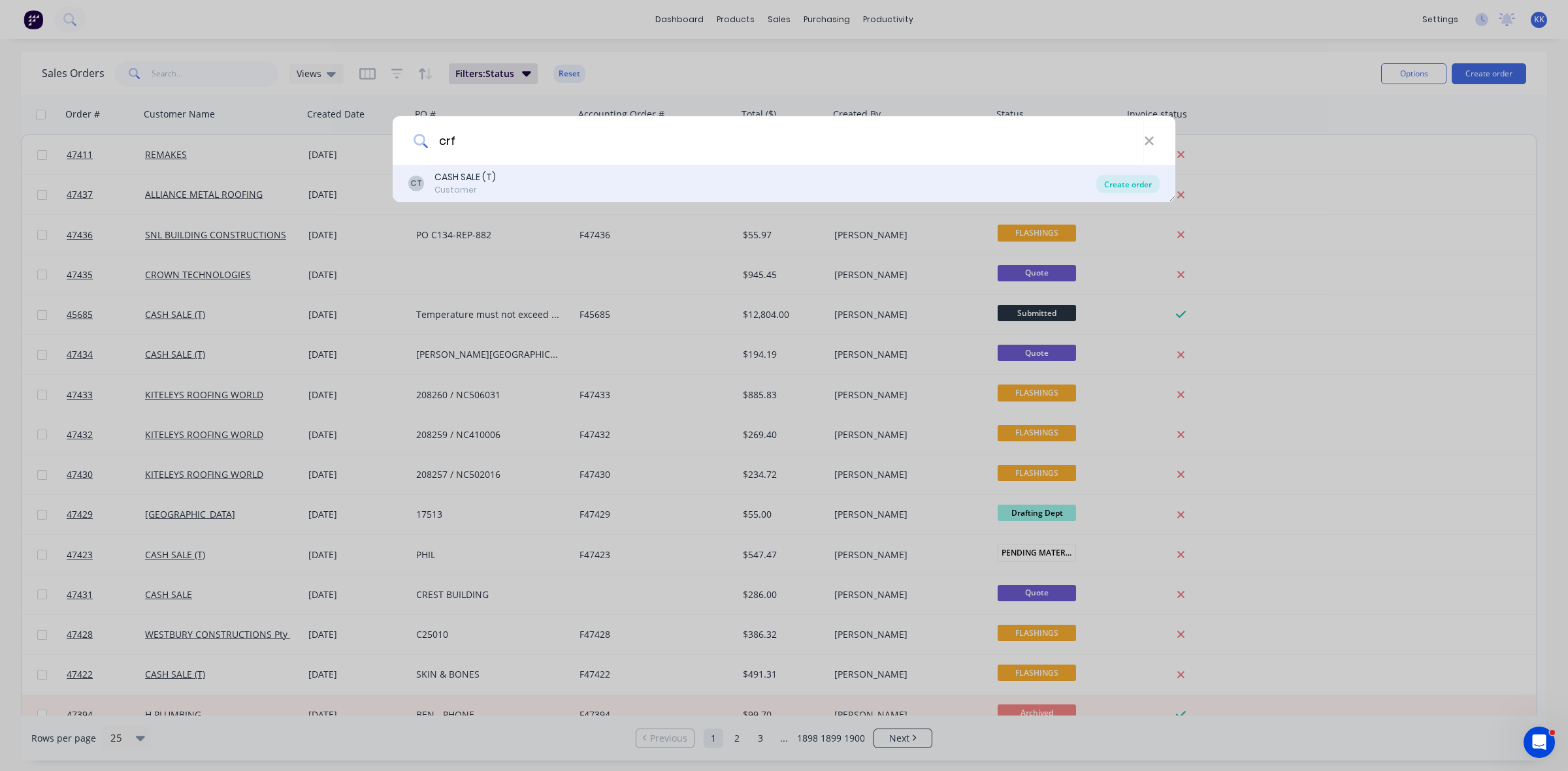
type input "crf"
click at [1134, 177] on div "Create order" at bounding box center [1128, 184] width 63 height 18
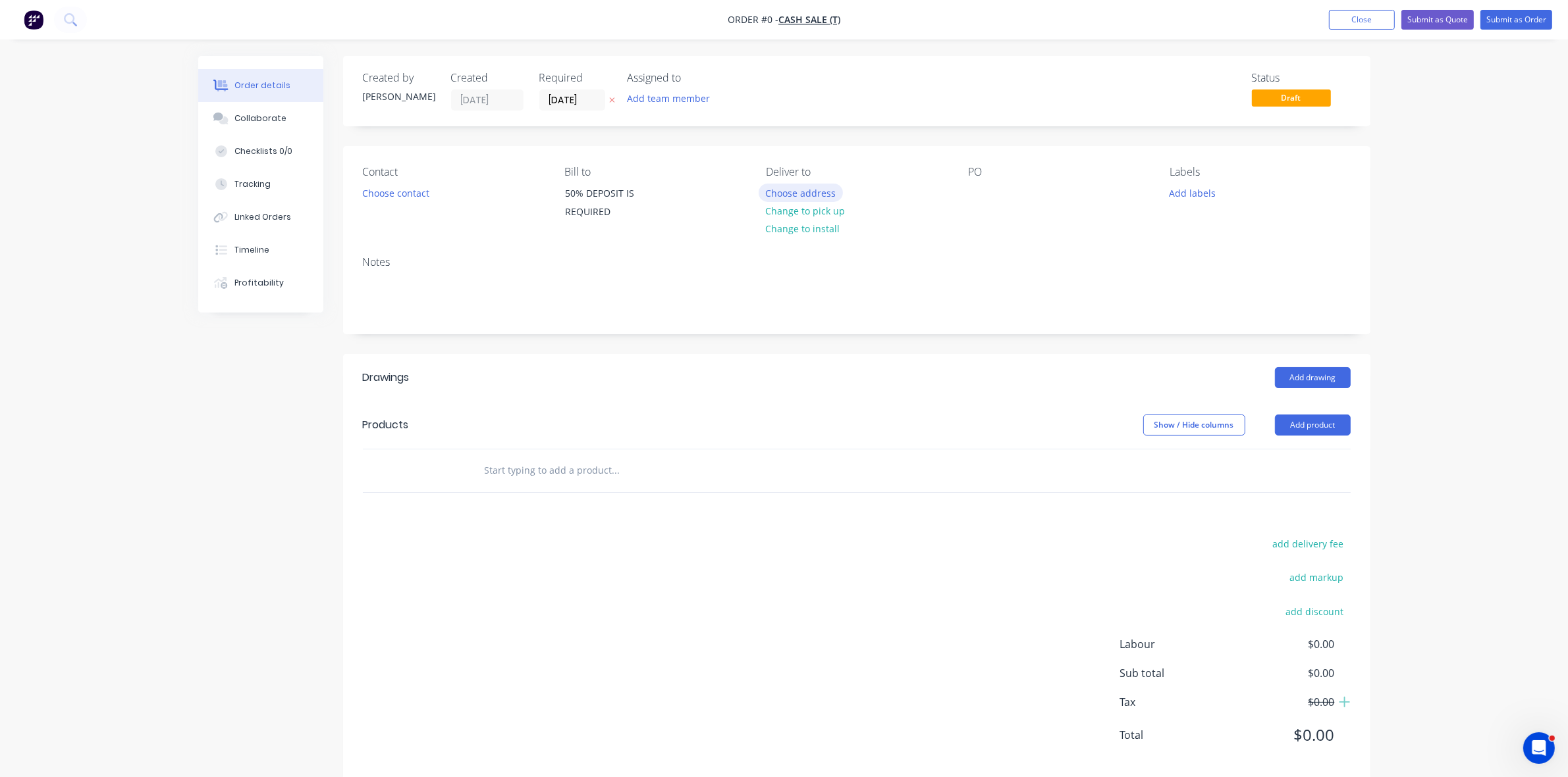
click at [792, 199] on button "Choose address" at bounding box center [801, 192] width 85 height 18
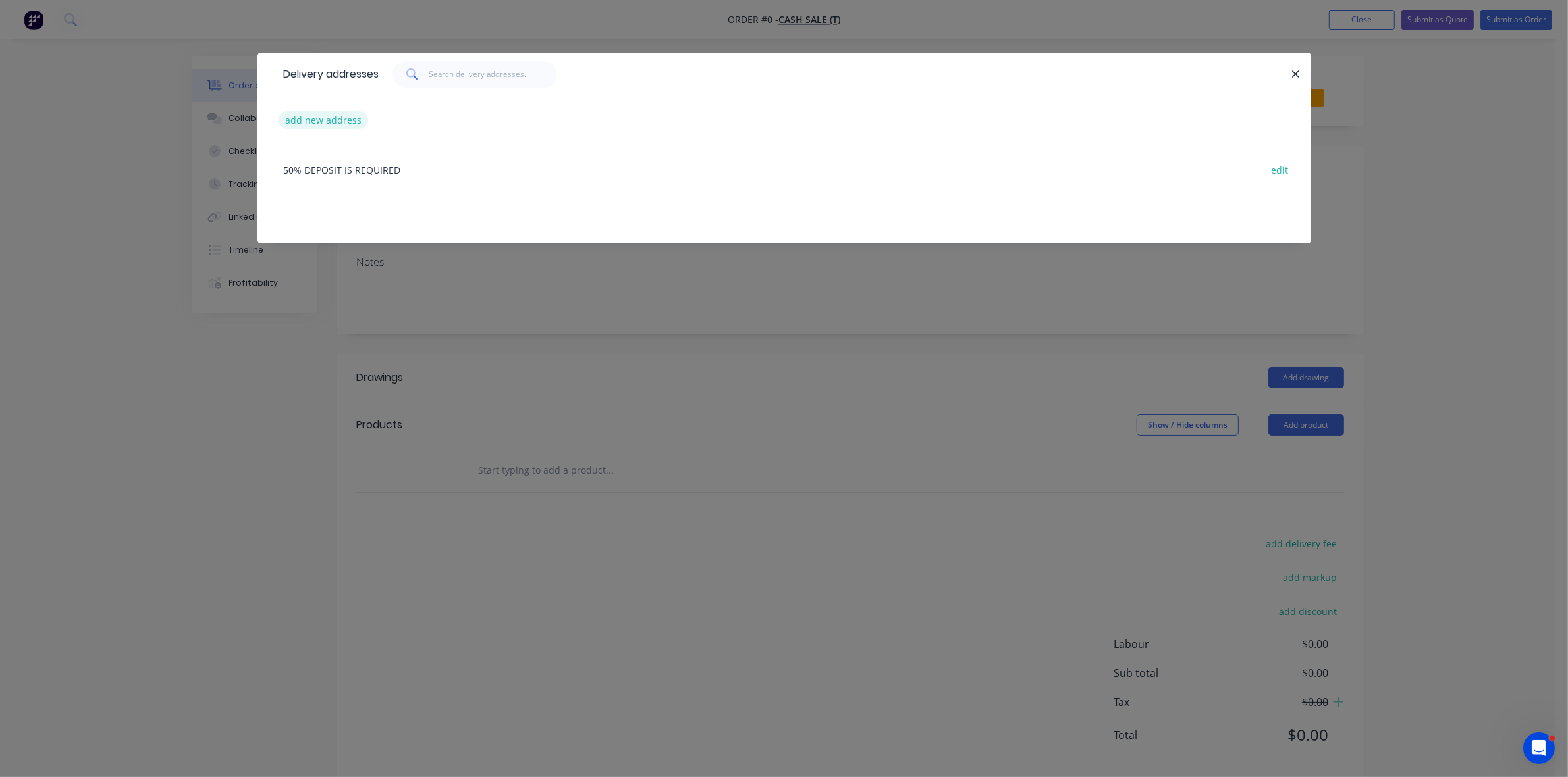
click at [313, 117] on button "add new address" at bounding box center [323, 120] width 90 height 18
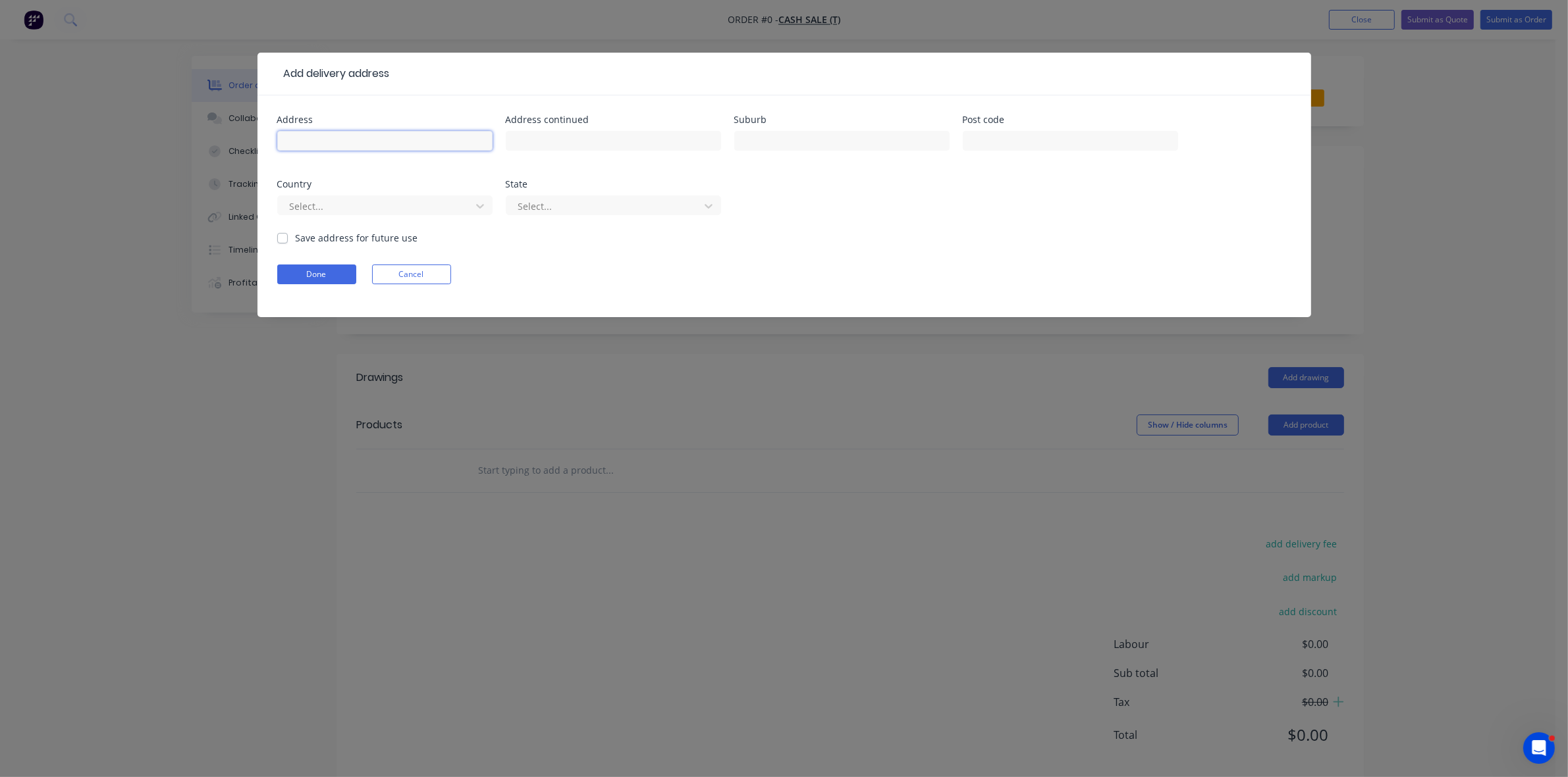
click at [326, 140] on input "text" at bounding box center [385, 140] width 215 height 20
type input "42 MAIN RD"
type input "BOOLAROO"
click at [340, 262] on form "Address 42 MAIN RD Address continued Suburb BOOLAROO Post code Country Select..…" at bounding box center [784, 215] width 1014 height 202
click at [337, 274] on button "Done" at bounding box center [316, 274] width 79 height 20
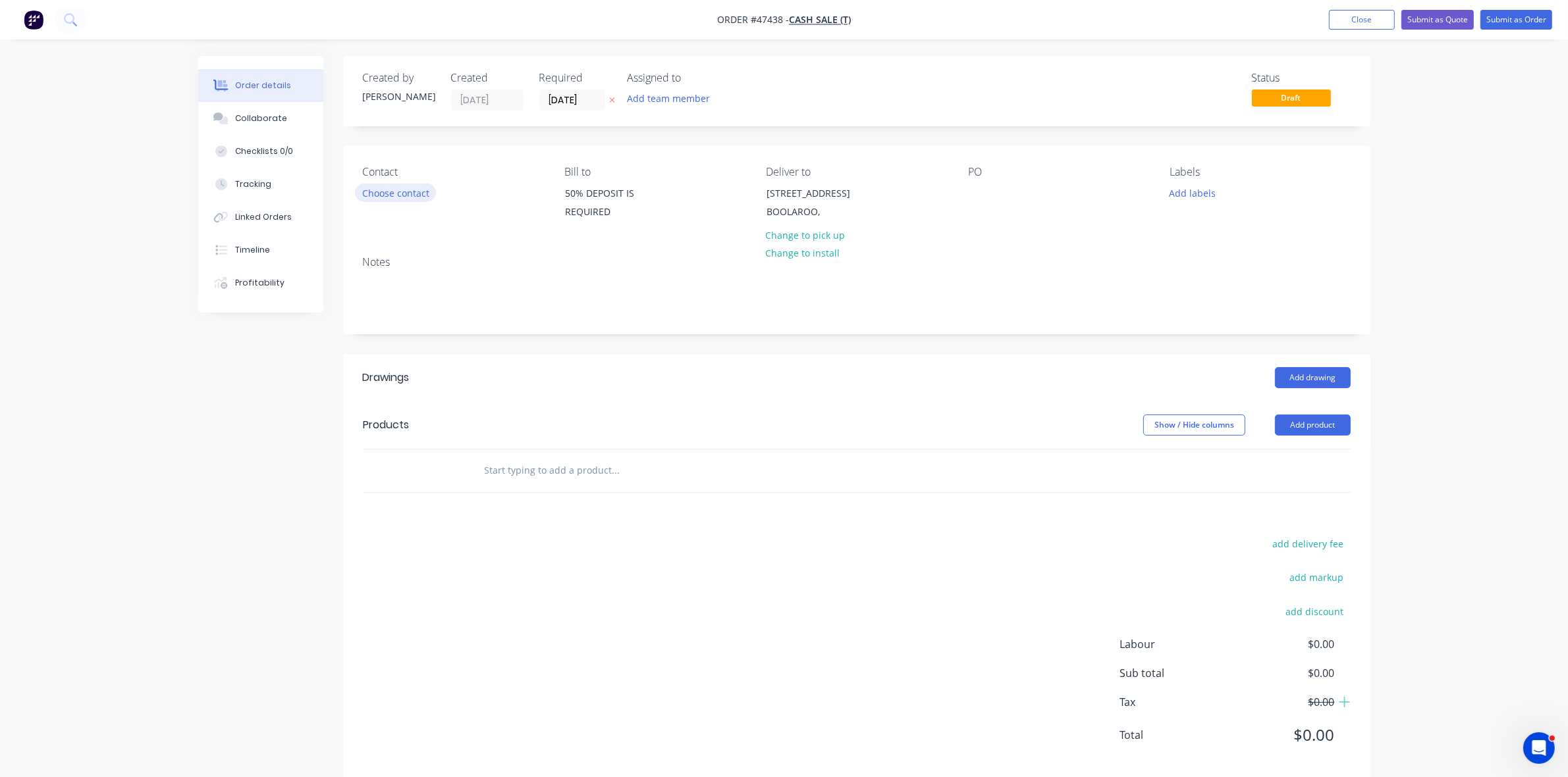
click at [426, 198] on button "Choose contact" at bounding box center [395, 192] width 81 height 18
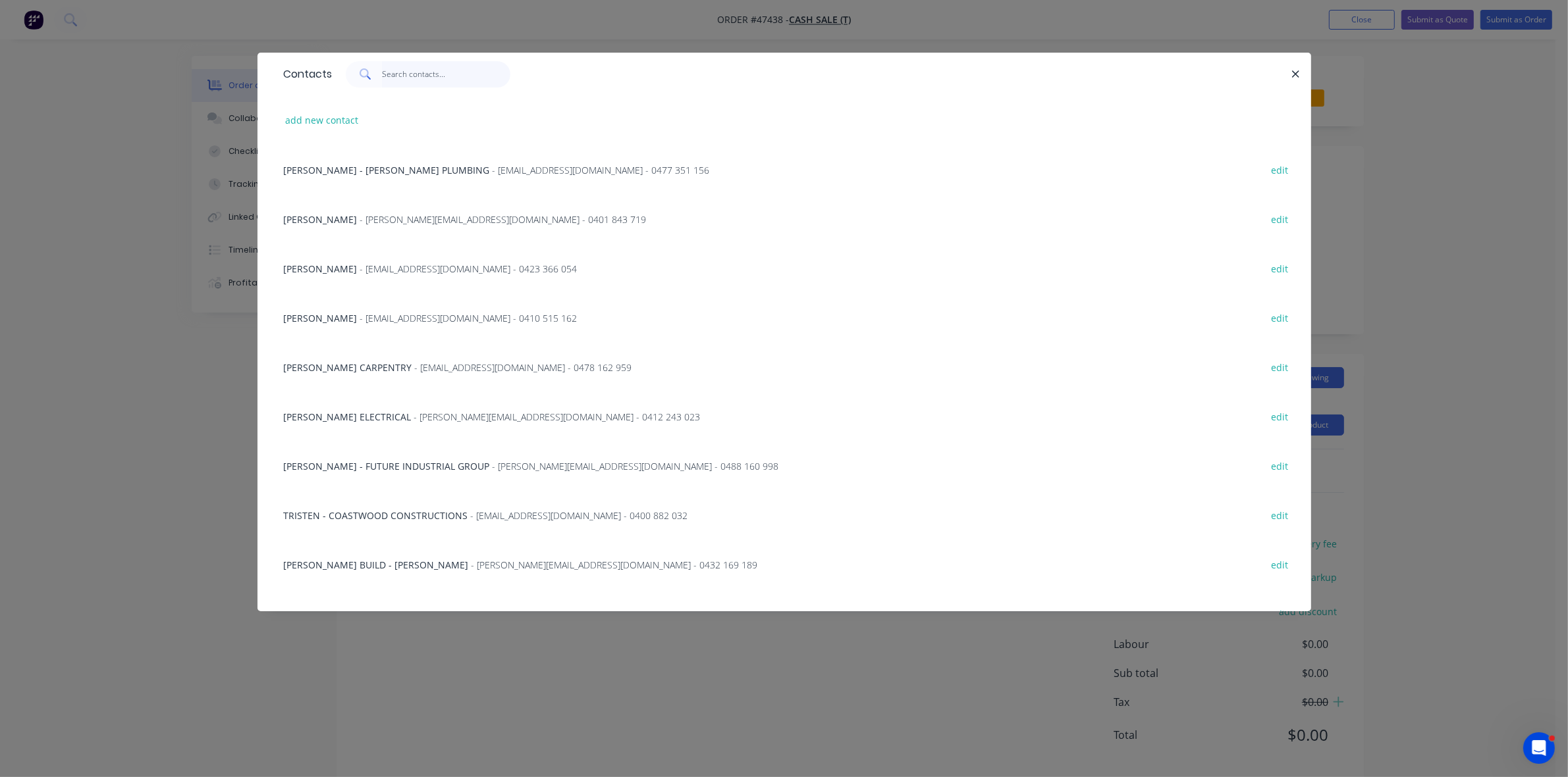
click at [403, 74] on input "text" at bounding box center [446, 74] width 128 height 26
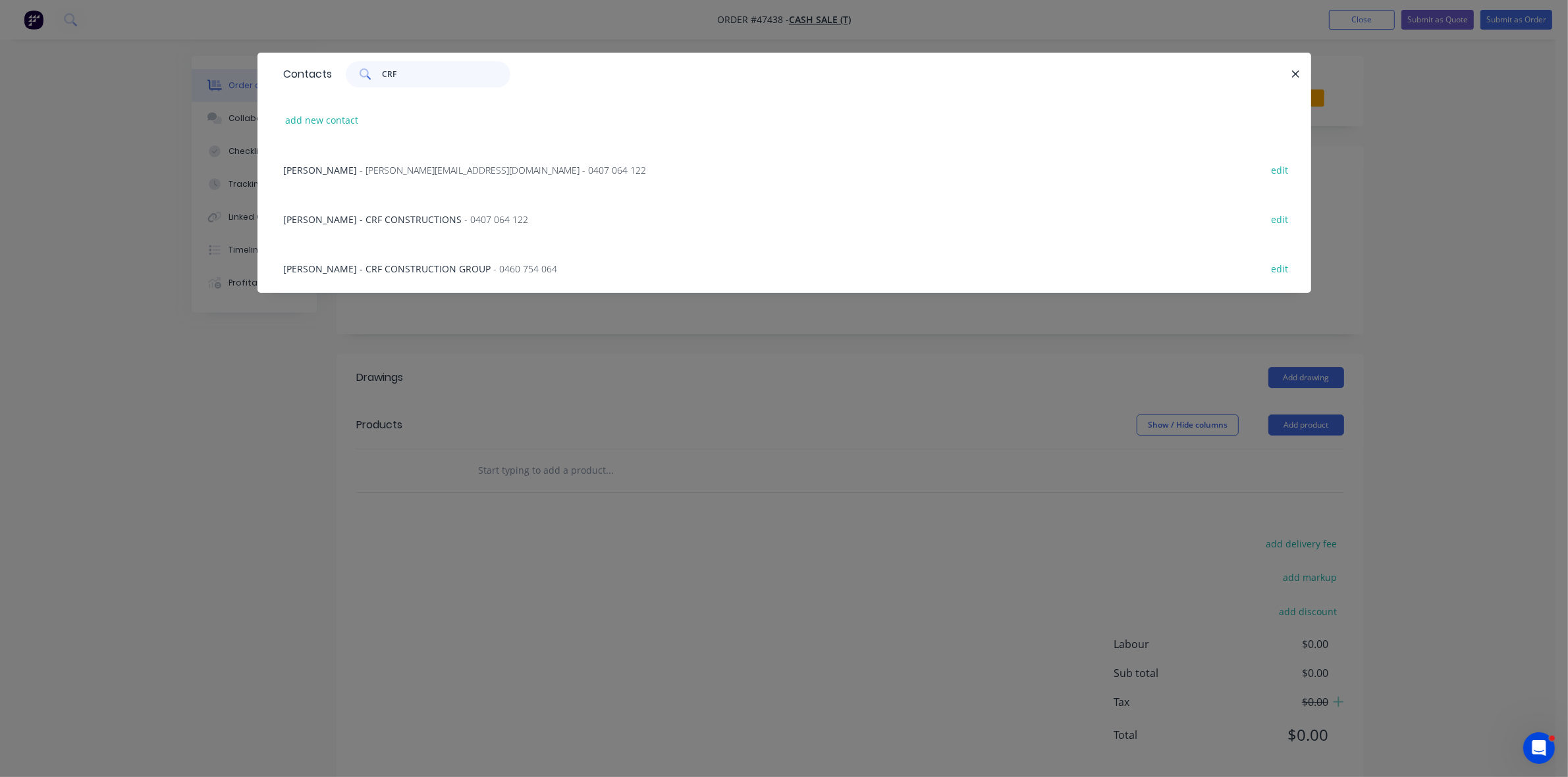
type input "CRF"
click at [380, 170] on span "- robert@crfconstructiongroup.com.au - 0407 064 122" at bounding box center [503, 170] width 286 height 13
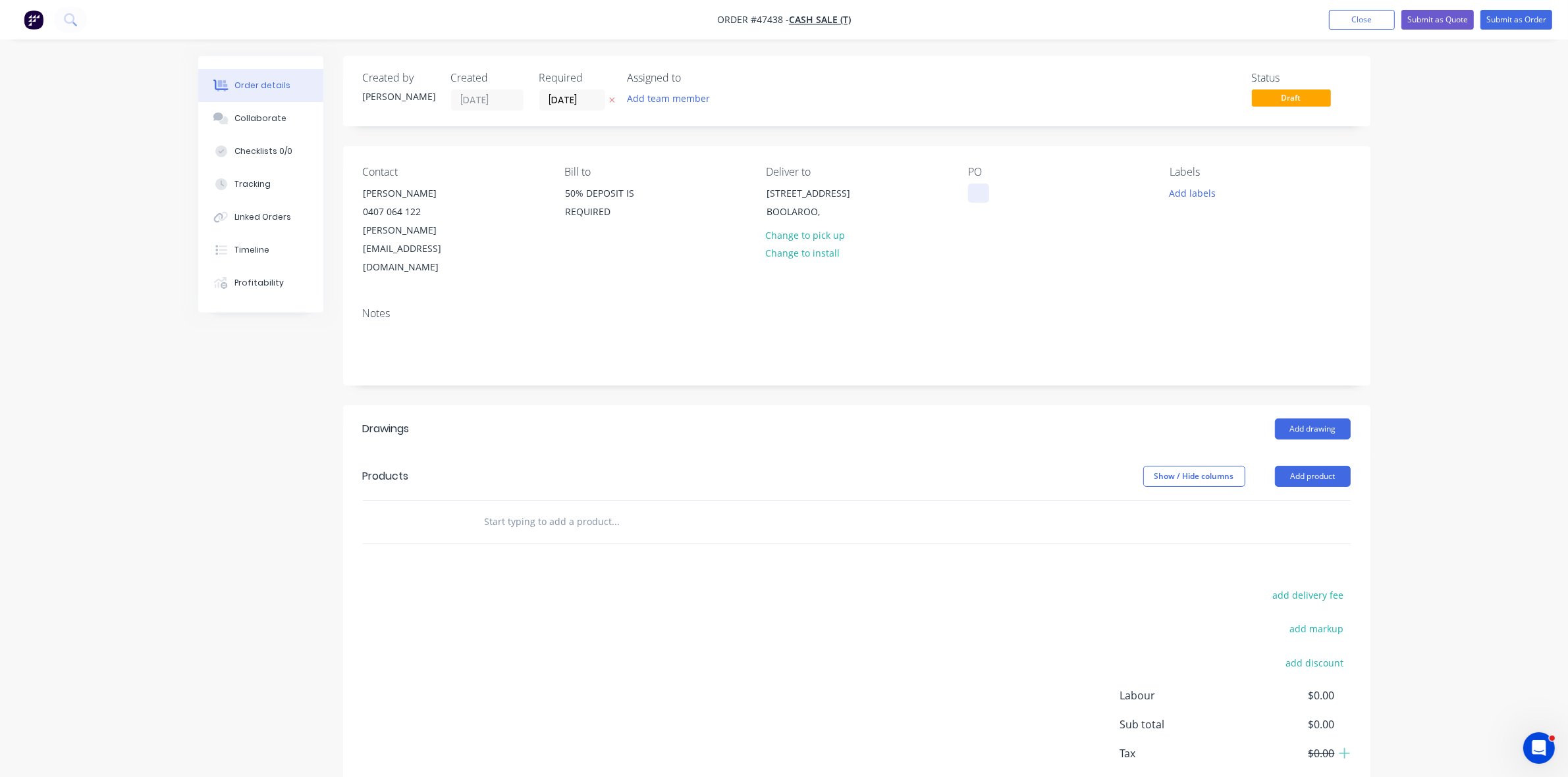
click at [972, 191] on div at bounding box center [978, 193] width 21 height 19
click at [1301, 419] on button "Add drawing" at bounding box center [1312, 429] width 76 height 21
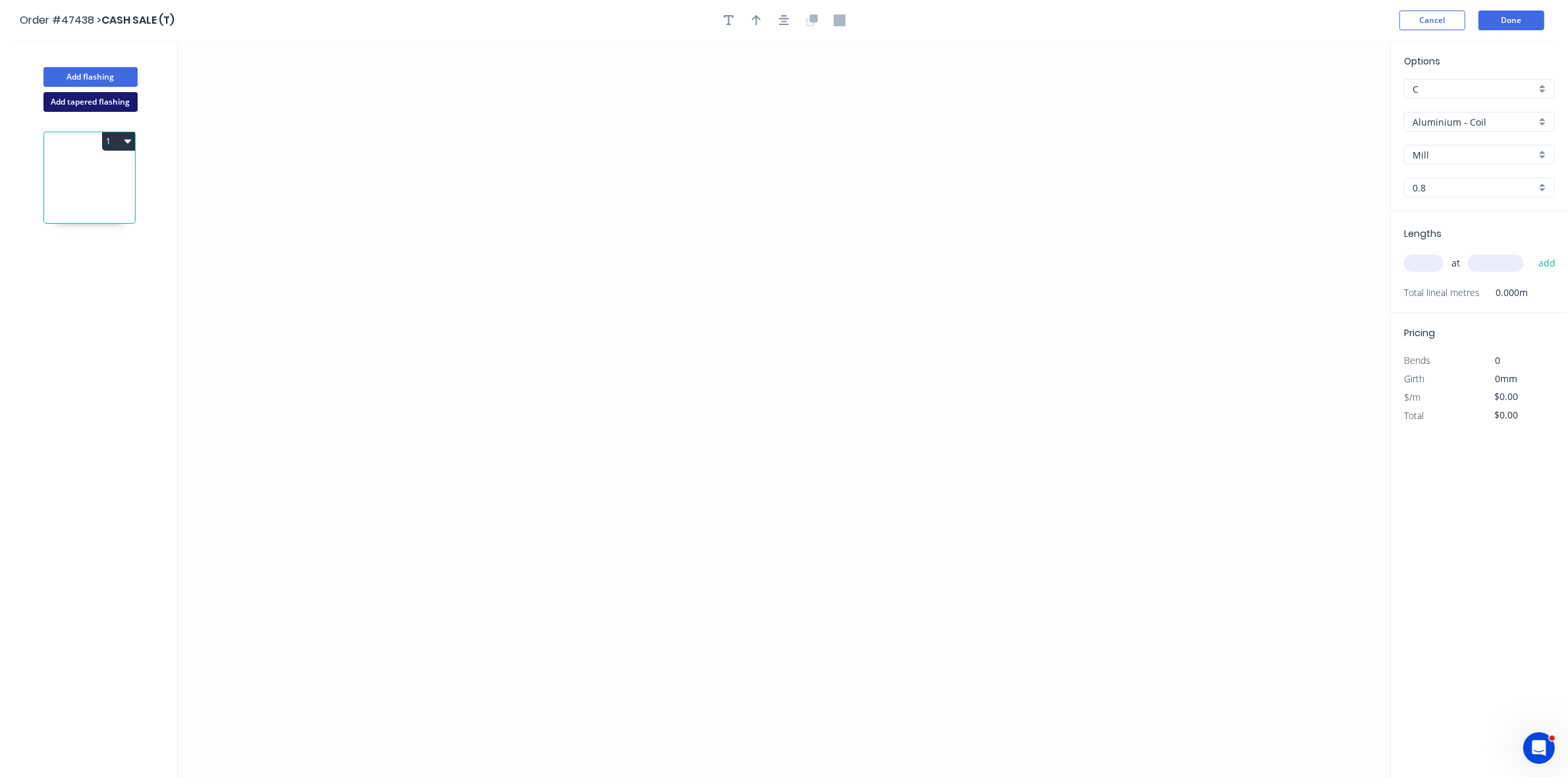
click at [79, 111] on button "Add tapered flashing" at bounding box center [90, 102] width 94 height 20
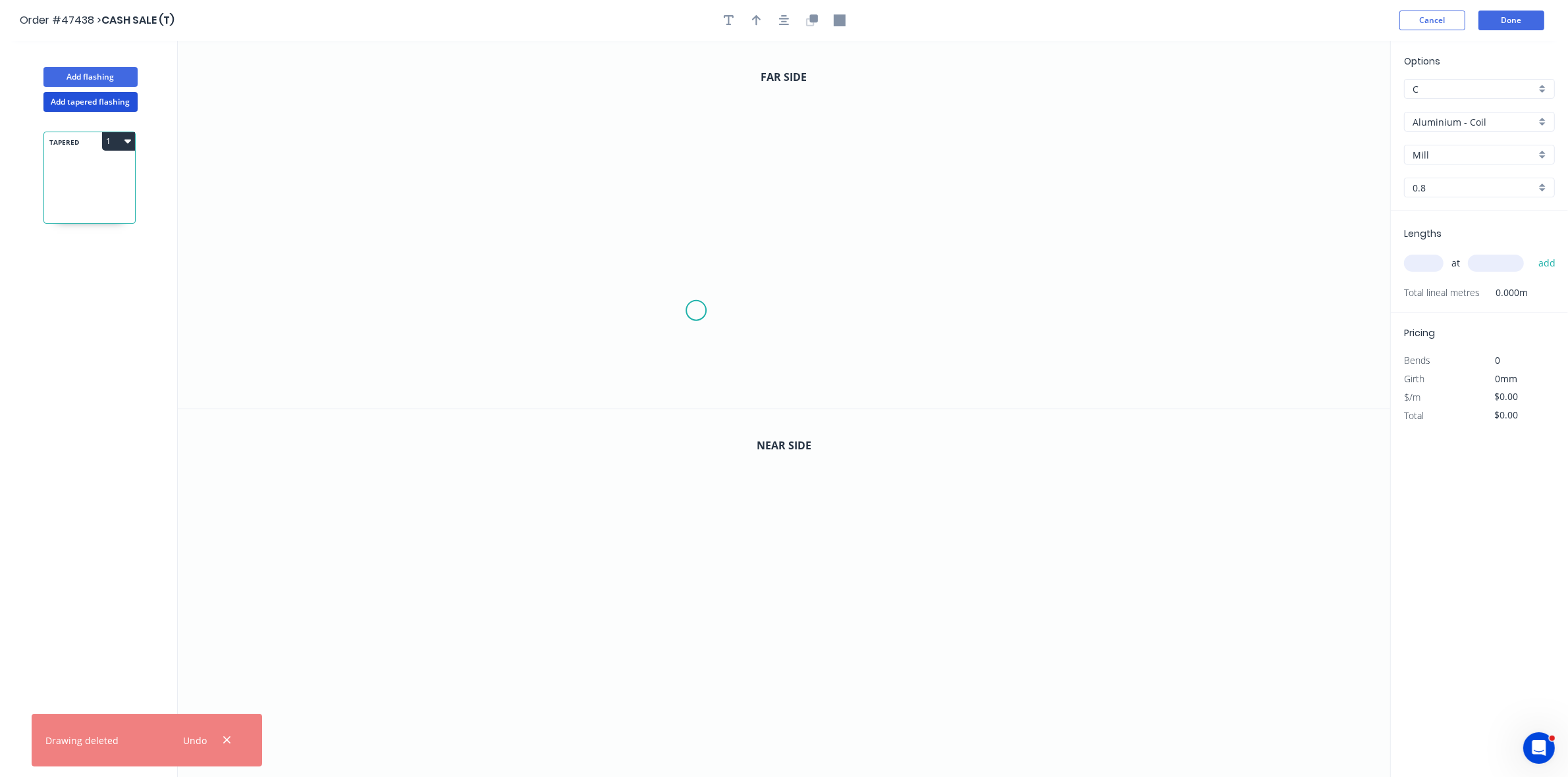
click at [696, 311] on icon "0" at bounding box center [784, 224] width 1212 height 368
click at [695, 272] on icon "0" at bounding box center [784, 224] width 1212 height 368
click at [662, 158] on icon "0 ? ?" at bounding box center [784, 224] width 1212 height 368
drag, startPoint x: 995, startPoint y: 175, endPoint x: 982, endPoint y: 208, distance: 35.5
click at [996, 176] on icon "0 ? ? ?" at bounding box center [784, 224] width 1212 height 368
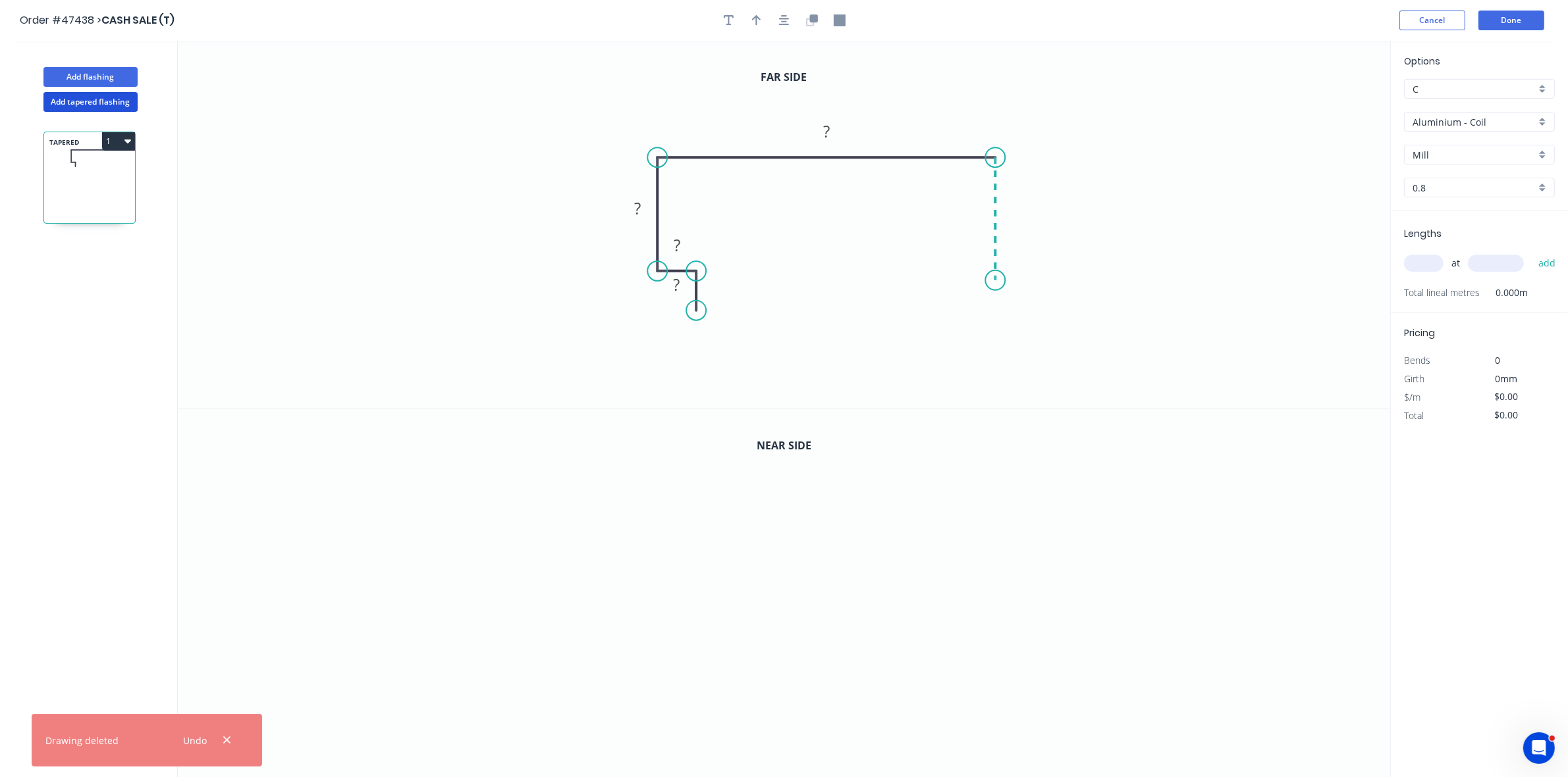
click at [1001, 281] on icon "0 ? ? ? ?" at bounding box center [784, 224] width 1212 height 368
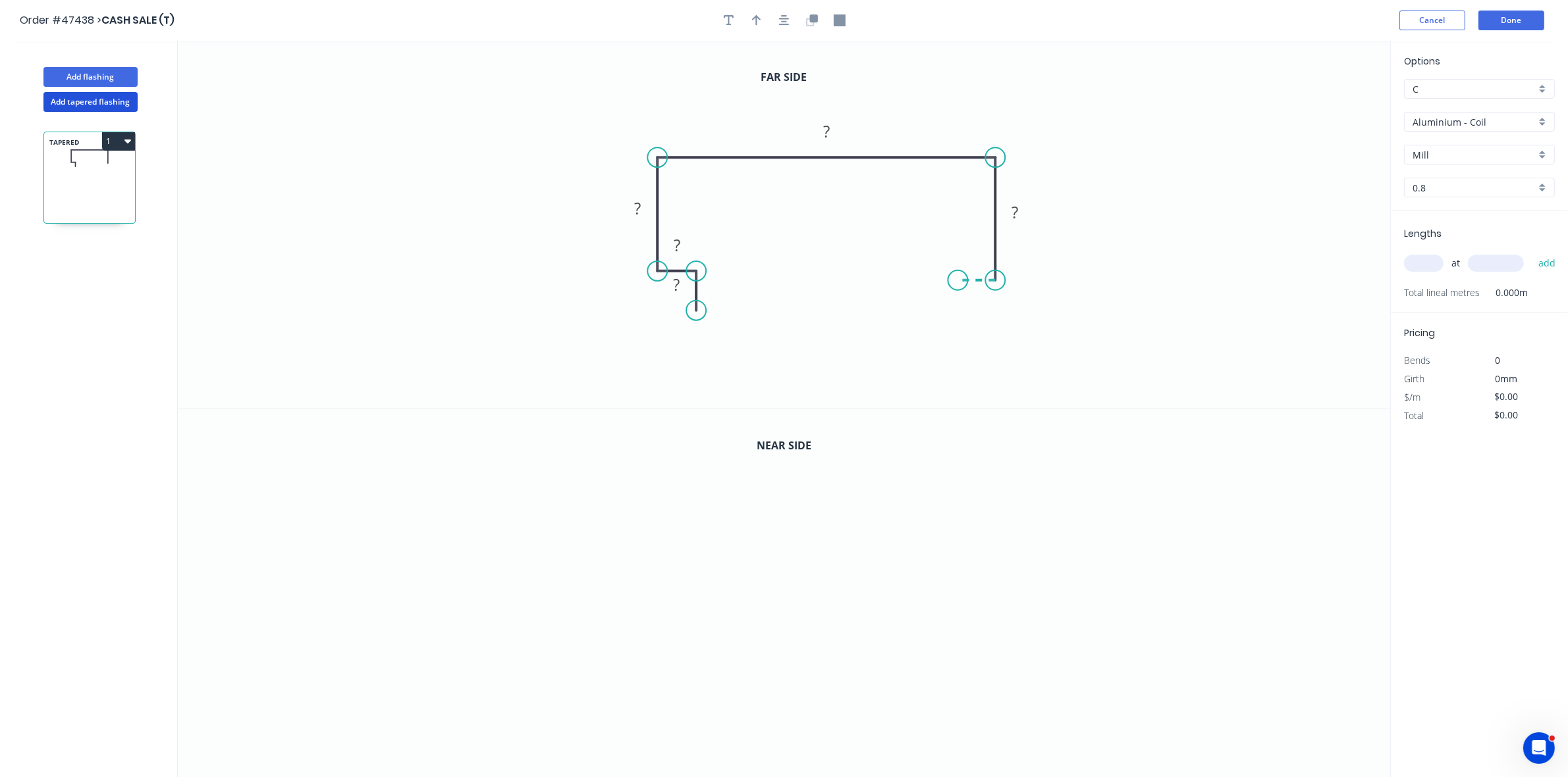
click at [958, 280] on icon "0 ? ? ? ? ?" at bounding box center [784, 224] width 1212 height 368
click at [956, 314] on icon "0 ? ? ? ? ? ?" at bounding box center [784, 224] width 1212 height 368
click at [677, 278] on tspan "?" at bounding box center [676, 284] width 6 height 22
click at [754, 24] on icon "button" at bounding box center [756, 20] width 10 height 12
drag, startPoint x: 1316, startPoint y: 100, endPoint x: 883, endPoint y: 93, distance: 433.1
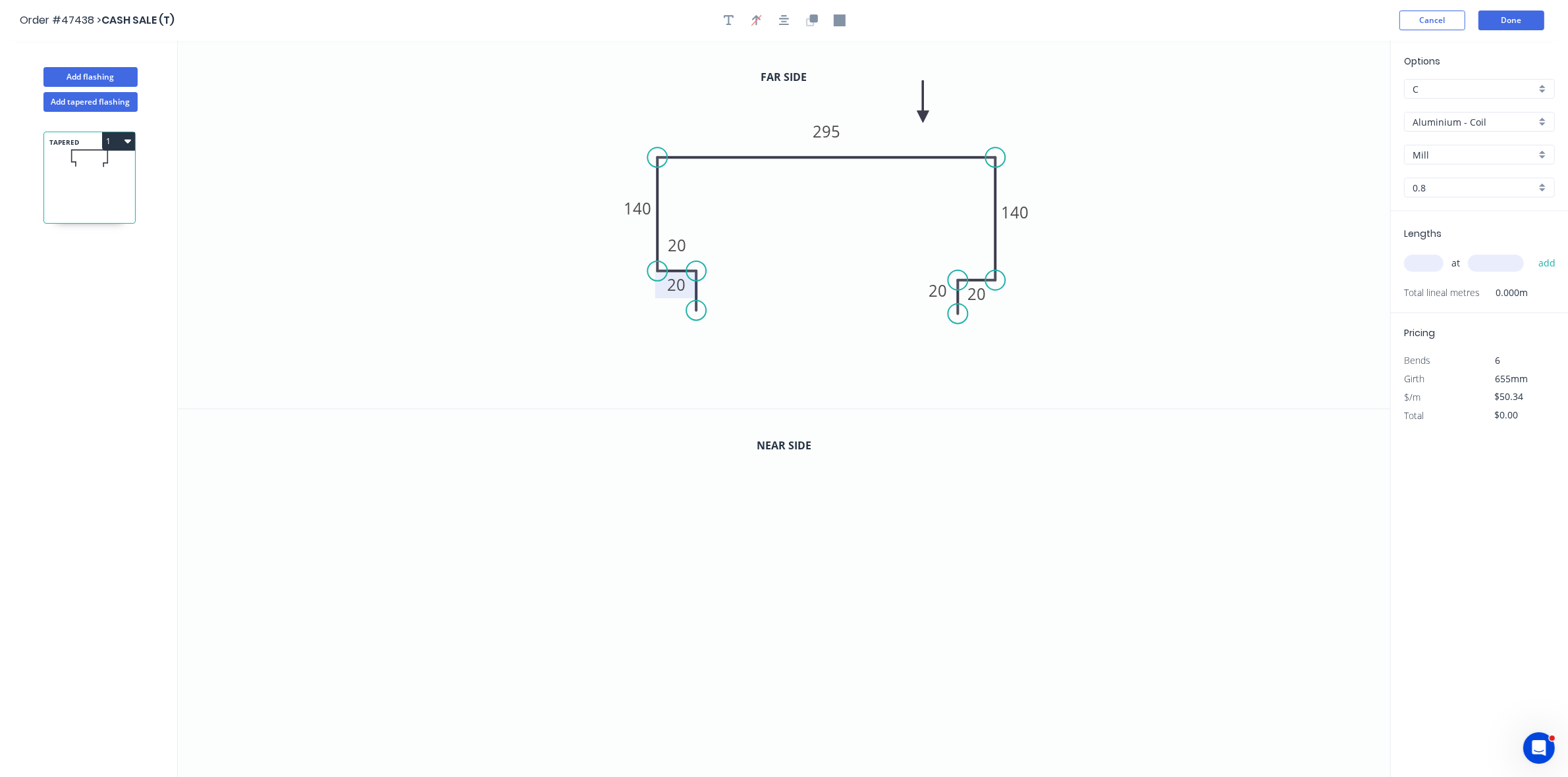
click at [919, 119] on icon at bounding box center [922, 101] width 12 height 42
click at [808, 18] on icon "button" at bounding box center [812, 20] width 12 height 12
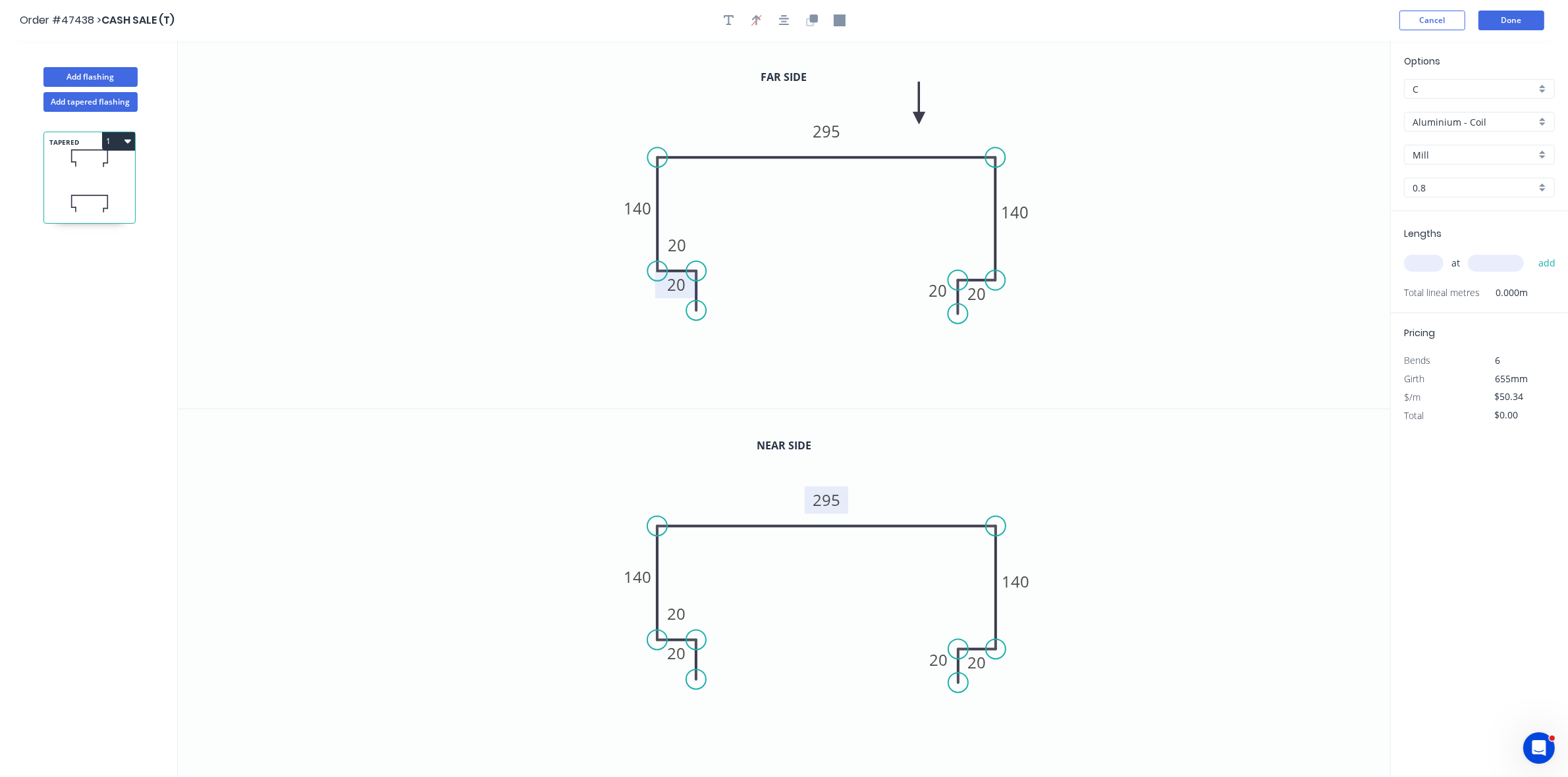
click at [825, 500] on tspan "295" at bounding box center [826, 500] width 28 height 22
click at [834, 507] on tspan "27095" at bounding box center [827, 500] width 46 height 22
type input "$54.21"
click at [1420, 262] on input "text" at bounding box center [1424, 262] width 40 height 17
type input "1"
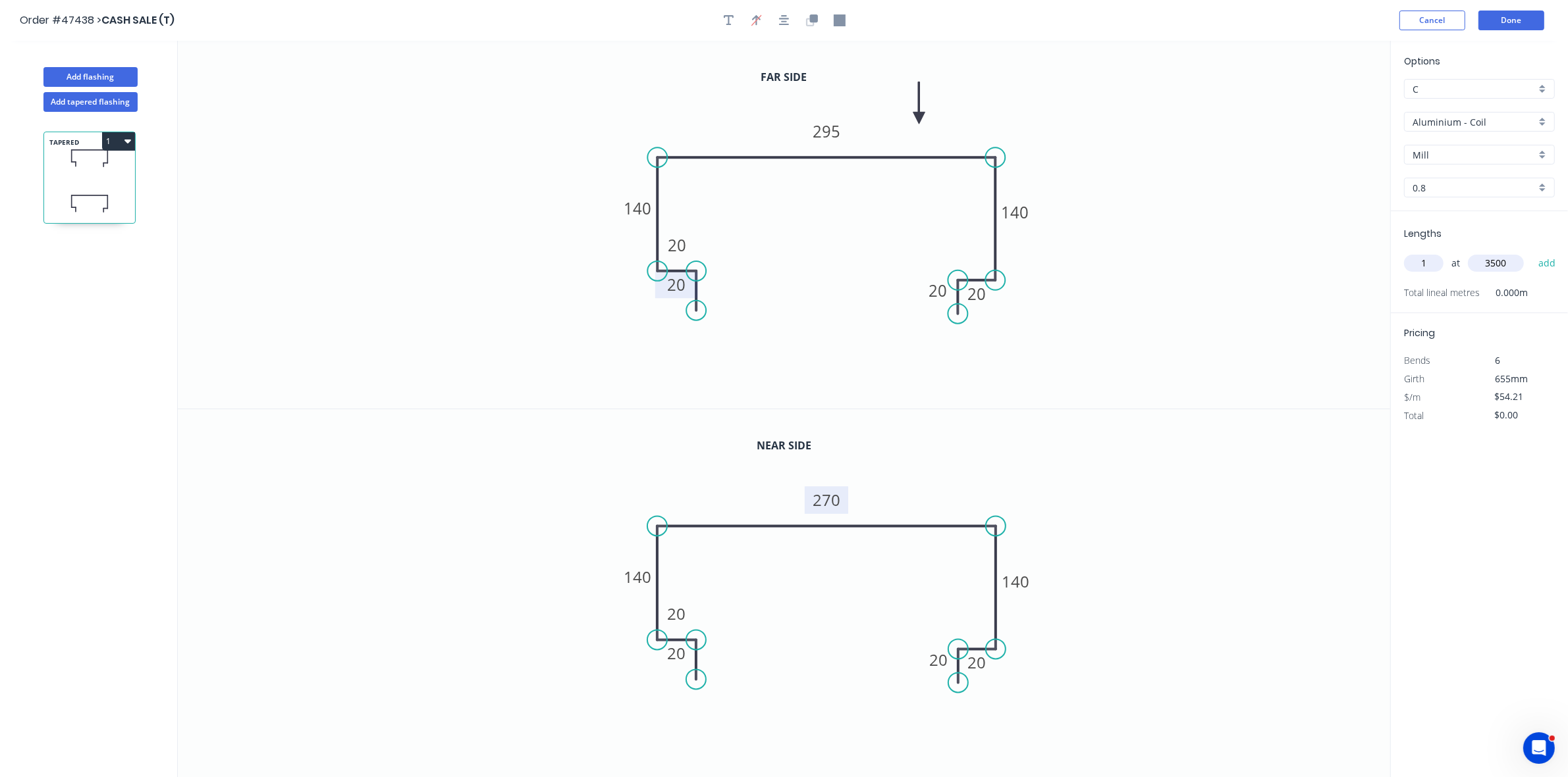
type input "3500"
click at [1531, 252] on button "add" at bounding box center [1546, 263] width 31 height 22
type input "$189.74"
click at [1459, 129] on div "Aluminium - Coil" at bounding box center [1479, 121] width 151 height 20
click at [1455, 213] on div "Colorbond" at bounding box center [1479, 216] width 149 height 23
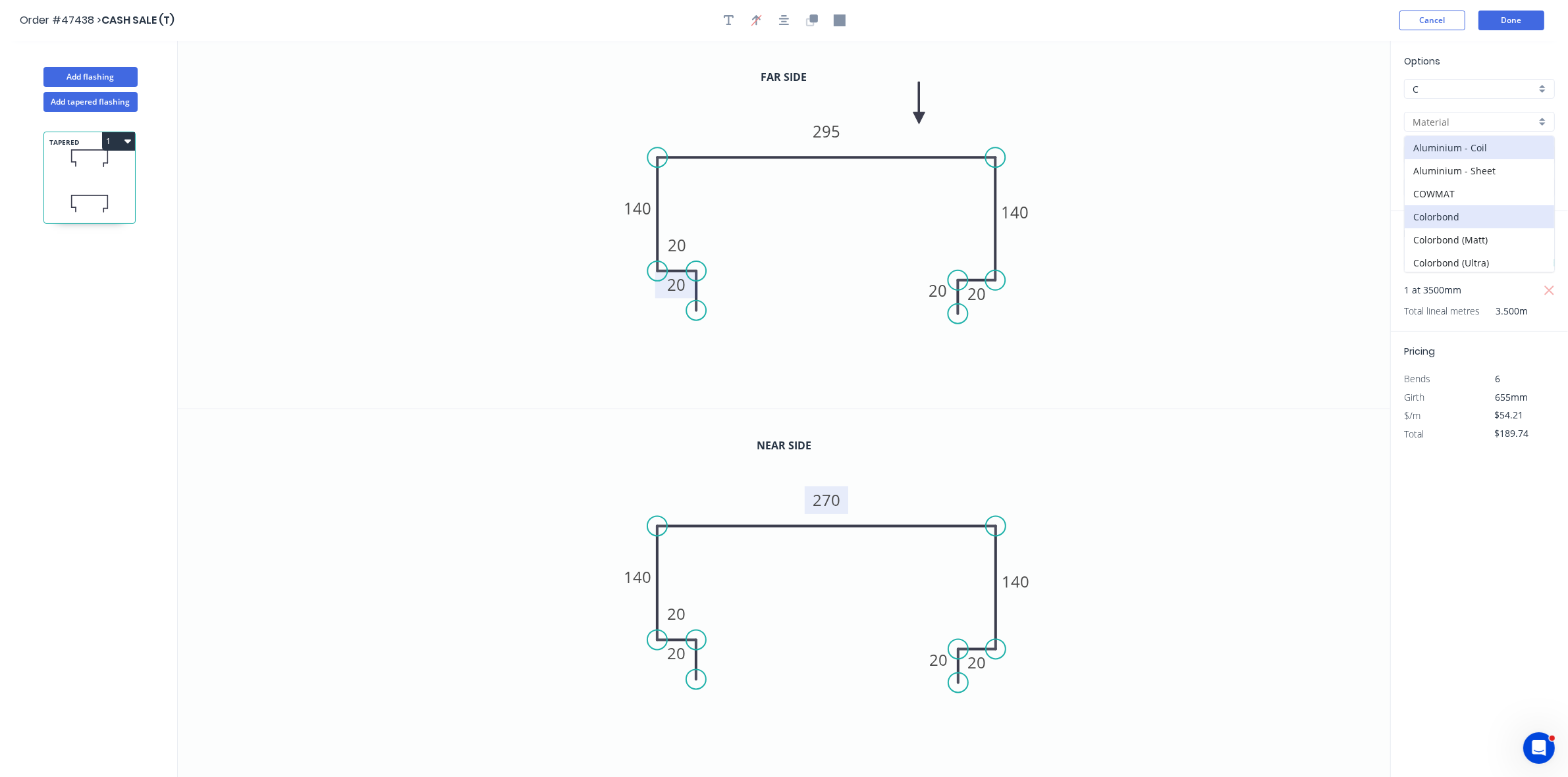
type input "Colorbond"
type input "Basalt"
type input "0.55"
type input "$38.48"
type input "$134.68"
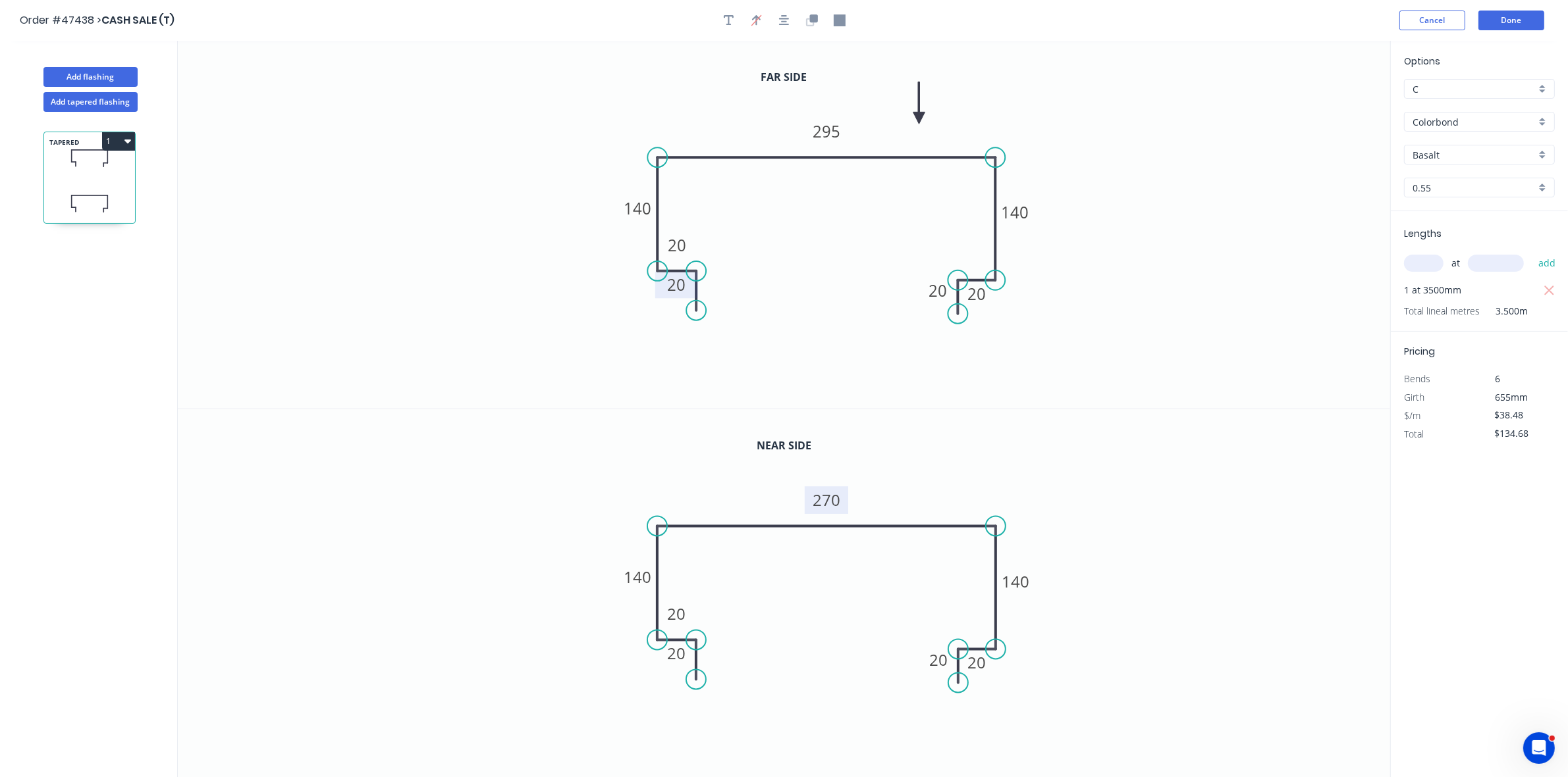
click at [1459, 160] on input "Basalt" at bounding box center [1474, 155] width 123 height 14
click at [1455, 173] on div "Surfmist" at bounding box center [1479, 180] width 149 height 23
type input "Surfmist"
click at [113, 147] on button "1" at bounding box center [118, 141] width 33 height 18
click at [94, 172] on div "Duplicate" at bounding box center [72, 174] width 101 height 19
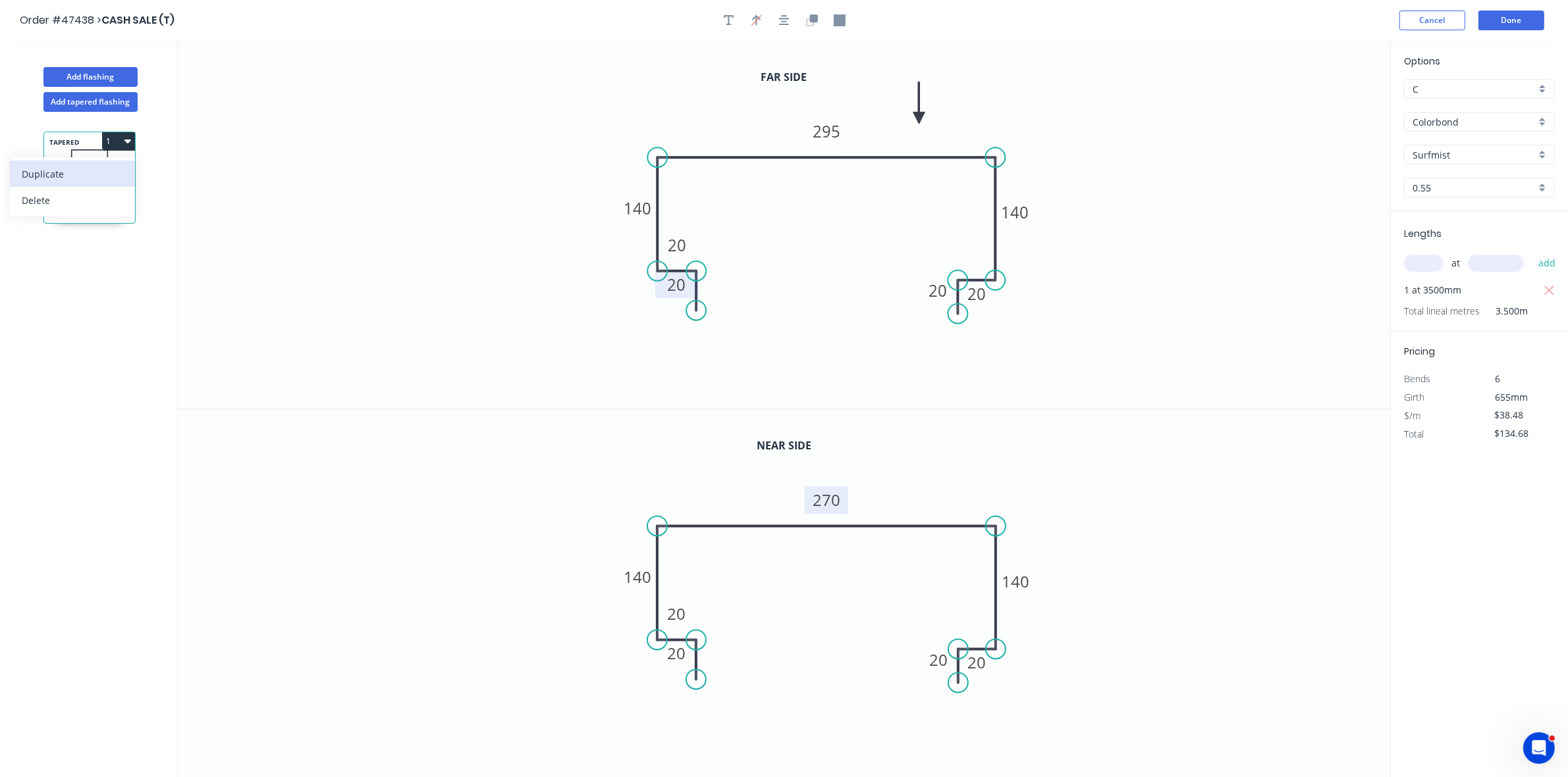
type input "$0.00"
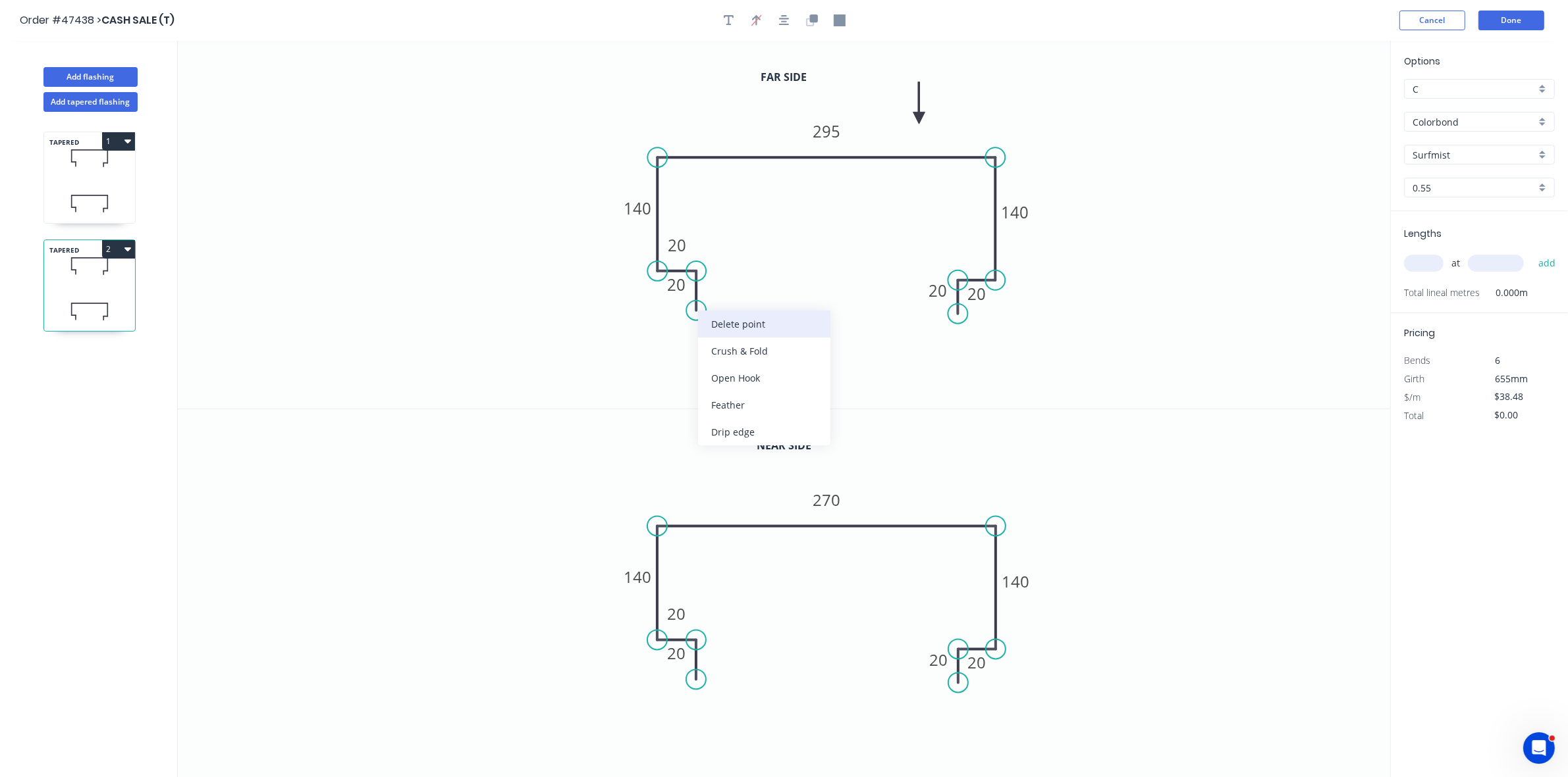
click at [725, 321] on div "Delete point" at bounding box center [764, 324] width 132 height 27
drag, startPoint x: 979, startPoint y: 330, endPoint x: 966, endPoint y: 313, distance: 21.4
click at [980, 330] on div "Delete point" at bounding box center [1025, 328] width 132 height 27
click at [969, 303] on div "Delete point" at bounding box center [1025, 299] width 132 height 27
click at [728, 293] on div "Delete point" at bounding box center [762, 290] width 132 height 27
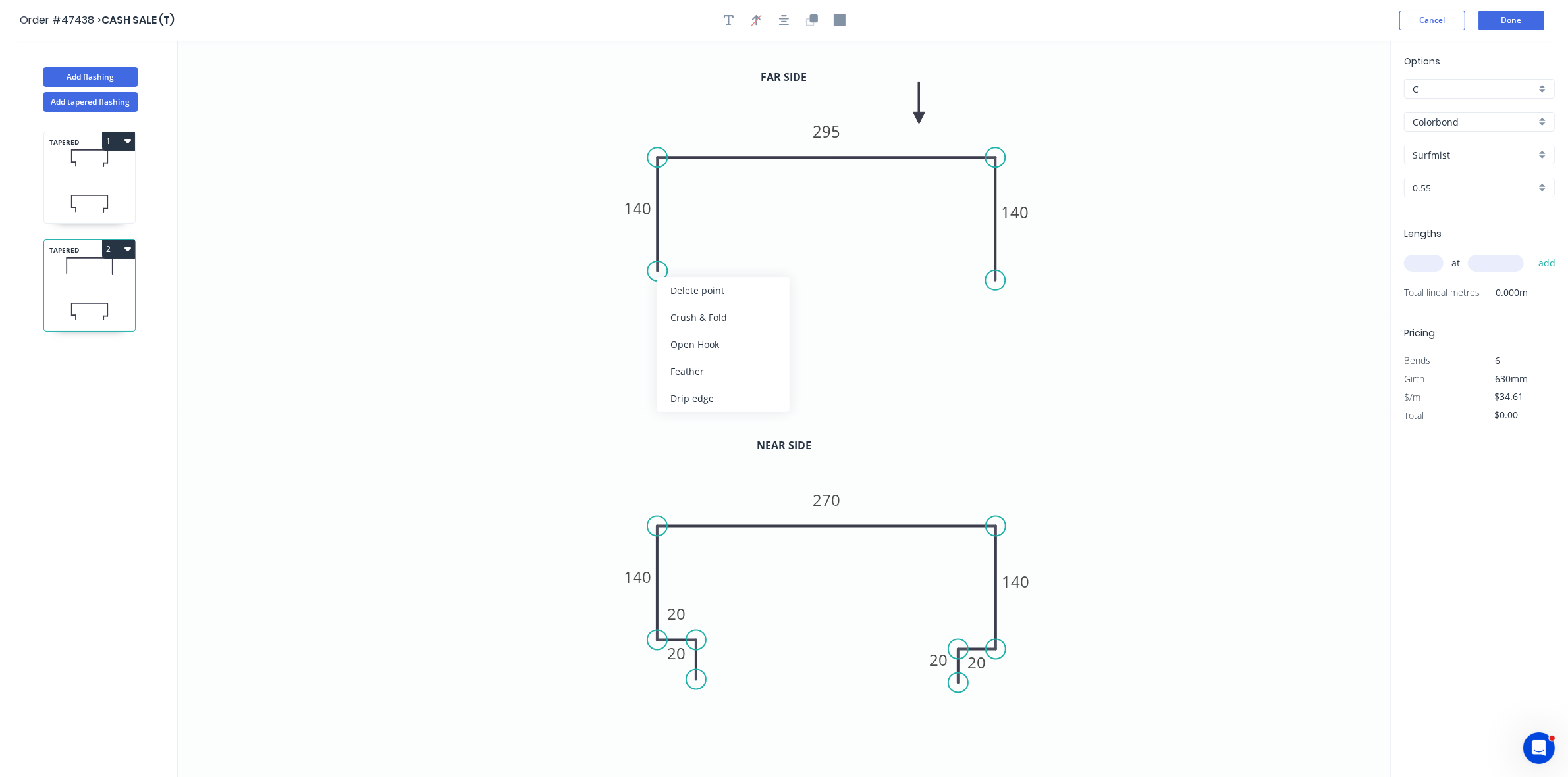
click at [688, 314] on div "Crush & Fold" at bounding box center [723, 318] width 132 height 27
drag, startPoint x: 1009, startPoint y: 323, endPoint x: 1001, endPoint y: 307, distance: 17.9
click at [1009, 323] on div "Crush & Fold" at bounding box center [1058, 326] width 132 height 27
drag, startPoint x: 1004, startPoint y: 321, endPoint x: 899, endPoint y: 294, distance: 108.4
click at [1004, 321] on div "Flip bend" at bounding box center [1059, 326] width 132 height 27
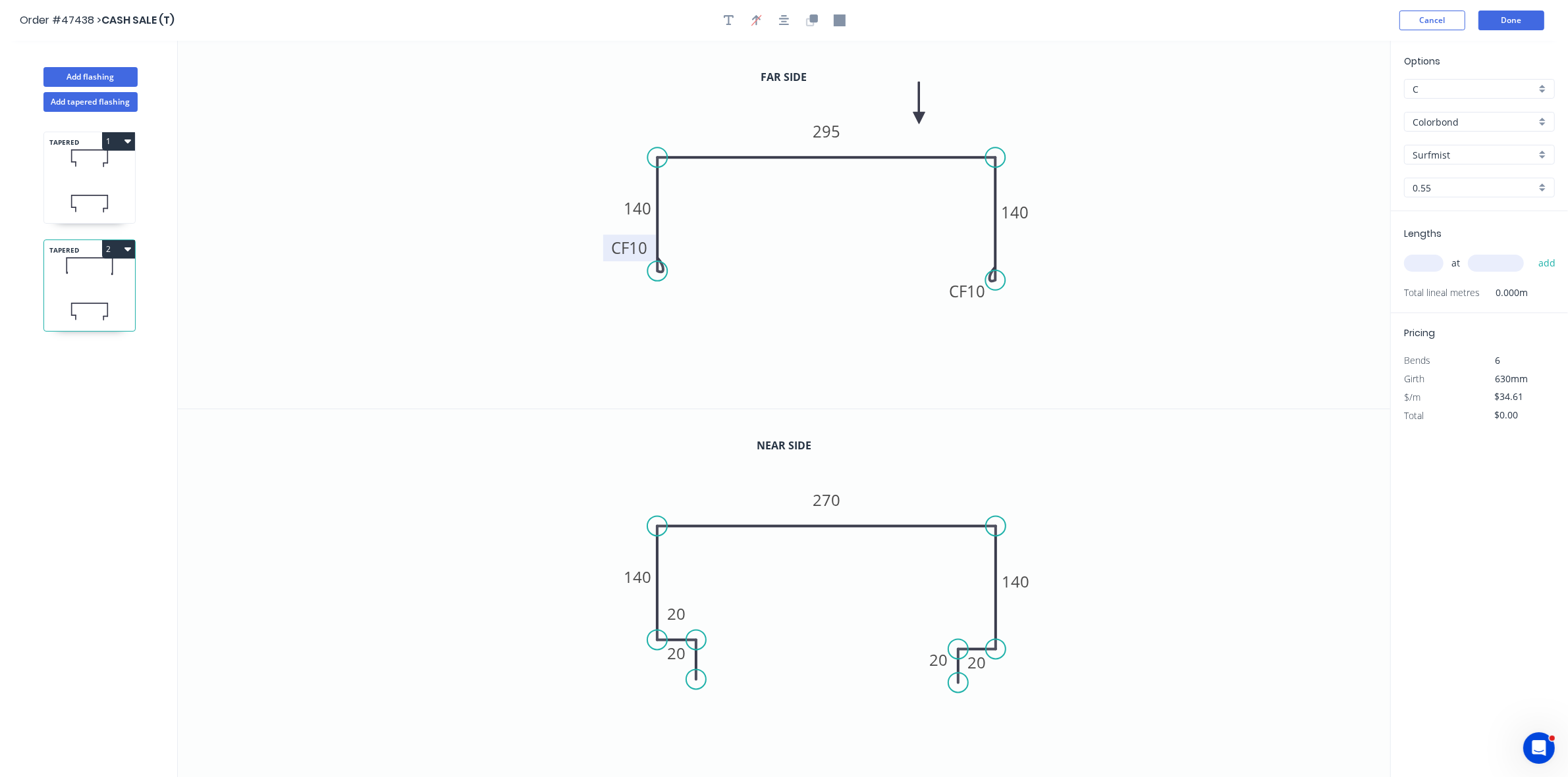
click at [646, 247] on tspan "10" at bounding box center [638, 247] width 18 height 22
click at [813, 23] on icon "button" at bounding box center [810, 22] width 8 height 8
click at [646, 579] on rect at bounding box center [637, 578] width 26 height 18
type input "$25.48"
click at [1428, 258] on input "text" at bounding box center [1424, 262] width 40 height 17
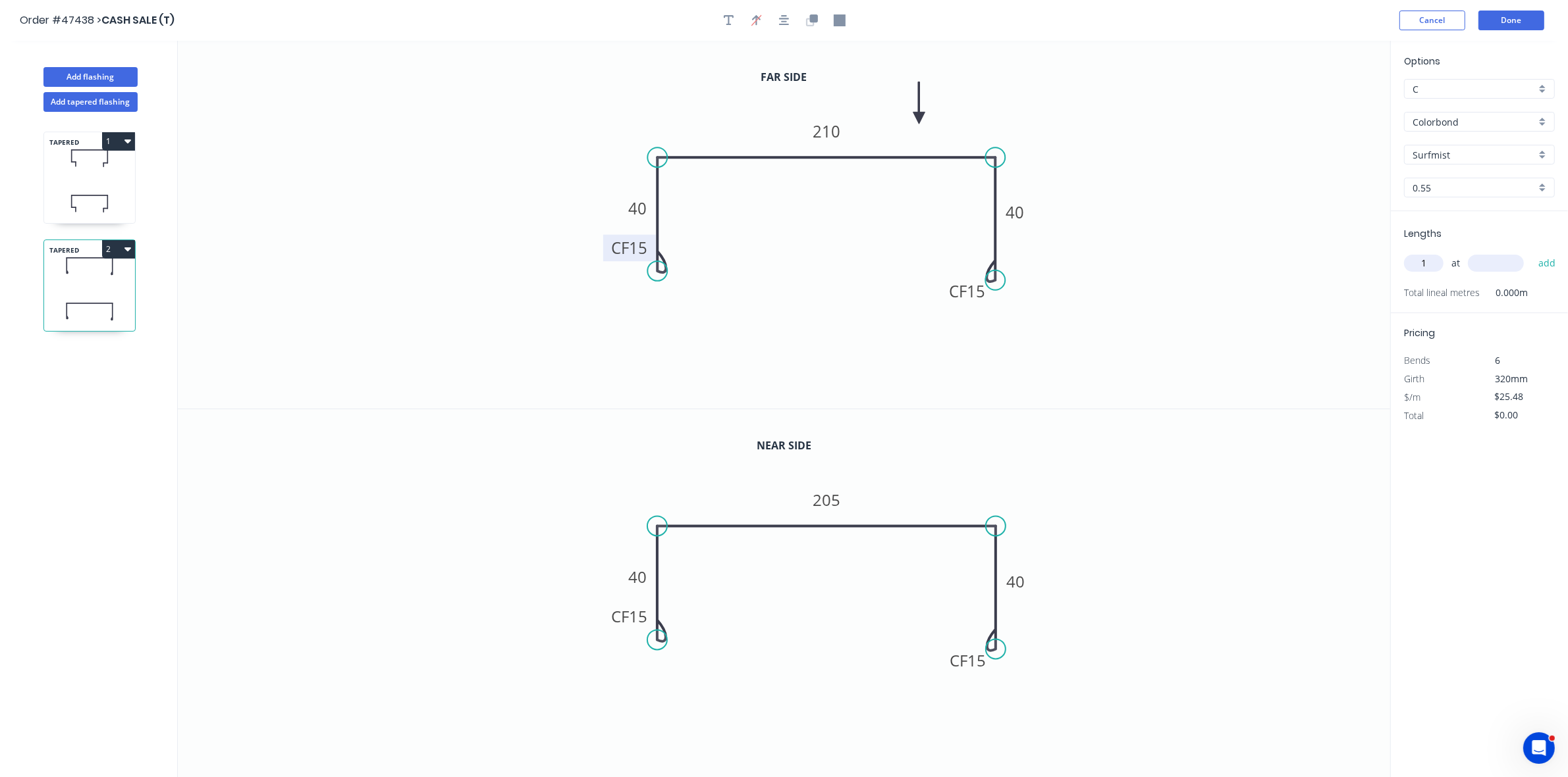
type input "1"
type input "3000"
click at [1531, 252] on button "add" at bounding box center [1546, 263] width 31 height 22
type input "$76.44"
click at [97, 77] on button "Add flashing" at bounding box center [90, 77] width 94 height 20
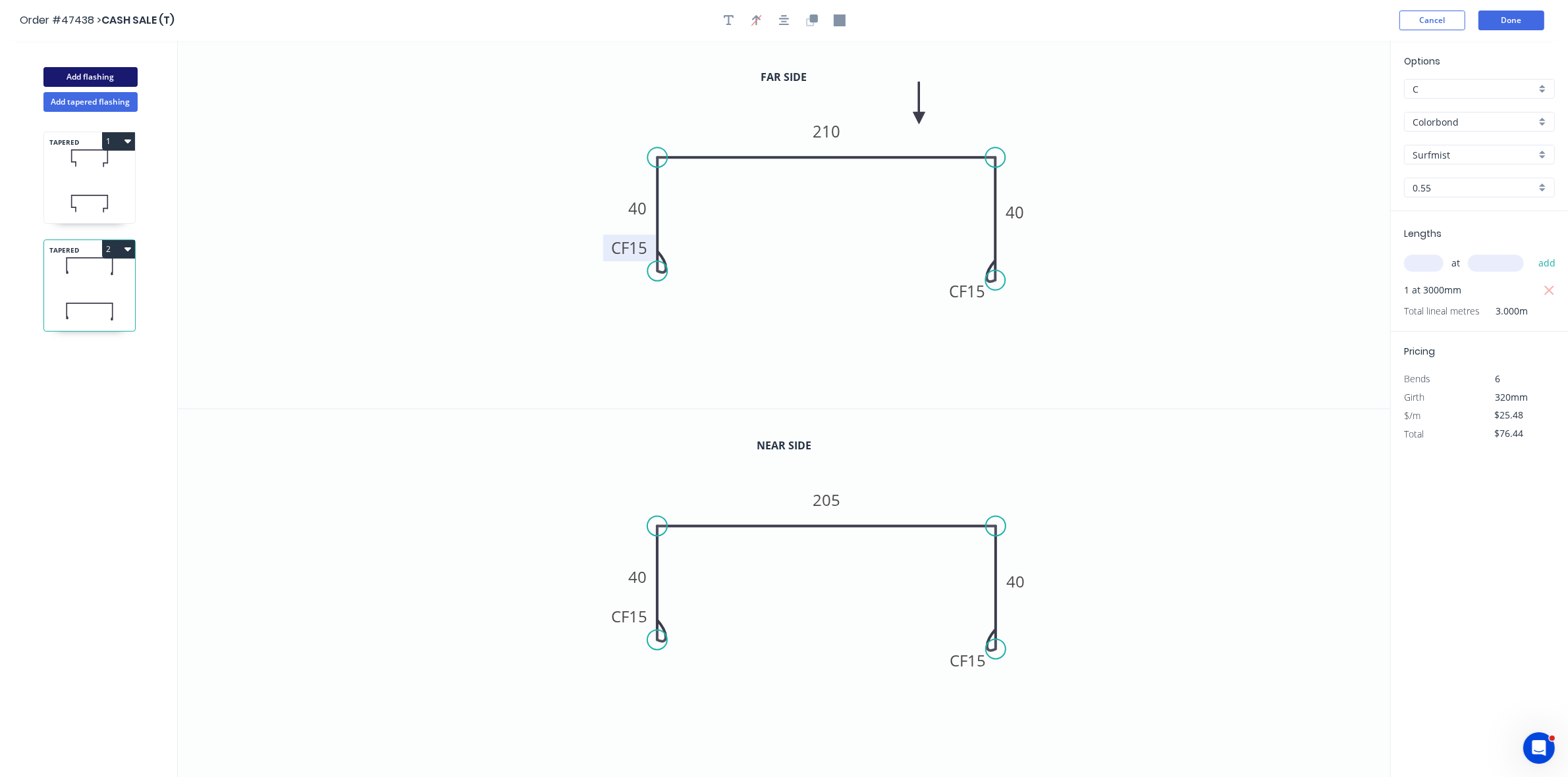
type input "$0.00"
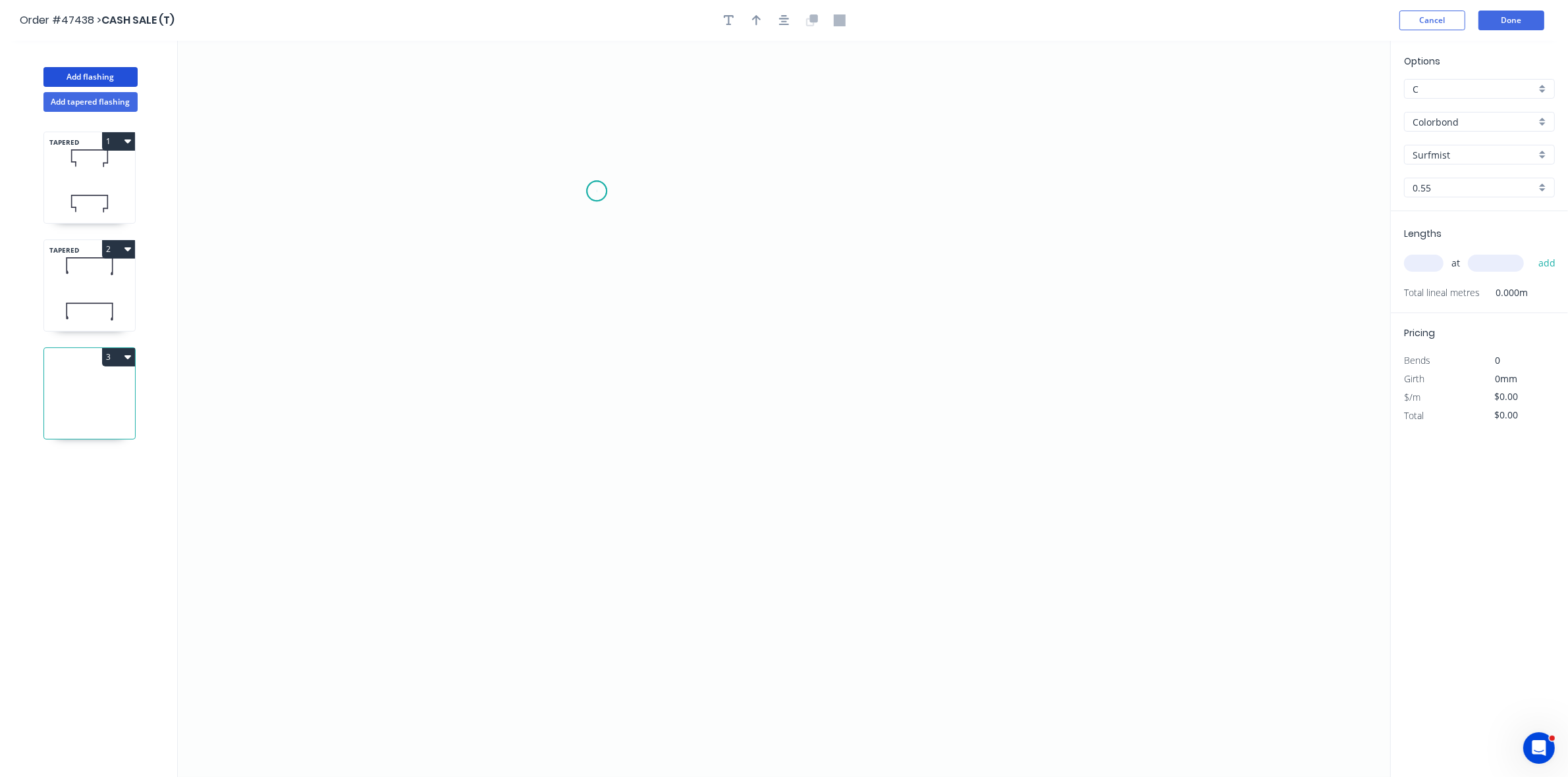
drag, startPoint x: 597, startPoint y: 191, endPoint x: 594, endPoint y: 282, distance: 91.0
click at [597, 191] on icon "0" at bounding box center [784, 408] width 1212 height 736
click at [603, 386] on icon "0" at bounding box center [784, 408] width 1212 height 736
drag, startPoint x: 713, startPoint y: 386, endPoint x: 711, endPoint y: 408, distance: 22.1
click at [716, 388] on icon "0 ?" at bounding box center [784, 408] width 1212 height 736
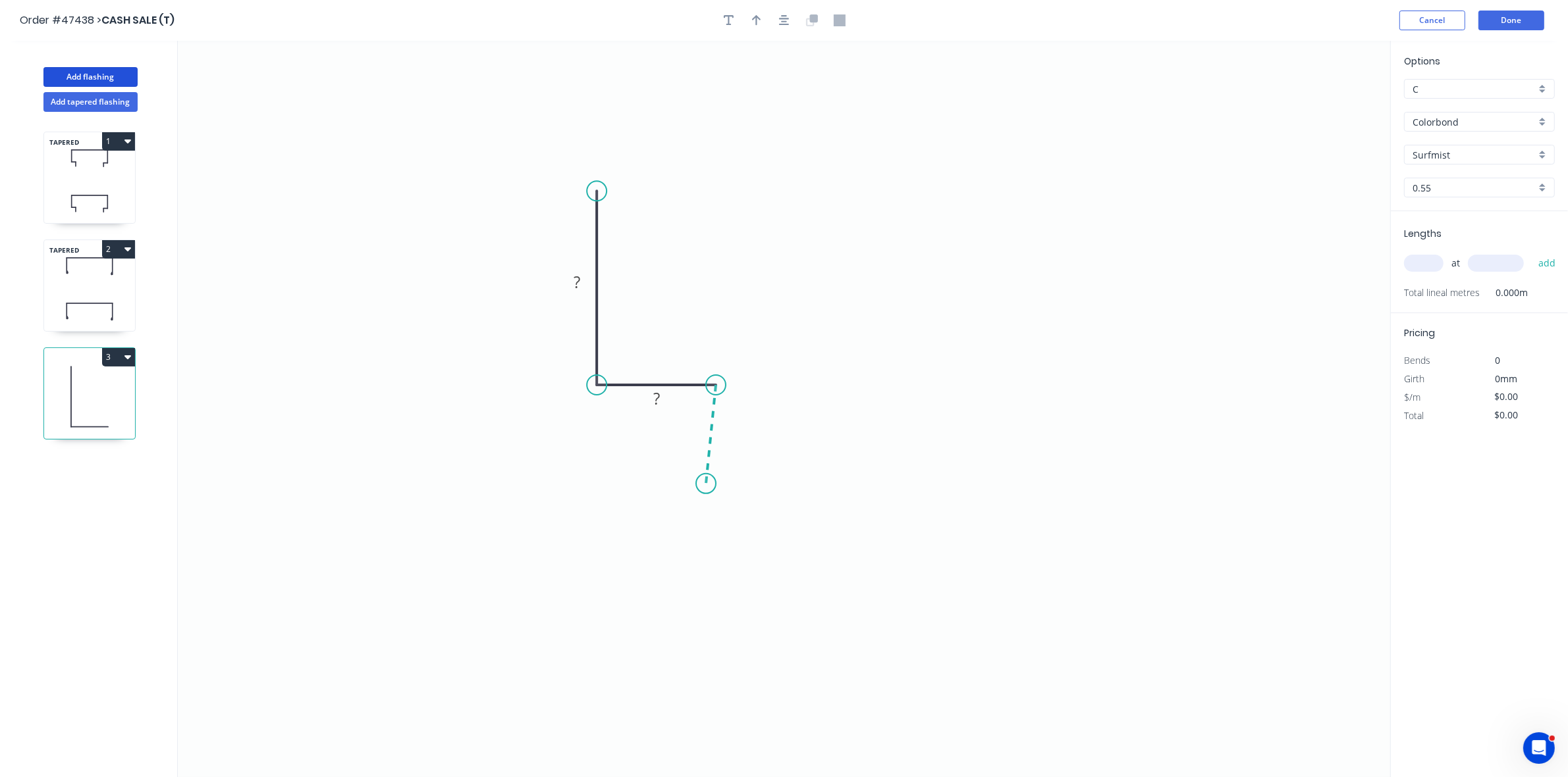
click at [706, 484] on icon "0 ? ?" at bounding box center [784, 408] width 1212 height 736
click at [711, 478] on circle at bounding box center [716, 477] width 20 height 20
drag, startPoint x: 761, startPoint y: 18, endPoint x: 1060, endPoint y: 85, distance: 306.4
click at [761, 18] on button "button" at bounding box center [756, 20] width 20 height 20
drag, startPoint x: 1324, startPoint y: 104, endPoint x: 644, endPoint y: 294, distance: 706.0
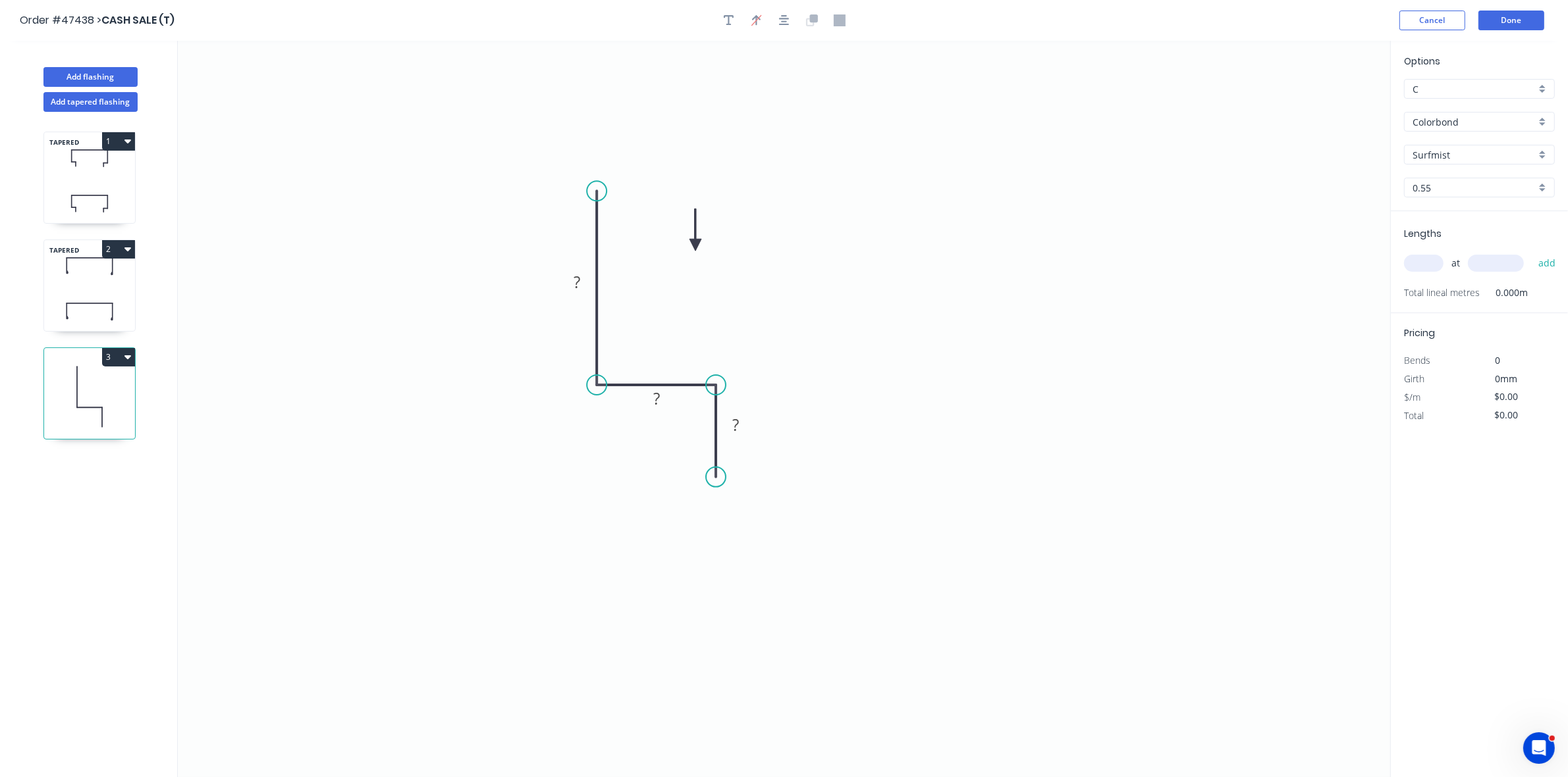
click at [689, 250] on icon at bounding box center [695, 230] width 12 height 42
click at [577, 286] on tspan "?" at bounding box center [577, 282] width 6 height 22
type input "$8.35"
click at [1416, 260] on input "text" at bounding box center [1424, 262] width 40 height 17
type input "1"
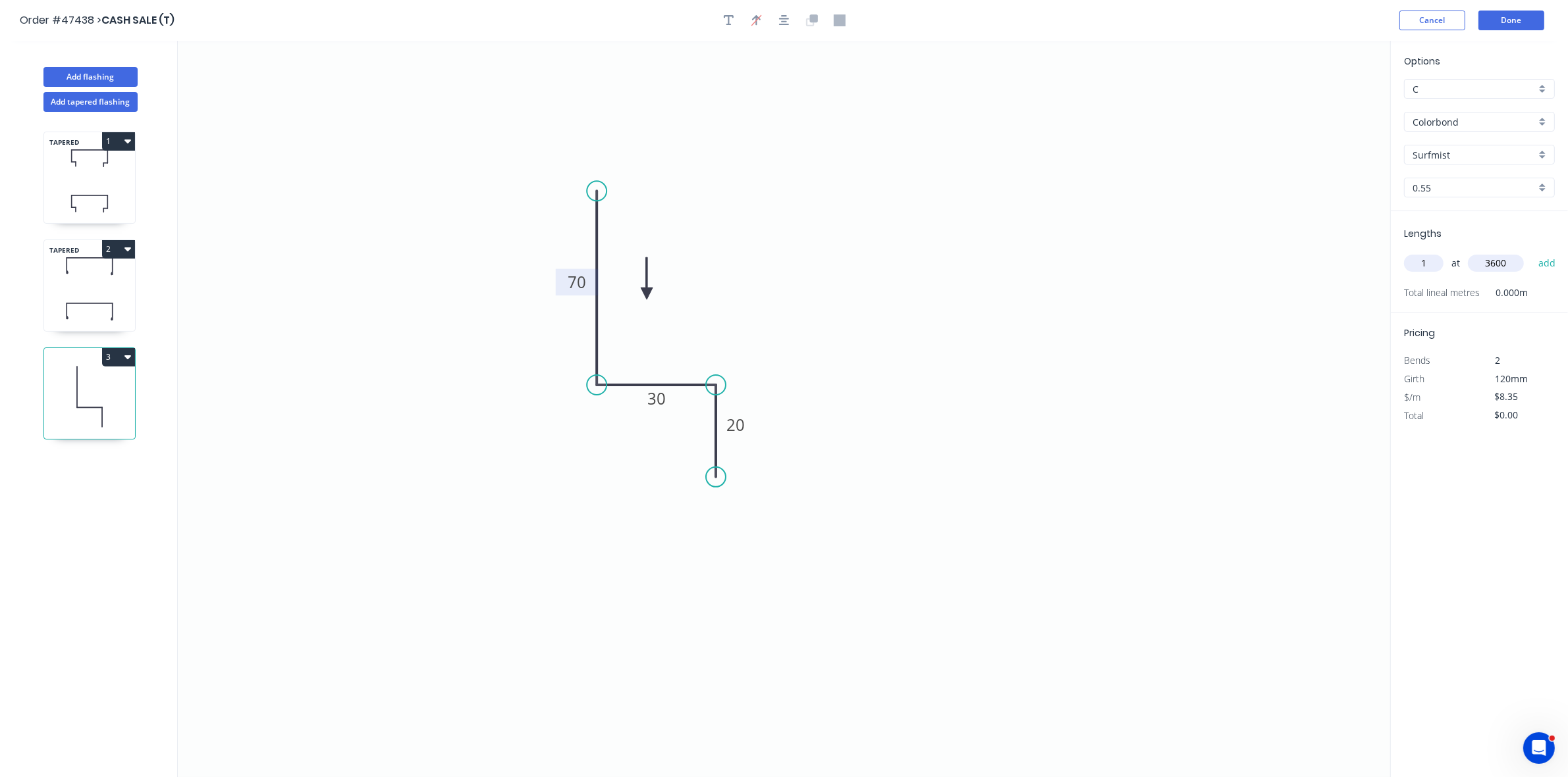
type input "3600"
click at [1531, 252] on button "add" at bounding box center [1546, 263] width 31 height 22
type input "$30.06"
click at [109, 80] on button "Add flashing" at bounding box center [90, 77] width 94 height 20
type input "$0.00"
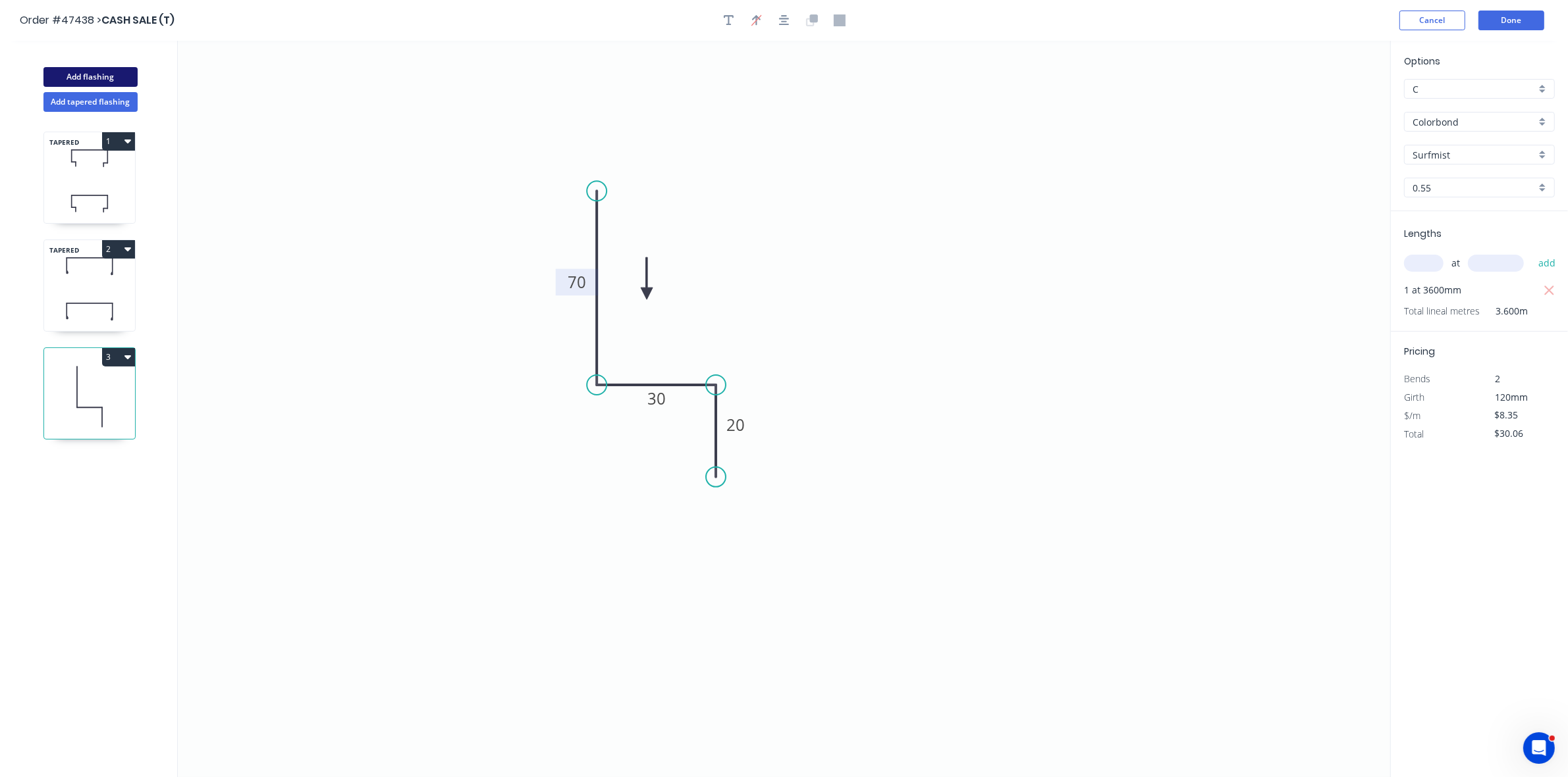
type input "$0.00"
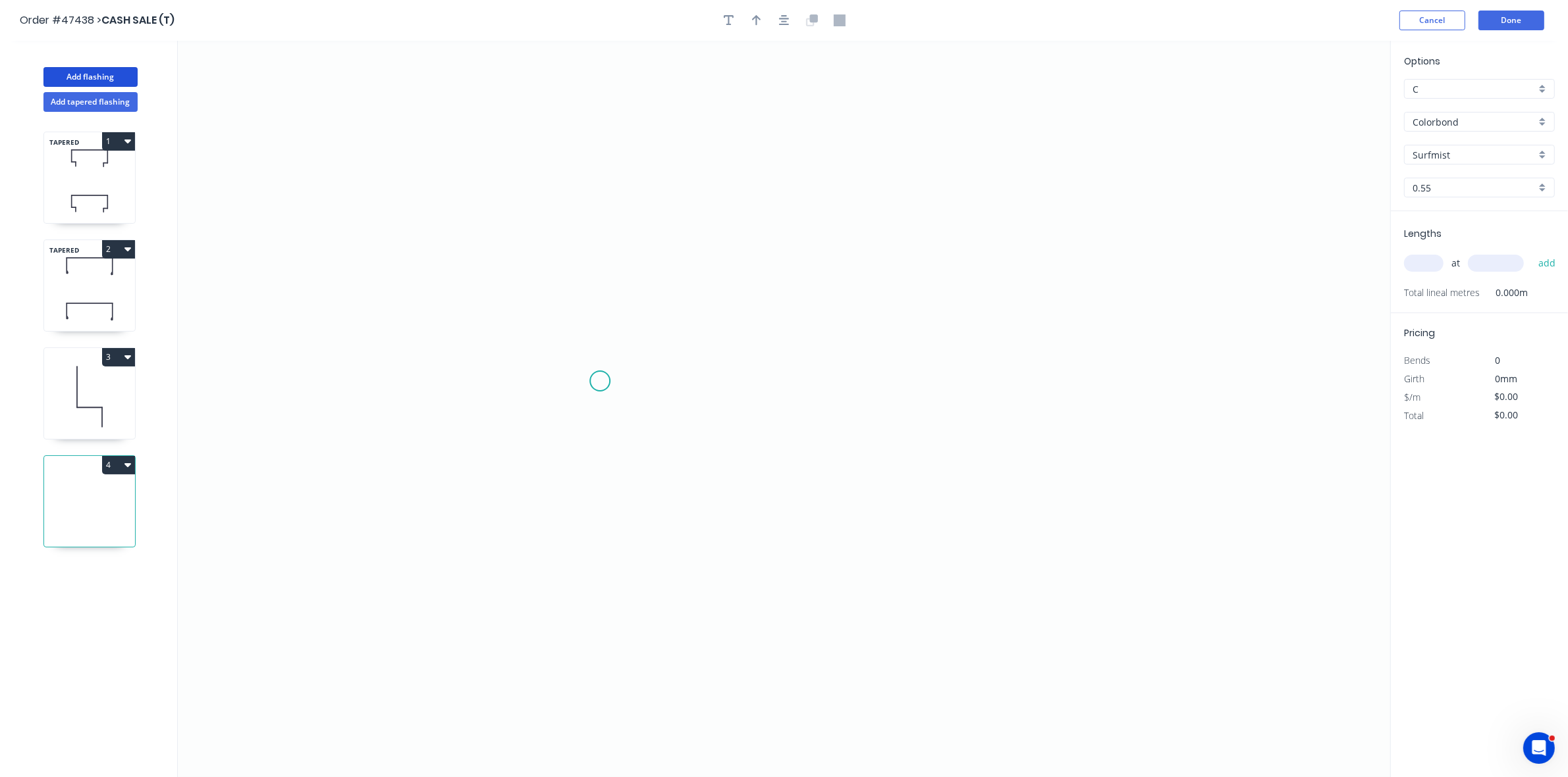
click at [600, 379] on icon "0" at bounding box center [784, 408] width 1212 height 736
click at [610, 266] on icon "0" at bounding box center [784, 408] width 1212 height 736
click at [1001, 283] on icon "0 ?" at bounding box center [784, 408] width 1212 height 736
click at [1003, 400] on icon "0 ? ?" at bounding box center [784, 408] width 1212 height 736
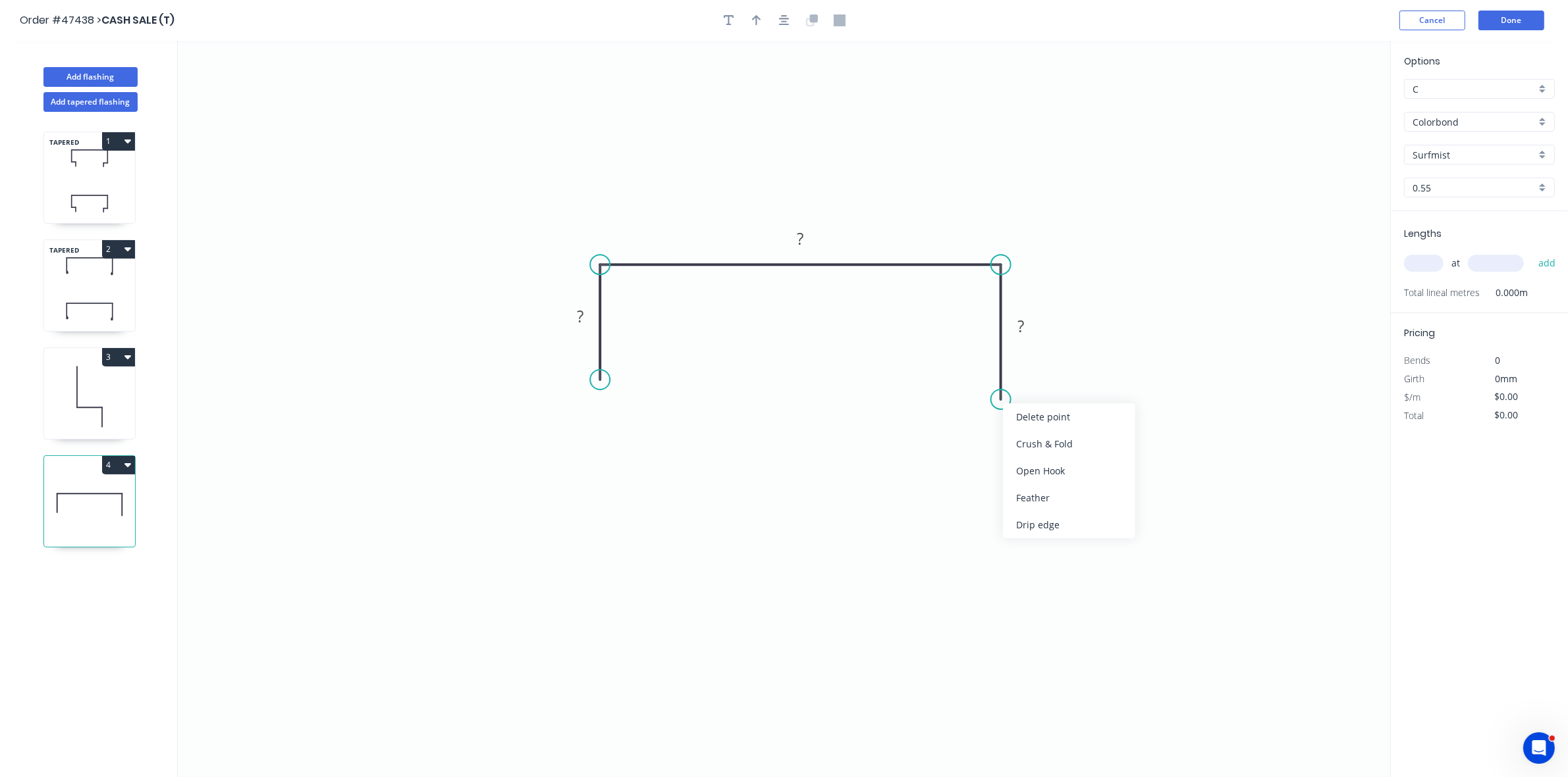
click at [1028, 450] on div "Crush & Fold" at bounding box center [1069, 444] width 132 height 27
drag, startPoint x: 1014, startPoint y: 440, endPoint x: 939, endPoint y: 428, distance: 76.0
click at [1015, 440] on div "Flip bend" at bounding box center [1067, 448] width 132 height 27
click at [640, 418] on div "Crush & Fold" at bounding box center [673, 423] width 132 height 27
drag, startPoint x: 597, startPoint y: 380, endPoint x: 601, endPoint y: 390, distance: 10.8
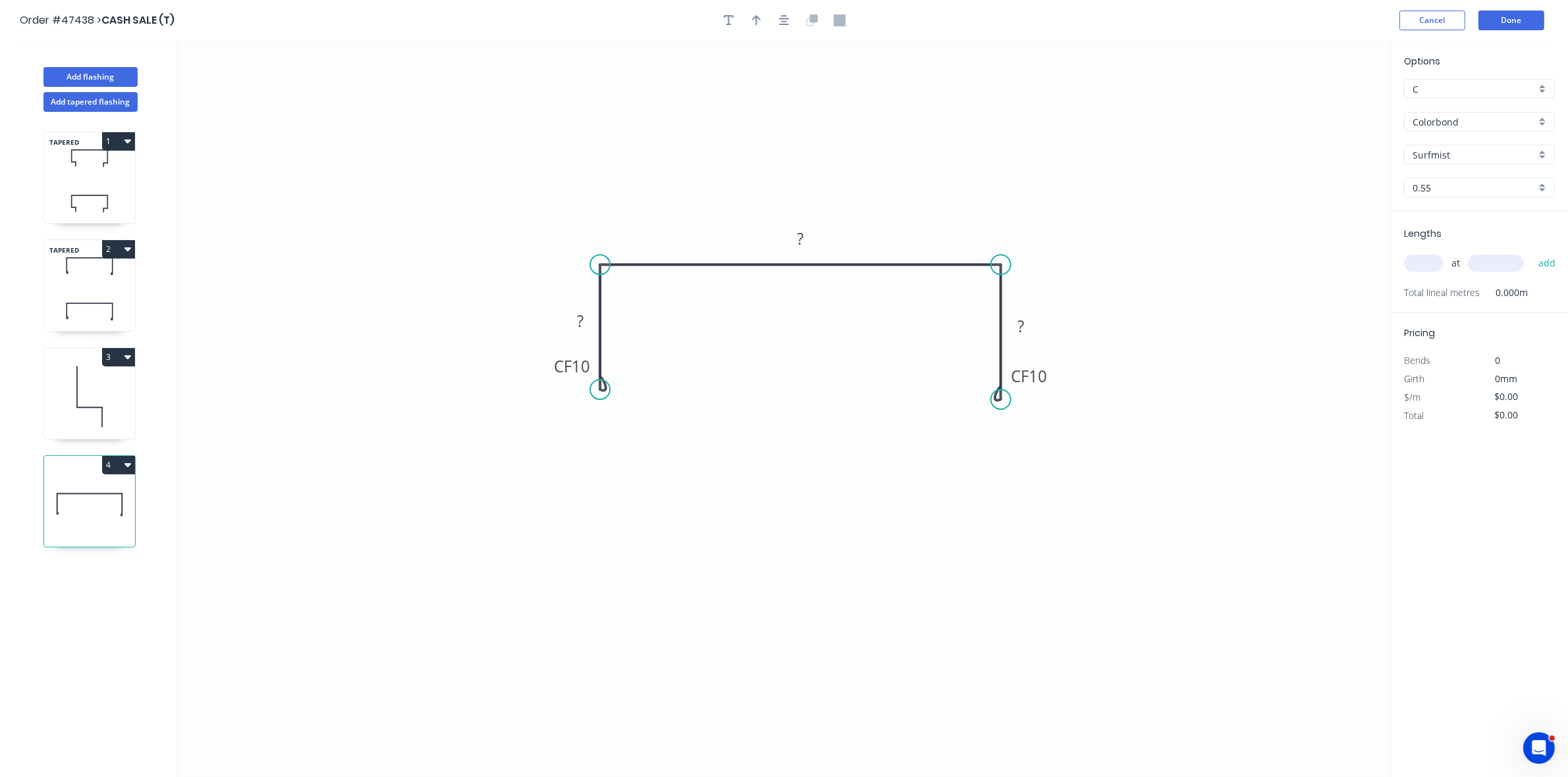
click at [601, 390] on circle at bounding box center [599, 389] width 20 height 20
click at [587, 367] on tspan "10" at bounding box center [580, 366] width 18 height 22
type input "$21.61"
drag, startPoint x: 756, startPoint y: 22, endPoint x: 1041, endPoint y: 96, distance: 294.5
click at [757, 25] on icon "button" at bounding box center [756, 20] width 10 height 12
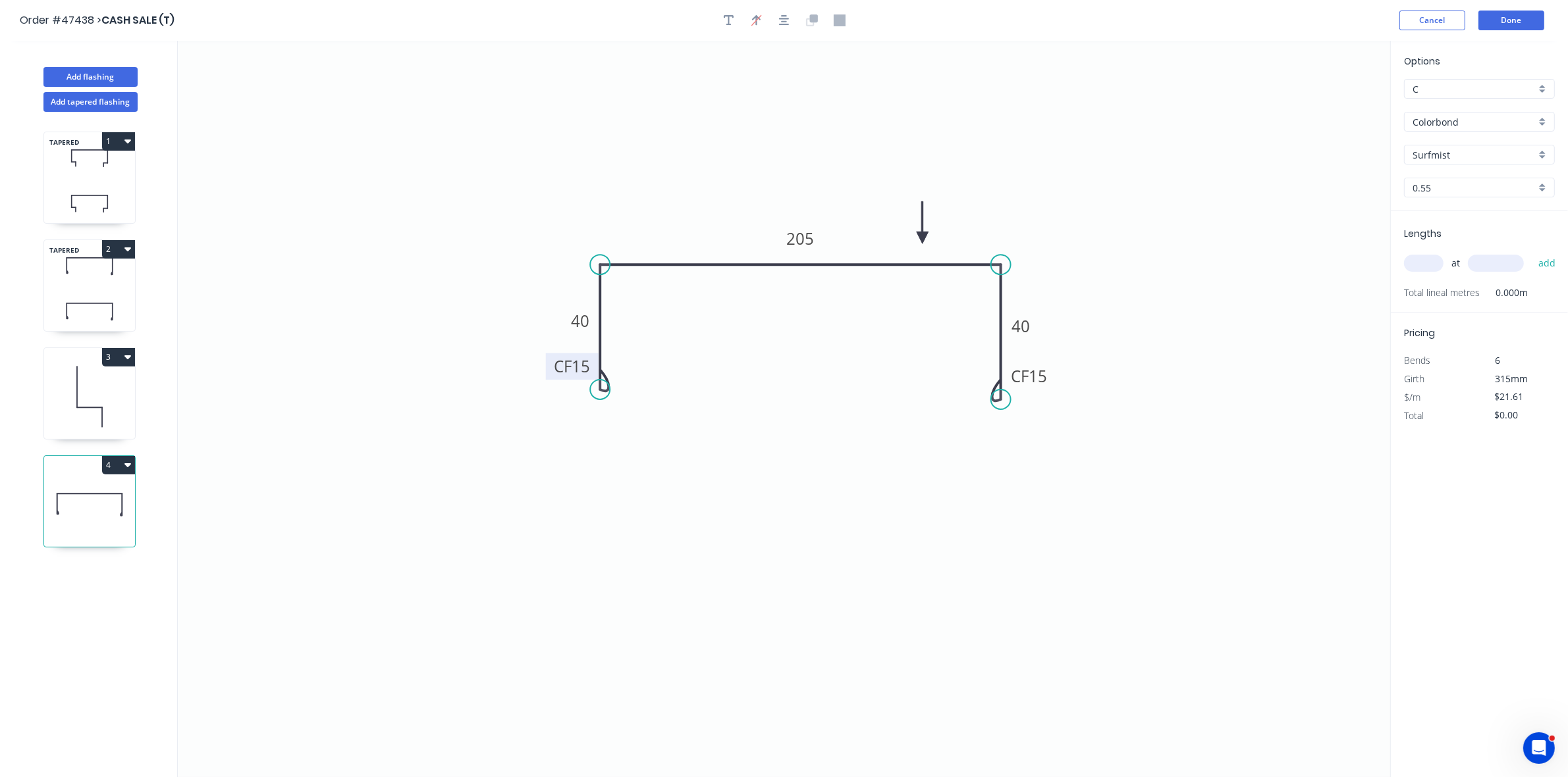
drag, startPoint x: 1322, startPoint y: 105, endPoint x: 922, endPoint y: 239, distance: 421.8
click at [922, 239] on icon at bounding box center [922, 222] width 12 height 42
click at [1414, 258] on input "text" at bounding box center [1424, 262] width 40 height 17
type input "1"
type input "3000"
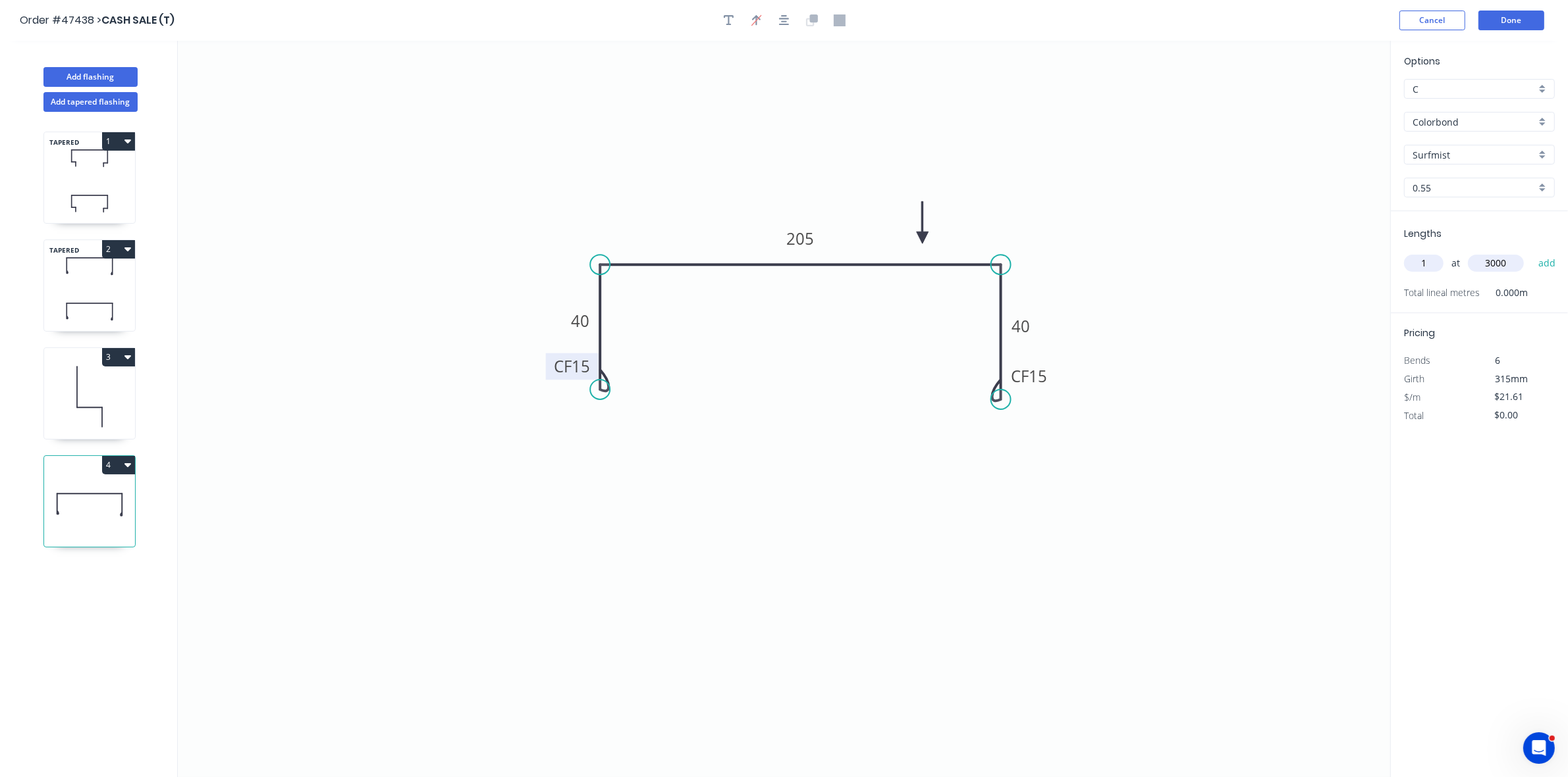
click at [1531, 252] on button "add" at bounding box center [1546, 263] width 31 height 22
type input "$64.83"
drag, startPoint x: 128, startPoint y: 142, endPoint x: 120, endPoint y: 152, distance: 12.8
click at [126, 142] on icon "button" at bounding box center [128, 141] width 6 height 4
click at [114, 172] on div "Duplicate" at bounding box center [72, 174] width 101 height 19
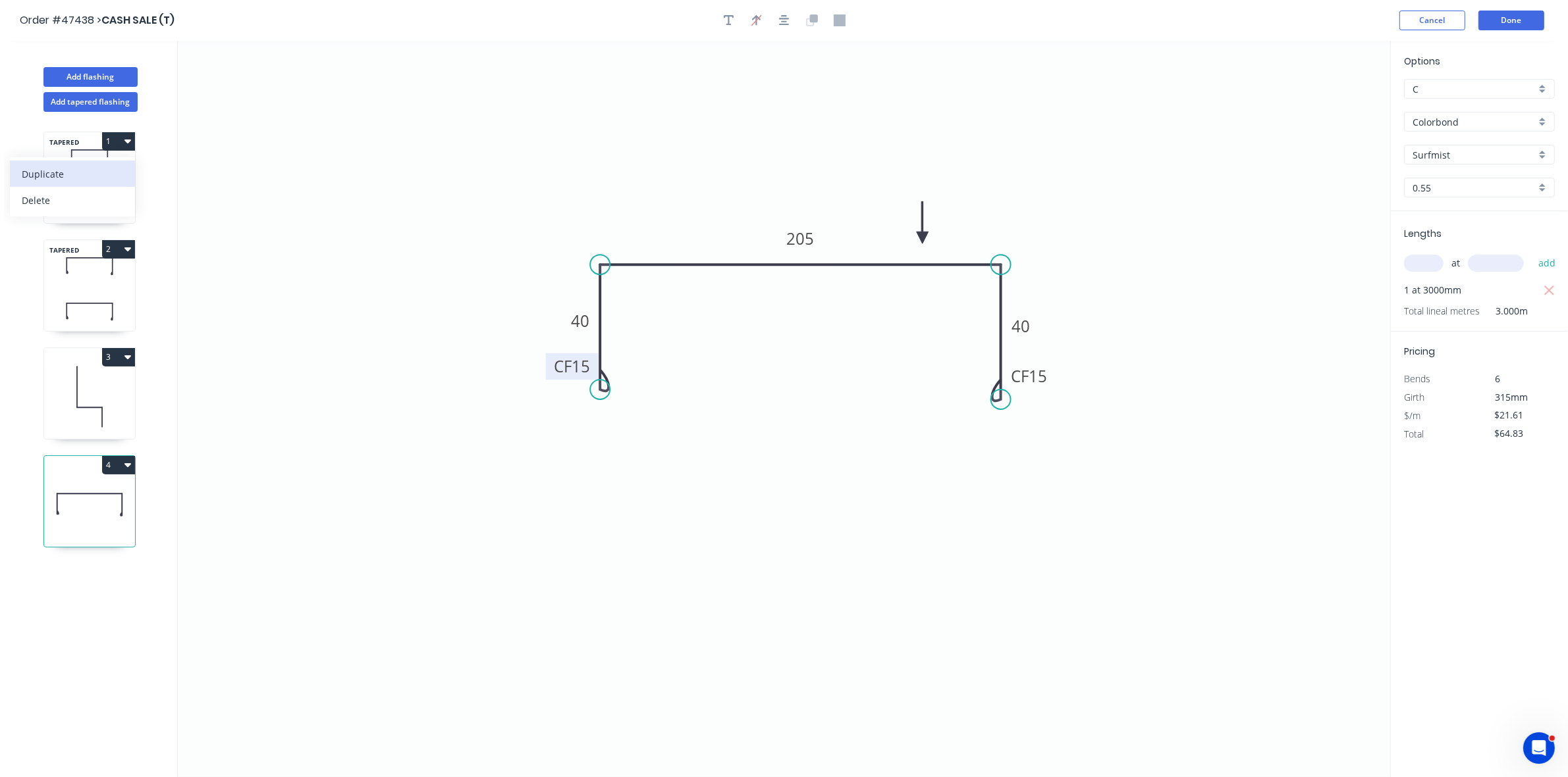
type input "$38.48"
type input "$0.00"
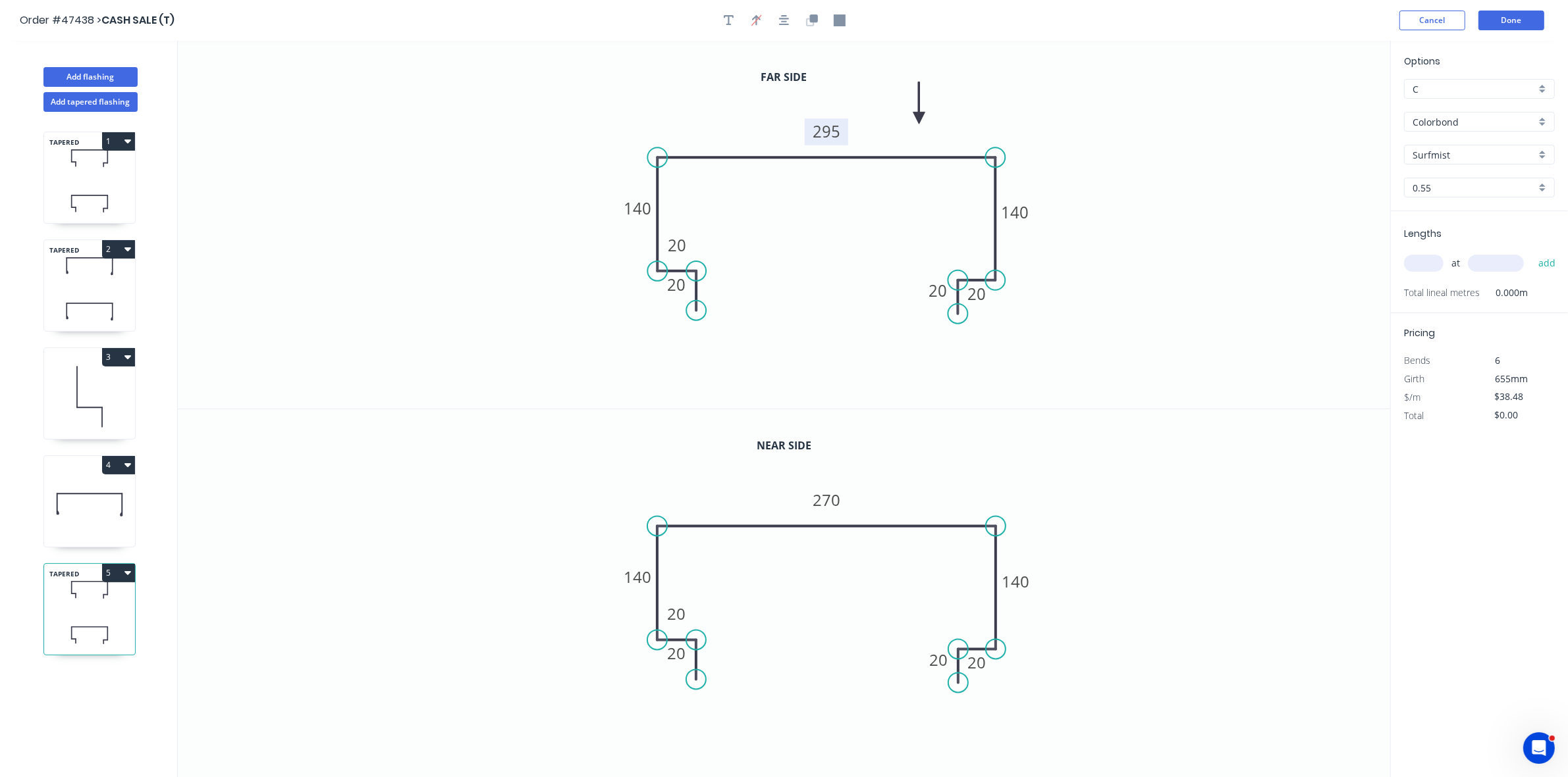
click at [819, 128] on tspan "295" at bounding box center [826, 131] width 28 height 22
type input "$40.33"
click at [830, 495] on tspan "270" at bounding box center [826, 500] width 28 height 22
click at [1414, 264] on input "text" at bounding box center [1424, 262] width 40 height 17
type input "1"
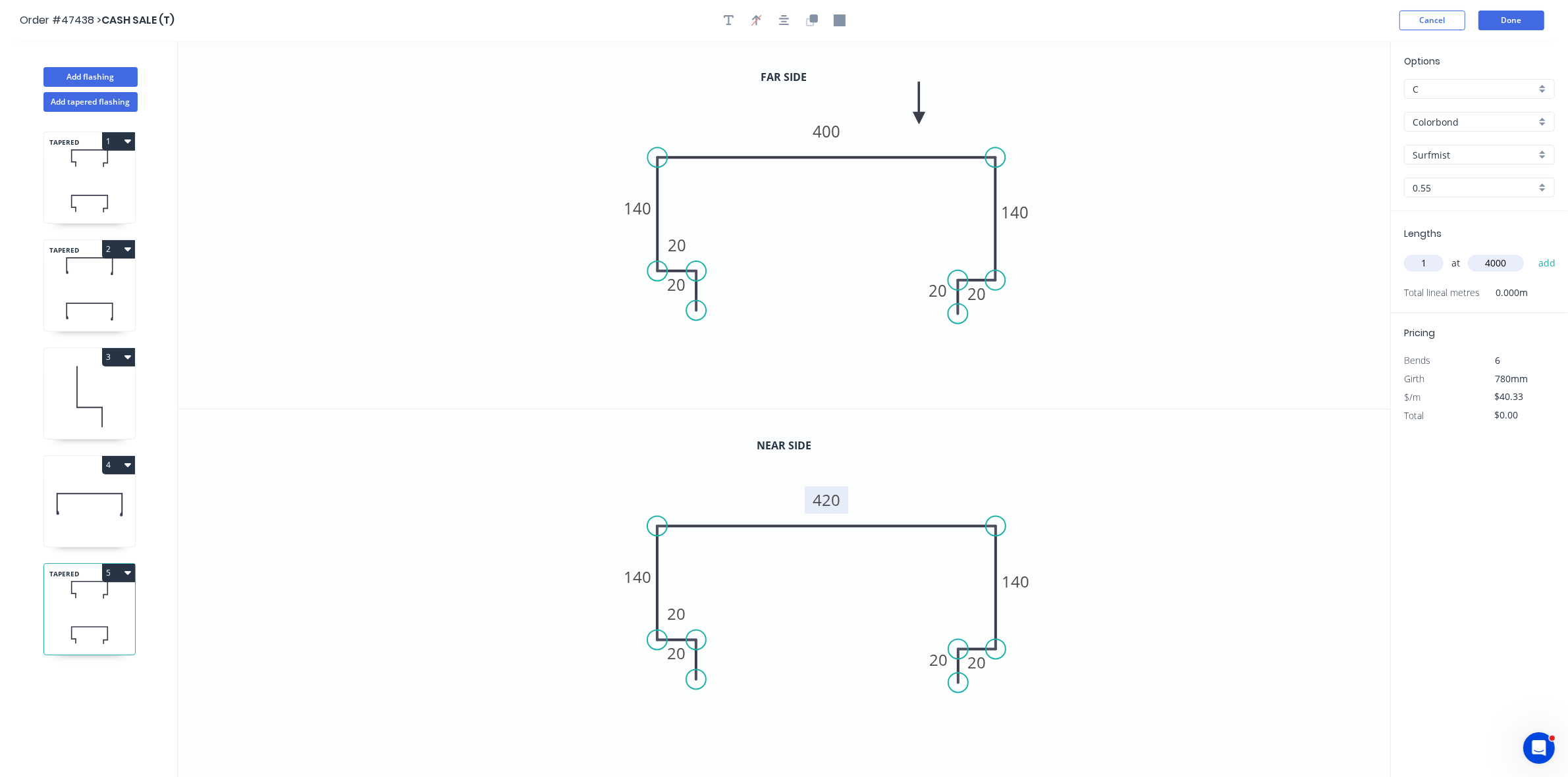
type input "4000"
click at [1531, 252] on button "add" at bounding box center [1546, 263] width 31 height 22
type input "$161.32"
click at [105, 77] on button "Add flashing" at bounding box center [90, 77] width 94 height 20
type input "$0.00"
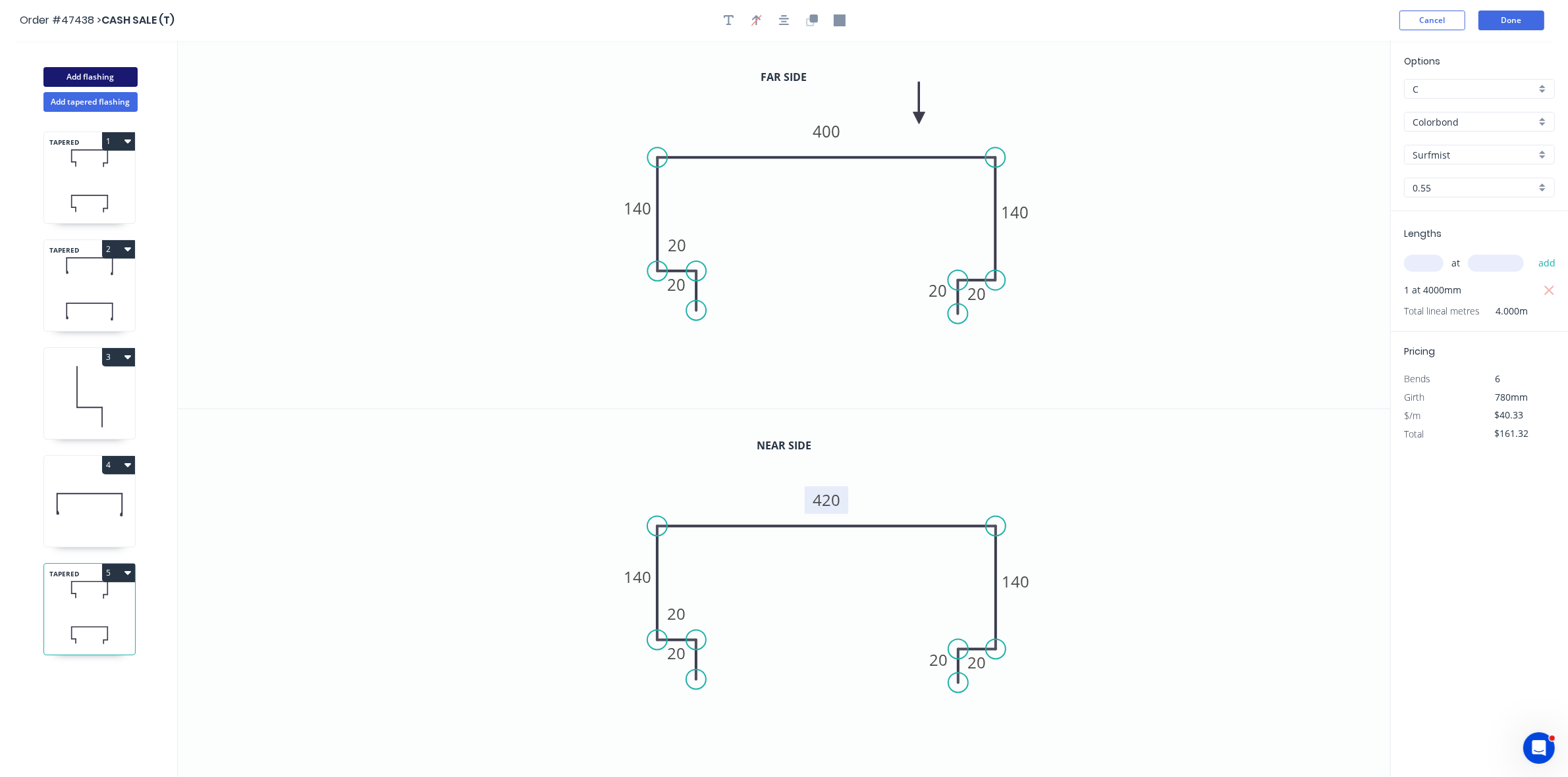
type input "$0.00"
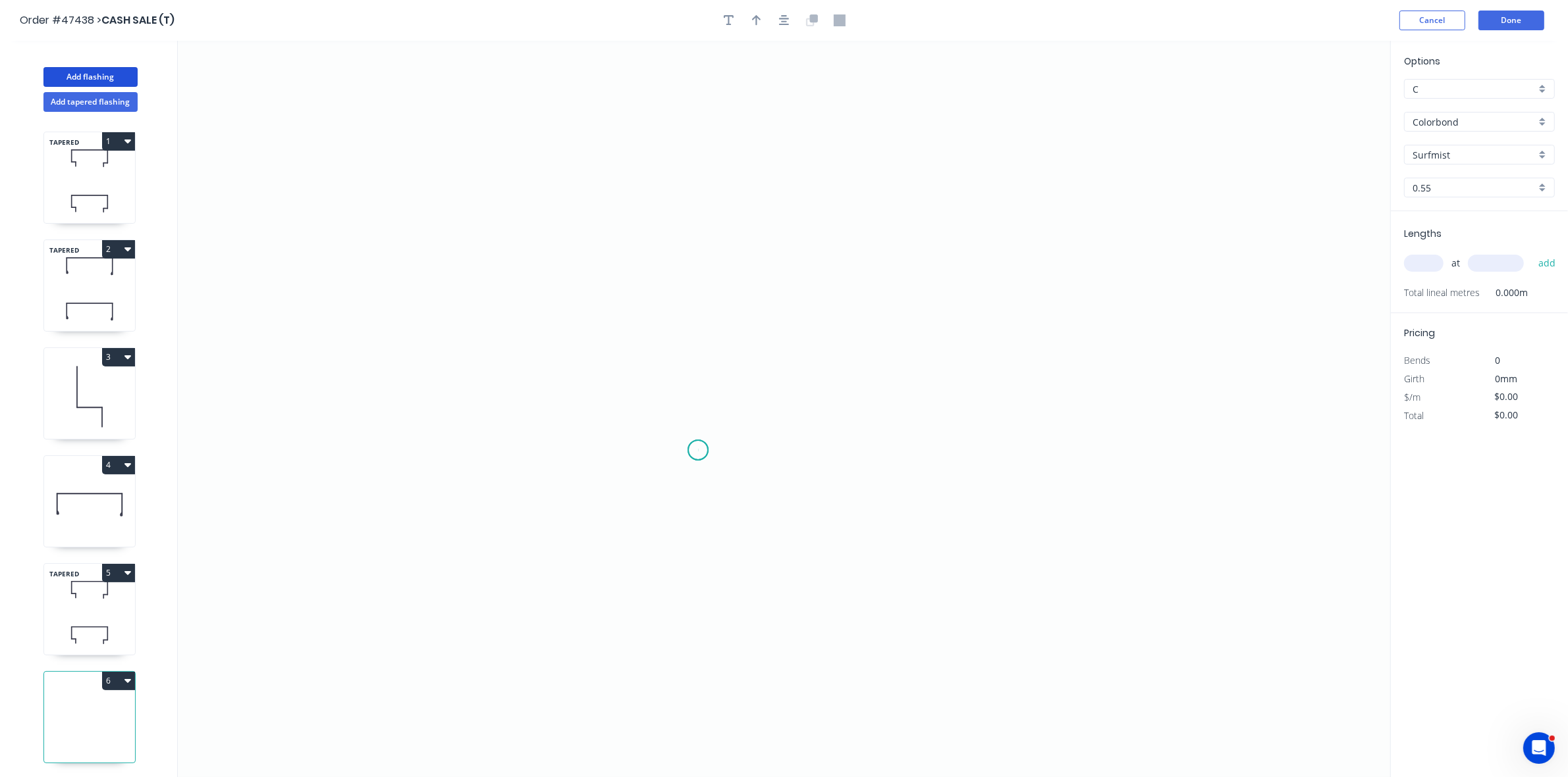
click at [698, 451] on icon "0" at bounding box center [784, 408] width 1212 height 736
click at [702, 400] on icon "0" at bounding box center [784, 408] width 1212 height 736
click at [627, 389] on icon at bounding box center [662, 394] width 70 height 10
click at [630, 241] on icon "0 ? ? ? º" at bounding box center [784, 408] width 1212 height 736
click at [1124, 260] on icon "0 ? ? ? ? º ? º" at bounding box center [784, 408] width 1212 height 736
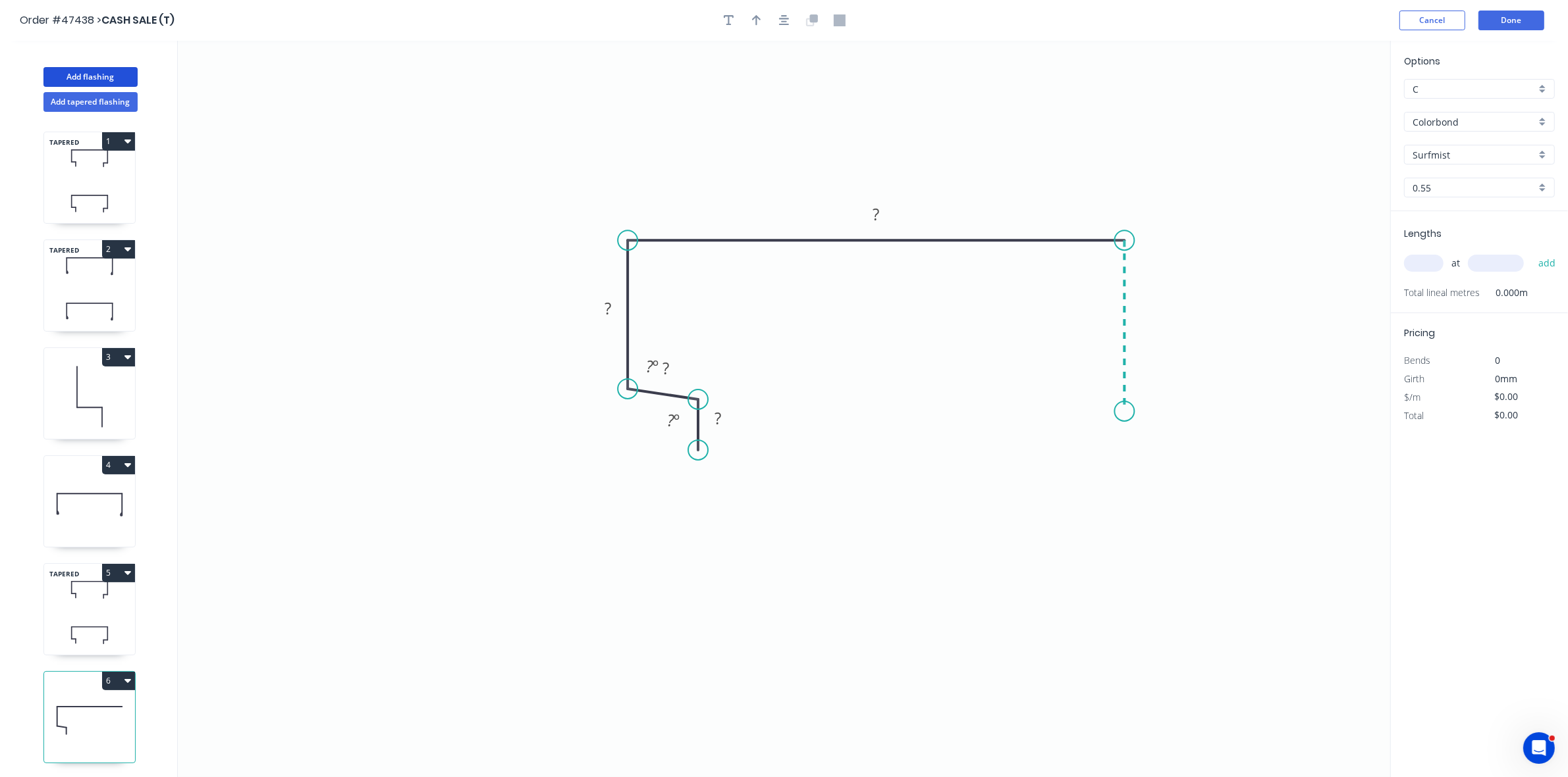
click at [1130, 412] on icon "0 ? ? ? ? ? º ? º" at bounding box center [784, 408] width 1212 height 736
click at [1075, 410] on icon "0 ? ? ? ? ? ? º ? º" at bounding box center [784, 408] width 1212 height 736
click at [1077, 452] on icon "0 ? ? ? ? ? ? ? º ? º" at bounding box center [784, 408] width 1212 height 736
drag, startPoint x: 630, startPoint y: 390, endPoint x: 630, endPoint y: 400, distance: 10.0
click at [630, 400] on circle at bounding box center [627, 399] width 20 height 20
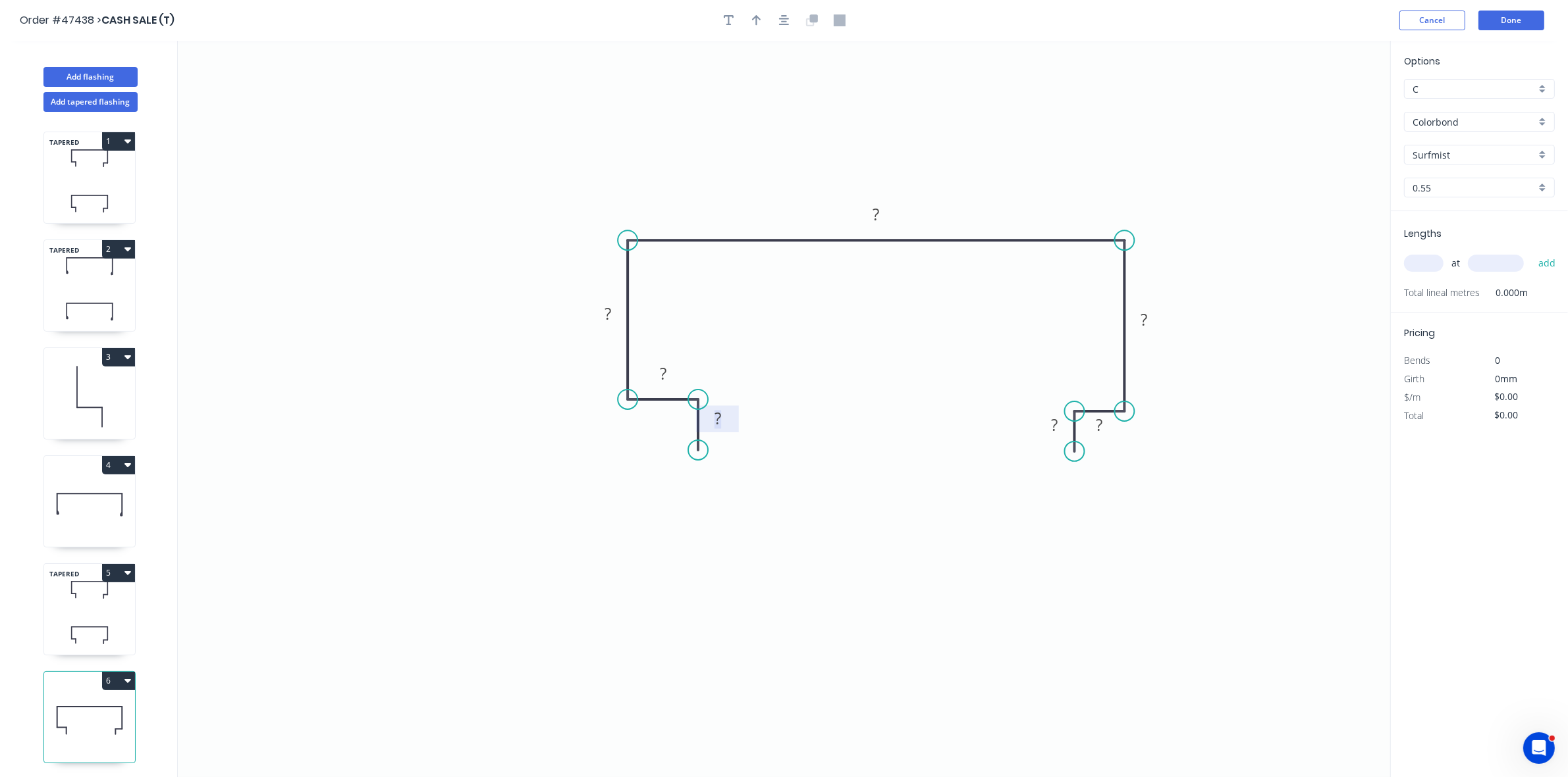
click at [721, 420] on tspan "?" at bounding box center [717, 418] width 6 height 22
type input "$36.46"
click at [756, 22] on icon "button" at bounding box center [756, 20] width 10 height 10
drag, startPoint x: 1321, startPoint y: 107, endPoint x: 1001, endPoint y: 208, distance: 335.6
click at [1001, 183] on icon at bounding box center [1001, 162] width 12 height 42
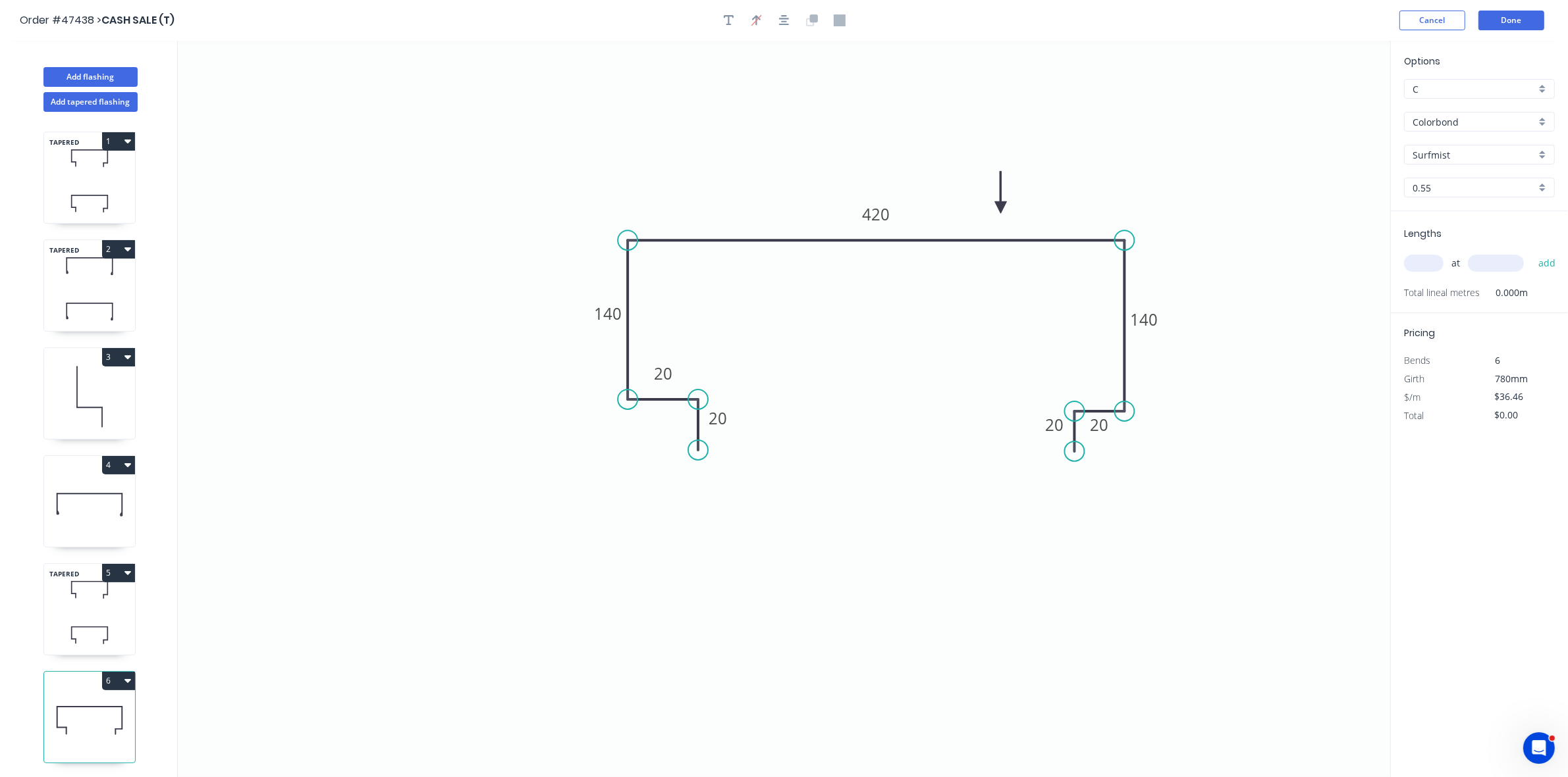
click at [1432, 270] on input "text" at bounding box center [1424, 262] width 40 height 17
type input "1"
type input "3500"
click at [1531, 252] on button "add" at bounding box center [1546, 263] width 31 height 22
type input "$127.61"
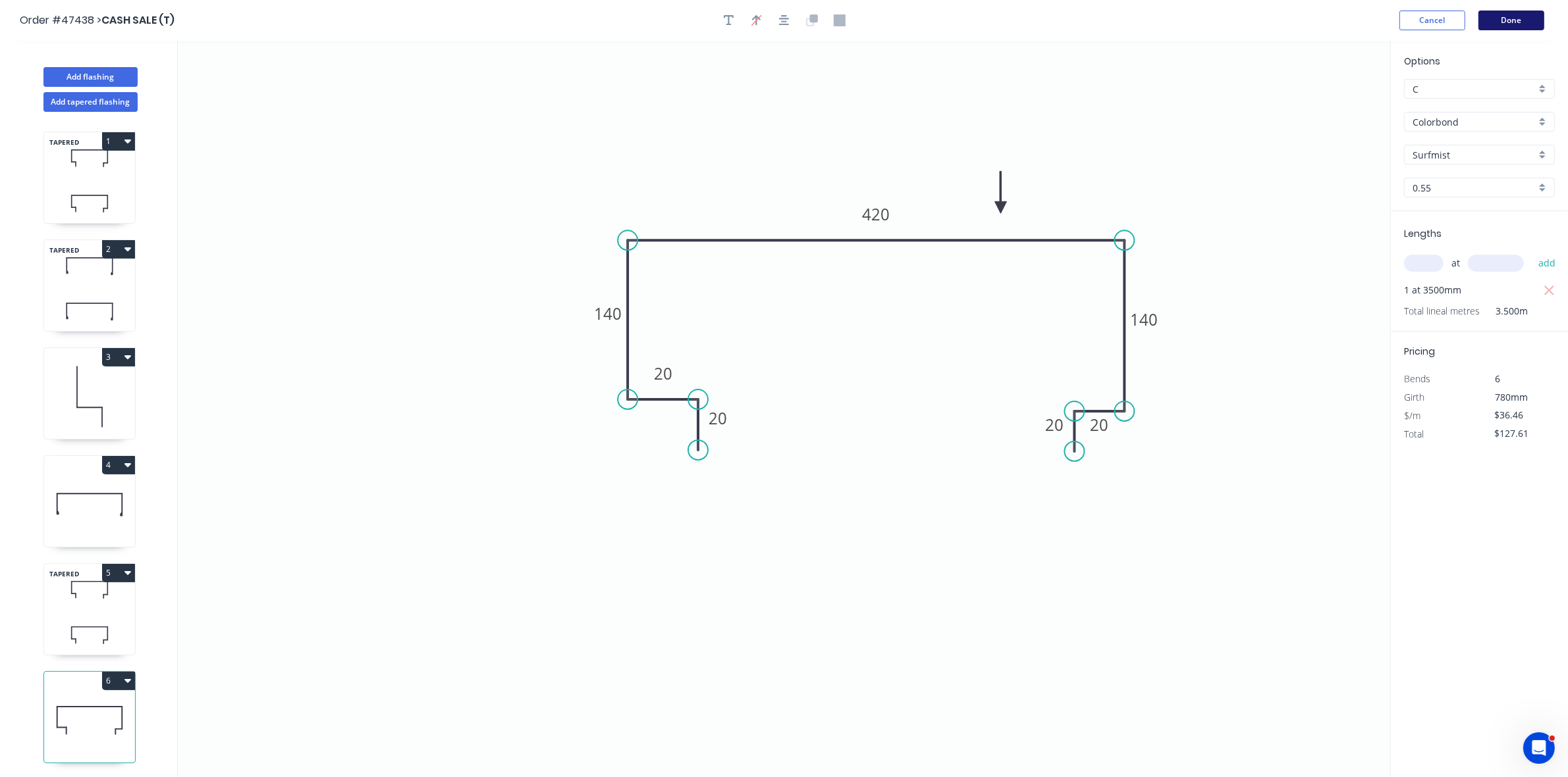
click at [1522, 25] on button "Done" at bounding box center [1511, 20] width 66 height 20
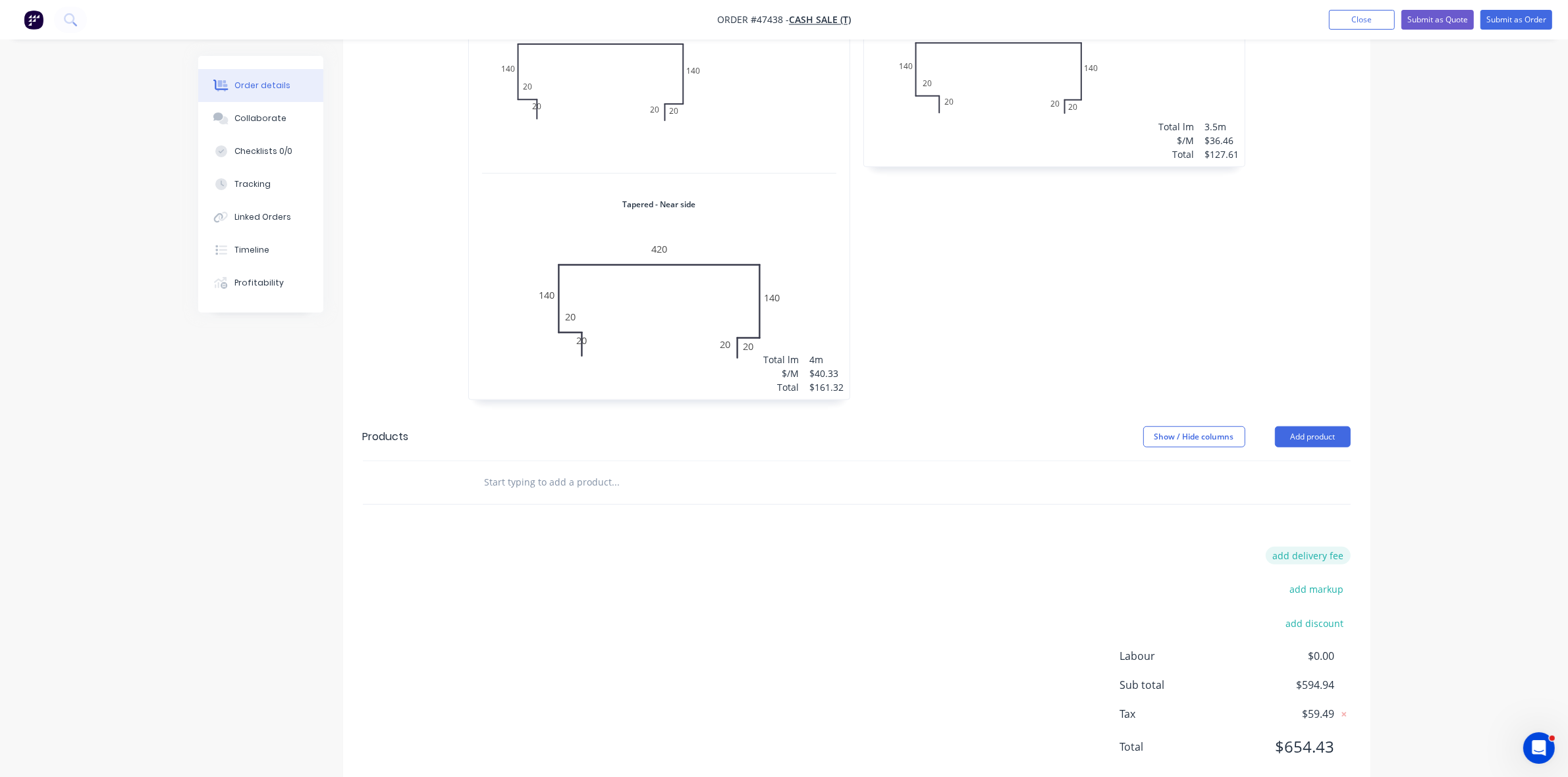
click at [1335, 547] on button "add delivery fee" at bounding box center [1308, 556] width 85 height 18
type input "90"
click input "submit" at bounding box center [0, 0] width 0 height 0
click at [252, 128] on button "Collaborate" at bounding box center [260, 118] width 125 height 33
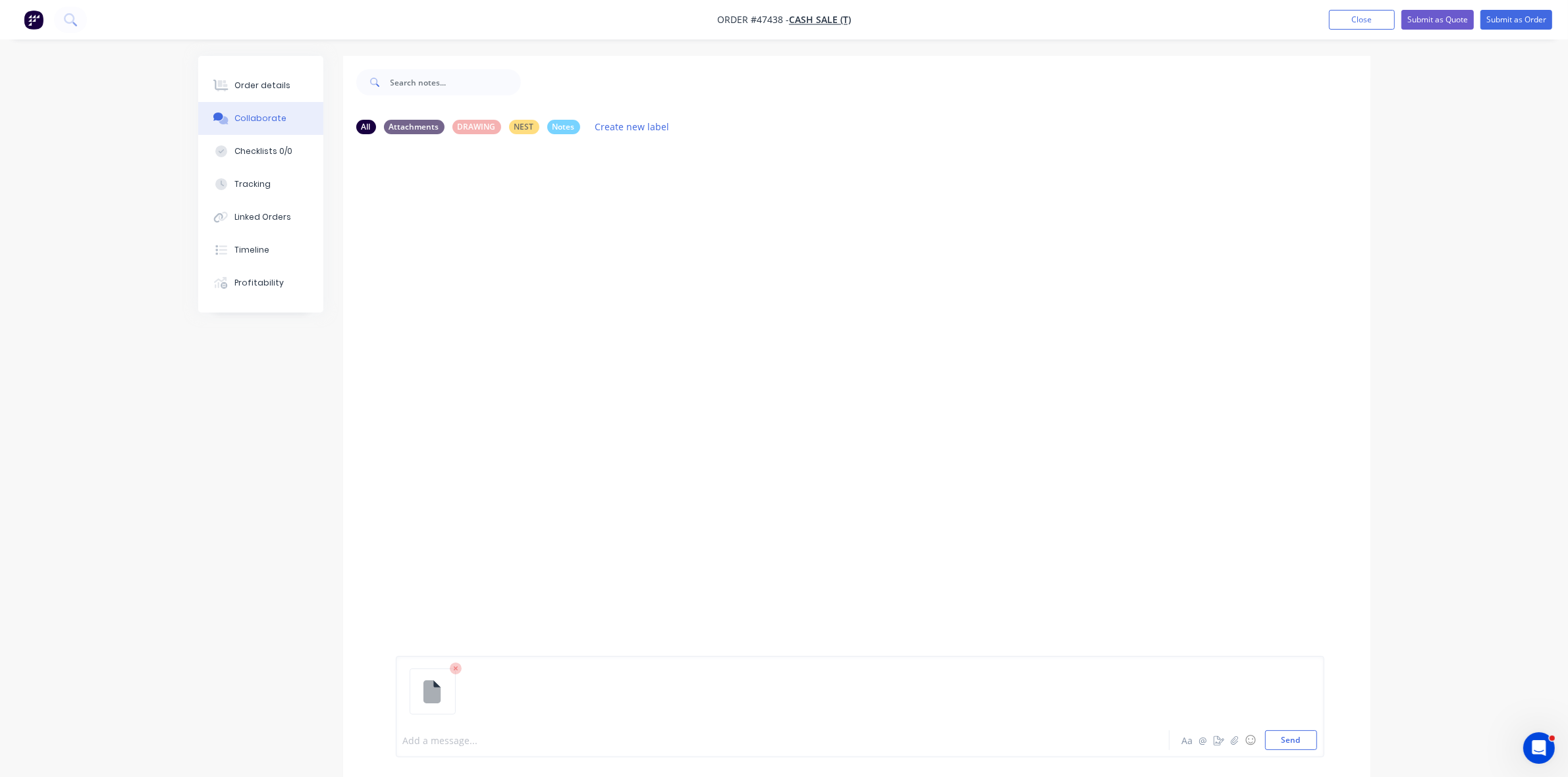
click at [448, 745] on div at bounding box center [746, 740] width 685 height 14
click at [280, 84] on div "Order details" at bounding box center [263, 85] width 56 height 12
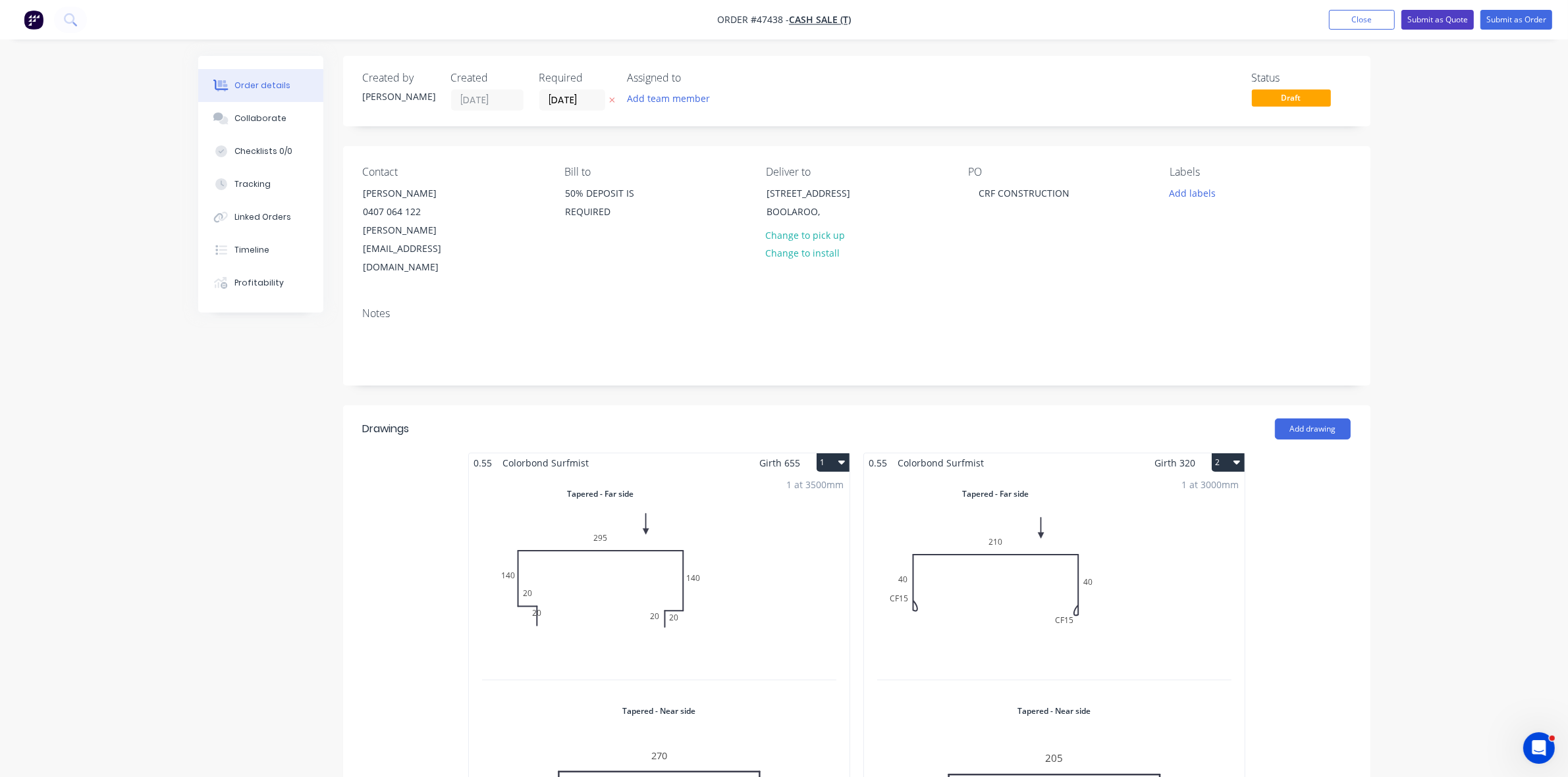
click at [1444, 14] on button "Submit as Quote" at bounding box center [1437, 19] width 73 height 20
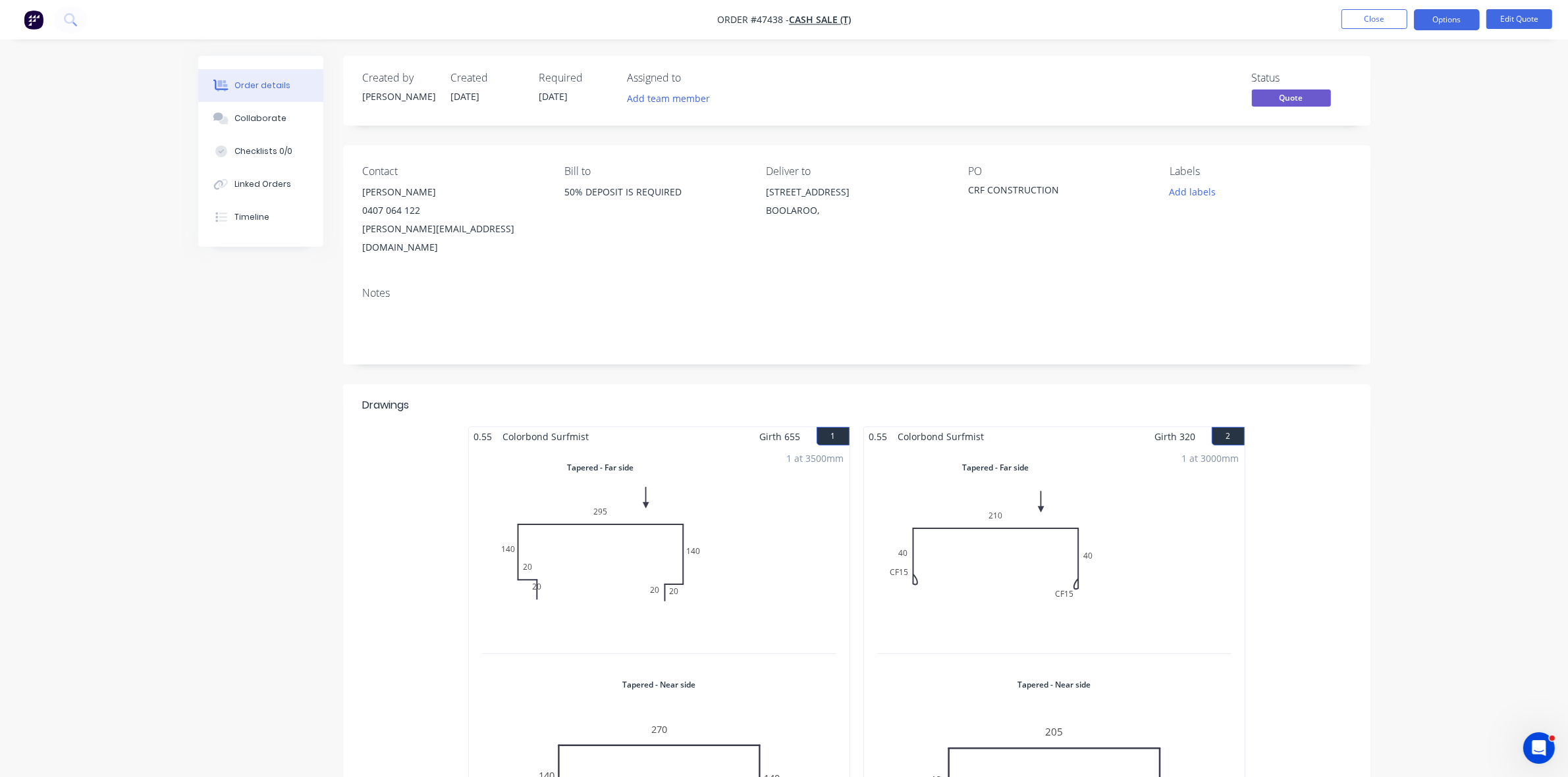
click at [1444, 14] on button "Options" at bounding box center [1446, 20] width 66 height 21
click at [1406, 70] on button "Quote" at bounding box center [1407, 79] width 145 height 26
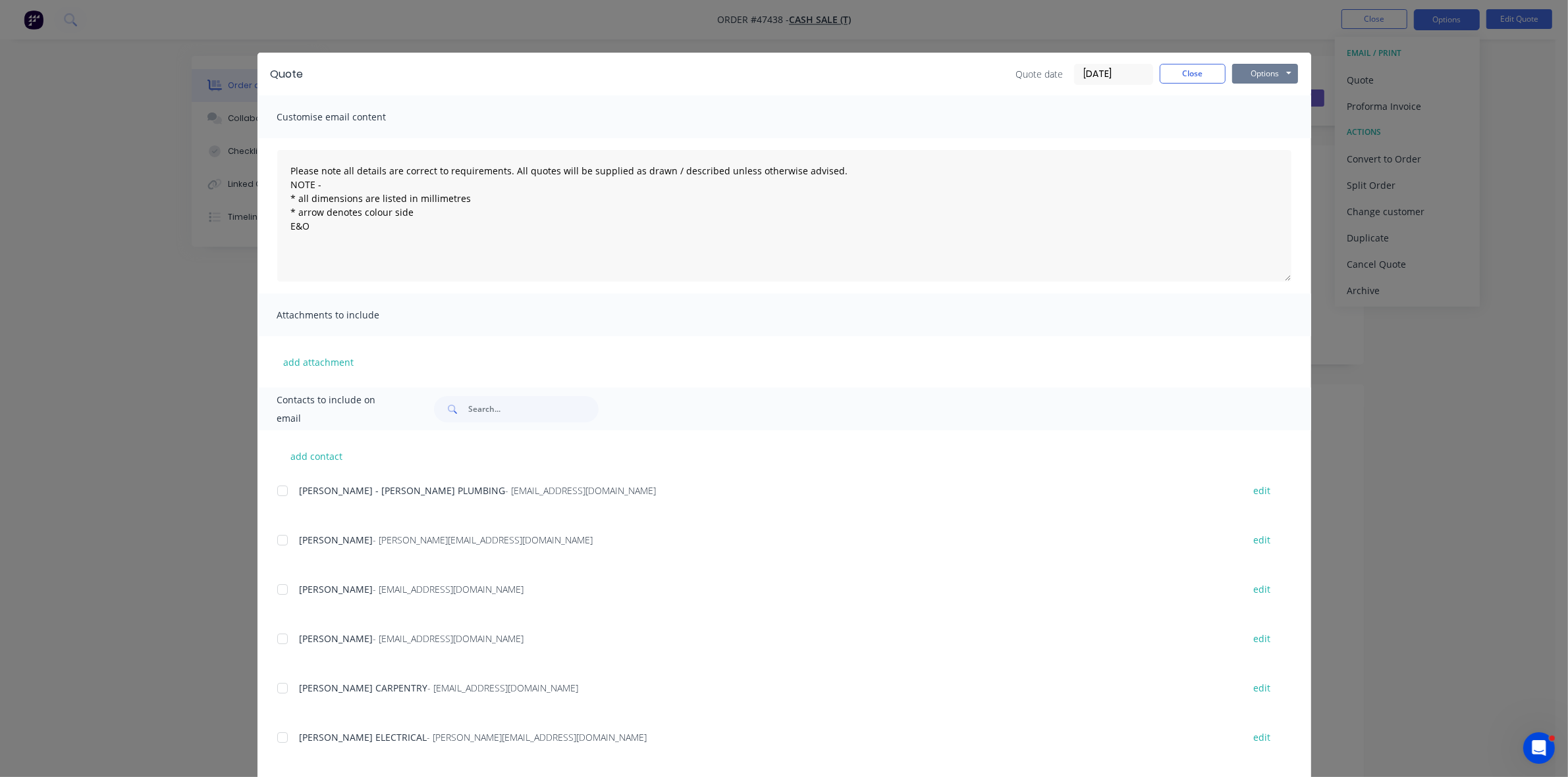
drag, startPoint x: 1263, startPoint y: 77, endPoint x: 1258, endPoint y: 83, distance: 7.8
click at [1263, 80] on button "Options" at bounding box center [1265, 73] width 66 height 20
click at [1256, 120] on button "Print" at bounding box center [1274, 119] width 85 height 22
click at [1164, 73] on button "Close" at bounding box center [1192, 73] width 66 height 20
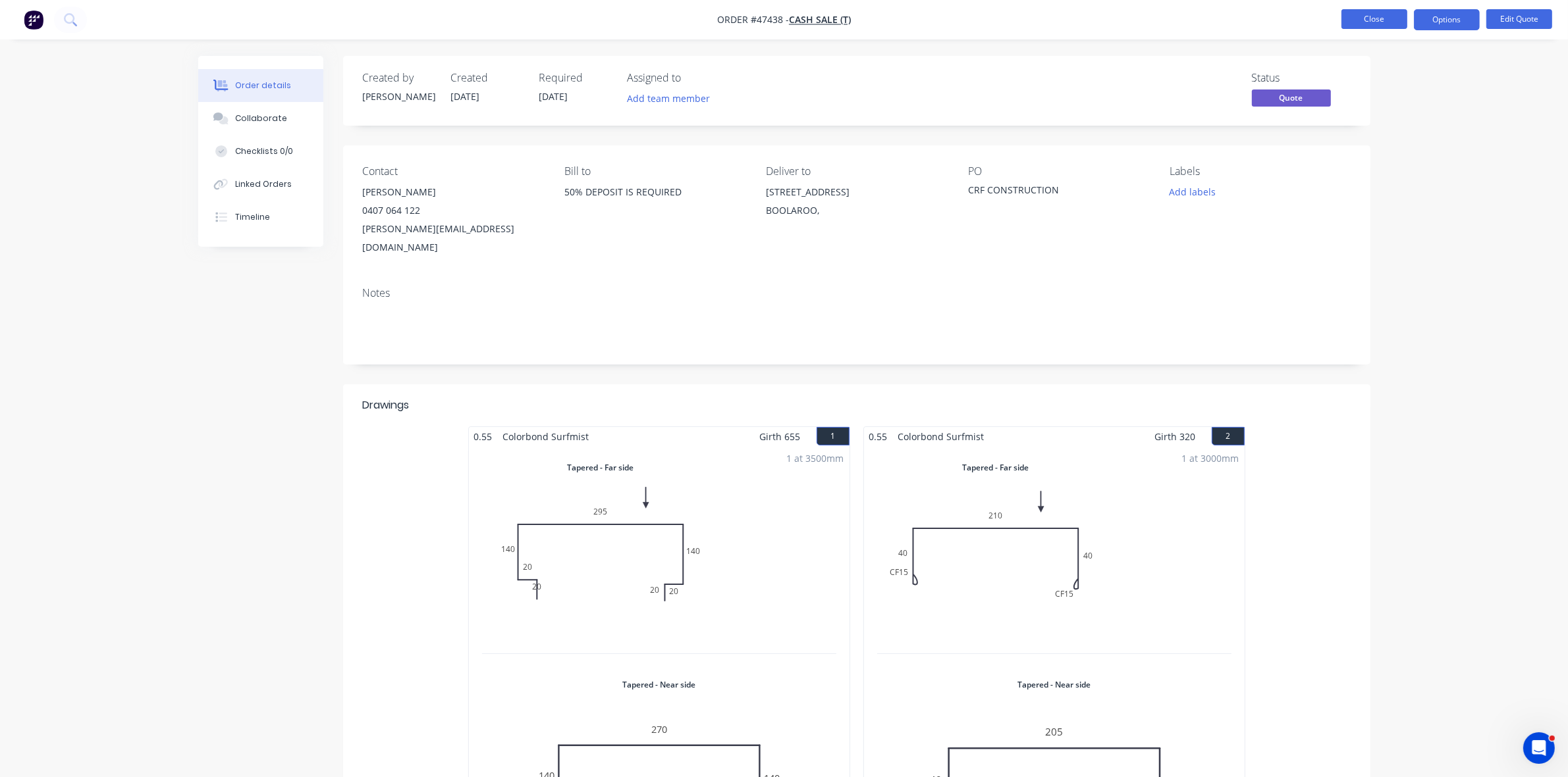
click at [1373, 17] on button "Close" at bounding box center [1374, 19] width 66 height 20
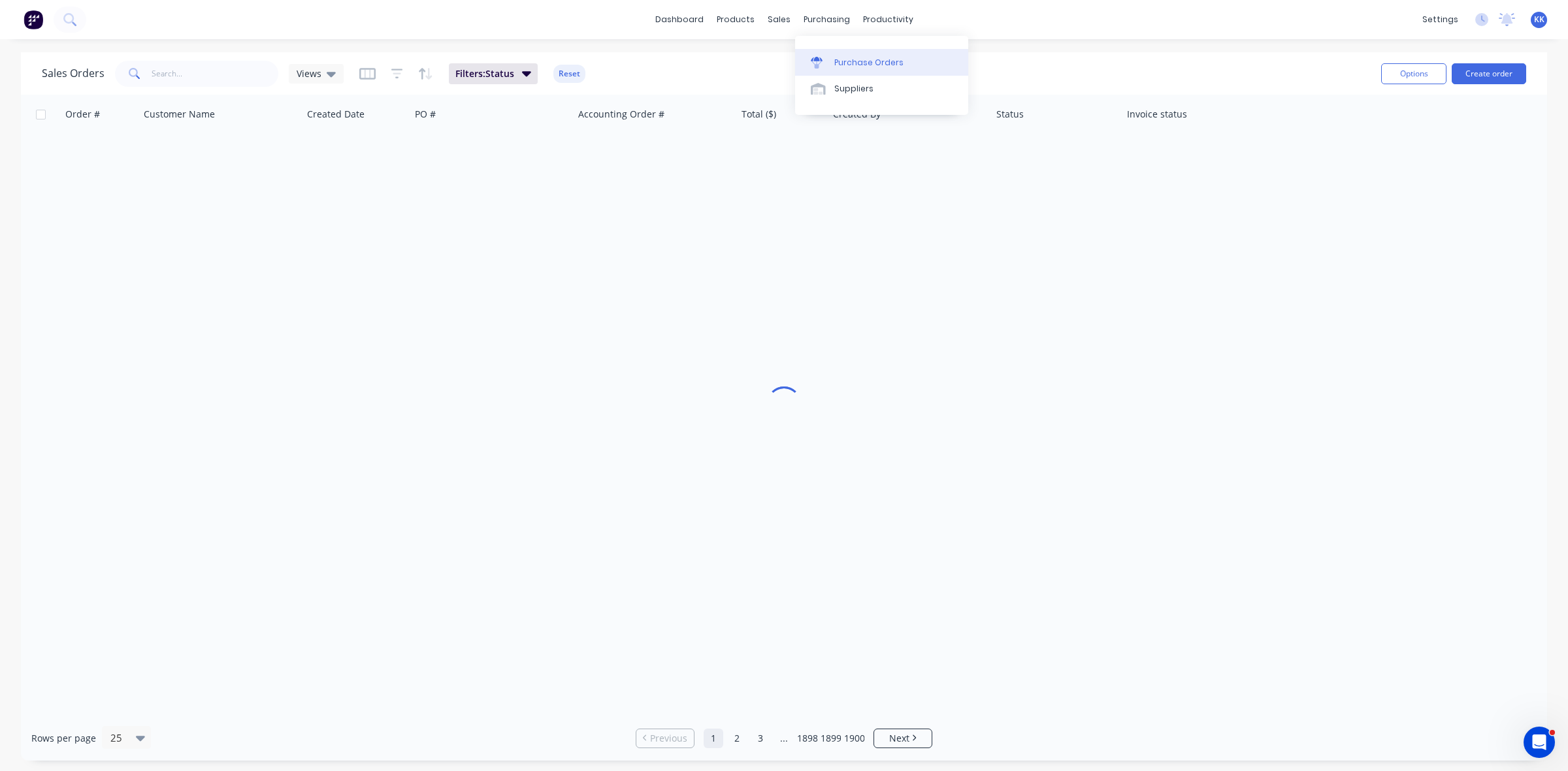
click at [853, 66] on div "Purchase Orders" at bounding box center [869, 63] width 69 height 12
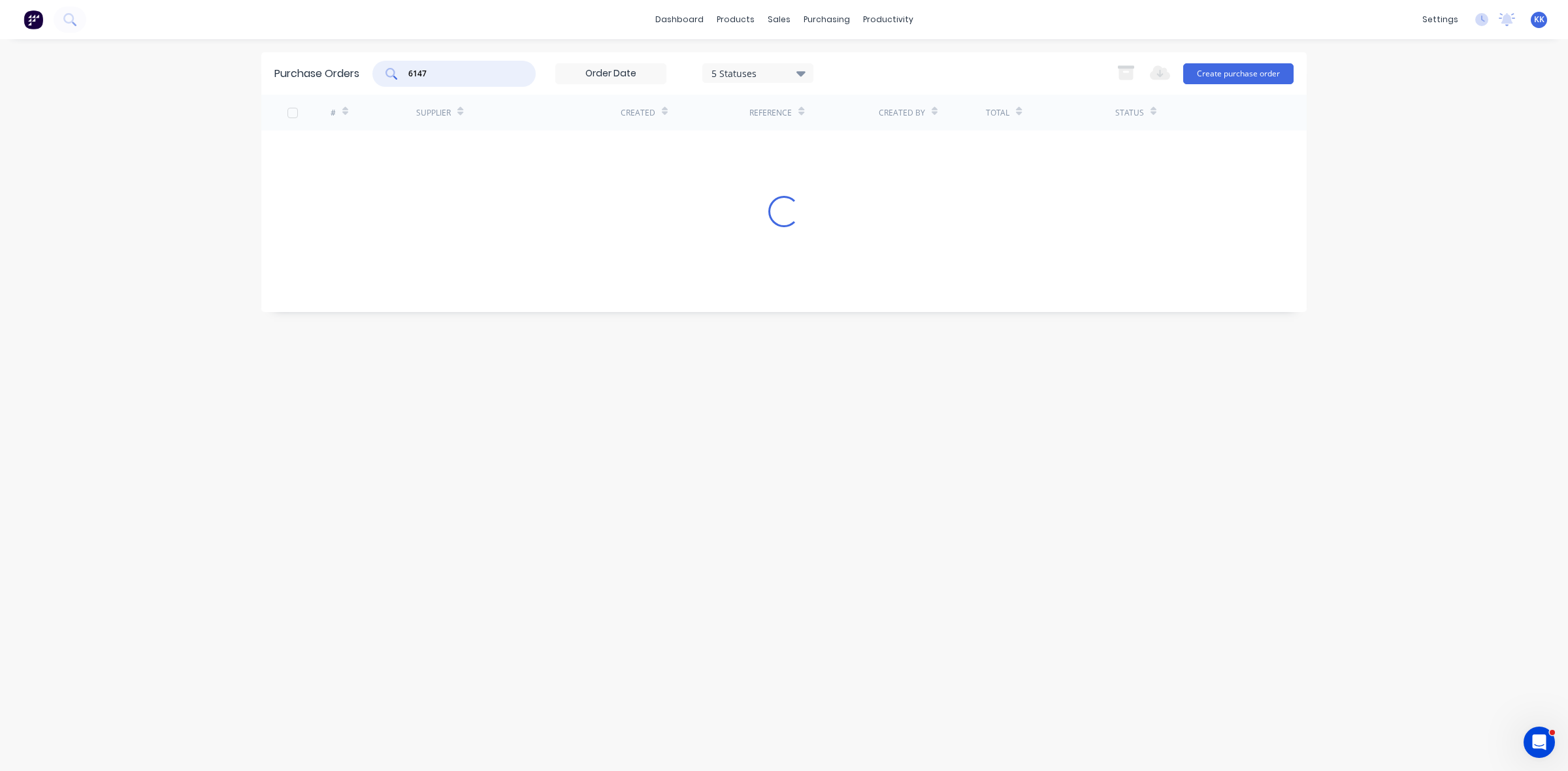
click at [396, 75] on div "6147" at bounding box center [454, 74] width 163 height 26
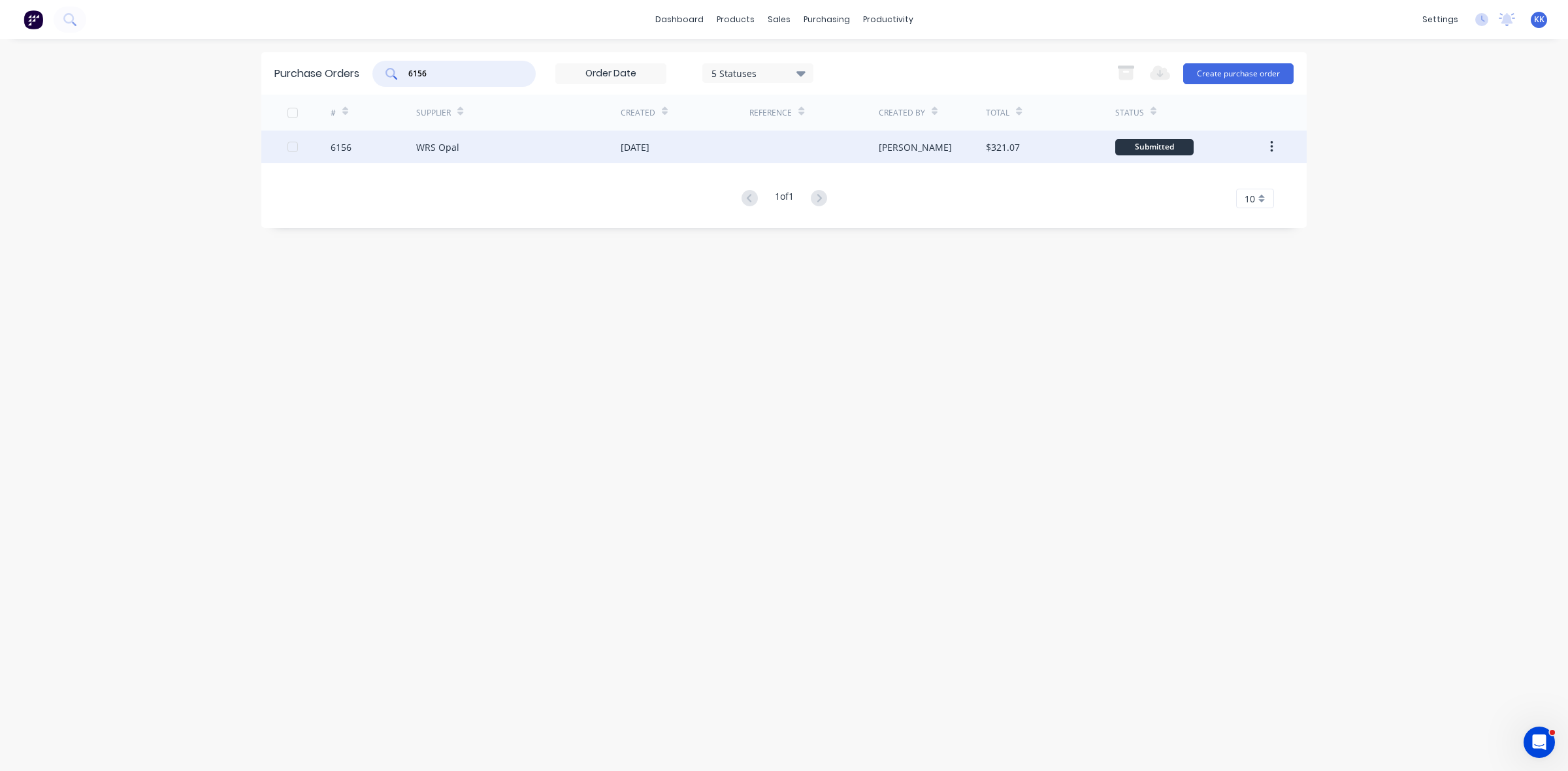
type input "6156"
click at [449, 141] on div "WRS Opal" at bounding box center [438, 146] width 43 height 13
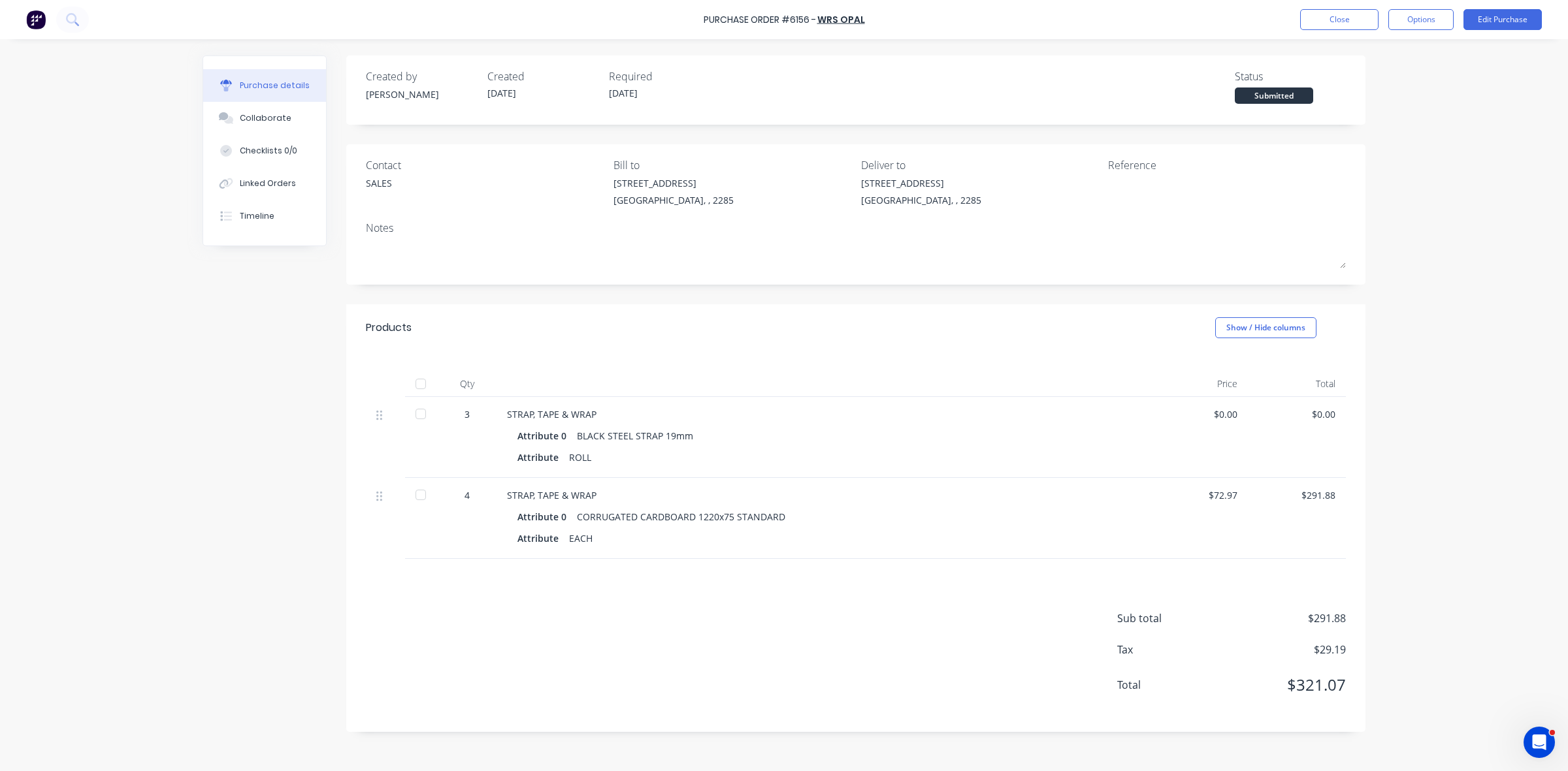
click at [417, 380] on div at bounding box center [421, 384] width 26 height 26
click at [1321, 23] on button "Close" at bounding box center [1339, 20] width 78 height 21
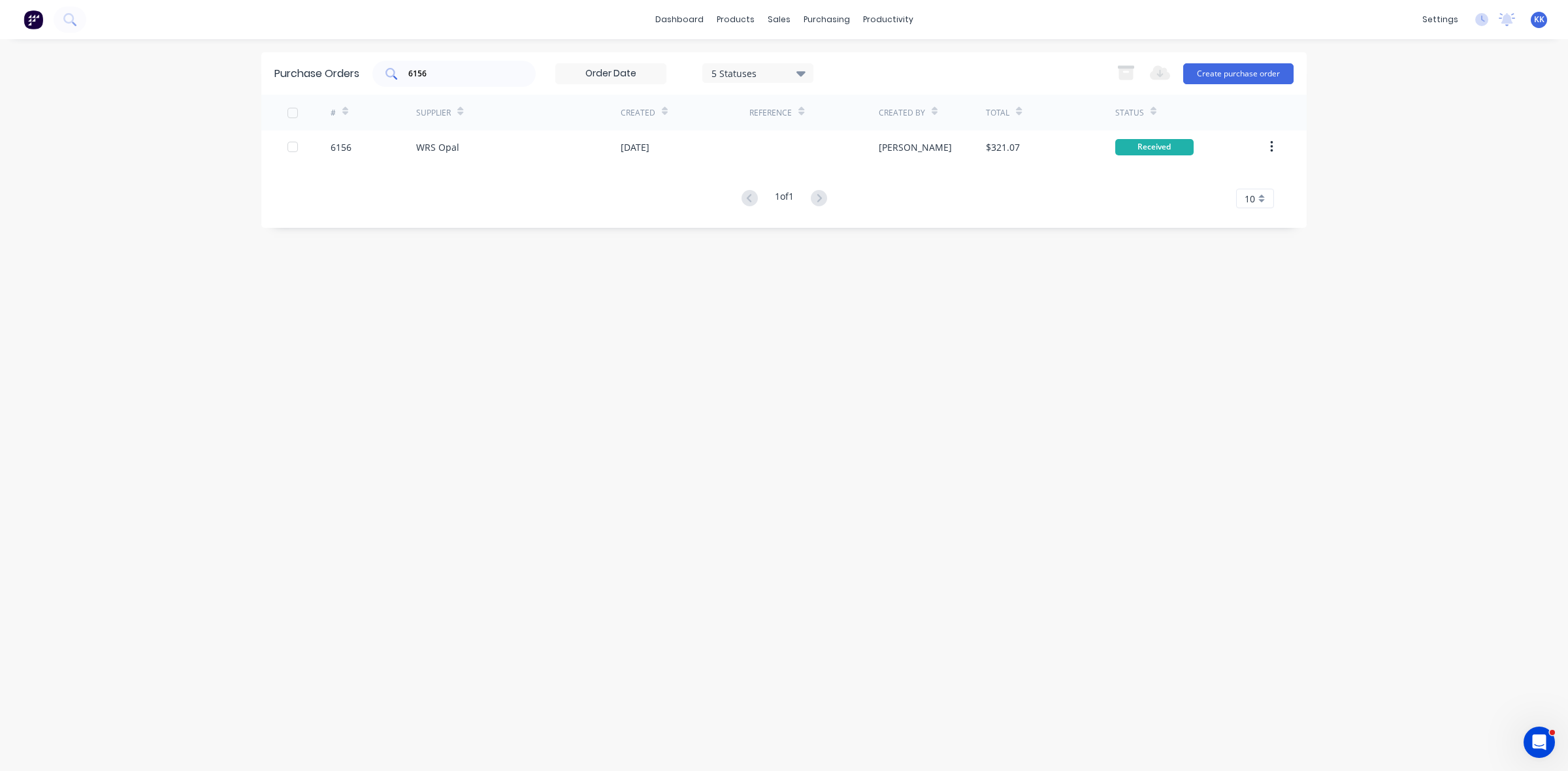
click at [379, 76] on div "6156" at bounding box center [454, 74] width 163 height 26
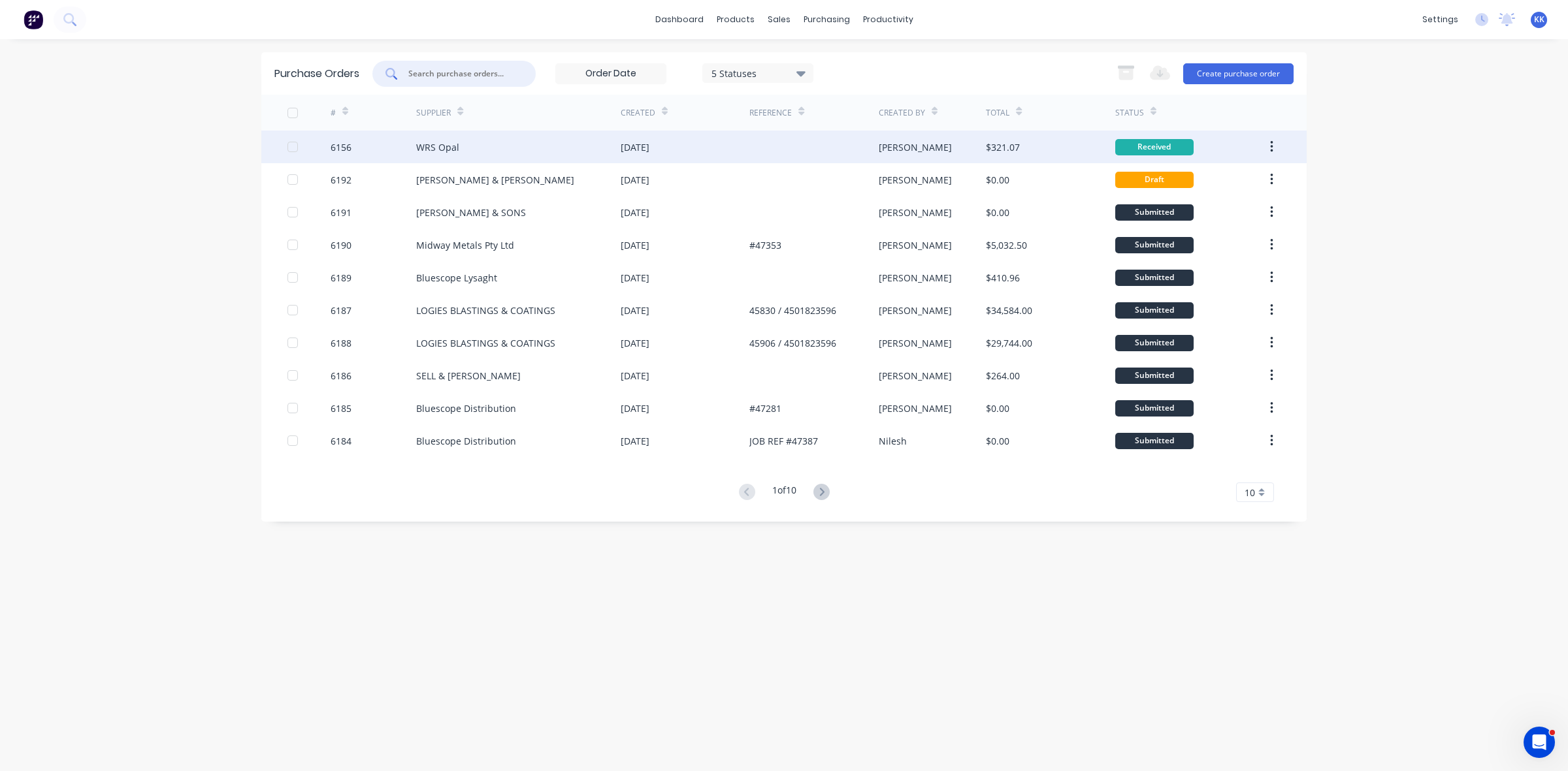
click at [292, 148] on div at bounding box center [292, 146] width 26 height 26
click at [1129, 69] on icon "button" at bounding box center [1126, 74] width 14 height 11
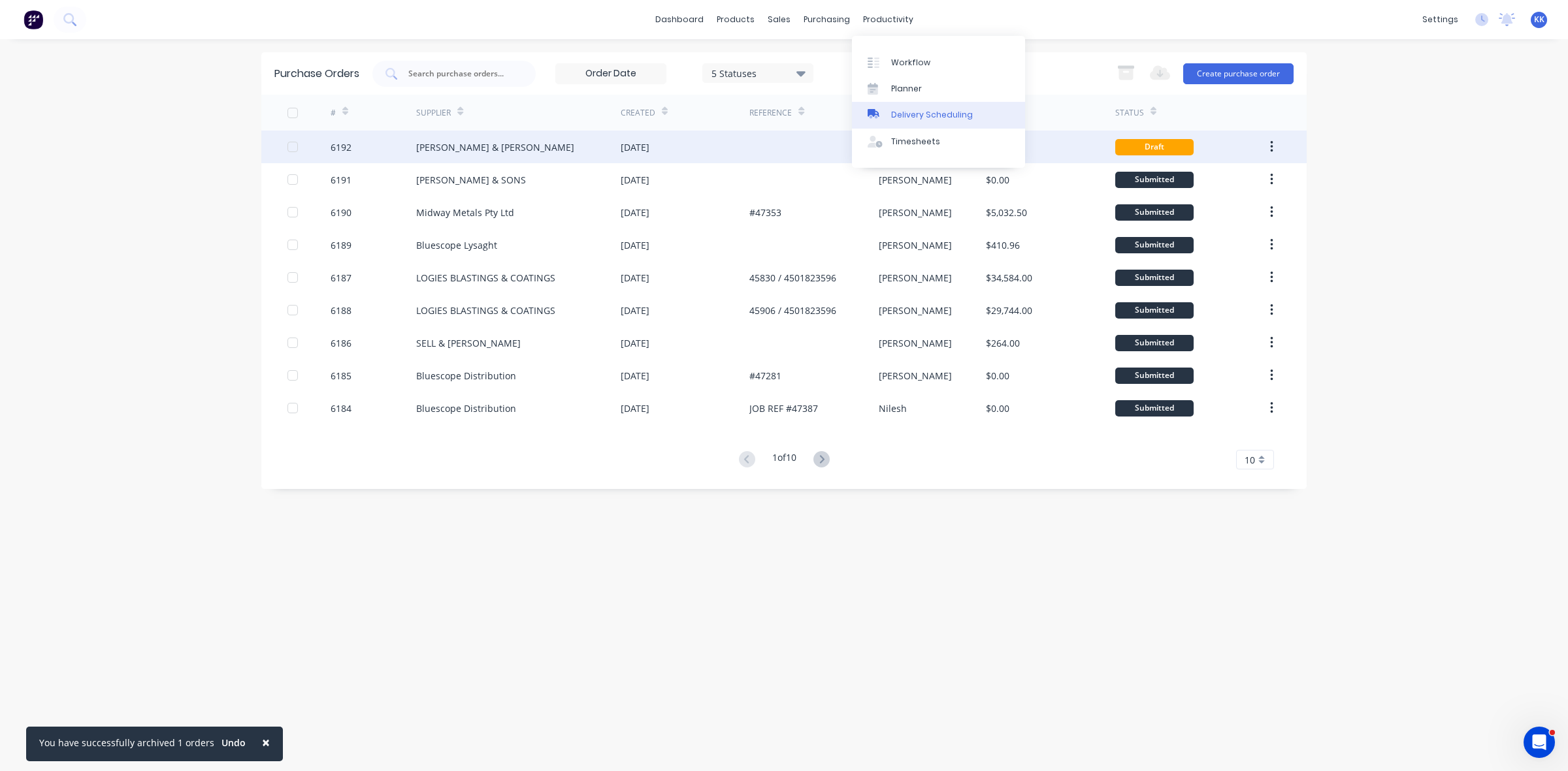
click at [918, 109] on div "Delivery Scheduling" at bounding box center [931, 115] width 82 height 12
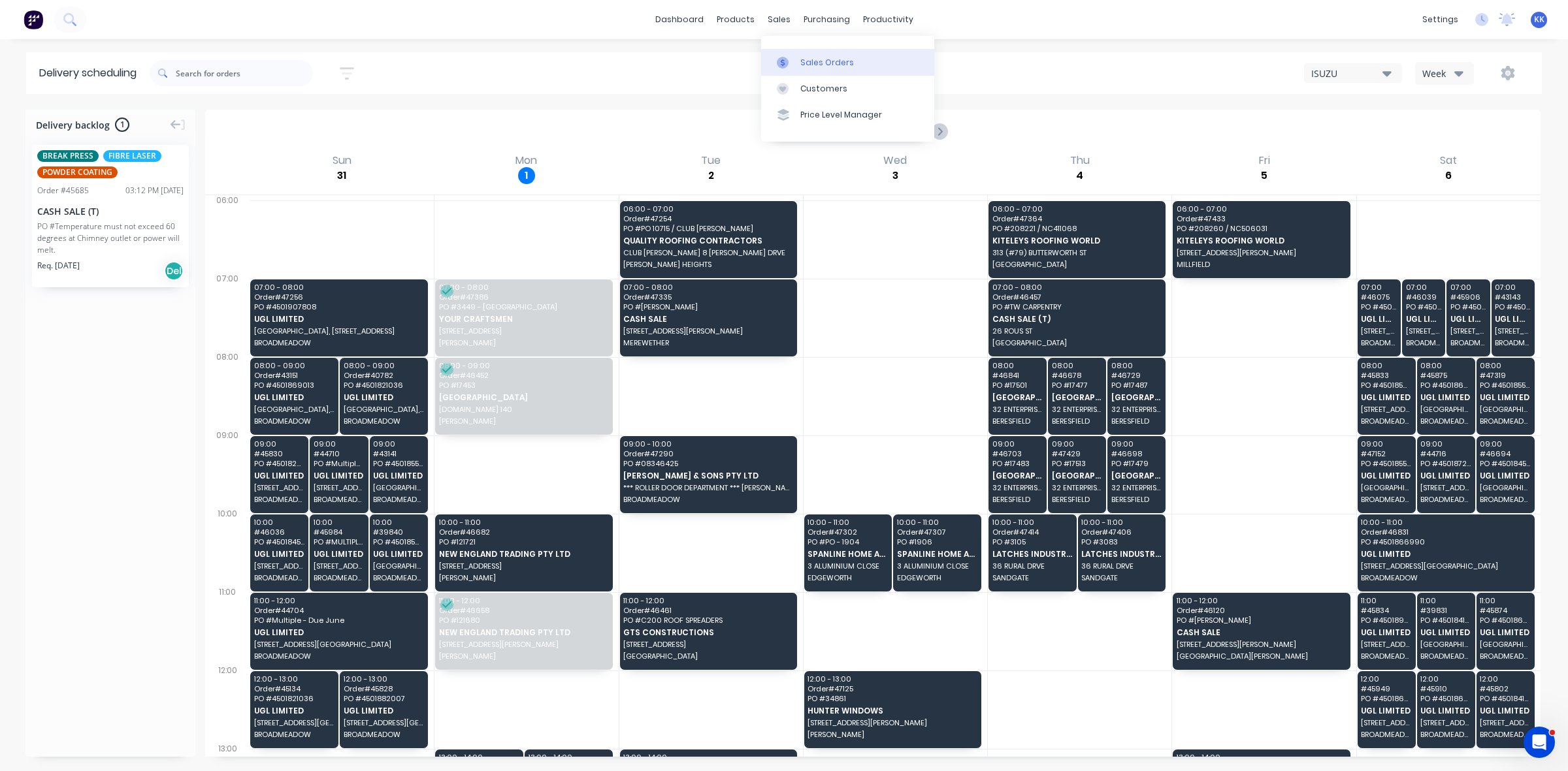
click at [792, 53] on link "Sales Orders" at bounding box center [847, 62] width 173 height 26
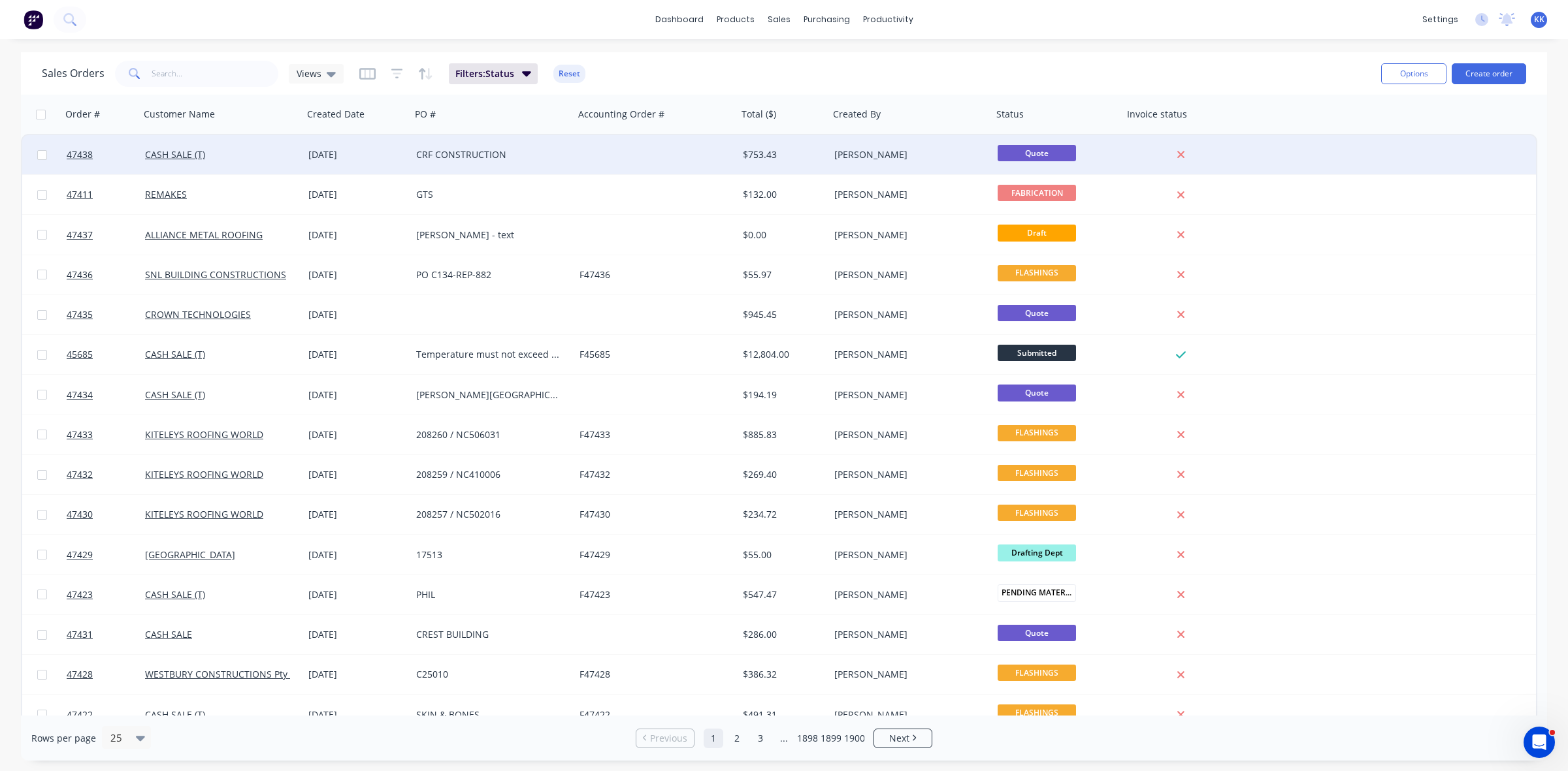
click at [464, 154] on div "CRF CONSTRUCTION" at bounding box center [489, 154] width 145 height 13
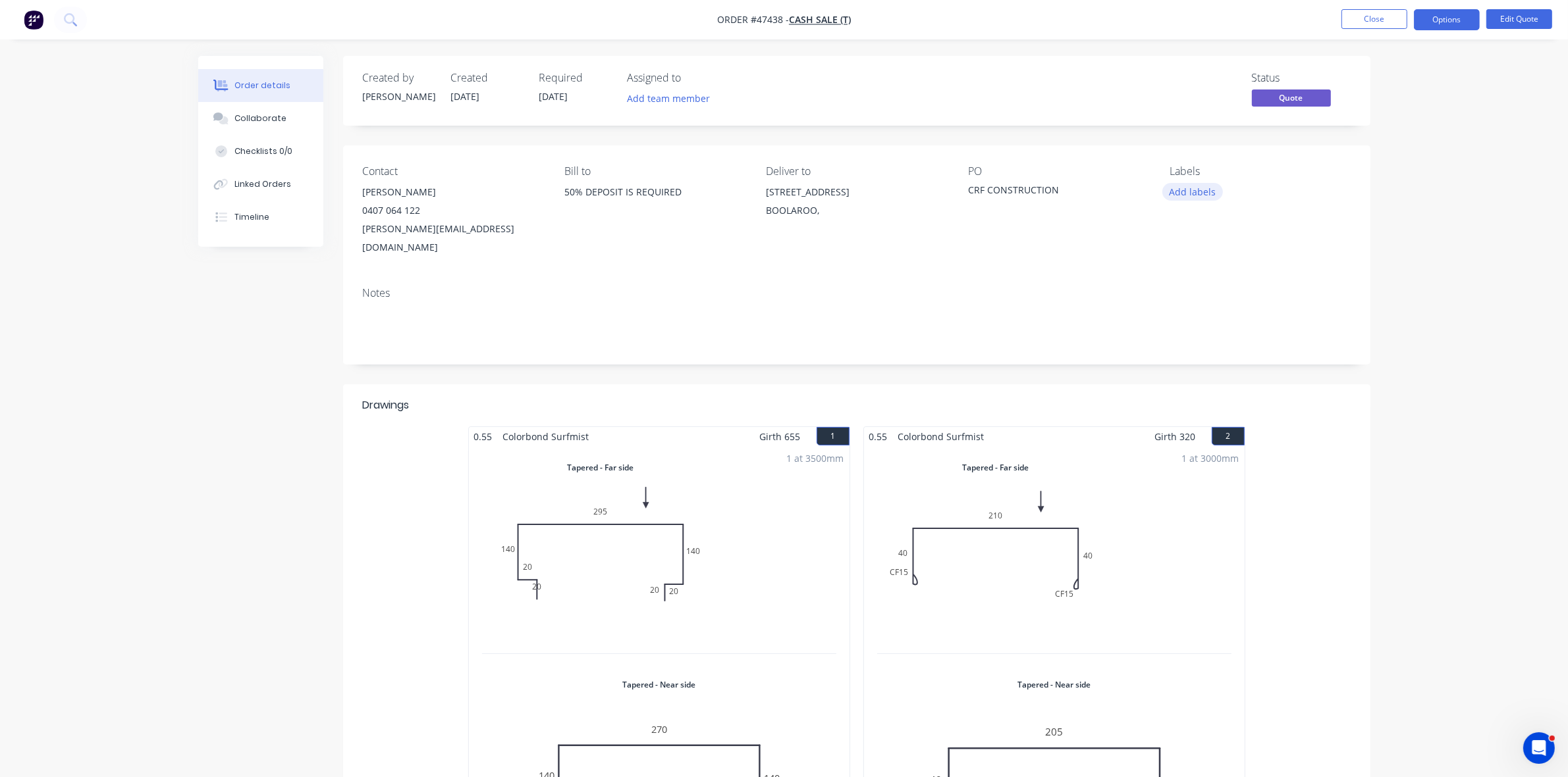
click at [1170, 195] on button "Add labels" at bounding box center [1192, 191] width 61 height 18
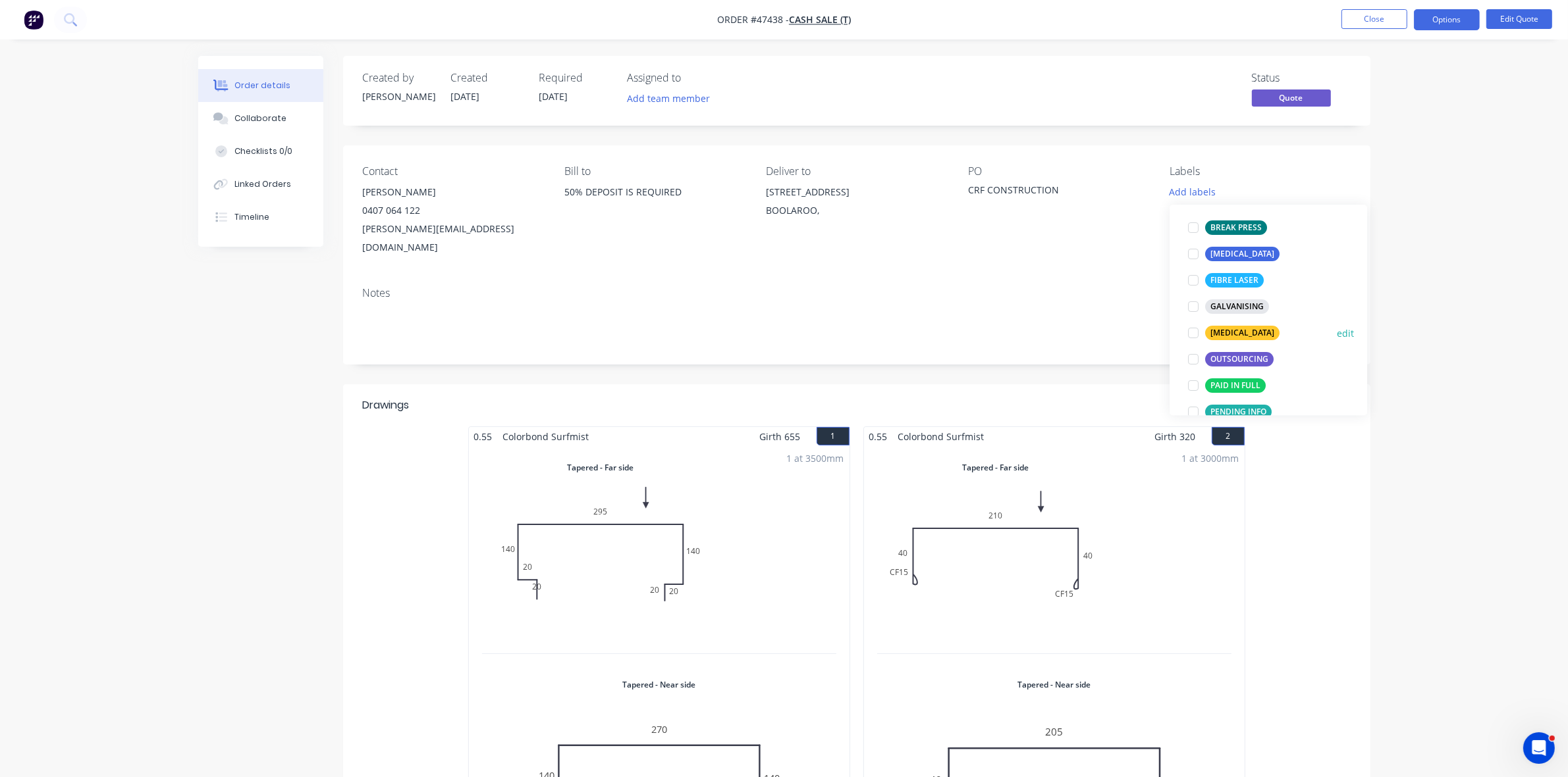
scroll to position [247, 0]
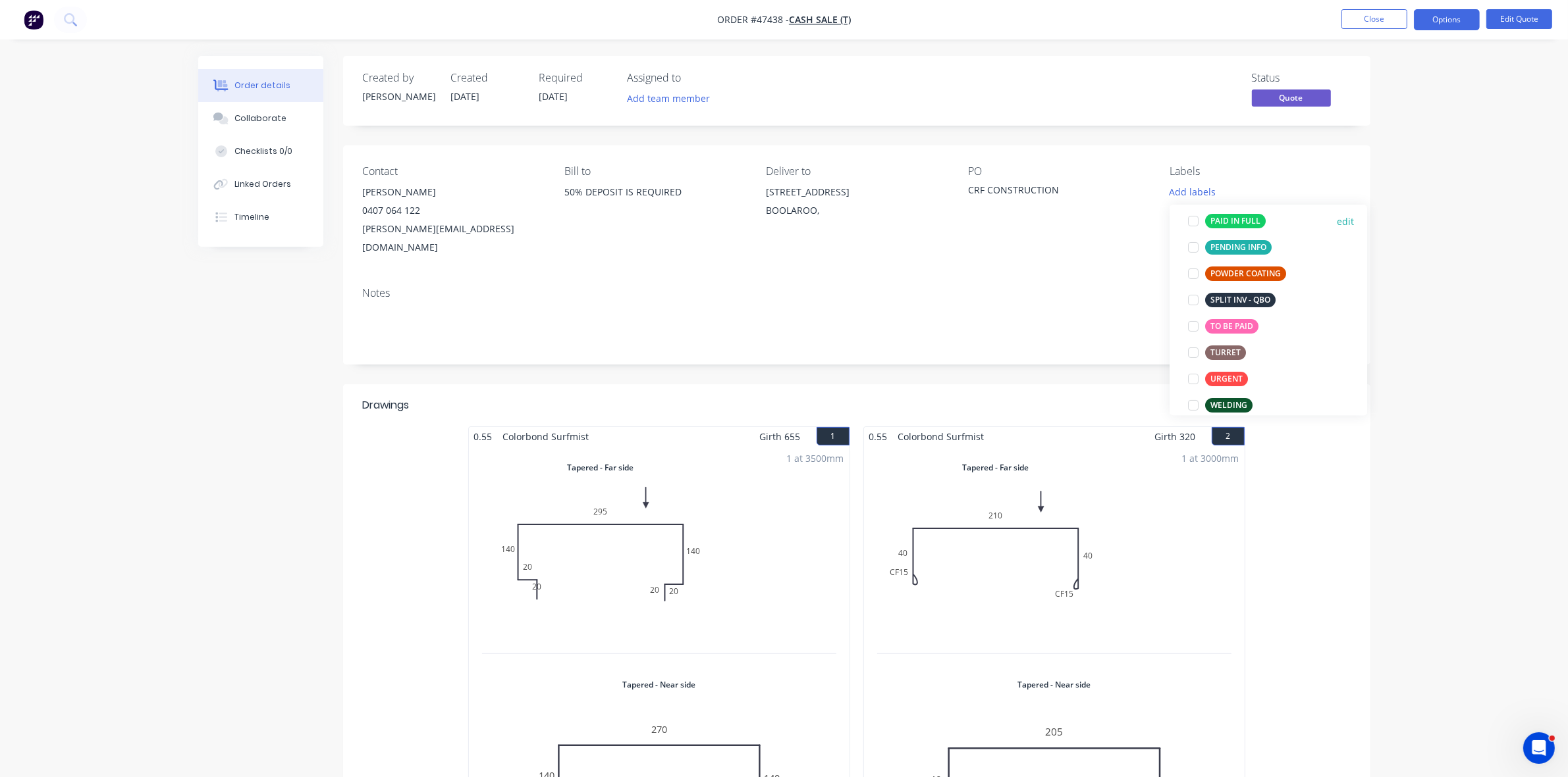
click at [1230, 222] on div "PAID IN FULL" at bounding box center [1235, 221] width 61 height 14
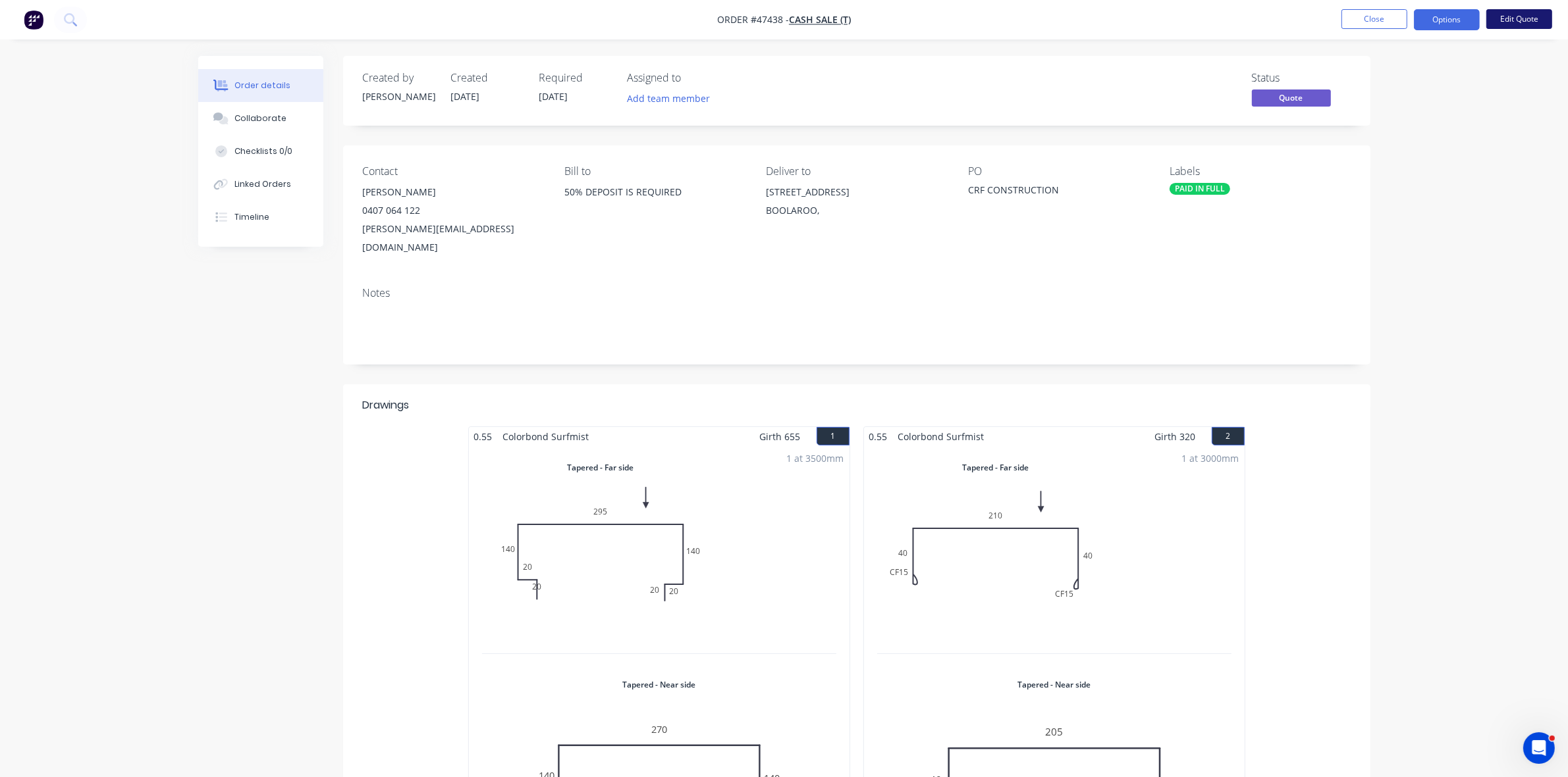
click at [1527, 18] on button "Edit Quote" at bounding box center [1519, 19] width 66 height 20
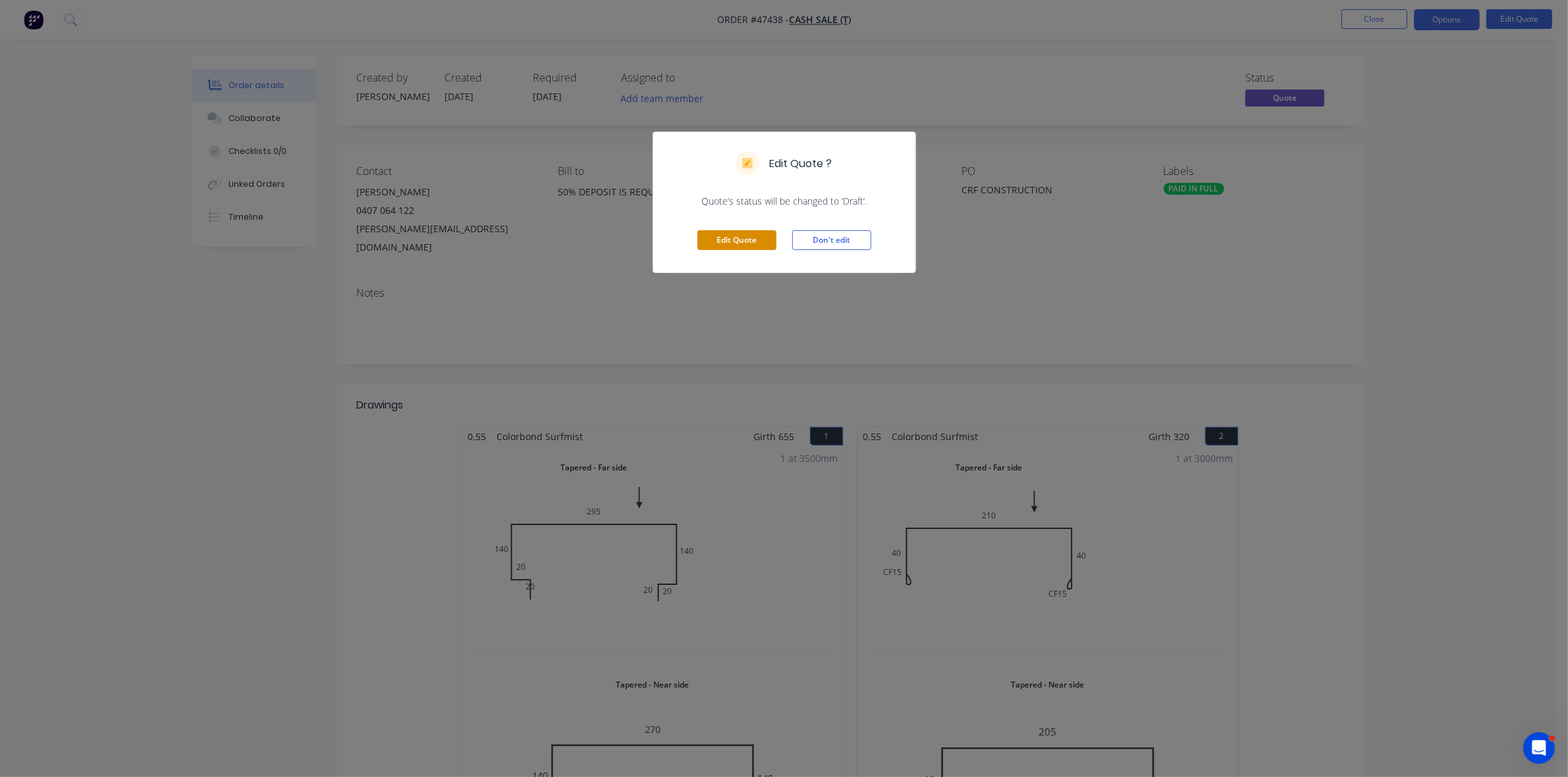
click at [746, 239] on button "Edit Quote" at bounding box center [737, 240] width 79 height 20
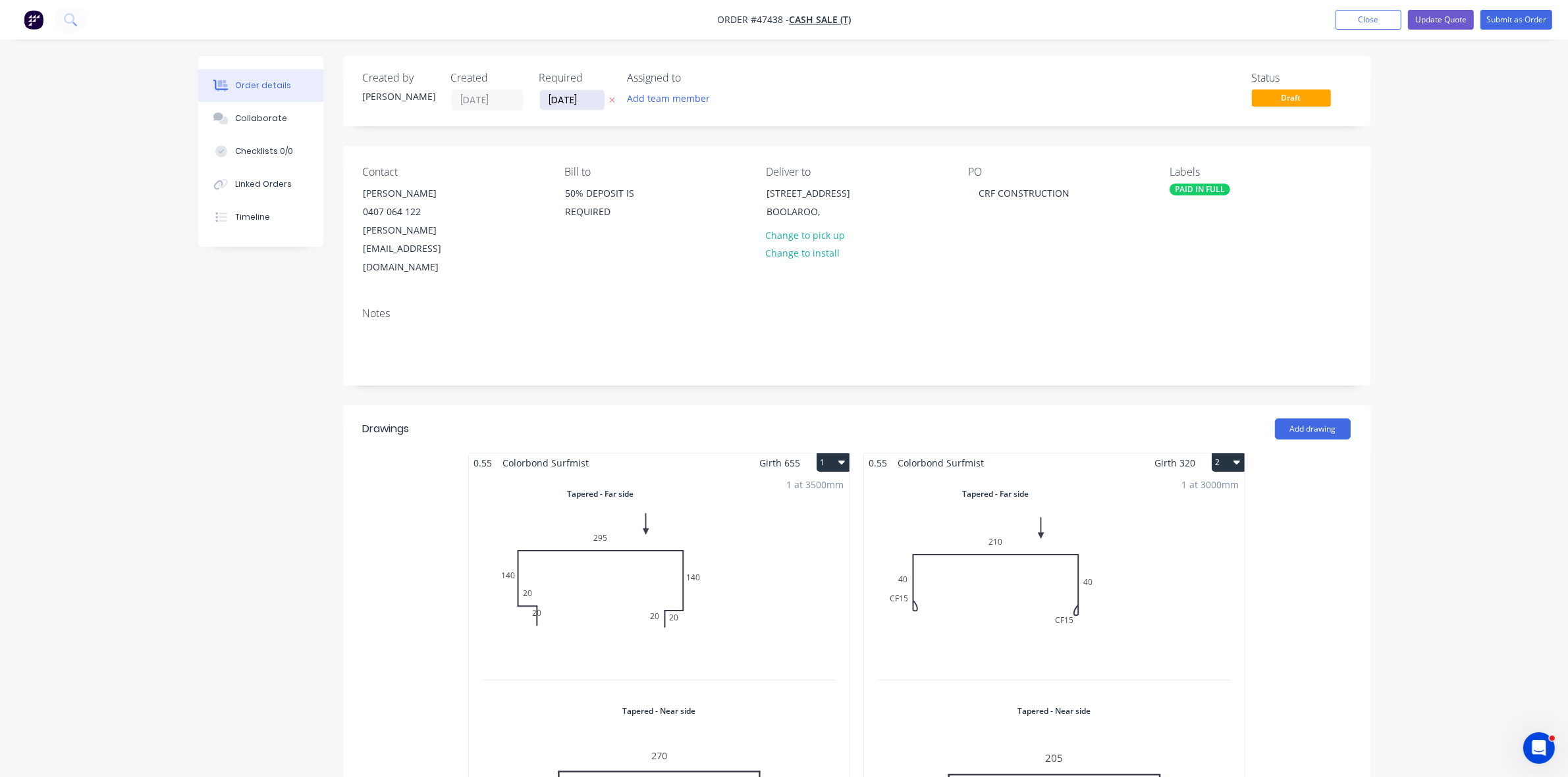
click at [580, 96] on input "[DATE]" at bounding box center [572, 100] width 65 height 20
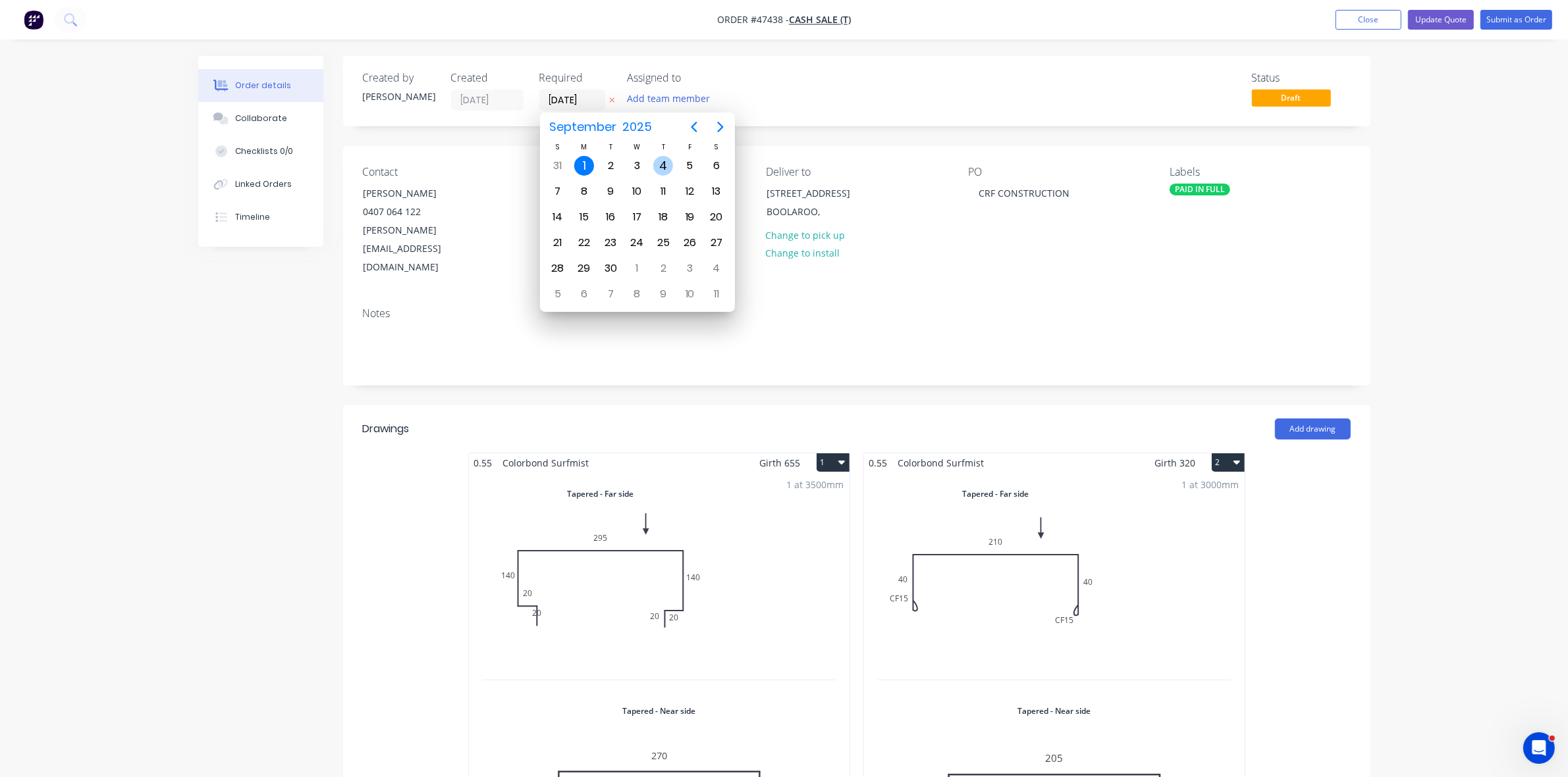
click at [668, 159] on div "4" at bounding box center [662, 166] width 20 height 20
type input "[DATE]"
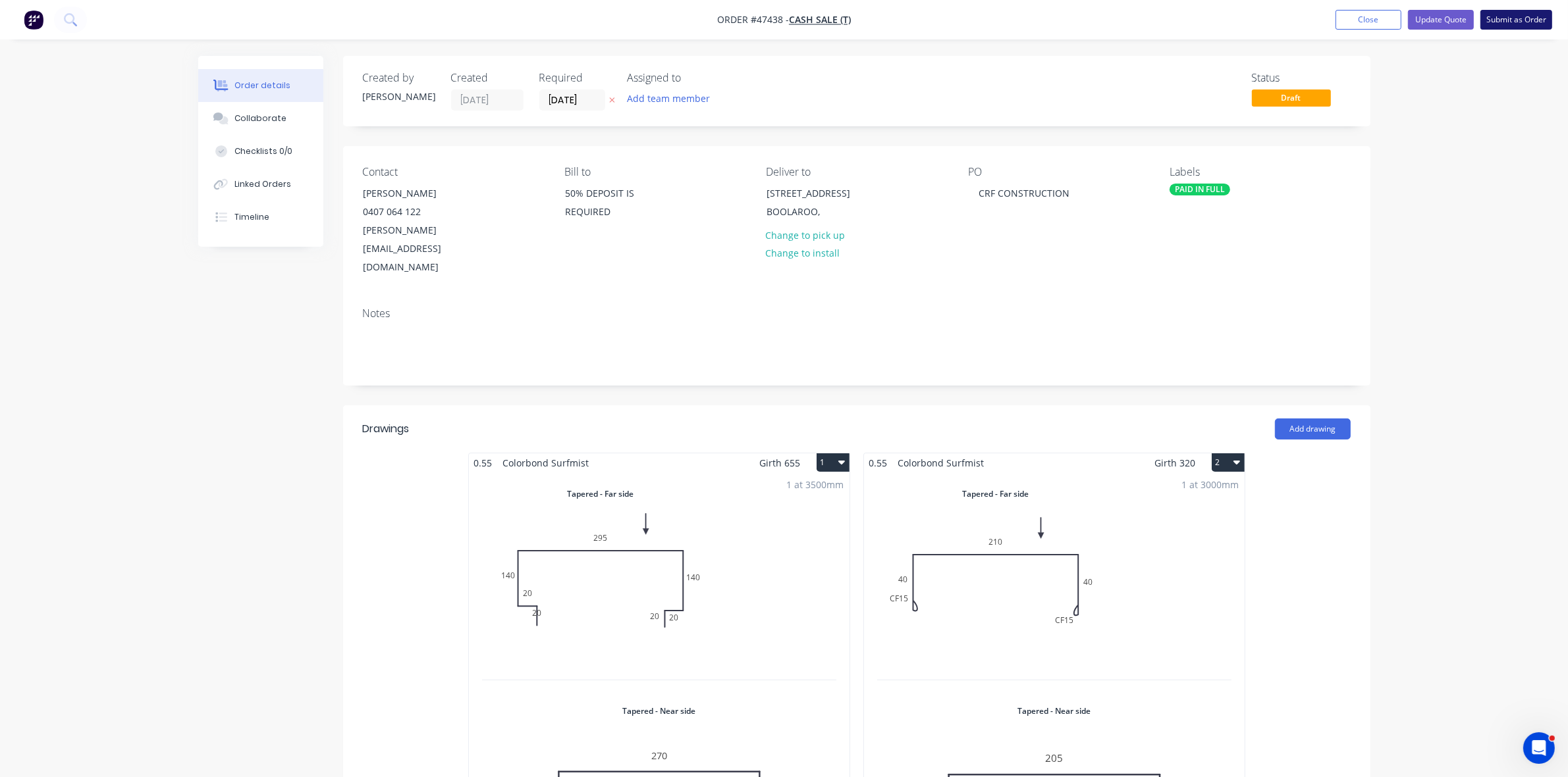
click at [1508, 14] on button "Submit as Order" at bounding box center [1516, 19] width 72 height 20
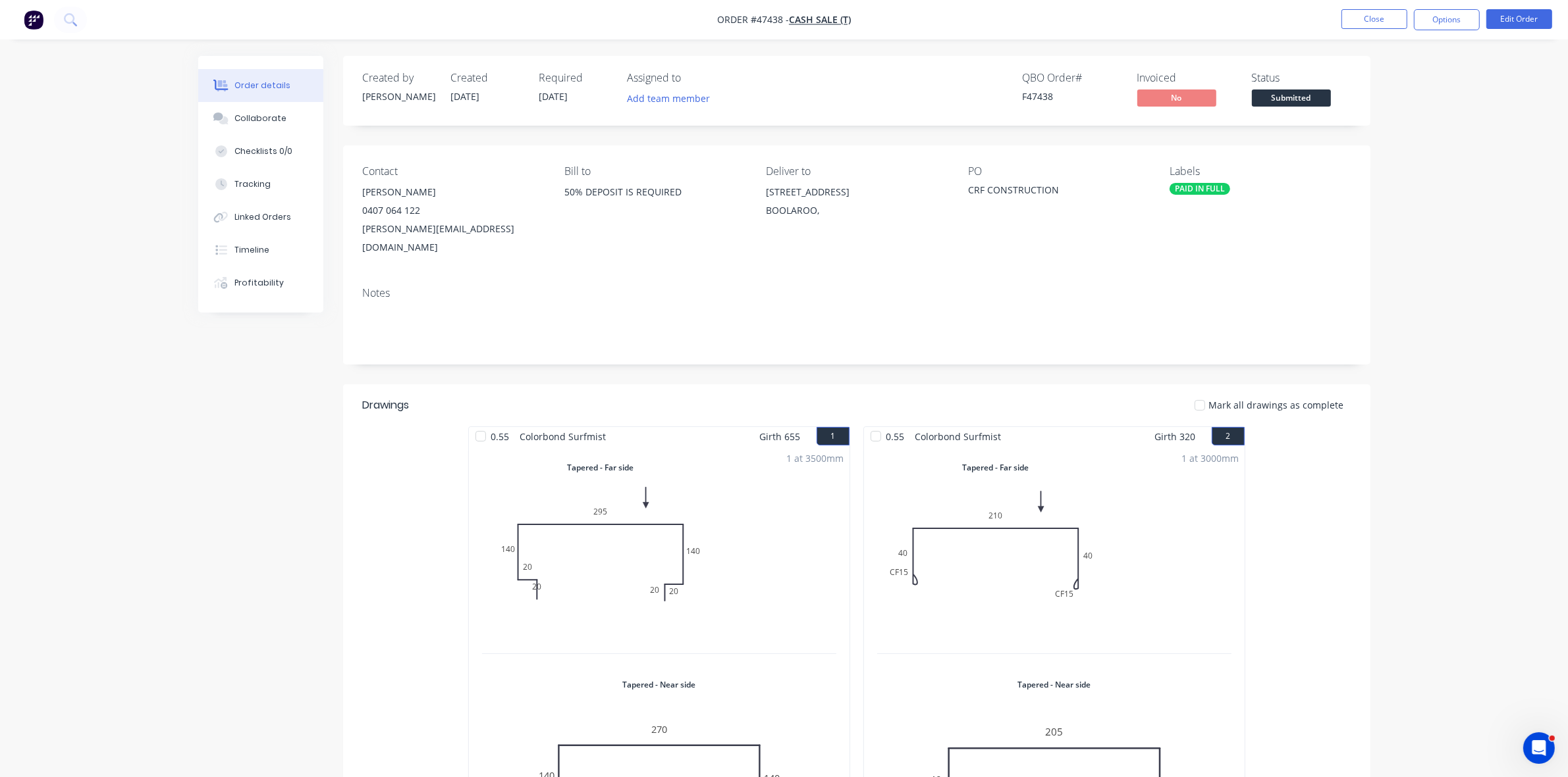
click at [1320, 97] on span "Submitted" at bounding box center [1291, 97] width 79 height 17
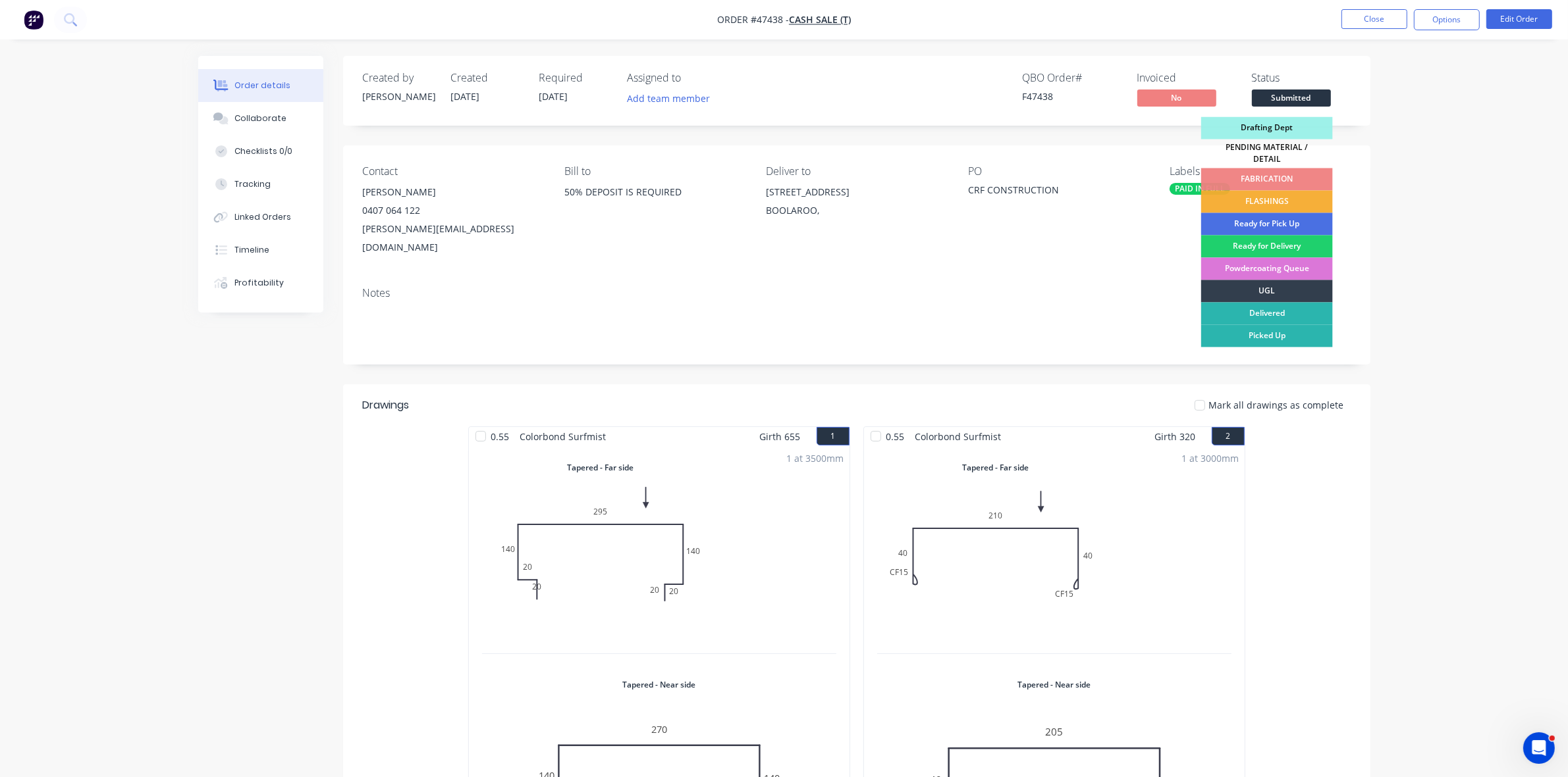
drag, startPoint x: 1278, startPoint y: 194, endPoint x: 1367, endPoint y: 138, distance: 105.2
click at [1278, 195] on div "FLASHINGS" at bounding box center [1266, 202] width 132 height 22
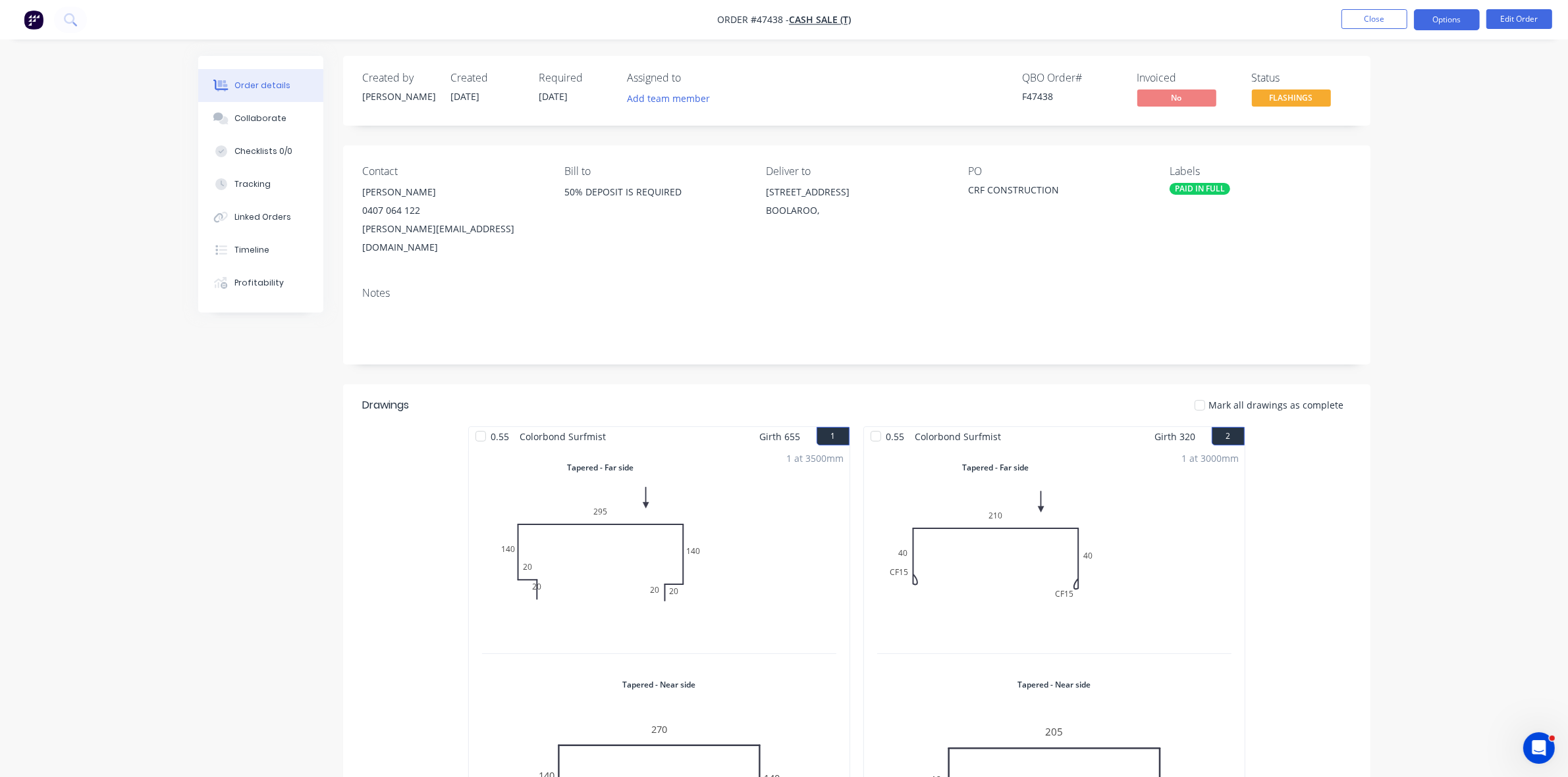
click at [1449, 14] on button "Options" at bounding box center [1446, 20] width 66 height 21
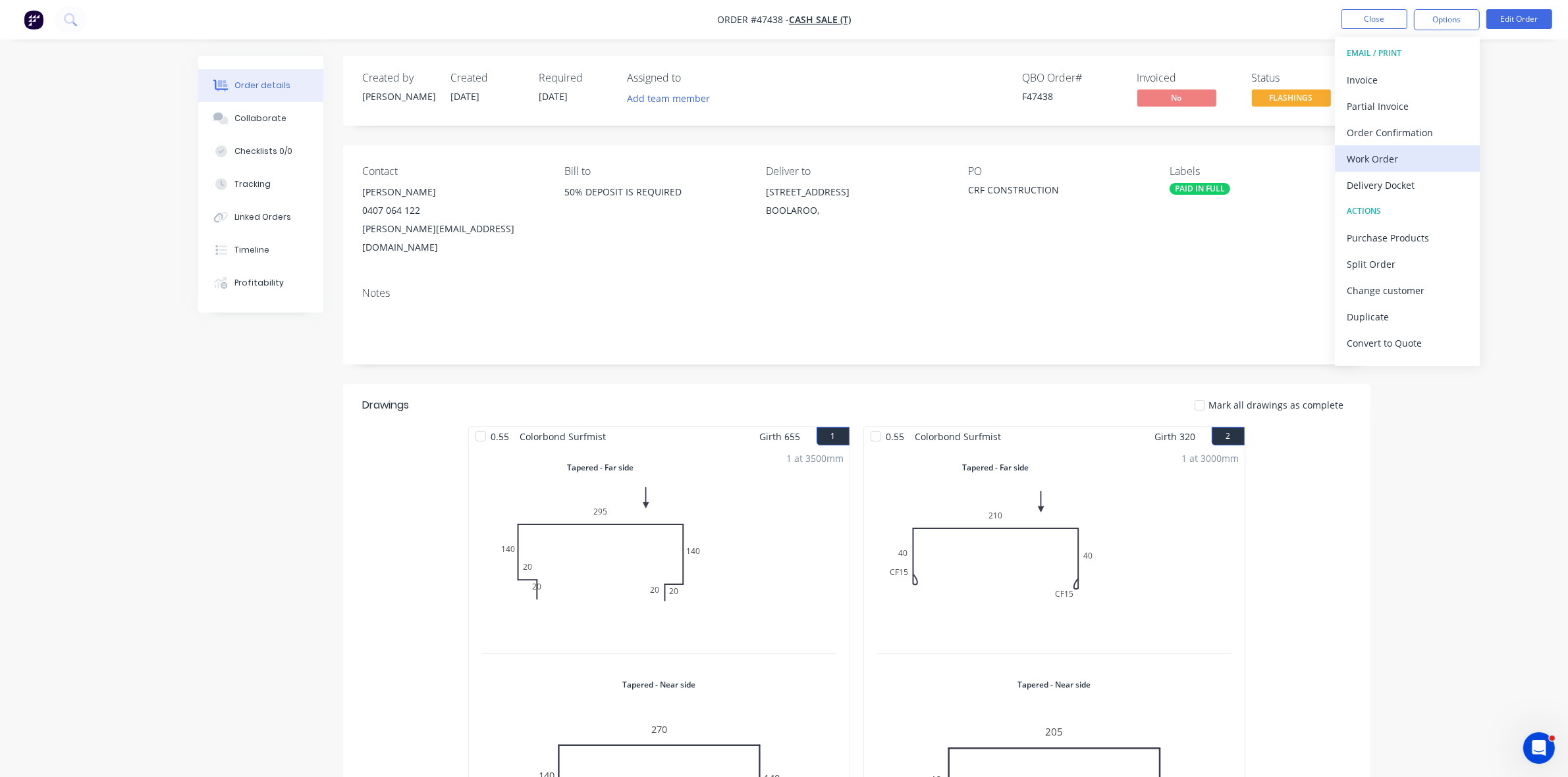
click at [1409, 162] on div "Work Order" at bounding box center [1407, 159] width 121 height 19
click at [1404, 141] on div "Without pricing" at bounding box center [1407, 132] width 121 height 19
click at [1388, 172] on button "Delivery Docket" at bounding box center [1407, 184] width 145 height 26
click at [1384, 140] on div "Without pricing" at bounding box center [1407, 132] width 121 height 19
click at [1383, 15] on button "Close" at bounding box center [1374, 19] width 66 height 20
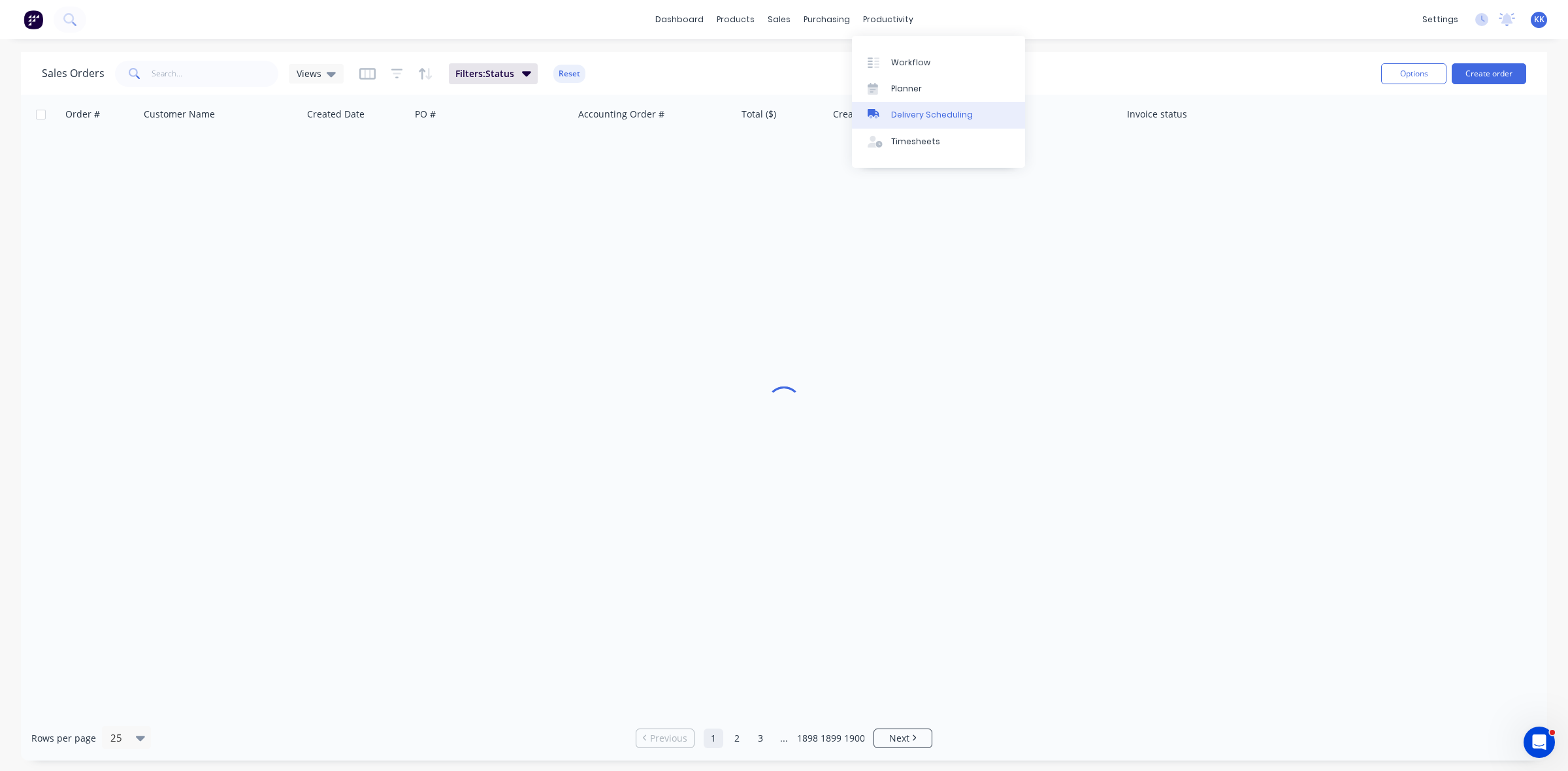
click at [909, 112] on div "Delivery Scheduling" at bounding box center [931, 115] width 82 height 12
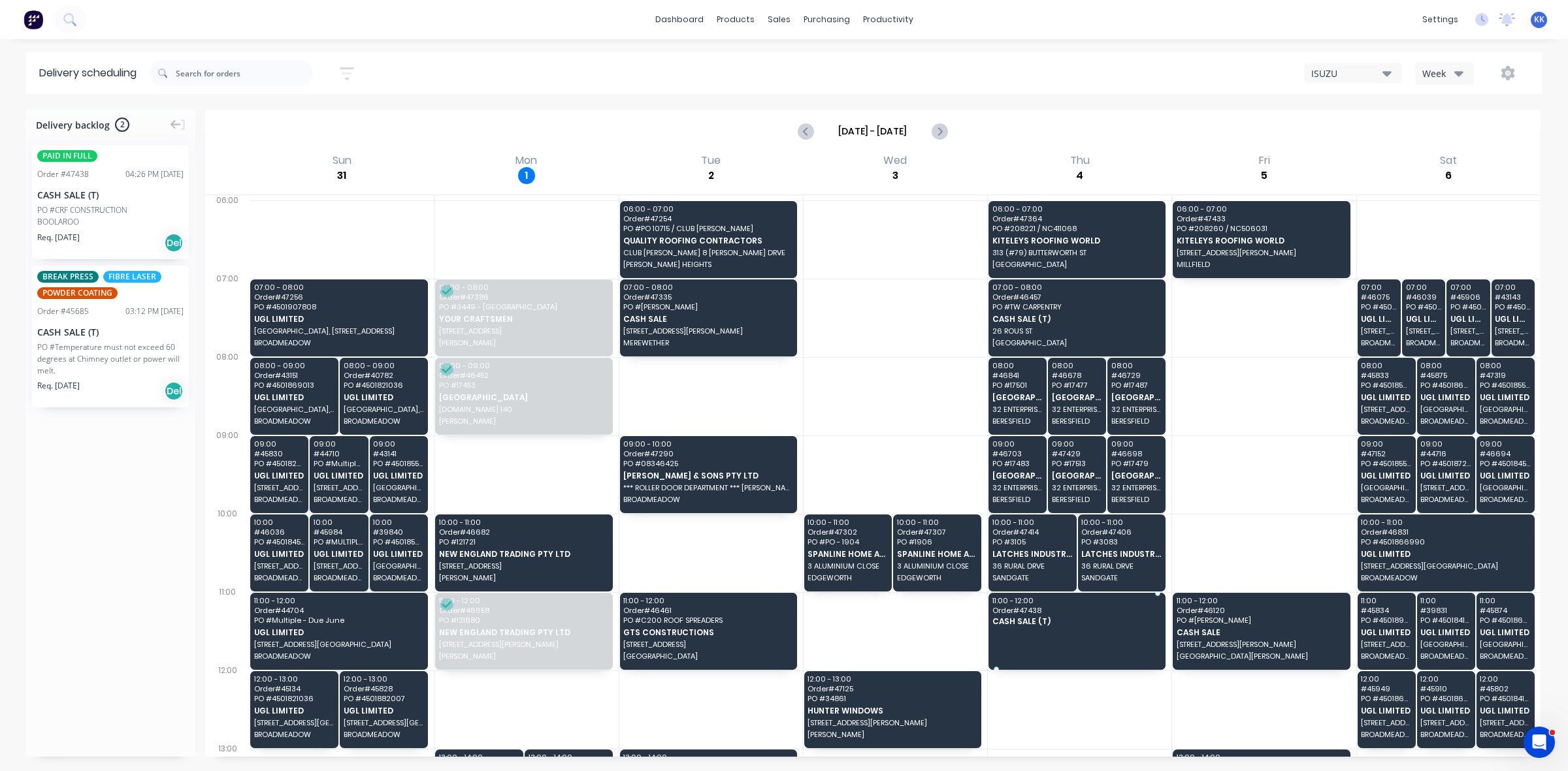
drag, startPoint x: 92, startPoint y: 226, endPoint x: 1051, endPoint y: 621, distance: 1037.2
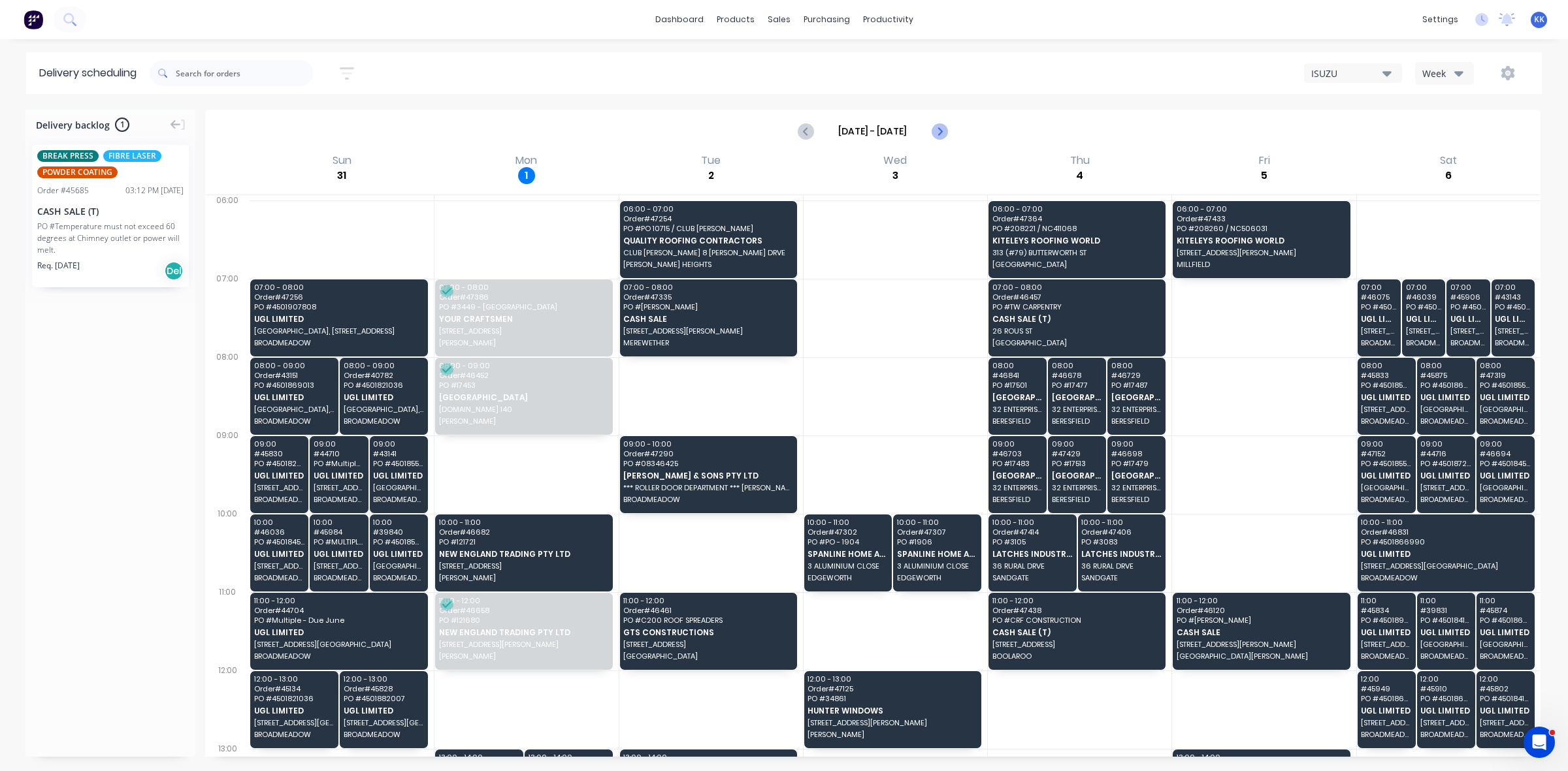
click at [934, 127] on icon "Next page" at bounding box center [939, 131] width 16 height 16
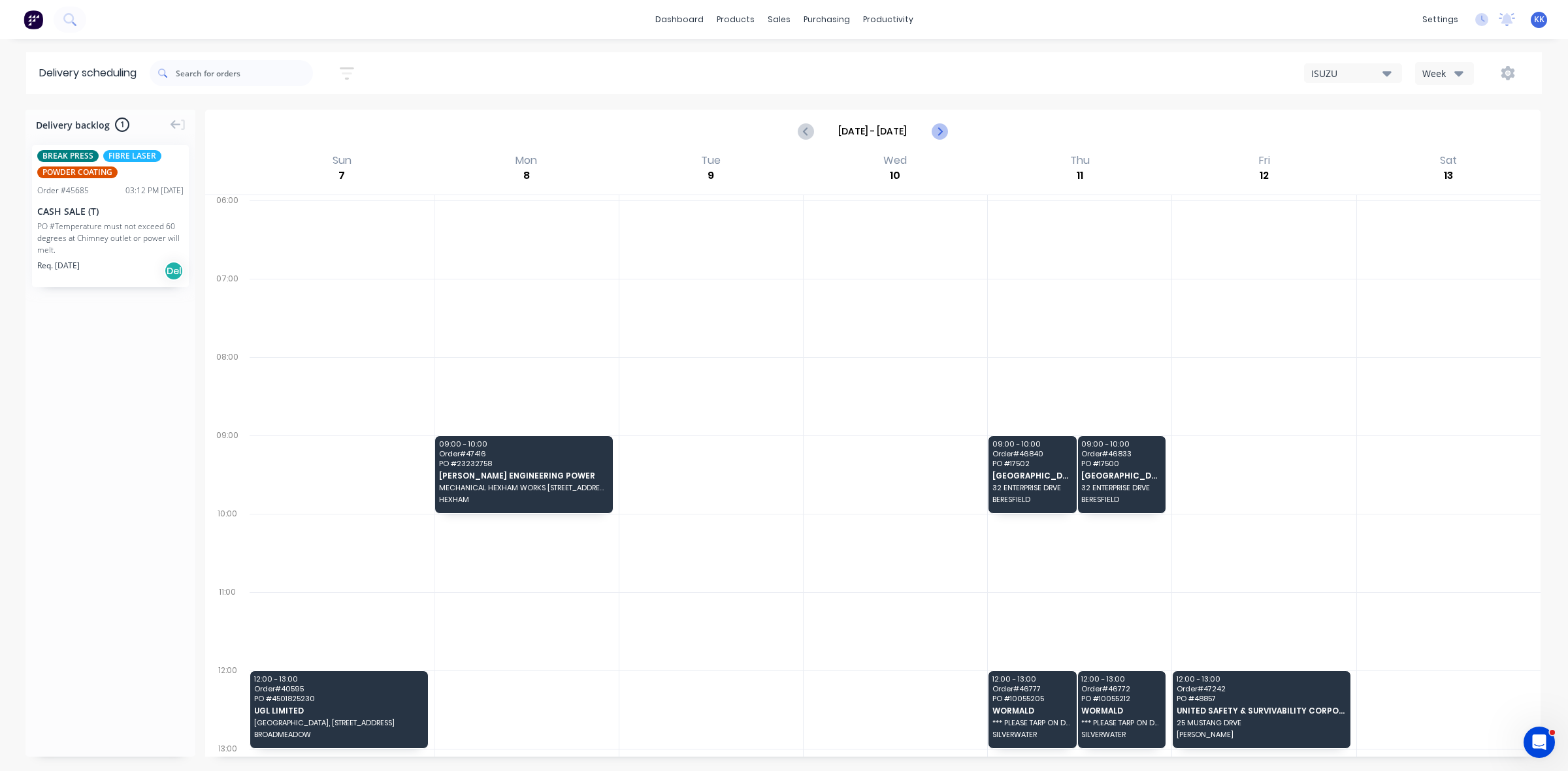
click at [938, 129] on icon "Next page" at bounding box center [939, 131] width 16 height 16
type input "Sep 14 - Sep 20"
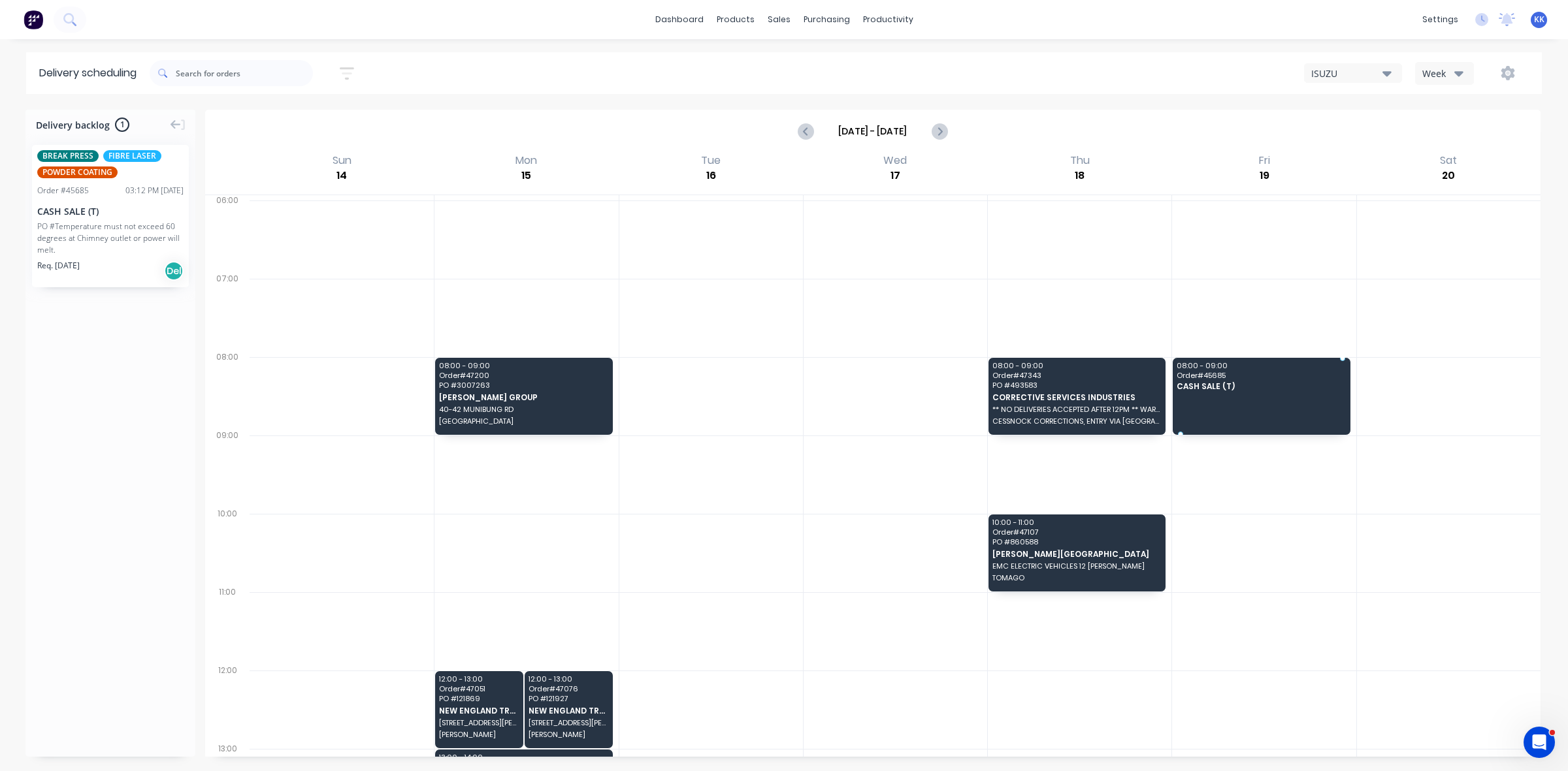
drag, startPoint x: 76, startPoint y: 235, endPoint x: 1197, endPoint y: 386, distance: 1131.1
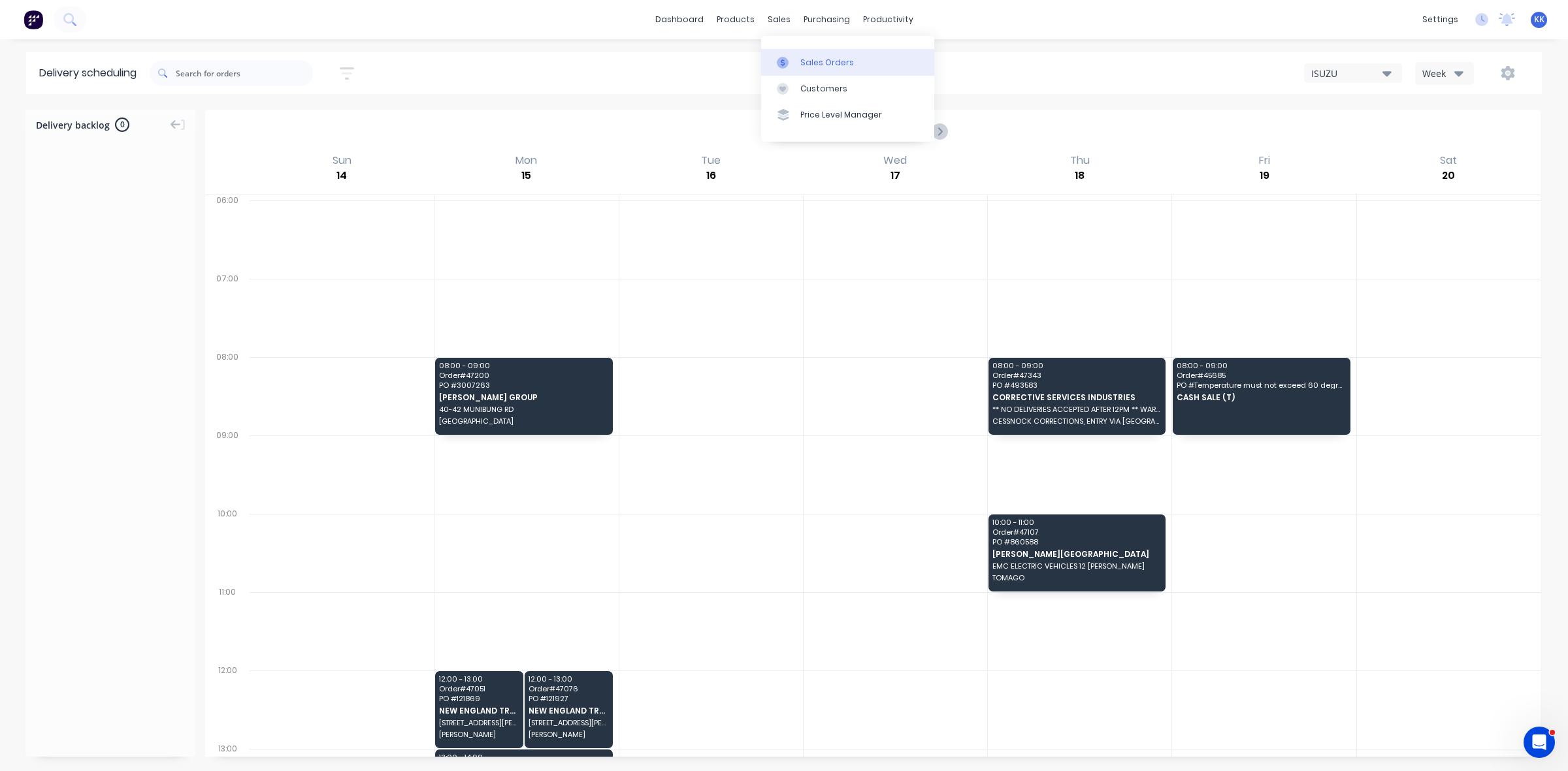
click at [805, 66] on div "Sales Orders" at bounding box center [828, 63] width 54 height 12
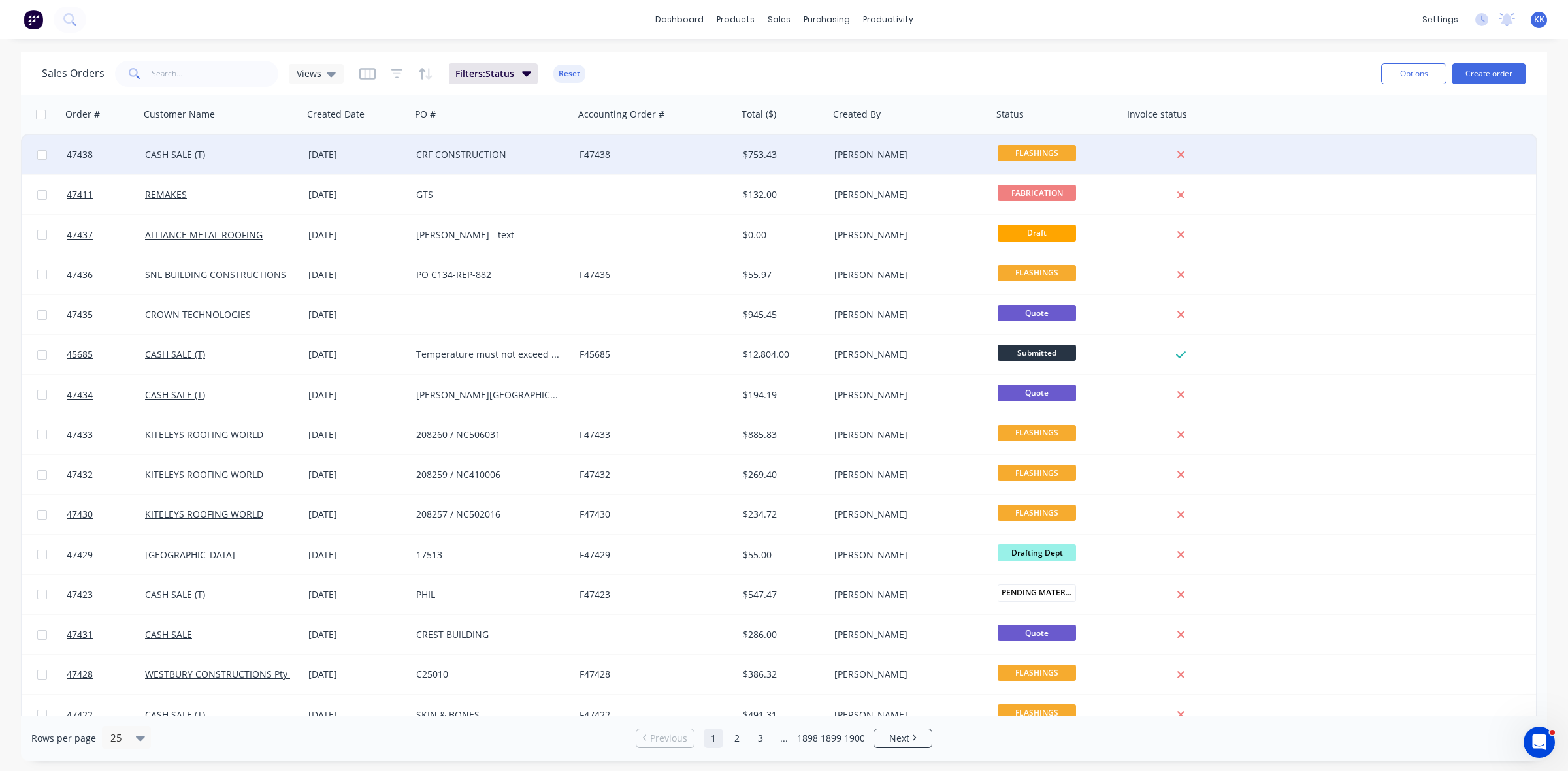
click at [331, 158] on div "[DATE]" at bounding box center [356, 154] width 97 height 13
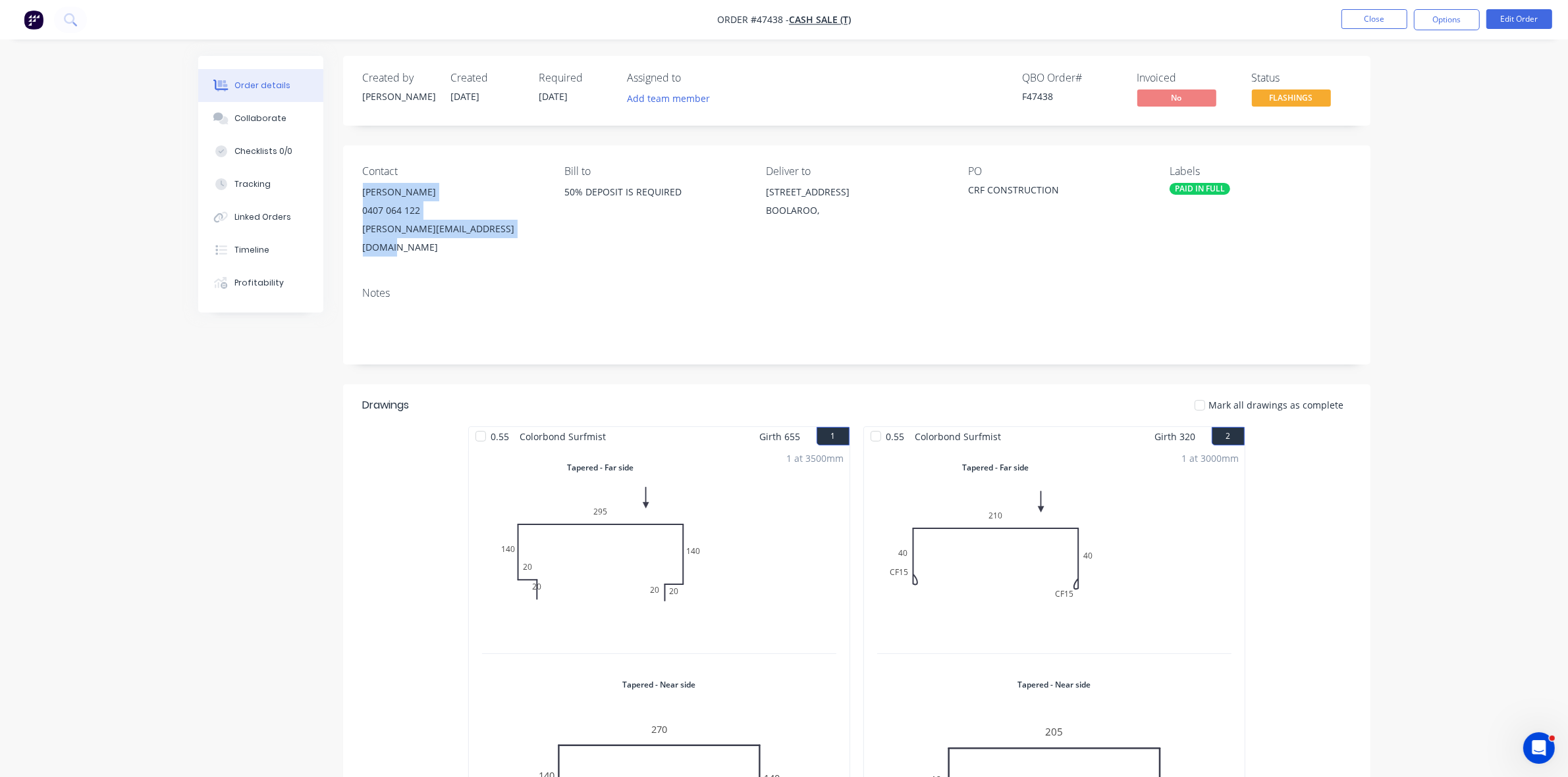
drag, startPoint x: 527, startPoint y: 235, endPoint x: 360, endPoint y: 195, distance: 171.7
click at [360, 195] on div "Contact ROBERT PERRI 0407 064 122 robert@crfconstructiongroup.com.au Bill to 50…" at bounding box center [856, 211] width 1027 height 131
copy div "ROBERT PERRI 0407 064 122 robert@crfconstructiongroup.com.au"
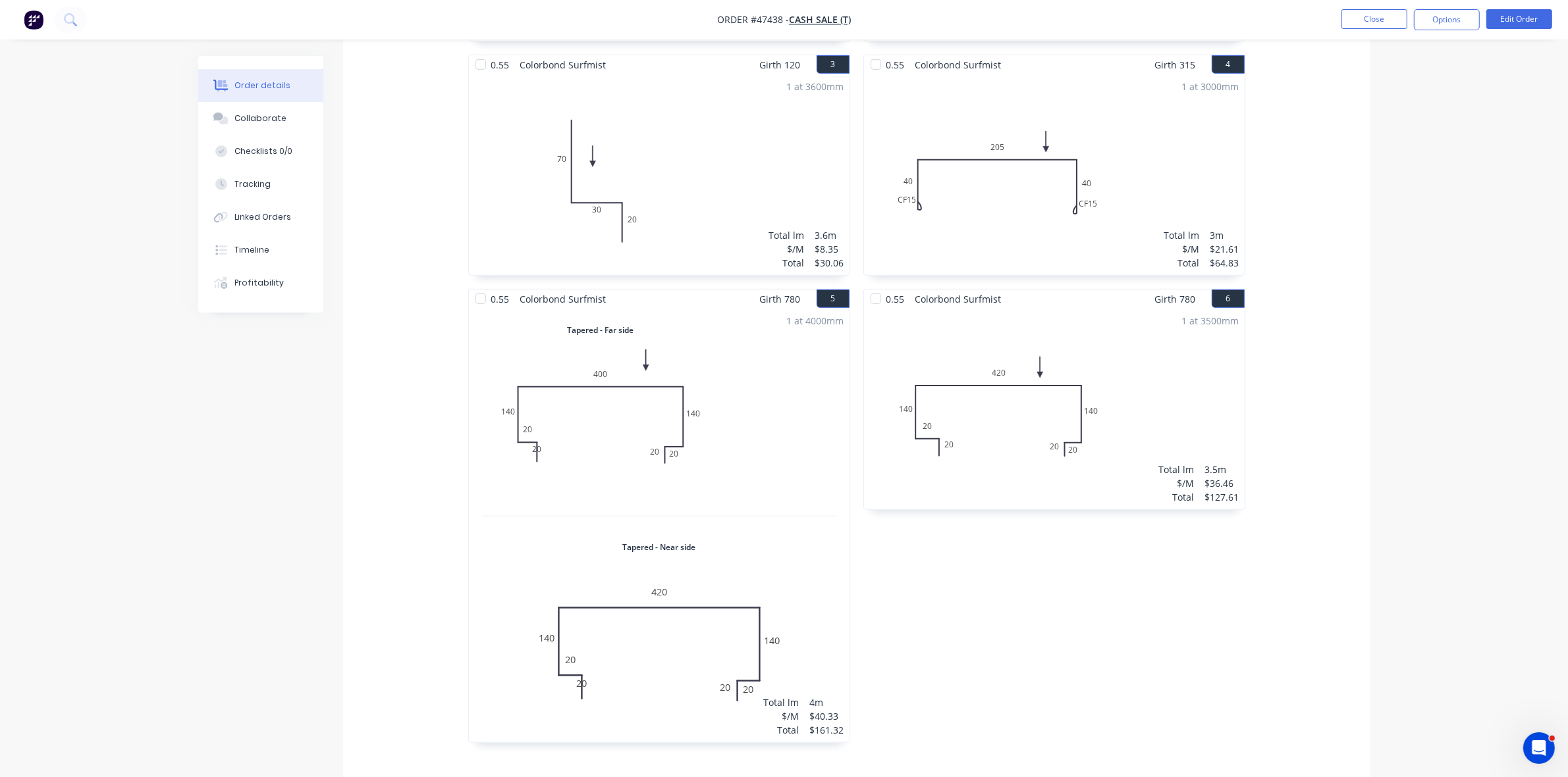
scroll to position [1035, 0]
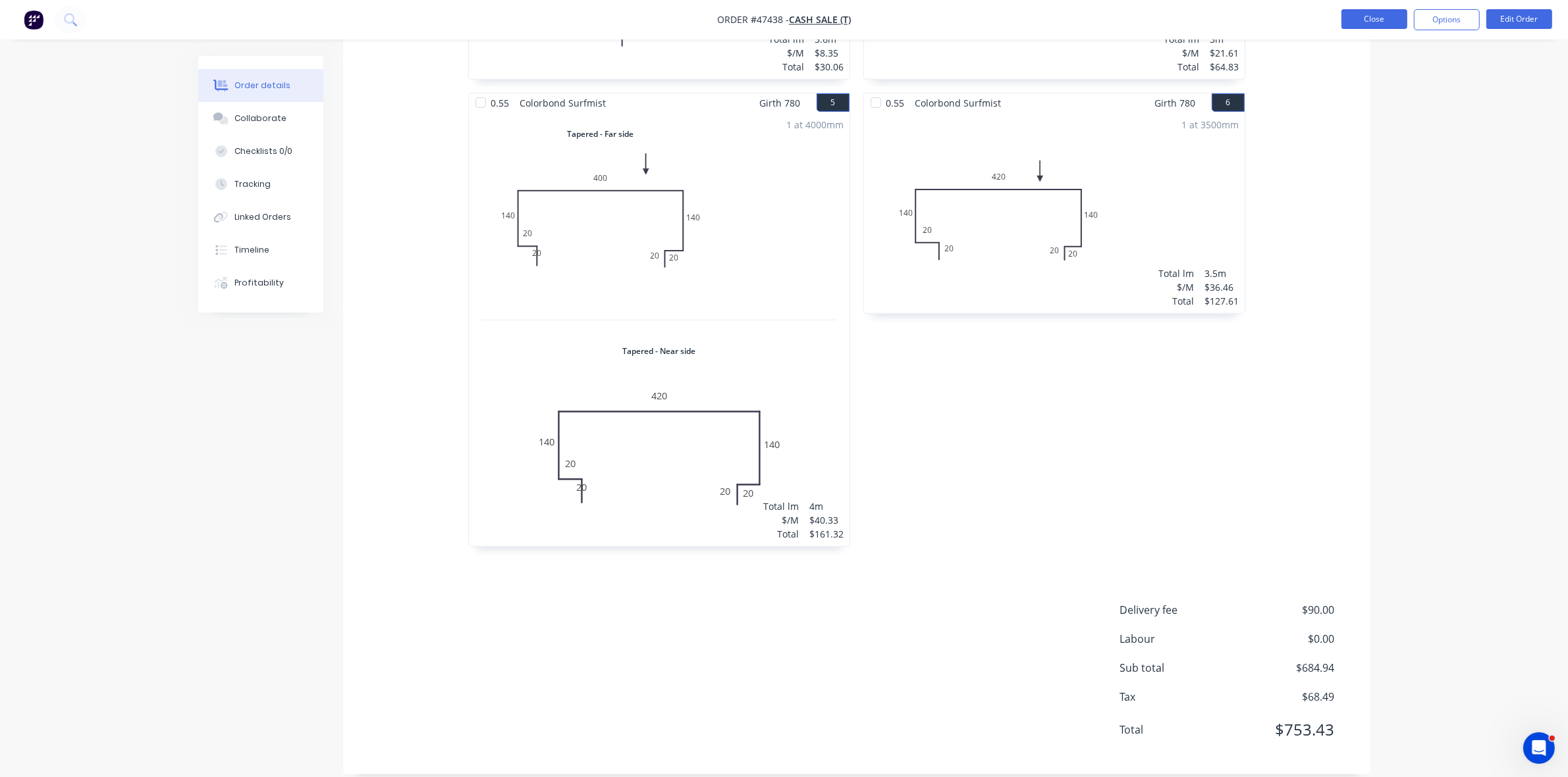
click at [1384, 14] on button "Close" at bounding box center [1374, 19] width 66 height 20
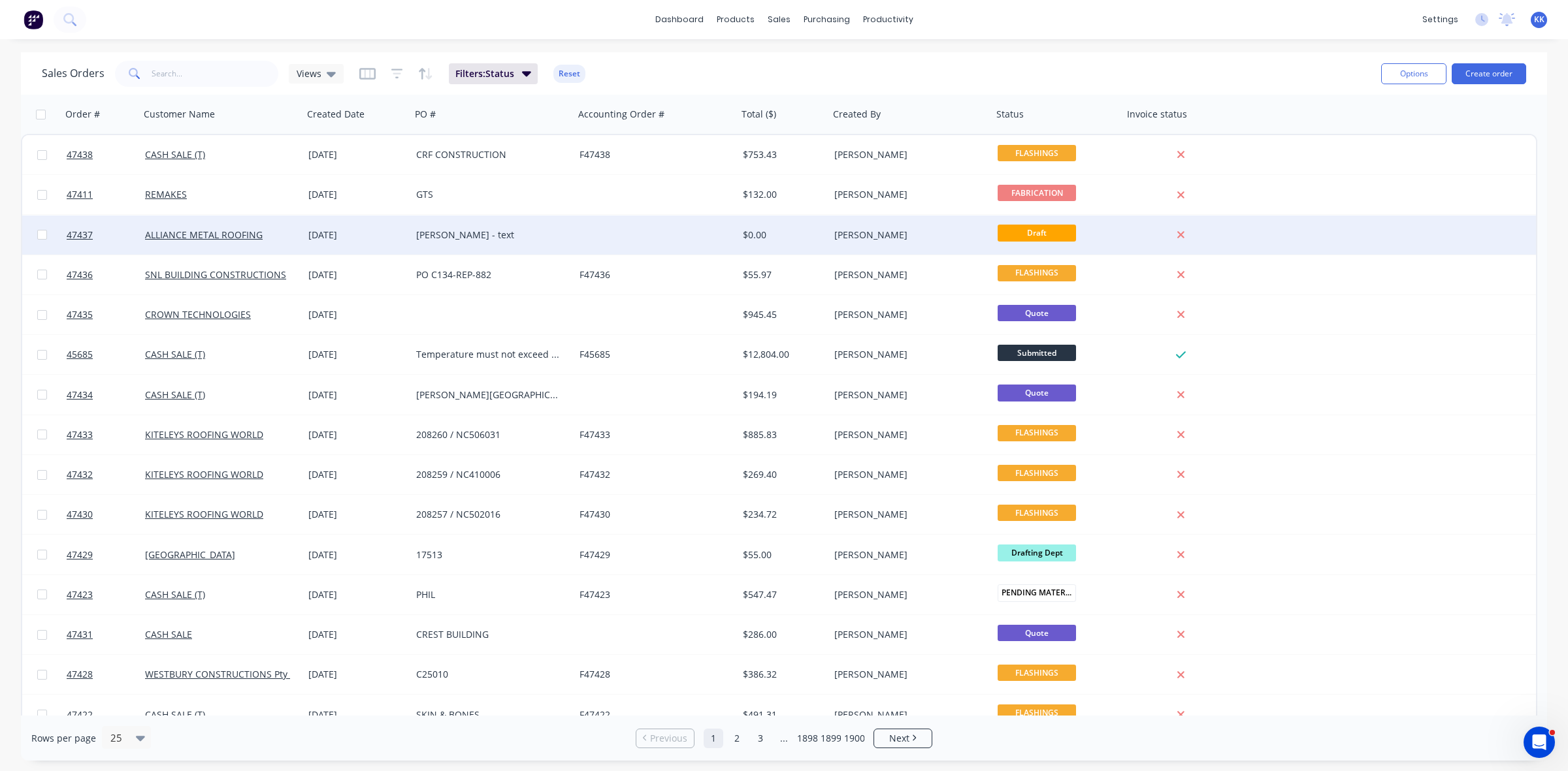
click at [492, 234] on div "[PERSON_NAME] - text" at bounding box center [489, 235] width 145 height 13
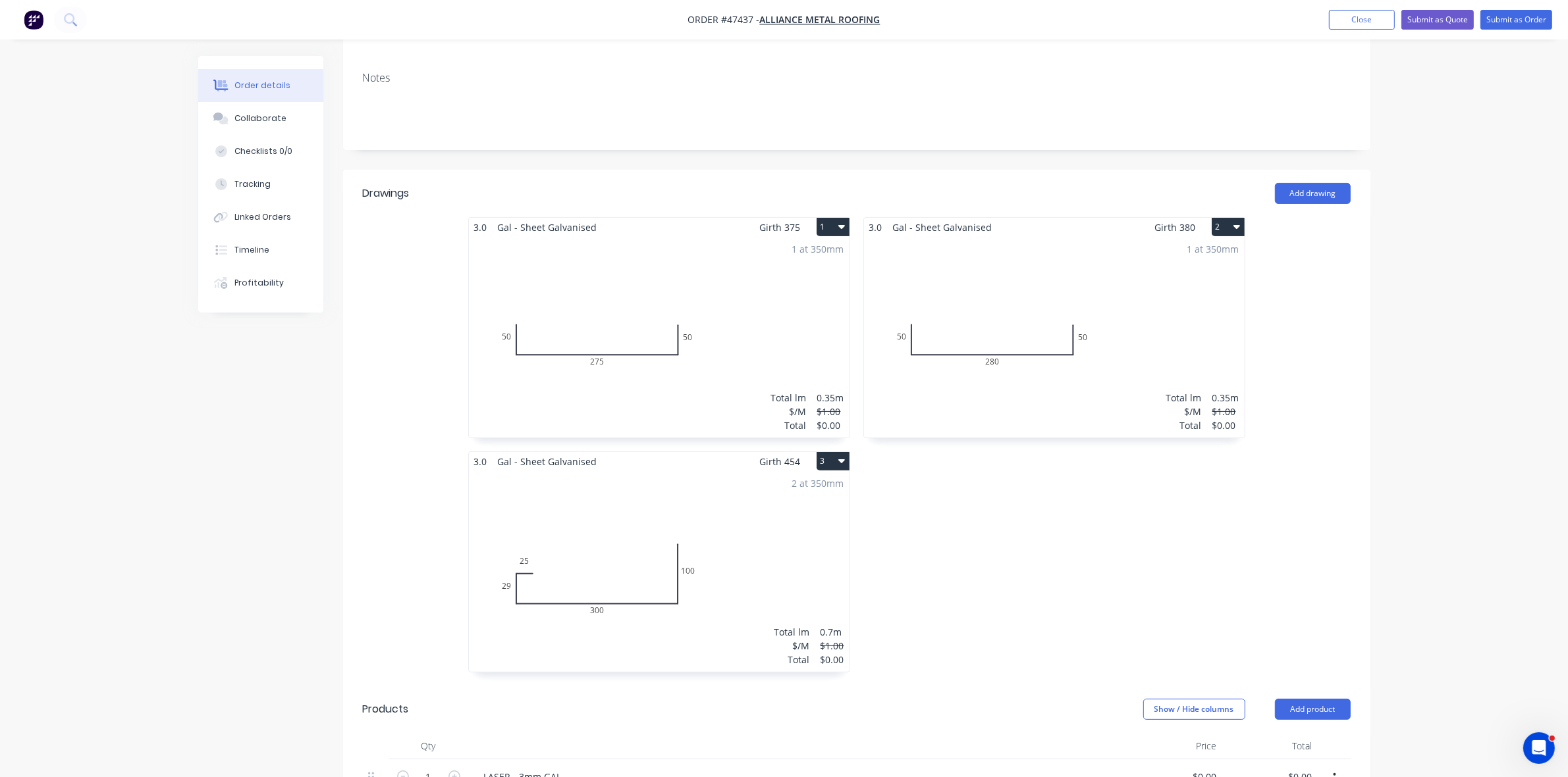
scroll to position [247, 0]
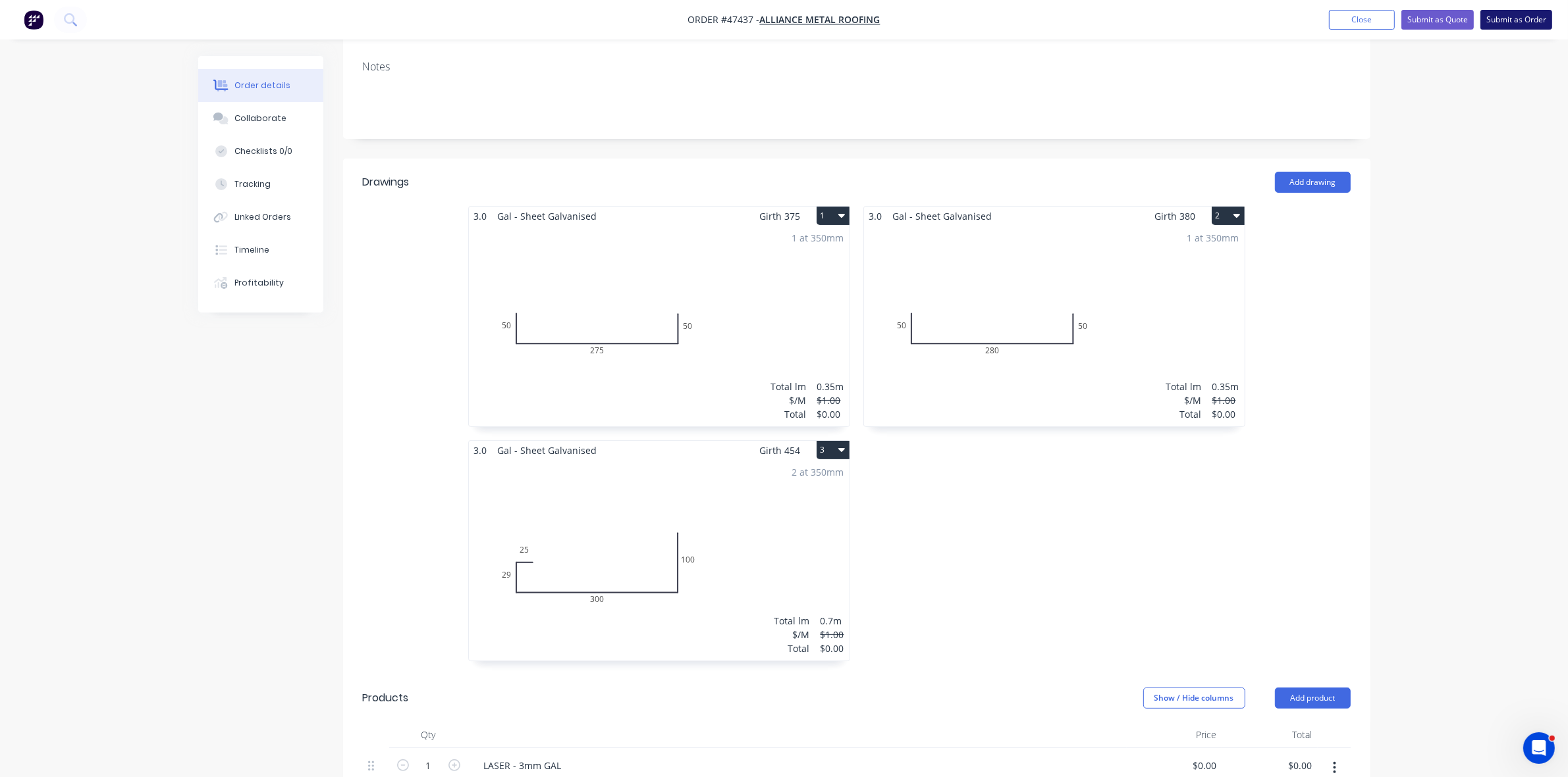
click at [1523, 17] on button "Submit as Order" at bounding box center [1516, 19] width 72 height 20
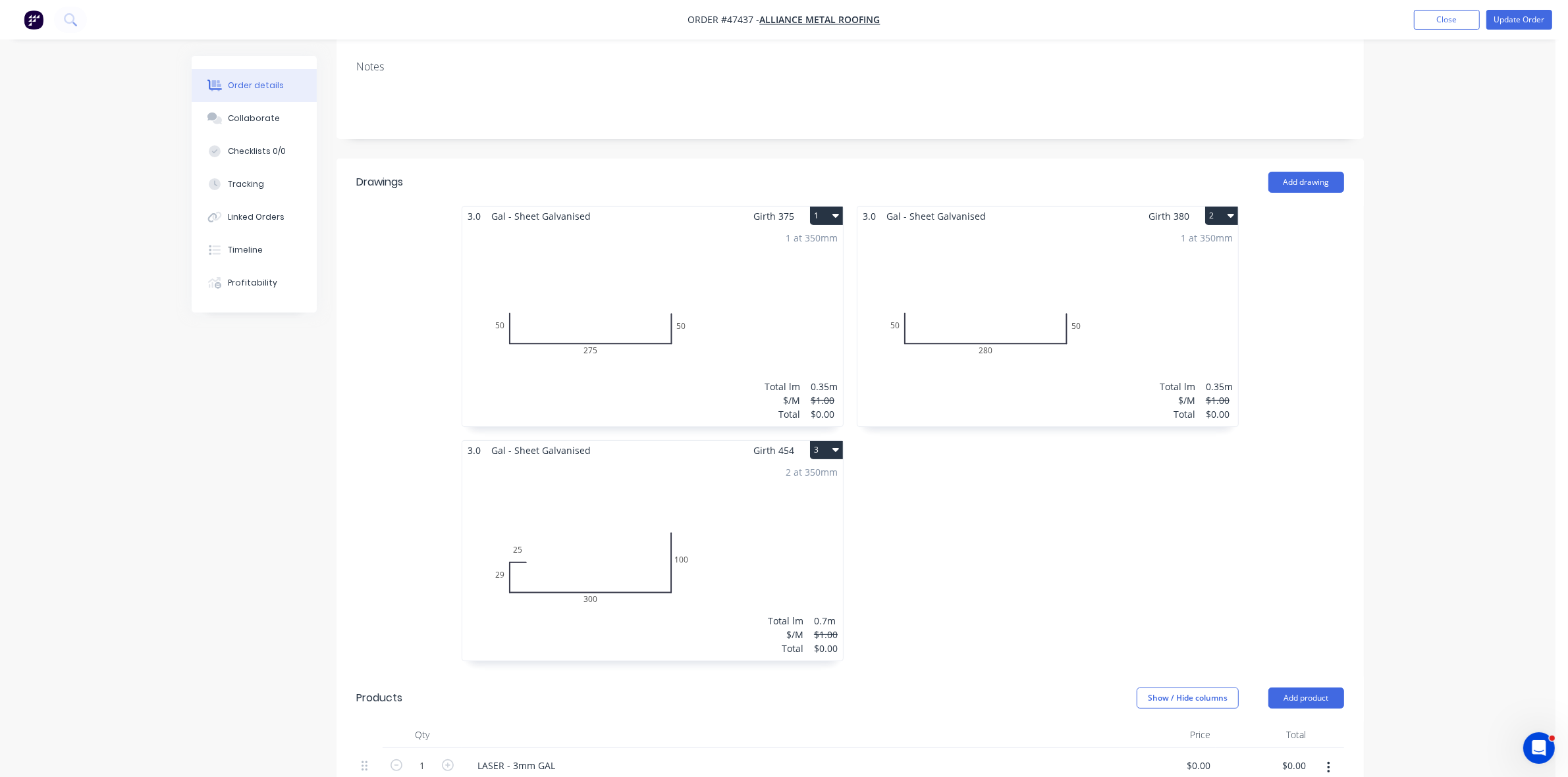
scroll to position [0, 0]
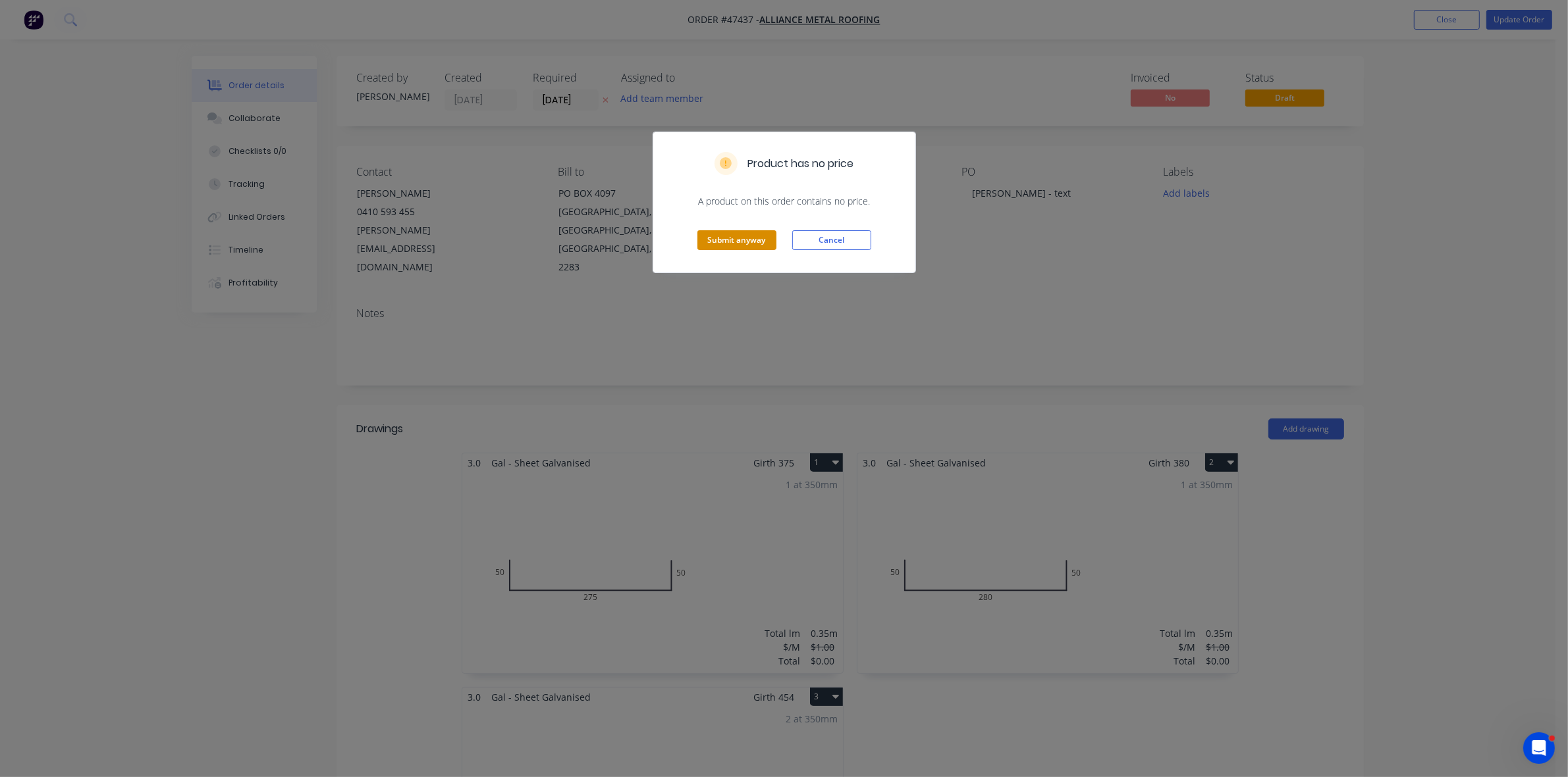
click at [752, 242] on button "Submit anyway" at bounding box center [737, 240] width 79 height 20
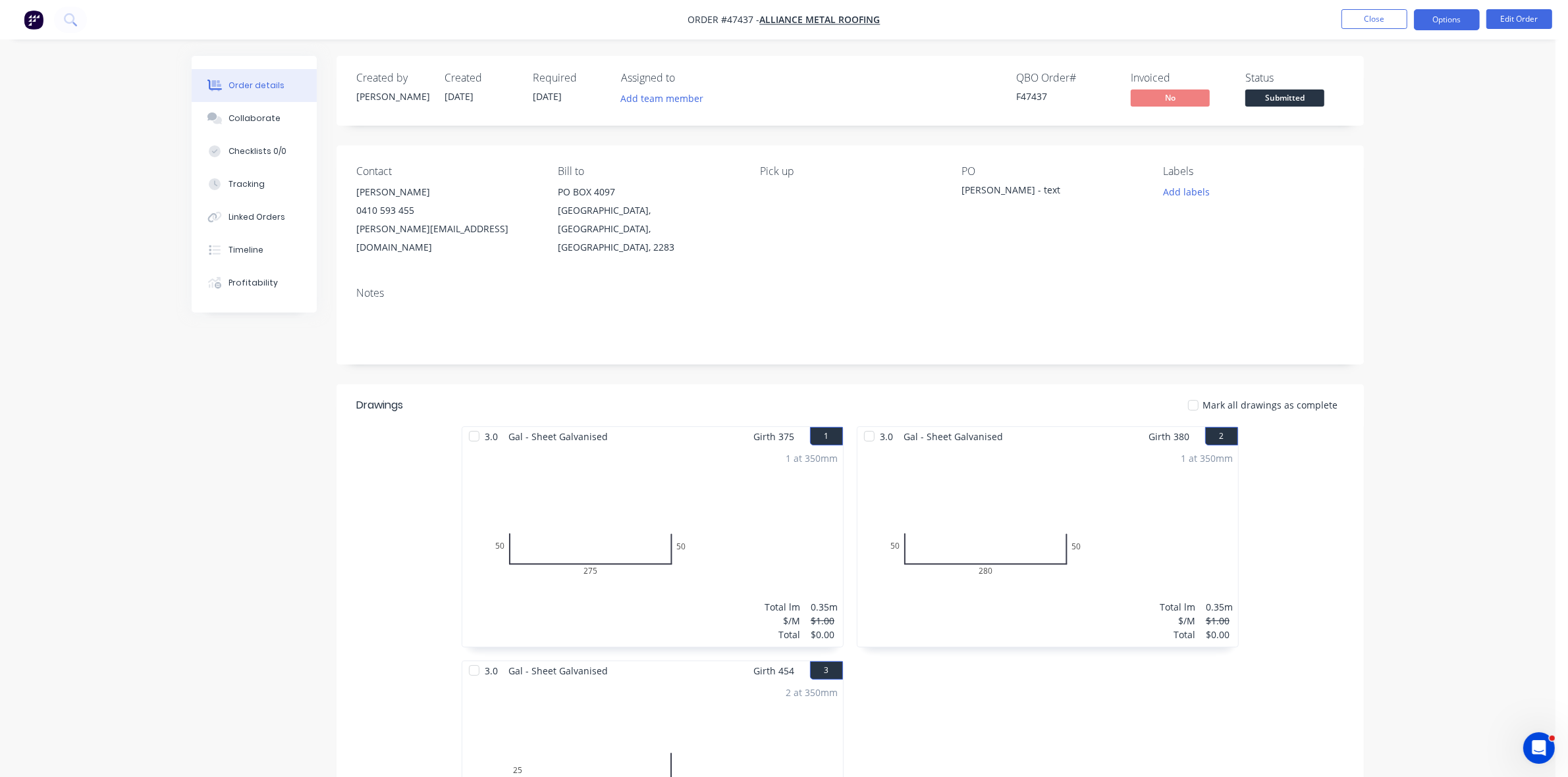
click at [1454, 21] on button "Options" at bounding box center [1446, 20] width 66 height 21
click at [1400, 155] on div "Work Order" at bounding box center [1407, 159] width 121 height 19
click at [1392, 136] on div "Without pricing" at bounding box center [1407, 132] width 121 height 19
click at [1315, 93] on span "Submitted" at bounding box center [1284, 97] width 79 height 17
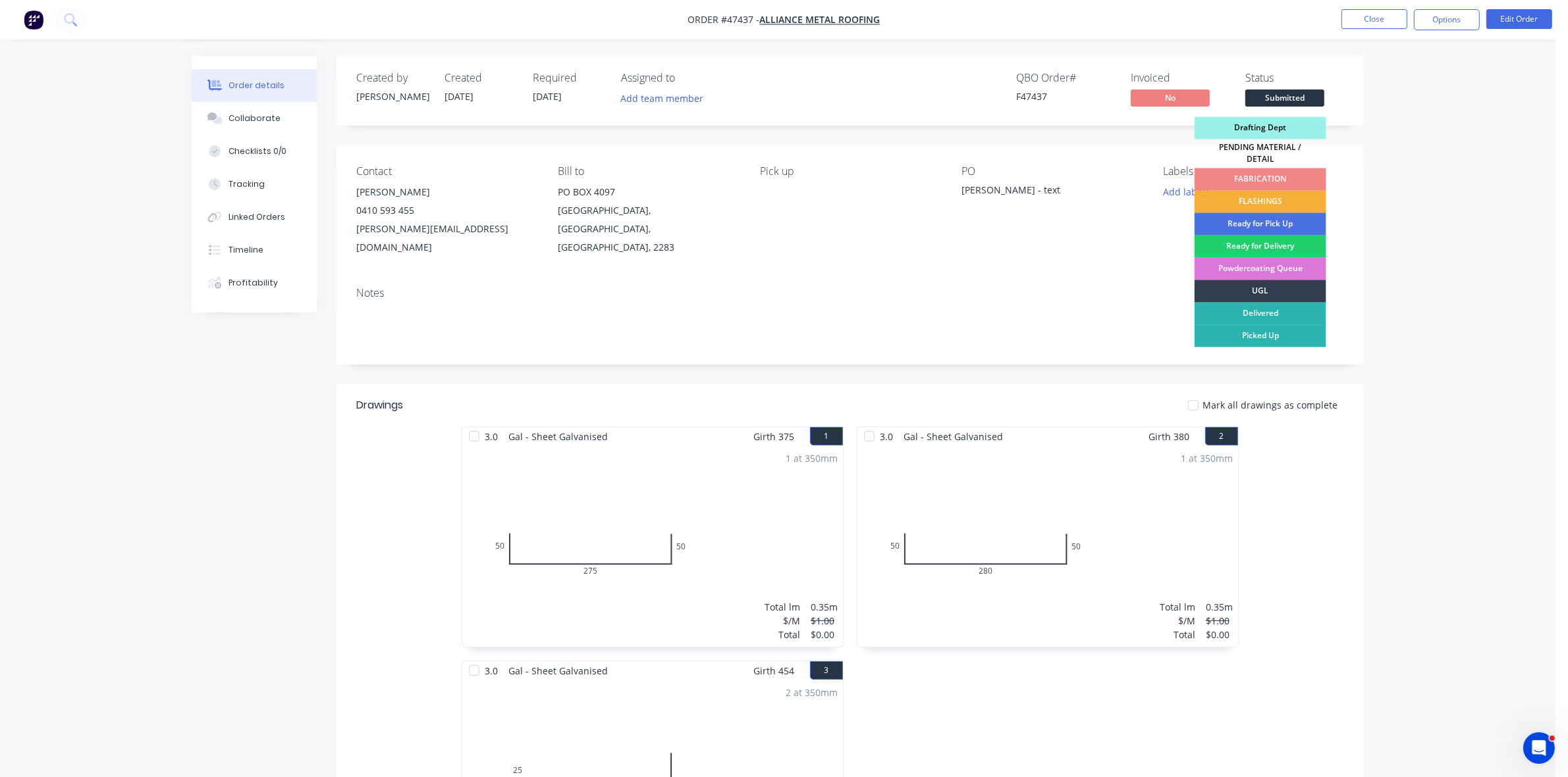
click at [1272, 126] on div "Drafting Dept" at bounding box center [1260, 128] width 132 height 22
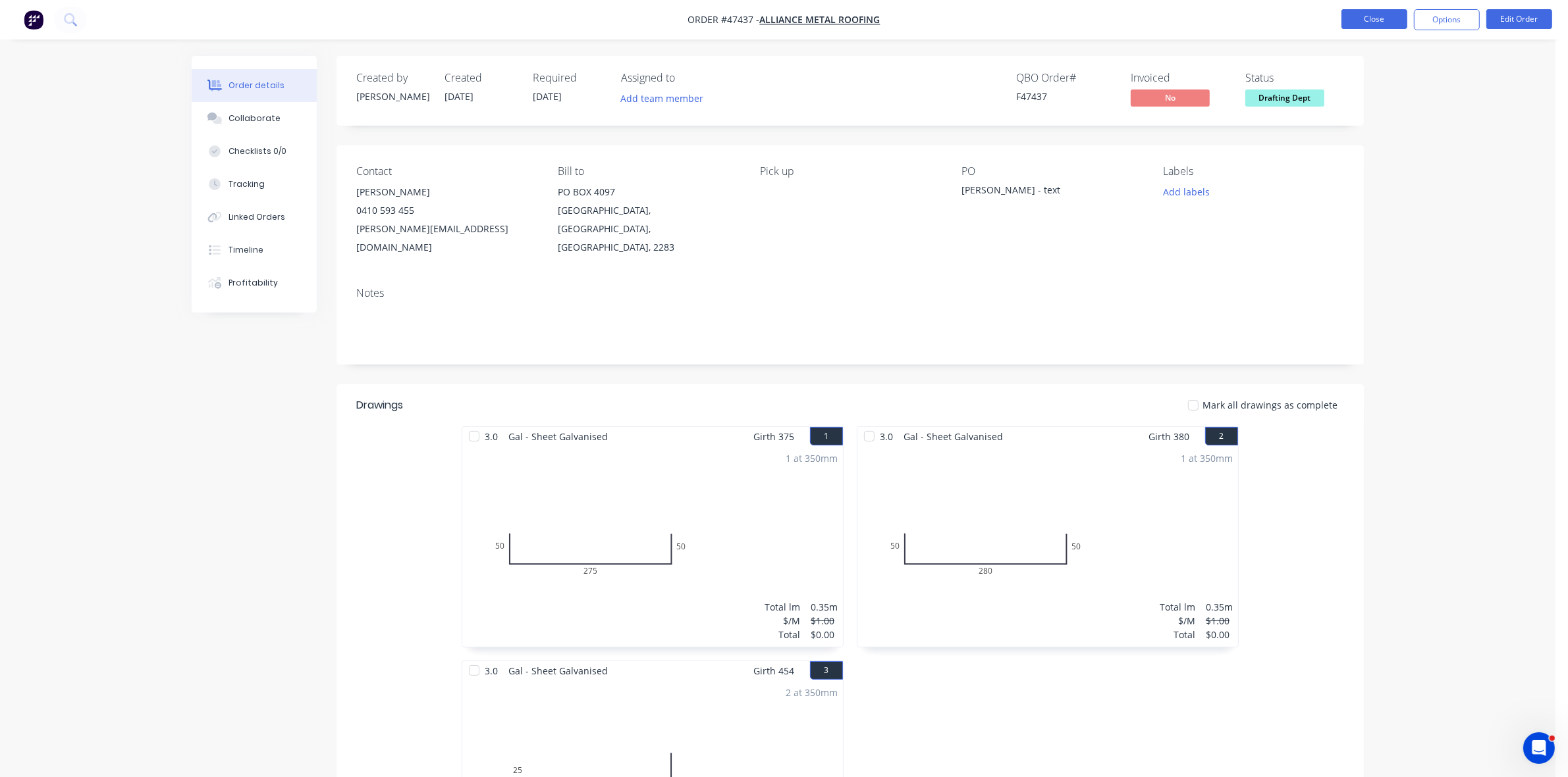
click at [1367, 21] on button "Close" at bounding box center [1374, 19] width 66 height 20
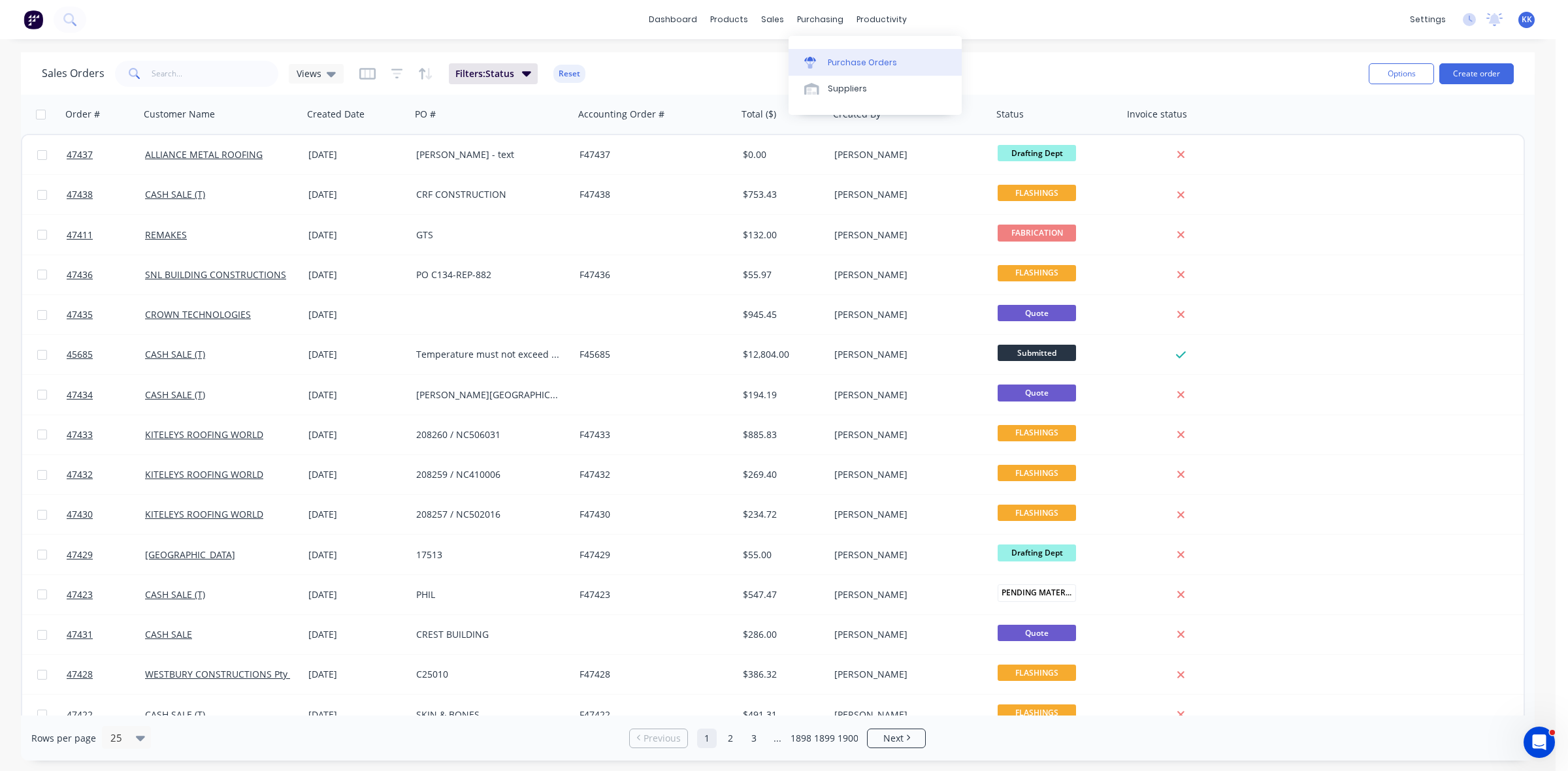
click at [847, 54] on link "Purchase Orders" at bounding box center [875, 62] width 173 height 26
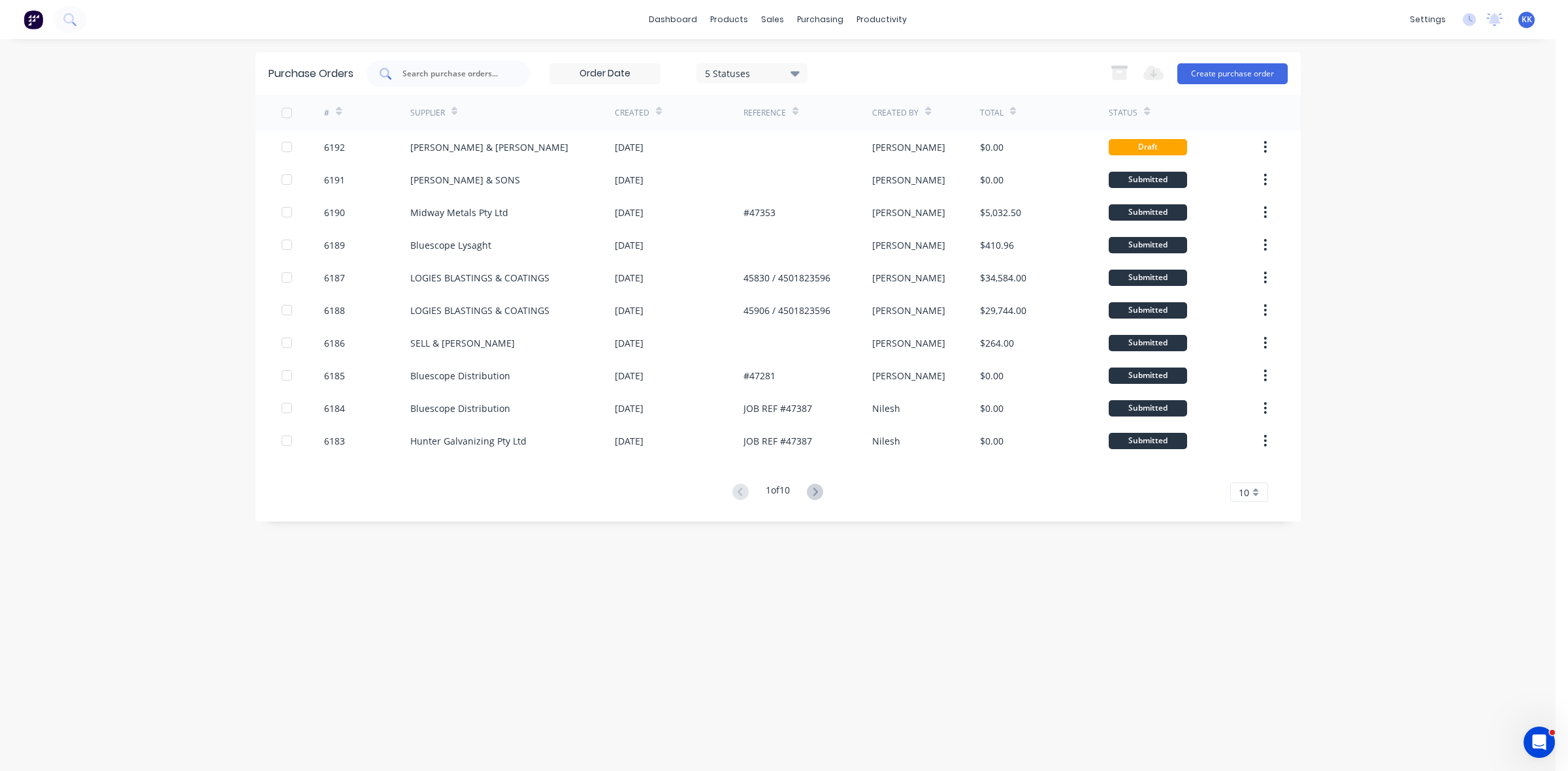
click at [451, 77] on input "text" at bounding box center [455, 74] width 108 height 13
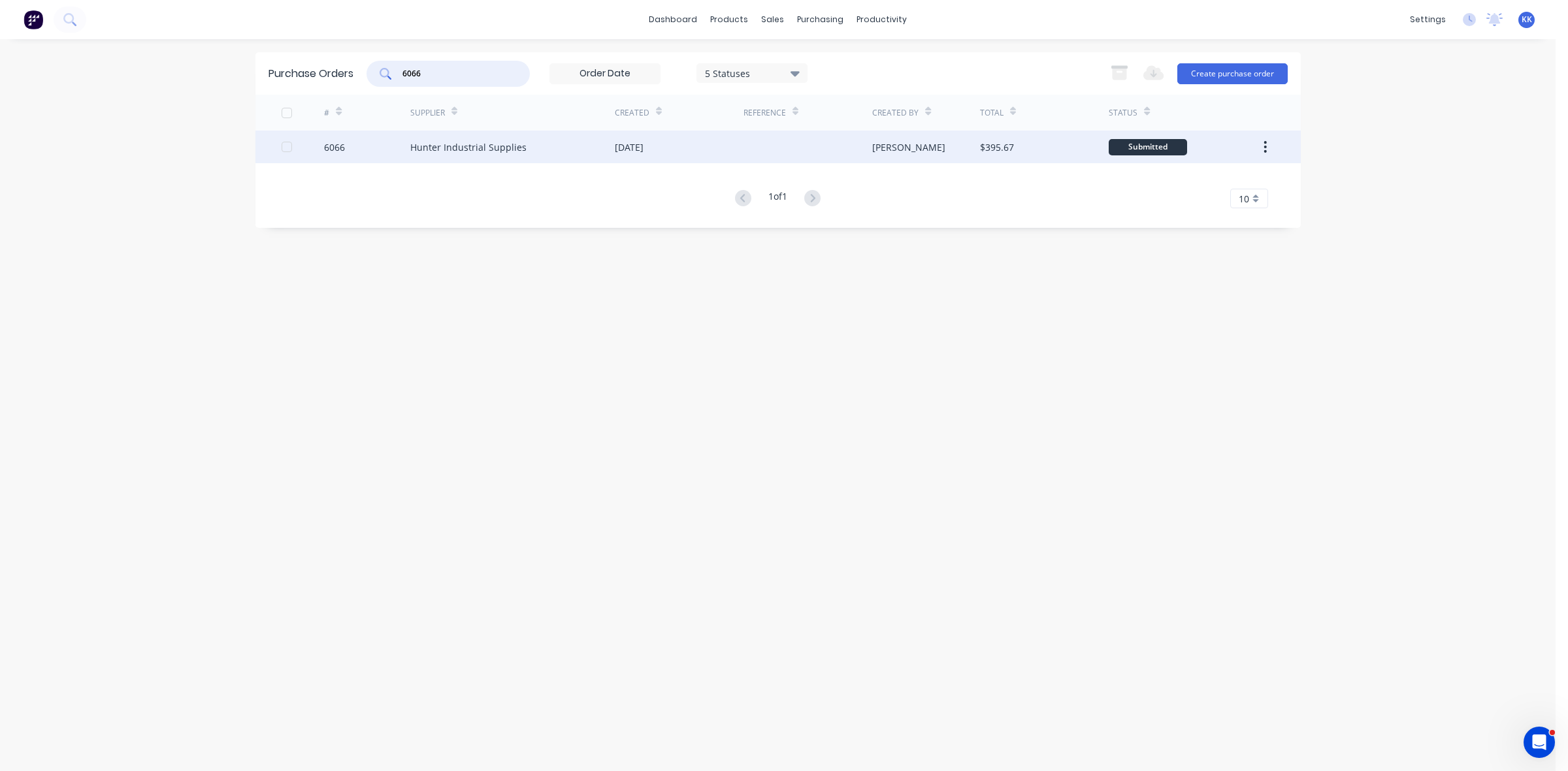
type input "6066"
click at [465, 142] on div "Hunter Industrial Supplies" at bounding box center [468, 146] width 116 height 13
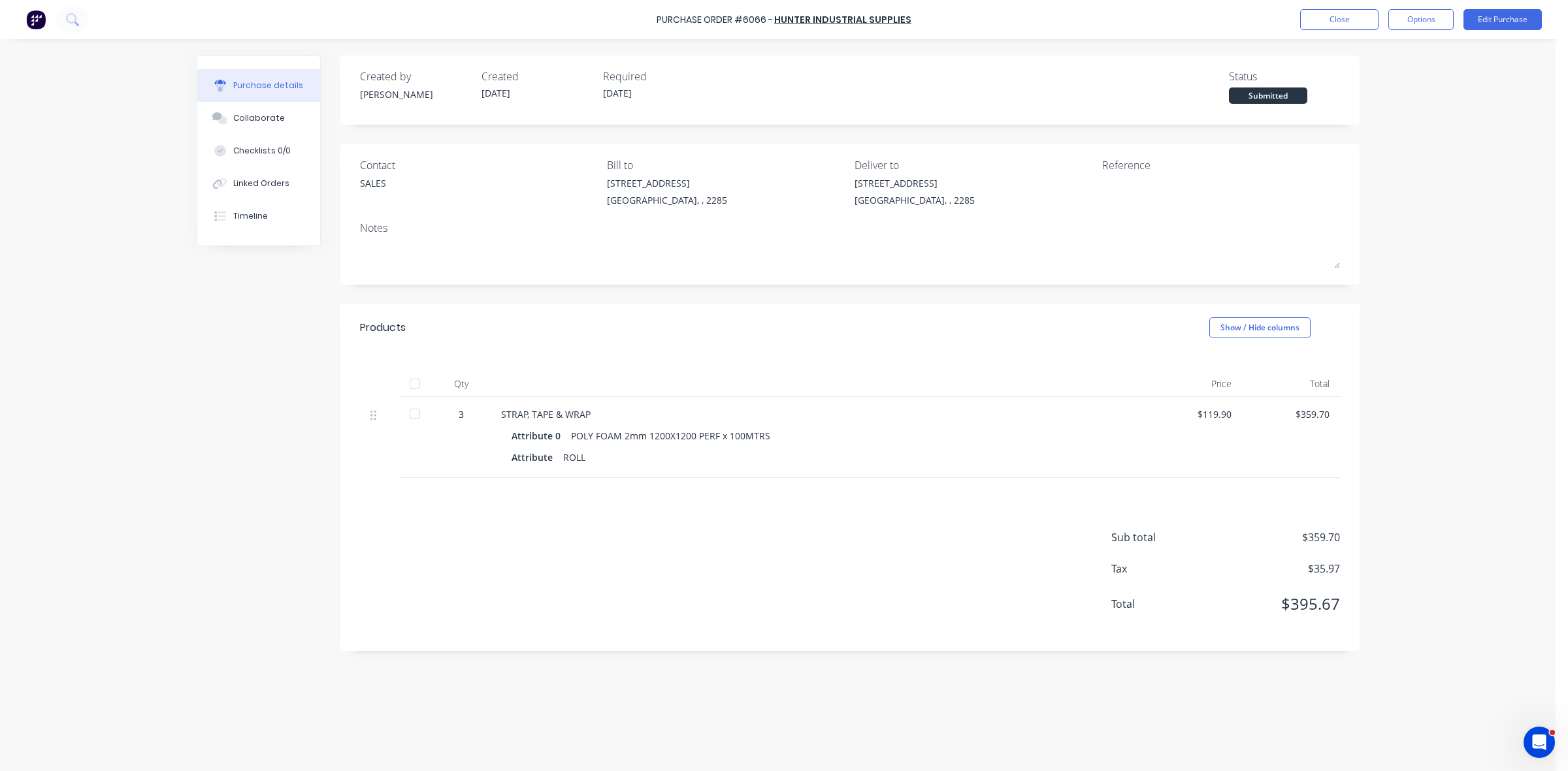
click at [410, 415] on div at bounding box center [414, 414] width 26 height 26
click at [1333, 28] on button "Close" at bounding box center [1339, 20] width 78 height 21
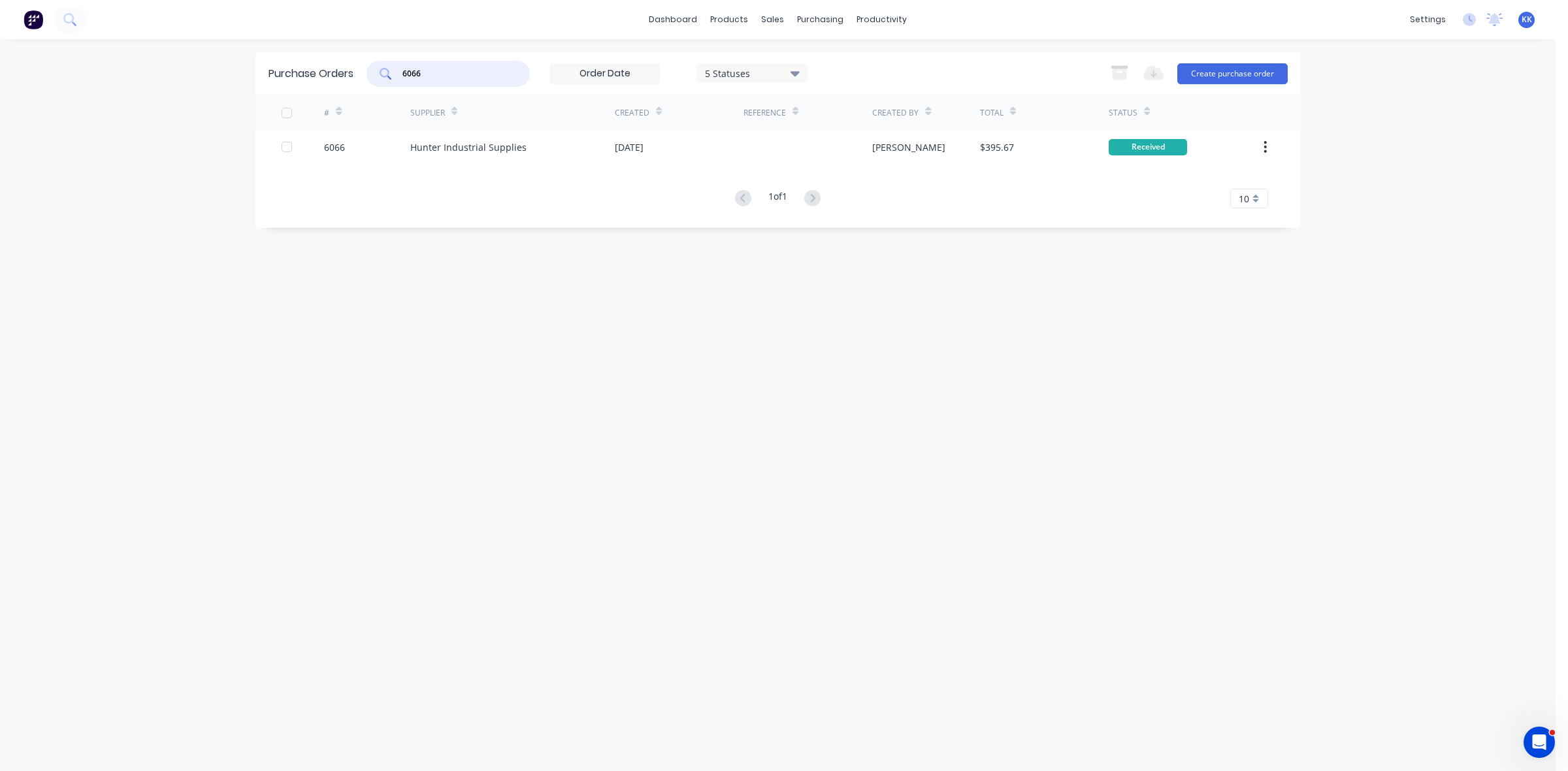
drag, startPoint x: 427, startPoint y: 75, endPoint x: 393, endPoint y: 69, distance: 34.5
click at [393, 69] on div "6066" at bounding box center [448, 74] width 163 height 26
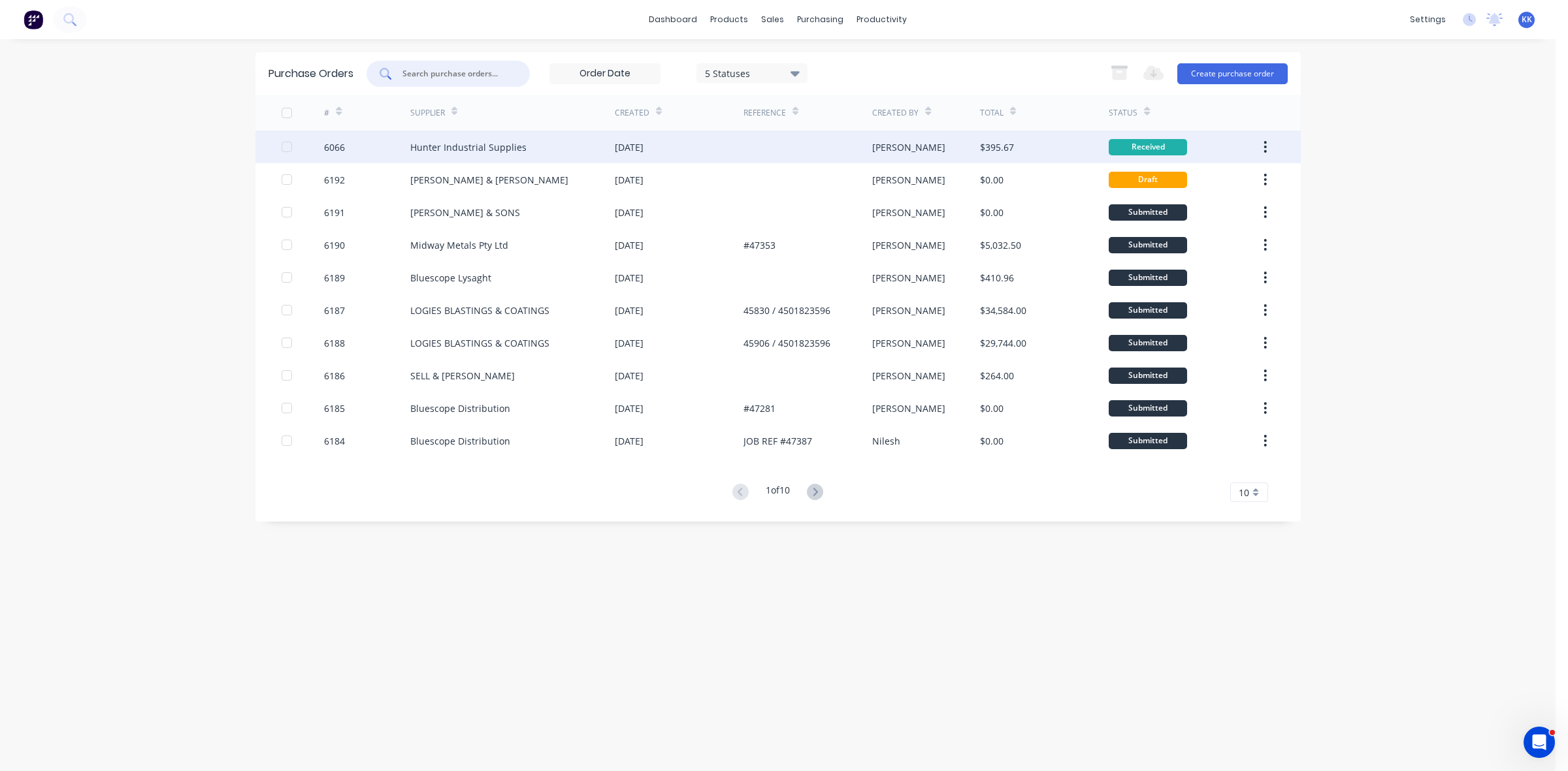
click at [287, 147] on div at bounding box center [287, 146] width 26 height 26
click at [1116, 74] on icon "button" at bounding box center [1120, 74] width 14 height 11
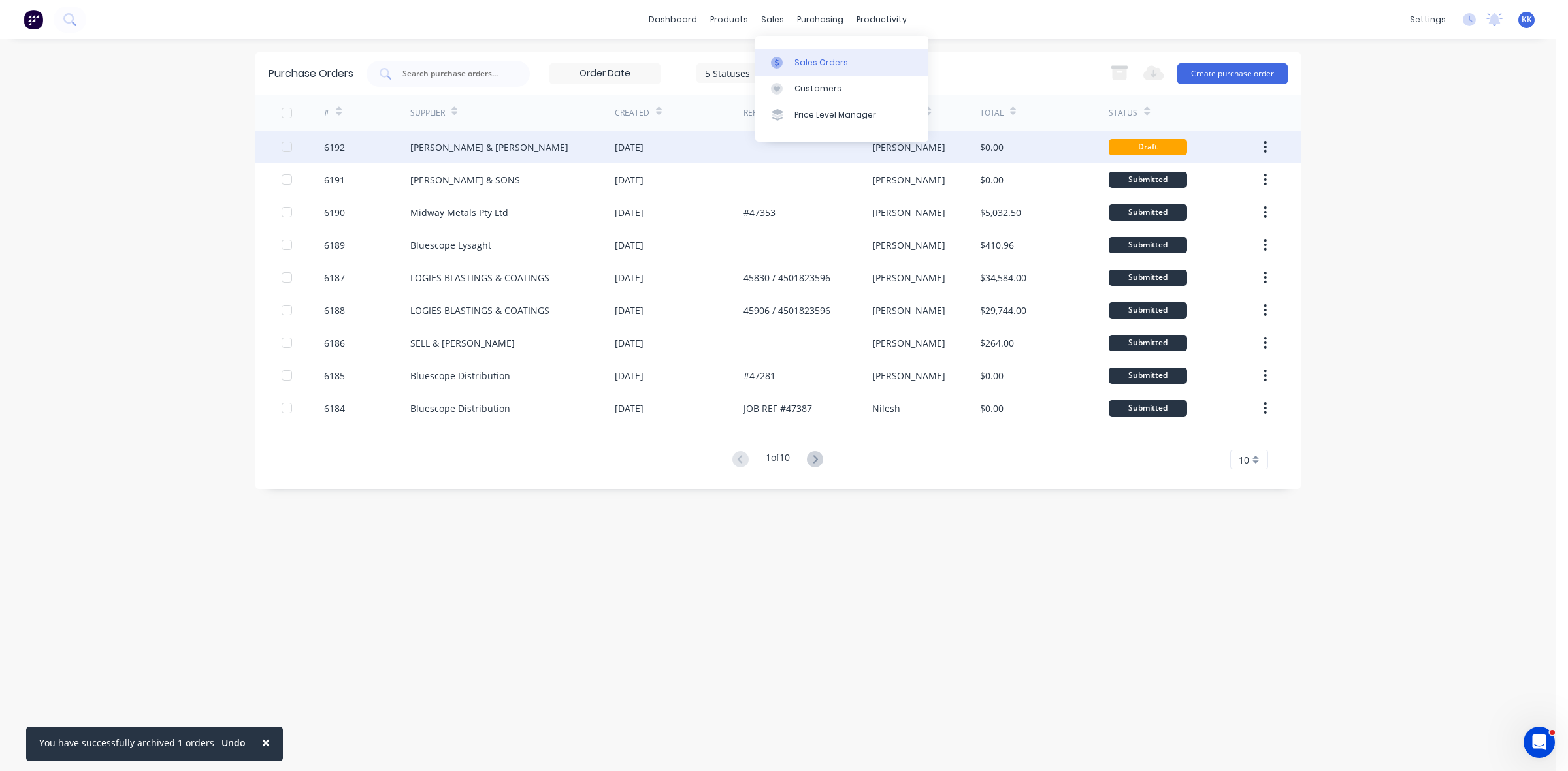
click at [790, 54] on link "Sales Orders" at bounding box center [842, 62] width 173 height 26
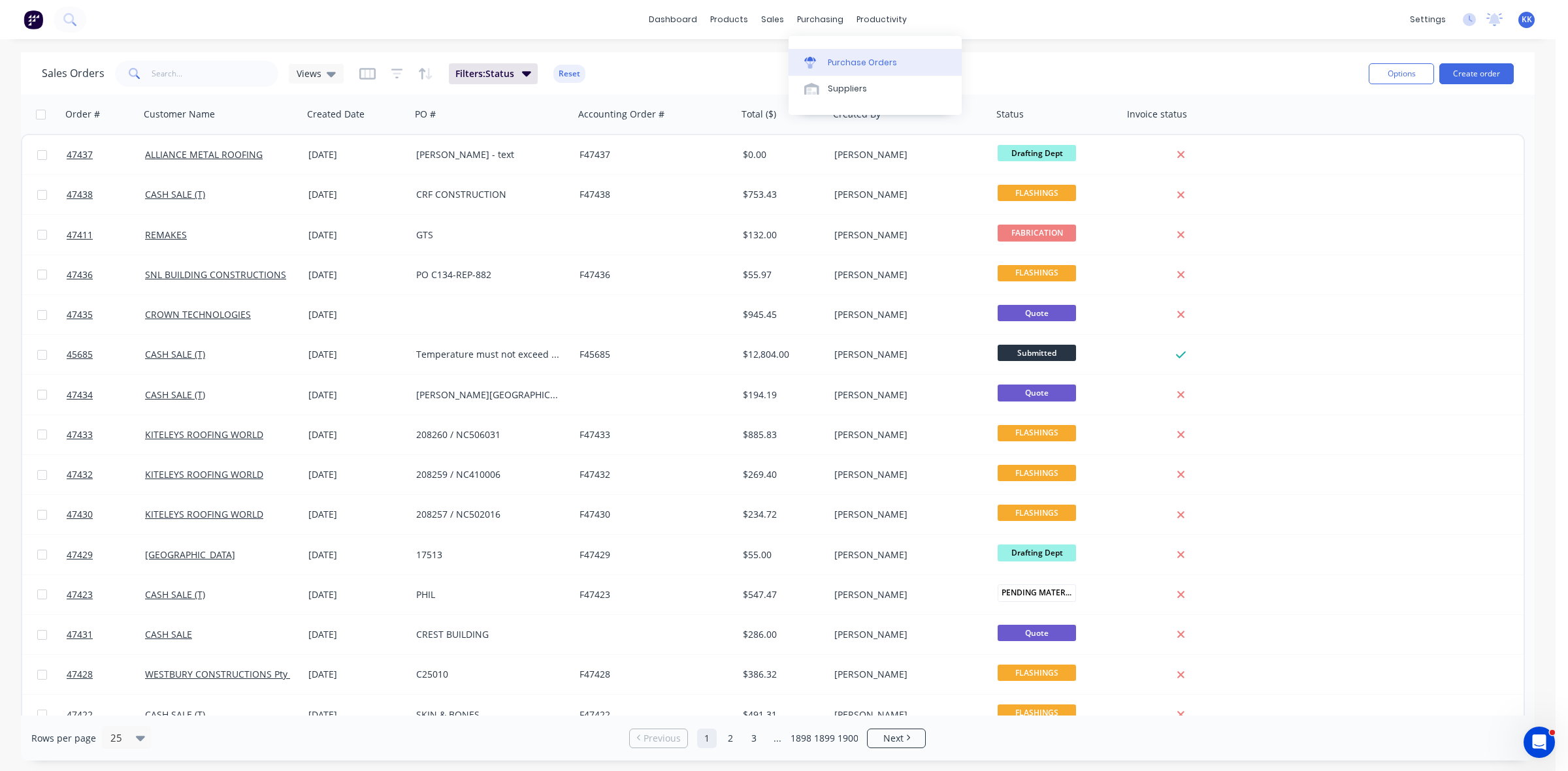
click at [843, 52] on link "Purchase Orders" at bounding box center [875, 62] width 173 height 26
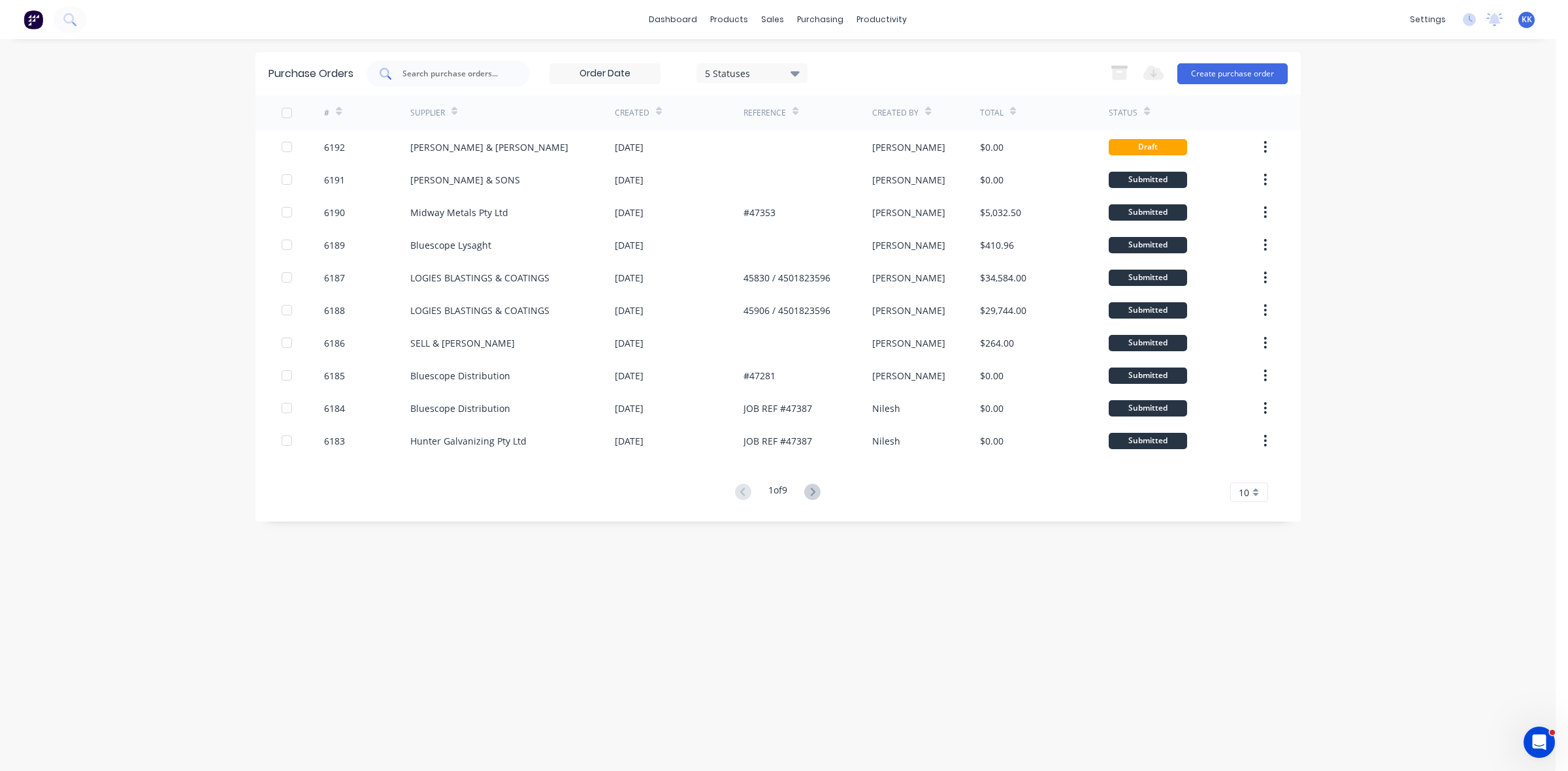
click at [427, 80] on div at bounding box center [448, 74] width 163 height 26
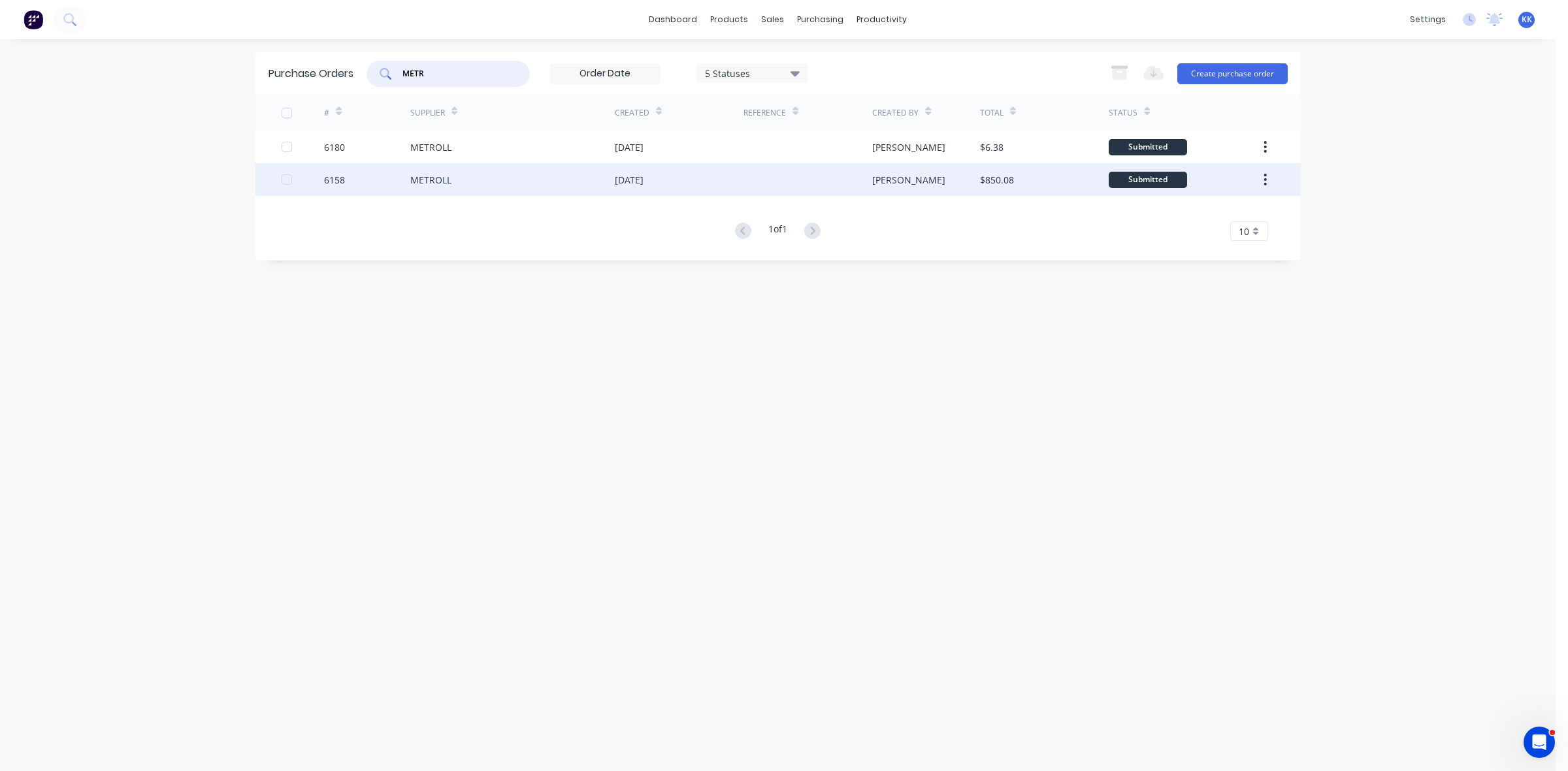
type input "METR"
click at [680, 184] on div "[DATE]" at bounding box center [679, 179] width 129 height 32
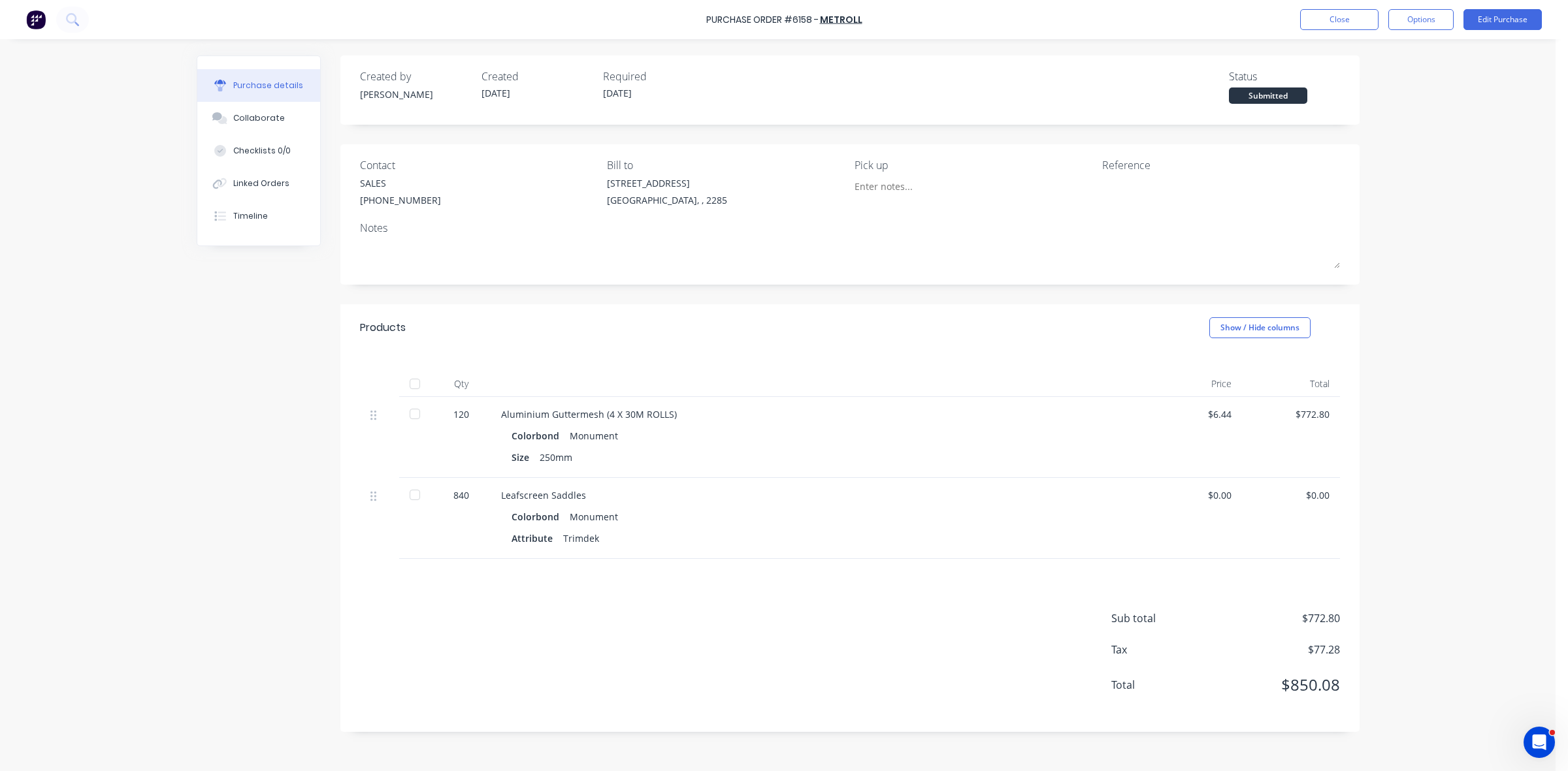
click at [412, 418] on div at bounding box center [414, 414] width 26 height 26
click at [416, 499] on div at bounding box center [414, 495] width 26 height 26
click at [280, 189] on div "Linked Orders" at bounding box center [261, 183] width 56 height 12
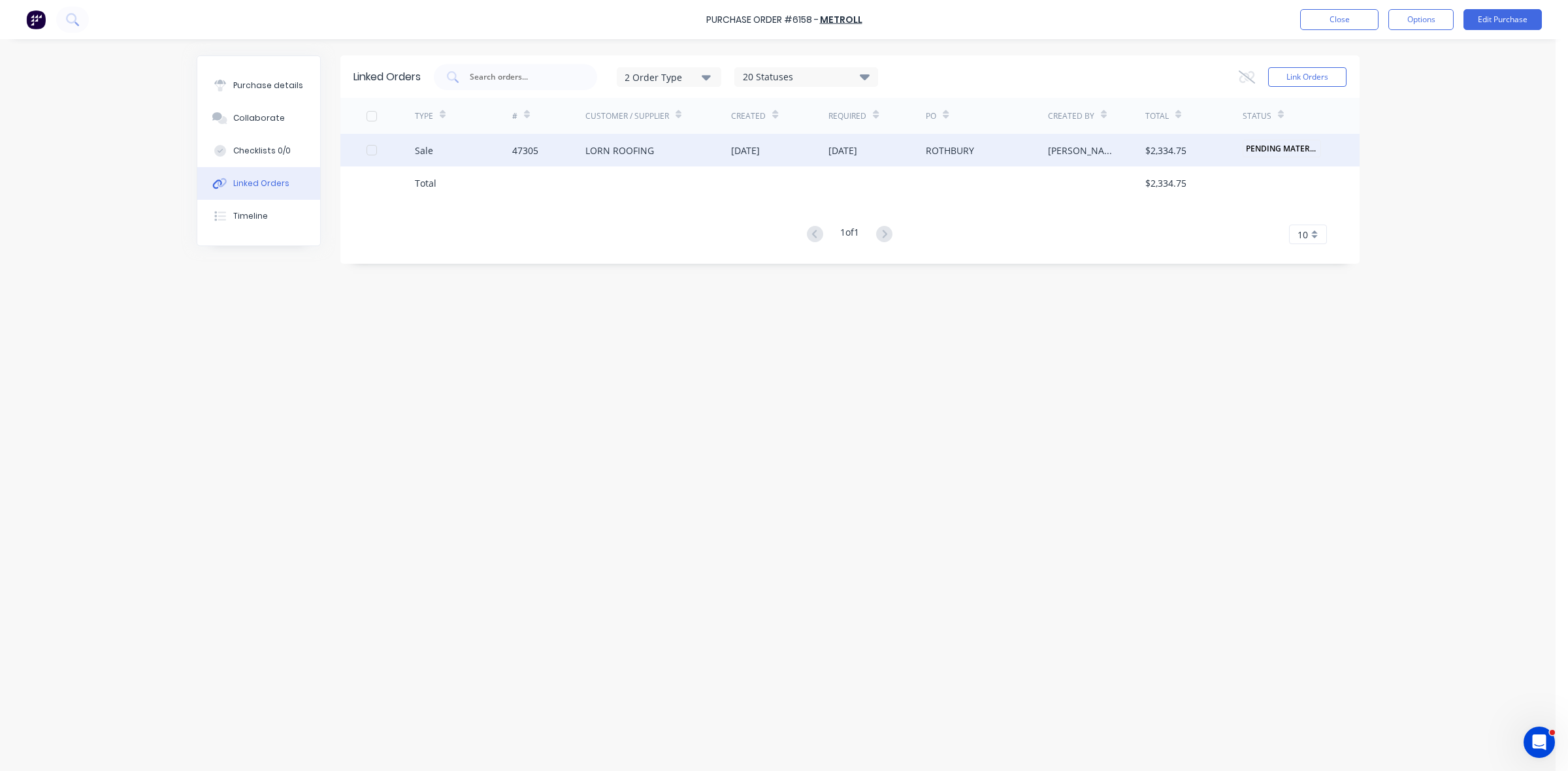
click at [790, 150] on div "[DATE]" at bounding box center [779, 150] width 97 height 32
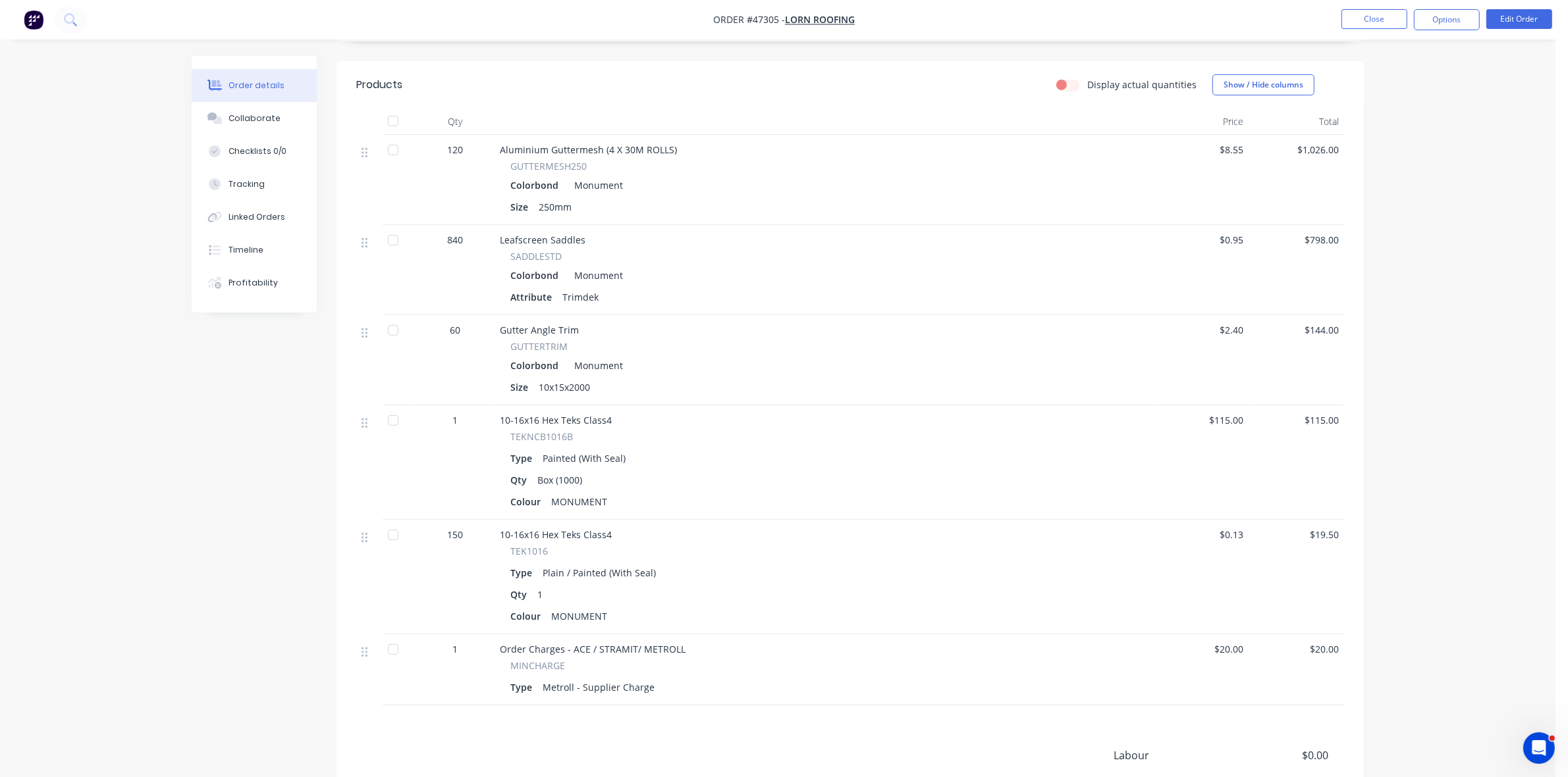
scroll to position [329, 0]
click at [389, 223] on div at bounding box center [393, 235] width 26 height 26
click at [396, 132] on div at bounding box center [393, 145] width 26 height 26
drag, startPoint x: 389, startPoint y: 514, endPoint x: 384, endPoint y: 401, distance: 113.1
click at [389, 518] on div at bounding box center [393, 530] width 26 height 26
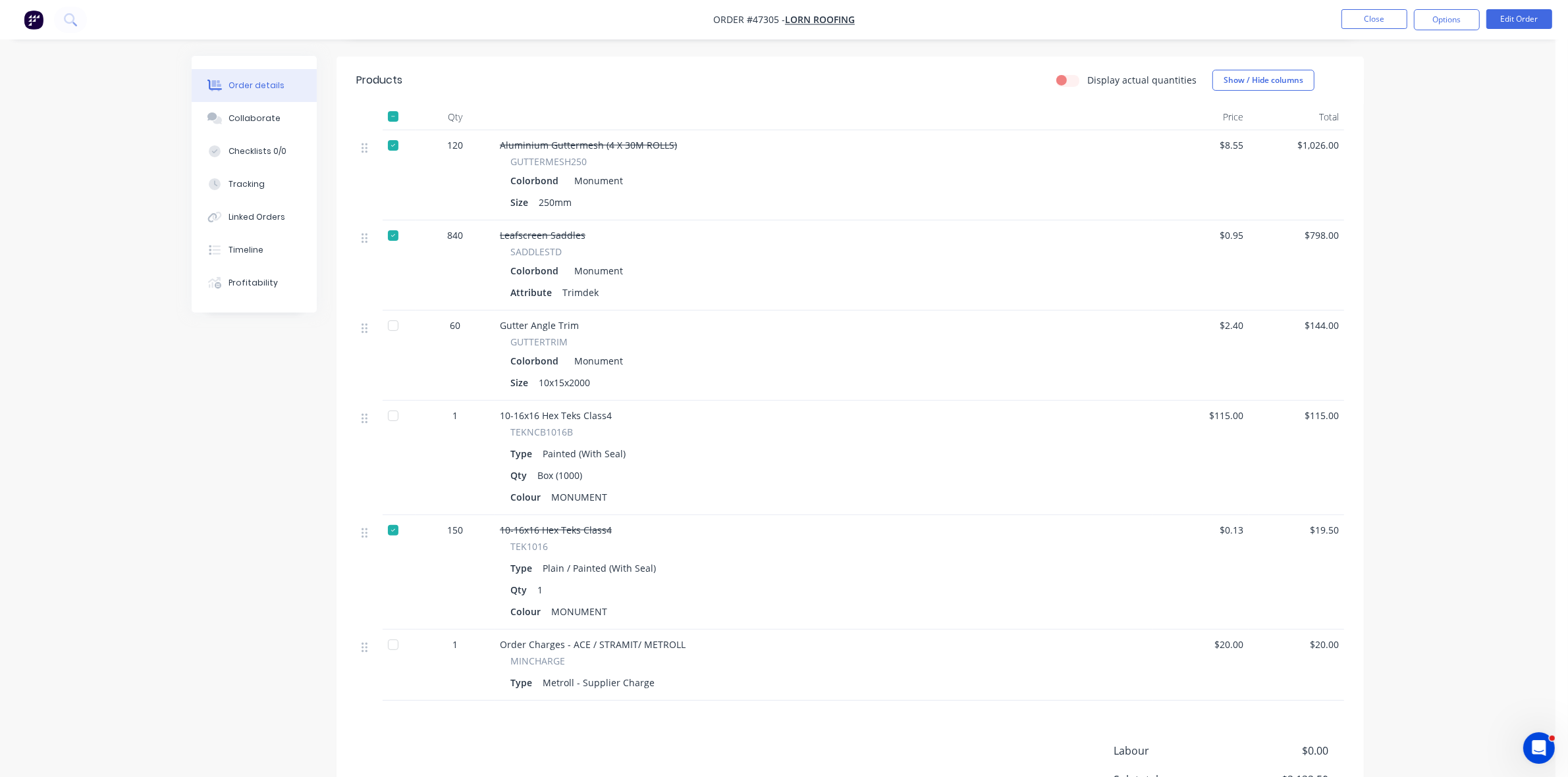
click at [390, 403] on div at bounding box center [393, 416] width 26 height 26
click at [387, 633] on div at bounding box center [393, 645] width 26 height 26
click at [249, 122] on div "Collaborate" at bounding box center [254, 118] width 52 height 12
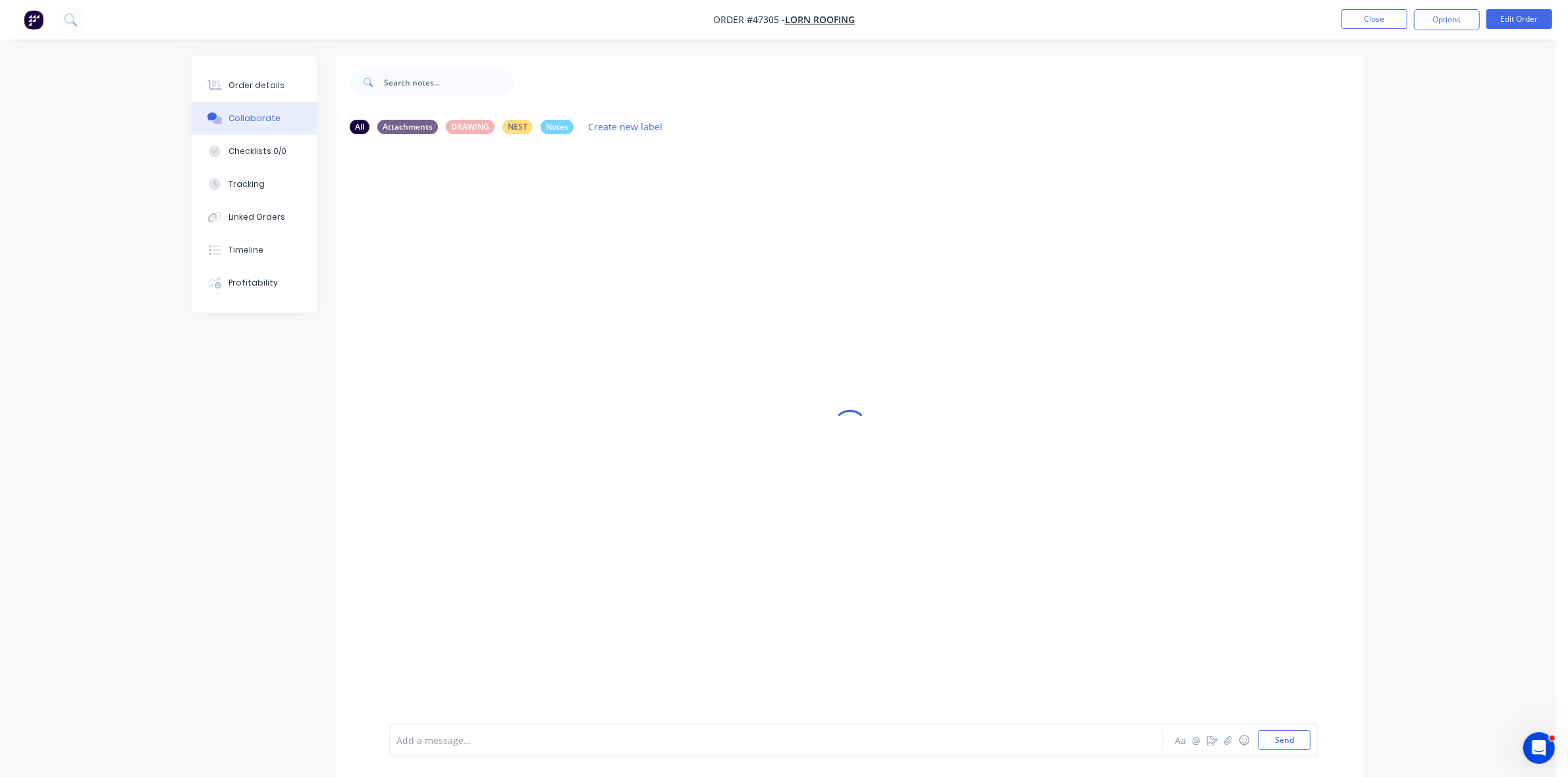
click at [412, 751] on div "Add a message... Aa @ ☺ Send" at bounding box center [853, 740] width 928 height 34
click at [413, 740] on div at bounding box center [740, 740] width 685 height 14
drag, startPoint x: 268, startPoint y: 81, endPoint x: 288, endPoint y: 85, distance: 20.4
click at [271, 81] on div "Order details" at bounding box center [256, 85] width 56 height 12
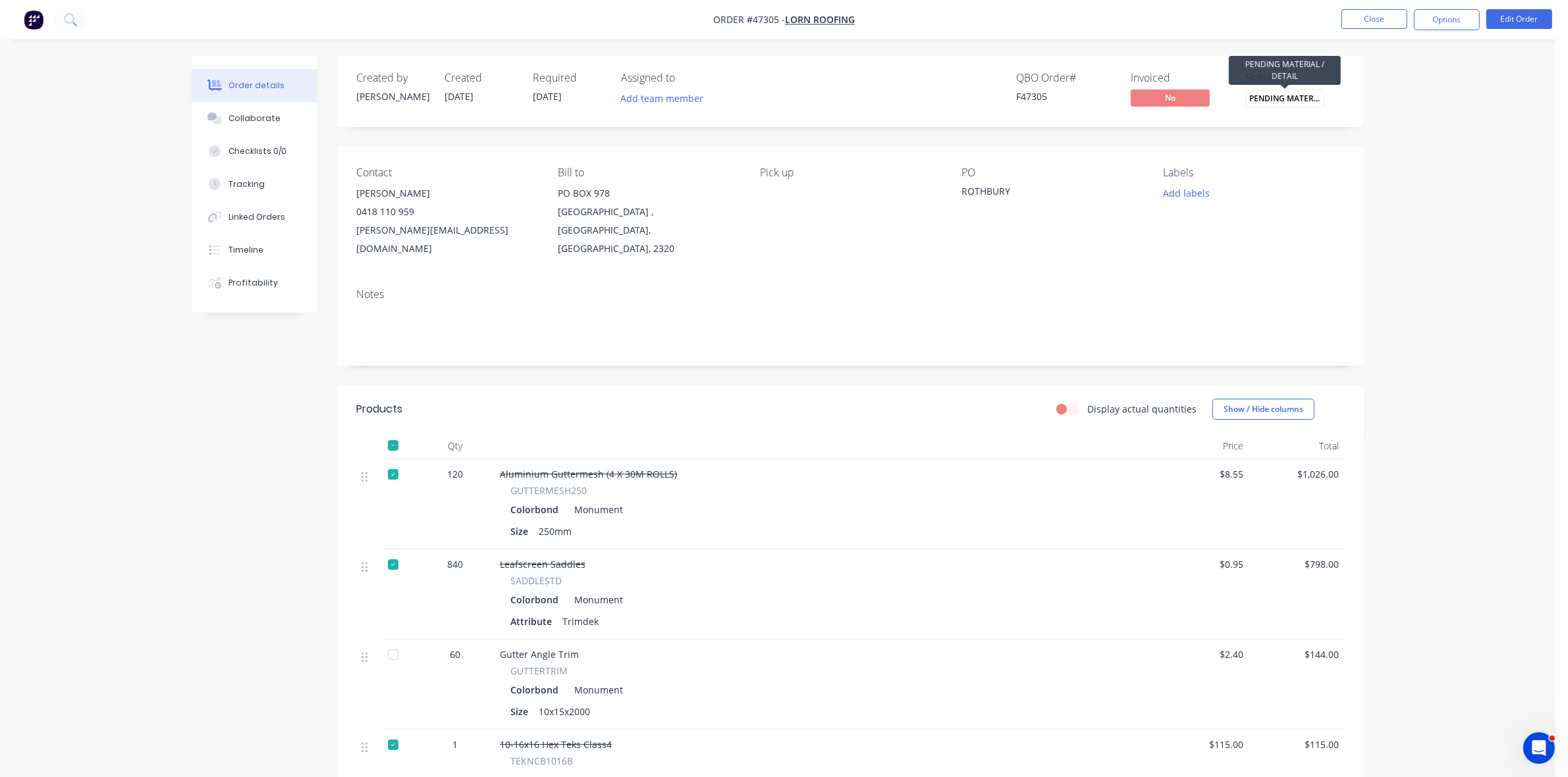
click at [1290, 100] on span "PENDING MATERIA..." at bounding box center [1284, 98] width 79 height 18
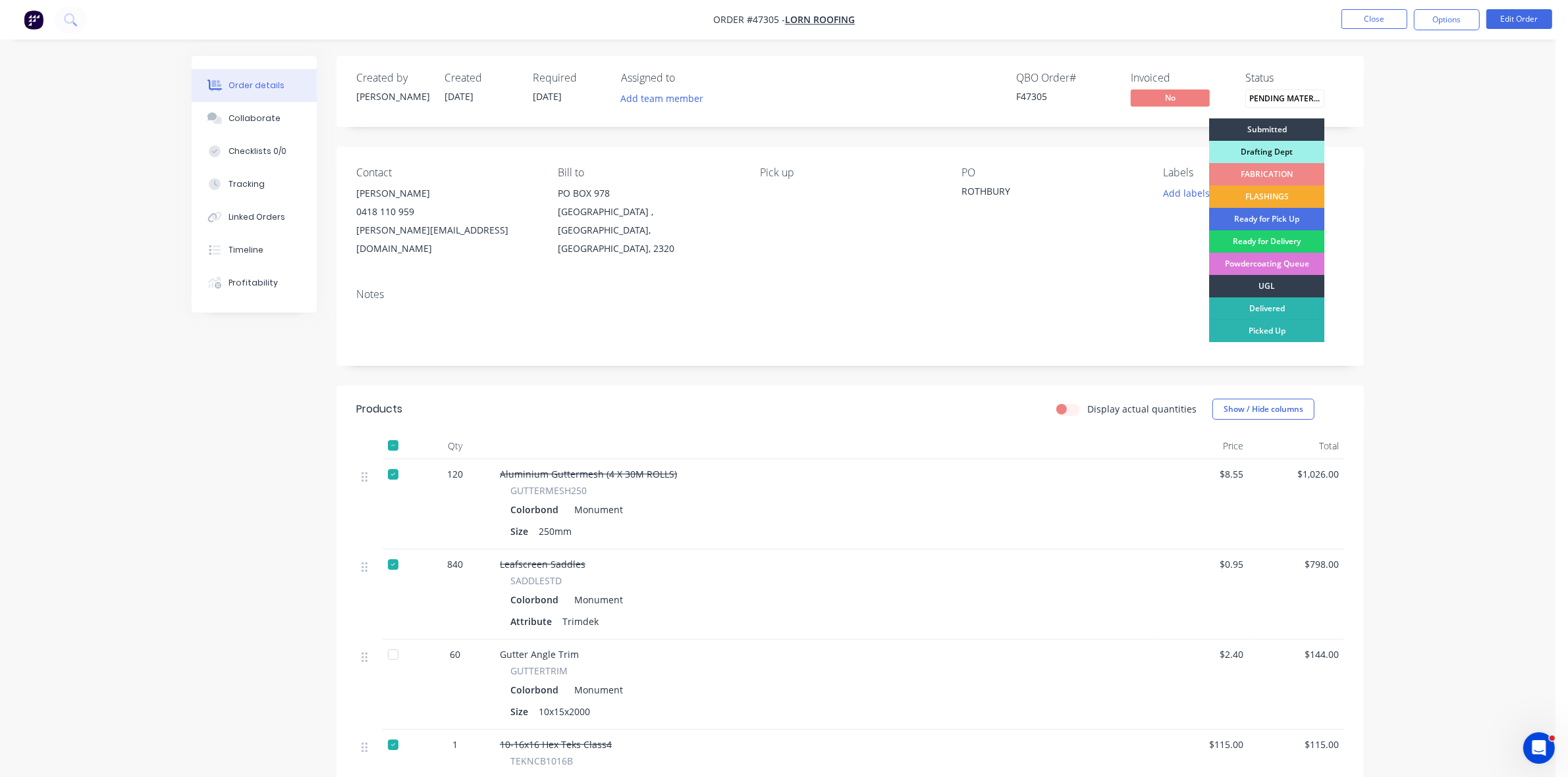
click at [1282, 195] on div "FLASHINGS" at bounding box center [1266, 197] width 115 height 22
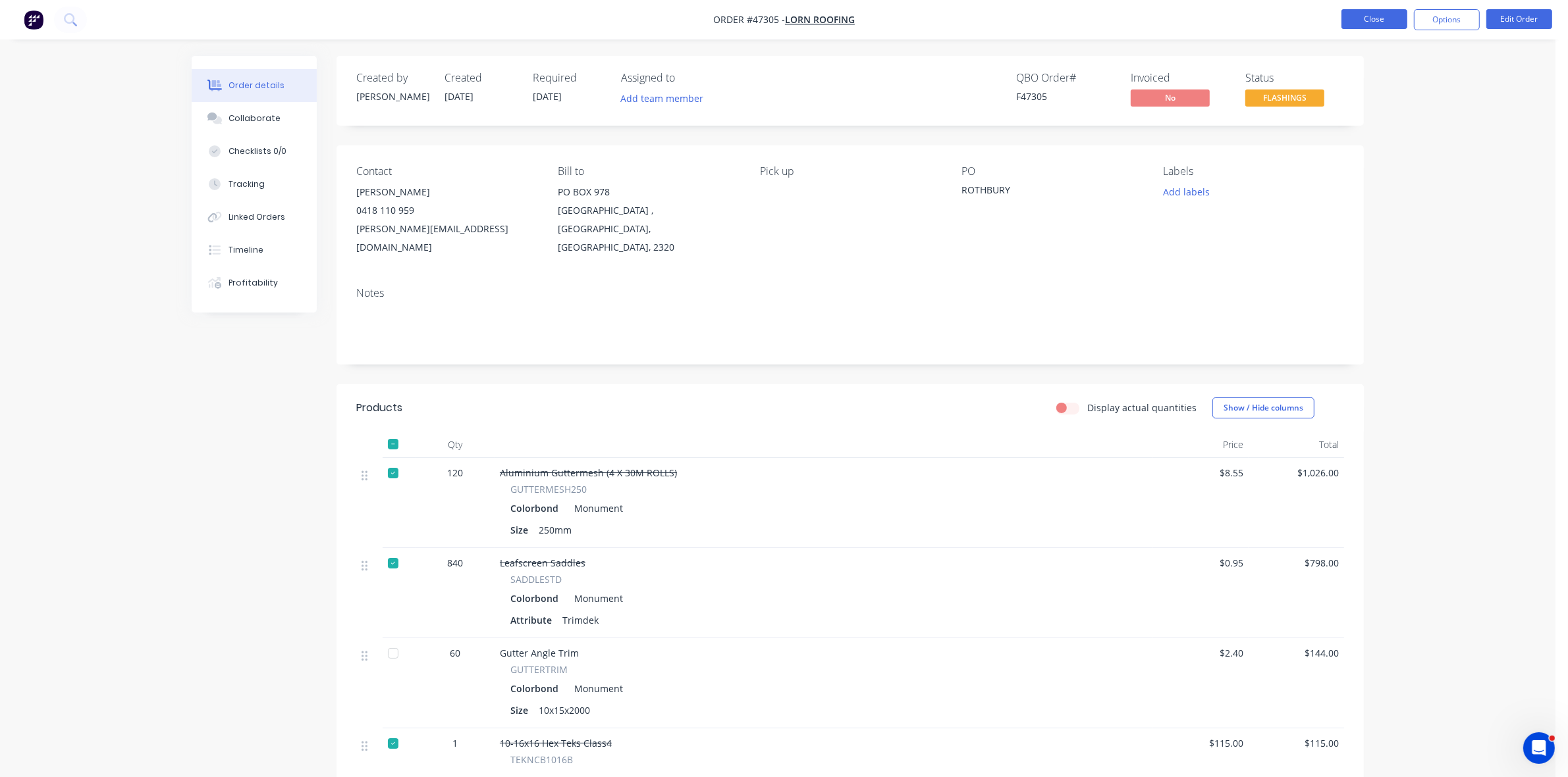
click at [1357, 27] on button "Close" at bounding box center [1374, 19] width 66 height 20
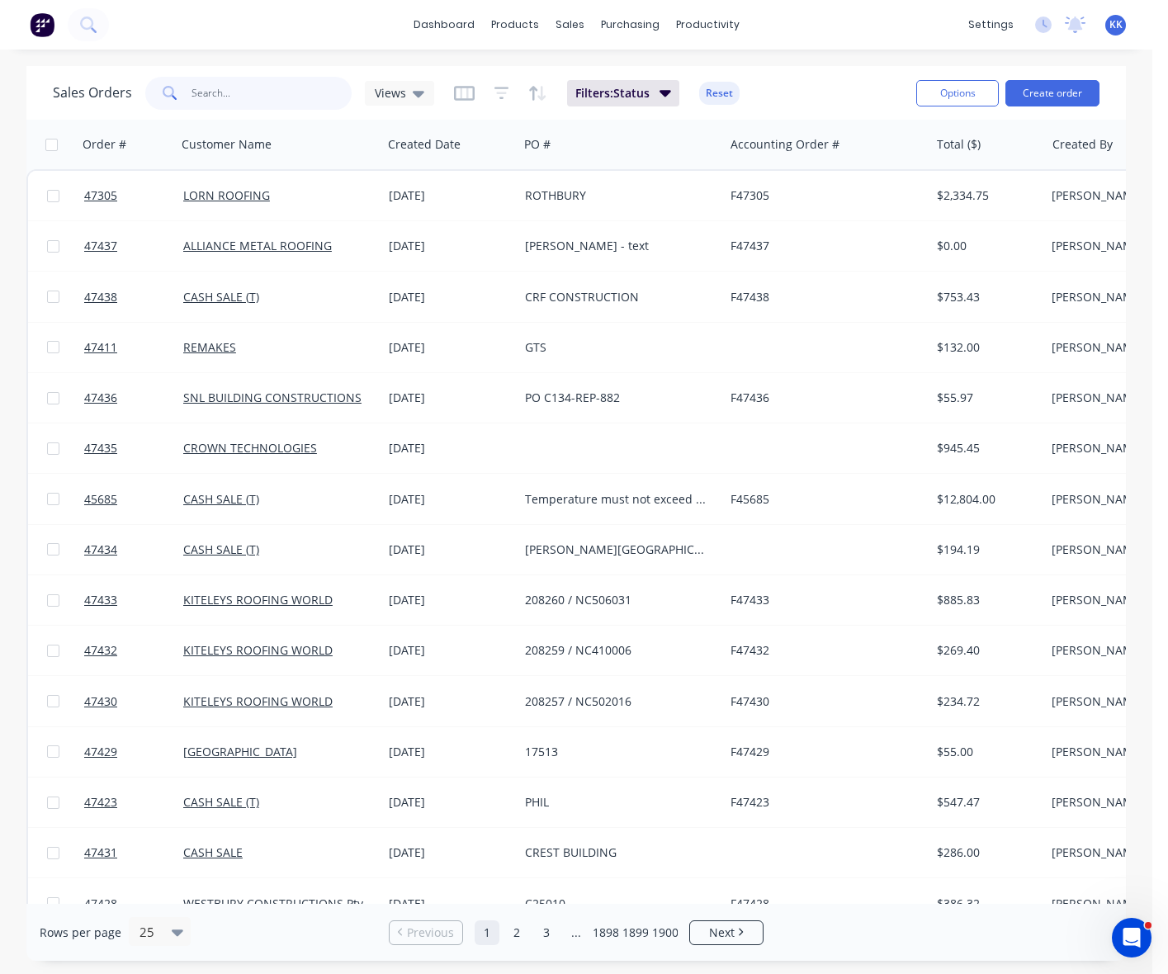
click at [221, 92] on input "text" at bounding box center [271, 93] width 161 height 33
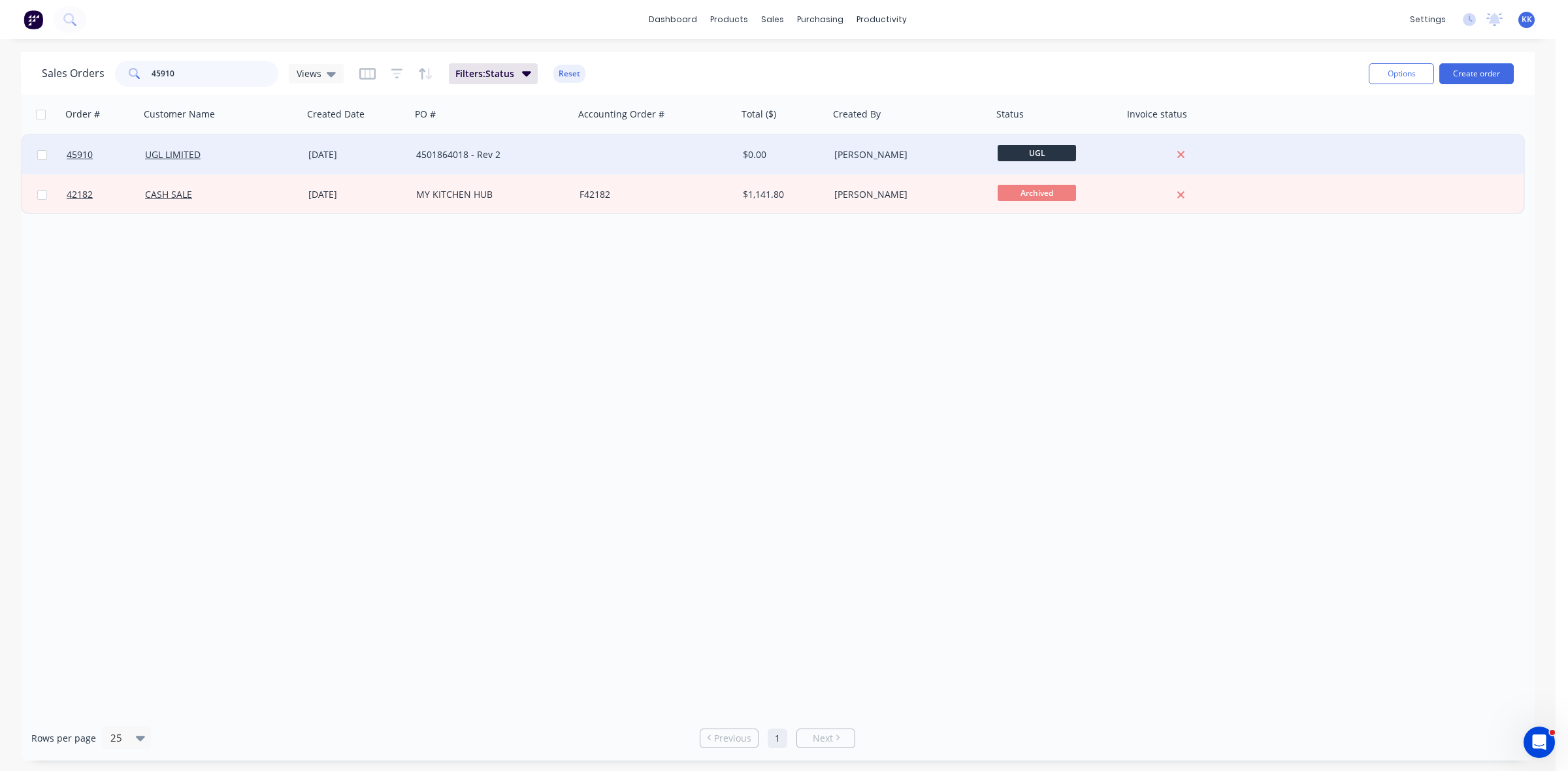
type input "45910"
click at [550, 147] on div "4501864018 - Rev 2" at bounding box center [493, 155] width 163 height 40
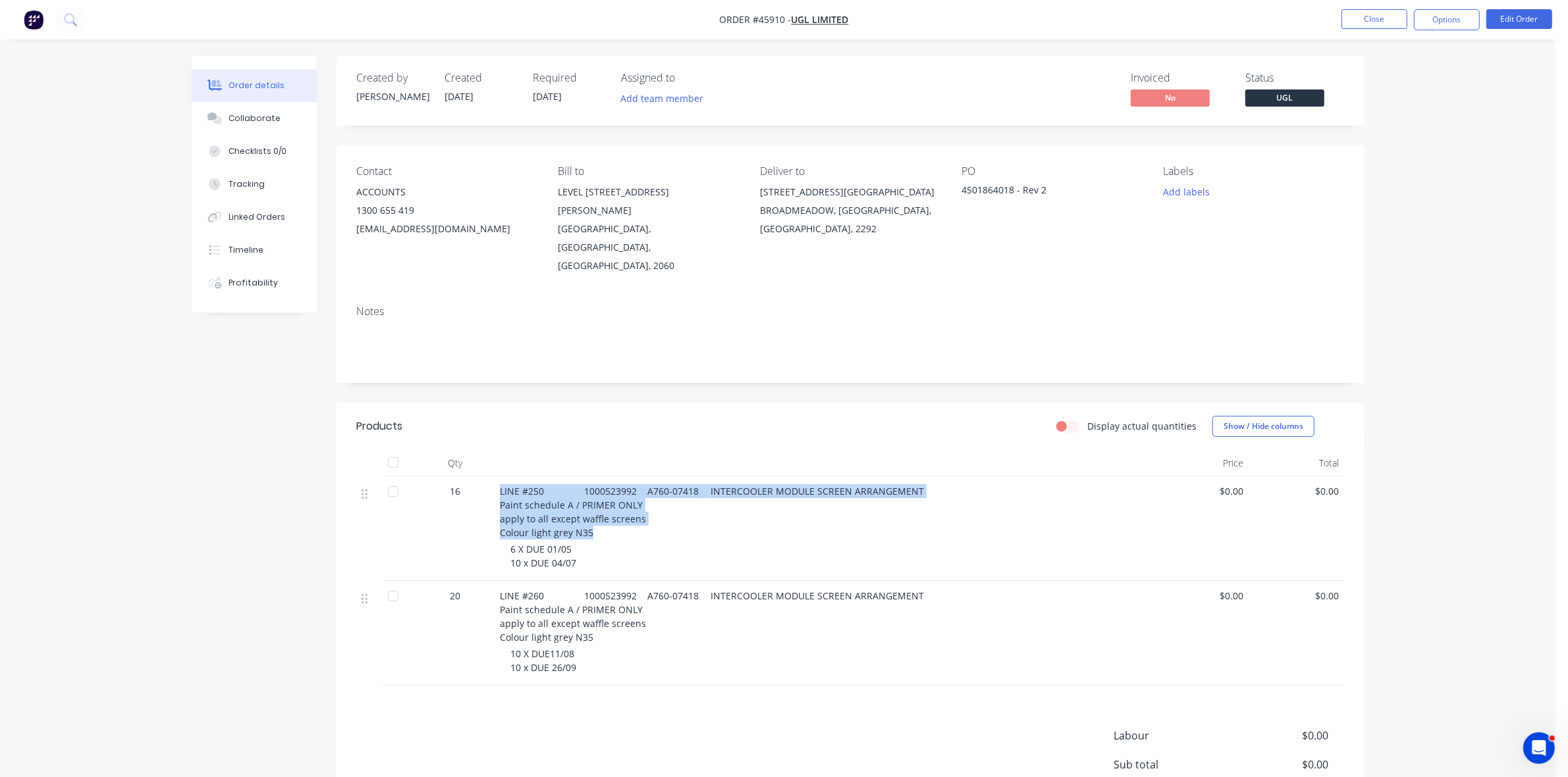
drag, startPoint x: 593, startPoint y: 498, endPoint x: 492, endPoint y: 456, distance: 109.4
click at [492, 476] on div "16 LINE #250 1000523992 A760-07418 INTERCOOLER MODULE SCREEN ARRANGEMENT Paint …" at bounding box center [850, 528] width 988 height 105
copy div "LINE #250 1000523992 A760-07418 INTERCOOLER MODULE SCREEN ARRANGEMENT Paint sch…"
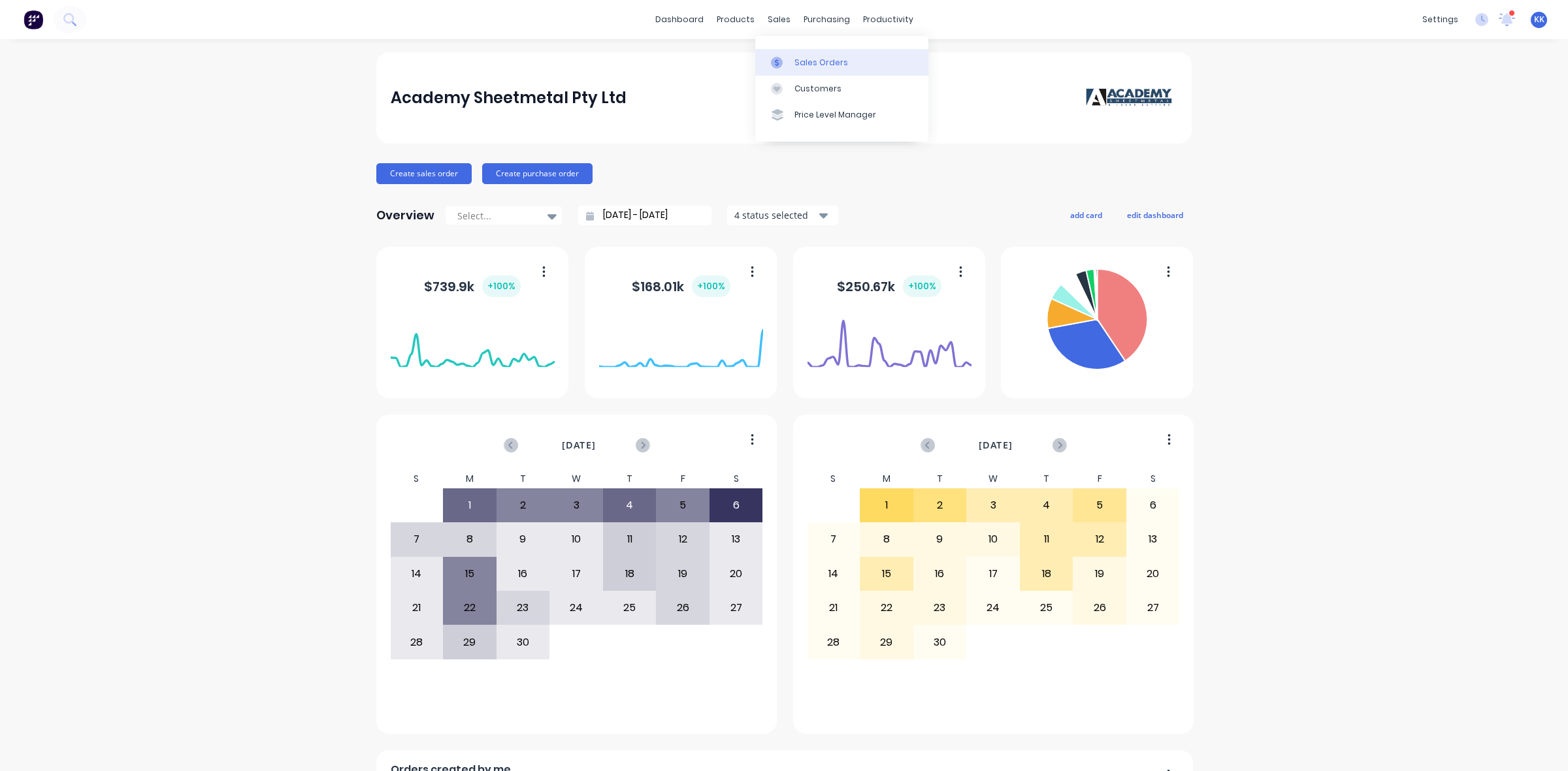
click at [797, 62] on div "Sales Orders" at bounding box center [821, 63] width 54 height 12
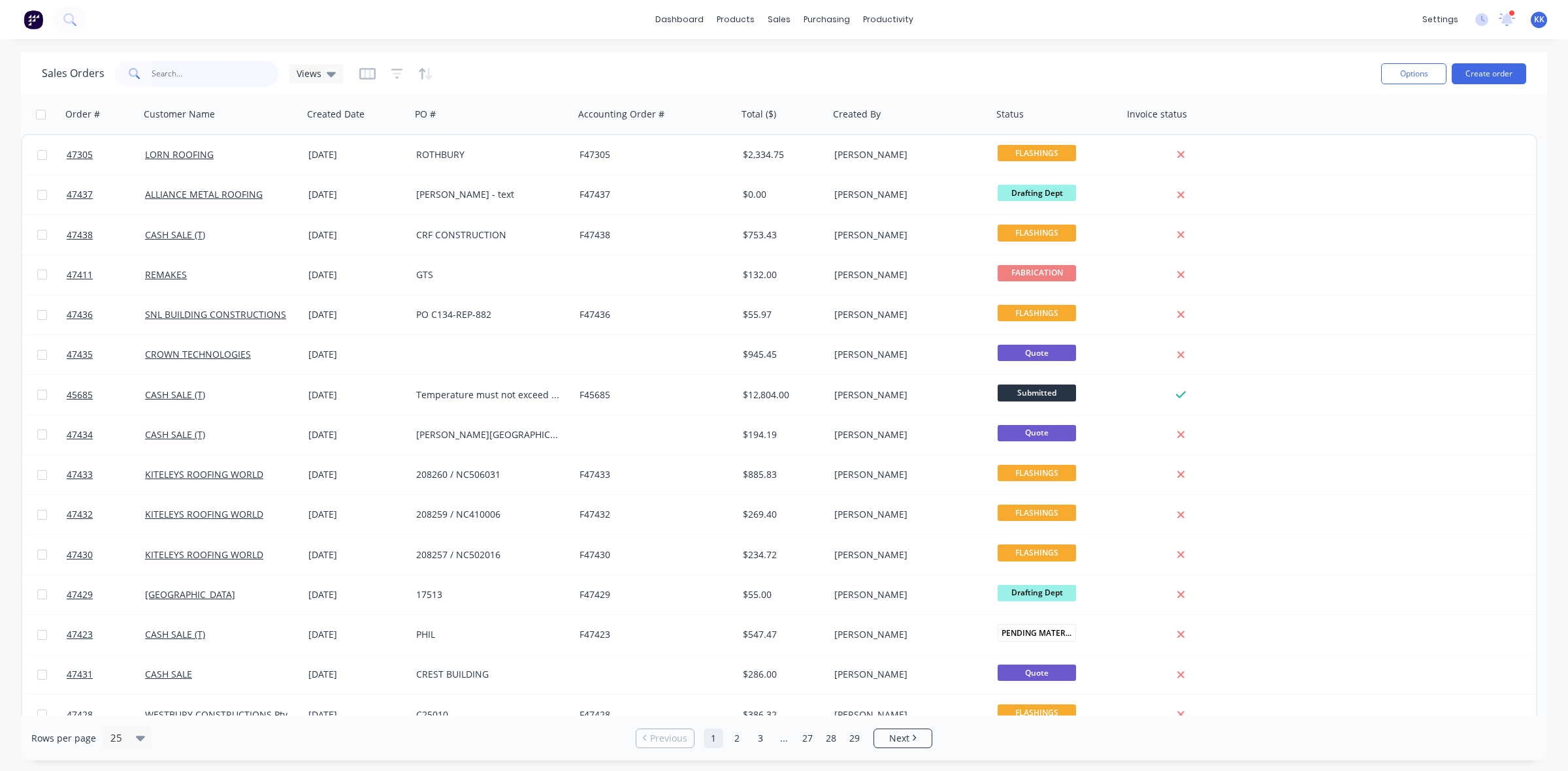
click at [204, 70] on input "text" at bounding box center [215, 74] width 127 height 26
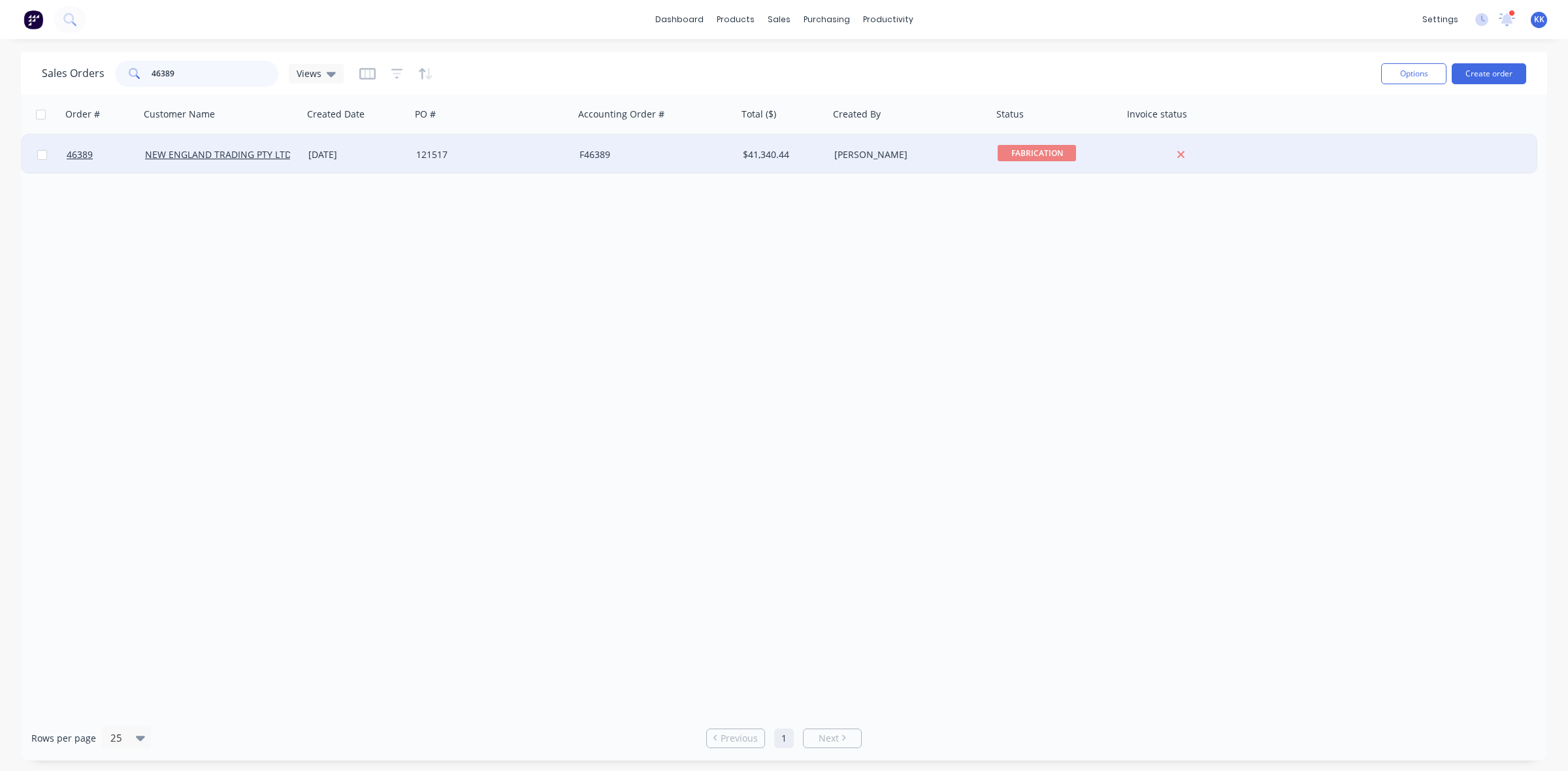
type input "46389"
click at [369, 157] on div "[DATE]" at bounding box center [356, 154] width 97 height 13
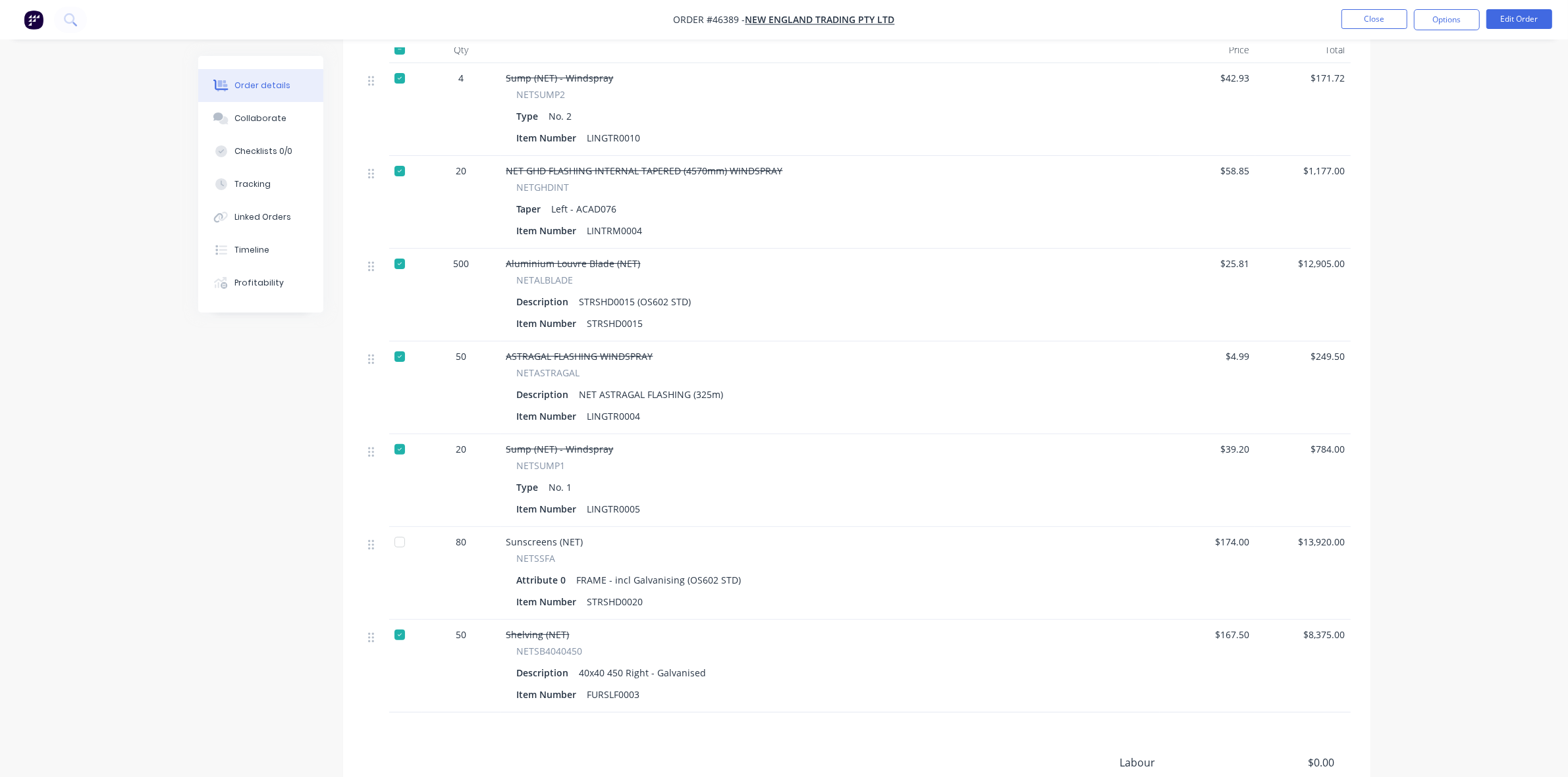
scroll to position [494, 0]
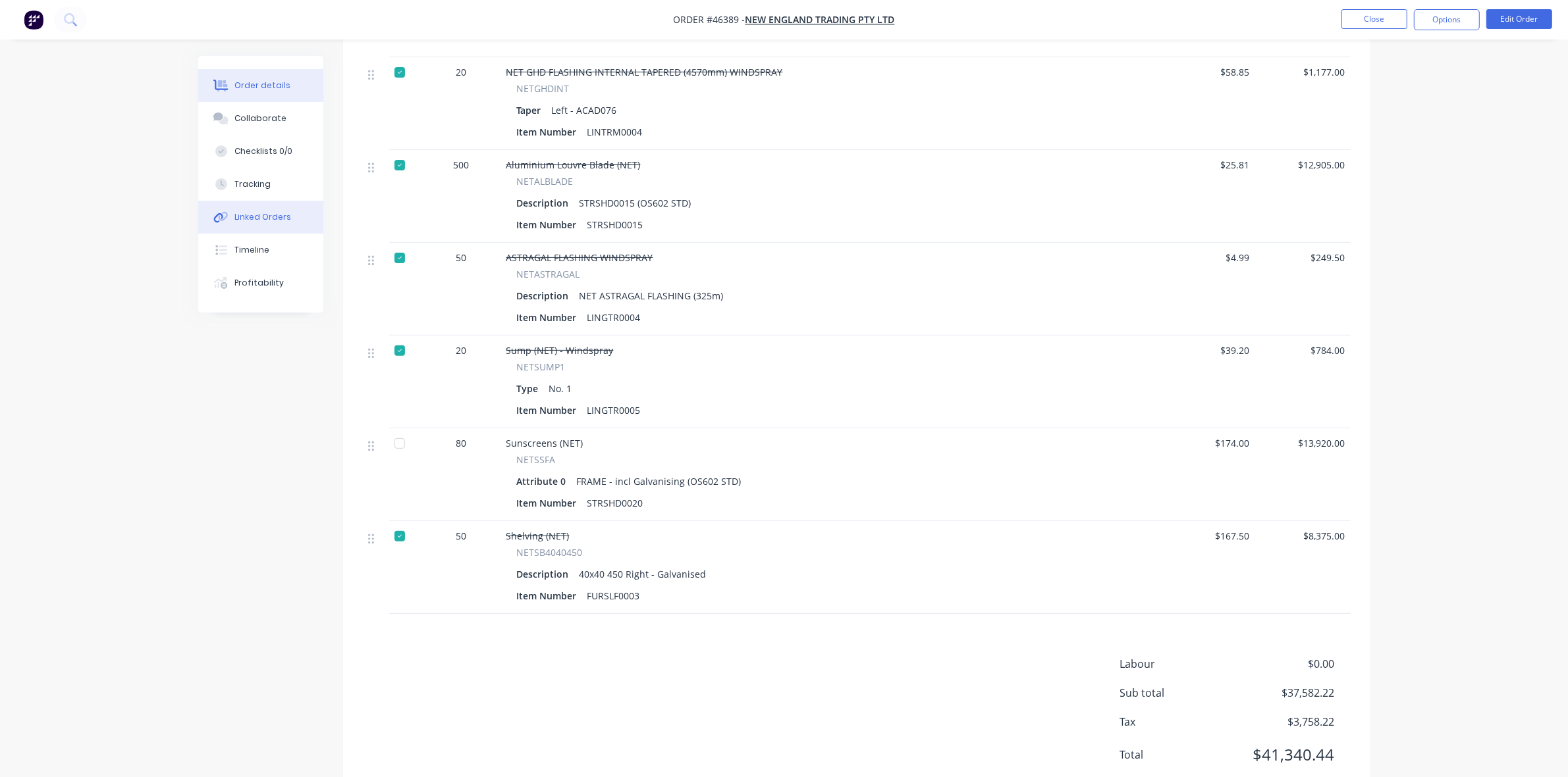
click at [261, 216] on div "Linked Orders" at bounding box center [263, 217] width 57 height 12
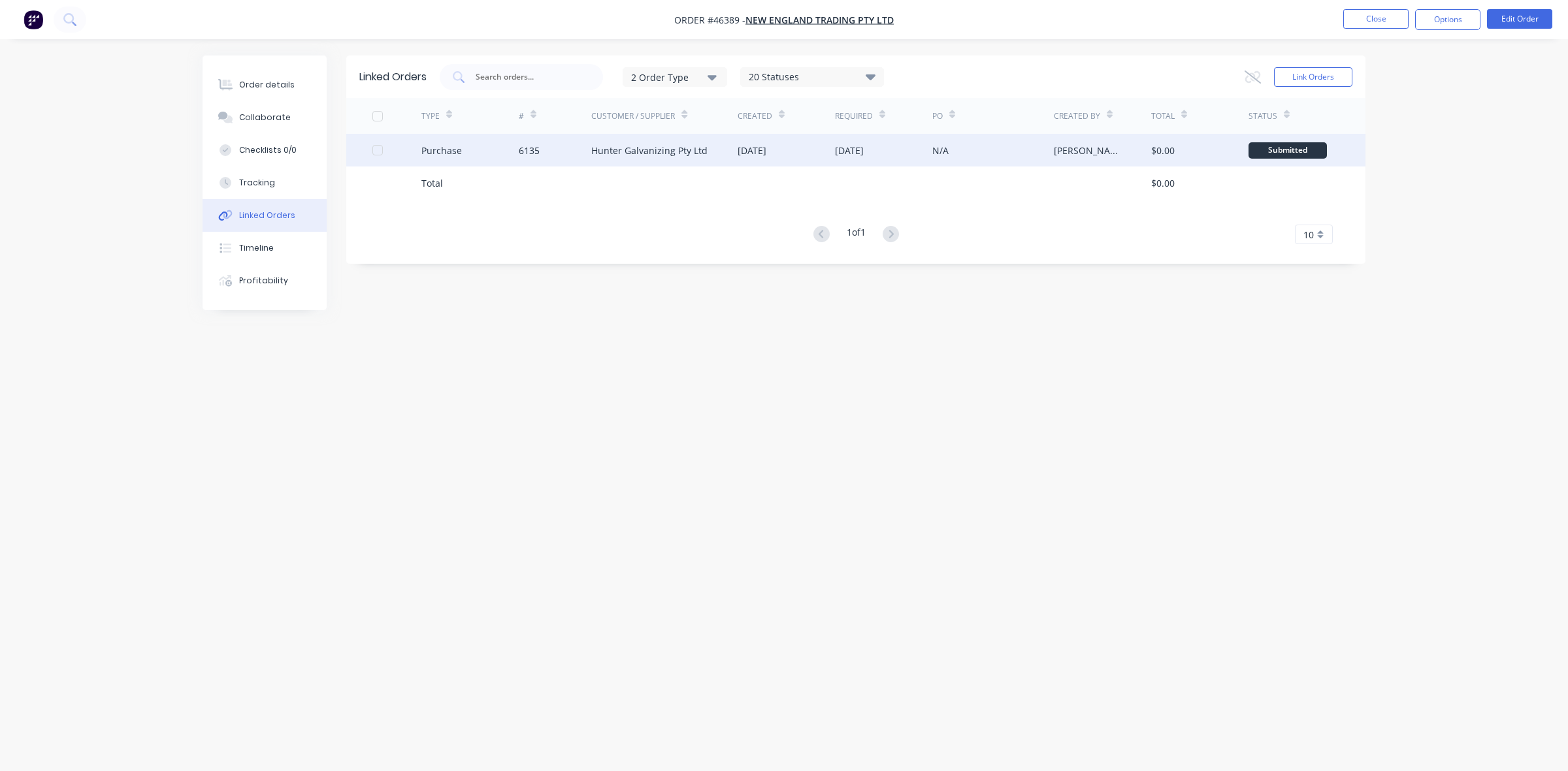
click at [703, 155] on div "Hunter Galvanizing Pty Ltd" at bounding box center [649, 150] width 116 height 13
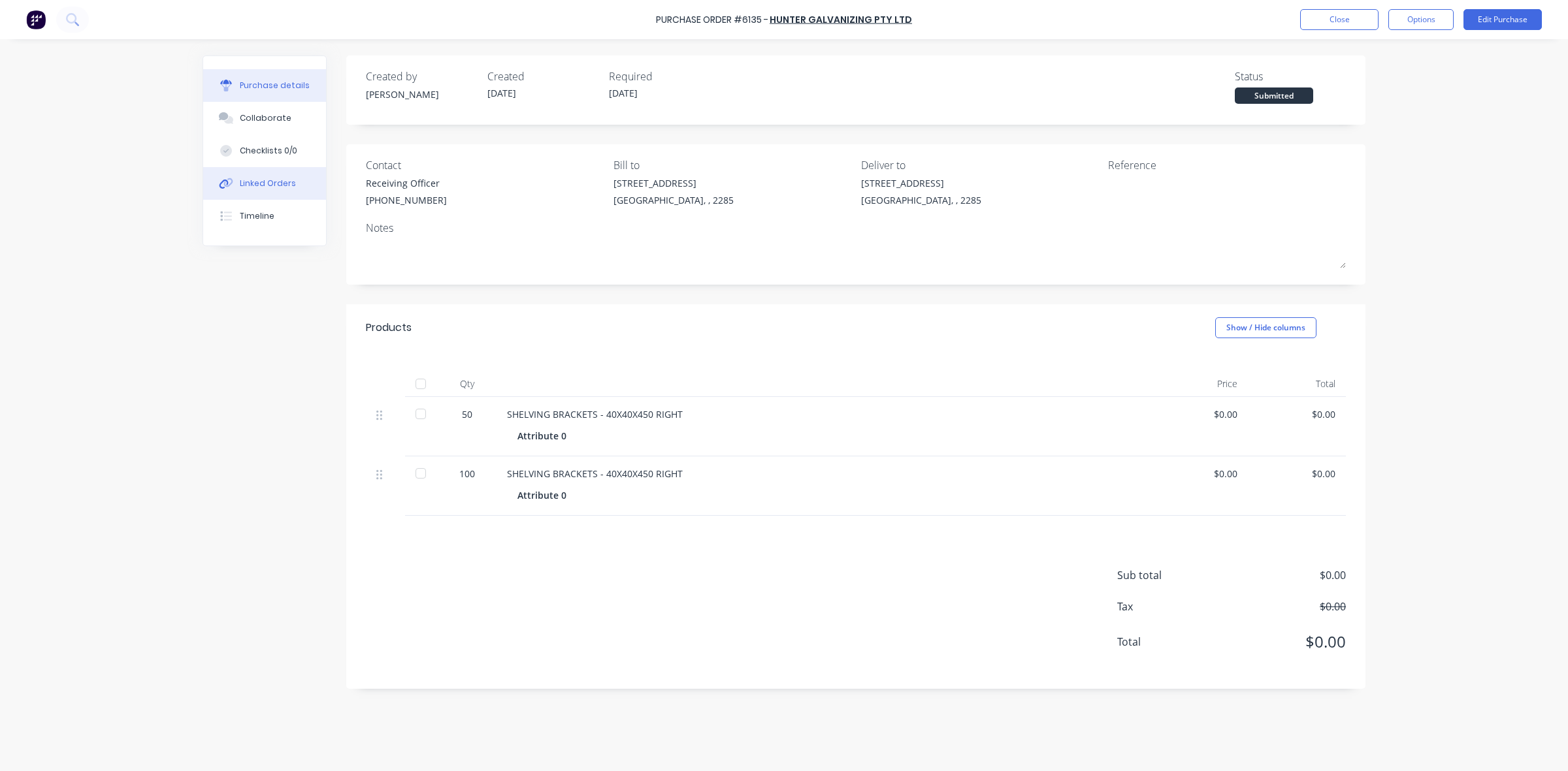
click at [245, 181] on div "Linked Orders" at bounding box center [268, 183] width 56 height 12
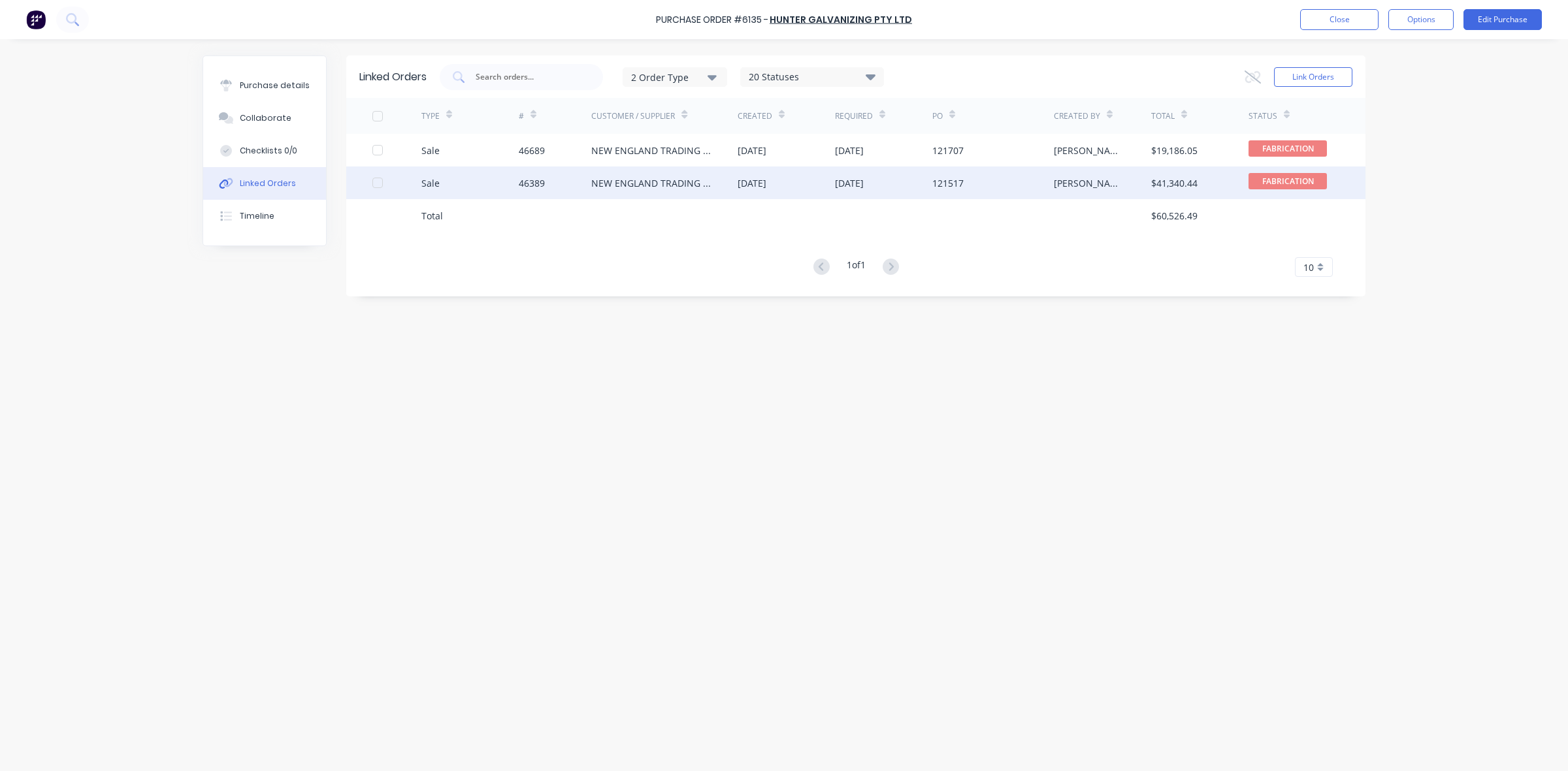
click at [581, 186] on div "46389" at bounding box center [555, 182] width 73 height 32
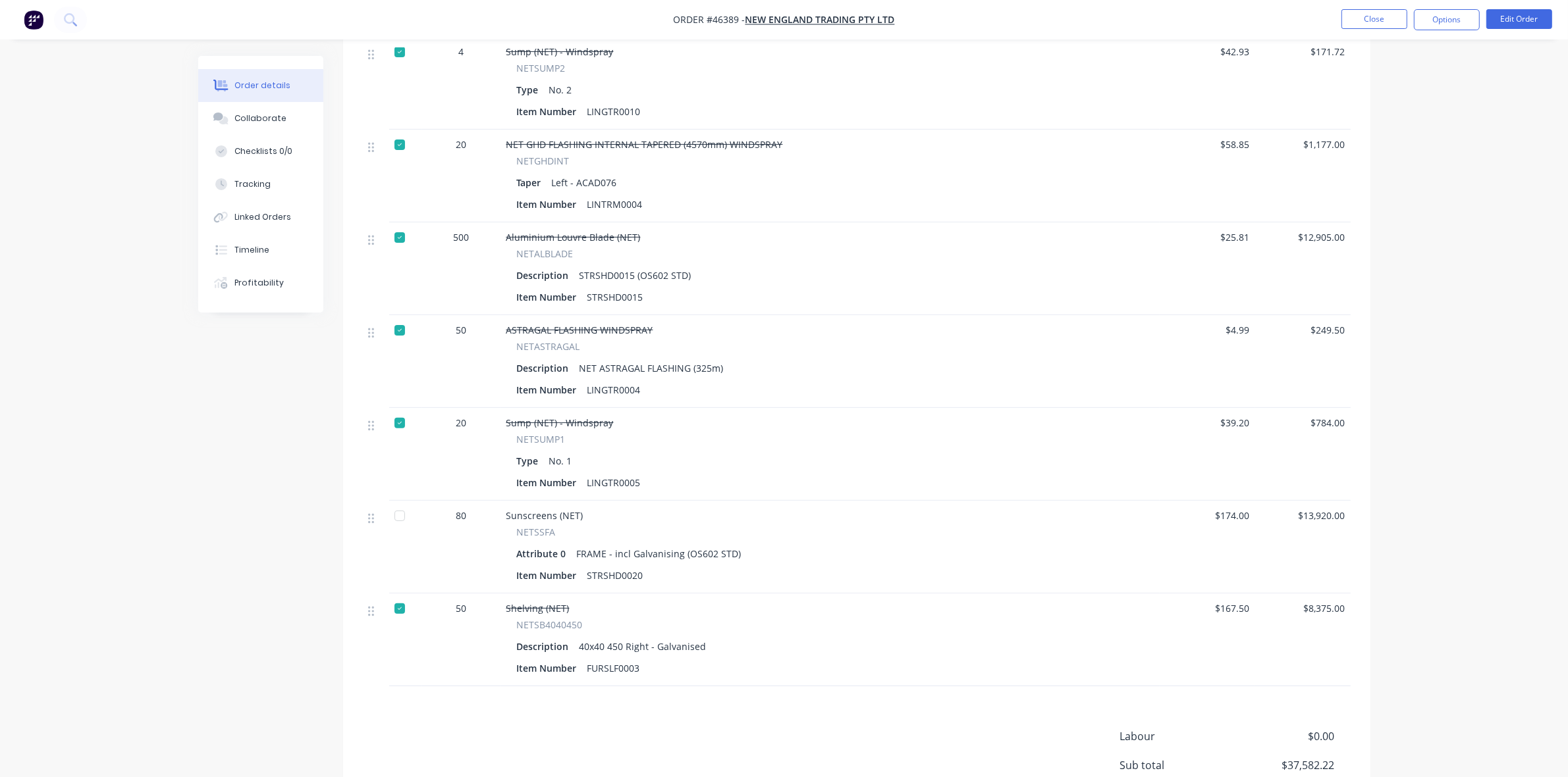
scroll to position [518, 0]
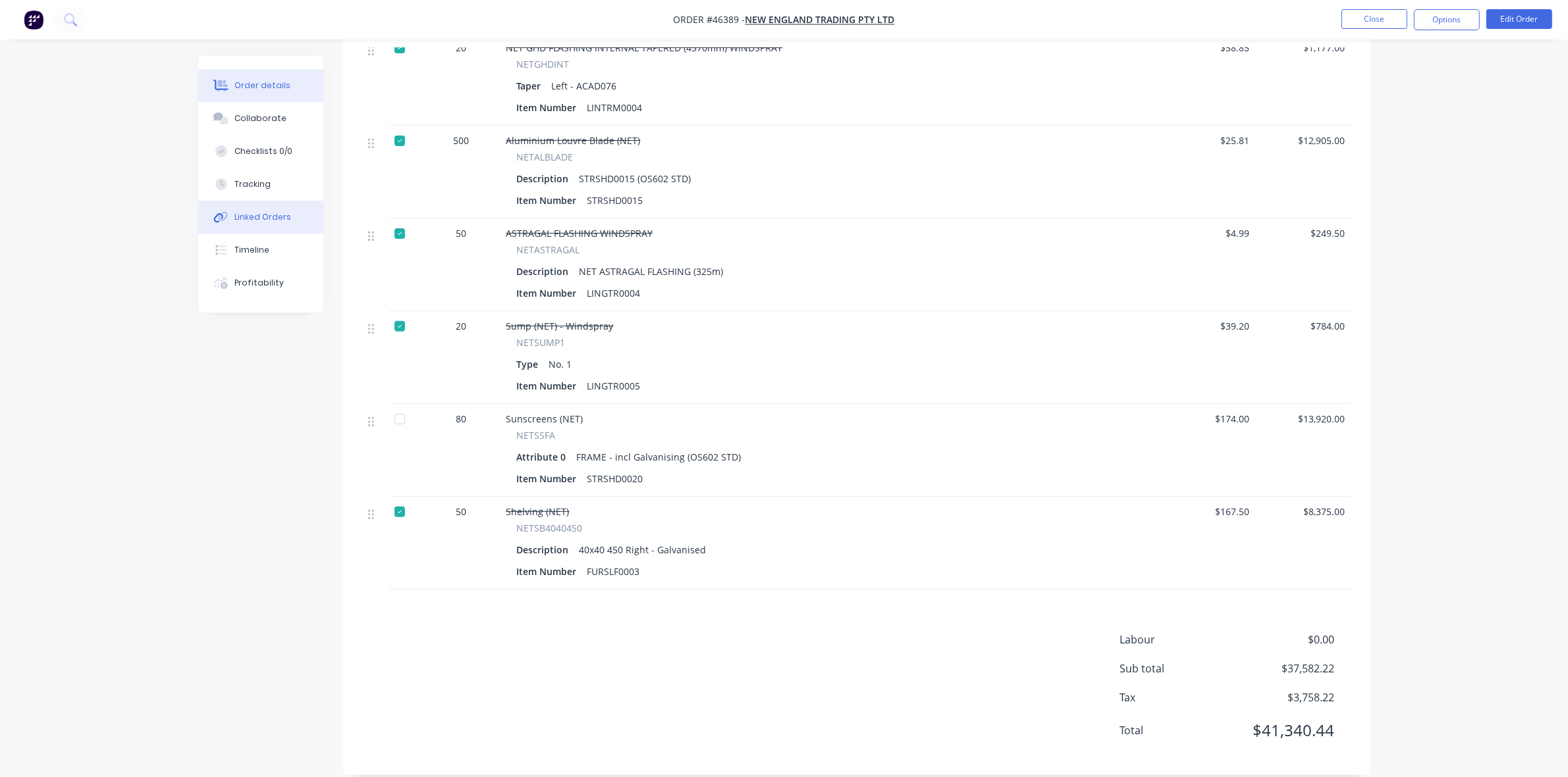
click at [249, 209] on button "Linked Orders" at bounding box center [260, 217] width 125 height 33
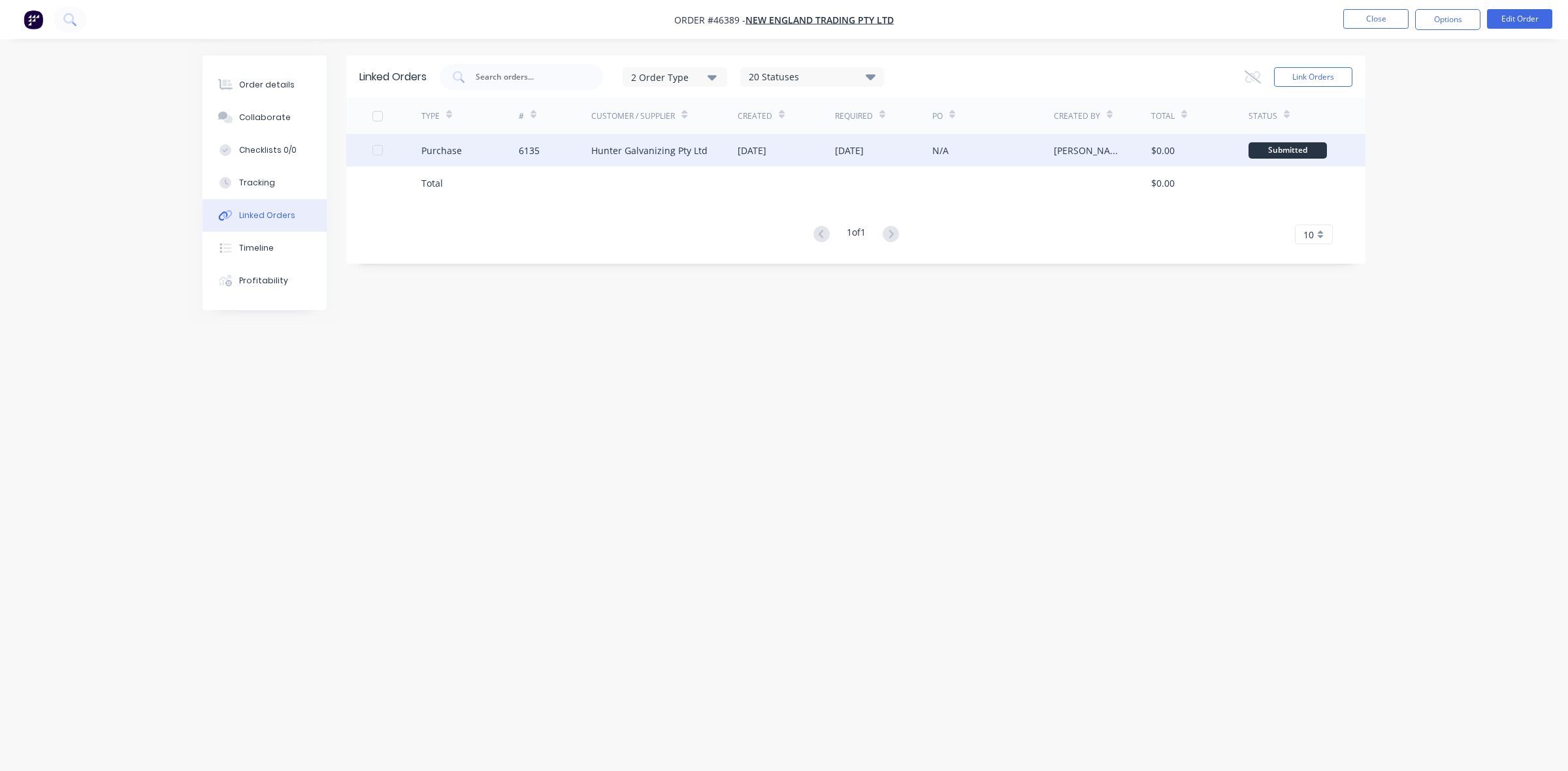
click at [567, 158] on div "6135" at bounding box center [555, 150] width 73 height 32
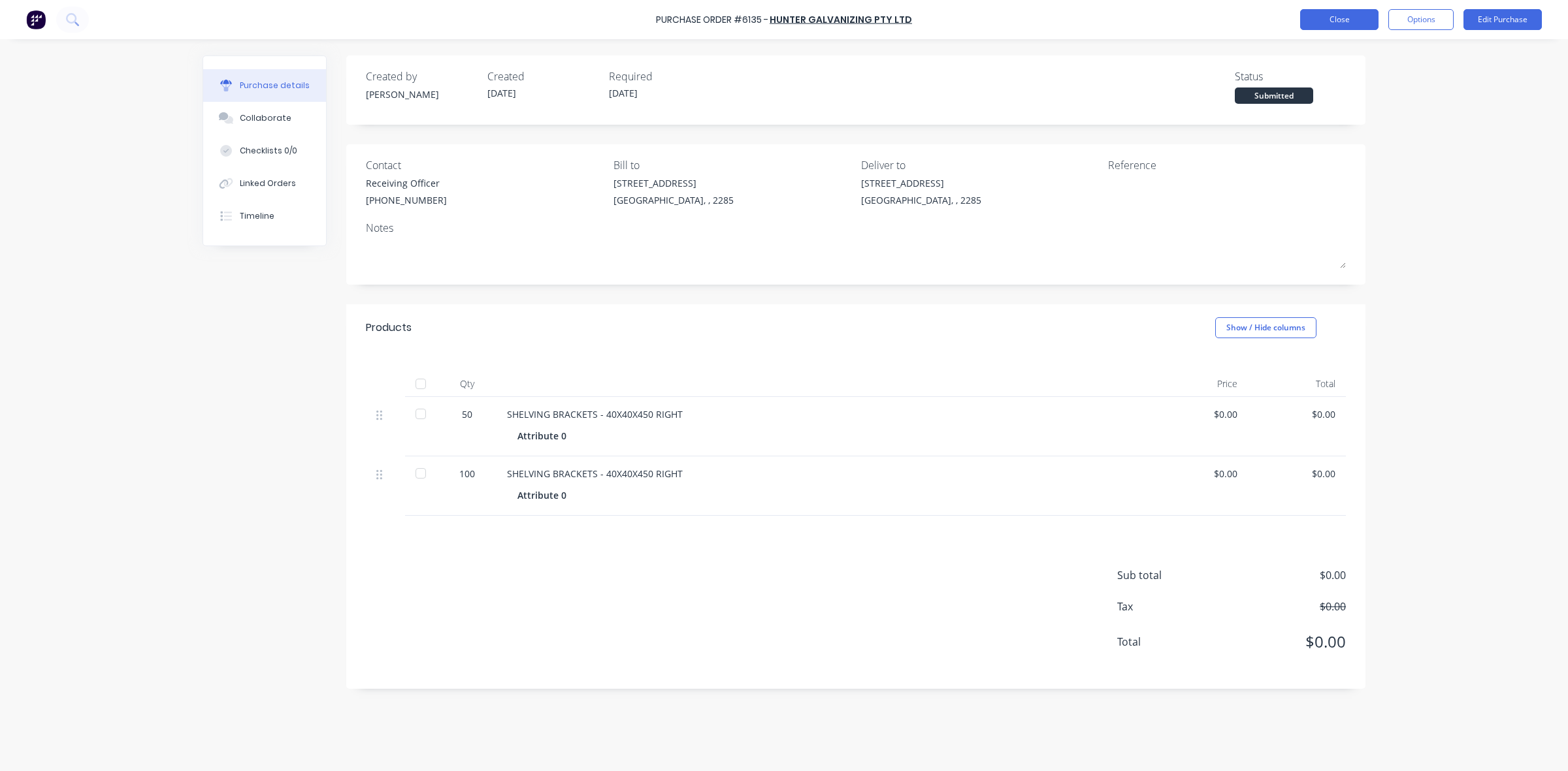
click at [1343, 9] on button "Close" at bounding box center [1339, 20] width 78 height 21
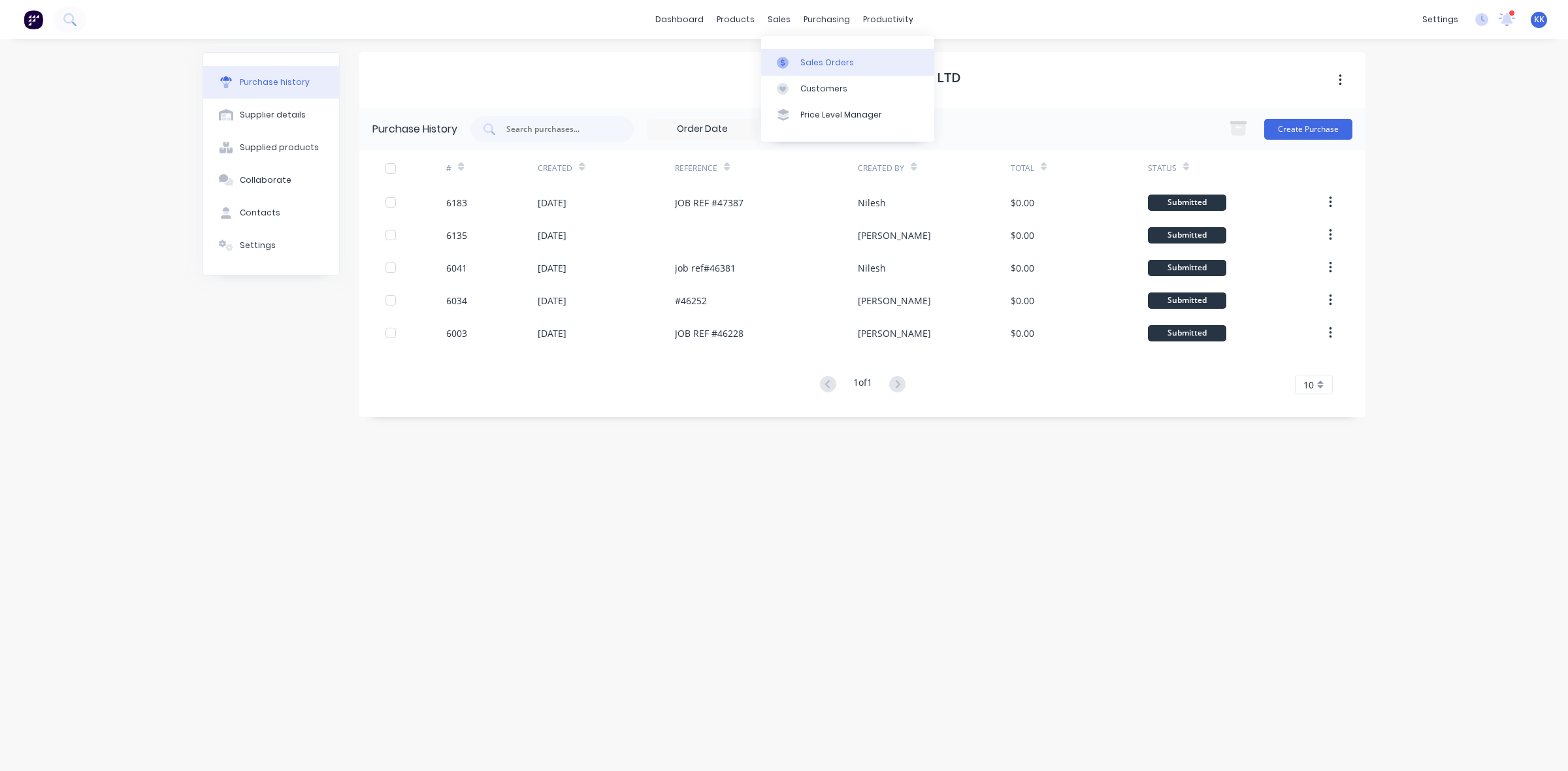
click at [805, 59] on div "Sales Orders" at bounding box center [828, 63] width 54 height 12
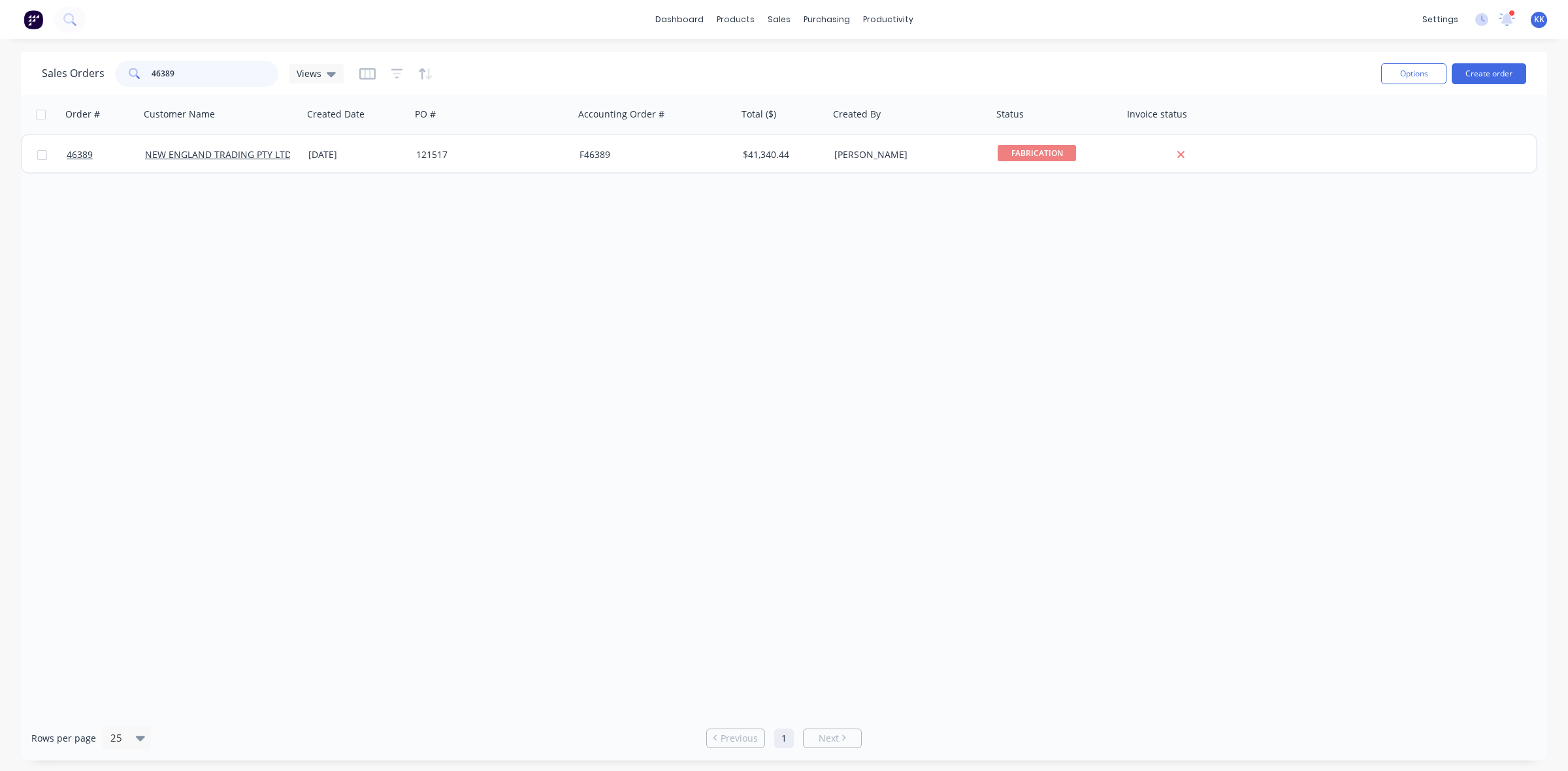
drag, startPoint x: 223, startPoint y: 73, endPoint x: 147, endPoint y: 72, distance: 76.0
click at [147, 72] on div "46389" at bounding box center [196, 74] width 163 height 26
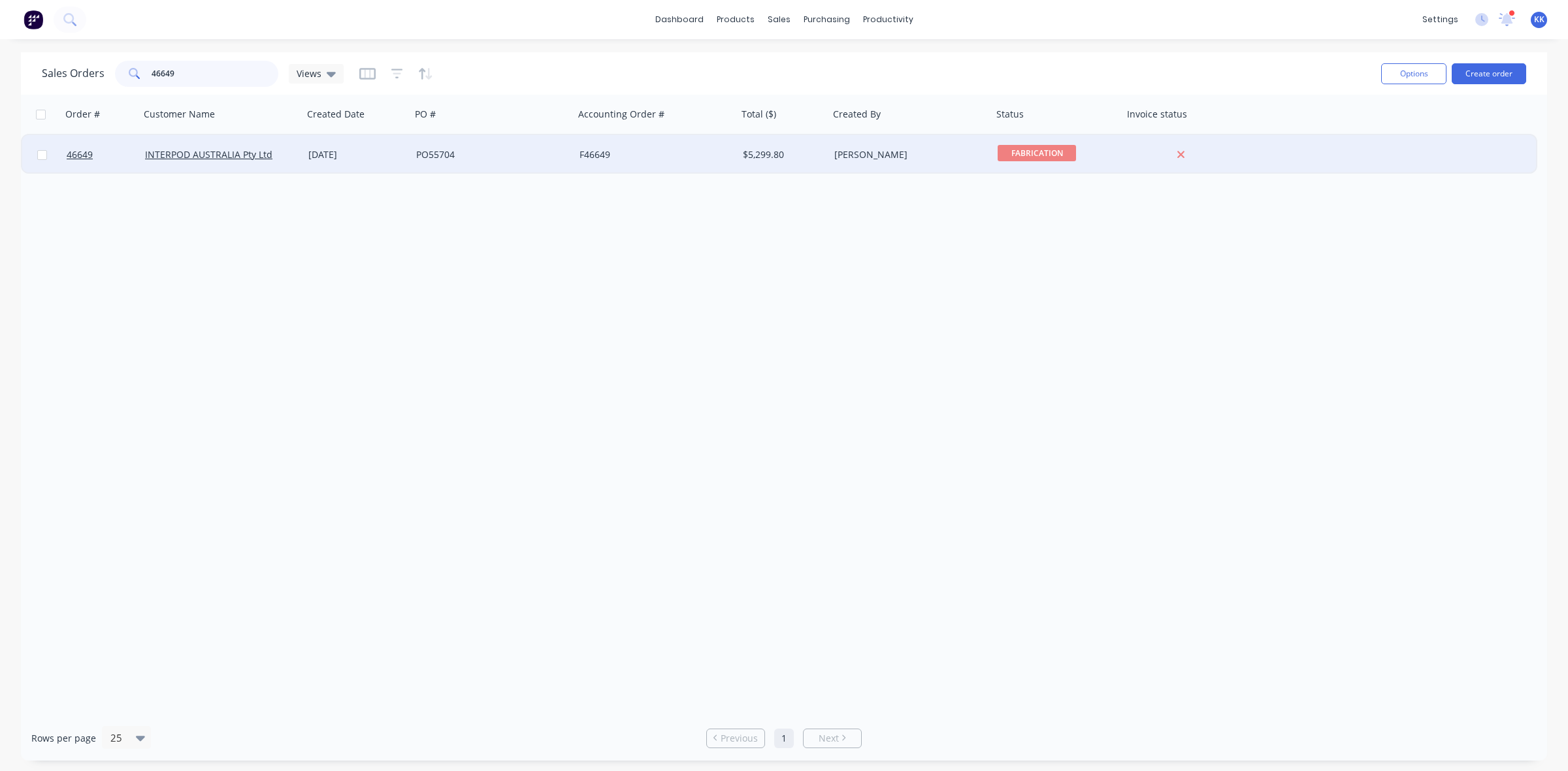
type input "46649"
click at [507, 155] on div "PO55704" at bounding box center [489, 154] width 145 height 13
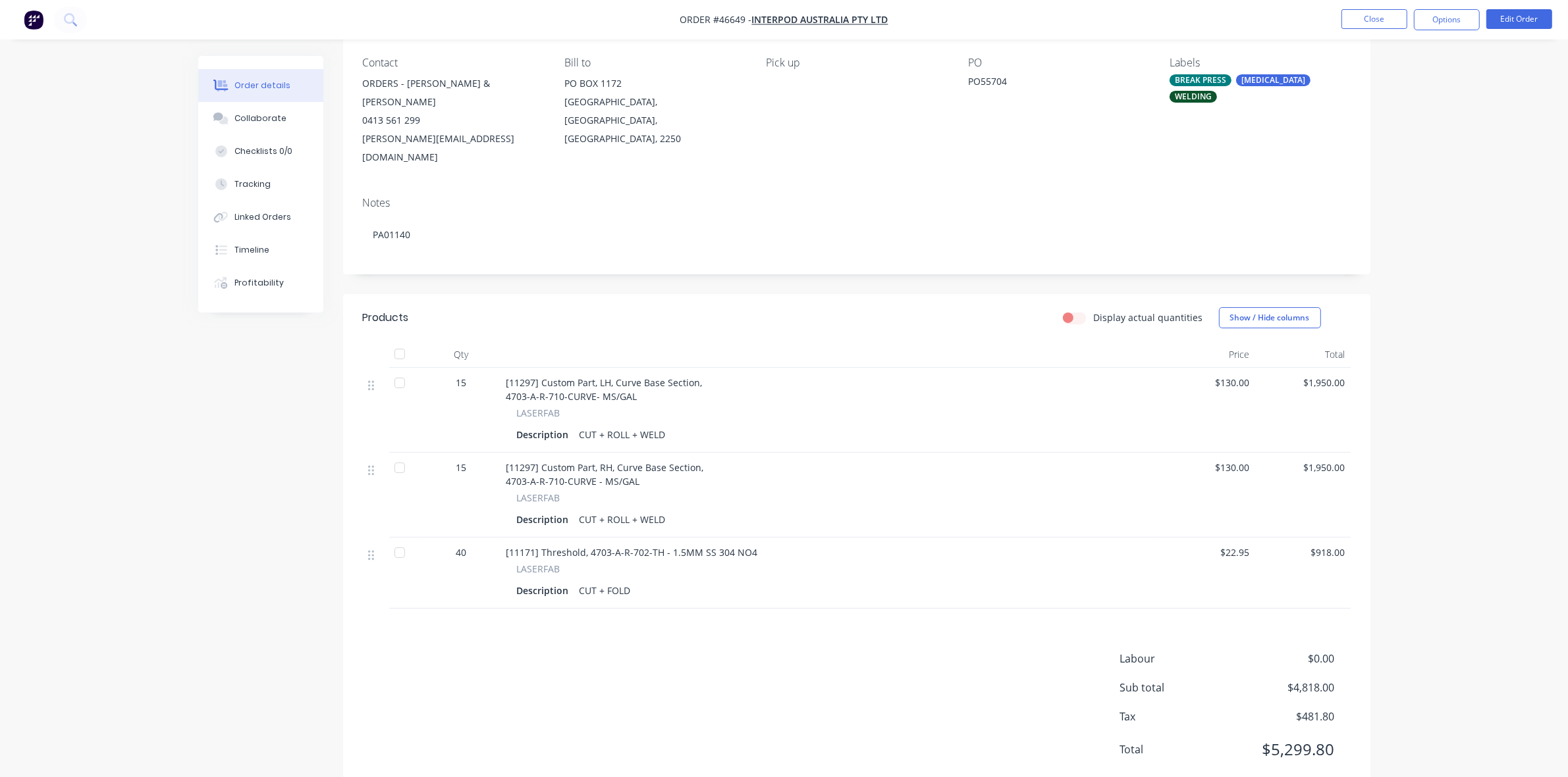
scroll to position [109, 0]
click at [1376, 21] on button "Close" at bounding box center [1374, 19] width 66 height 20
